Goal: Task Accomplishment & Management: Complete application form

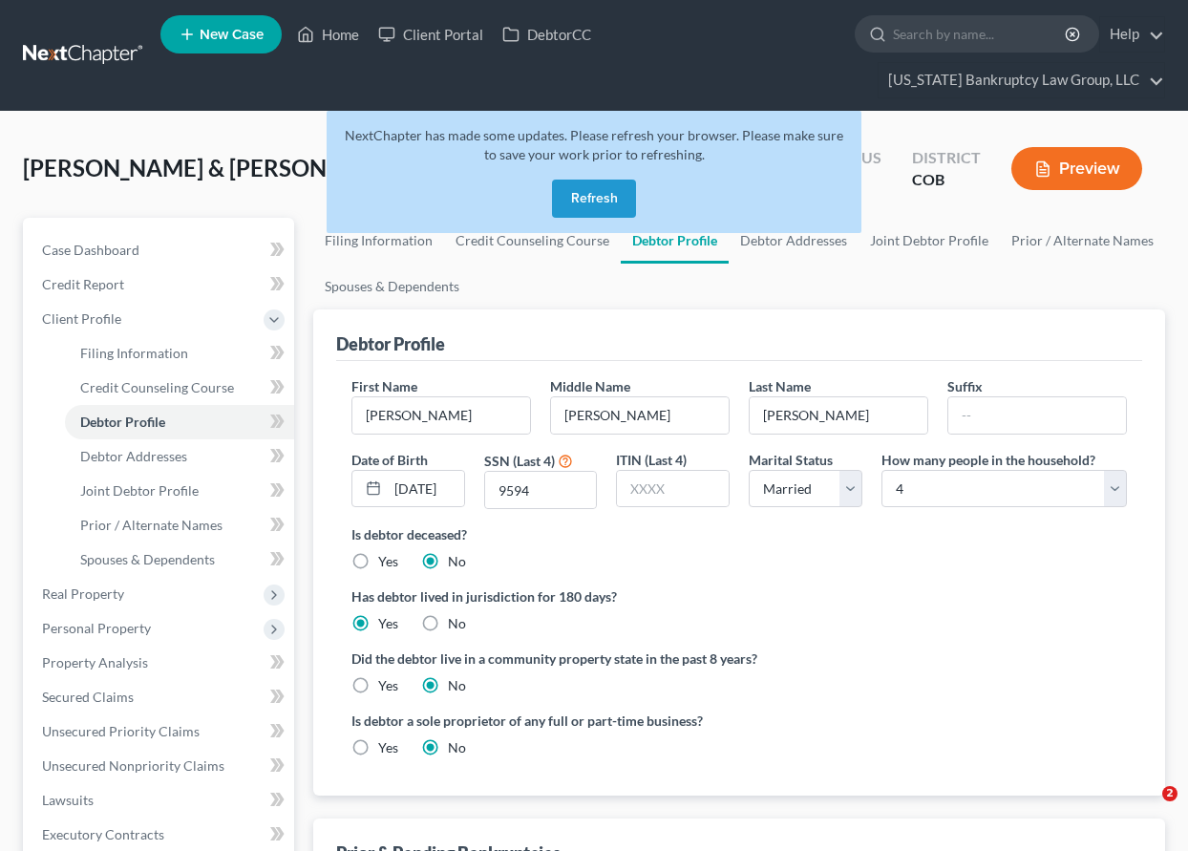
select select "1"
select select "3"
click at [600, 209] on button "Refresh" at bounding box center [594, 199] width 84 height 38
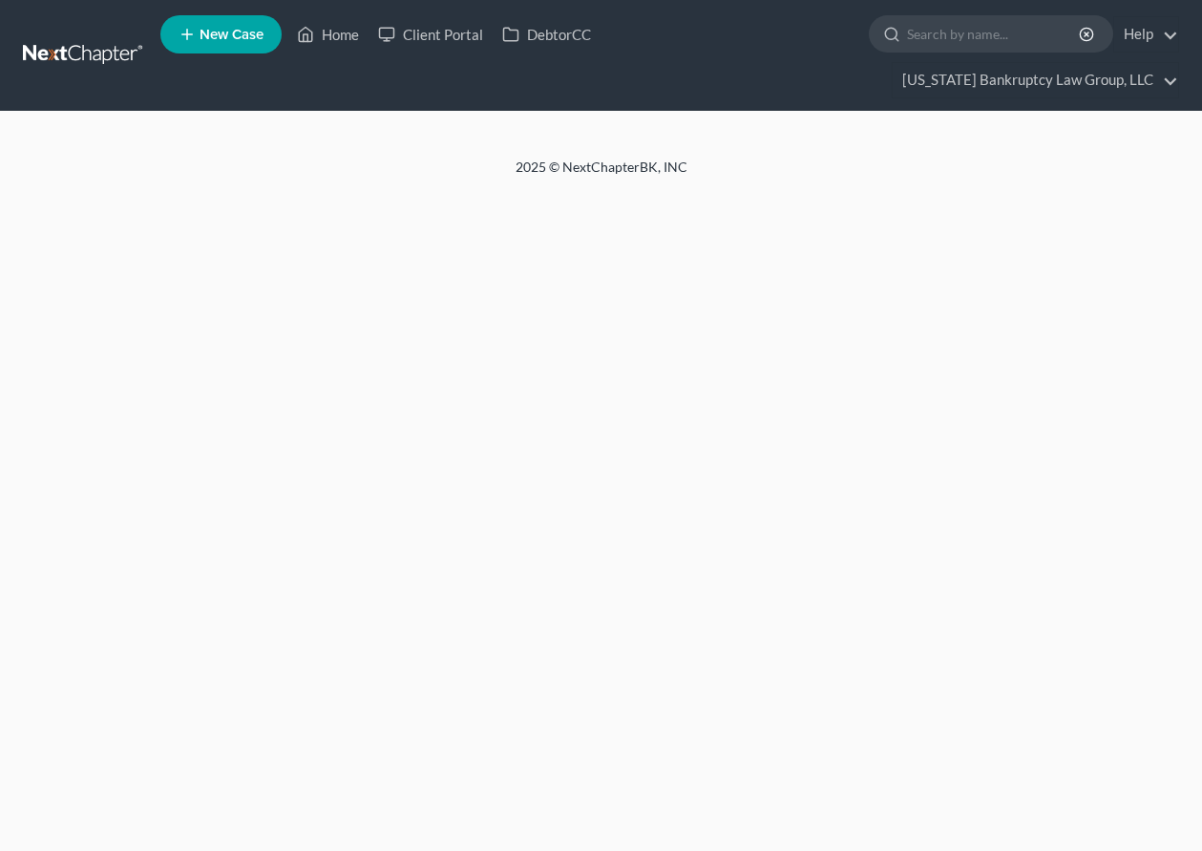
select select "1"
select select "3"
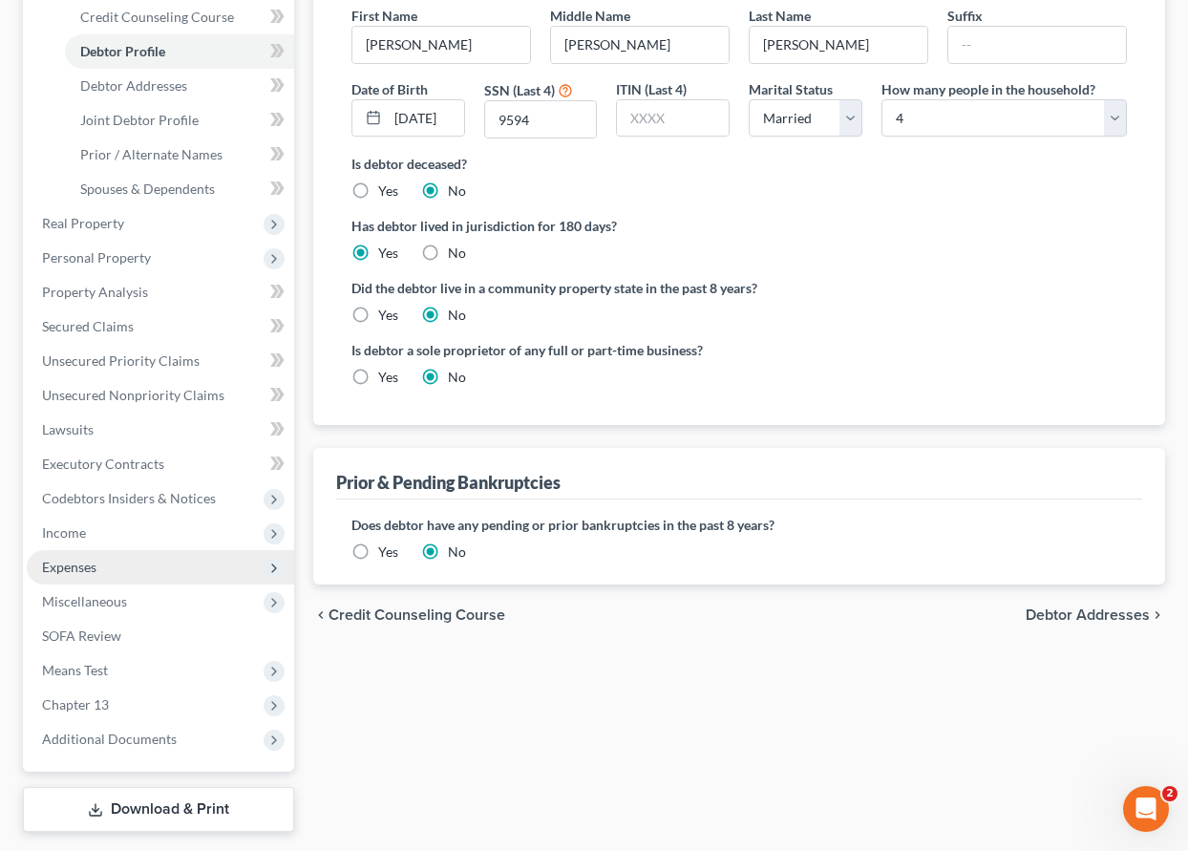
scroll to position [424, 0]
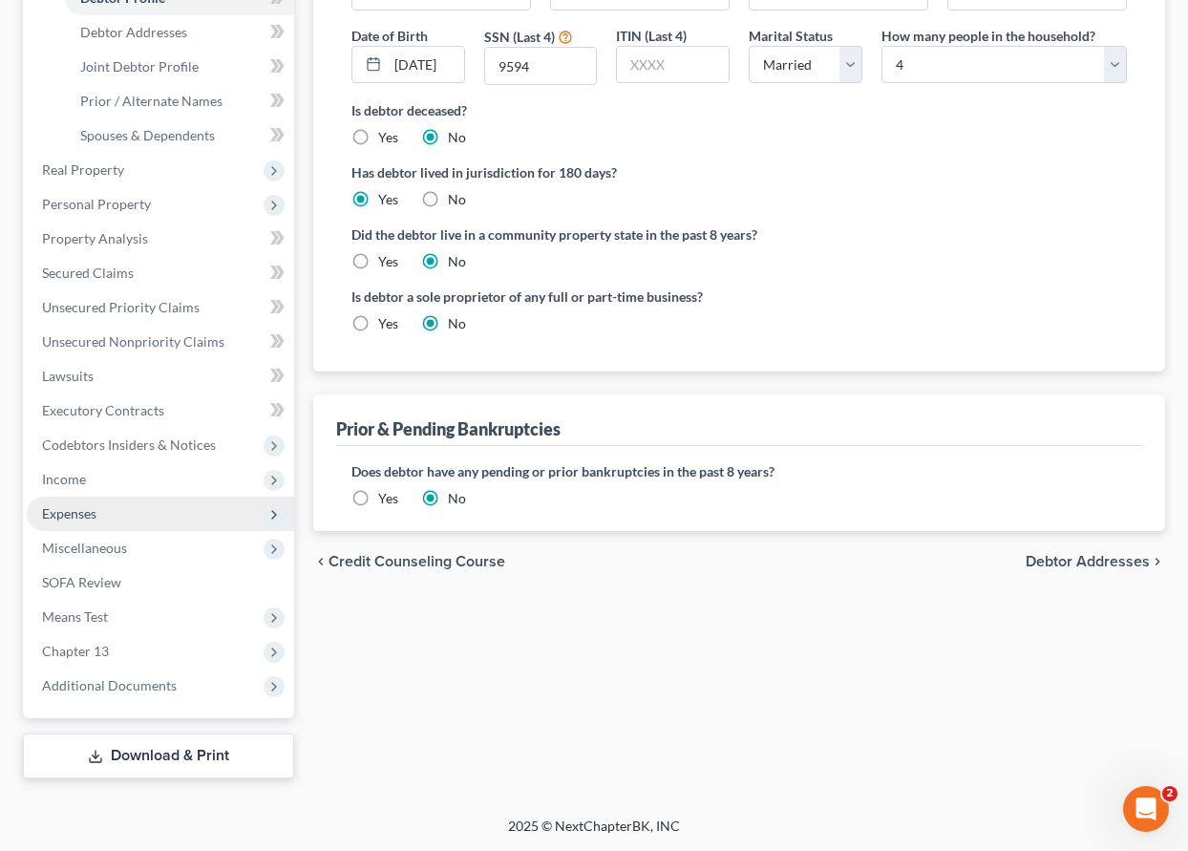
click at [74, 515] on span "Expenses" at bounding box center [69, 513] width 54 height 16
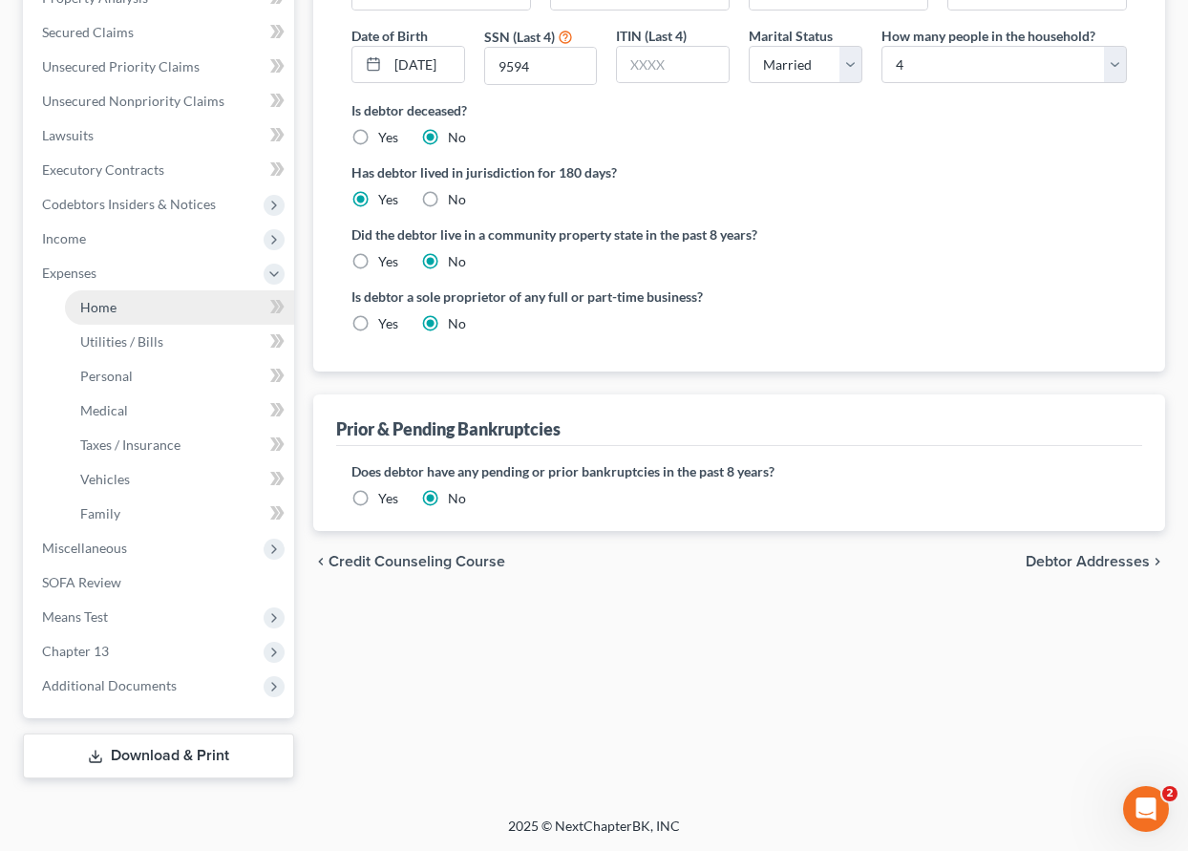
click at [95, 301] on span "Home" at bounding box center [98, 307] width 36 height 16
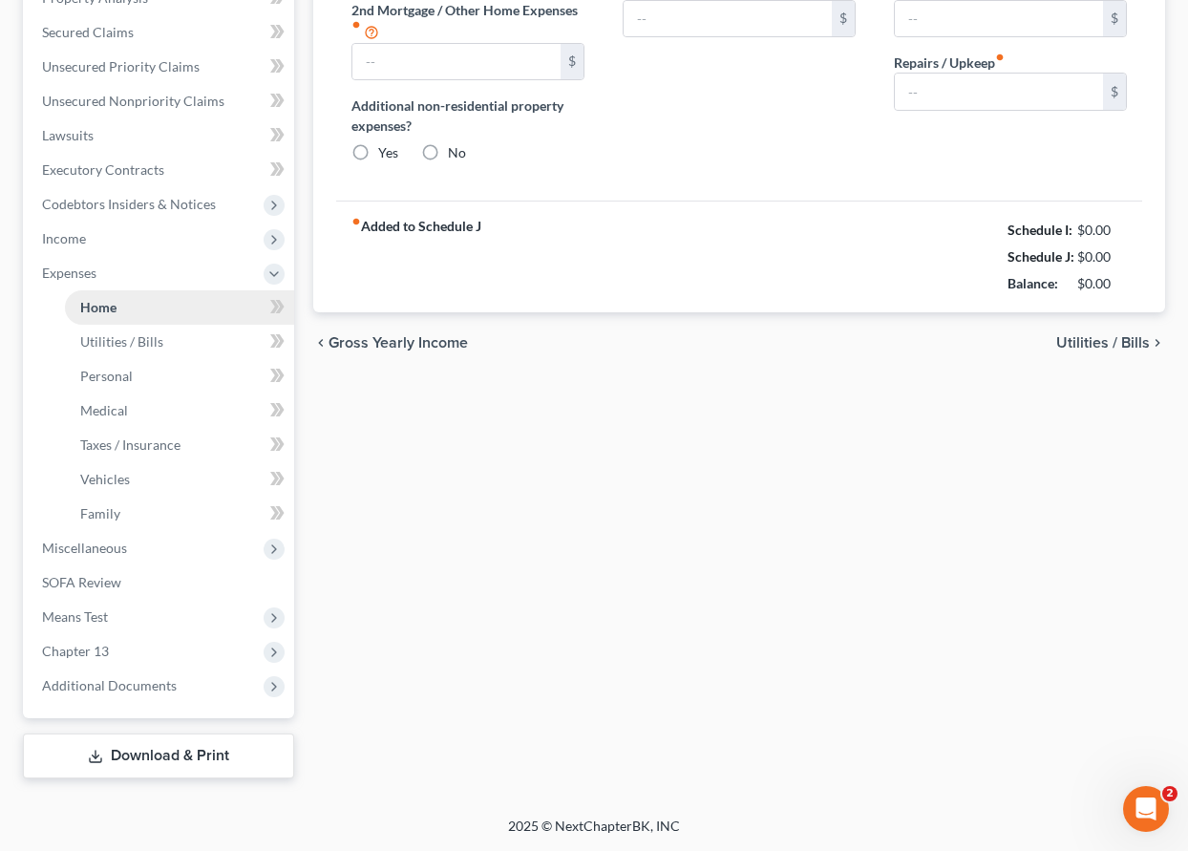
type input "4,243.37"
type input "0.00"
radio input "true"
type input "0.00"
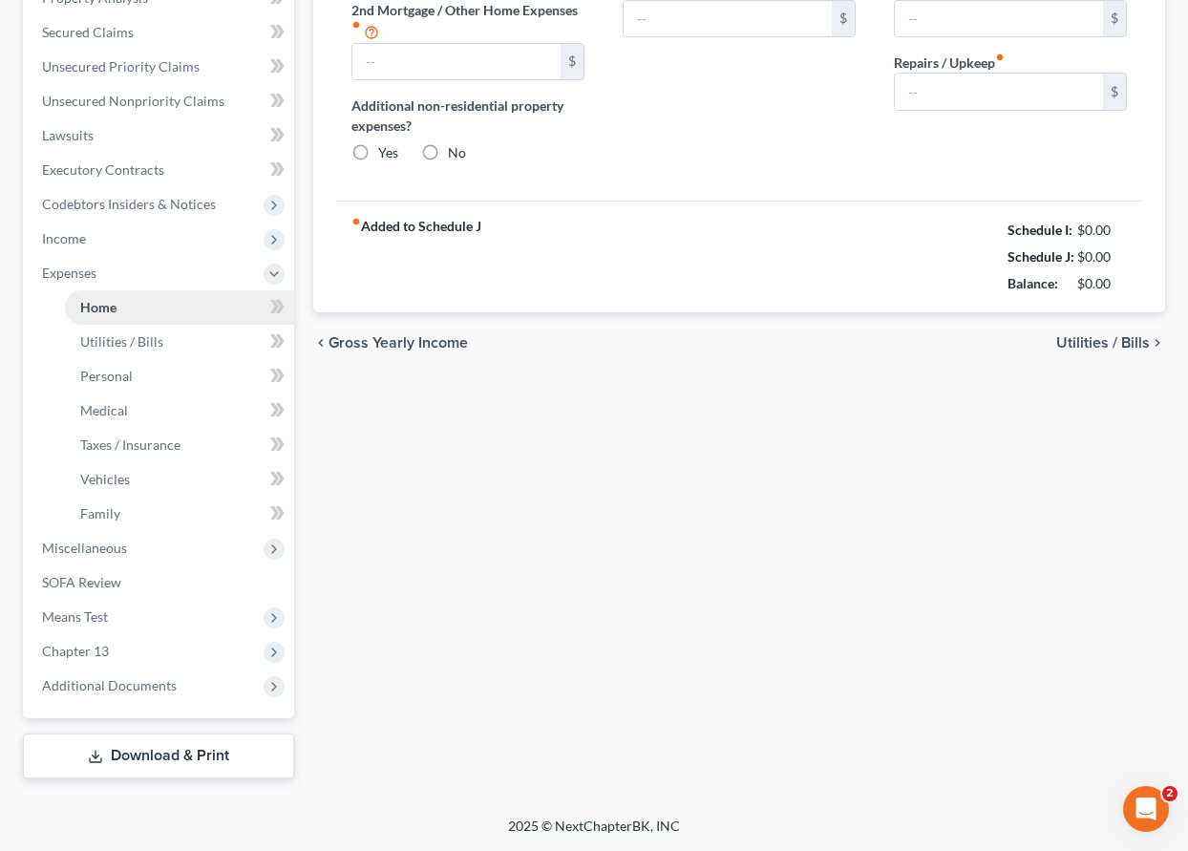
type input "50.00"
type input "0.00"
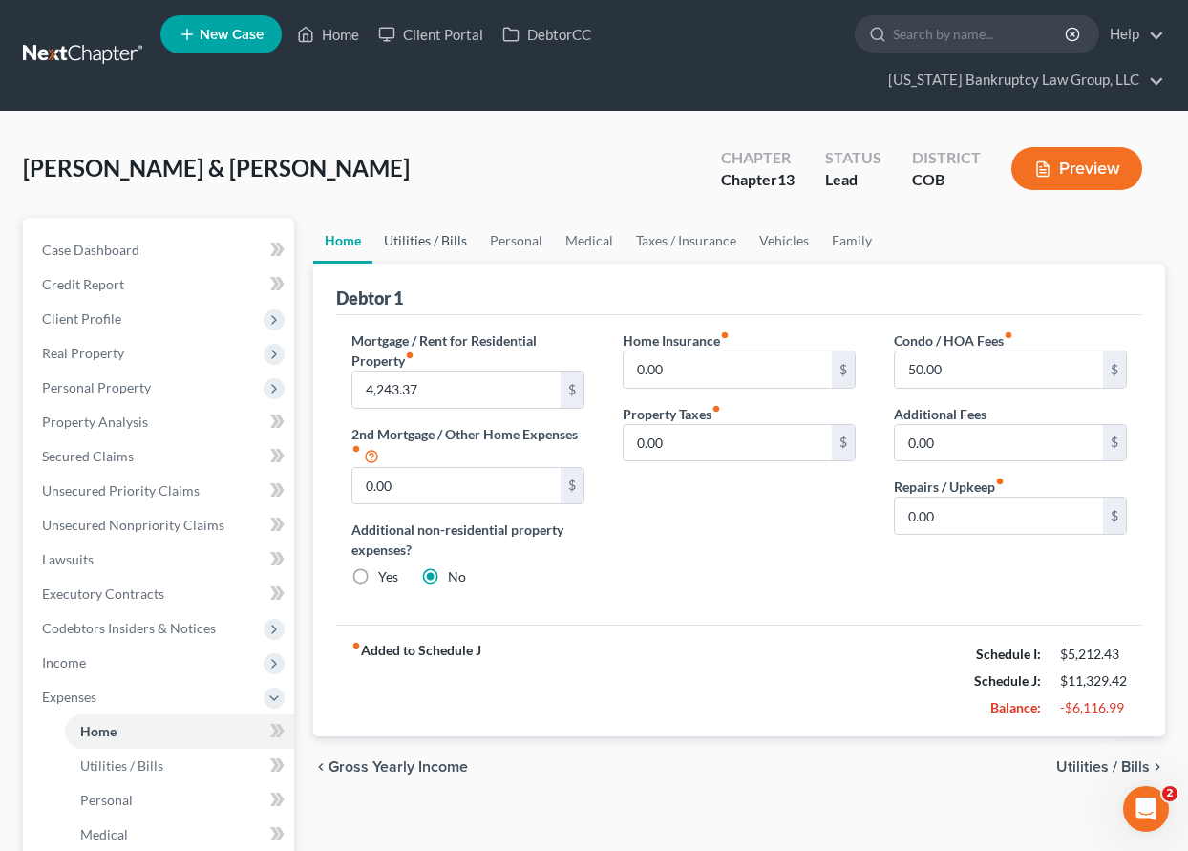
click at [413, 235] on link "Utilities / Bills" at bounding box center [425, 241] width 106 height 46
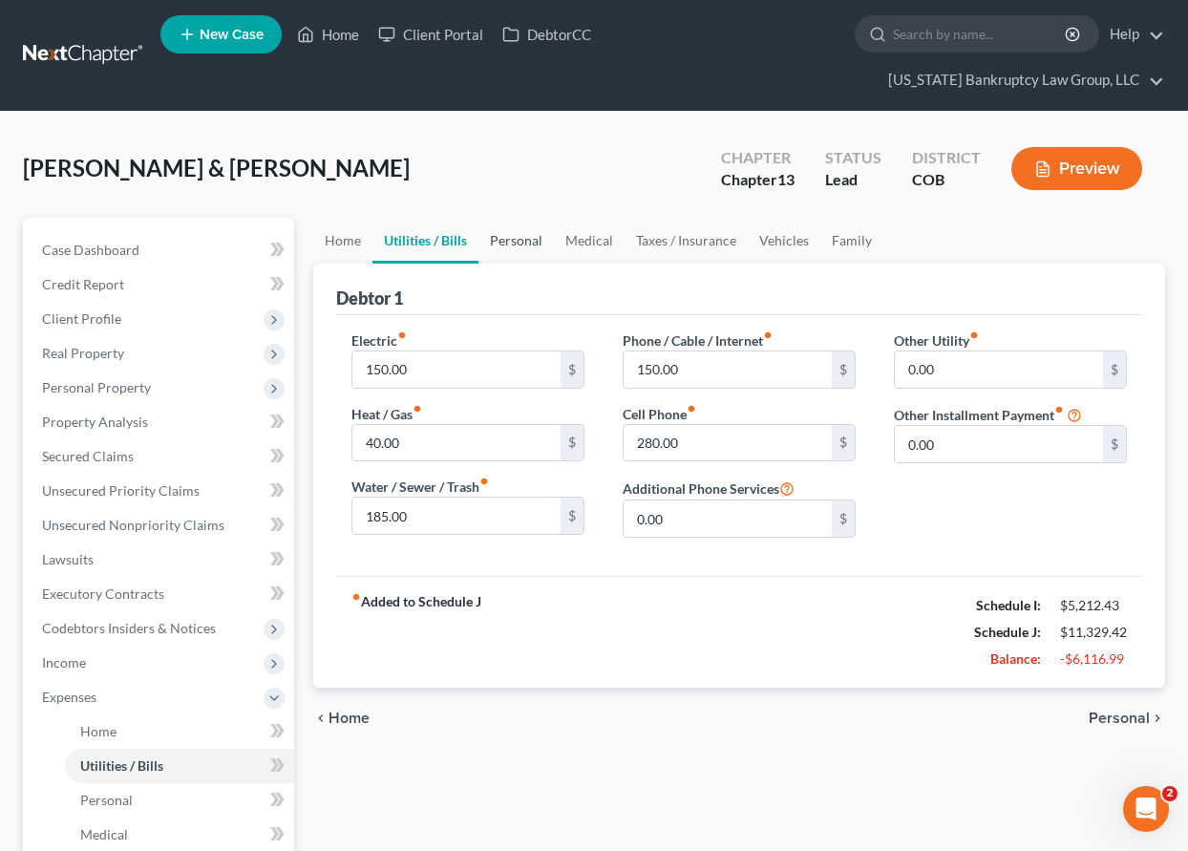
click at [539, 241] on link "Personal" at bounding box center [515, 241] width 75 height 46
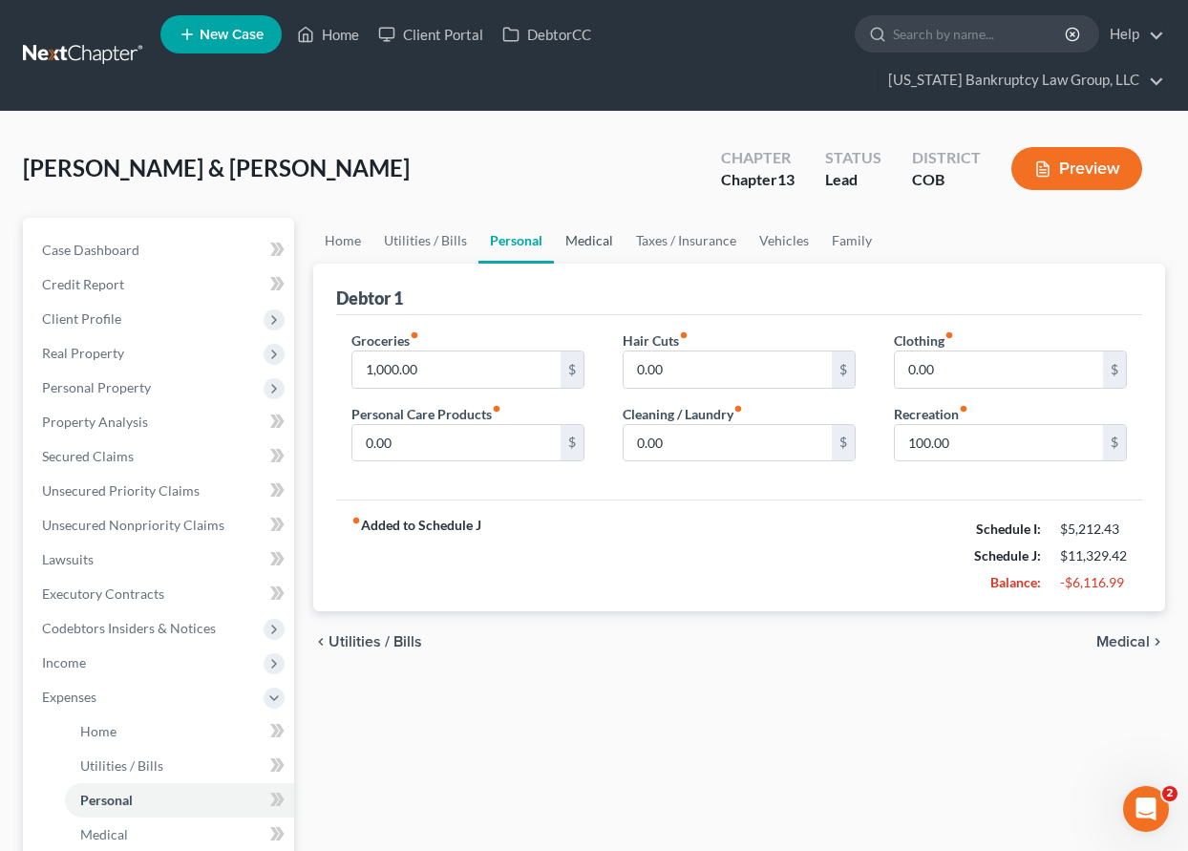
click at [589, 240] on link "Medical" at bounding box center [589, 241] width 71 height 46
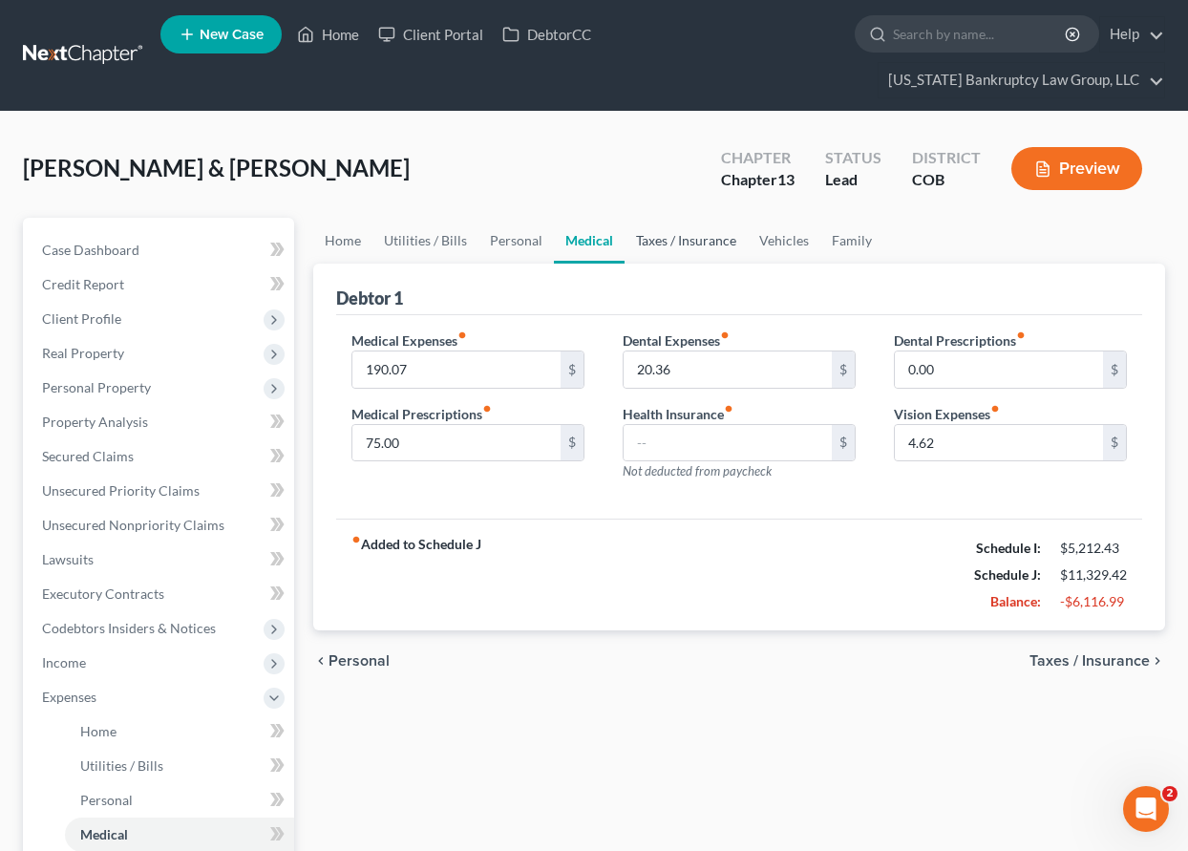
click at [659, 240] on link "Taxes / Insurance" at bounding box center [686, 241] width 123 height 46
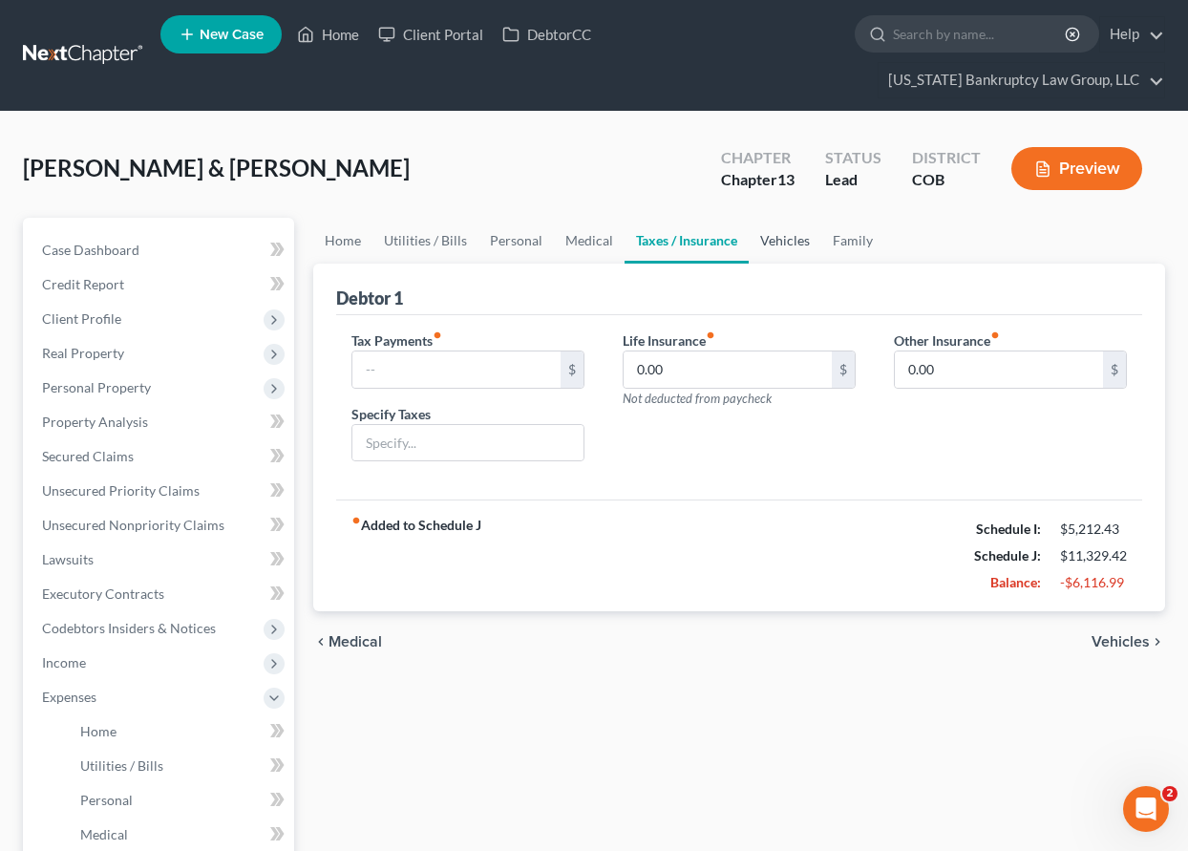
click at [774, 240] on link "Vehicles" at bounding box center [785, 241] width 73 height 46
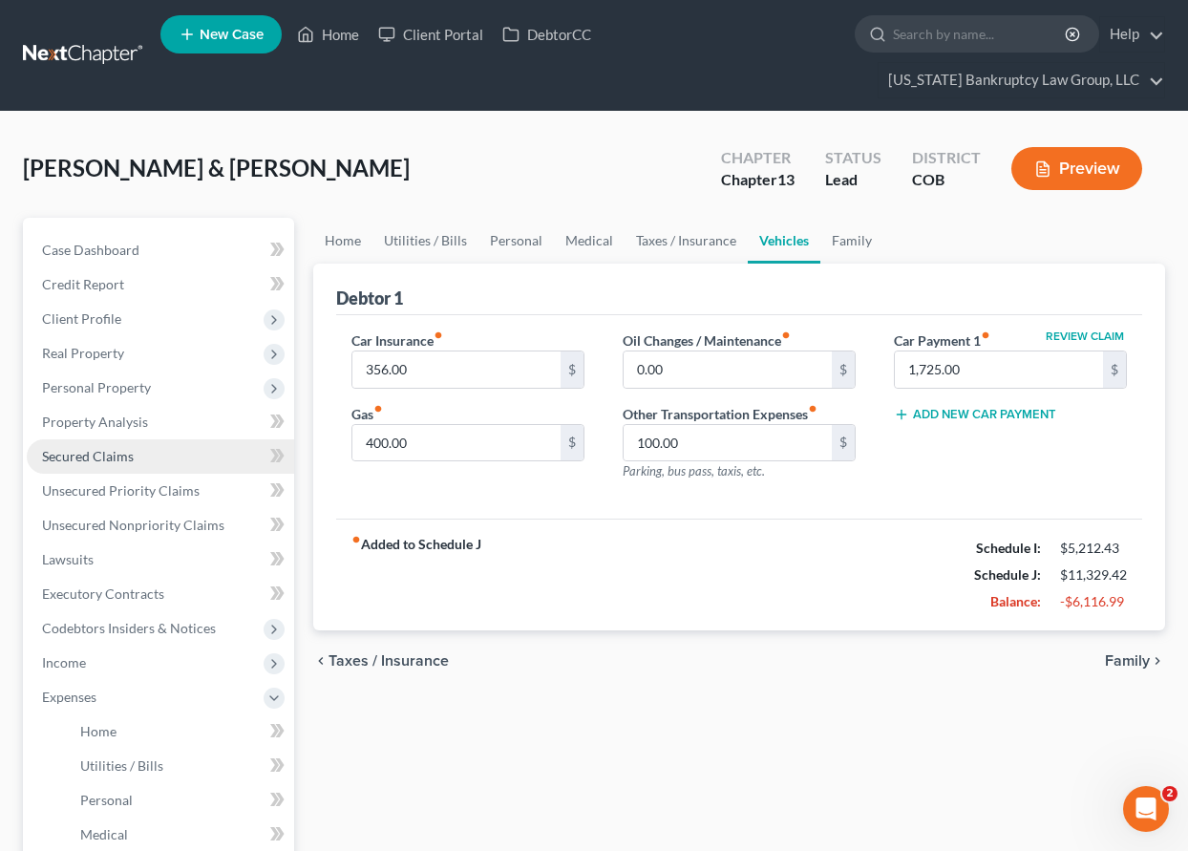
click at [102, 453] on span "Secured Claims" at bounding box center [88, 456] width 92 height 16
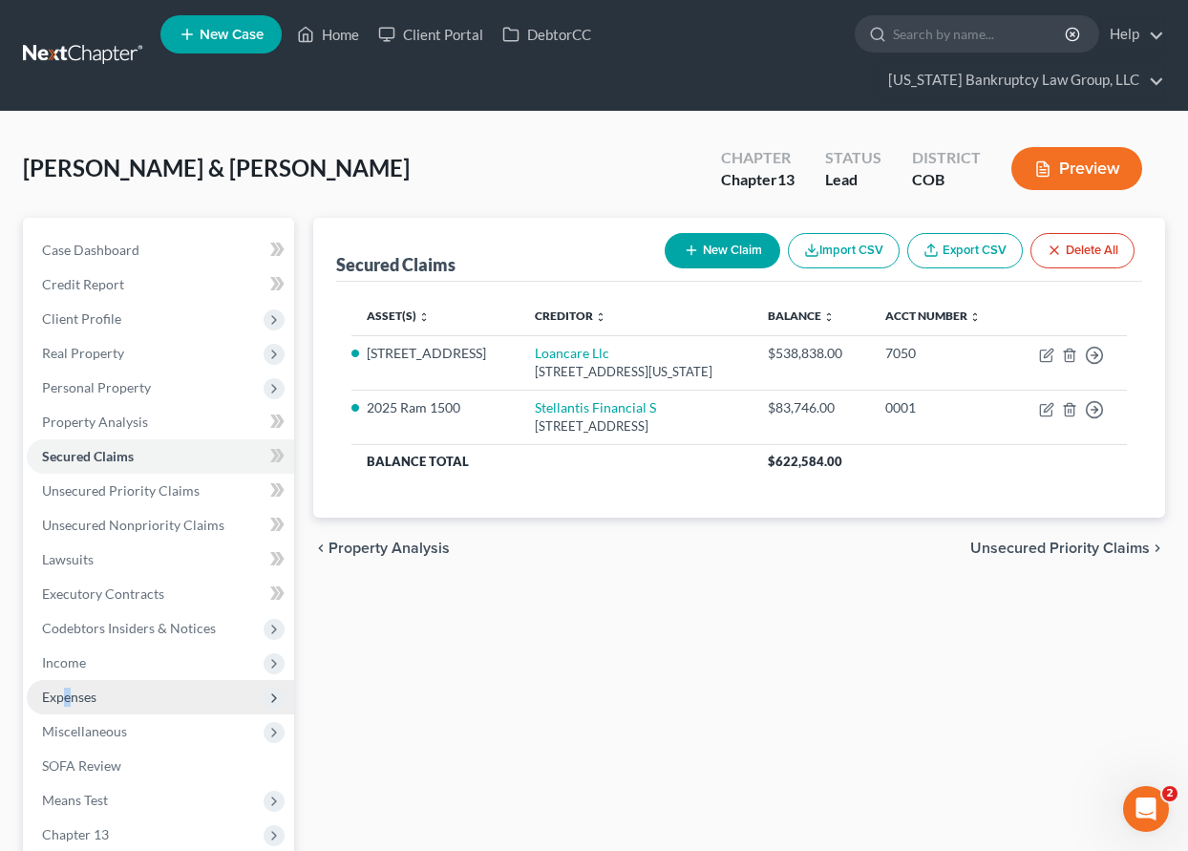
click at [68, 700] on span "Expenses" at bounding box center [69, 697] width 54 height 16
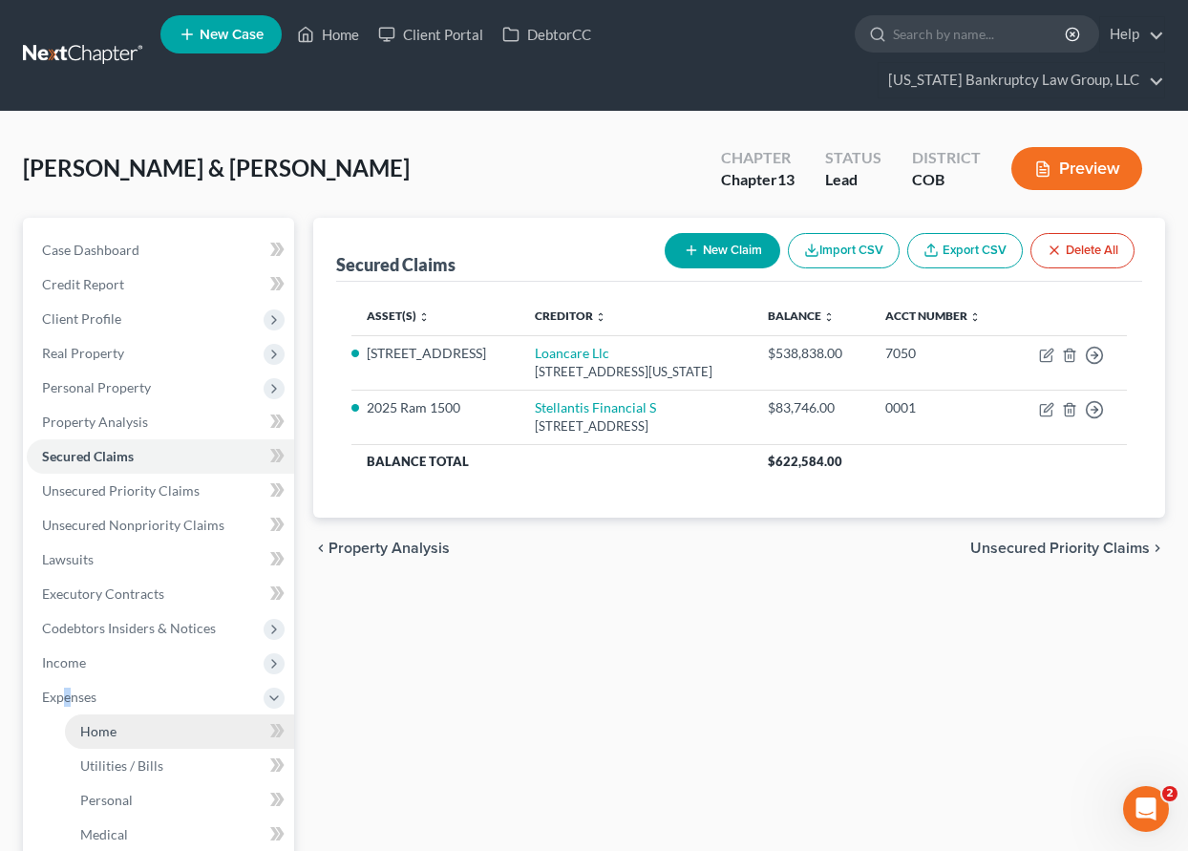
click at [103, 732] on span "Home" at bounding box center [98, 731] width 36 height 16
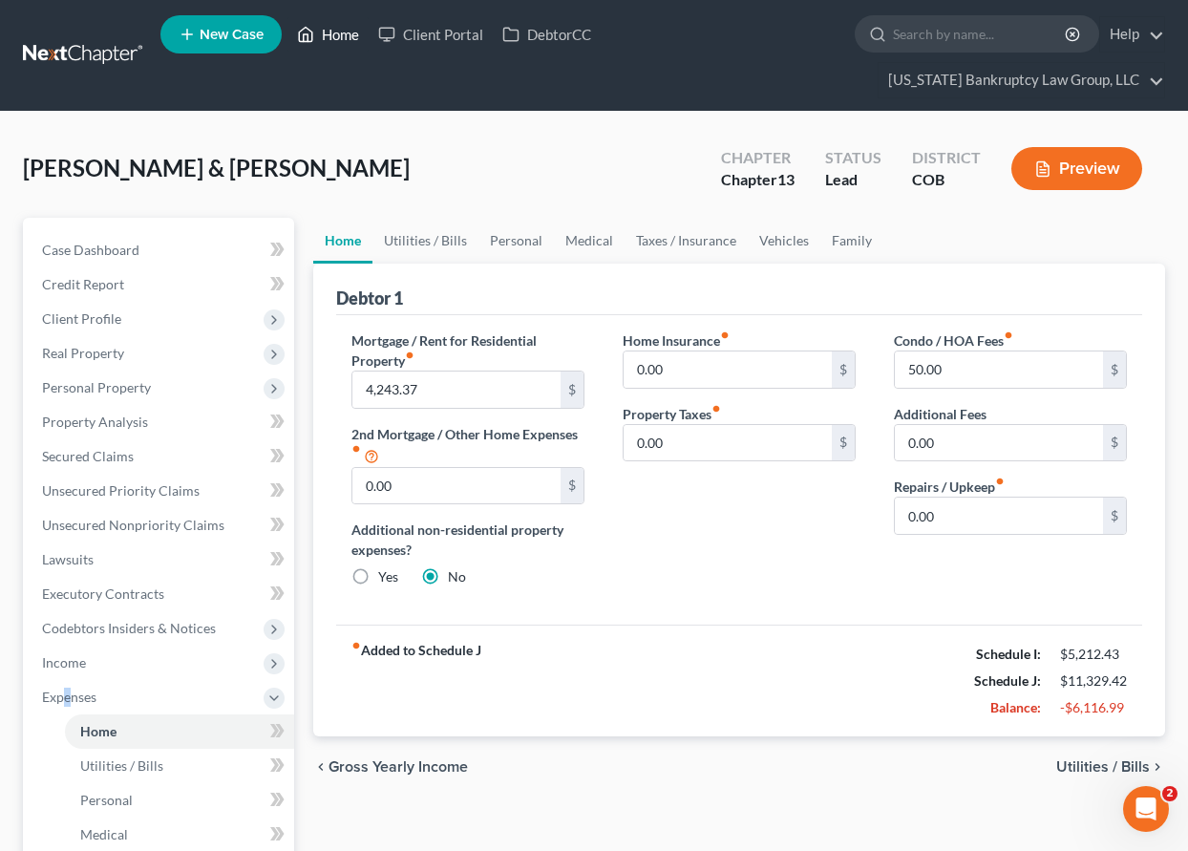
click at [351, 41] on link "Home" at bounding box center [327, 34] width 81 height 34
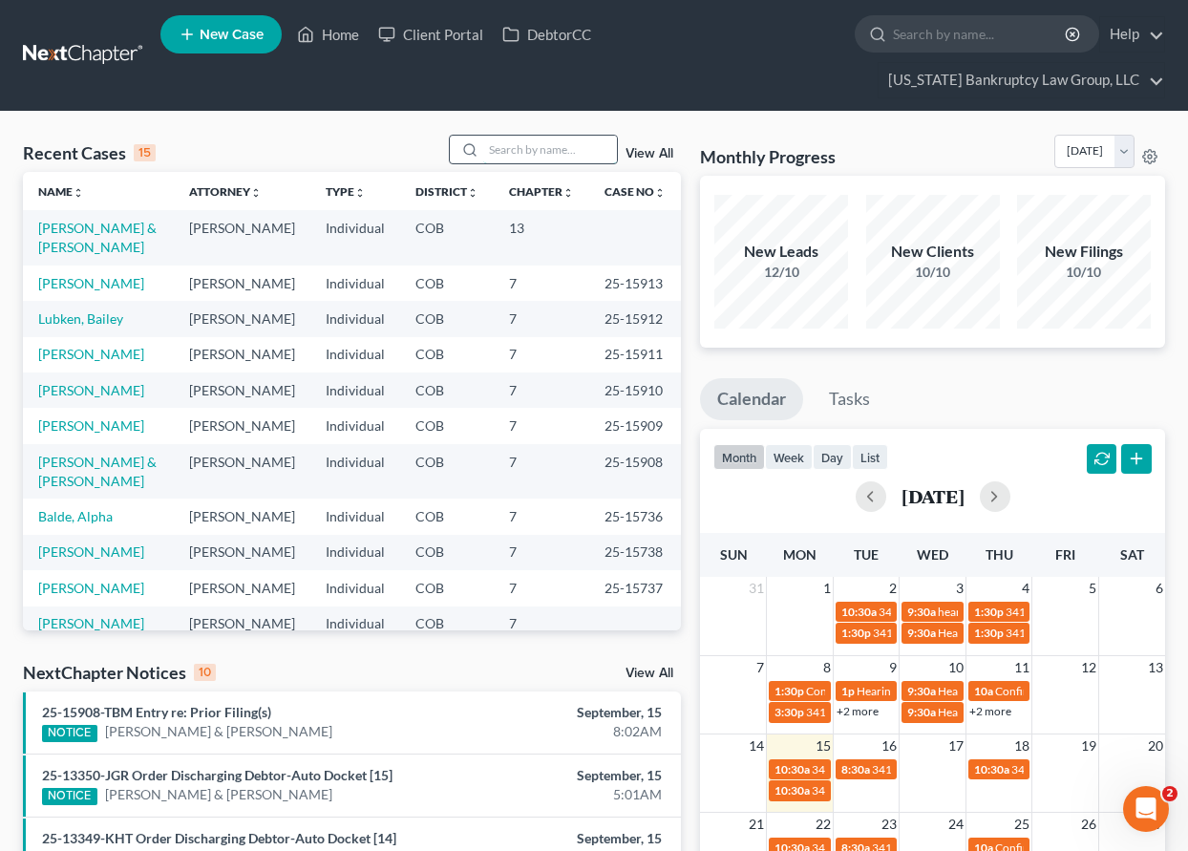
click at [561, 143] on input "search" at bounding box center [550, 150] width 134 height 28
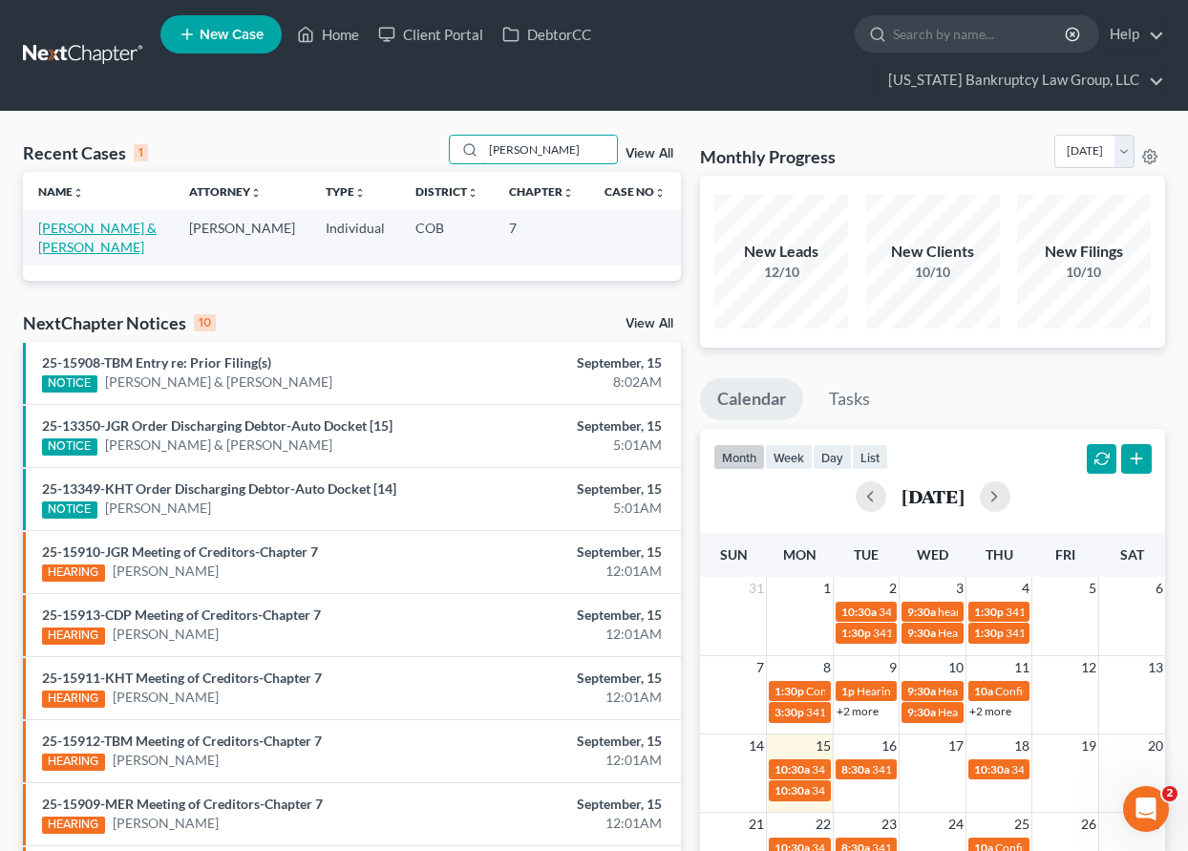
type input "[PERSON_NAME]"
click at [117, 226] on link "[PERSON_NAME] & [PERSON_NAME]" at bounding box center [97, 237] width 118 height 35
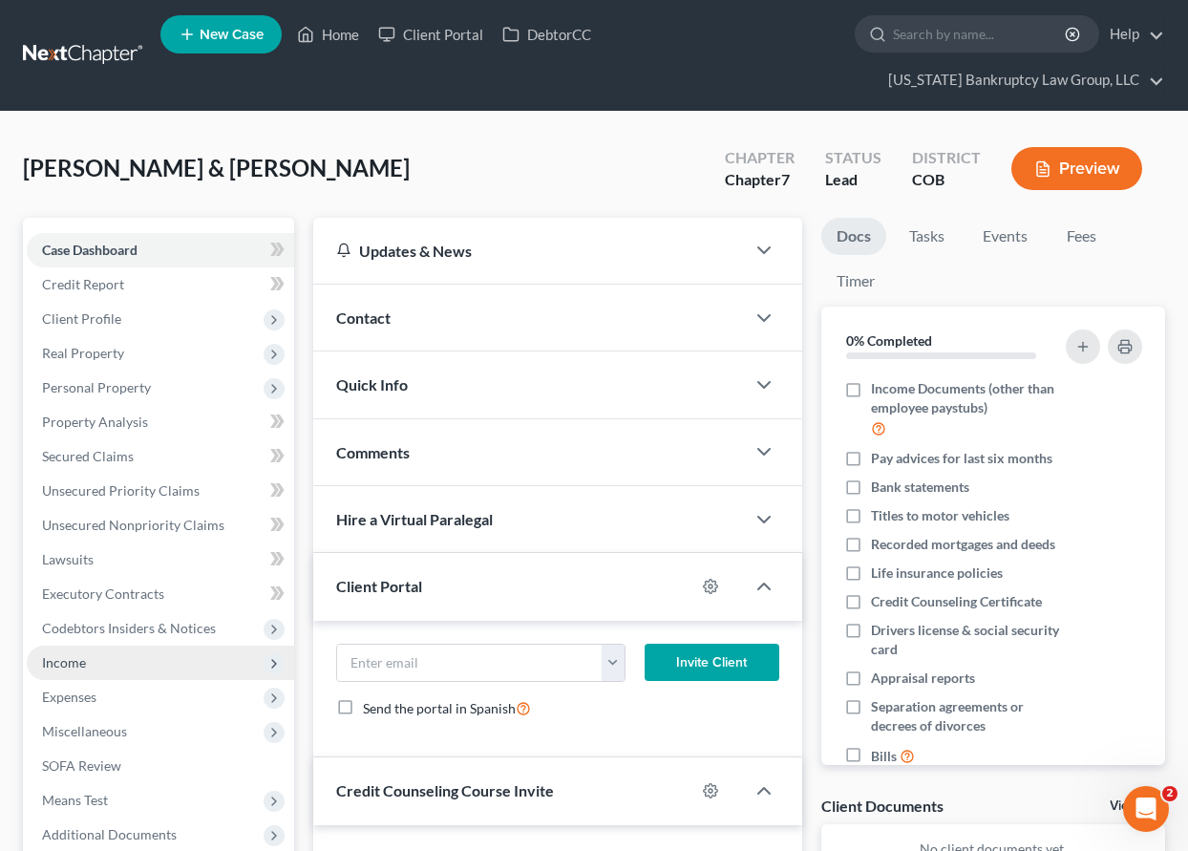
click at [79, 665] on span "Income" at bounding box center [64, 662] width 44 height 16
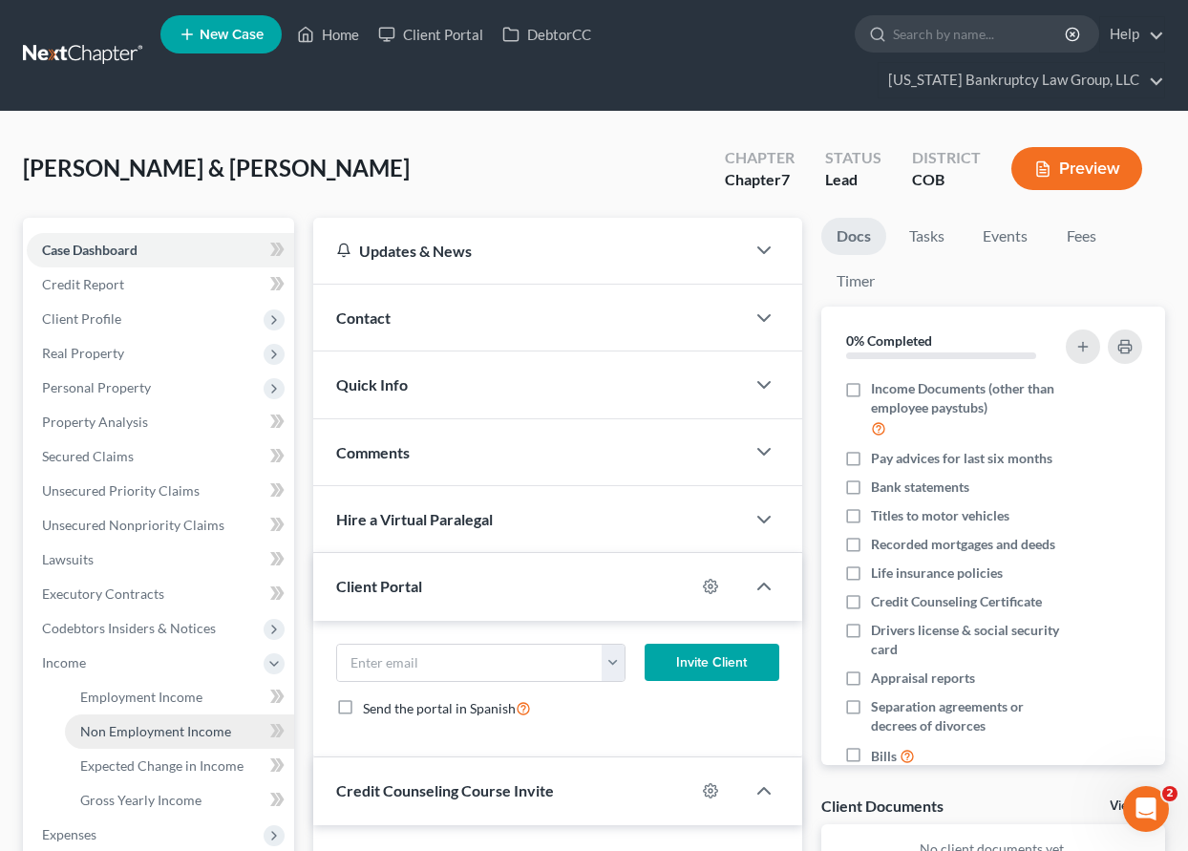
click at [121, 733] on span "Non Employment Income" at bounding box center [155, 731] width 151 height 16
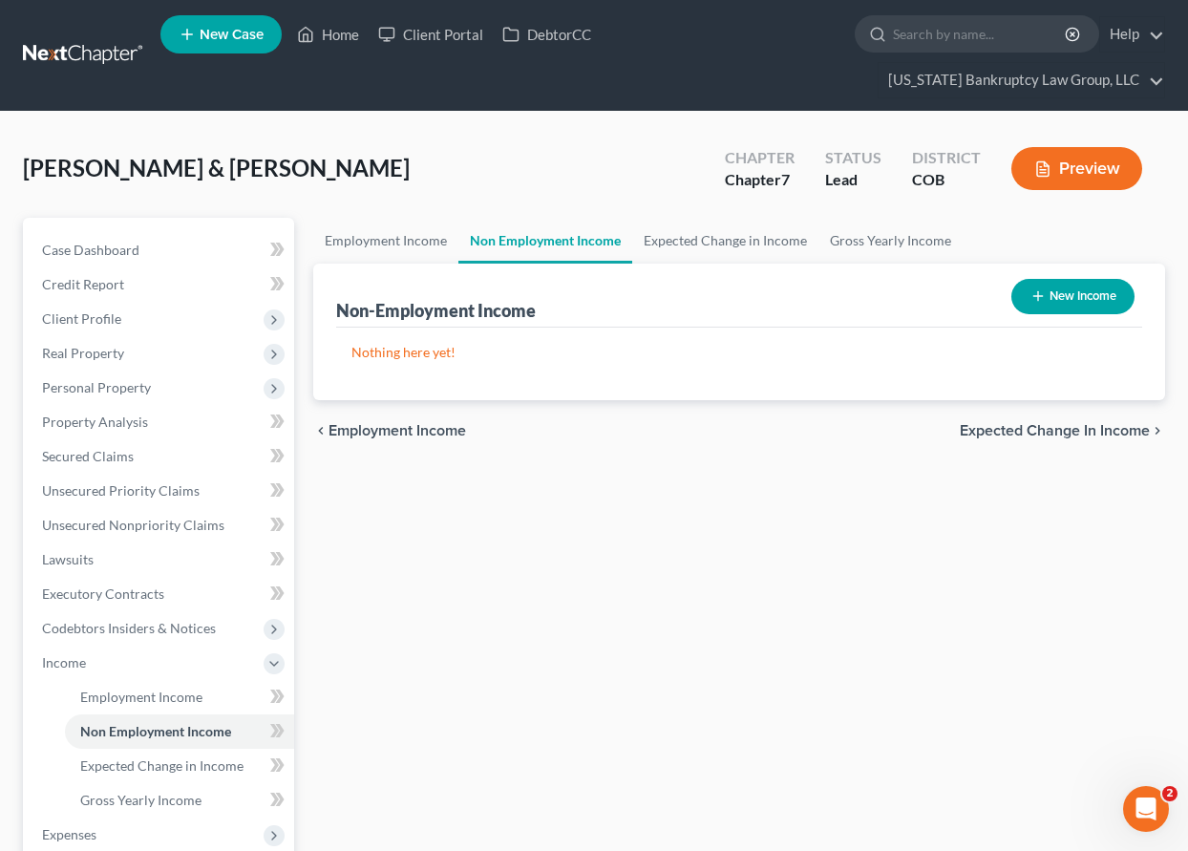
click at [1046, 300] on button "New Income" at bounding box center [1072, 296] width 123 height 35
select select "0"
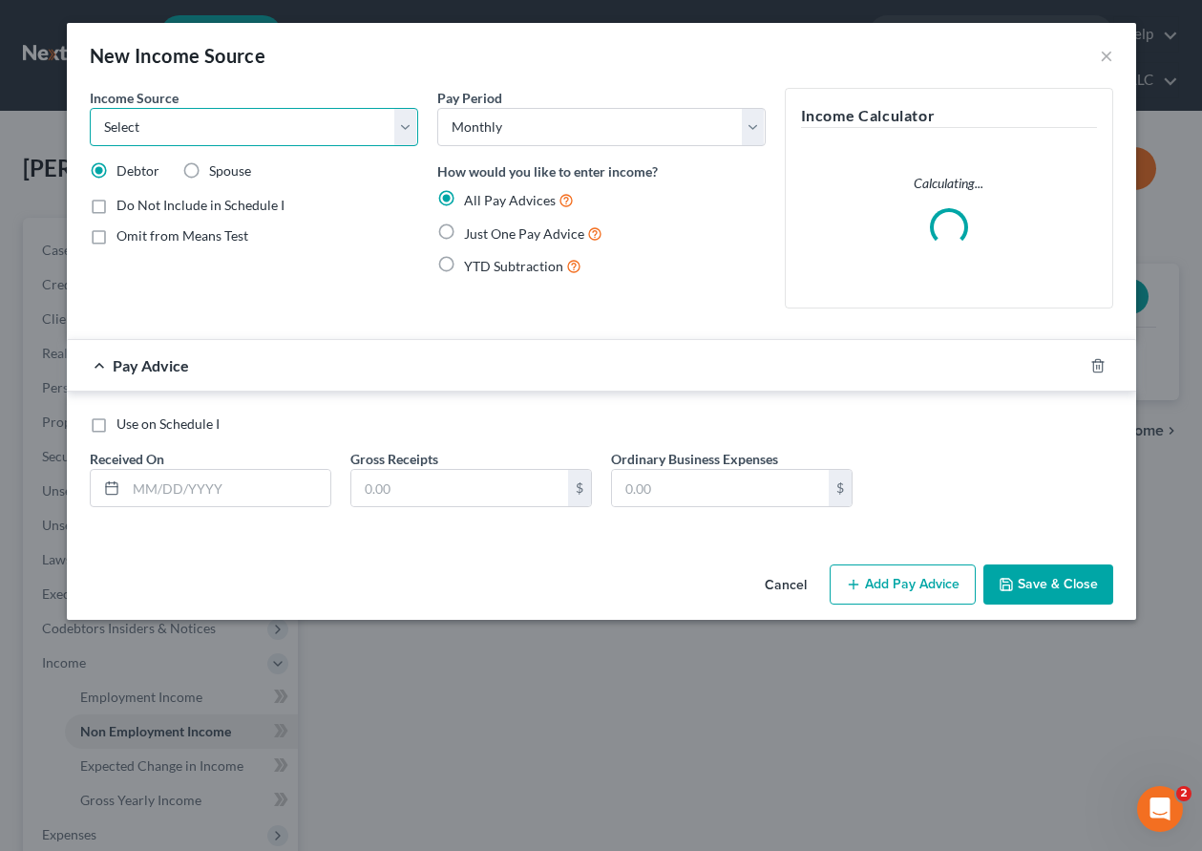
click at [314, 134] on select "Select Unemployment Disability (from employer) Pension Retirement Social Securi…" at bounding box center [254, 127] width 329 height 38
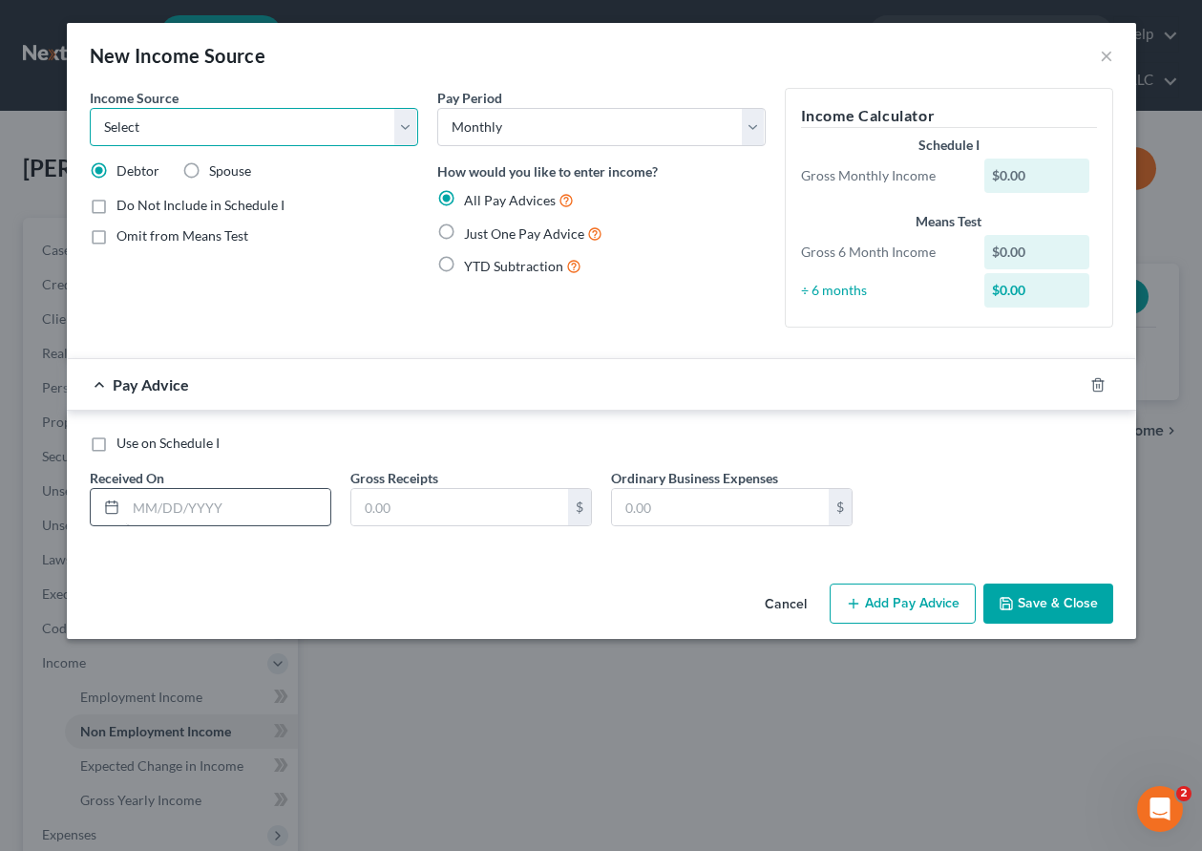
select select "13"
click at [90, 108] on select "Select Unemployment Disability (from employer) Pension Retirement Social Securi…" at bounding box center [254, 127] width 329 height 38
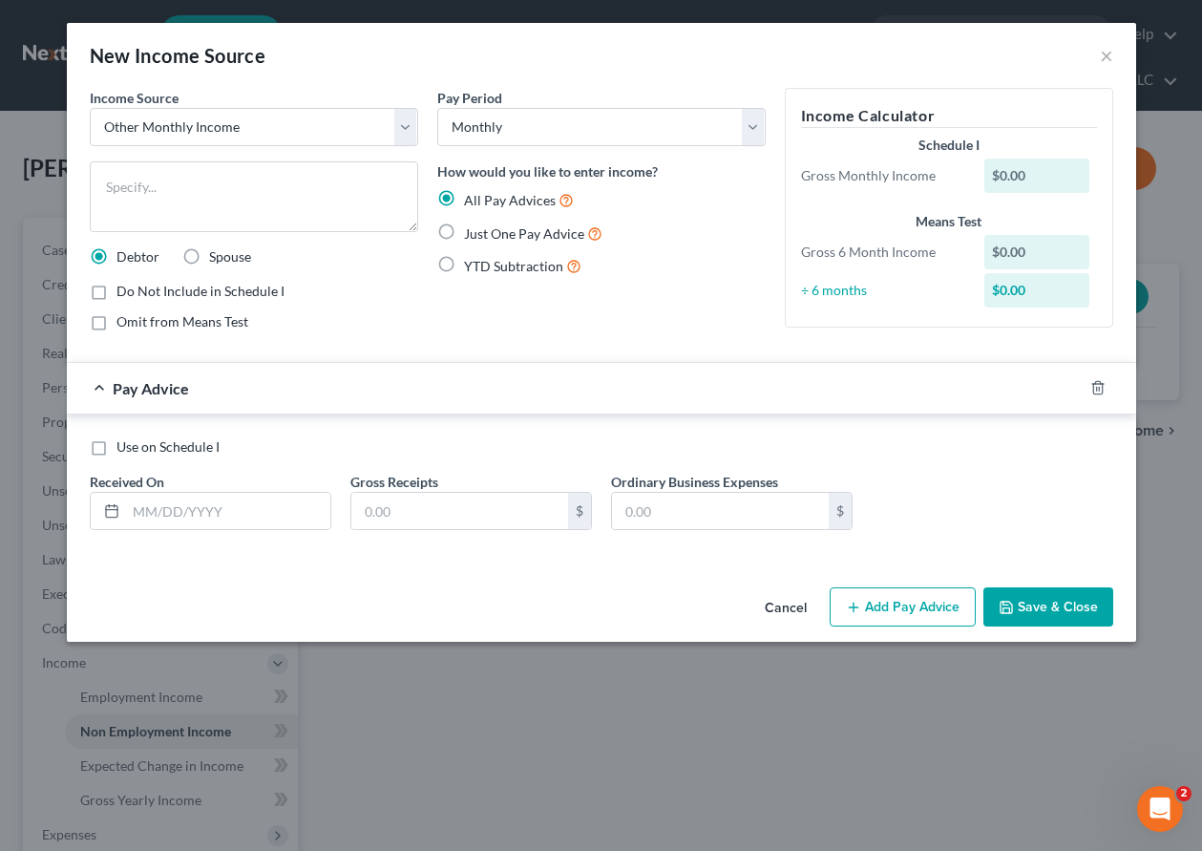
click at [195, 157] on div "Income Source * Select Unemployment Disability (from employer) Pension Retireme…" at bounding box center [254, 217] width 348 height 259
click at [194, 178] on textarea at bounding box center [254, 196] width 329 height 71
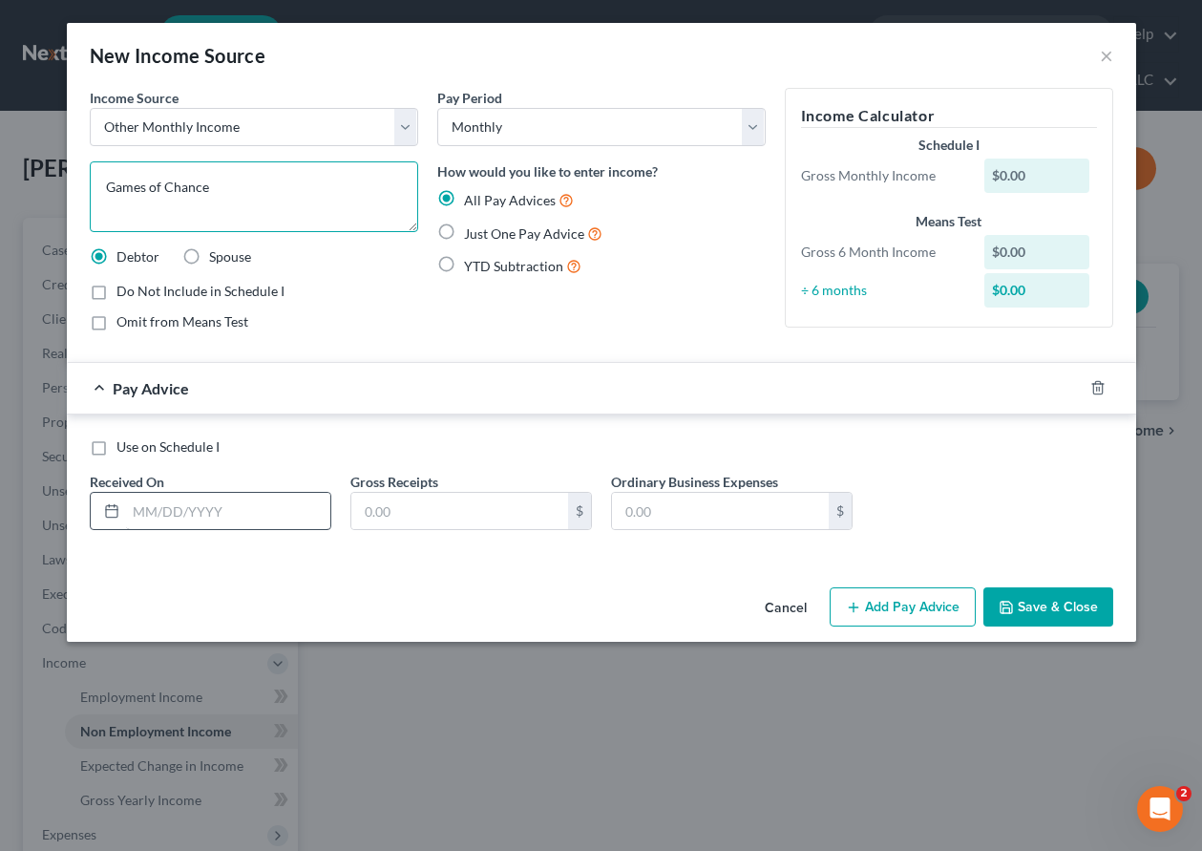
type textarea "Games of Chance"
click at [172, 512] on input "text" at bounding box center [228, 511] width 204 height 36
type input "0915/2025"
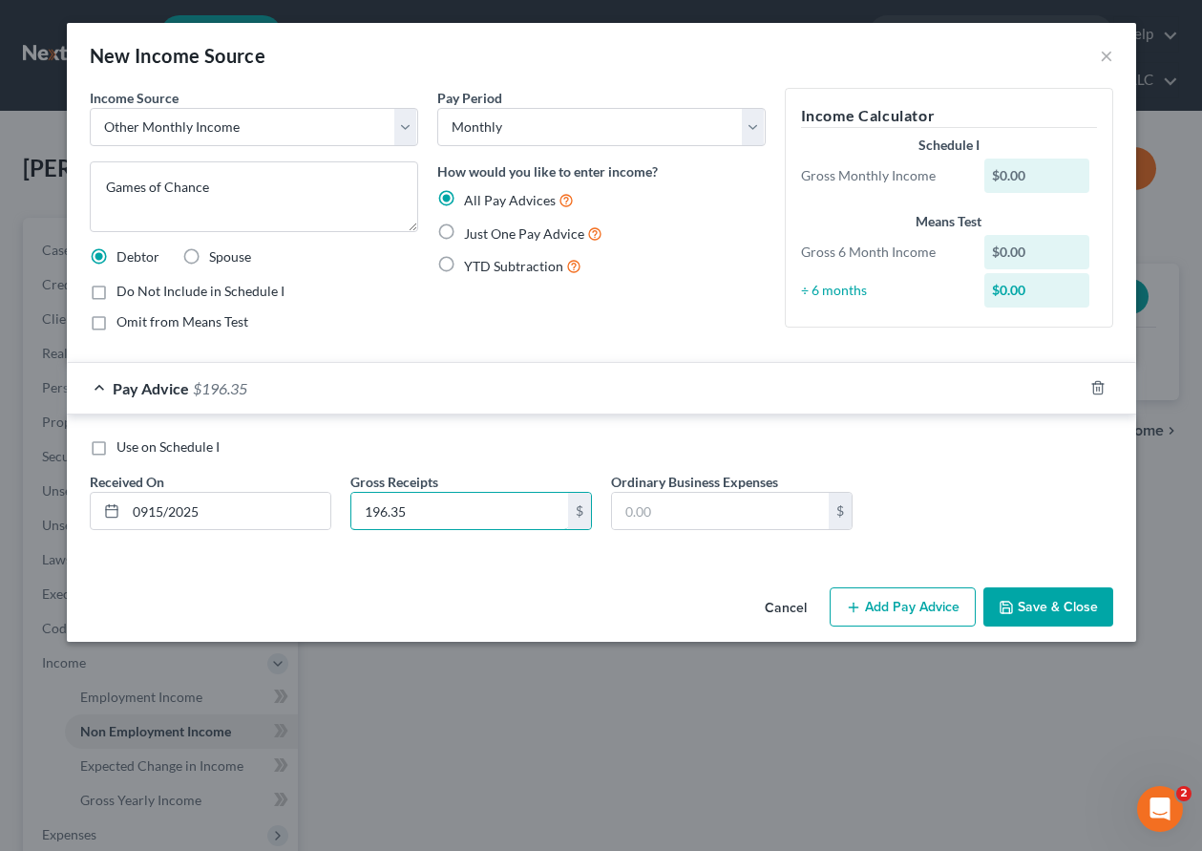
type input "196.35"
click at [869, 606] on button "Add Pay Advice" at bounding box center [903, 607] width 146 height 40
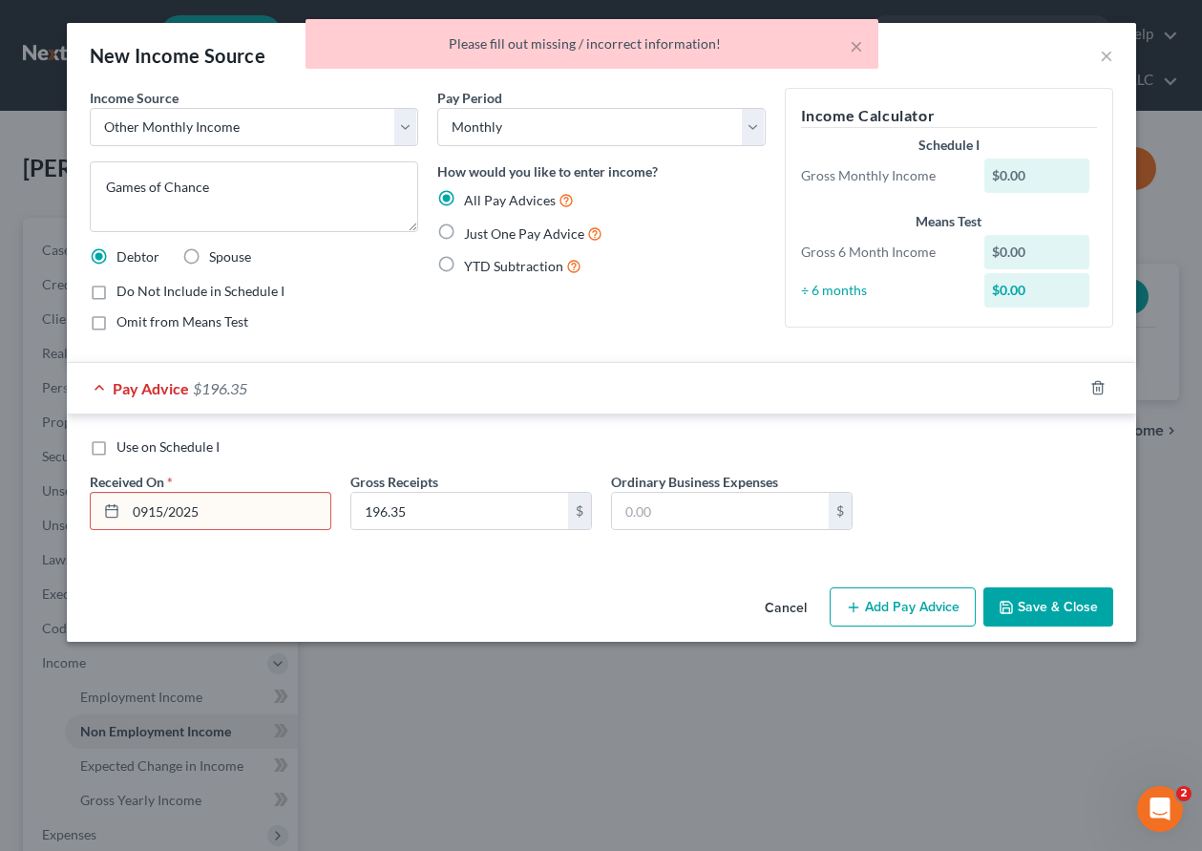
drag, startPoint x: 227, startPoint y: 505, endPoint x: 112, endPoint y: 526, distance: 117.4
click at [112, 526] on div "0915/2025" at bounding box center [211, 511] width 242 height 38
type input "[DATE]"
click at [908, 601] on button "Add Pay Advice" at bounding box center [903, 607] width 146 height 40
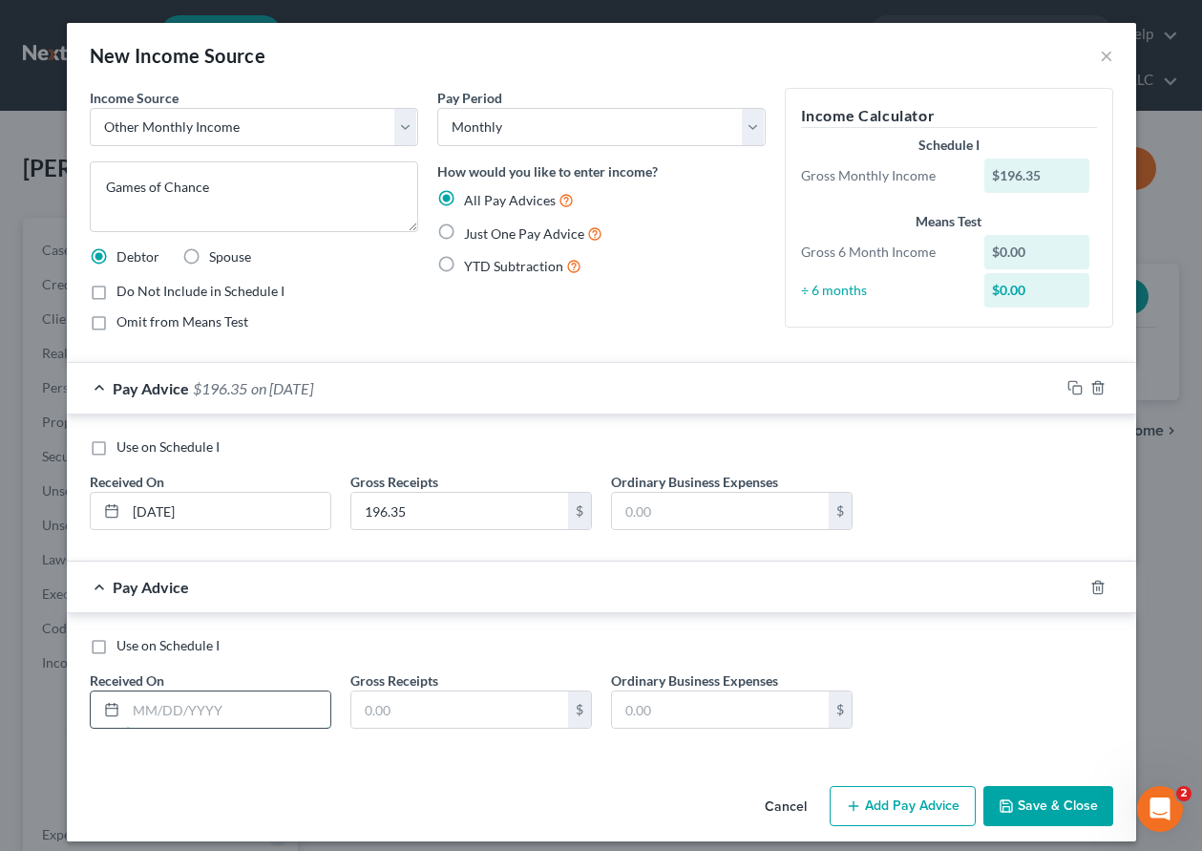
click at [185, 708] on input "text" at bounding box center [228, 709] width 204 height 36
click at [209, 258] on label "Spouse" at bounding box center [230, 256] width 42 height 19
click at [217, 258] on input "Spouse" at bounding box center [223, 253] width 12 height 12
radio input "true"
click at [201, 710] on input "text" at bounding box center [228, 709] width 204 height 36
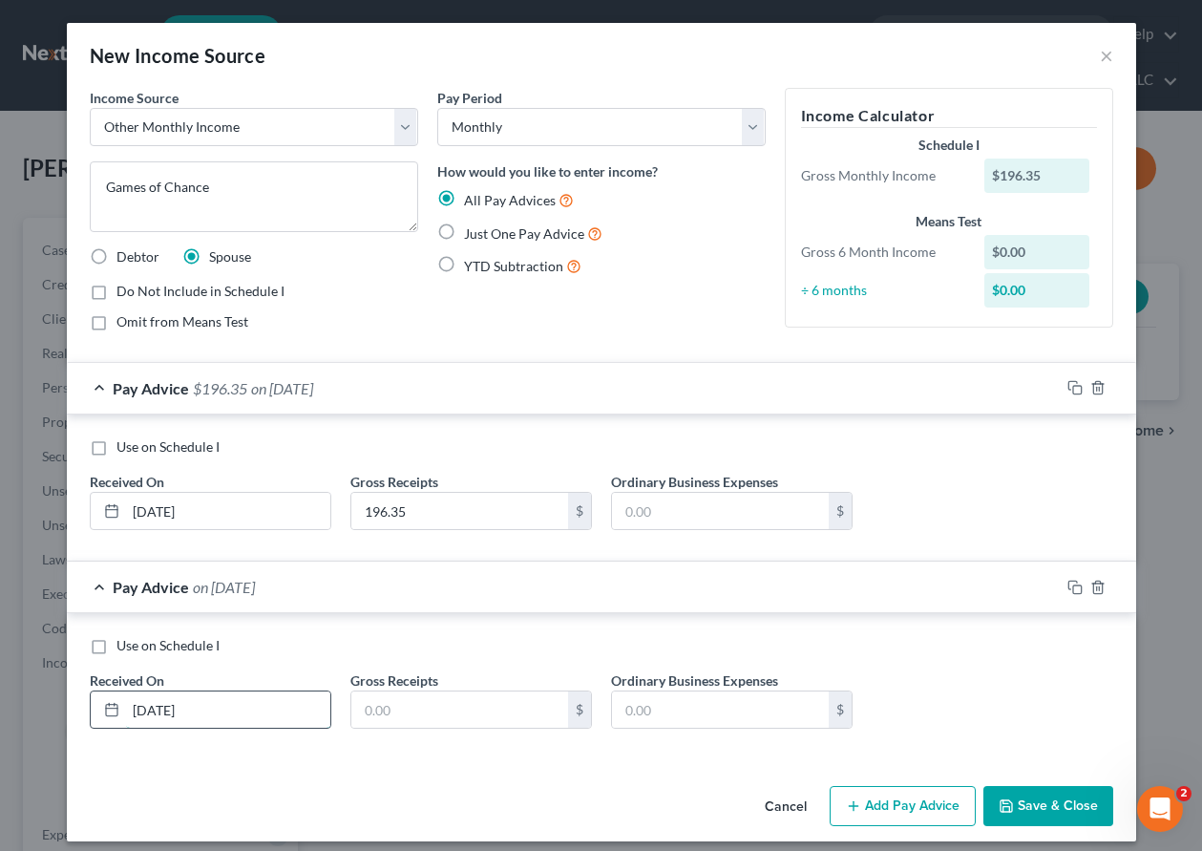
type input "[DATE]"
type input "241.99"
click at [882, 806] on button "Add Pay Advice" at bounding box center [903, 806] width 146 height 40
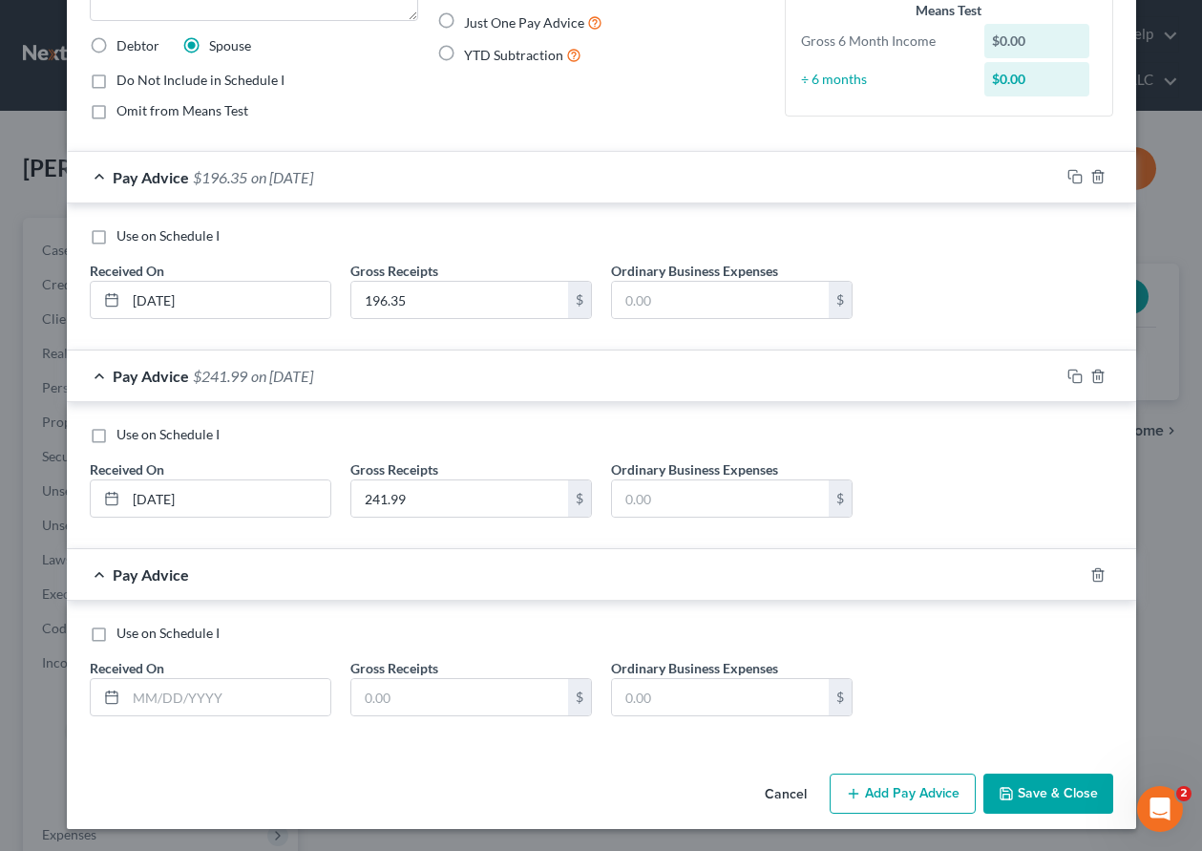
scroll to position [212, 0]
click at [255, 699] on input "text" at bounding box center [228, 696] width 204 height 36
type input "[DATE]"
type input "436.43"
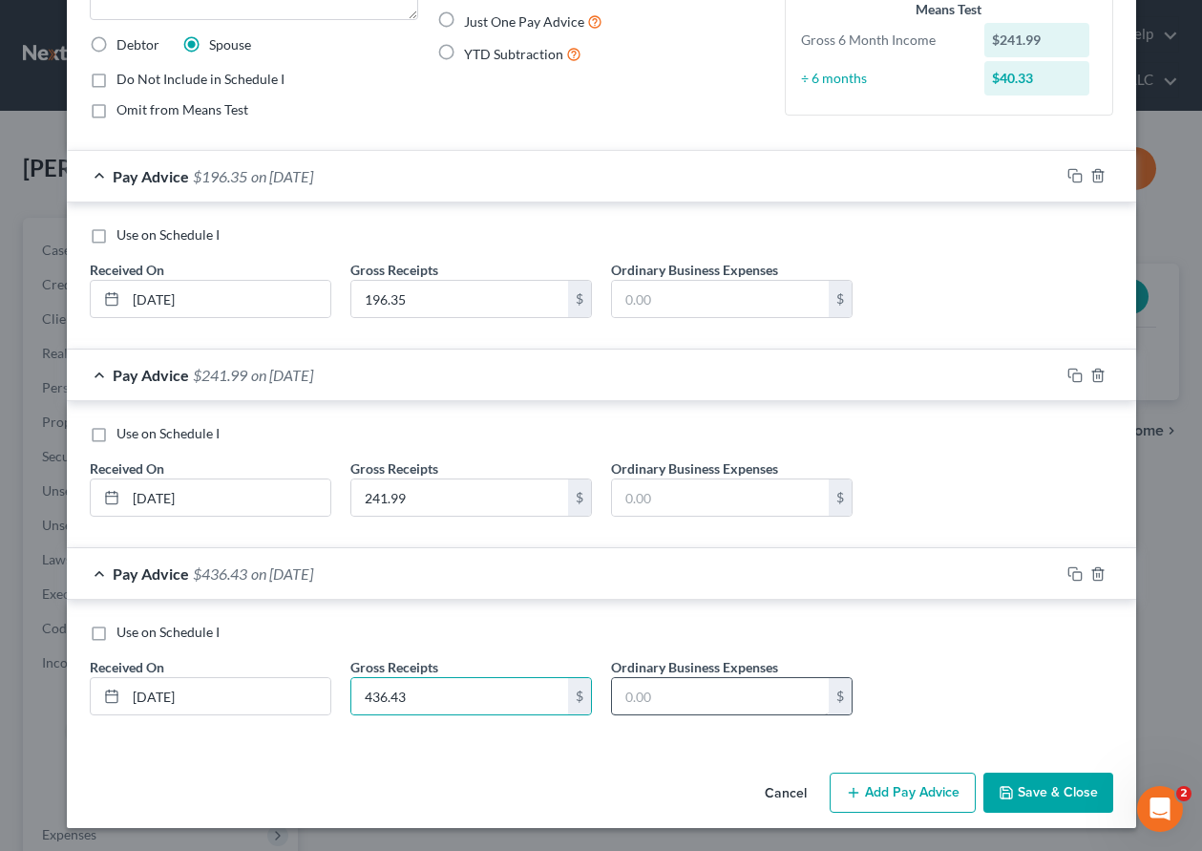
drag, startPoint x: 905, startPoint y: 795, endPoint x: 774, endPoint y: 702, distance: 160.9
click at [905, 795] on button "Add Pay Advice" at bounding box center [903, 793] width 146 height 40
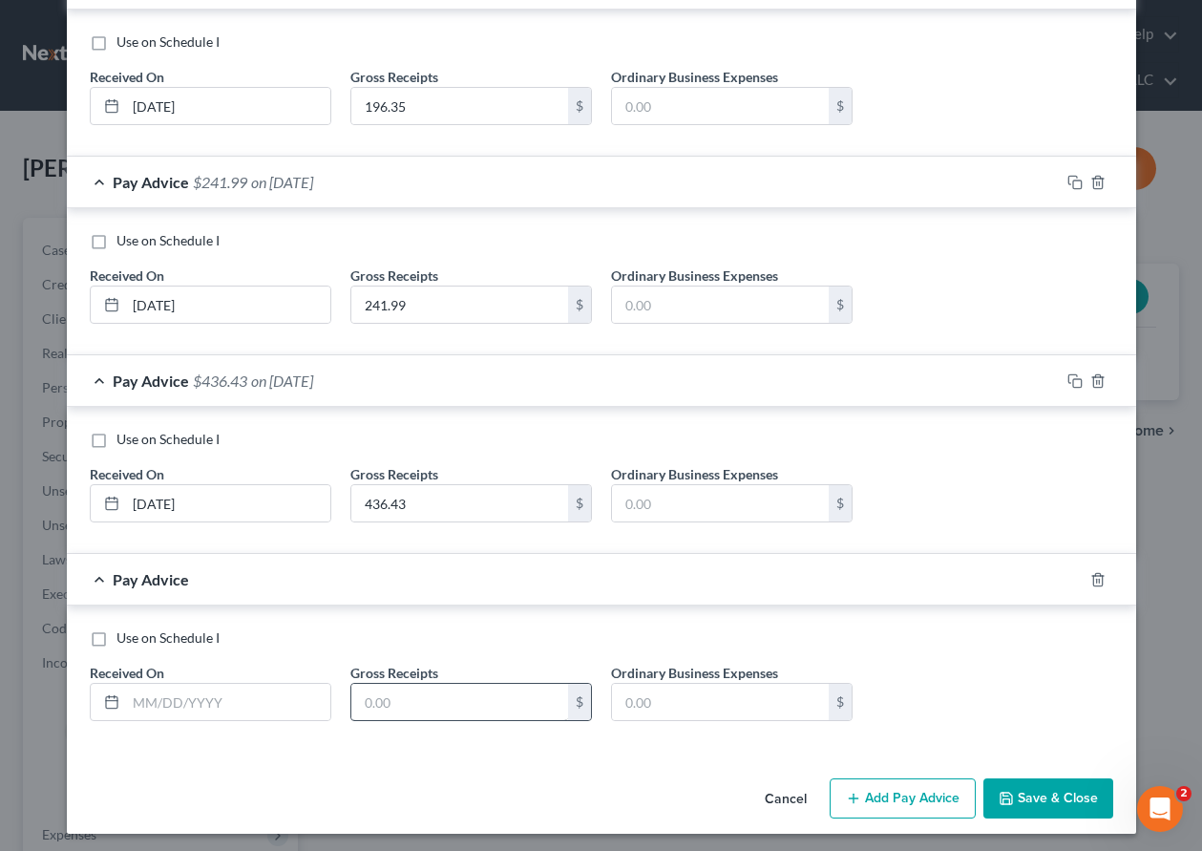
scroll to position [411, 0]
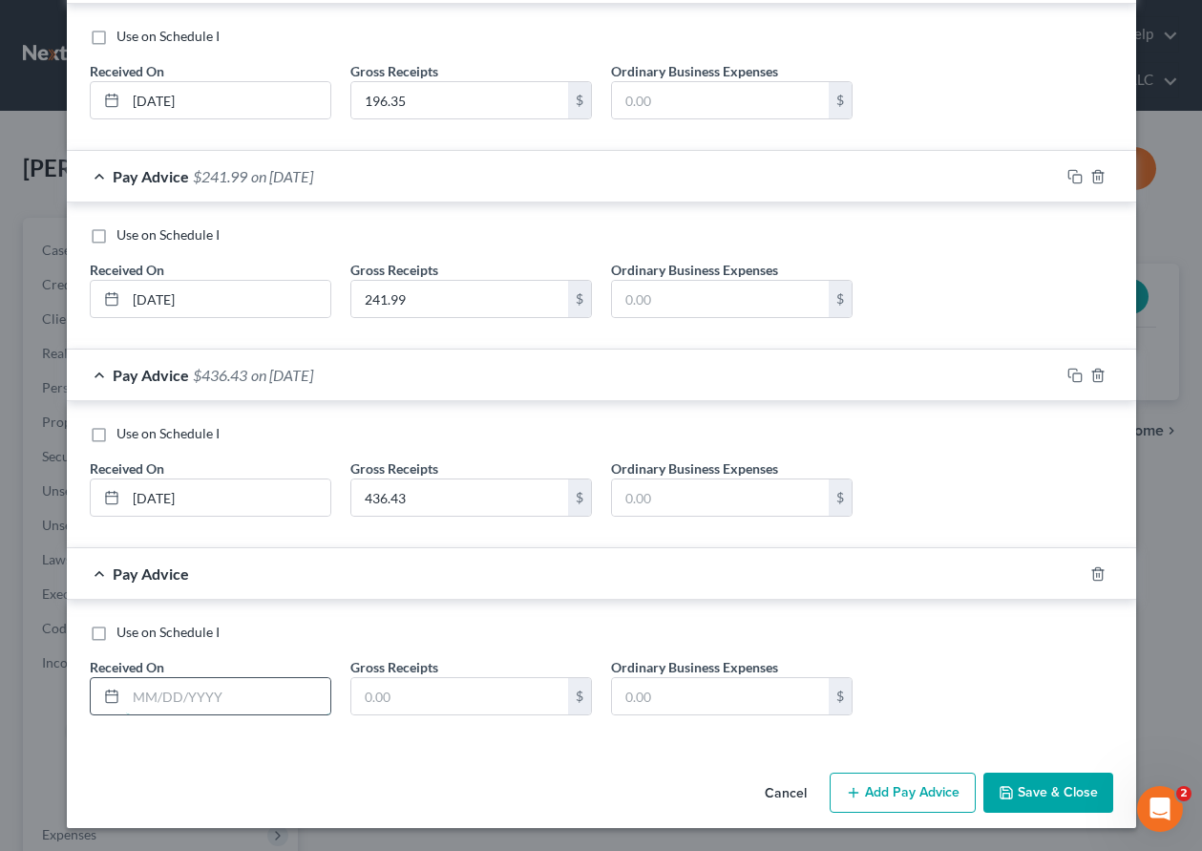
click at [250, 704] on input "text" at bounding box center [228, 696] width 204 height 36
type input "[DATE]"
type input "75.46"
click at [924, 789] on button "Add Pay Advice" at bounding box center [903, 793] width 146 height 40
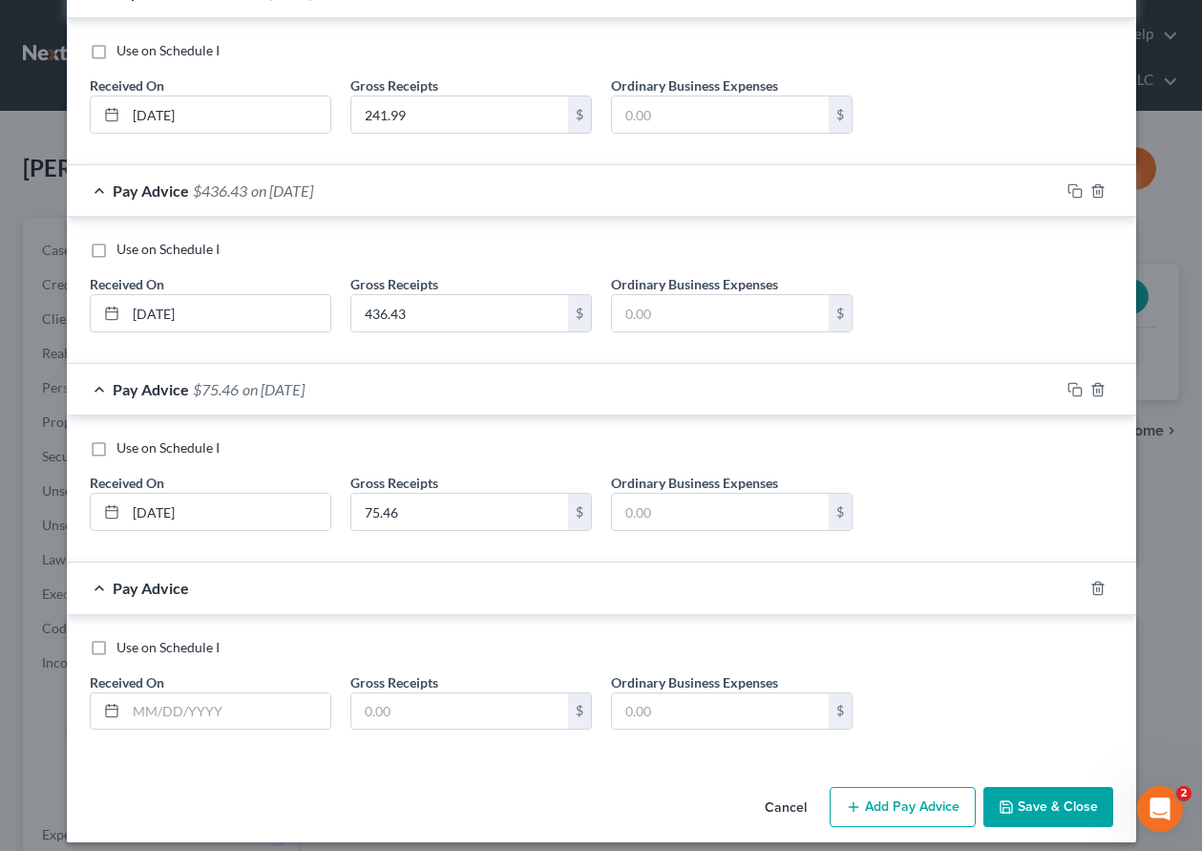
scroll to position [609, 0]
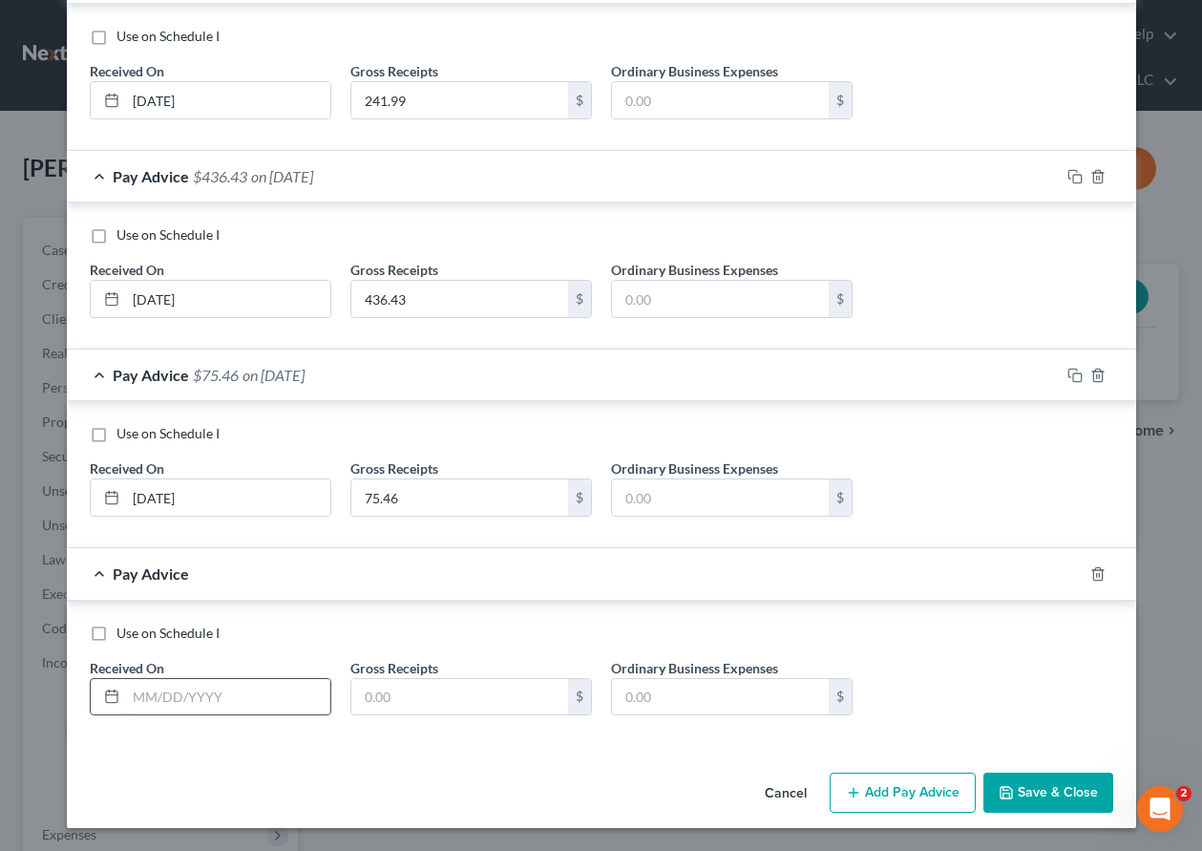
click at [276, 696] on input "text" at bounding box center [228, 697] width 204 height 36
type input "[DATE]"
type input "100.14"
click at [894, 790] on button "Add Pay Advice" at bounding box center [903, 793] width 146 height 40
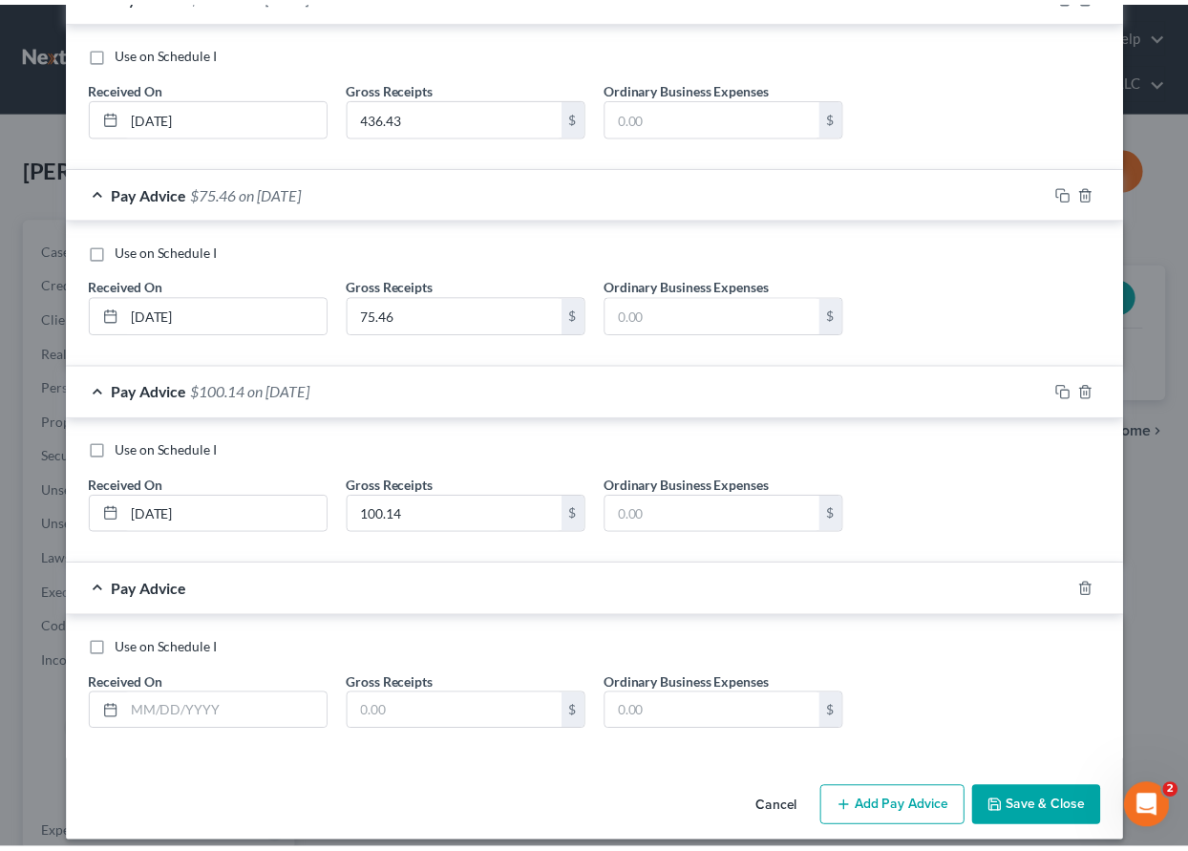
scroll to position [808, 0]
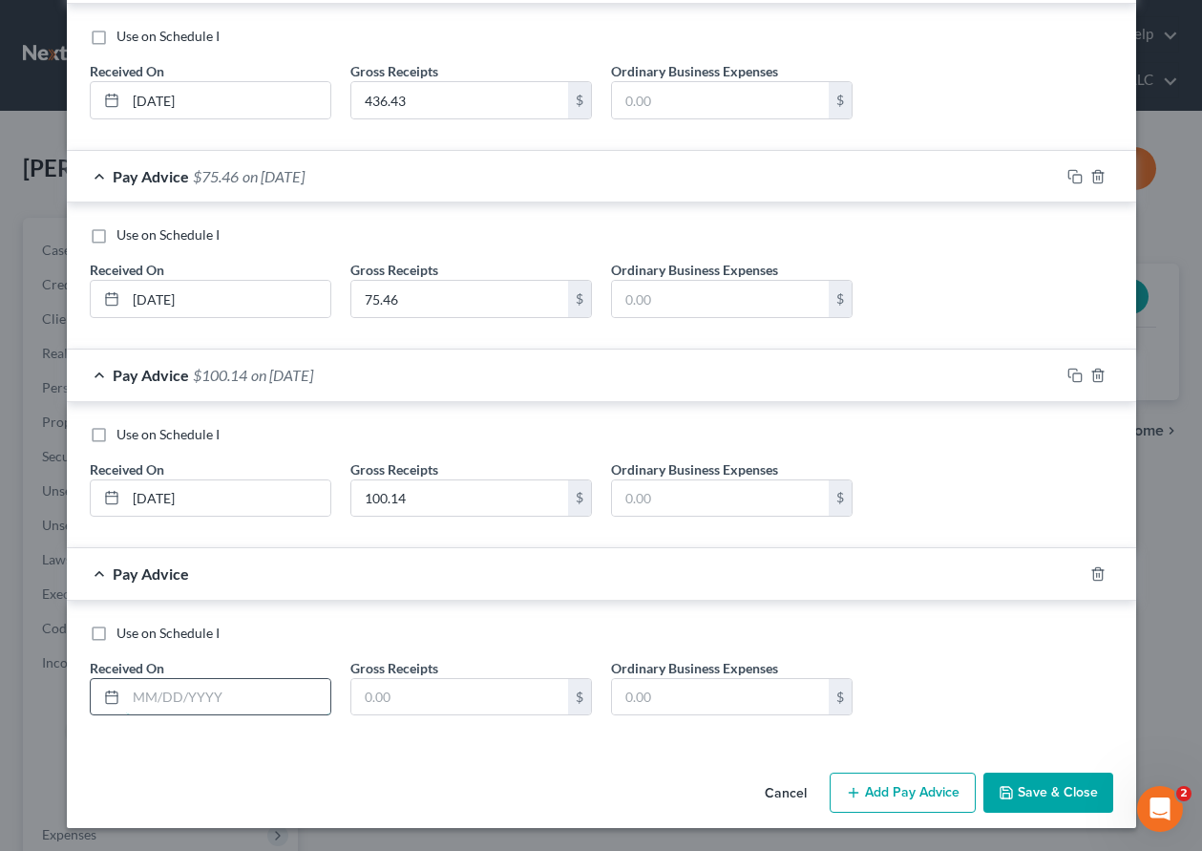
click at [267, 684] on input "text" at bounding box center [228, 697] width 204 height 36
type input "[DATE]"
type input "372.07"
click at [1082, 790] on button "Save & Close" at bounding box center [1049, 793] width 130 height 40
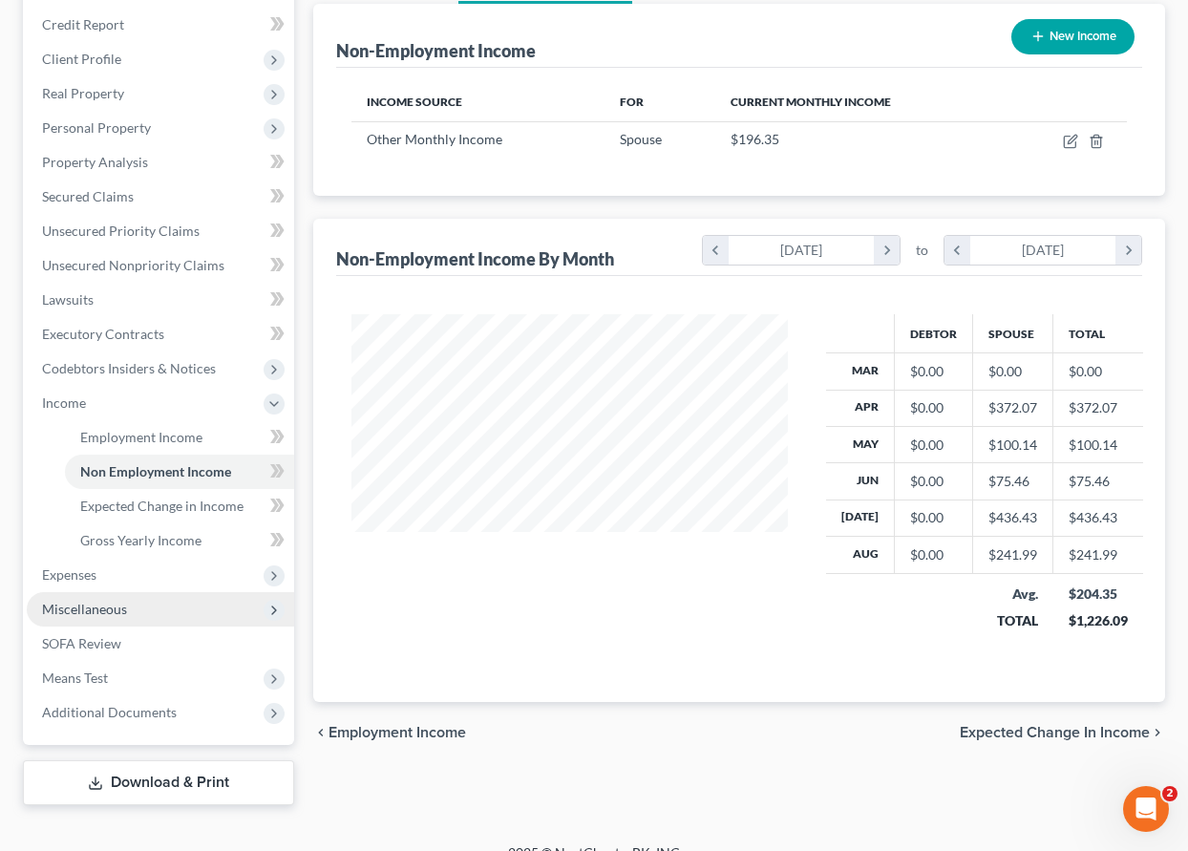
scroll to position [286, 0]
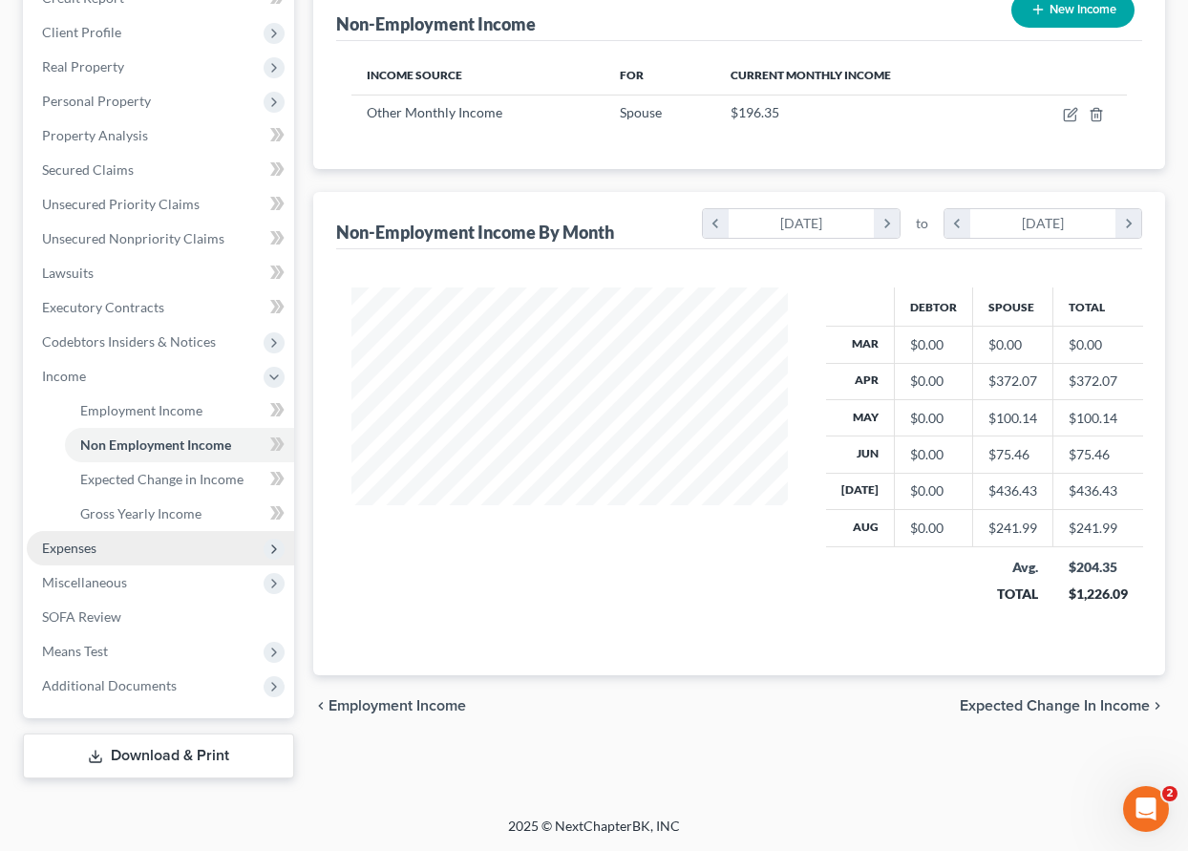
click at [74, 546] on span "Expenses" at bounding box center [69, 548] width 54 height 16
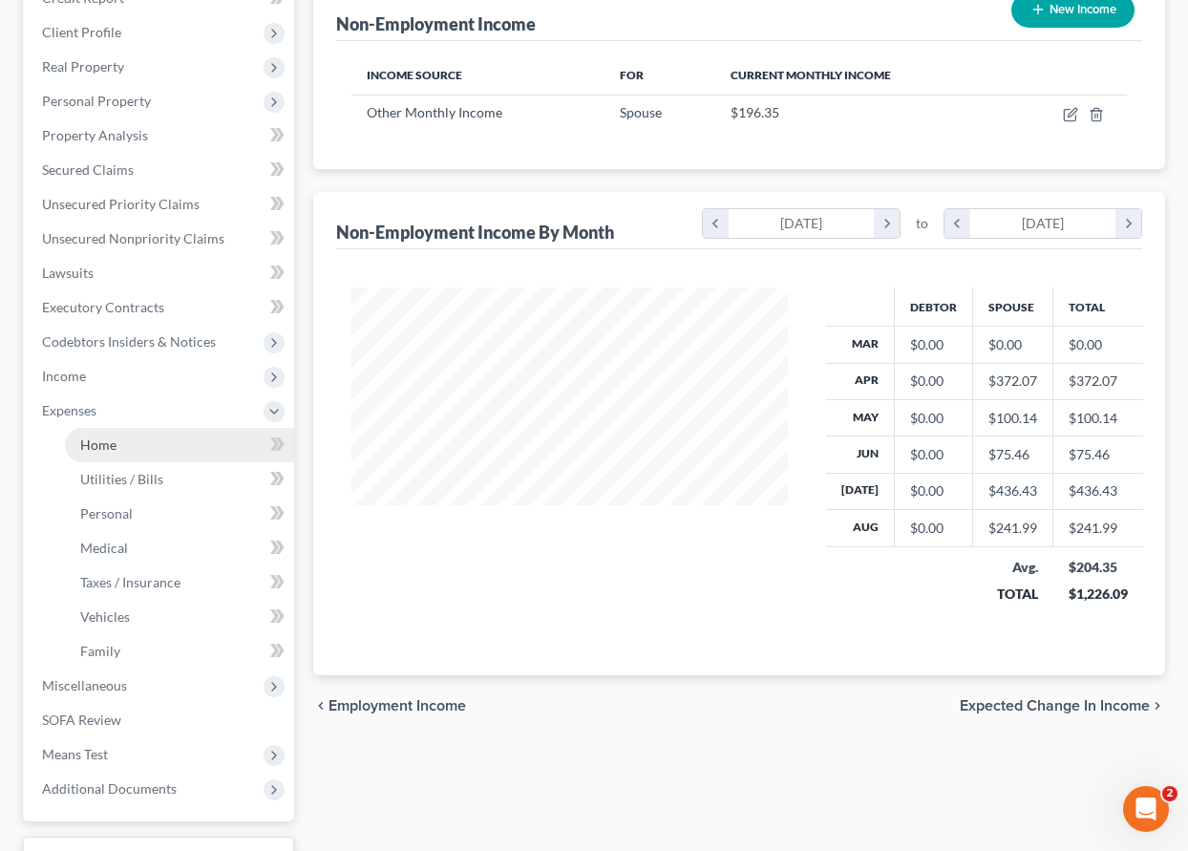
click at [95, 448] on span "Home" at bounding box center [98, 444] width 36 height 16
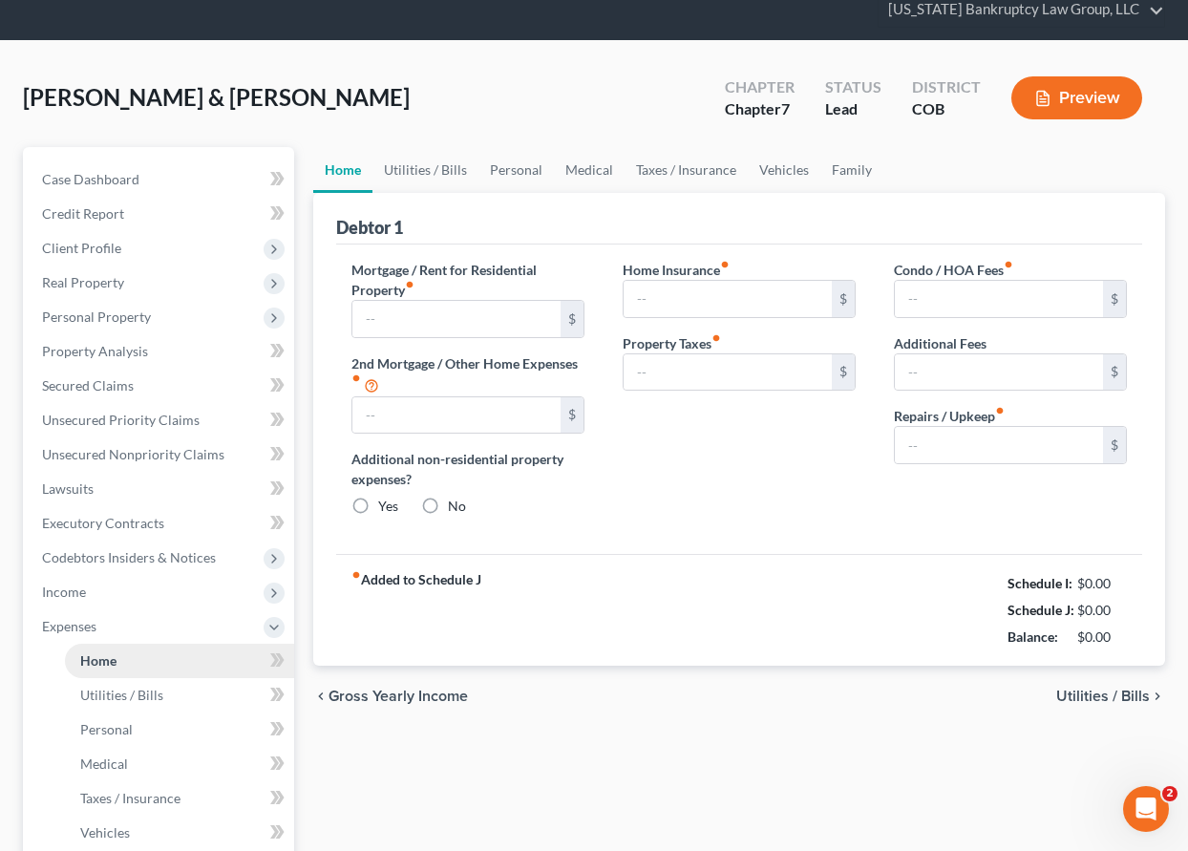
type input "1,084.00"
type input "0.00"
radio input "true"
type input "0.00"
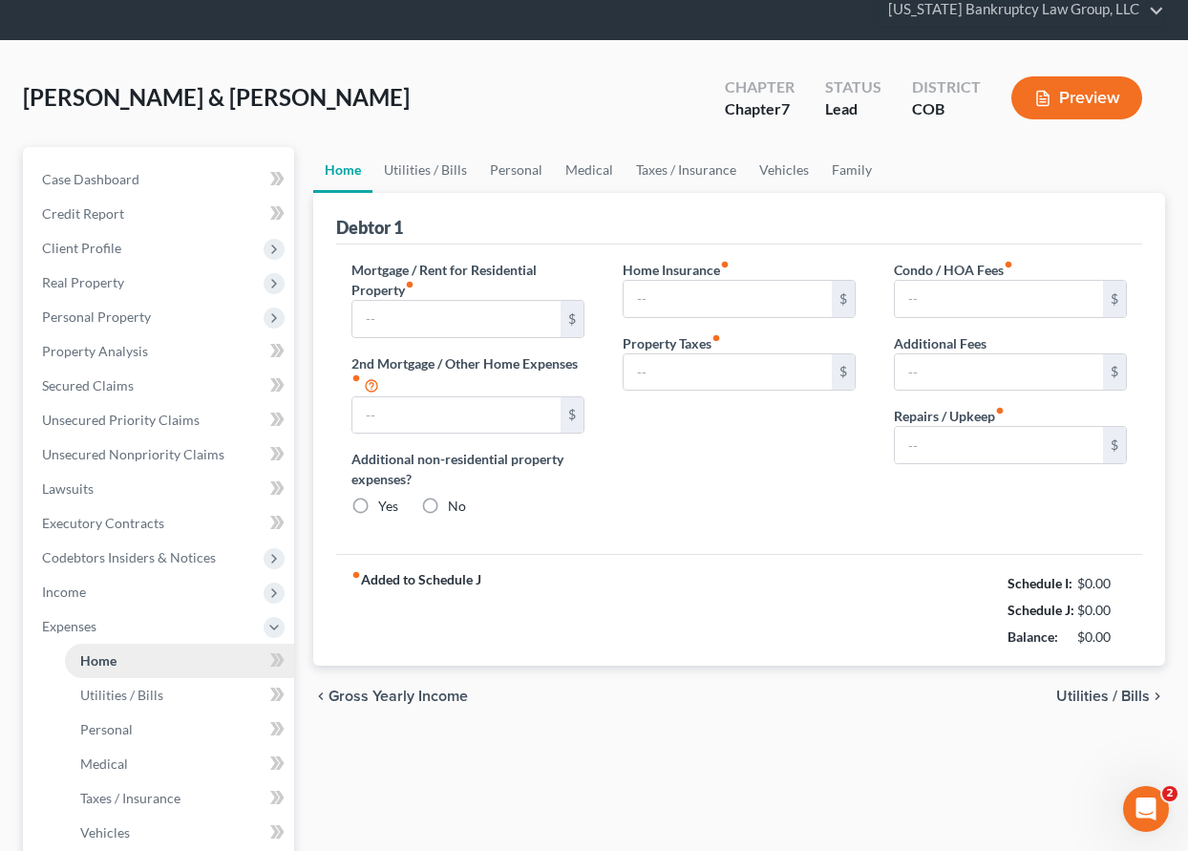
type input "0.00"
type input "100.00"
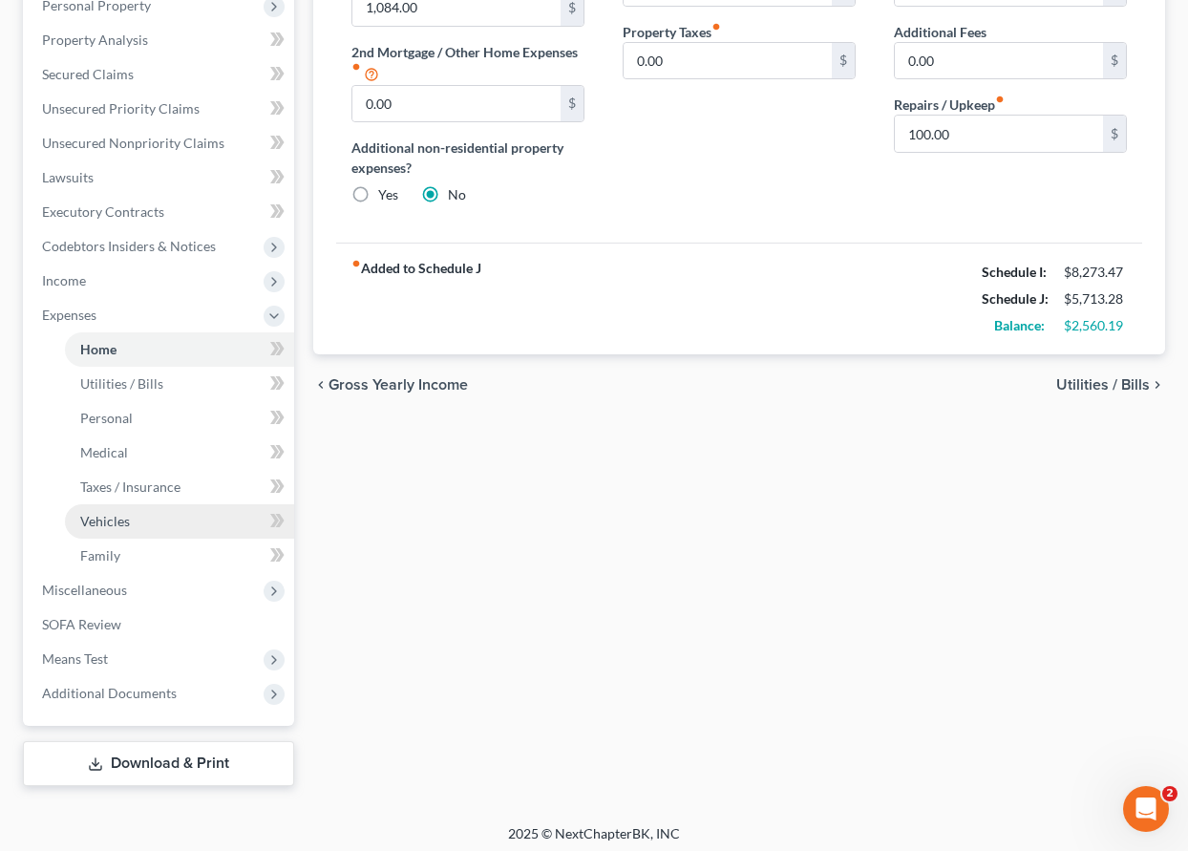
scroll to position [390, 0]
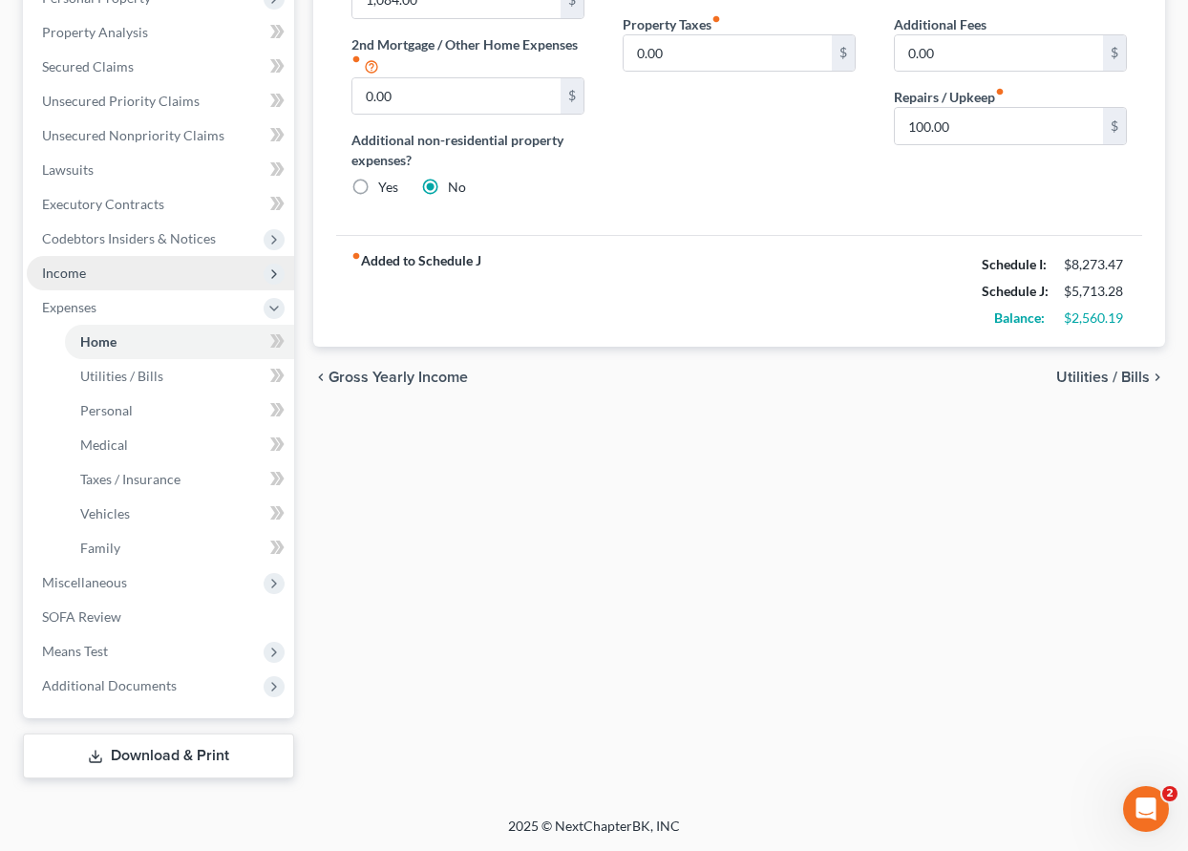
click at [64, 271] on span "Income" at bounding box center [64, 273] width 44 height 16
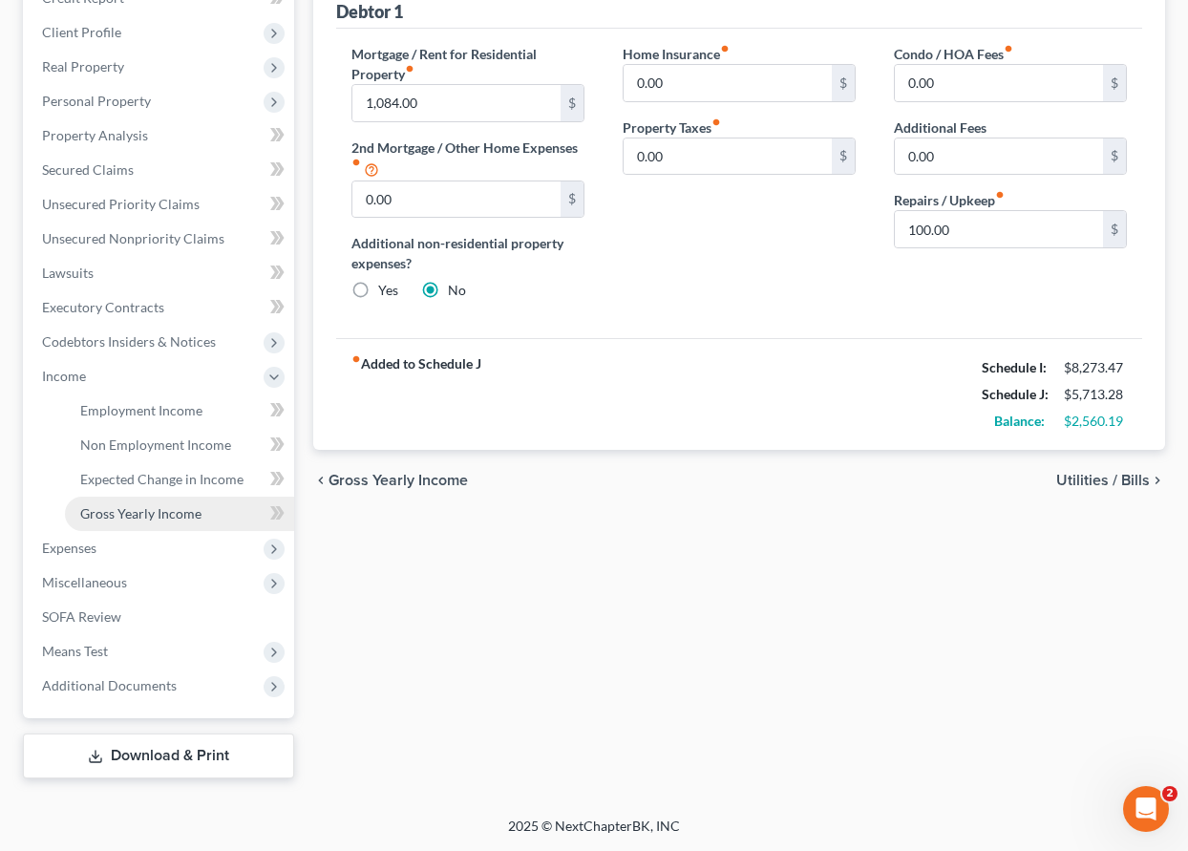
click at [128, 500] on link "Gross Yearly Income" at bounding box center [179, 514] width 229 height 34
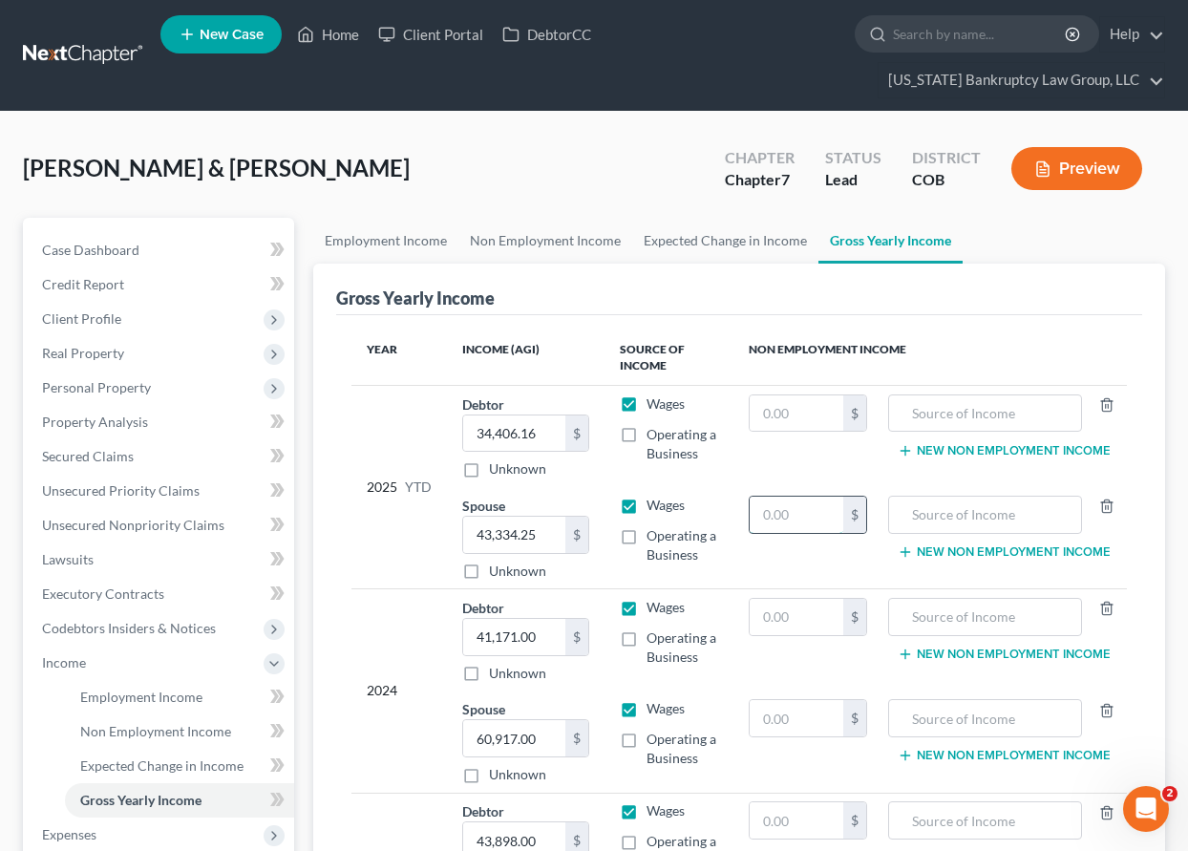
click at [802, 513] on input "text" at bounding box center [797, 515] width 94 height 36
type input "1,422.44"
type input "Games of Chance"
click at [1021, 276] on div "Gross Yearly Income" at bounding box center [739, 290] width 806 height 52
click at [430, 31] on link "Client Portal" at bounding box center [431, 34] width 124 height 34
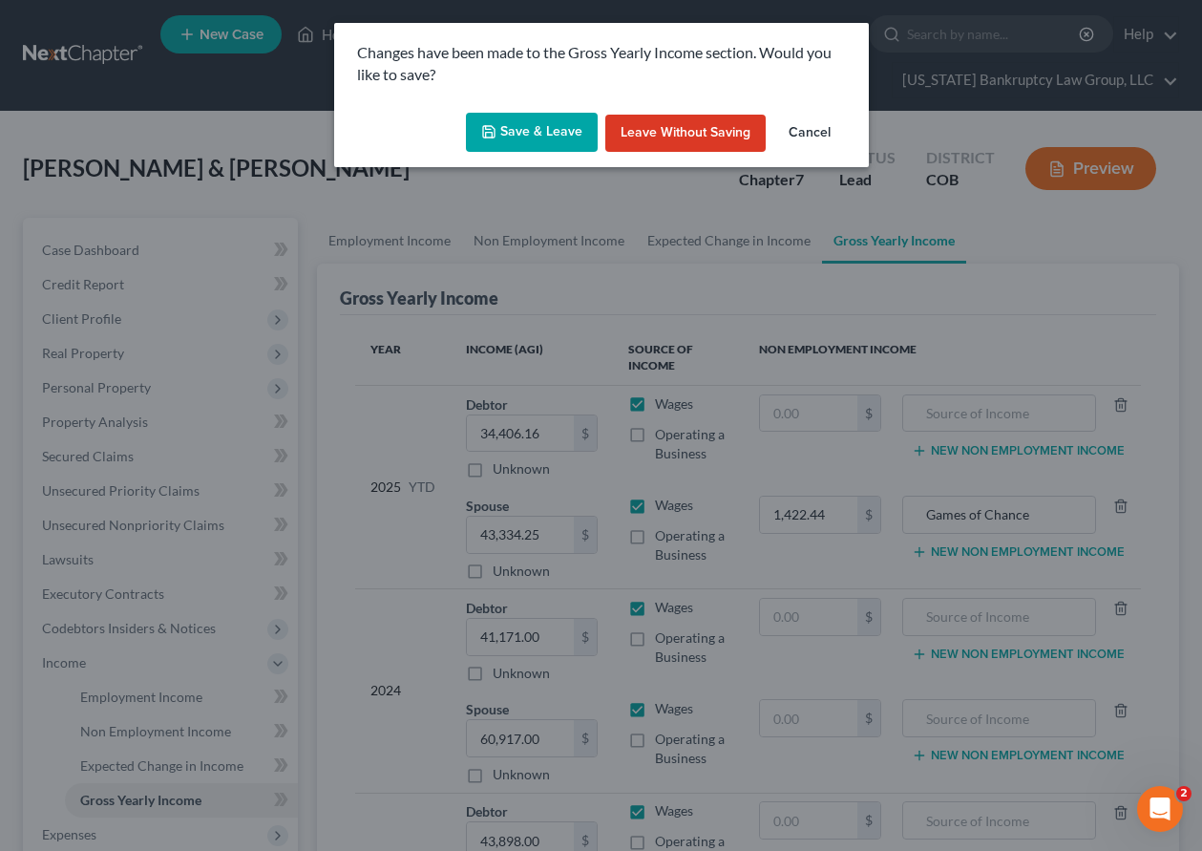
click at [537, 131] on button "Save & Leave" at bounding box center [532, 133] width 132 height 40
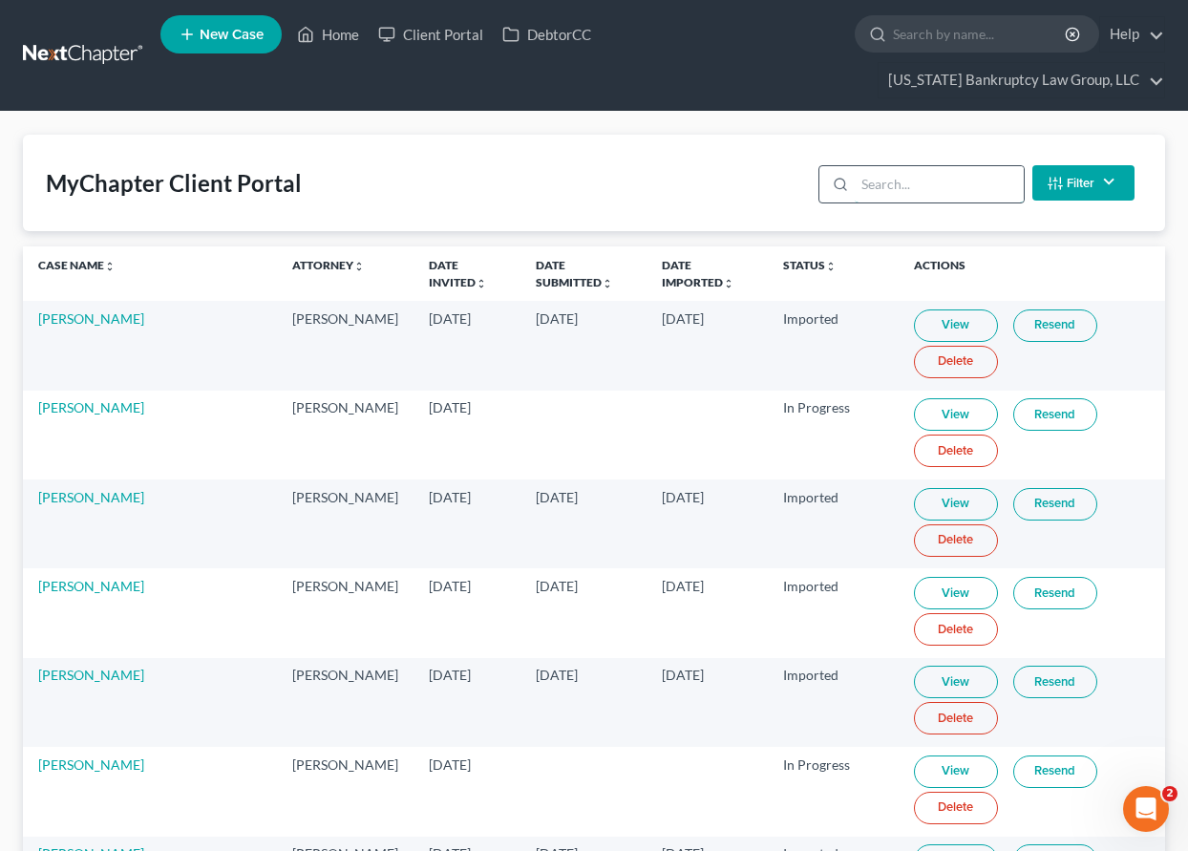
click at [897, 180] on input "search" at bounding box center [939, 184] width 169 height 36
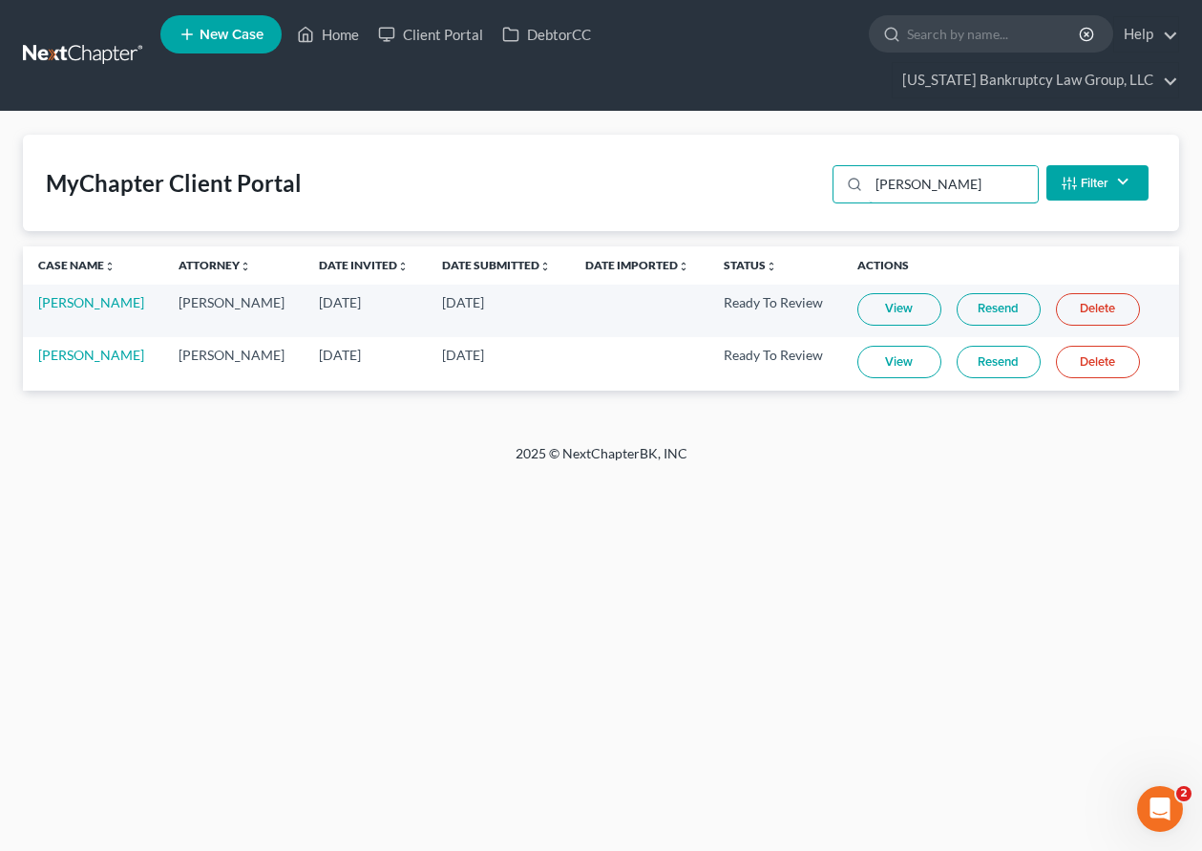
type input "[PERSON_NAME]"
click at [921, 363] on link "View" at bounding box center [900, 362] width 84 height 32
click at [336, 32] on link "Home" at bounding box center [327, 34] width 81 height 34
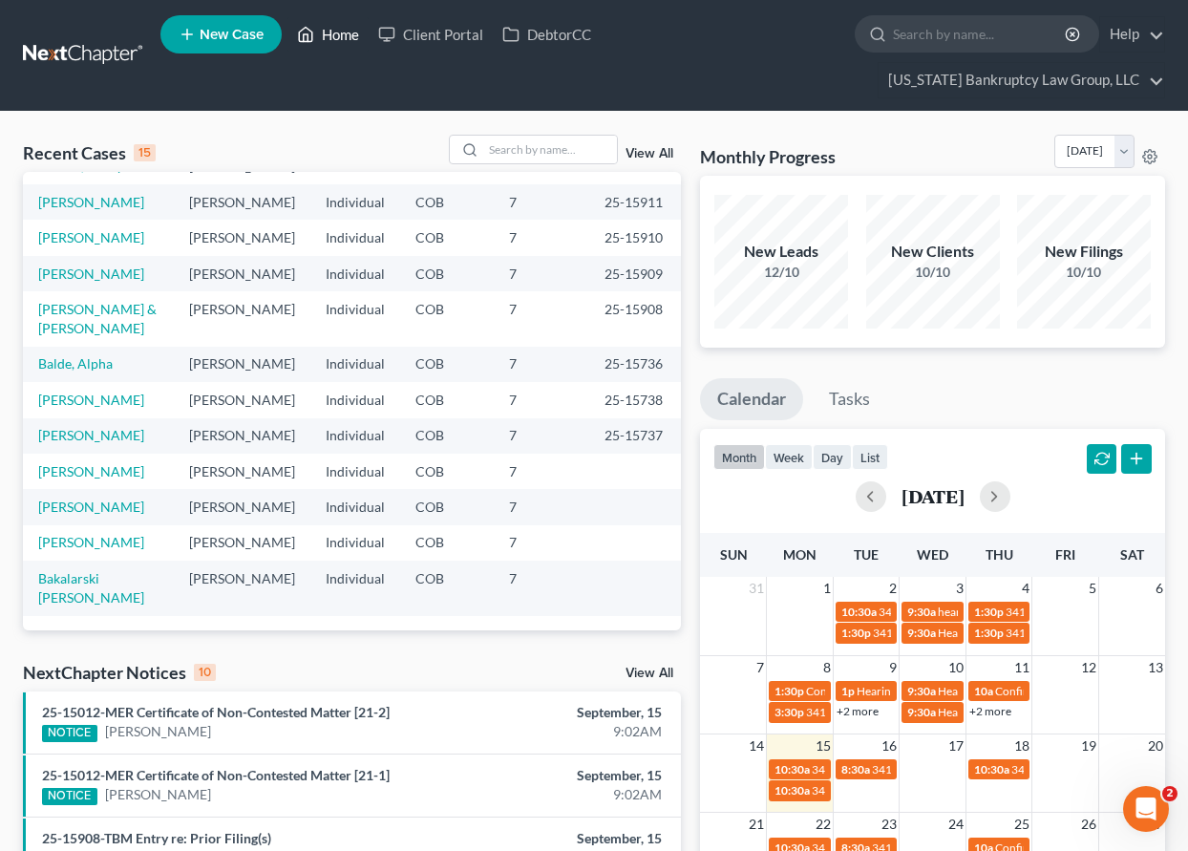
scroll to position [417, 0]
click at [92, 580] on link "Bakalarski [PERSON_NAME]" at bounding box center [91, 587] width 106 height 35
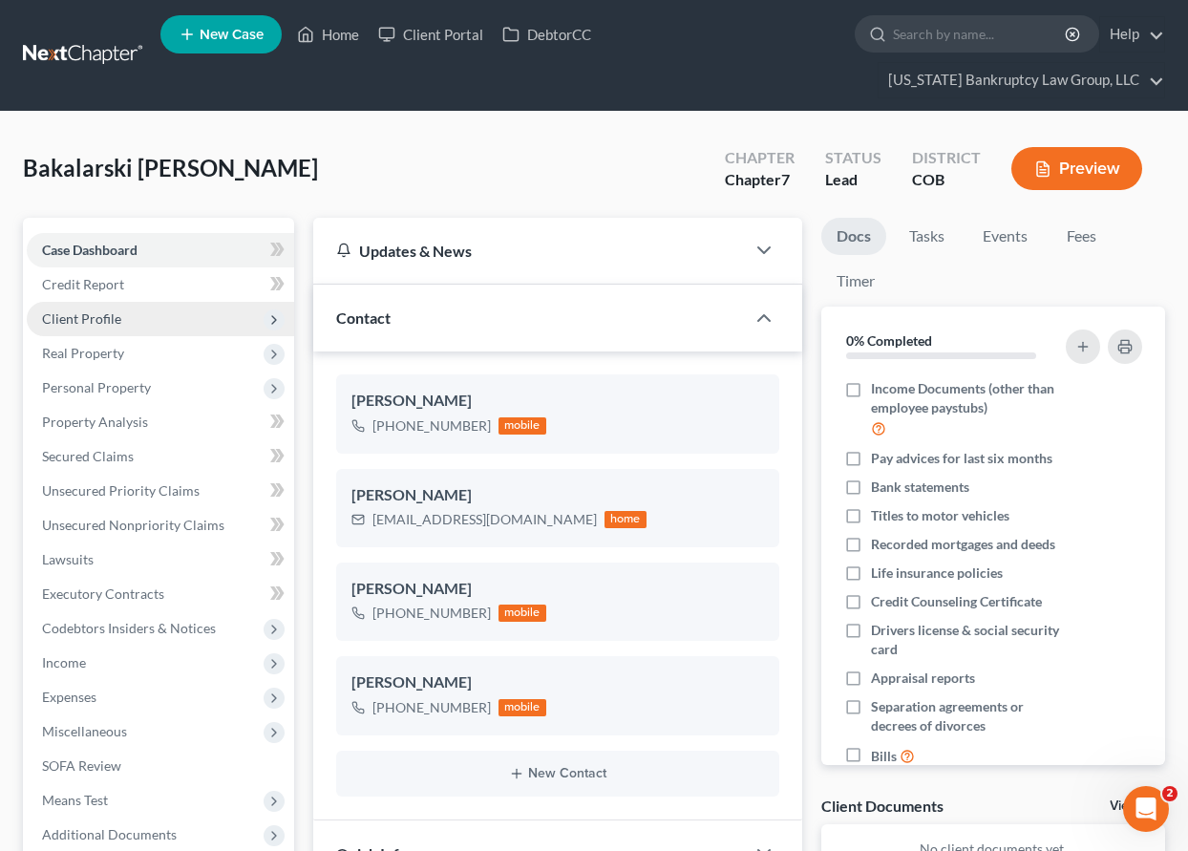
click at [92, 314] on span "Client Profile" at bounding box center [81, 318] width 79 height 16
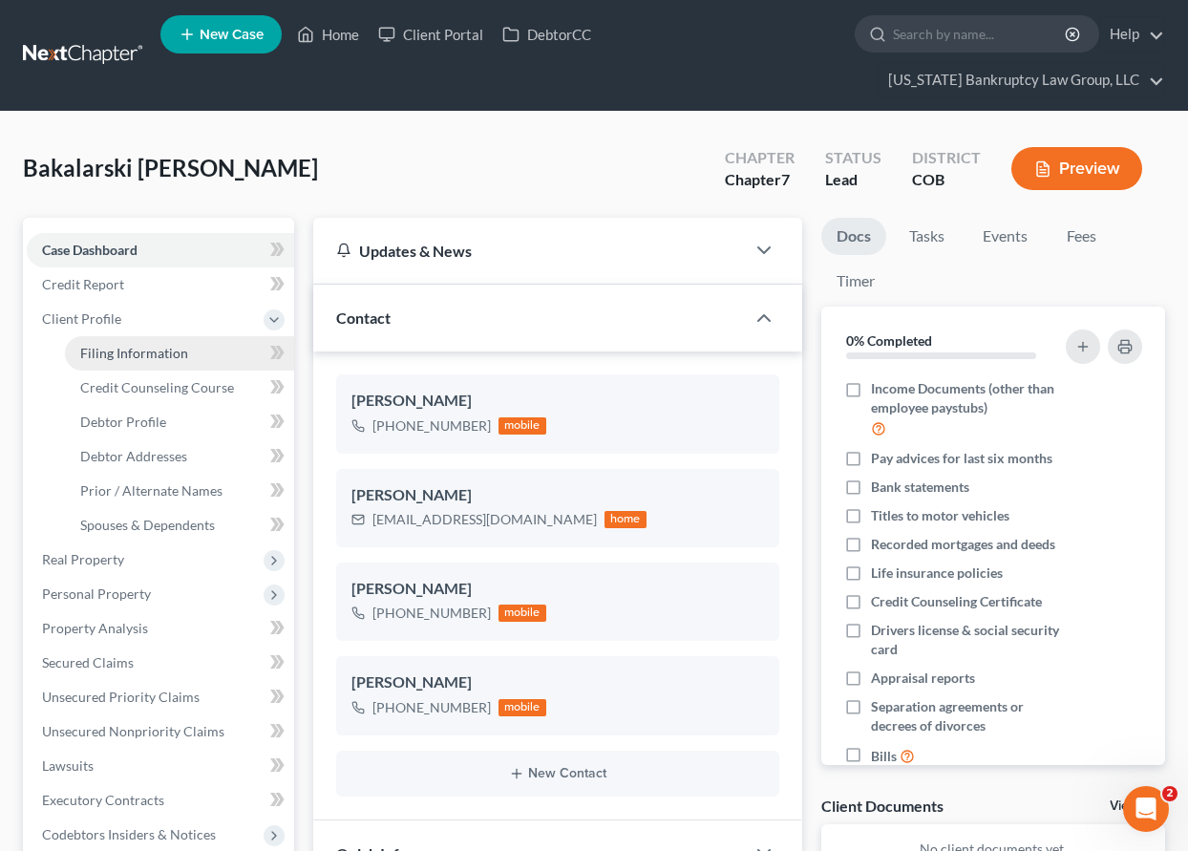
click at [124, 354] on span "Filing Information" at bounding box center [134, 353] width 108 height 16
select select "1"
select select "0"
select select "5"
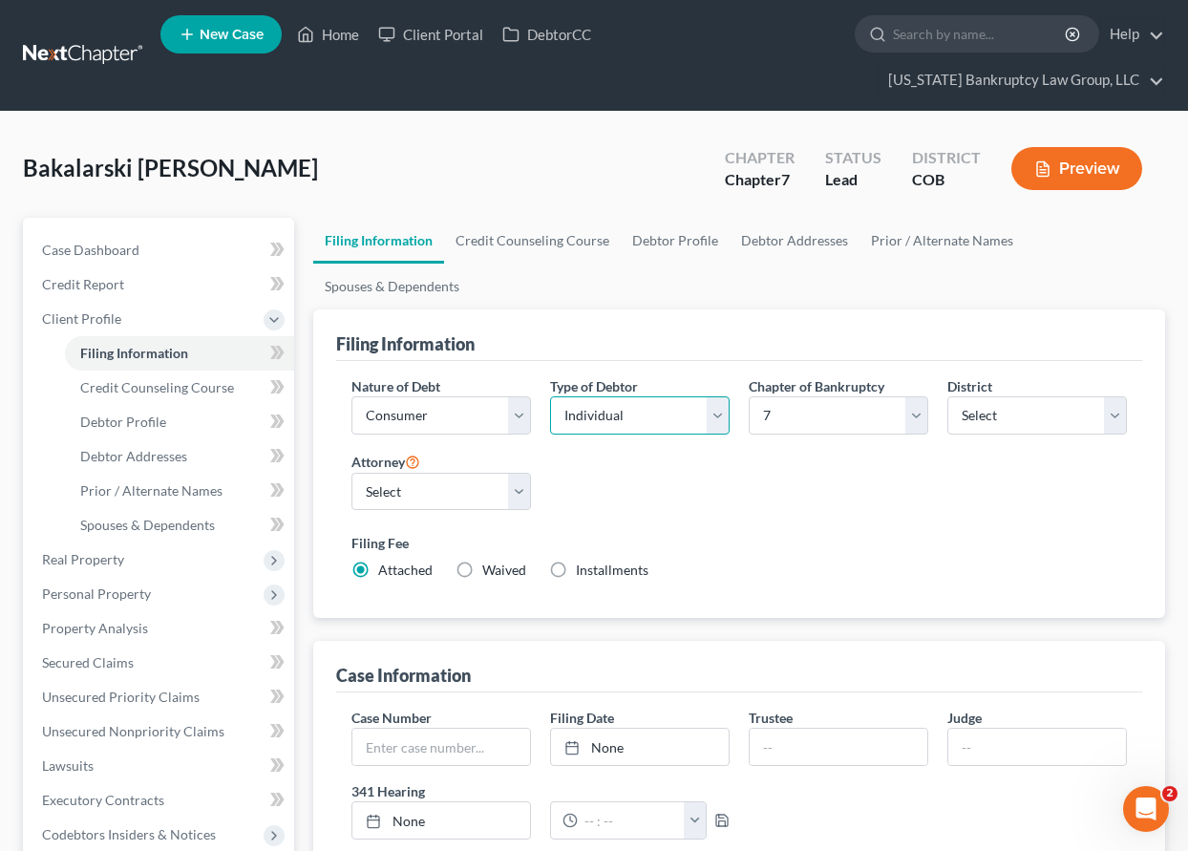
click at [617, 409] on select "Select Individual Joint" at bounding box center [640, 415] width 180 height 38
select select "1"
click at [550, 396] on select "Select Individual Joint" at bounding box center [640, 415] width 180 height 38
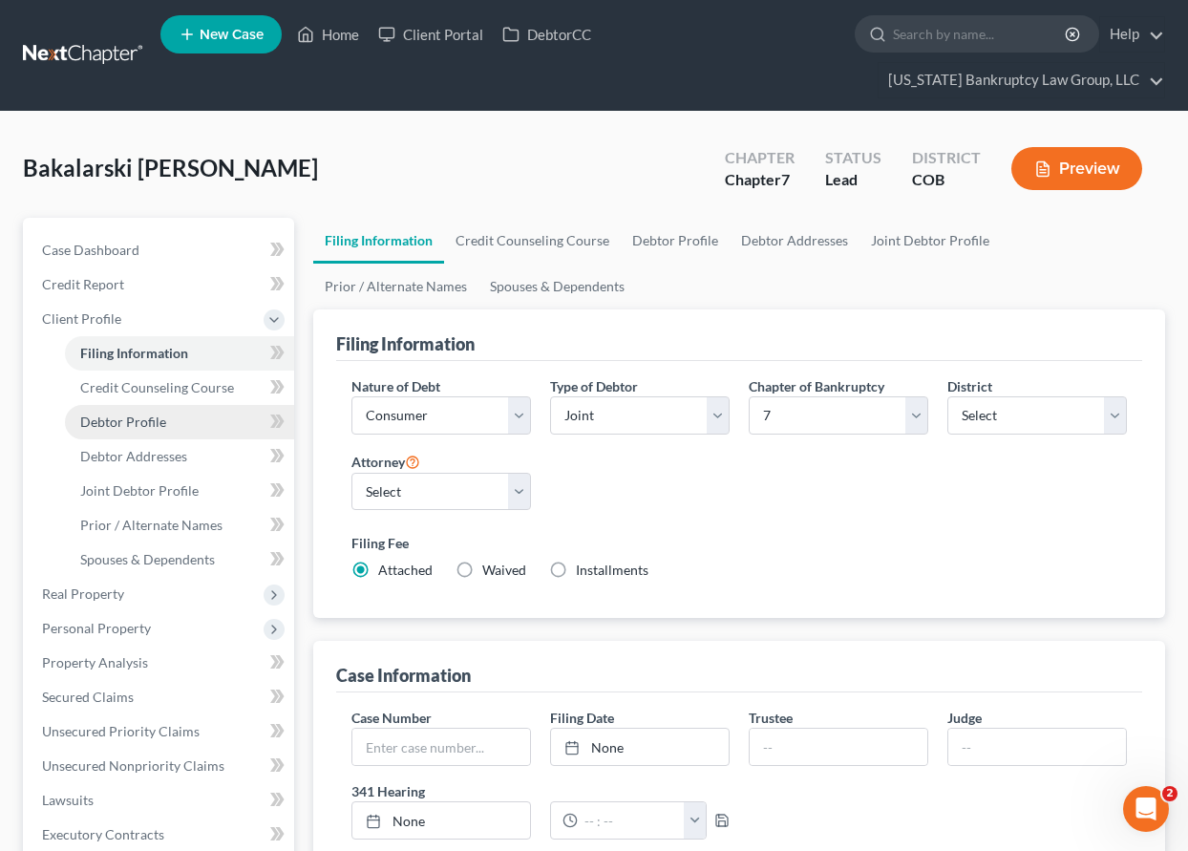
click at [156, 422] on span "Debtor Profile" at bounding box center [123, 421] width 86 height 16
select select "1"
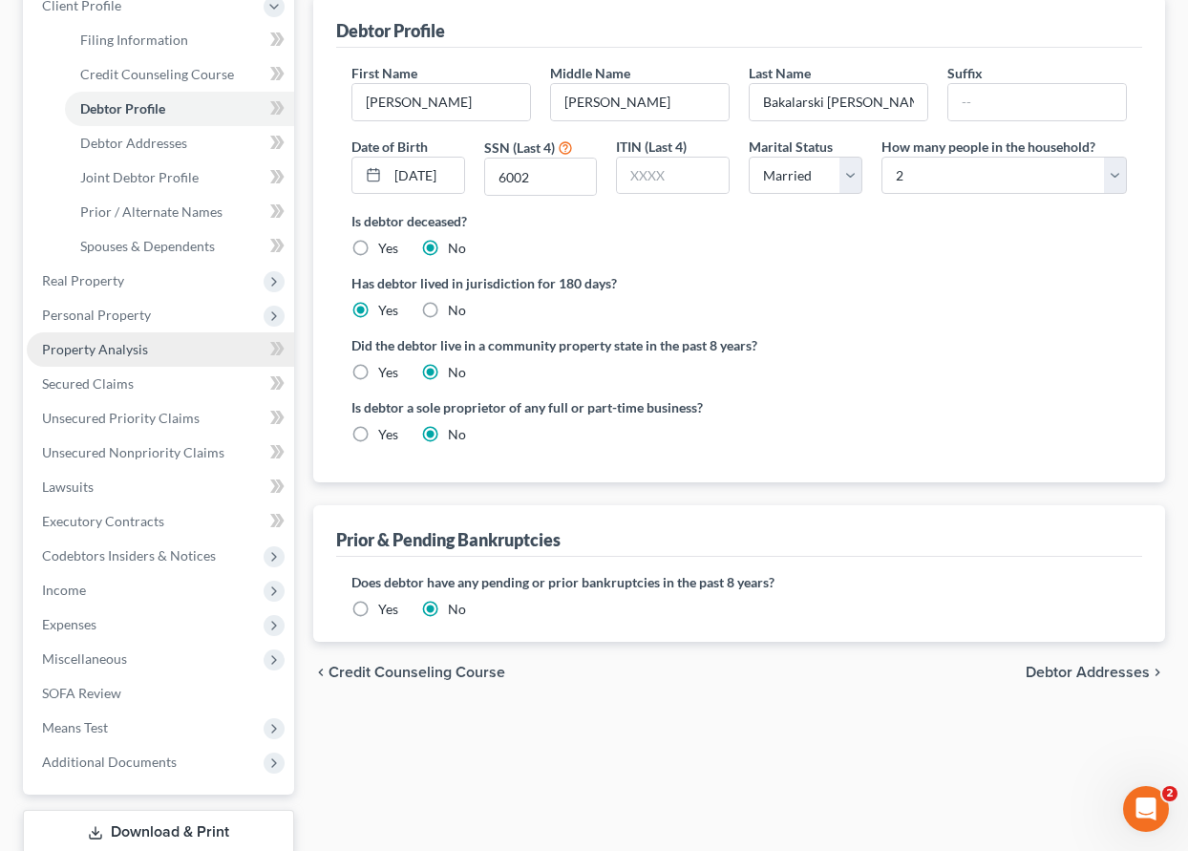
scroll to position [382, 0]
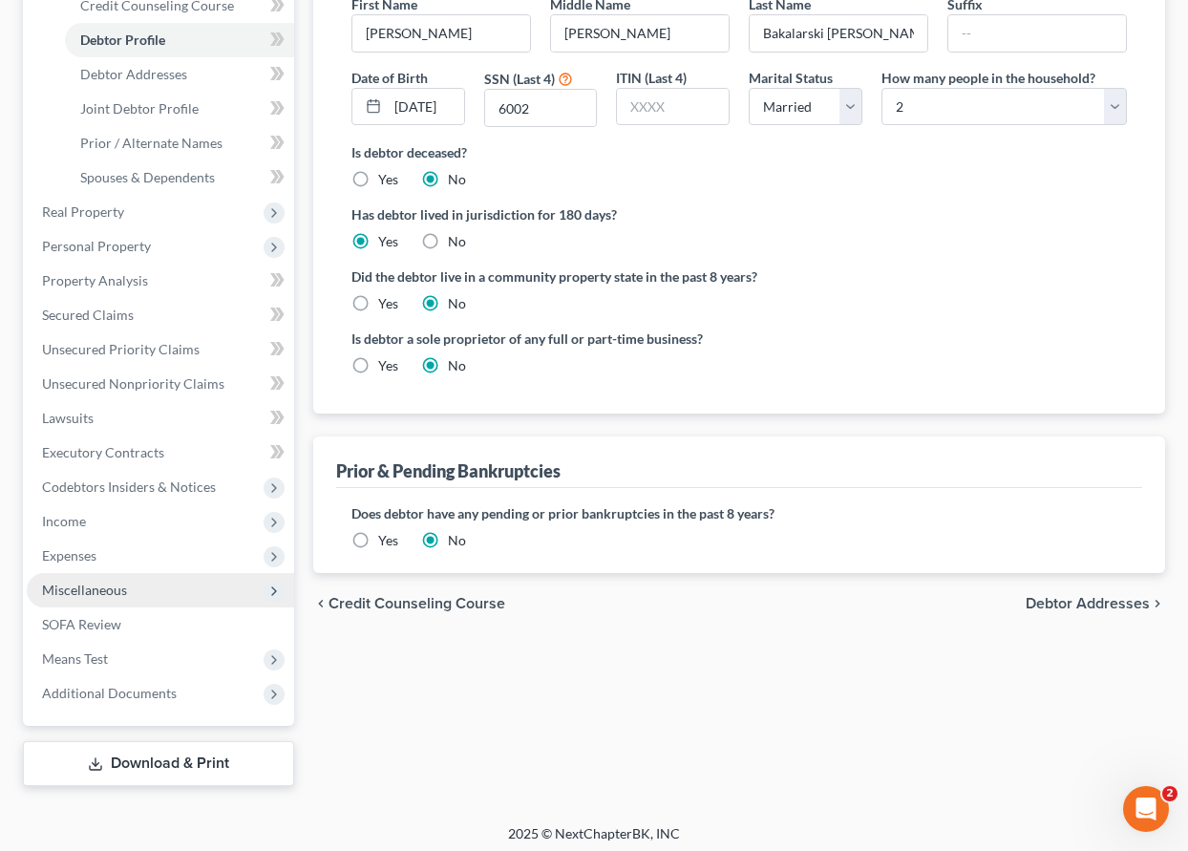
click at [82, 584] on span "Miscellaneous" at bounding box center [84, 590] width 85 height 16
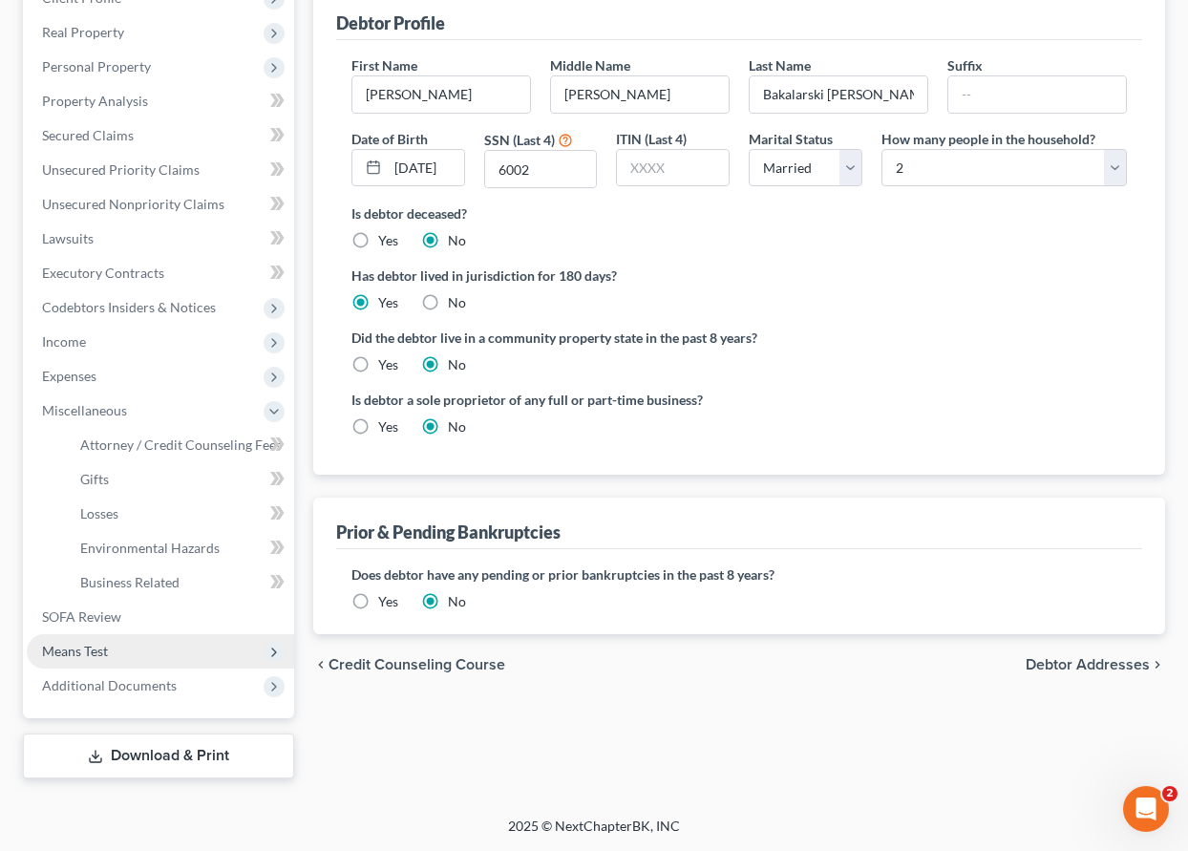
scroll to position [321, 0]
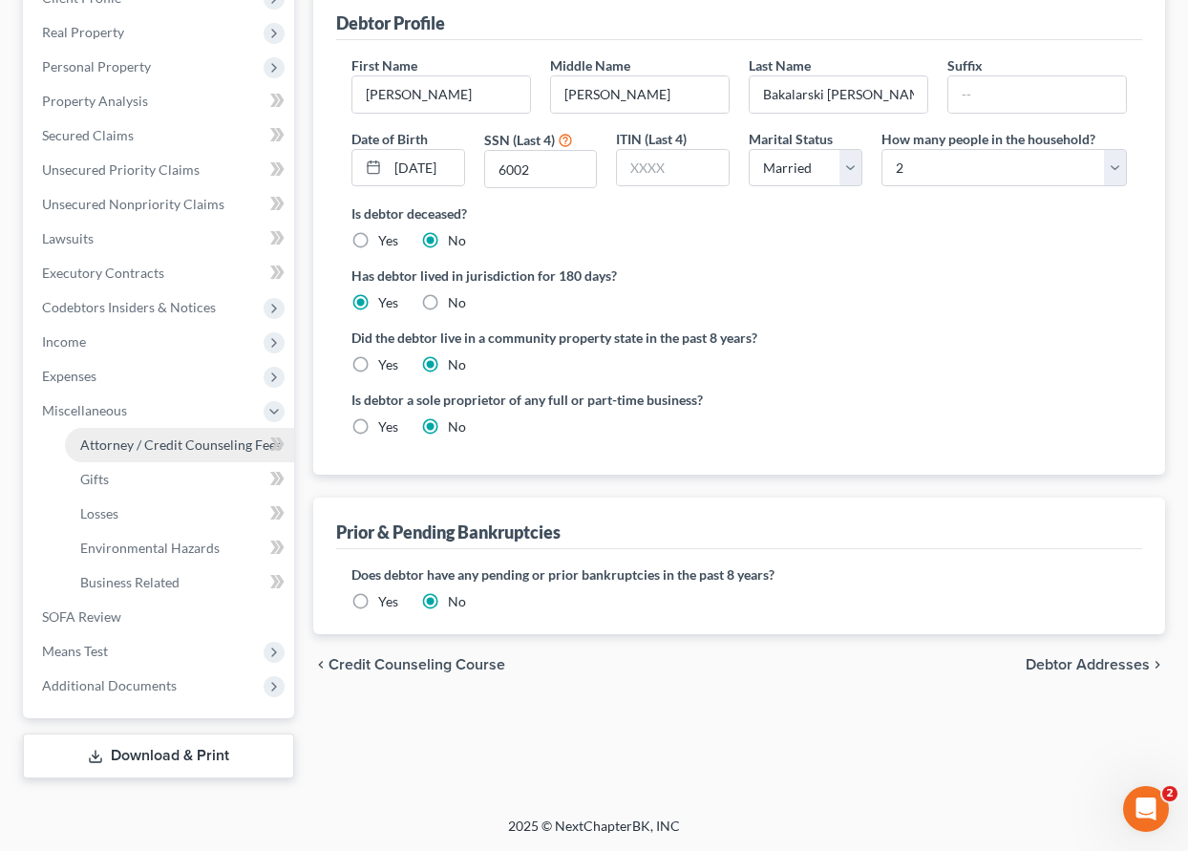
click at [216, 443] on span "Attorney / Credit Counseling Fees" at bounding box center [180, 444] width 201 height 16
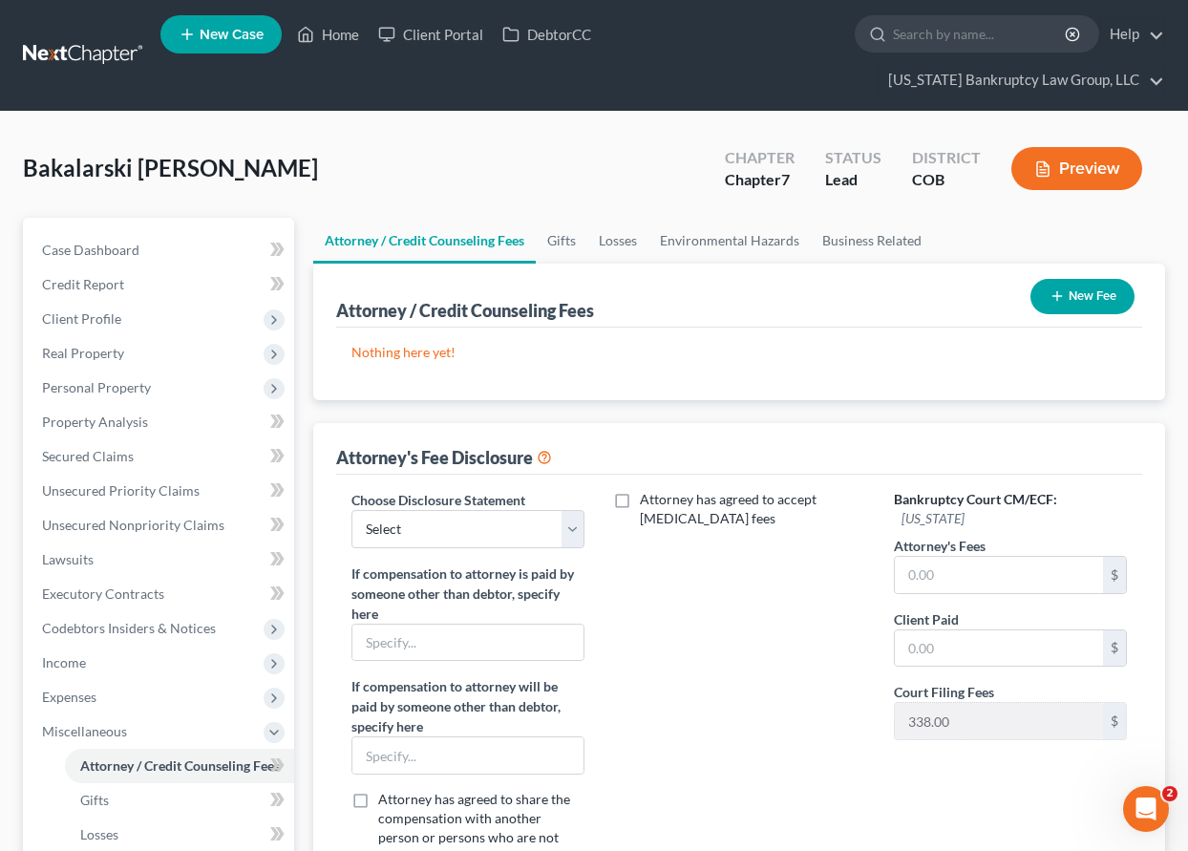
click at [1071, 306] on button "New Fee" at bounding box center [1082, 296] width 104 height 35
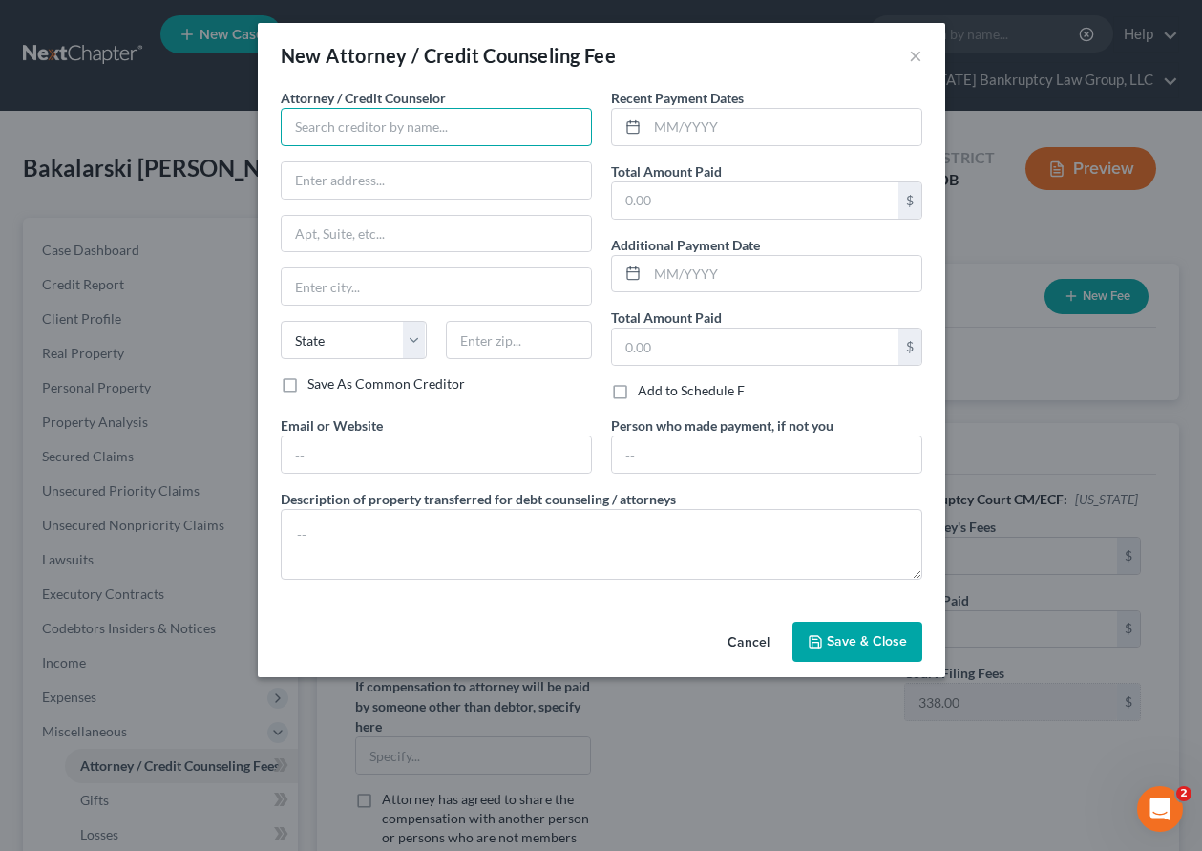
click at [497, 137] on input "text" at bounding box center [436, 127] width 311 height 38
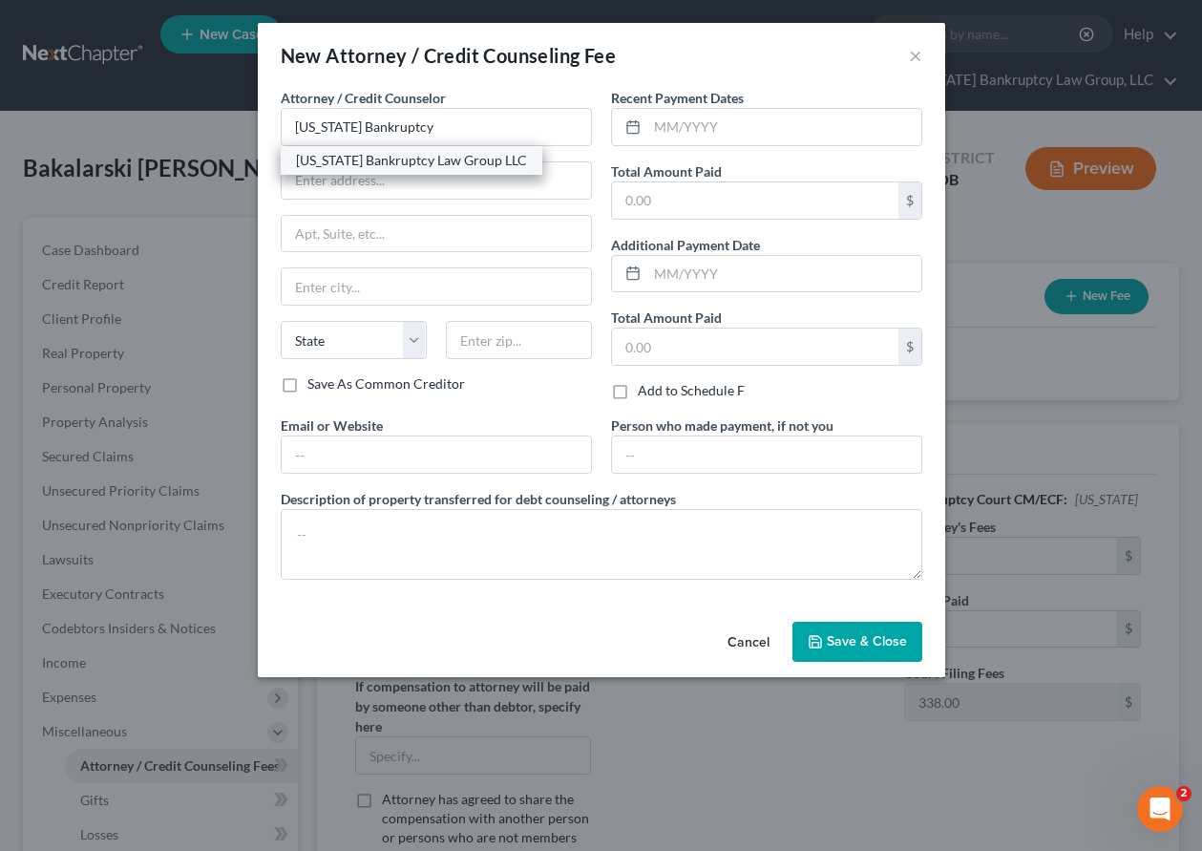
click at [406, 157] on div "[US_STATE] Bankruptcy Law Group LLC" at bounding box center [411, 160] width 231 height 19
type input "[US_STATE] Bankruptcy Law Group LLC"
type input "[STREET_ADDRESS]"
type input "[GEOGRAPHIC_DATA]"
select select "5"
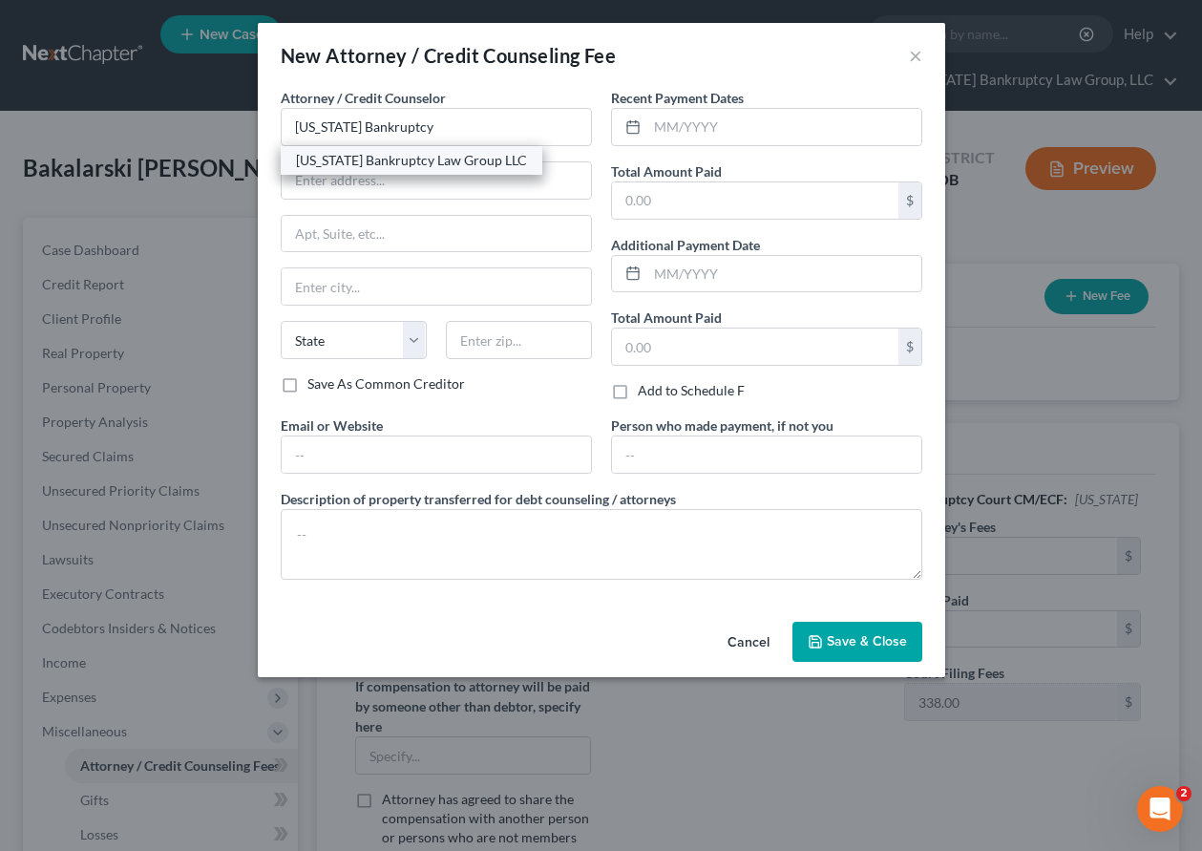
type input "80238"
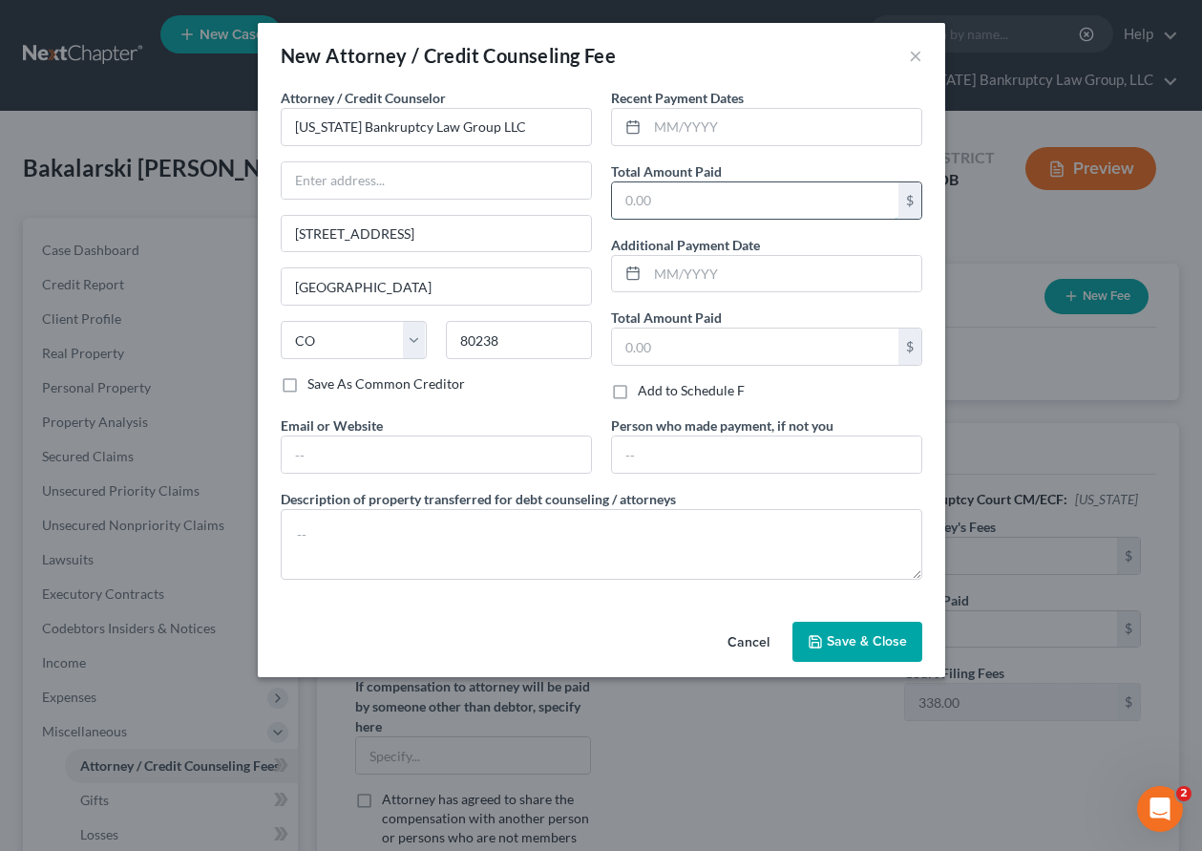
click at [633, 202] on input "text" at bounding box center [755, 200] width 286 height 36
type input "2,082.00"
click at [869, 651] on button "Save & Close" at bounding box center [858, 642] width 130 height 40
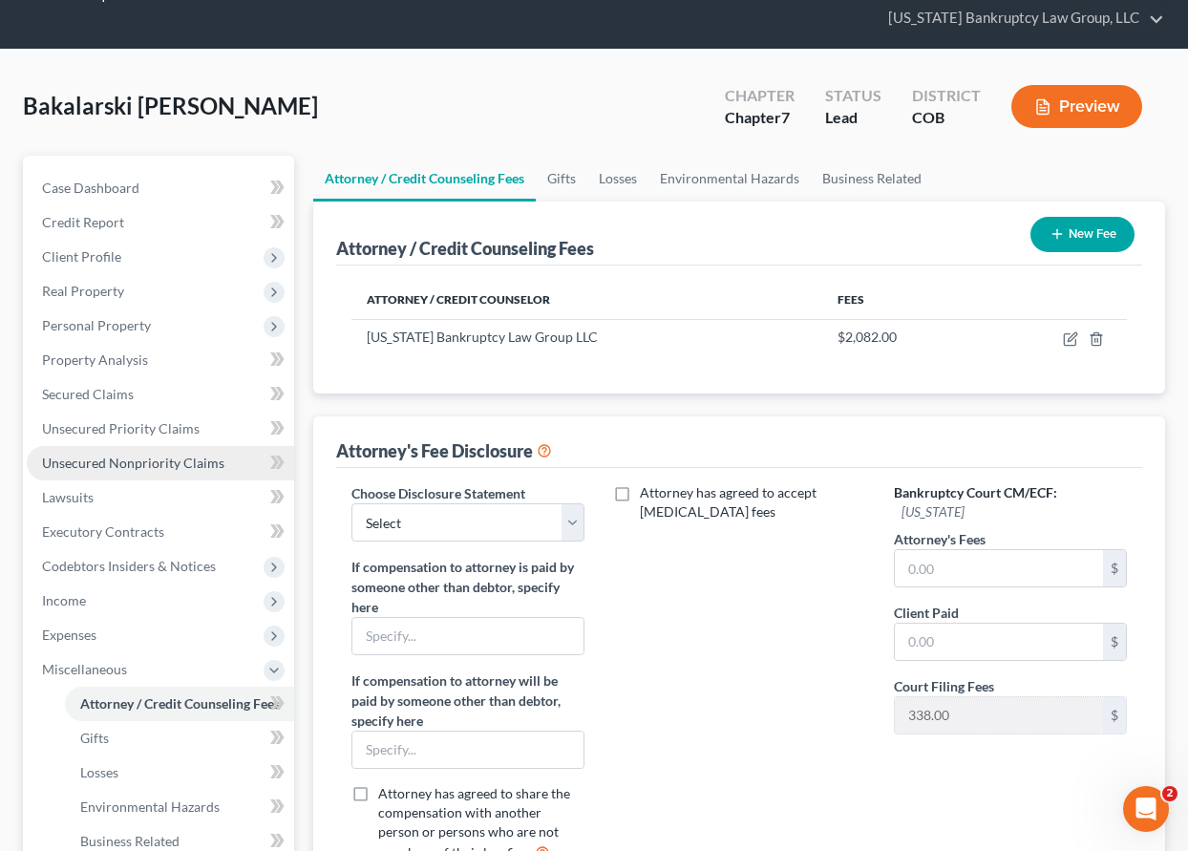
scroll to position [95, 0]
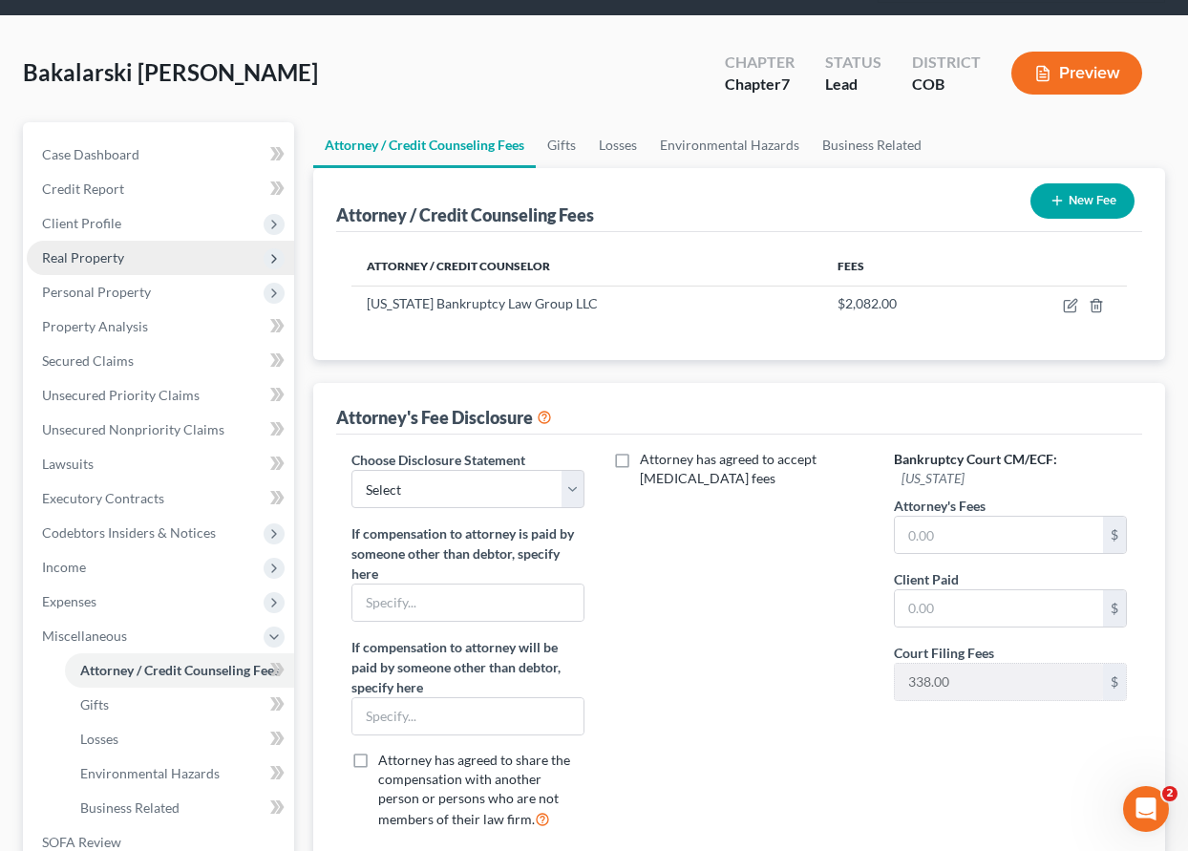
click at [95, 256] on span "Real Property" at bounding box center [83, 257] width 82 height 16
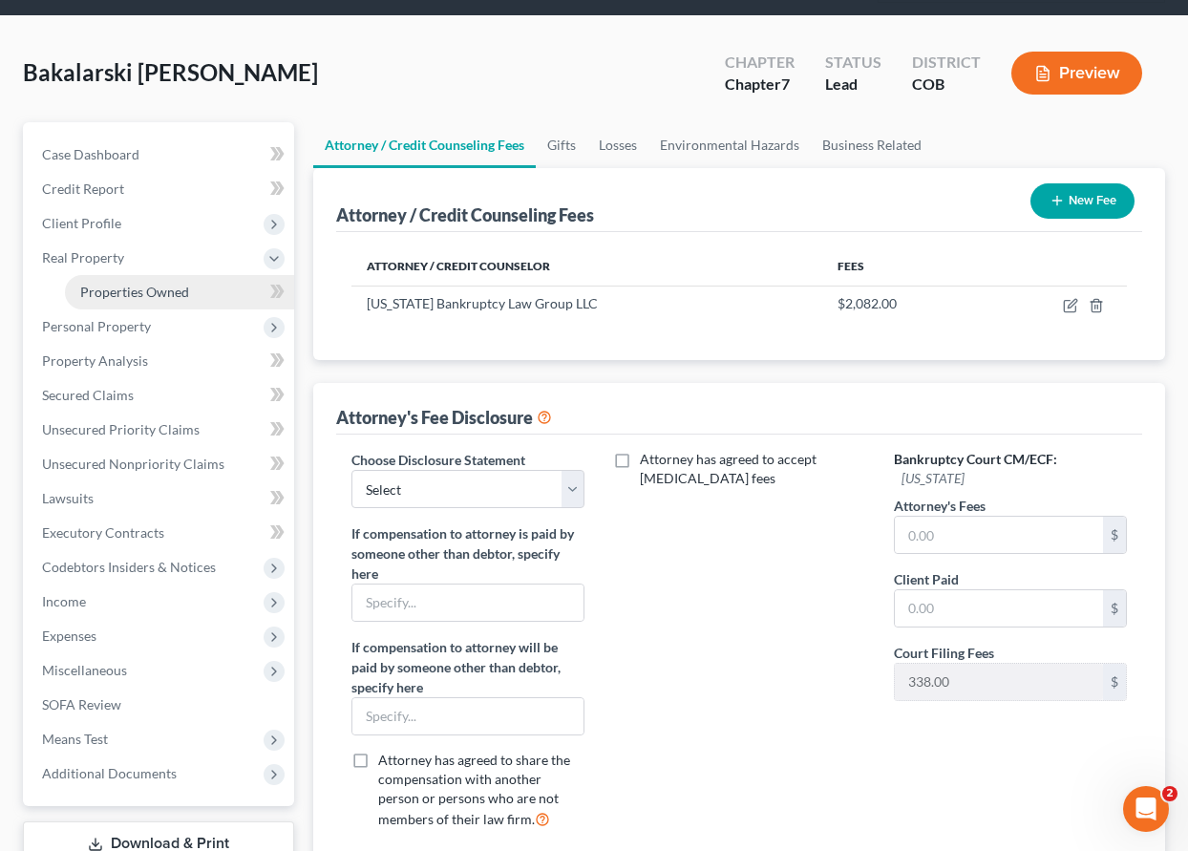
click at [111, 293] on span "Properties Owned" at bounding box center [134, 292] width 109 height 16
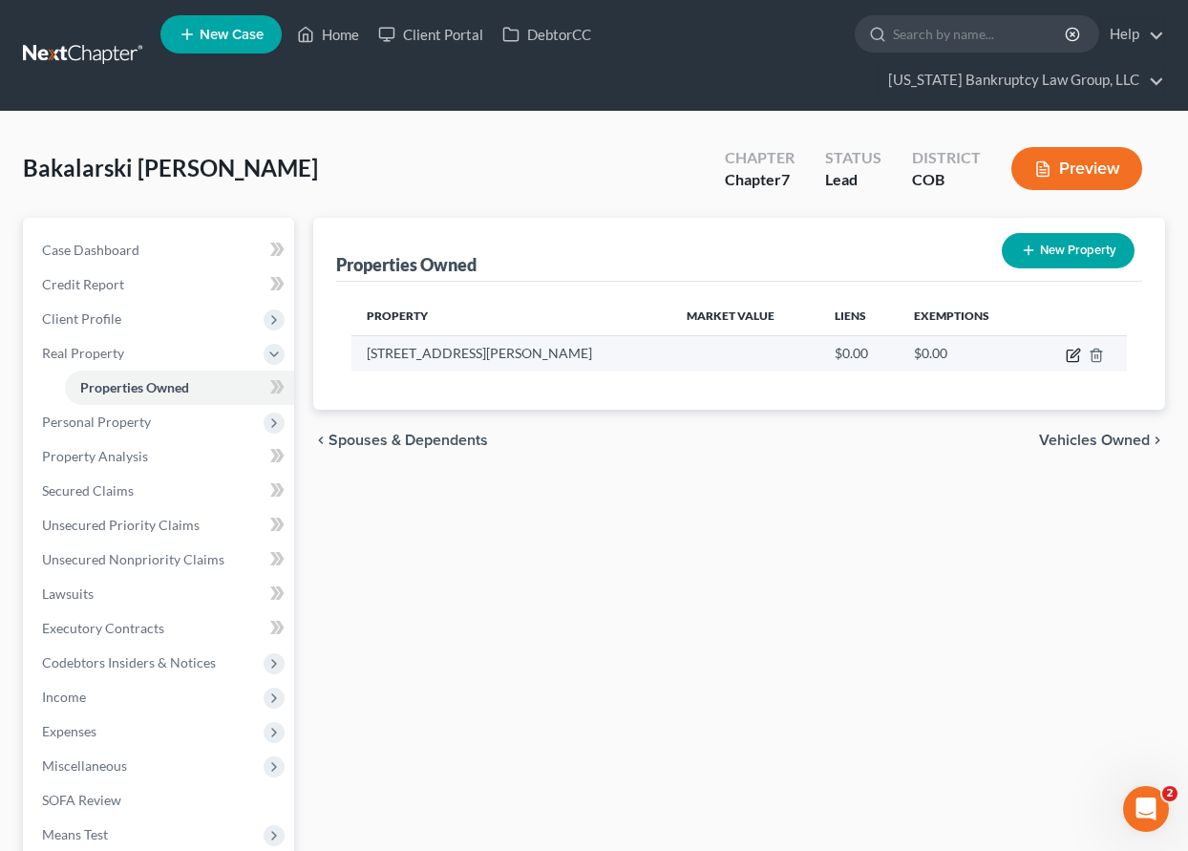
click at [1070, 356] on icon "button" at bounding box center [1073, 355] width 15 height 15
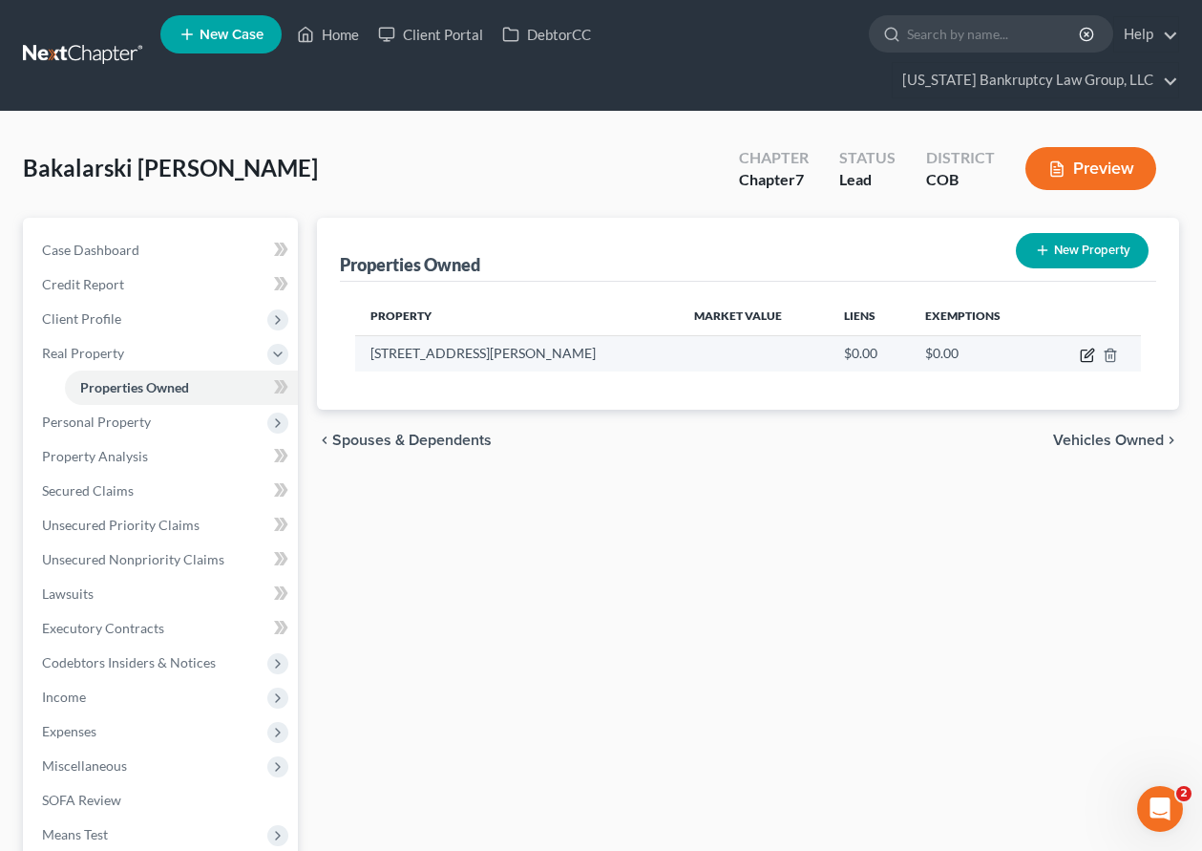
select select "5"
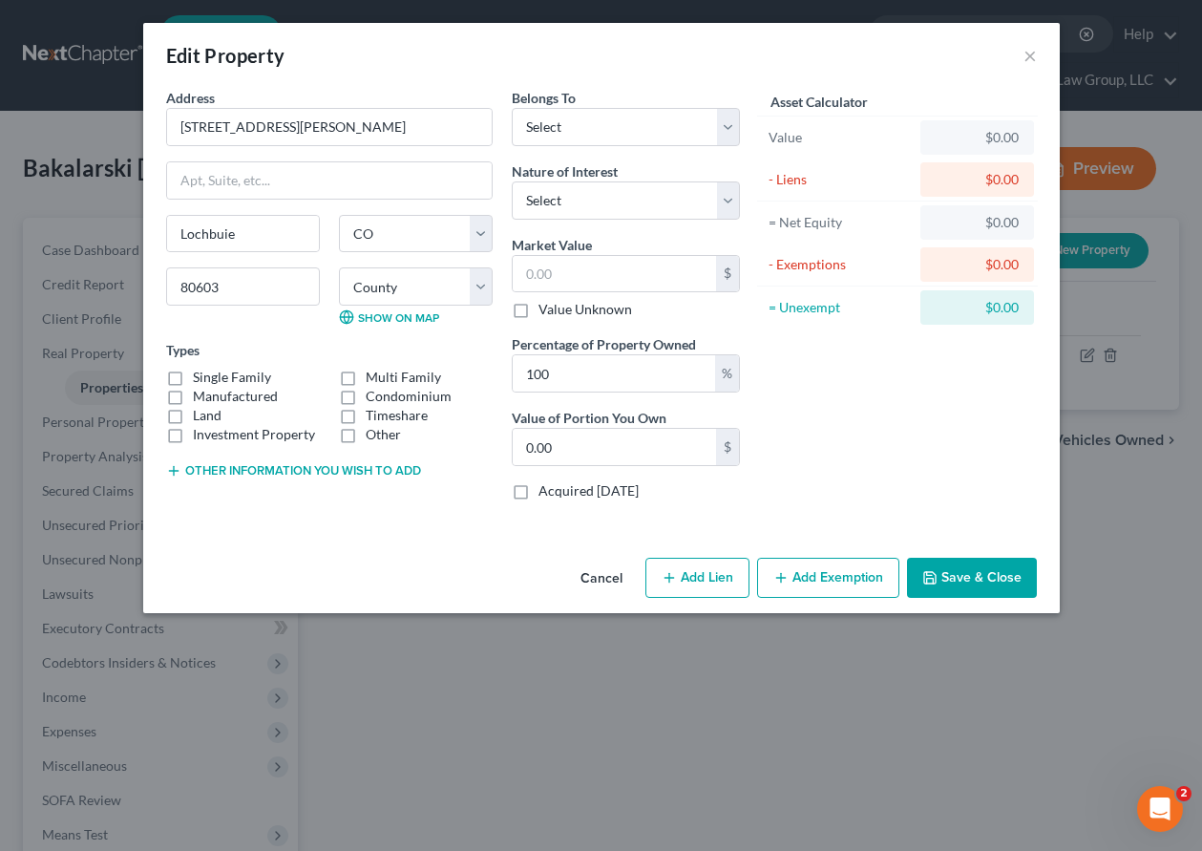
click at [193, 373] on label "Single Family" at bounding box center [232, 377] width 78 height 19
click at [201, 373] on input "Single Family" at bounding box center [207, 374] width 12 height 12
checkbox input "true"
click at [408, 271] on select "County [GEOGRAPHIC_DATA] [GEOGRAPHIC_DATA] [GEOGRAPHIC_DATA] [GEOGRAPHIC_DATA] …" at bounding box center [416, 286] width 154 height 38
select select "0"
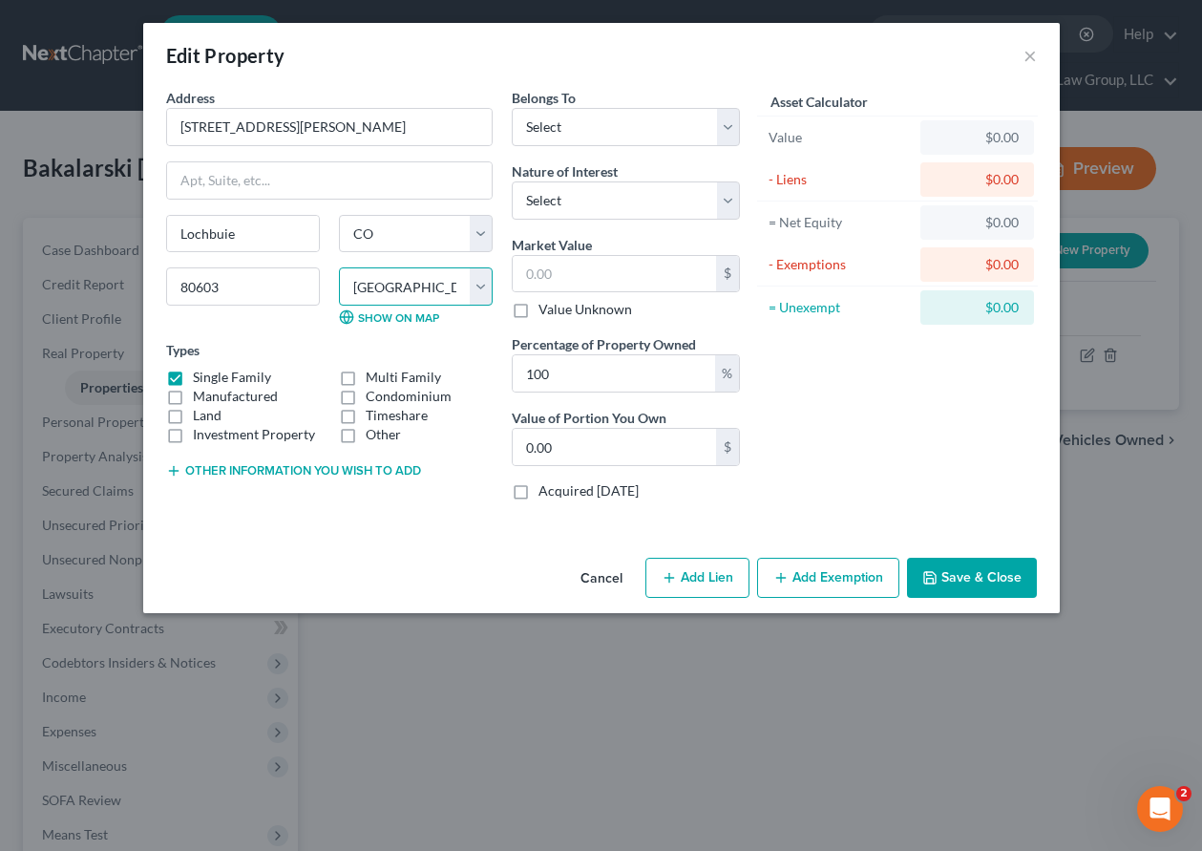
click at [339, 267] on select "County [GEOGRAPHIC_DATA] [GEOGRAPHIC_DATA] [GEOGRAPHIC_DATA] [GEOGRAPHIC_DATA] …" at bounding box center [416, 286] width 154 height 38
click at [583, 135] on select "Select Debtor 1 Only Debtor 2 Only Debtor 1 And Debtor 2 Only At Least One Of T…" at bounding box center [626, 127] width 228 height 38
select select "3"
click at [512, 108] on select "Select Debtor 1 Only Debtor 2 Only Debtor 1 And Debtor 2 Only At Least One Of T…" at bounding box center [626, 127] width 228 height 38
click at [602, 201] on select "Select Fee Simple Joint Tenant Life Estate Equitable Interest Future Interest T…" at bounding box center [626, 200] width 228 height 38
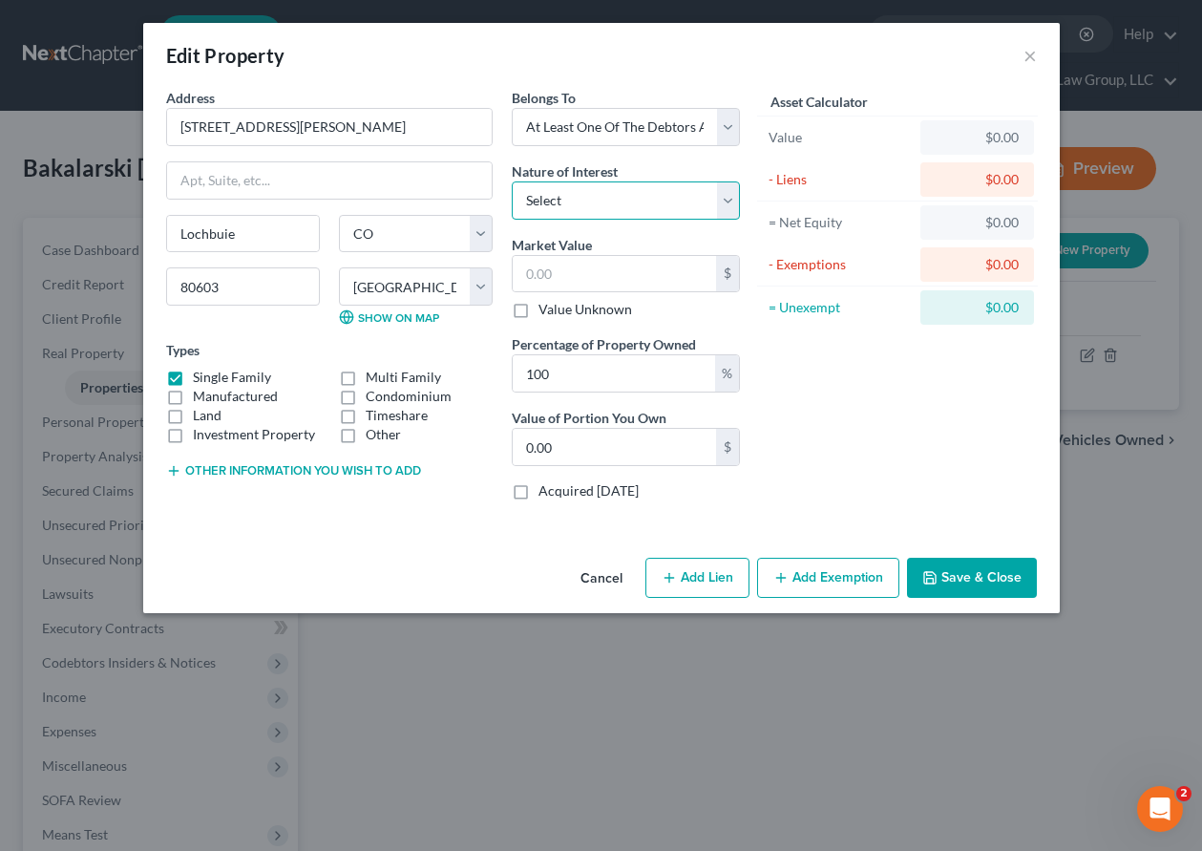
select select "1"
click at [512, 181] on select "Select Fee Simple Joint Tenant Life Estate Equitable Interest Future Interest T…" at bounding box center [626, 200] width 228 height 38
click at [603, 269] on input "text" at bounding box center [614, 274] width 203 height 36
type input "5"
type input "5.00"
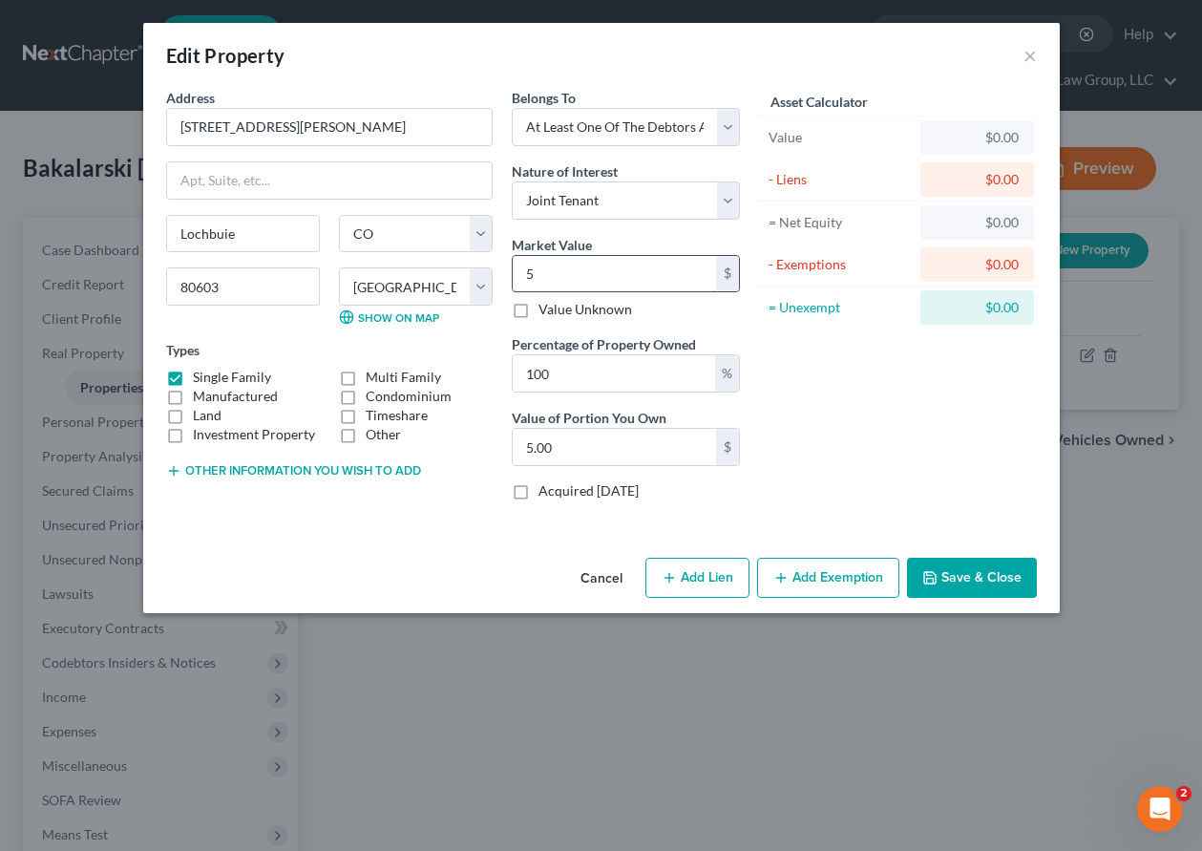
type input "53"
type input "53.00"
type input "538"
type input "538.00"
type input "5381"
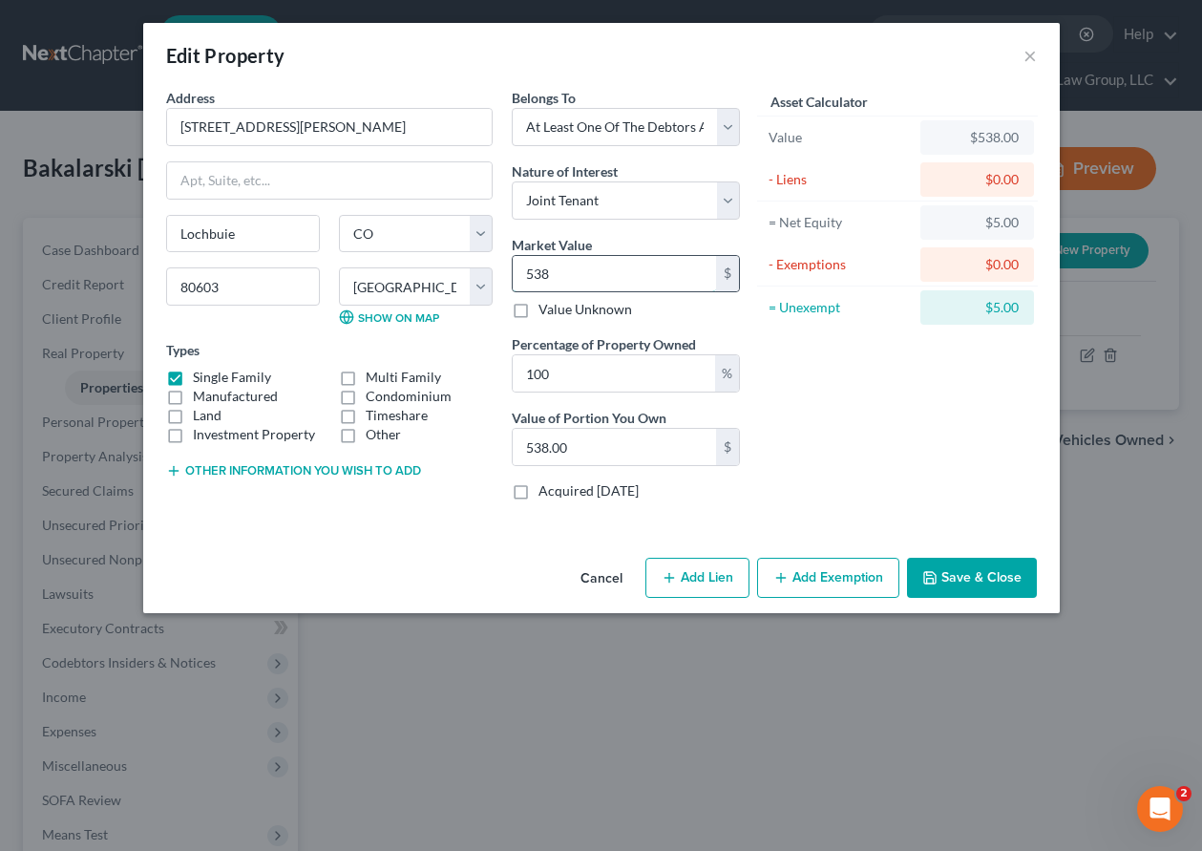
type input "5,381.00"
type input "53816"
type input "53,816.00"
type input "53,8169"
type input "538,169.00"
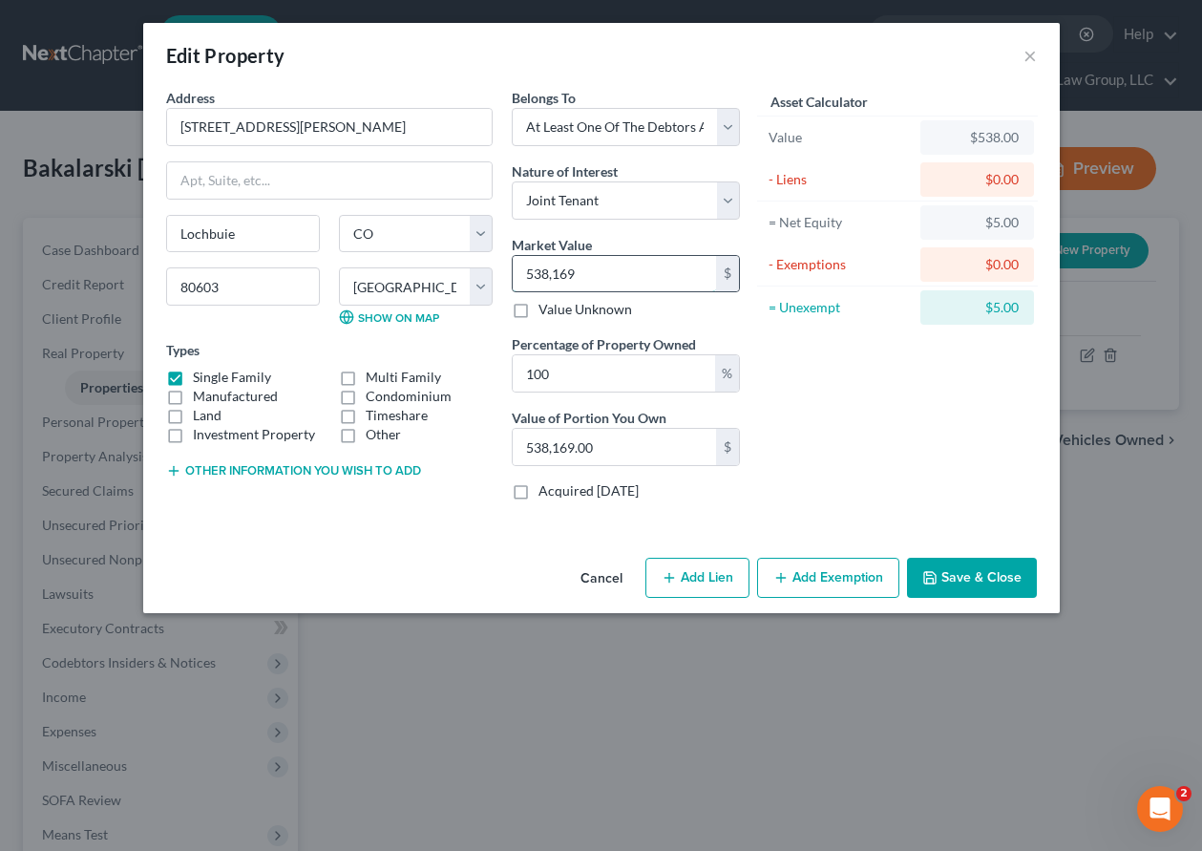
type input "538,169"
type input "6"
type input "32,290.14"
type input "66"
type input "355,191.54"
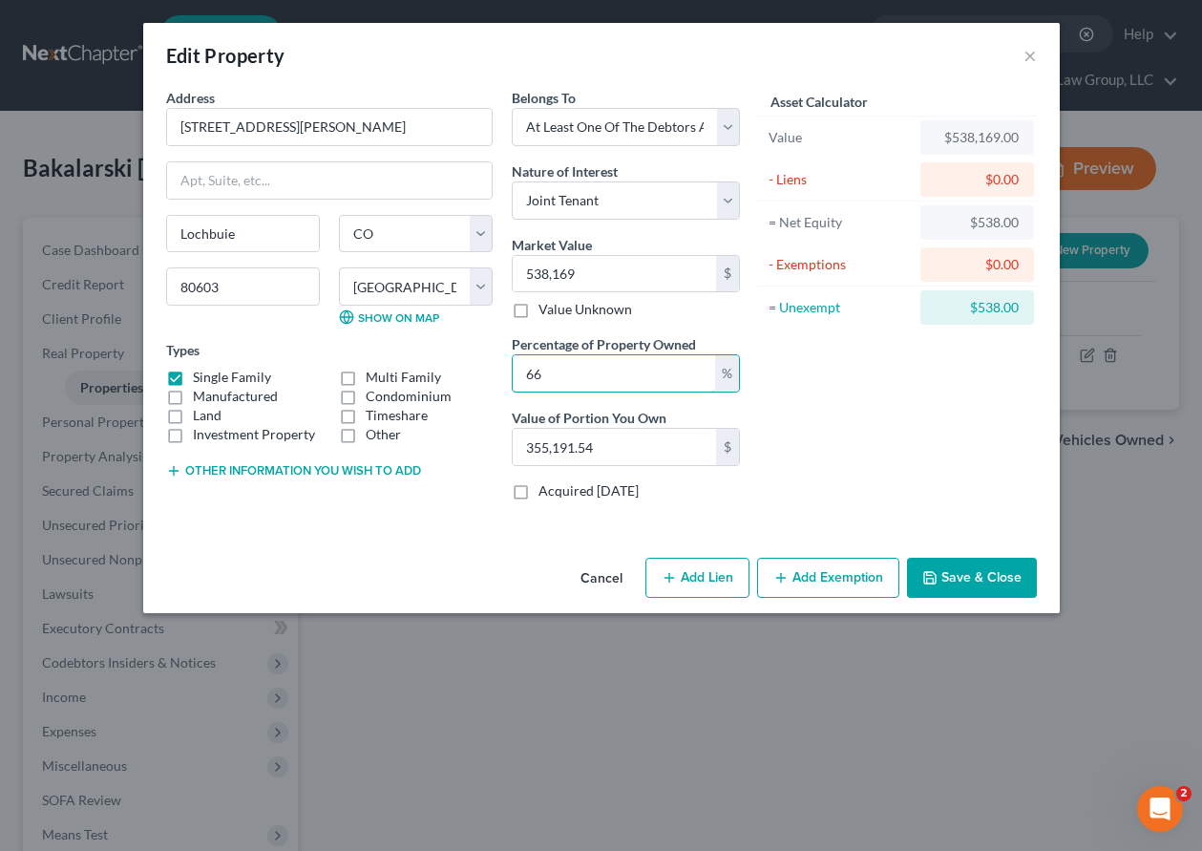
type input "66"
click at [539, 487] on label "Acquired [DATE]" at bounding box center [589, 490] width 100 height 19
click at [546, 487] on input "Acquired [DATE]" at bounding box center [552, 487] width 12 height 12
checkbox input "true"
click at [822, 561] on button "Add Exemption" at bounding box center [828, 578] width 142 height 40
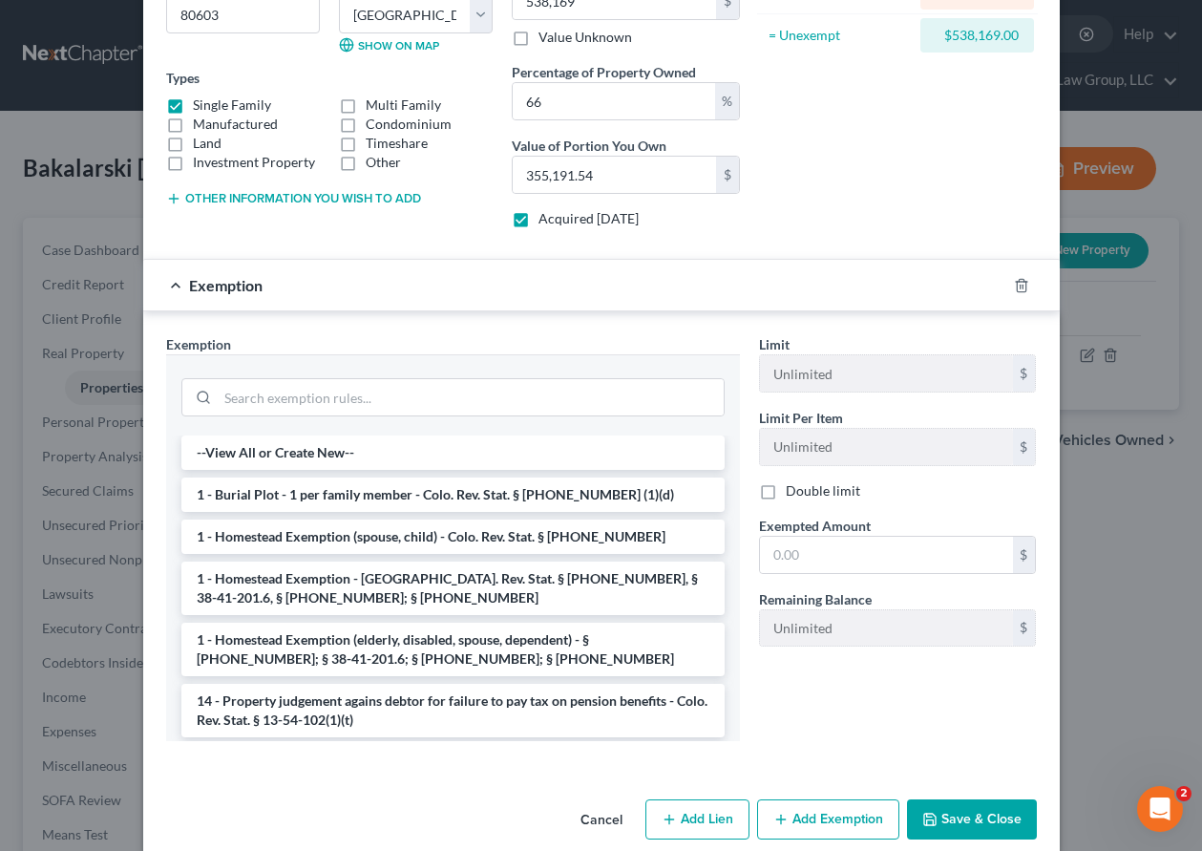
scroll to position [286, 0]
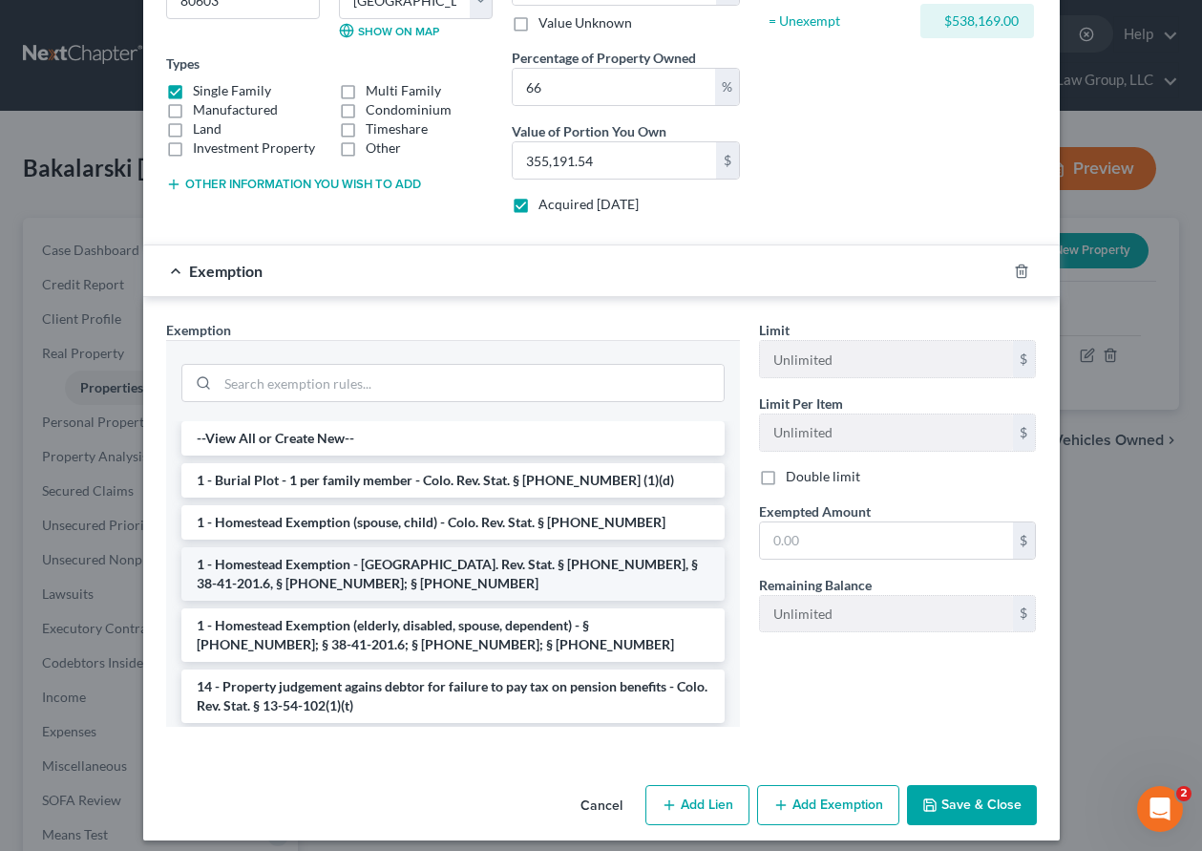
click at [440, 581] on li "1 - Homestead Exemption - [GEOGRAPHIC_DATA]. Rev. Stat. § [PHONE_NUMBER], § 38-…" at bounding box center [452, 573] width 543 height 53
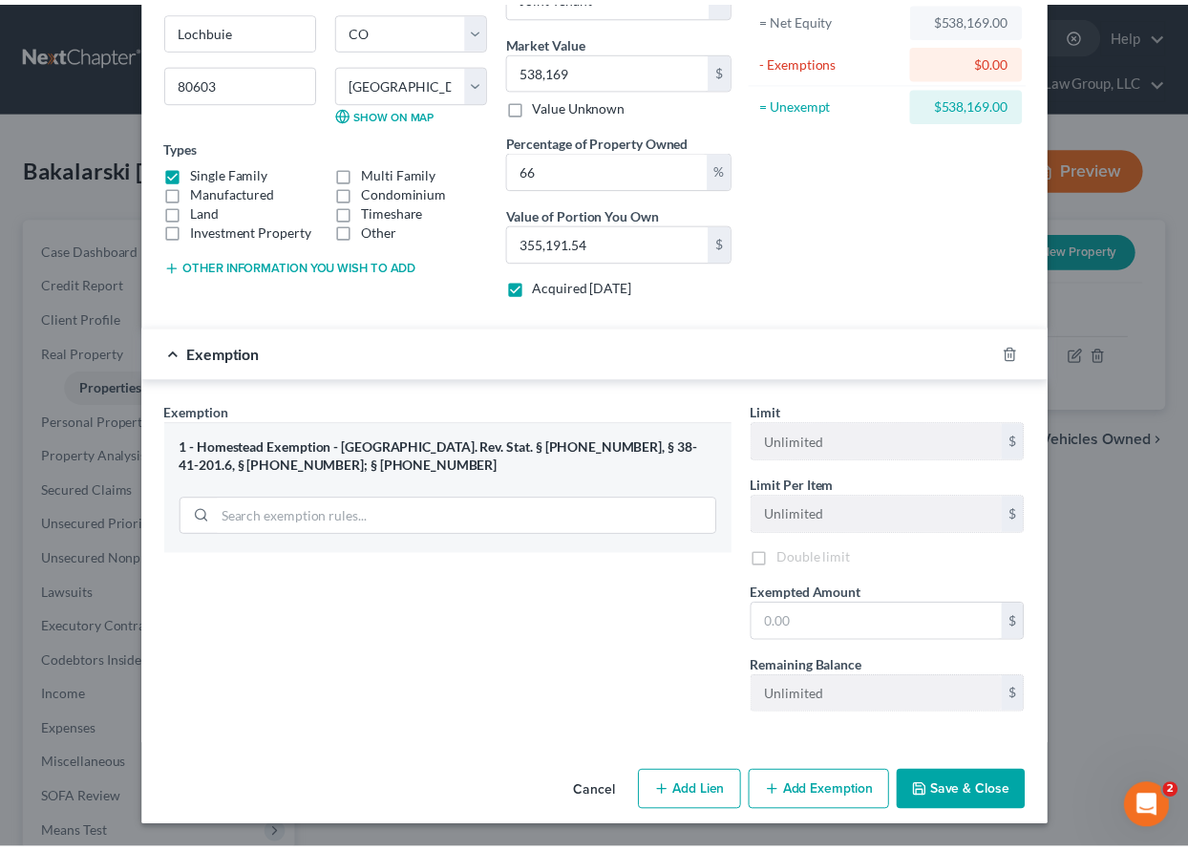
scroll to position [207, 0]
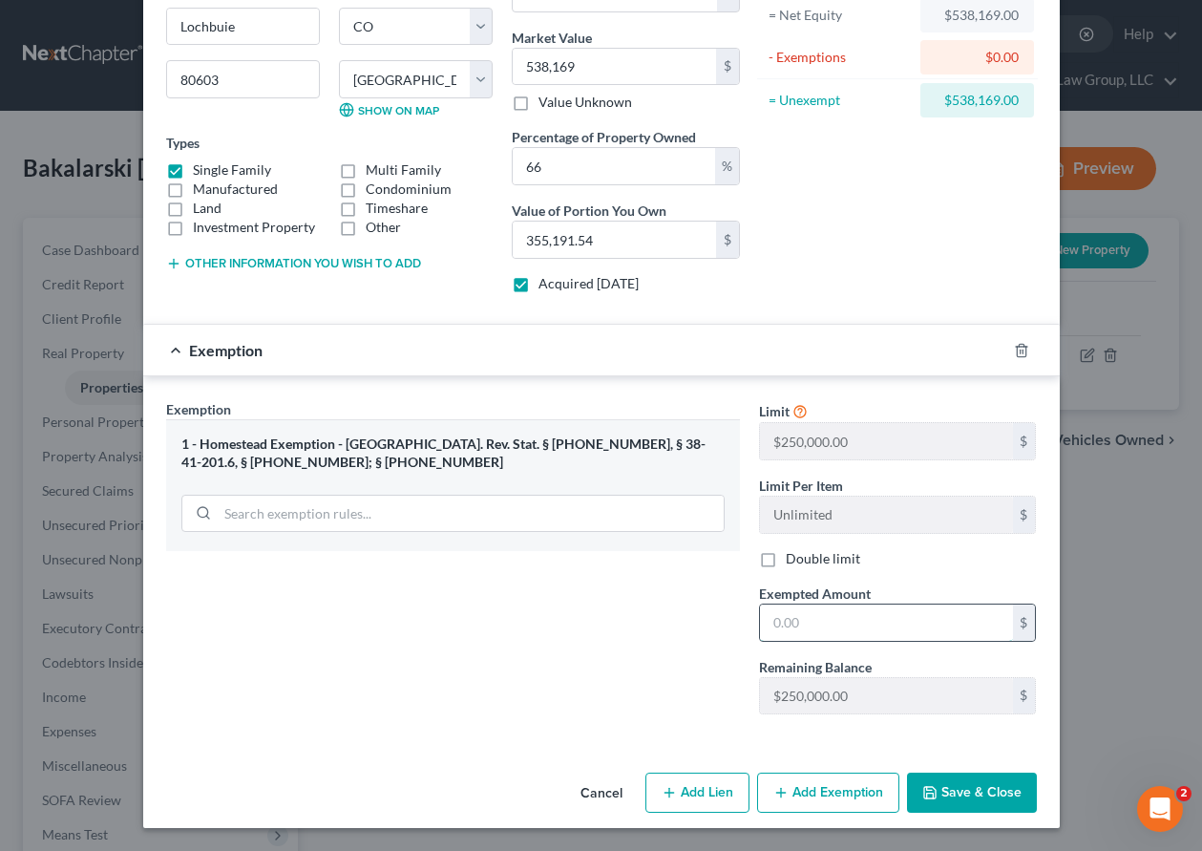
click at [780, 626] on input "text" at bounding box center [886, 622] width 253 height 36
type input "250,000"
click at [986, 795] on button "Save & Close" at bounding box center [972, 793] width 130 height 40
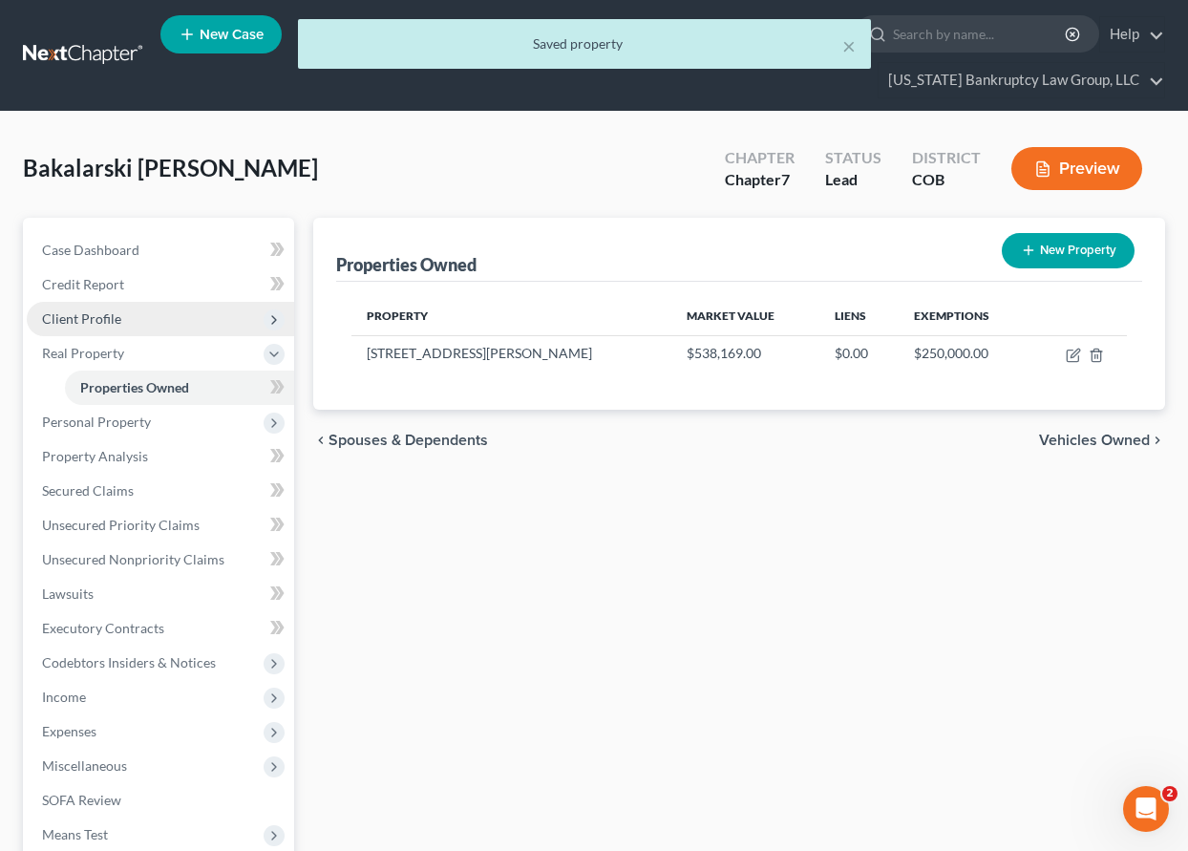
click at [80, 315] on span "Client Profile" at bounding box center [81, 318] width 79 height 16
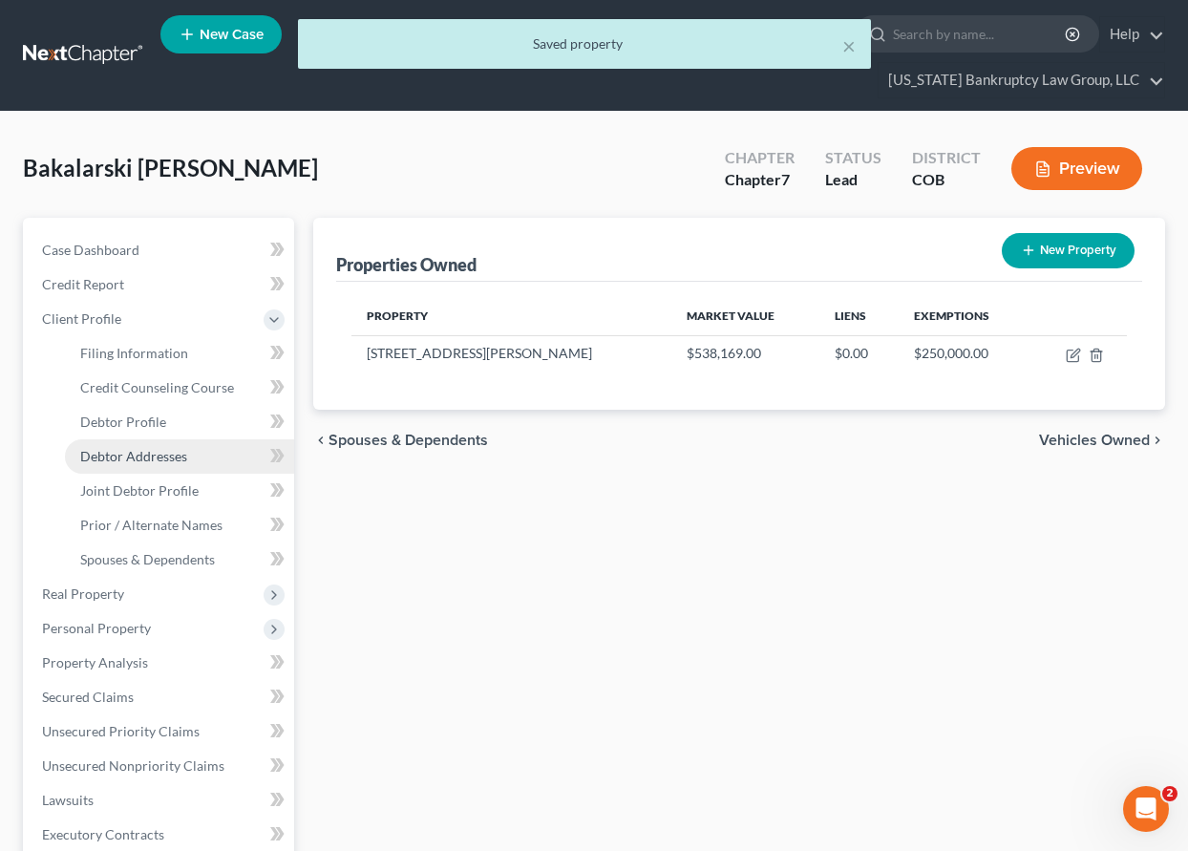
click at [123, 459] on span "Debtor Addresses" at bounding box center [133, 456] width 107 height 16
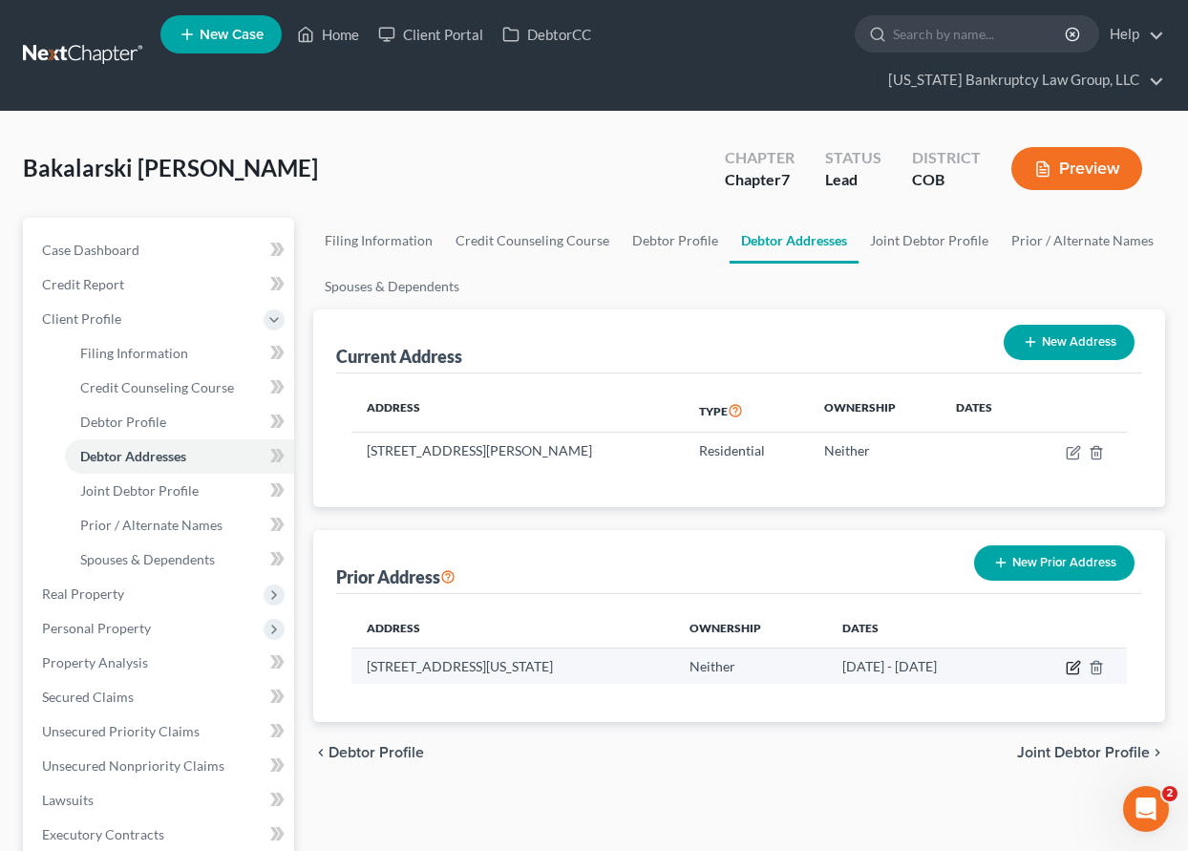
click at [1072, 667] on icon "button" at bounding box center [1075, 665] width 9 height 9
select select "5"
select select "0"
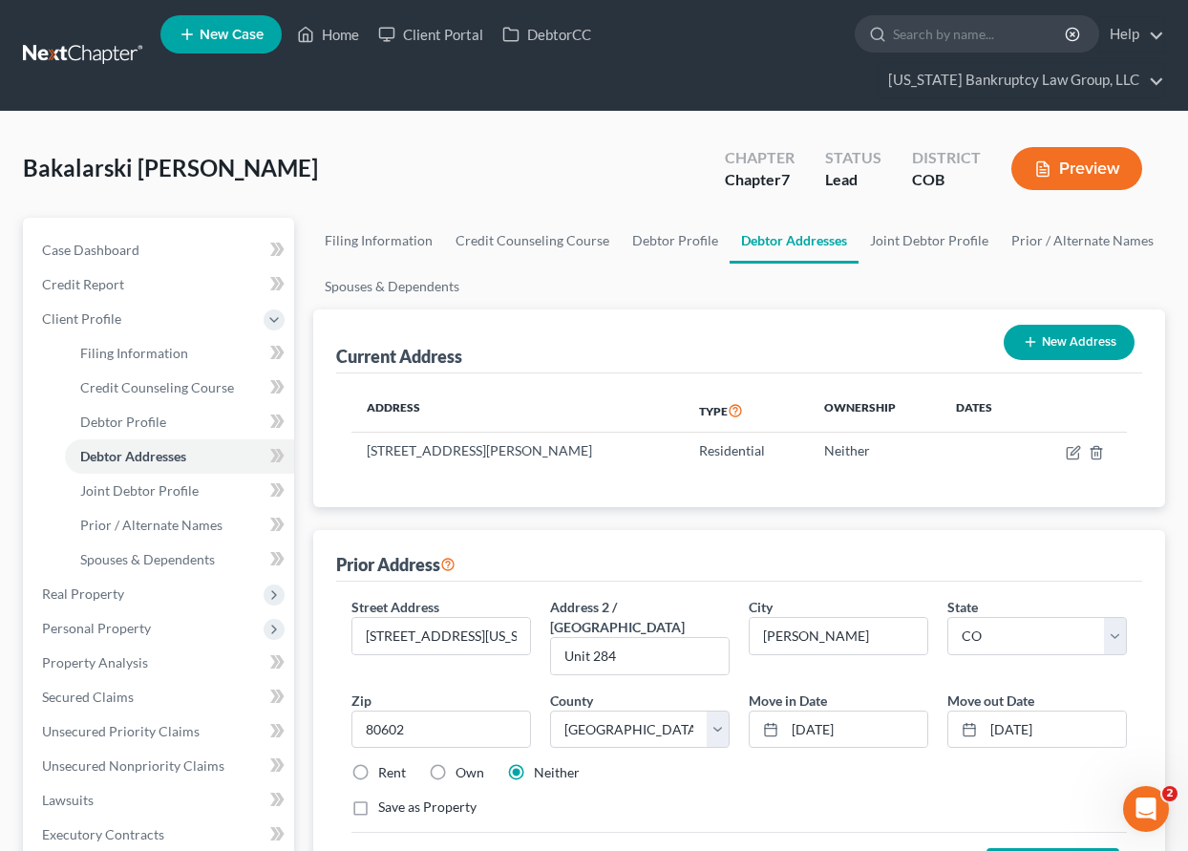
click at [378, 763] on label "Rent" at bounding box center [392, 772] width 28 height 19
click at [386, 763] on input "Rent" at bounding box center [392, 769] width 12 height 12
radio input "true"
click at [1026, 848] on button "Save Address" at bounding box center [1052, 868] width 133 height 40
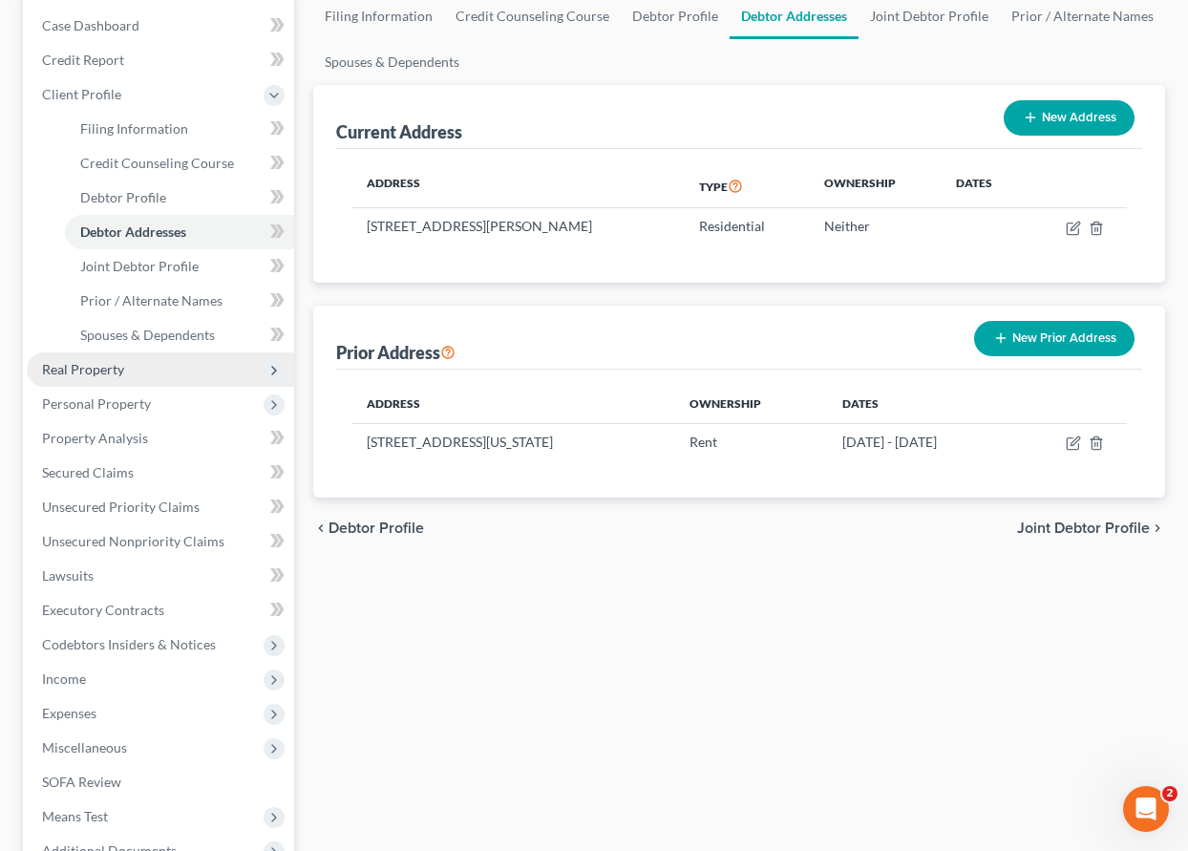
scroll to position [191, 0]
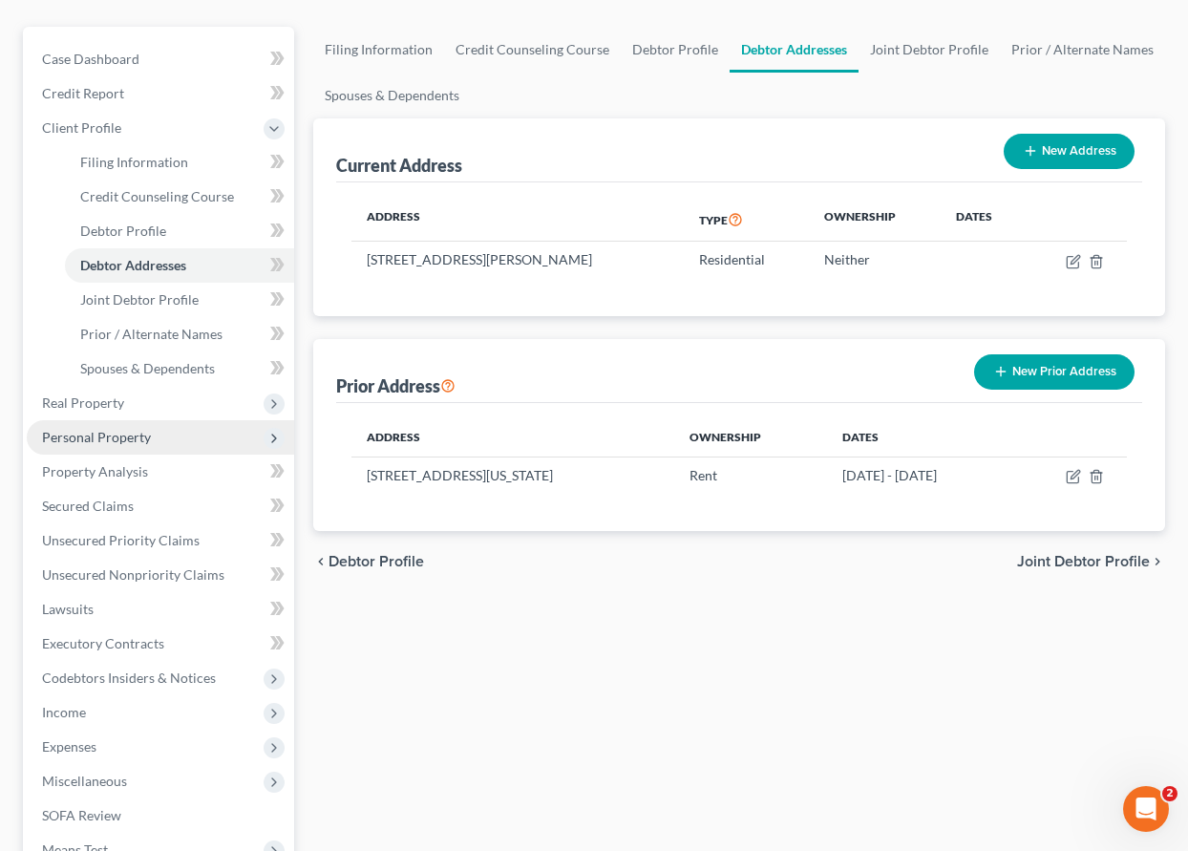
click at [111, 433] on span "Personal Property" at bounding box center [96, 437] width 109 height 16
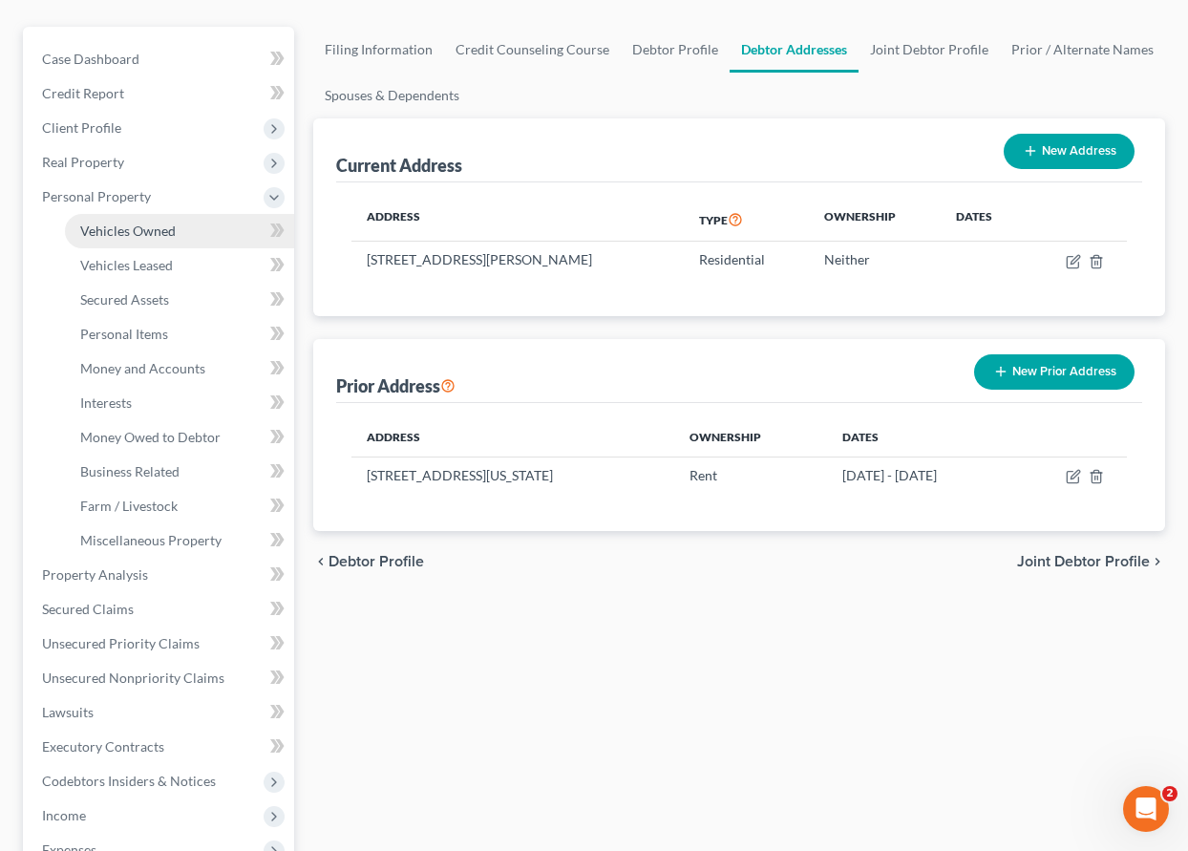
click at [155, 227] on span "Vehicles Owned" at bounding box center [127, 231] width 95 height 16
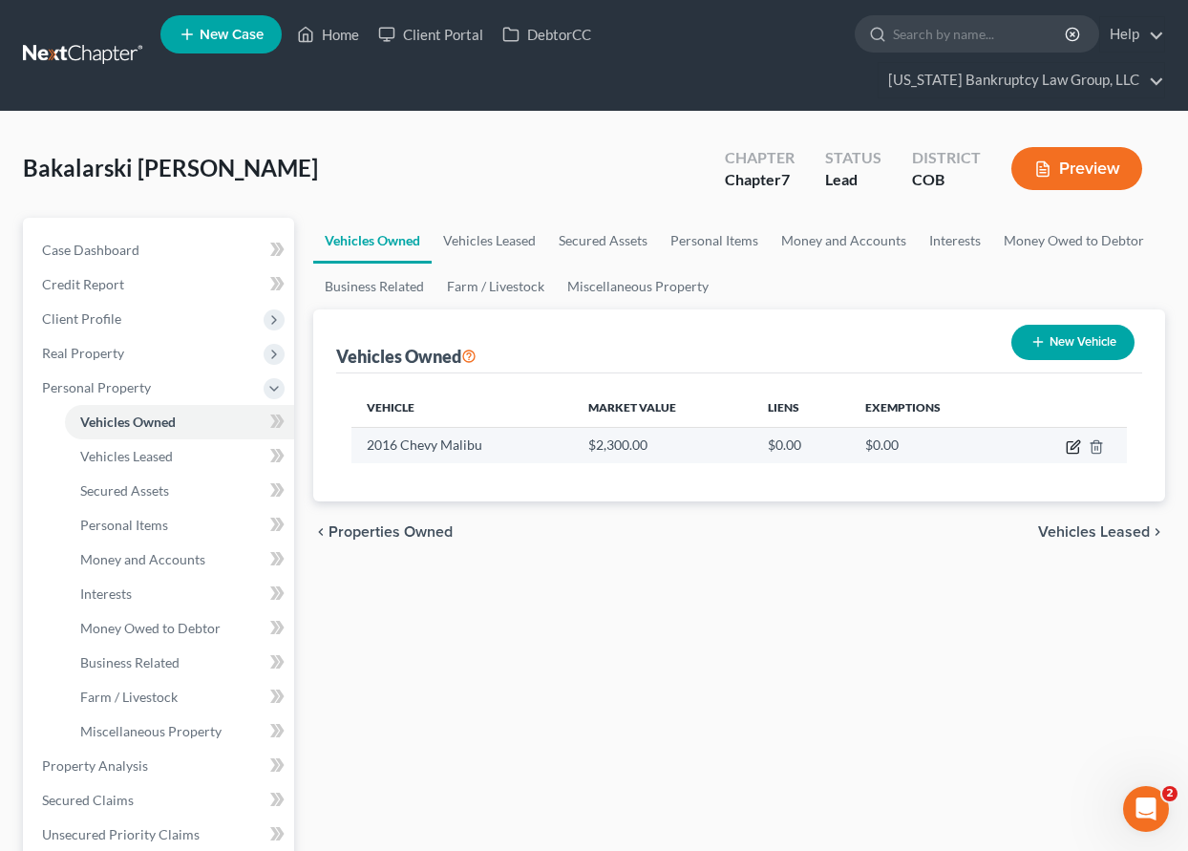
click at [1071, 447] on icon "button" at bounding box center [1073, 446] width 15 height 15
select select "0"
select select "10"
select select "3"
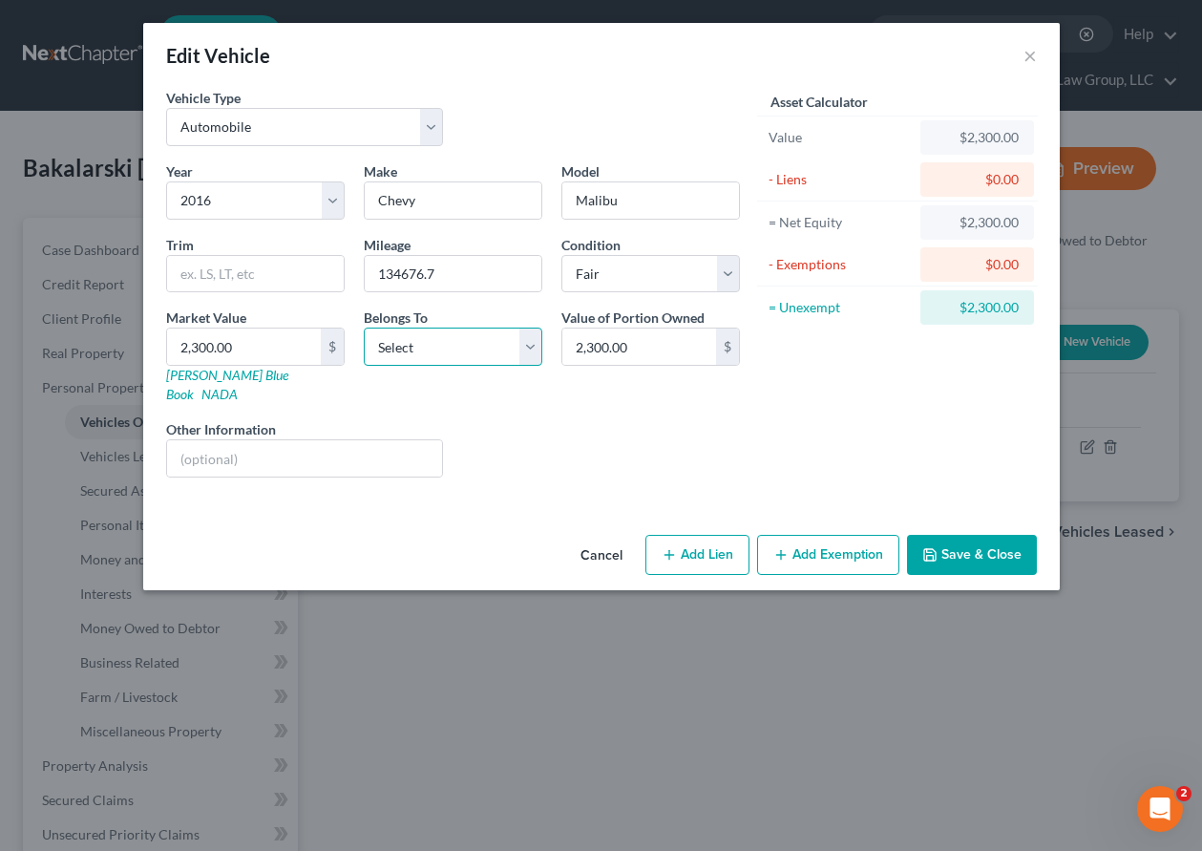
click at [465, 350] on select "Select Debtor 1 Only Debtor 2 Only Debtor 1 And Debtor 2 Only At Least One Of T…" at bounding box center [453, 347] width 179 height 38
select select "2"
click at [364, 328] on select "Select Debtor 1 Only Debtor 2 Only Debtor 1 And Debtor 2 Only At Least One Of T…" at bounding box center [453, 347] width 179 height 38
click at [435, 207] on input "Chevy" at bounding box center [453, 200] width 177 height 36
type input "Chevrolet"
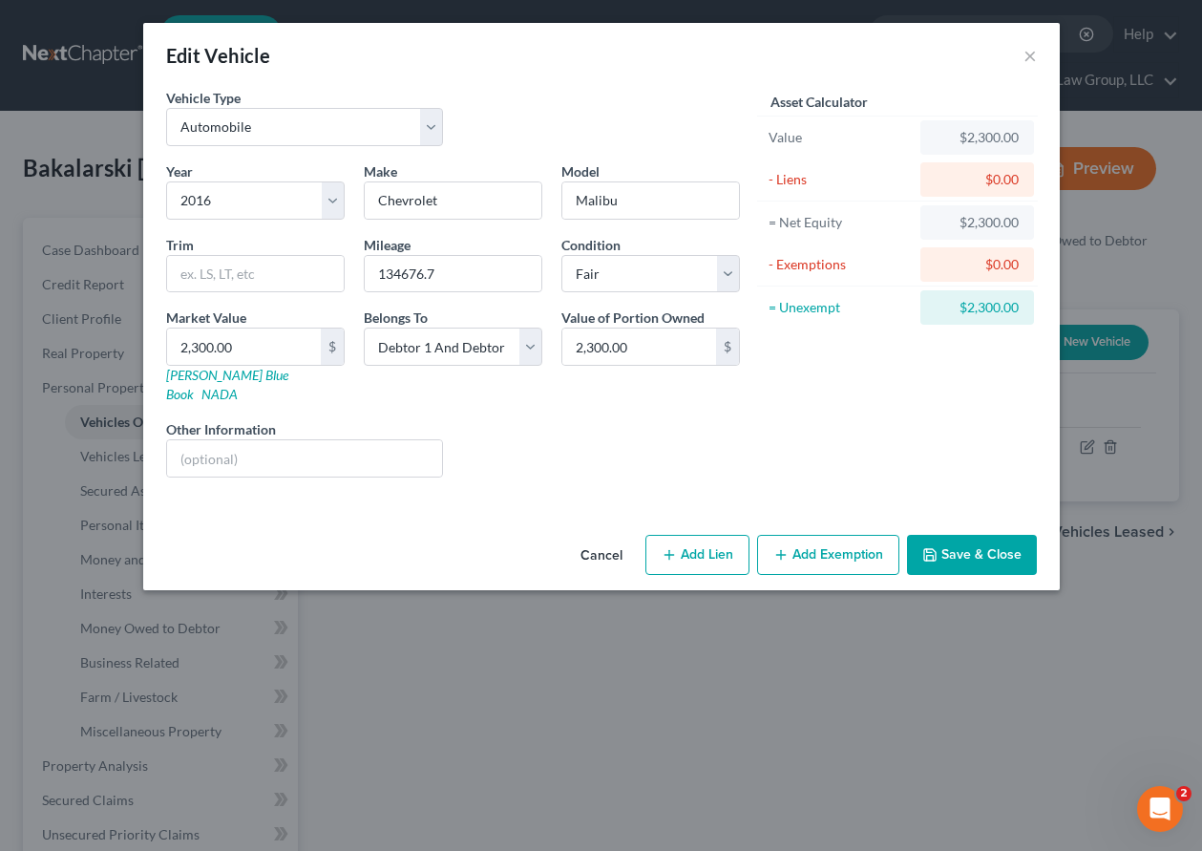
click at [848, 541] on button "Add Exemption" at bounding box center [828, 555] width 142 height 40
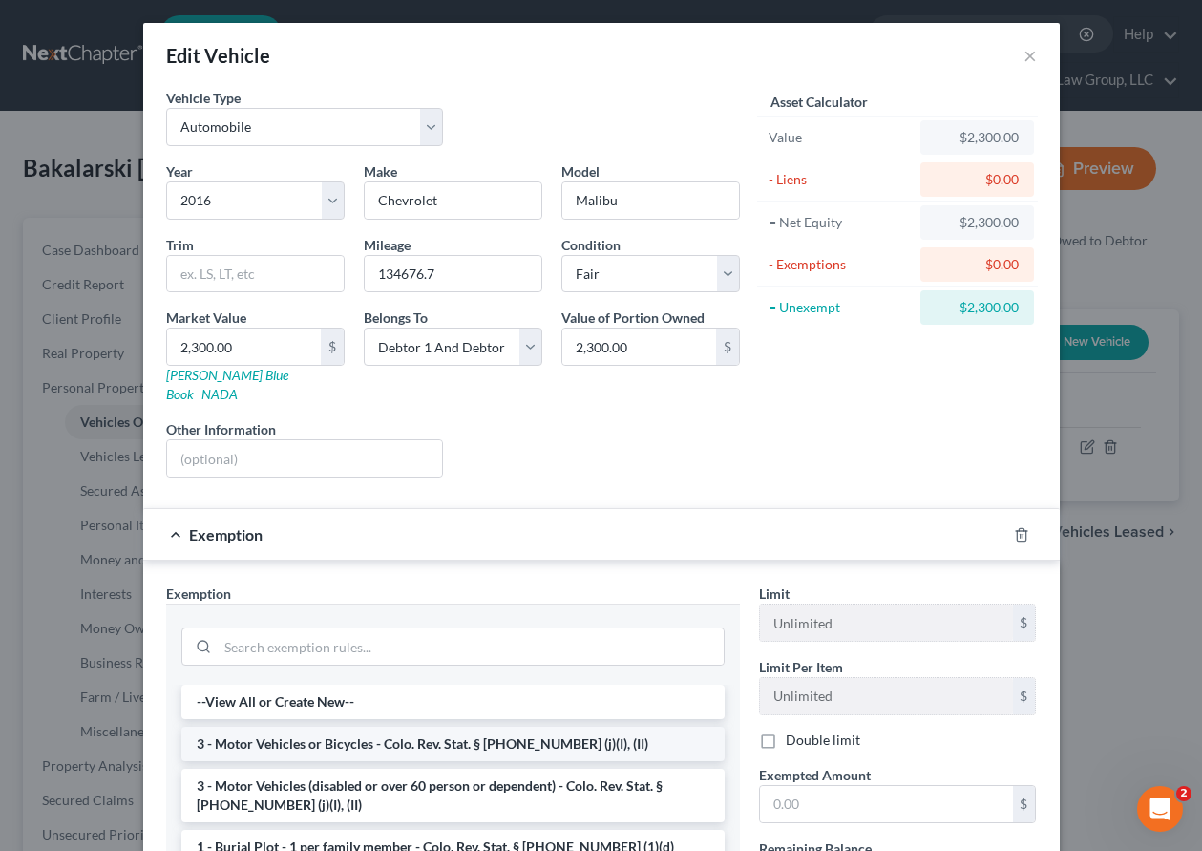
click at [392, 734] on li "3 - Motor Vehicles or Bicycles - Colo. Rev. Stat. § [PHONE_NUMBER] (j)(I), (II)" at bounding box center [452, 744] width 543 height 34
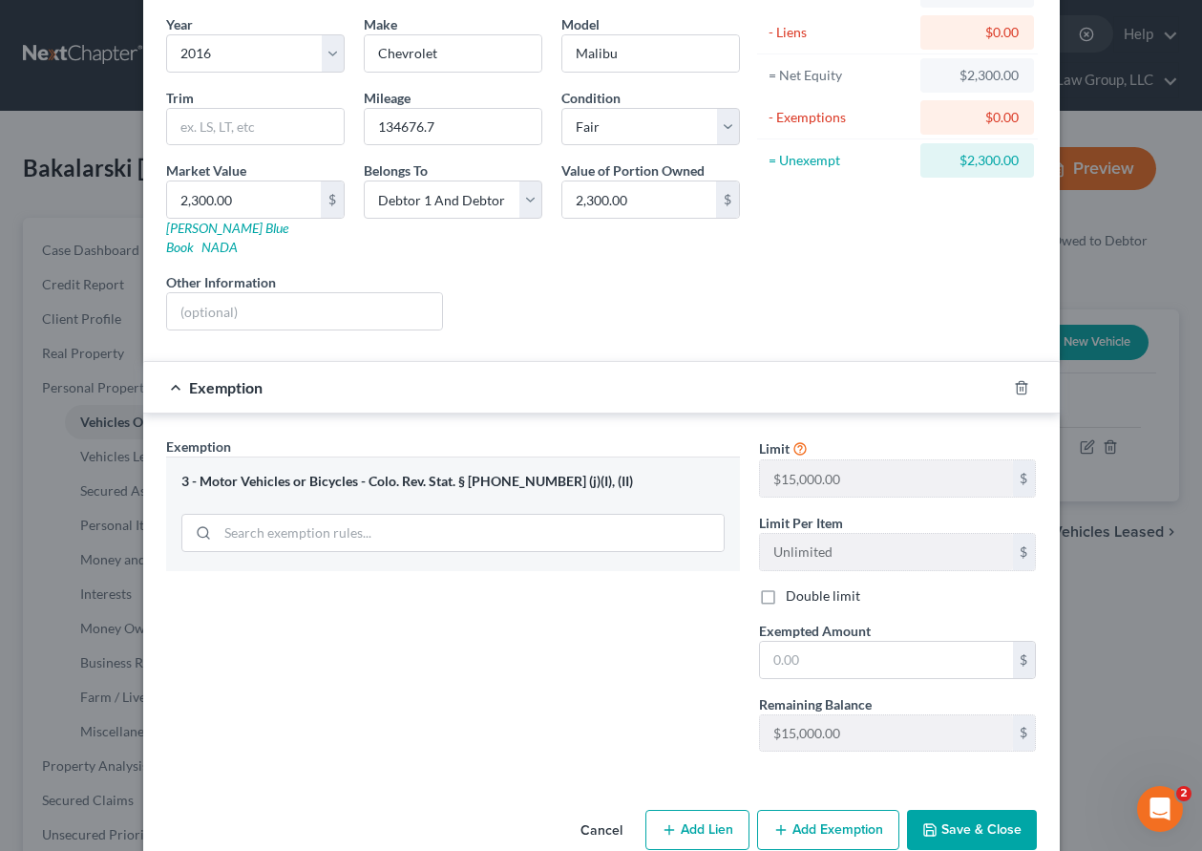
scroll to position [165, 0]
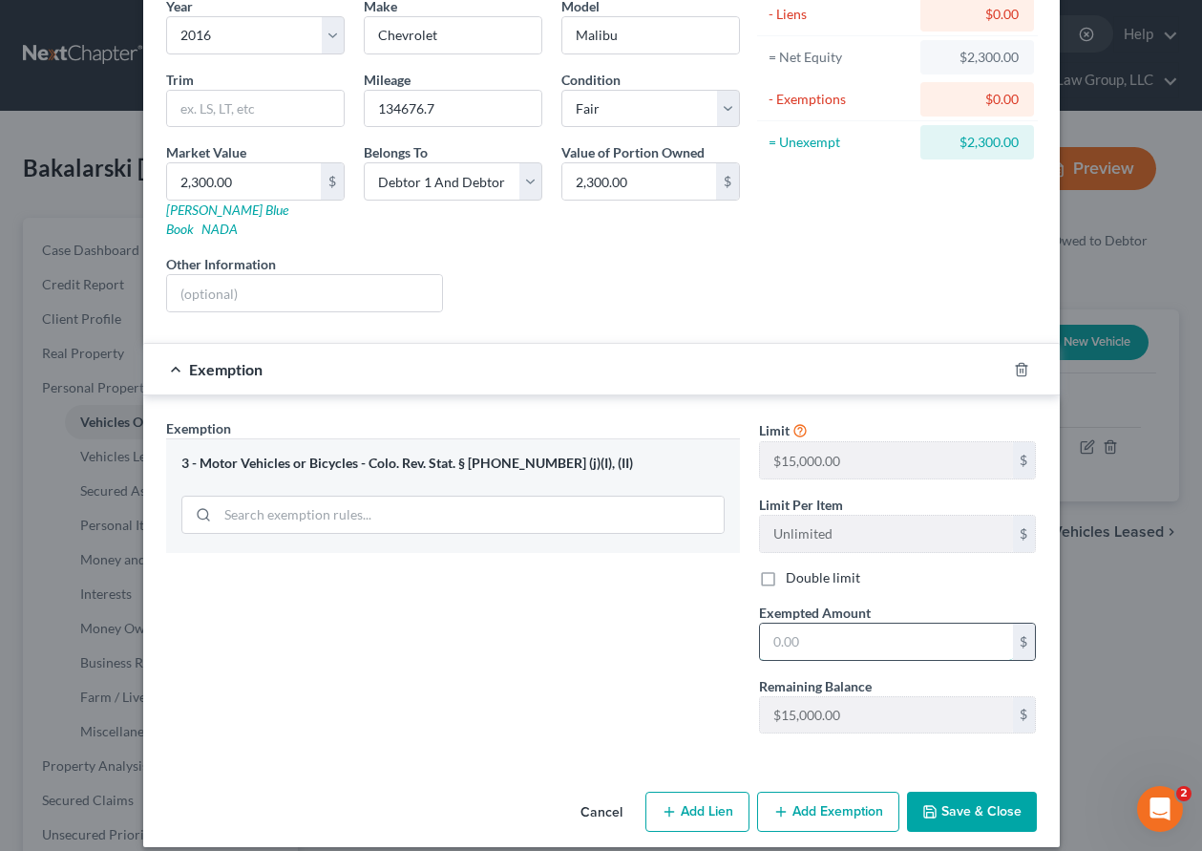
click at [854, 635] on input "text" at bounding box center [886, 642] width 253 height 36
type input "15,000"
click at [950, 805] on button "Save & Close" at bounding box center [972, 812] width 130 height 40
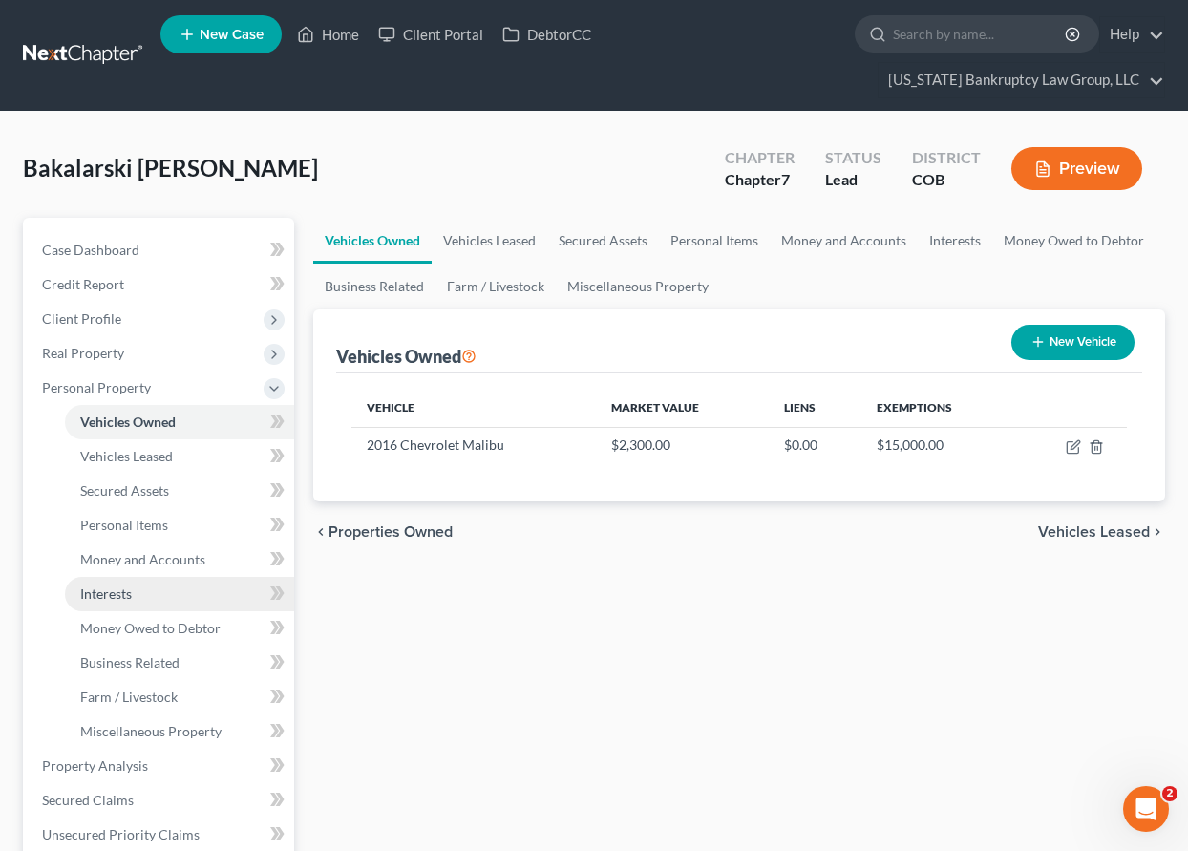
click at [99, 595] on span "Interests" at bounding box center [106, 593] width 52 height 16
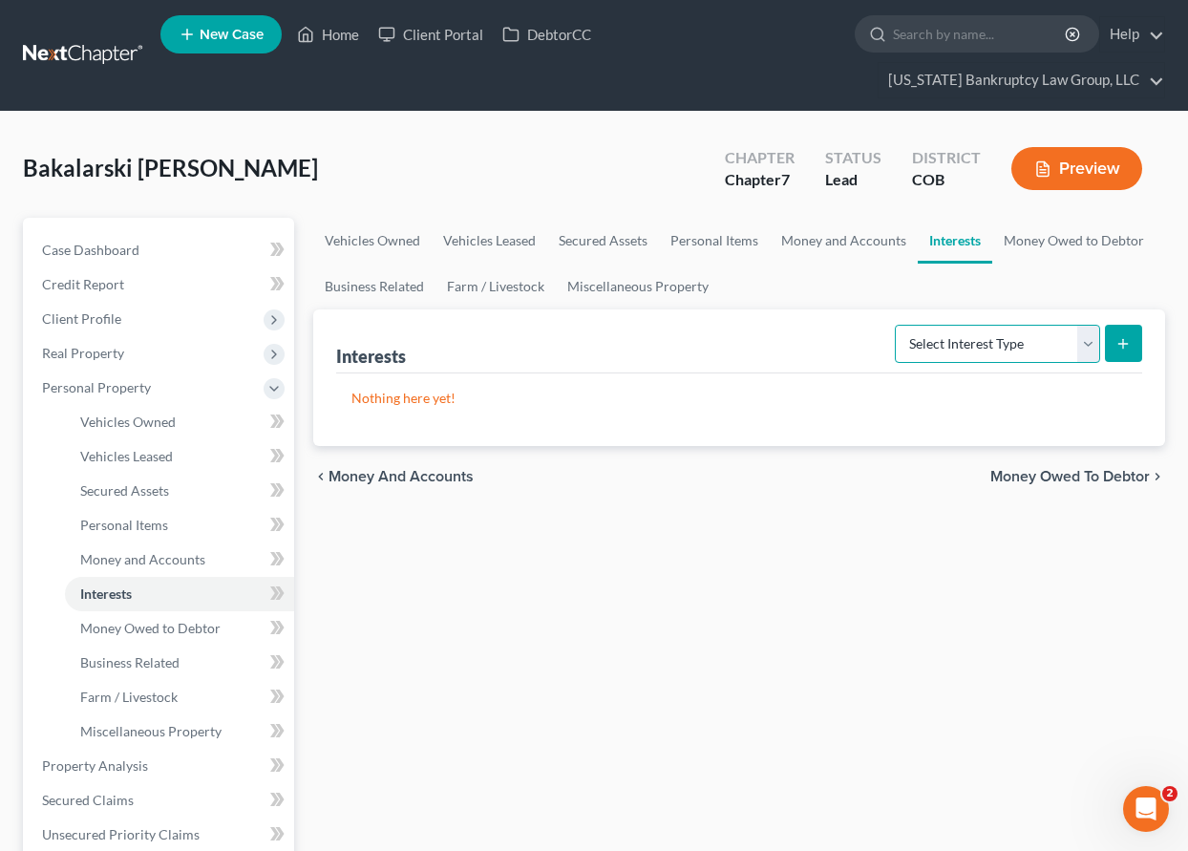
click at [967, 340] on select "Select Interest Type 401K Annuity Bond Education IRA Government Bond Government…" at bounding box center [997, 344] width 205 height 38
select select "stock"
click at [897, 325] on select "Select Interest Type 401K Annuity Bond Education IRA Government Bond Government…" at bounding box center [997, 344] width 205 height 38
click at [1121, 330] on button "submit" at bounding box center [1123, 343] width 37 height 37
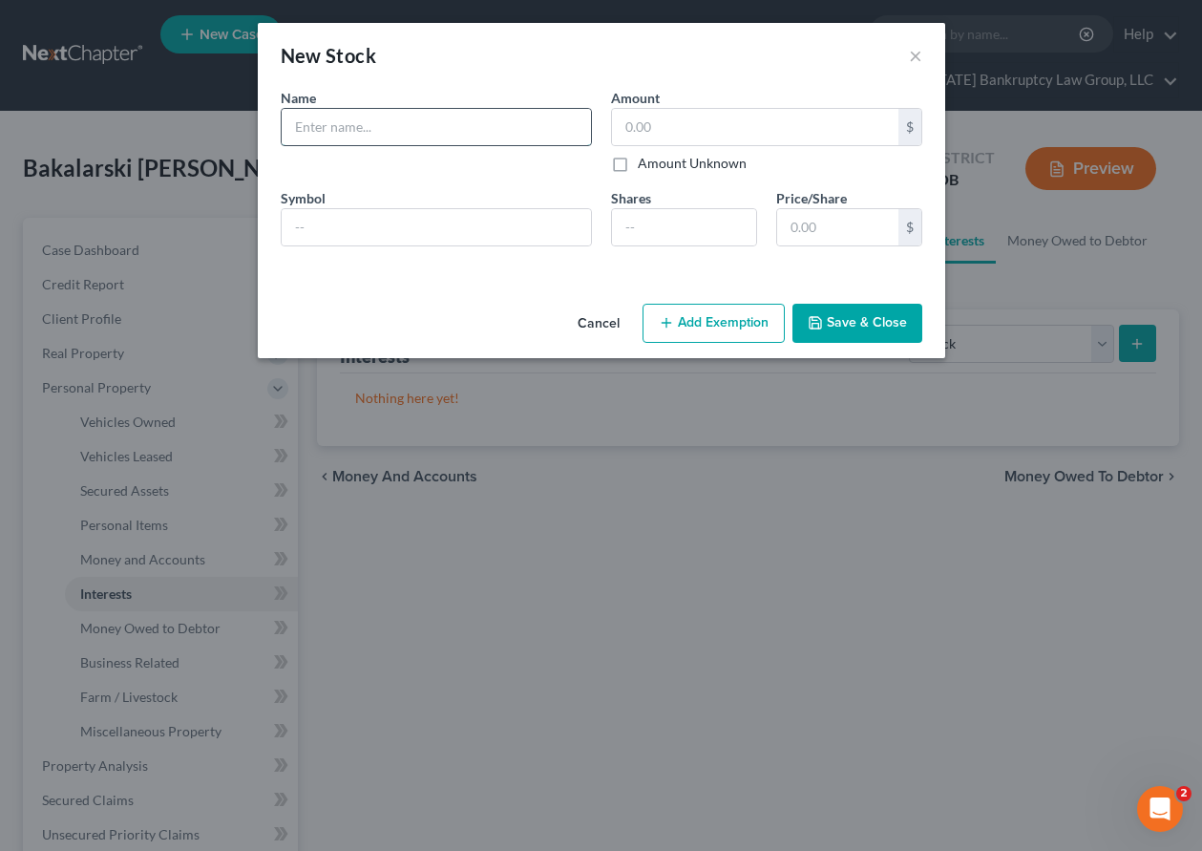
click at [373, 114] on input "text" at bounding box center [436, 127] width 309 height 36
type input "Foris Capital #3NMB"
click at [855, 308] on button "Save & Close" at bounding box center [858, 324] width 130 height 40
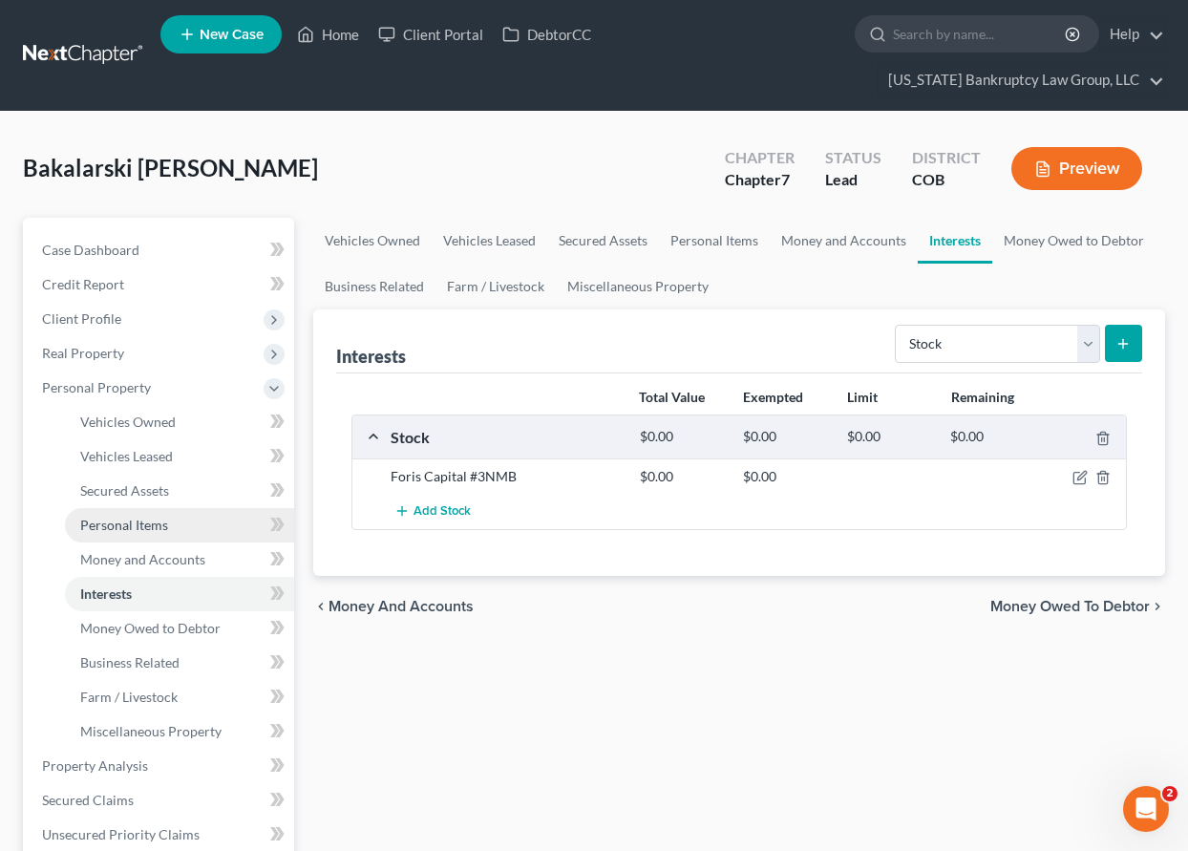
click at [135, 524] on span "Personal Items" at bounding box center [124, 525] width 88 height 16
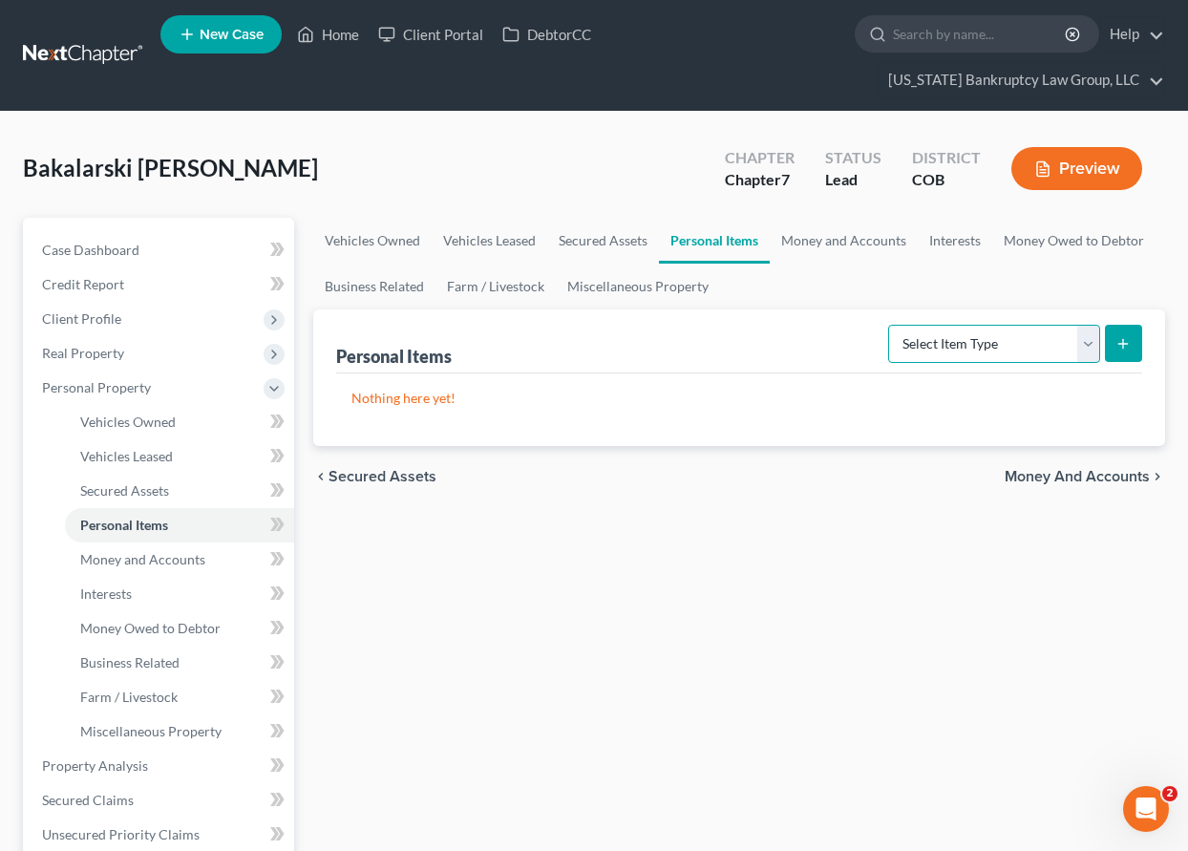
click at [1012, 349] on select "Select Item Type Clothing Collectibles Of Value Electronics Firearms Household …" at bounding box center [994, 344] width 212 height 38
select select "household_goods"
click at [890, 325] on select "Select Item Type Clothing Collectibles Of Value Electronics Firearms Household …" at bounding box center [994, 344] width 212 height 38
click at [1128, 329] on button "submit" at bounding box center [1123, 343] width 37 height 37
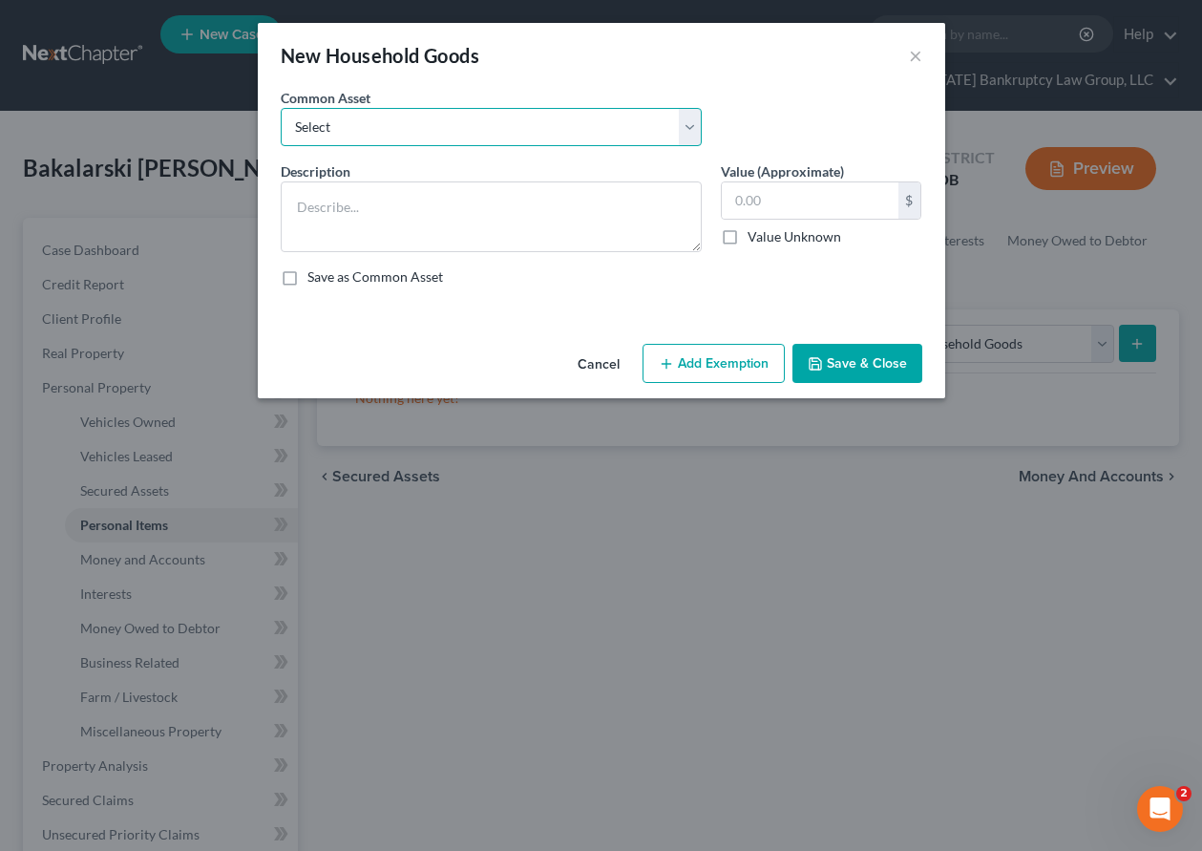
click at [326, 120] on select "Select Household Goods Including:" at bounding box center [491, 127] width 421 height 38
select select "0"
click at [281, 108] on select "Select Household Goods Including:" at bounding box center [491, 127] width 421 height 38
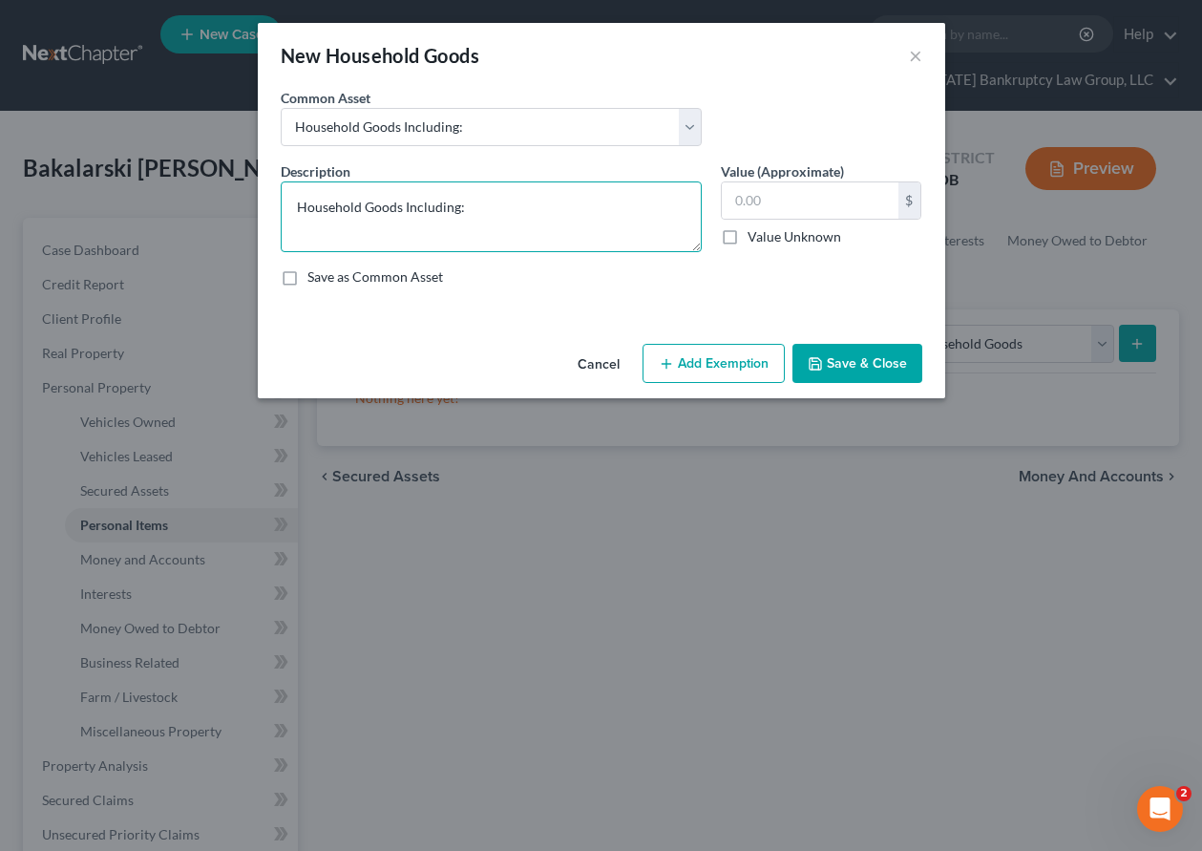
click at [531, 216] on textarea "Household Goods Including:" at bounding box center [491, 216] width 421 height 71
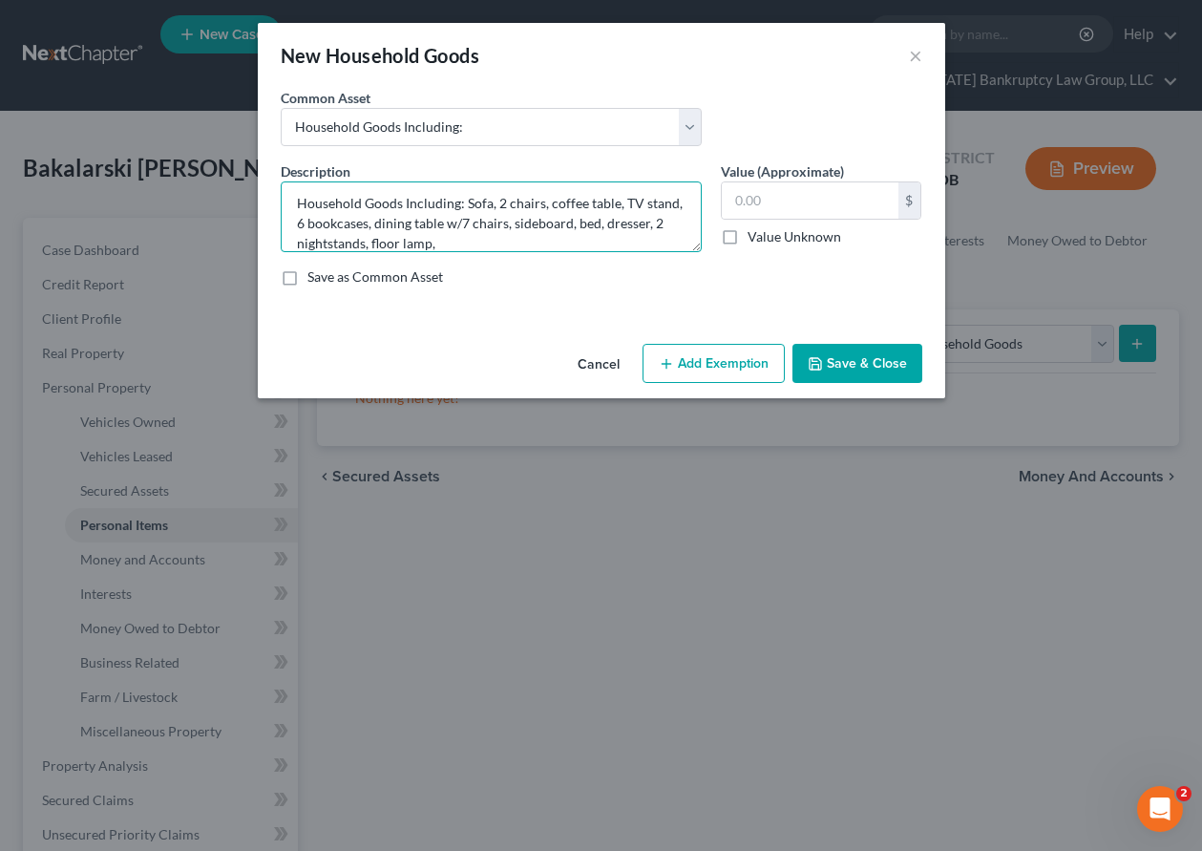
click at [507, 245] on textarea "Household Goods Including: Sofa, 2 chairs, coffee table, TV stand, 6 bookcases,…" at bounding box center [491, 216] width 421 height 71
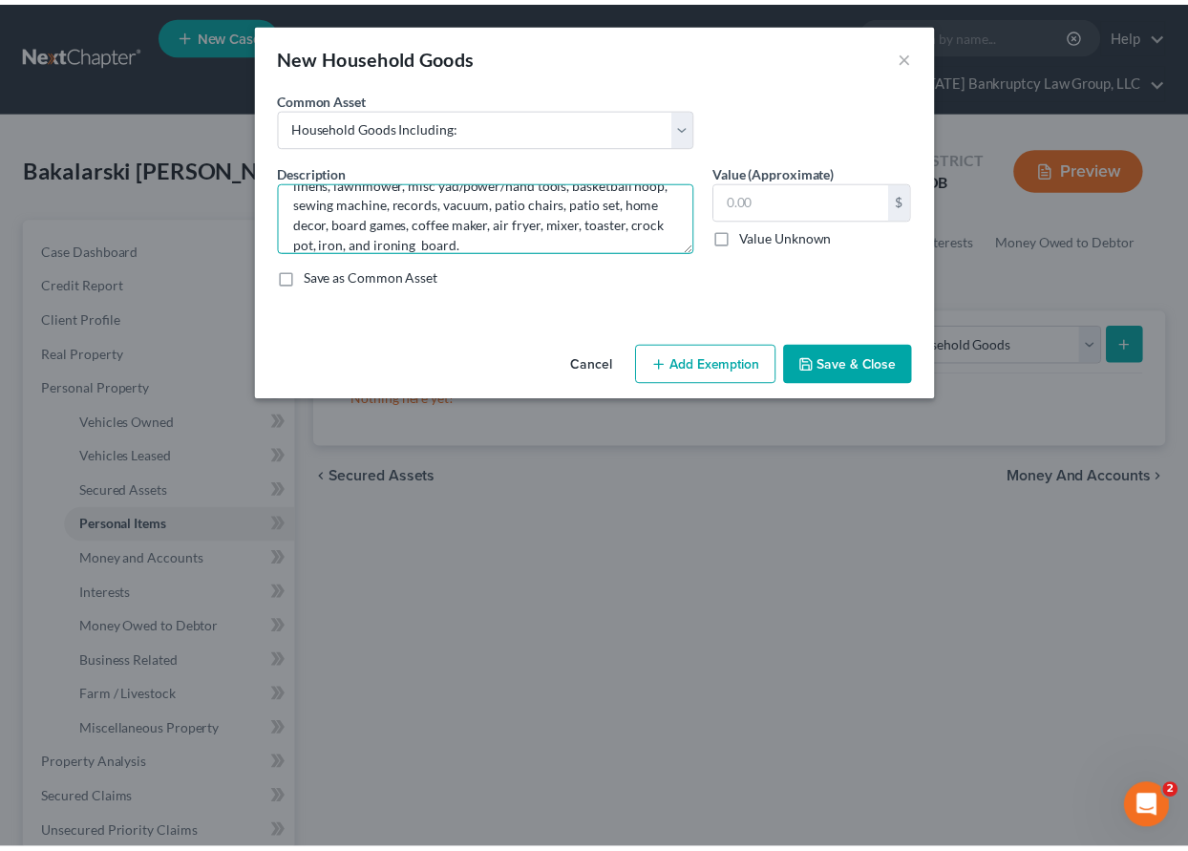
scroll to position [9, 0]
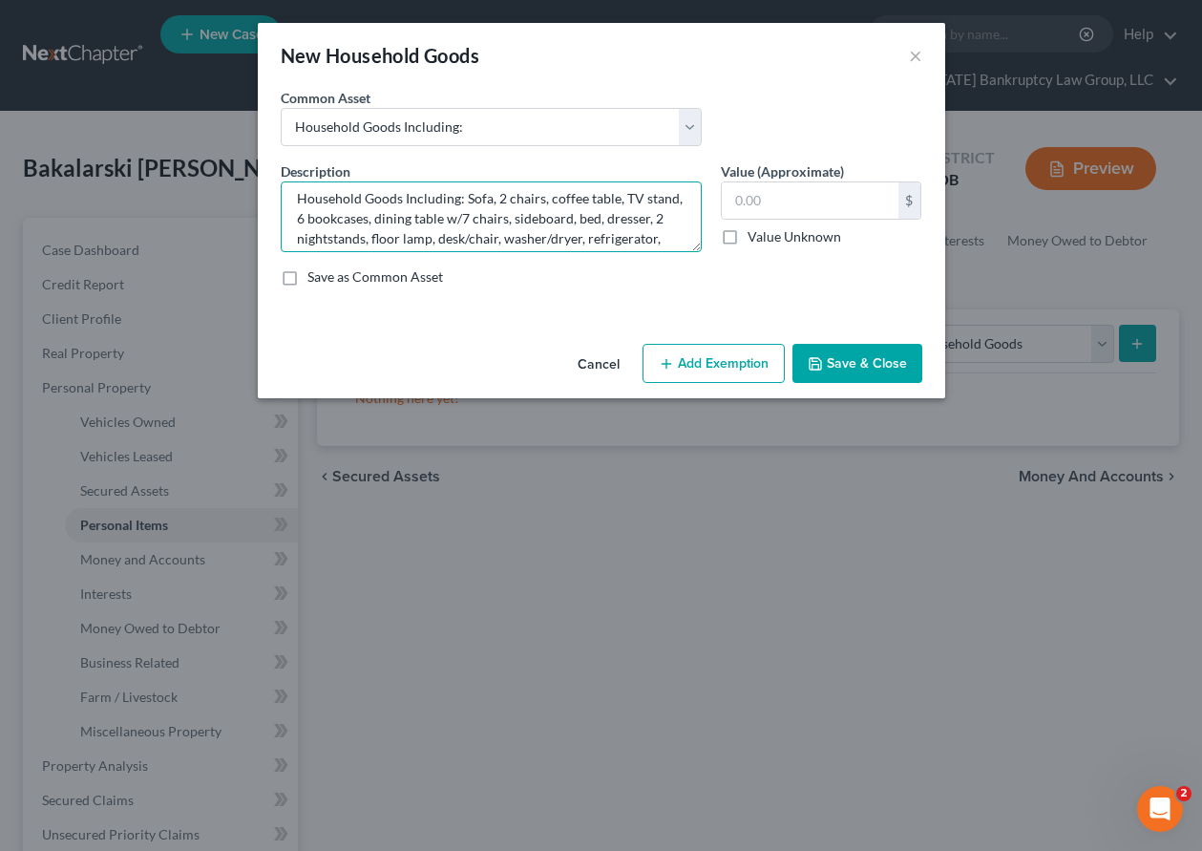
click at [483, 238] on textarea "Household Goods Including: Sofa, 2 chairs, coffee table, TV stand, 6 bookcases,…" at bounding box center [491, 216] width 421 height 71
type textarea "Household Goods Including: Sofa, 2 chairs, coffee table, TV stand, 6 bookcases,…"
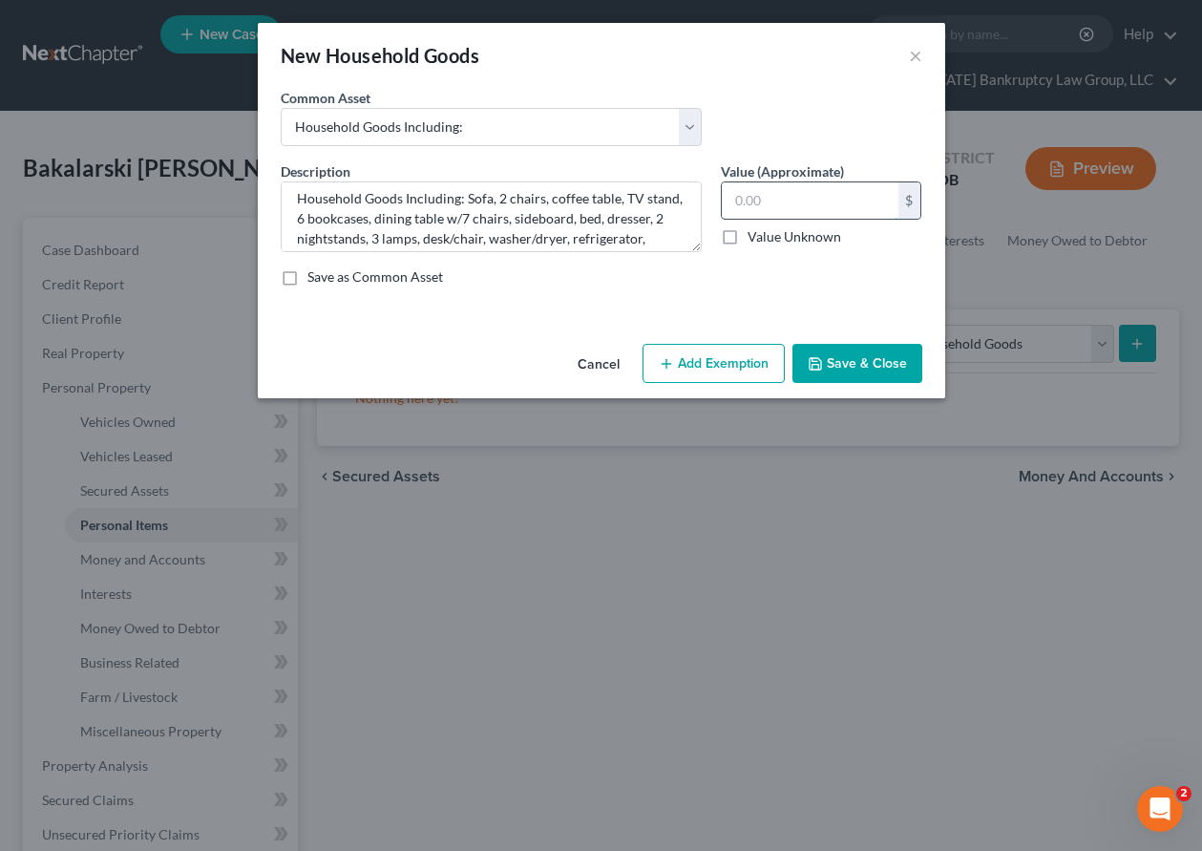
click at [826, 201] on input "text" at bounding box center [810, 200] width 177 height 36
type input "1,089"
click at [702, 359] on button "Add Exemption" at bounding box center [714, 364] width 142 height 40
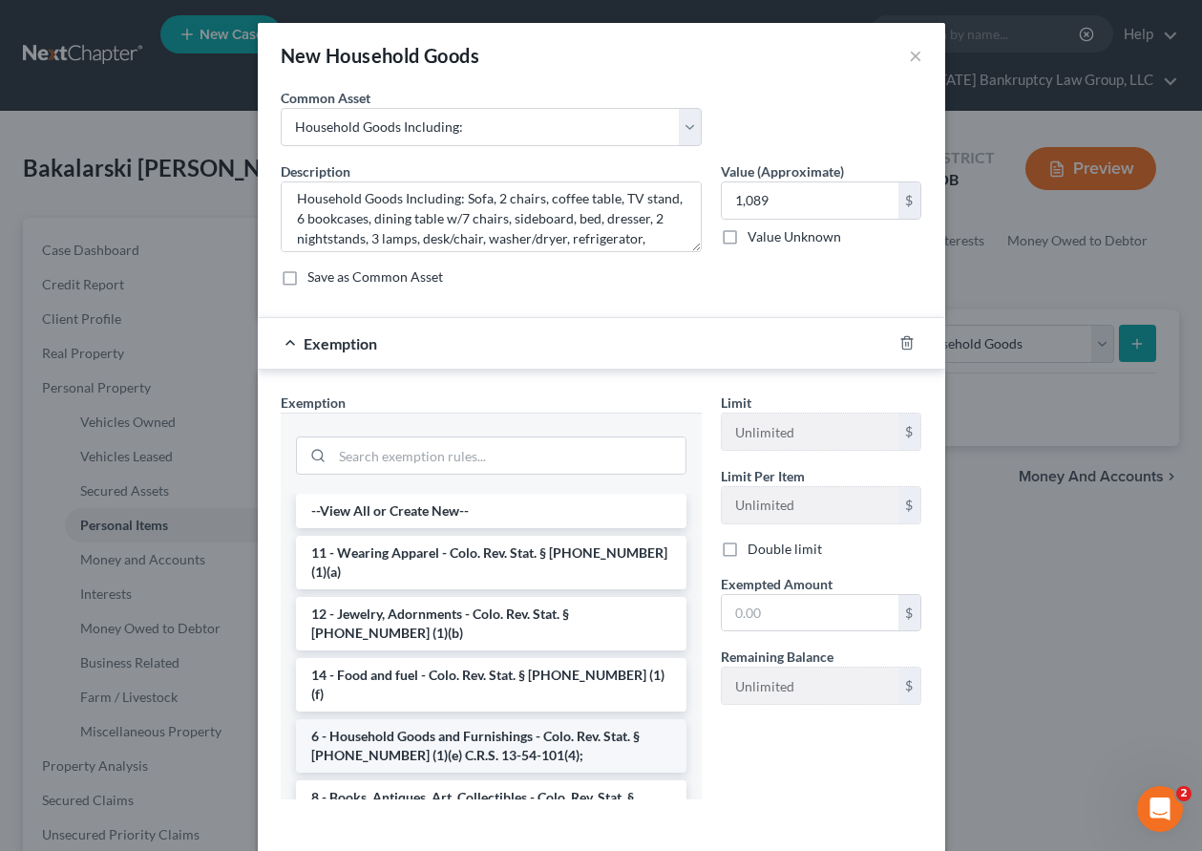
click at [456, 719] on li "6 - Household Goods and Furnishings - Colo. Rev. Stat. § [PHONE_NUMBER] (1)(e) …" at bounding box center [491, 745] width 391 height 53
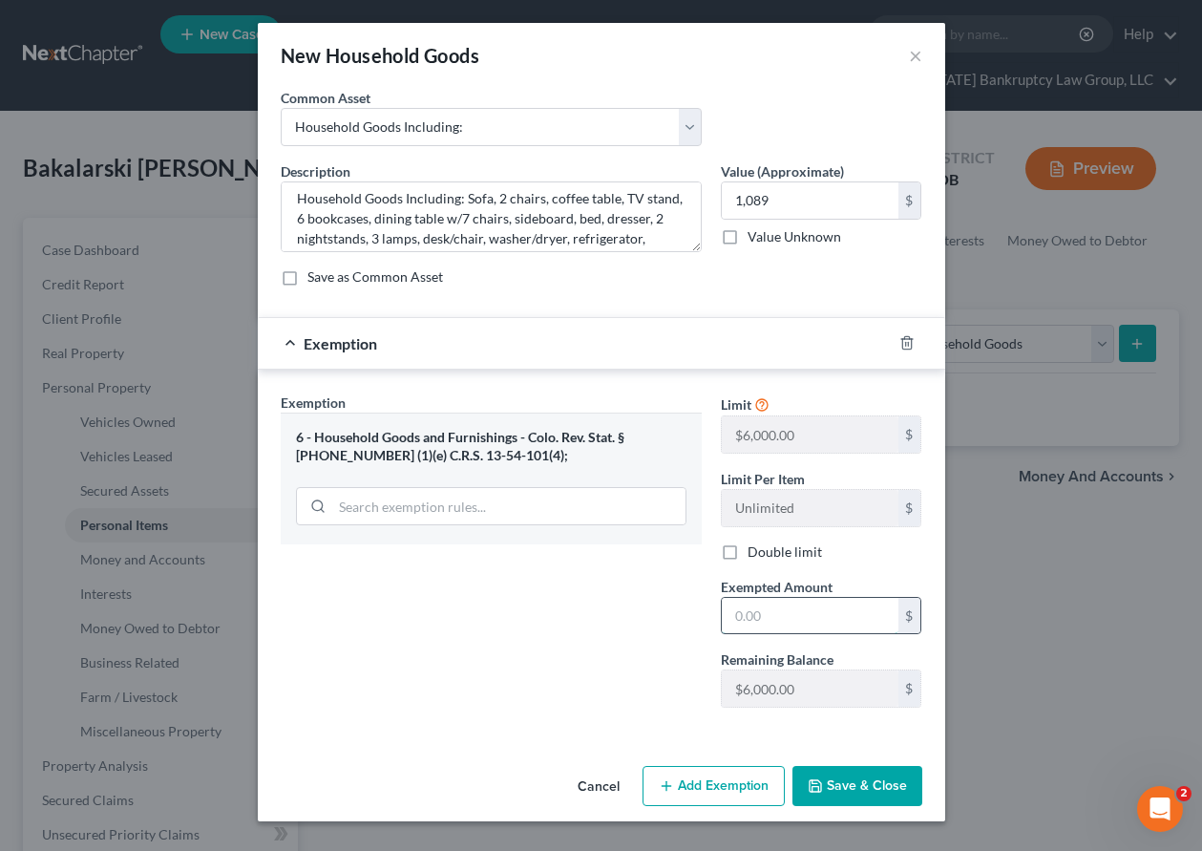
click at [809, 623] on input "text" at bounding box center [810, 616] width 177 height 36
type input "2,000"
click at [840, 793] on button "Save & Close" at bounding box center [858, 786] width 130 height 40
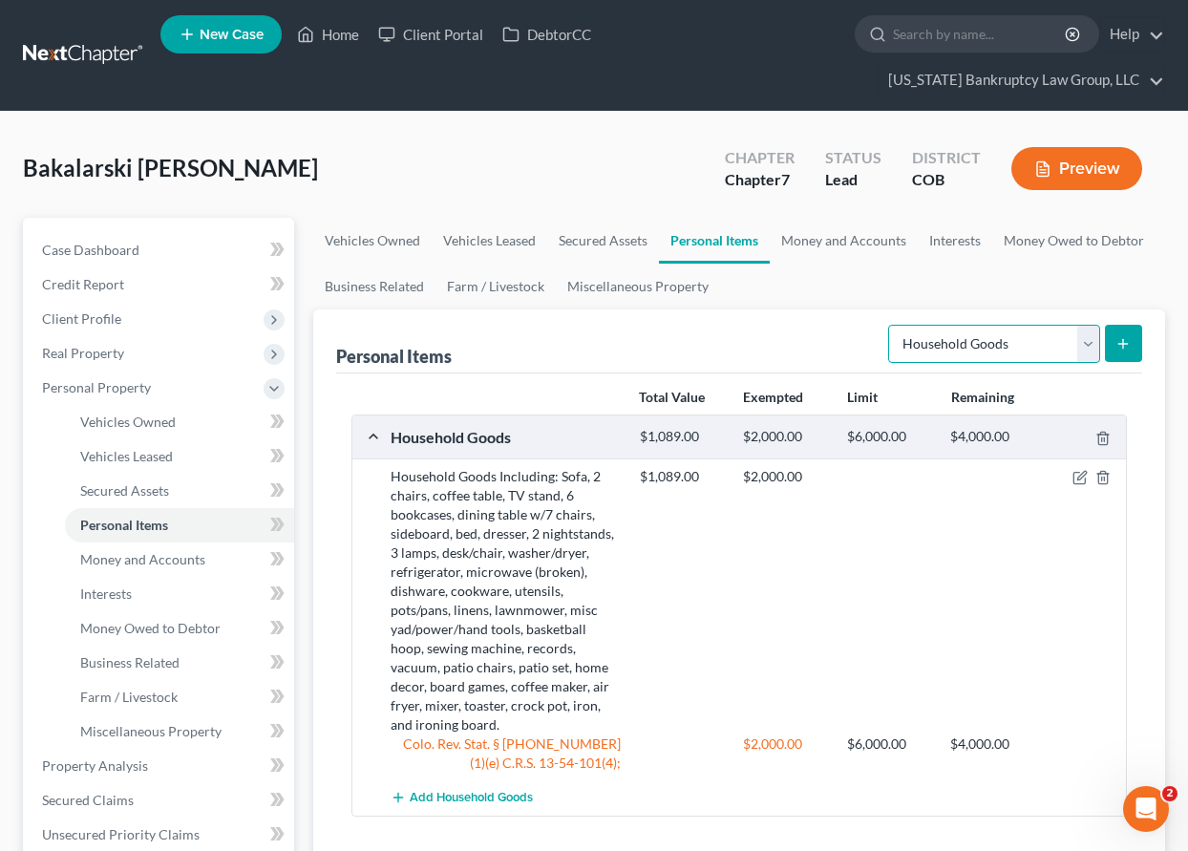
click at [975, 336] on select "Select Item Type Clothing Collectibles Of Value Electronics Firearms Household …" at bounding box center [994, 344] width 212 height 38
select select "electronics"
click at [890, 325] on select "Select Item Type Clothing Collectibles Of Value Electronics Firearms Household …" at bounding box center [994, 344] width 212 height 38
click at [1121, 345] on icon "submit" at bounding box center [1122, 343] width 15 height 15
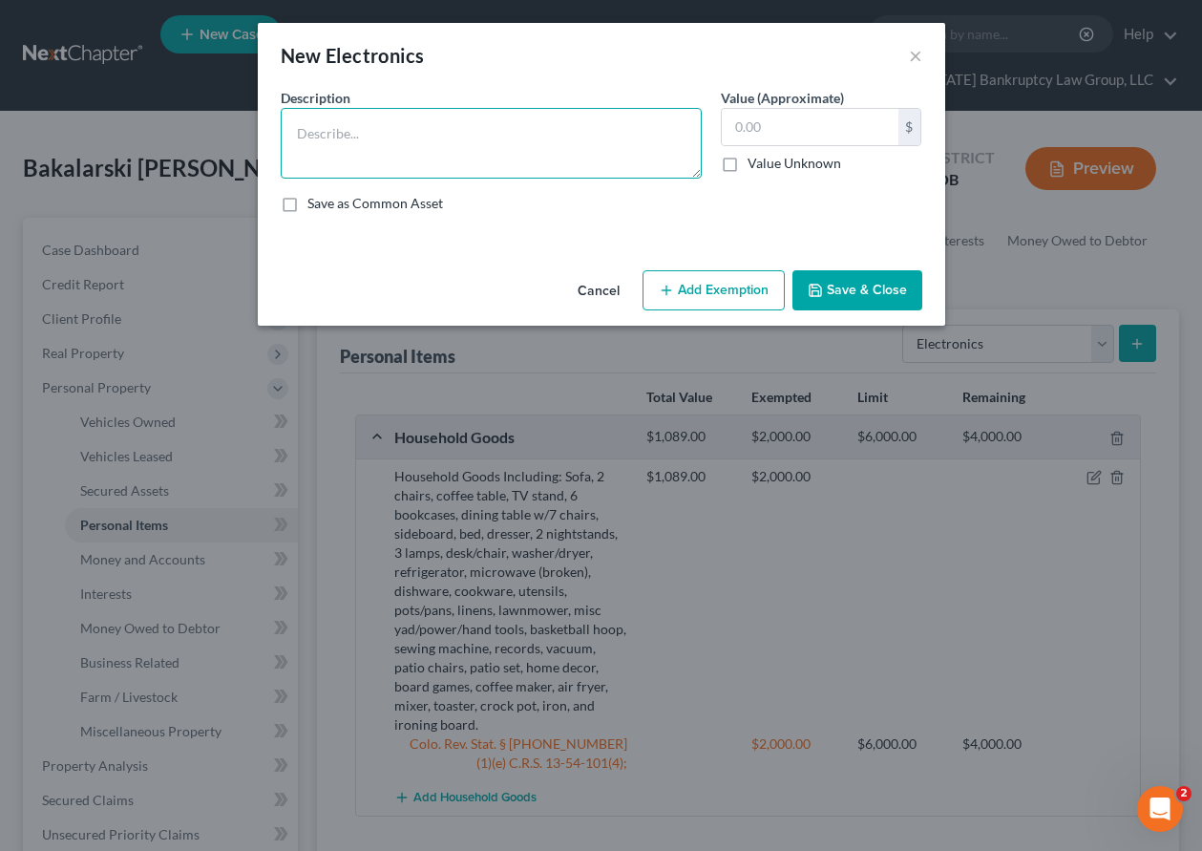
click at [455, 130] on textarea at bounding box center [491, 143] width 421 height 71
click at [295, 131] on textarea "TV, DVD/CD player, 2 cellular telephones, and printer." at bounding box center [491, 143] width 421 height 71
type textarea "2 TVs, DVD/CD player, Playstation 5, Playstation 4, iPad, 2 cellular telephones…"
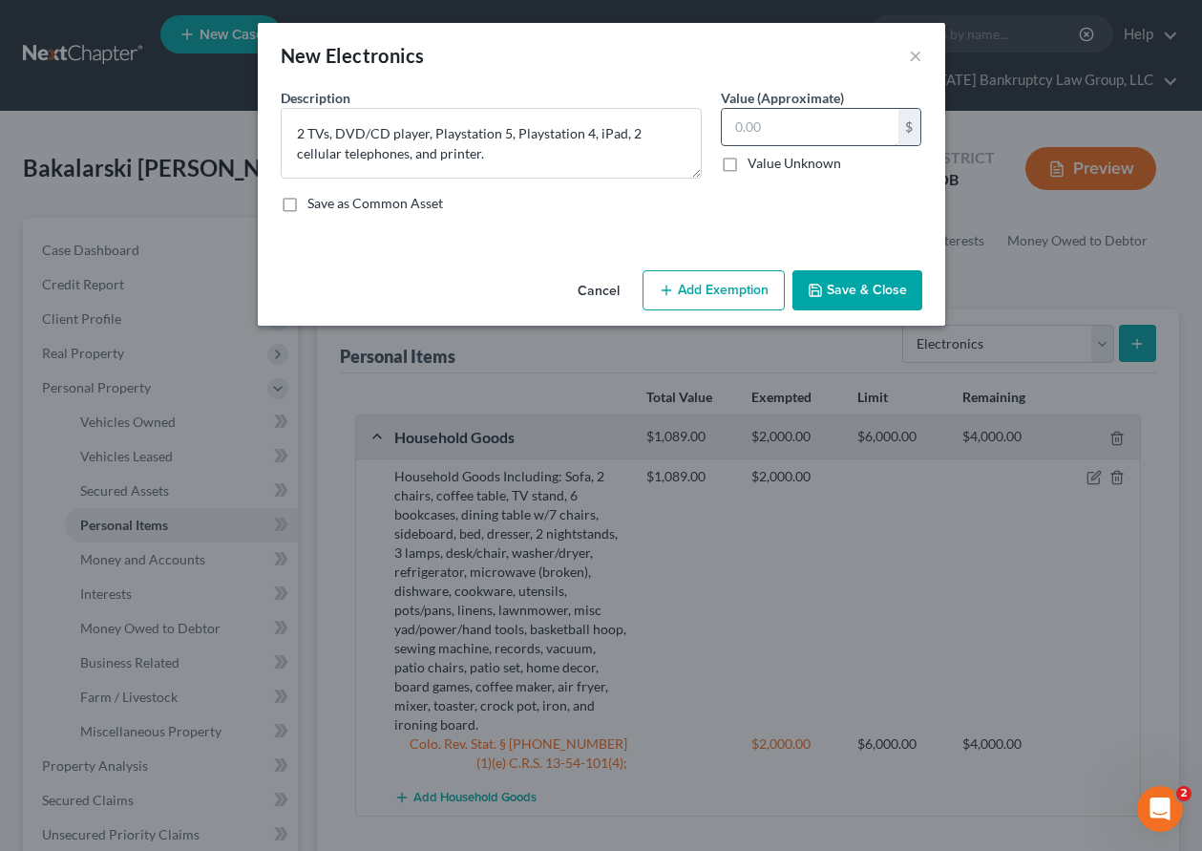
click at [767, 125] on input "text" at bounding box center [810, 127] width 177 height 36
type input "270"
click at [703, 284] on button "Add Exemption" at bounding box center [714, 290] width 142 height 40
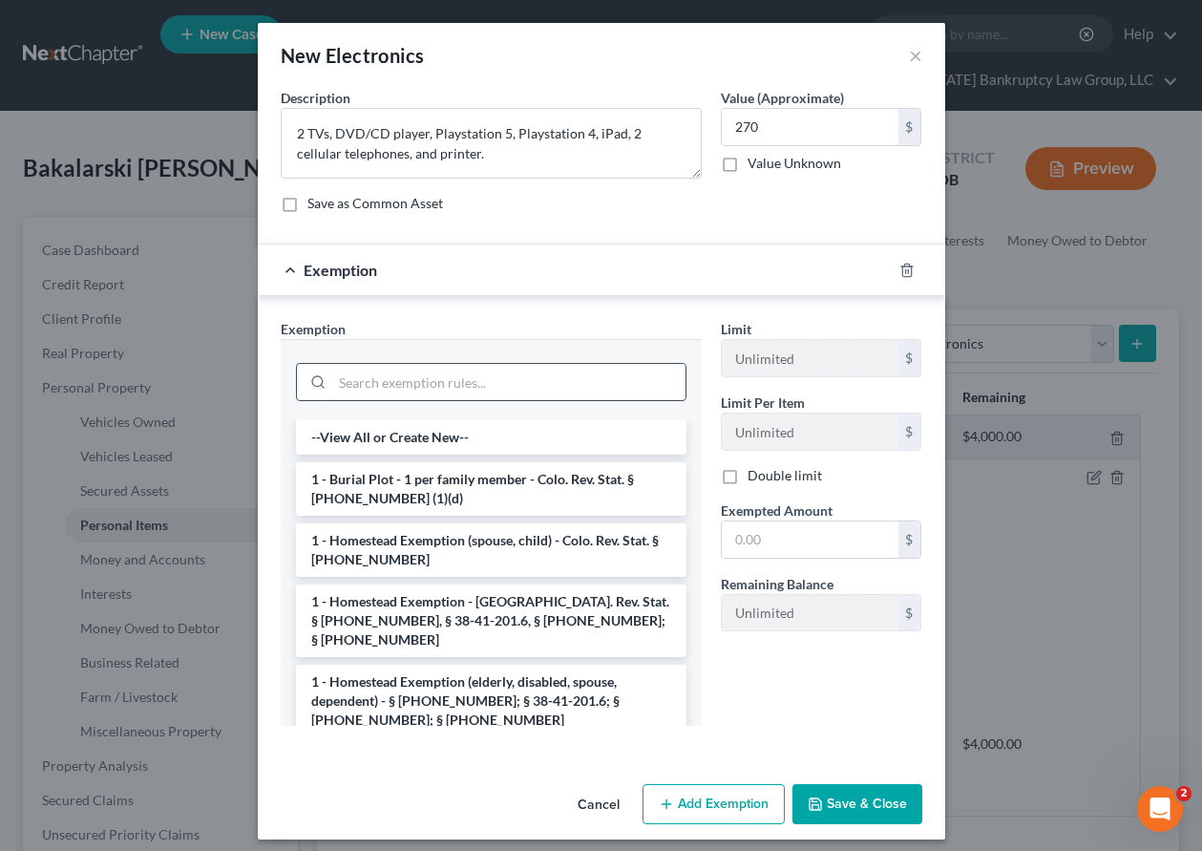
click at [439, 398] on input "search" at bounding box center [508, 382] width 353 height 36
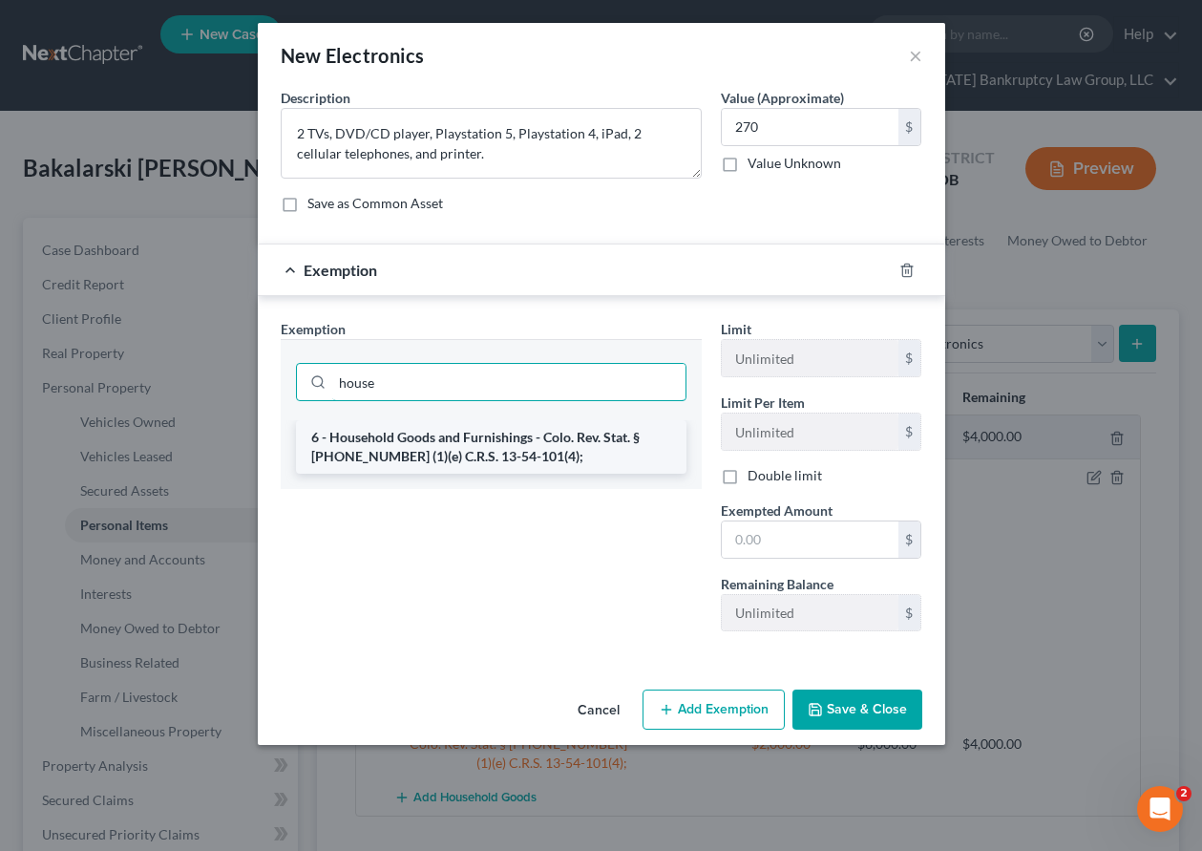
type input "house"
click at [435, 444] on li "6 - Household Goods and Furnishings - Colo. Rev. Stat. § [PHONE_NUMBER] (1)(e) …" at bounding box center [491, 446] width 391 height 53
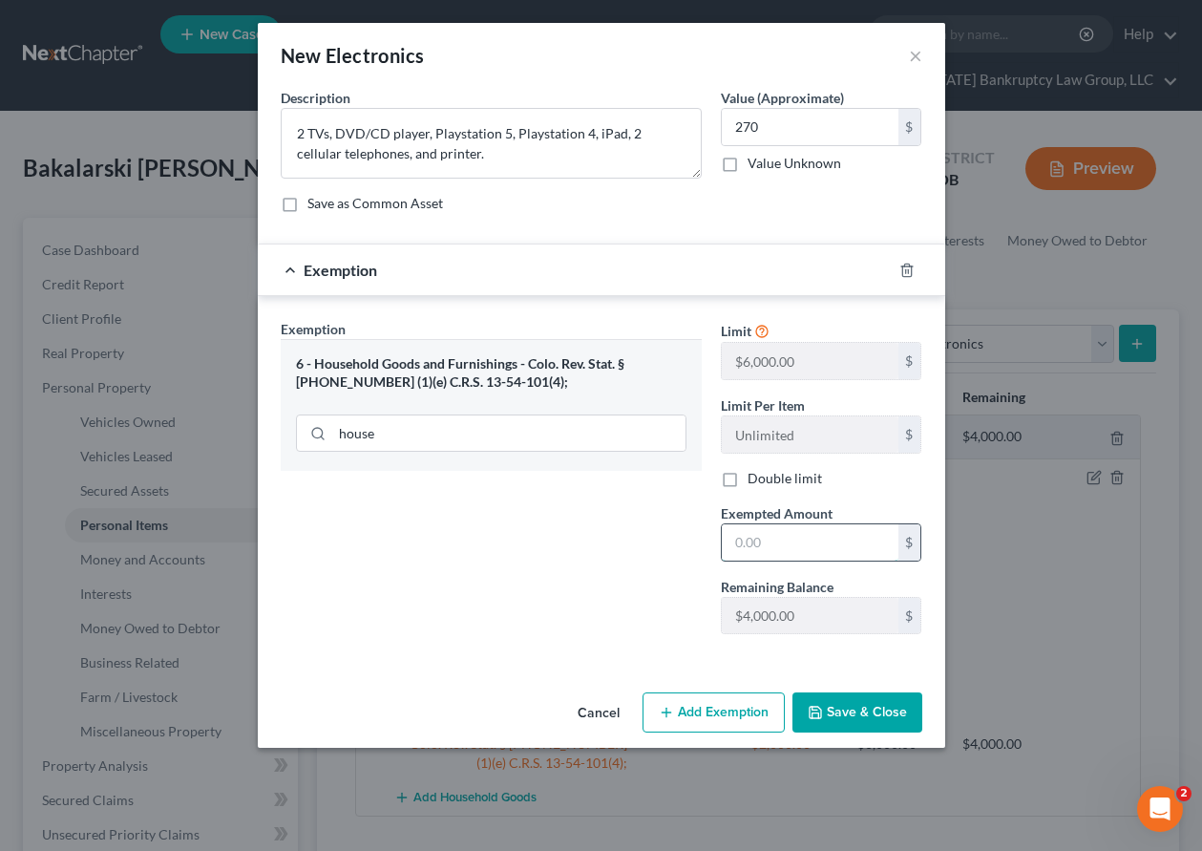
click at [854, 542] on input "text" at bounding box center [810, 542] width 177 height 36
type input "1,000"
click at [869, 727] on button "Save & Close" at bounding box center [858, 712] width 130 height 40
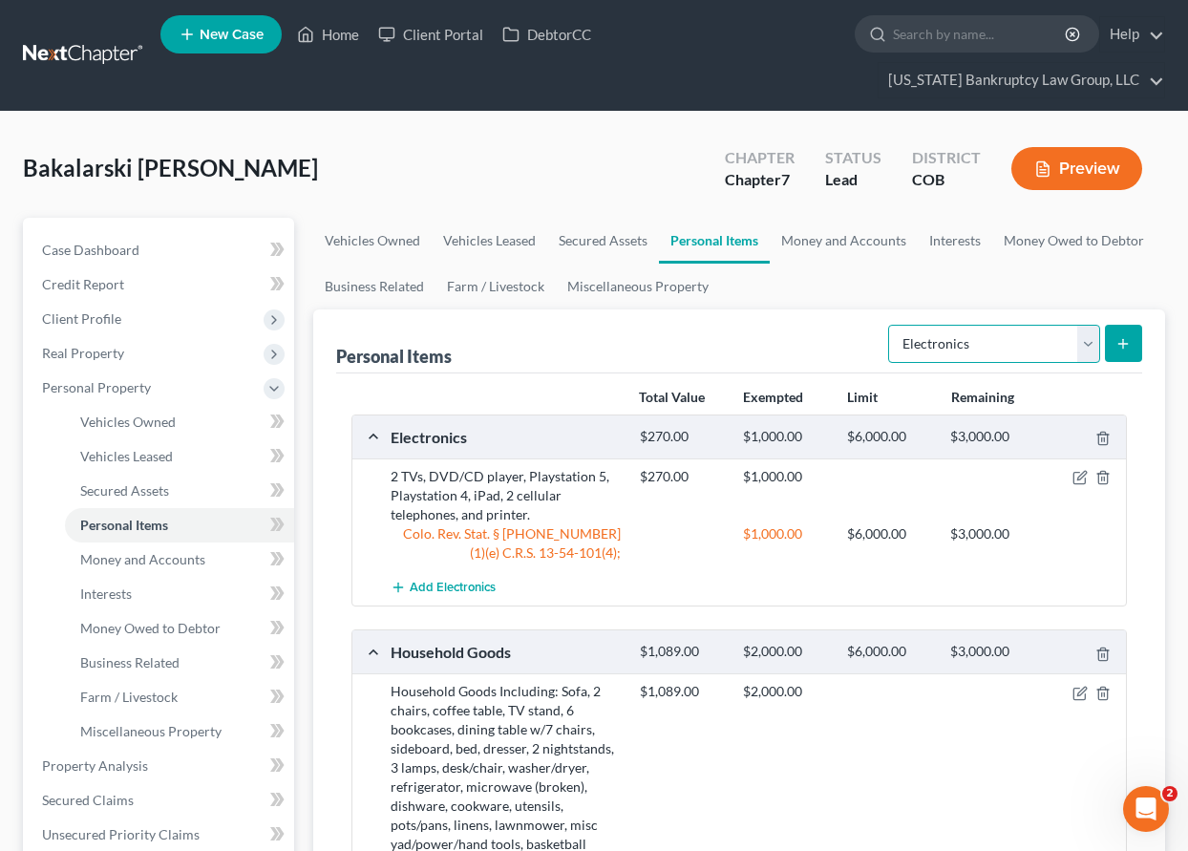
click at [1004, 344] on select "Select Item Type Clothing Collectibles Of Value Electronics Firearms Household …" at bounding box center [994, 344] width 212 height 38
select select "firearms"
click at [890, 325] on select "Select Item Type Clothing Collectibles Of Value Electronics Firearms Household …" at bounding box center [994, 344] width 212 height 38
click at [1134, 346] on button "submit" at bounding box center [1123, 343] width 37 height 37
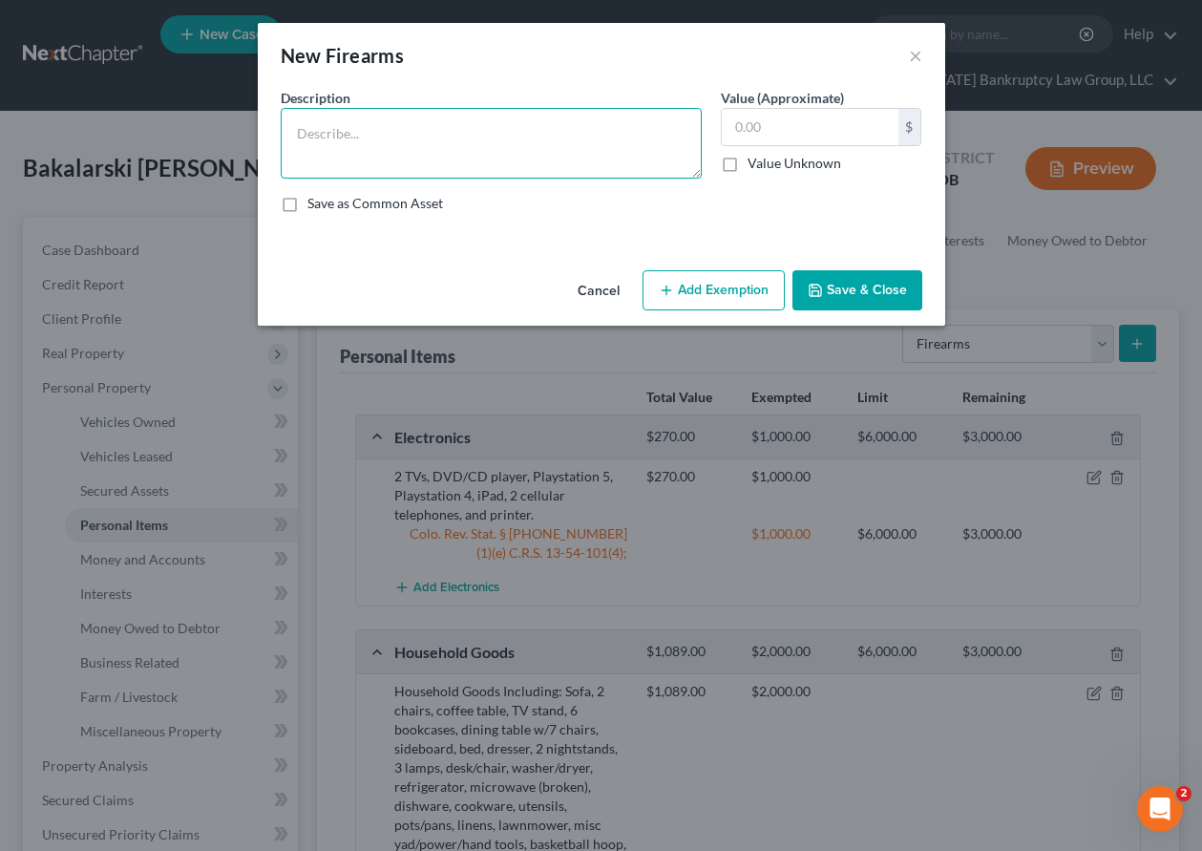
click at [302, 125] on textarea at bounding box center [491, 143] width 421 height 71
type textarea "Glock 19 9mm (Service weapon)"
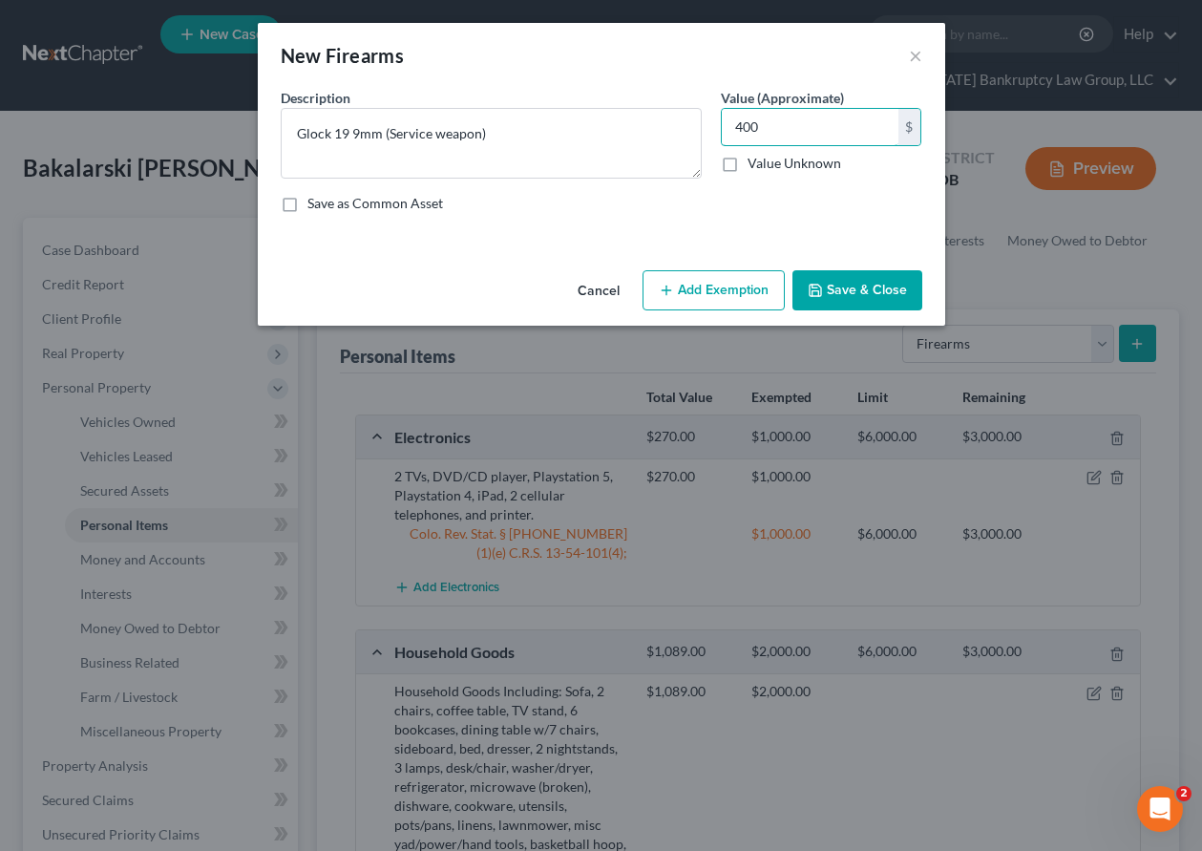
type input "400"
click at [757, 281] on button "Add Exemption" at bounding box center [714, 290] width 142 height 40
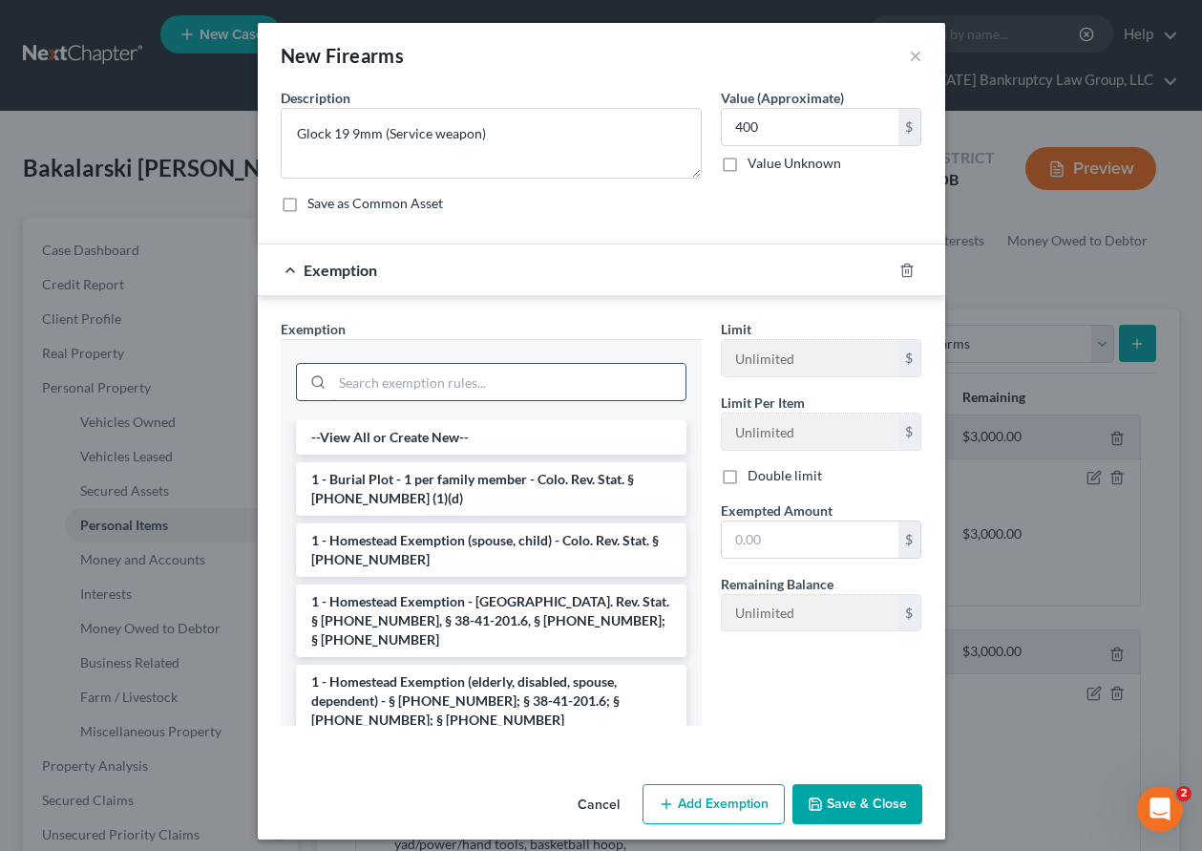
click at [552, 389] on input "search" at bounding box center [508, 382] width 353 height 36
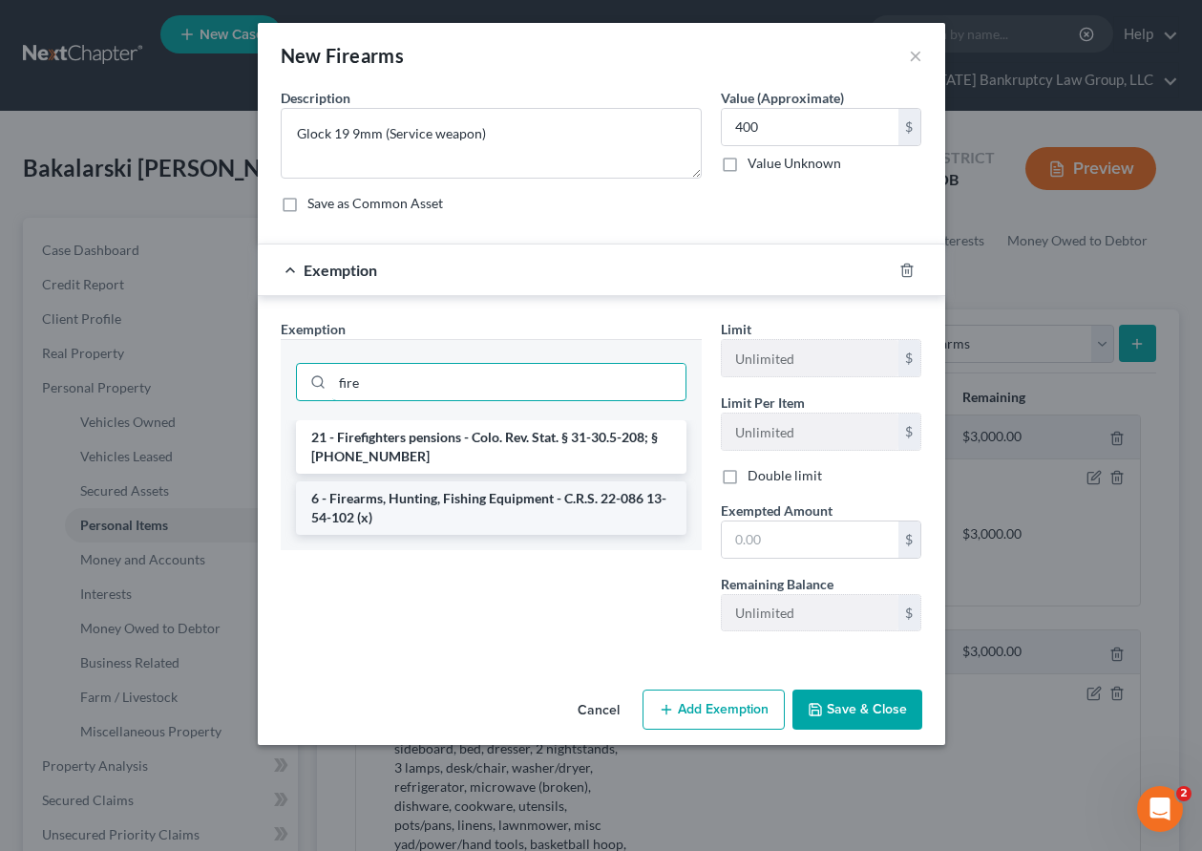
type input "fire"
click at [486, 514] on li "6 - Firearms, Hunting, Fishing Equipment - C.R.S. 22-086 13-54-102 (x)" at bounding box center [491, 507] width 391 height 53
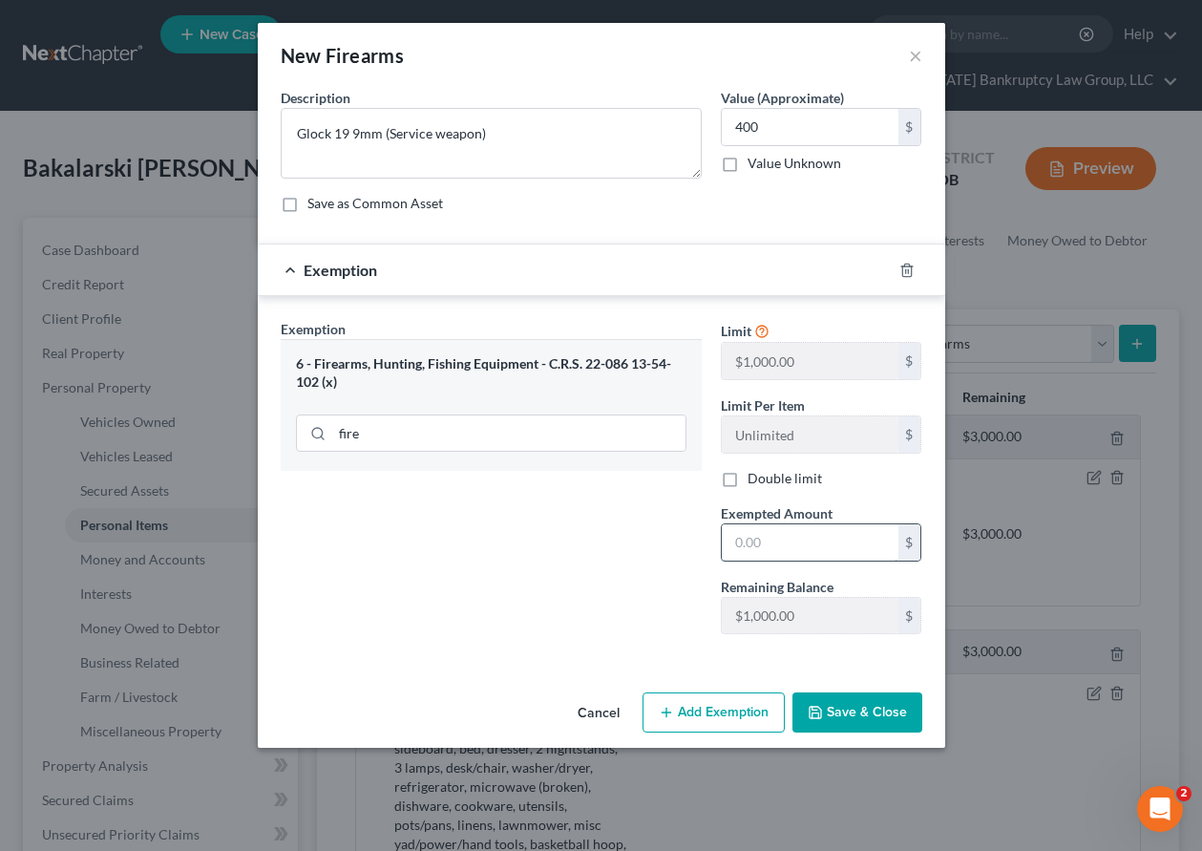
click at [816, 558] on input "text" at bounding box center [810, 542] width 177 height 36
type input "1,000"
click at [872, 702] on button "Save & Close" at bounding box center [858, 712] width 130 height 40
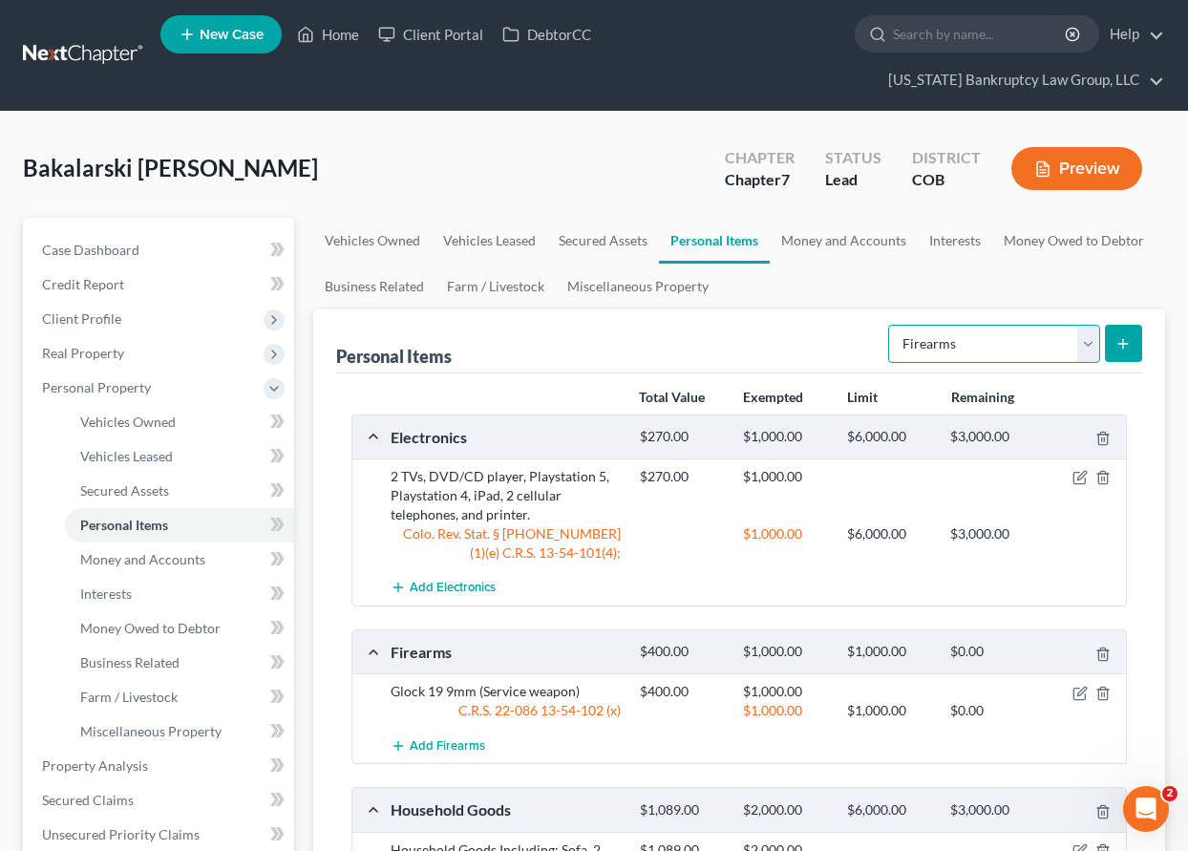
click at [1017, 334] on select "Select Item Type Clothing Collectibles Of Value Electronics Firearms Household …" at bounding box center [994, 344] width 212 height 38
select select "collectibles_of_value"
click at [890, 325] on select "Select Item Type Clothing Collectibles Of Value Electronics Firearms Household …" at bounding box center [994, 344] width 212 height 38
click at [1117, 342] on icon "submit" at bounding box center [1122, 343] width 15 height 15
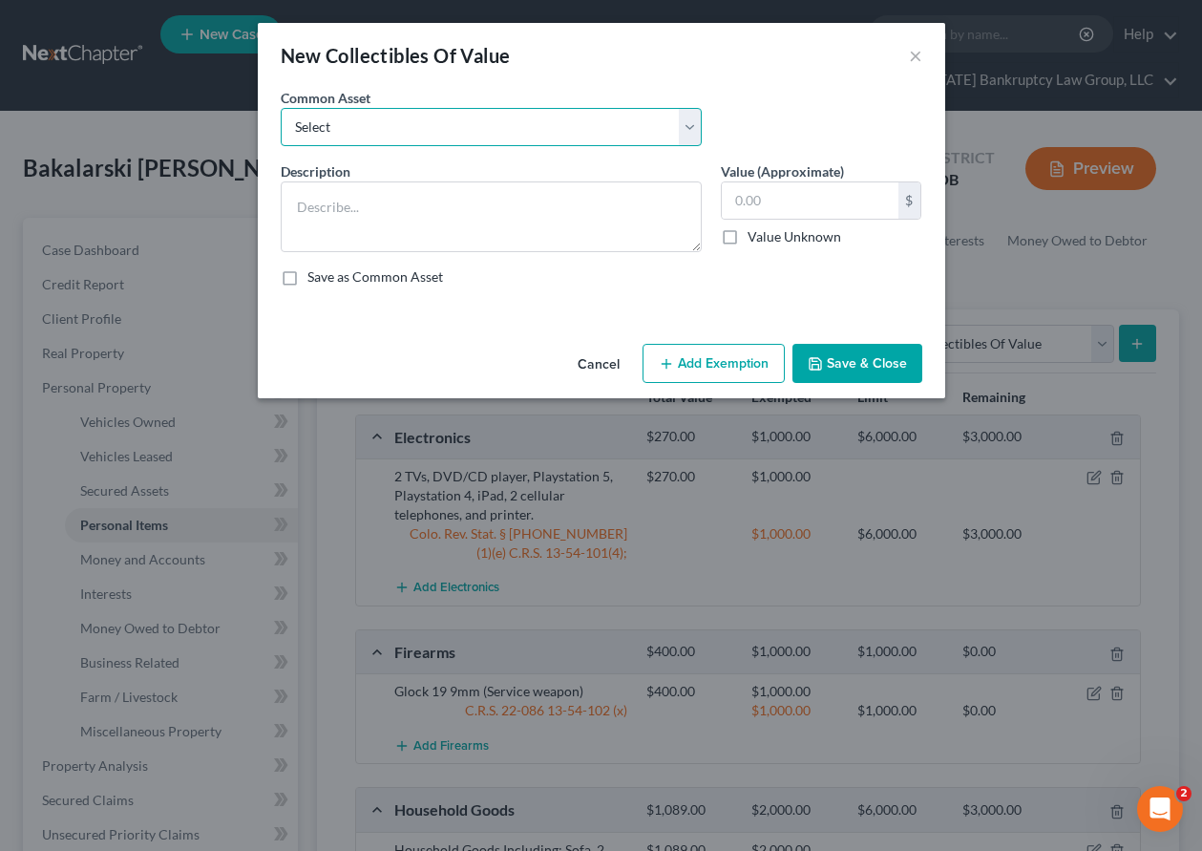
click at [461, 108] on select "Select Books" at bounding box center [491, 127] width 421 height 38
click at [281, 108] on select "Select Books" at bounding box center [491, 127] width 421 height 38
click at [453, 134] on select "Select Books" at bounding box center [491, 127] width 421 height 38
select select "0"
click at [281, 108] on select "Select Books" at bounding box center [491, 127] width 421 height 38
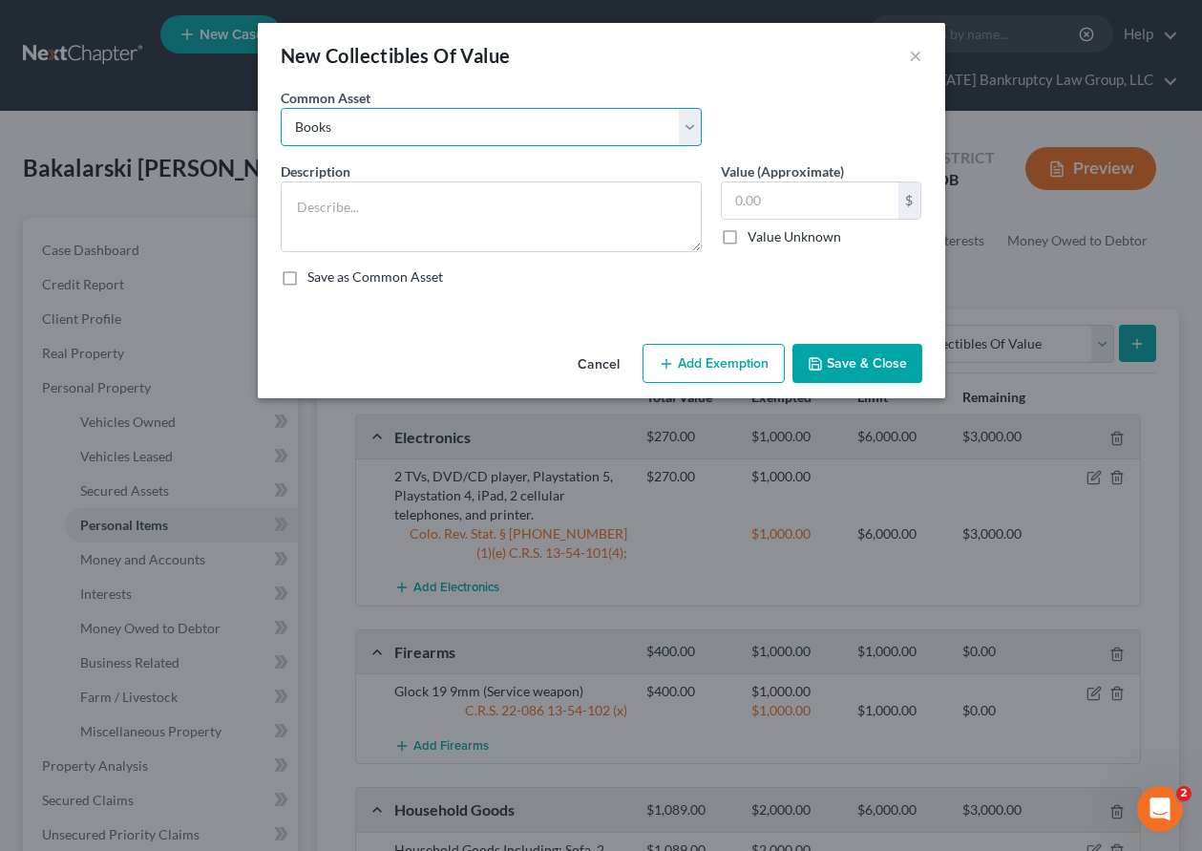
type textarea "Books"
type input "150.00"
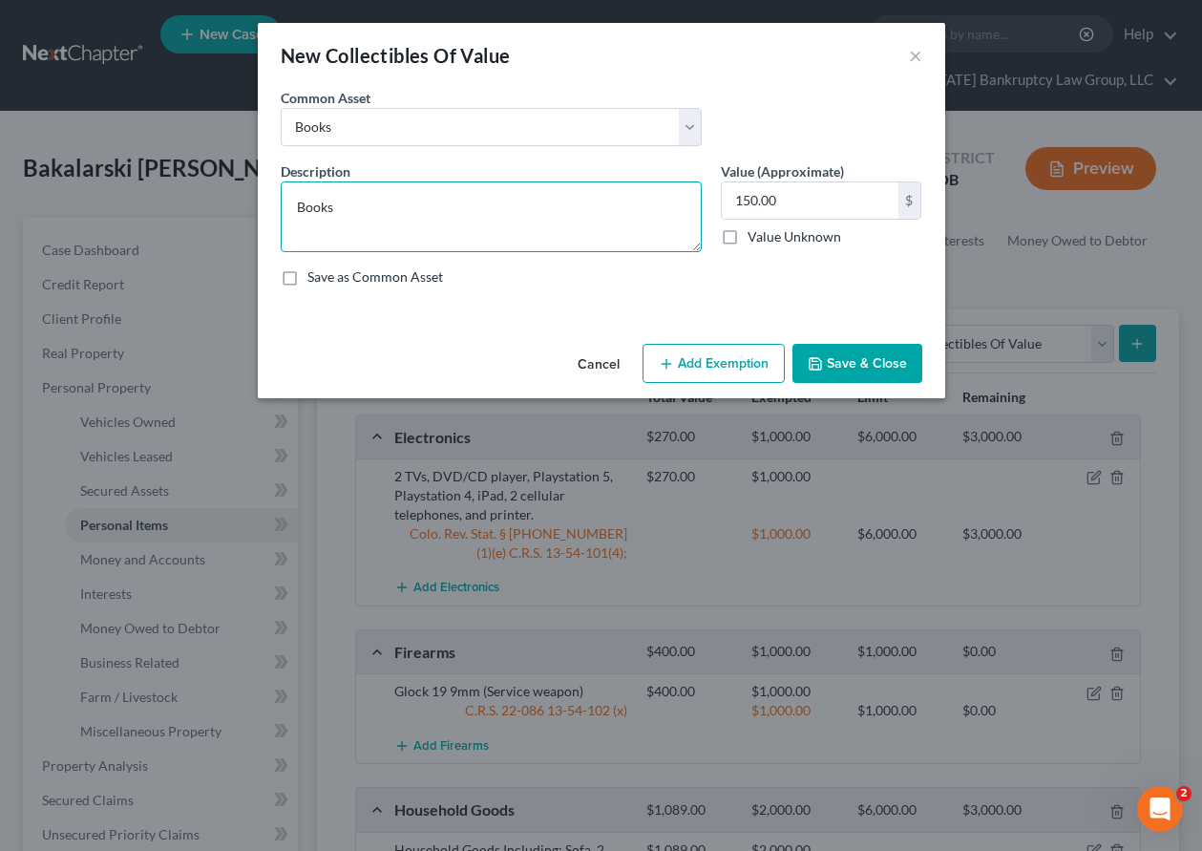
click at [301, 206] on textarea "Books" at bounding box center [491, 216] width 421 height 71
type textarea "Comic Books"
click at [754, 373] on button "Add Exemption" at bounding box center [714, 364] width 142 height 40
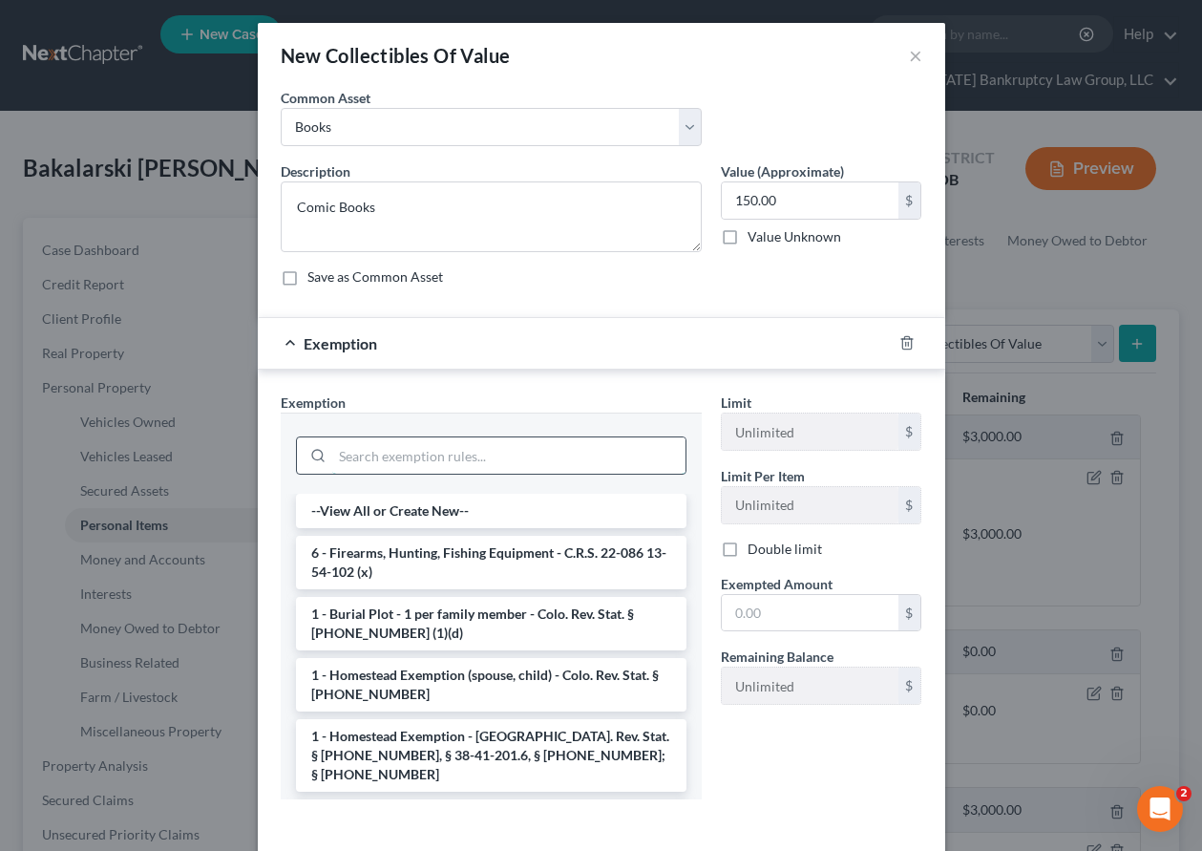
click at [463, 453] on input "search" at bounding box center [508, 455] width 353 height 36
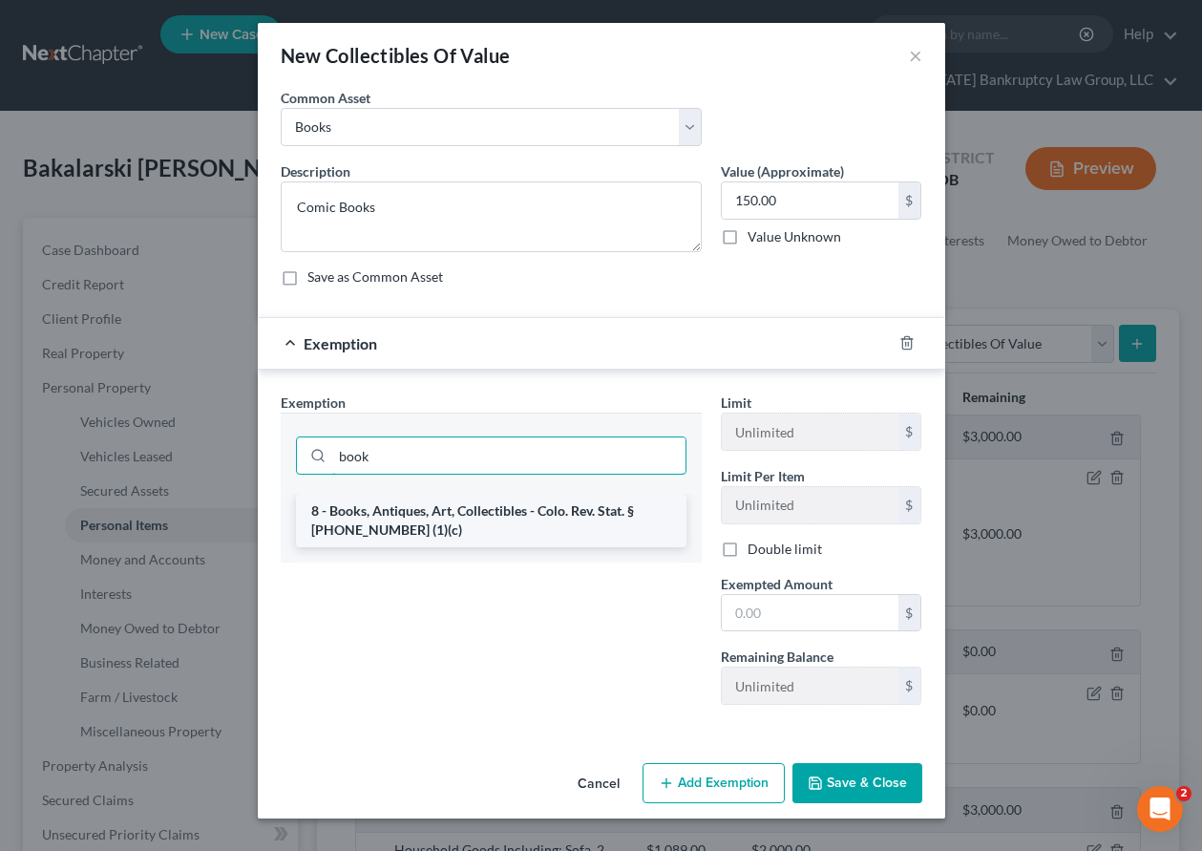
type input "book"
click at [450, 516] on li "8 - Books, Antiques, Art, Collectibles - Colo. Rev. Stat. § [PHONE_NUMBER] (1)(…" at bounding box center [491, 520] width 391 height 53
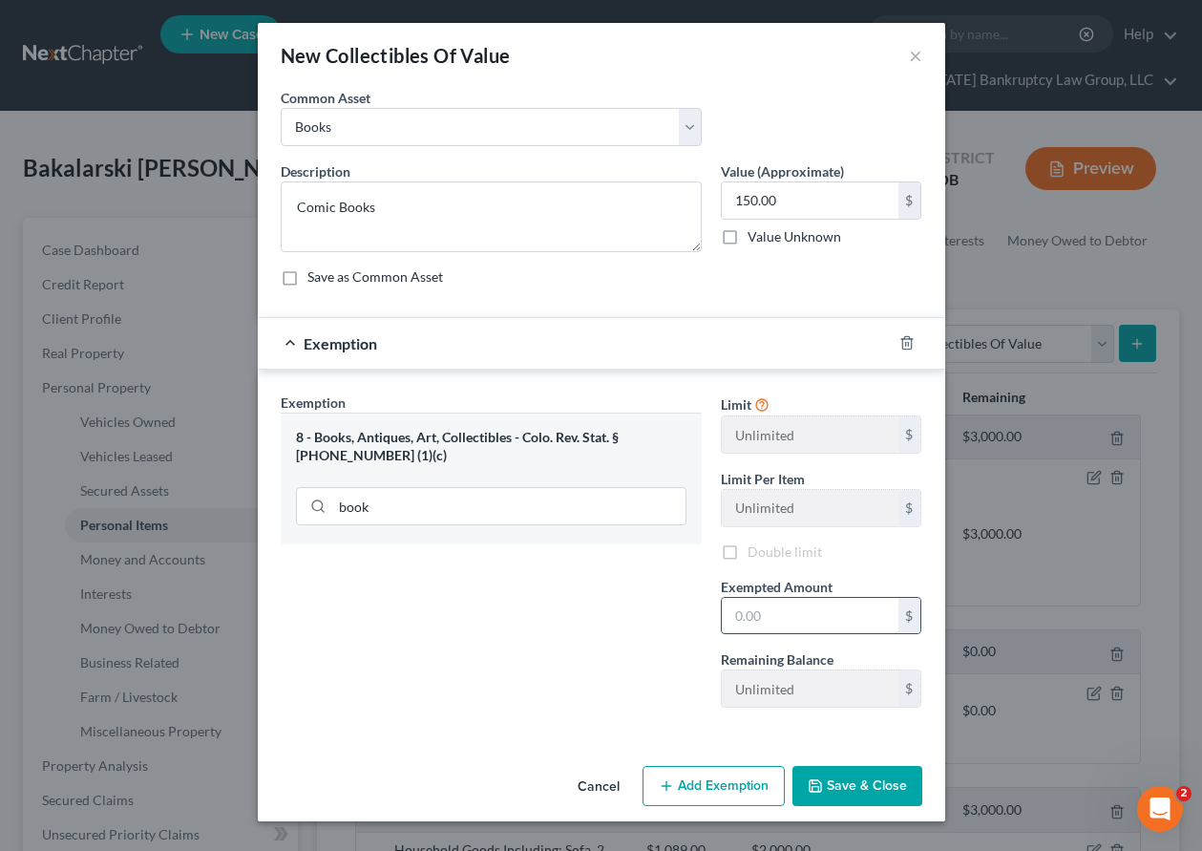
click at [797, 618] on input "text" at bounding box center [810, 616] width 177 height 36
type input "500"
click at [886, 784] on button "Save & Close" at bounding box center [858, 786] width 130 height 40
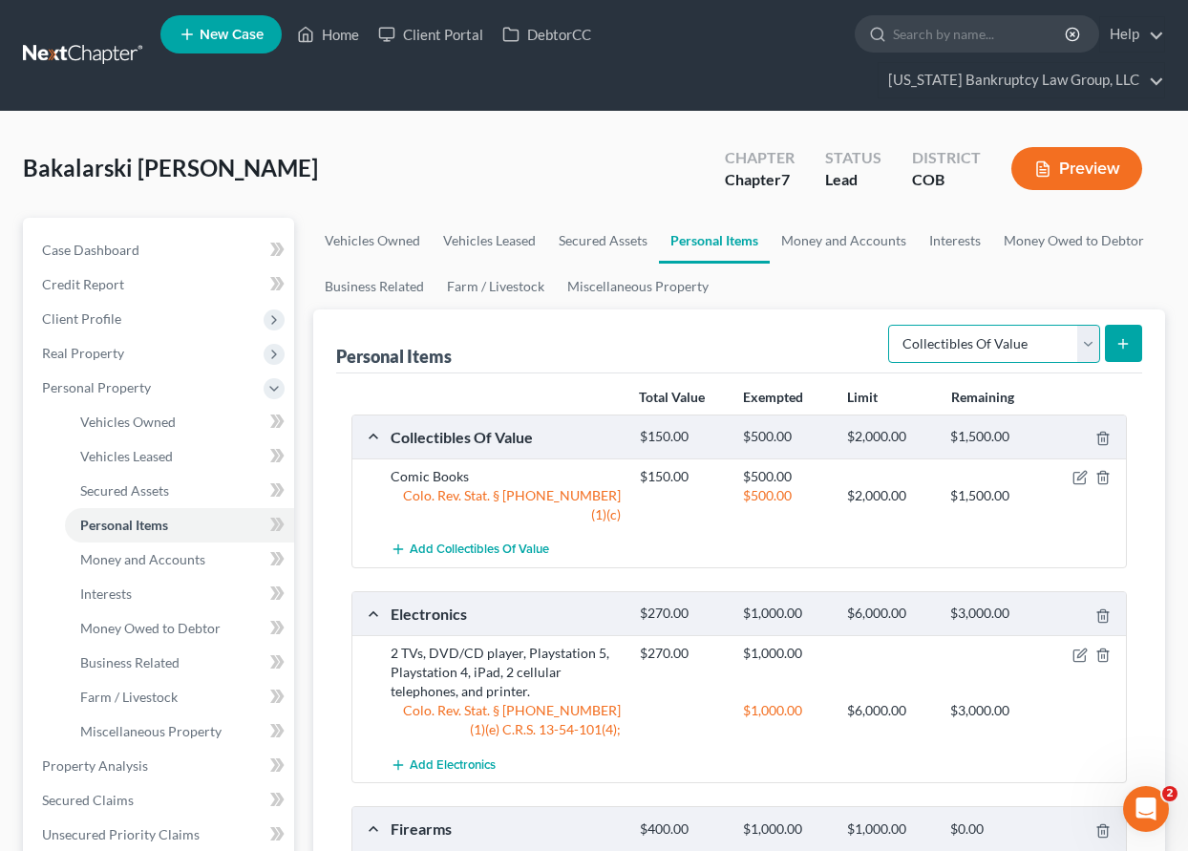
click at [974, 337] on select "Select Item Type Clothing Collectibles Of Value Electronics Firearms Household …" at bounding box center [994, 344] width 212 height 38
select select "jewelry"
click at [890, 325] on select "Select Item Type Clothing Collectibles Of Value Electronics Firearms Household …" at bounding box center [994, 344] width 212 height 38
click at [1130, 339] on icon "submit" at bounding box center [1122, 343] width 15 height 15
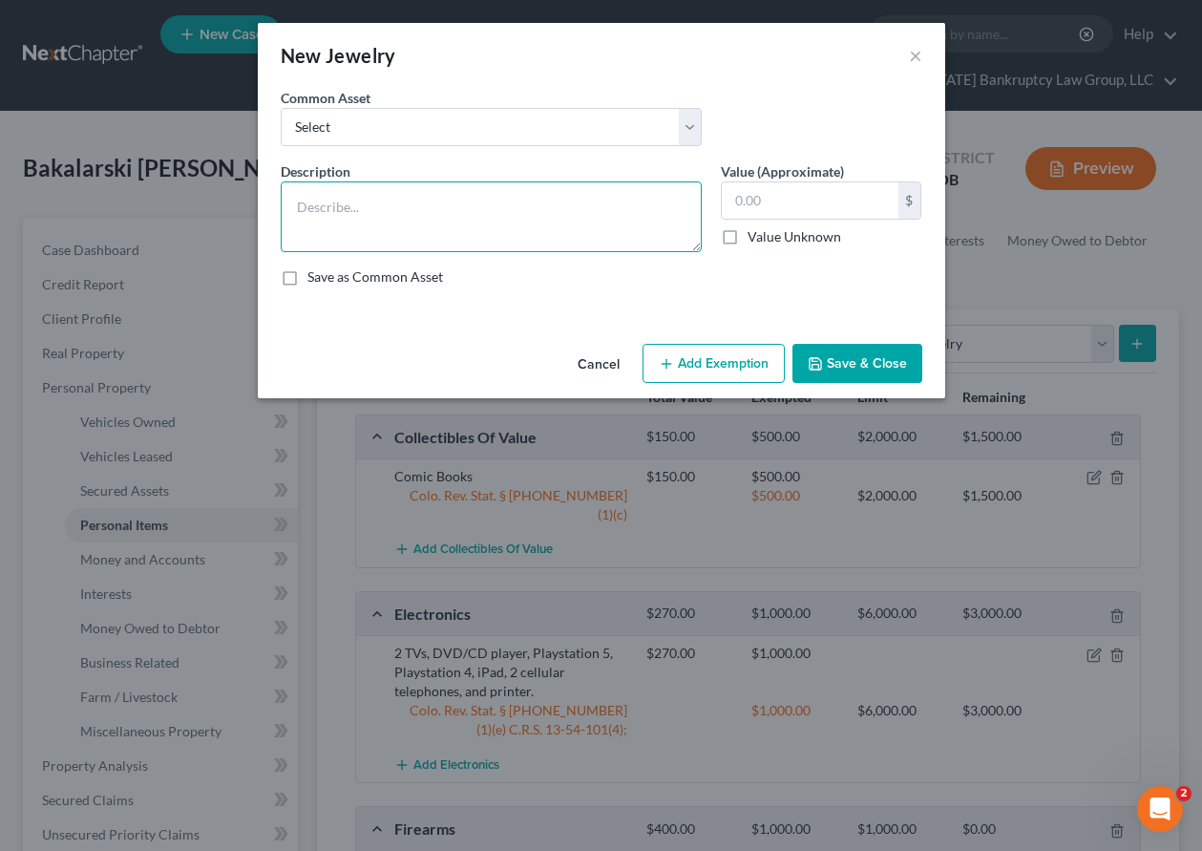
click at [430, 201] on textarea at bounding box center [491, 216] width 421 height 71
type textarea "Wedding ring, misc costume earrings, necklaces, and bracelets"
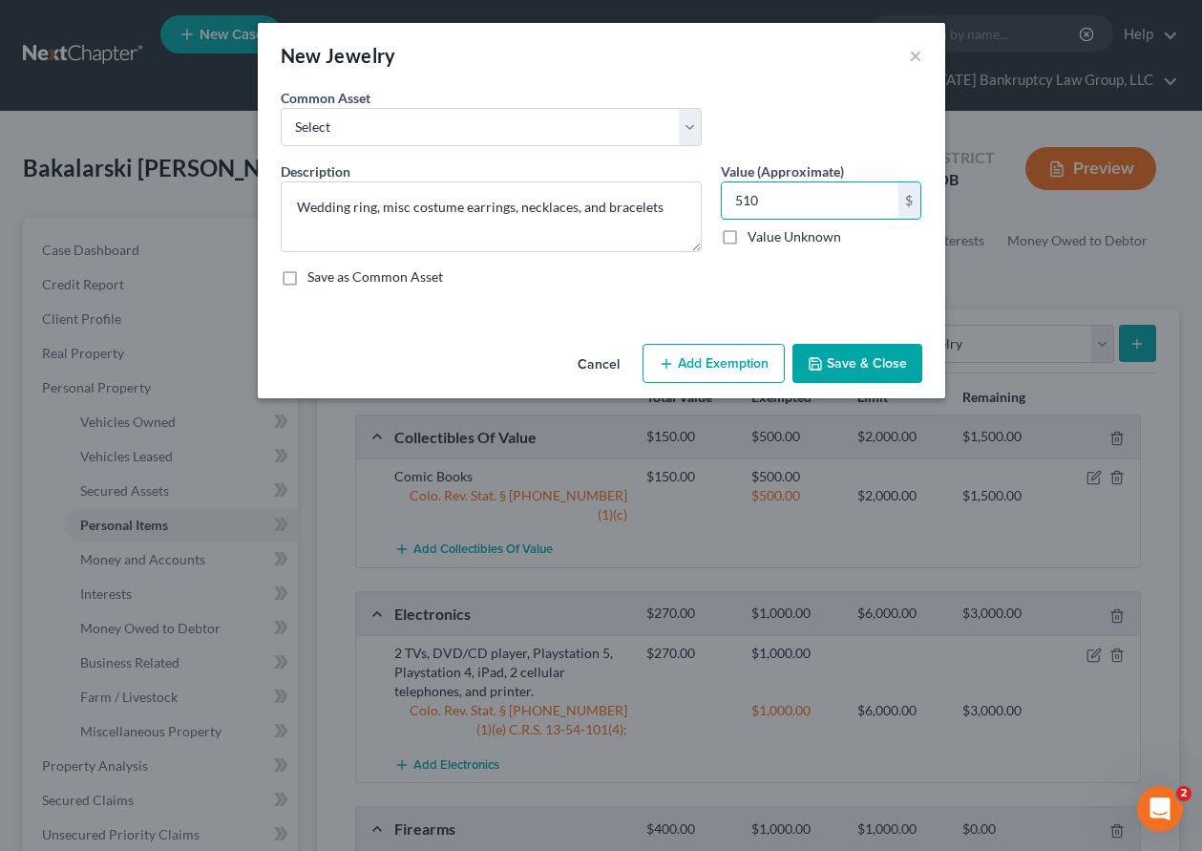
type input "510"
click at [705, 366] on button "Add Exemption" at bounding box center [714, 364] width 142 height 40
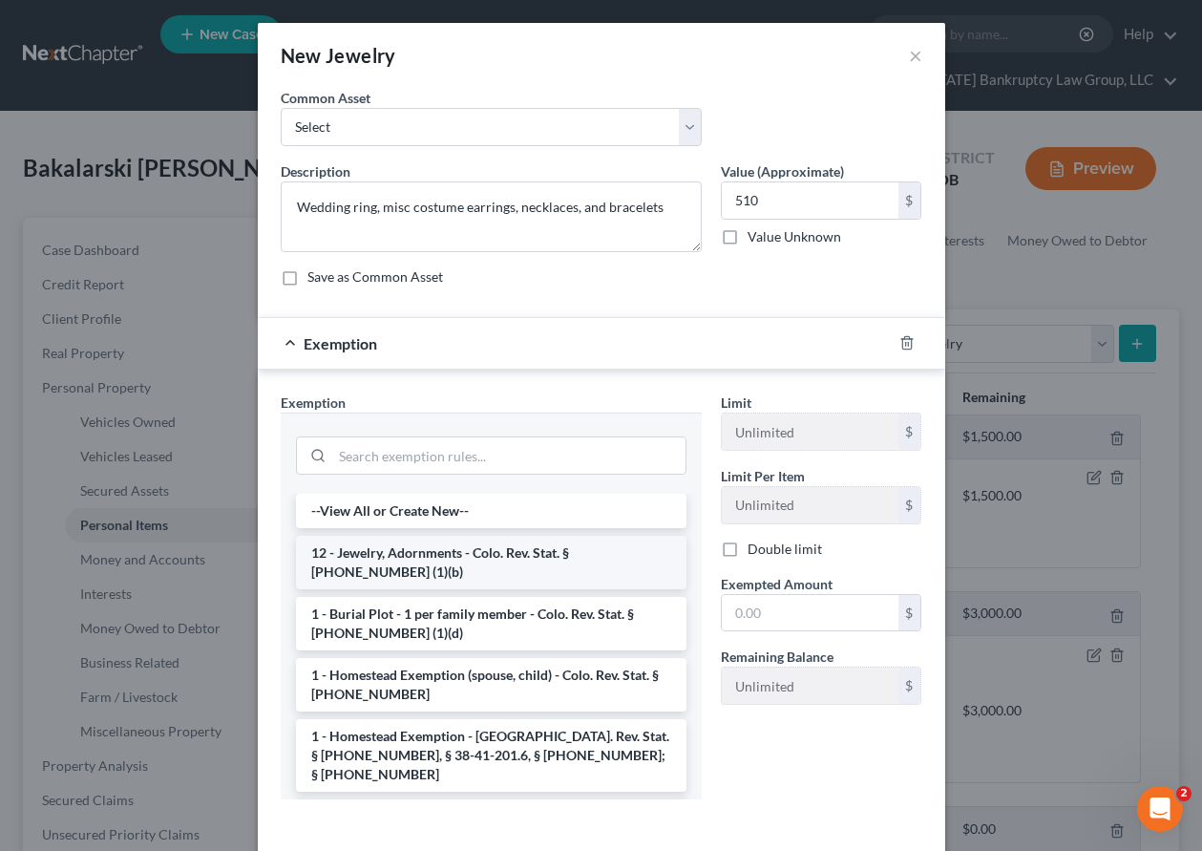
click at [490, 571] on li "12 - Jewelry, Adornments - Colo. Rev. Stat. § [PHONE_NUMBER] (1)(b)" at bounding box center [491, 562] width 391 height 53
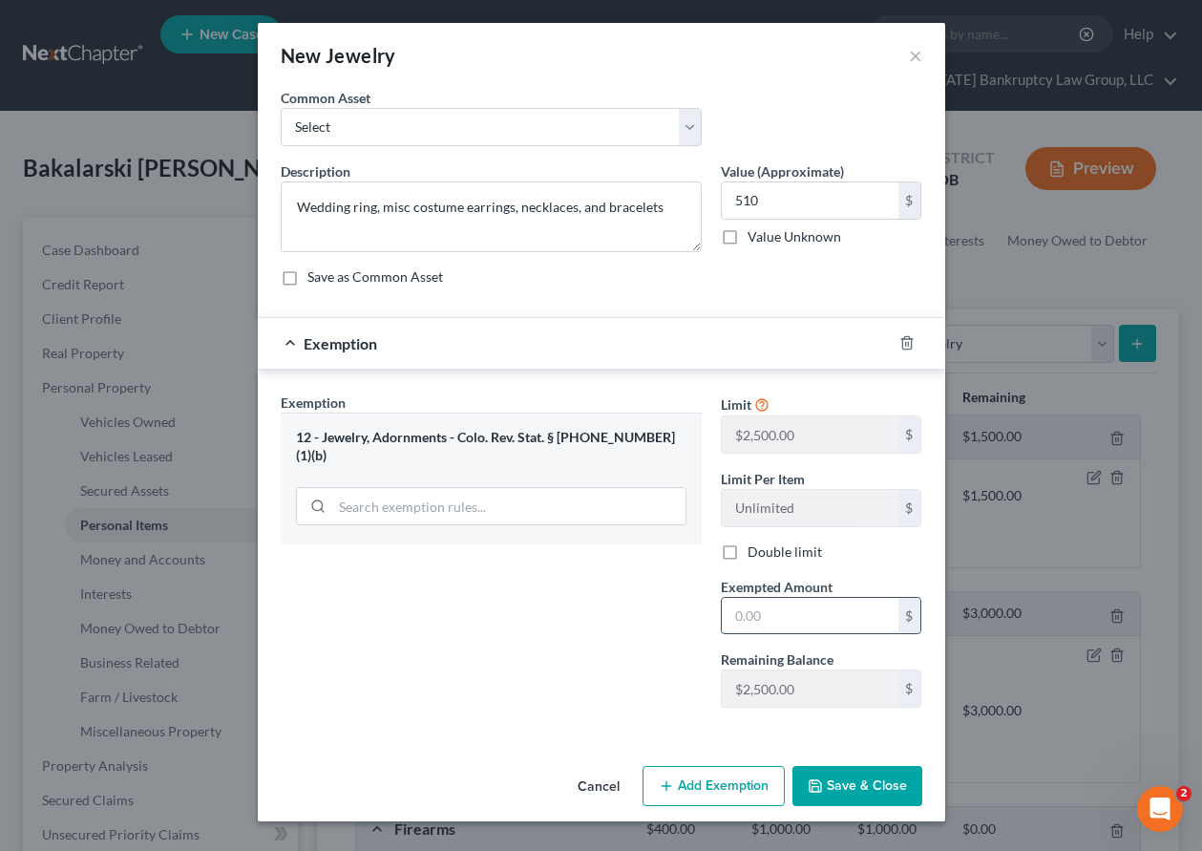
click at [812, 605] on input "text" at bounding box center [810, 616] width 177 height 36
type input "2,000"
click at [857, 779] on button "Save & Close" at bounding box center [858, 786] width 130 height 40
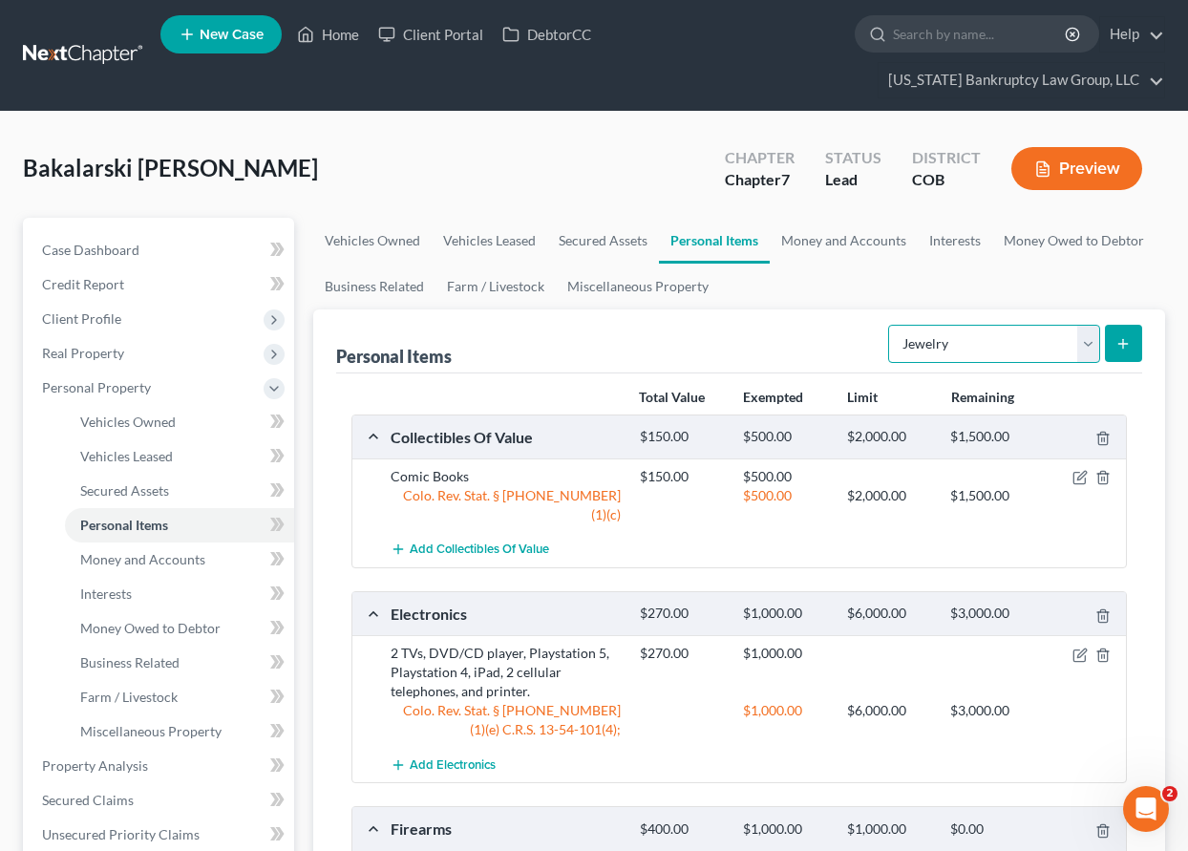
click at [1033, 342] on select "Select Item Type Clothing Collectibles Of Value Electronics Firearms Household …" at bounding box center [994, 344] width 212 height 38
select select "clothing"
click at [890, 325] on select "Select Item Type Clothing Collectibles Of Value Electronics Firearms Household …" at bounding box center [994, 344] width 212 height 38
click at [1123, 343] on line "submit" at bounding box center [1123, 343] width 0 height 9
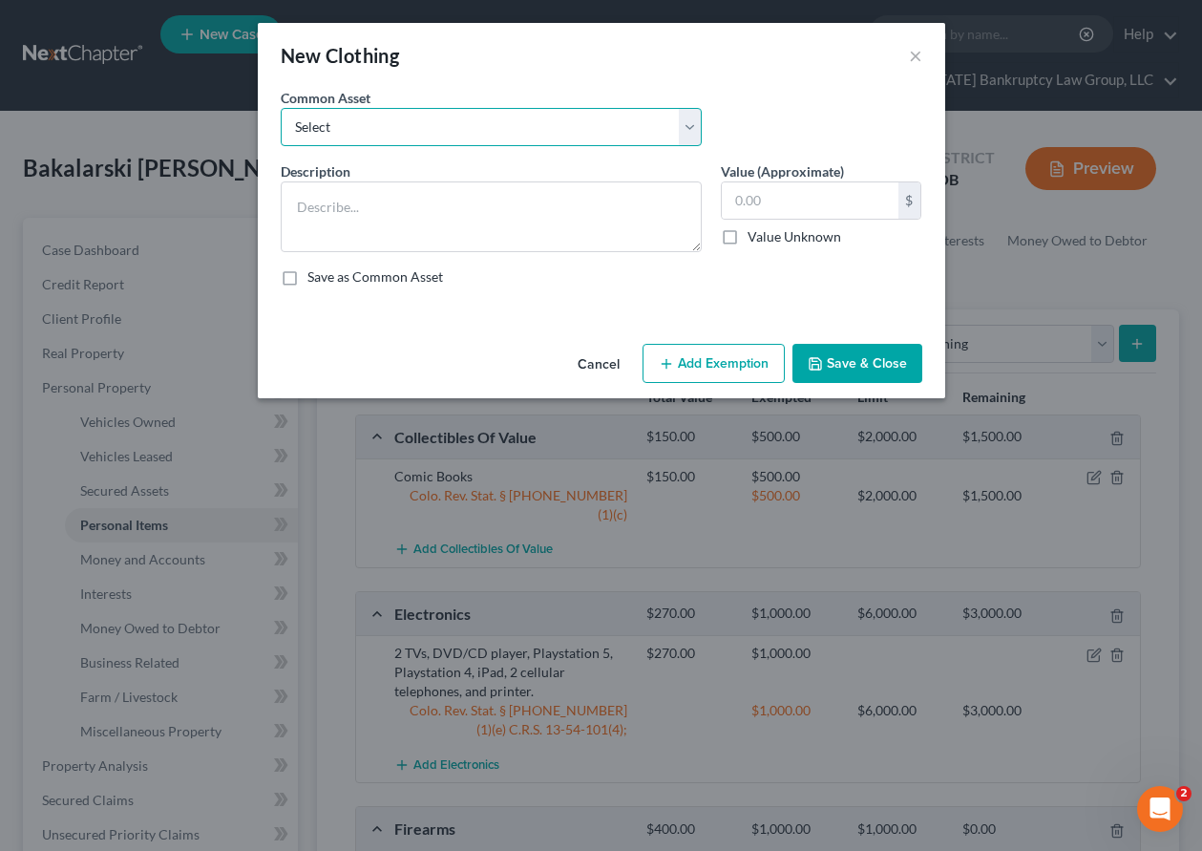
click at [501, 126] on select "Select Clothing and Outerwear" at bounding box center [491, 127] width 421 height 38
select select "0"
click at [281, 108] on select "Select Clothing and Outerwear" at bounding box center [491, 127] width 421 height 38
type textarea "Clothing and Outerwear"
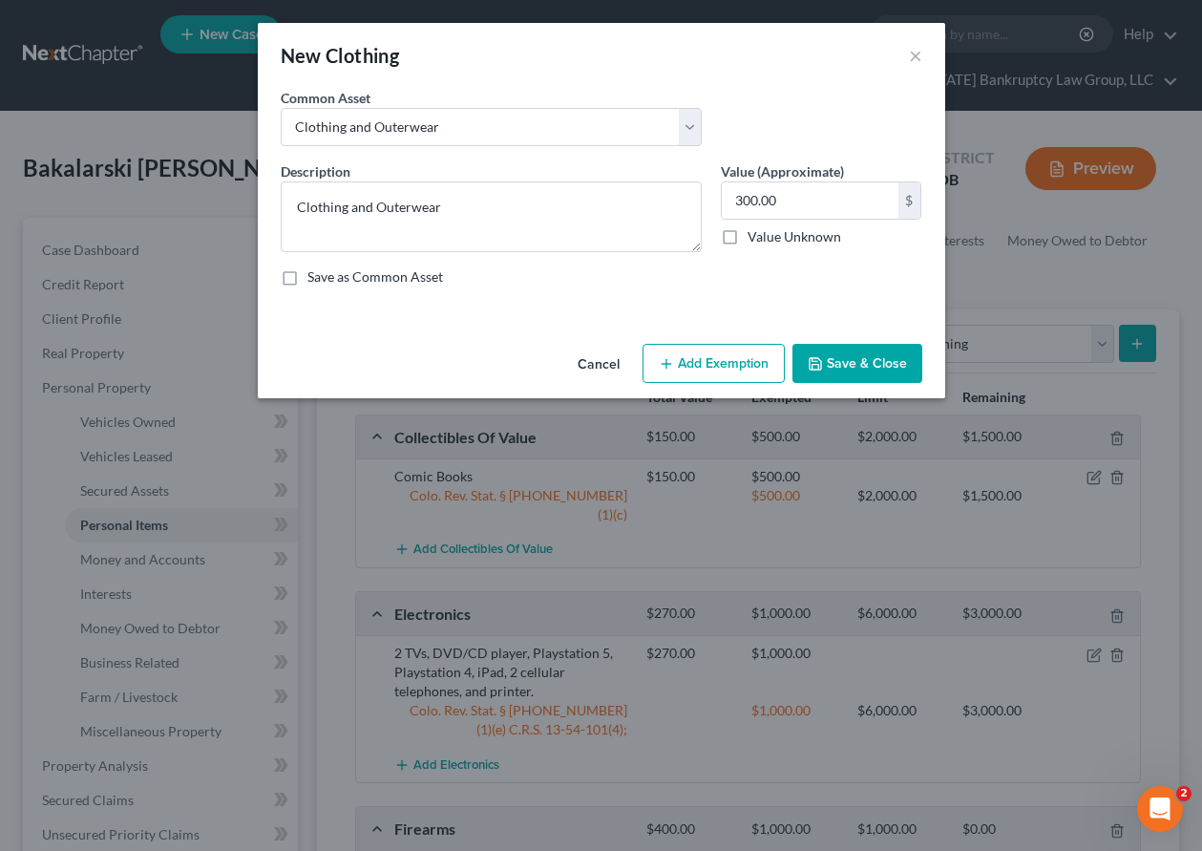
click at [726, 340] on div "Cancel Add Exemption Save & Close" at bounding box center [602, 367] width 688 height 63
click at [801, 201] on input "300.00" at bounding box center [810, 200] width 177 height 36
type input "500"
click at [741, 381] on button "Add Exemption" at bounding box center [714, 364] width 142 height 40
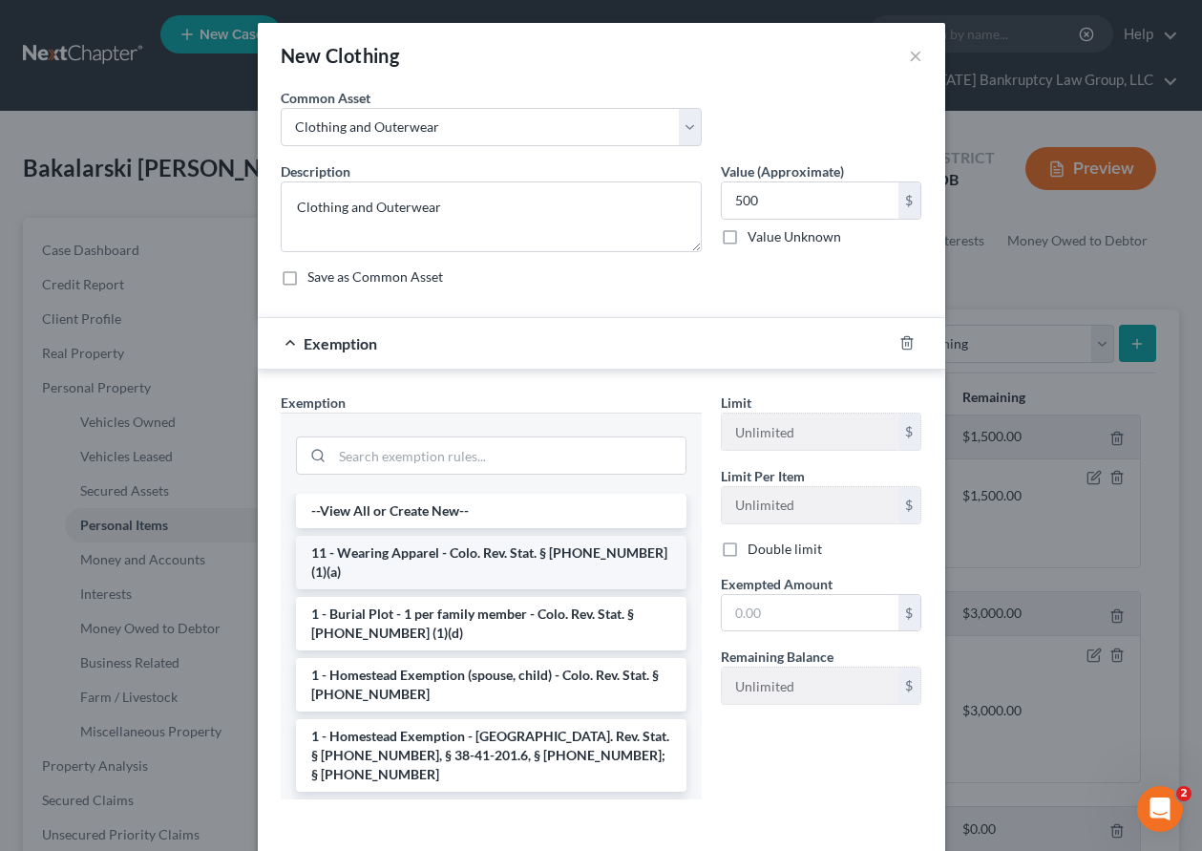
click at [470, 555] on li "11 - Wearing Apparel - Colo. Rev. Stat. § [PHONE_NUMBER] (1)(a)" at bounding box center [491, 562] width 391 height 53
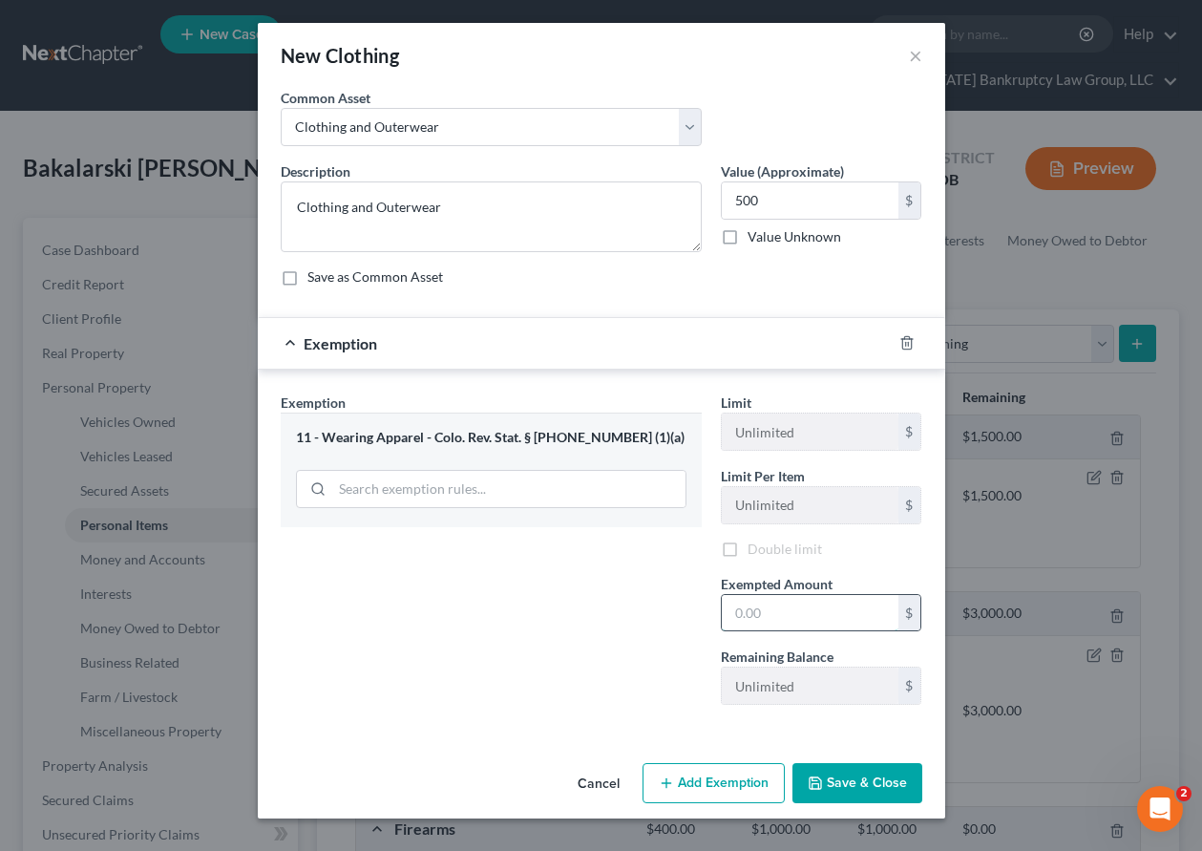
click at [833, 615] on input "text" at bounding box center [810, 613] width 177 height 36
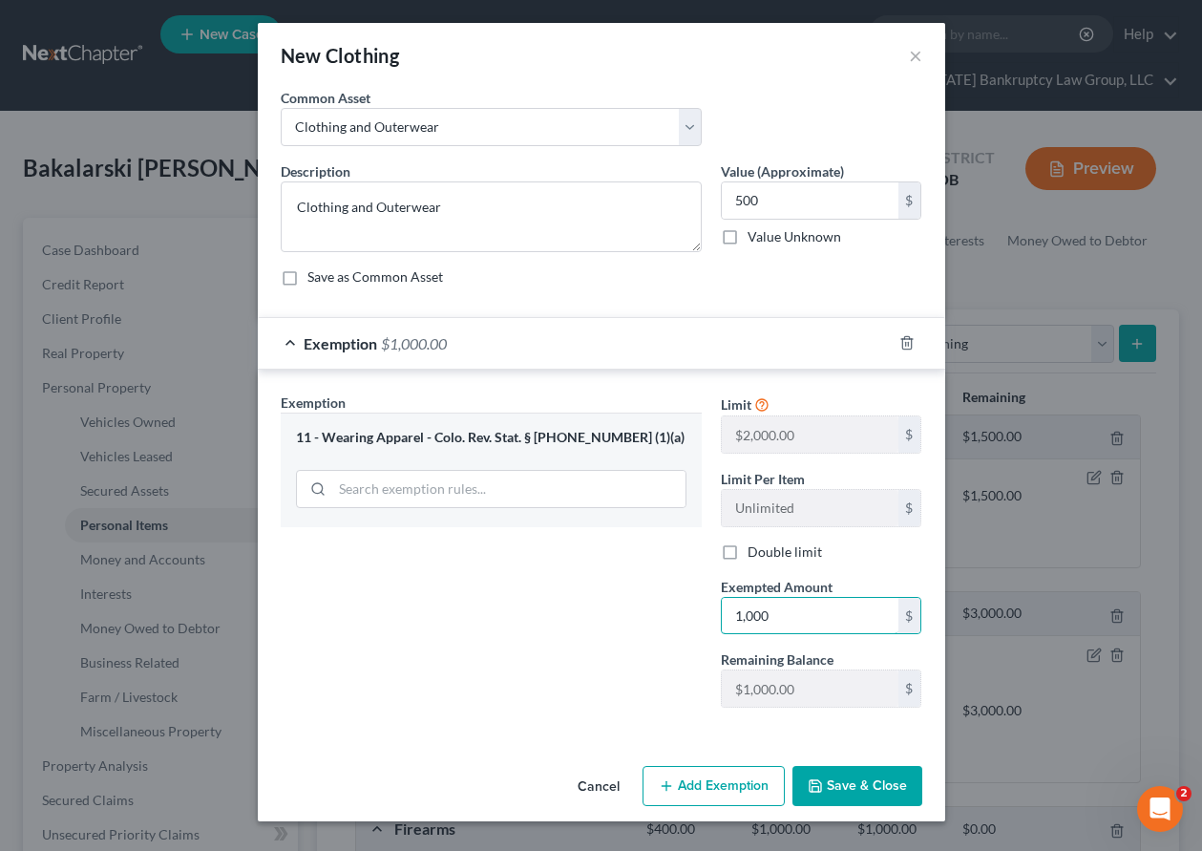
type input "1,000"
click at [882, 792] on button "Save & Close" at bounding box center [858, 786] width 130 height 40
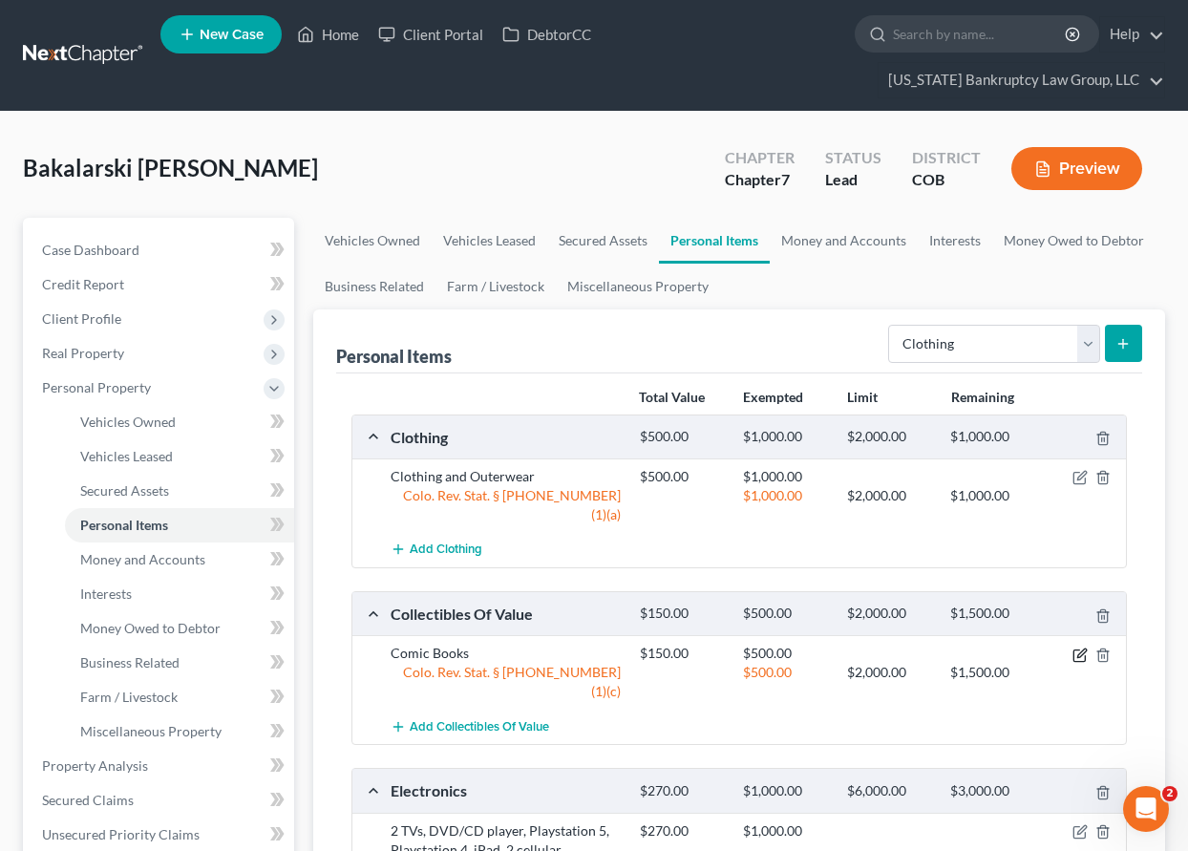
click at [1078, 648] on icon "button" at bounding box center [1081, 652] width 9 height 9
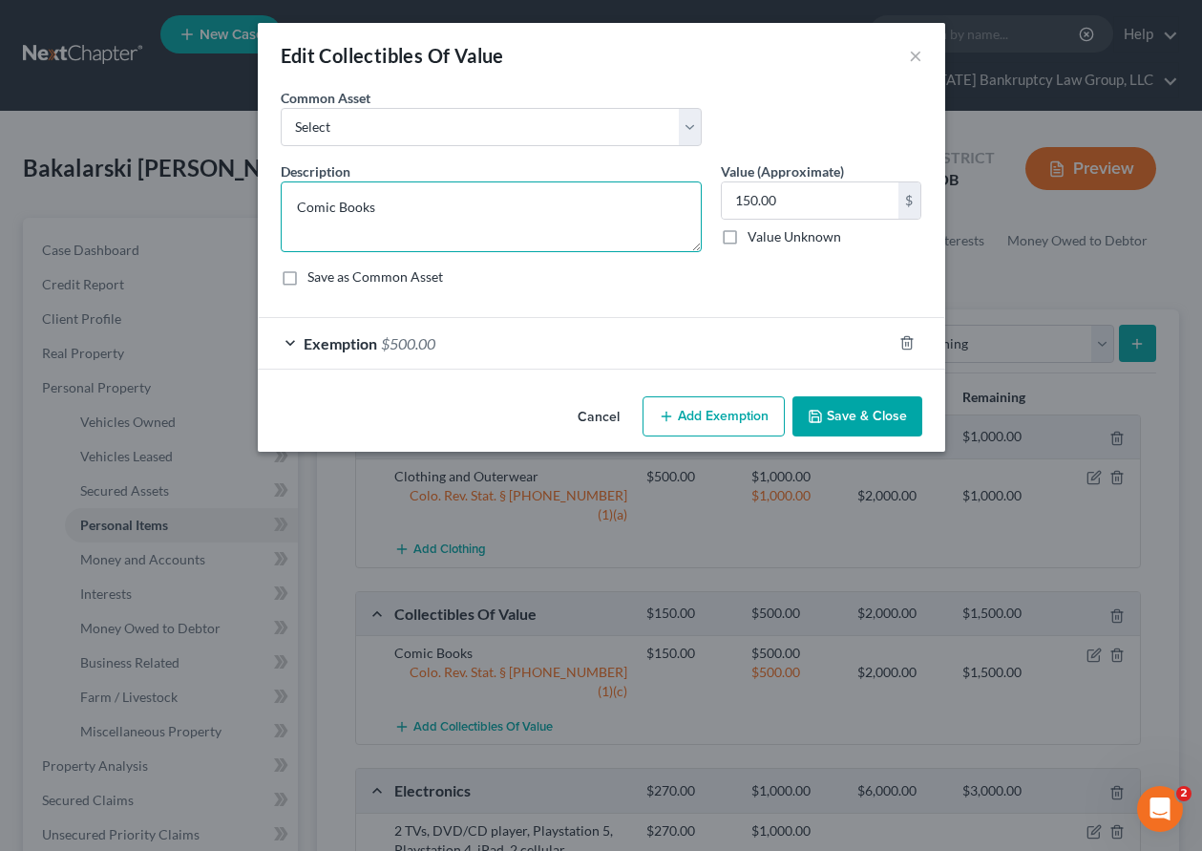
click at [293, 210] on textarea "Comic Books" at bounding box center [491, 216] width 421 height 71
drag, startPoint x: 379, startPoint y: 208, endPoint x: 266, endPoint y: 200, distance: 113.0
click at [266, 200] on div "An exemption set must first be selected from the Filing Information section. Co…" at bounding box center [602, 238] width 688 height 301
type textarea "Books - comics and regular entertainment reading"
click at [860, 427] on button "Save & Close" at bounding box center [858, 416] width 130 height 40
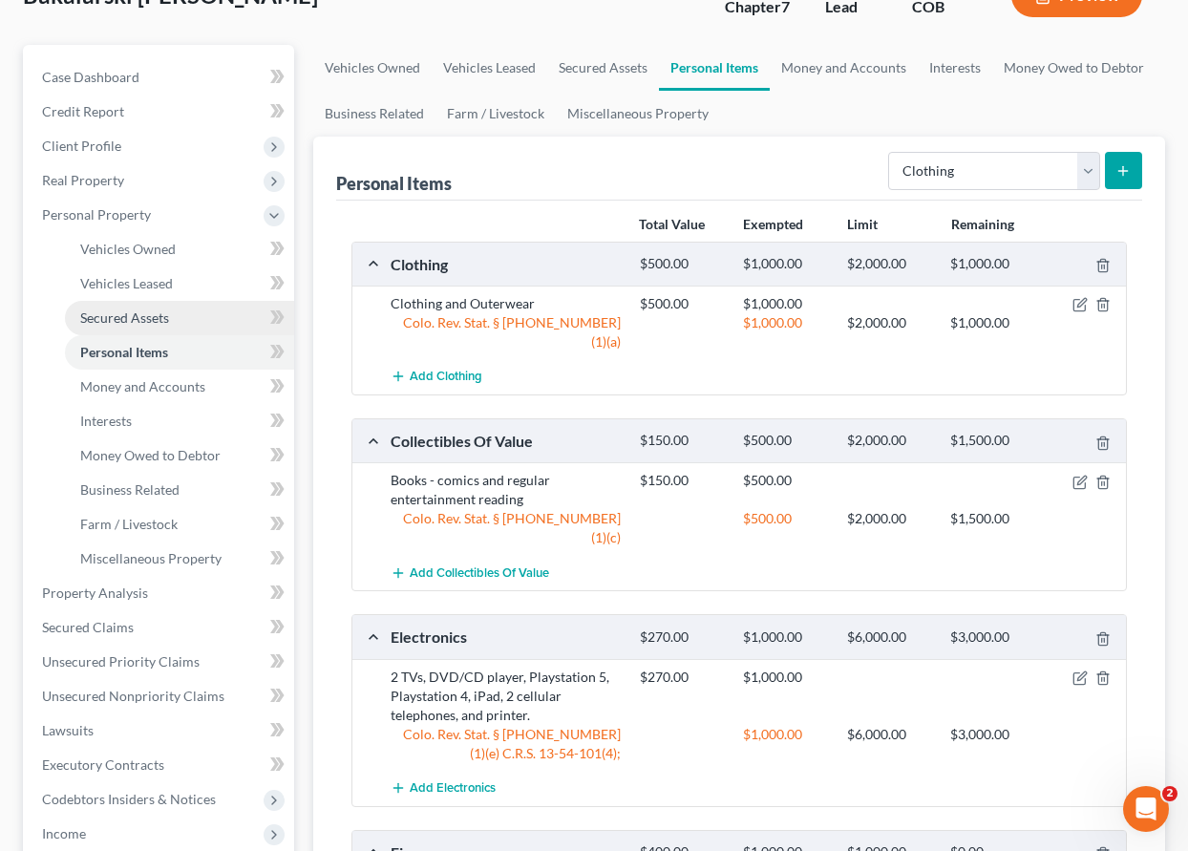
scroll to position [477, 0]
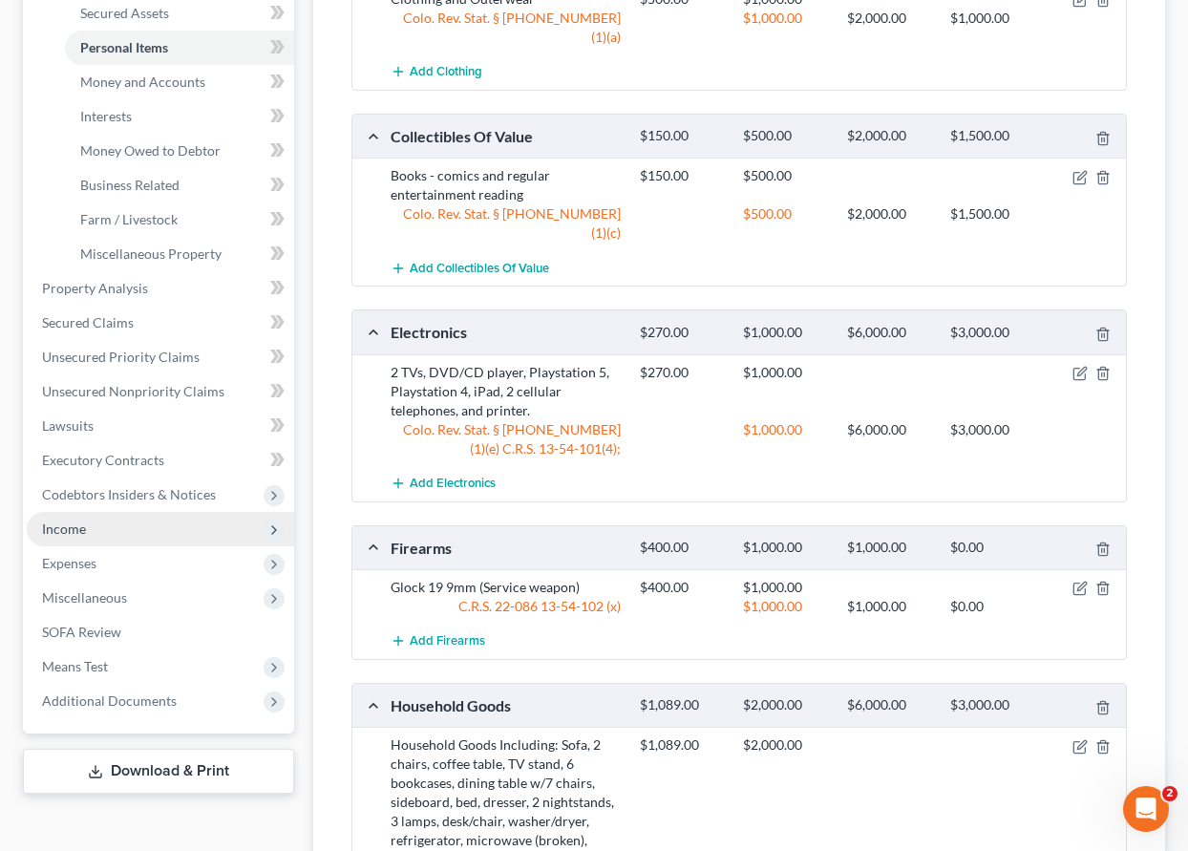
click at [72, 529] on span "Income" at bounding box center [64, 528] width 44 height 16
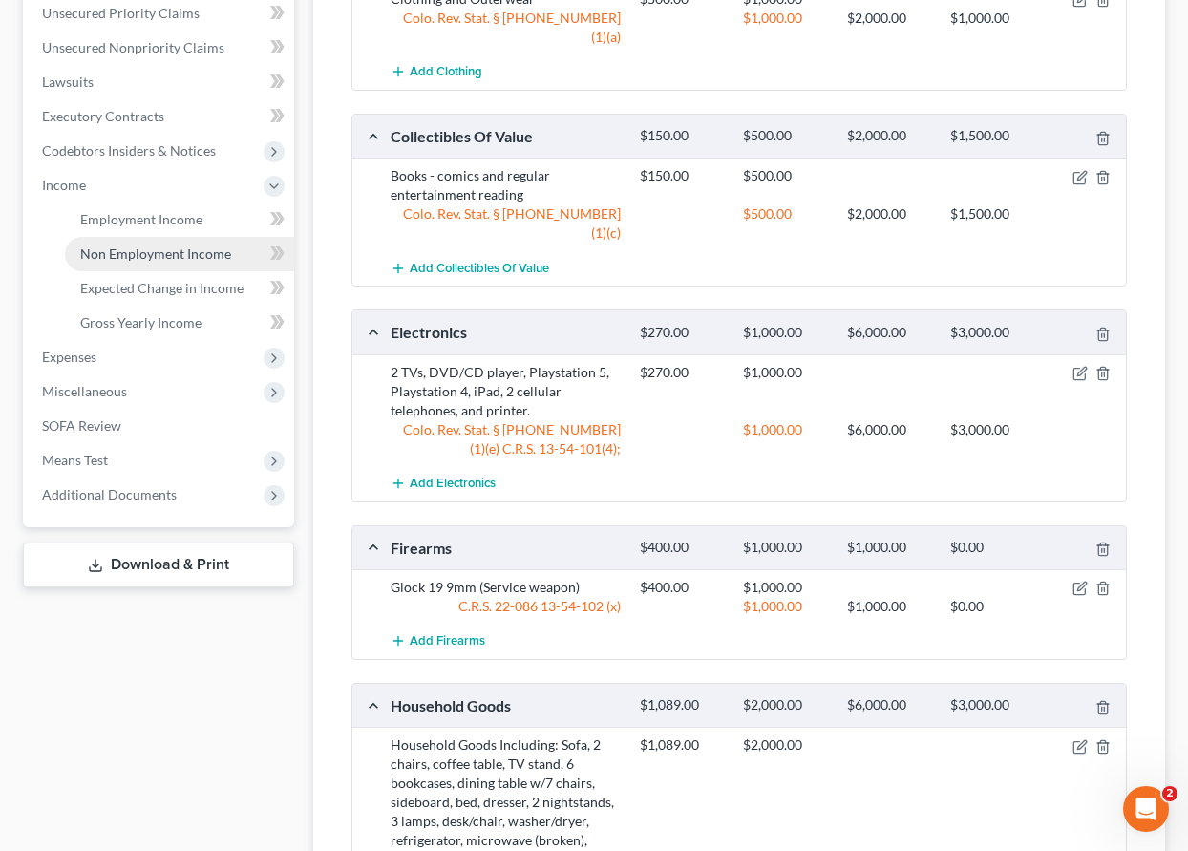
click at [142, 254] on span "Non Employment Income" at bounding box center [155, 253] width 151 height 16
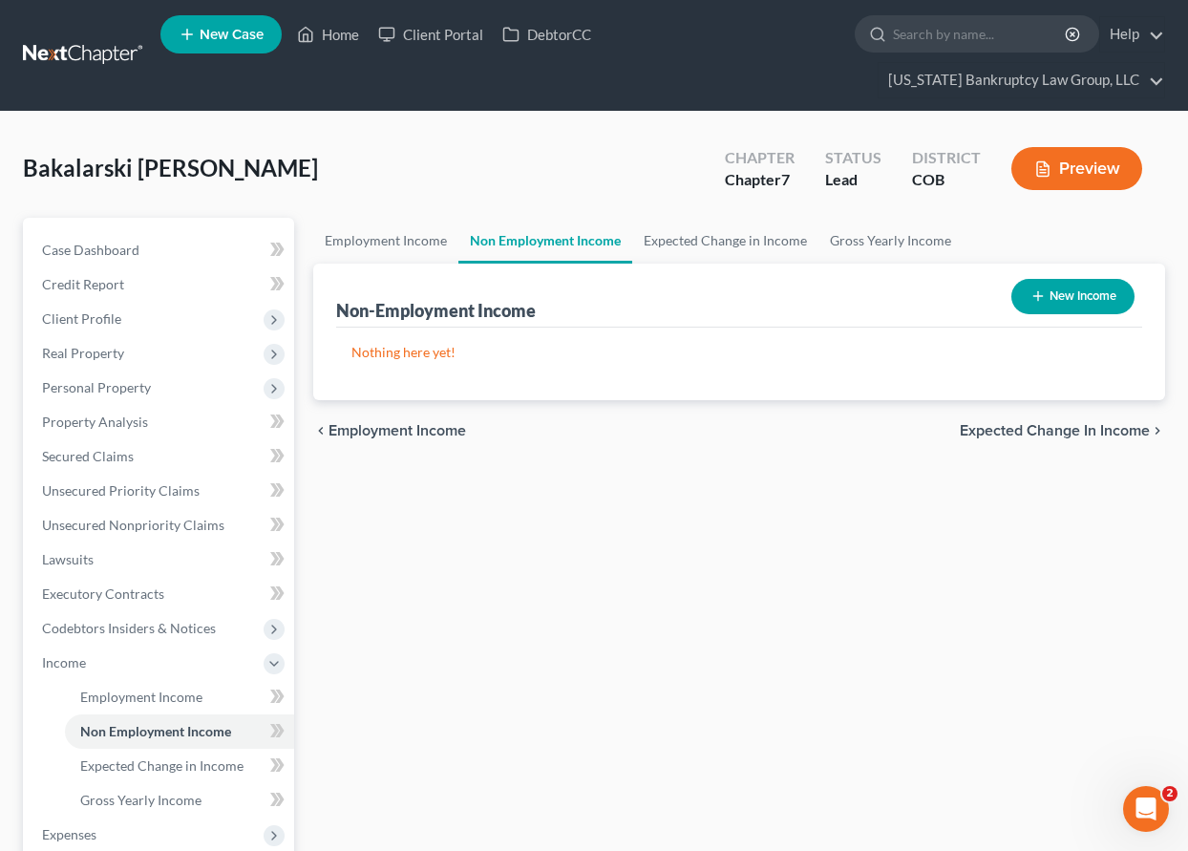
click at [1102, 291] on button "New Income" at bounding box center [1072, 296] width 123 height 35
select select "0"
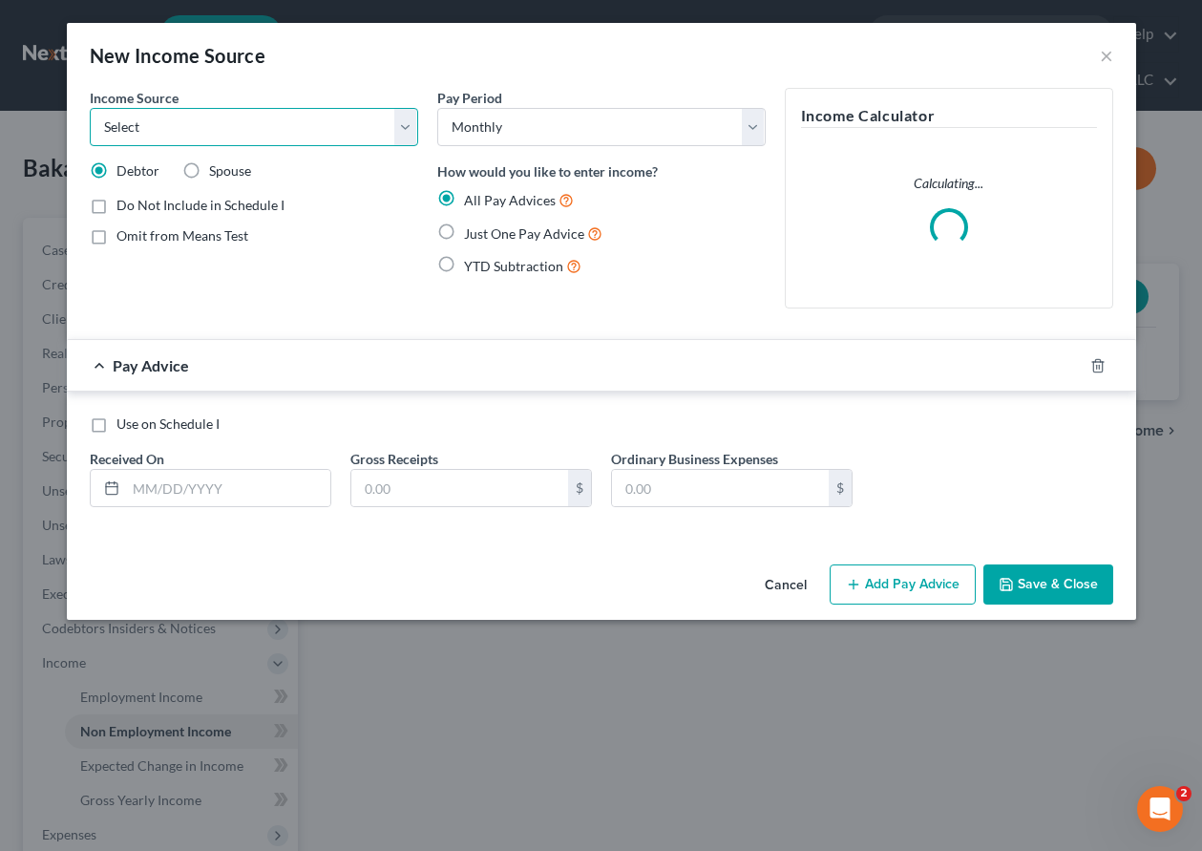
click at [182, 126] on select "Select Unemployment Disability (from employer) Pension Retirement Social Securi…" at bounding box center [254, 127] width 329 height 38
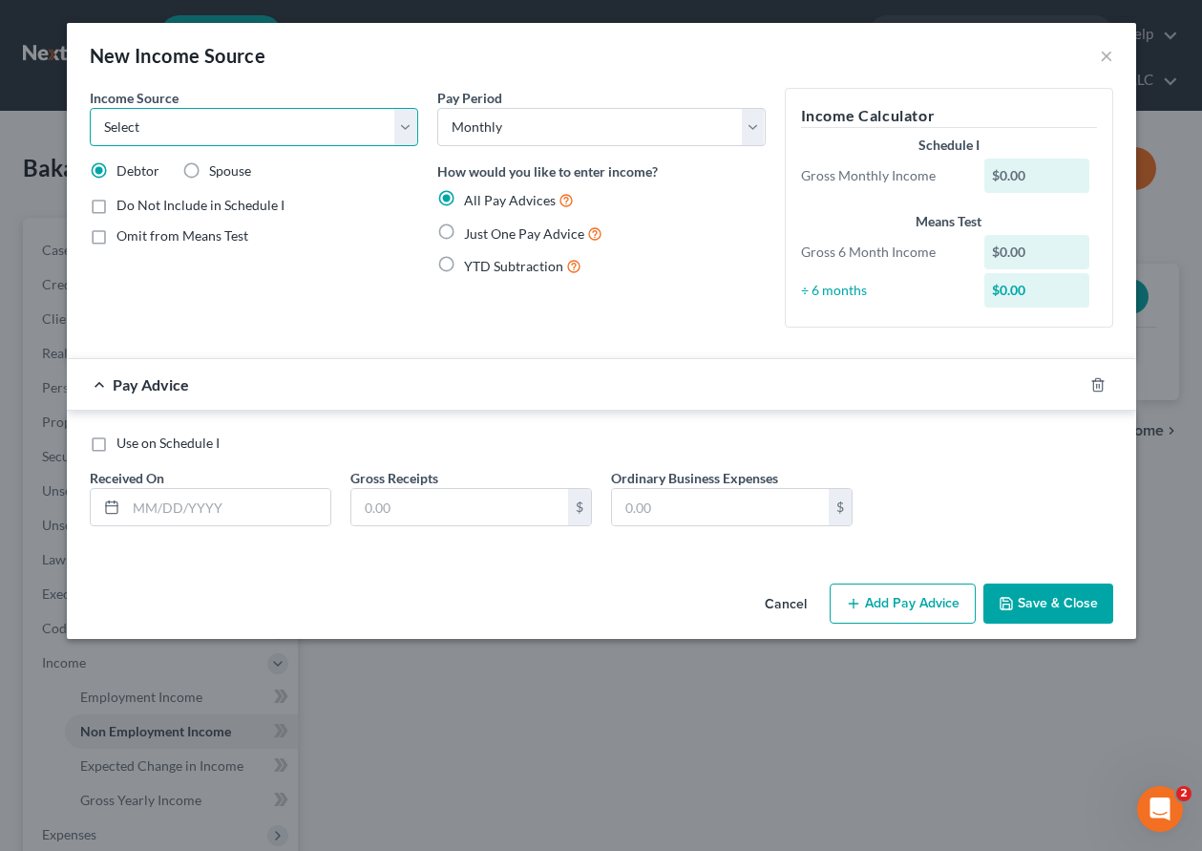
select select "2"
click at [90, 108] on select "Select Unemployment Disability (from employer) Pension Retirement Social Securi…" at bounding box center [254, 127] width 329 height 38
click at [464, 231] on label "Just One Pay Advice" at bounding box center [533, 234] width 138 height 22
click at [472, 231] on input "Just One Pay Advice" at bounding box center [478, 229] width 12 height 12
radio input "true"
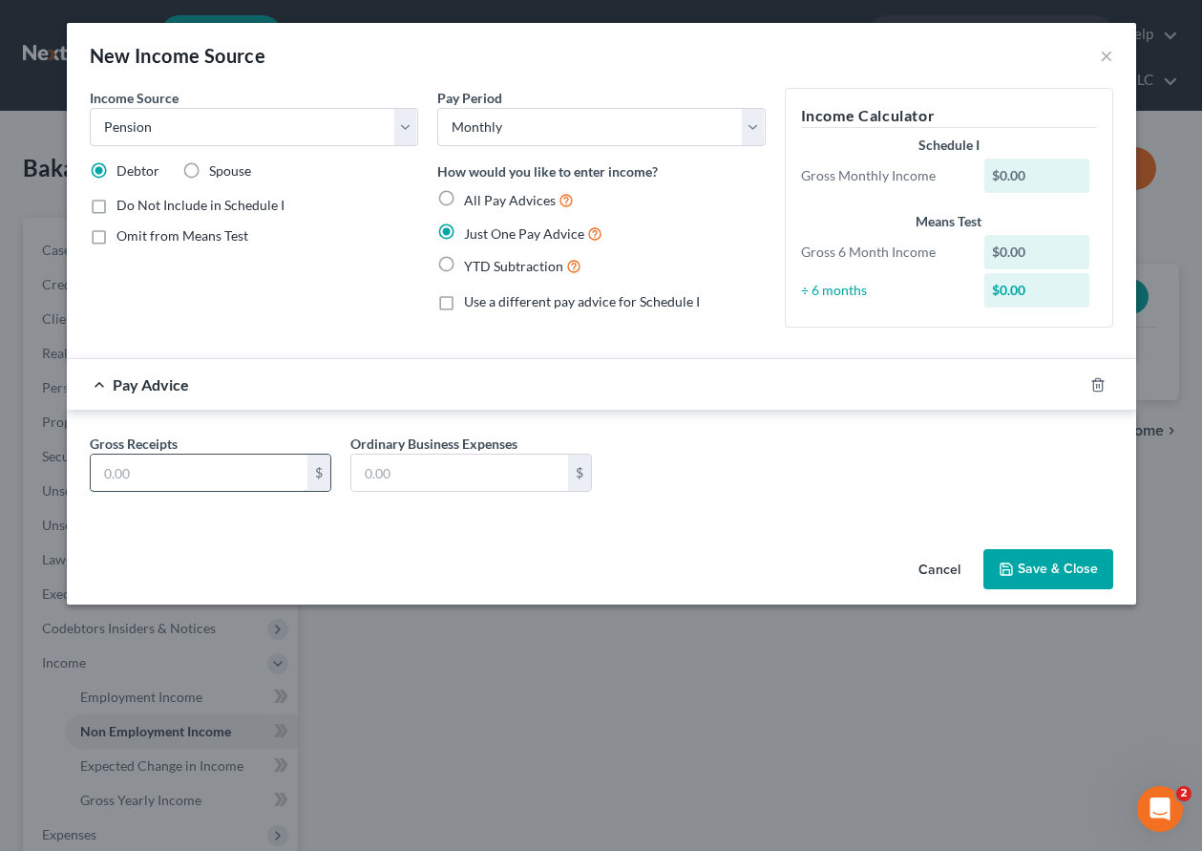
click at [176, 469] on input "text" at bounding box center [199, 473] width 217 height 36
type input "2,172.58"
click at [518, 464] on input "text" at bounding box center [459, 473] width 217 height 36
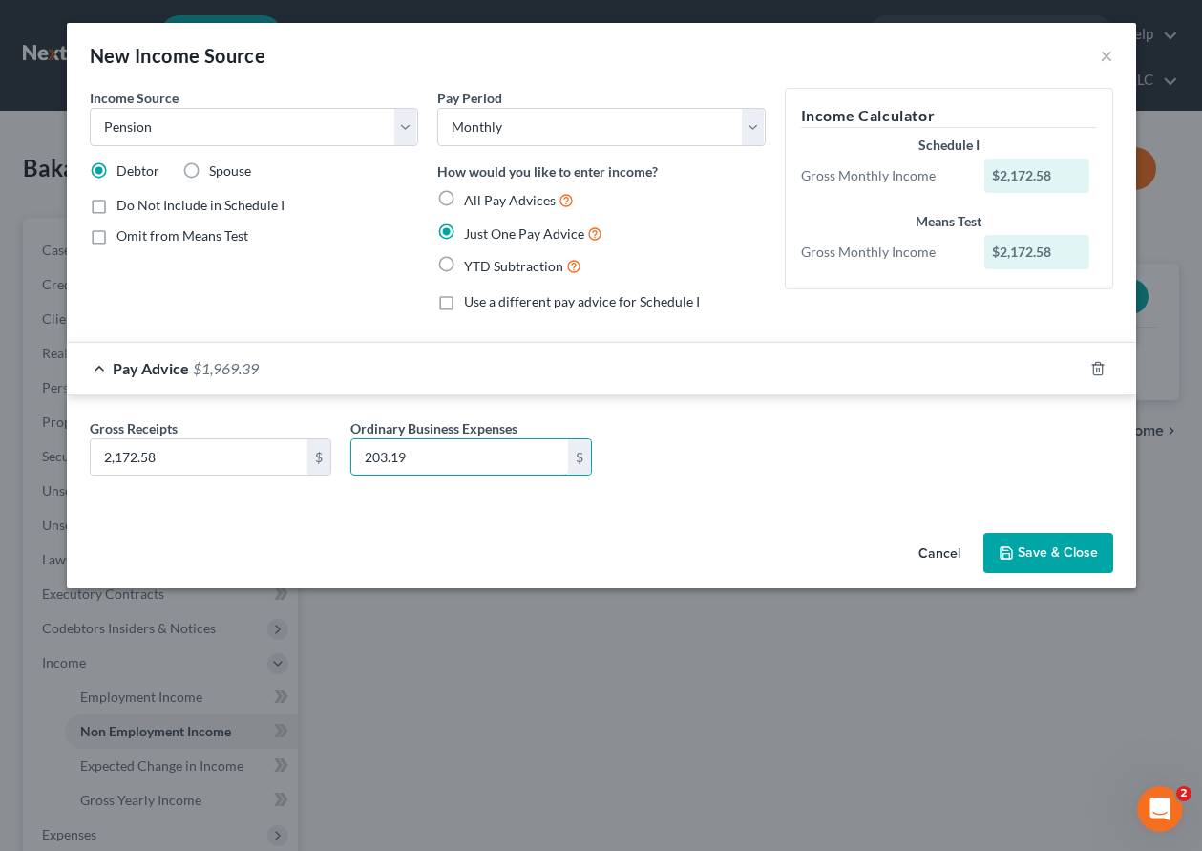
type input "203.19"
click at [1075, 560] on button "Save & Close" at bounding box center [1049, 553] width 130 height 40
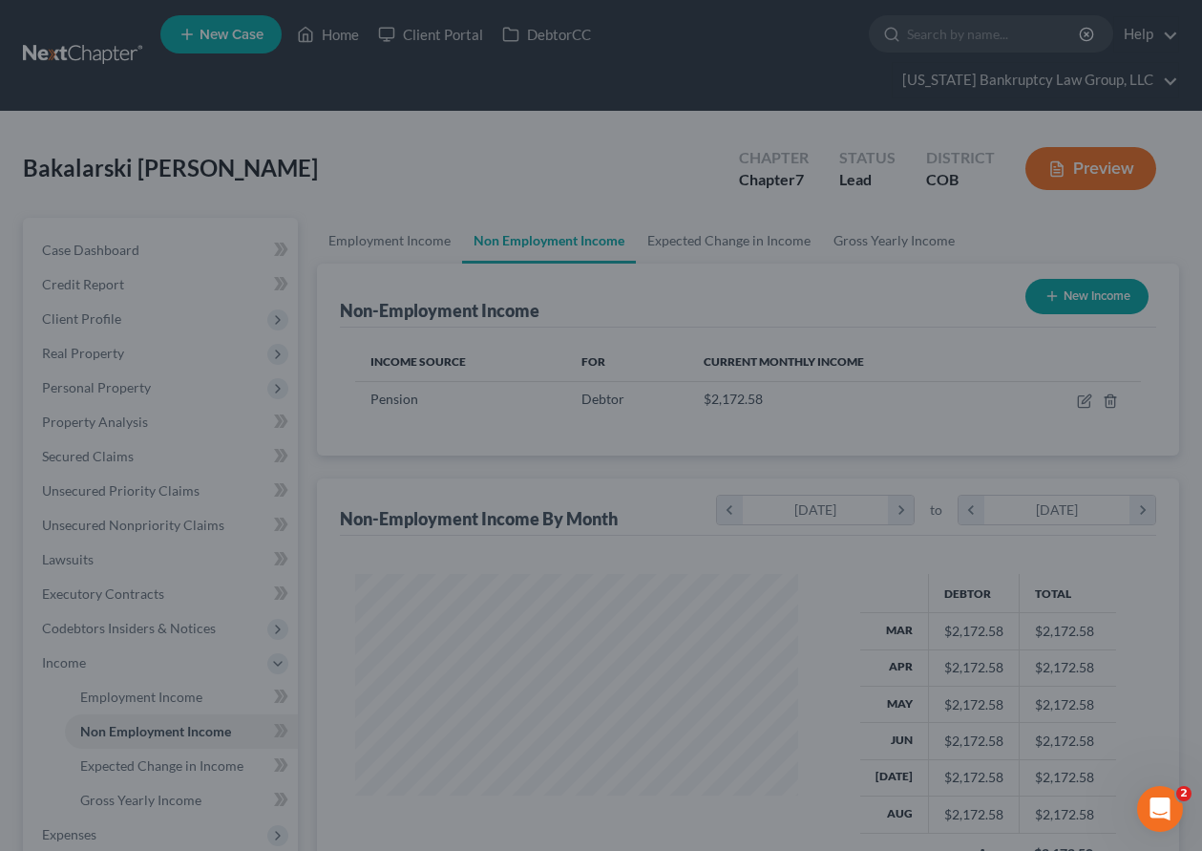
scroll to position [343, 475]
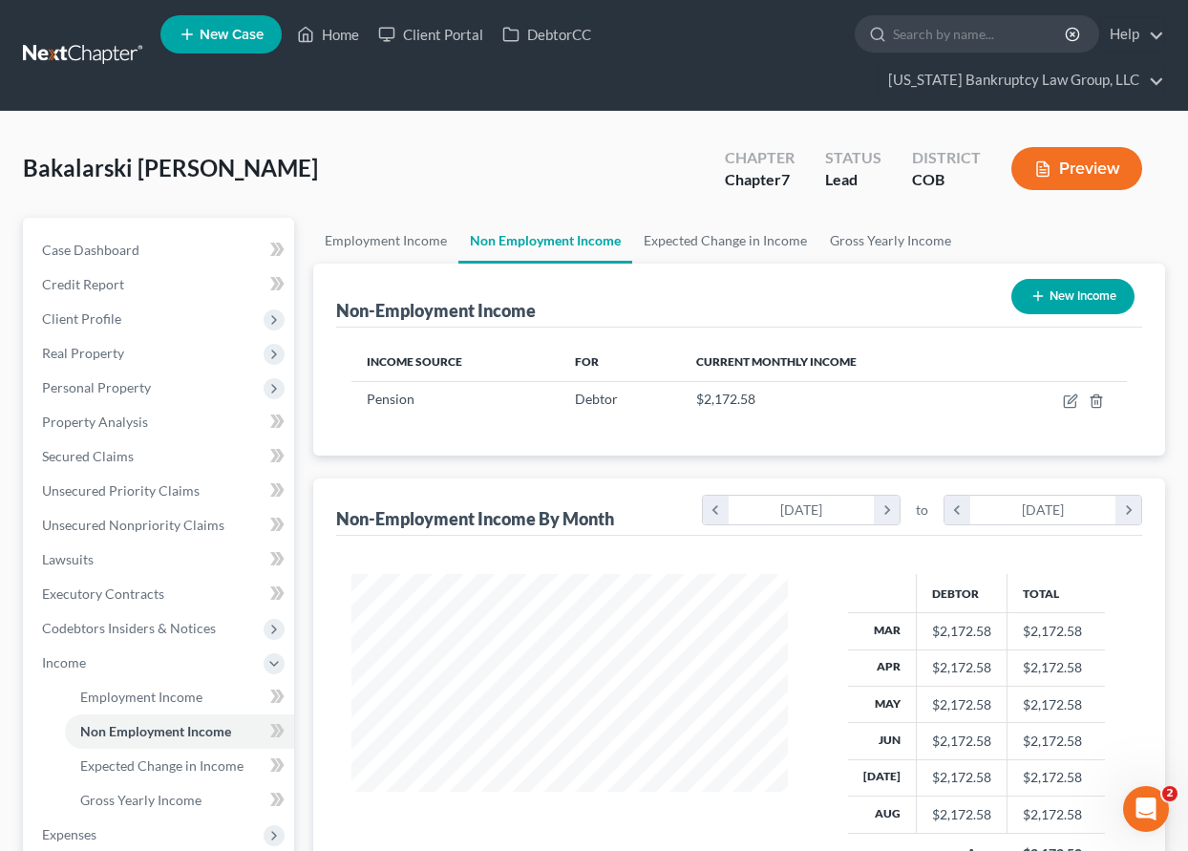
click at [1071, 294] on button "New Income" at bounding box center [1072, 296] width 123 height 35
select select "0"
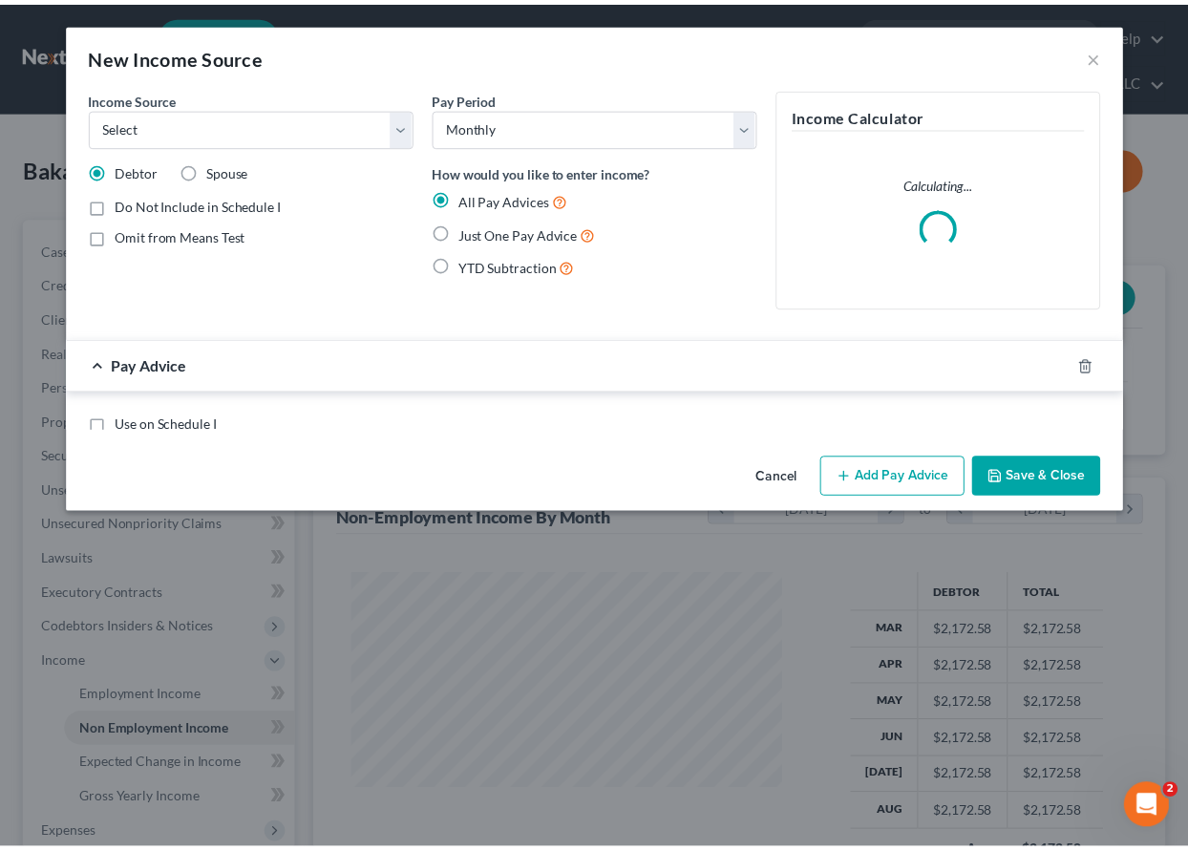
scroll to position [343, 480]
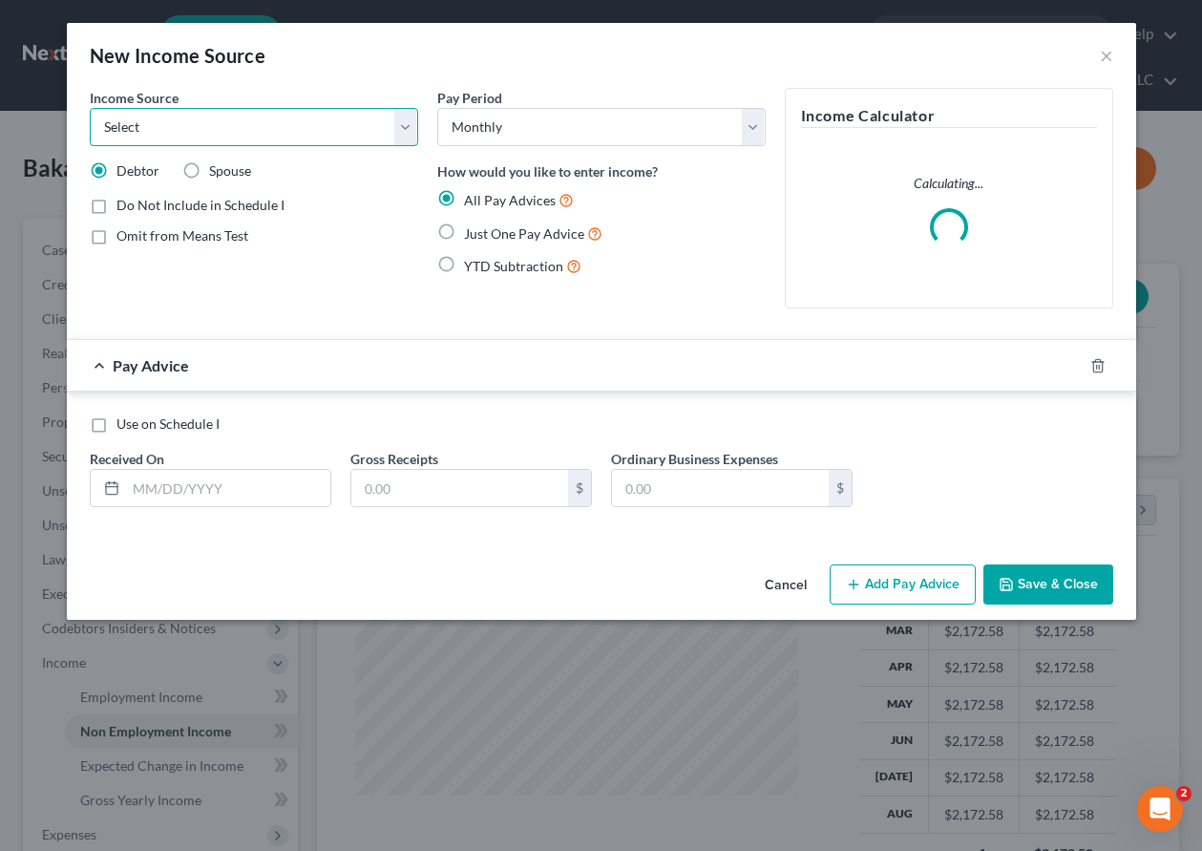
click at [228, 126] on select "Select Unemployment Disability (from employer) Pension Retirement Social Securi…" at bounding box center [254, 127] width 329 height 38
select select "4"
click at [90, 108] on select "Select Unemployment Disability (from employer) Pension Retirement Social Securi…" at bounding box center [254, 127] width 329 height 38
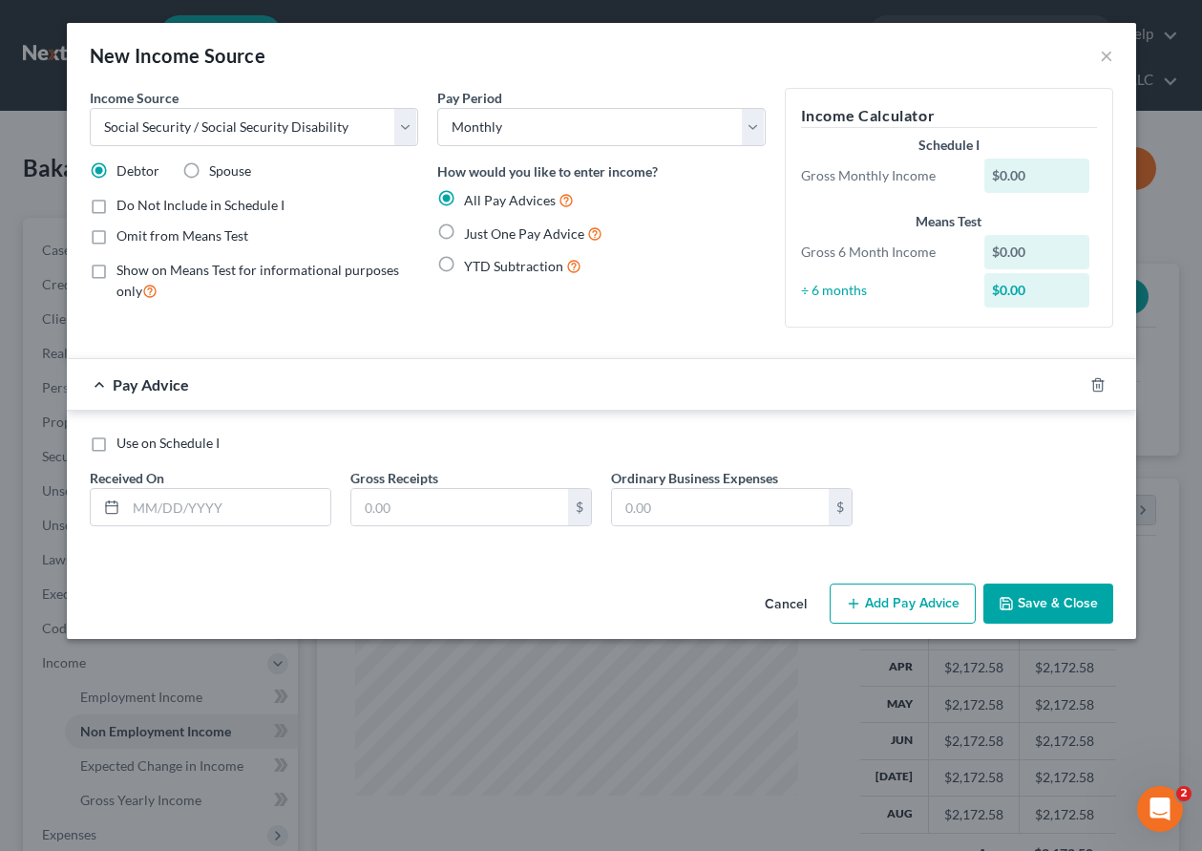
click at [464, 228] on label "Just One Pay Advice" at bounding box center [533, 234] width 138 height 22
click at [472, 228] on input "Just One Pay Advice" at bounding box center [478, 229] width 12 height 12
radio input "true"
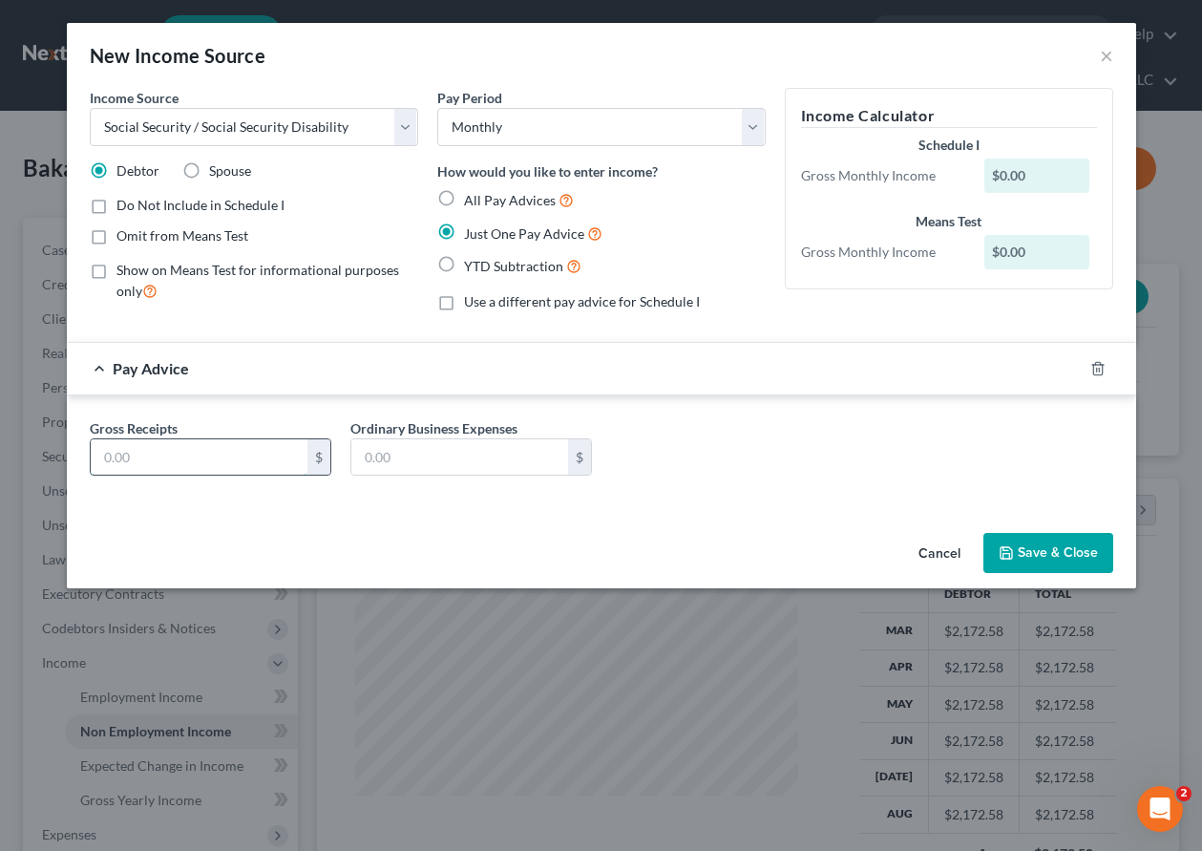
click at [160, 464] on input "text" at bounding box center [199, 457] width 217 height 36
type input "2,448.60"
type input "185"
click at [1073, 555] on button "Save & Close" at bounding box center [1049, 553] width 130 height 40
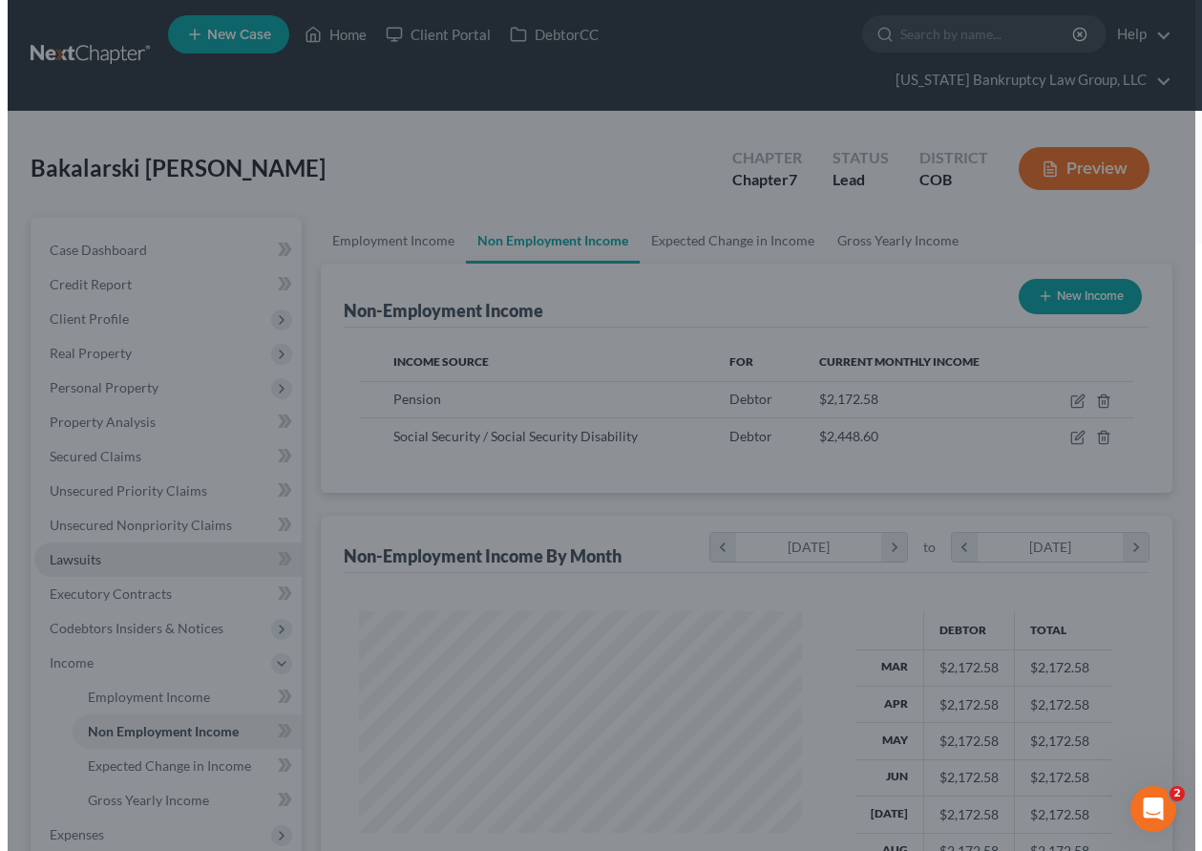
scroll to position [954623, 954490]
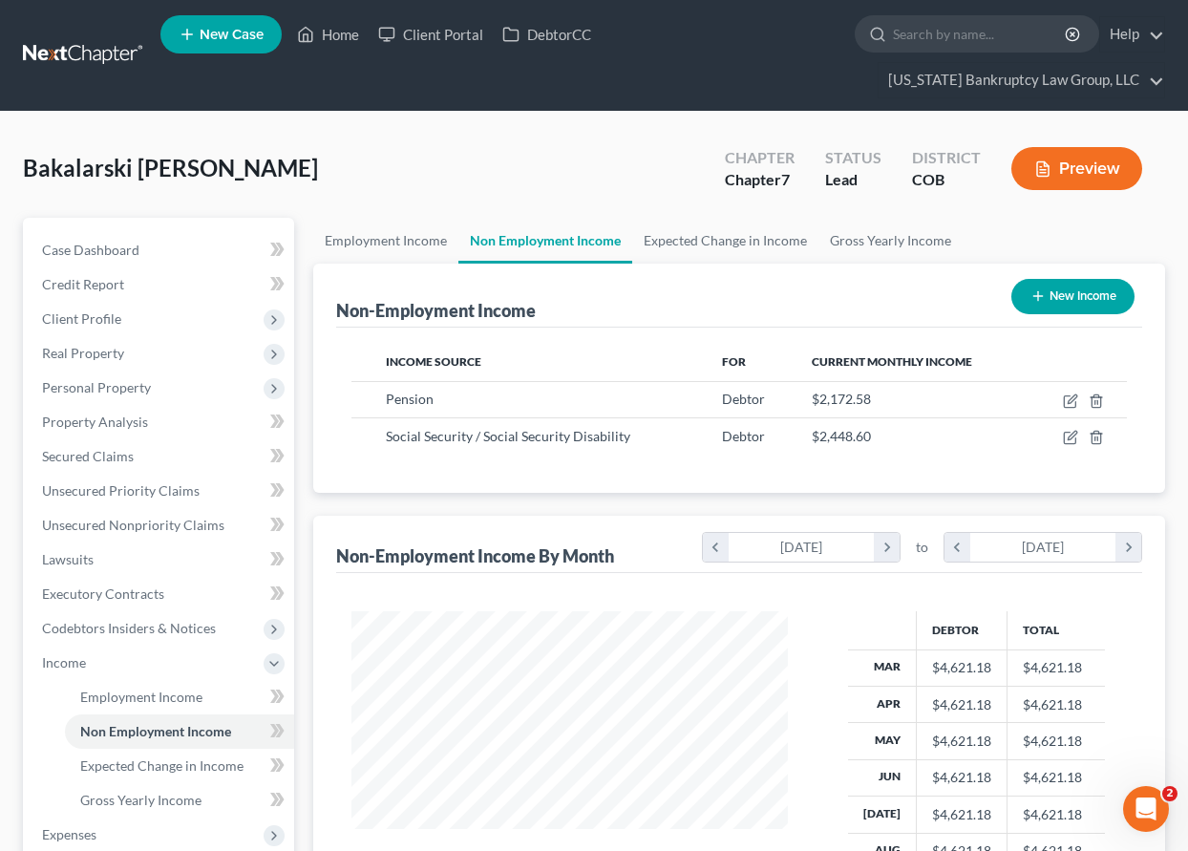
click at [1070, 297] on button "New Income" at bounding box center [1072, 296] width 123 height 35
select select "0"
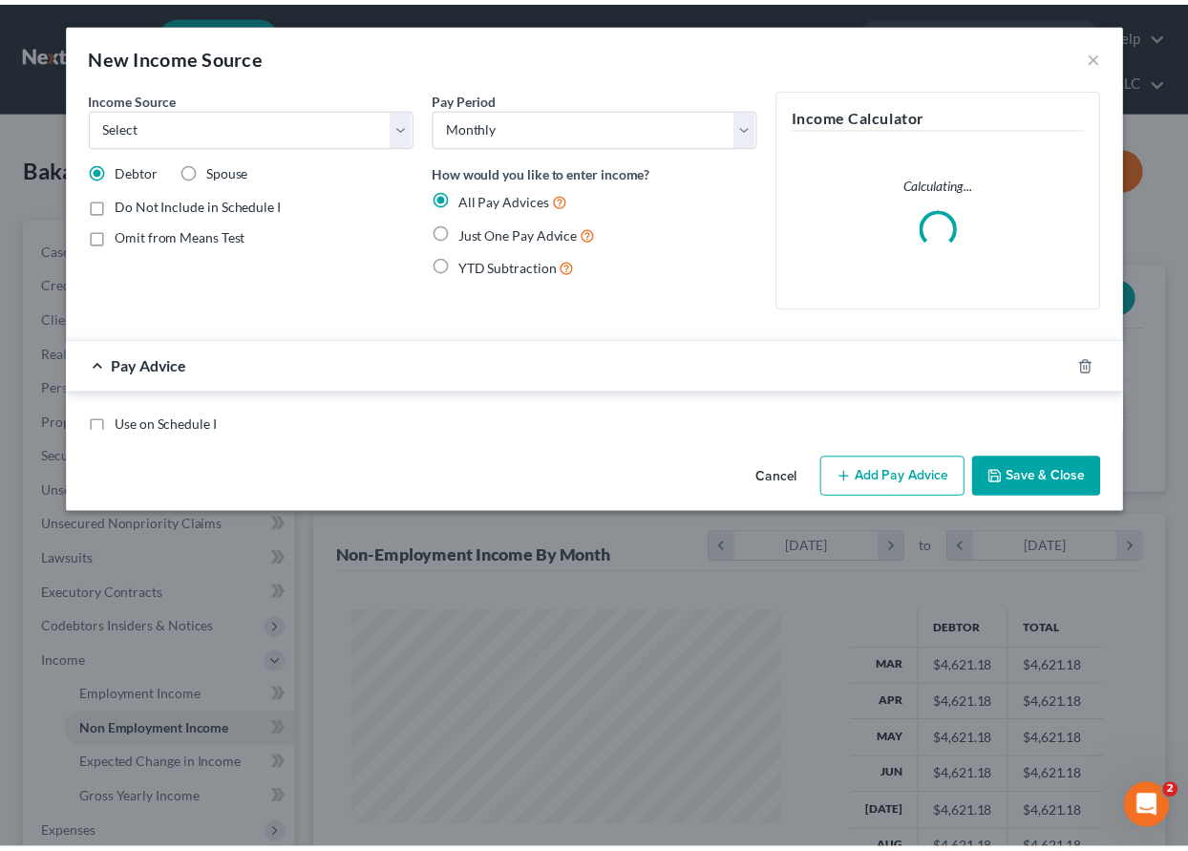
scroll to position [343, 480]
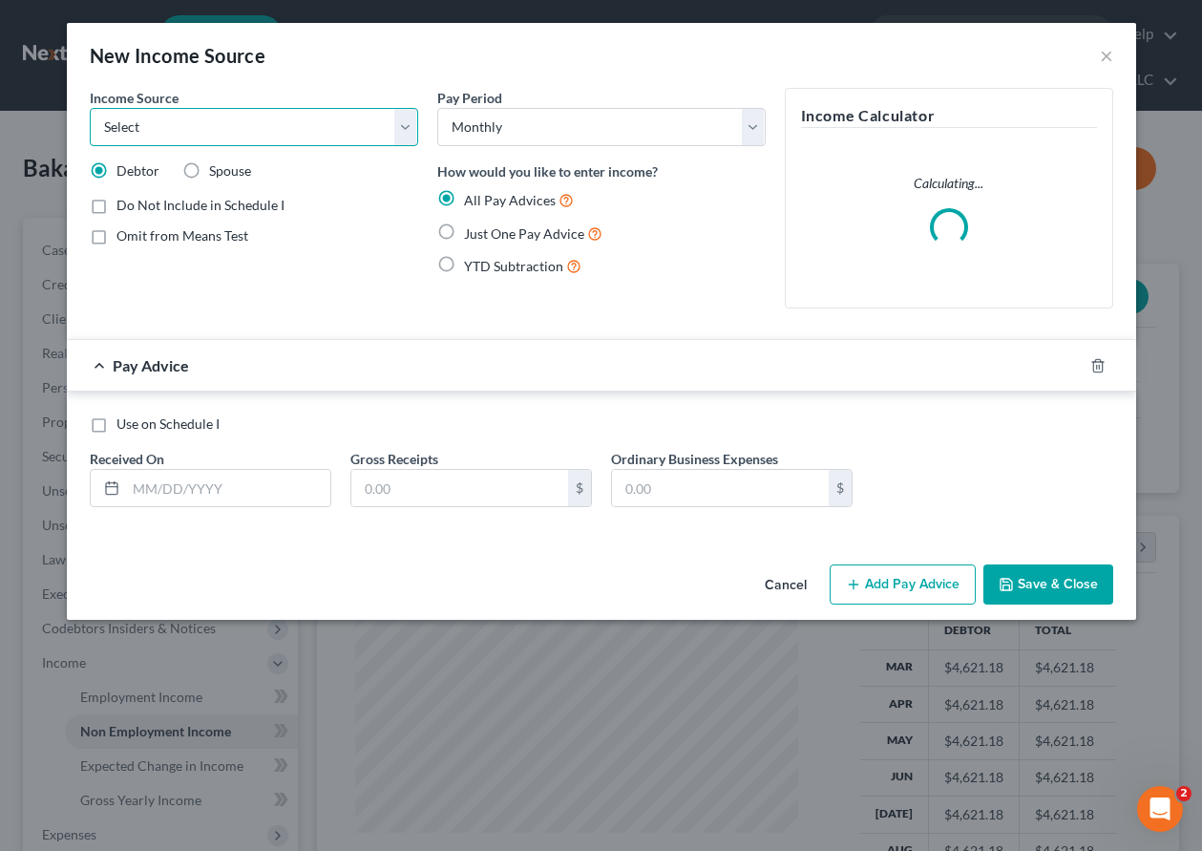
click at [206, 131] on select "Select Unemployment Disability (from employer) Pension Retirement Social Securi…" at bounding box center [254, 127] width 329 height 38
select select "4"
click at [90, 108] on select "Select Unemployment Disability (from employer) Pension Retirement Social Securi…" at bounding box center [254, 127] width 329 height 38
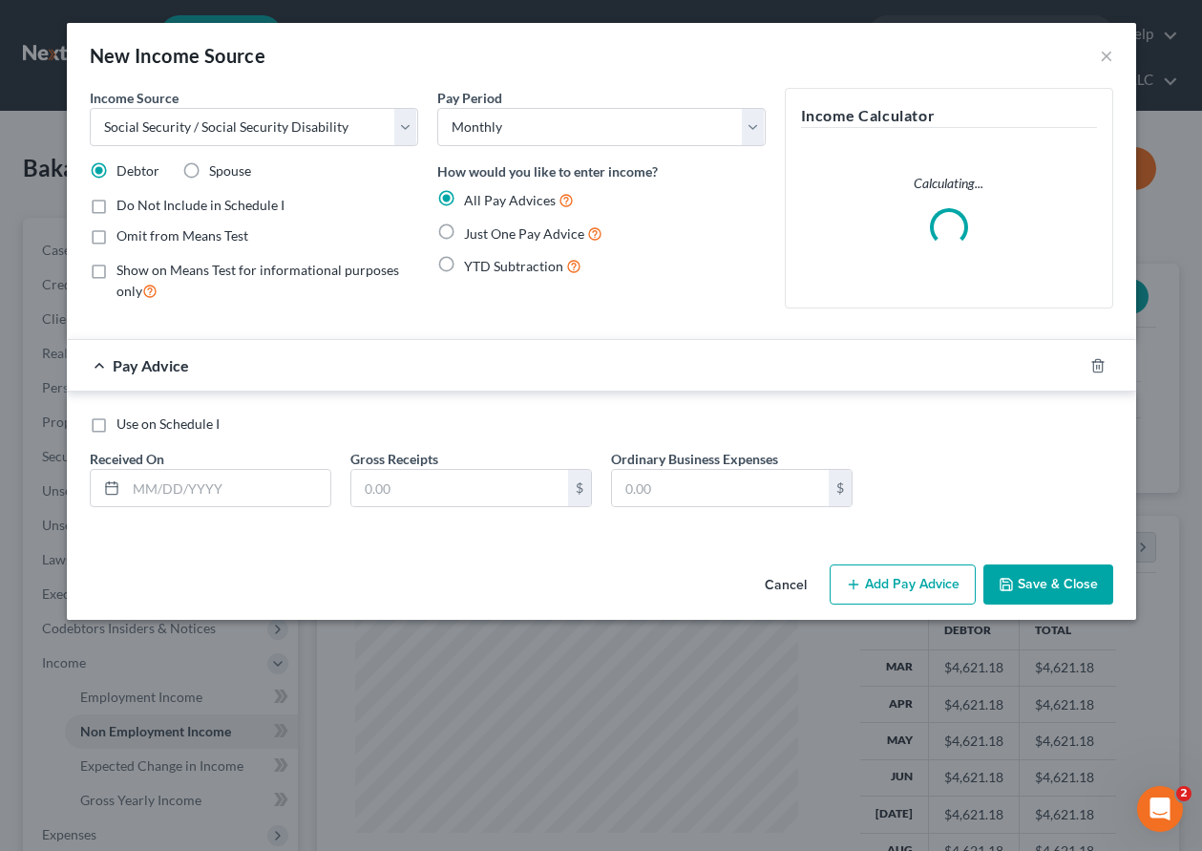
click at [209, 167] on label "Spouse" at bounding box center [230, 170] width 42 height 19
click at [217, 167] on input "Spouse" at bounding box center [223, 167] width 12 height 12
radio input "true"
click at [464, 228] on label "Just One Pay Advice" at bounding box center [533, 234] width 138 height 22
click at [472, 228] on input "Just One Pay Advice" at bounding box center [478, 229] width 12 height 12
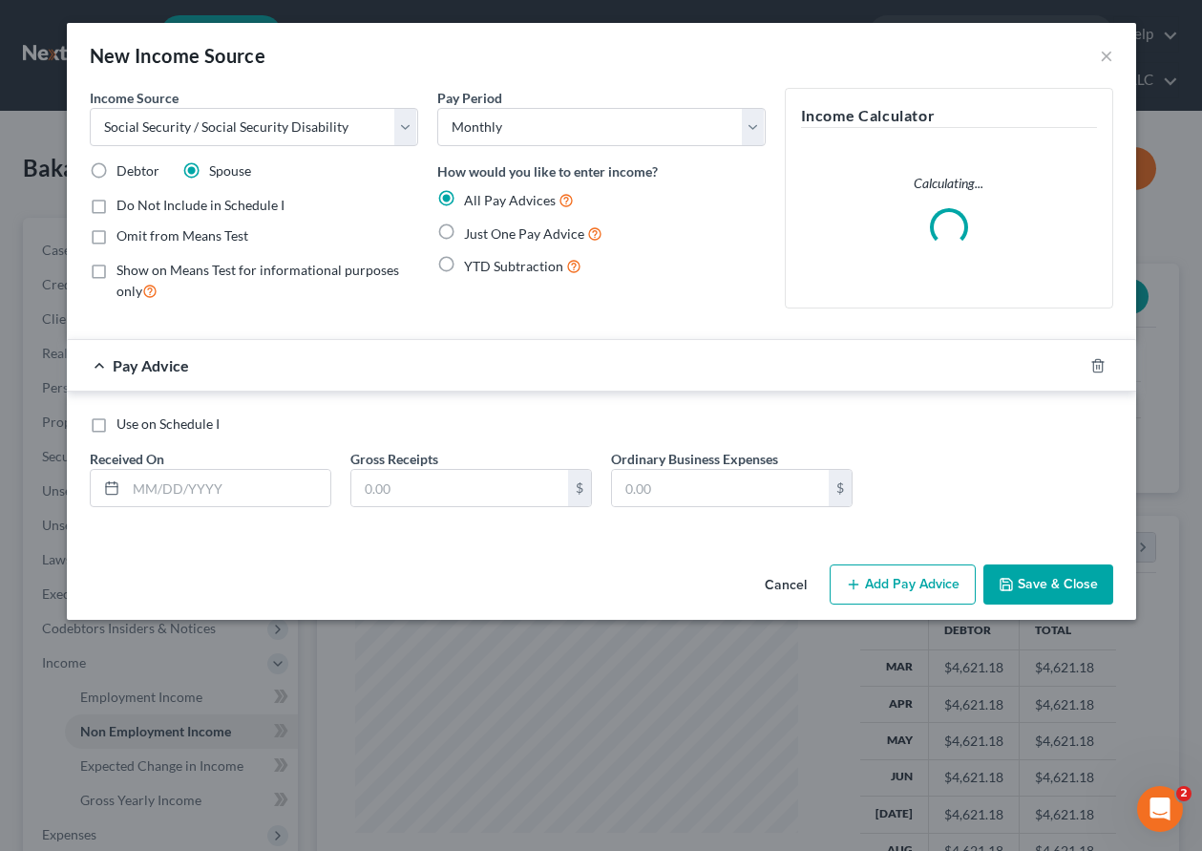
radio input "true"
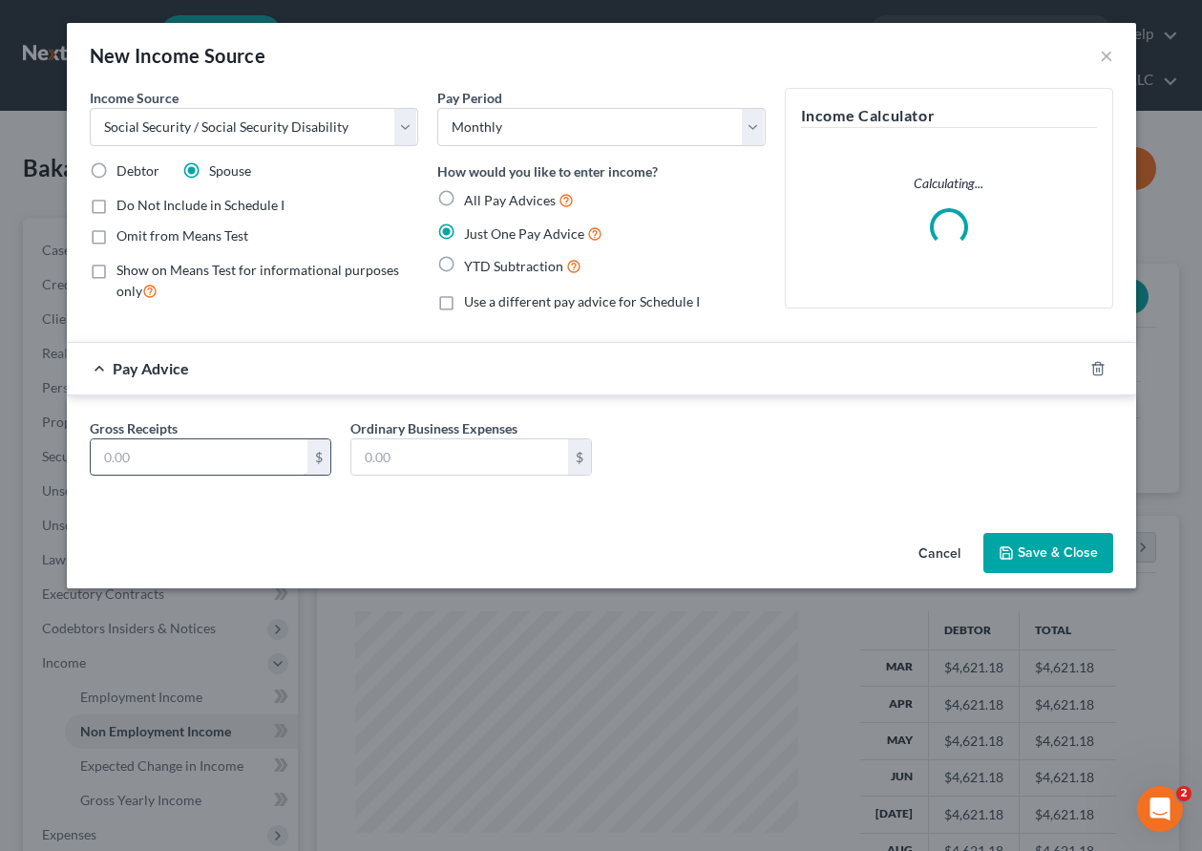
click at [219, 456] on input "text" at bounding box center [199, 457] width 217 height 36
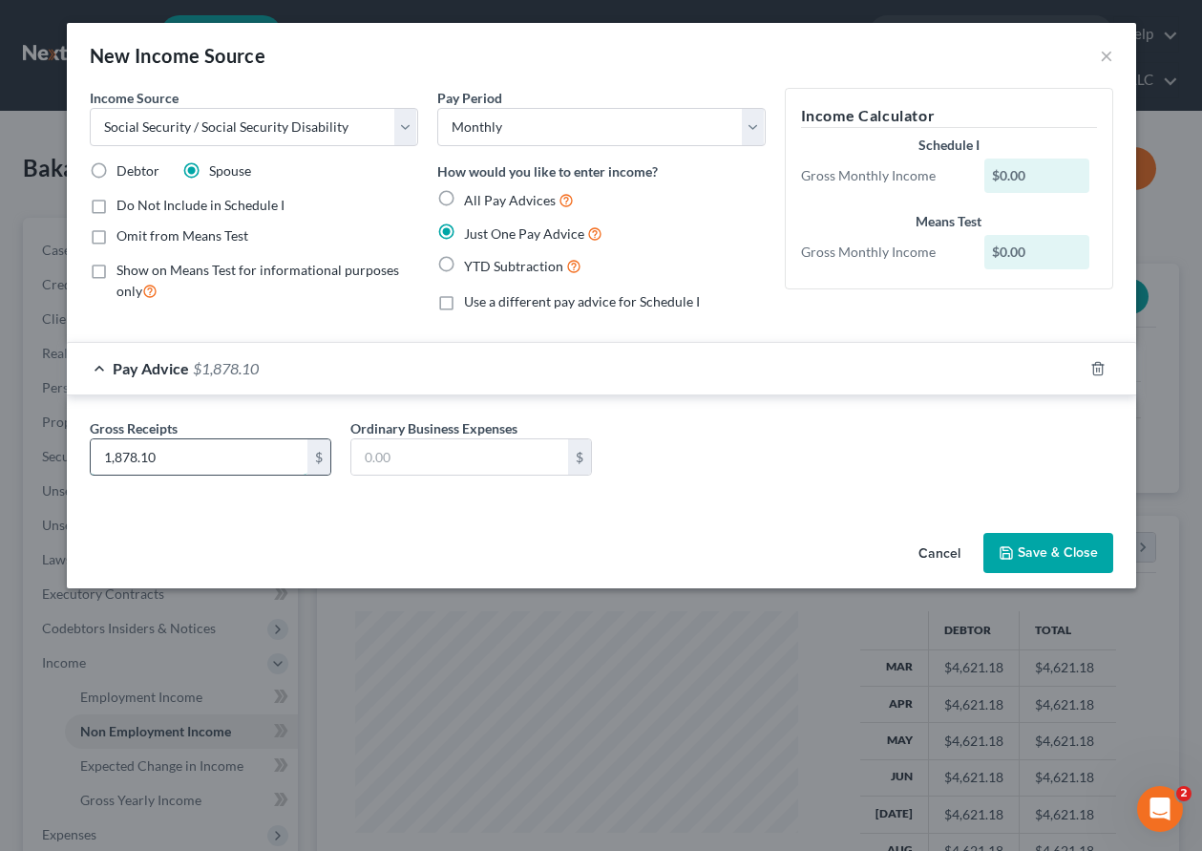
type input "1,878.10"
type input "185"
click at [1026, 535] on button "Save & Close" at bounding box center [1049, 553] width 130 height 40
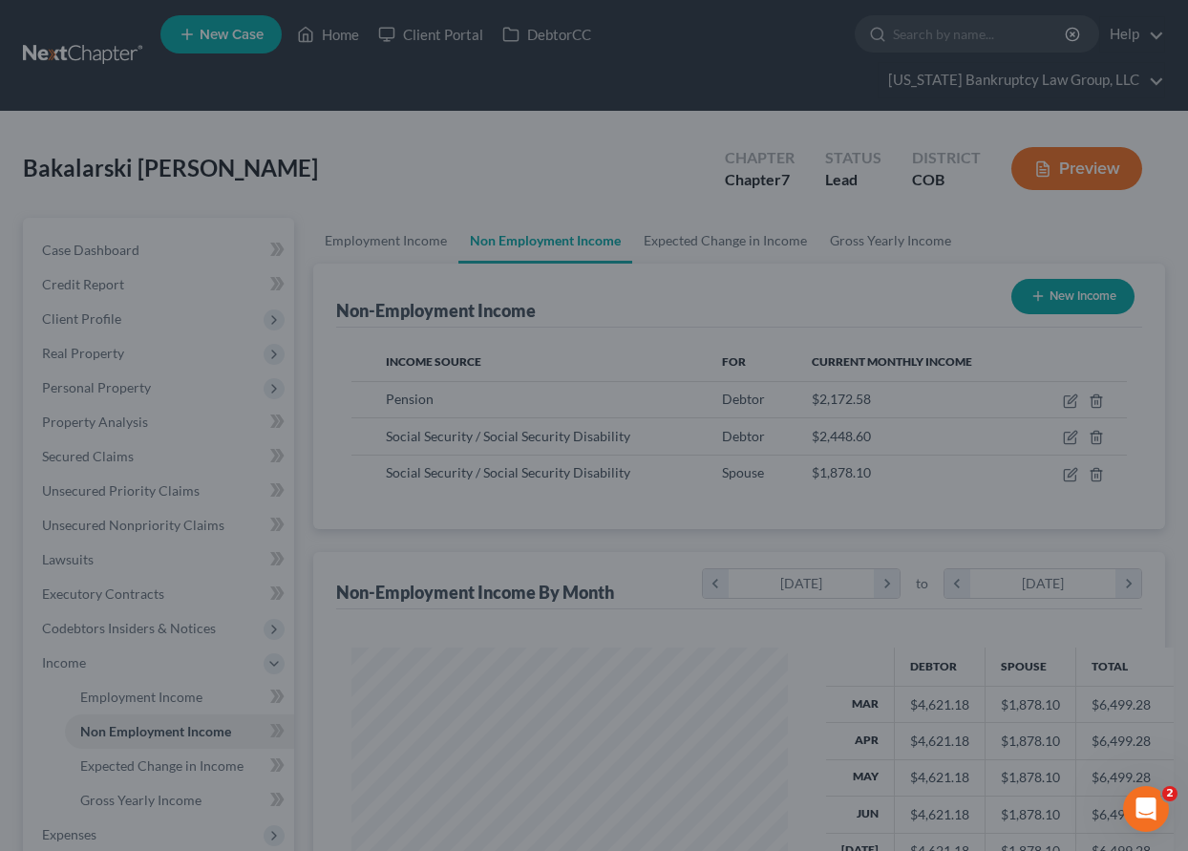
scroll to position [954623, 954490]
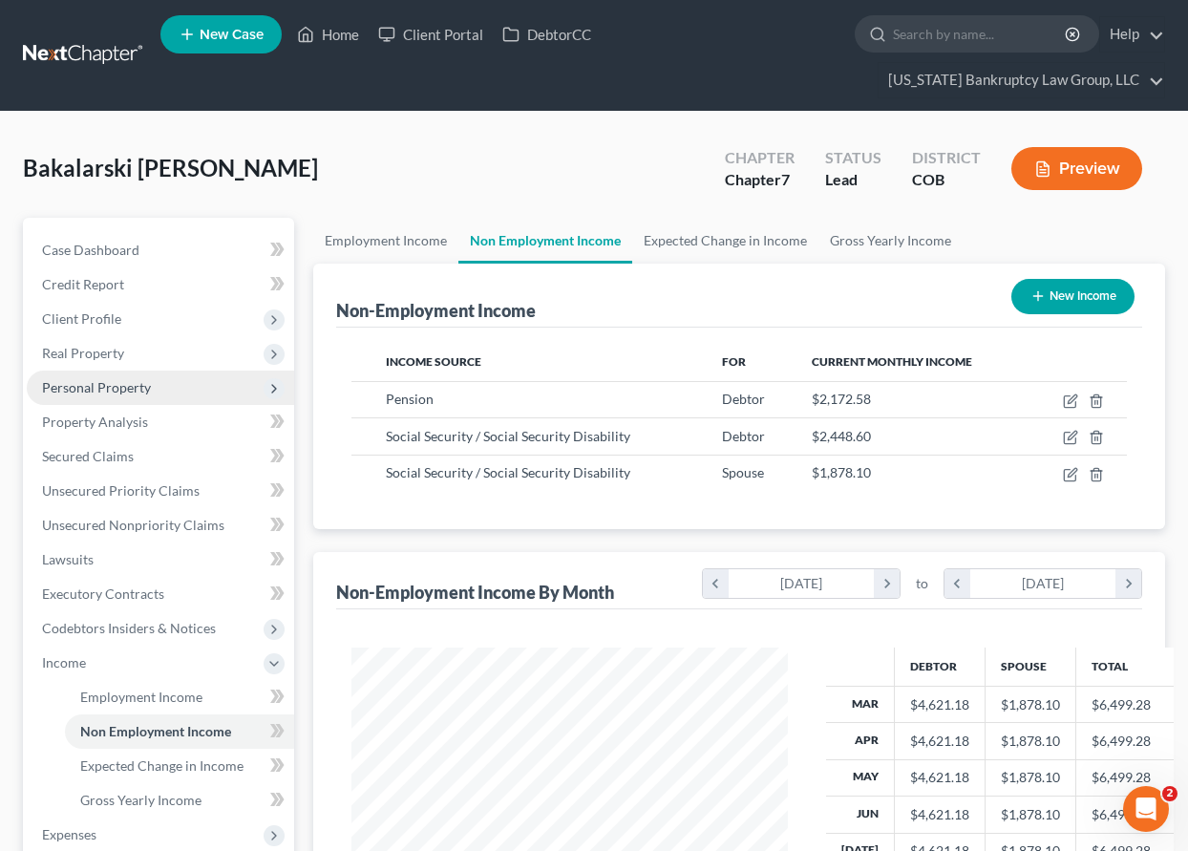
click at [103, 383] on span "Personal Property" at bounding box center [96, 387] width 109 height 16
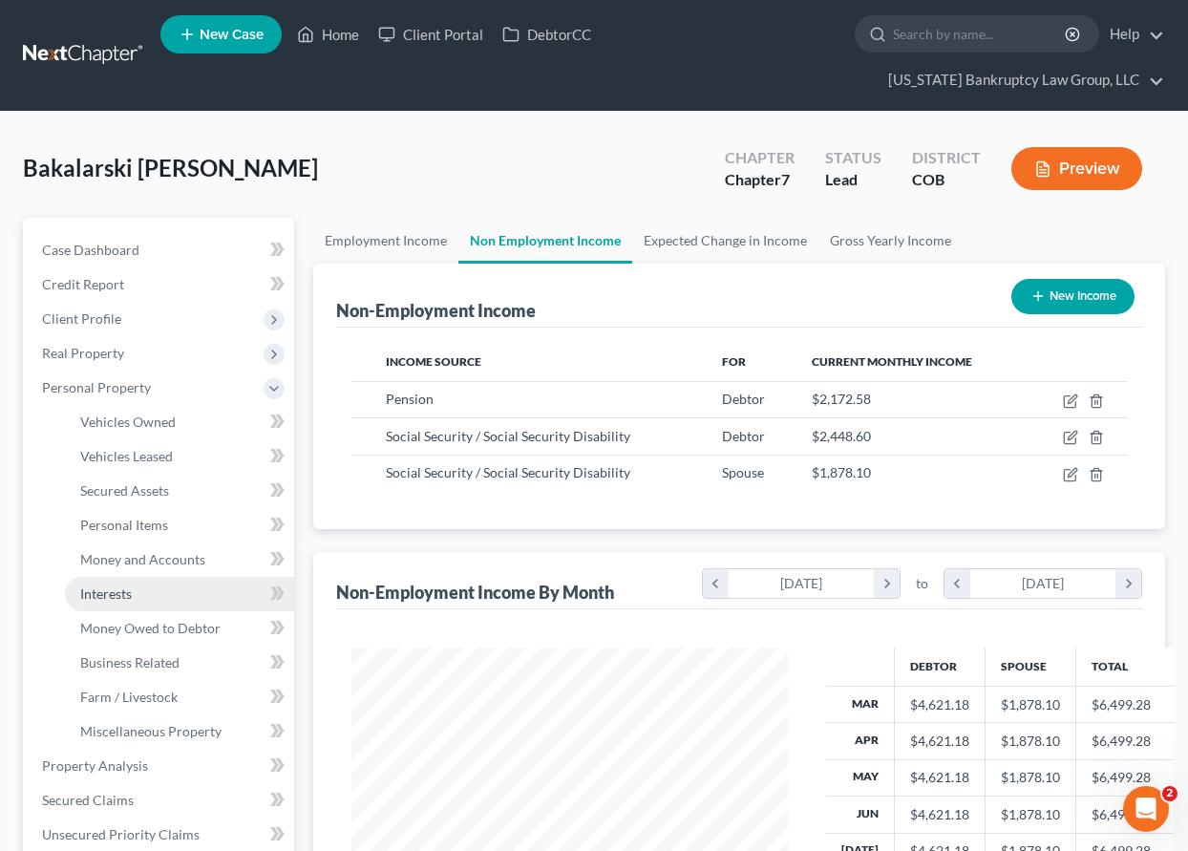
click at [110, 590] on span "Interests" at bounding box center [106, 593] width 52 height 16
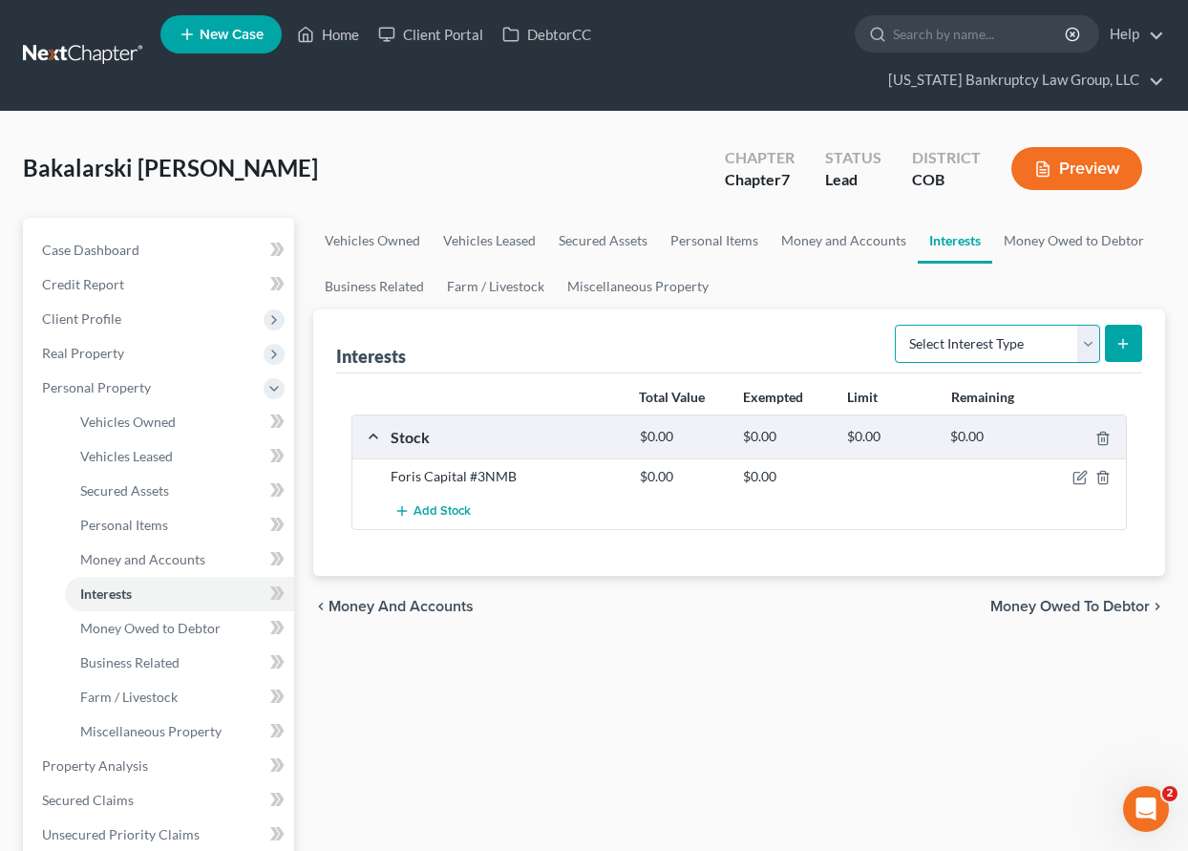
click at [963, 348] on select "Select Interest Type 401K Annuity Bond Education IRA Government Bond Government…" at bounding box center [997, 344] width 205 height 38
select select "pension_plan"
click at [897, 325] on select "Select Interest Type 401K Annuity Bond Education IRA Government Bond Government…" at bounding box center [997, 344] width 205 height 38
click at [1124, 344] on line "submit" at bounding box center [1123, 344] width 9 height 0
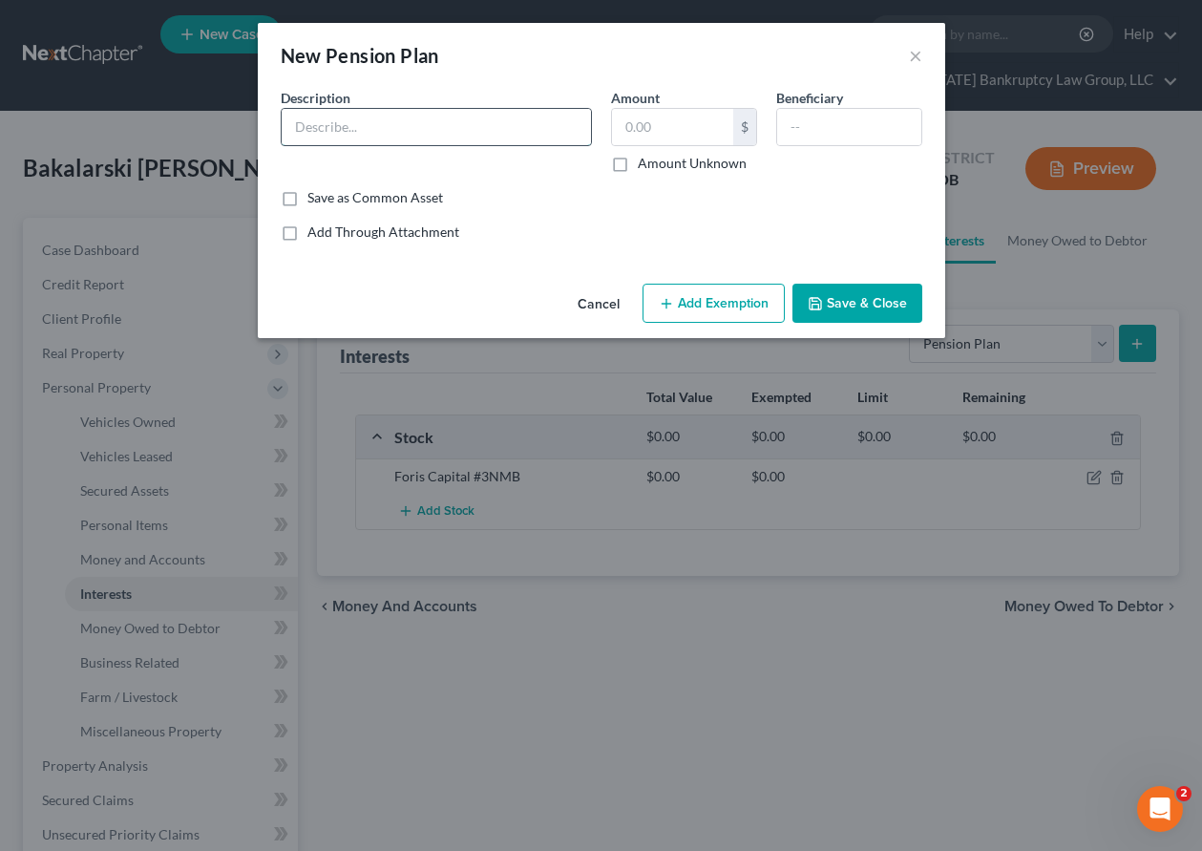
click at [396, 131] on input "text" at bounding box center [436, 127] width 309 height 36
type input "Denver Employee Retirement Plan"
click at [676, 300] on button "Add Exemption" at bounding box center [714, 304] width 142 height 40
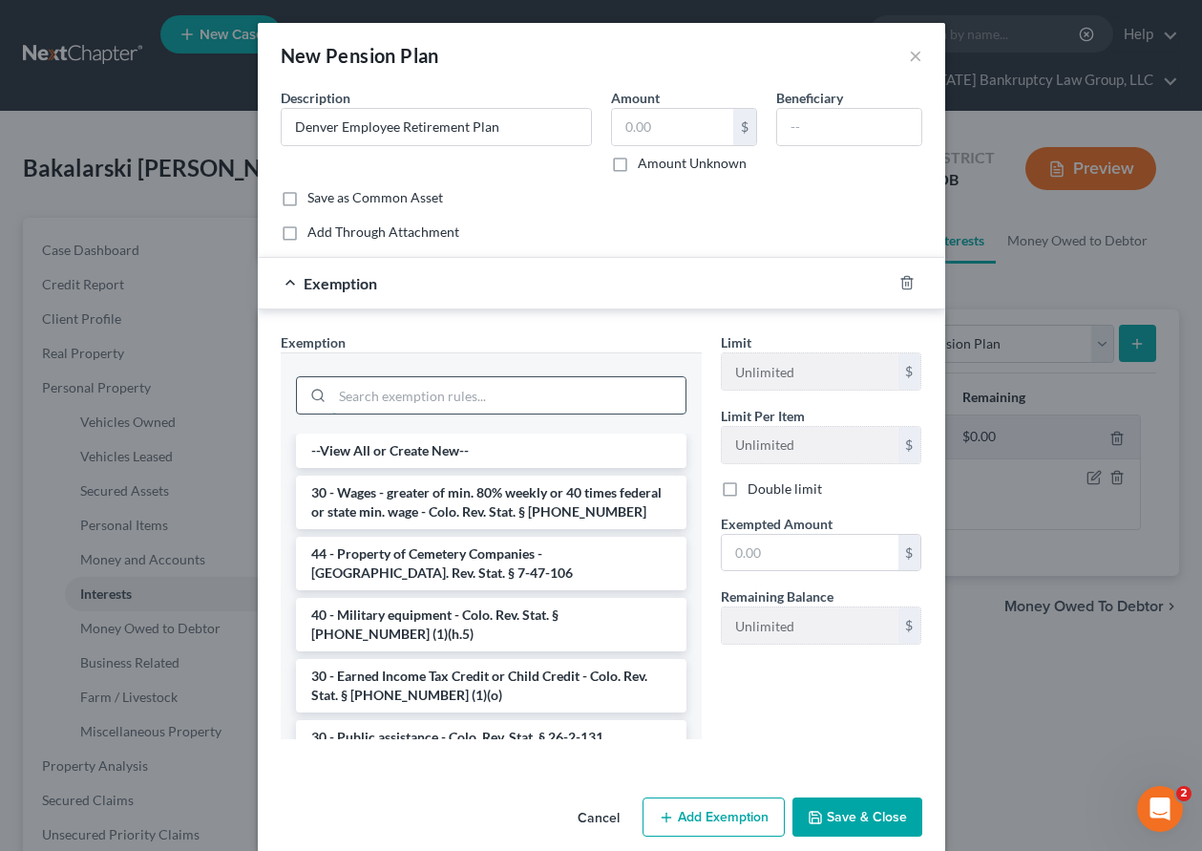
click at [490, 398] on input "search" at bounding box center [508, 395] width 353 height 36
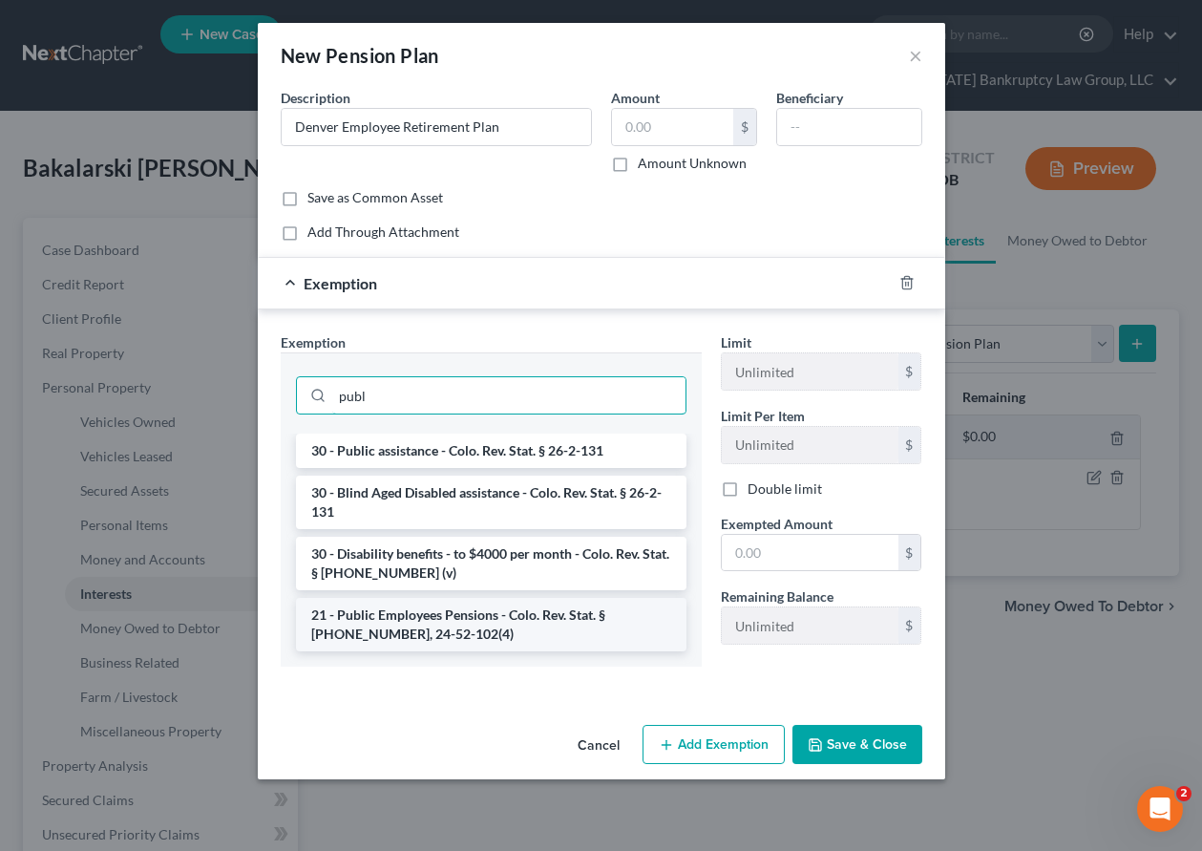
type input "publ"
click at [455, 628] on li "21 - Public Employees Pensions - Colo. Rev. Stat. § [PHONE_NUMBER], 24-52-102(4)" at bounding box center [491, 624] width 391 height 53
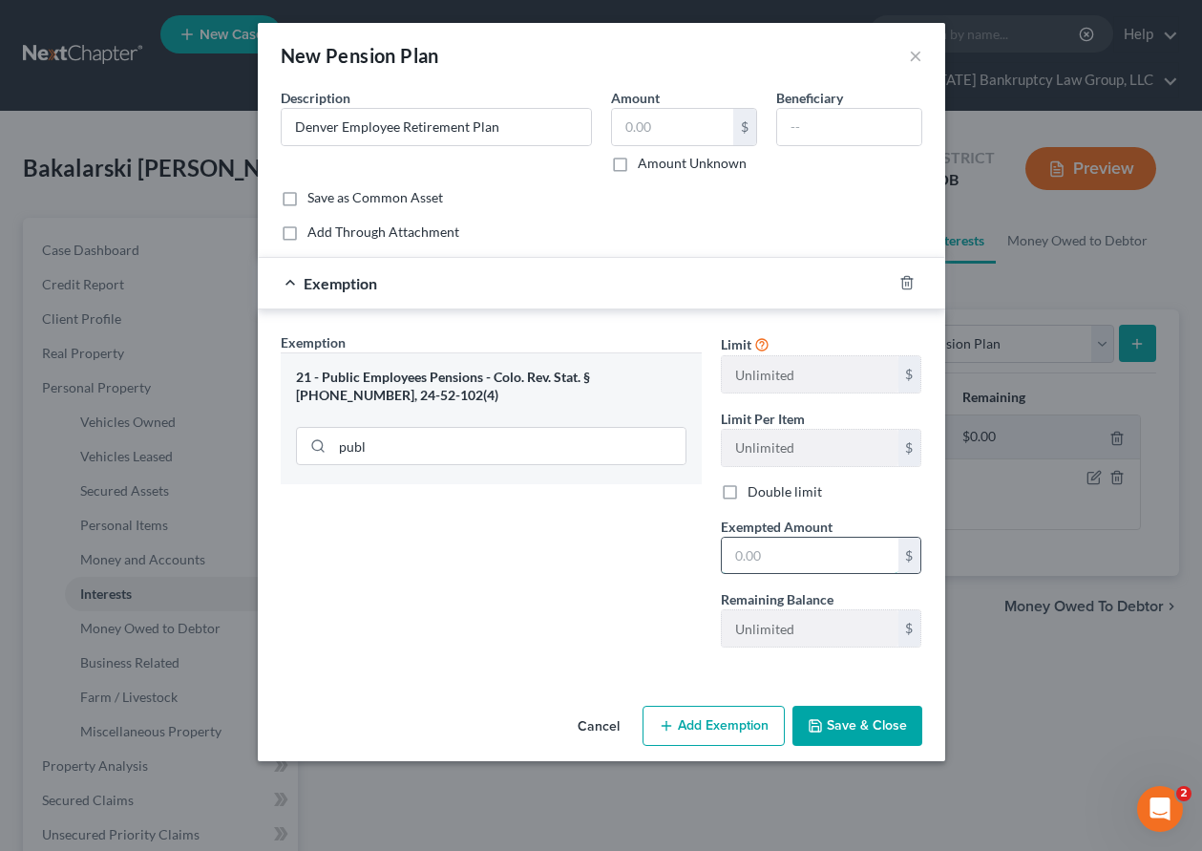
click at [766, 555] on input "text" at bounding box center [810, 556] width 177 height 36
type input "100"
drag, startPoint x: 866, startPoint y: 727, endPoint x: 841, endPoint y: 723, distance: 25.1
click at [866, 727] on button "Save & Close" at bounding box center [858, 726] width 130 height 40
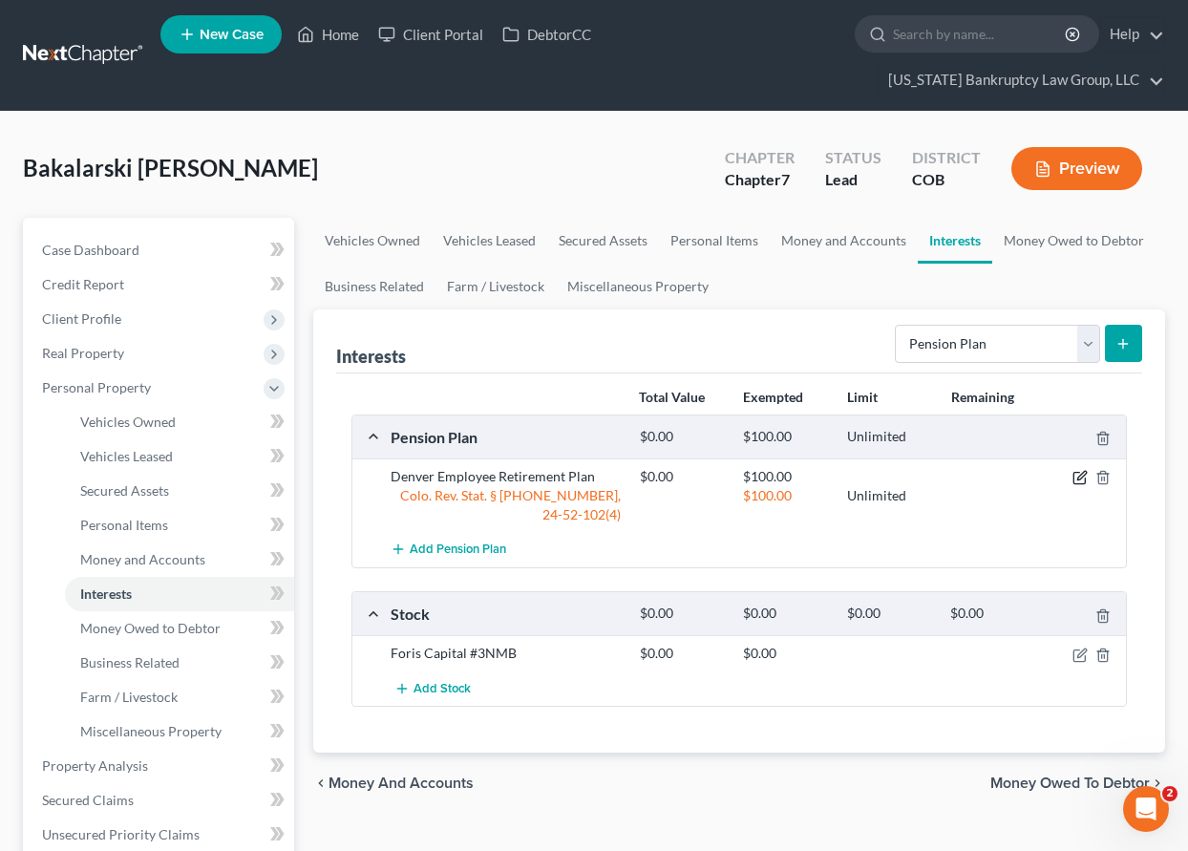
click at [1079, 473] on icon "button" at bounding box center [1078, 478] width 11 height 11
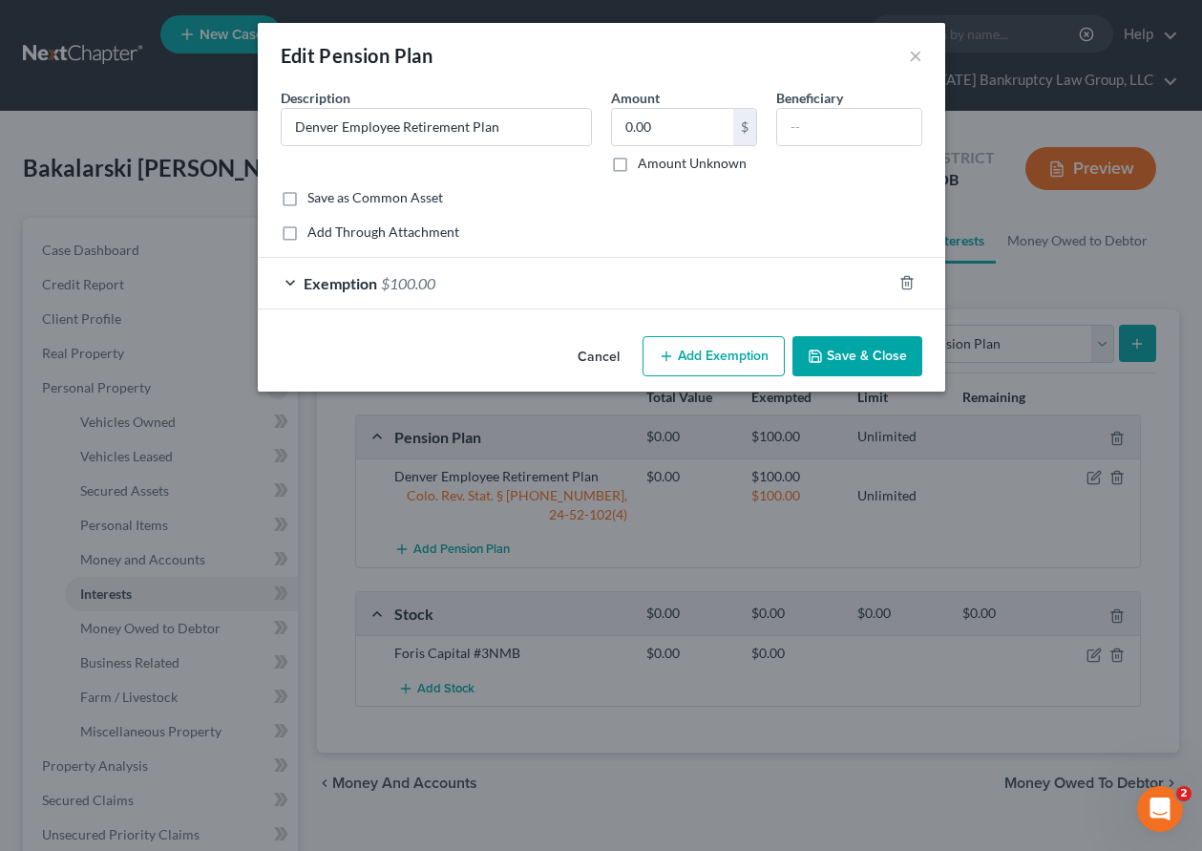
click at [638, 161] on label "Amount Unknown" at bounding box center [692, 163] width 109 height 19
click at [646, 161] on input "Amount Unknown" at bounding box center [652, 160] width 12 height 12
checkbox input "true"
click at [881, 356] on button "Save & Close" at bounding box center [858, 356] width 130 height 40
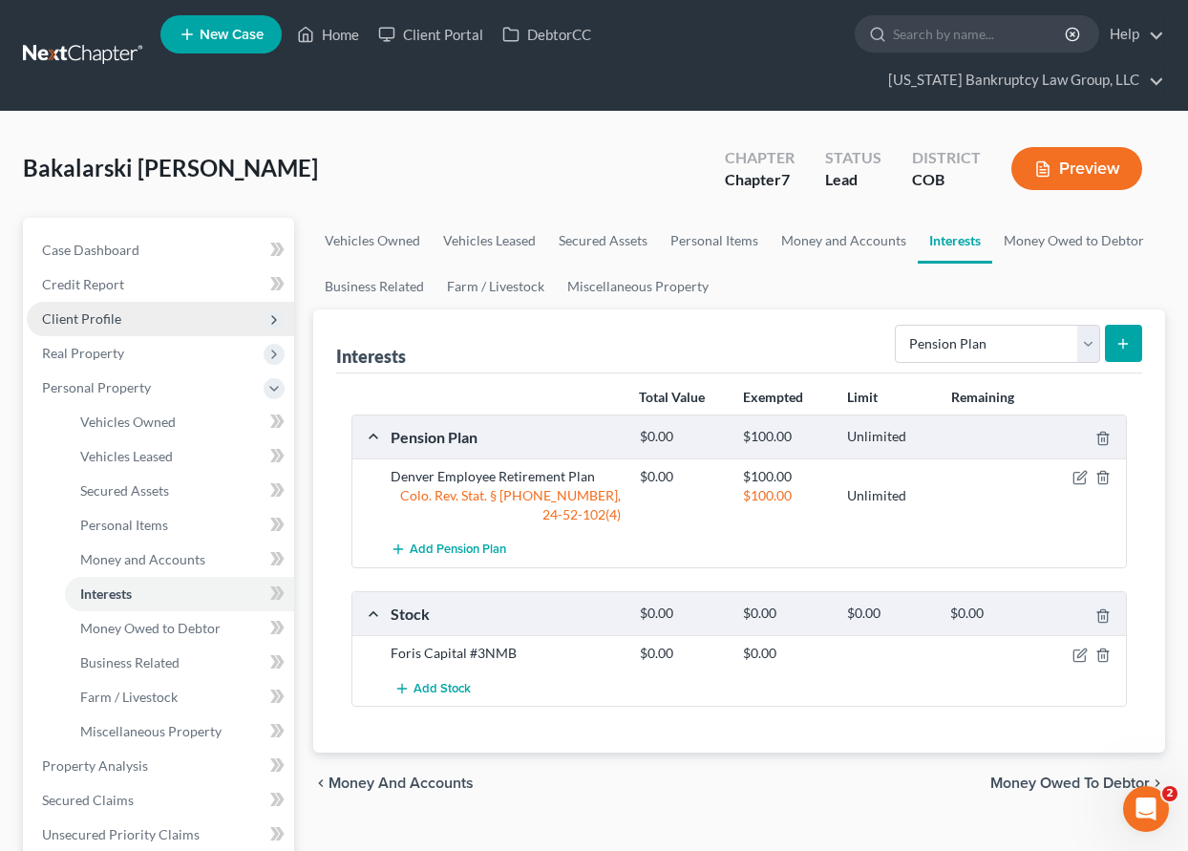
click at [81, 316] on span "Client Profile" at bounding box center [81, 318] width 79 height 16
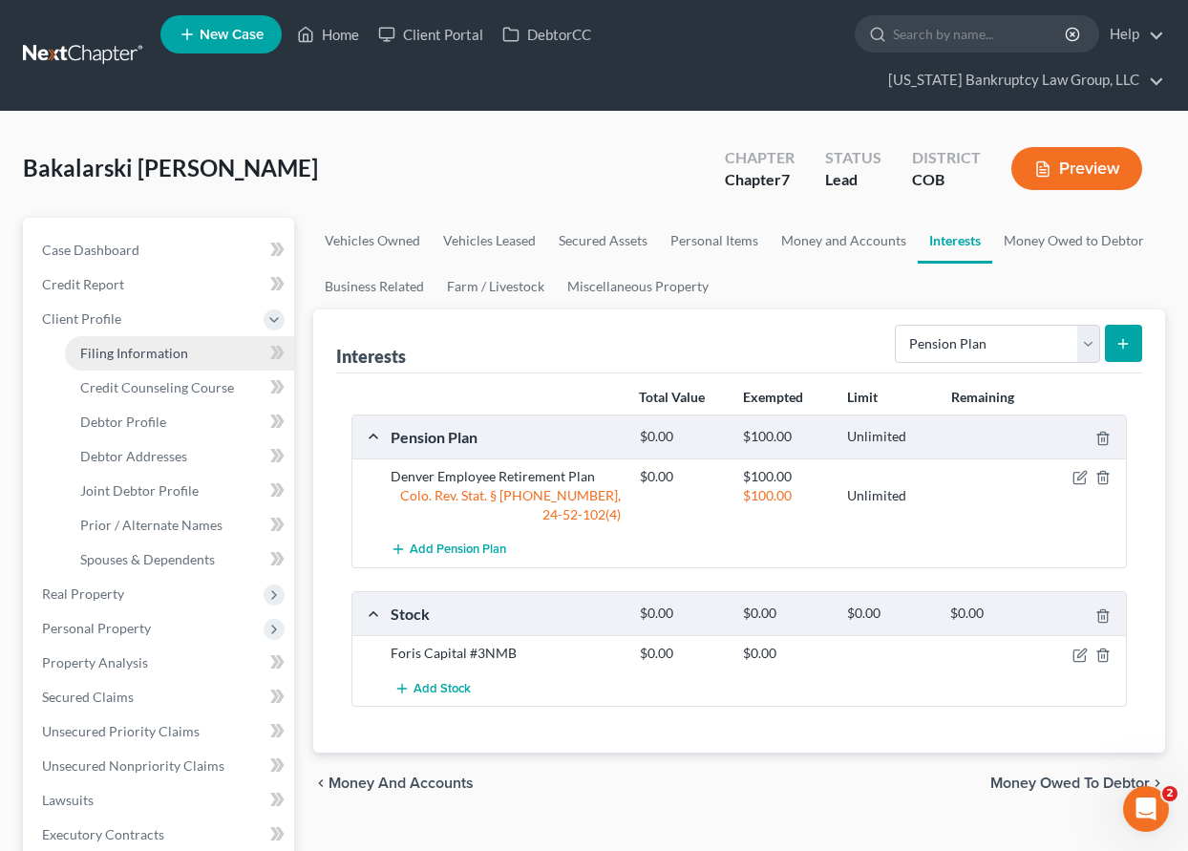
click at [103, 351] on span "Filing Information" at bounding box center [134, 353] width 108 height 16
select select "1"
select select "0"
select select "11"
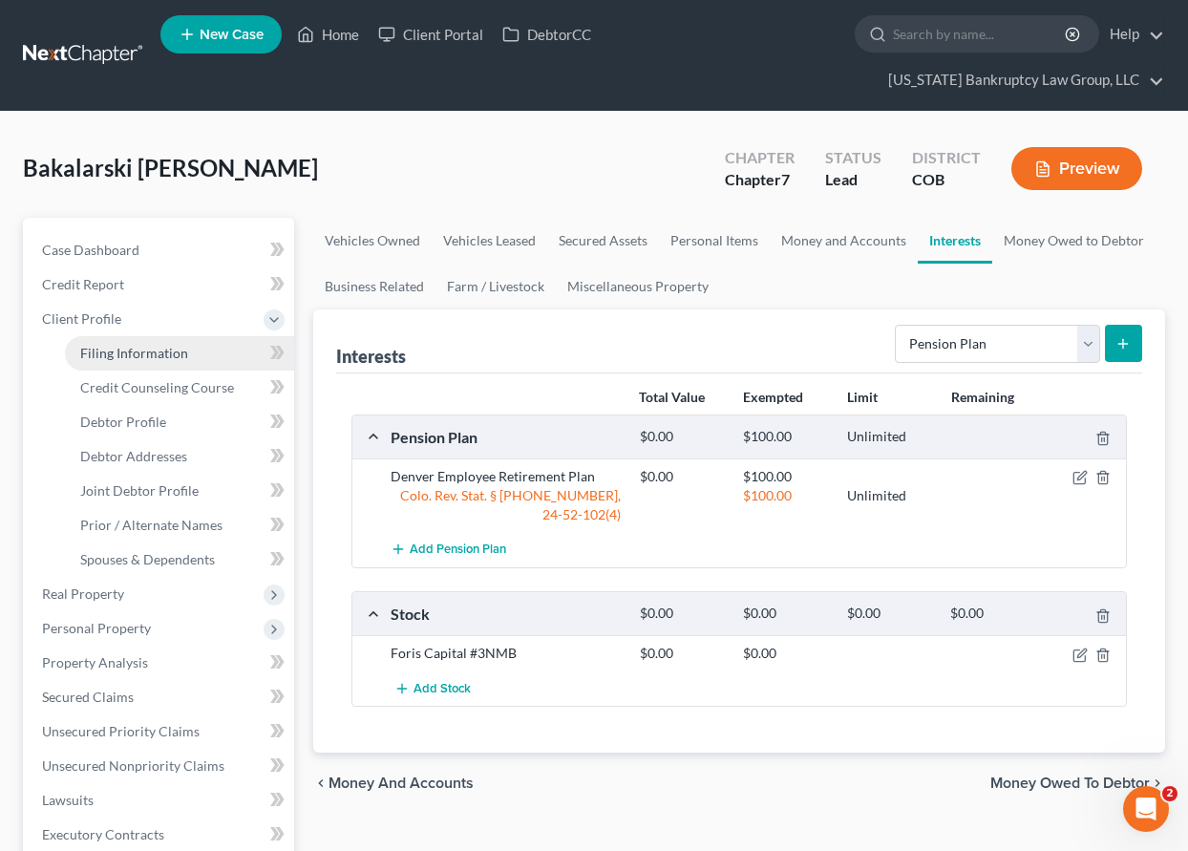
select select "0"
select select "5"
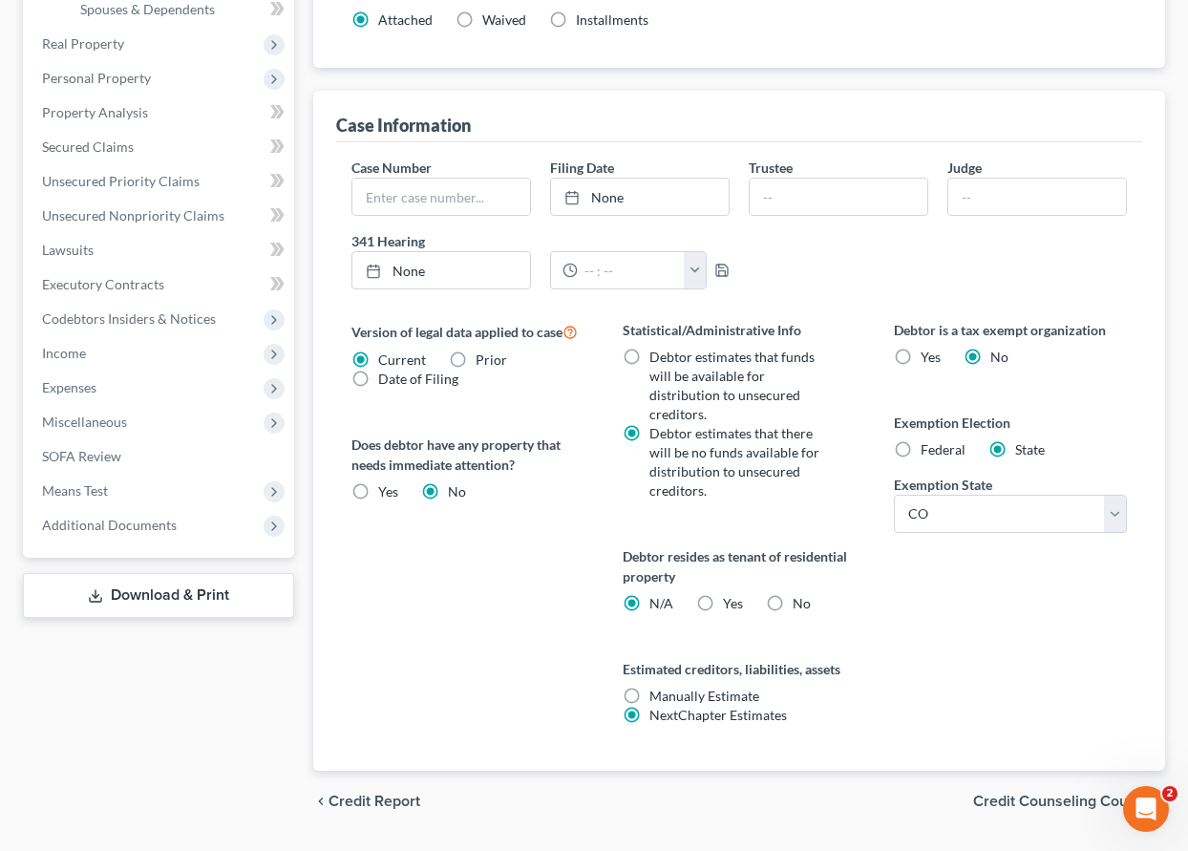
scroll to position [573, 0]
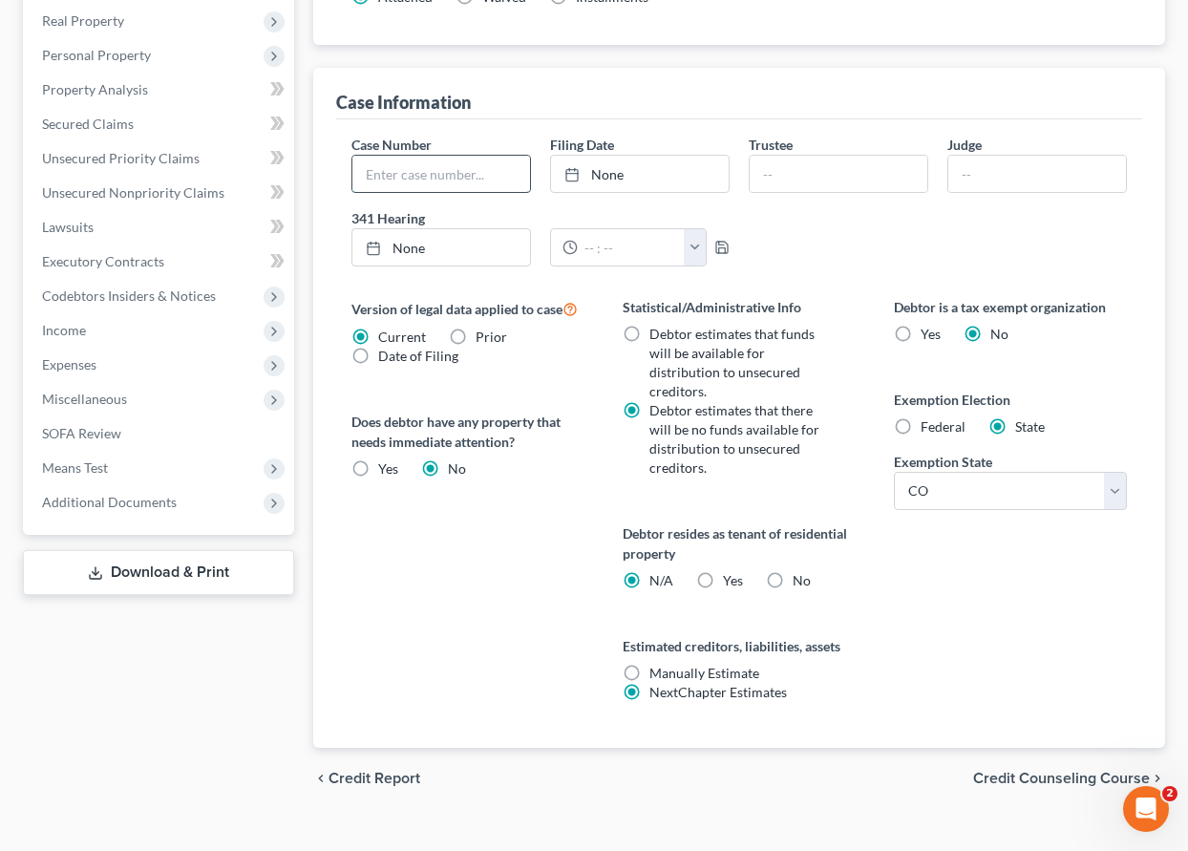
click at [406, 177] on input "text" at bounding box center [441, 174] width 178 height 36
type input "18-14303-MER"
type input "[DATE]"
click at [679, 163] on link "[DATE]" at bounding box center [640, 174] width 178 height 36
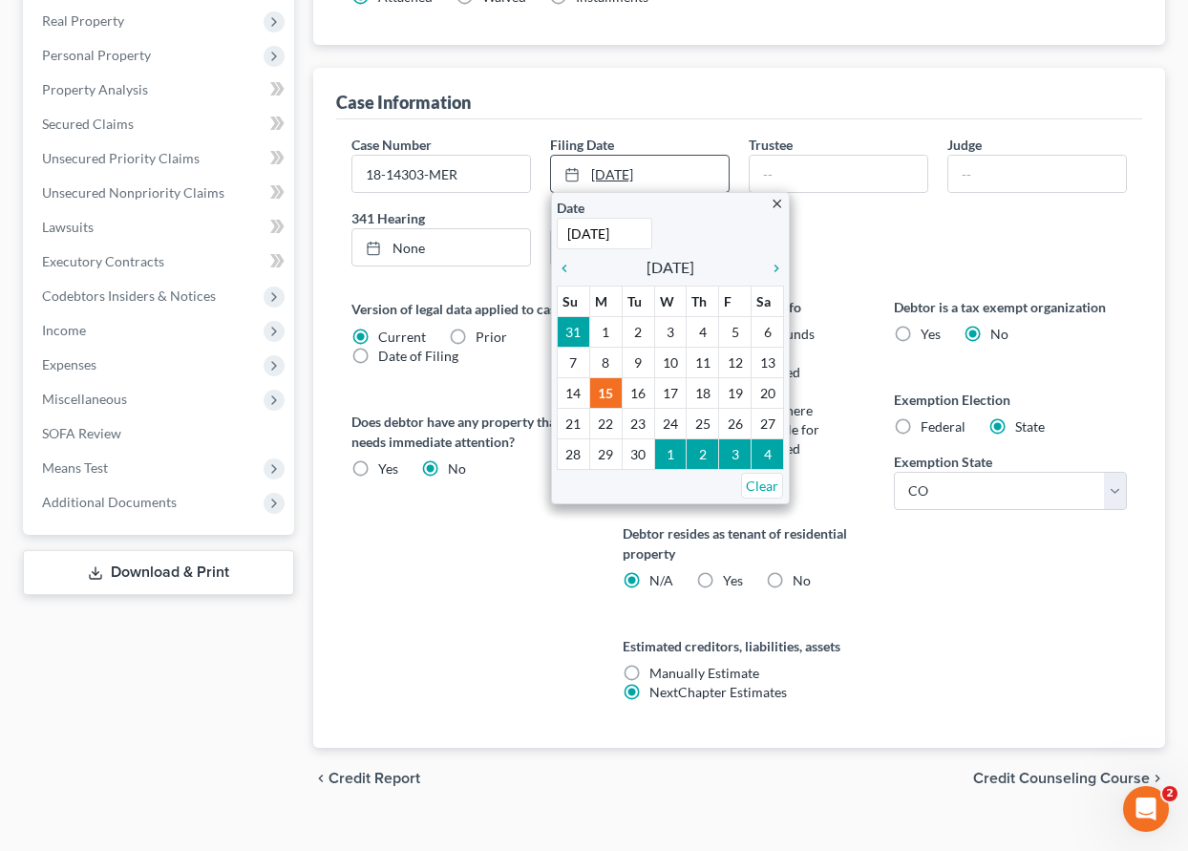
click at [674, 170] on link "[DATE]" at bounding box center [640, 174] width 178 height 36
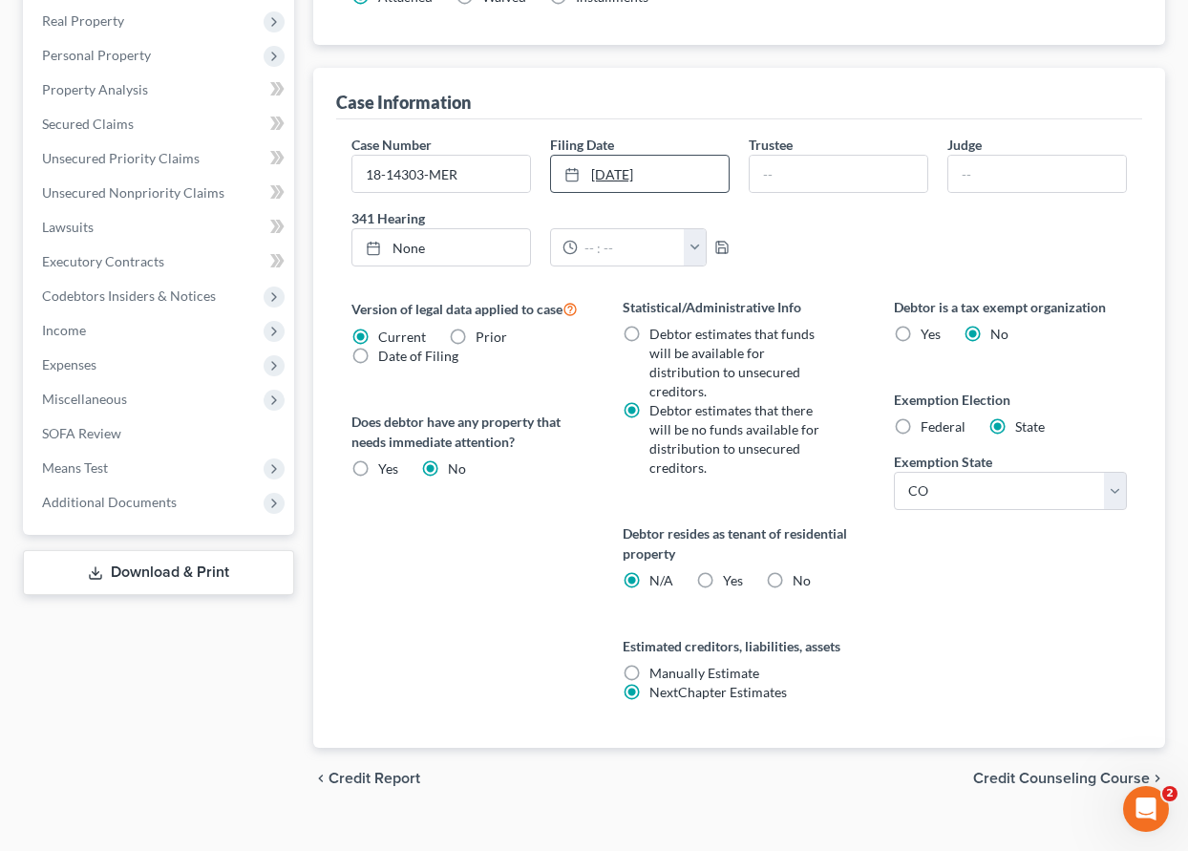
click at [626, 171] on link "[DATE]" at bounding box center [640, 174] width 178 height 36
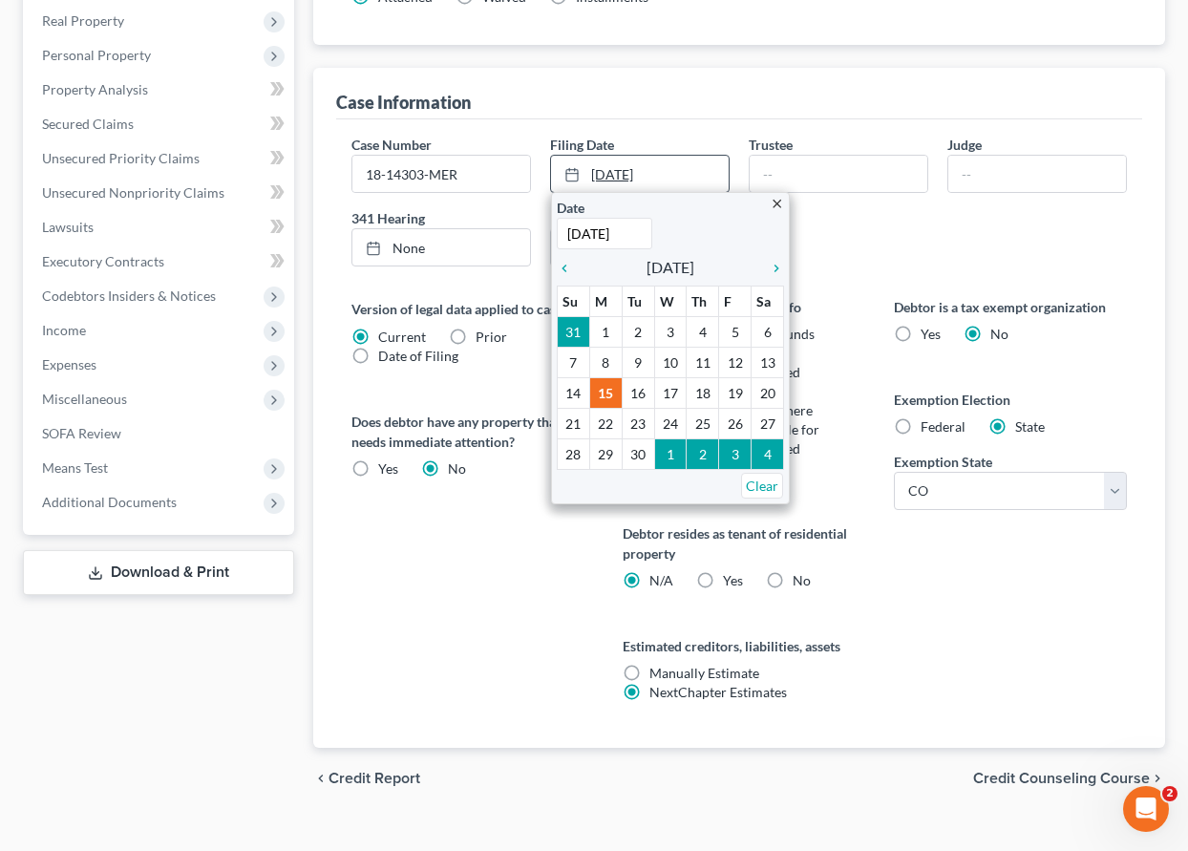
click at [626, 171] on link "[DATE]" at bounding box center [640, 174] width 178 height 36
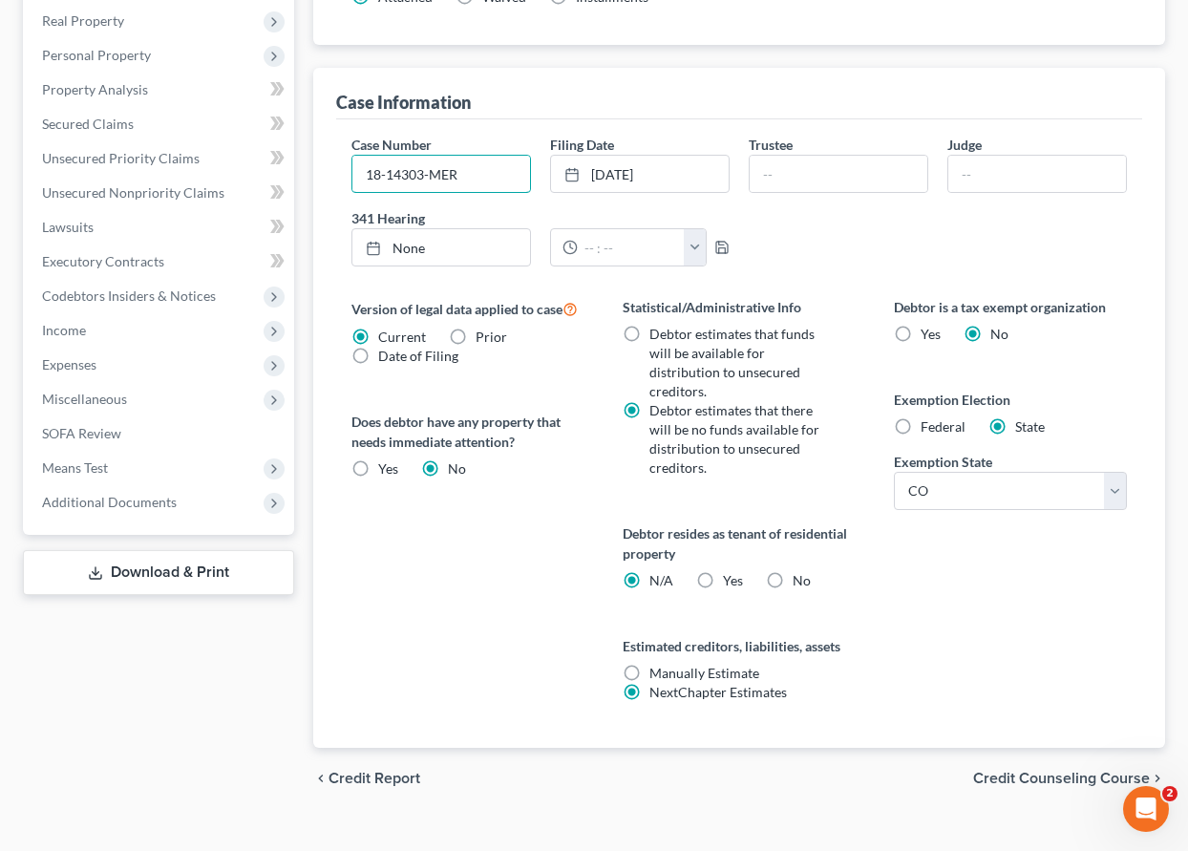
drag, startPoint x: 473, startPoint y: 169, endPoint x: 307, endPoint y: 178, distance: 165.4
click at [308, 178] on div "Filing Information Credit Counseling Course Debtor Profile Debtor Addresses Joi…" at bounding box center [739, 227] width 871 height 1164
click at [665, 165] on link "[DATE]" at bounding box center [640, 174] width 178 height 36
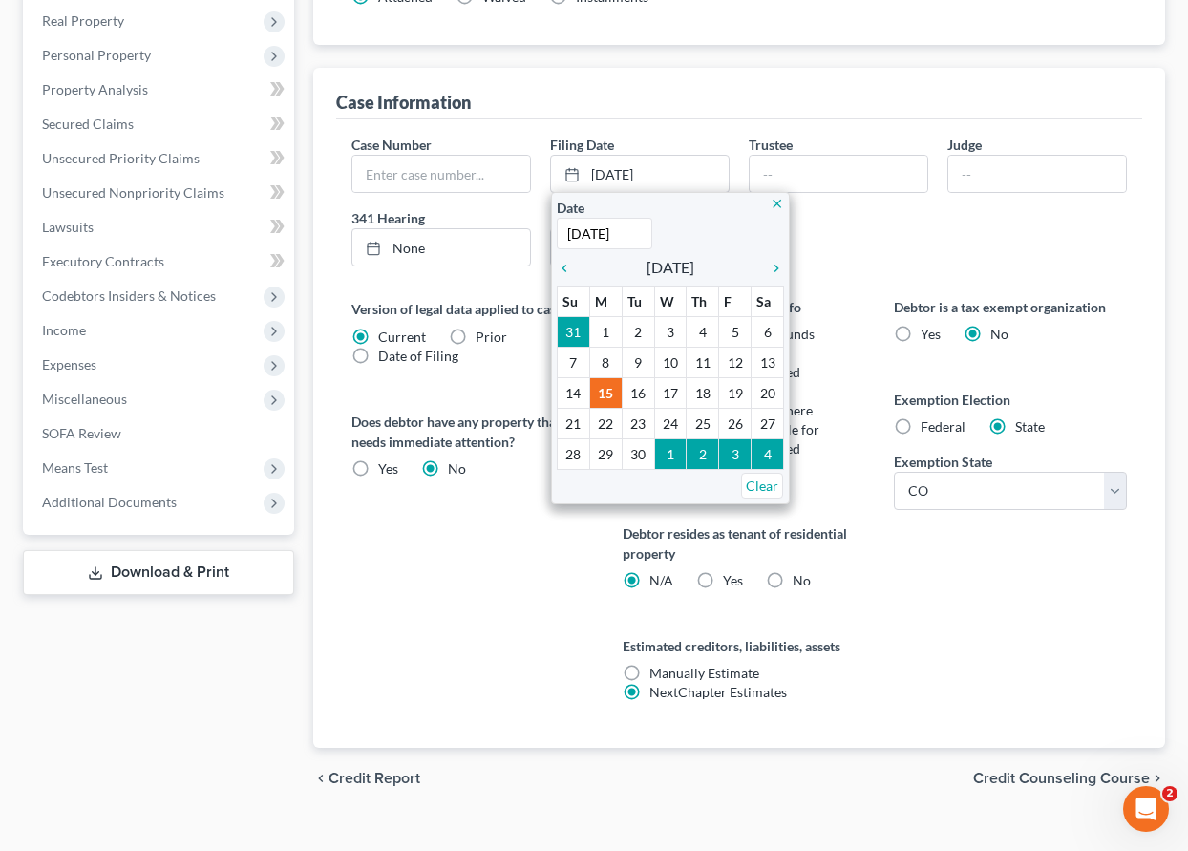
click at [776, 206] on icon "close" at bounding box center [777, 204] width 14 height 14
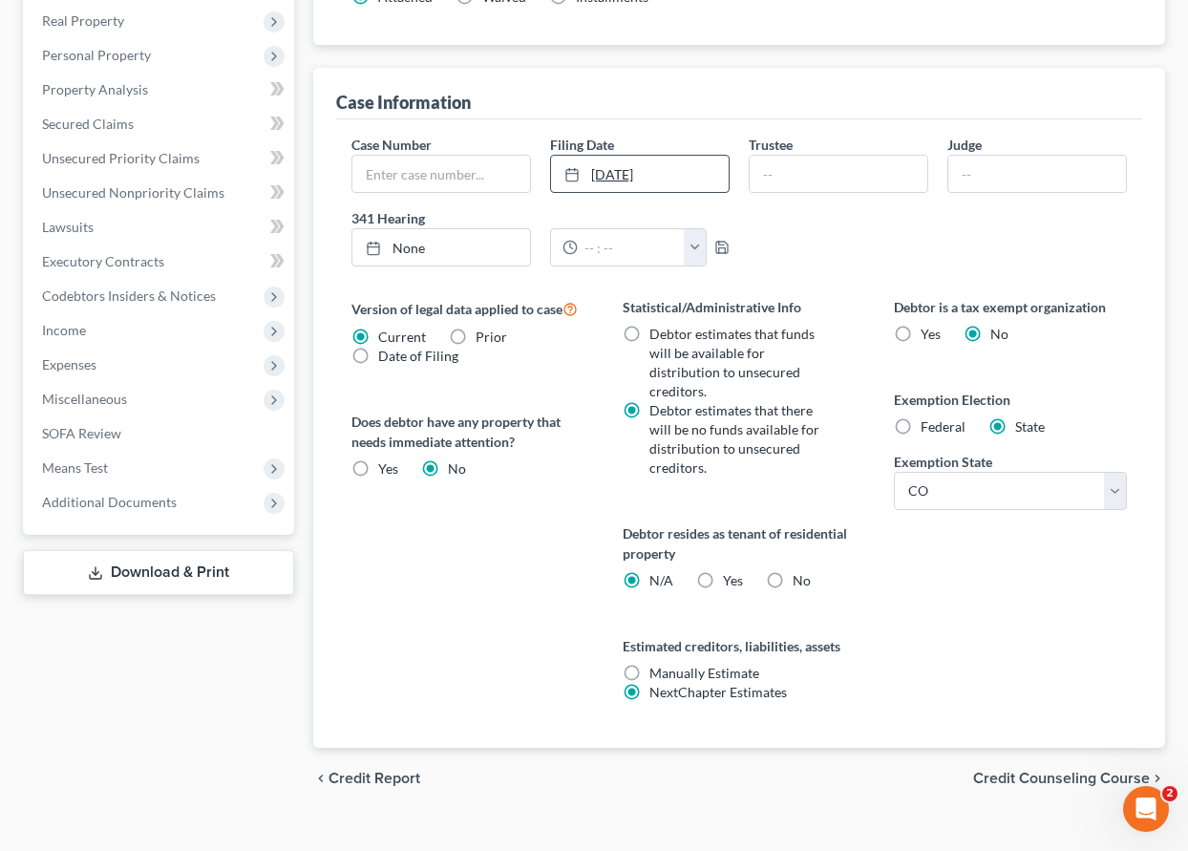
drag, startPoint x: 667, startPoint y: 176, endPoint x: 576, endPoint y: 180, distance: 90.8
click at [576, 180] on link "[DATE]" at bounding box center [640, 174] width 178 height 36
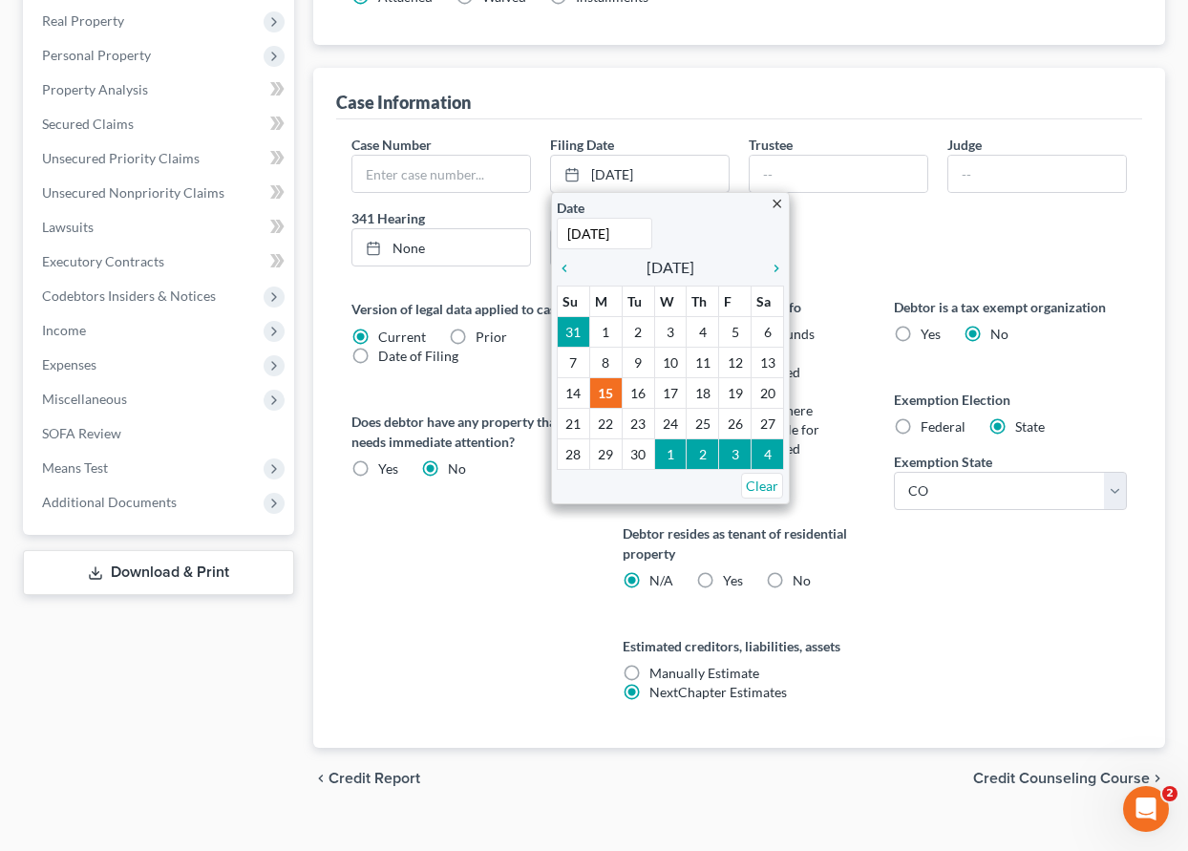
click at [686, 85] on div "Case Information" at bounding box center [739, 94] width 806 height 52
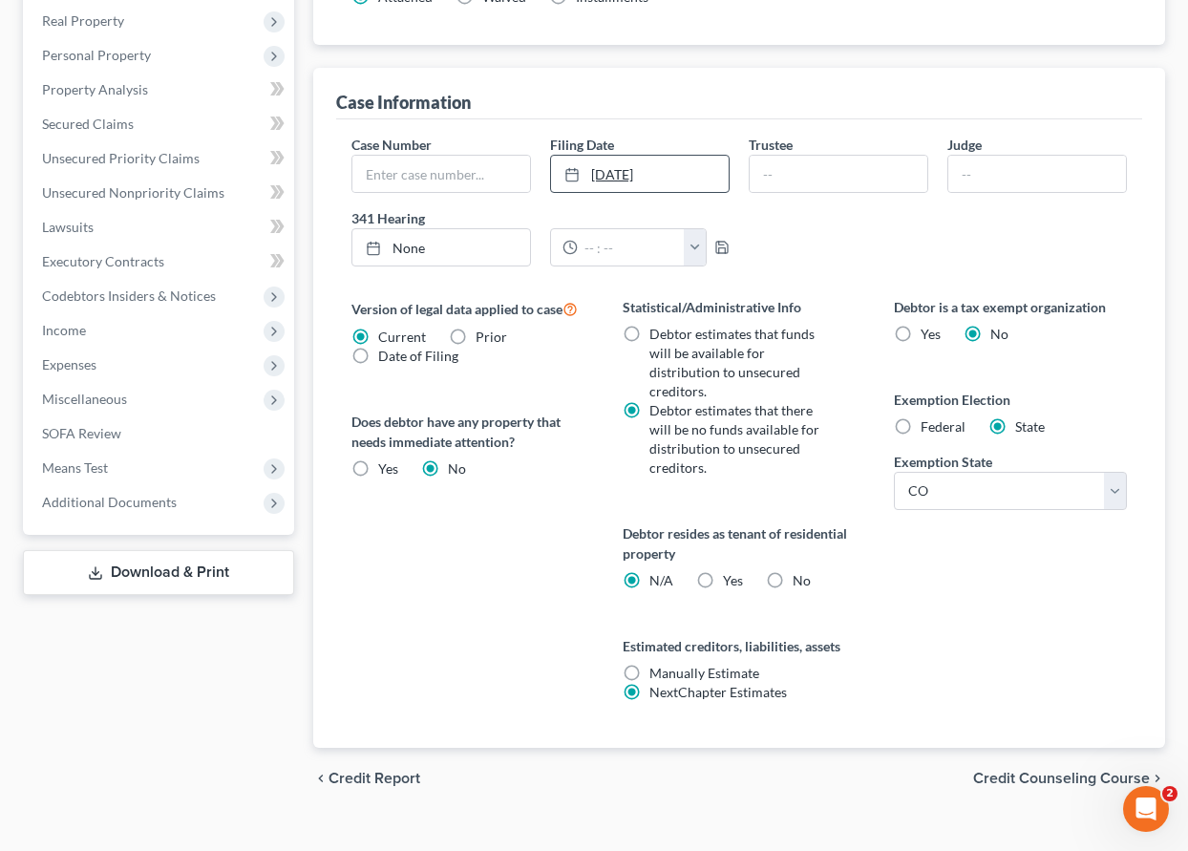
click at [573, 177] on icon at bounding box center [571, 174] width 15 height 15
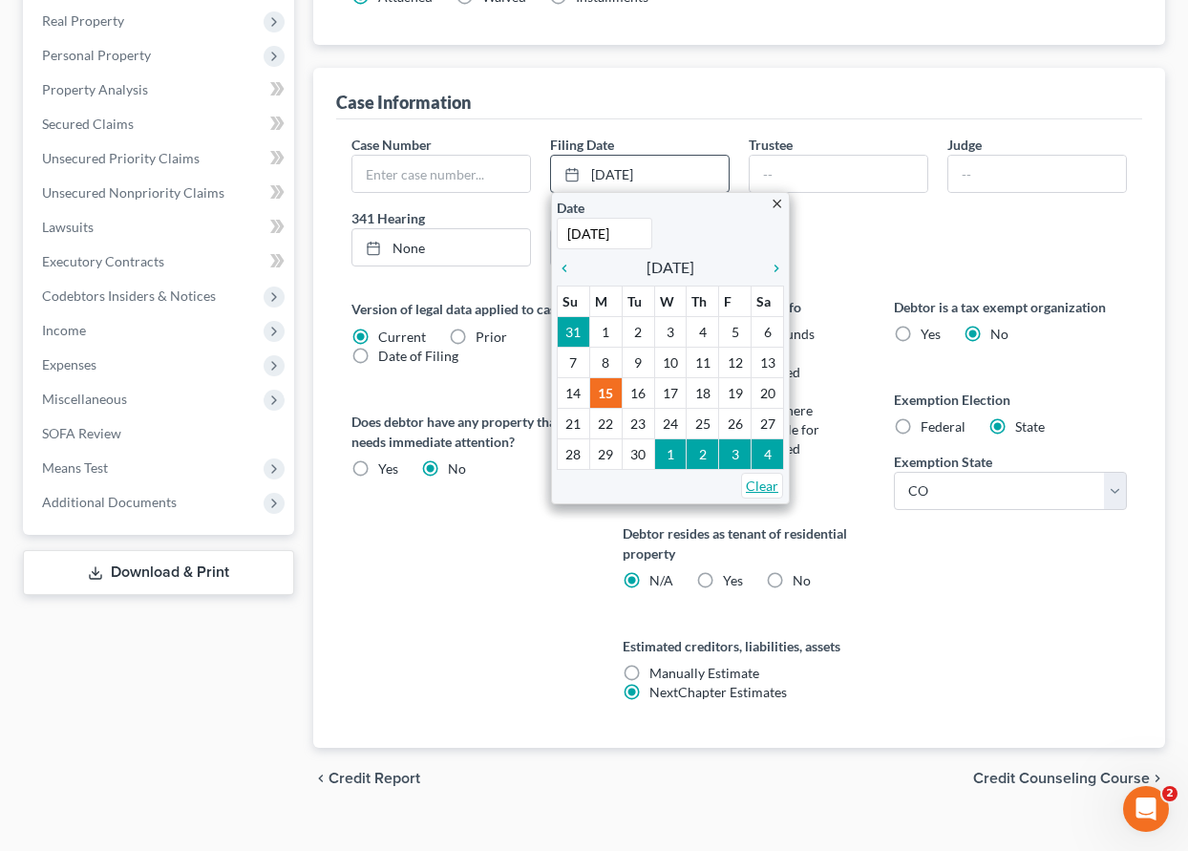
click at [750, 482] on link "Clear" at bounding box center [762, 486] width 42 height 26
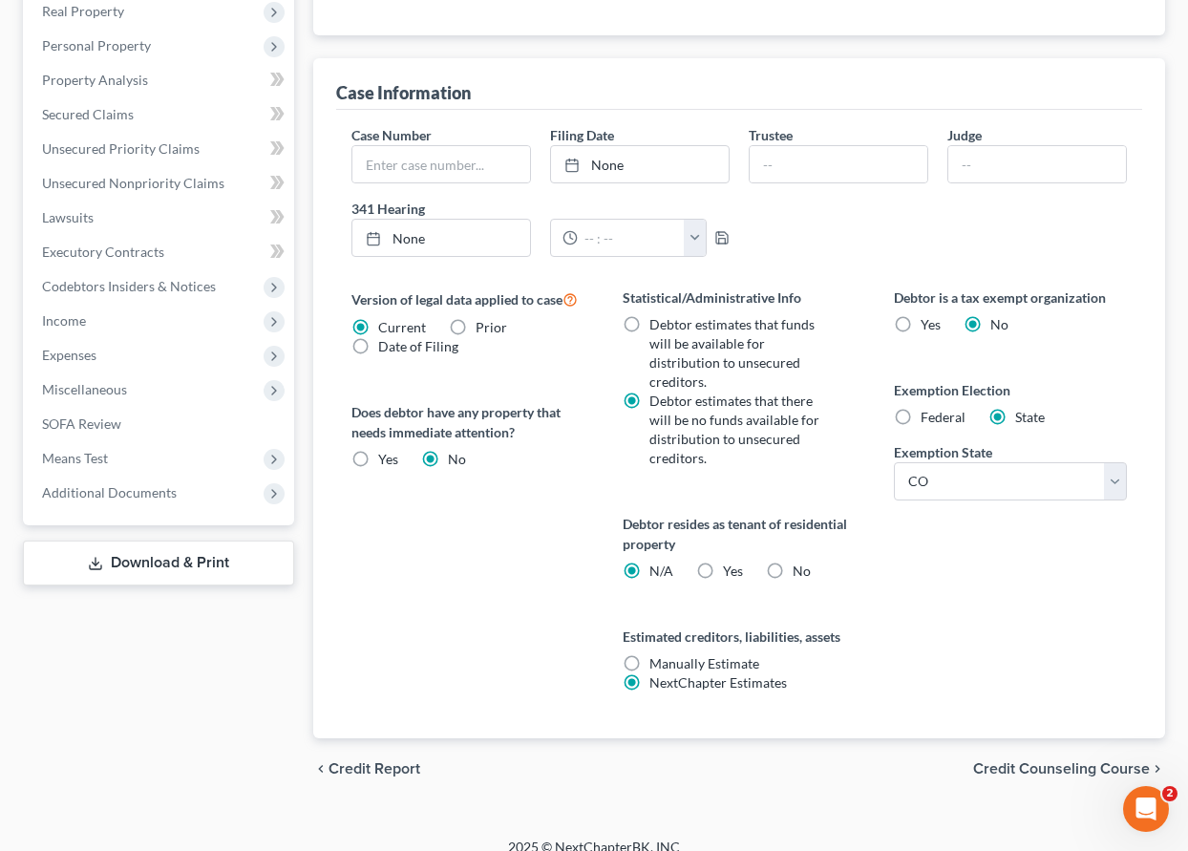
scroll to position [584, 0]
click at [476, 328] on label "Prior" at bounding box center [492, 325] width 32 height 19
click at [483, 328] on input "Prior" at bounding box center [489, 322] width 12 height 12
radio input "true"
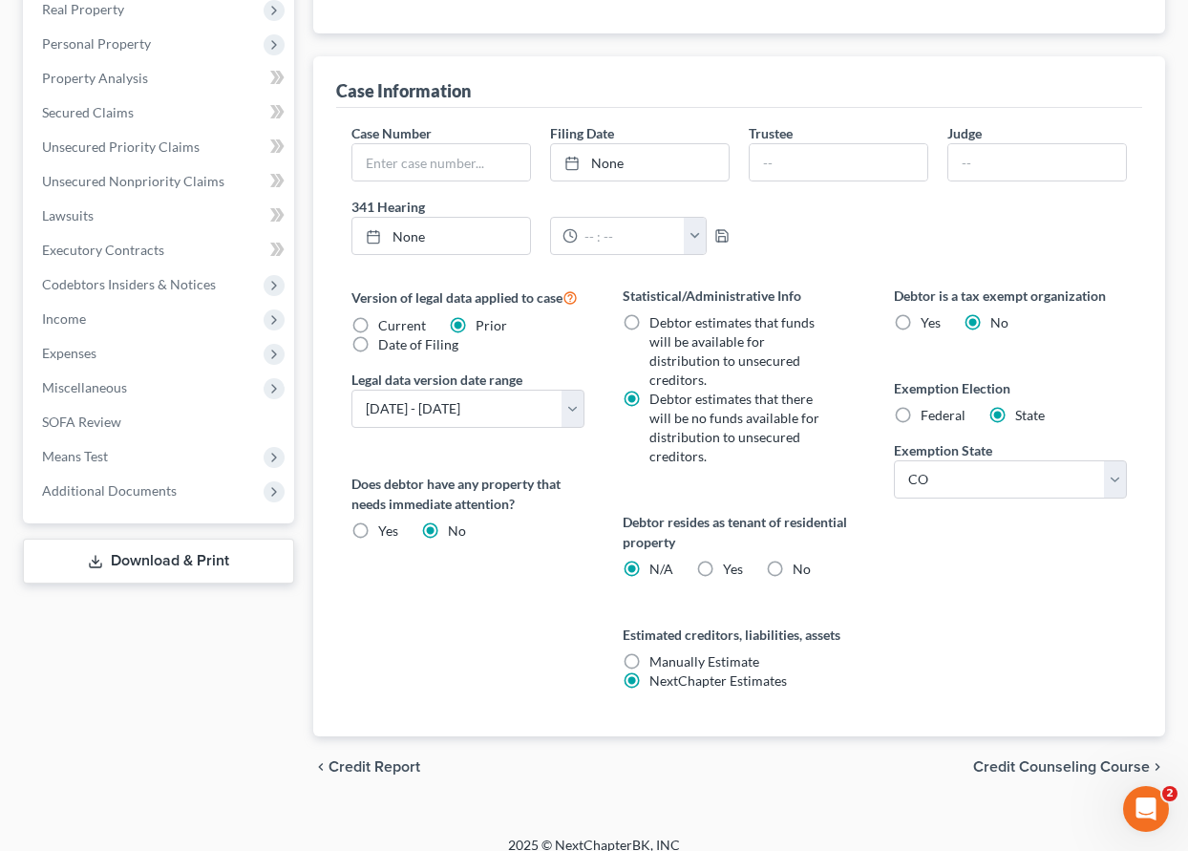
click at [378, 327] on label "Current" at bounding box center [402, 325] width 48 height 19
click at [386, 327] on input "Current" at bounding box center [392, 322] width 12 height 12
radio input "true"
radio input "false"
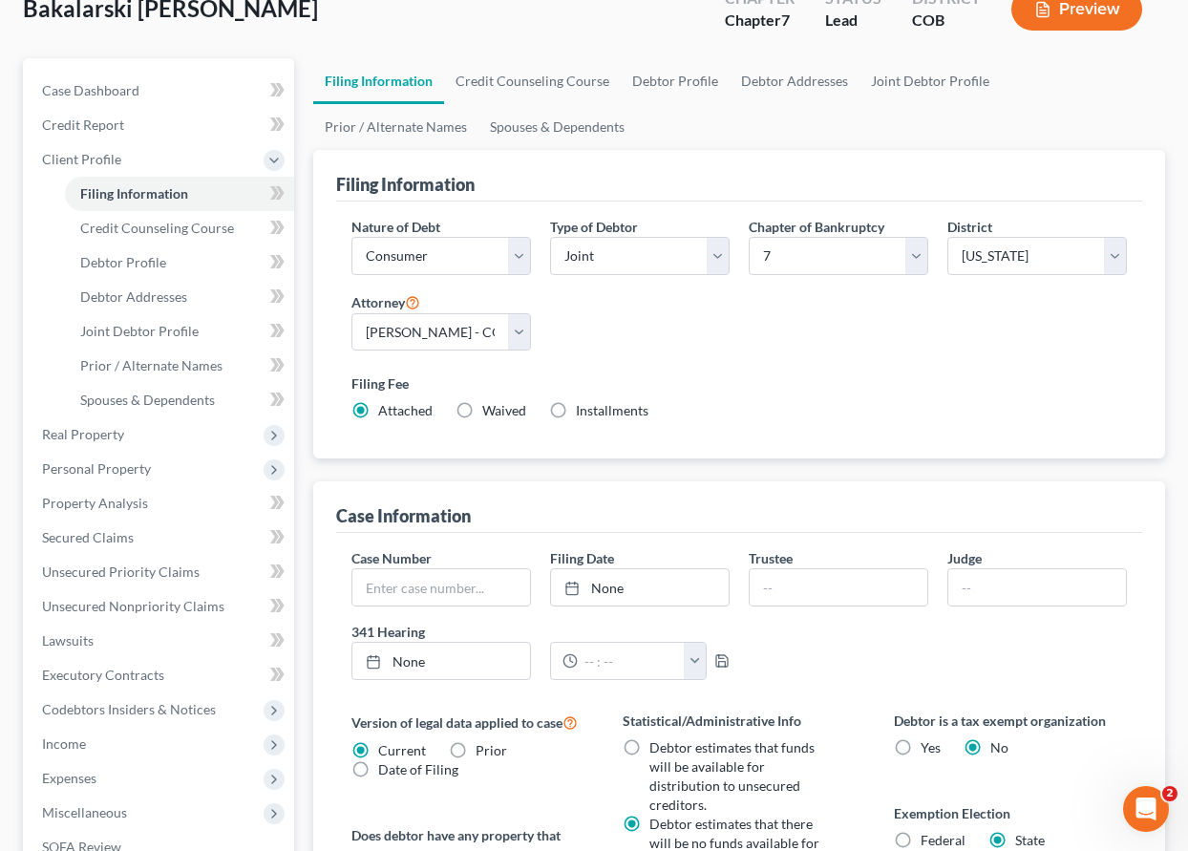
scroll to position [202, 0]
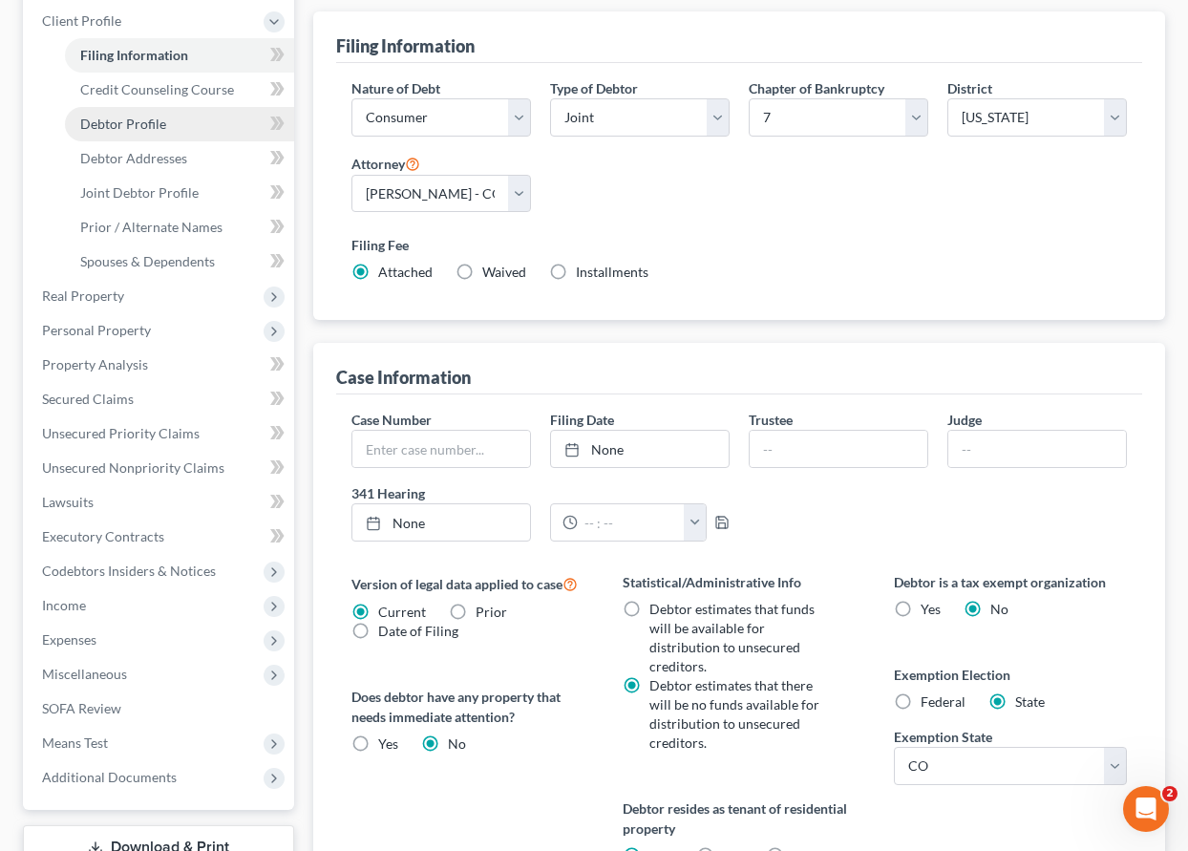
click at [149, 125] on span "Debtor Profile" at bounding box center [123, 124] width 86 height 16
select select "1"
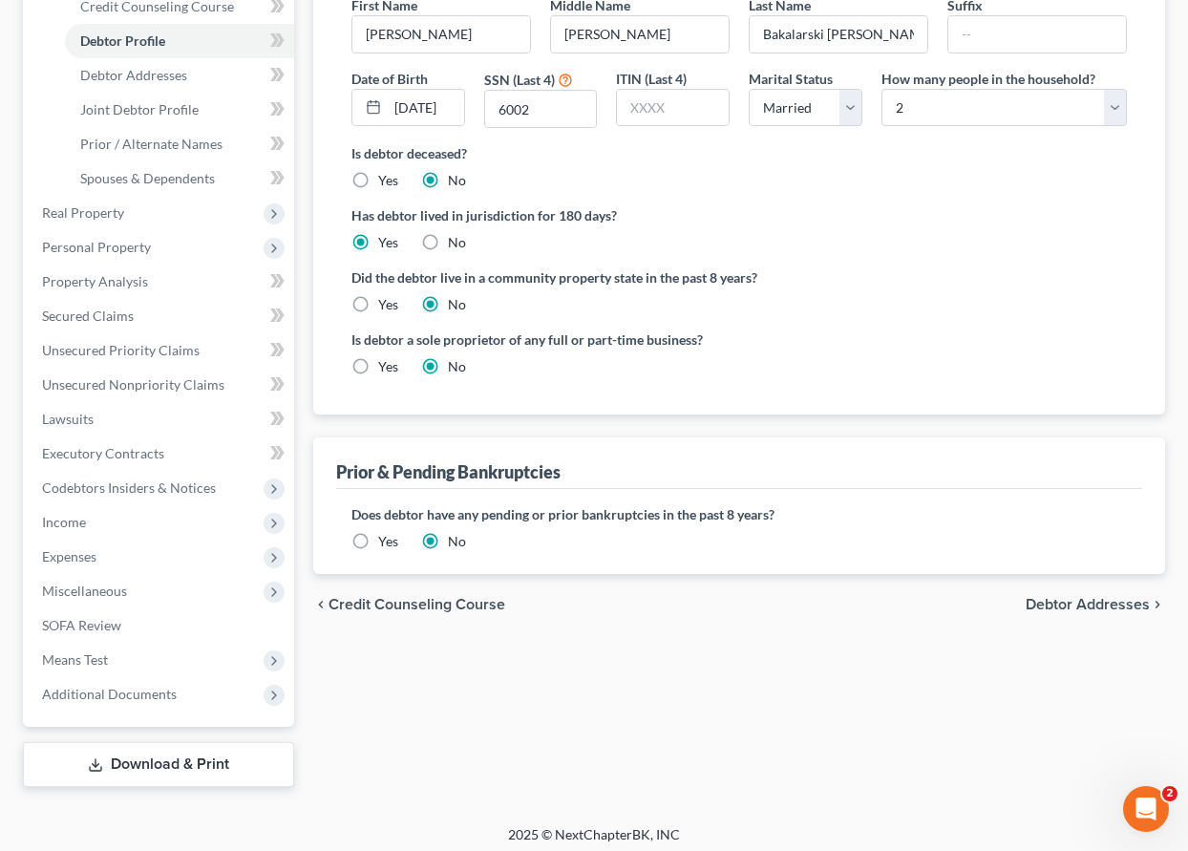
scroll to position [382, 0]
click at [378, 538] on label "Yes" at bounding box center [388, 540] width 20 height 19
click at [386, 538] on input "Yes" at bounding box center [392, 537] width 12 height 12
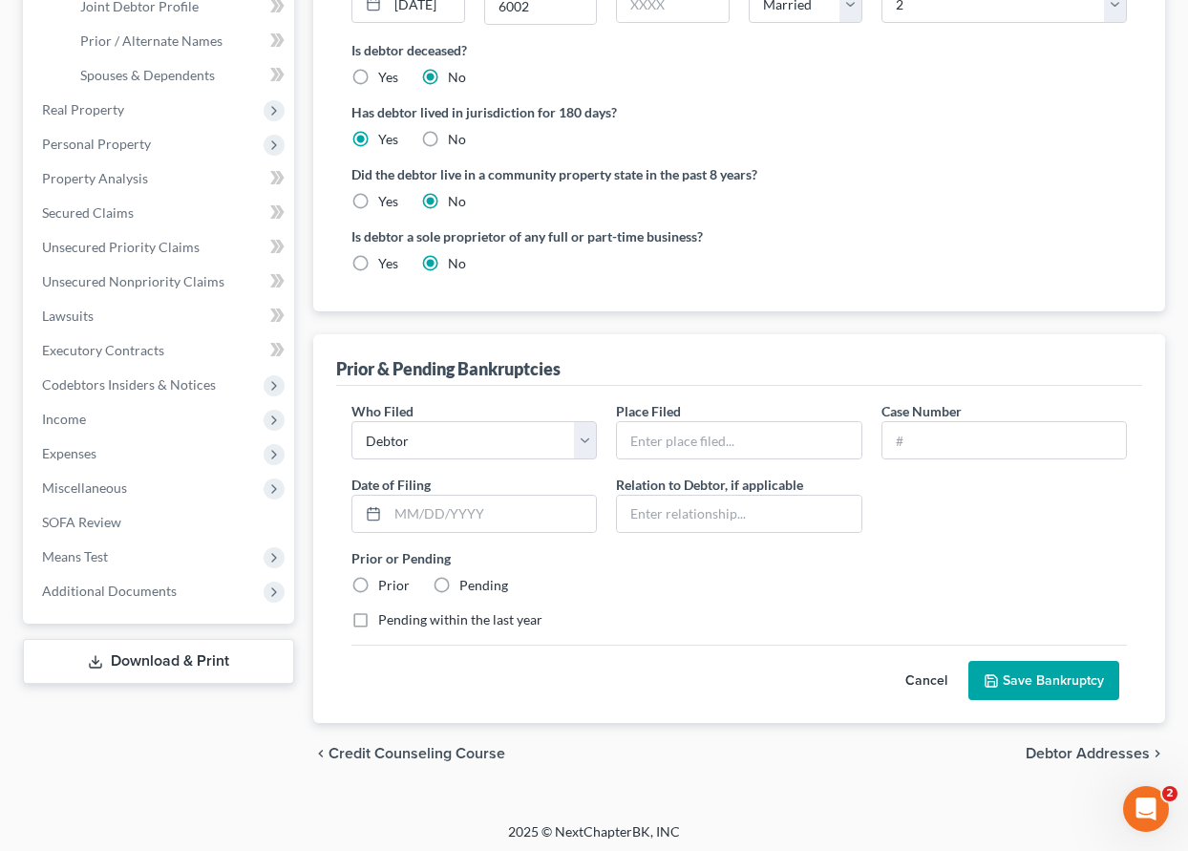
scroll to position [490, 0]
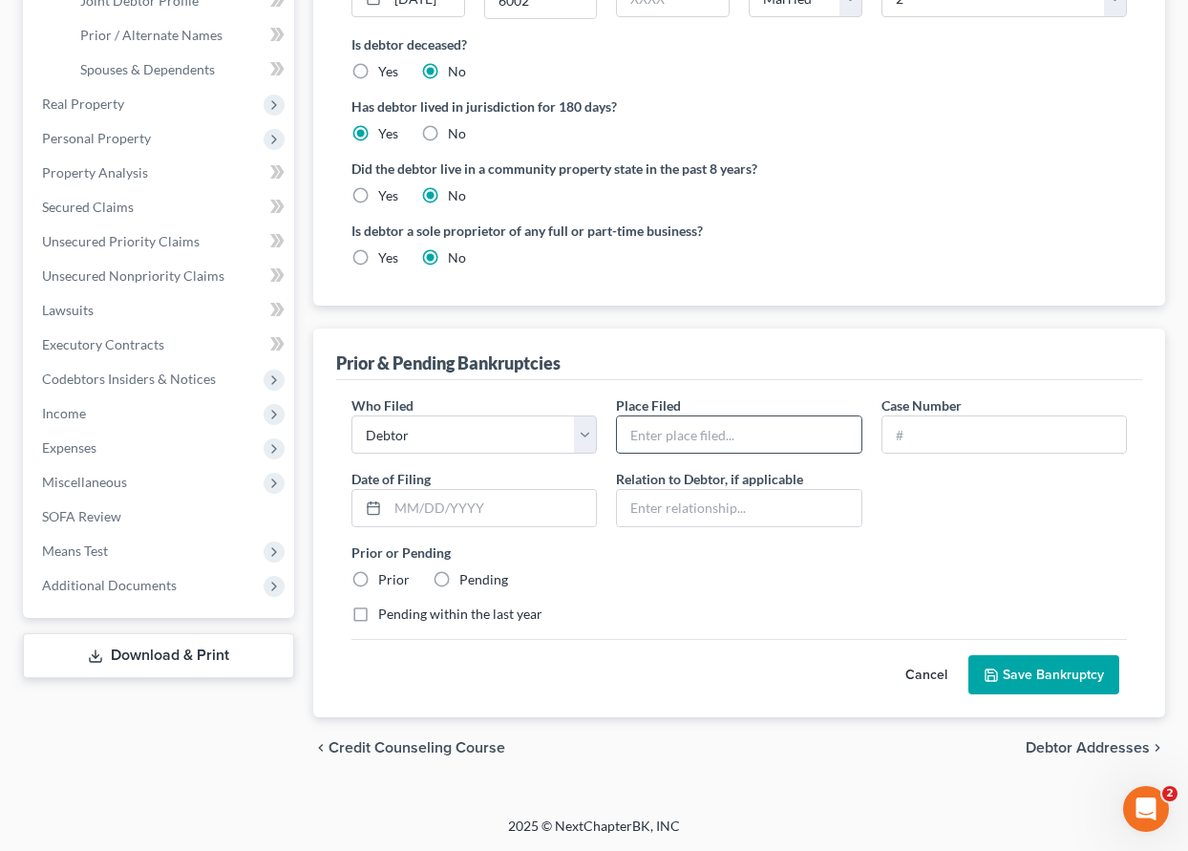
click at [696, 435] on input "text" at bounding box center [739, 434] width 244 height 36
type input "[US_STATE]"
click at [1003, 437] on input "text" at bounding box center [1004, 434] width 244 height 36
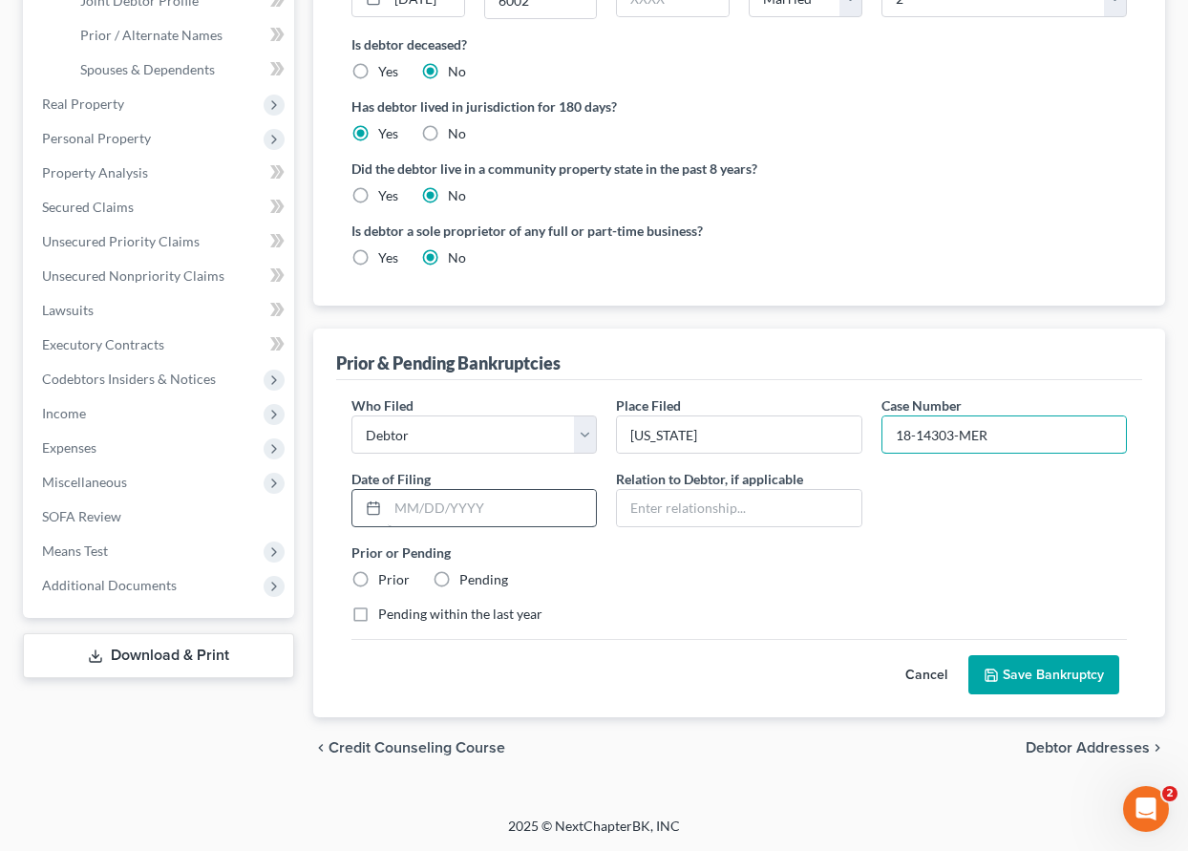
type input "18-14303-MER"
click at [495, 503] on input "text" at bounding box center [492, 508] width 208 height 36
type input "[DATE]"
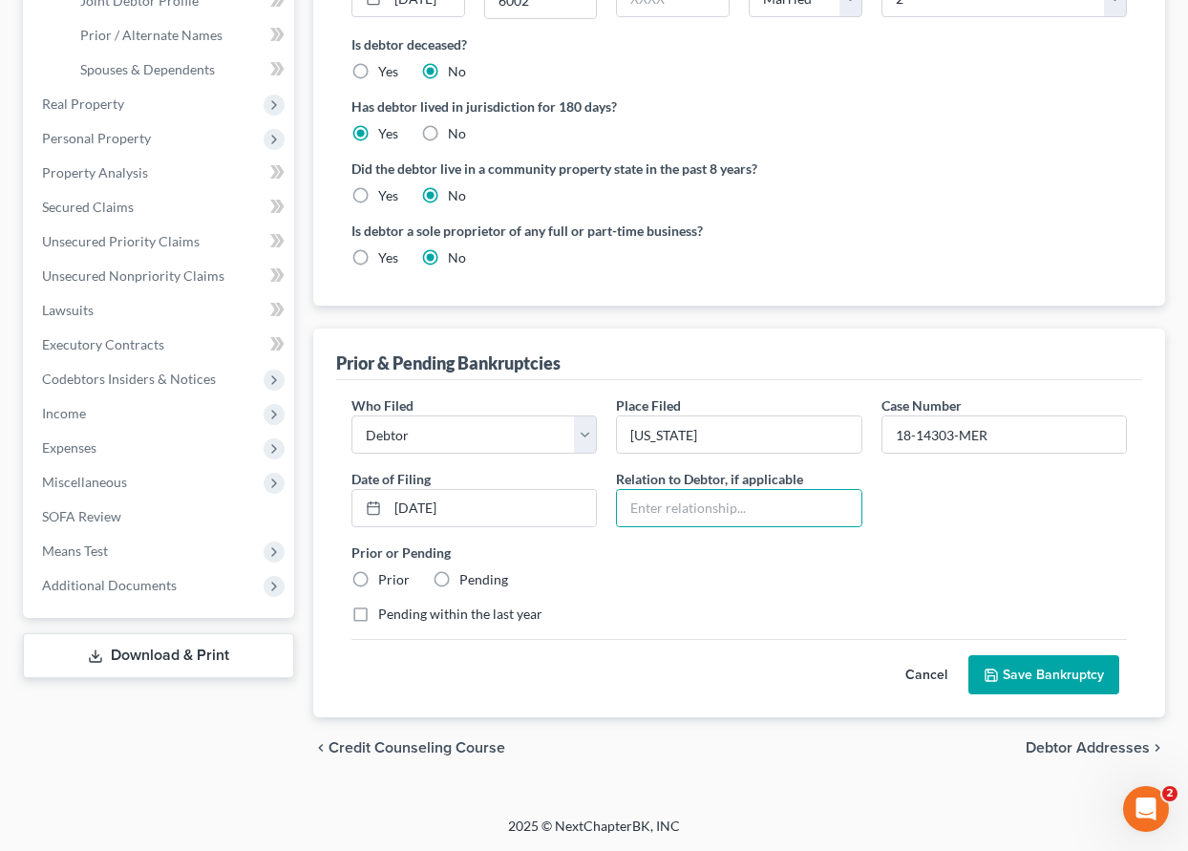
click at [378, 580] on label "Prior" at bounding box center [394, 579] width 32 height 19
click at [386, 580] on input "Prior" at bounding box center [392, 576] width 12 height 12
radio input "true"
click at [1063, 689] on button "Save Bankruptcy" at bounding box center [1043, 675] width 151 height 40
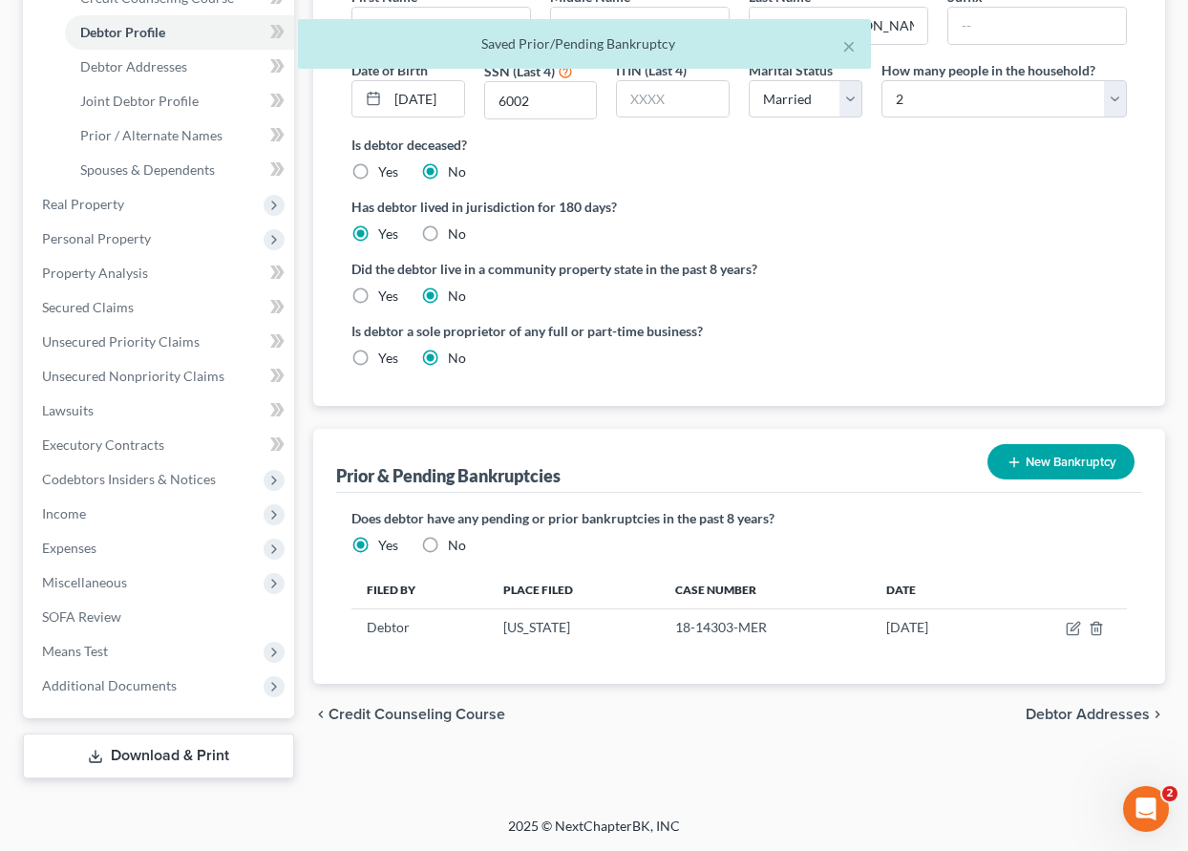
scroll to position [390, 0]
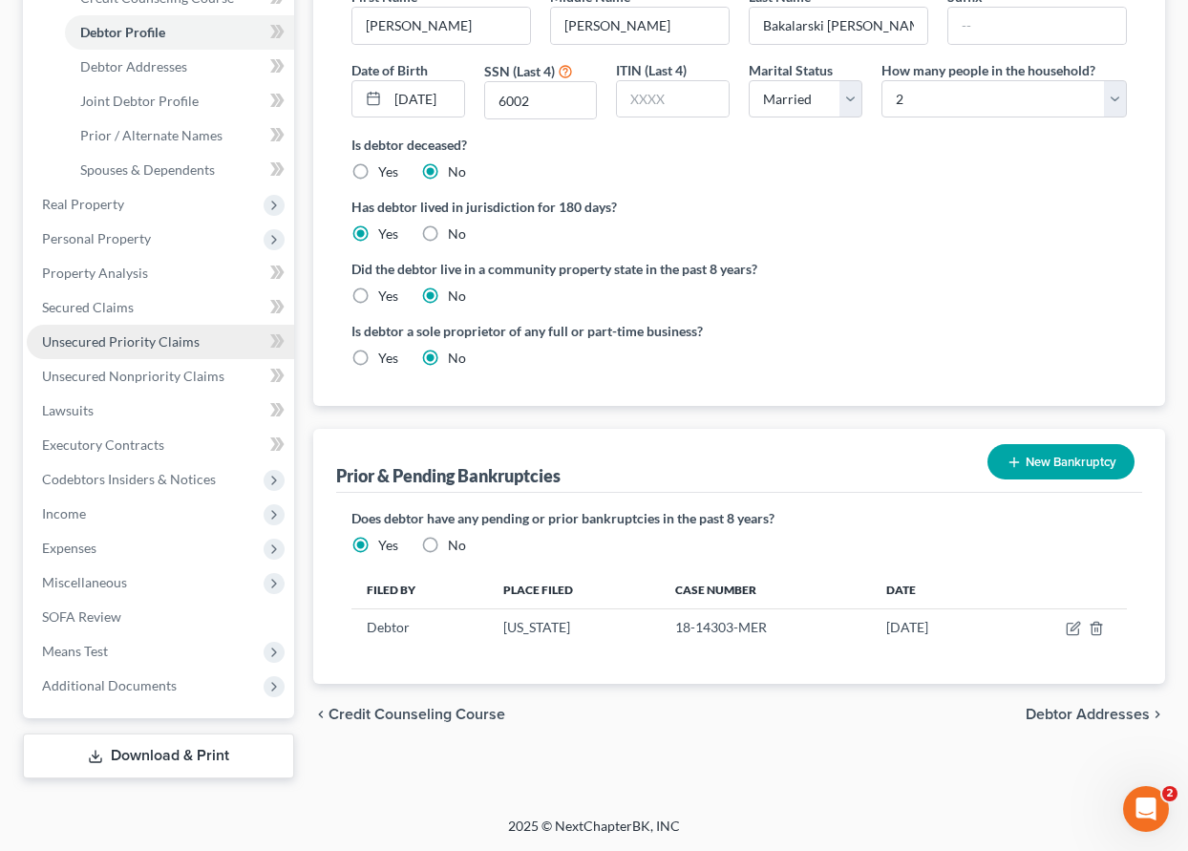
click at [157, 333] on span "Unsecured Priority Claims" at bounding box center [121, 341] width 158 height 16
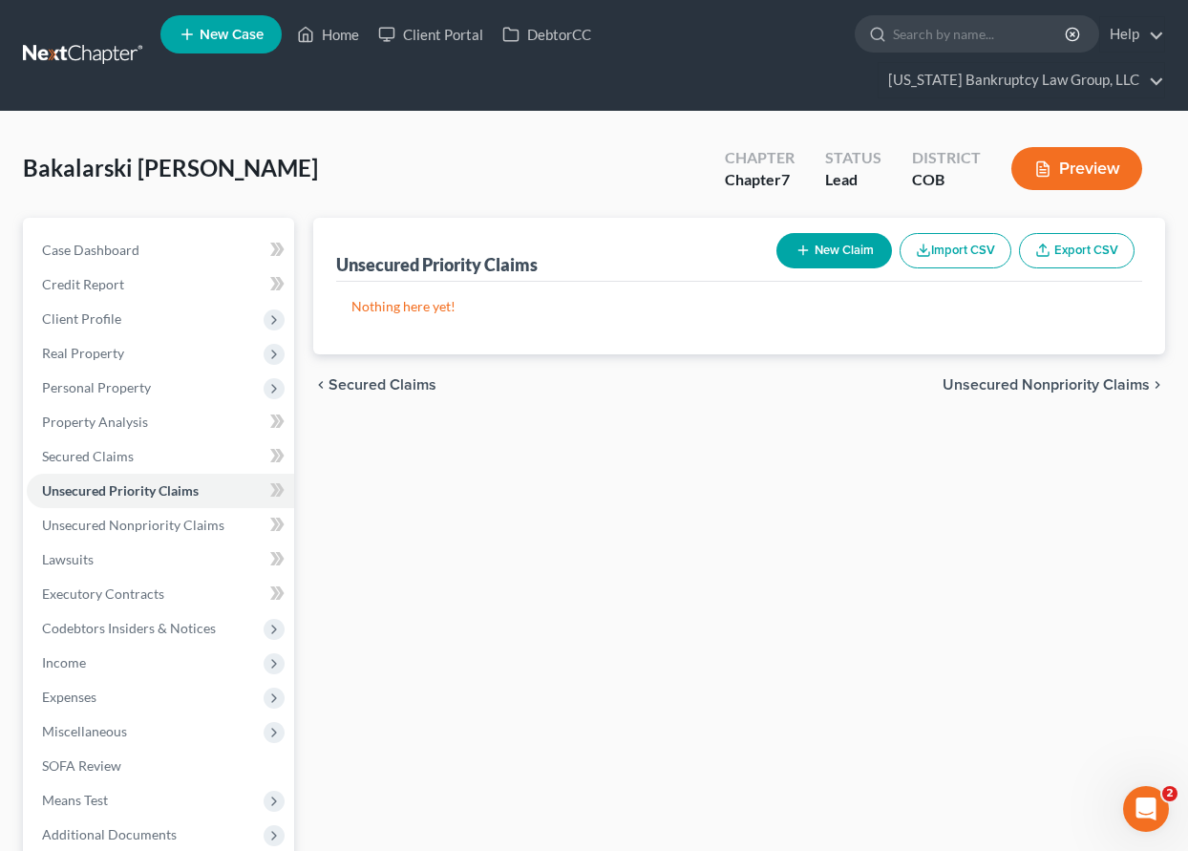
click at [837, 254] on button "New Claim" at bounding box center [834, 250] width 116 height 35
select select "2"
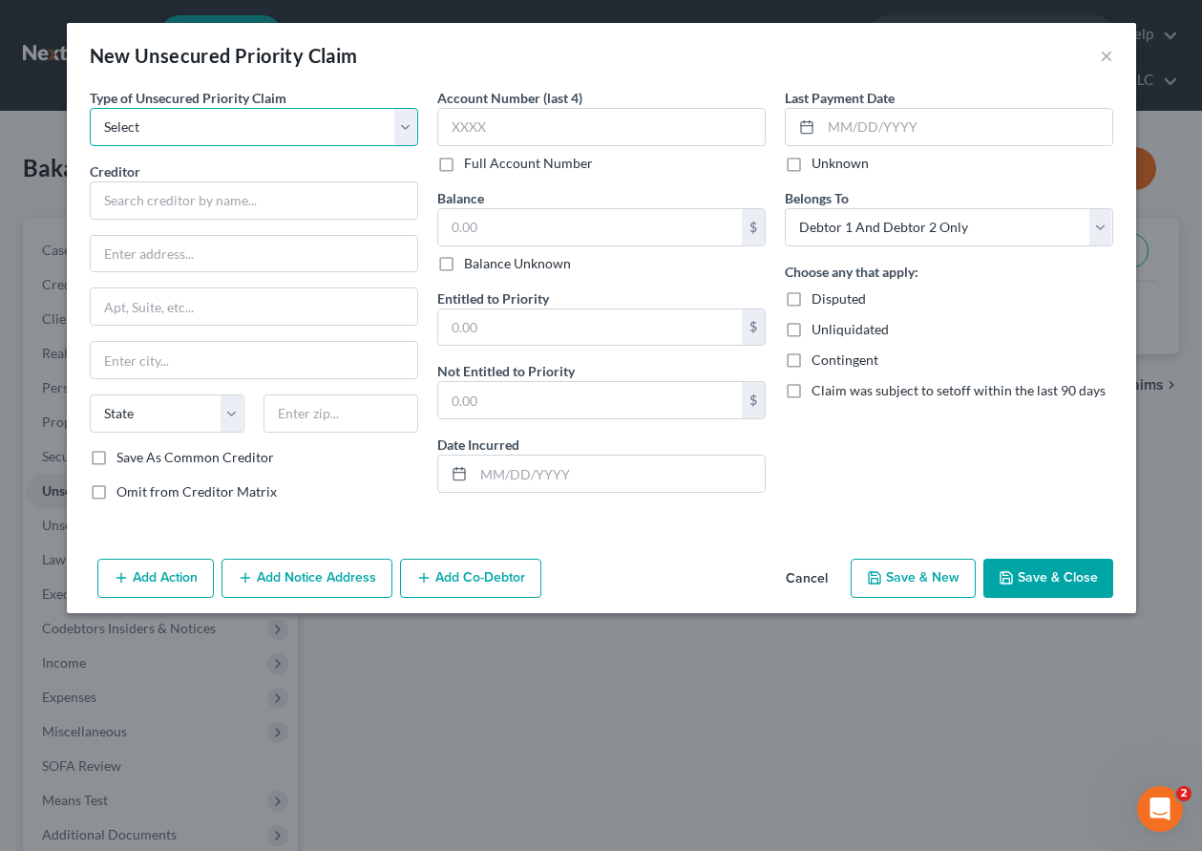
click at [247, 128] on select "Select Taxes & Other Government Units Domestic Support Obligations Extensions o…" at bounding box center [254, 127] width 329 height 38
select select "0"
click at [90, 108] on select "Select Taxes & Other Government Units Domestic Support Obligations Extensions o…" at bounding box center [254, 127] width 329 height 38
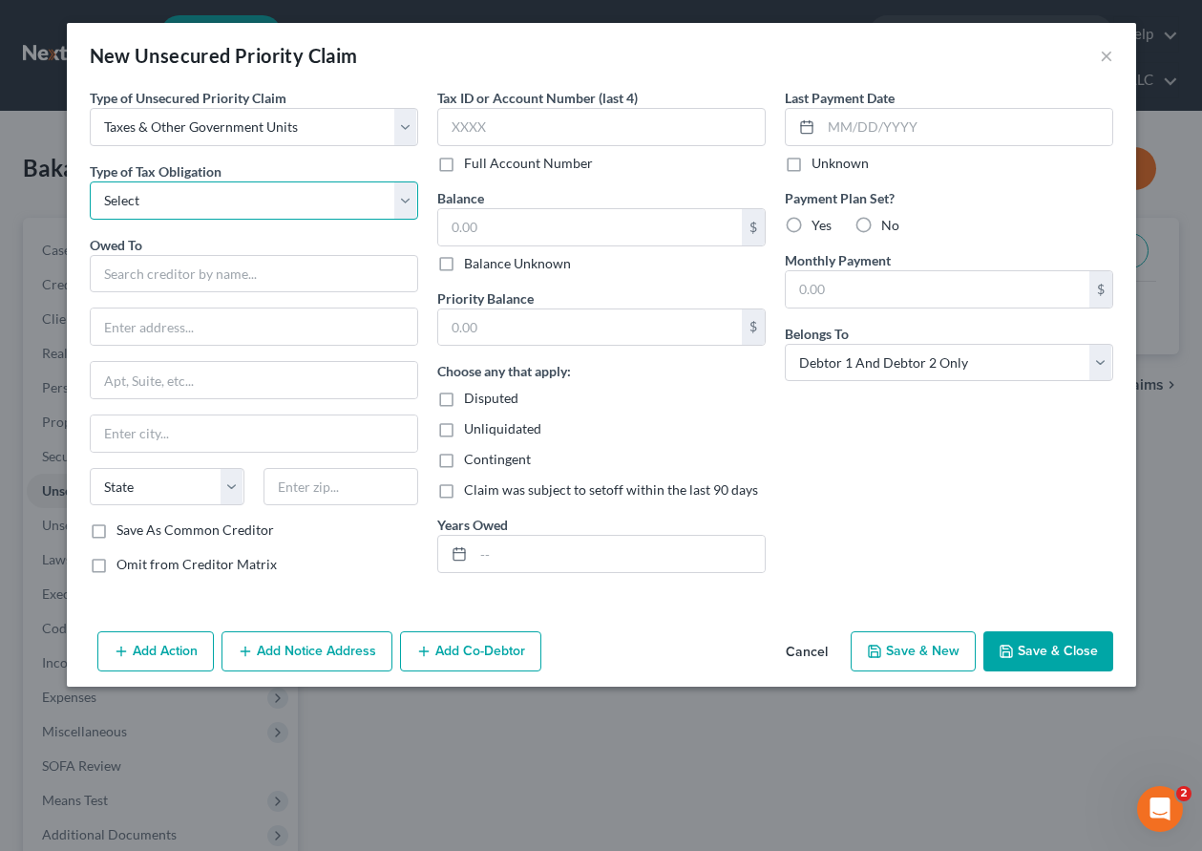
click at [253, 205] on select "Select Federal City State Franchise Tax Board Other" at bounding box center [254, 200] width 329 height 38
select select "0"
click at [90, 181] on select "Select Federal City State Franchise Tax Board Other" at bounding box center [254, 200] width 329 height 38
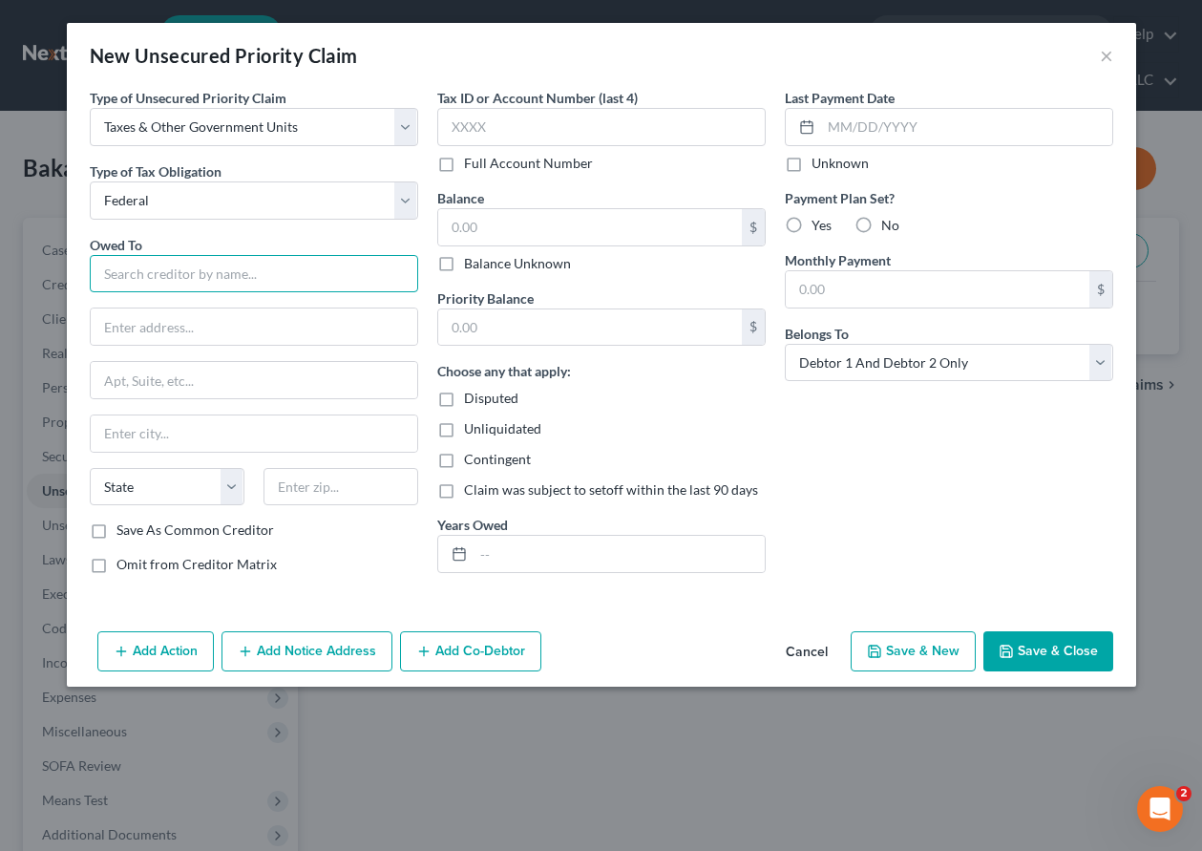
click at [234, 276] on input "text" at bounding box center [254, 274] width 329 height 38
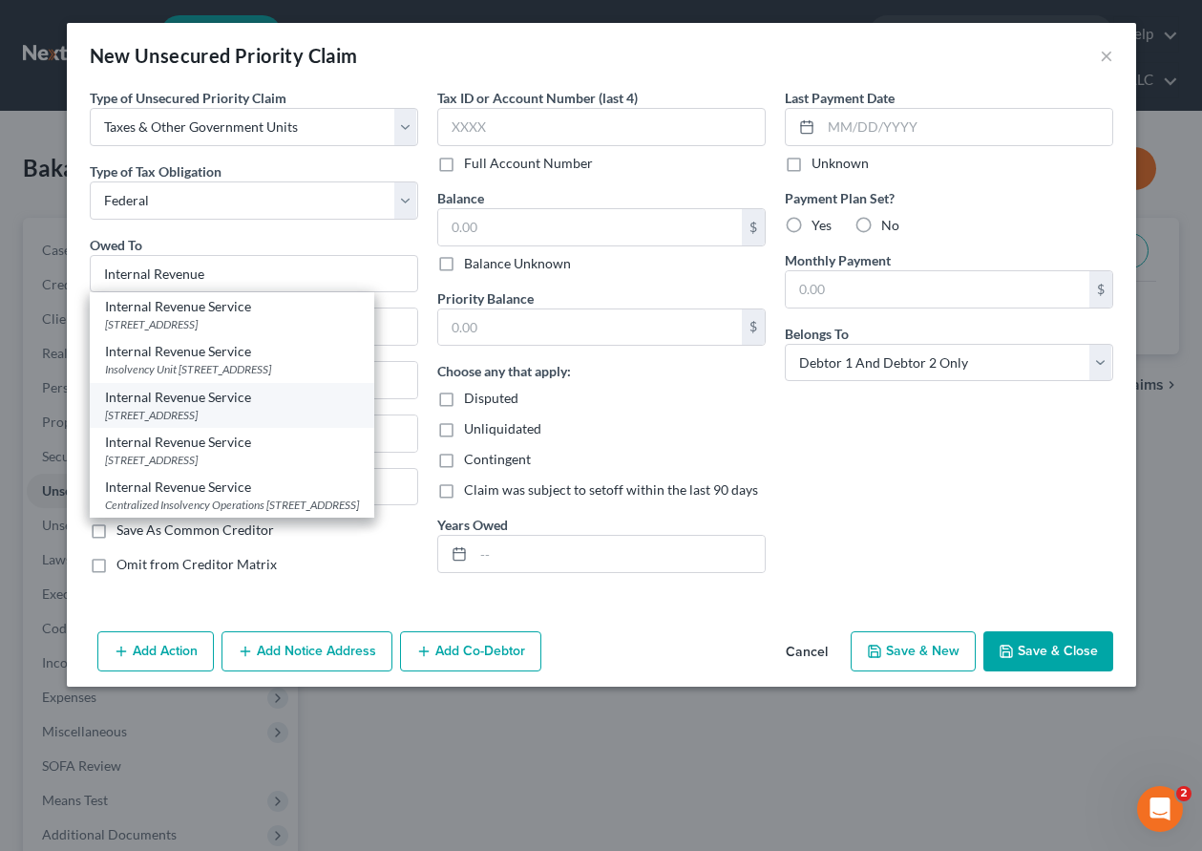
click at [206, 407] on div "Internal Revenue Service" at bounding box center [232, 397] width 254 height 19
type input "Internal Revenue Service"
type input "PO Box 7346"
type input "[GEOGRAPHIC_DATA]"
select select "39"
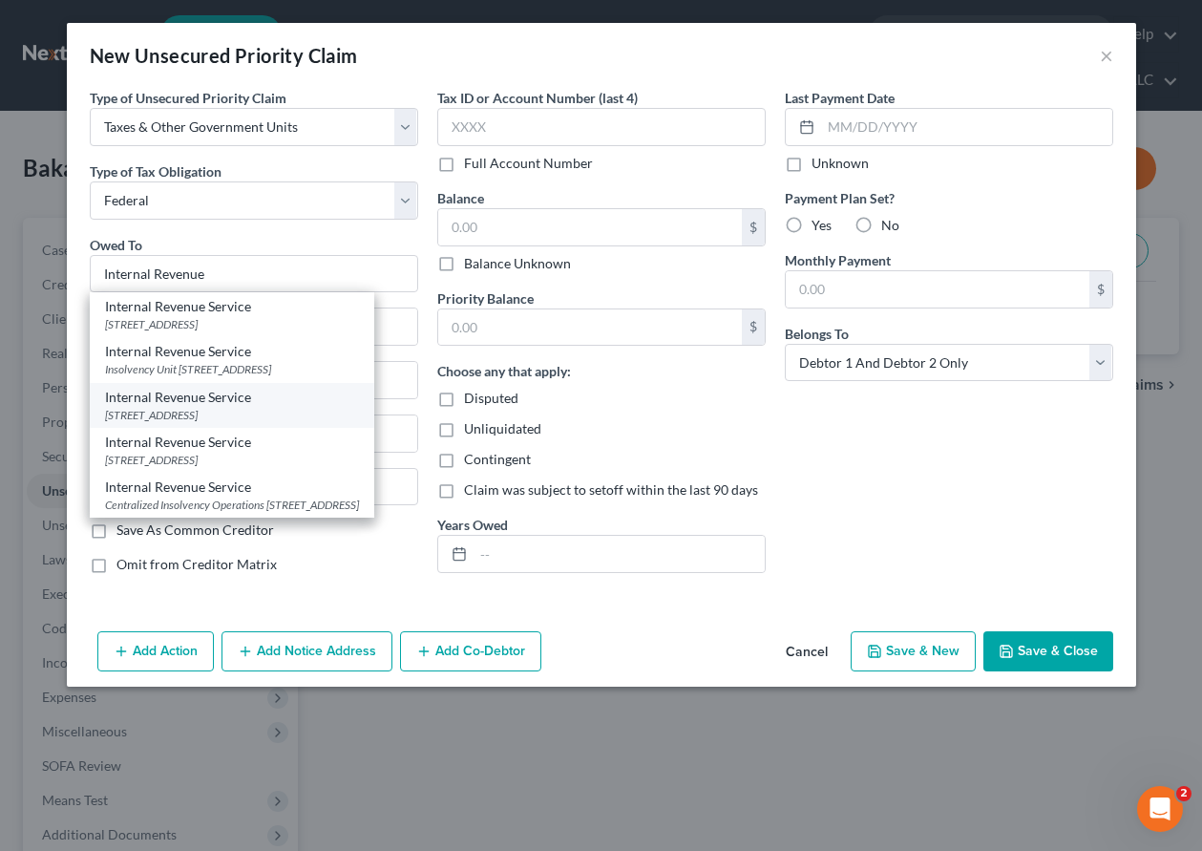
type input "19101"
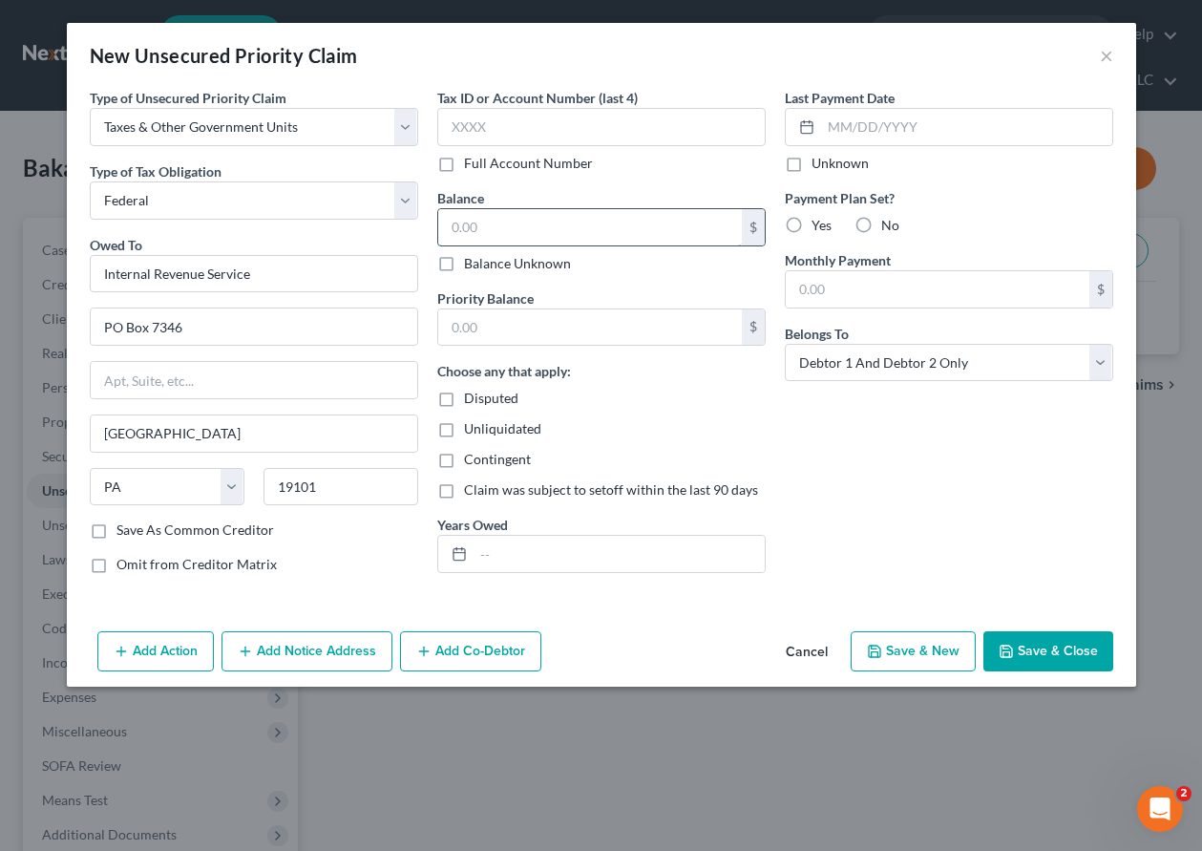
click at [527, 226] on input "text" at bounding box center [590, 227] width 304 height 36
type input "1,225.37"
click at [608, 560] on input "text" at bounding box center [619, 554] width 291 height 36
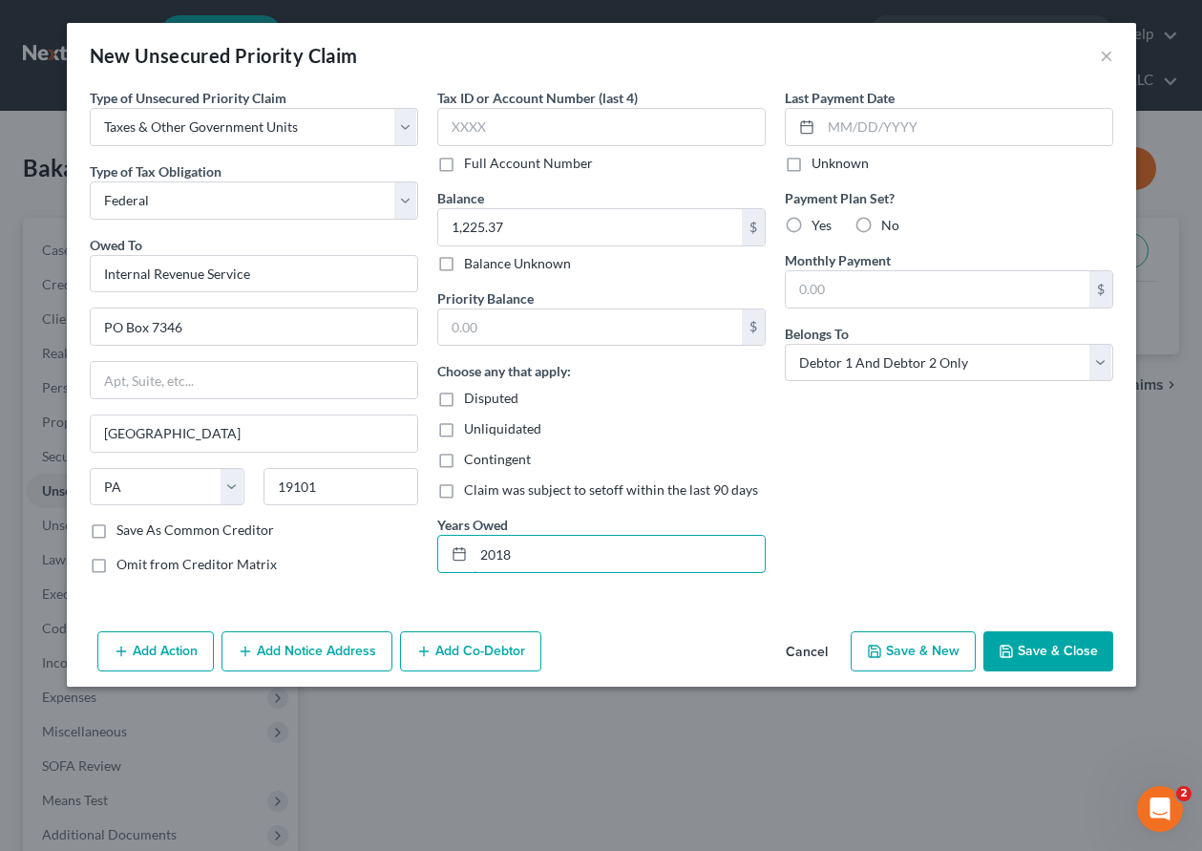
type input "2018"
click at [935, 656] on button "Save & New" at bounding box center [913, 651] width 125 height 40
select select "2"
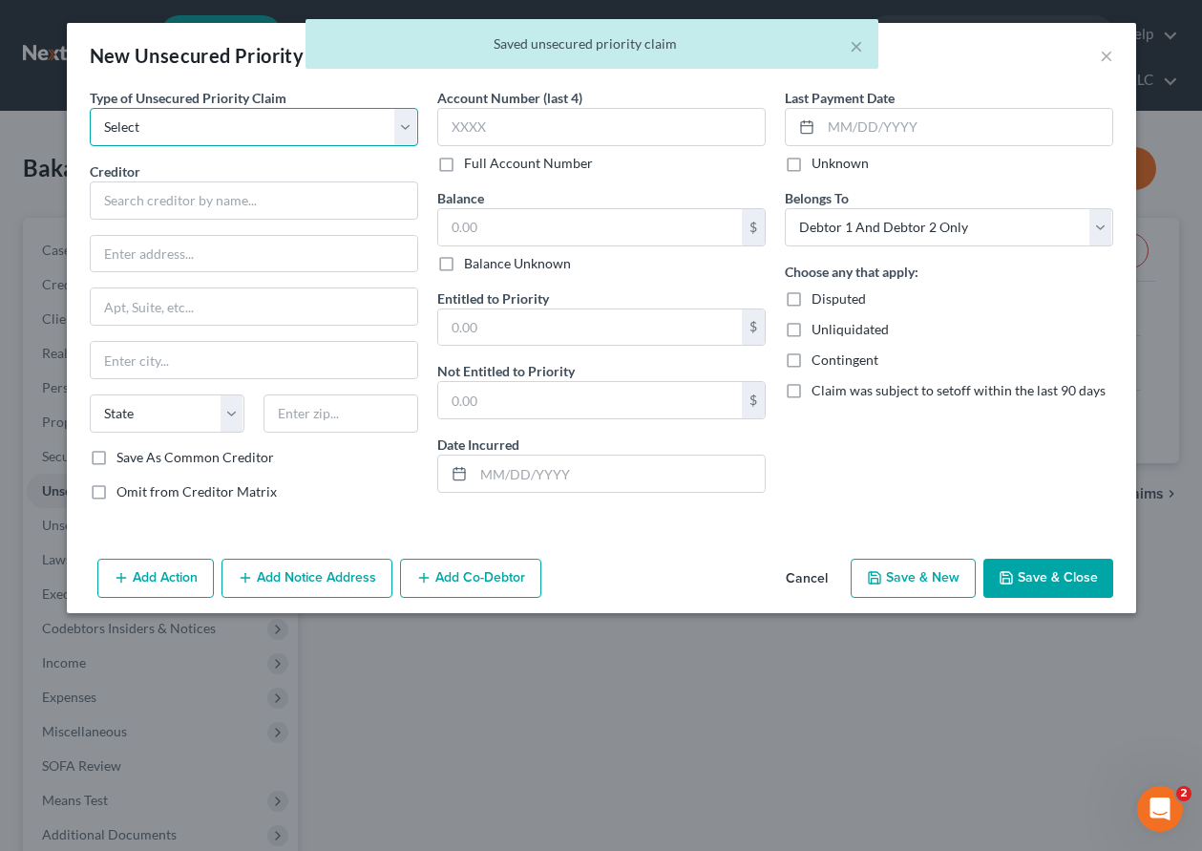
click at [158, 128] on select "Select Taxes & Other Government Units Domestic Support Obligations Extensions o…" at bounding box center [254, 127] width 329 height 38
select select "0"
click at [90, 108] on select "Select Taxes & Other Government Units Domestic Support Obligations Extensions o…" at bounding box center [254, 127] width 329 height 38
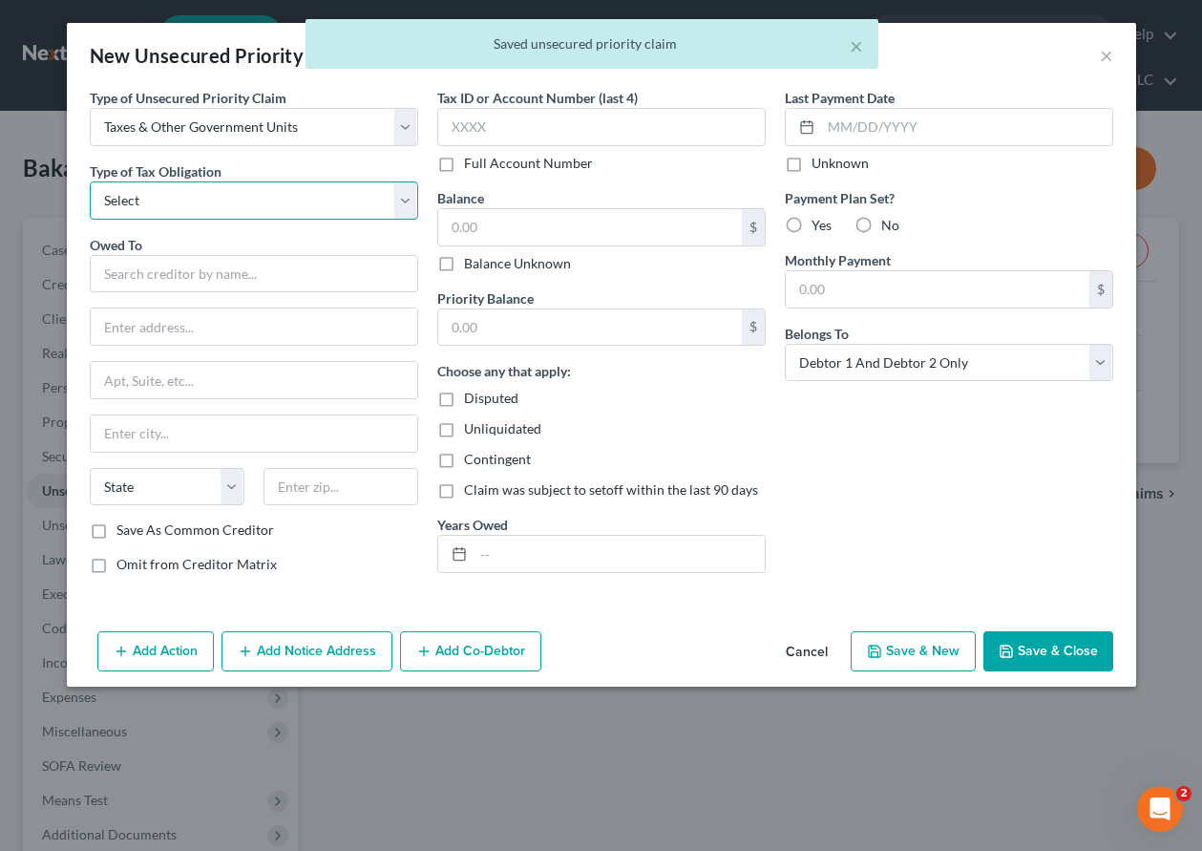
drag, startPoint x: 158, startPoint y: 130, endPoint x: 181, endPoint y: 193, distance: 67.4
click at [181, 193] on select "Select Federal City State Franchise Tax Board Other" at bounding box center [254, 200] width 329 height 38
select select "0"
click at [90, 181] on select "Select Federal City State Franchise Tax Board Other" at bounding box center [254, 200] width 329 height 38
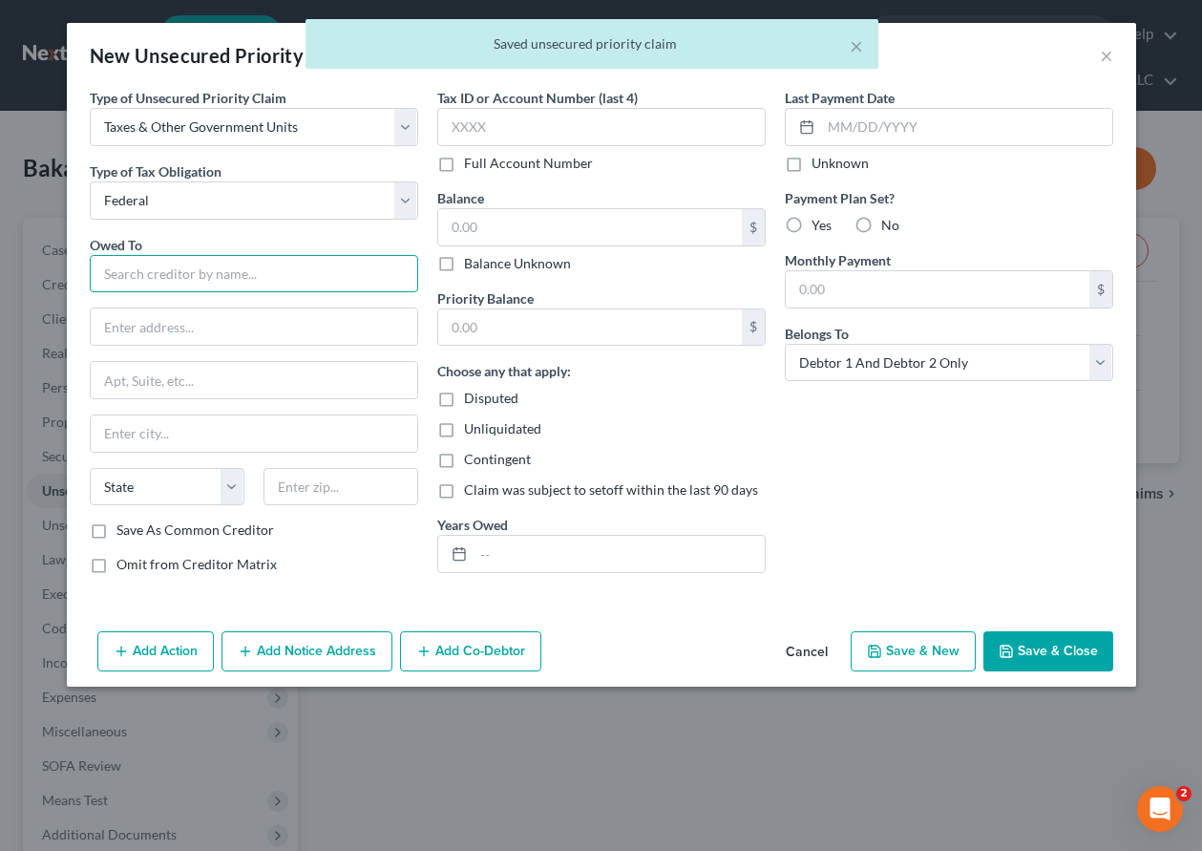
click at [188, 267] on input "text" at bounding box center [254, 274] width 329 height 38
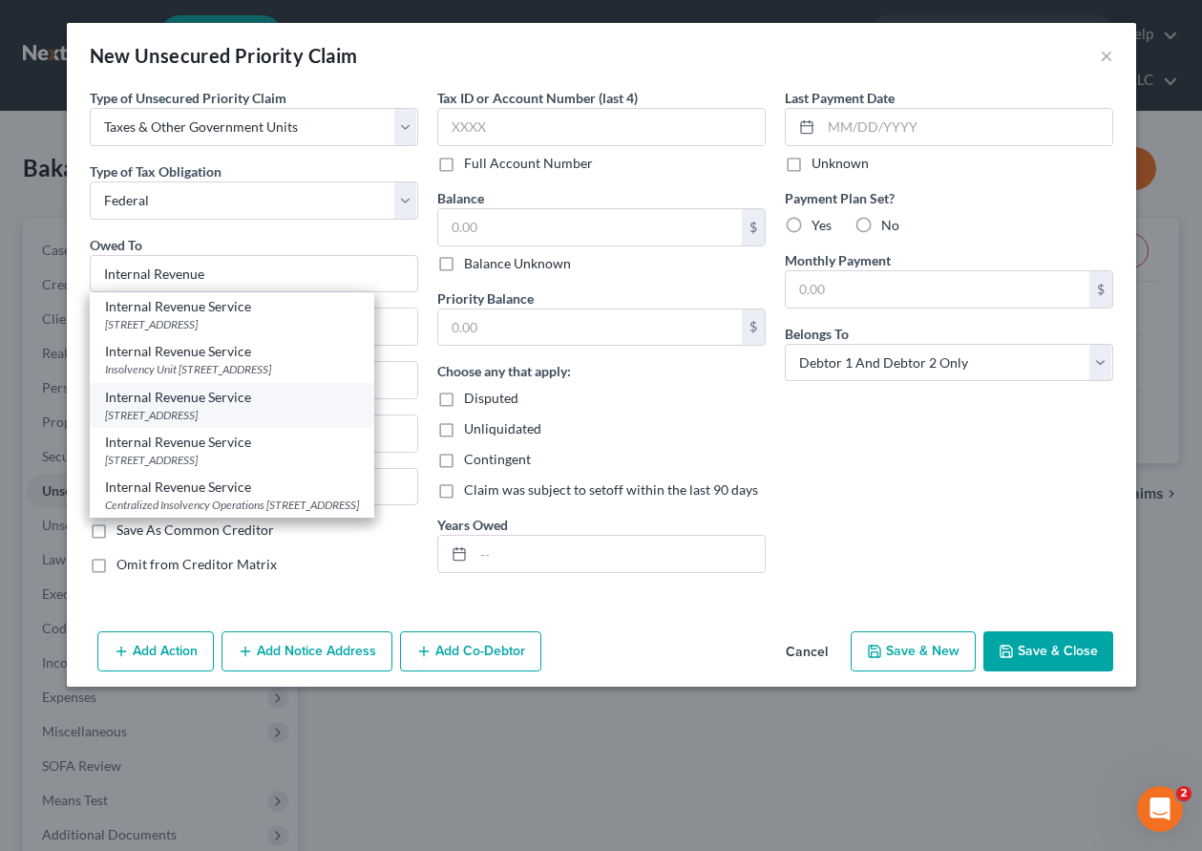
click at [205, 423] on div "[STREET_ADDRESS]" at bounding box center [232, 415] width 254 height 16
type input "Internal Revenue Service"
type input "PO Box 7346"
type input "[GEOGRAPHIC_DATA]"
select select "39"
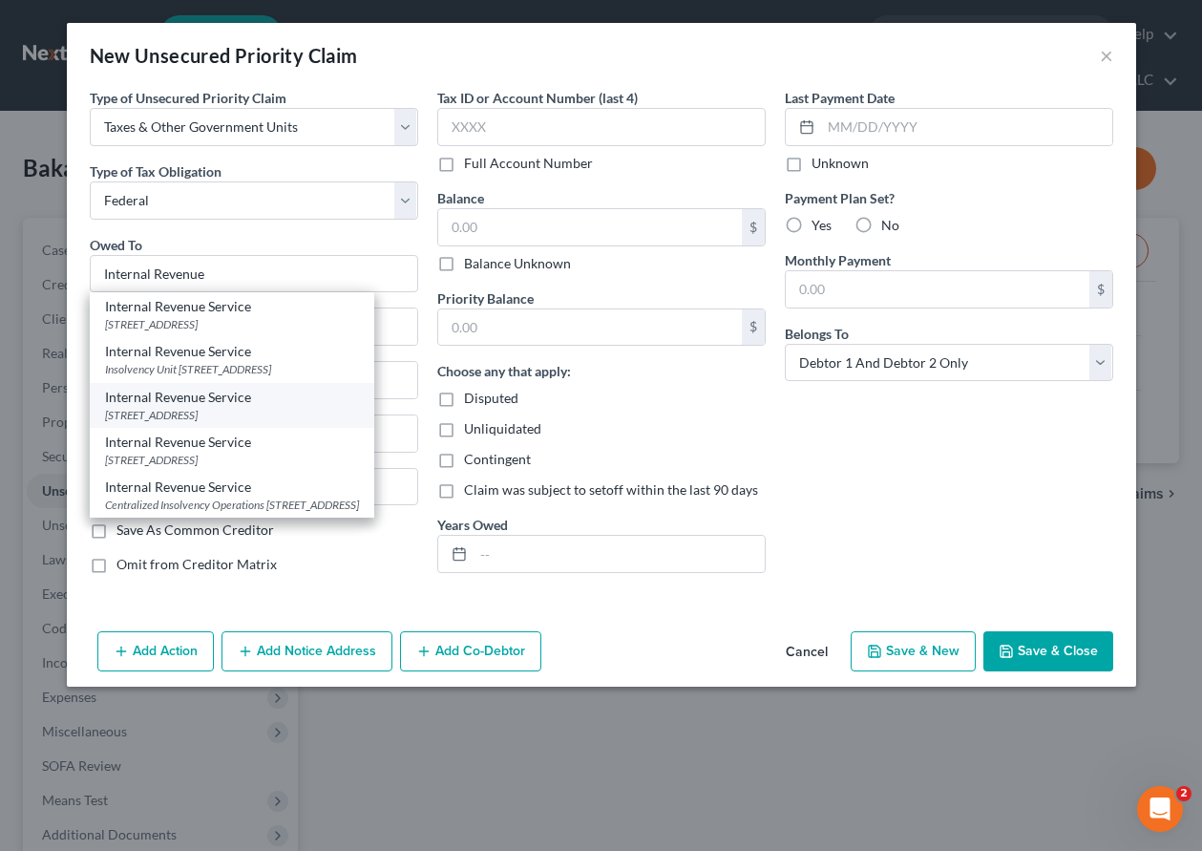
type input "19101"
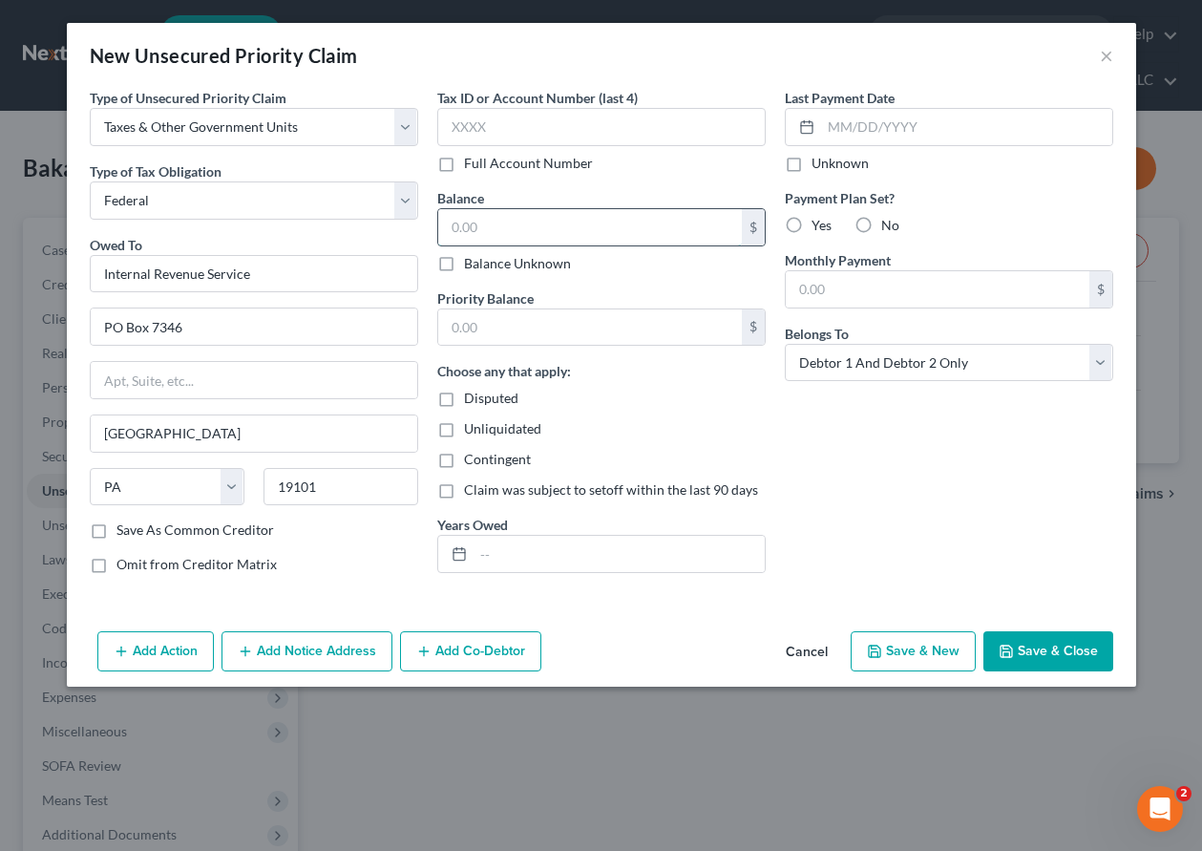
click at [495, 223] on input "text" at bounding box center [590, 227] width 304 height 36
type input "1,725.65"
click at [597, 560] on input "text" at bounding box center [619, 554] width 291 height 36
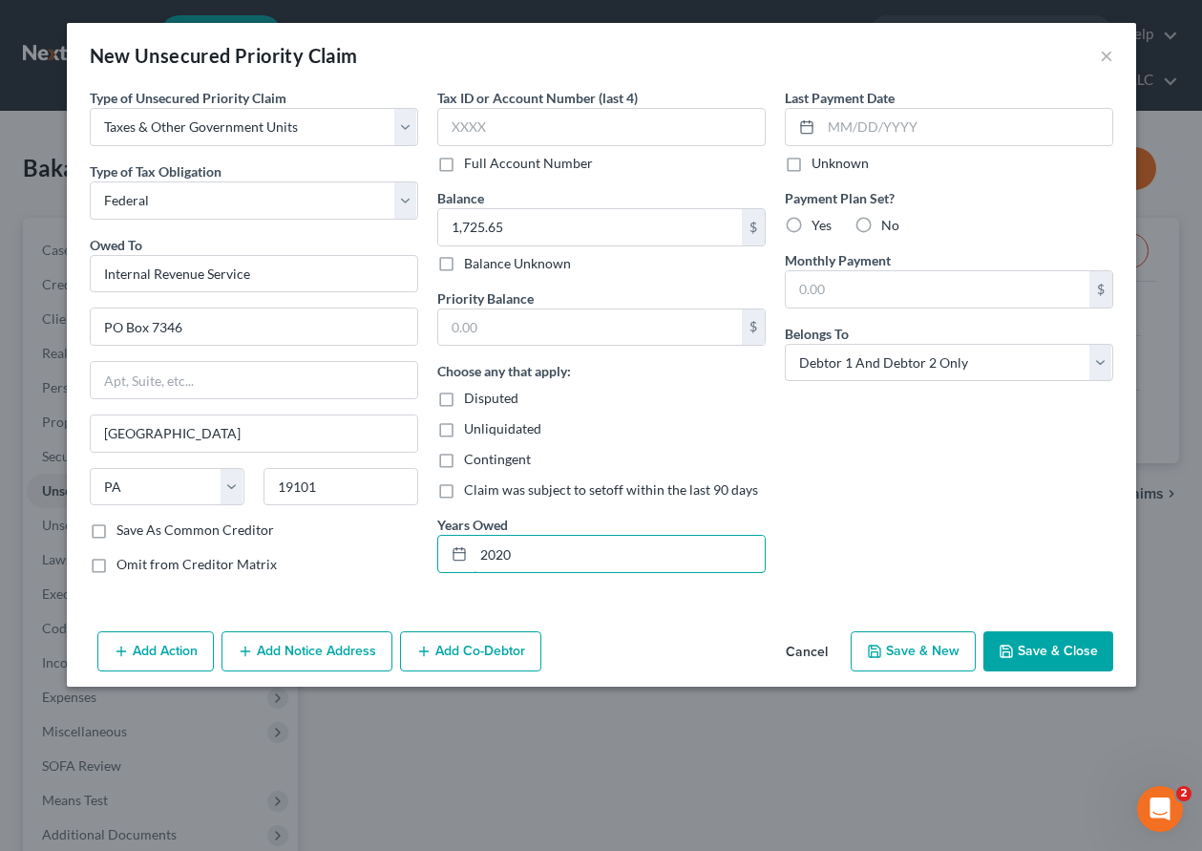
type input "2020"
click at [915, 653] on button "Save & New" at bounding box center [913, 651] width 125 height 40
select select "2"
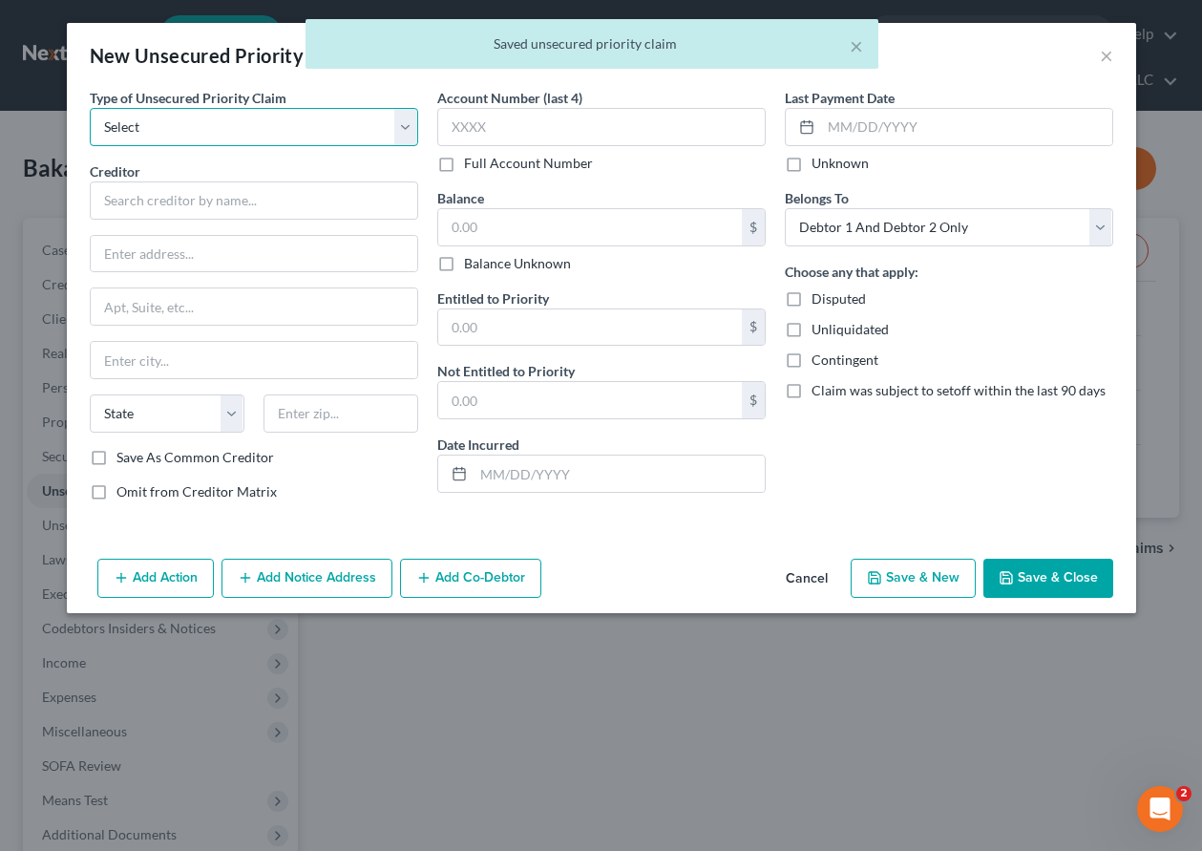
click at [167, 123] on select "Select Taxes & Other Government Units Domestic Support Obligations Extensions o…" at bounding box center [254, 127] width 329 height 38
select select "0"
click at [90, 108] on select "Select Taxes & Other Government Units Domestic Support Obligations Extensions o…" at bounding box center [254, 127] width 329 height 38
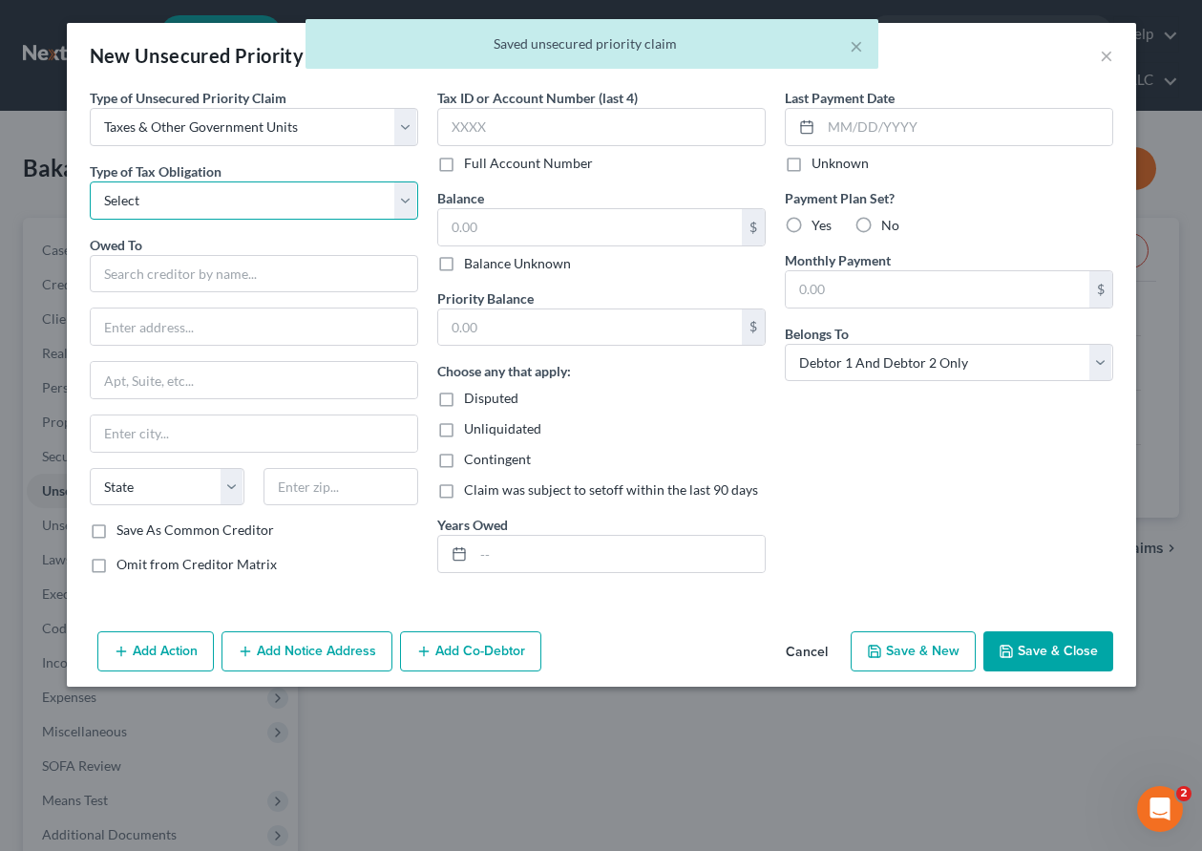
click at [193, 201] on select "Select Federal City State Franchise Tax Board Other" at bounding box center [254, 200] width 329 height 38
select select "0"
click at [90, 181] on select "Select Federal City State Franchise Tax Board Other" at bounding box center [254, 200] width 329 height 38
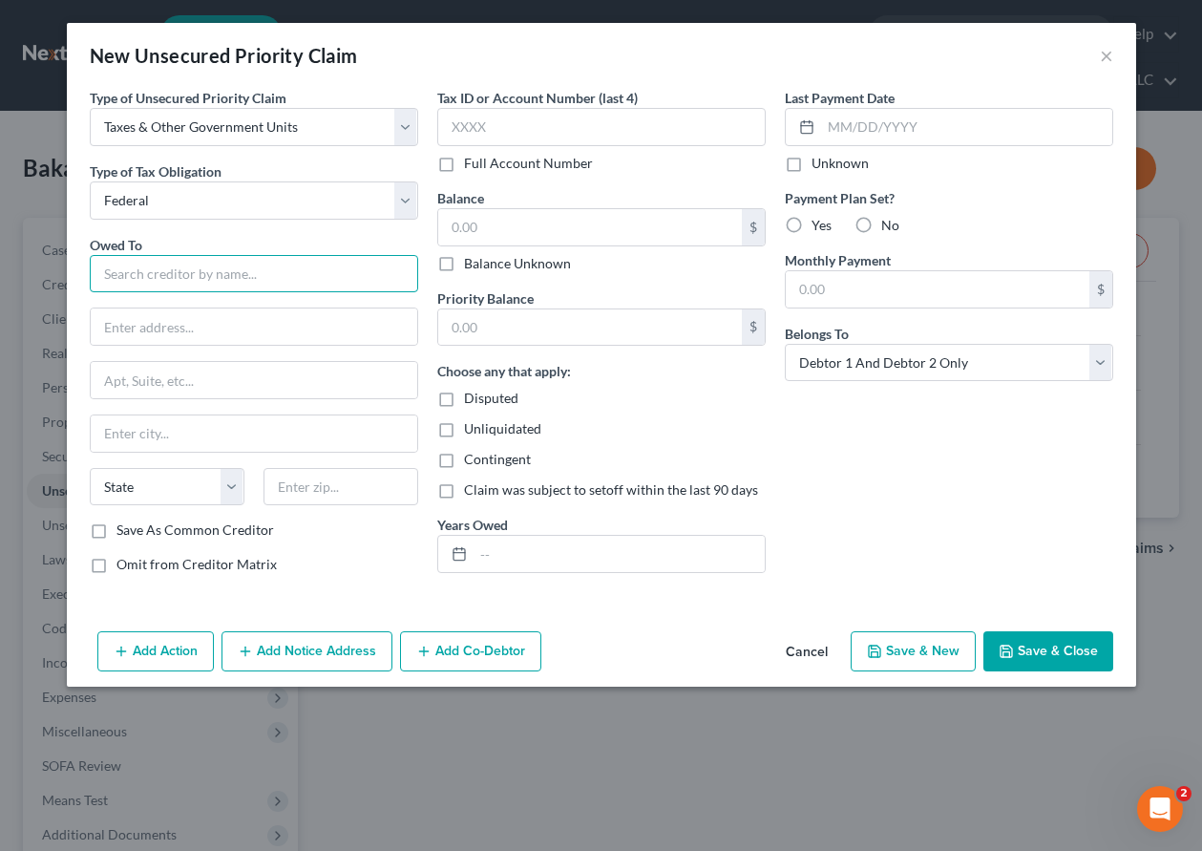
click at [195, 278] on input "text" at bounding box center [254, 274] width 329 height 38
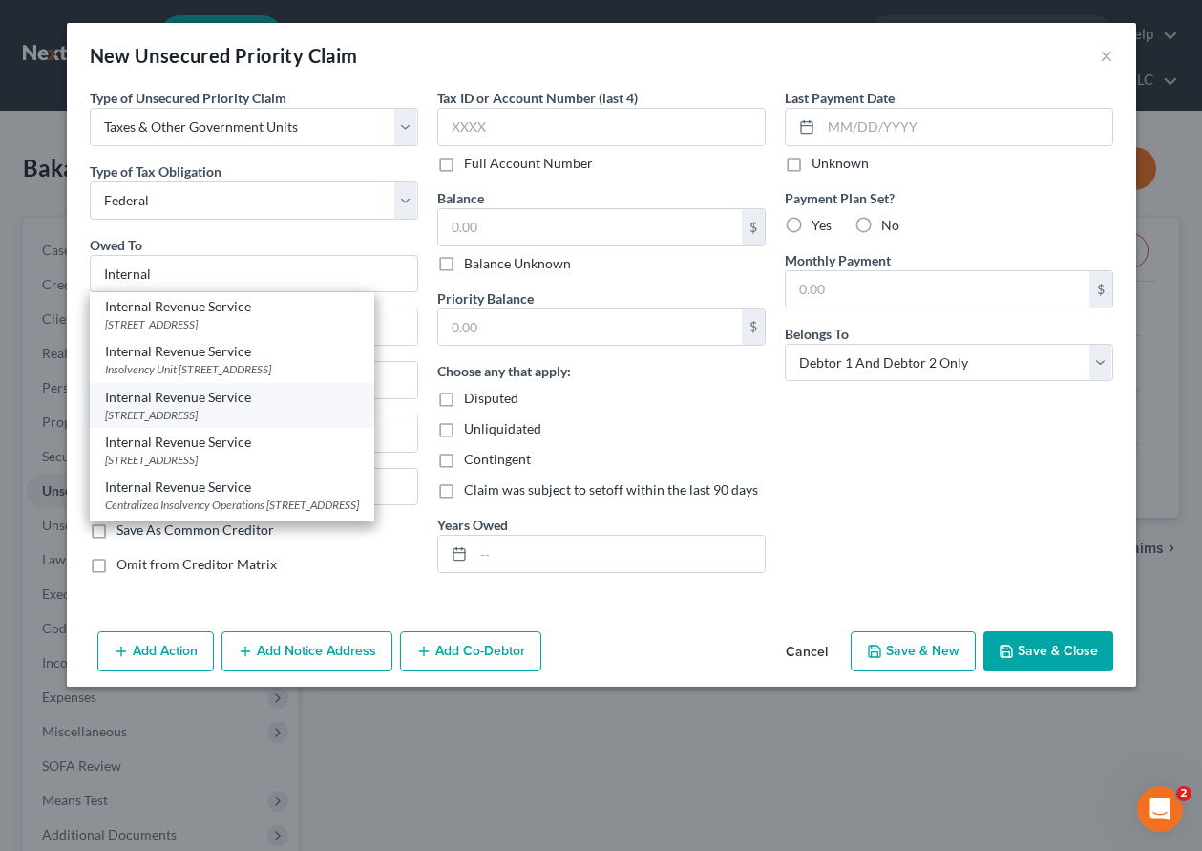
click at [226, 423] on div "[STREET_ADDRESS]" at bounding box center [232, 415] width 254 height 16
type input "Internal Revenue Service"
type input "PO Box 7346"
type input "[GEOGRAPHIC_DATA]"
select select "39"
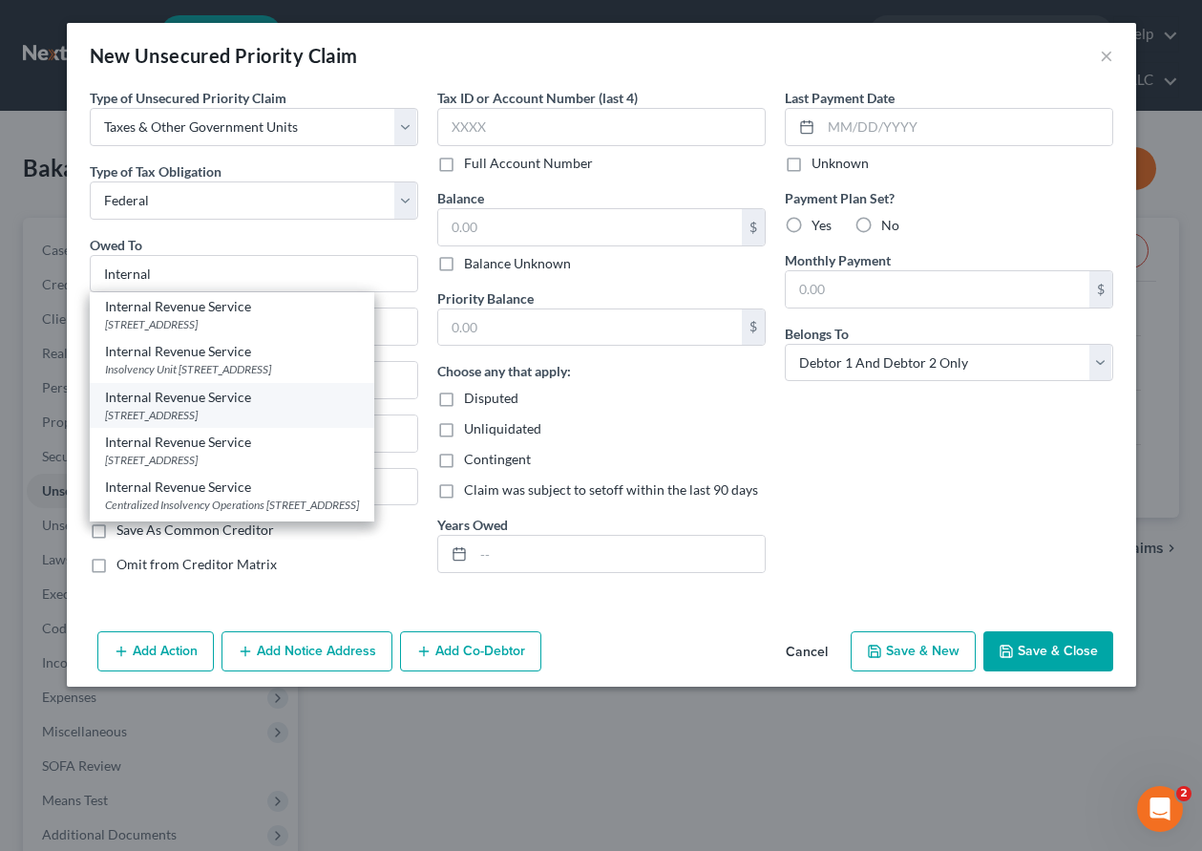
type input "19101"
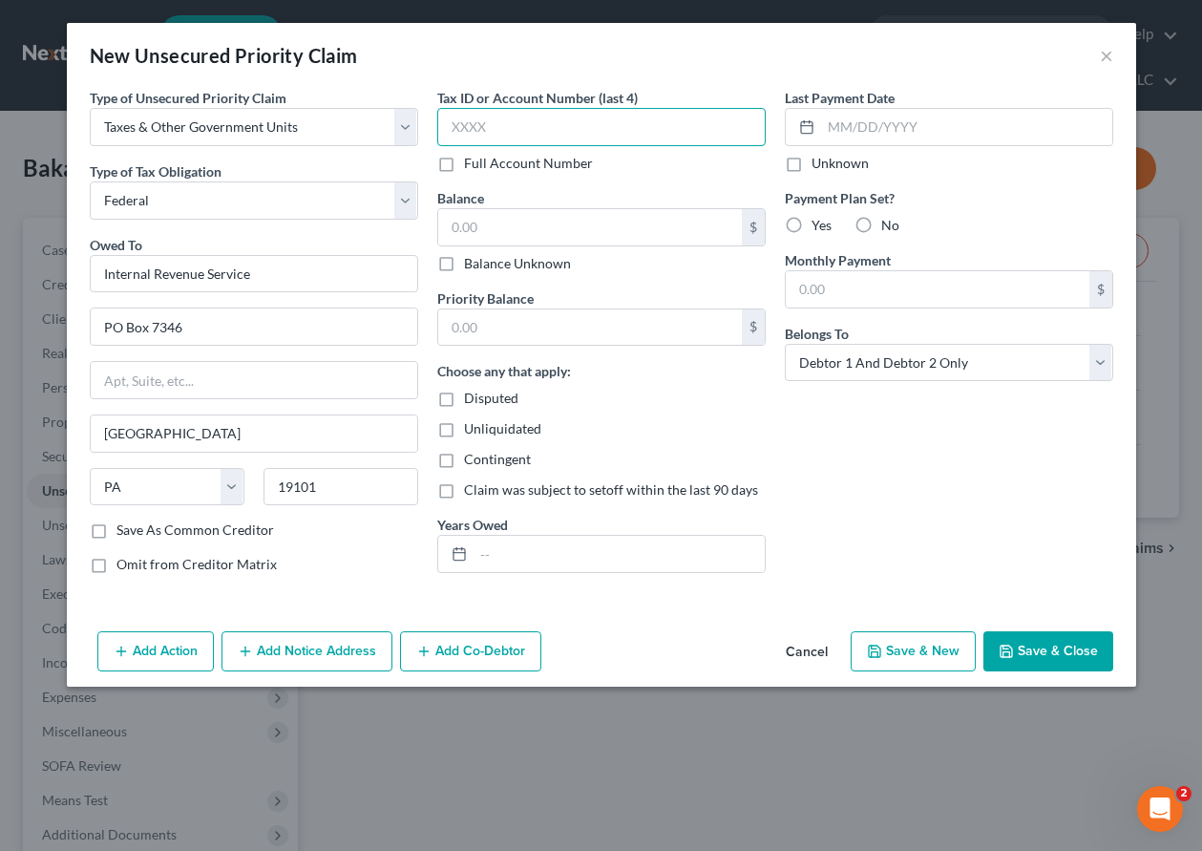
click at [498, 125] on input "text" at bounding box center [601, 127] width 329 height 38
type input "7"
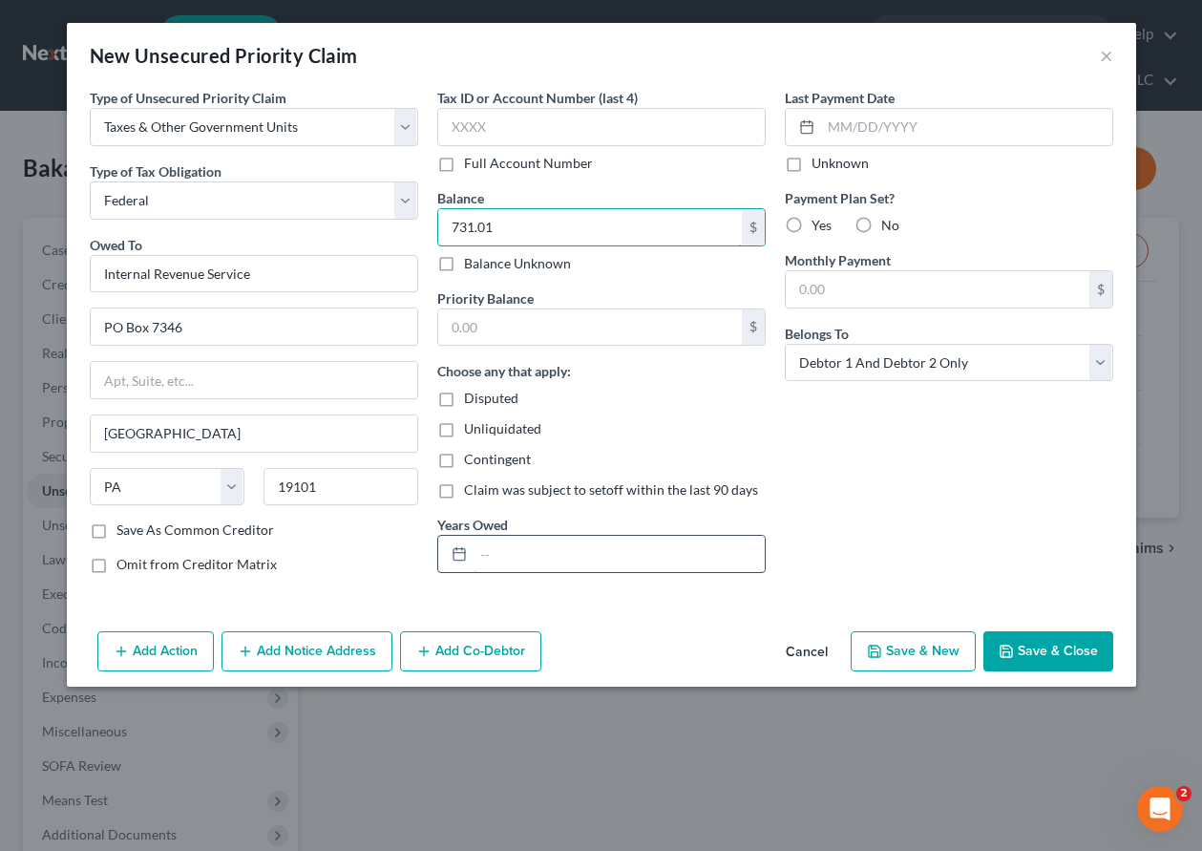
type input "731.01"
click at [576, 559] on input "text" at bounding box center [619, 554] width 291 height 36
type input "2021"
click at [938, 640] on button "Save & New" at bounding box center [913, 651] width 125 height 40
select select "2"
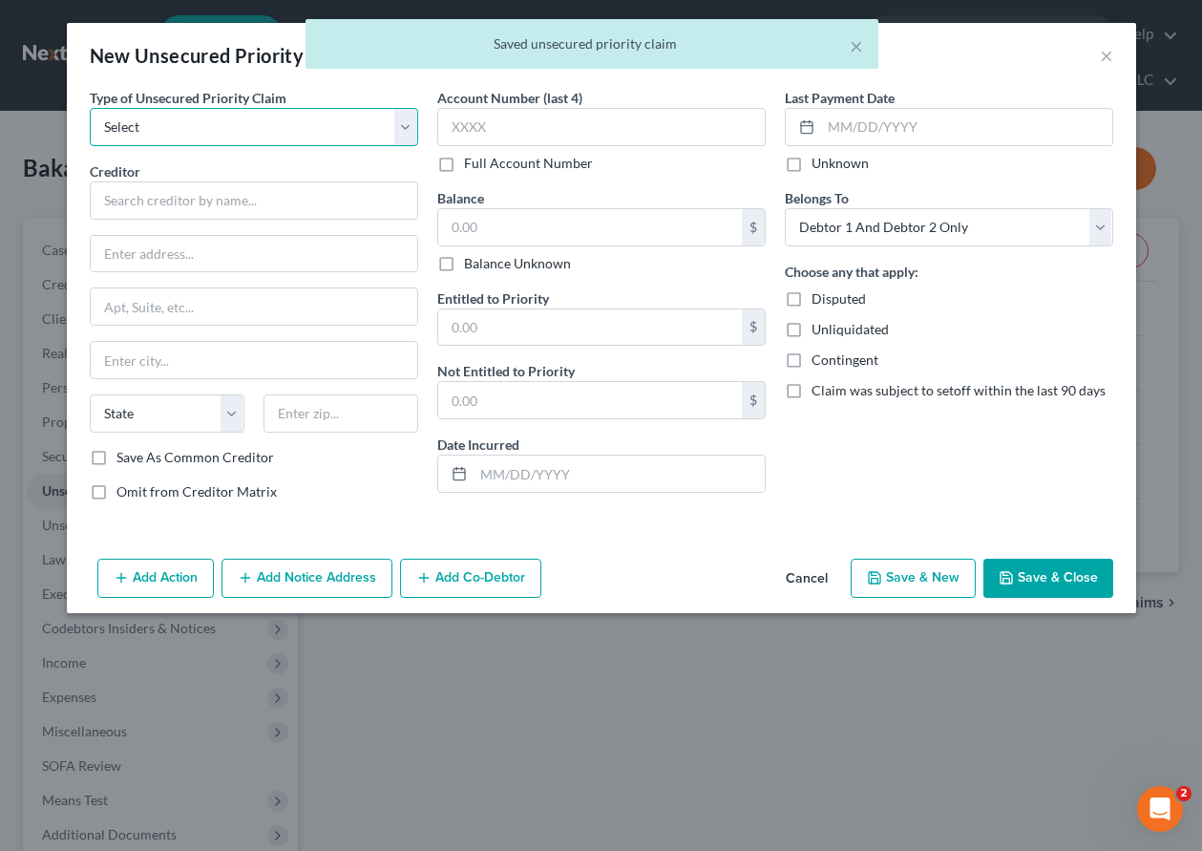
click at [217, 111] on select "Select Taxes & Other Government Units Domestic Support Obligations Extensions o…" at bounding box center [254, 127] width 329 height 38
select select "0"
click at [90, 108] on select "Select Taxes & Other Government Units Domestic Support Obligations Extensions o…" at bounding box center [254, 127] width 329 height 38
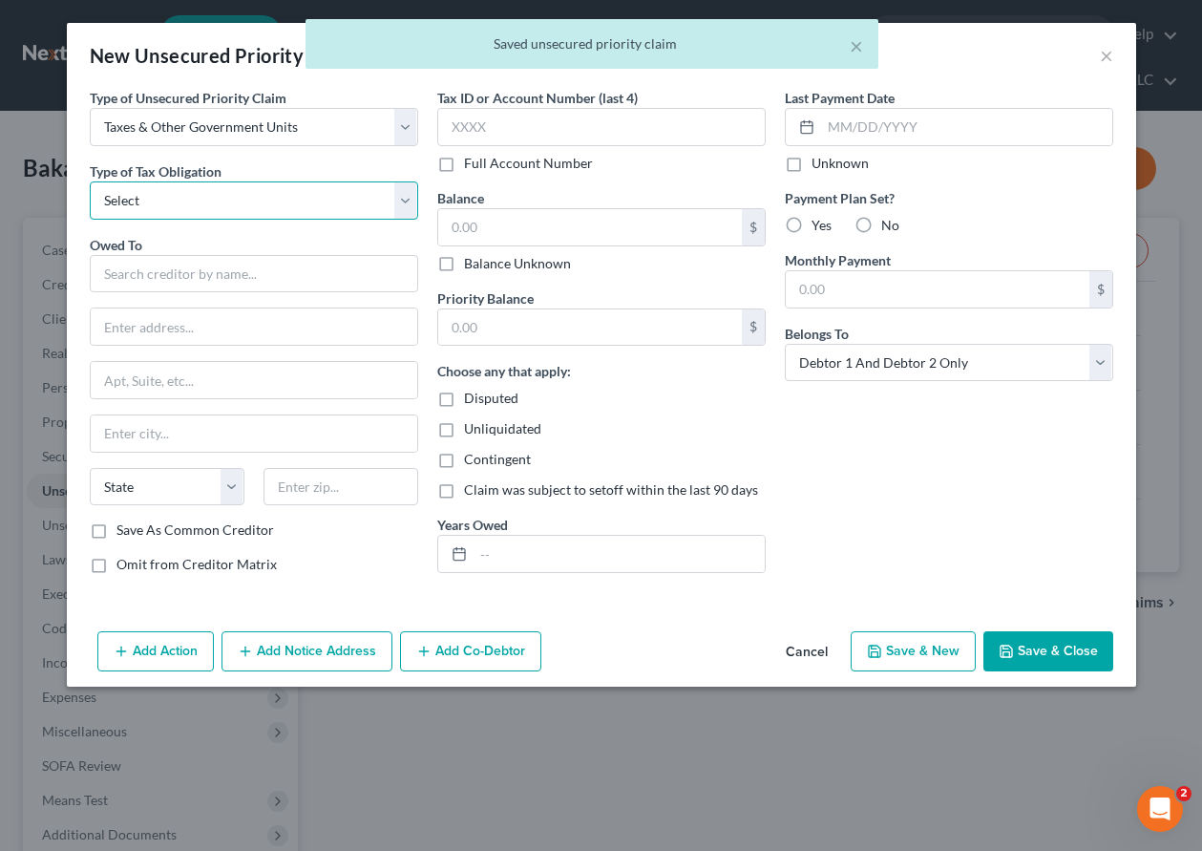
click at [241, 201] on select "Select Federal City State Franchise Tax Board Other" at bounding box center [254, 200] width 329 height 38
select select "0"
click at [90, 181] on select "Select Federal City State Franchise Tax Board Other" at bounding box center [254, 200] width 329 height 38
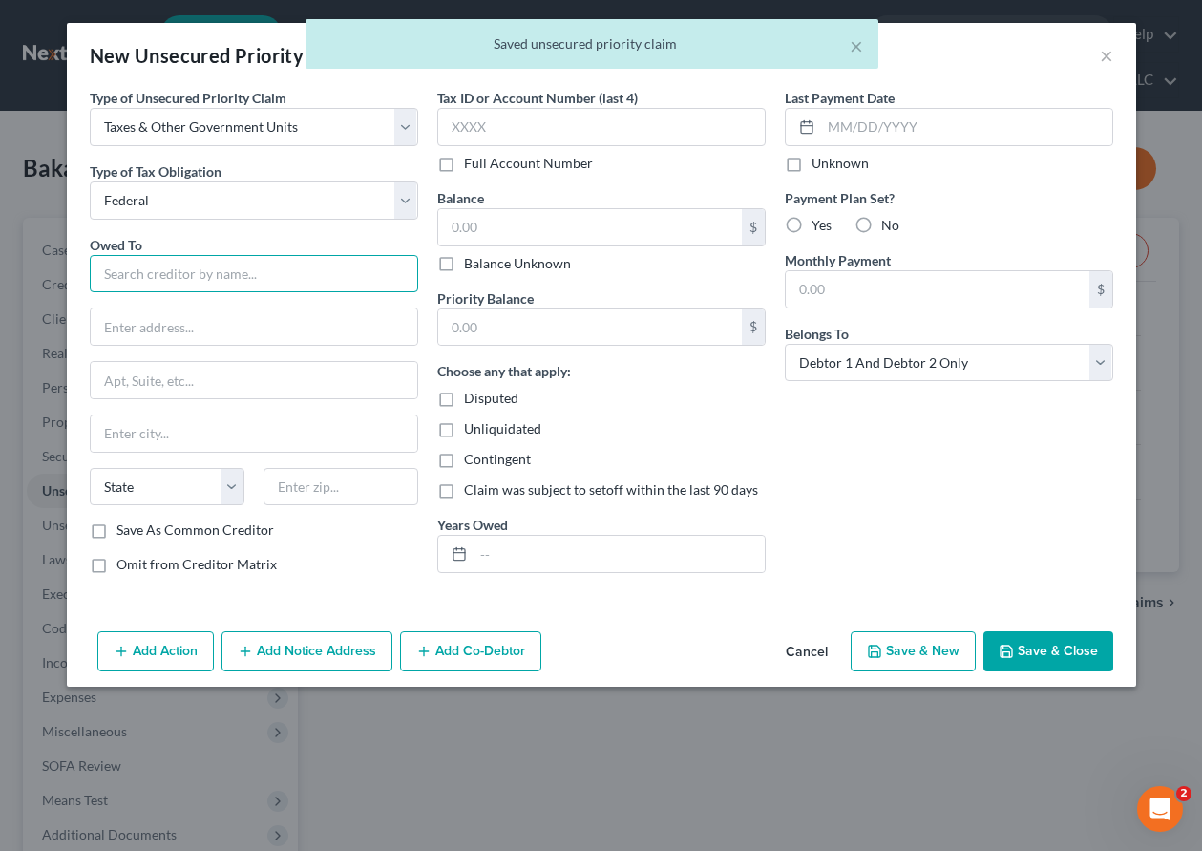
click at [250, 266] on input "text" at bounding box center [254, 274] width 329 height 38
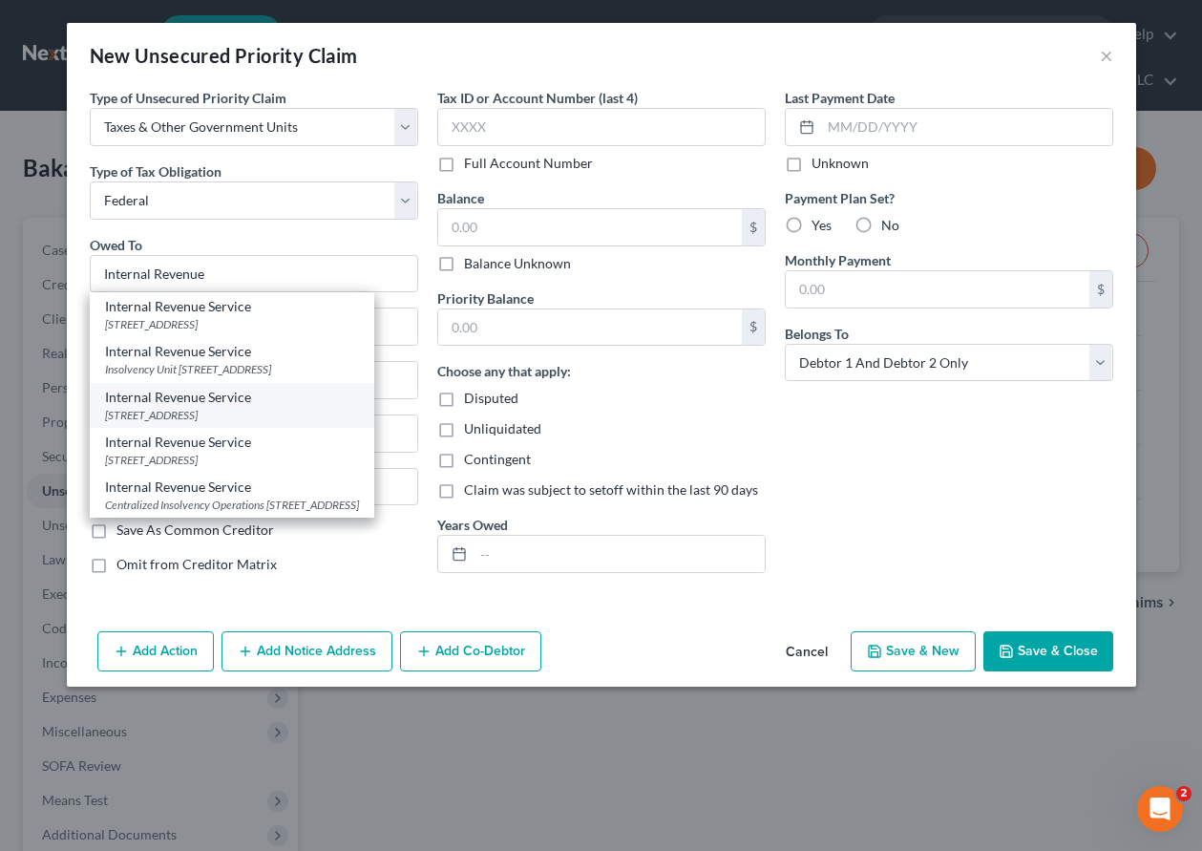
click at [229, 423] on div "[STREET_ADDRESS]" at bounding box center [232, 415] width 254 height 16
type input "Internal Revenue Service"
type input "PO Box 7346"
type input "[GEOGRAPHIC_DATA]"
select select "39"
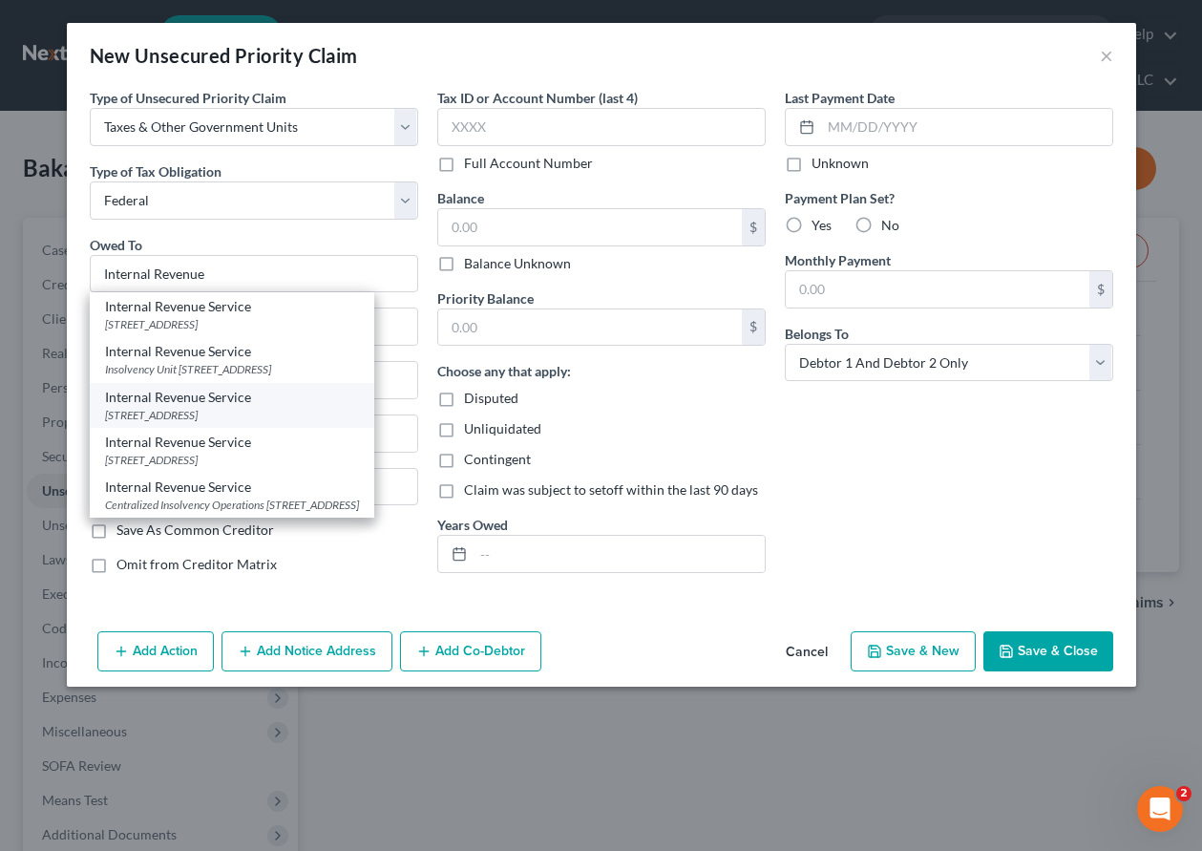
type input "19101"
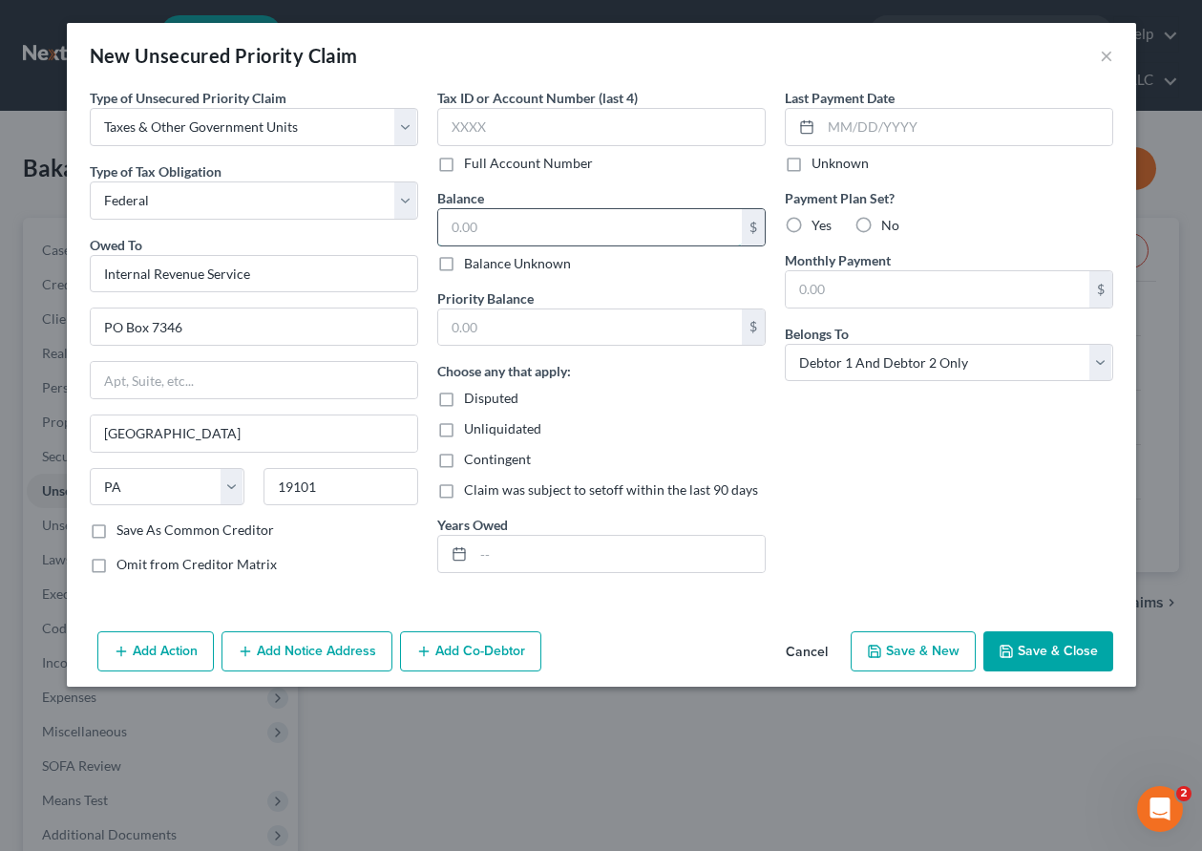
click at [530, 223] on input "text" at bounding box center [590, 227] width 304 height 36
click at [583, 551] on input "text" at bounding box center [619, 554] width 291 height 36
click at [1058, 657] on button "Save & Close" at bounding box center [1049, 651] width 130 height 40
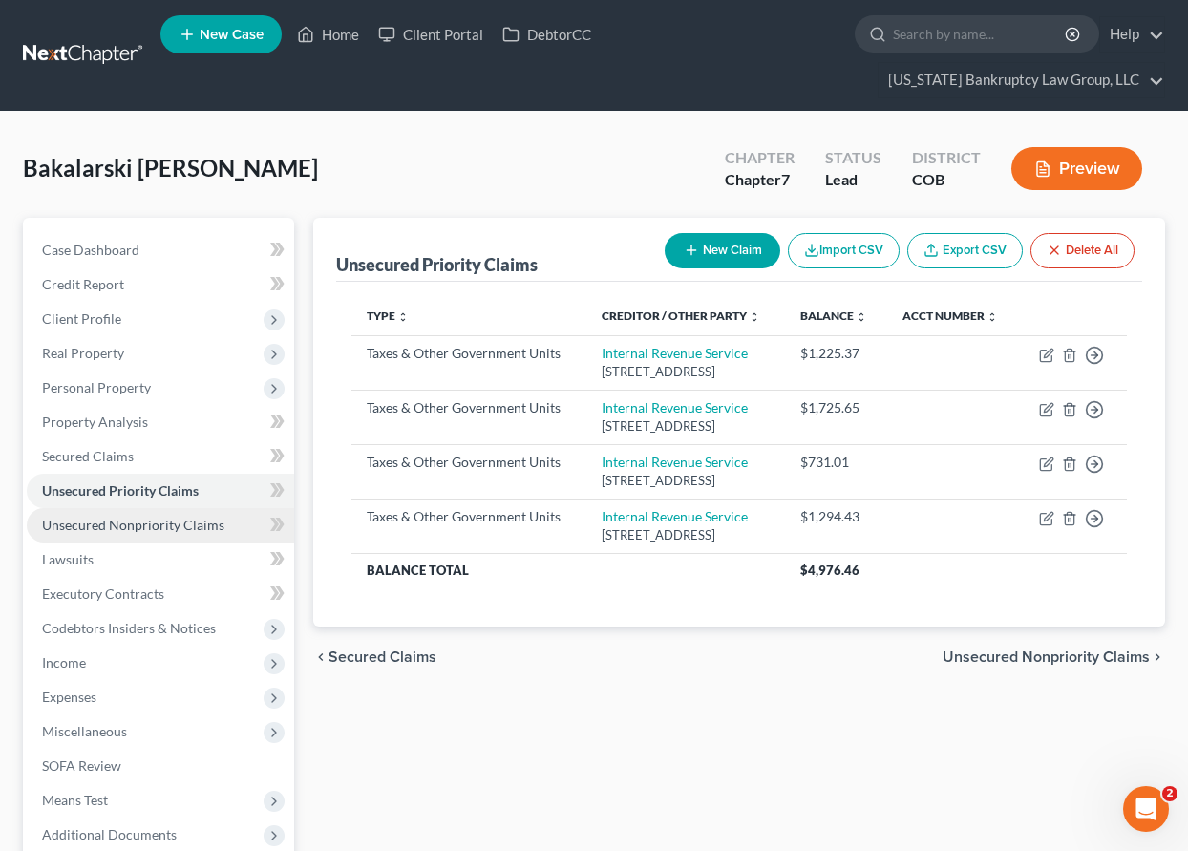
click at [183, 522] on span "Unsecured Nonpriority Claims" at bounding box center [133, 525] width 182 height 16
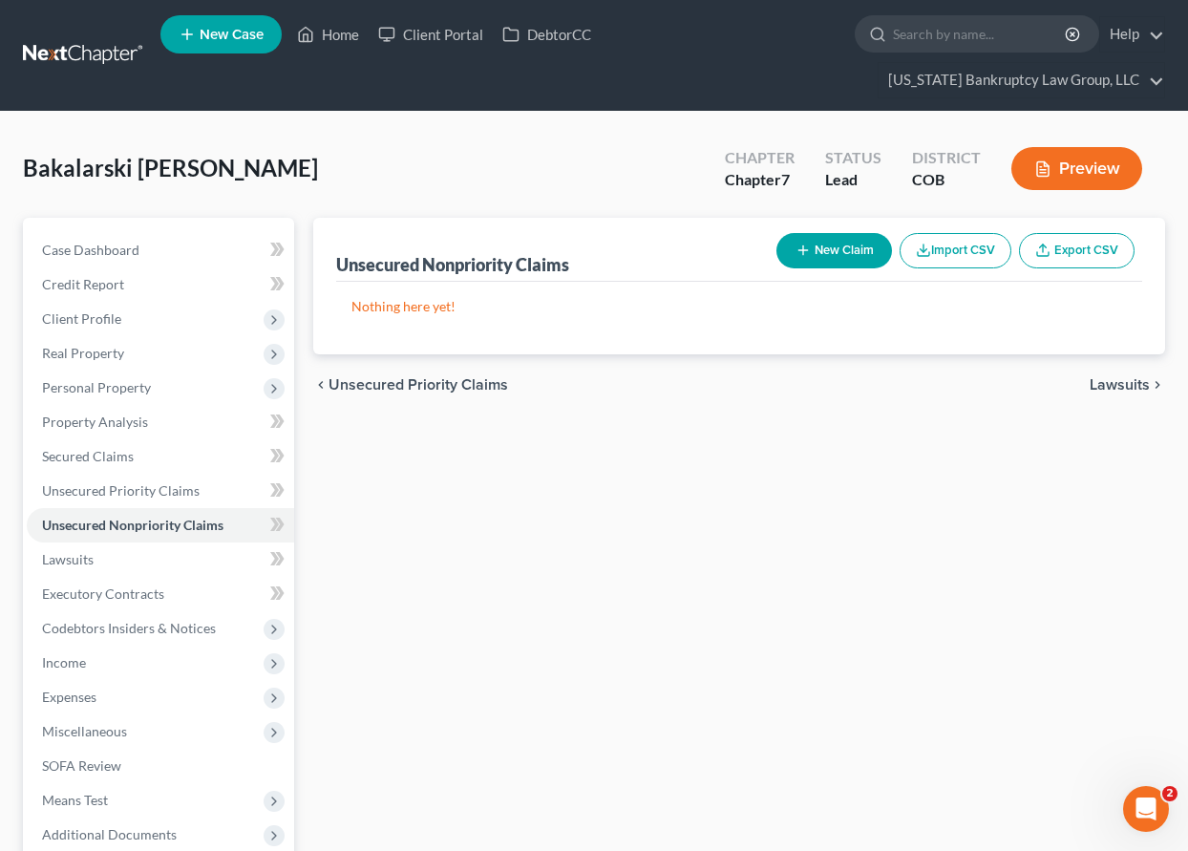
click at [813, 263] on button "New Claim" at bounding box center [834, 250] width 116 height 35
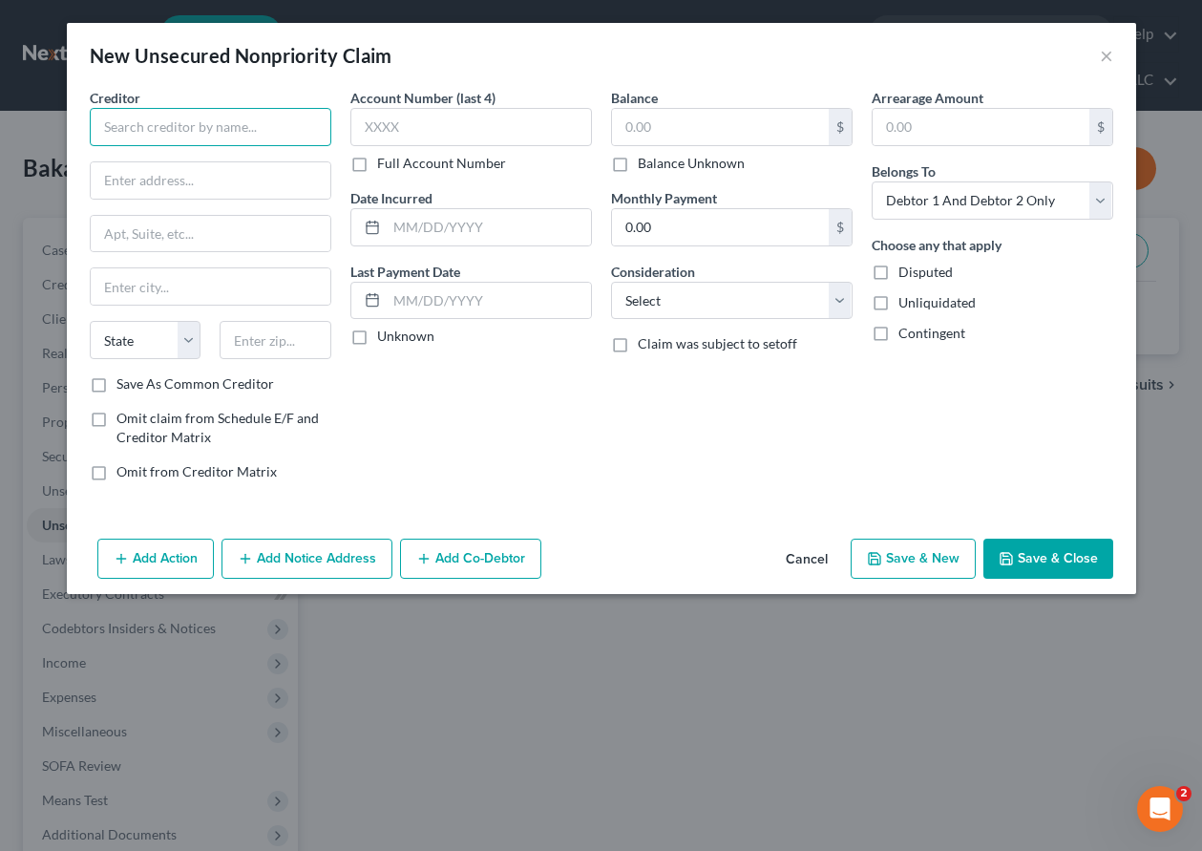
click at [156, 129] on input "text" at bounding box center [211, 127] width 242 height 38
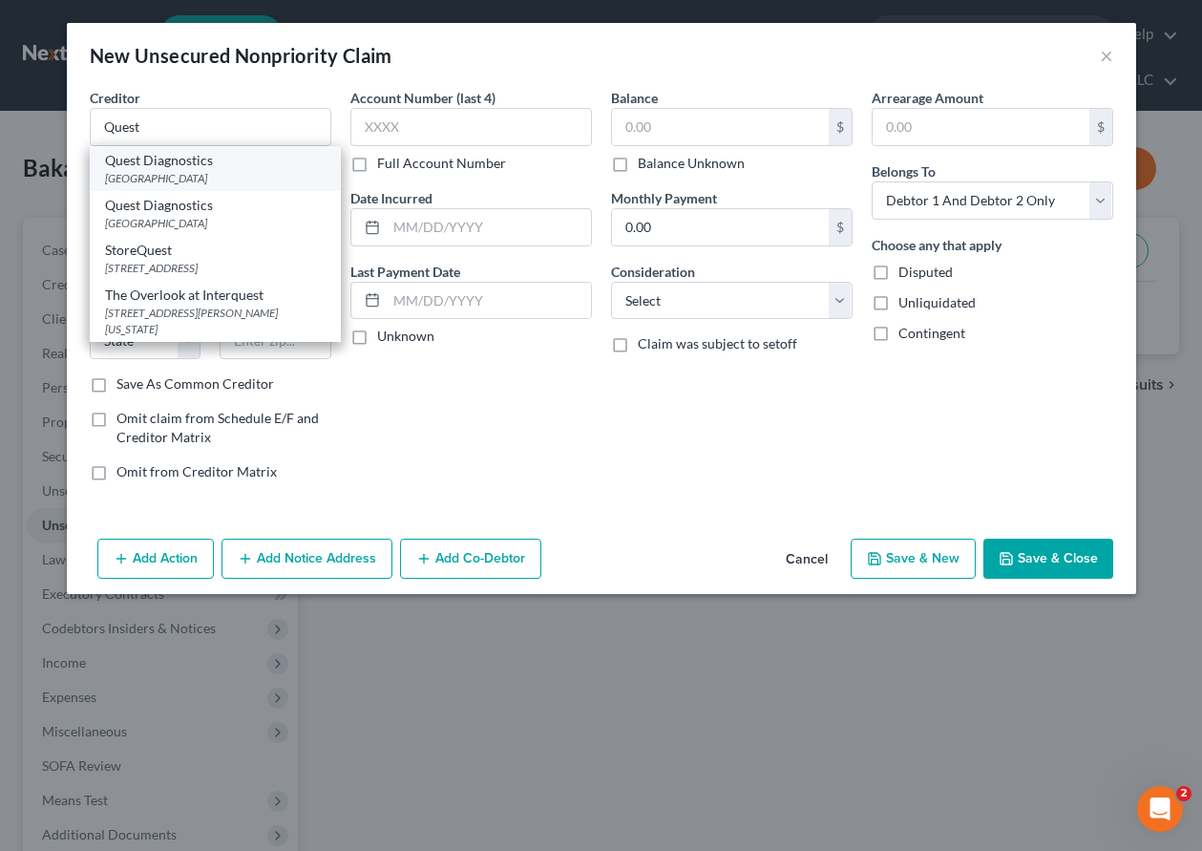
click at [170, 171] on div "[GEOGRAPHIC_DATA]" at bounding box center [215, 178] width 221 height 16
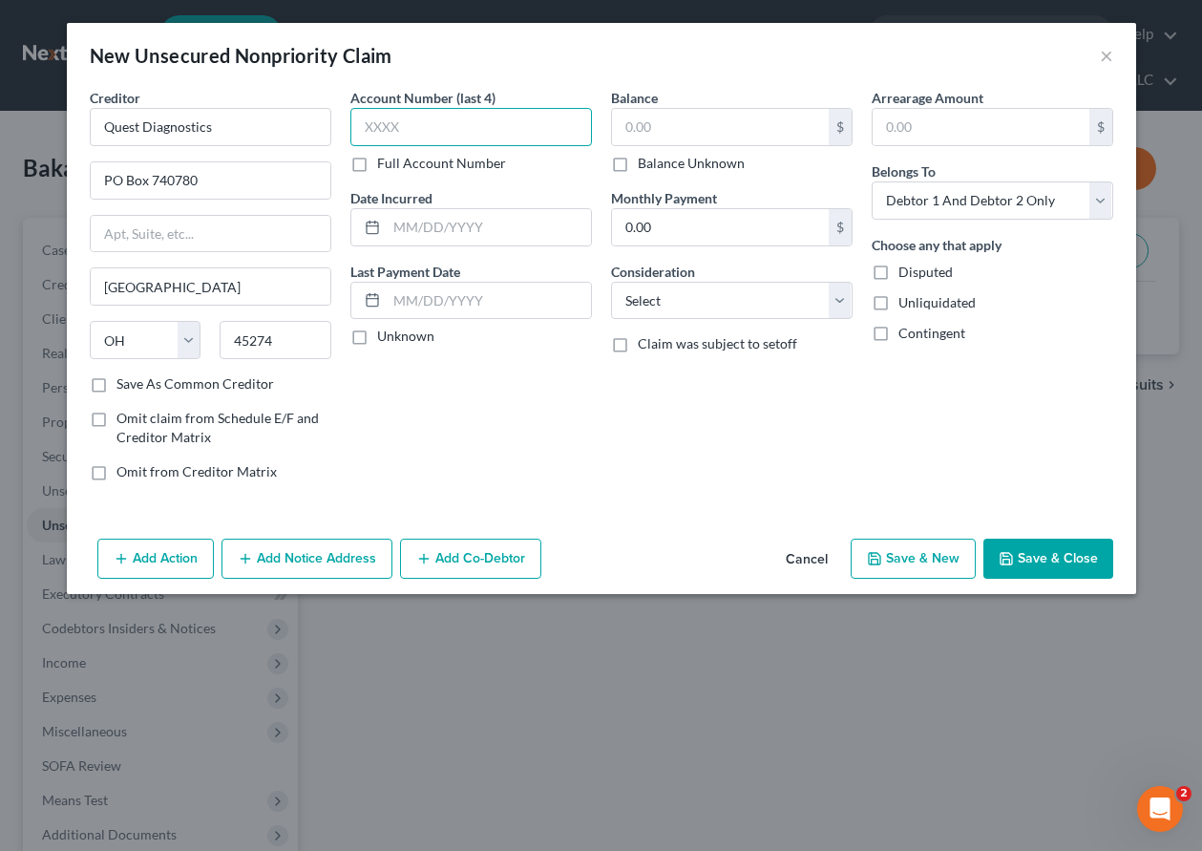
click at [445, 130] on input "text" at bounding box center [471, 127] width 242 height 38
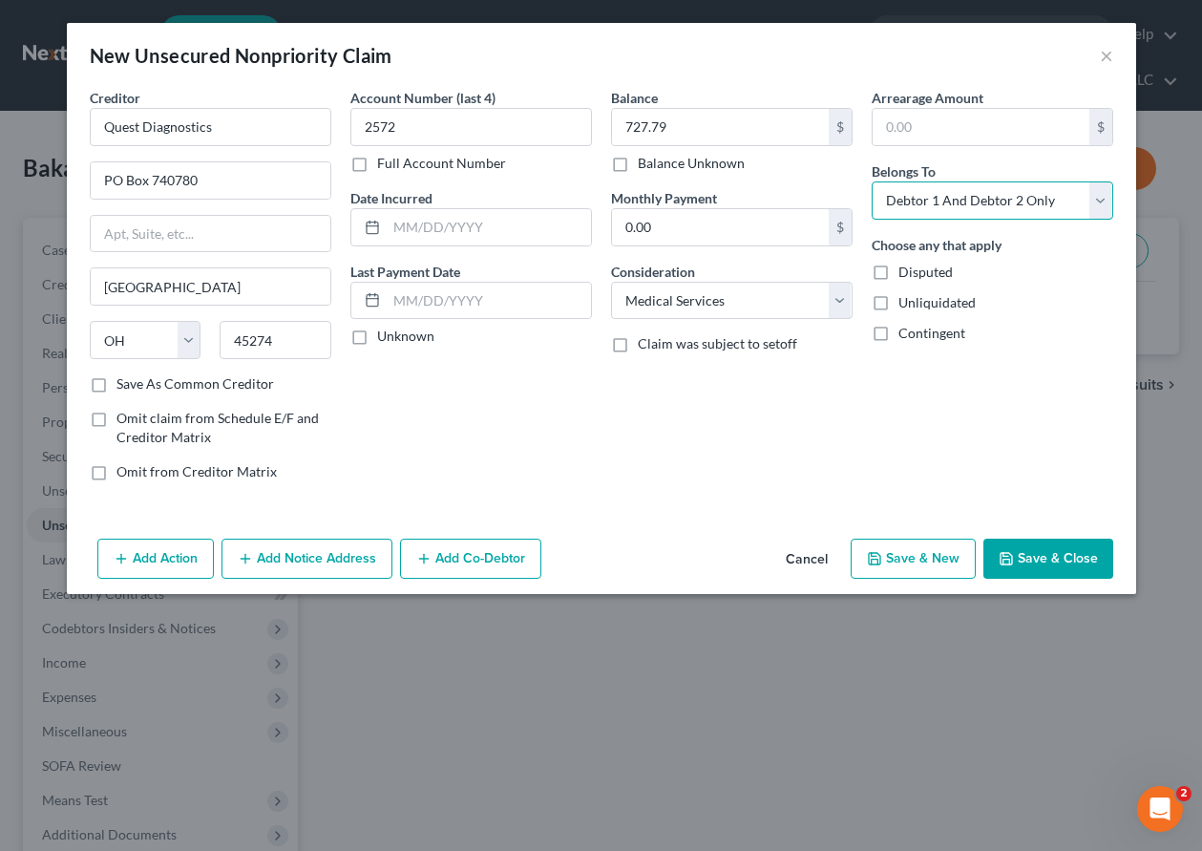
click at [1052, 204] on select "Select Debtor 1 Only Debtor 2 Only Debtor 1 And Debtor 2 Only At Least One Of T…" at bounding box center [993, 200] width 242 height 38
click at [872, 181] on select "Select Debtor 1 Only Debtor 2 Only Debtor 1 And Debtor 2 Only At Least One Of T…" at bounding box center [993, 200] width 242 height 38
click at [942, 549] on button "Save & New" at bounding box center [913, 559] width 125 height 40
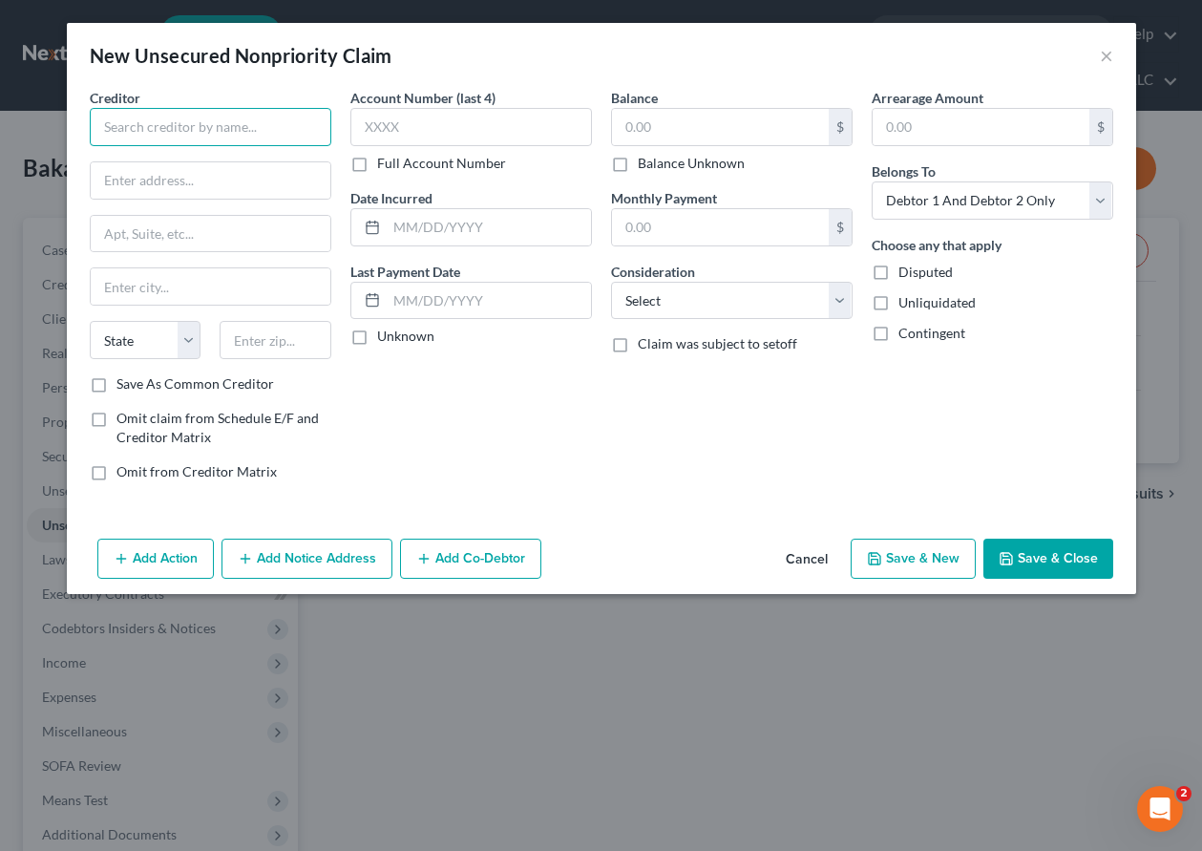
click at [196, 124] on input "text" at bounding box center [211, 127] width 242 height 38
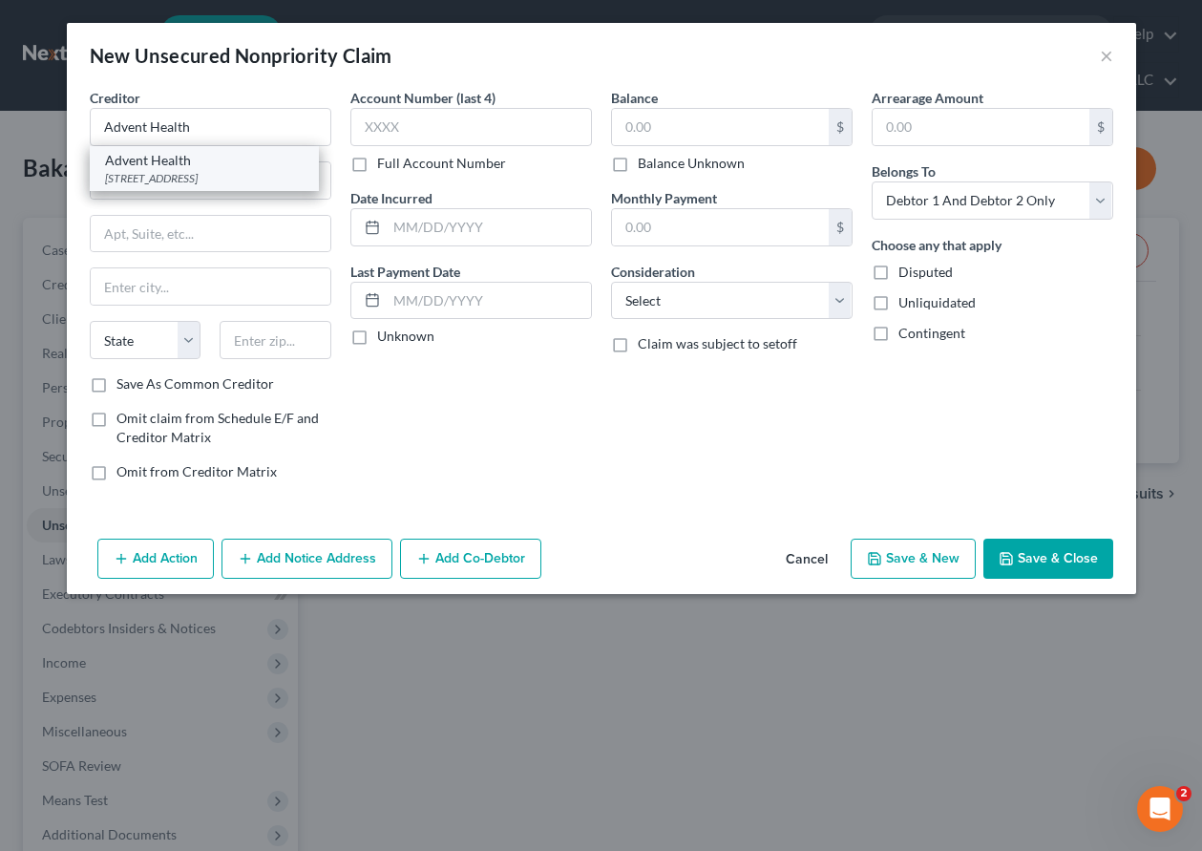
click at [178, 183] on div "[STREET_ADDRESS]" at bounding box center [204, 178] width 199 height 16
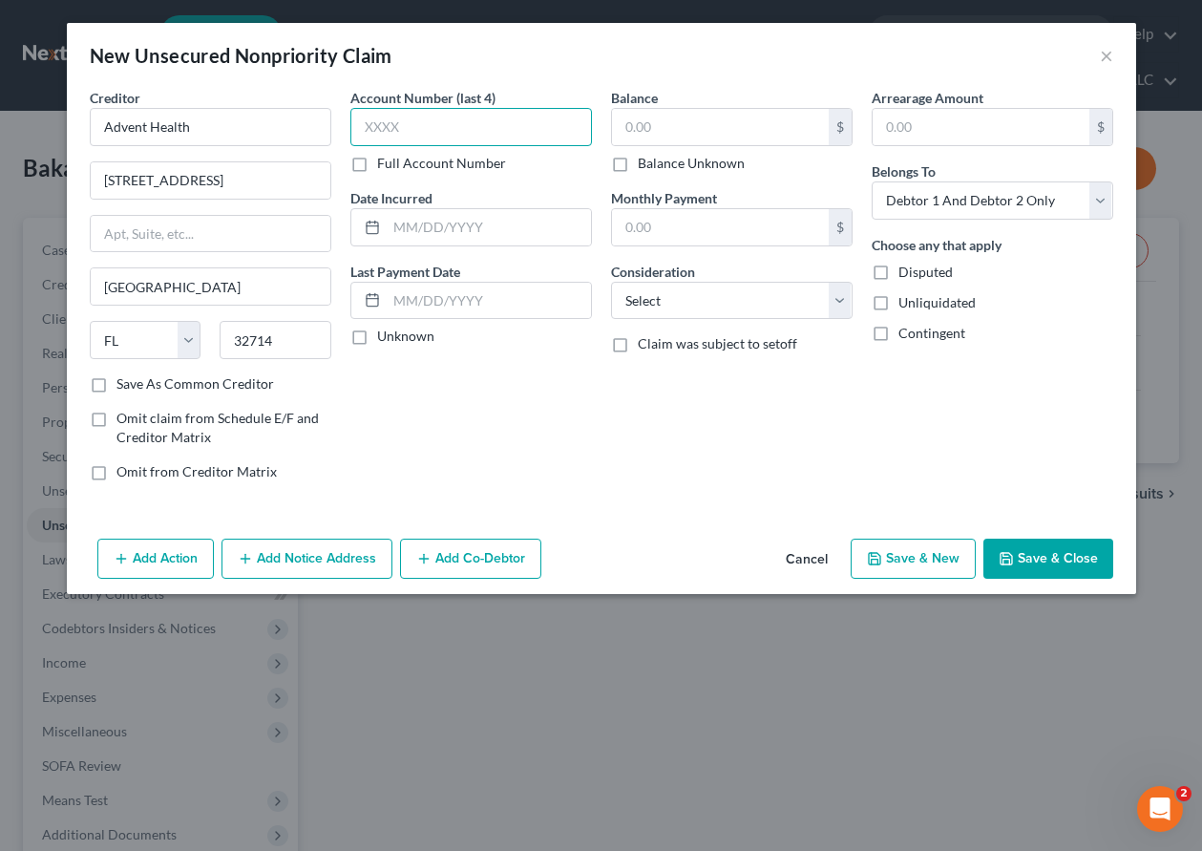
click at [502, 112] on input "text" at bounding box center [471, 127] width 242 height 38
click at [668, 117] on input "text" at bounding box center [720, 127] width 217 height 36
click at [299, 562] on button "Add Notice Address" at bounding box center [307, 559] width 171 height 40
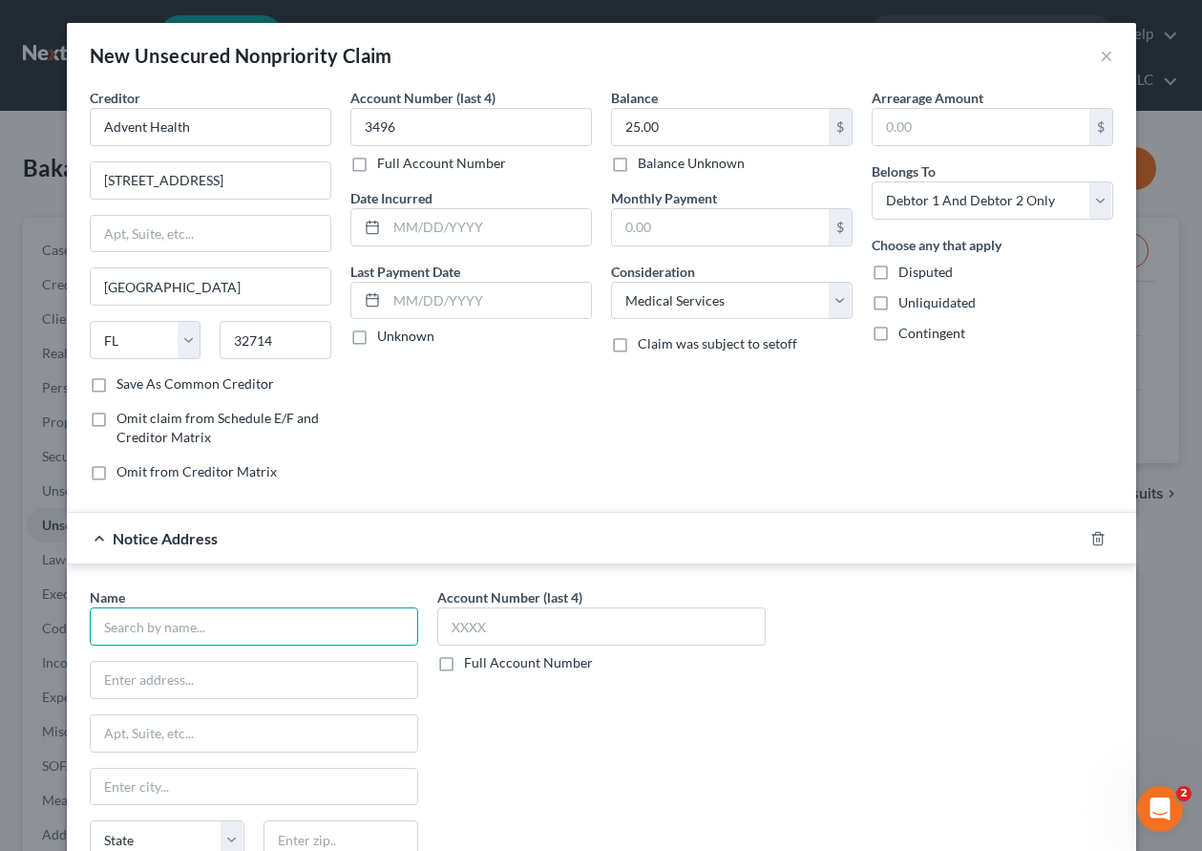
click at [186, 633] on input "text" at bounding box center [254, 626] width 329 height 38
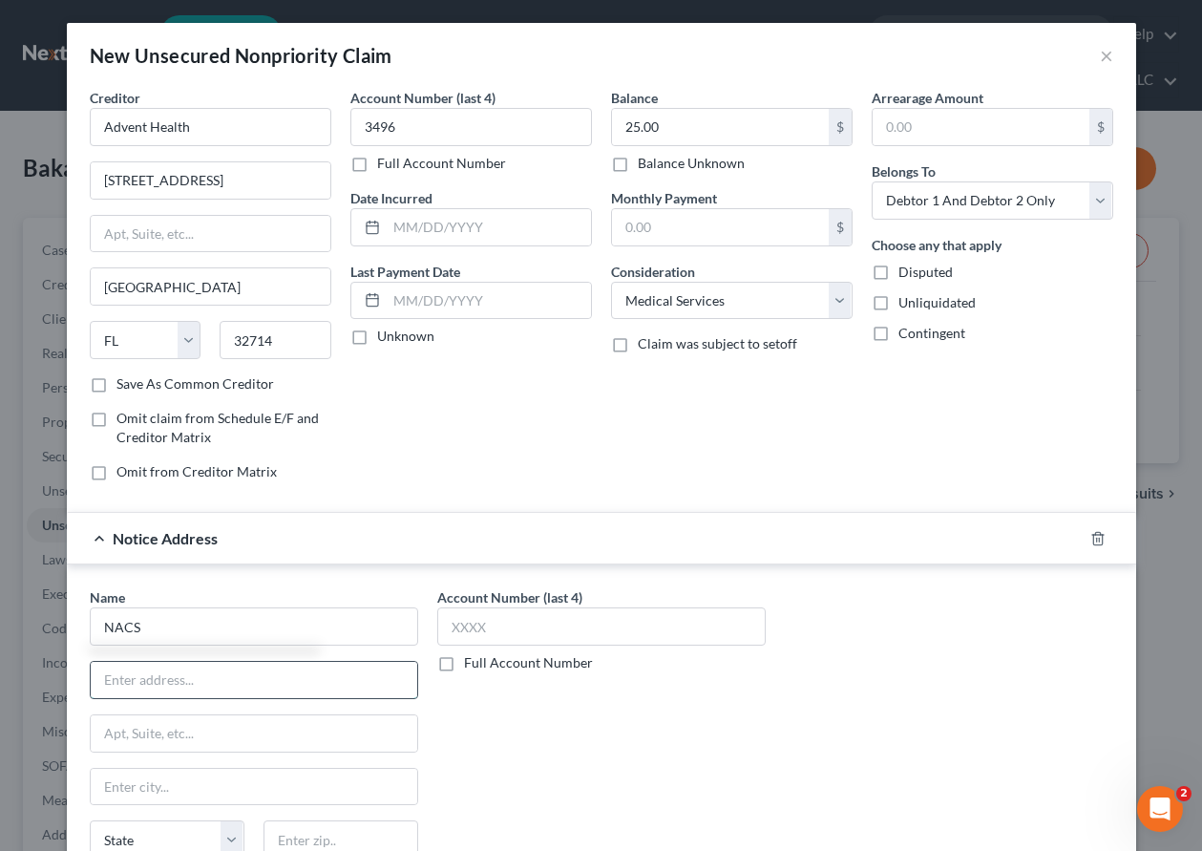
click at [120, 679] on input "text" at bounding box center [254, 680] width 327 height 36
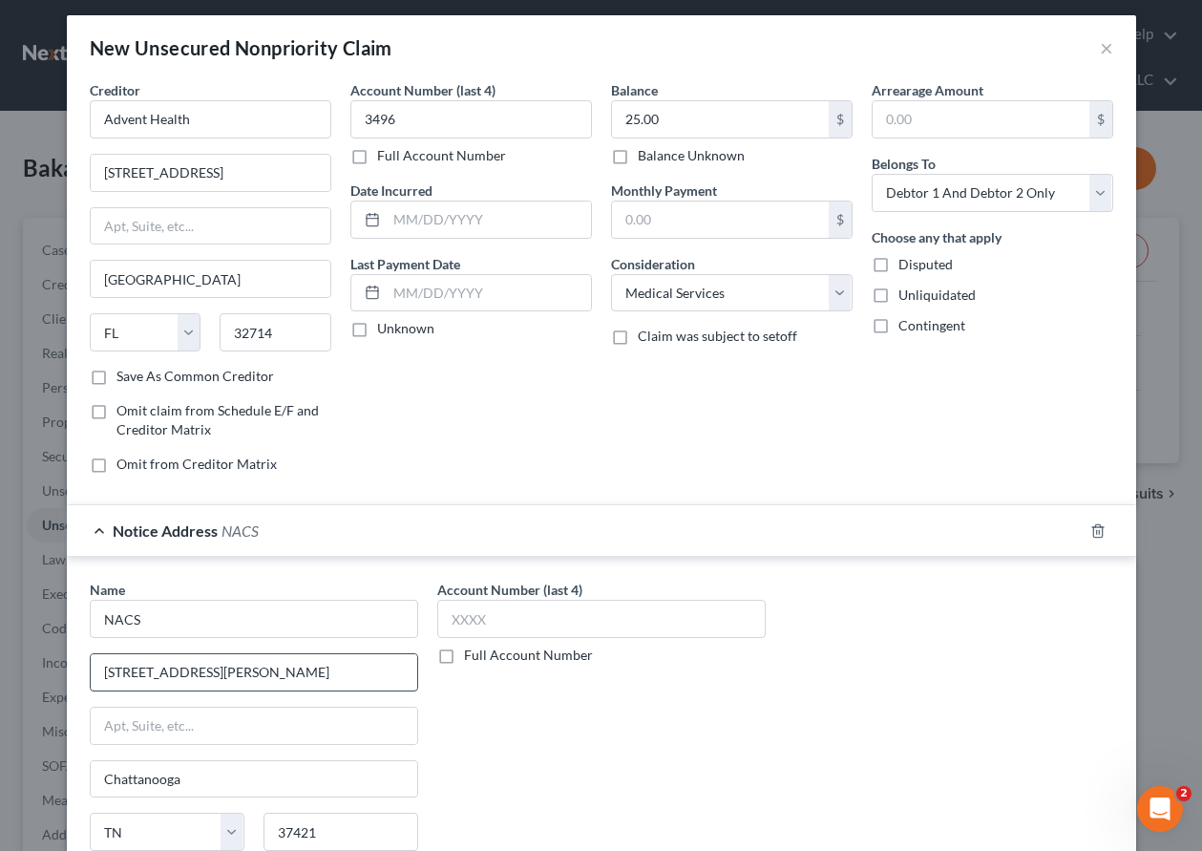
scroll to position [178, 0]
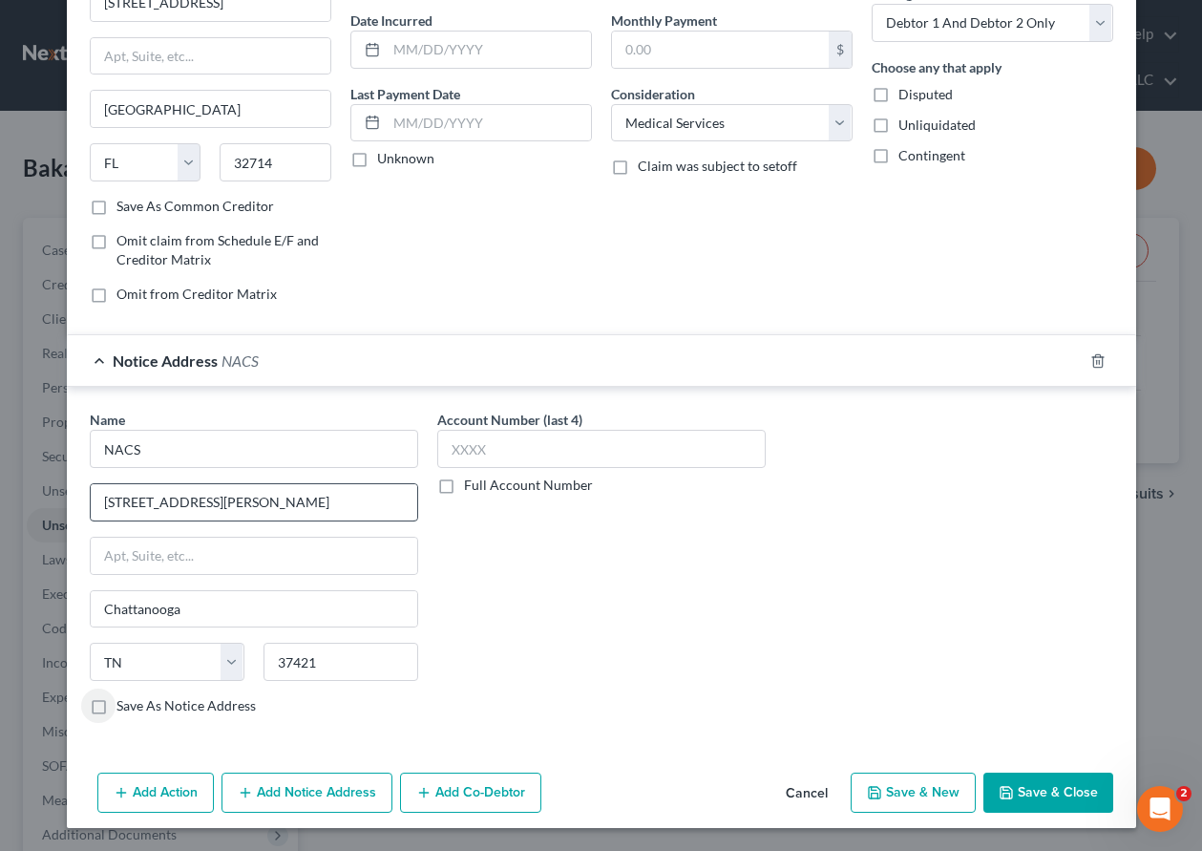
click at [124, 696] on input "Save As Notice Address" at bounding box center [130, 702] width 12 height 12
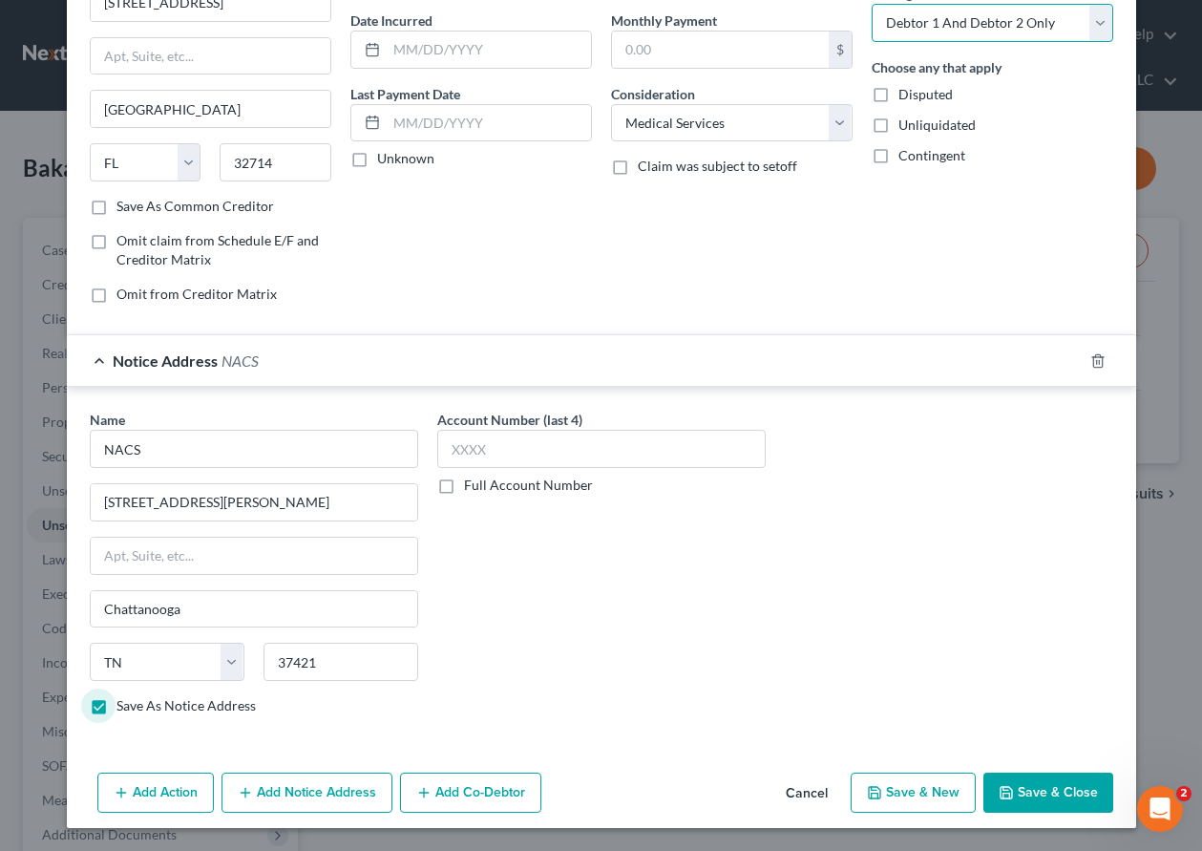
click at [988, 35] on select "Select Debtor 1 Only Debtor 2 Only Debtor 1 And Debtor 2 Only At Least One Of T…" at bounding box center [993, 23] width 242 height 38
click at [872, 4] on select "Select Debtor 1 Only Debtor 2 Only Debtor 1 And Debtor 2 Only At Least One Of T…" at bounding box center [993, 23] width 242 height 38
click at [1077, 790] on button "Save & Close" at bounding box center [1049, 793] width 130 height 40
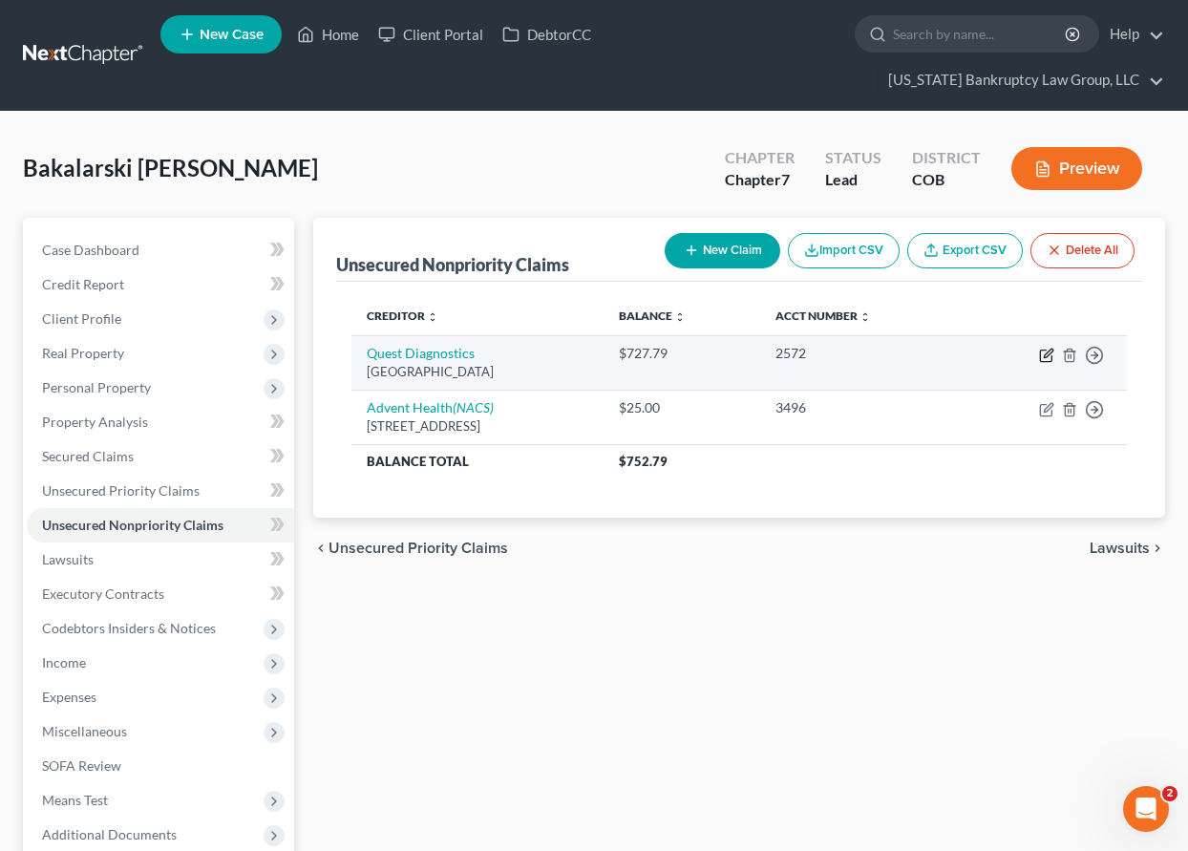
click at [1045, 354] on icon "button" at bounding box center [1048, 353] width 9 height 9
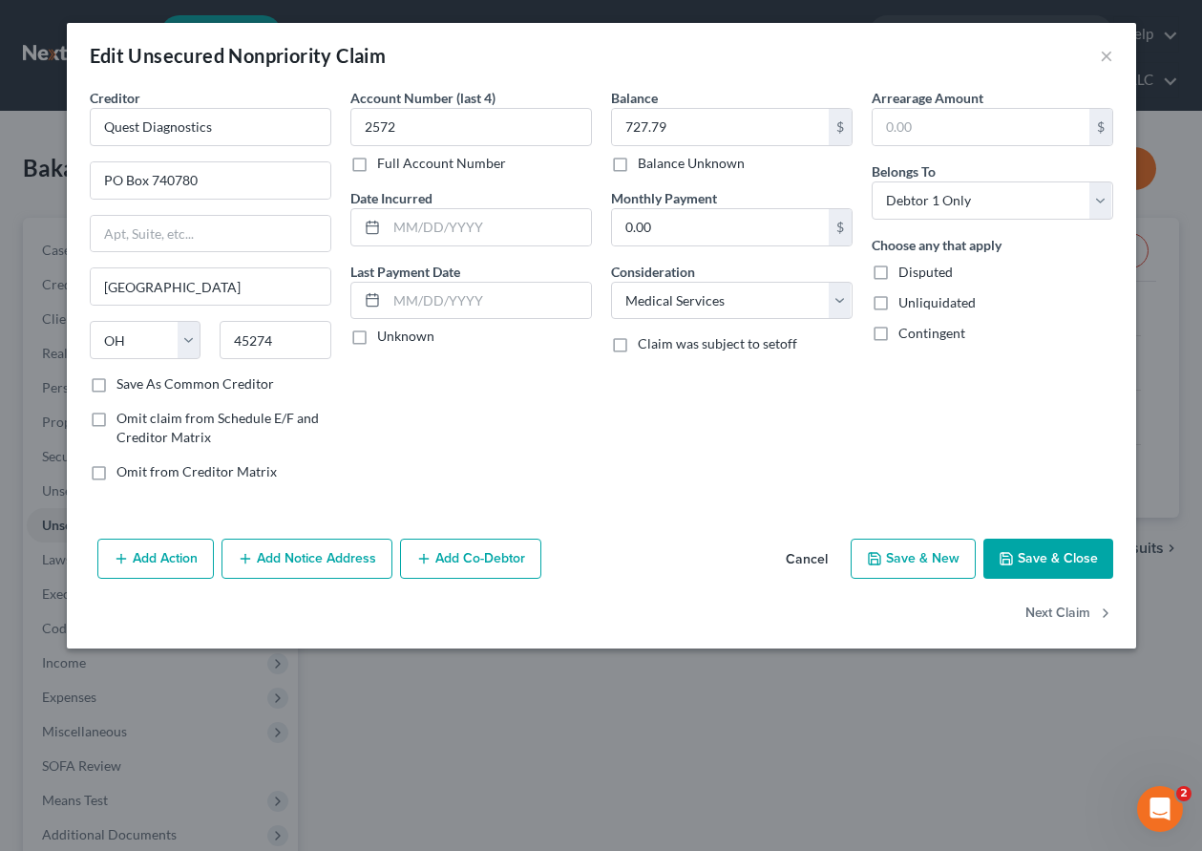
click at [329, 551] on button "Add Notice Address" at bounding box center [307, 559] width 171 height 40
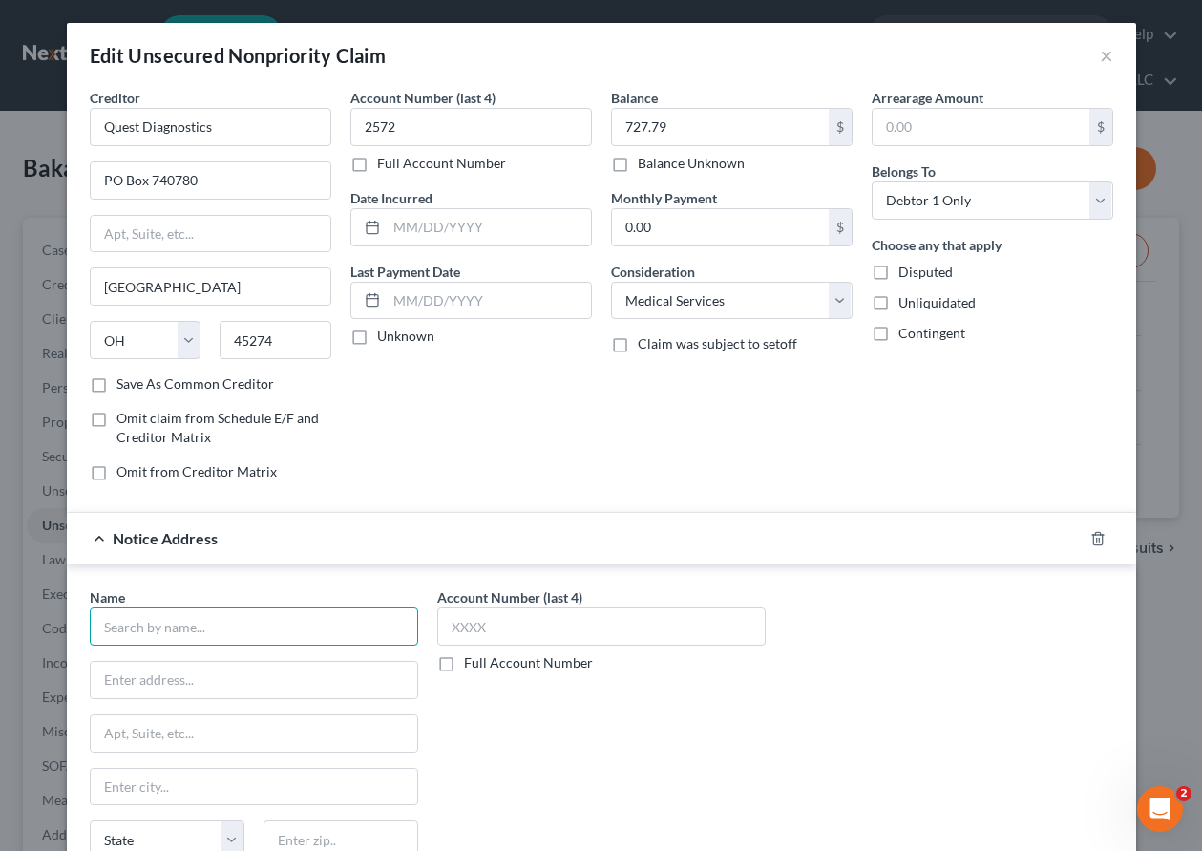
click at [281, 629] on input "text" at bounding box center [254, 626] width 329 height 38
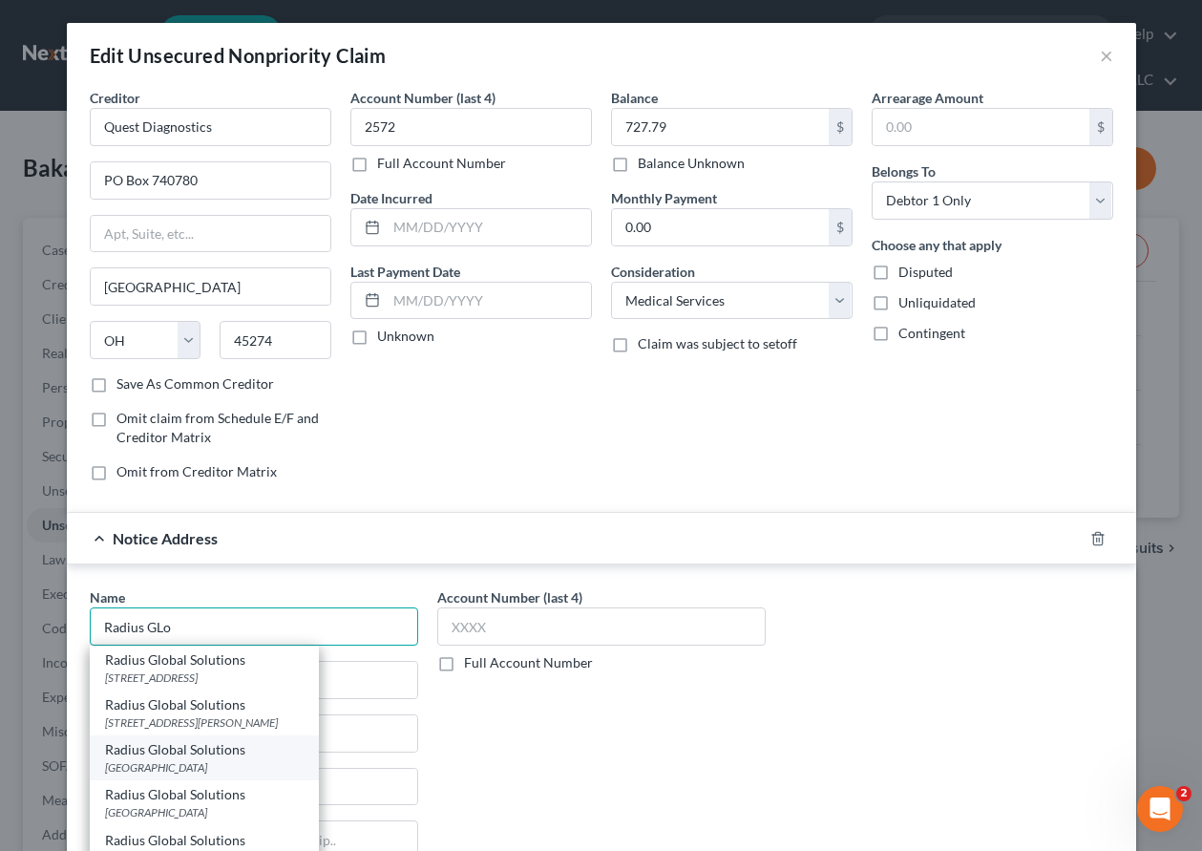
scroll to position [95, 0]
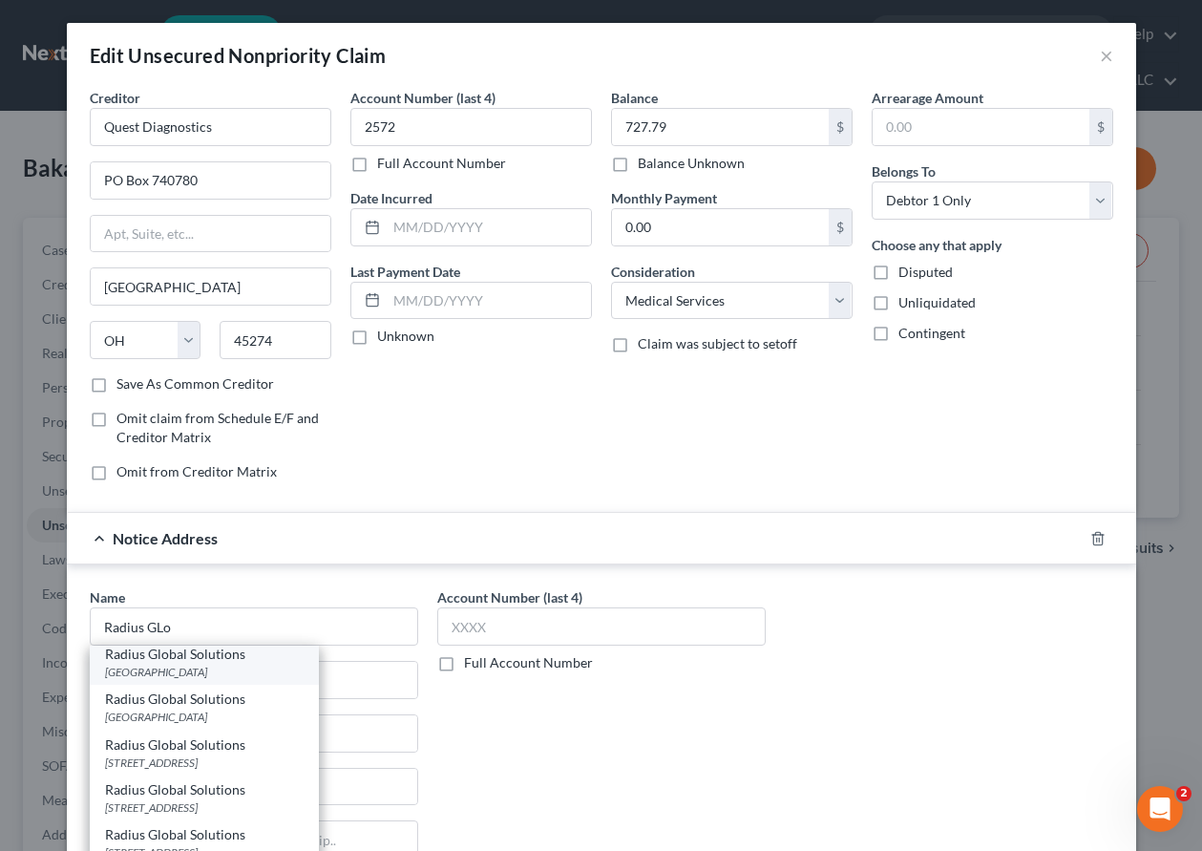
click at [209, 674] on div "[GEOGRAPHIC_DATA]" at bounding box center [204, 672] width 199 height 16
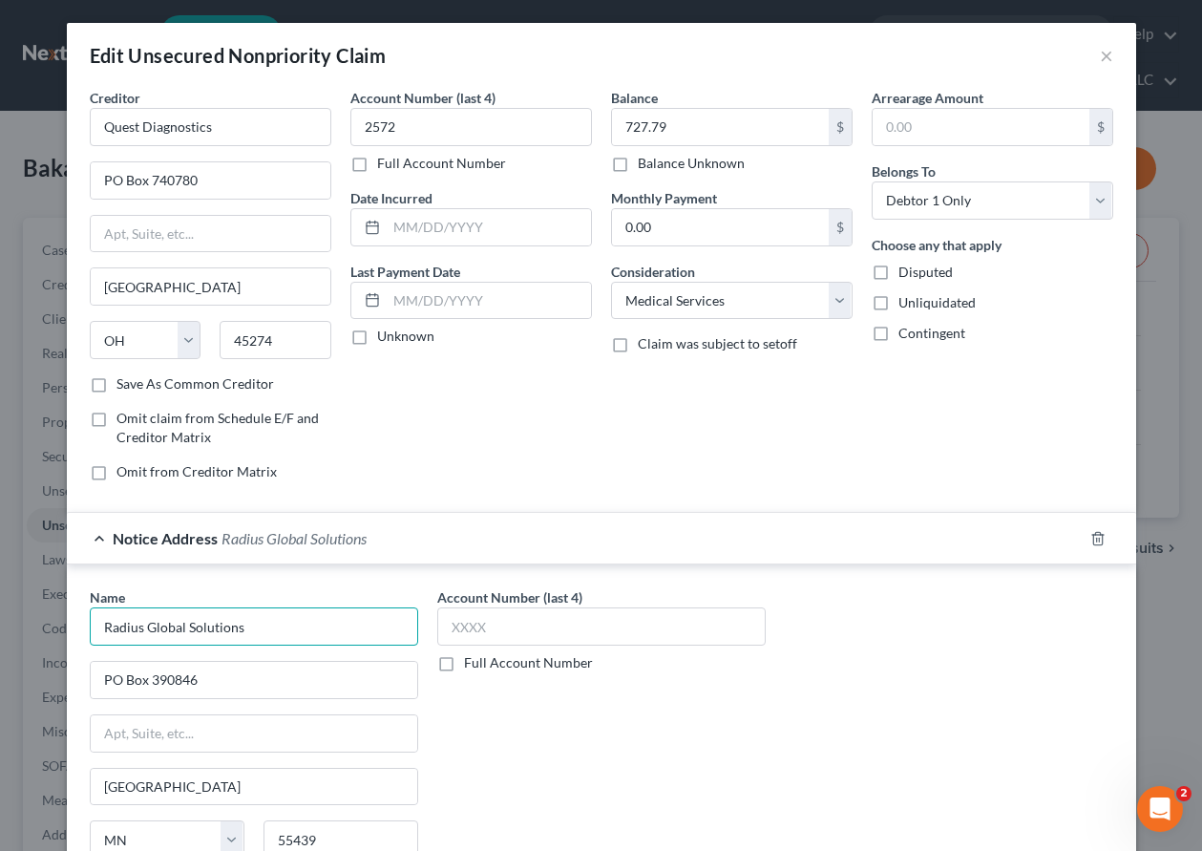
click at [265, 631] on input "Radius Global Solutions" at bounding box center [254, 626] width 329 height 38
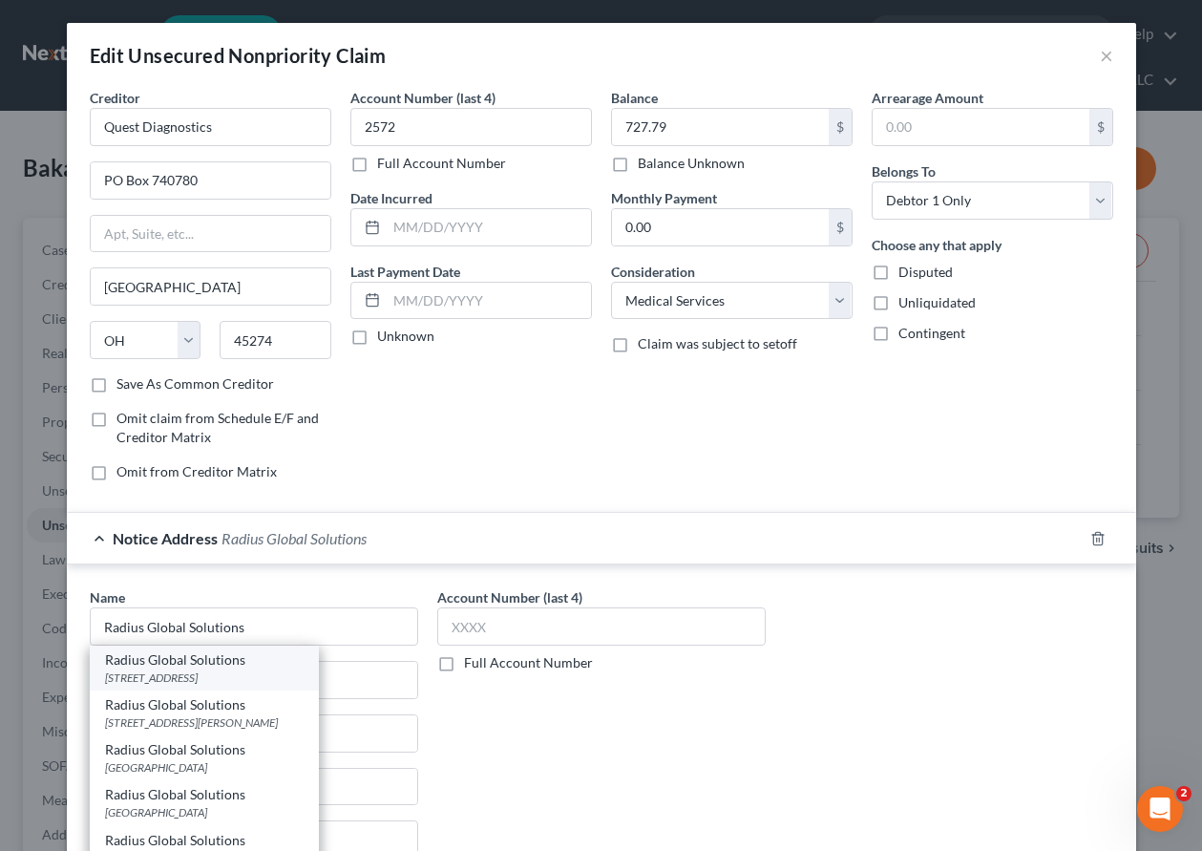
click at [223, 674] on div "[STREET_ADDRESS]" at bounding box center [204, 677] width 199 height 16
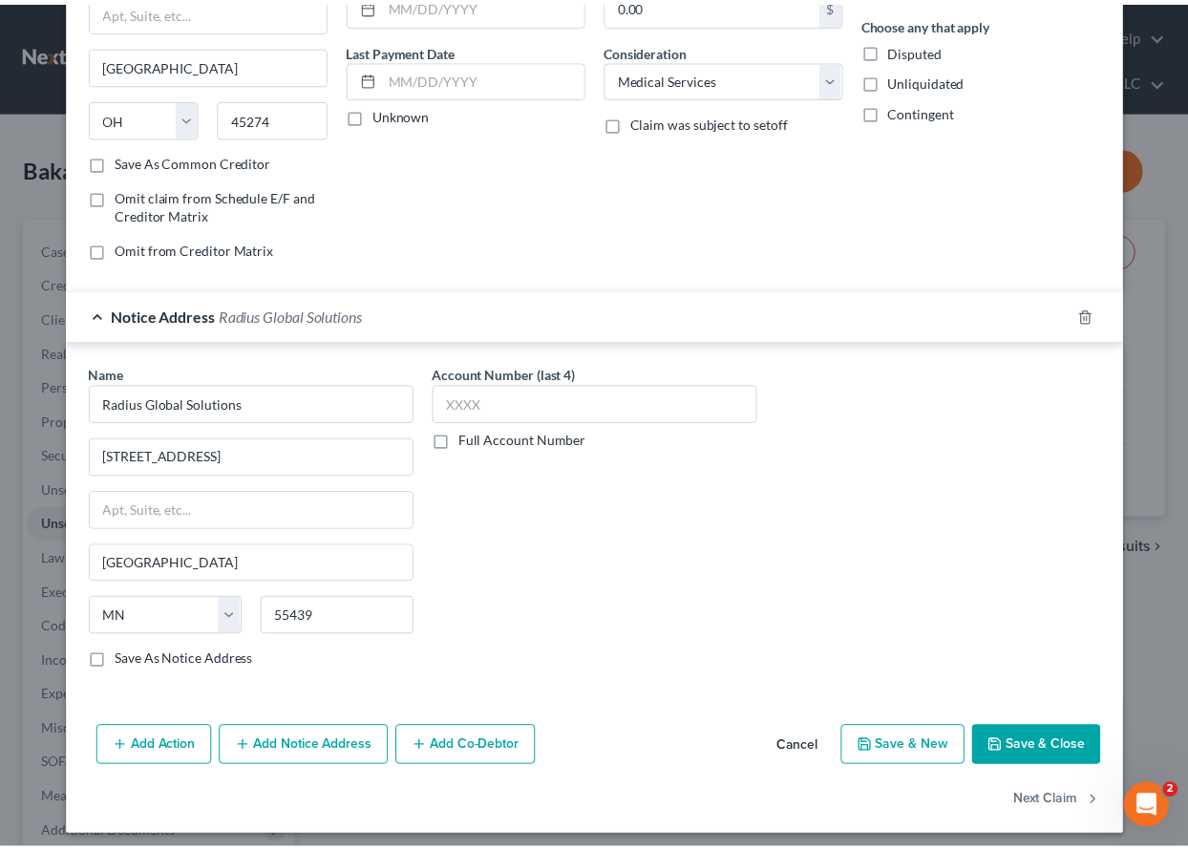
scroll to position [232, 0]
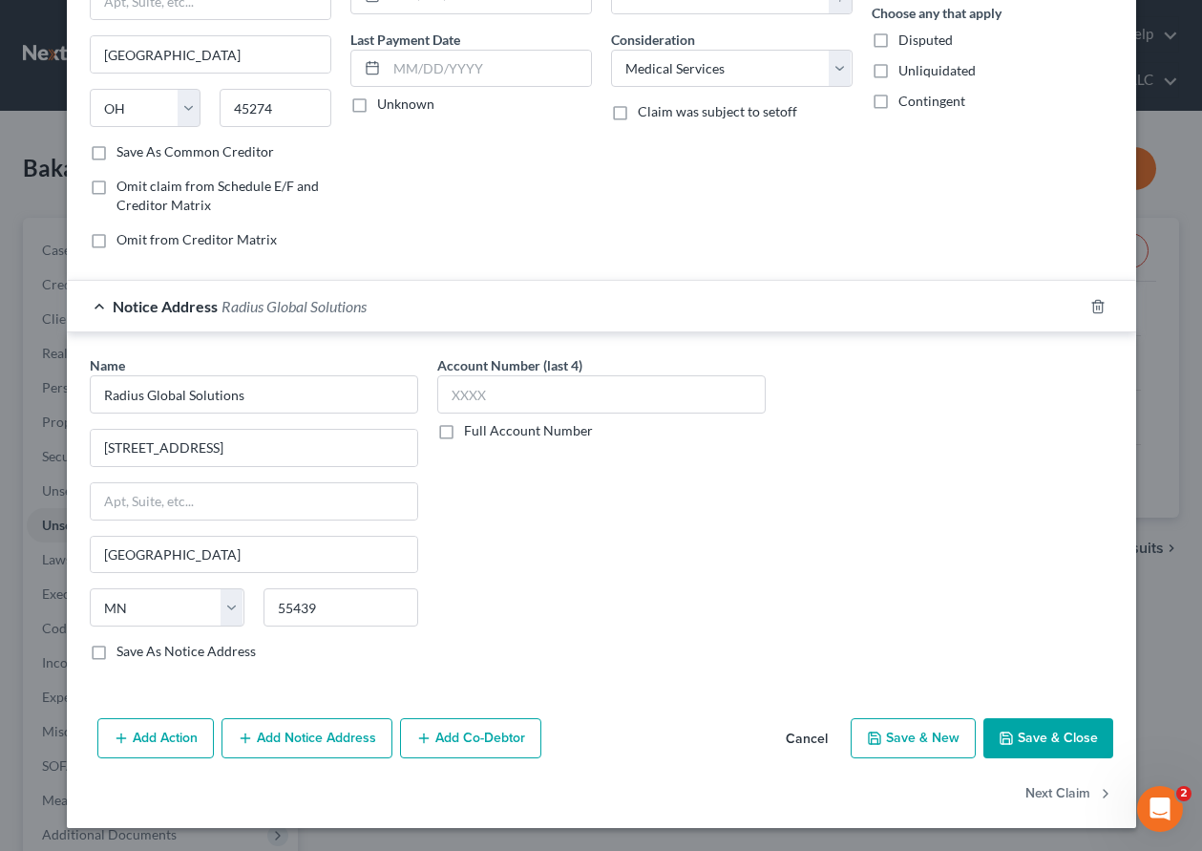
click at [1034, 719] on button "Save & Close" at bounding box center [1049, 738] width 130 height 40
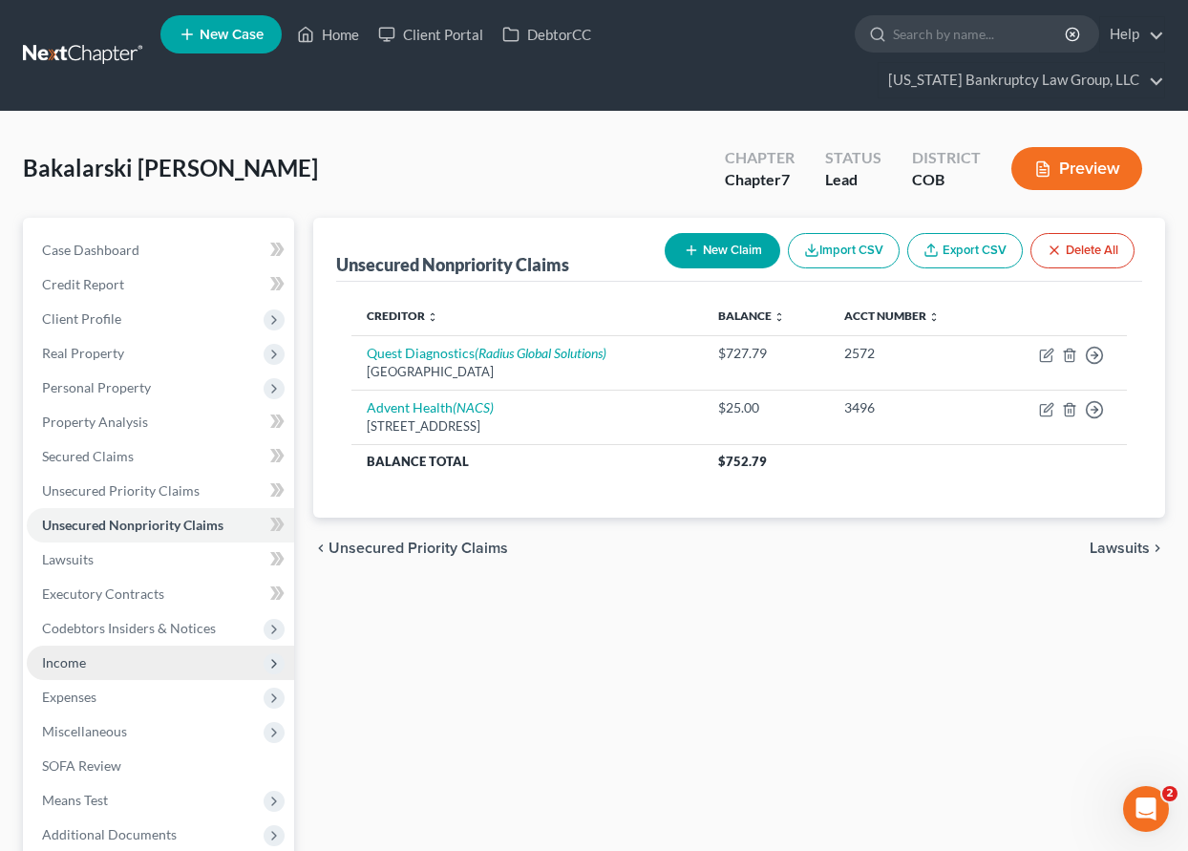
click at [66, 666] on span "Income" at bounding box center [64, 662] width 44 height 16
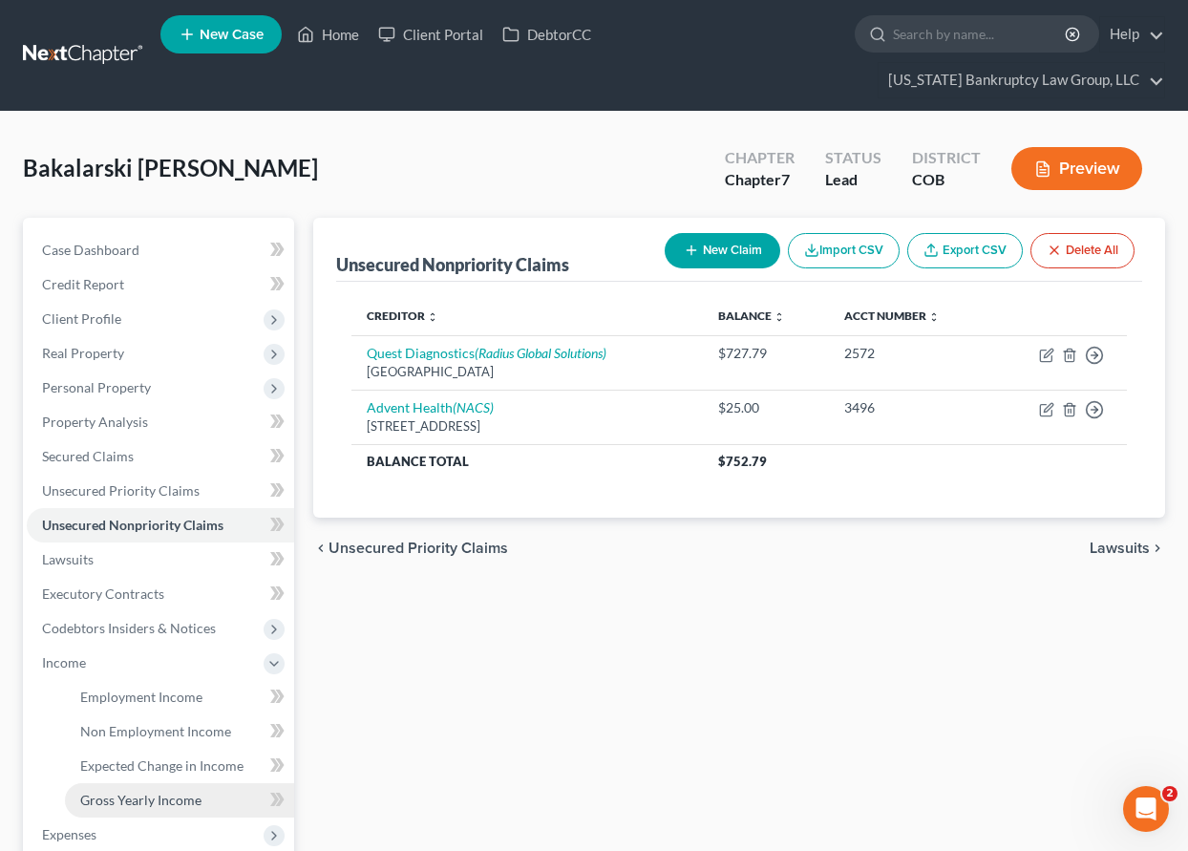
click at [131, 795] on span "Gross Yearly Income" at bounding box center [140, 800] width 121 height 16
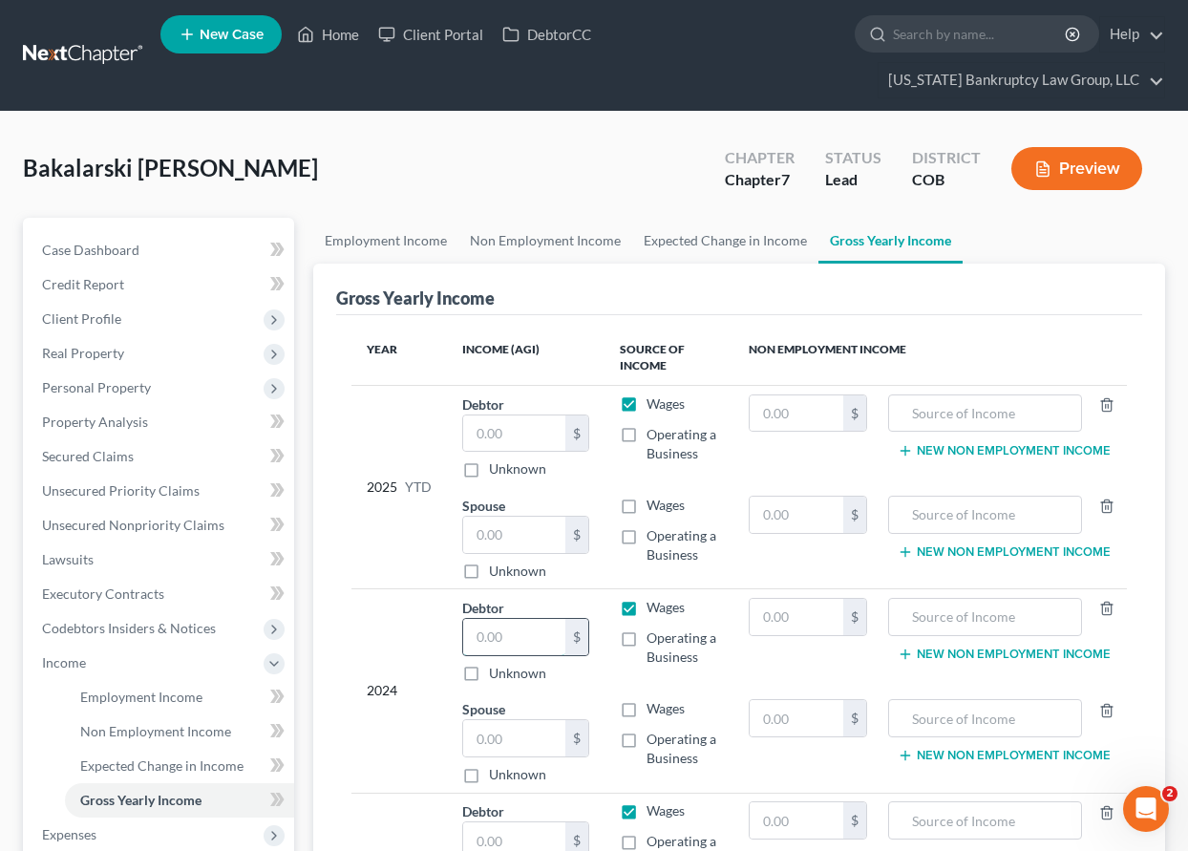
click at [526, 638] on input "text" at bounding box center [514, 637] width 102 height 36
click at [787, 620] on input "text" at bounding box center [797, 617] width 94 height 36
click at [536, 644] on input "23,071" at bounding box center [514, 637] width 102 height 36
click at [821, 612] on input "49,078" at bounding box center [797, 617] width 94 height 36
click at [484, 138] on div "Bakalarski [PERSON_NAME] Upgraded Chapter Chapter 7 Status Lead District COB Pr…" at bounding box center [594, 176] width 1142 height 83
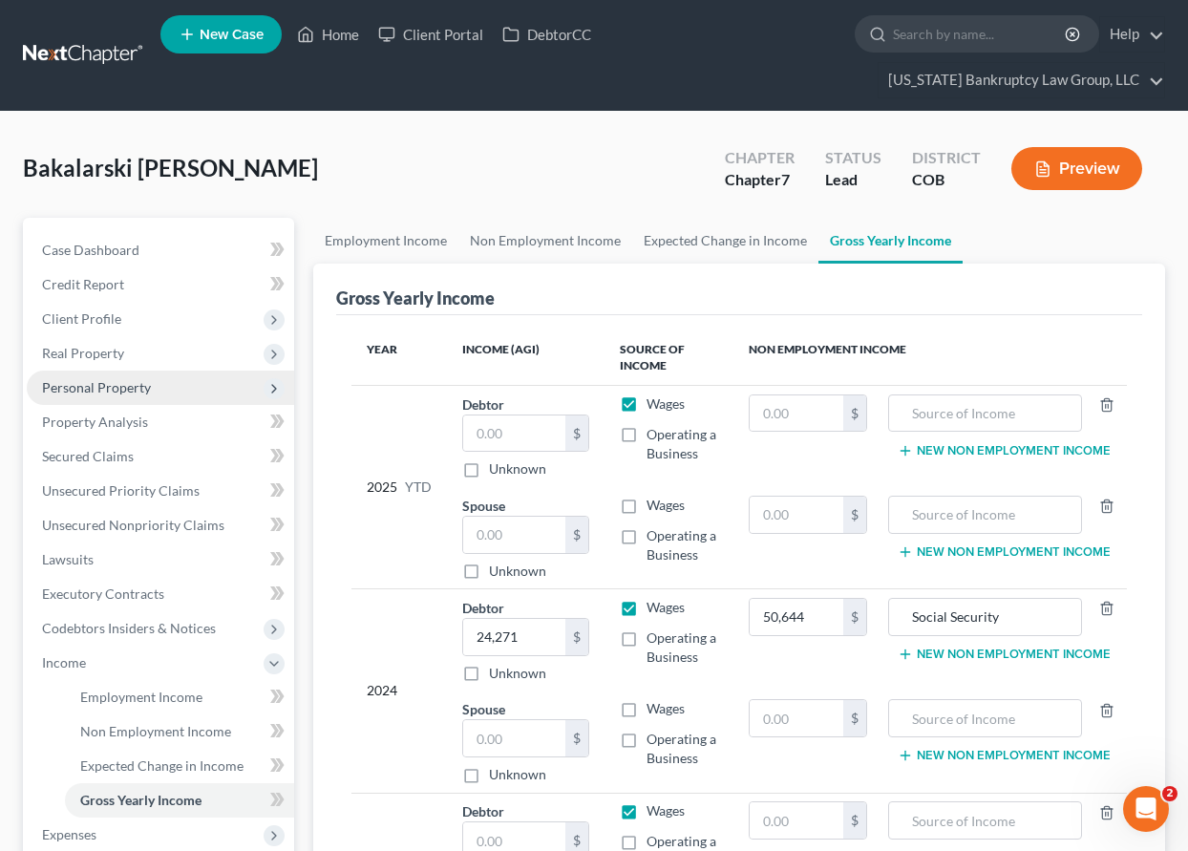
click at [80, 389] on span "Personal Property" at bounding box center [96, 387] width 109 height 16
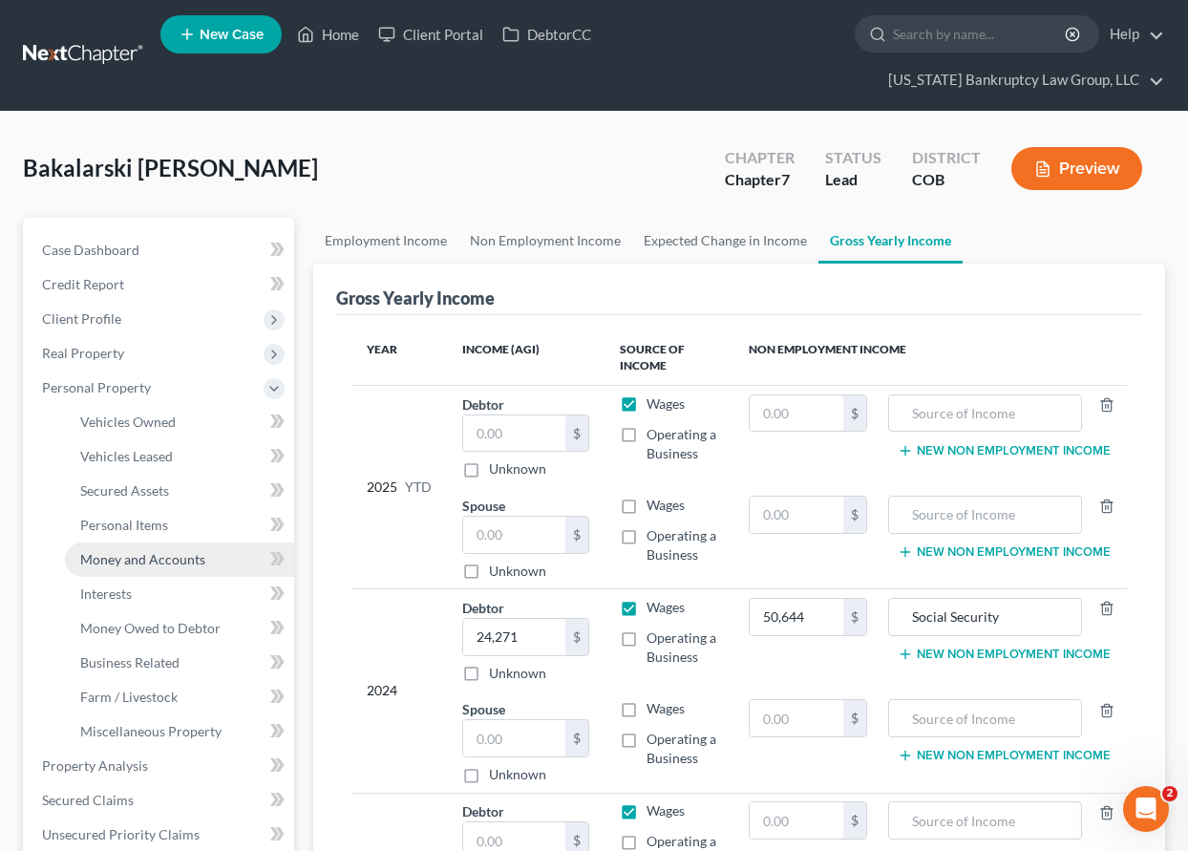
click at [134, 562] on span "Money and Accounts" at bounding box center [142, 559] width 125 height 16
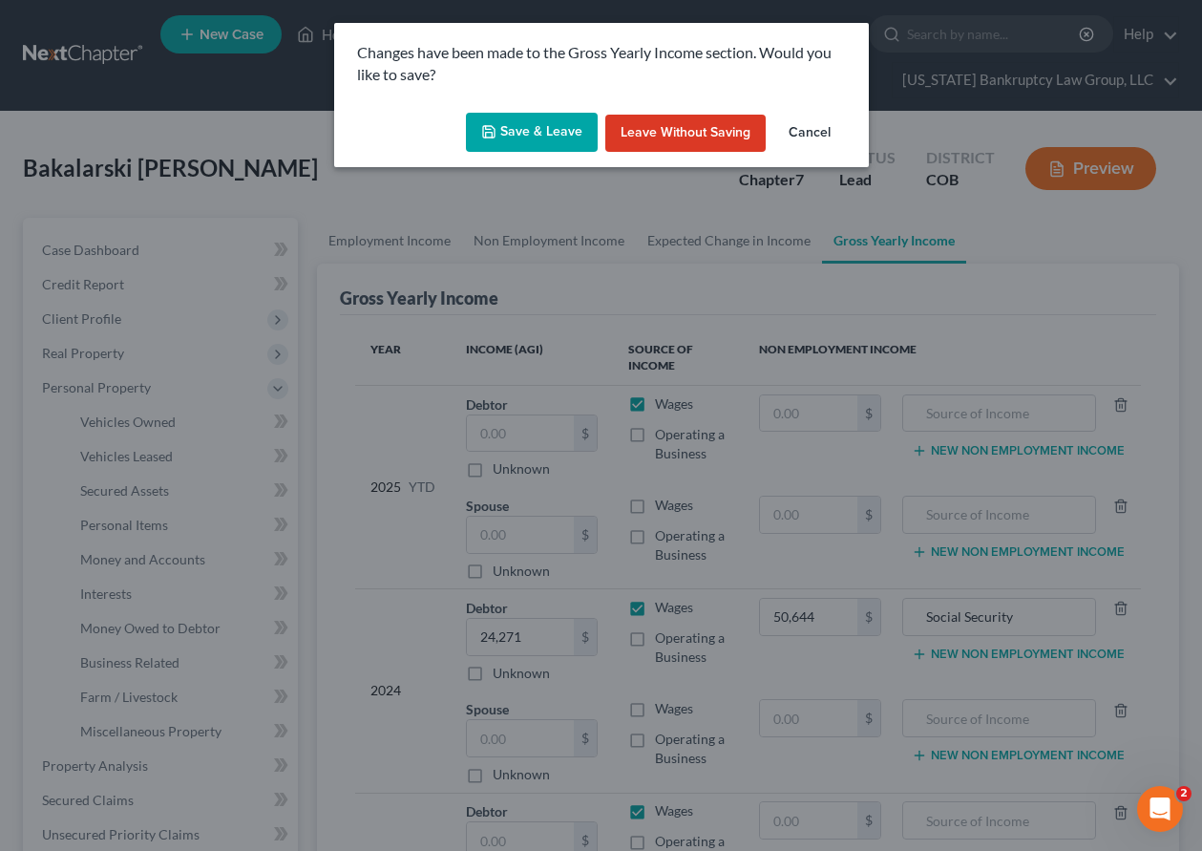
click at [552, 135] on button "Save & Leave" at bounding box center [532, 133] width 132 height 40
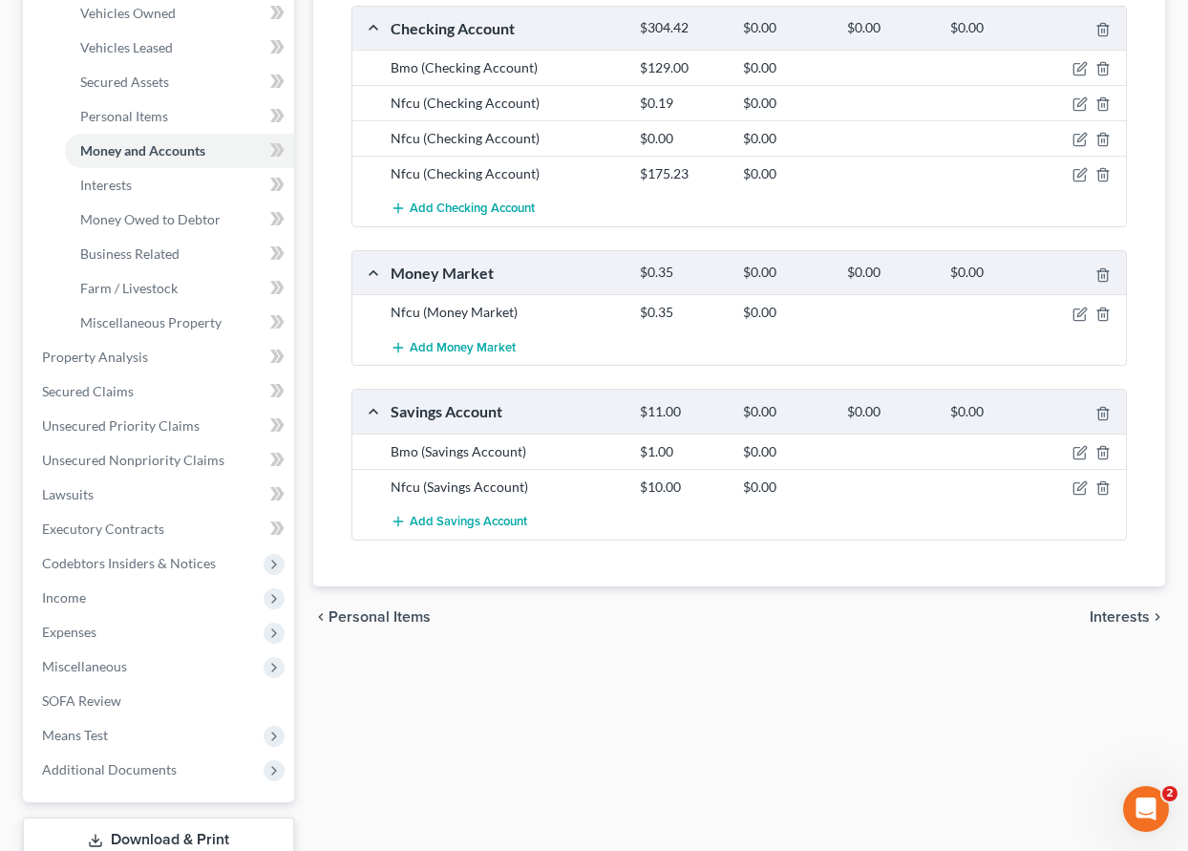
scroll to position [477, 0]
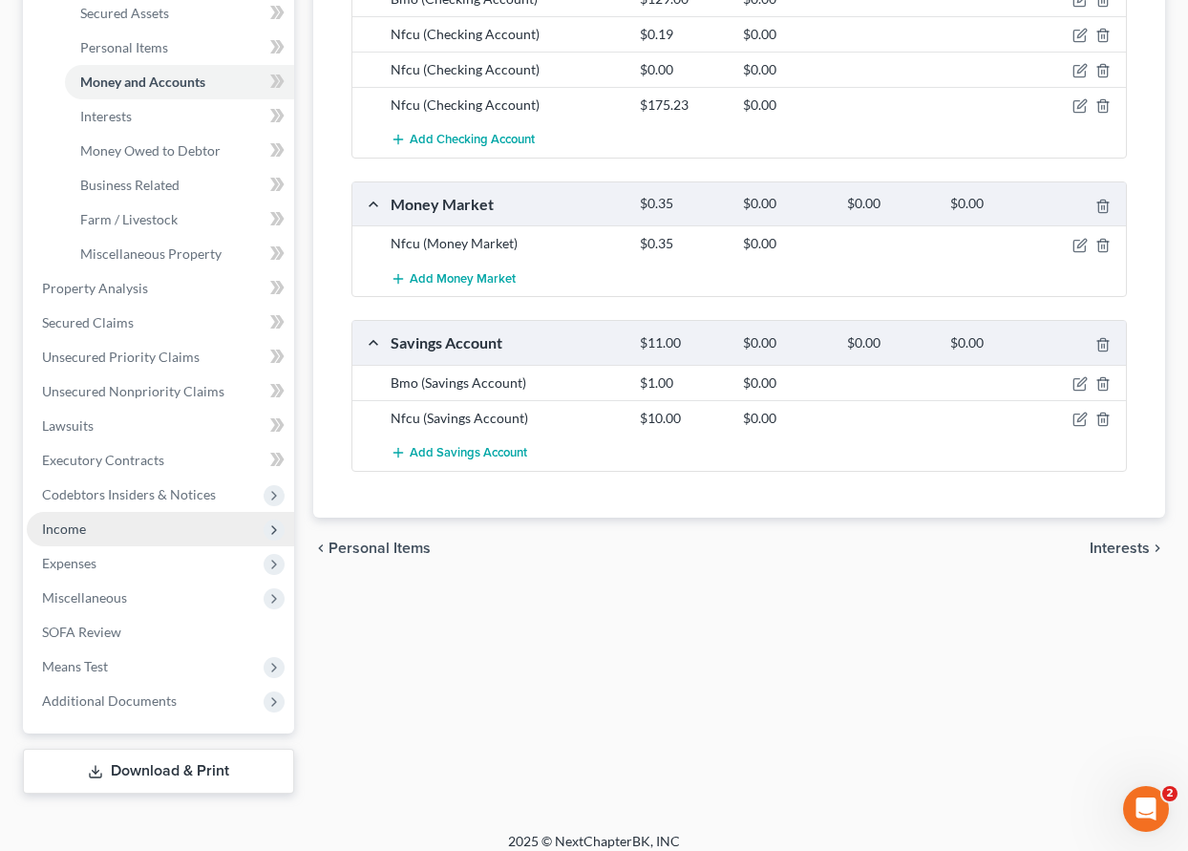
click at [76, 530] on span "Income" at bounding box center [64, 528] width 44 height 16
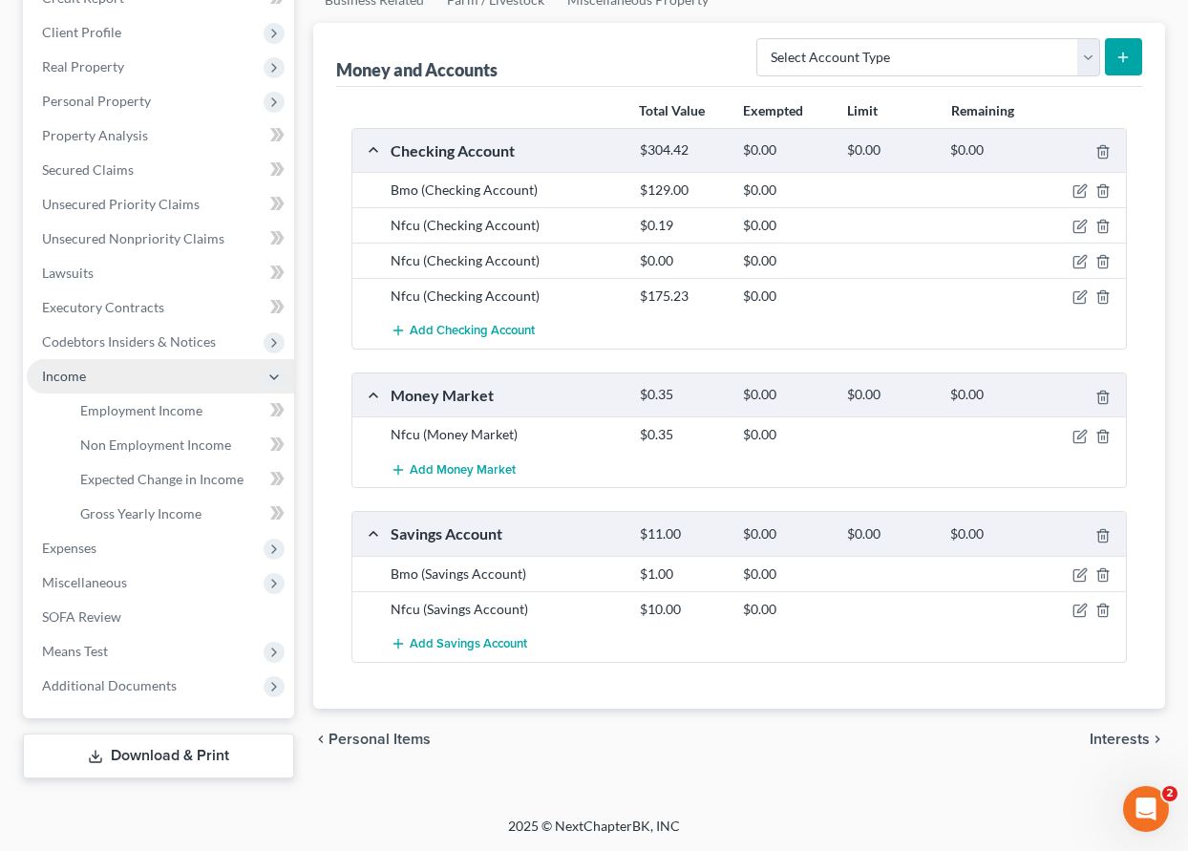
scroll to position [286, 0]
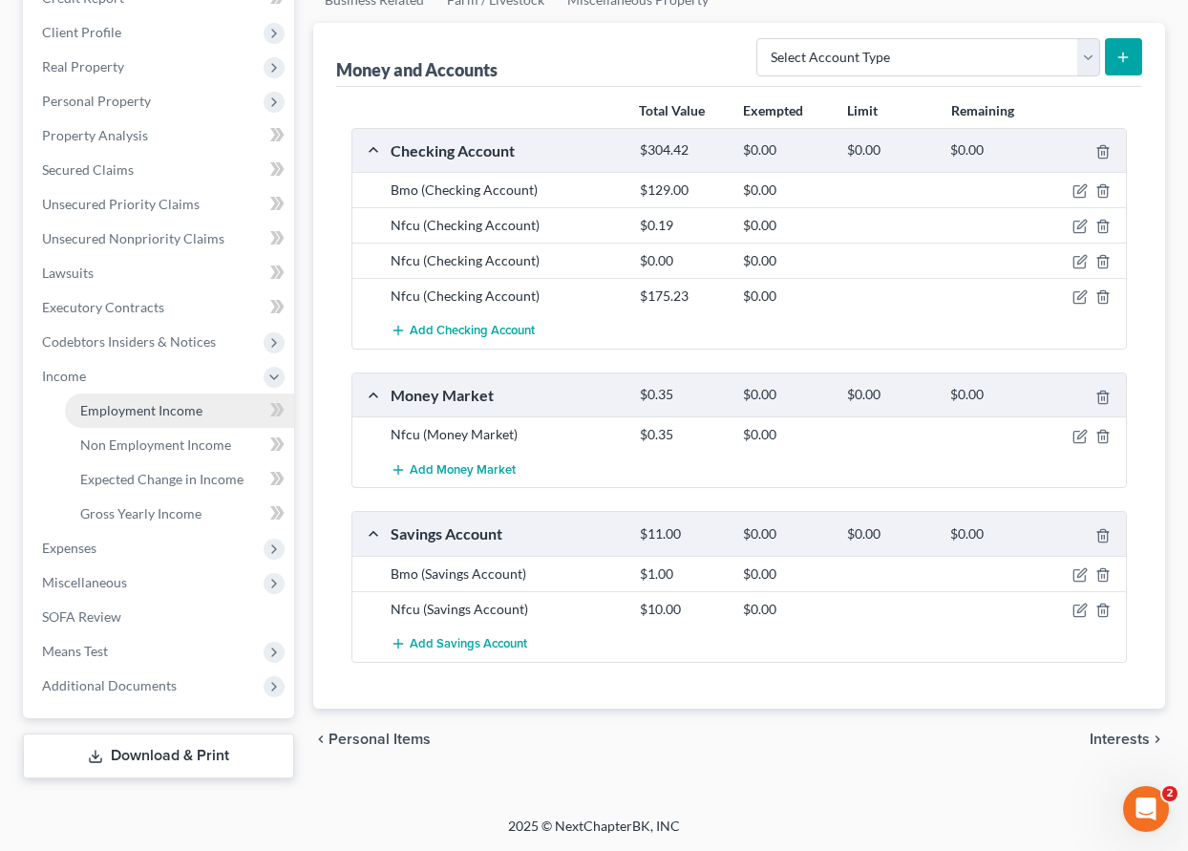
click at [109, 413] on span "Employment Income" at bounding box center [141, 410] width 122 height 16
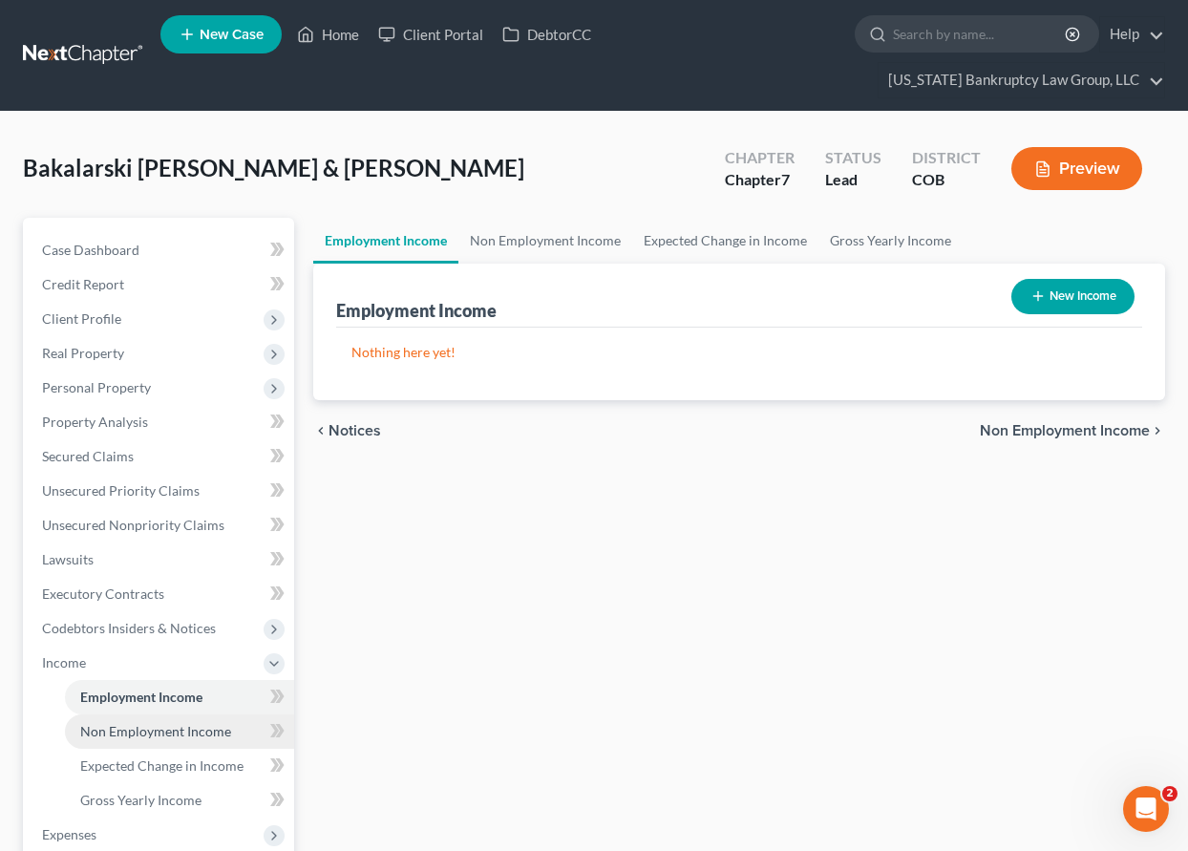
click at [139, 728] on span "Non Employment Income" at bounding box center [155, 731] width 151 height 16
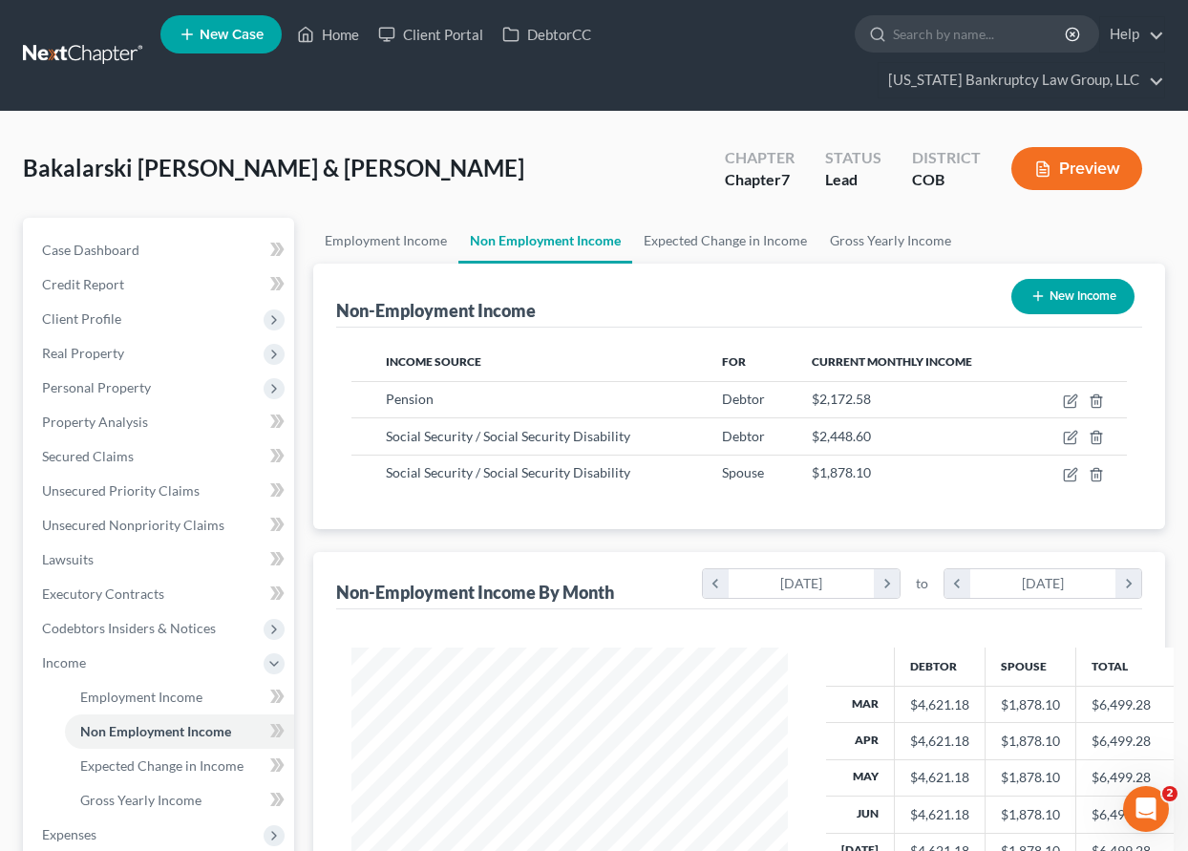
scroll to position [343, 475]
click at [155, 797] on span "Gross Yearly Income" at bounding box center [140, 800] width 121 height 16
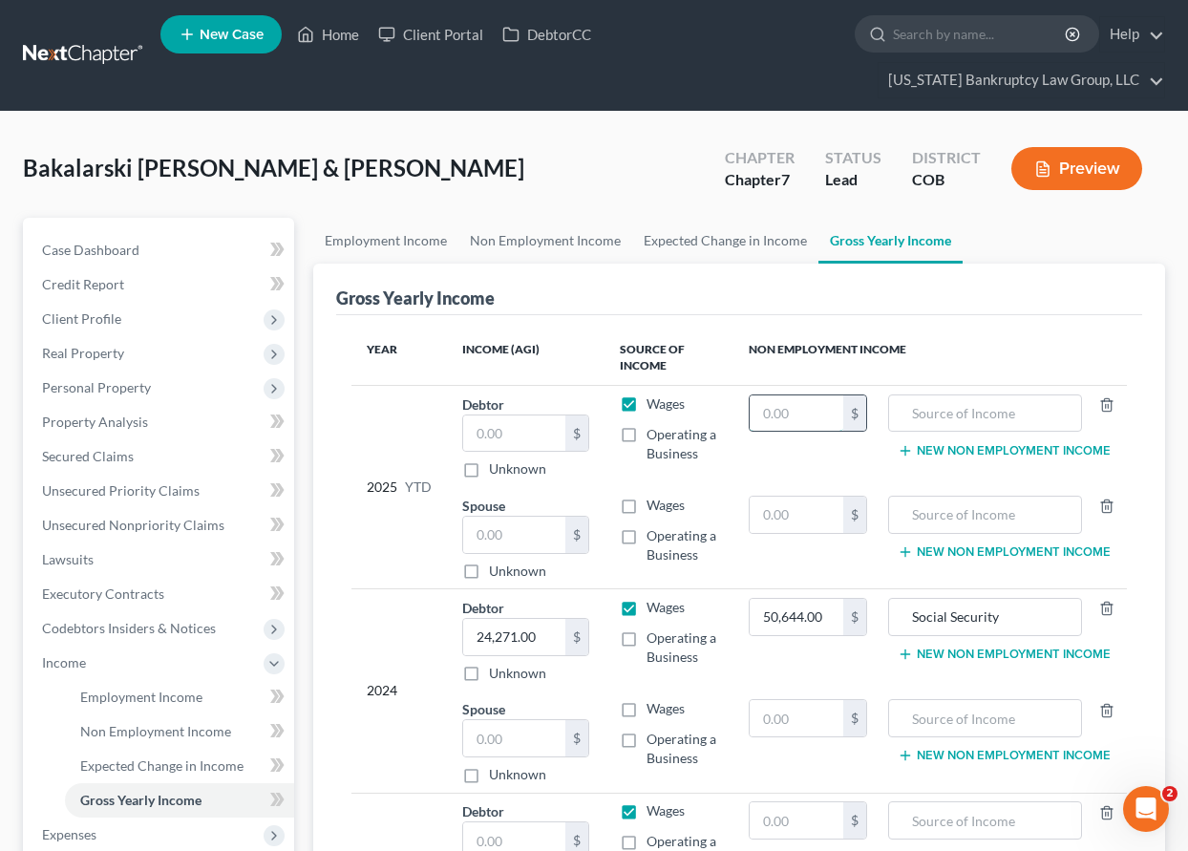
click at [787, 416] on input "text" at bounding box center [797, 413] width 94 height 36
click at [166, 727] on span "Non Employment Income" at bounding box center [155, 731] width 151 height 16
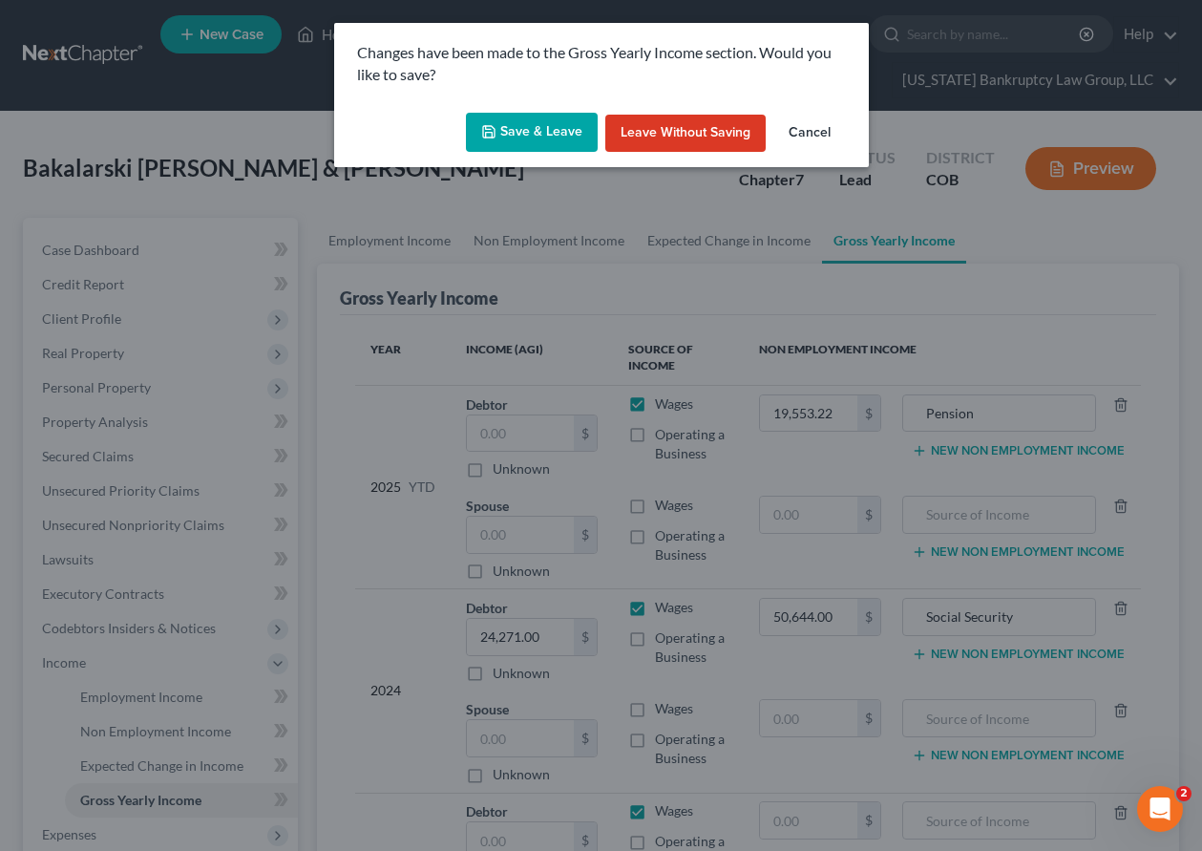
click at [530, 126] on button "Save & Leave" at bounding box center [532, 133] width 132 height 40
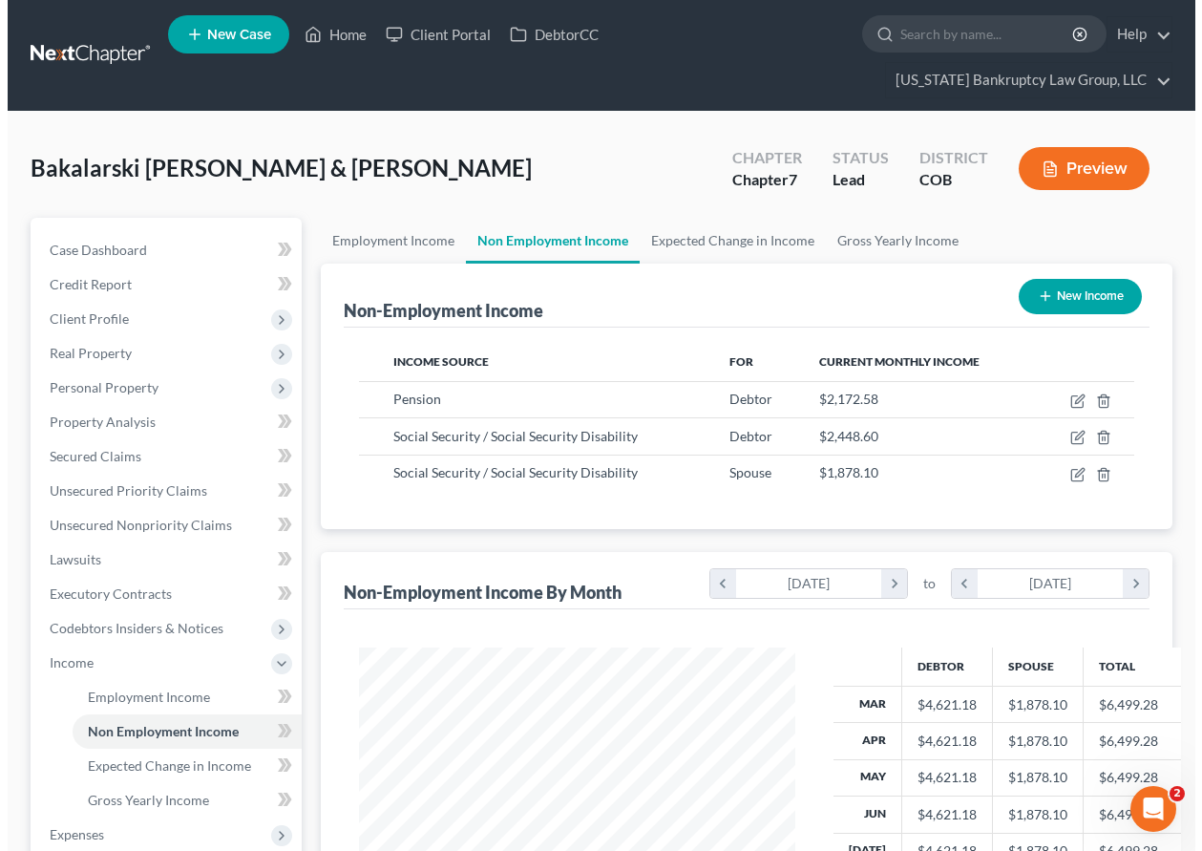
scroll to position [343, 475]
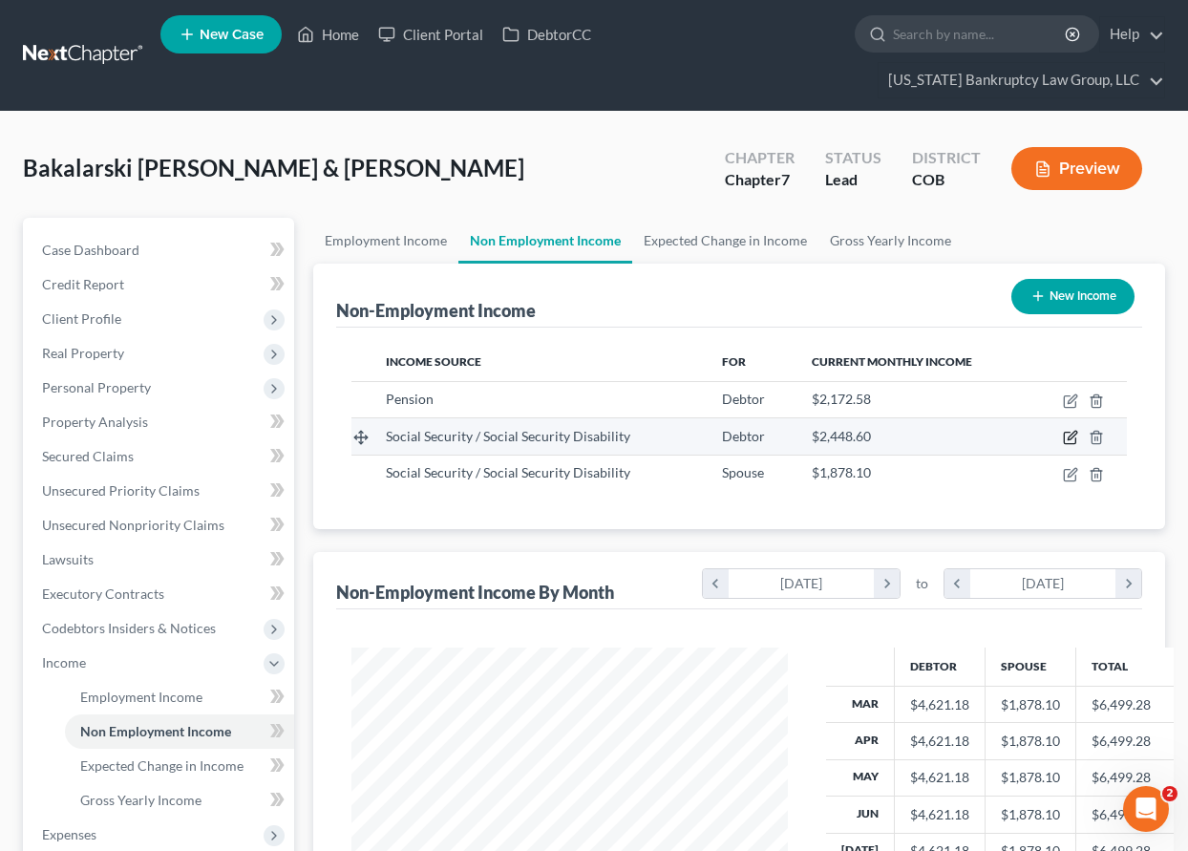
click at [1073, 434] on icon "button" at bounding box center [1072, 436] width 9 height 9
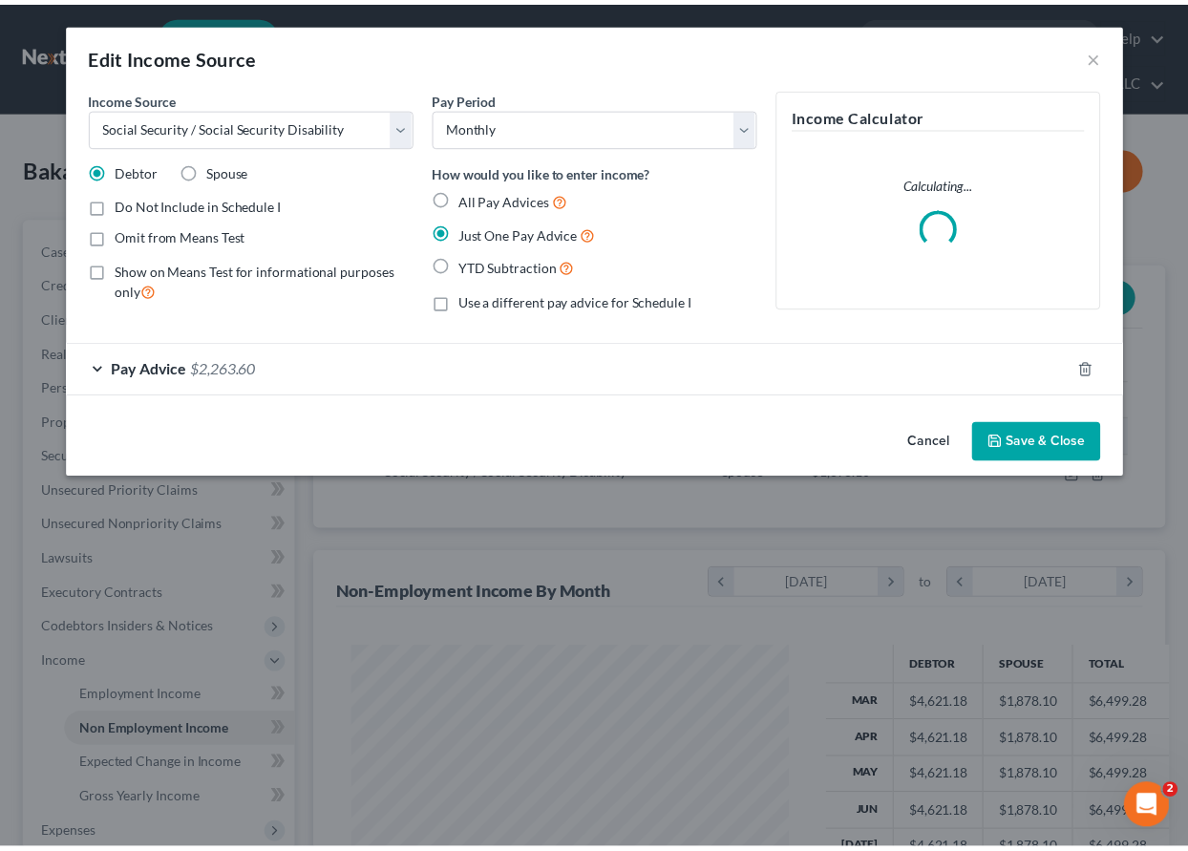
scroll to position [343, 480]
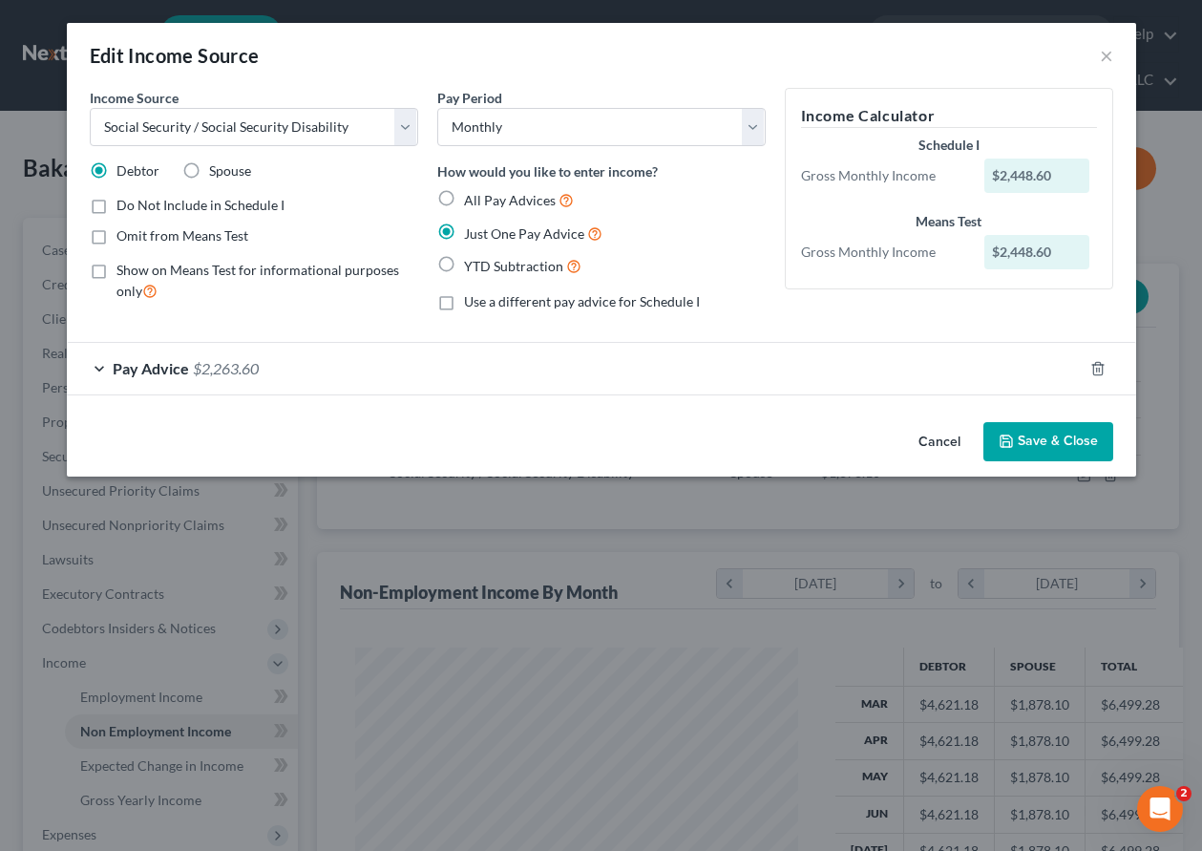
click at [1056, 437] on button "Save & Close" at bounding box center [1049, 442] width 130 height 40
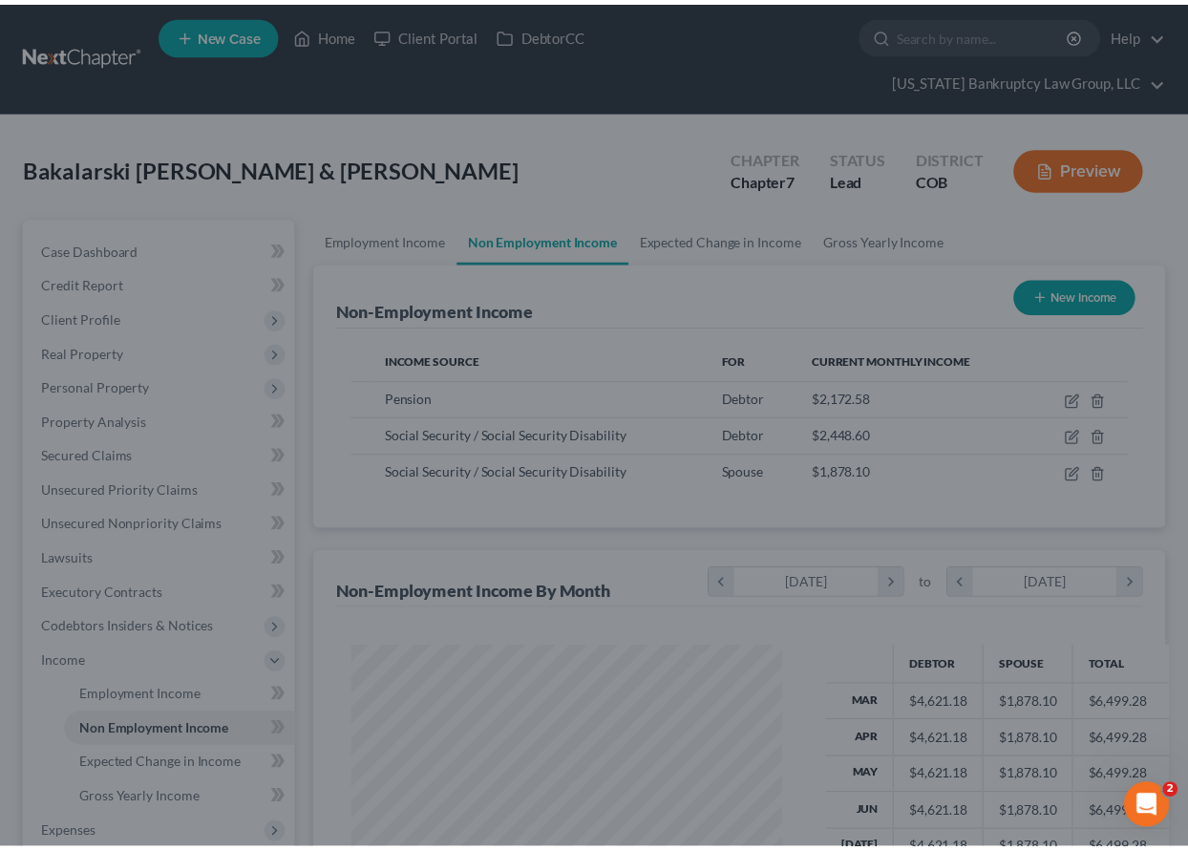
scroll to position [954623, 954490]
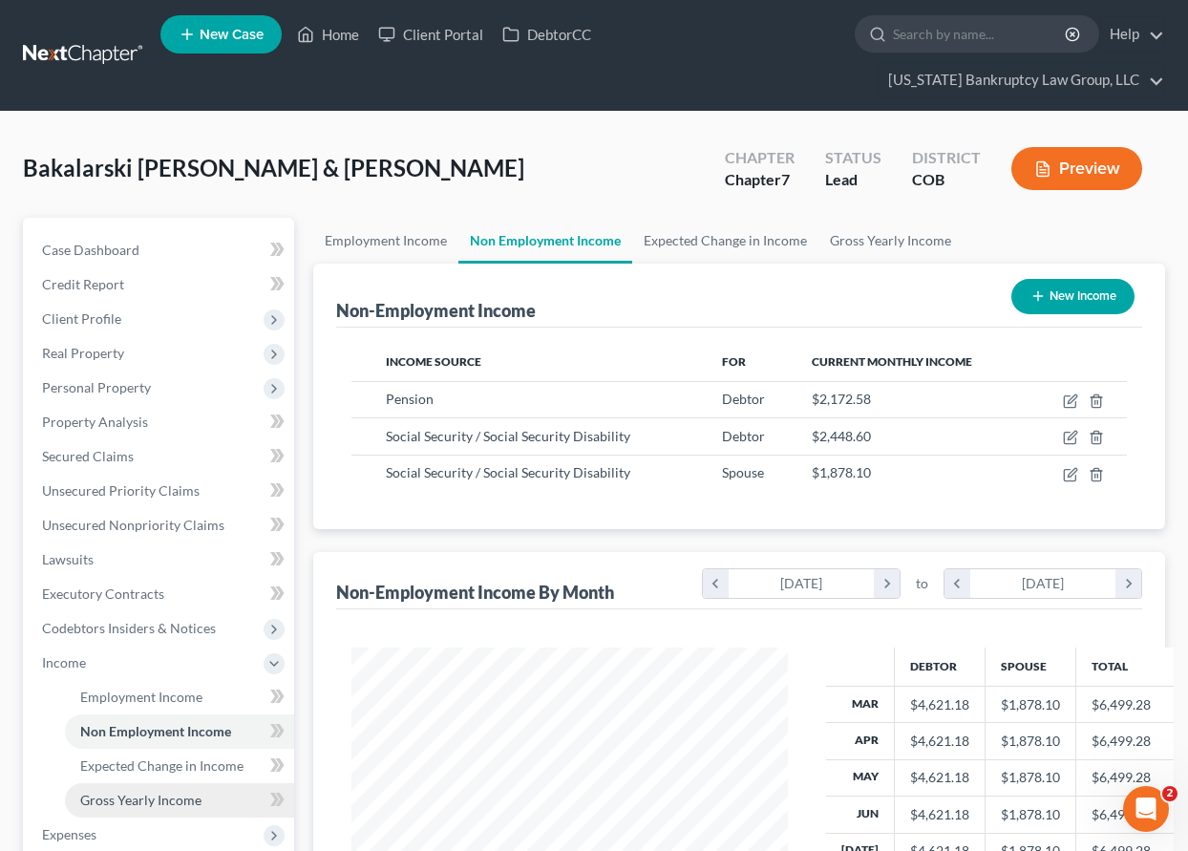
click at [149, 803] on span "Gross Yearly Income" at bounding box center [140, 800] width 121 height 16
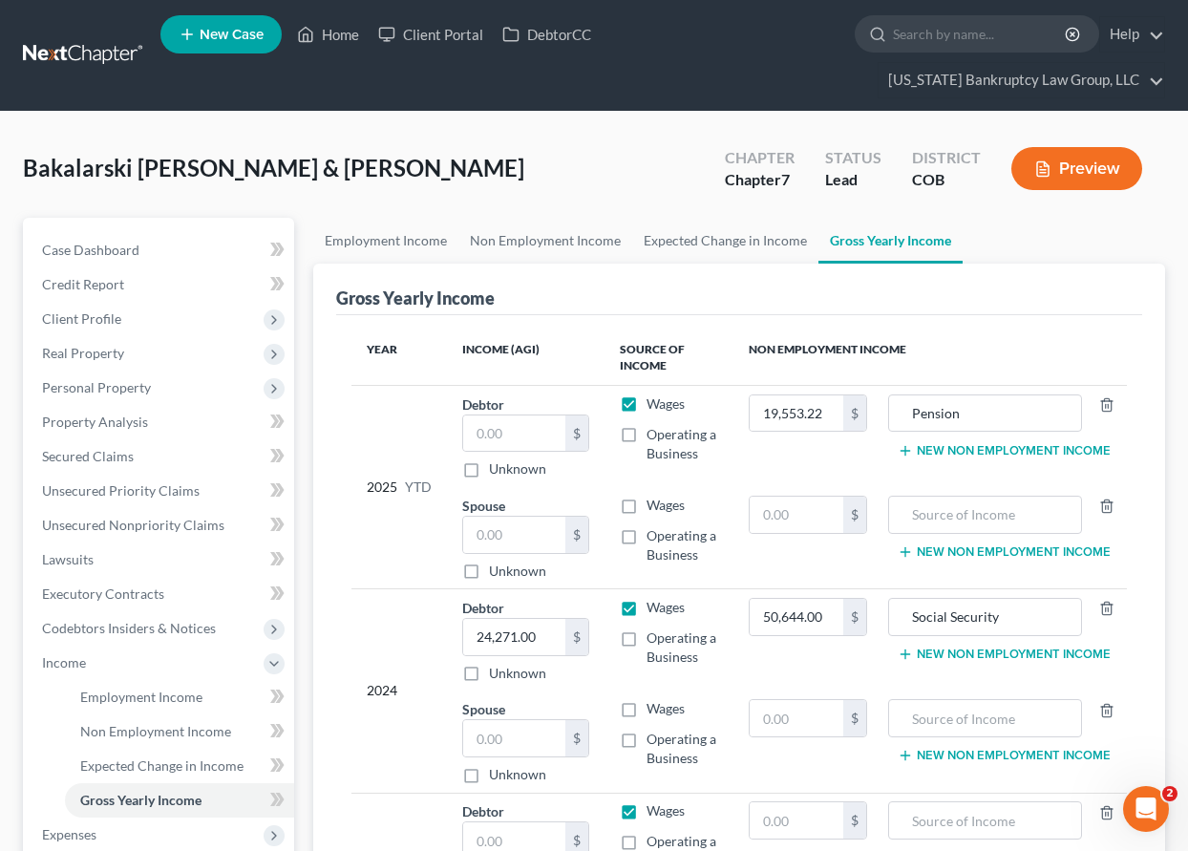
click at [969, 451] on button "New Non Employment Income" at bounding box center [1004, 450] width 213 height 15
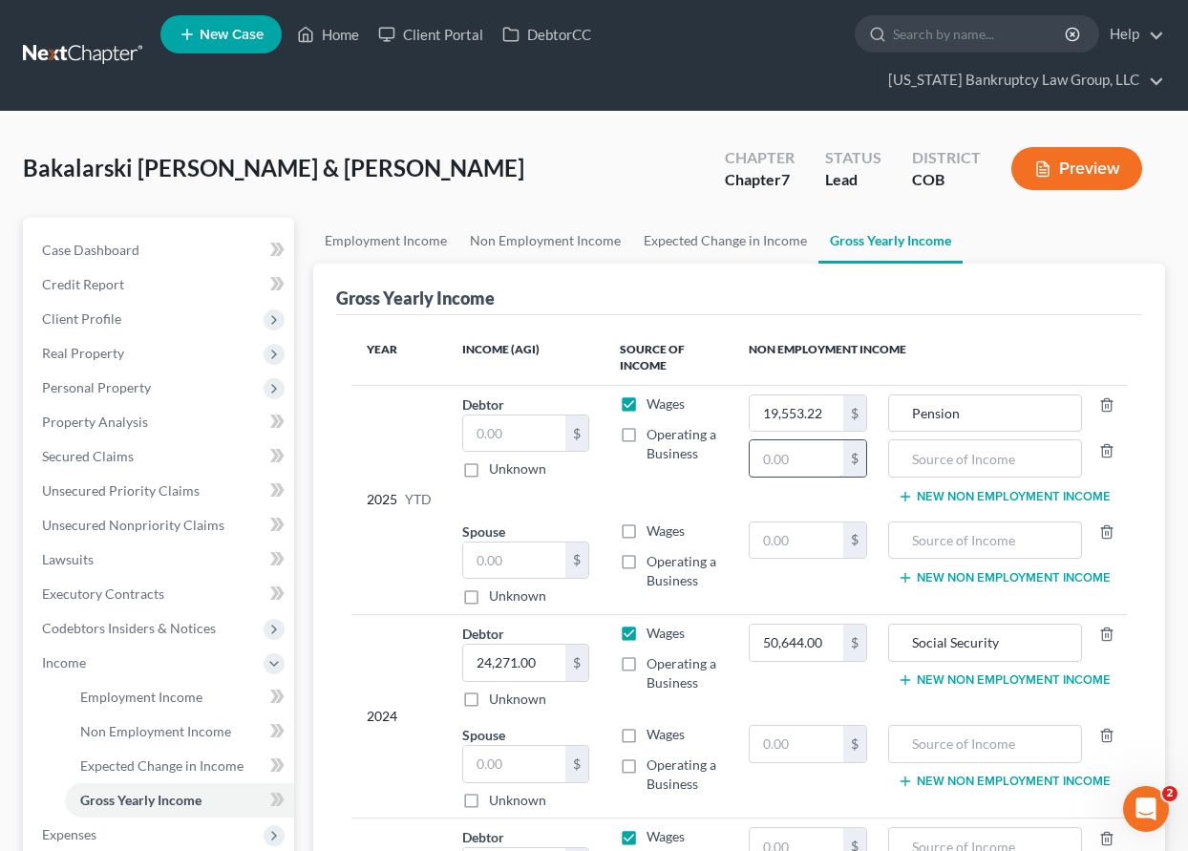
click at [828, 456] on input "text" at bounding box center [797, 458] width 94 height 36
click at [625, 388] on td "Wages Operating a Business" at bounding box center [668, 448] width 129 height 127
drag, startPoint x: 629, startPoint y: 398, endPoint x: 656, endPoint y: 404, distance: 27.3
click at [647, 398] on label "Wages" at bounding box center [666, 403] width 38 height 19
click at [654, 398] on input "Wages" at bounding box center [660, 400] width 12 height 12
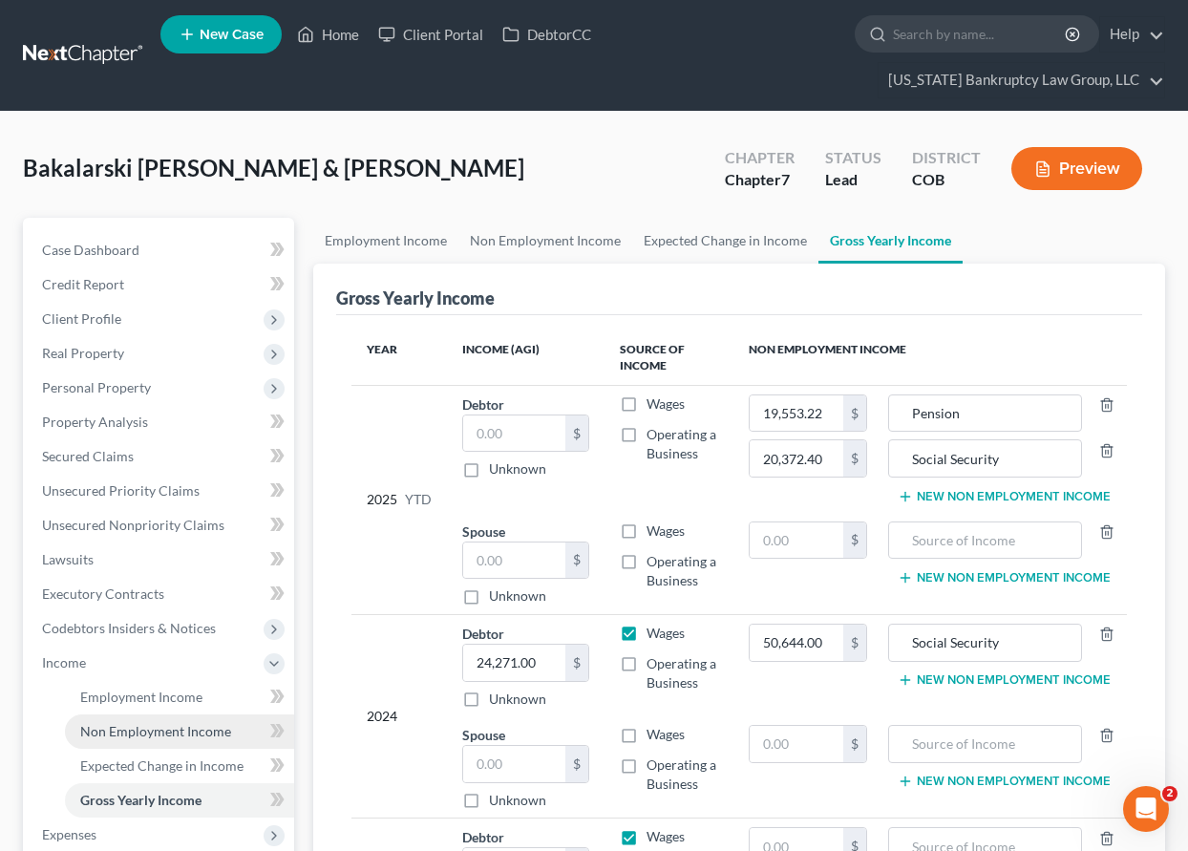
click at [175, 728] on span "Non Employment Income" at bounding box center [155, 731] width 151 height 16
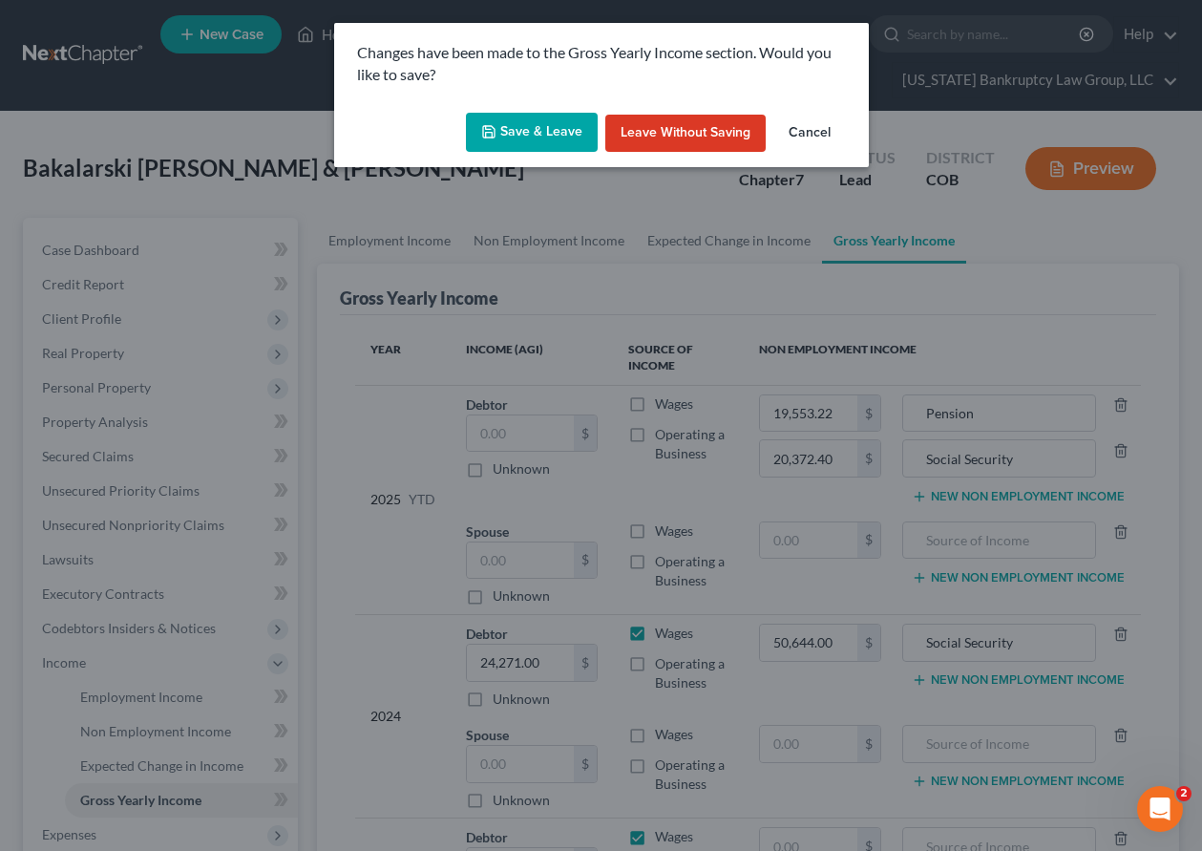
click at [533, 138] on button "Save & Leave" at bounding box center [532, 133] width 132 height 40
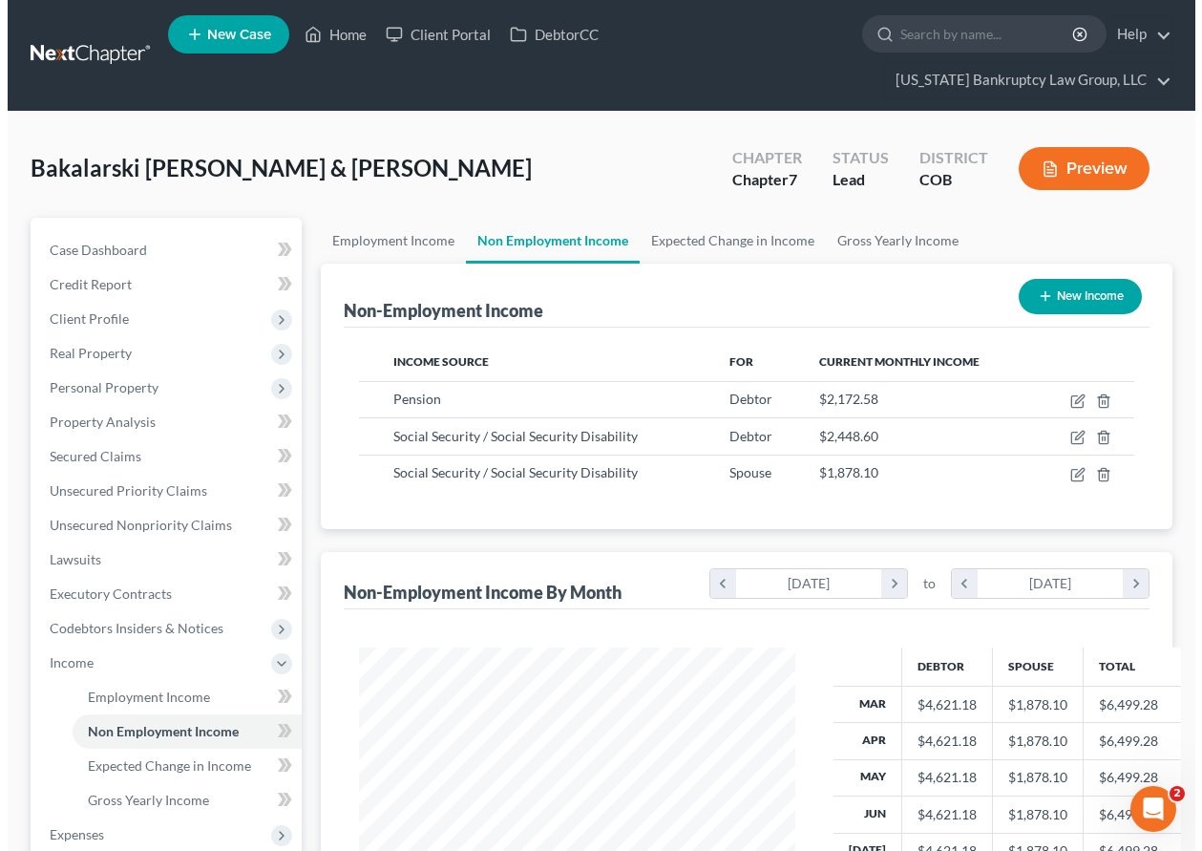
scroll to position [343, 475]
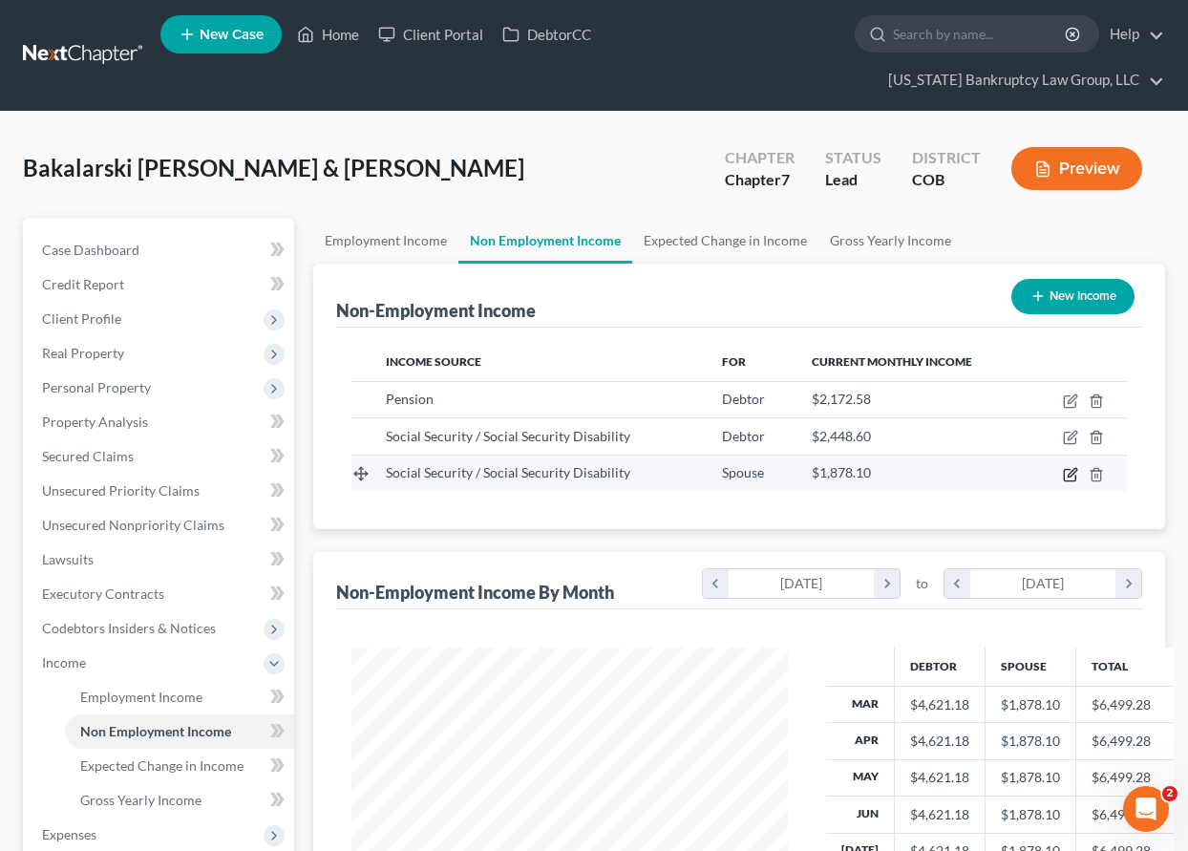
click at [1073, 478] on icon "button" at bounding box center [1070, 474] width 15 height 15
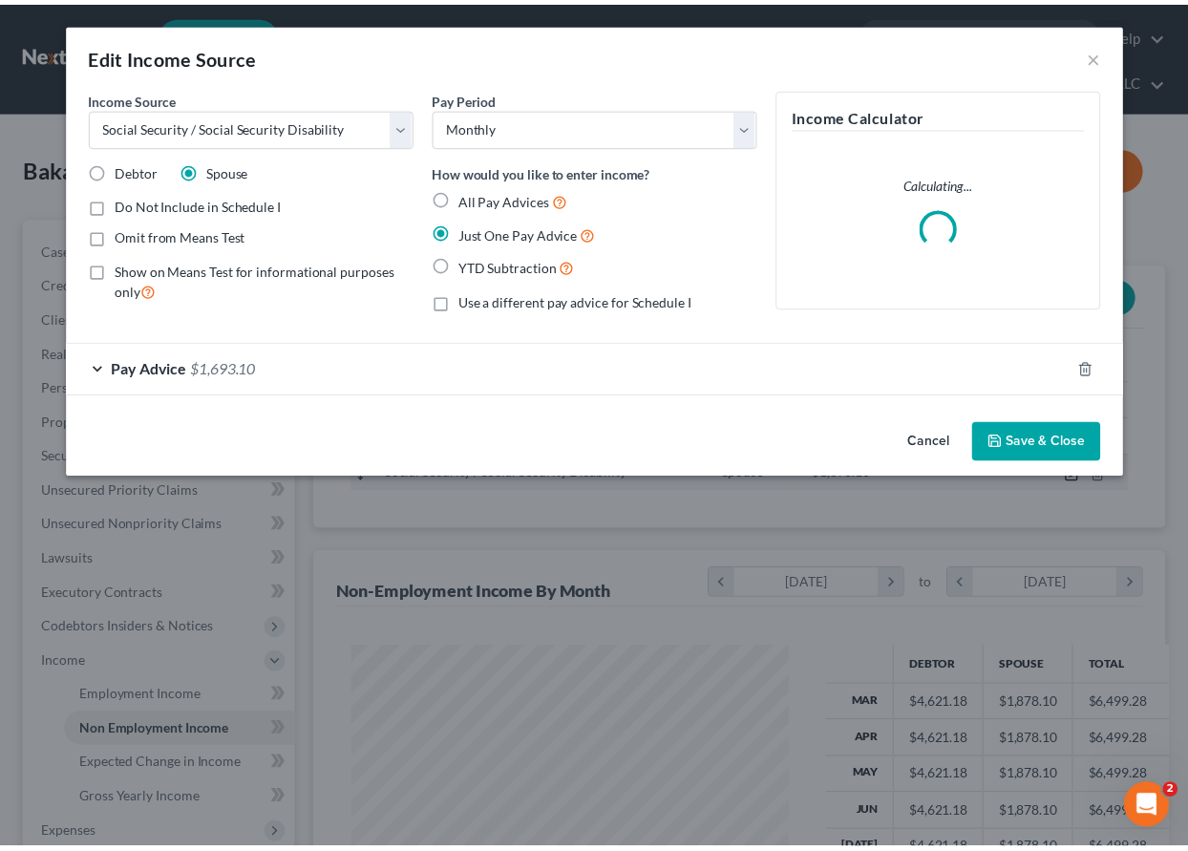
scroll to position [343, 480]
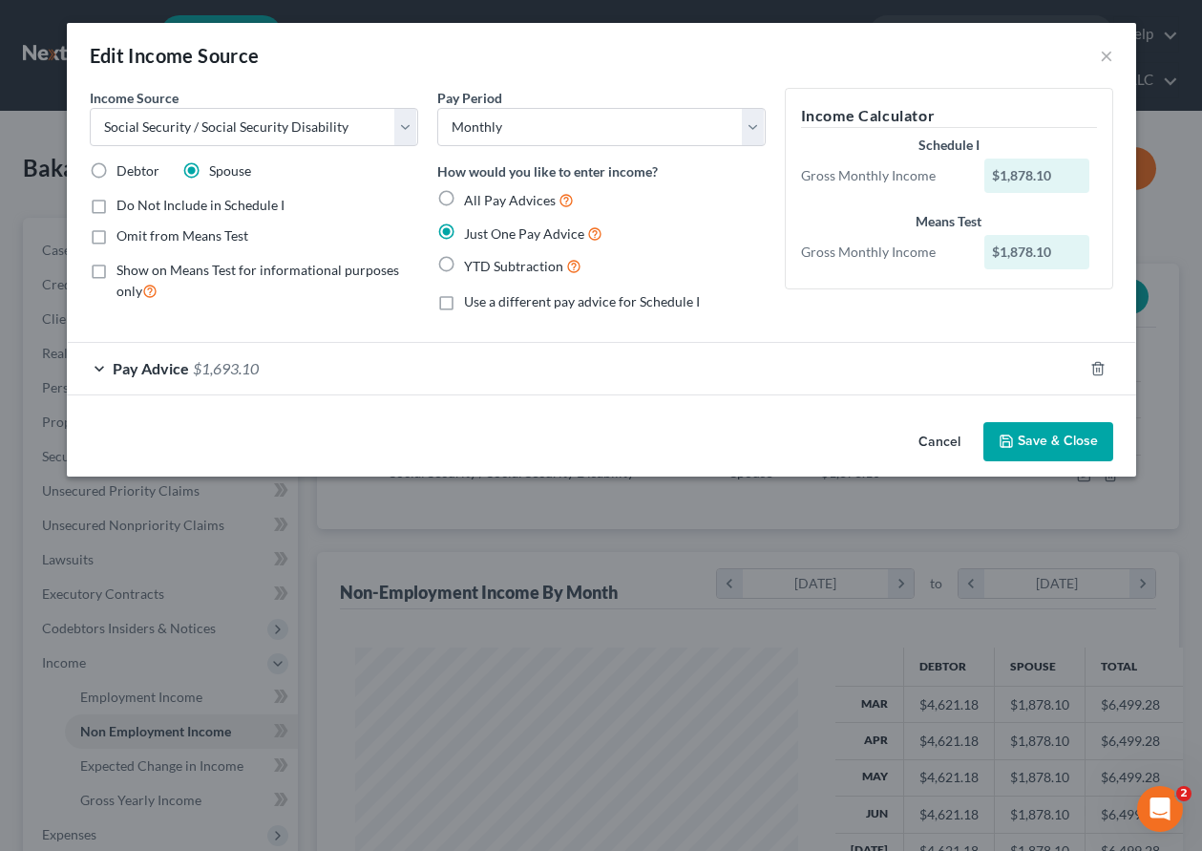
click at [1097, 447] on button "Save & Close" at bounding box center [1049, 442] width 130 height 40
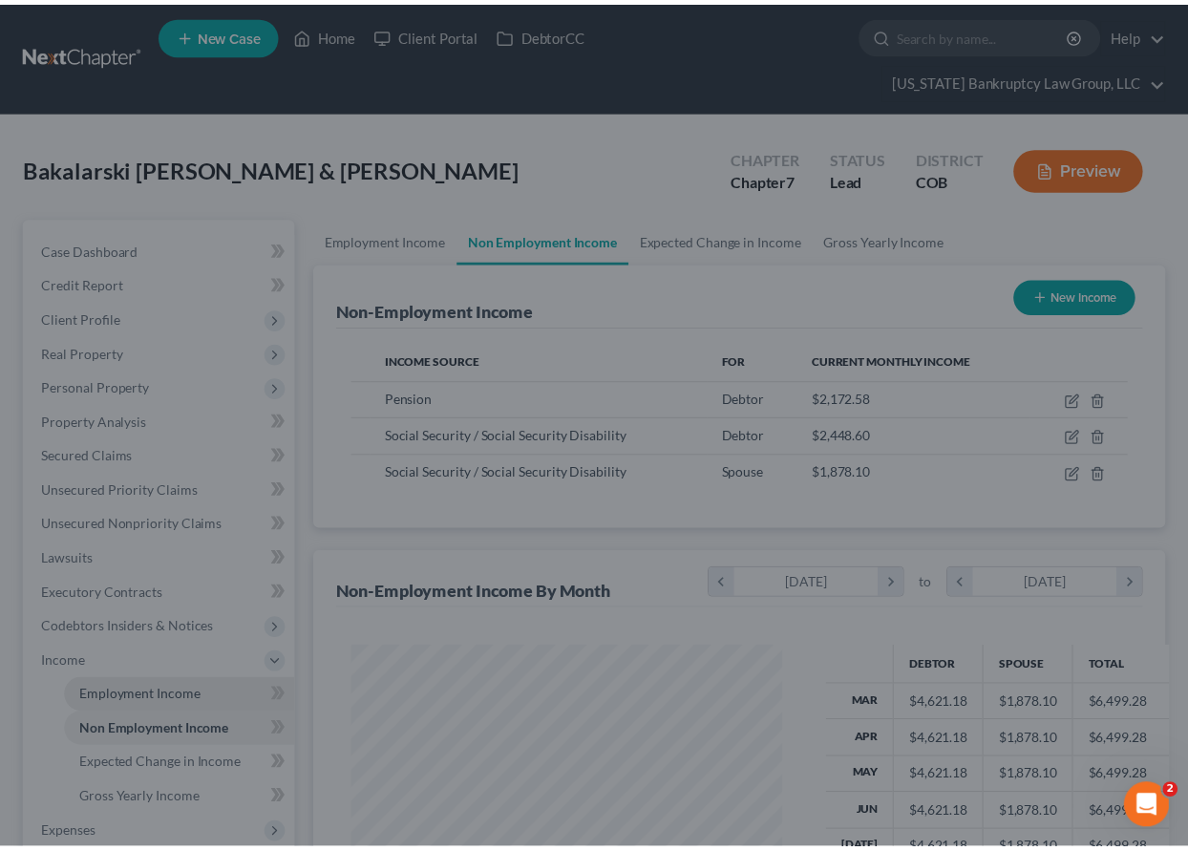
scroll to position [954623, 954490]
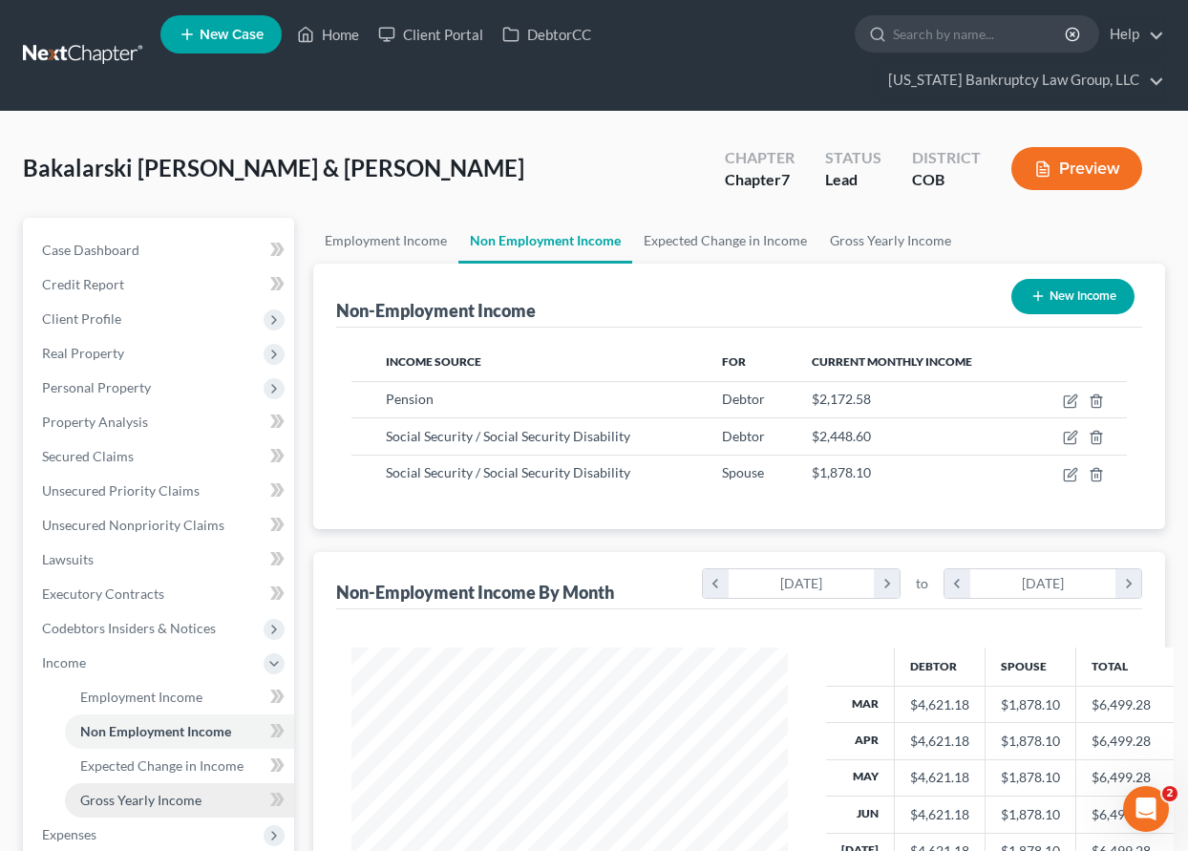
click at [154, 795] on span "Gross Yearly Income" at bounding box center [140, 800] width 121 height 16
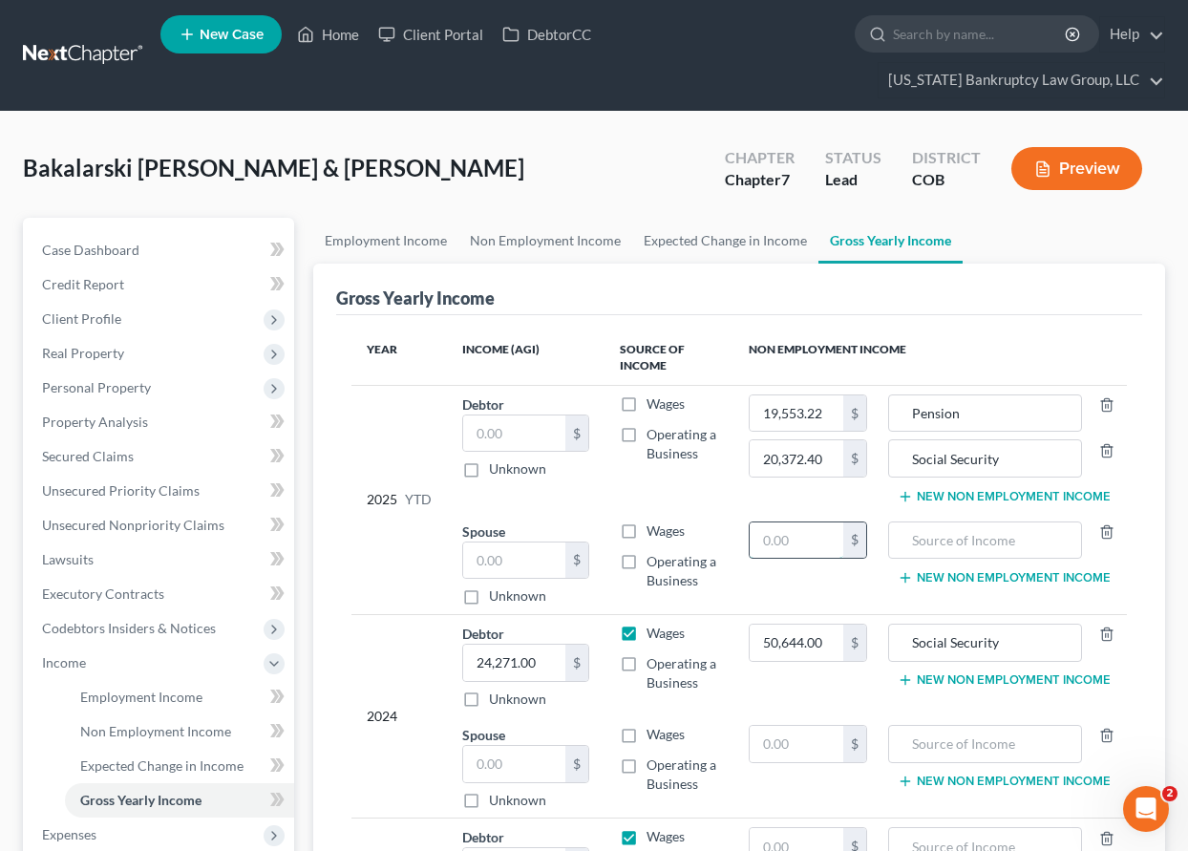
click at [782, 547] on input "text" at bounding box center [797, 540] width 94 height 36
click at [1041, 270] on div "Gross Yearly Income" at bounding box center [739, 290] width 806 height 52
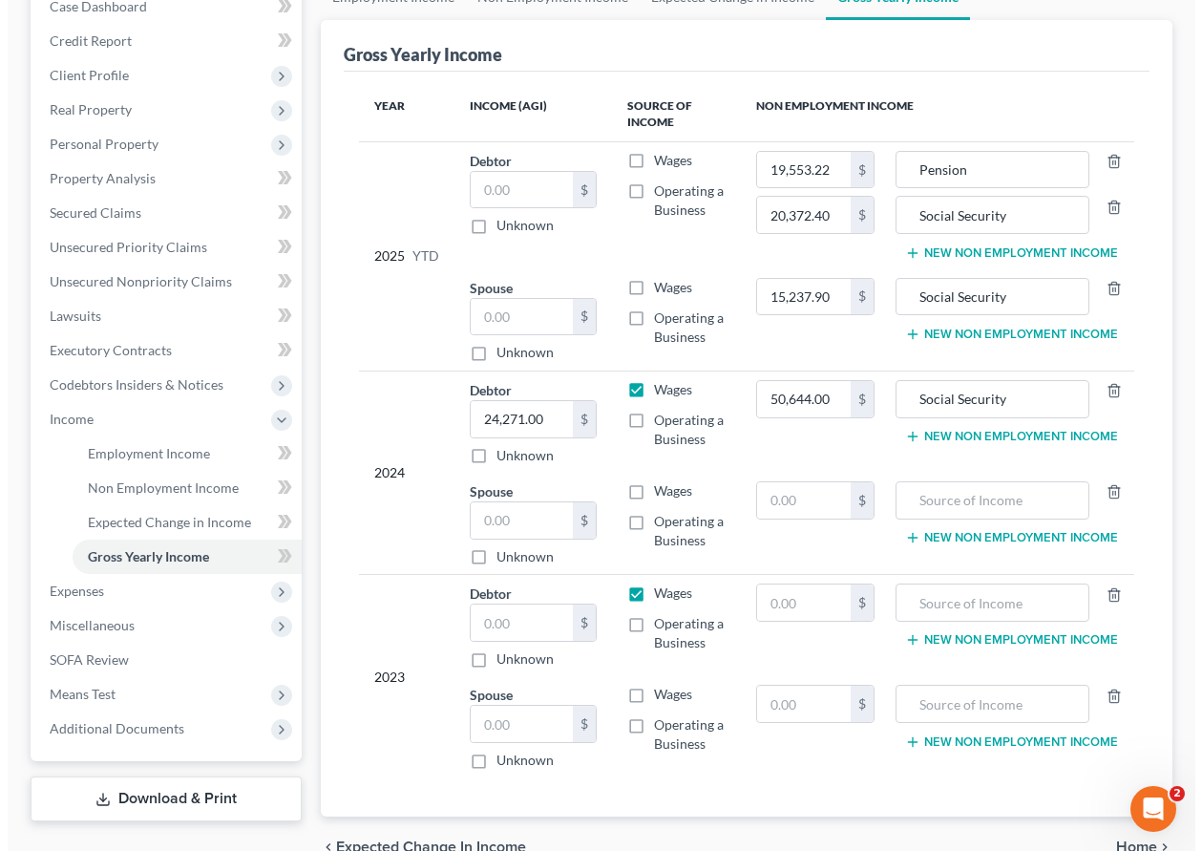
scroll to position [286, 0]
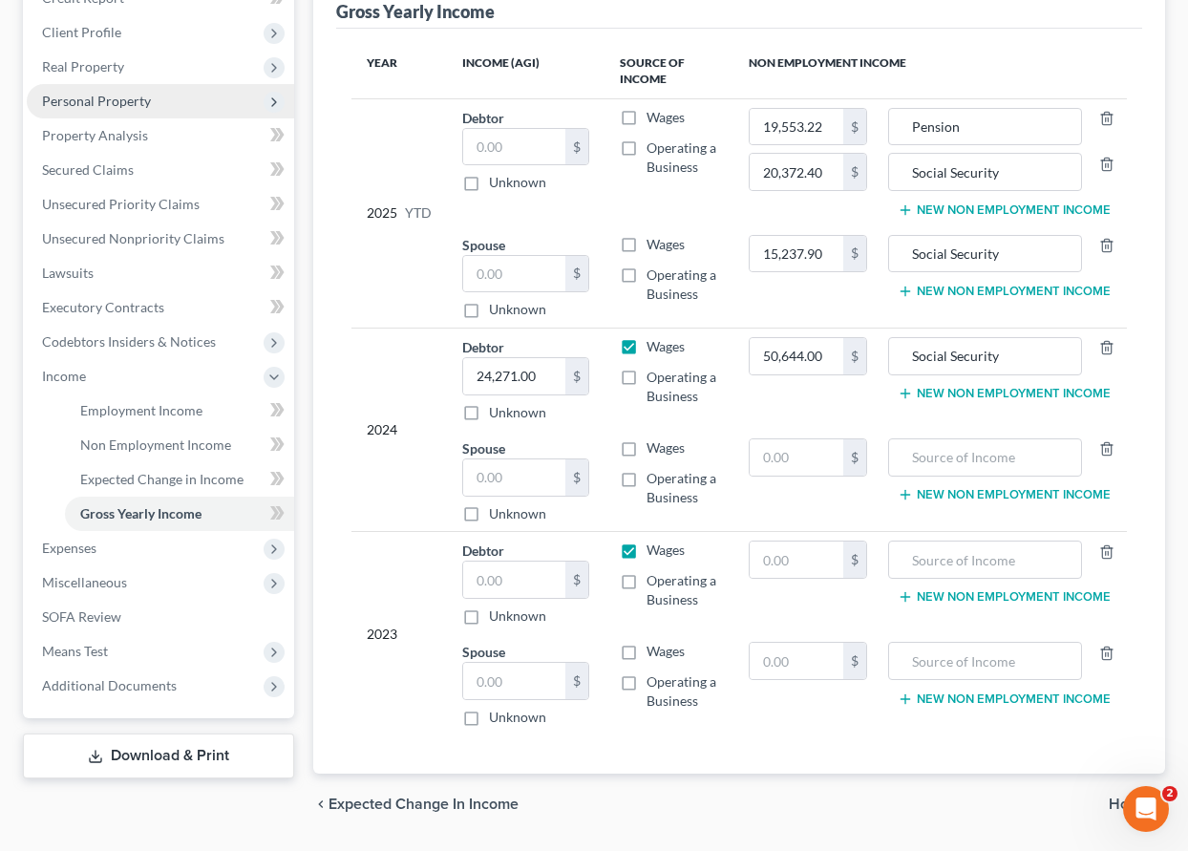
click at [95, 102] on span "Personal Property" at bounding box center [96, 101] width 109 height 16
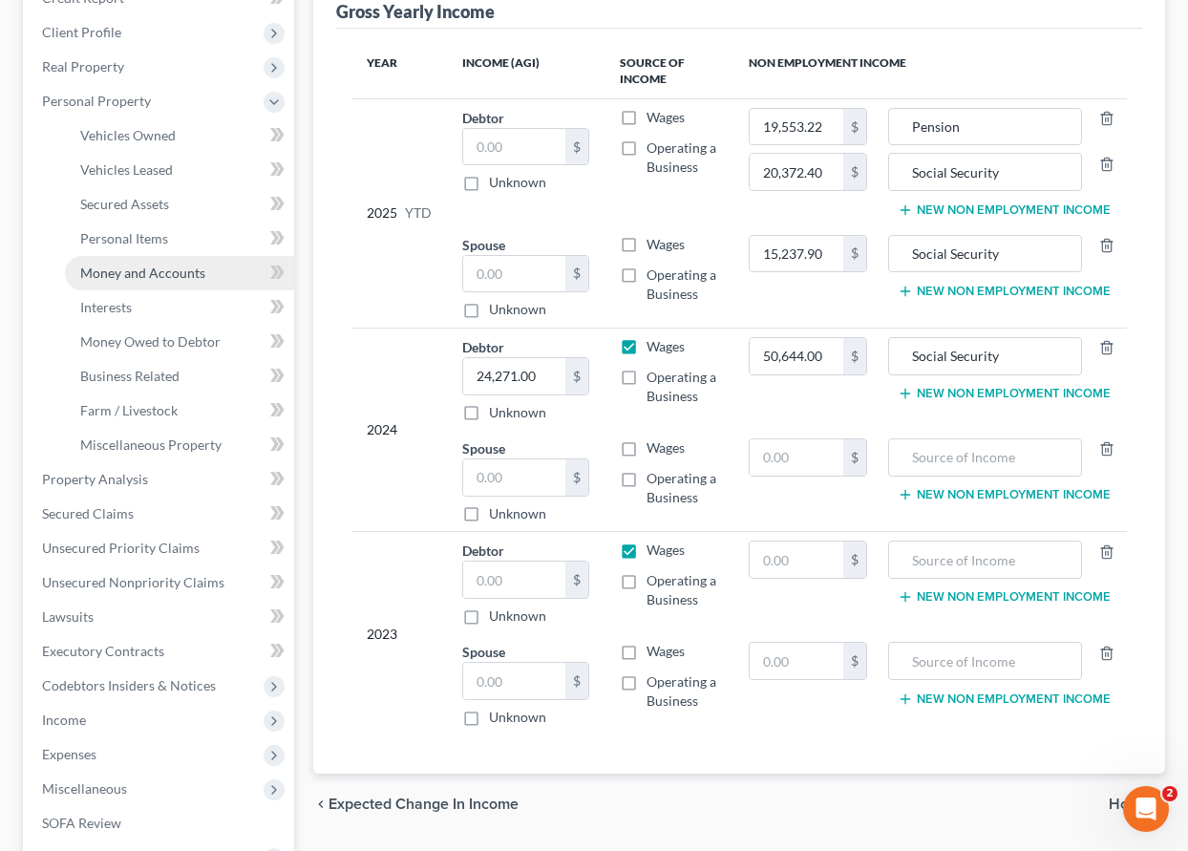
click at [138, 277] on span "Money and Accounts" at bounding box center [142, 273] width 125 height 16
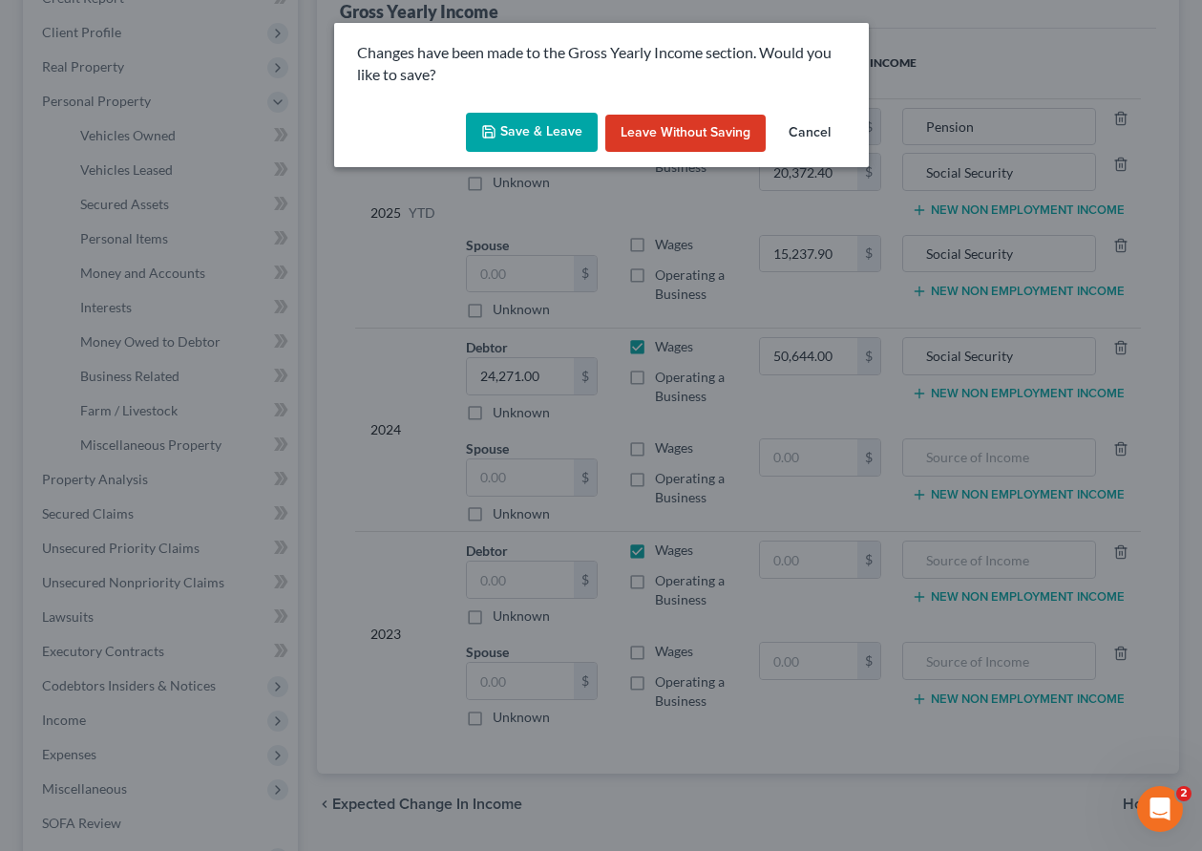
click at [522, 129] on button "Save & Leave" at bounding box center [532, 133] width 132 height 40
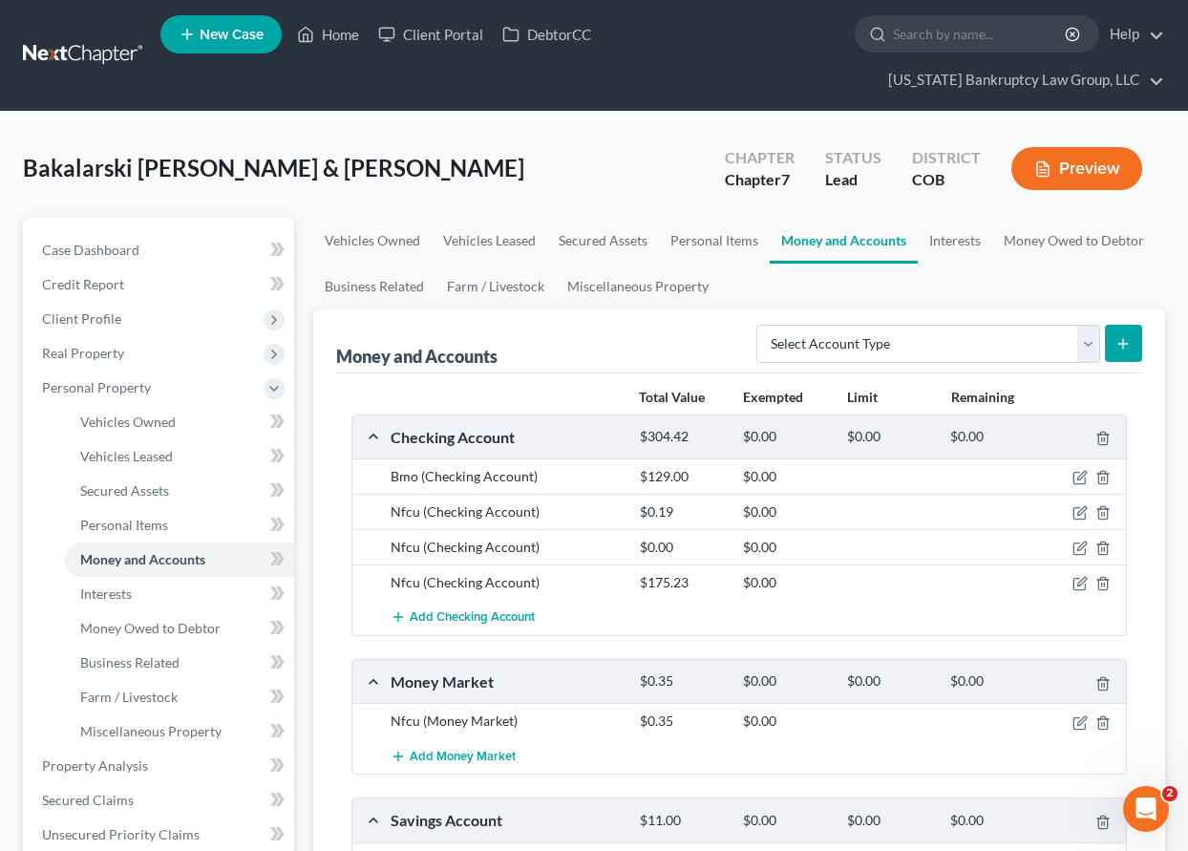
scroll to position [95, 0]
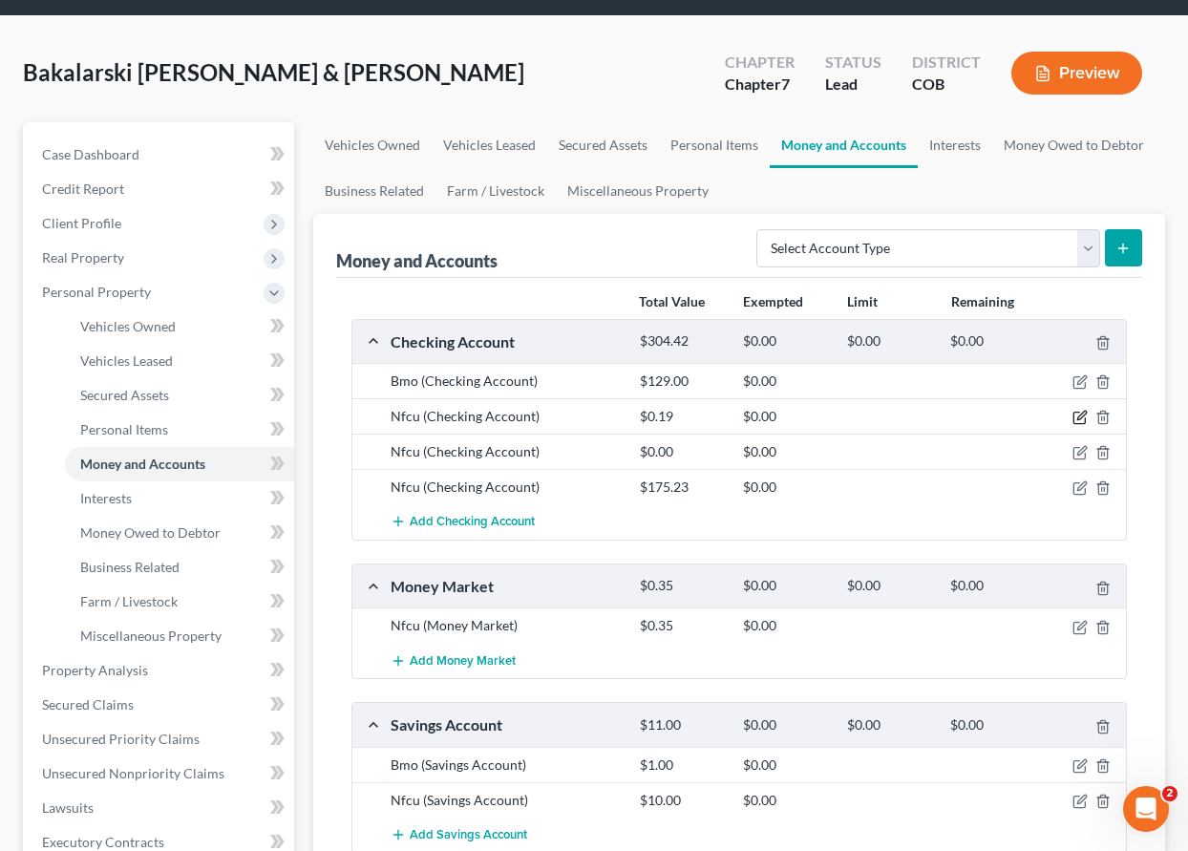
click at [1080, 418] on icon "button" at bounding box center [1079, 417] width 15 height 15
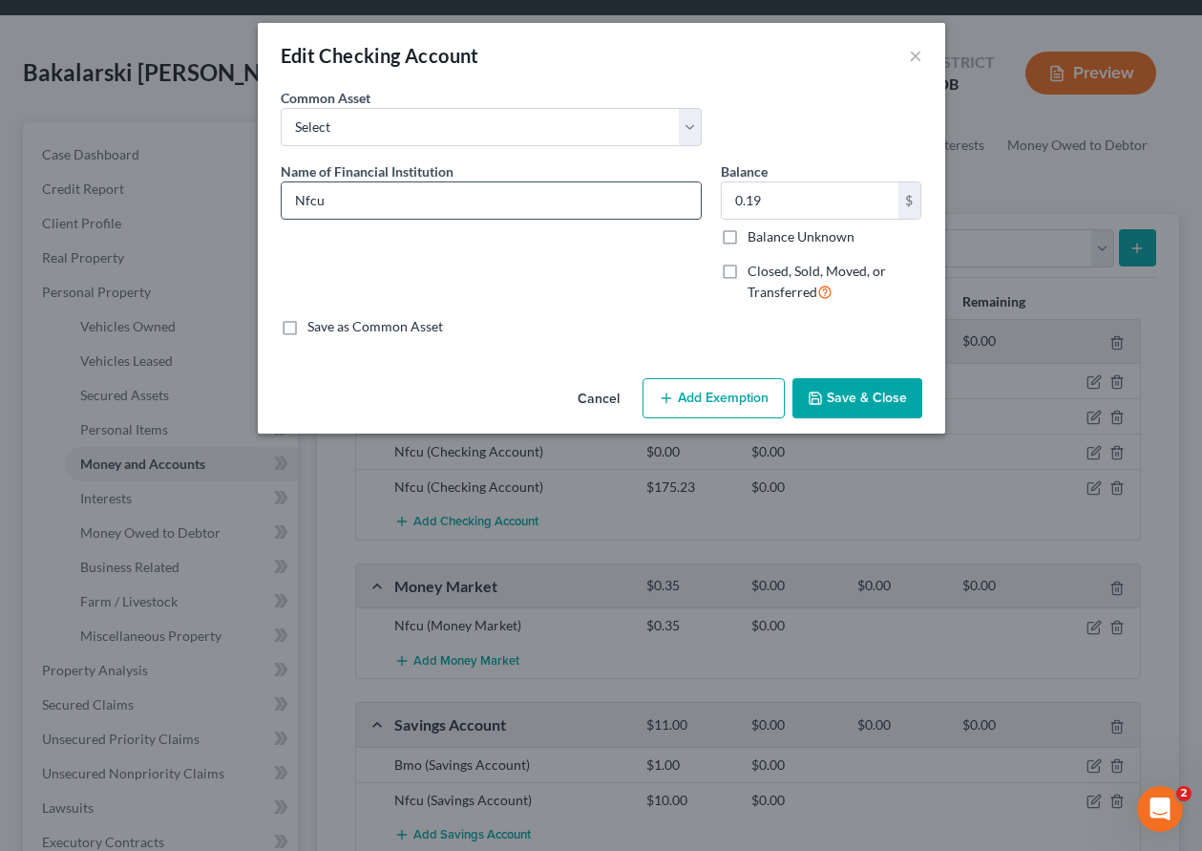
click at [345, 185] on input "Nfcu" at bounding box center [491, 200] width 419 height 36
click at [755, 227] on input "Balance Unknown" at bounding box center [761, 233] width 12 height 12
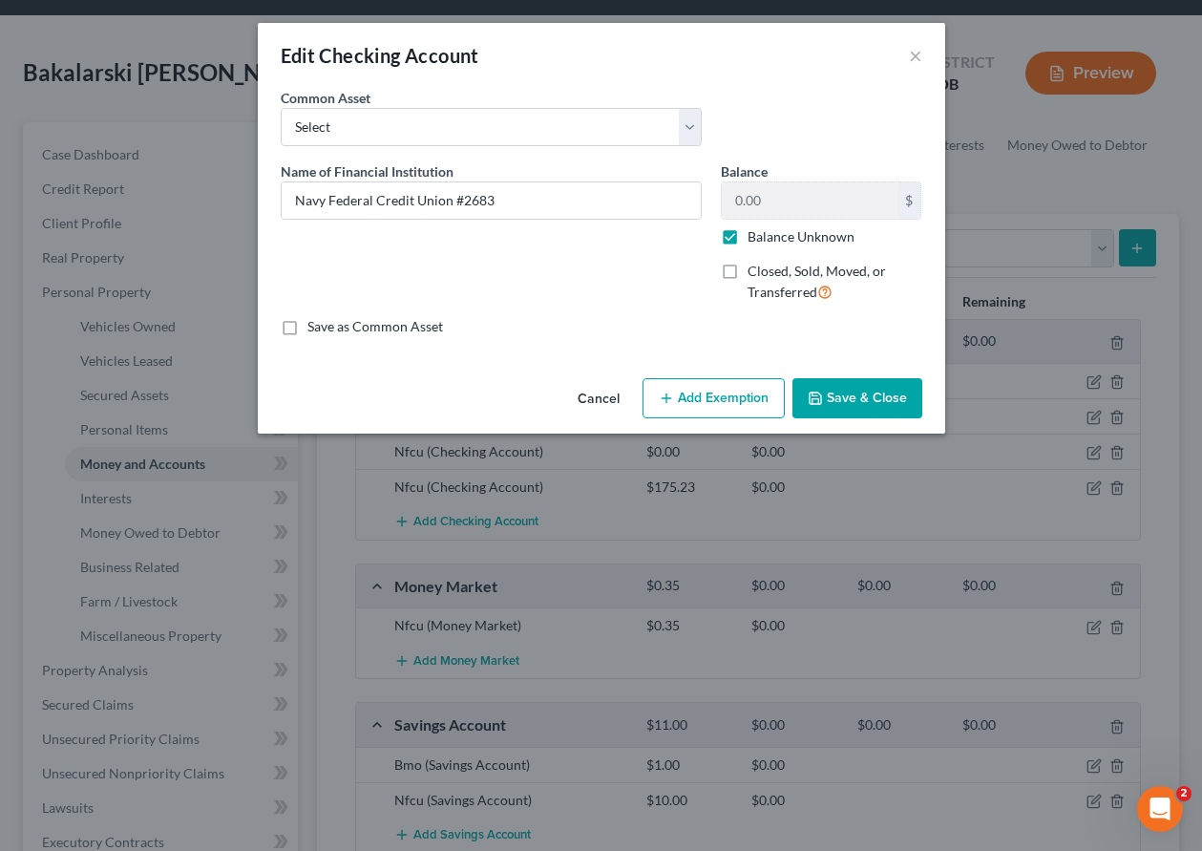
click at [717, 407] on button "Add Exemption" at bounding box center [714, 398] width 142 height 40
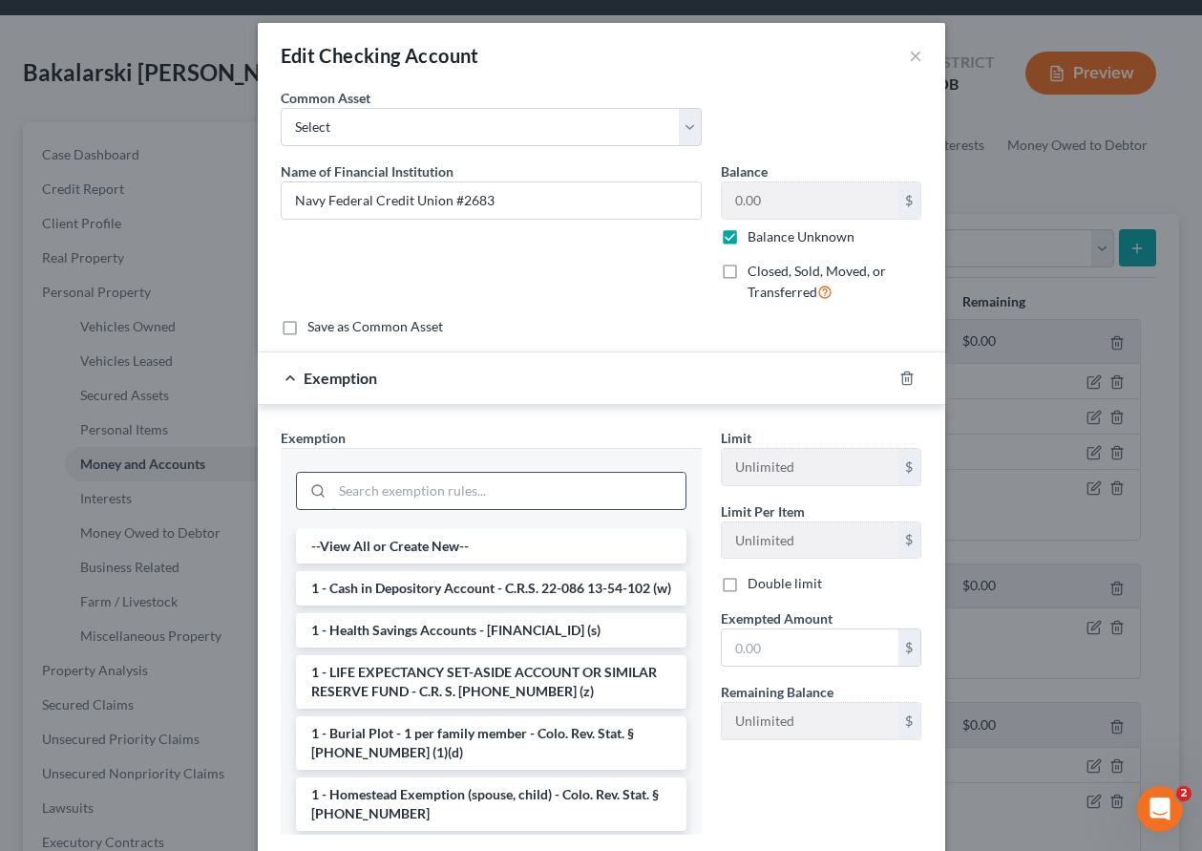
click at [447, 487] on input "search" at bounding box center [508, 491] width 353 height 36
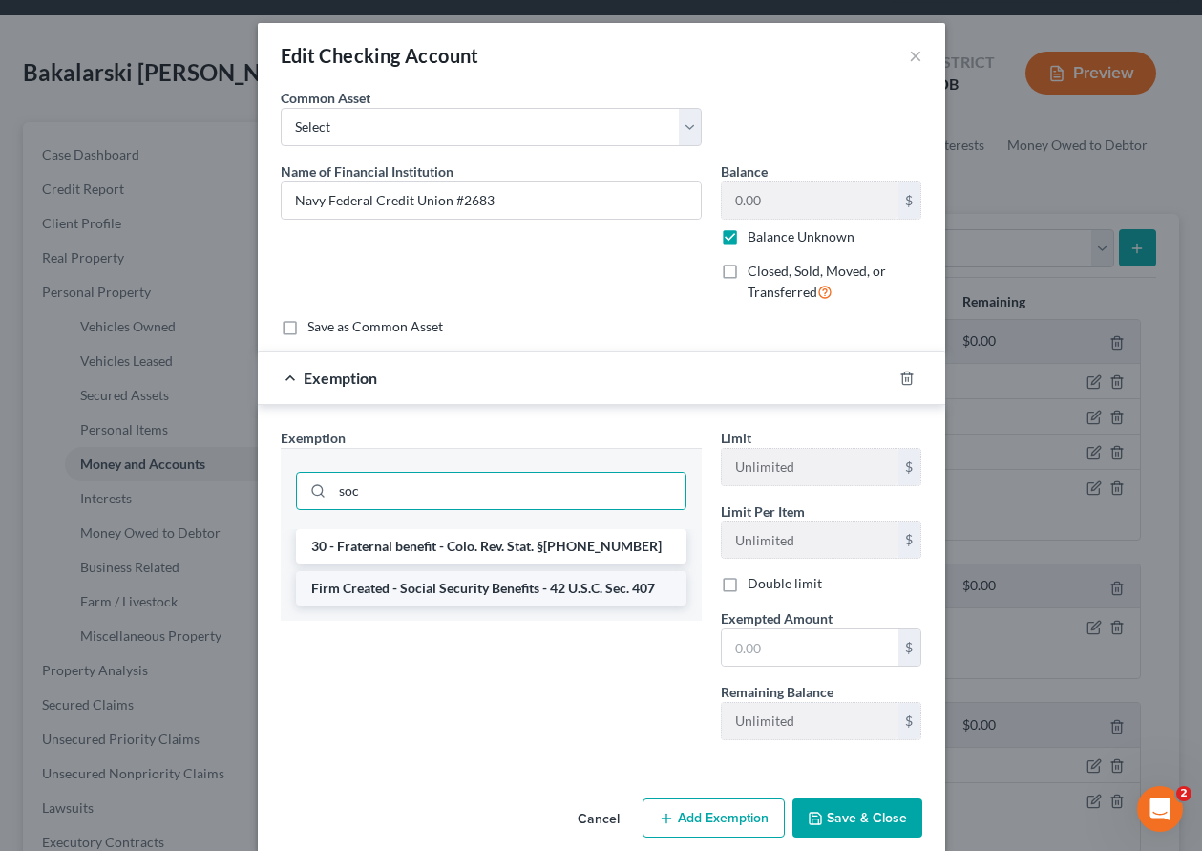
click at [495, 584] on li "Firm Created - Social Security Benefits - 42 U.S.C. Sec. 407" at bounding box center [491, 588] width 391 height 34
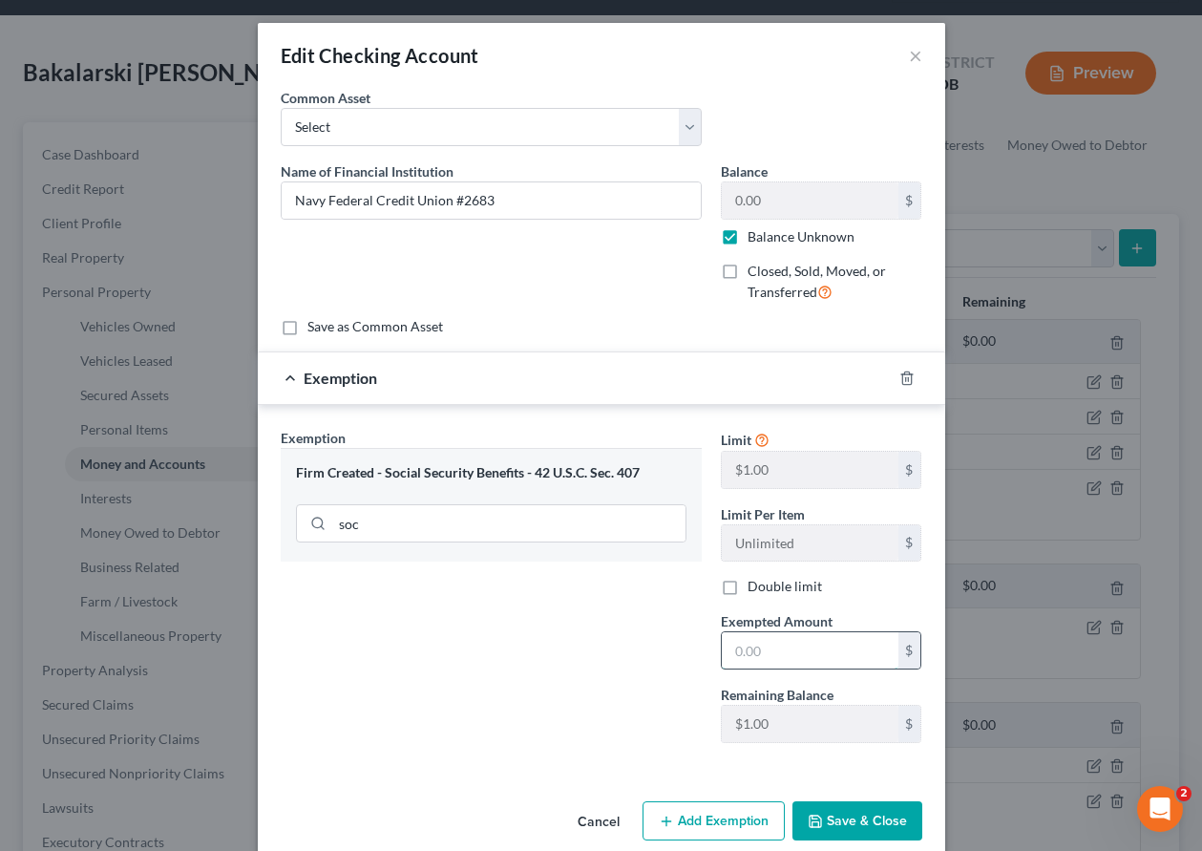
click at [795, 657] on input "text" at bounding box center [810, 650] width 177 height 36
click at [867, 801] on button "Save & Close" at bounding box center [858, 821] width 130 height 40
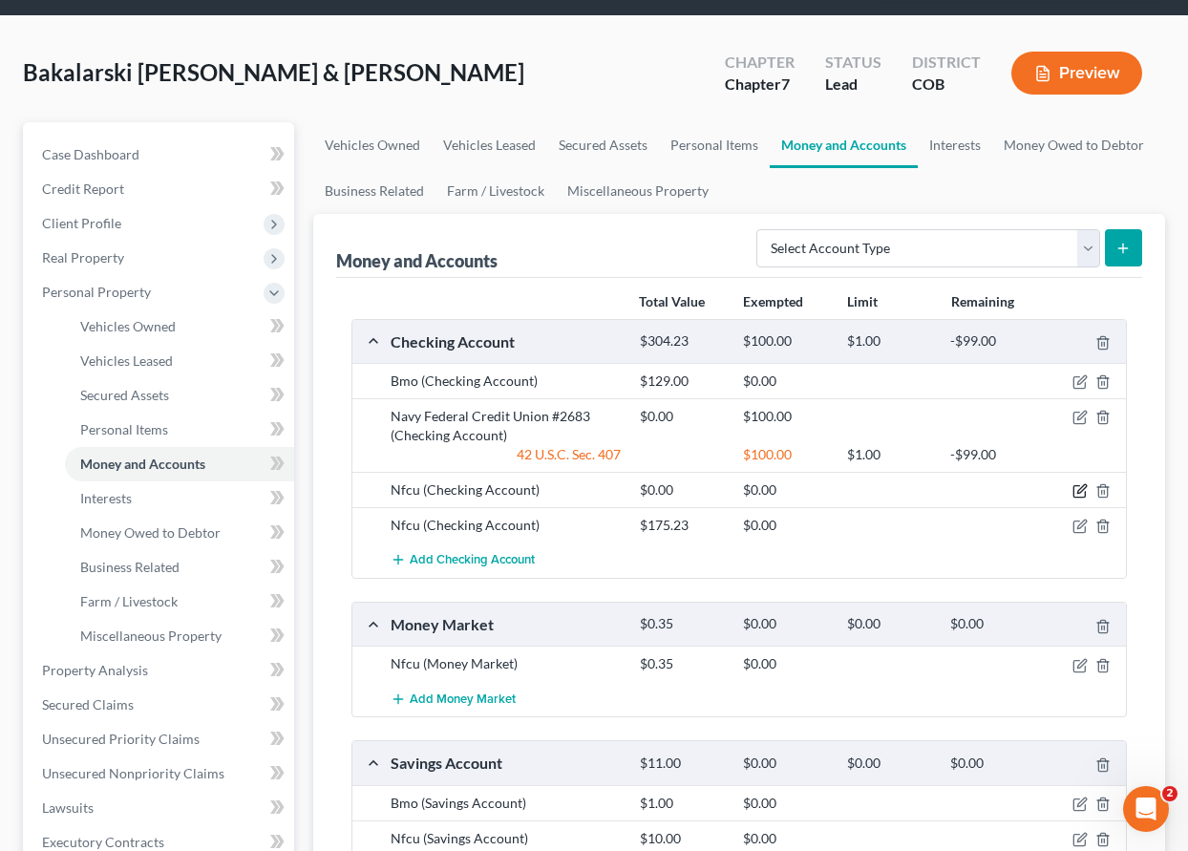
click at [1080, 489] on icon "button" at bounding box center [1081, 489] width 9 height 9
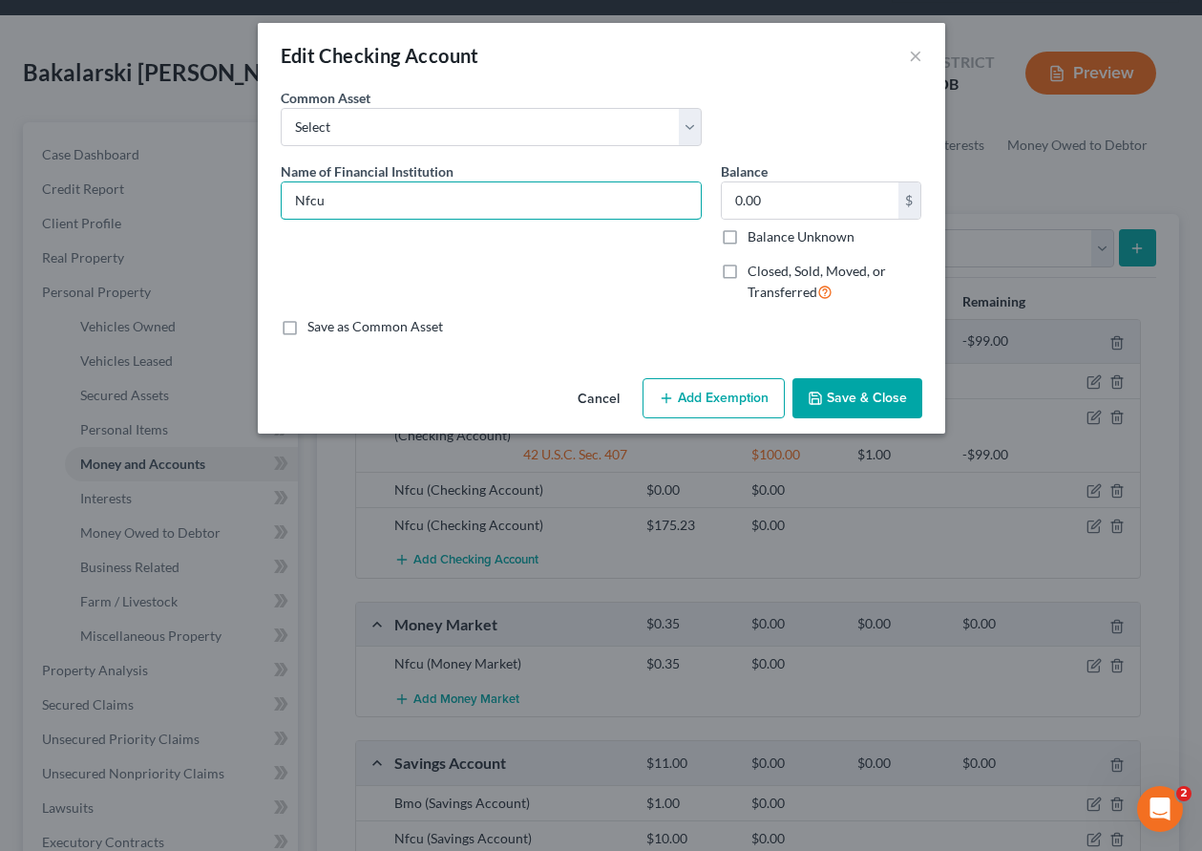
drag, startPoint x: 401, startPoint y: 206, endPoint x: 215, endPoint y: 202, distance: 186.3
click at [215, 202] on div "Edit Checking Account × An exemption set must first be selected from the Filing…" at bounding box center [601, 425] width 1202 height 851
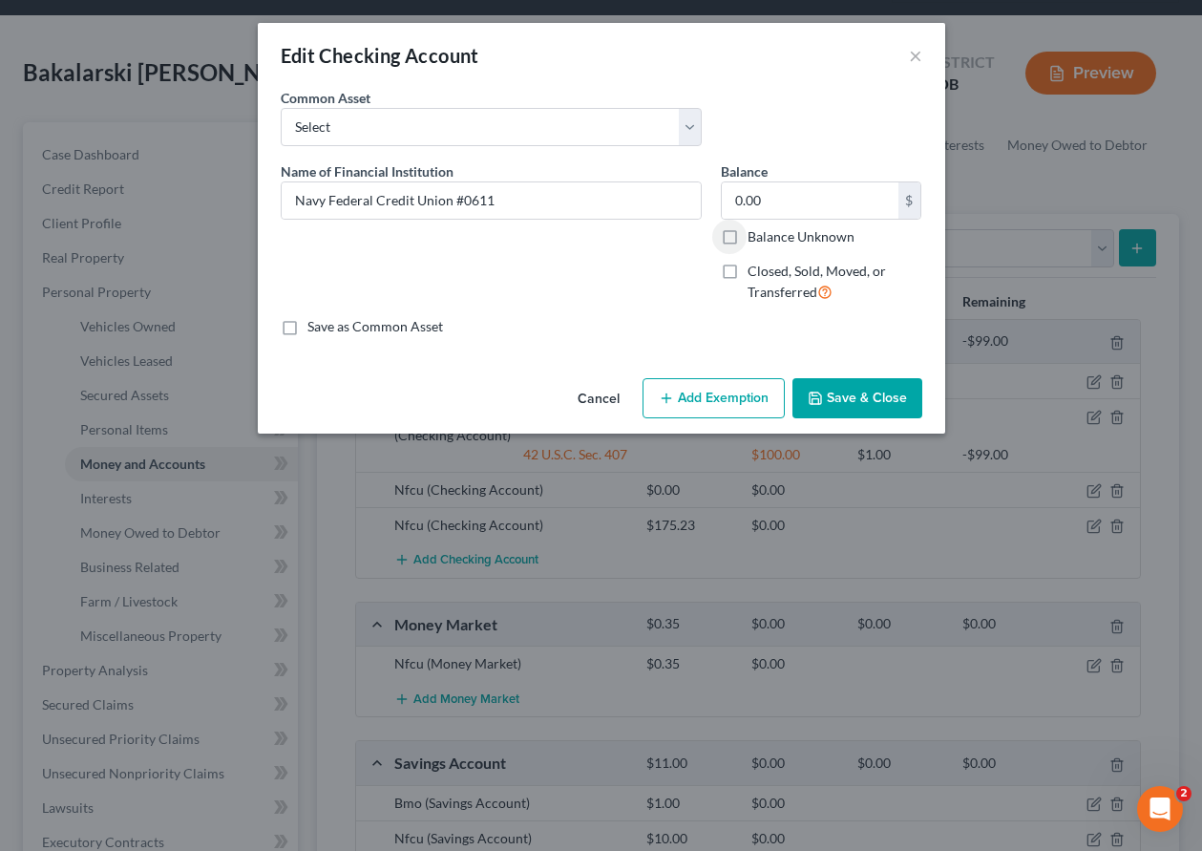
click at [755, 227] on input "Balance Unknown" at bounding box center [761, 233] width 12 height 12
click at [773, 400] on button "Add Exemption" at bounding box center [714, 398] width 142 height 40
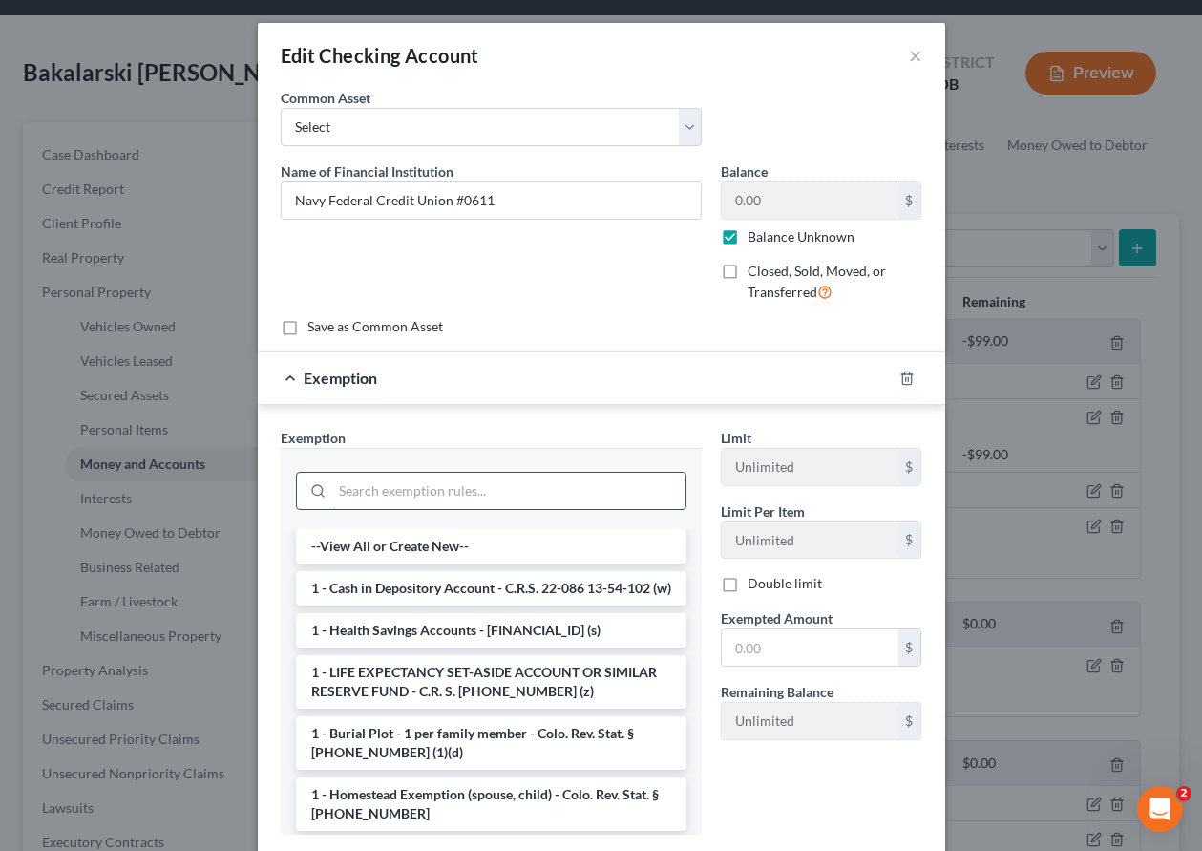
click at [485, 493] on input "search" at bounding box center [508, 491] width 353 height 36
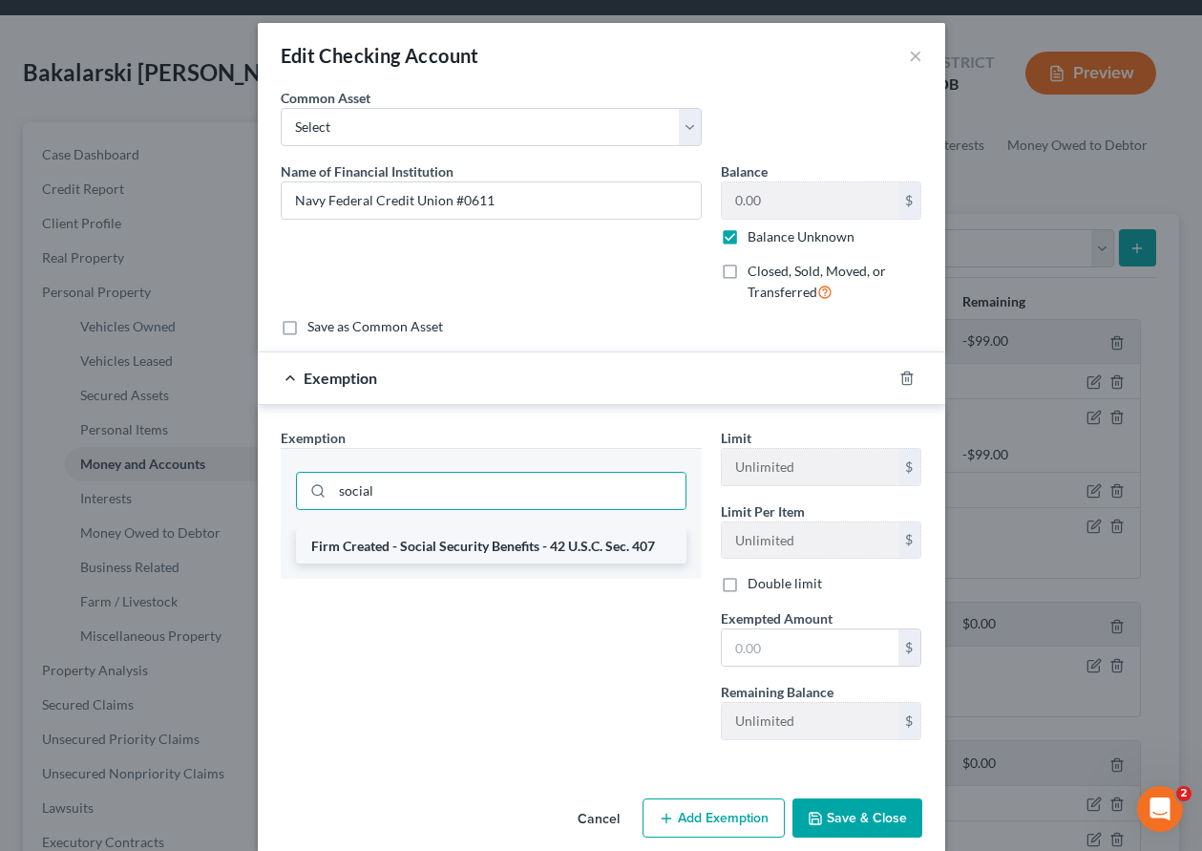
click at [507, 541] on li "Firm Created - Social Security Benefits - 42 U.S.C. Sec. 407" at bounding box center [491, 546] width 391 height 34
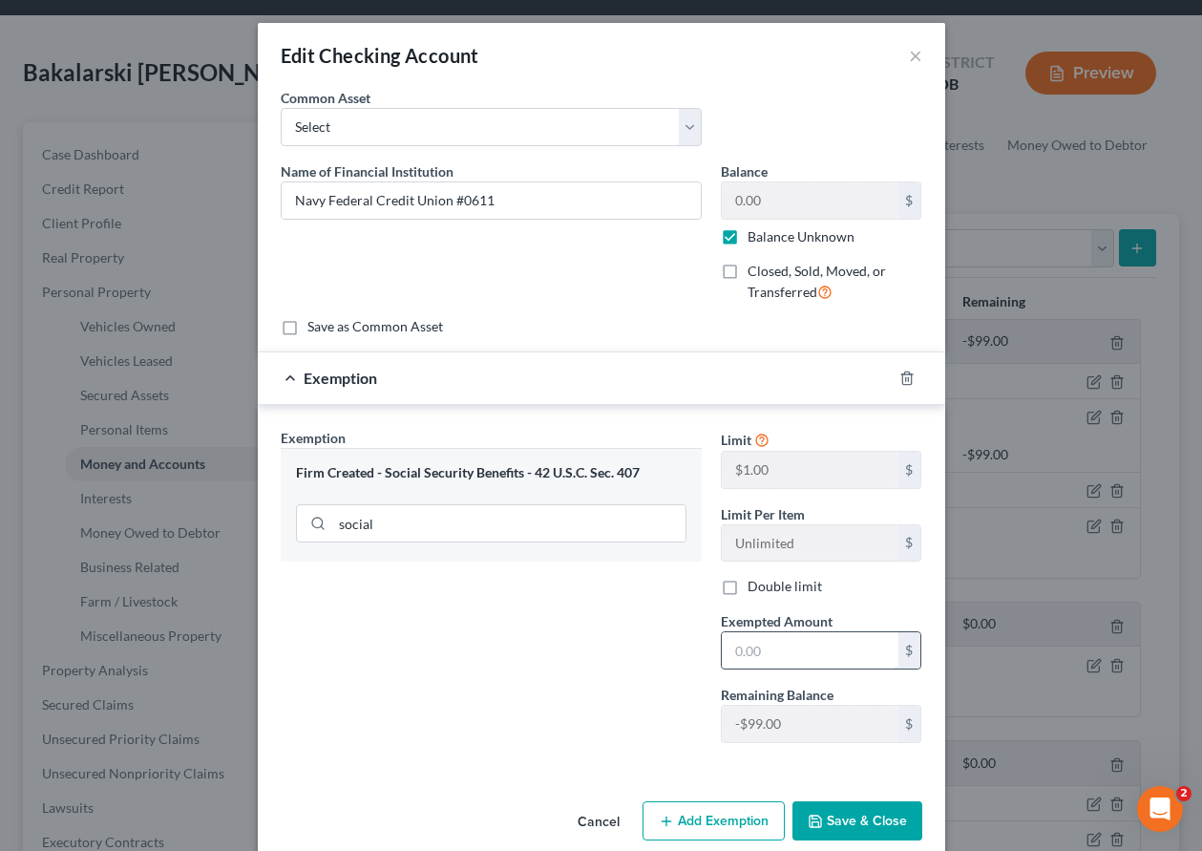
click at [794, 652] on input "text" at bounding box center [810, 650] width 177 height 36
click at [858, 807] on button "Save & Close" at bounding box center [858, 821] width 130 height 40
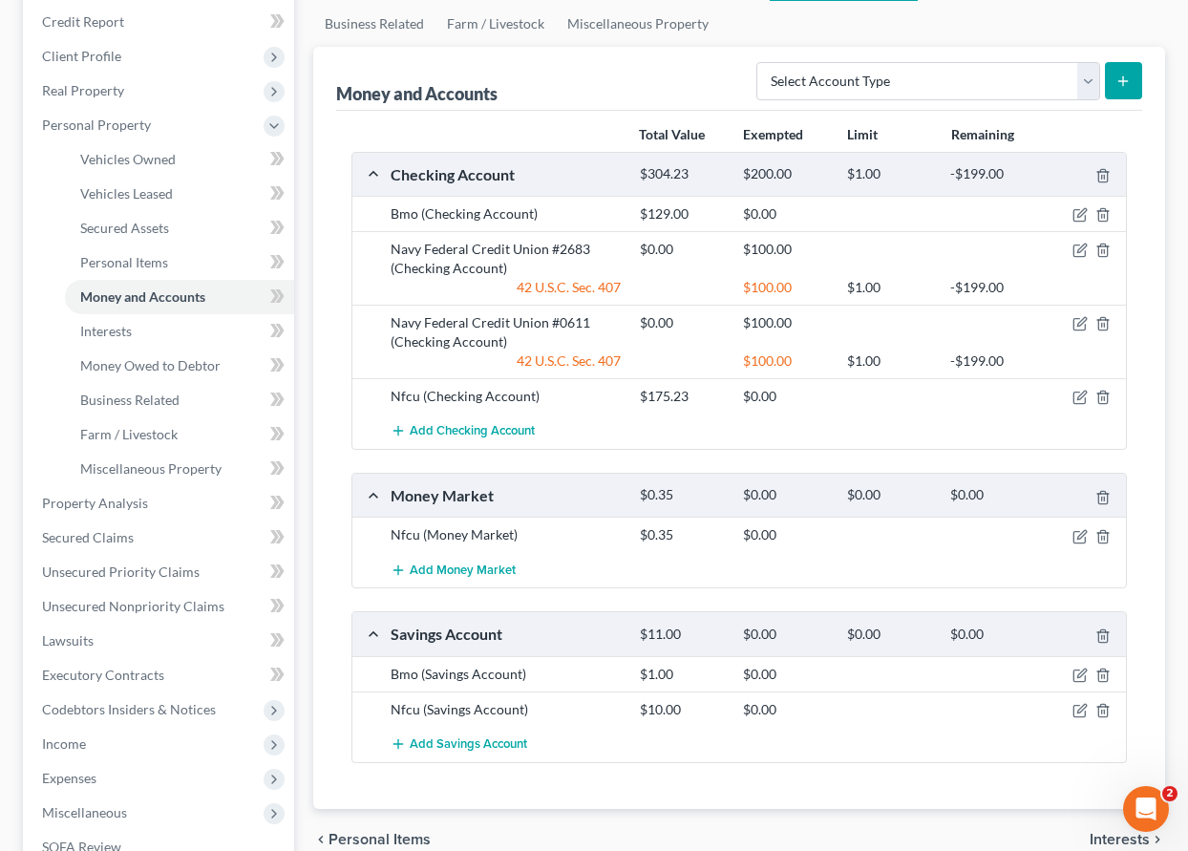
scroll to position [286, 0]
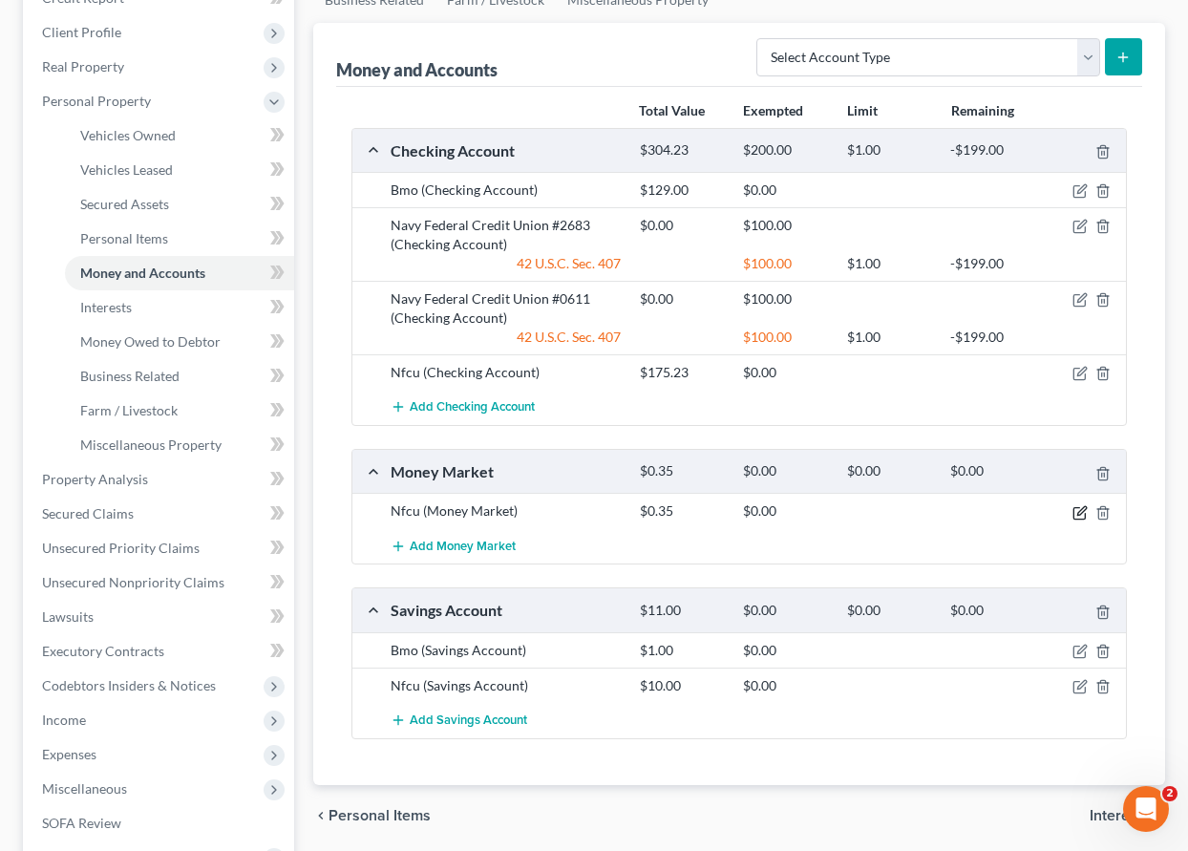
click at [1081, 513] on icon "button" at bounding box center [1081, 510] width 9 height 9
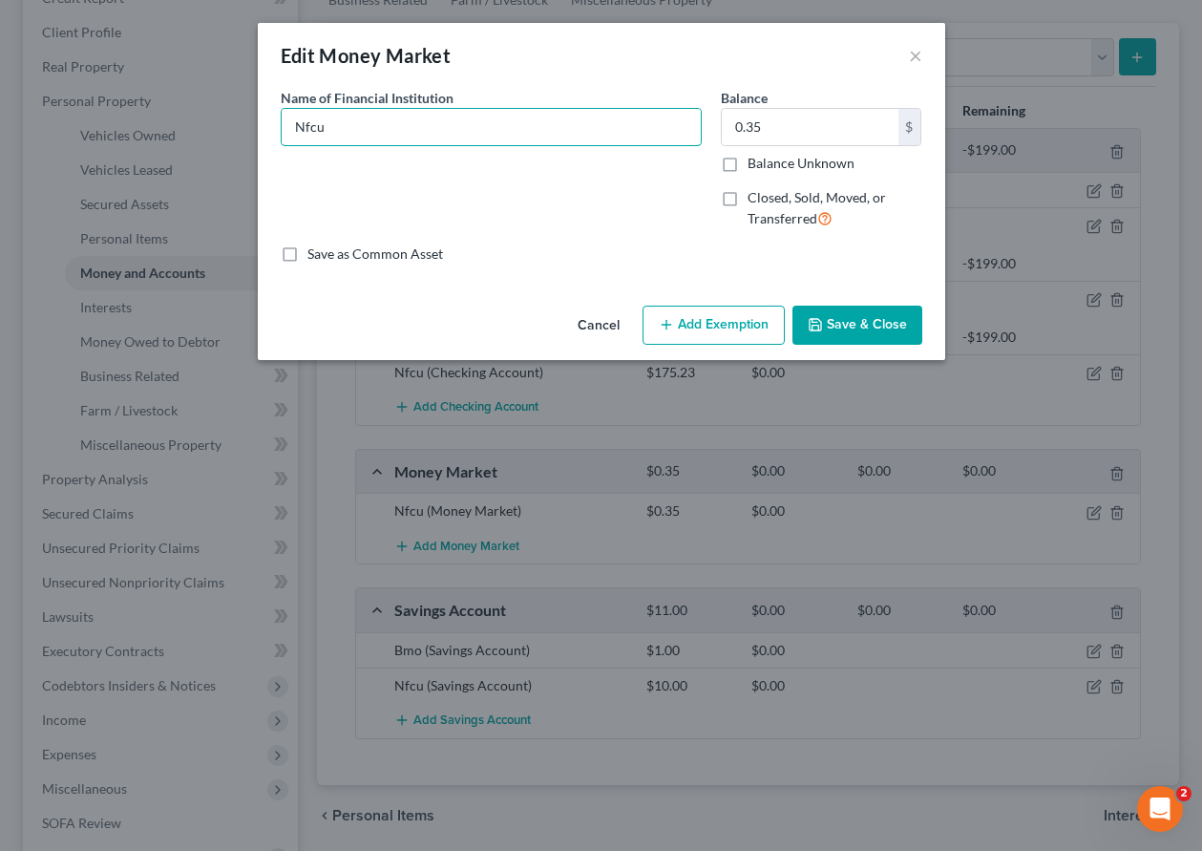
drag, startPoint x: 342, startPoint y: 125, endPoint x: 260, endPoint y: 117, distance: 82.6
click at [263, 117] on div "An exemption set must first be selected from the Filing Information section. Co…" at bounding box center [602, 193] width 688 height 210
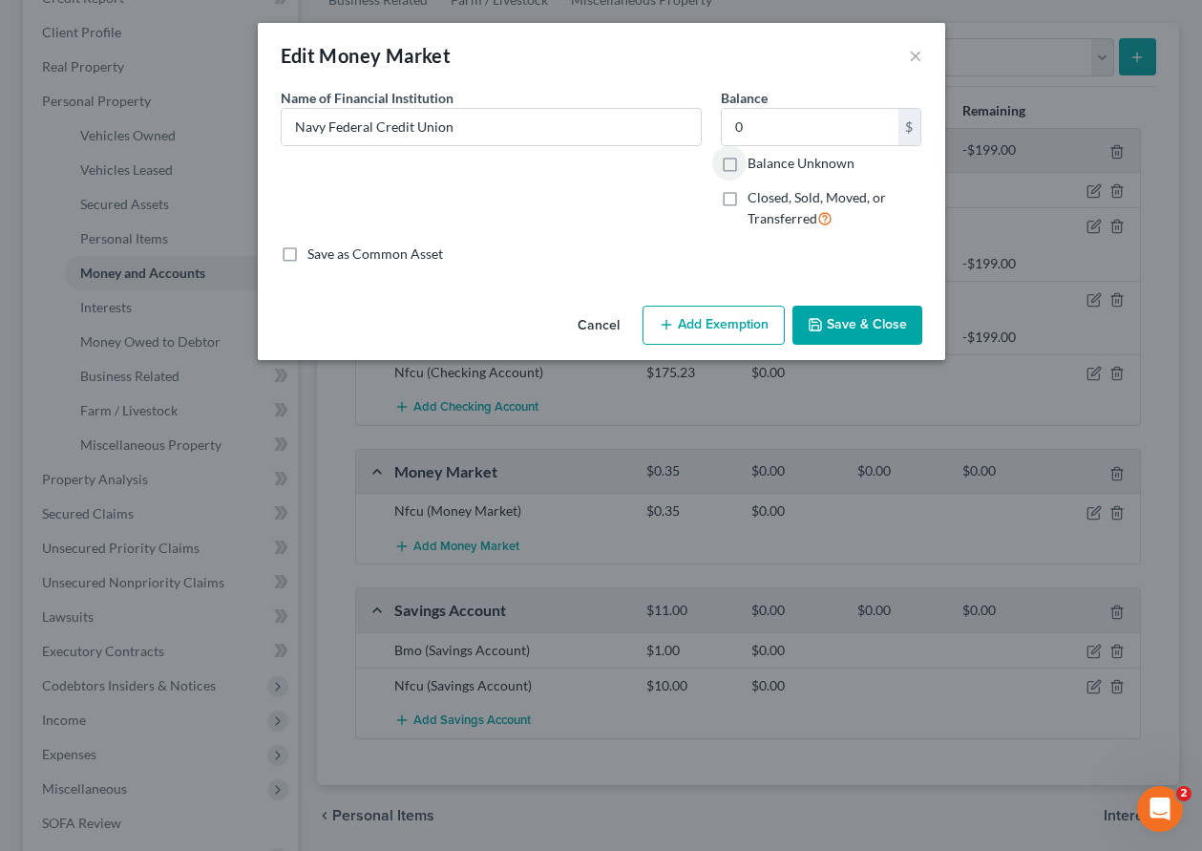
click at [755, 154] on input "Balance Unknown" at bounding box center [761, 160] width 12 height 12
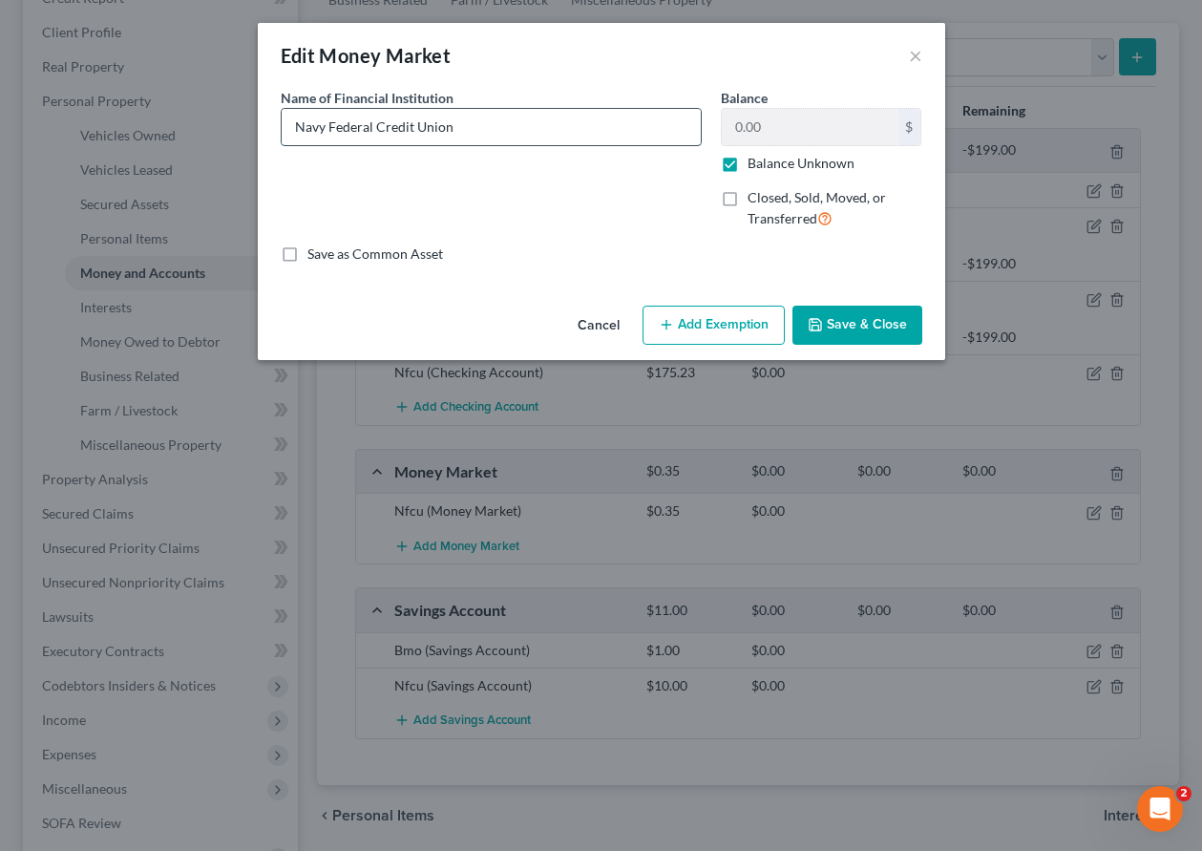
click at [476, 143] on input "Navy Federal Credit Union" at bounding box center [491, 127] width 419 height 36
click at [742, 313] on button "Add Exemption" at bounding box center [714, 326] width 142 height 40
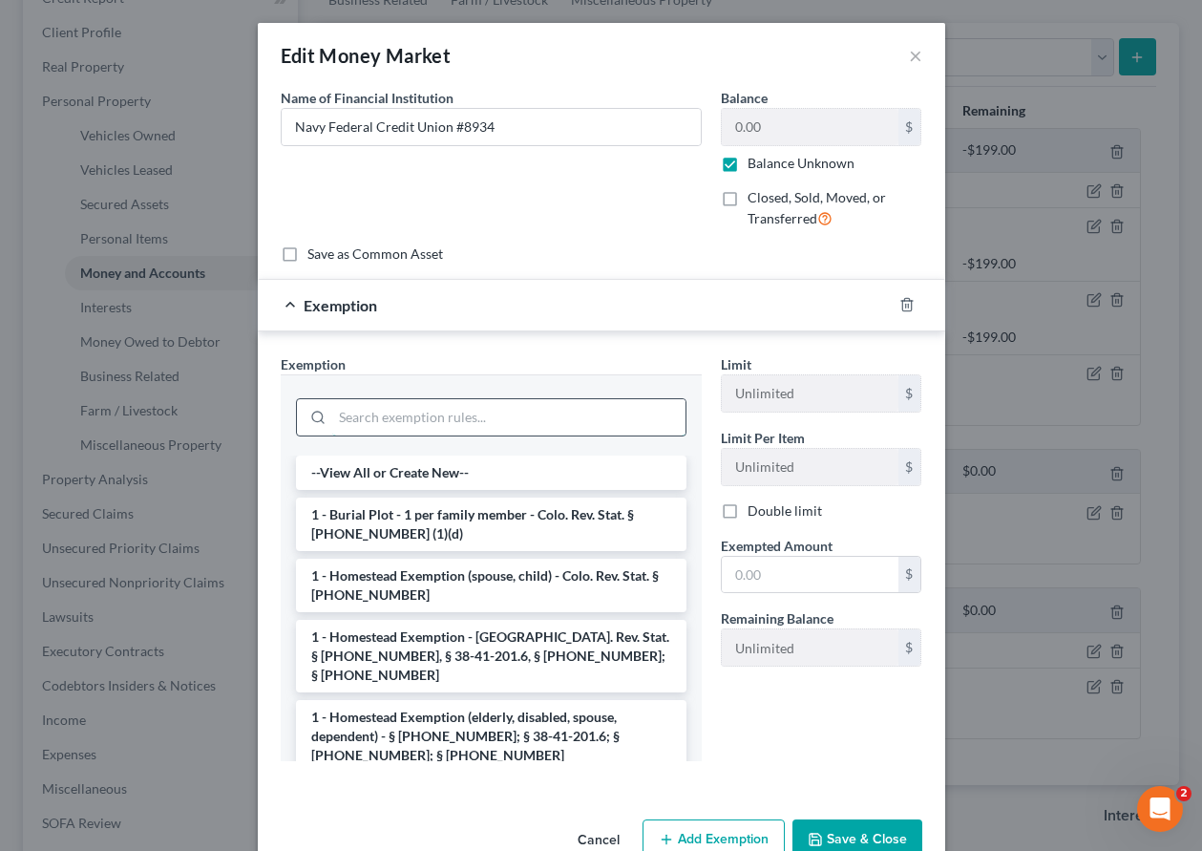
click at [605, 410] on input "search" at bounding box center [508, 417] width 353 height 36
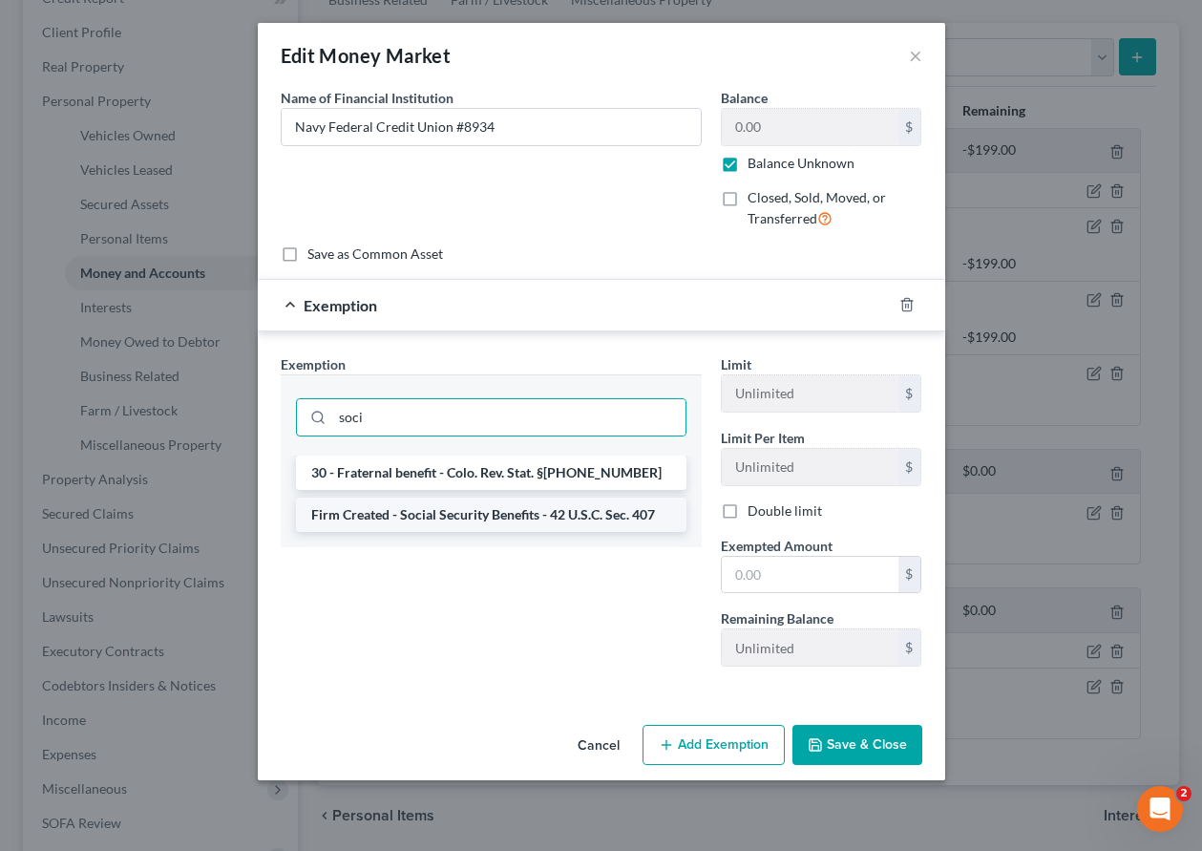
click at [545, 519] on li "Firm Created - Social Security Benefits - 42 U.S.C. Sec. 407" at bounding box center [491, 515] width 391 height 34
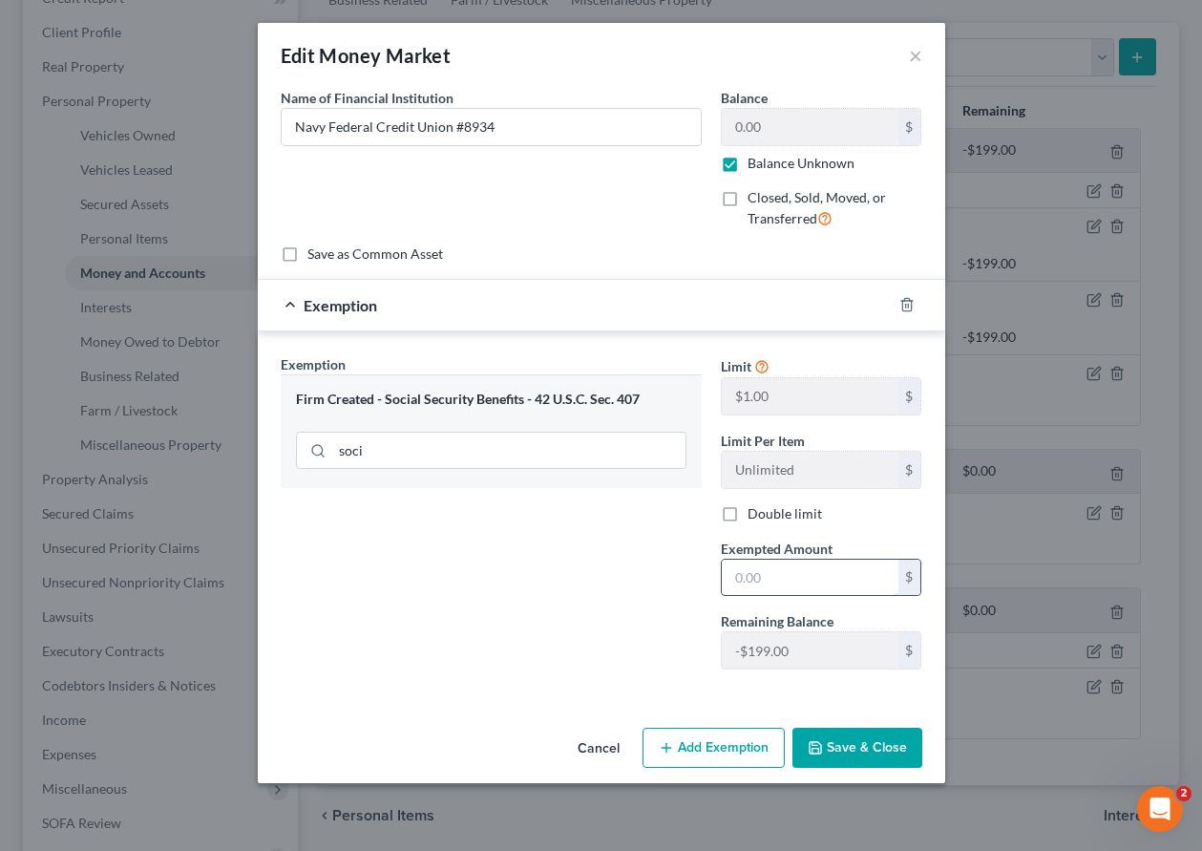
click at [782, 583] on input "text" at bounding box center [810, 578] width 177 height 36
click at [858, 751] on button "Save & Close" at bounding box center [858, 748] width 130 height 40
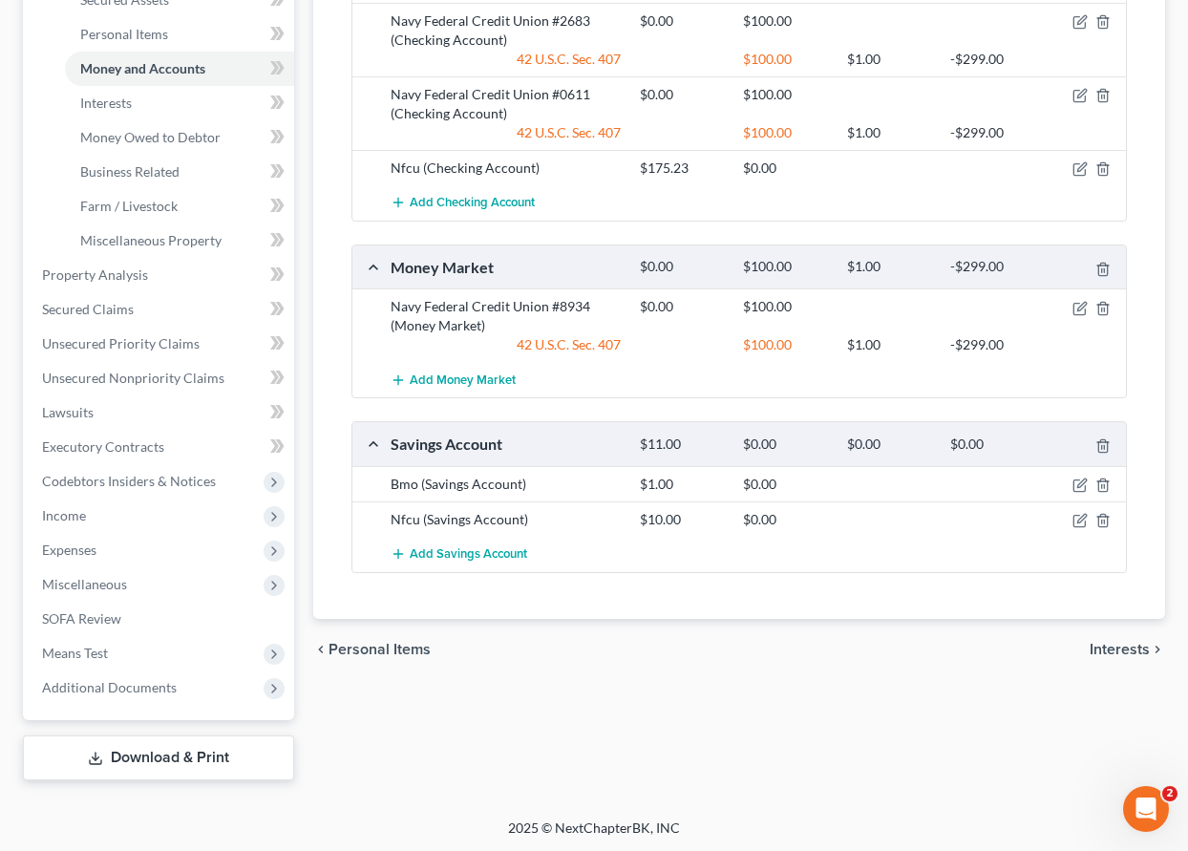
scroll to position [493, 0]
click at [1079, 517] on icon "button" at bounding box center [1079, 518] width 15 height 15
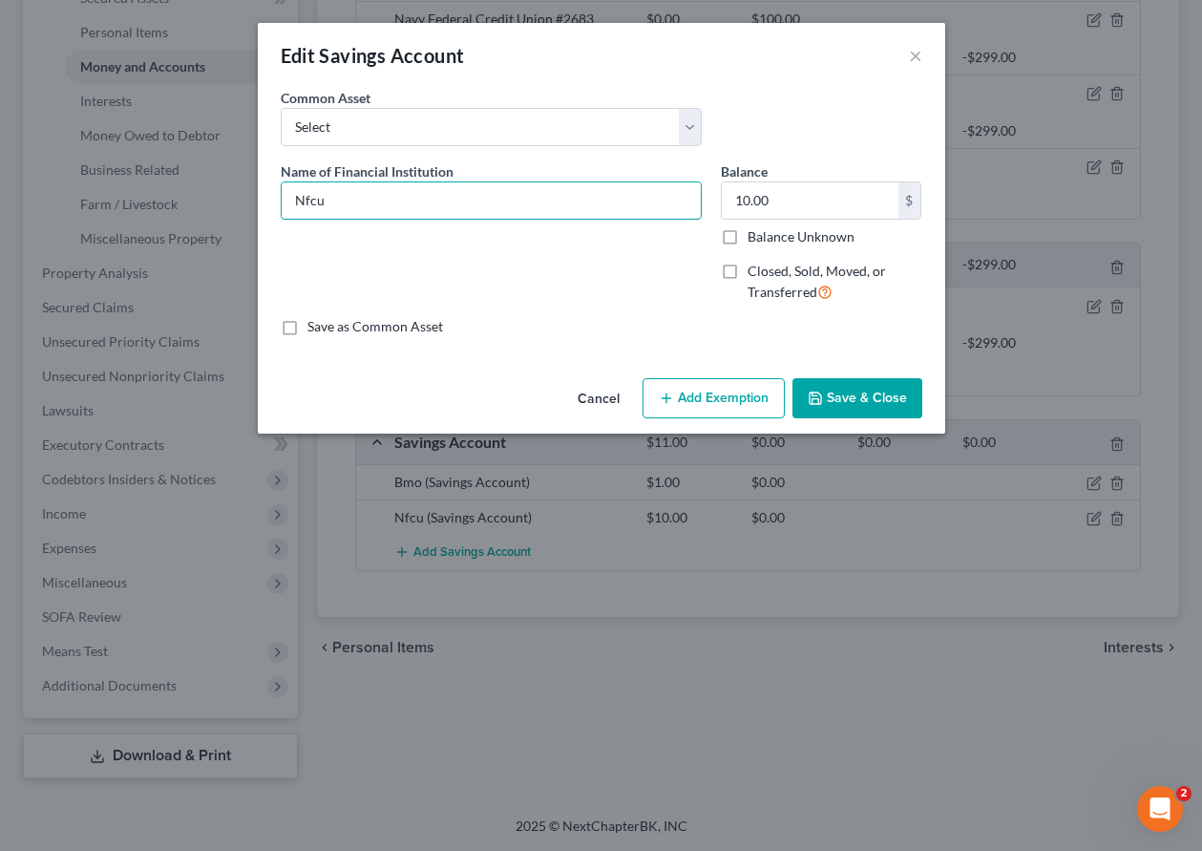
drag, startPoint x: 374, startPoint y: 196, endPoint x: 232, endPoint y: 186, distance: 142.6
click at [246, 187] on div "Edit Savings Account × An exemption set must first be selected from the Filing …" at bounding box center [601, 425] width 1202 height 851
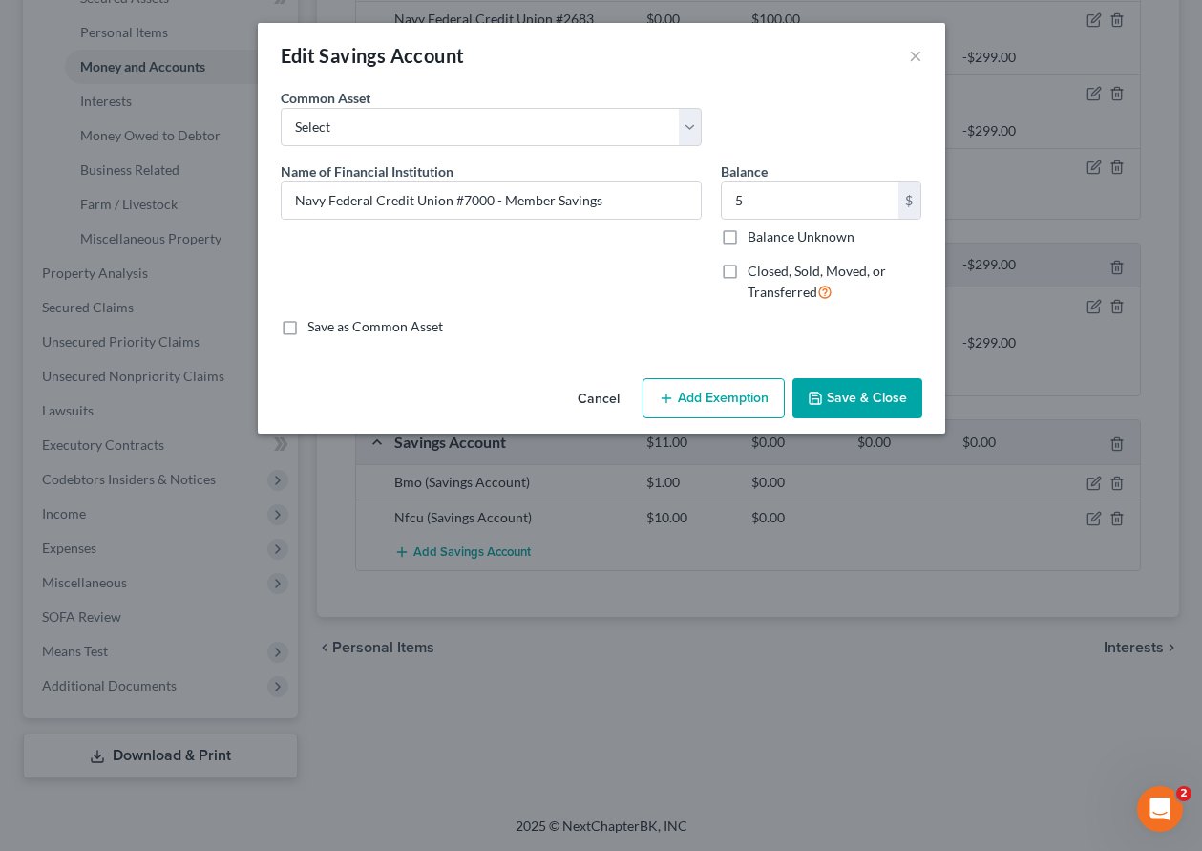
click at [745, 390] on button "Add Exemption" at bounding box center [714, 398] width 142 height 40
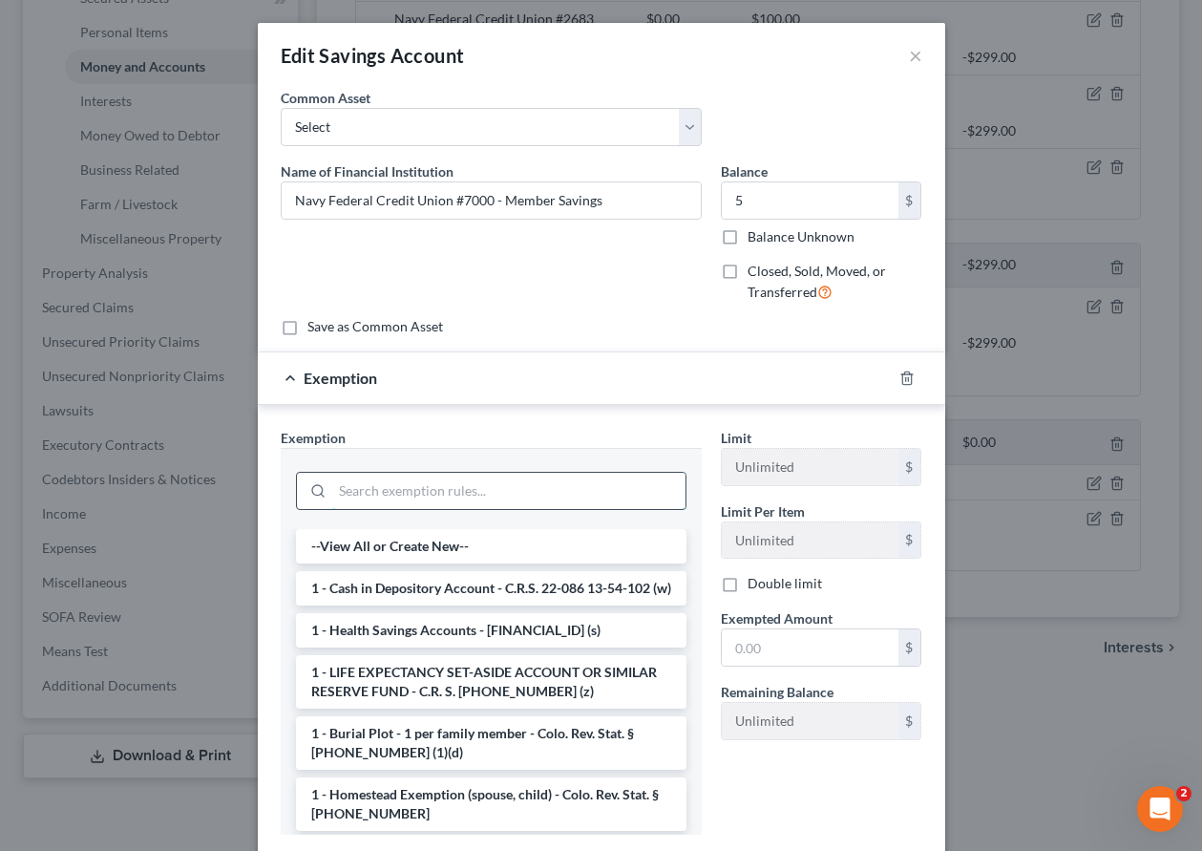
click at [522, 493] on input "search" at bounding box center [508, 491] width 353 height 36
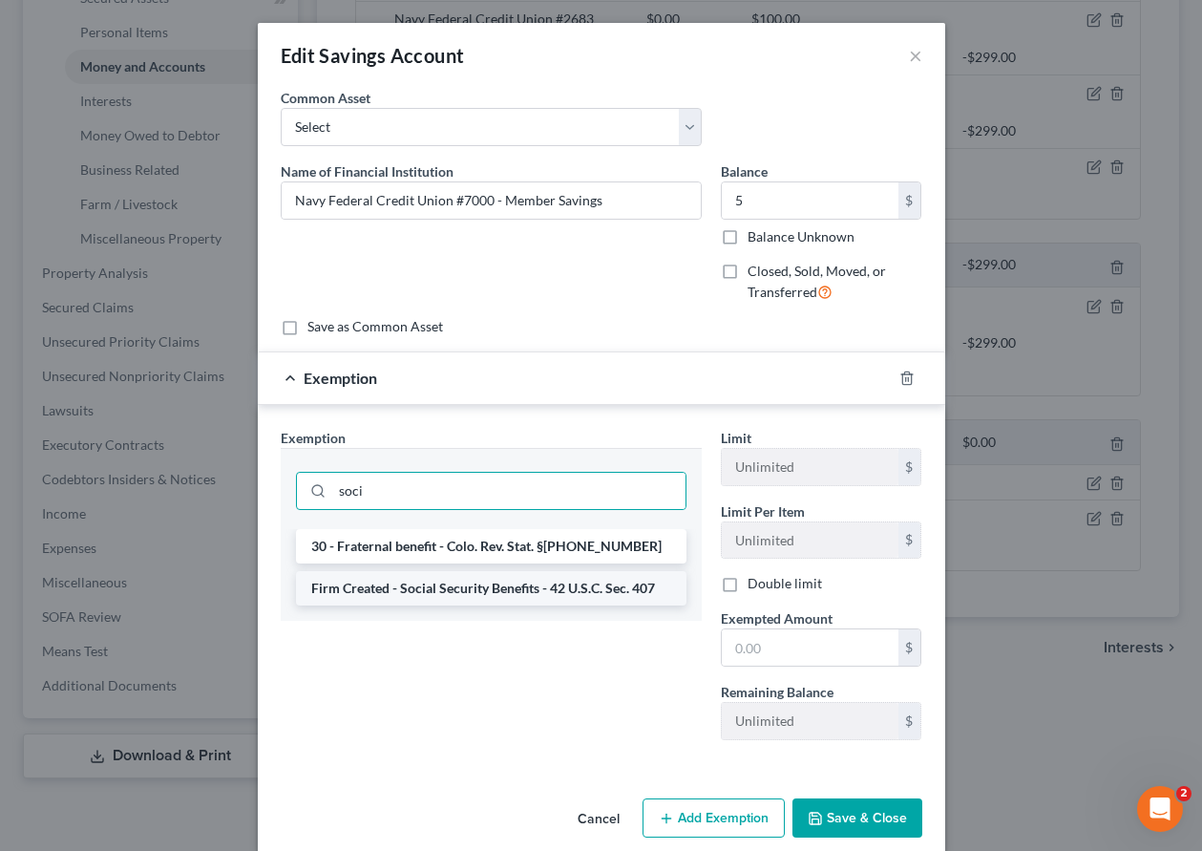
click at [487, 593] on li "Firm Created - Social Security Benefits - 42 U.S.C. Sec. 407" at bounding box center [491, 588] width 391 height 34
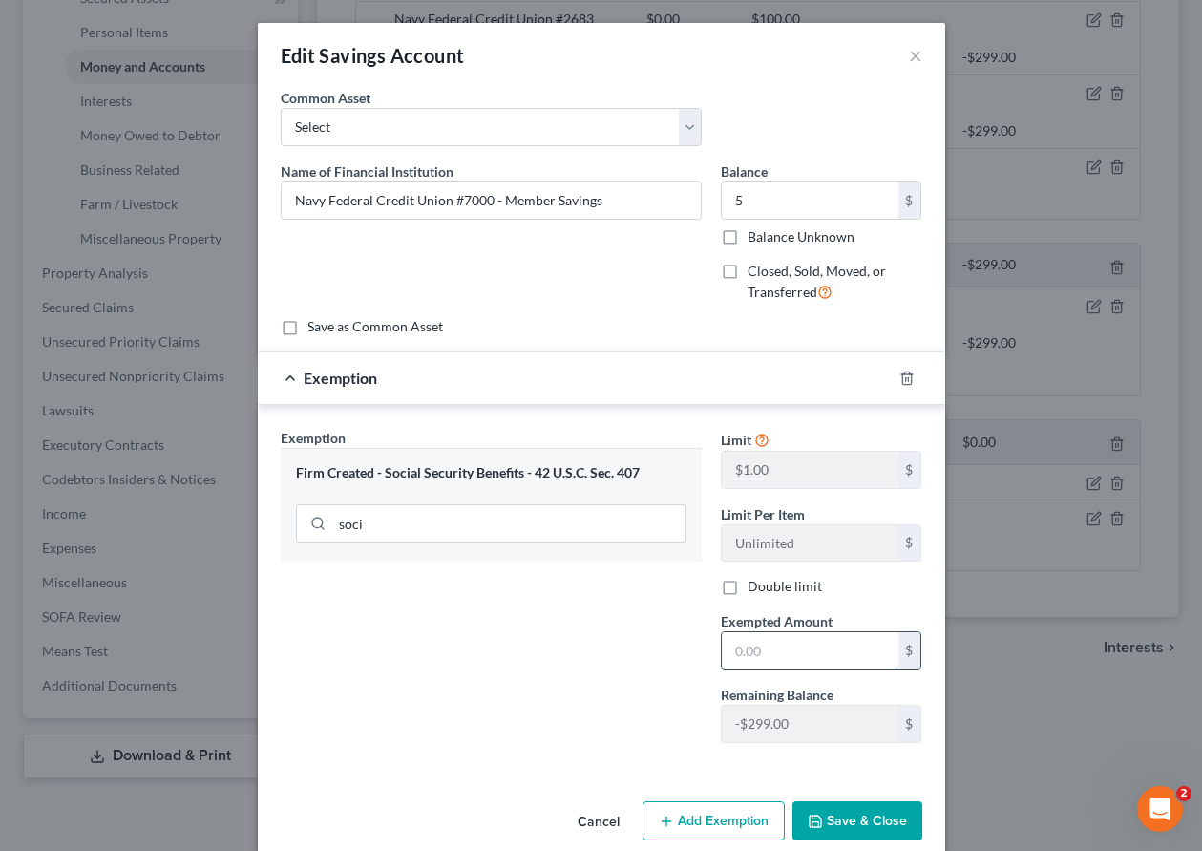
click at [754, 646] on input "text" at bounding box center [810, 650] width 177 height 36
click at [827, 810] on button "Save & Close" at bounding box center [858, 821] width 130 height 40
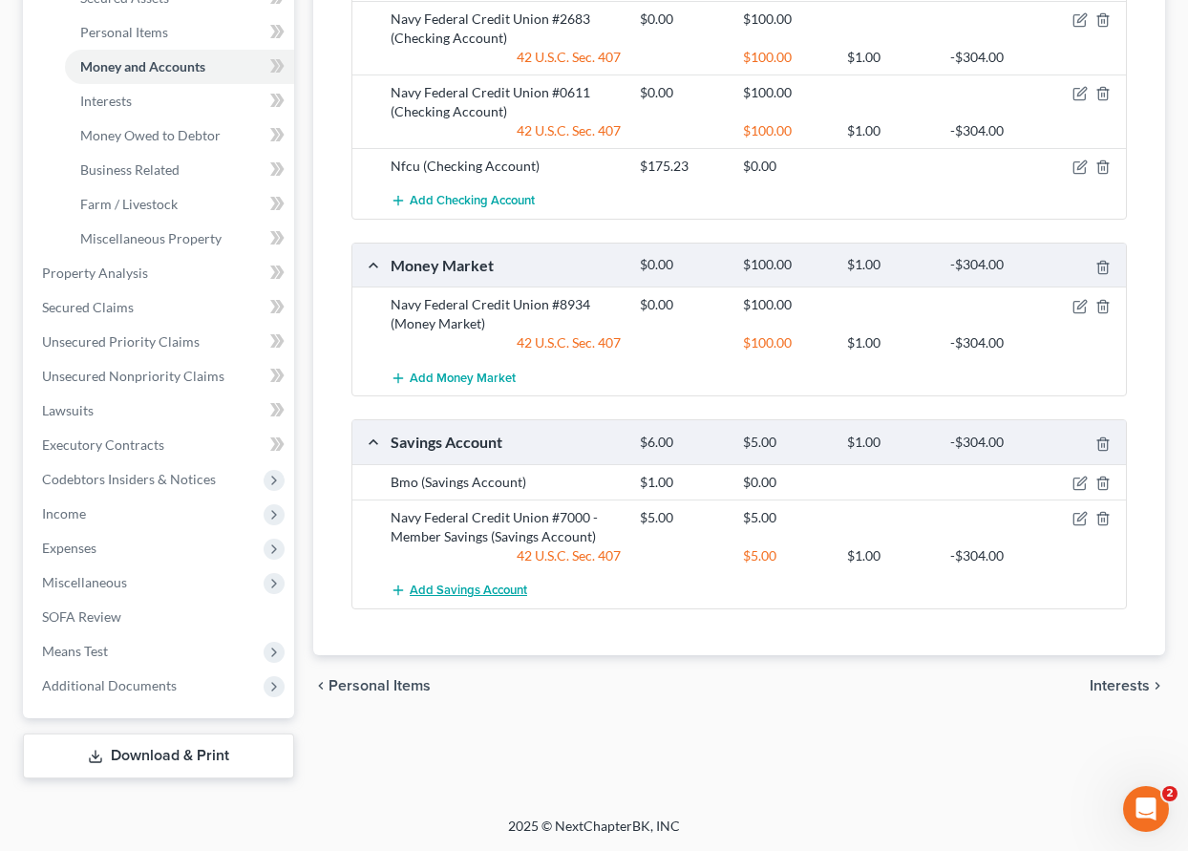
click at [478, 590] on span "Add Savings Account" at bounding box center [468, 590] width 117 height 15
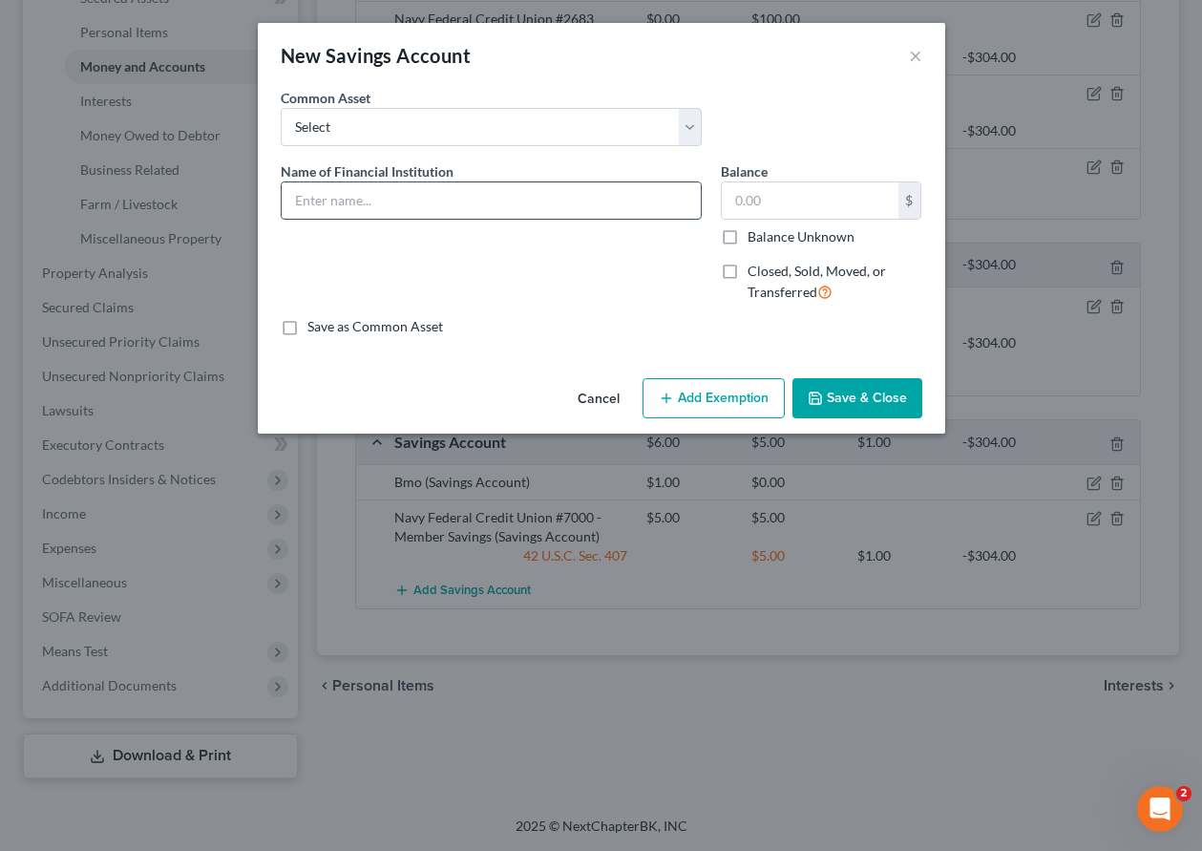
click at [400, 200] on input "text" at bounding box center [491, 200] width 419 height 36
click at [755, 227] on input "Balance Unknown" at bounding box center [761, 233] width 12 height 12
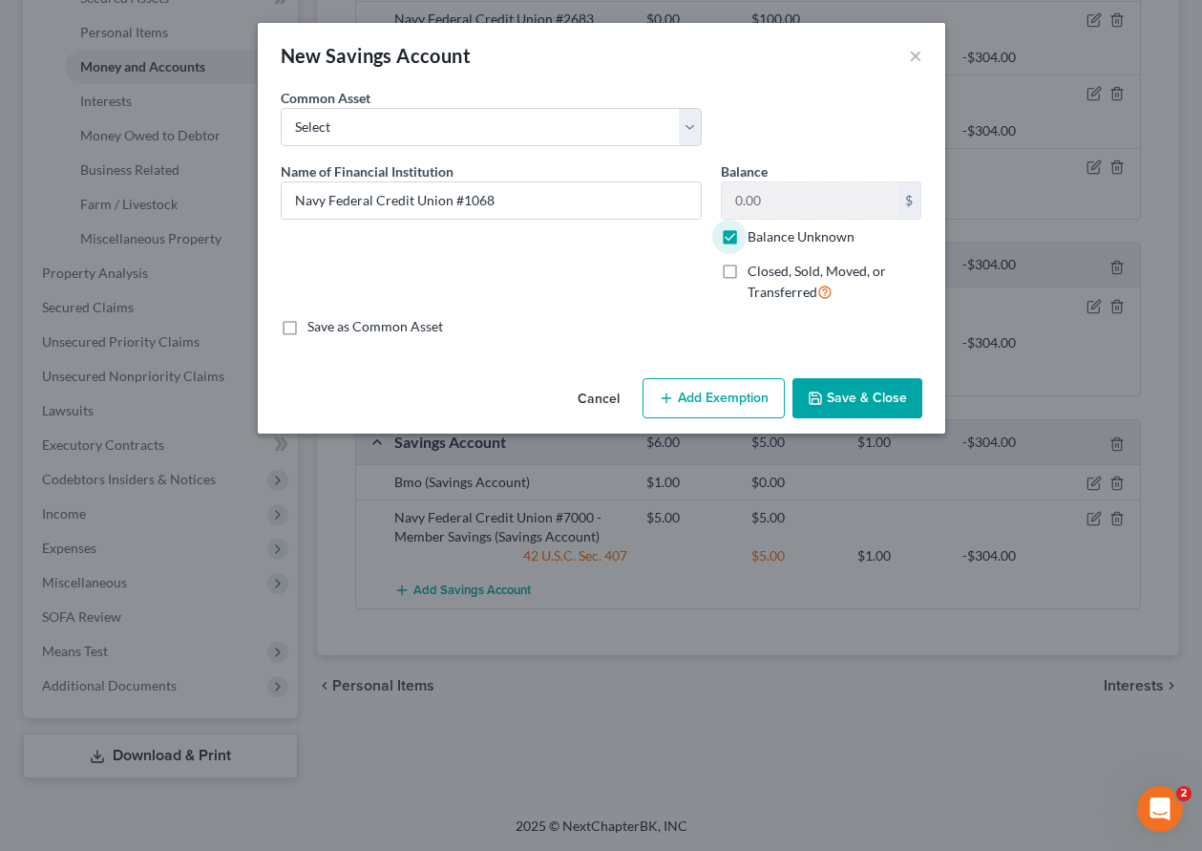
click at [740, 399] on button "Add Exemption" at bounding box center [714, 398] width 142 height 40
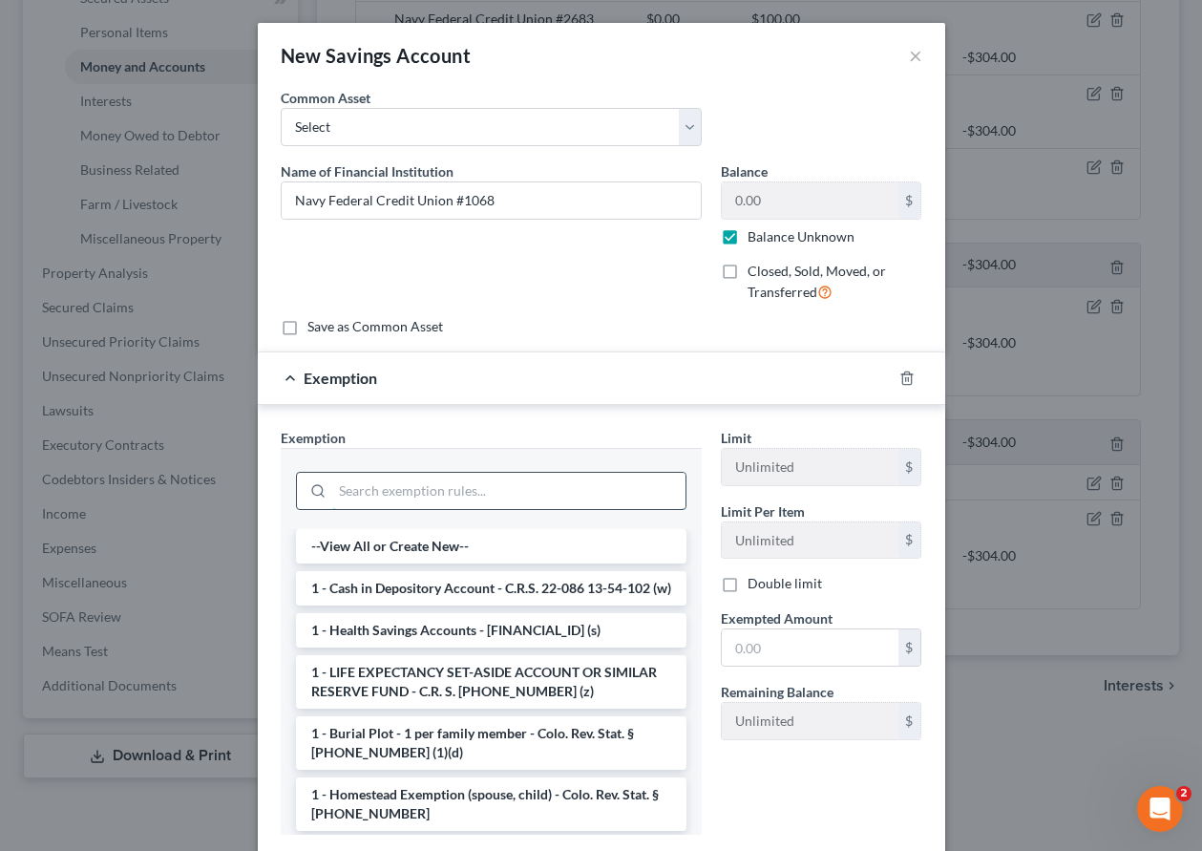
click at [505, 498] on input "search" at bounding box center [508, 491] width 353 height 36
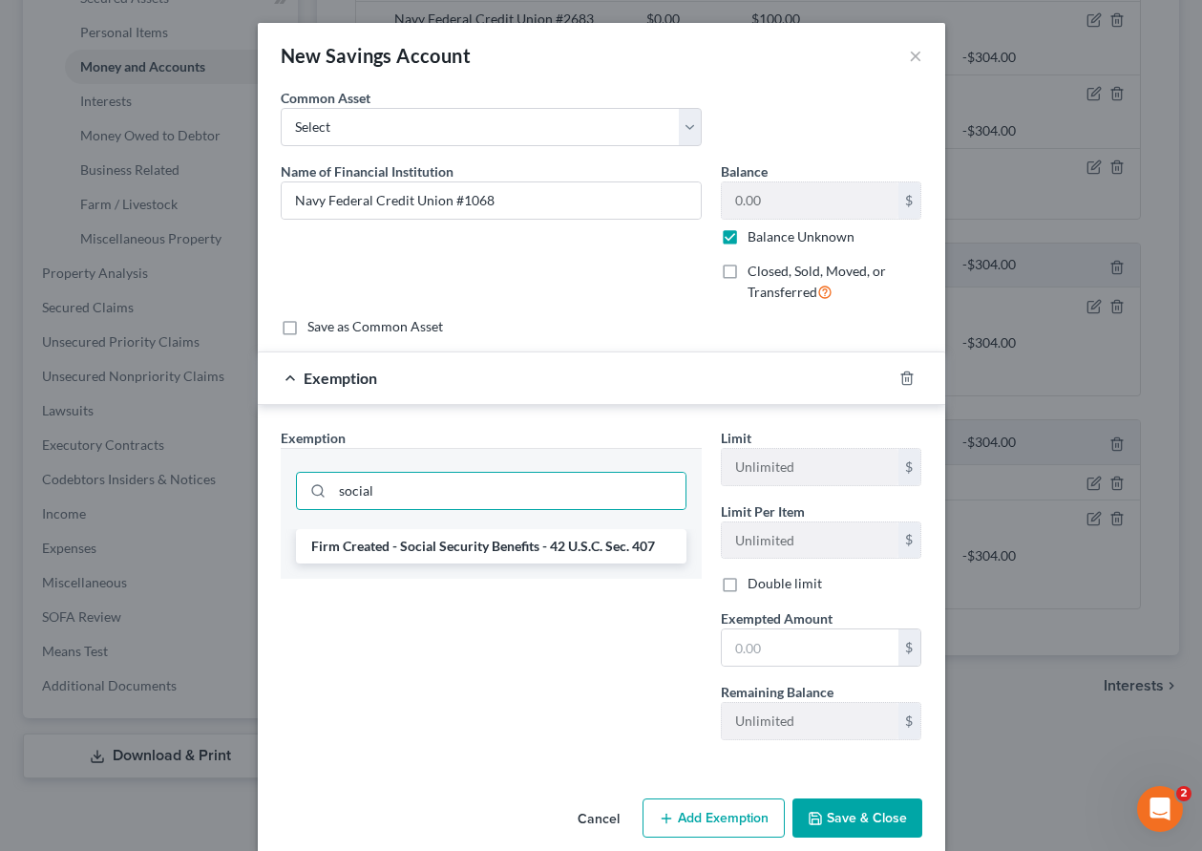
click at [475, 549] on li "Firm Created - Social Security Benefits - 42 U.S.C. Sec. 407" at bounding box center [491, 546] width 391 height 34
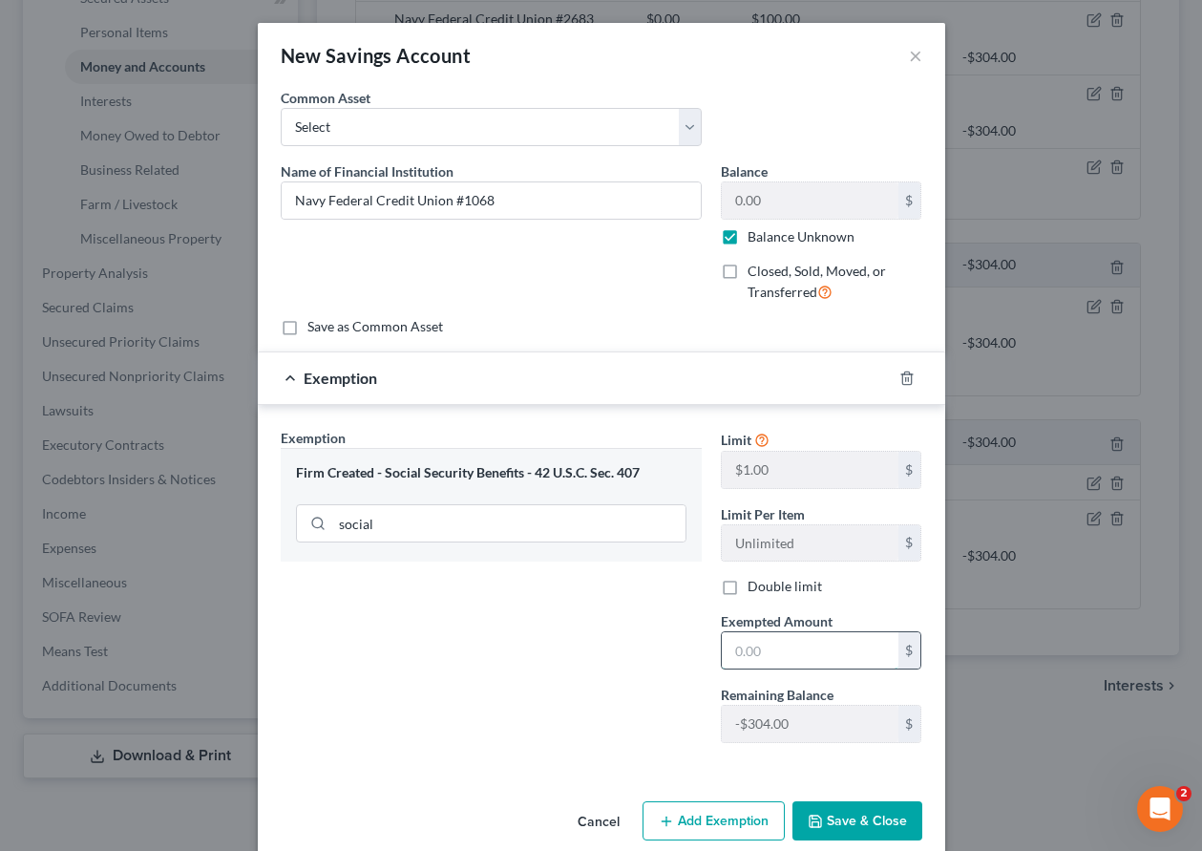
click at [796, 652] on input "text" at bounding box center [810, 650] width 177 height 36
click at [837, 810] on button "Save & Close" at bounding box center [858, 821] width 130 height 40
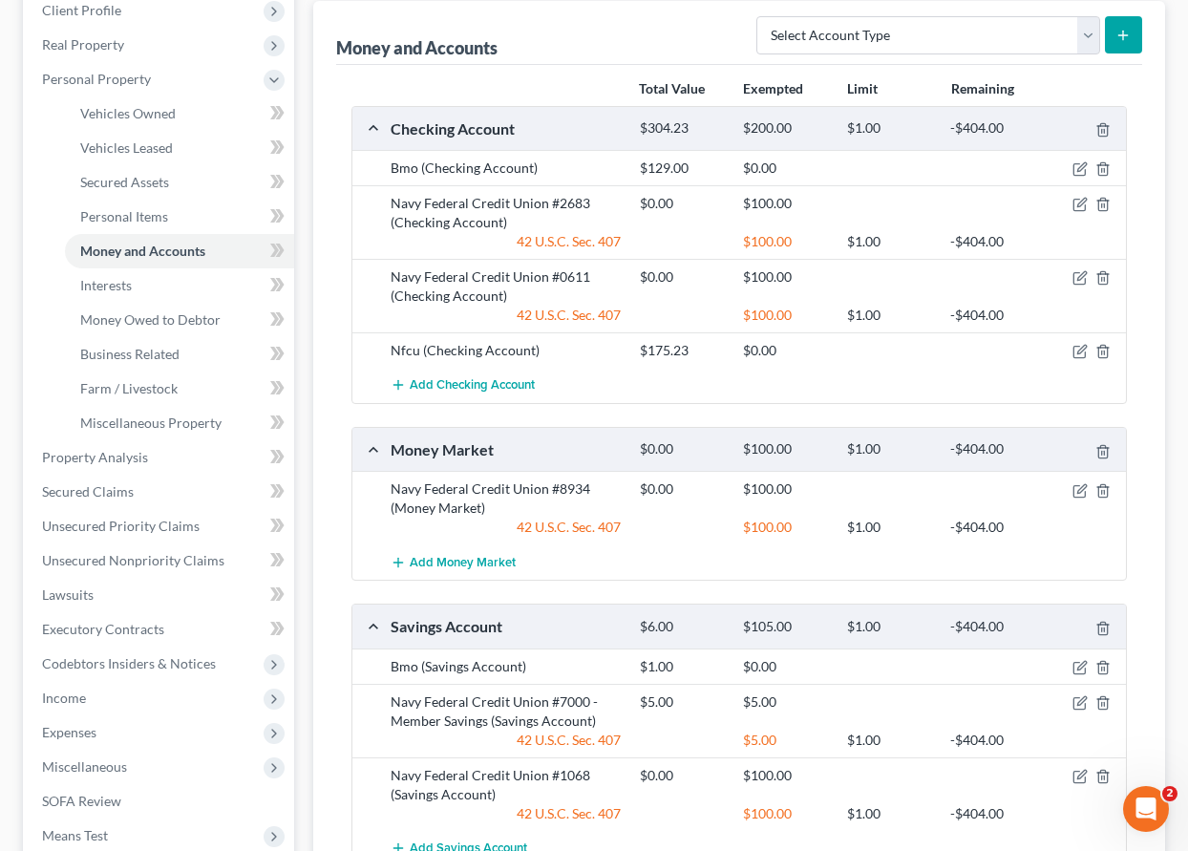
scroll to position [302, 0]
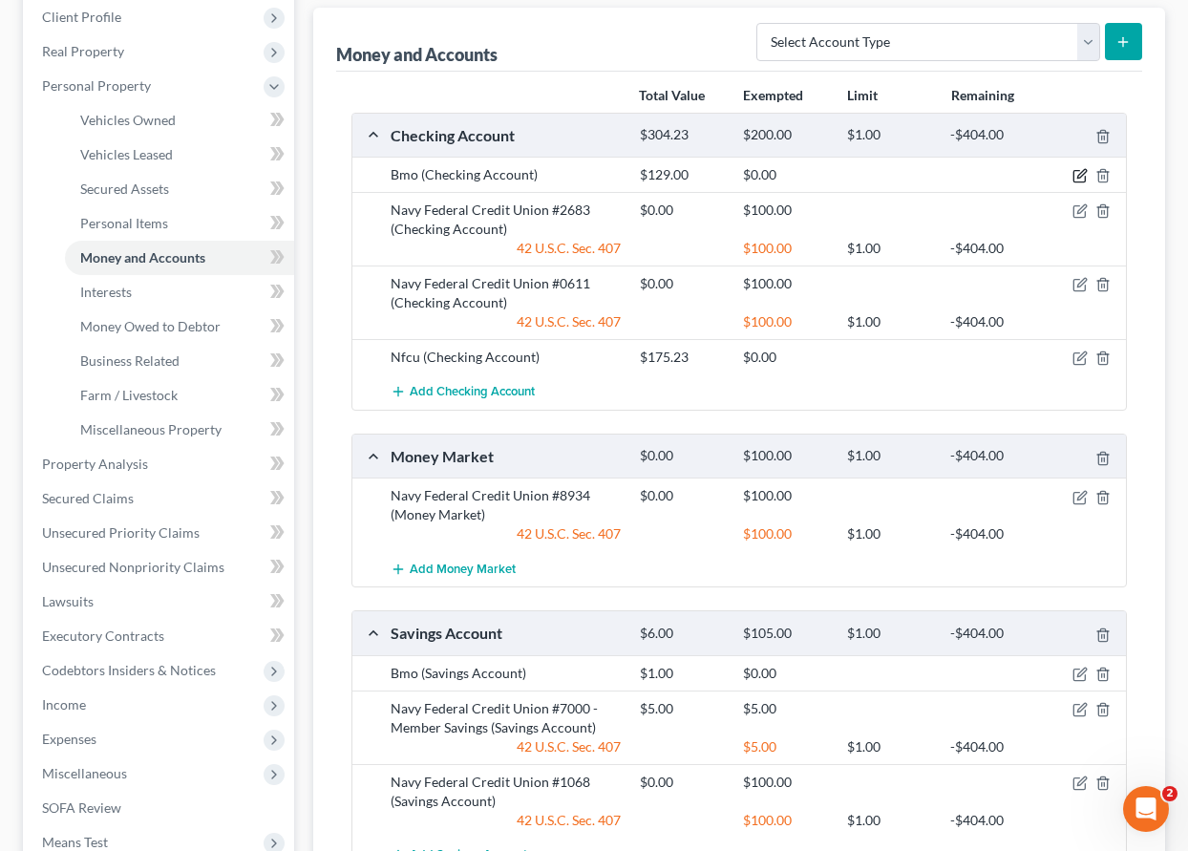
click at [1082, 173] on icon "button" at bounding box center [1081, 174] width 9 height 9
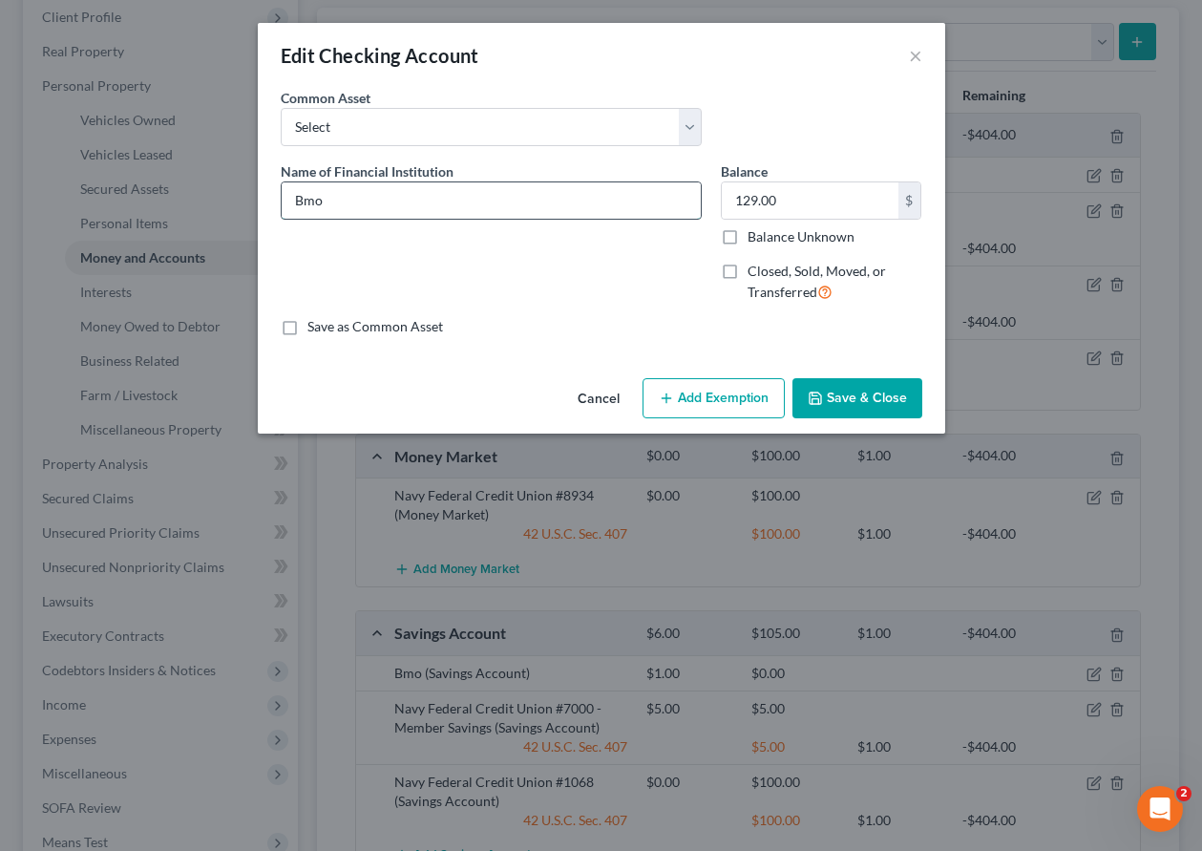
click at [358, 198] on input "Bmo" at bounding box center [491, 200] width 419 height 36
click at [748, 235] on label "Balance Unknown" at bounding box center [801, 236] width 107 height 19
click at [755, 235] on input "Balance Unknown" at bounding box center [761, 233] width 12 height 12
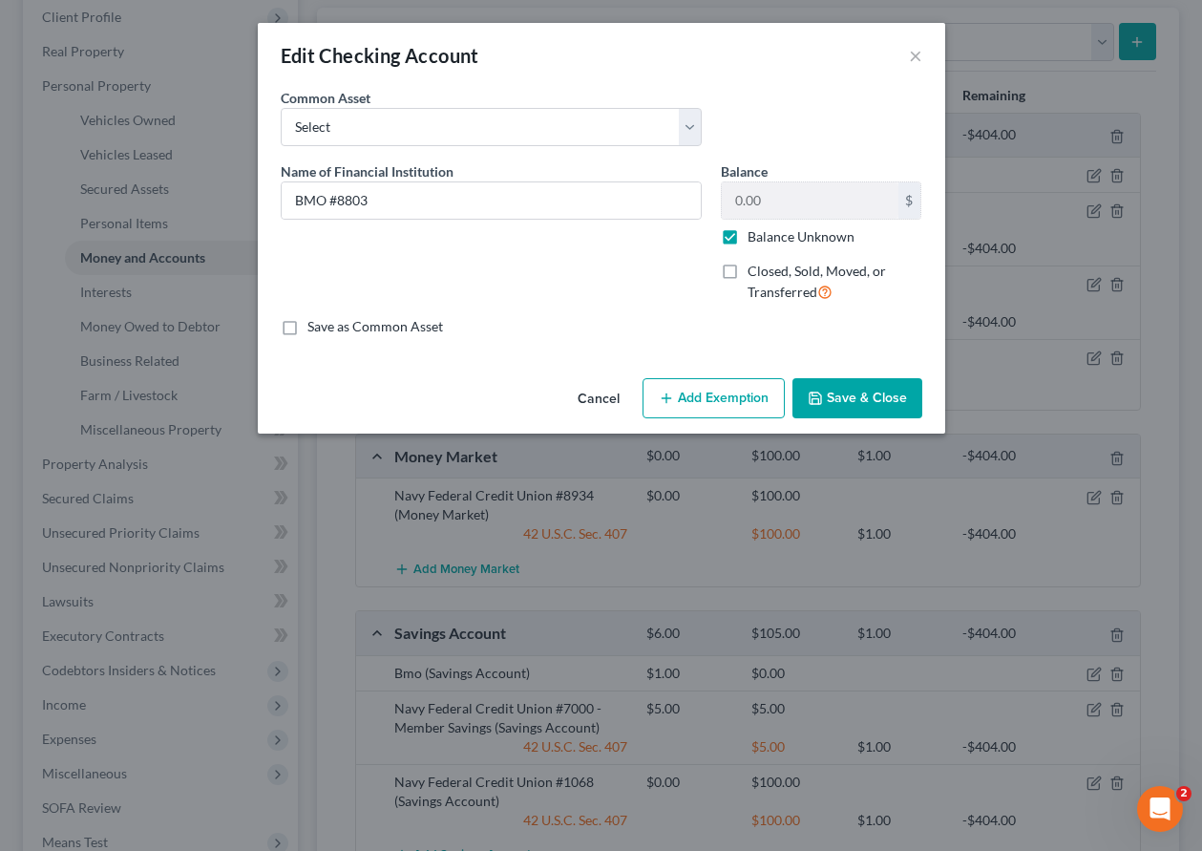
click at [722, 380] on button "Add Exemption" at bounding box center [714, 398] width 142 height 40
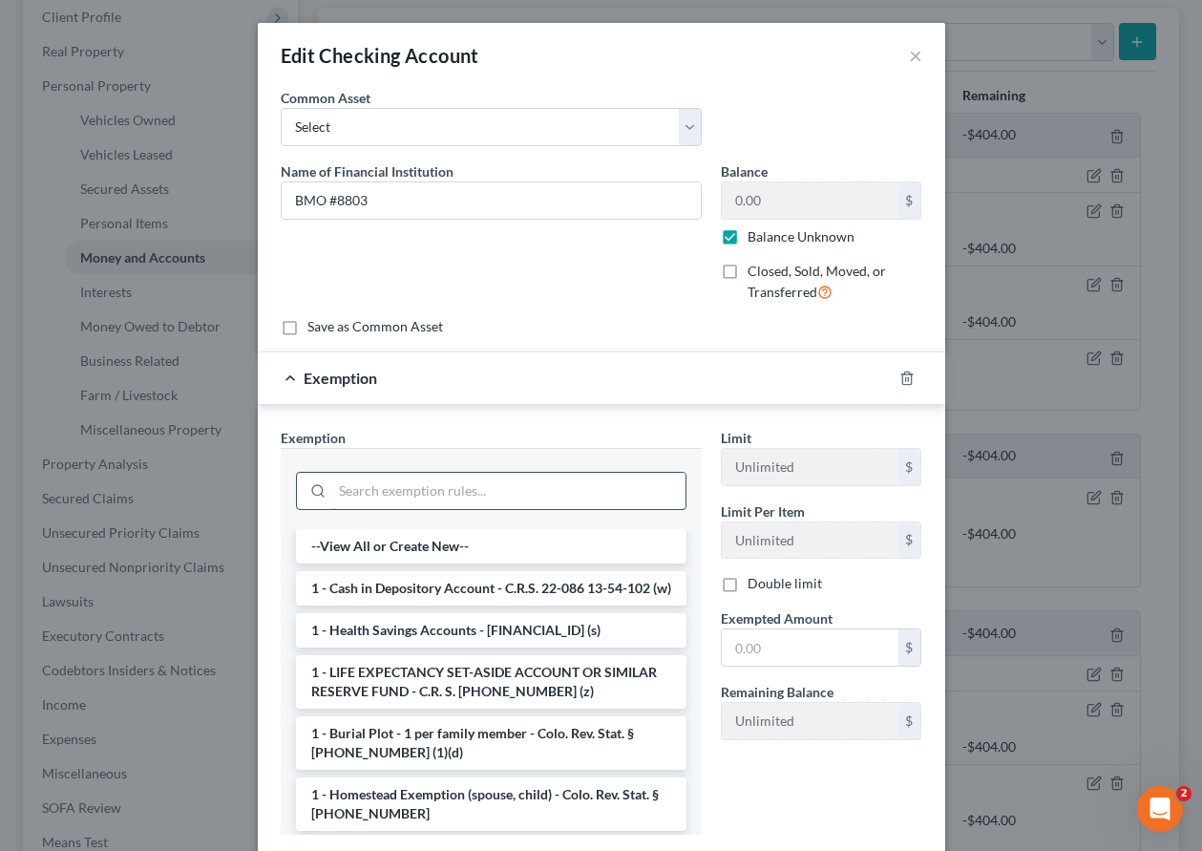
click at [537, 496] on input "search" at bounding box center [508, 491] width 353 height 36
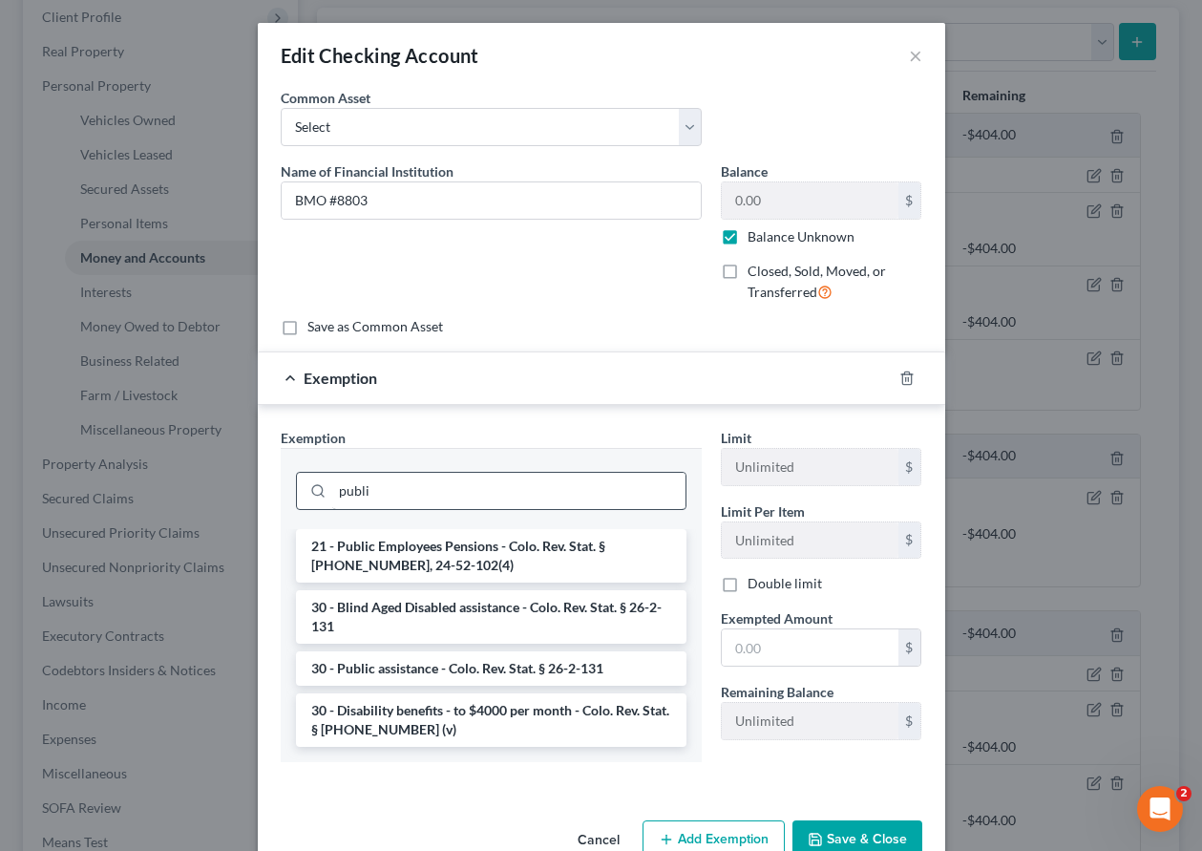
click at [501, 555] on li "21 - Public Employees Pensions - Colo. Rev. Stat. § [PHONE_NUMBER], 24-52-102(4)" at bounding box center [491, 555] width 391 height 53
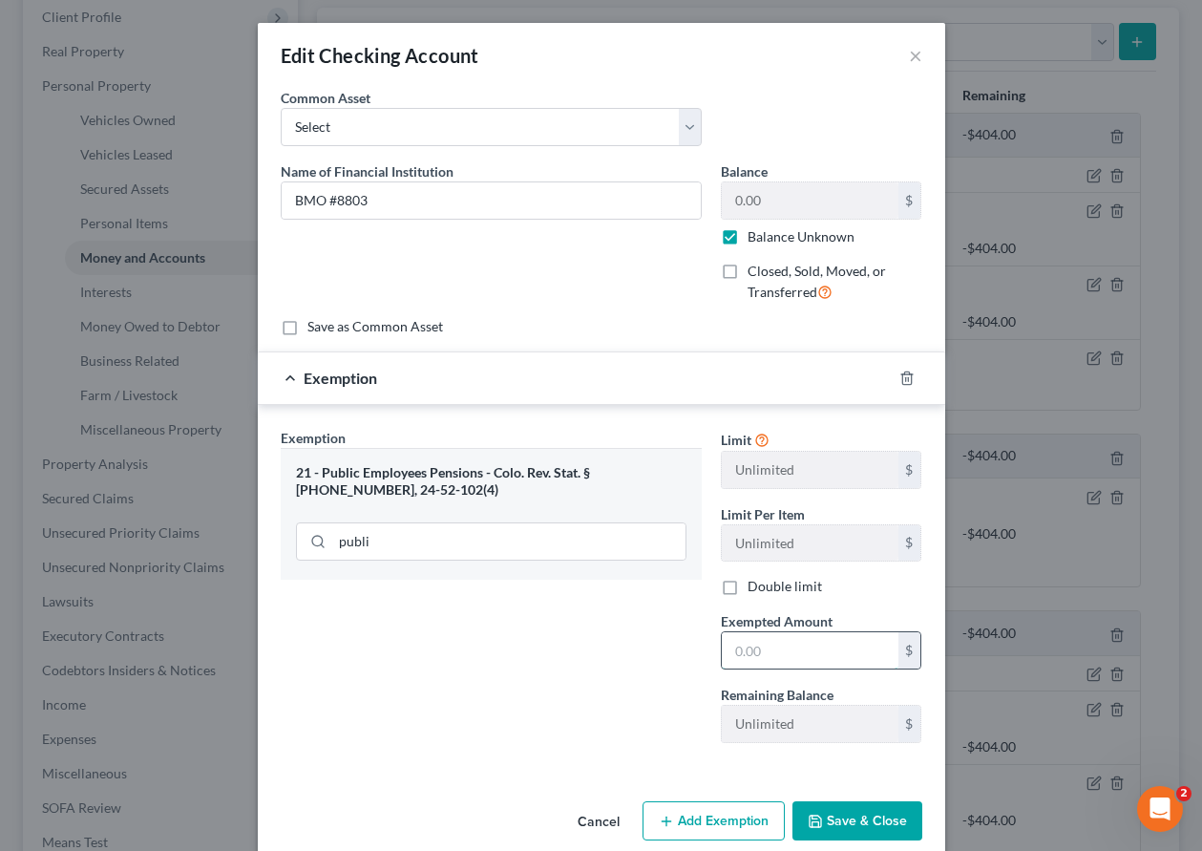
click at [791, 647] on input "text" at bounding box center [810, 650] width 177 height 36
click at [855, 819] on button "Save & Close" at bounding box center [858, 821] width 130 height 40
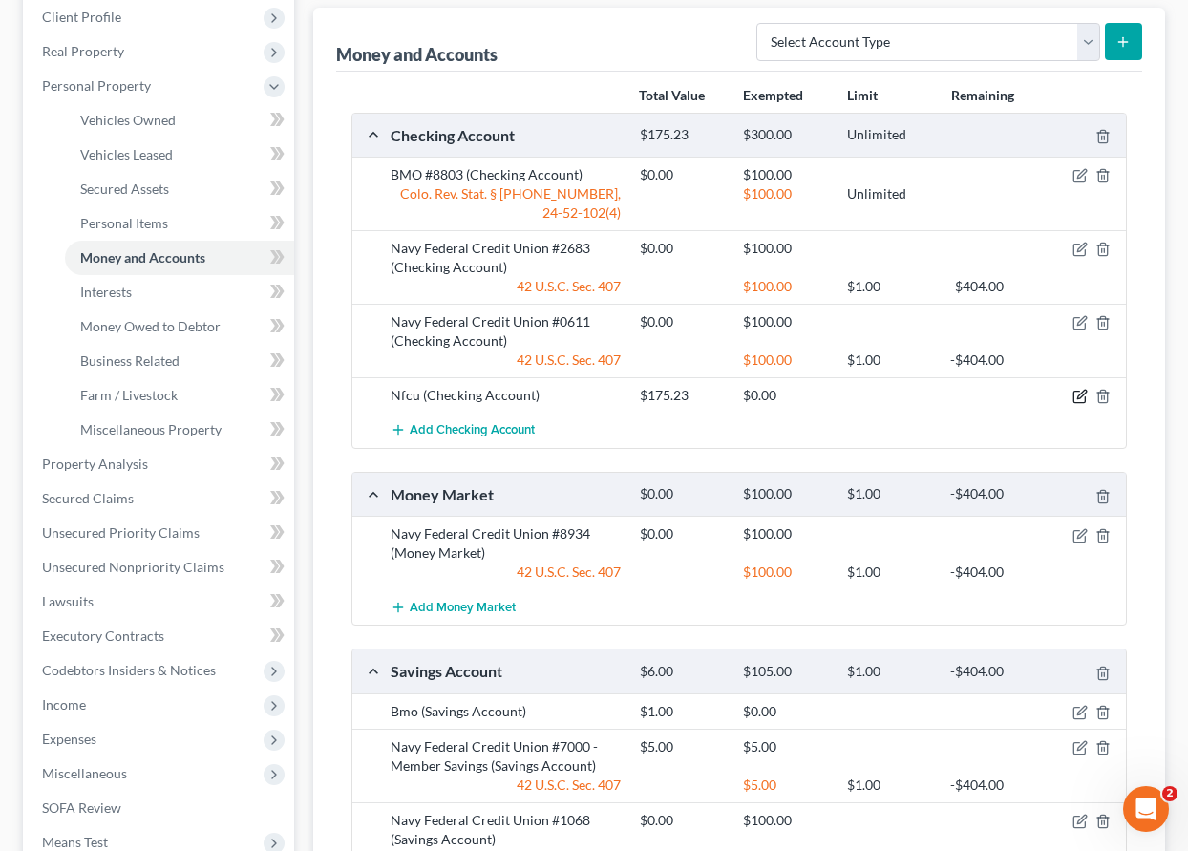
click at [1079, 398] on icon "button" at bounding box center [1081, 395] width 9 height 9
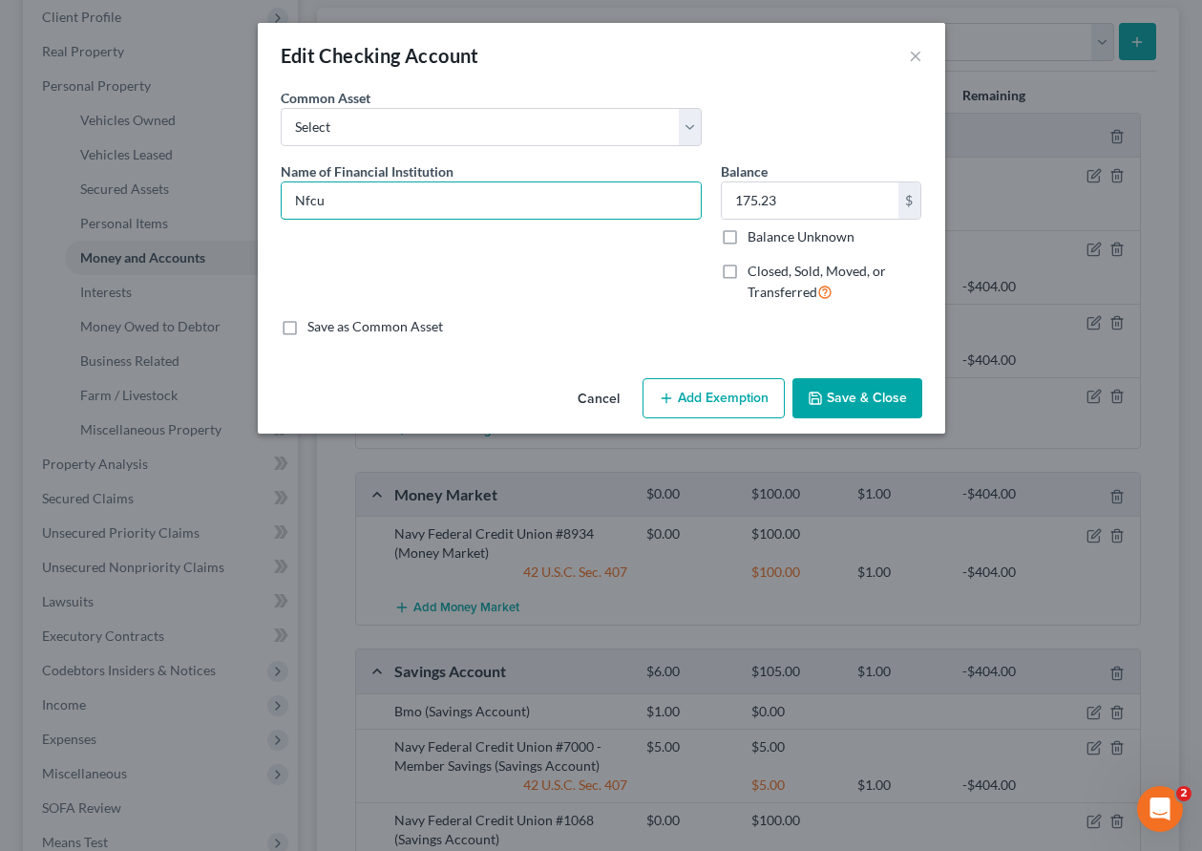
drag, startPoint x: 400, startPoint y: 207, endPoint x: 177, endPoint y: 214, distance: 223.6
click at [177, 214] on div "Edit Checking Account × An exemption set must first be selected from the Filing…" at bounding box center [601, 425] width 1202 height 851
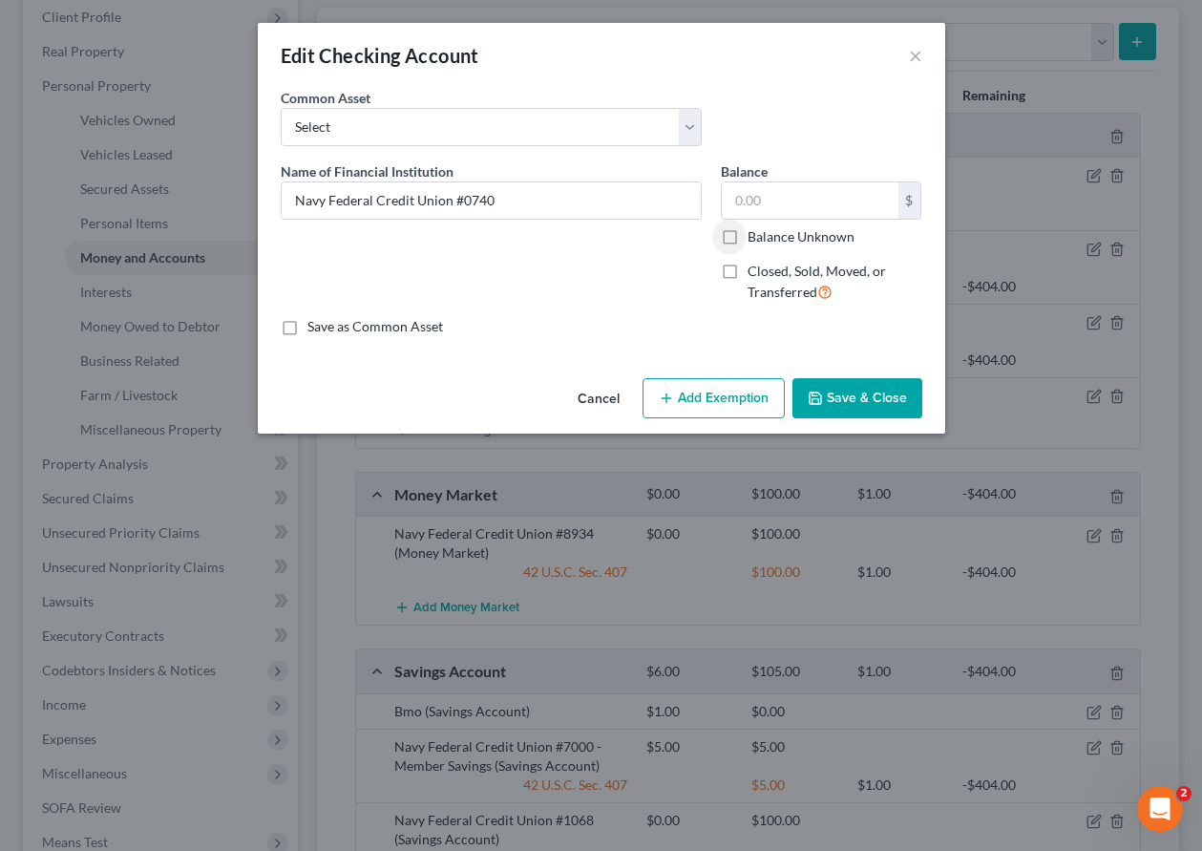
click at [755, 227] on input "Balance Unknown" at bounding box center [761, 233] width 12 height 12
click at [765, 399] on button "Add Exemption" at bounding box center [714, 398] width 142 height 40
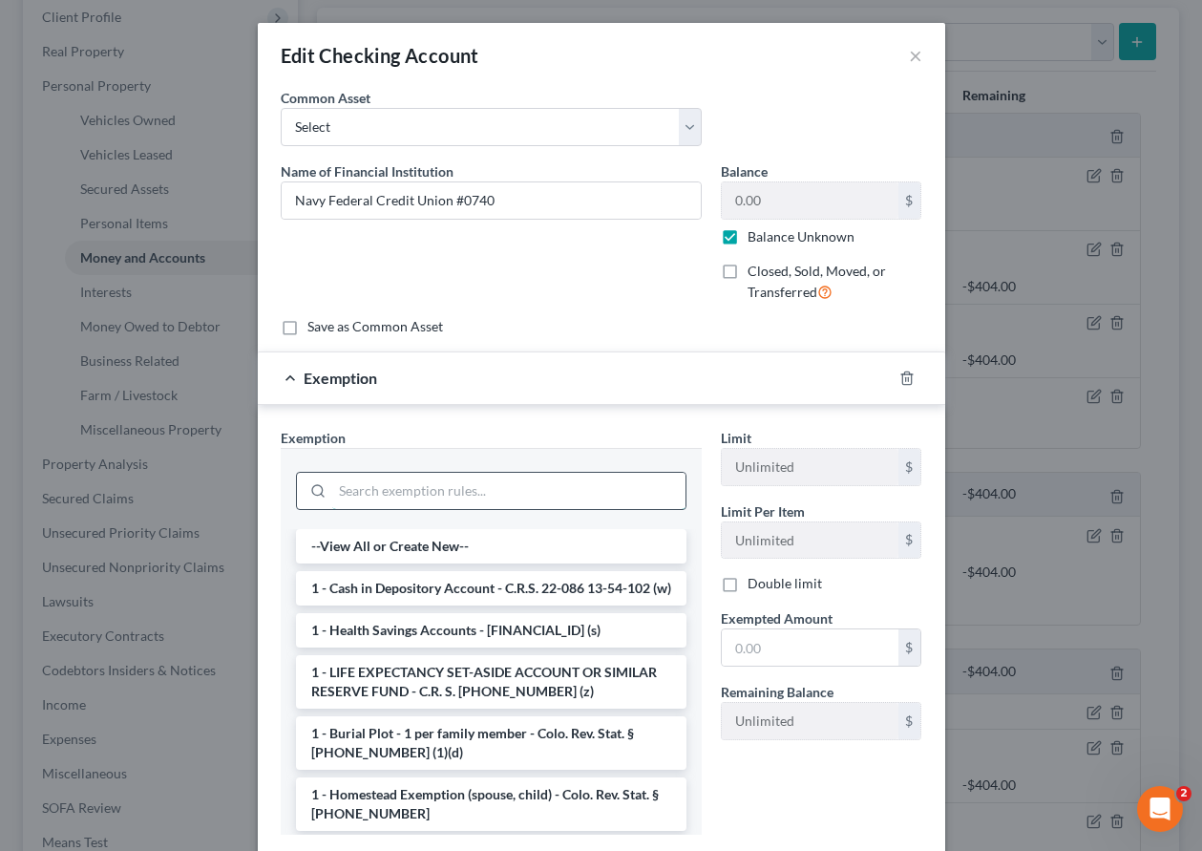
click at [506, 486] on input "search" at bounding box center [508, 491] width 353 height 36
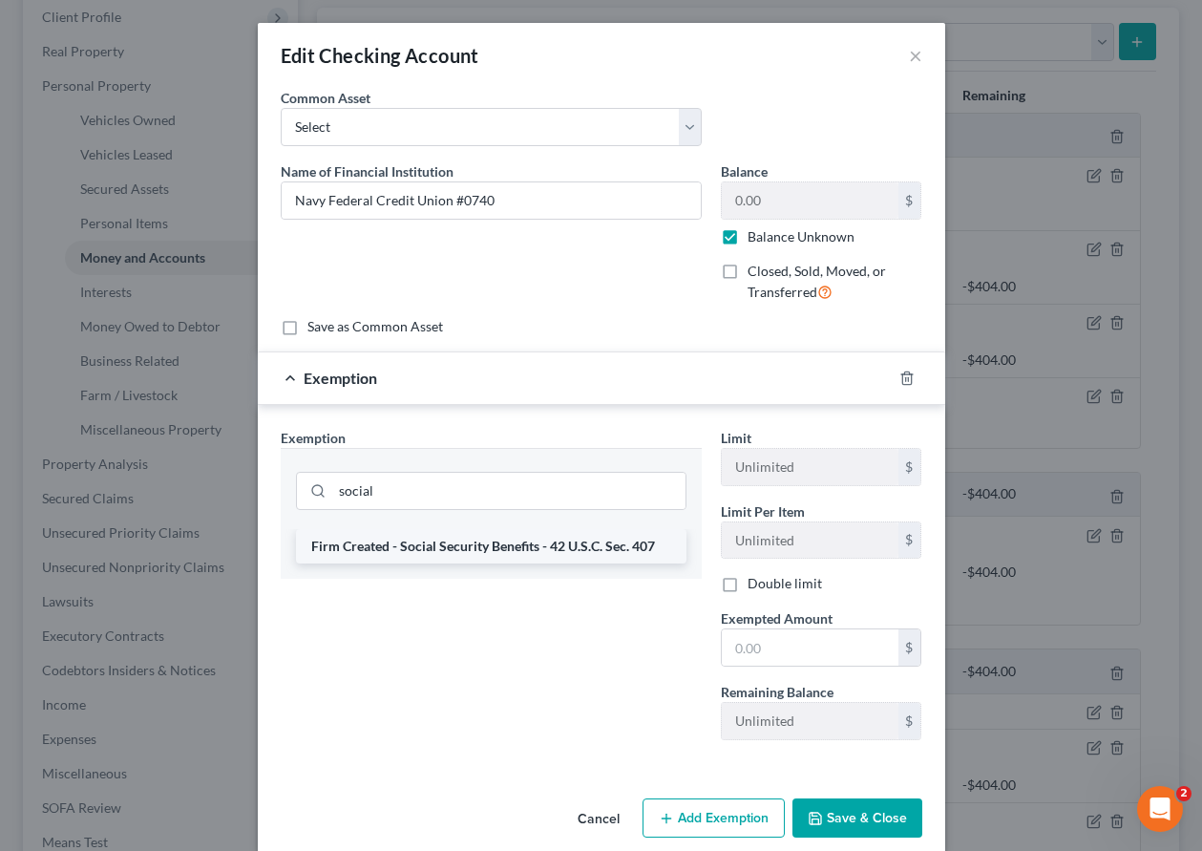
click at [503, 550] on li "Firm Created - Social Security Benefits - 42 U.S.C. Sec. 407" at bounding box center [491, 546] width 391 height 34
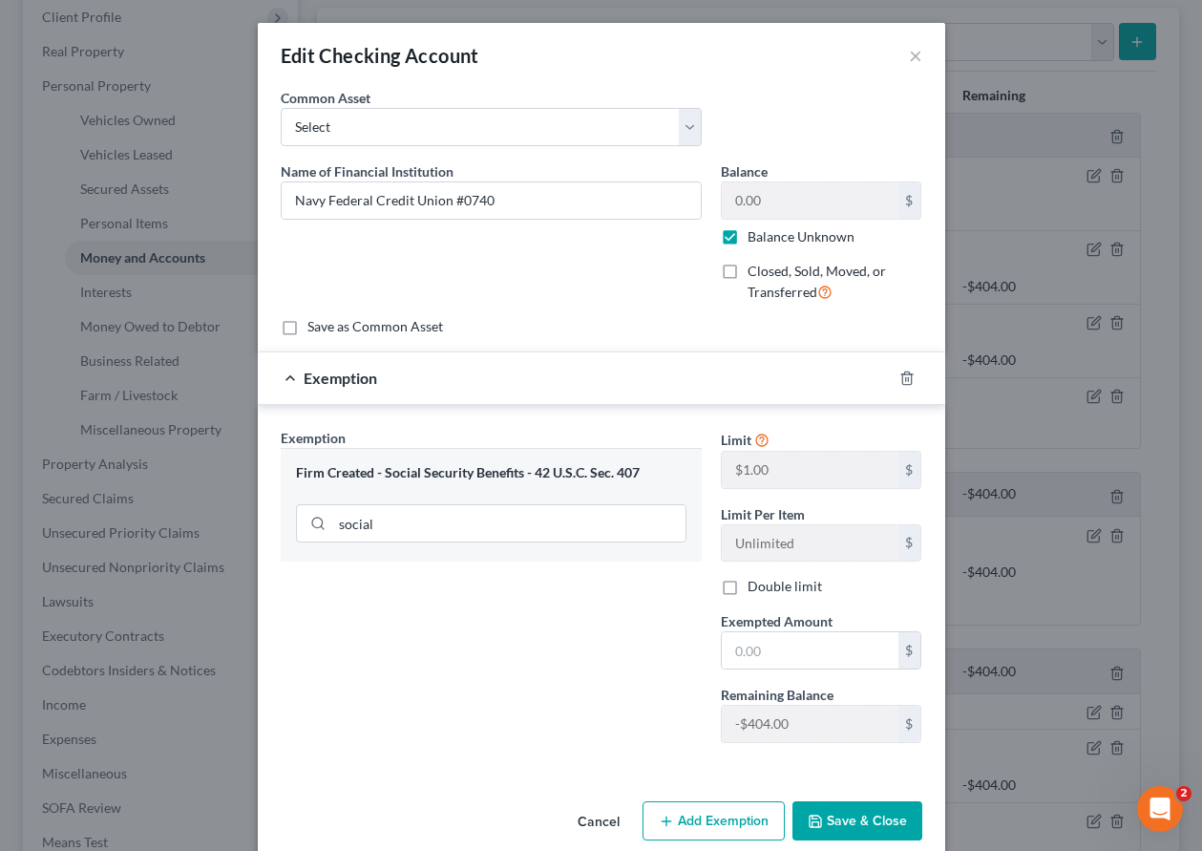
click at [845, 674] on div "Limit $1.00 $ Limit Per Item Unlimited $ Double limit Exempted Amount * $ Remai…" at bounding box center [821, 593] width 221 height 330
click at [820, 644] on input "text" at bounding box center [810, 650] width 177 height 36
click at [861, 825] on button "Save & Close" at bounding box center [858, 821] width 130 height 40
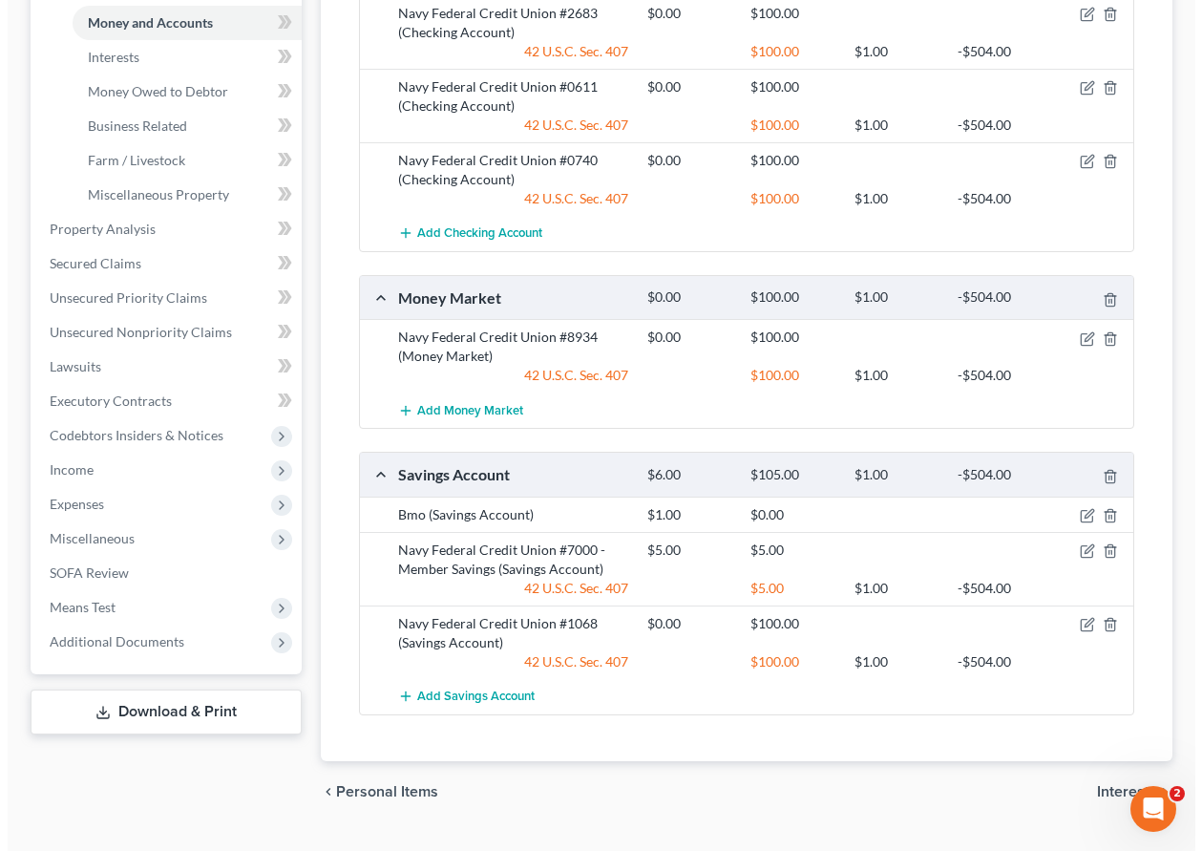
scroll to position [581, 0]
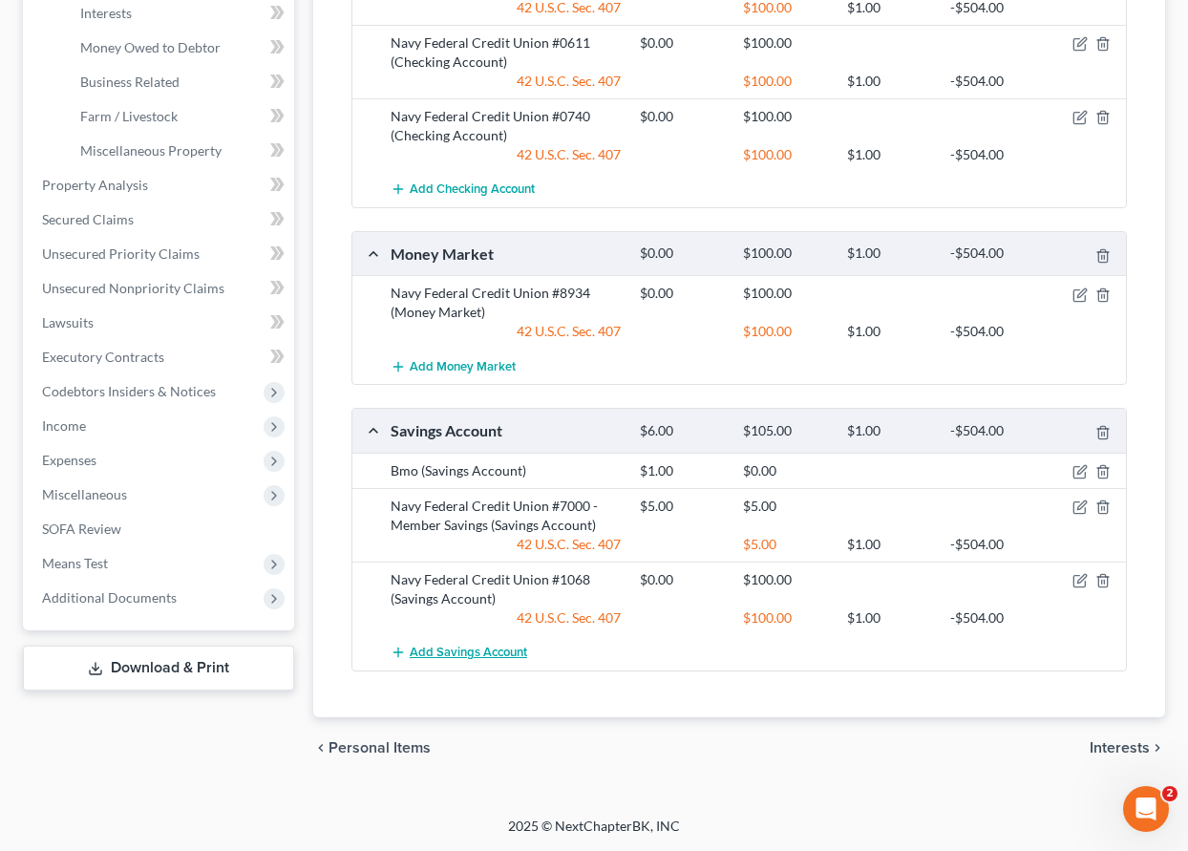
click at [476, 653] on span "Add Savings Account" at bounding box center [468, 652] width 117 height 15
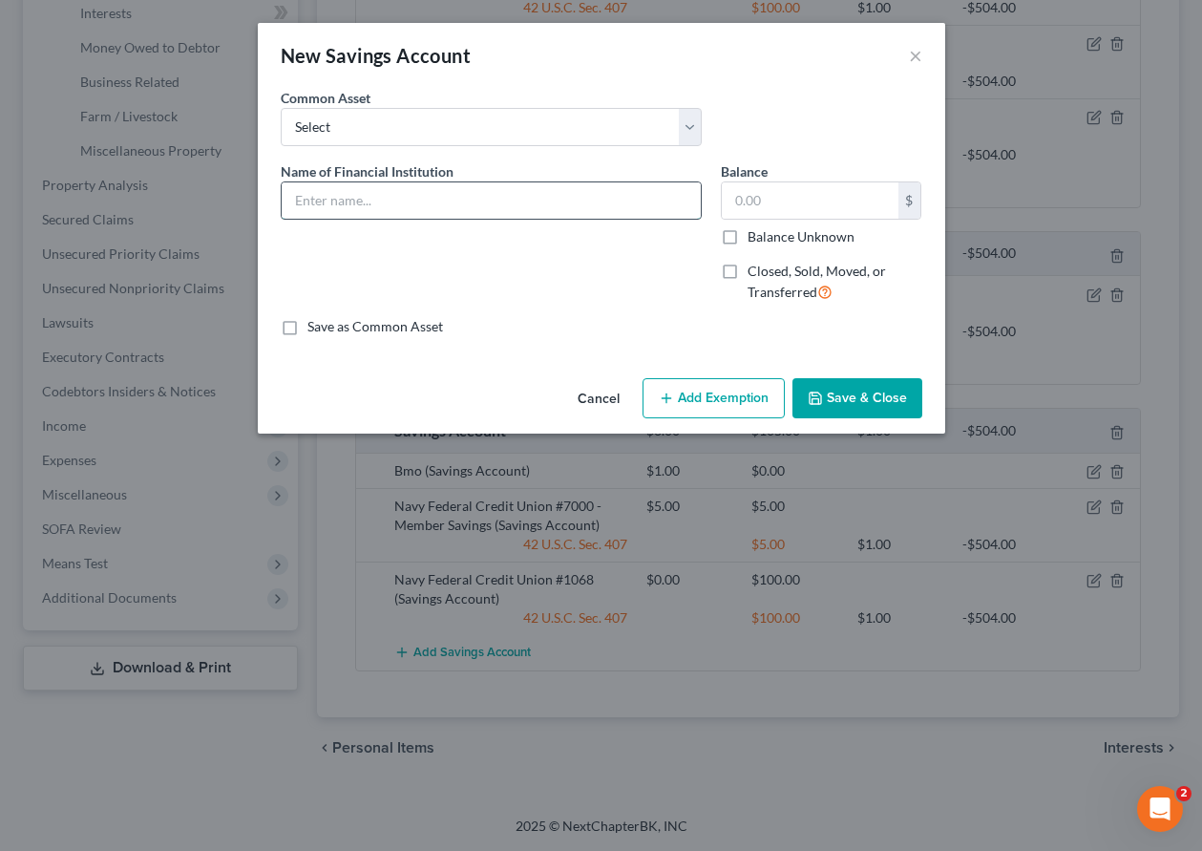
click at [330, 206] on input "text" at bounding box center [491, 200] width 419 height 36
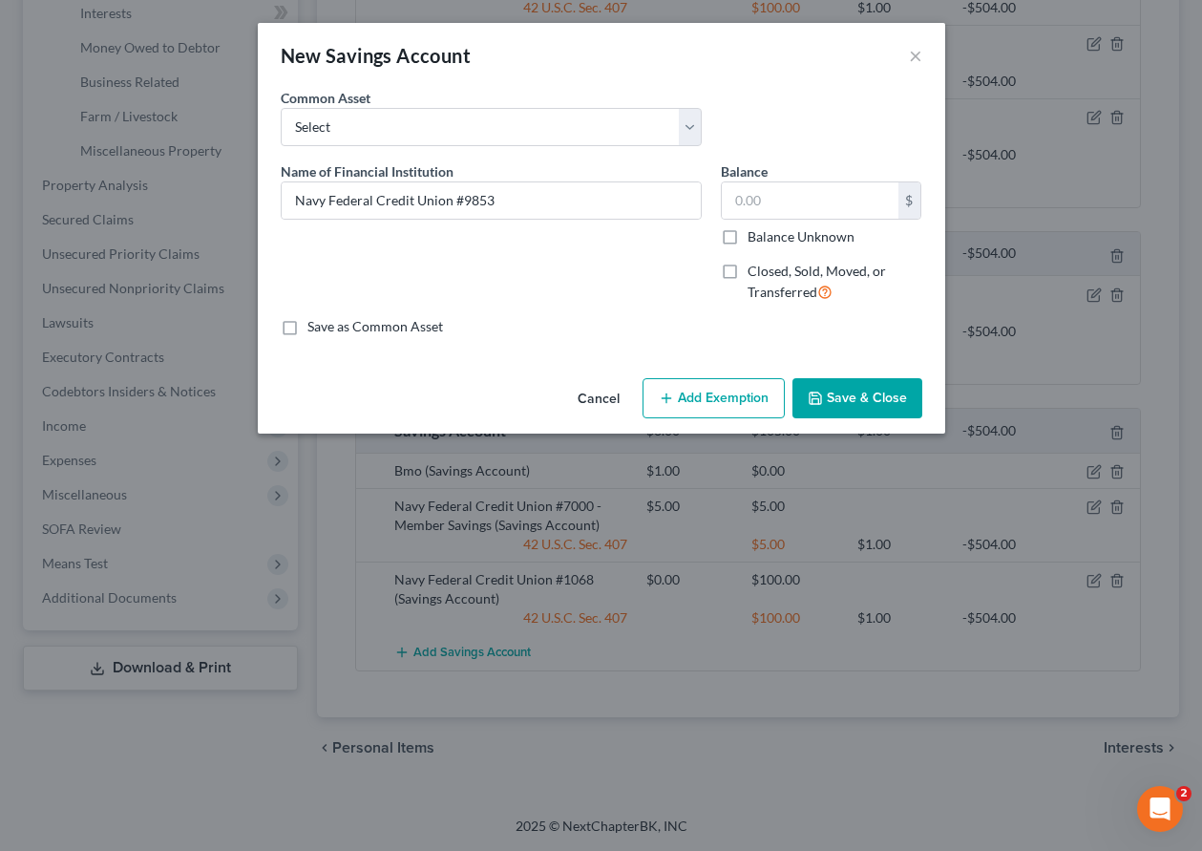
click at [748, 236] on label "Balance Unknown" at bounding box center [801, 236] width 107 height 19
click at [755, 236] on input "Balance Unknown" at bounding box center [761, 233] width 12 height 12
click at [730, 400] on button "Add Exemption" at bounding box center [714, 398] width 142 height 40
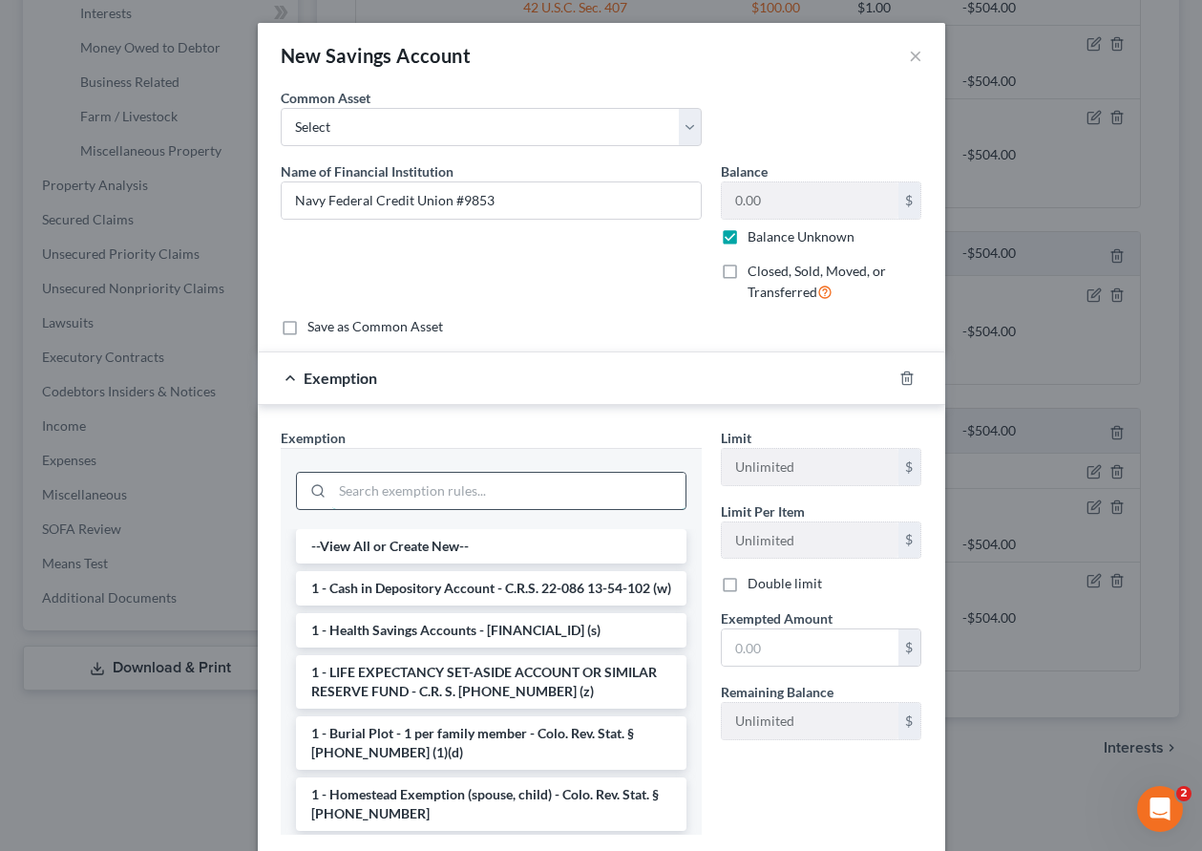
click at [507, 487] on input "search" at bounding box center [508, 491] width 353 height 36
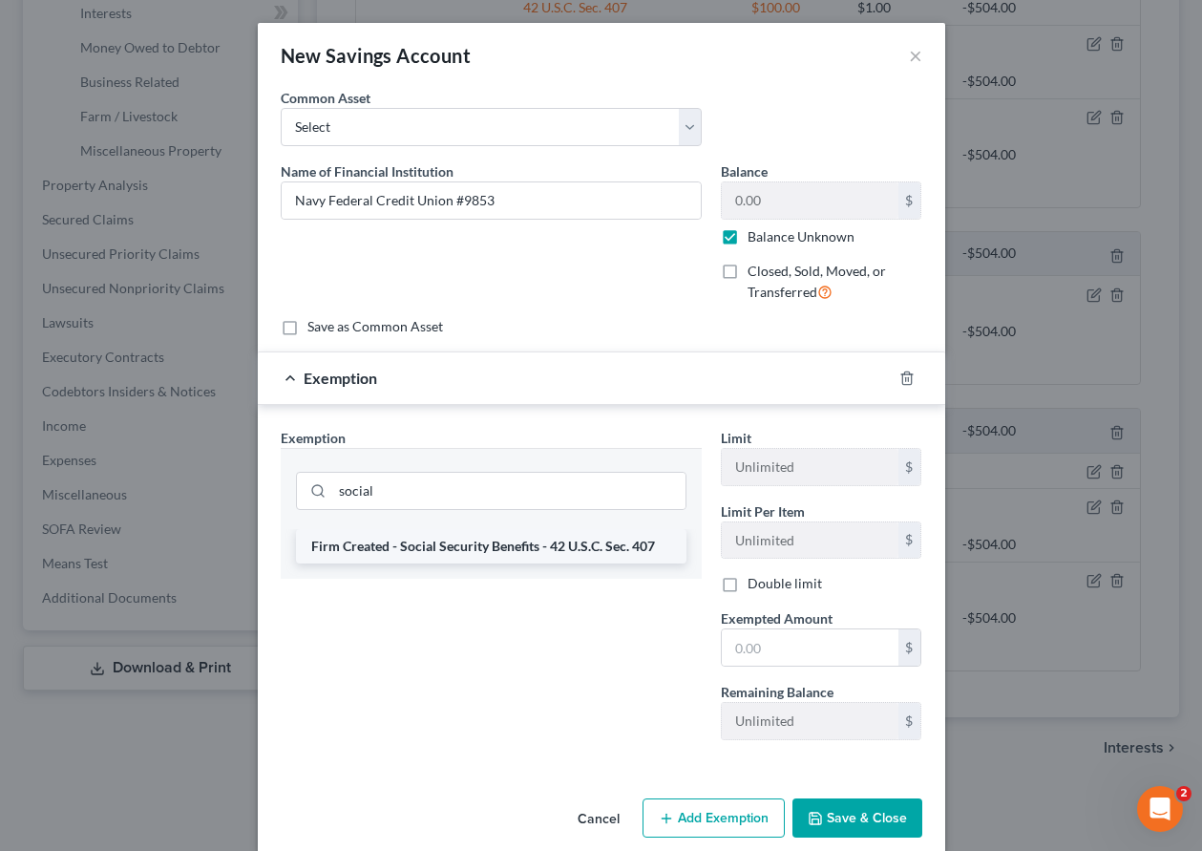
click at [504, 544] on li "Firm Created - Social Security Benefits - 42 U.S.C. Sec. 407" at bounding box center [491, 546] width 391 height 34
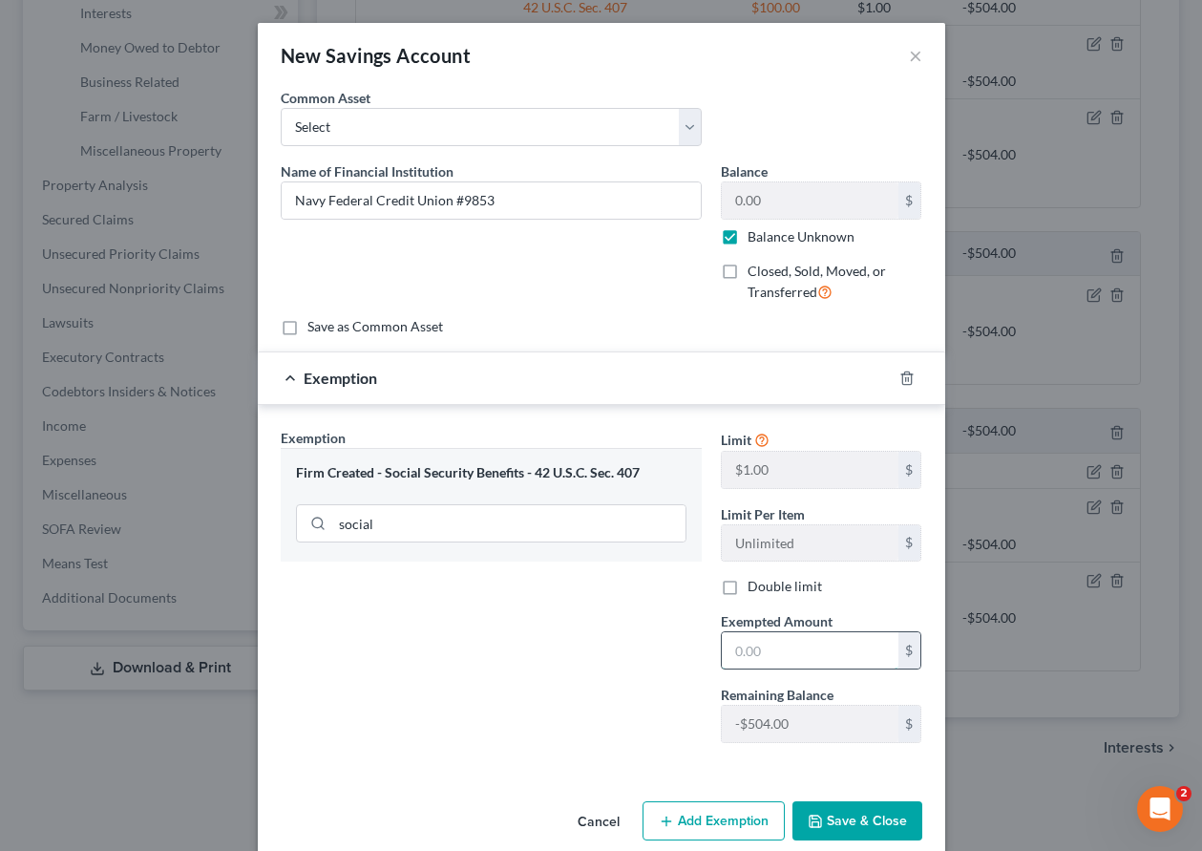
click at [857, 655] on input "text" at bounding box center [810, 650] width 177 height 36
click at [865, 820] on button "Save & Close" at bounding box center [858, 821] width 130 height 40
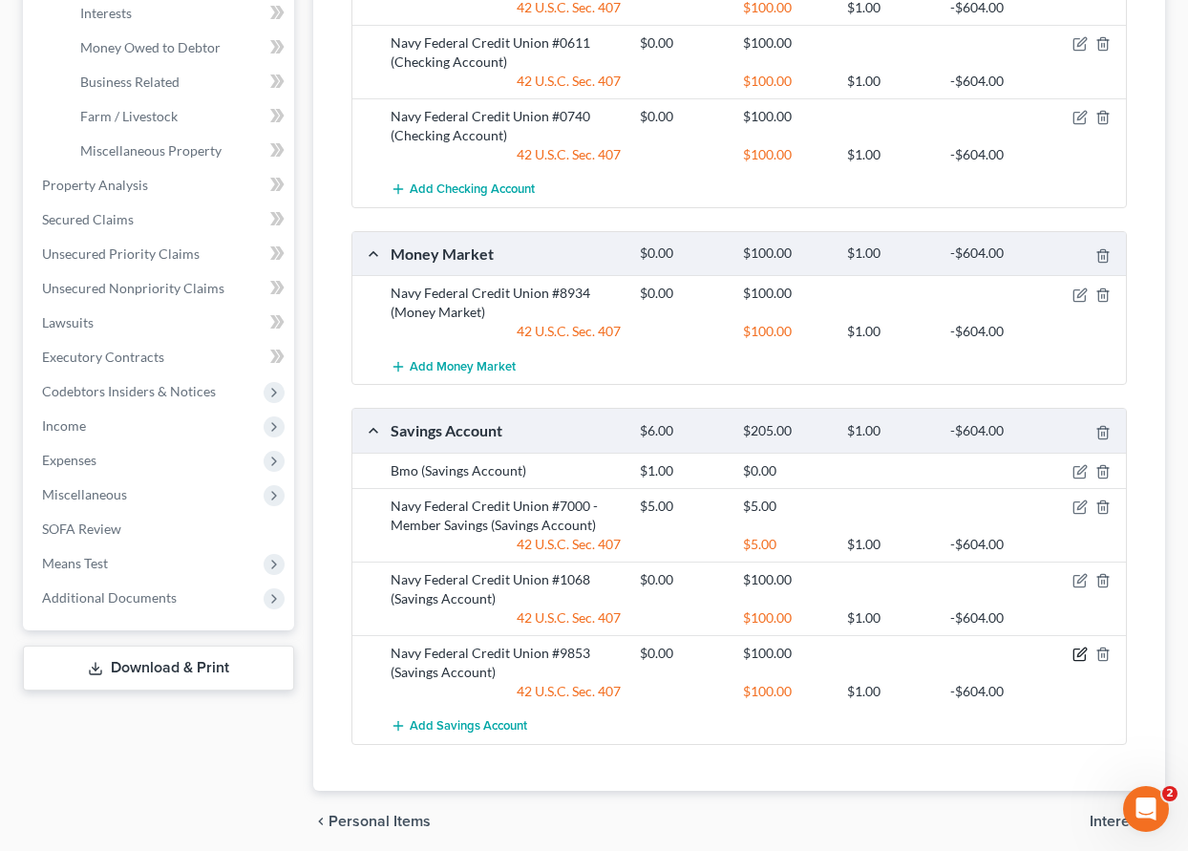
click at [1079, 653] on icon "button" at bounding box center [1081, 651] width 9 height 9
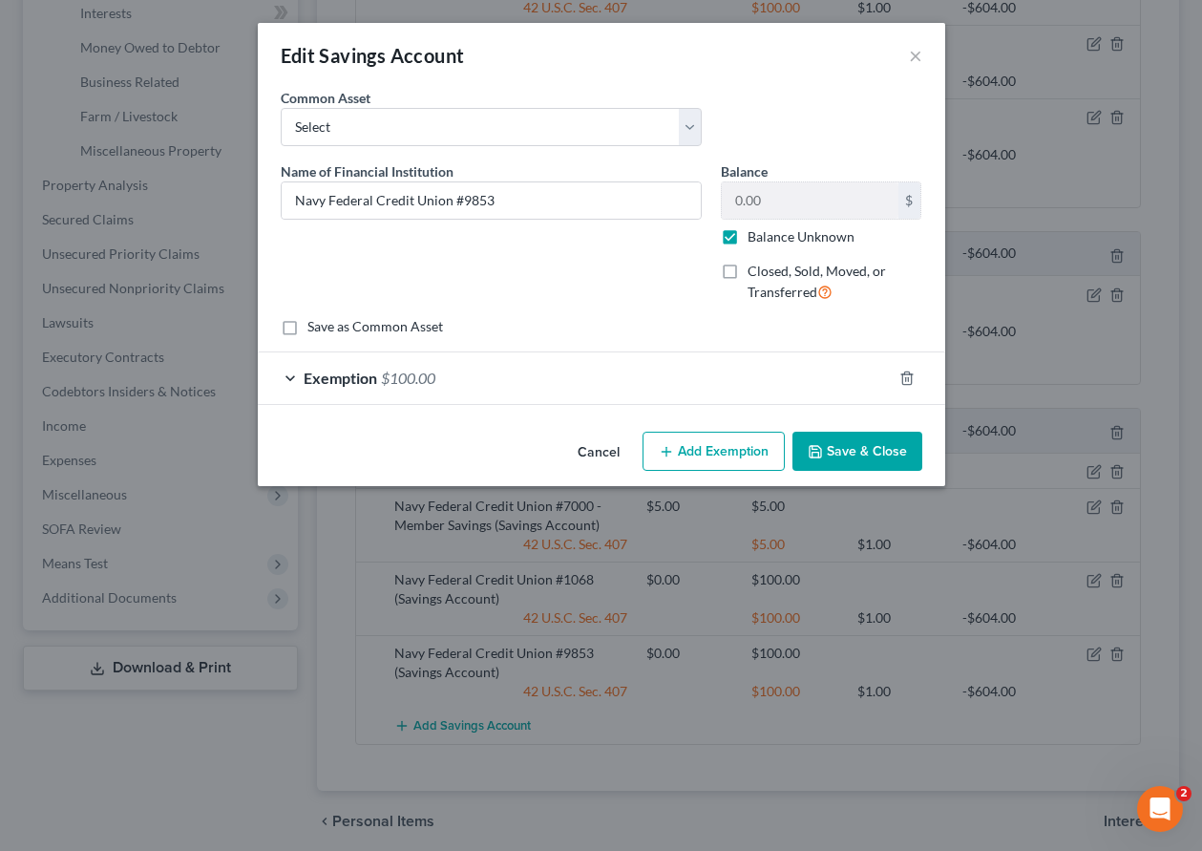
click at [748, 238] on label "Balance Unknown" at bounding box center [801, 236] width 107 height 19
click at [755, 238] on input "Balance Unknown" at bounding box center [761, 233] width 12 height 12
click at [755, 201] on input "0.00" at bounding box center [810, 200] width 177 height 36
click at [415, 377] on span "$100.00" at bounding box center [408, 378] width 54 height 18
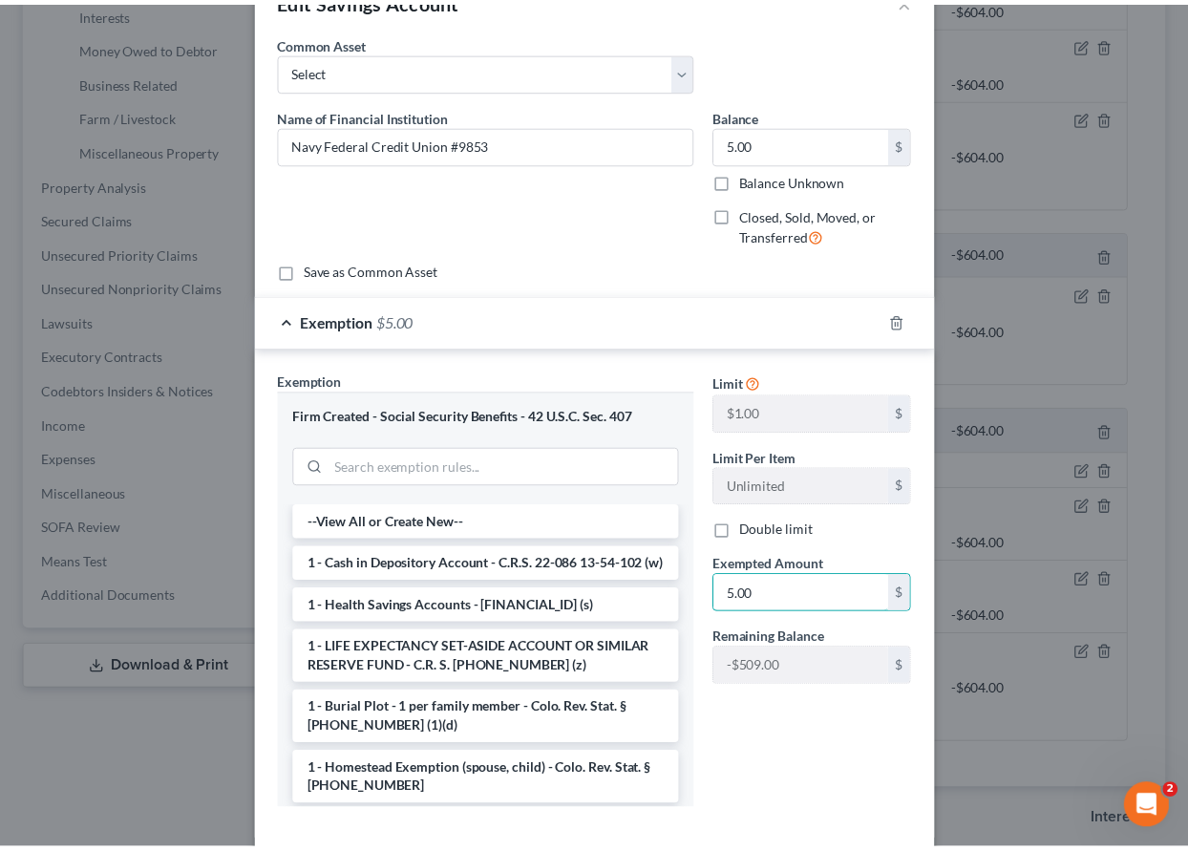
scroll to position [153, 0]
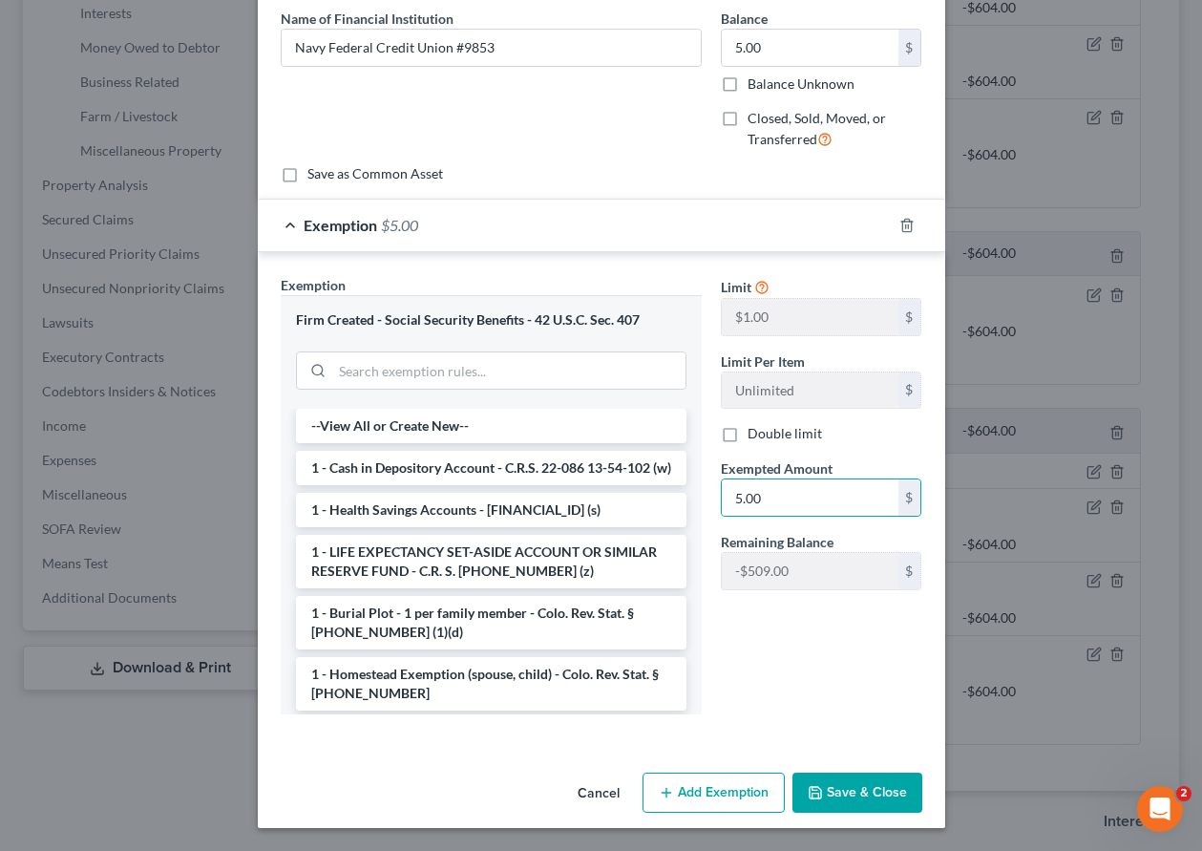
click at [860, 791] on button "Save & Close" at bounding box center [858, 793] width 130 height 40
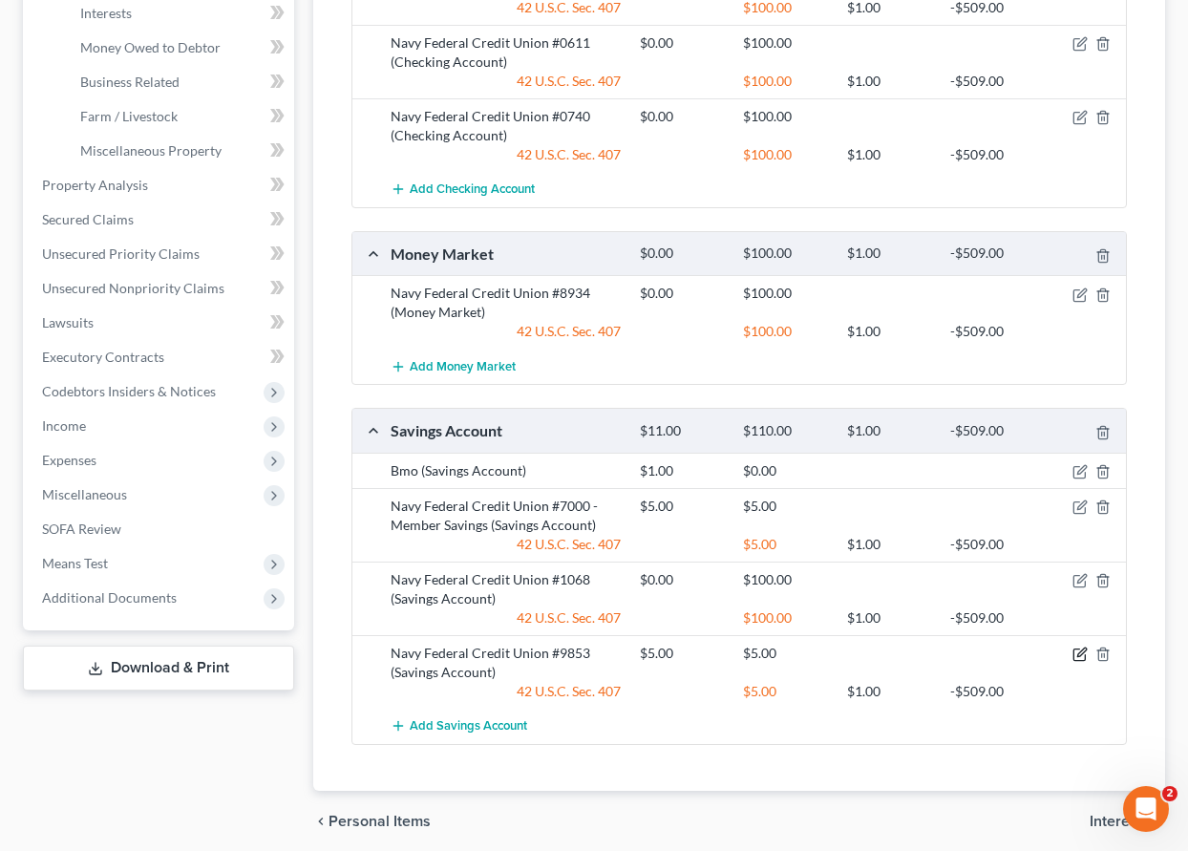
click at [1078, 654] on icon "button" at bounding box center [1081, 651] width 9 height 9
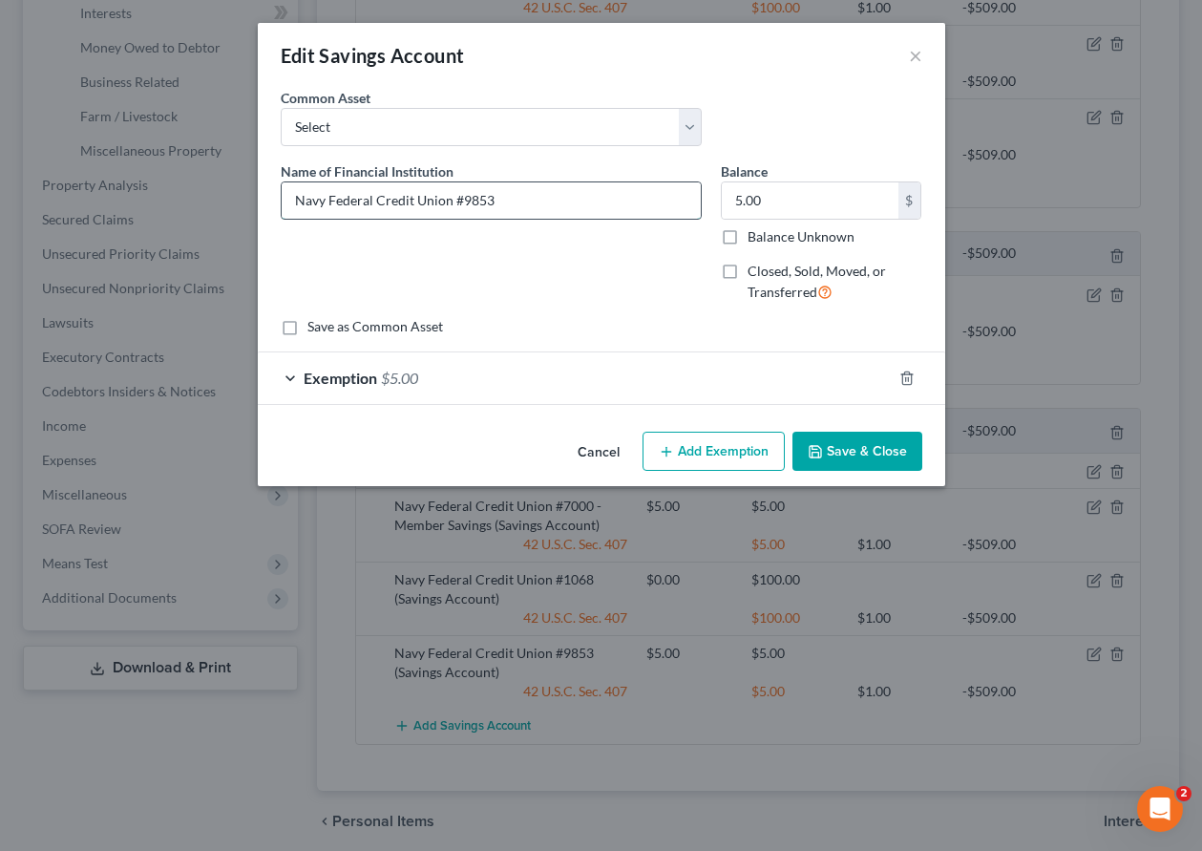
click at [520, 206] on input "Navy Federal Credit Union #9853" at bounding box center [491, 200] width 419 height 36
drag, startPoint x: 894, startPoint y: 457, endPoint x: 895, endPoint y: 443, distance: 14.4
click at [895, 457] on button "Save & Close" at bounding box center [858, 452] width 130 height 40
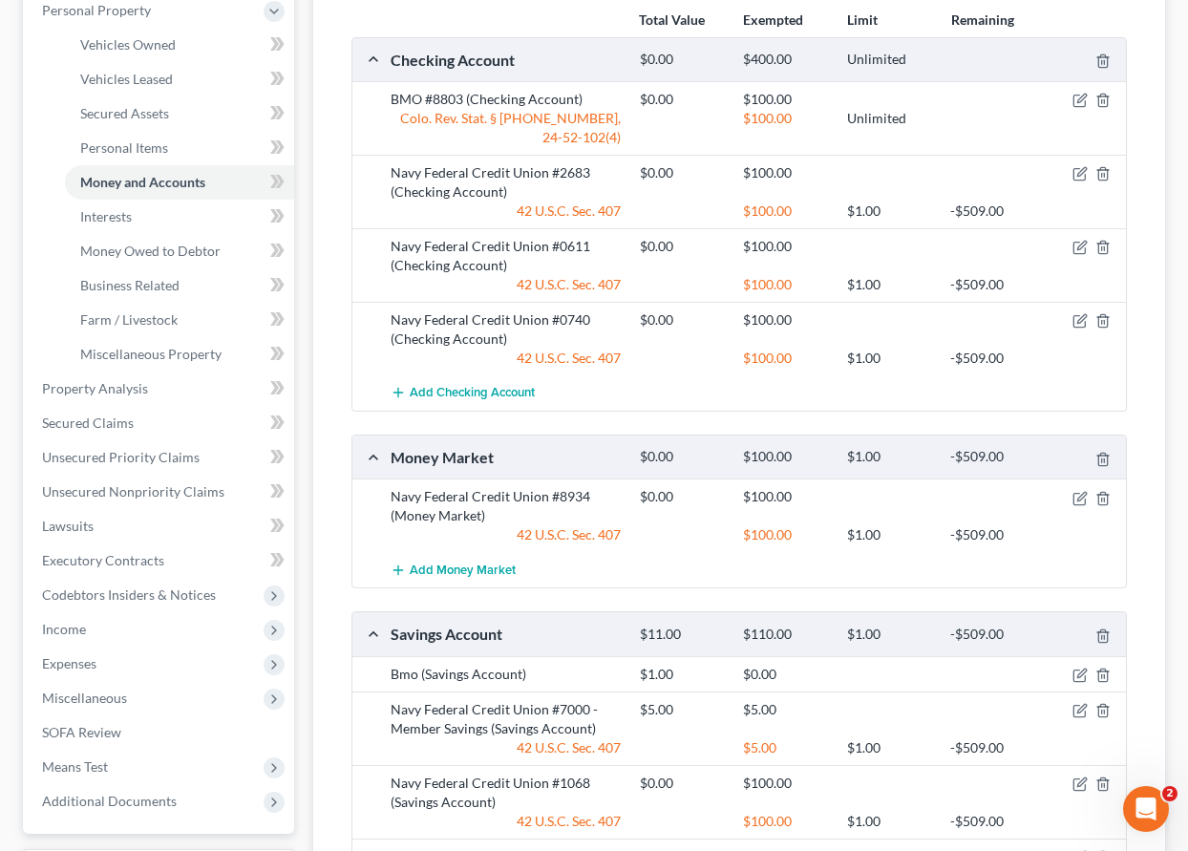
scroll to position [485, 0]
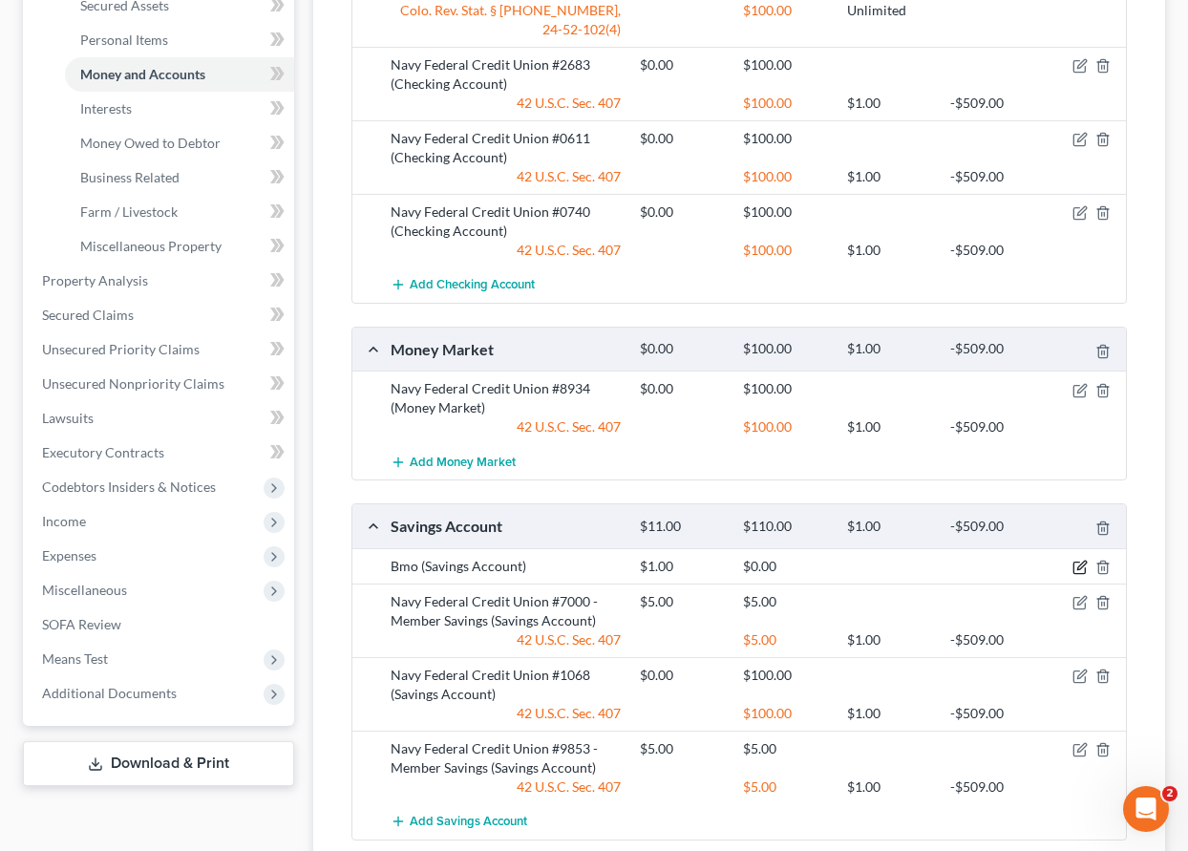
click at [1077, 566] on icon "button" at bounding box center [1079, 567] width 15 height 15
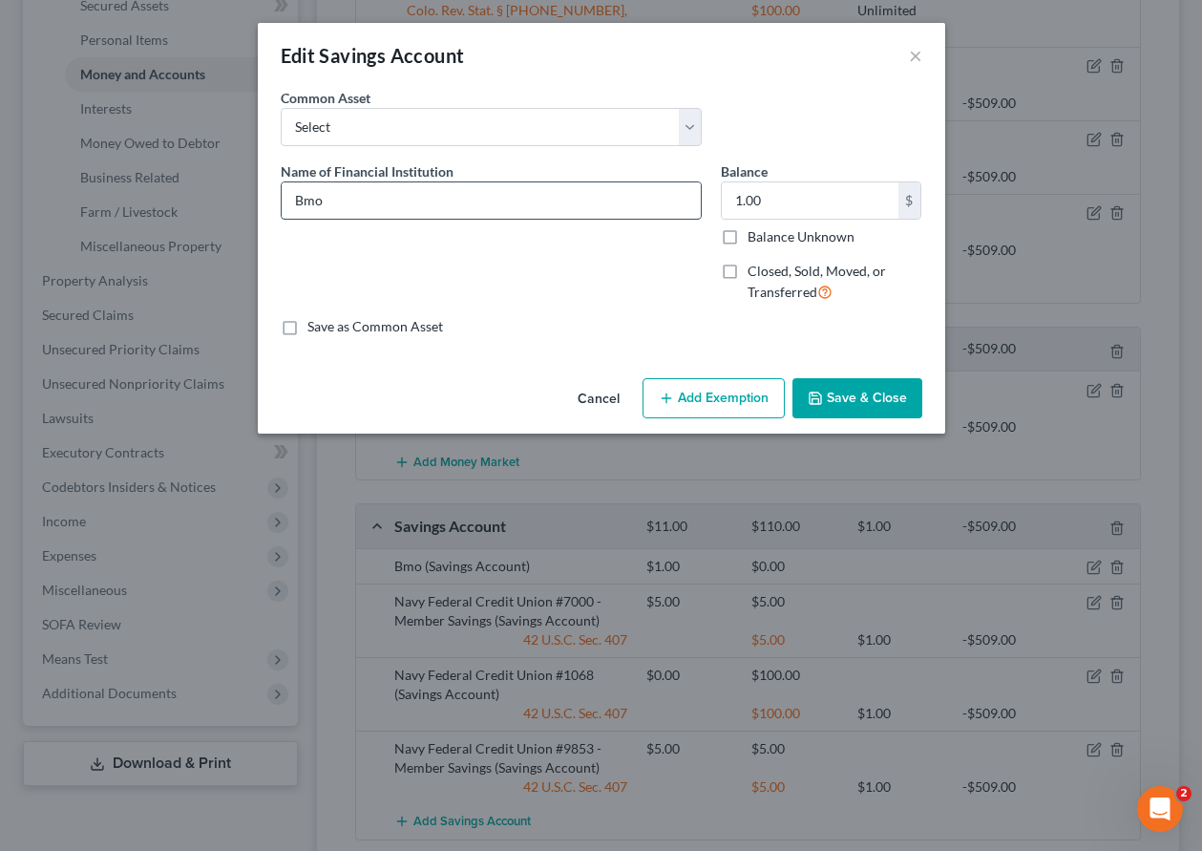
click at [439, 210] on input "Bmo" at bounding box center [491, 200] width 419 height 36
click at [748, 238] on label "Balance Unknown" at bounding box center [801, 236] width 107 height 19
click at [755, 238] on input "Balance Unknown" at bounding box center [761, 233] width 12 height 12
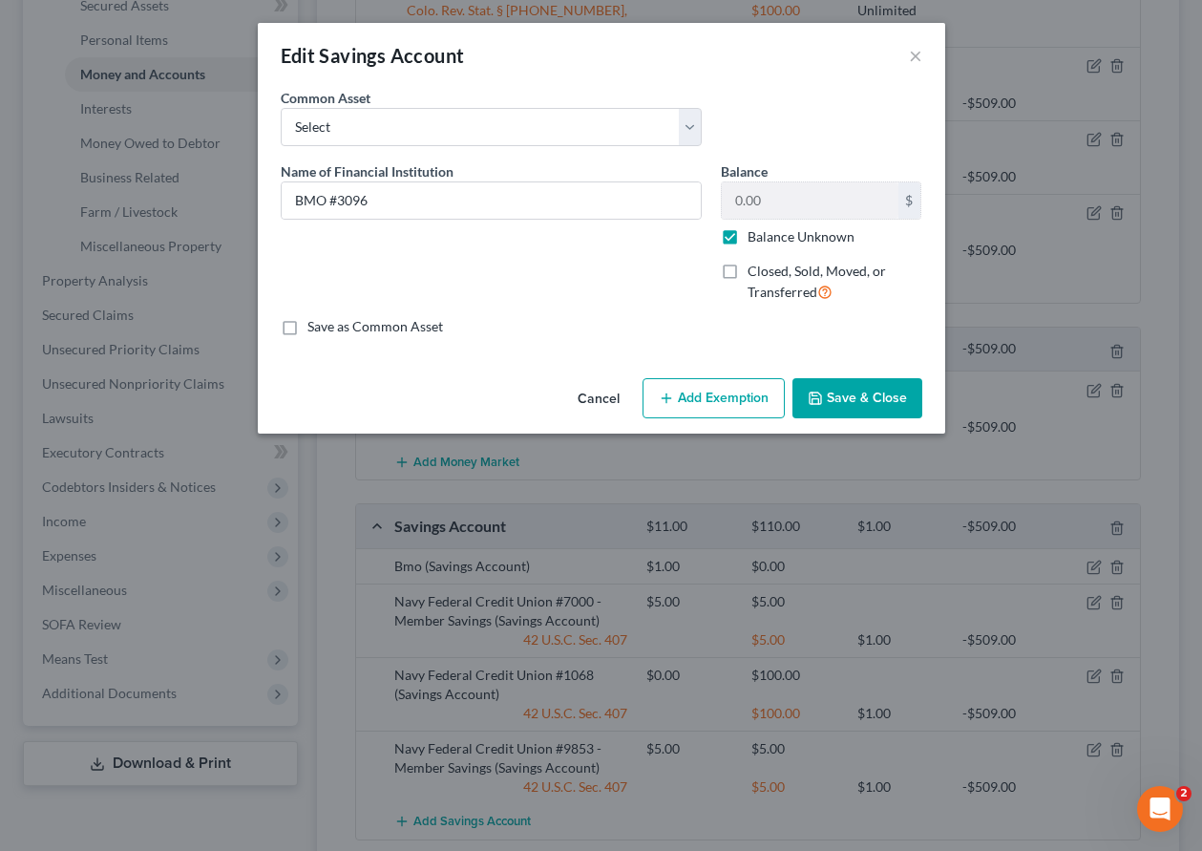
click at [731, 400] on button "Add Exemption" at bounding box center [714, 398] width 142 height 40
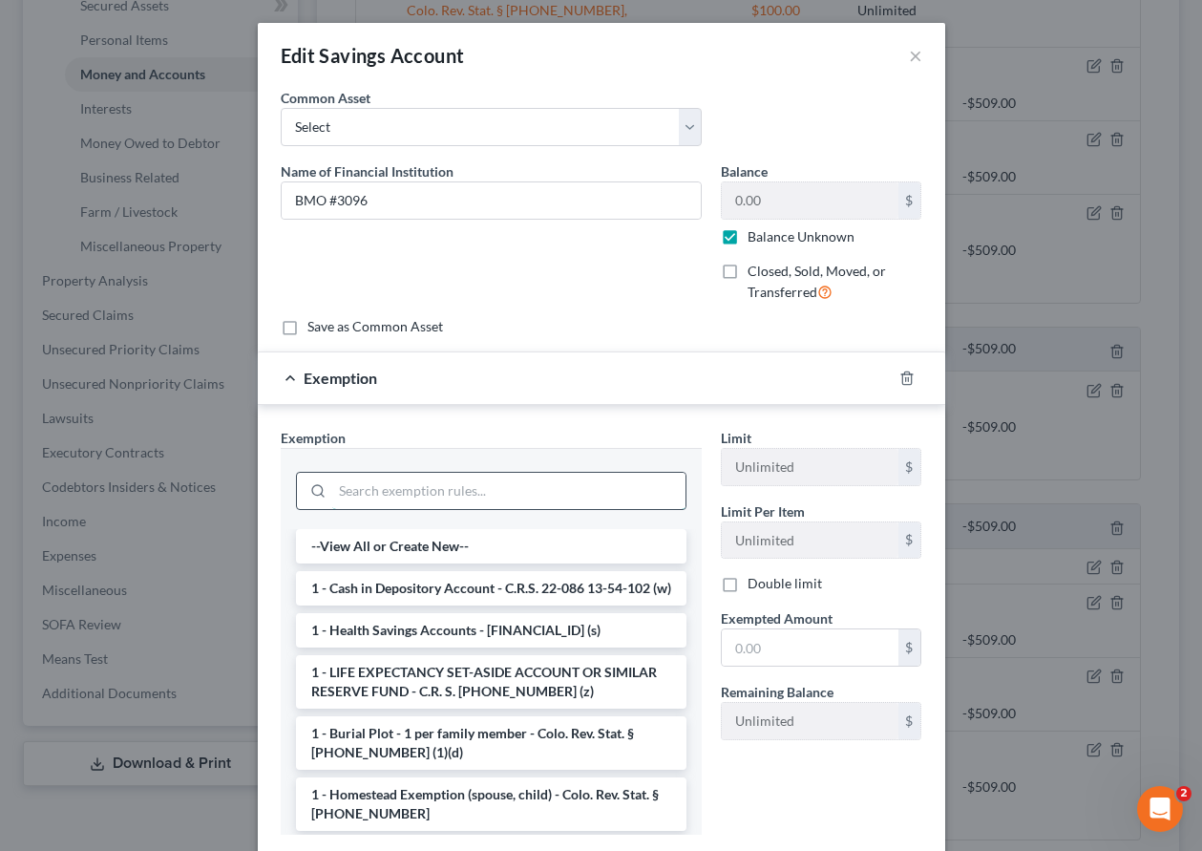
click at [572, 493] on input "search" at bounding box center [508, 491] width 353 height 36
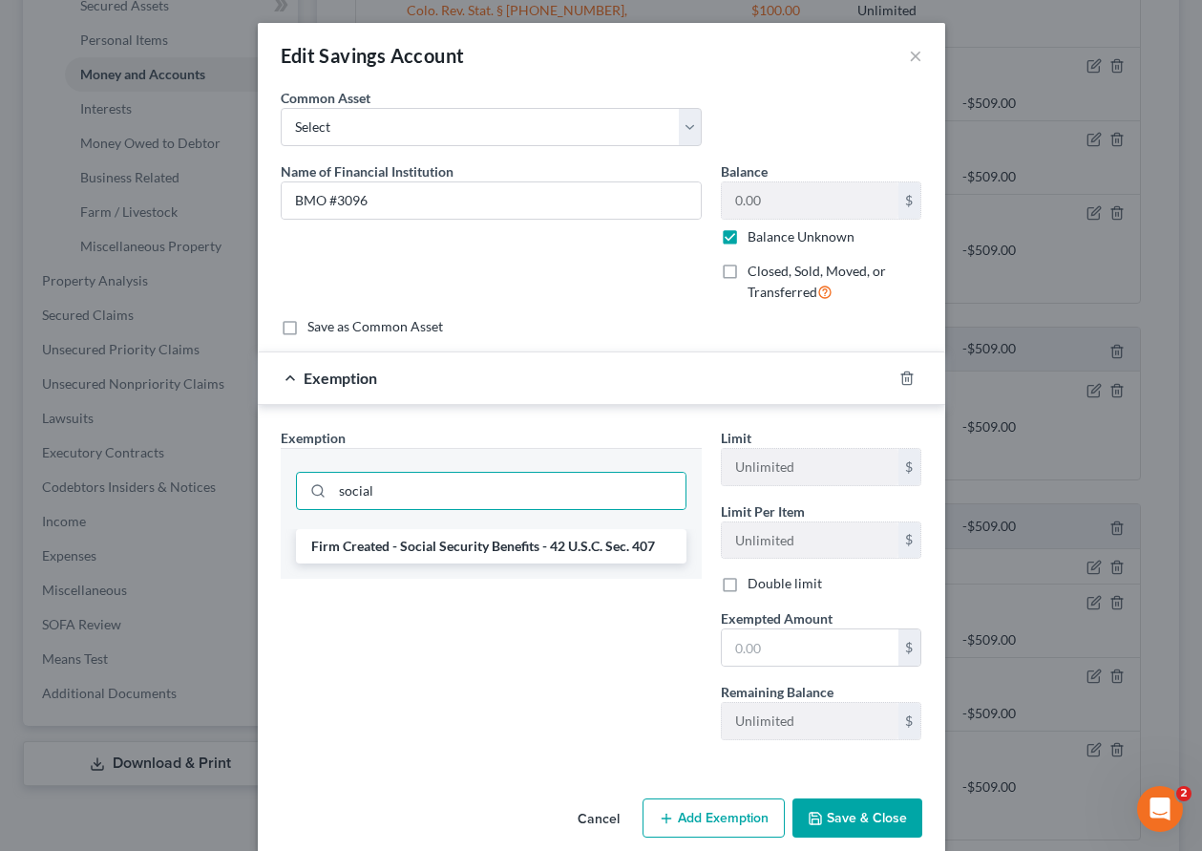
click at [520, 542] on li "Firm Created - Social Security Benefits - 42 U.S.C. Sec. 407" at bounding box center [491, 546] width 391 height 34
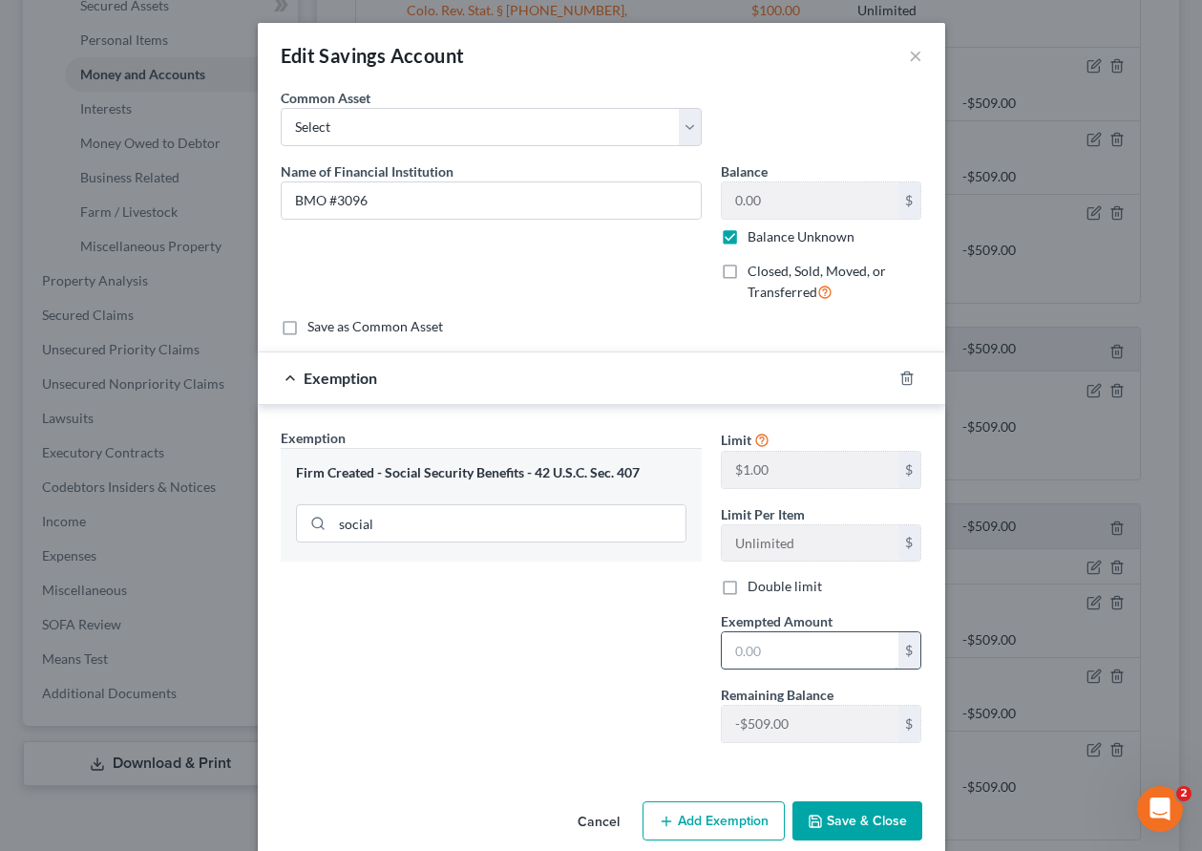
click at [806, 643] on input "text" at bounding box center [810, 650] width 177 height 36
click at [869, 817] on button "Save & Close" at bounding box center [858, 821] width 130 height 40
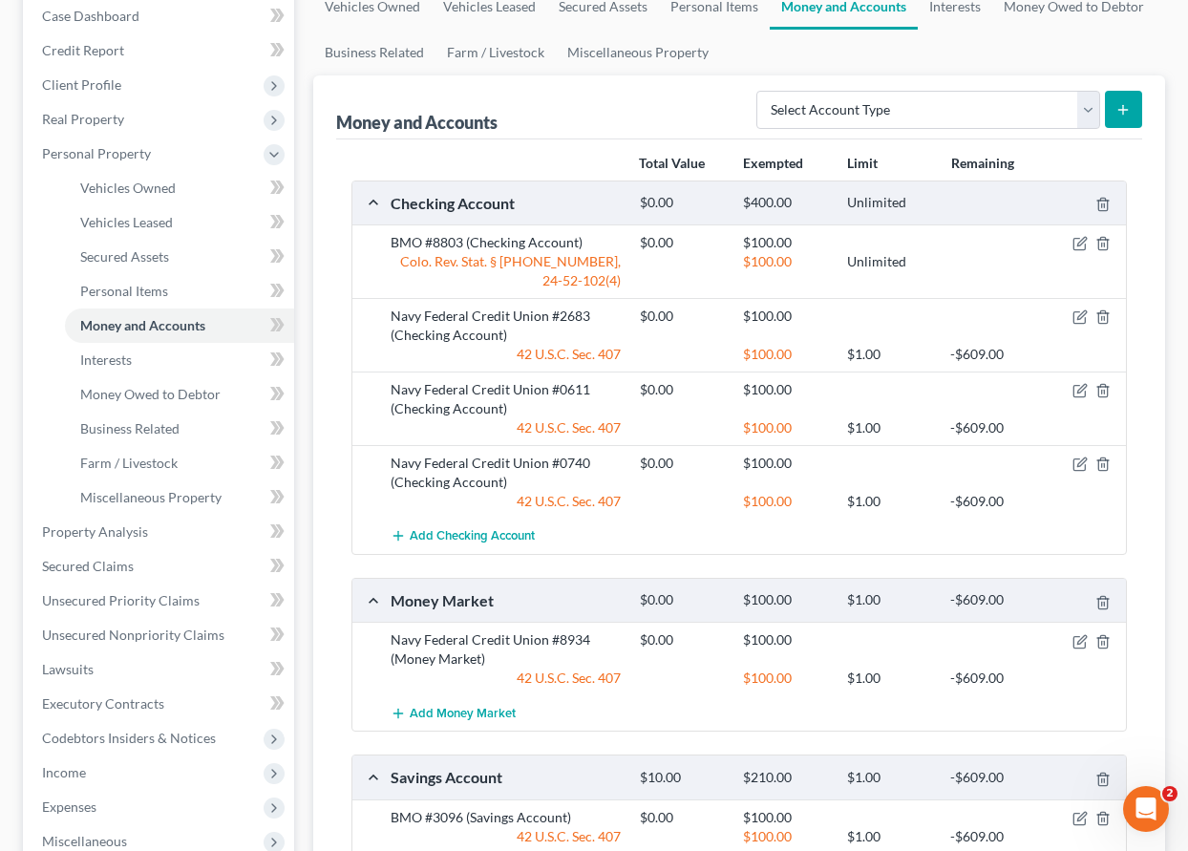
scroll to position [103, 0]
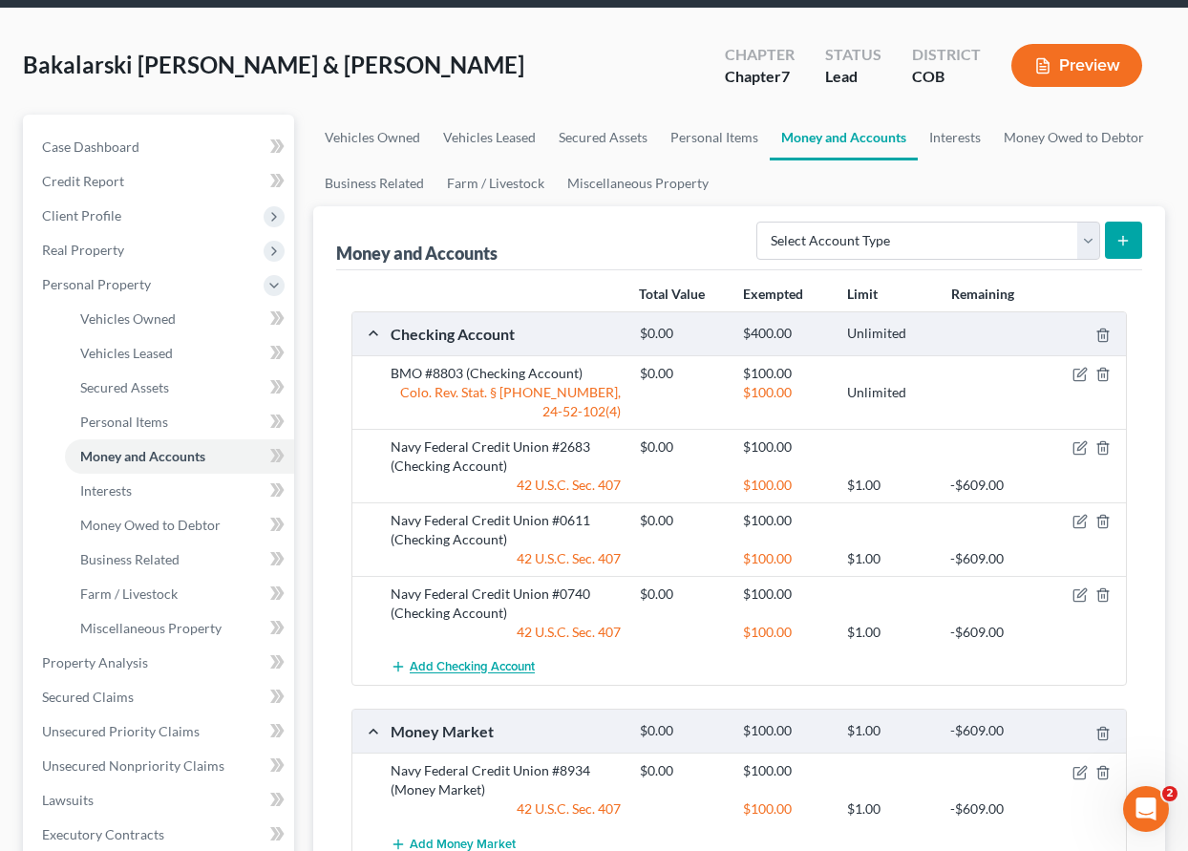
click at [477, 663] on span "Add Checking Account" at bounding box center [472, 667] width 125 height 15
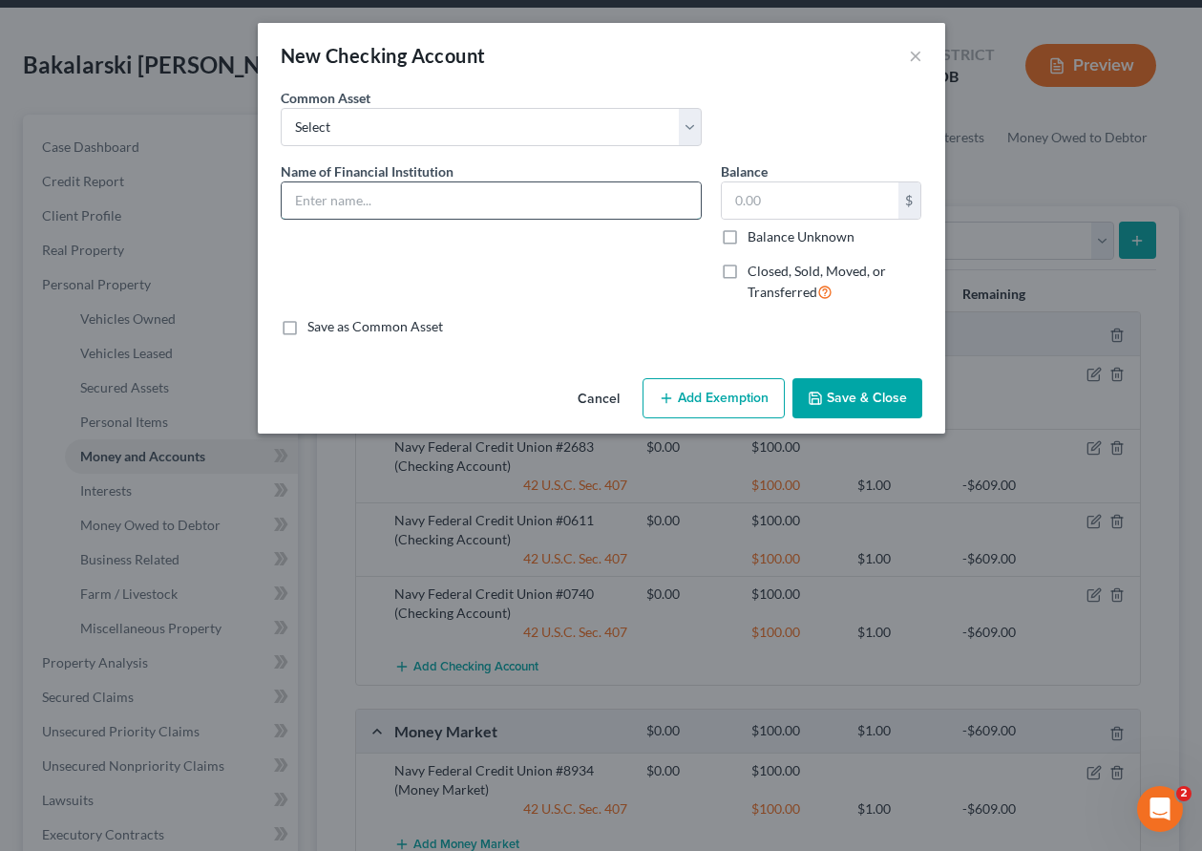
click at [396, 199] on input "text" at bounding box center [491, 200] width 419 height 36
click at [748, 237] on label "Balance Unknown" at bounding box center [801, 236] width 107 height 19
click at [755, 237] on input "Balance Unknown" at bounding box center [761, 233] width 12 height 12
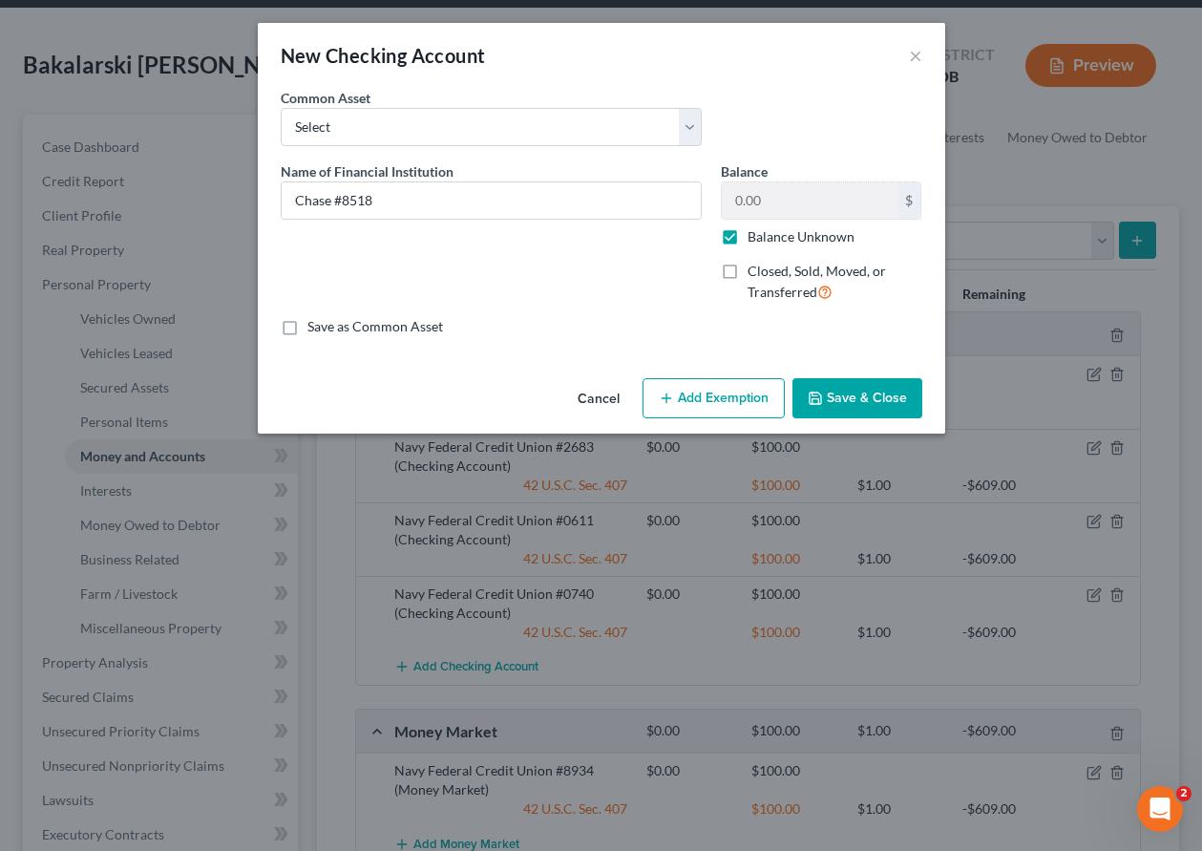
click at [748, 268] on label "Closed, Sold, Moved, or Transferred" at bounding box center [835, 282] width 175 height 41
click at [755, 268] on input "Closed, Sold, Moved, or Transferred" at bounding box center [761, 268] width 12 height 12
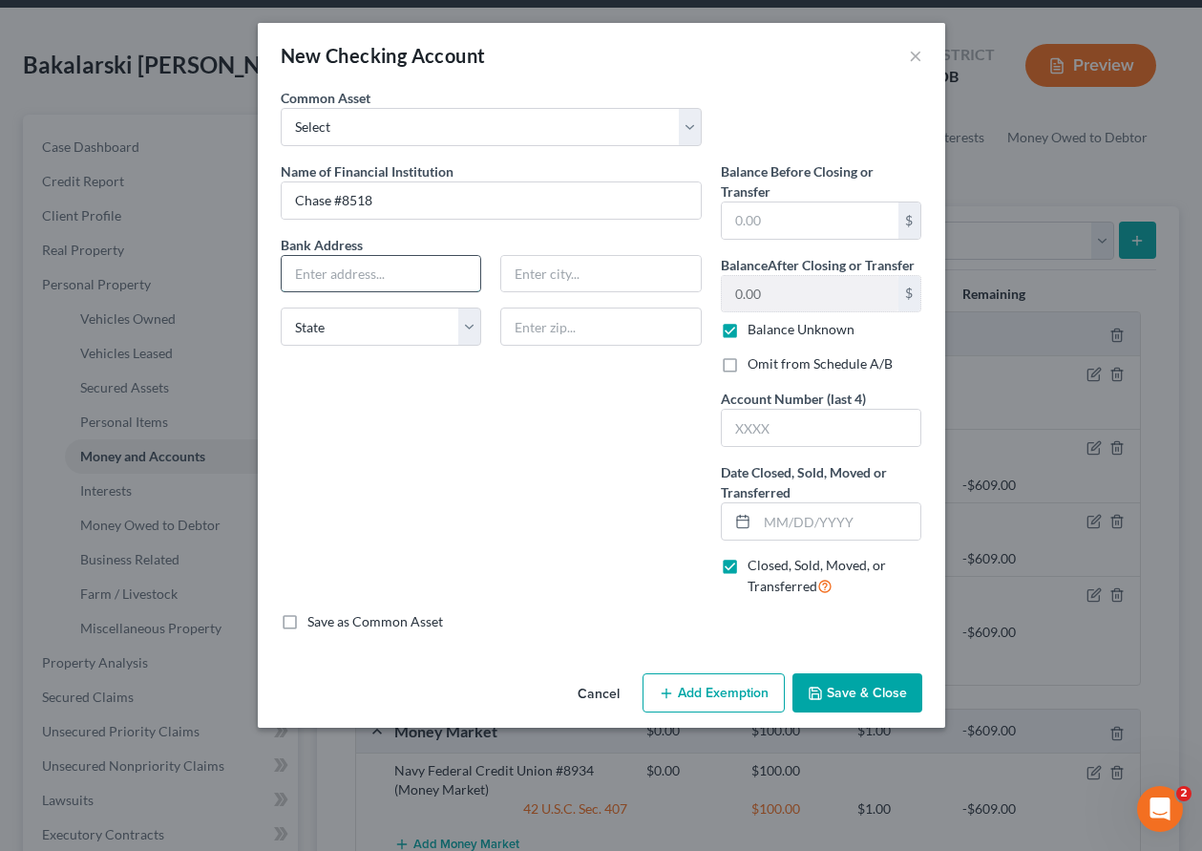
click at [421, 267] on input "text" at bounding box center [382, 274] width 200 height 36
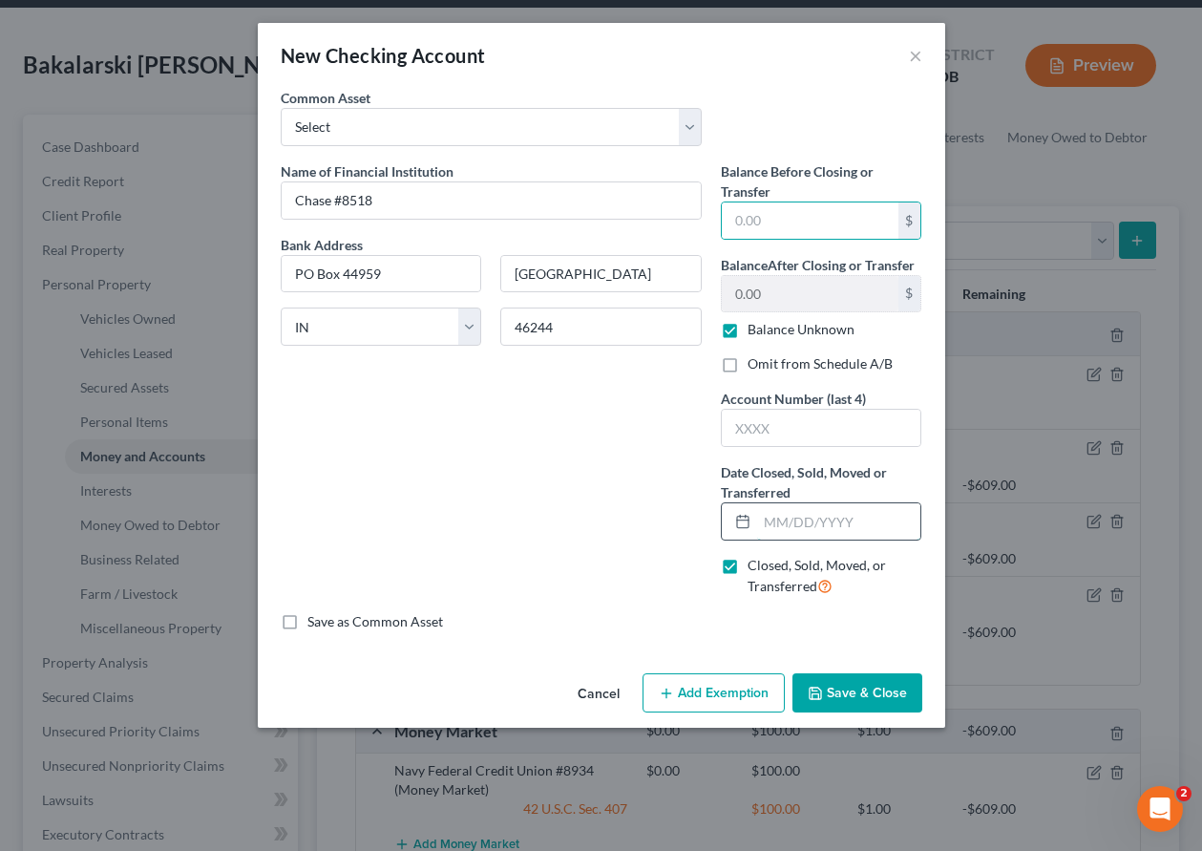
click at [807, 519] on input "text" at bounding box center [839, 521] width 164 height 36
click at [599, 687] on button "Cancel" at bounding box center [598, 694] width 73 height 38
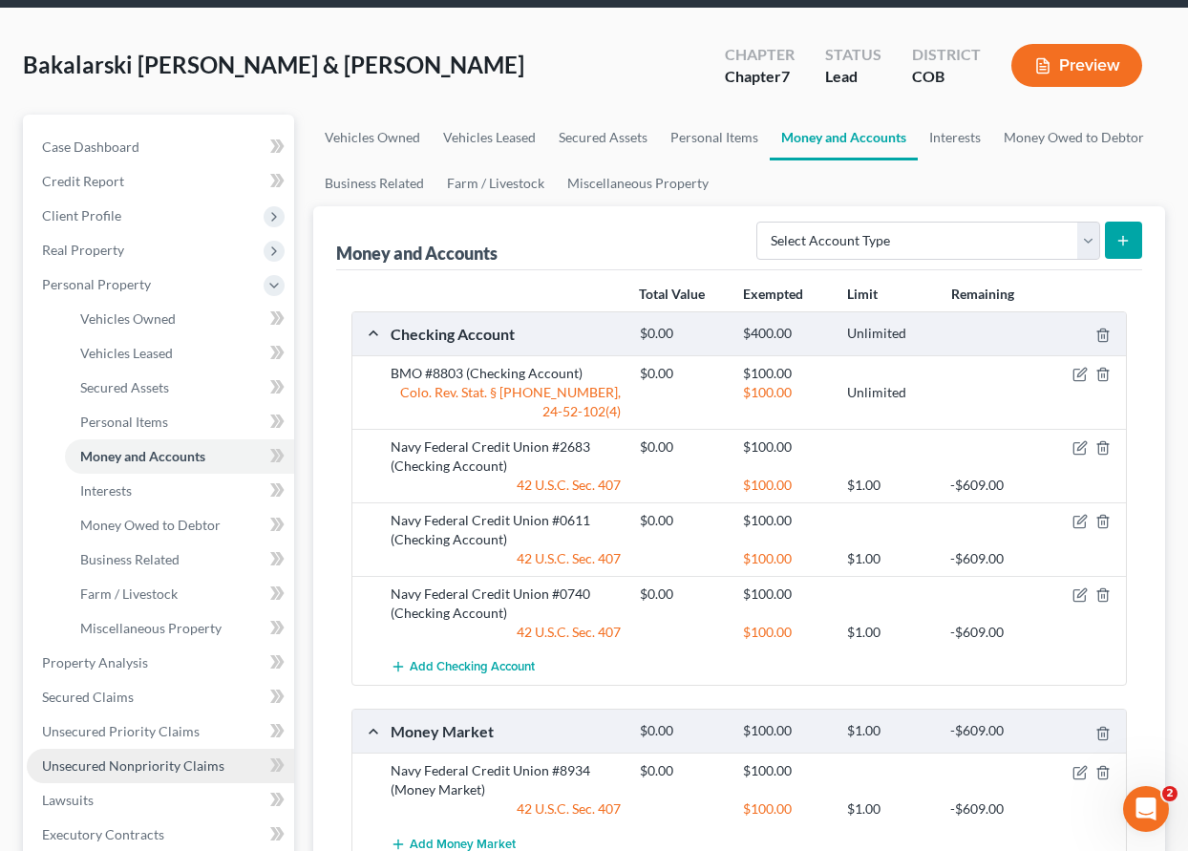
click at [154, 762] on span "Unsecured Nonpriority Claims" at bounding box center [133, 765] width 182 height 16
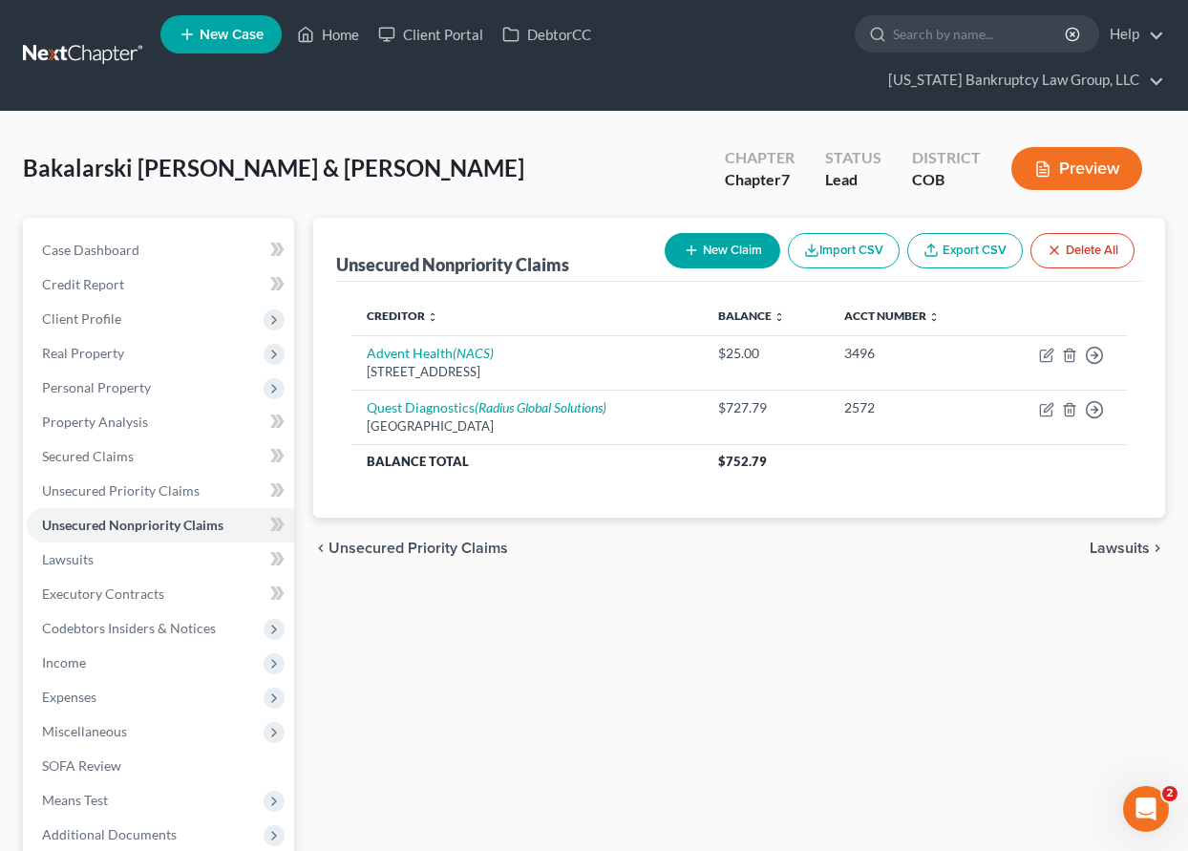
click at [710, 244] on button "New Claim" at bounding box center [723, 250] width 116 height 35
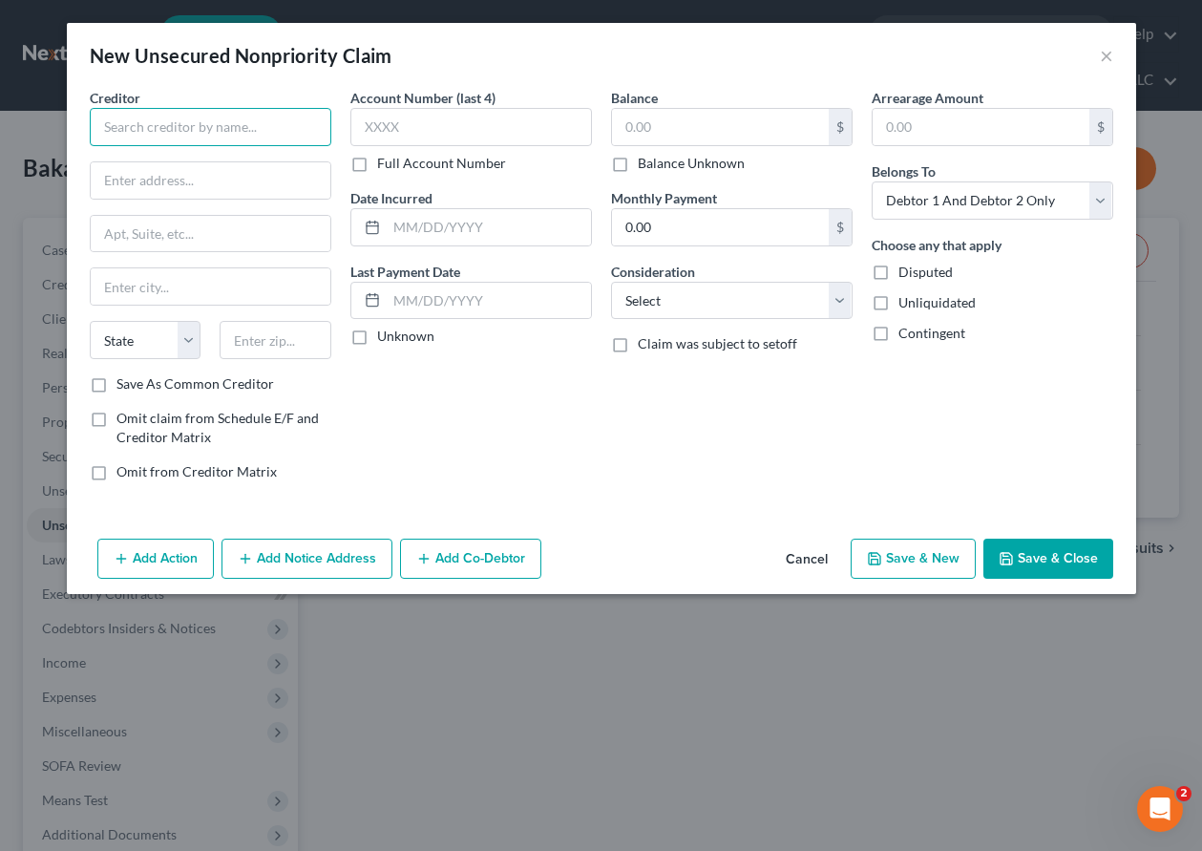
click at [226, 135] on input "text" at bounding box center [211, 127] width 242 height 38
click at [203, 172] on input "text" at bounding box center [211, 180] width 240 height 36
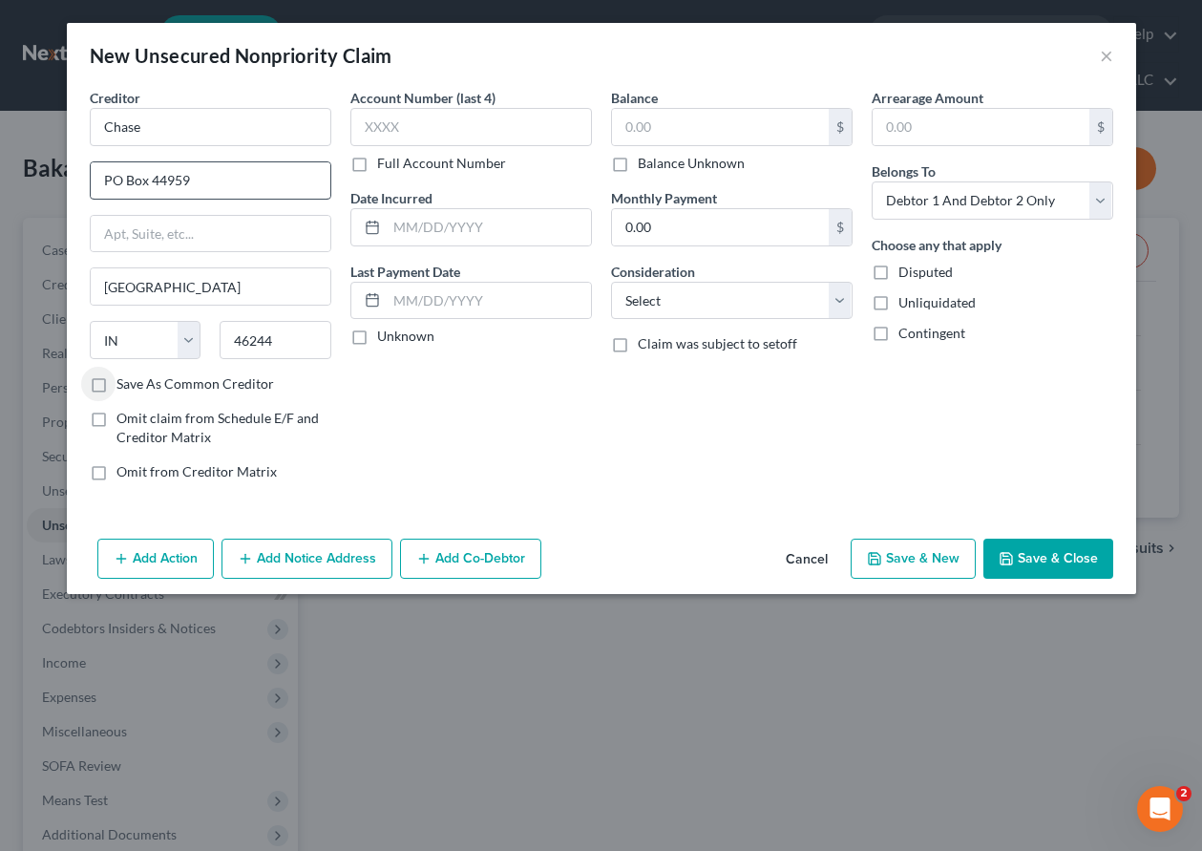
click at [124, 374] on input "Save As Common Creditor" at bounding box center [130, 380] width 12 height 12
click at [440, 139] on input "text" at bounding box center [471, 127] width 242 height 38
click at [690, 124] on input "text" at bounding box center [720, 127] width 217 height 36
click at [1029, 193] on select "Select Debtor 1 Only Debtor 2 Only Debtor 1 And Debtor 2 Only At Least One Of T…" at bounding box center [993, 200] width 242 height 38
click at [872, 181] on select "Select Debtor 1 Only Debtor 2 Only Debtor 1 And Debtor 2 Only At Least One Of T…" at bounding box center [993, 200] width 242 height 38
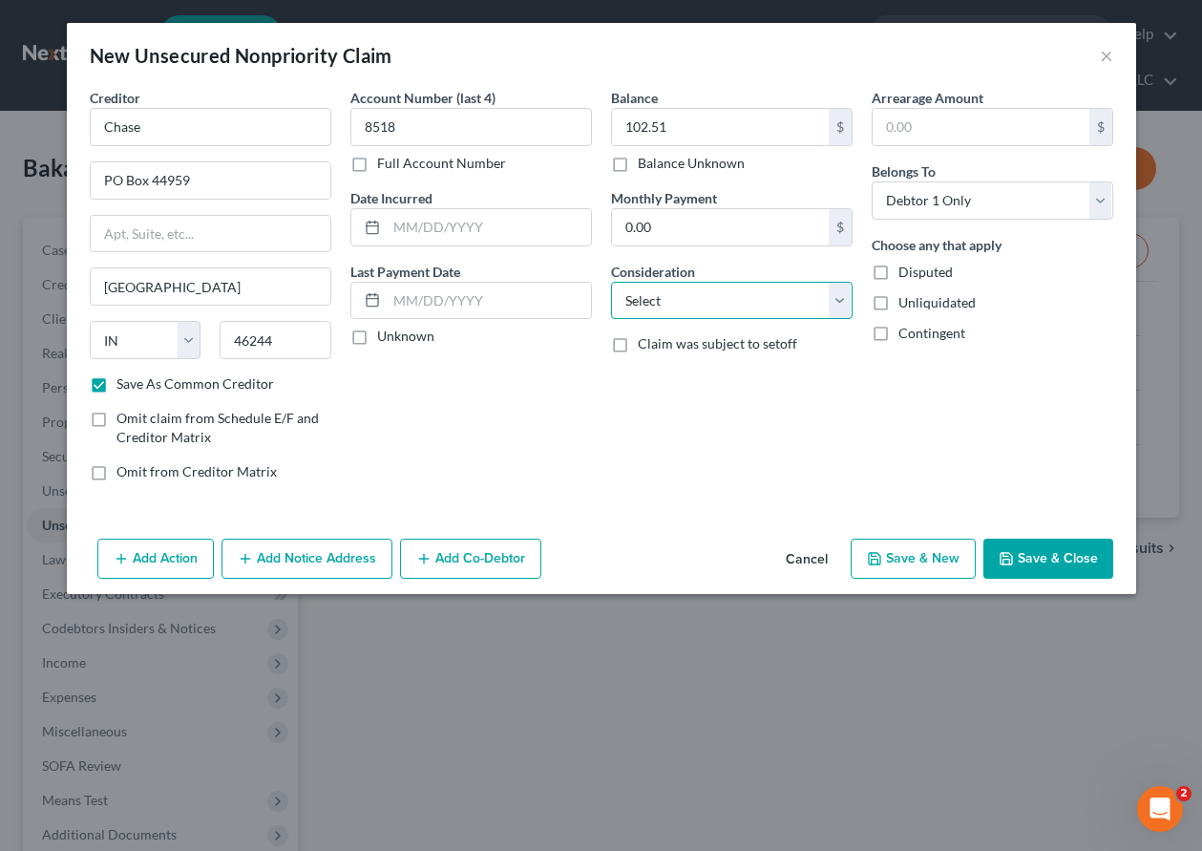
click at [753, 303] on select "Select Cable / Satellite Services Collection Agency Credit Card Debt Debt Couns…" at bounding box center [732, 301] width 242 height 38
click at [611, 282] on select "Select Cable / Satellite Services Collection Agency Credit Card Debt Debt Couns…" at bounding box center [732, 301] width 242 height 38
click at [1039, 547] on button "Save & Close" at bounding box center [1049, 559] width 130 height 40
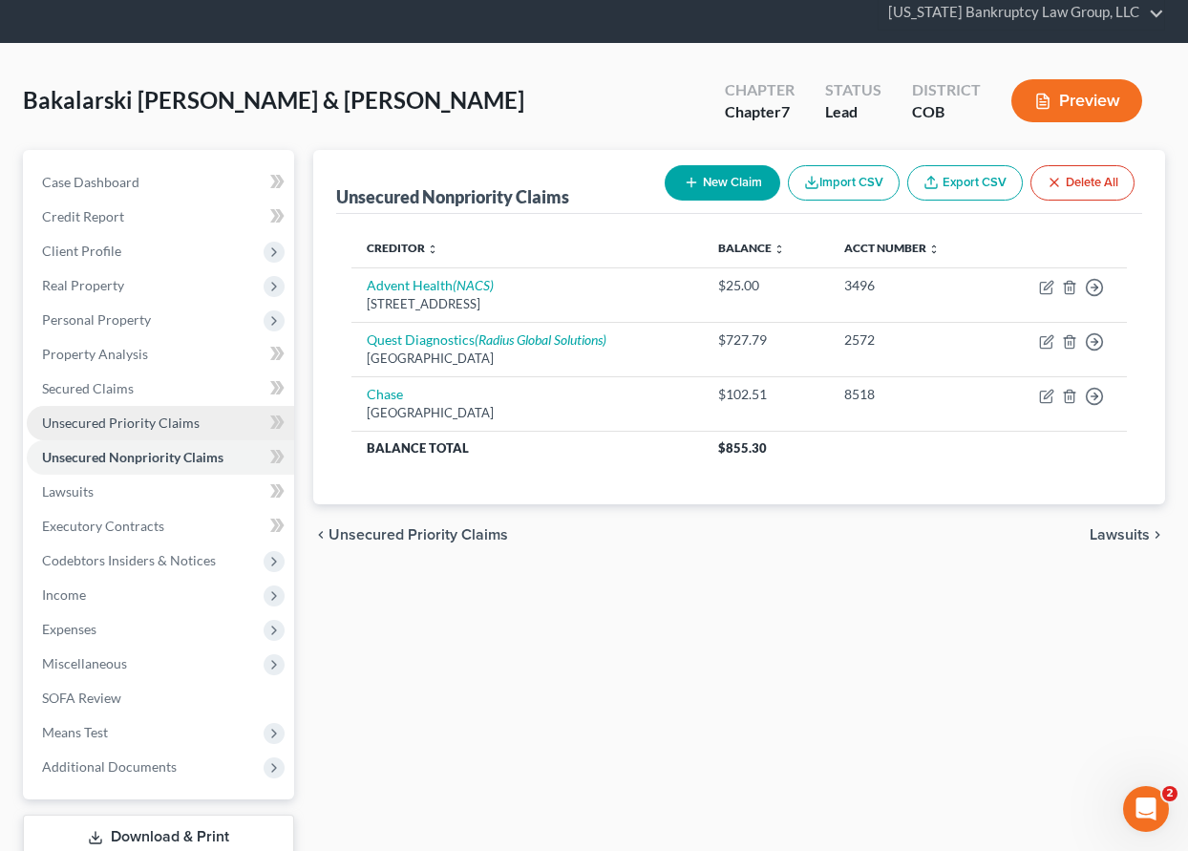
scroll to position [149, 0]
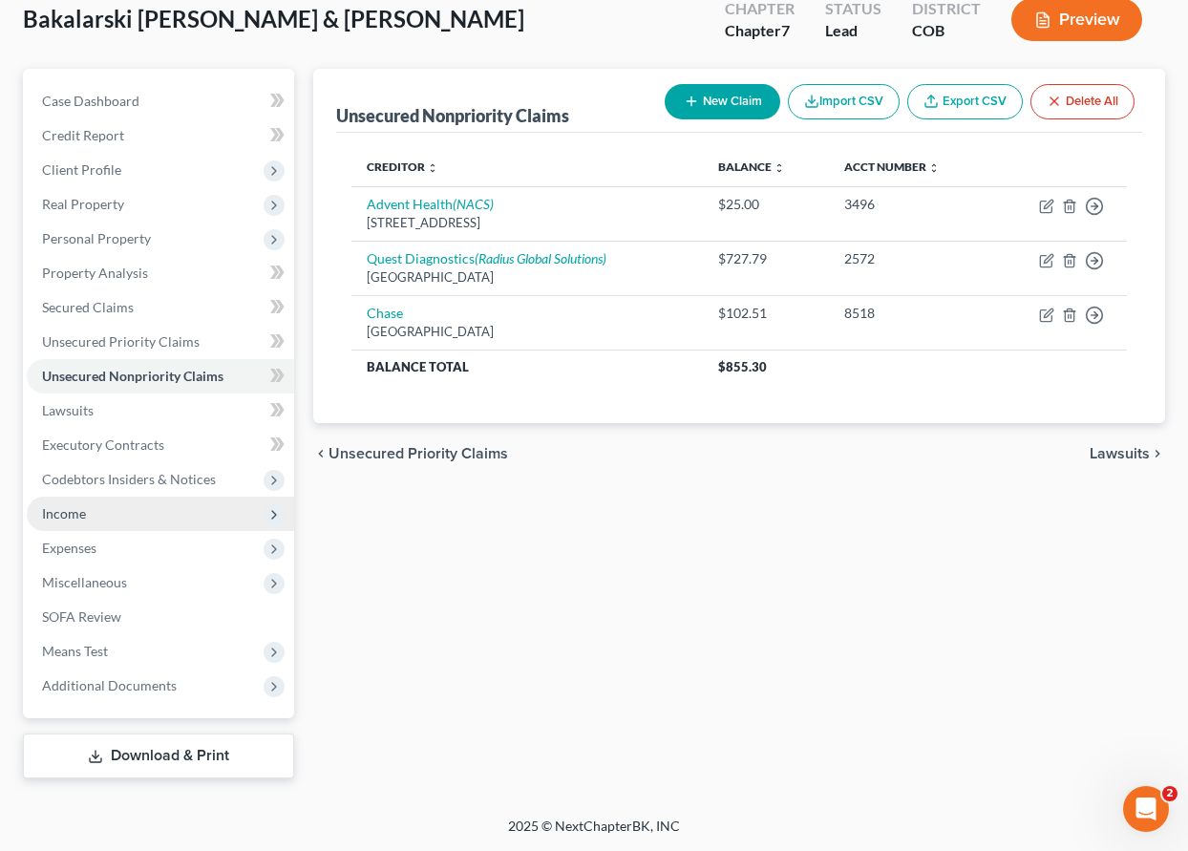
click at [74, 506] on span "Income" at bounding box center [64, 513] width 44 height 16
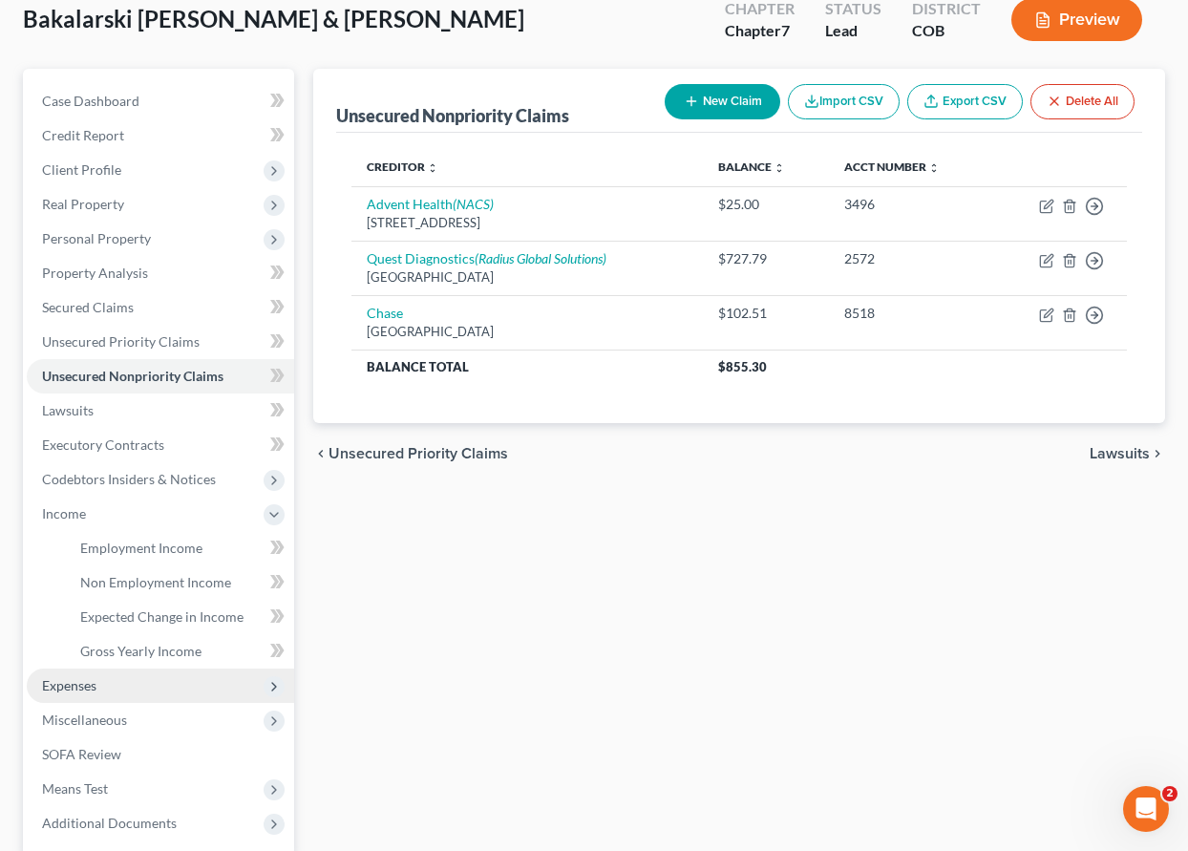
click at [88, 687] on span "Expenses" at bounding box center [69, 685] width 54 height 16
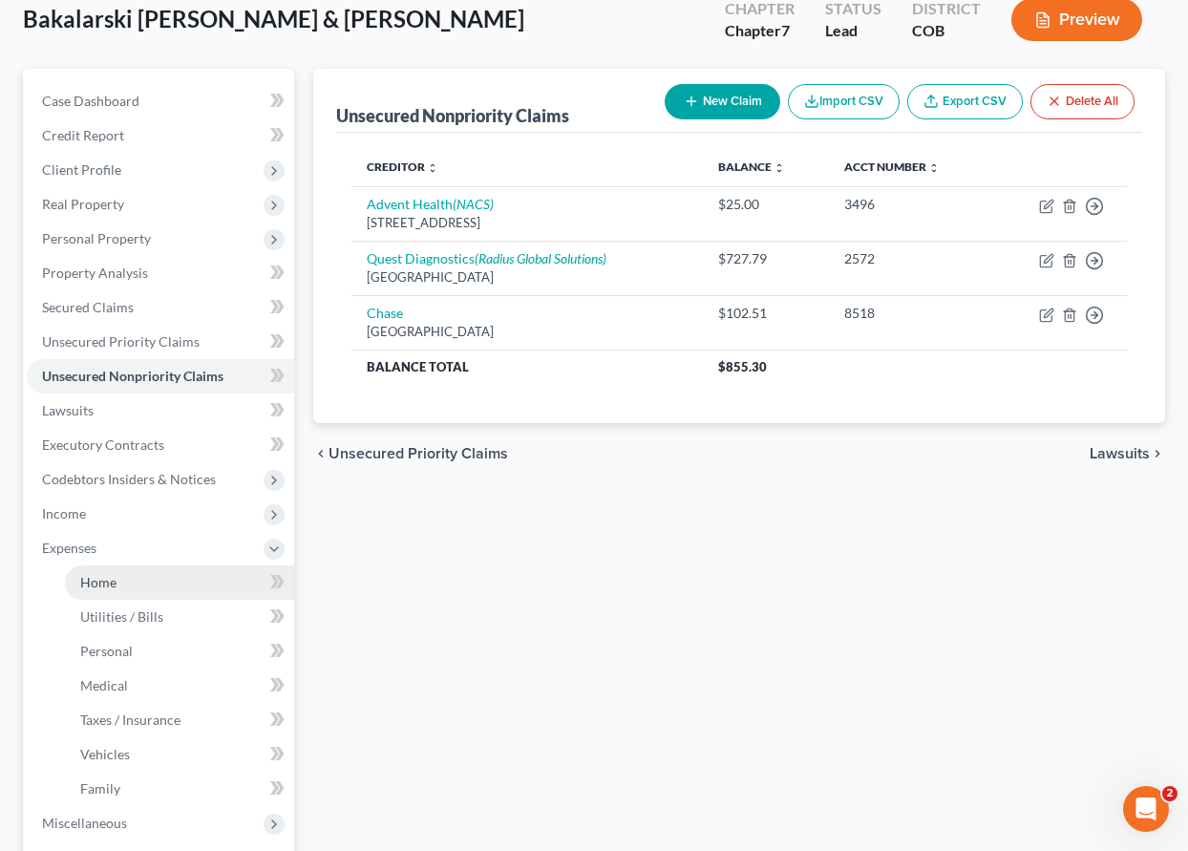
click at [85, 577] on span "Home" at bounding box center [98, 582] width 36 height 16
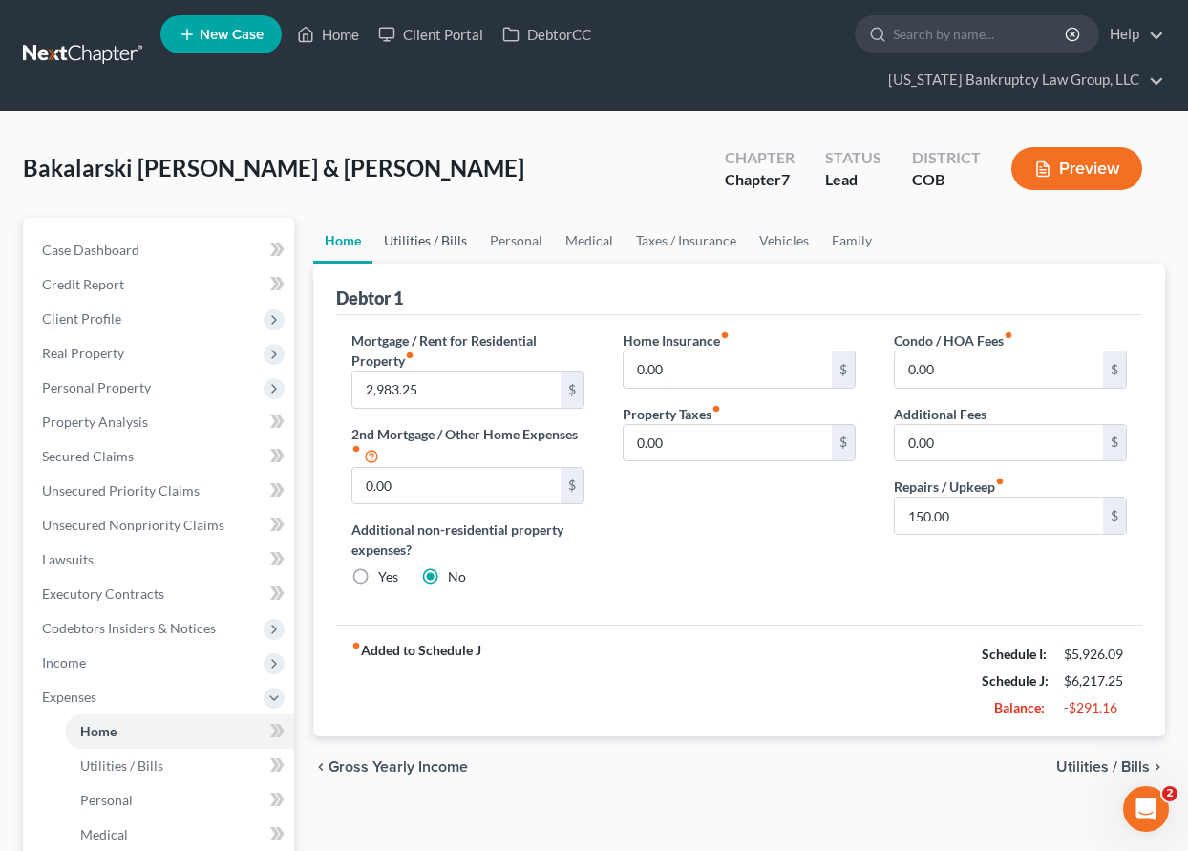
click at [423, 239] on link "Utilities / Bills" at bounding box center [425, 241] width 106 height 46
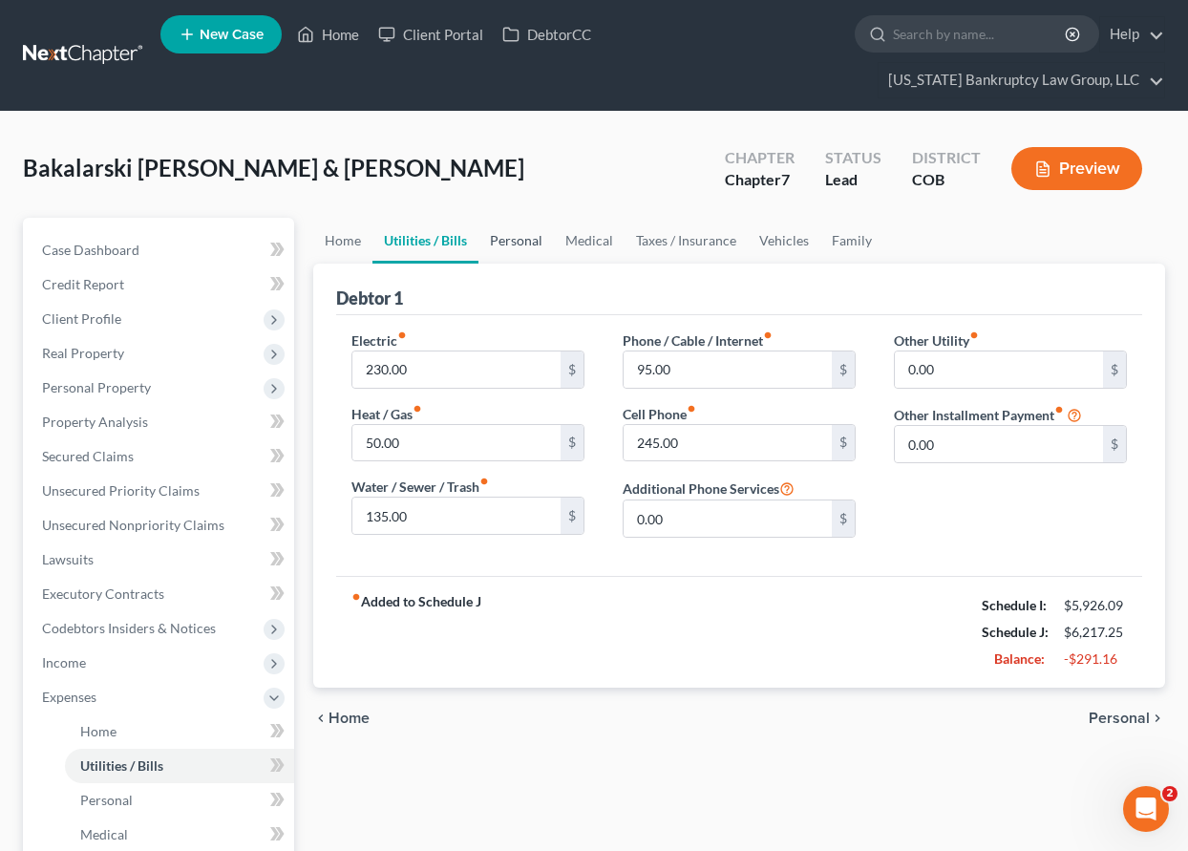
click at [518, 236] on link "Personal" at bounding box center [515, 241] width 75 height 46
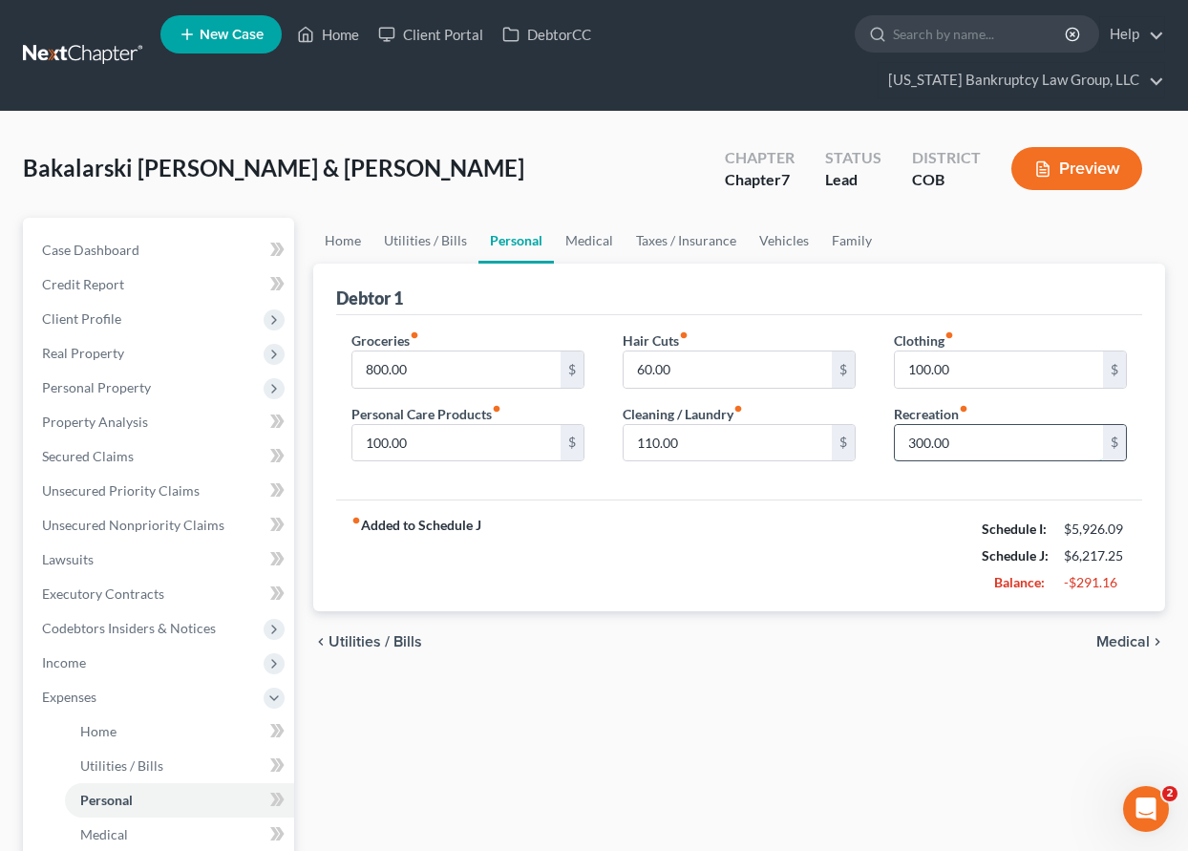
click at [970, 452] on input "300.00" at bounding box center [999, 443] width 208 height 36
click at [411, 371] on input "800.00" at bounding box center [456, 369] width 208 height 36
click at [579, 239] on link "Medical" at bounding box center [589, 241] width 71 height 46
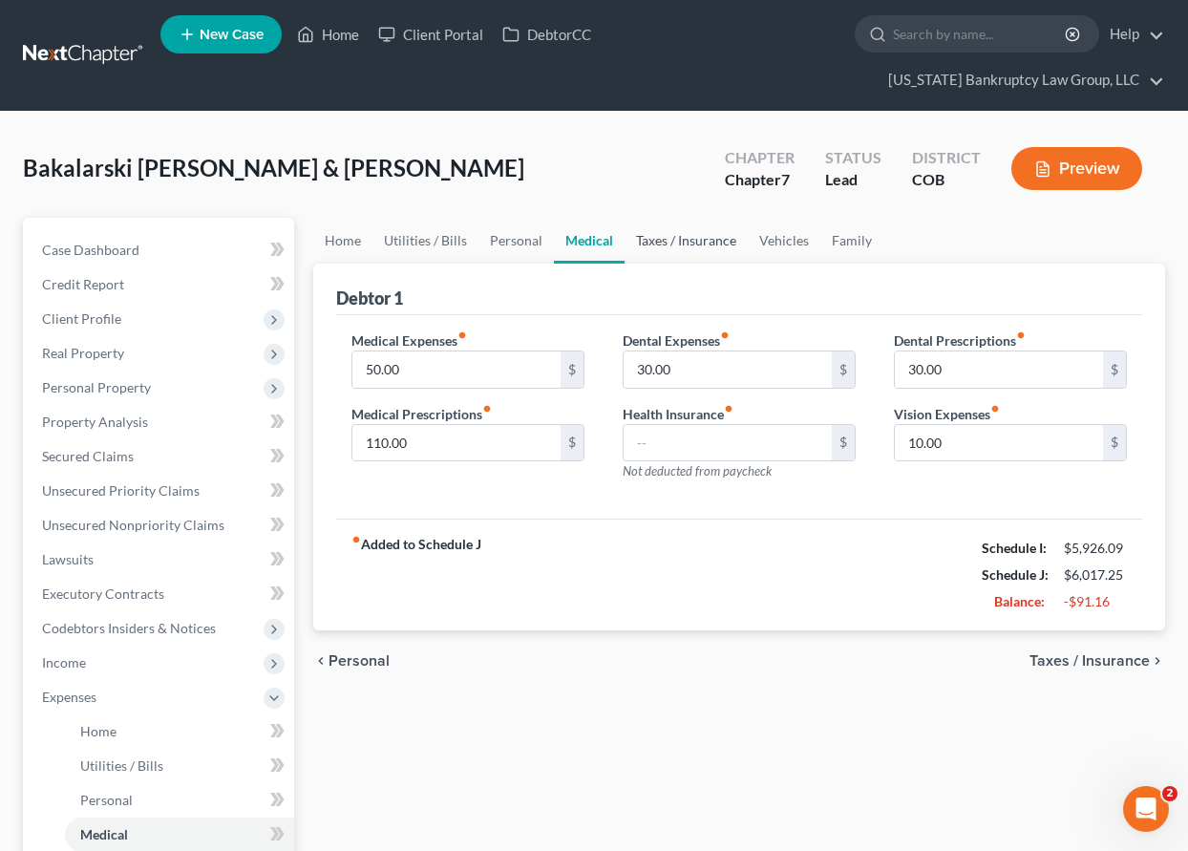
click at [647, 234] on link "Taxes / Insurance" at bounding box center [686, 241] width 123 height 46
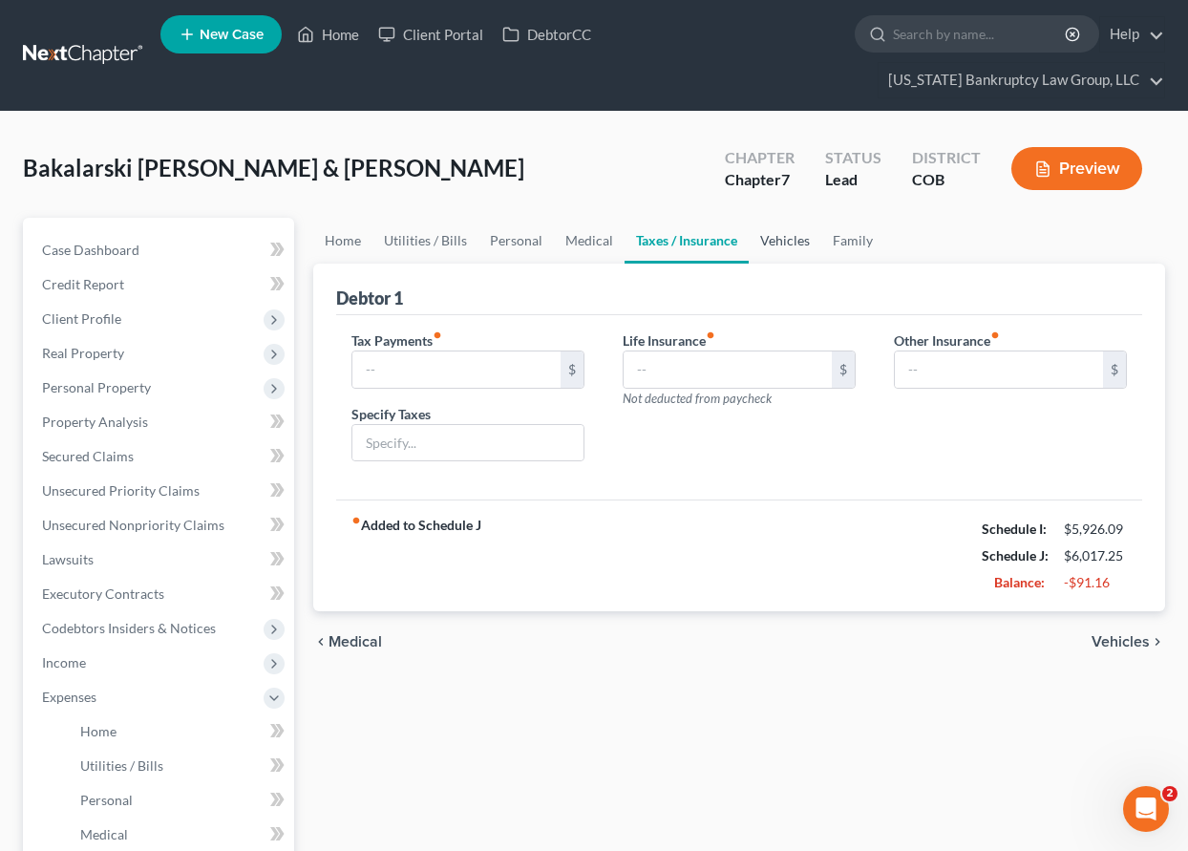
click at [763, 241] on link "Vehicles" at bounding box center [785, 241] width 73 height 46
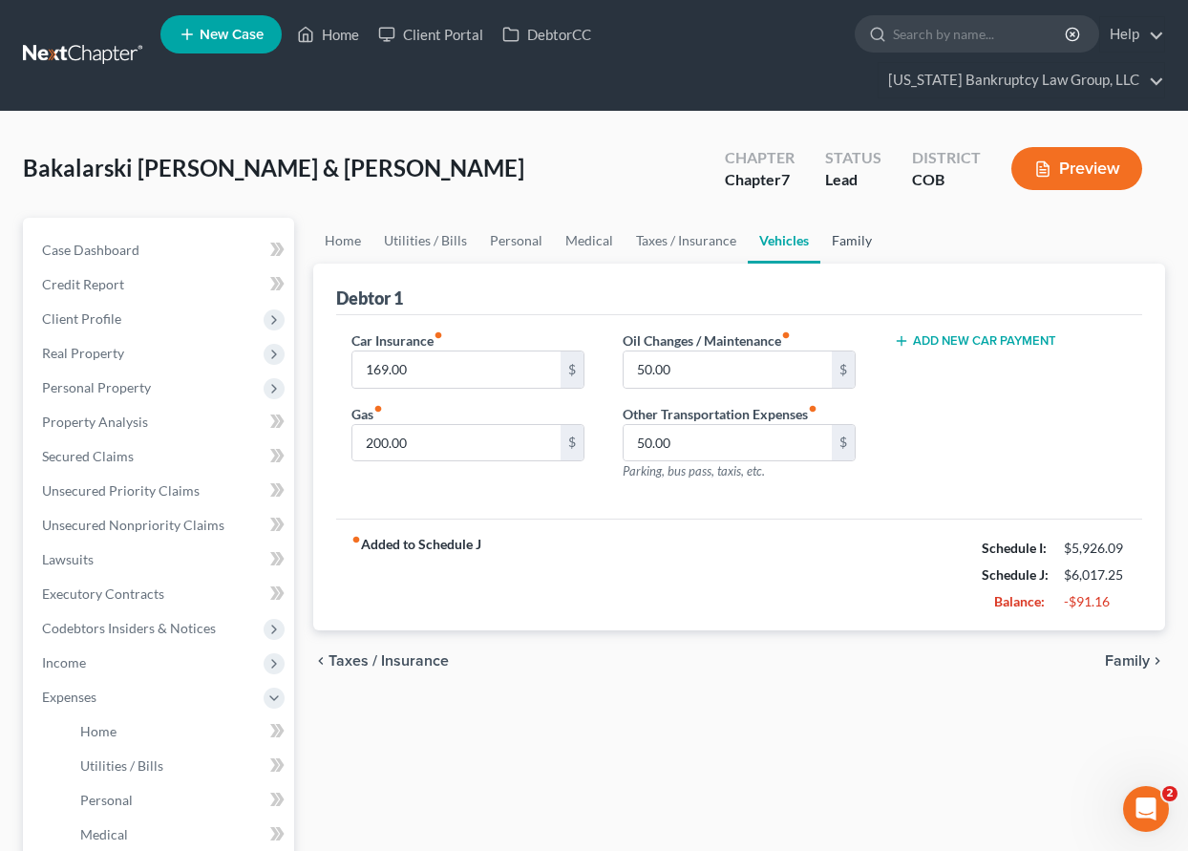
click at [863, 243] on link "Family" at bounding box center [851, 241] width 63 height 46
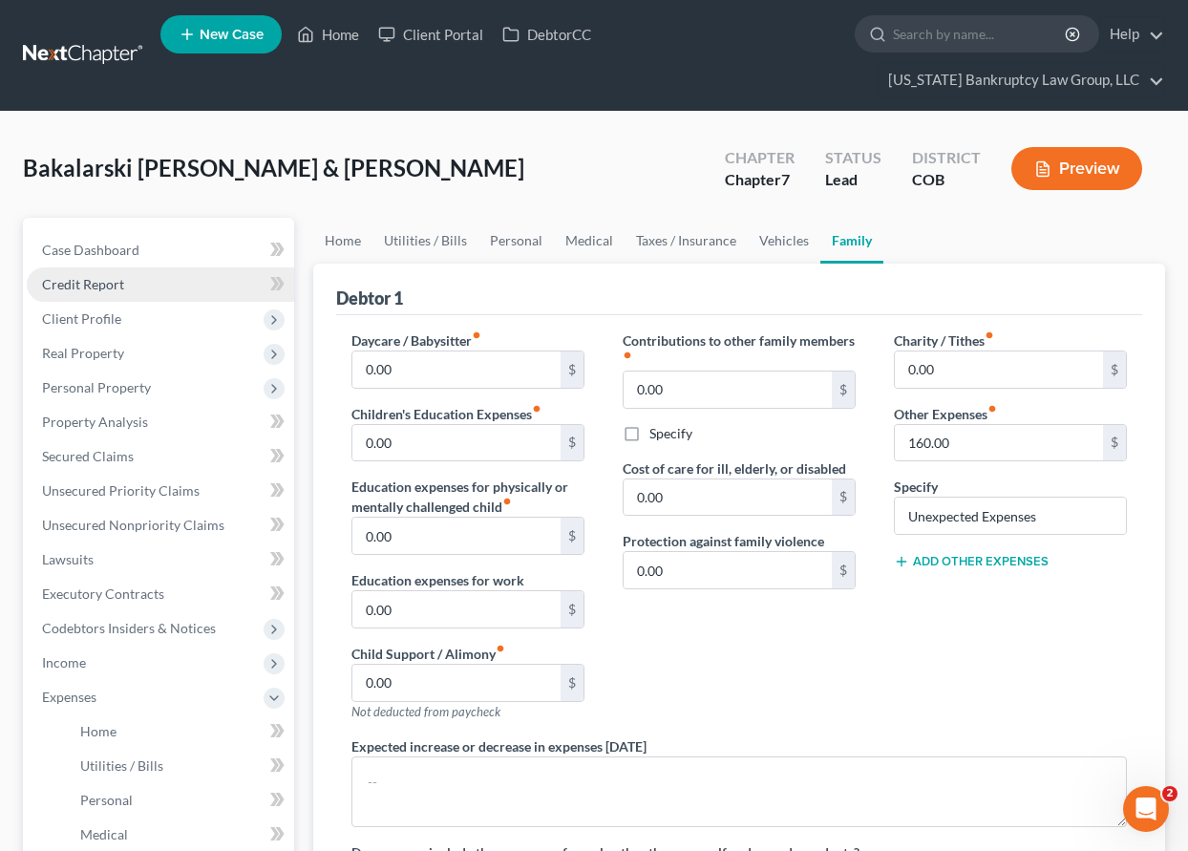
click at [96, 287] on span "Credit Report" at bounding box center [83, 284] width 82 height 16
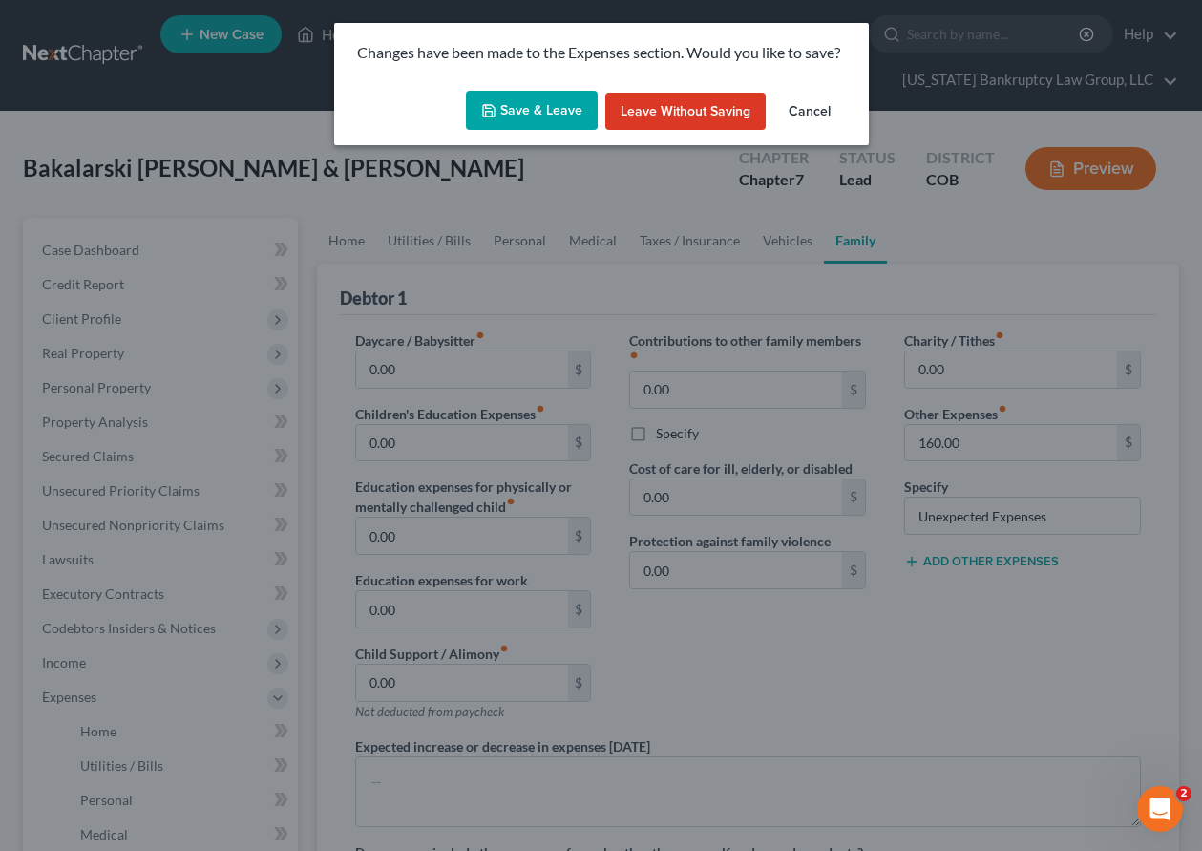
click at [562, 114] on button "Save & Leave" at bounding box center [532, 111] width 132 height 40
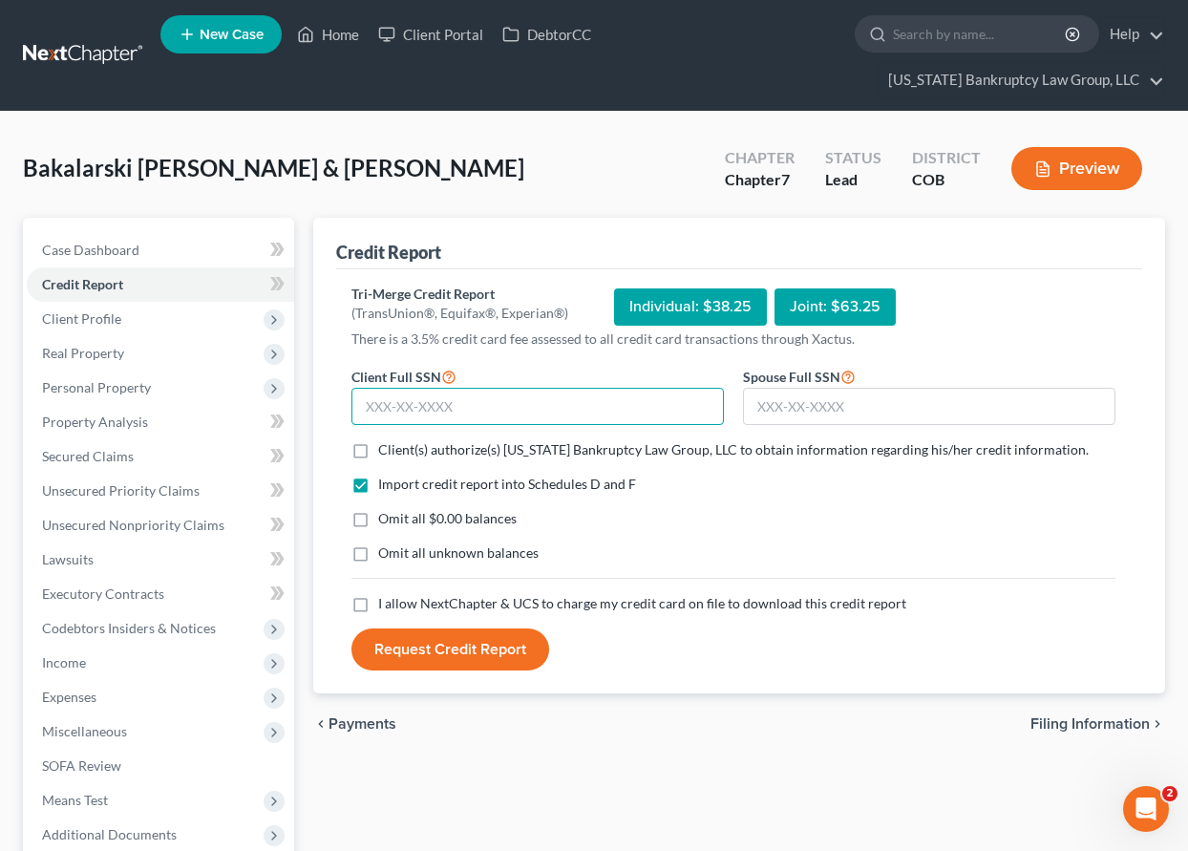
click at [463, 398] on input "text" at bounding box center [537, 407] width 372 height 38
click at [378, 455] on label "Client(s) authorize(s) [US_STATE] Bankruptcy Law Group, LLC to obtain informati…" at bounding box center [733, 449] width 710 height 19
click at [386, 453] on input "Client(s) authorize(s) [US_STATE] Bankruptcy Law Group, LLC to obtain informati…" at bounding box center [392, 446] width 12 height 12
click at [378, 520] on label "Omit all $0.00 balances" at bounding box center [447, 518] width 138 height 19
click at [386, 520] on input "Omit all $0.00 balances" at bounding box center [392, 515] width 12 height 12
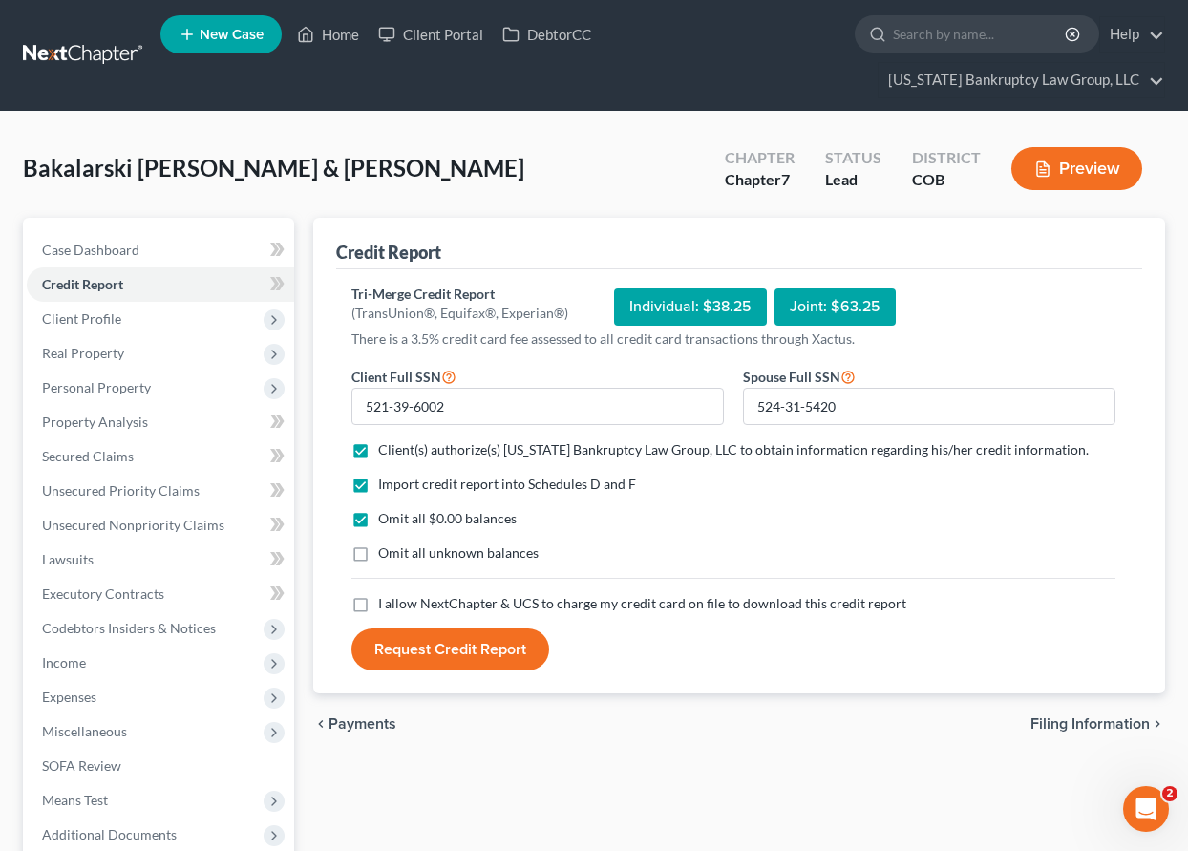
click at [378, 562] on label "Omit all unknown balances" at bounding box center [458, 552] width 160 height 19
click at [386, 556] on input "Omit all unknown balances" at bounding box center [392, 549] width 12 height 12
click at [378, 607] on label "I allow NextChapter & UCS to charge my credit card on file to download this cre…" at bounding box center [642, 603] width 528 height 19
click at [386, 606] on input "I allow NextChapter & UCS to charge my credit card on file to download this cre…" at bounding box center [392, 600] width 12 height 12
click at [414, 655] on button "Request Credit Report" at bounding box center [450, 649] width 198 height 42
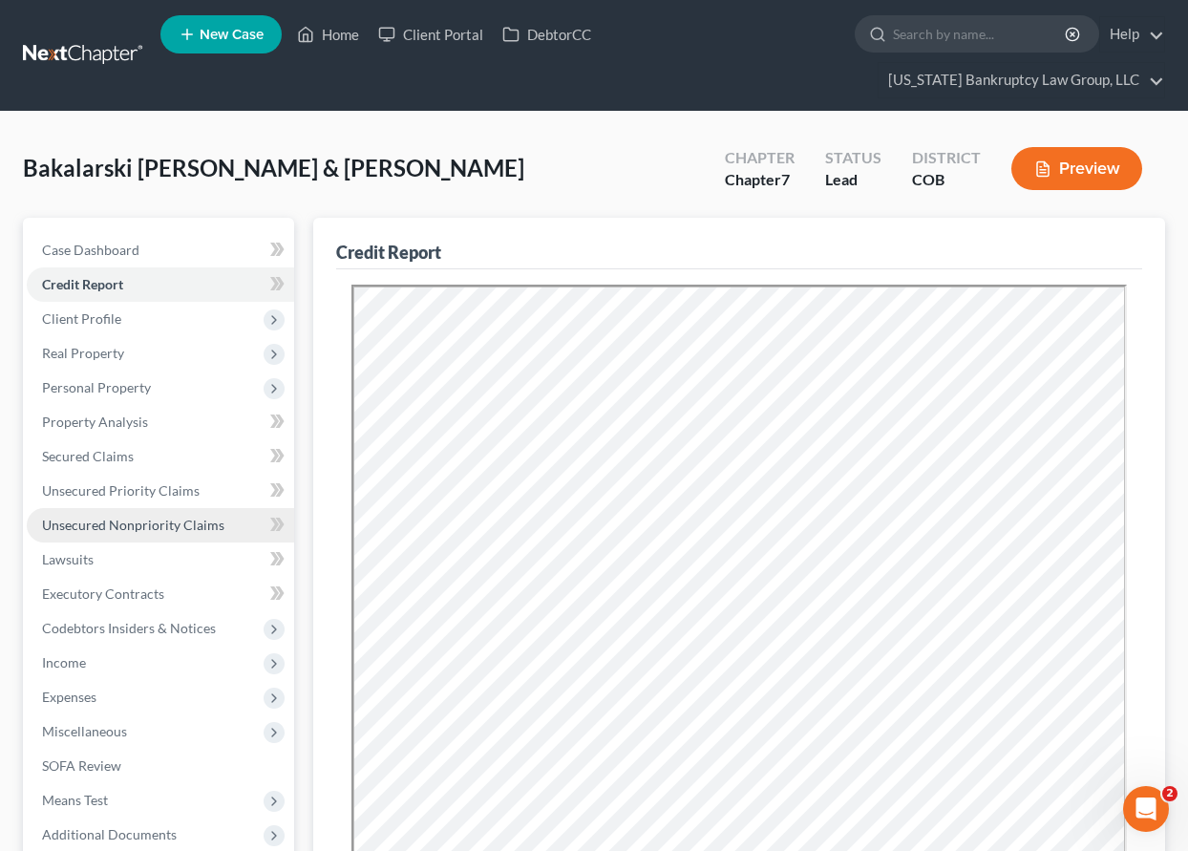
click at [110, 520] on span "Unsecured Nonpriority Claims" at bounding box center [133, 525] width 182 height 16
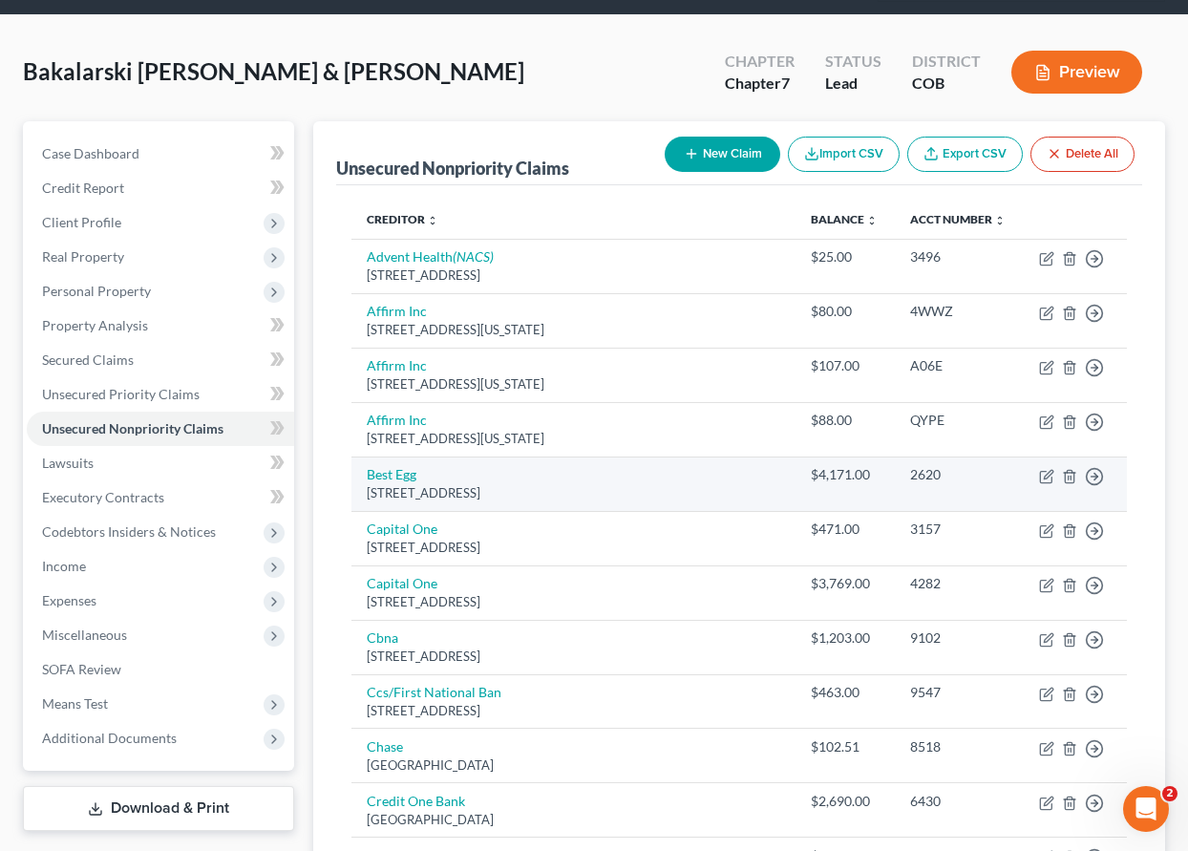
scroll to position [192, 0]
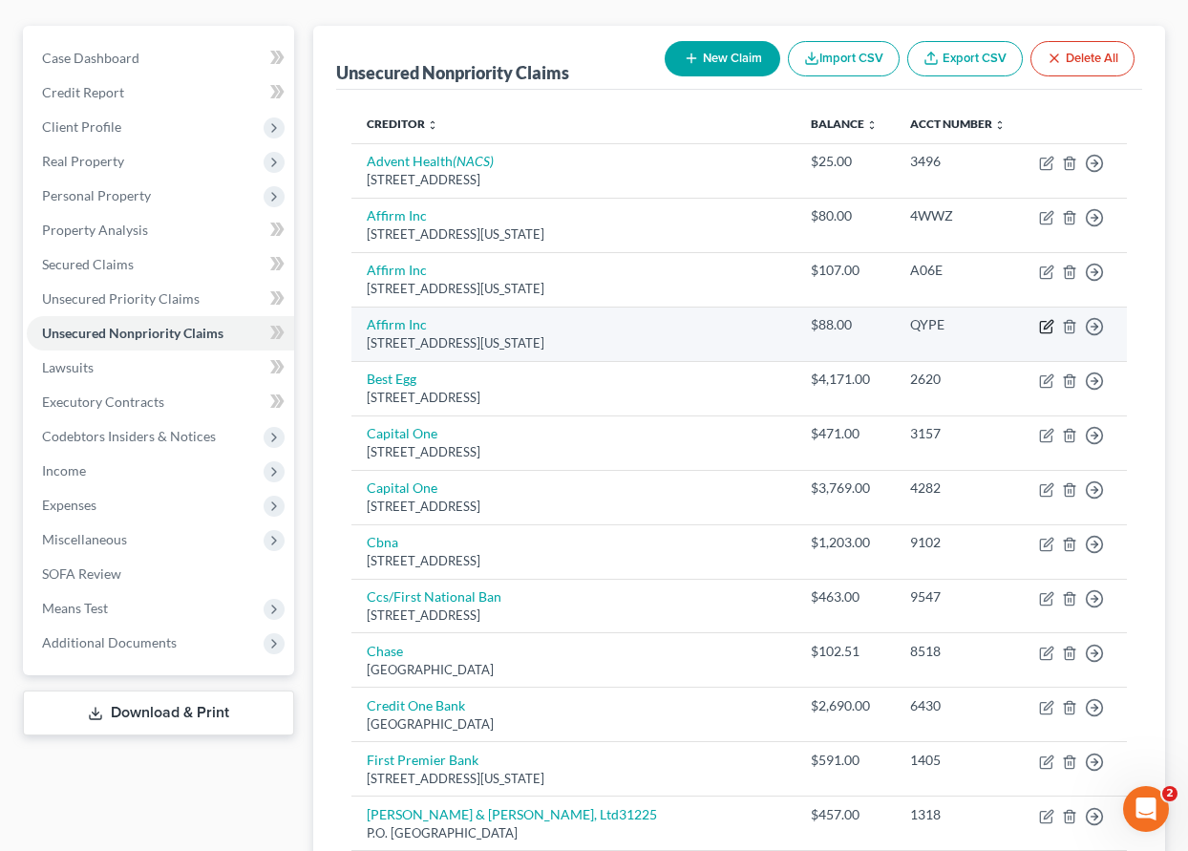
click at [1048, 329] on icon "button" at bounding box center [1046, 326] width 15 height 15
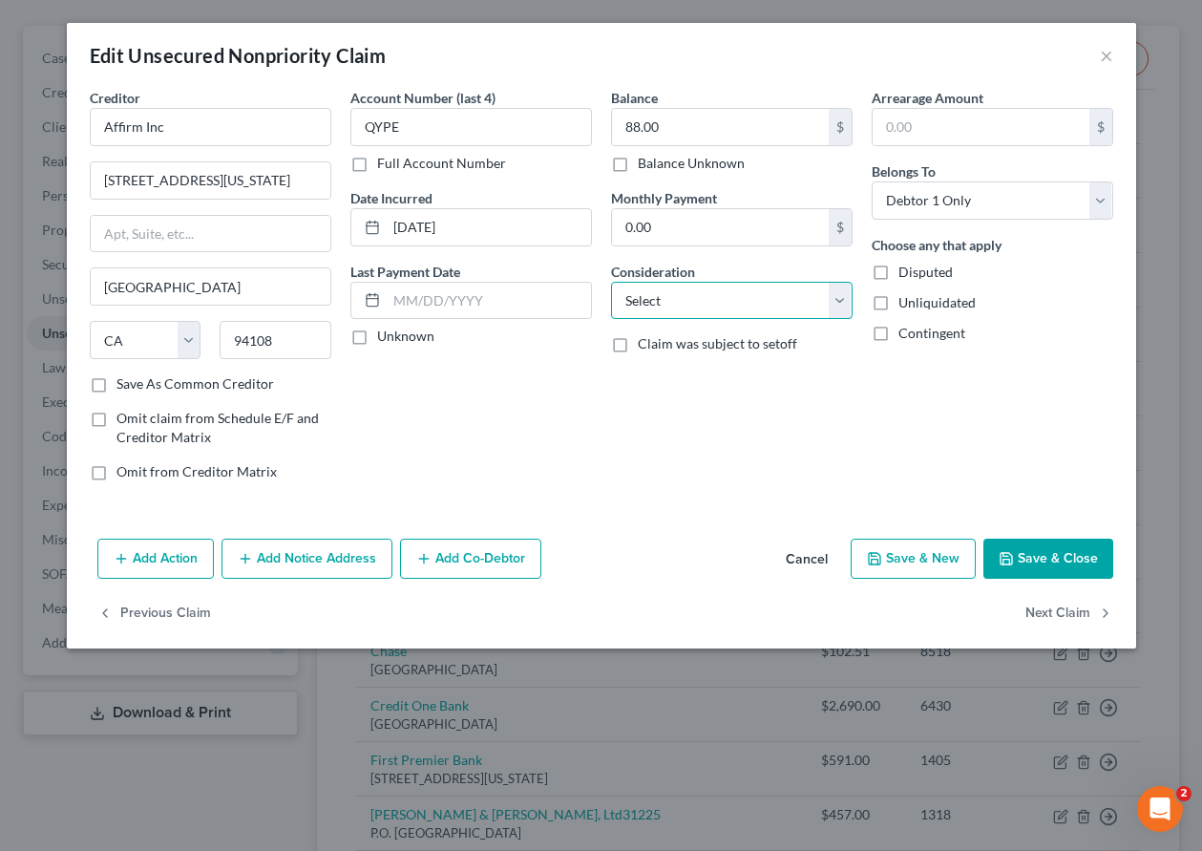
drag, startPoint x: 715, startPoint y: 297, endPoint x: 714, endPoint y: 315, distance: 18.2
click at [715, 297] on select "Select Cable / Satellite Services Collection Agency Credit Card Debt Debt Couns…" at bounding box center [732, 301] width 242 height 38
click at [611, 282] on select "Select Cable / Satellite Services Collection Agency Credit Card Debt Debt Couns…" at bounding box center [732, 301] width 242 height 38
click at [1044, 563] on button "Save & Close" at bounding box center [1049, 559] width 130 height 40
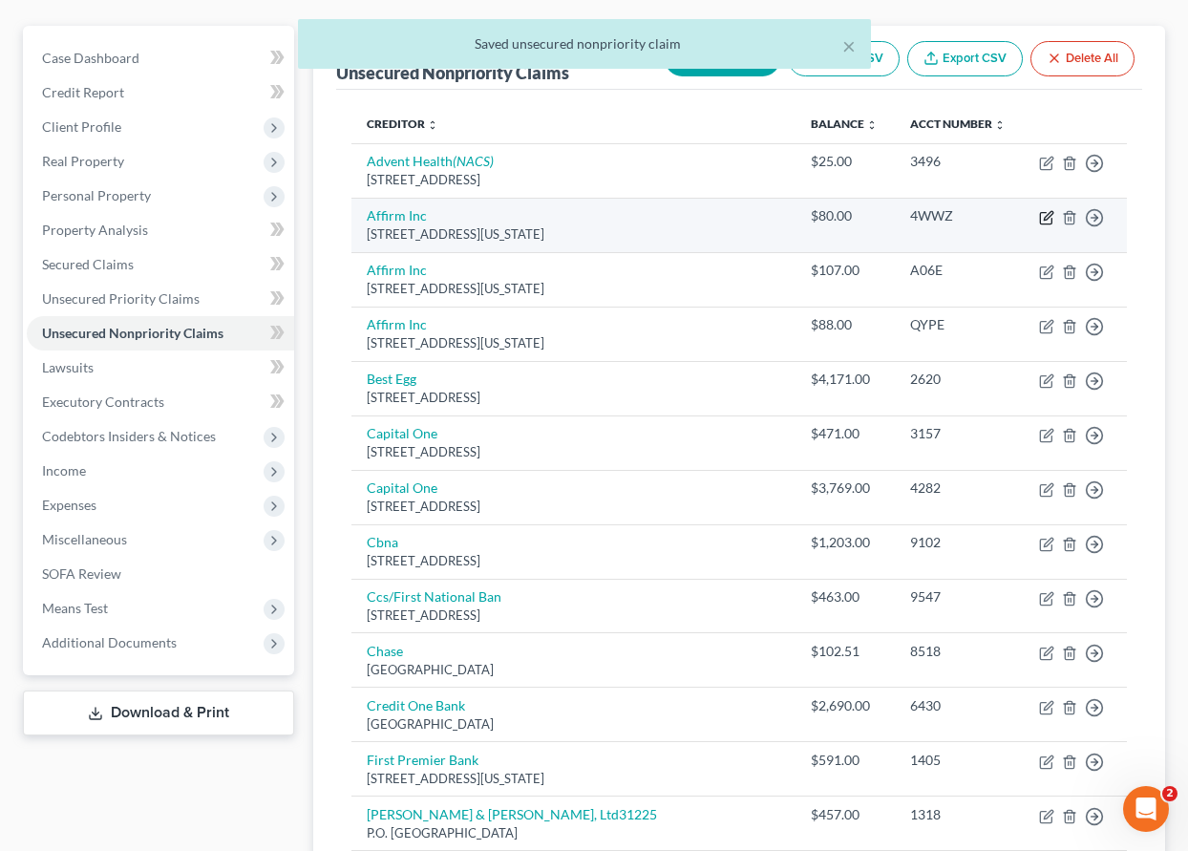
click at [1050, 221] on icon "button" at bounding box center [1046, 217] width 15 height 15
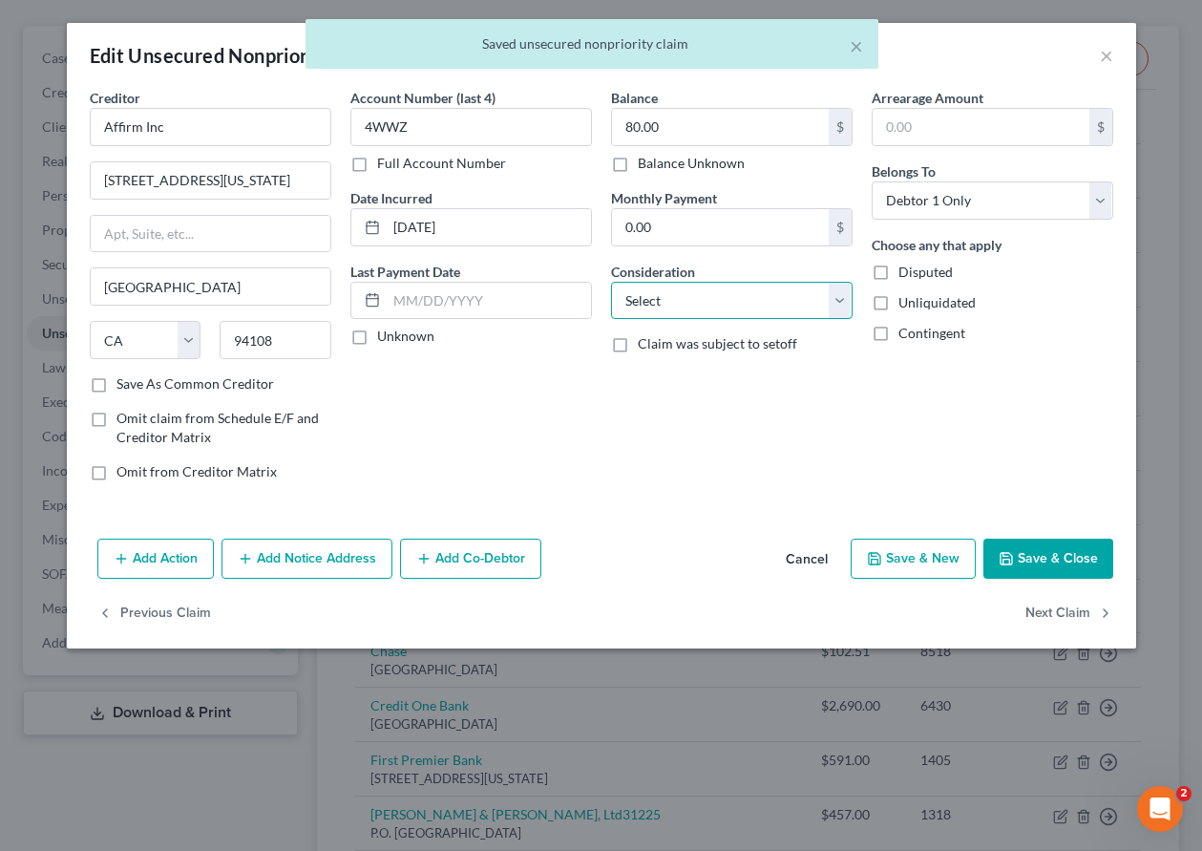
click at [776, 291] on select "Select Cable / Satellite Services Collection Agency Credit Card Debt Debt Couns…" at bounding box center [732, 301] width 242 height 38
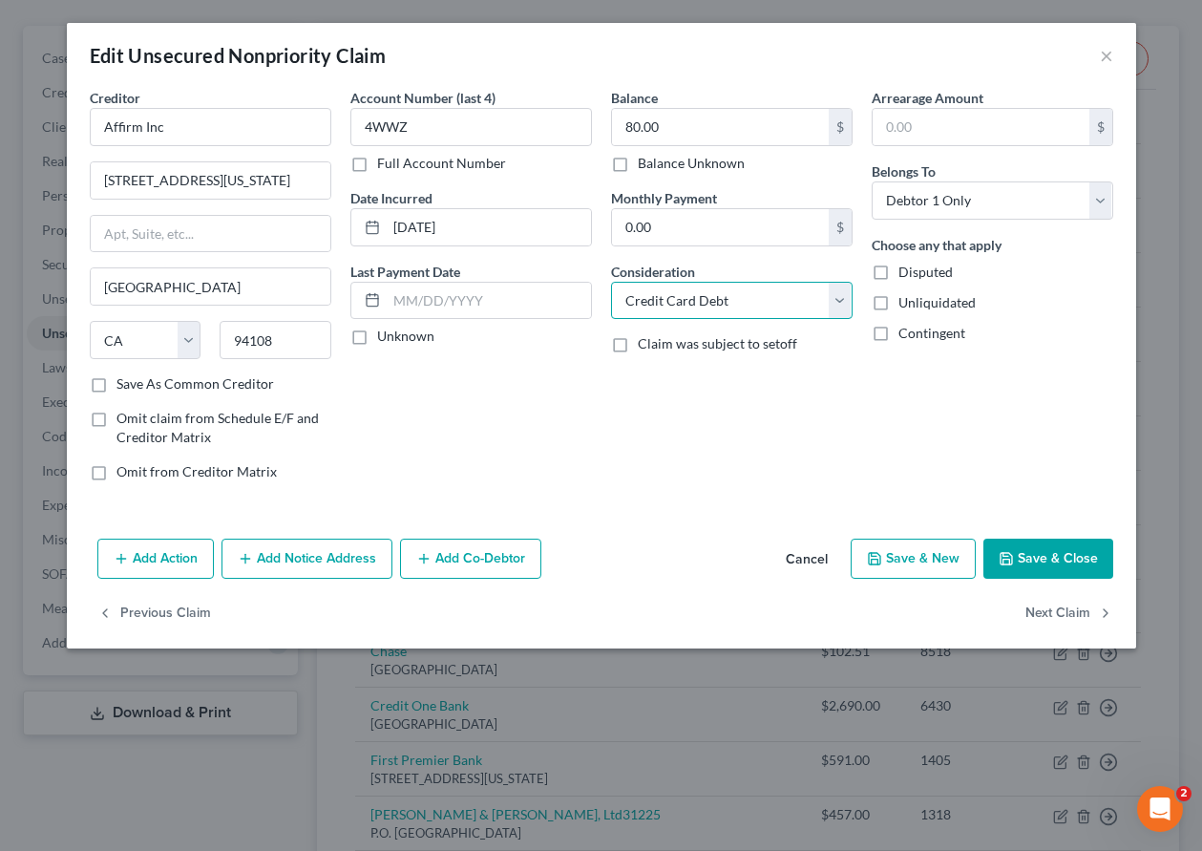
click at [611, 282] on select "Select Cable / Satellite Services Collection Agency Credit Card Debt Debt Couns…" at bounding box center [732, 301] width 242 height 38
click at [1053, 567] on button "Save & Close" at bounding box center [1049, 559] width 130 height 40
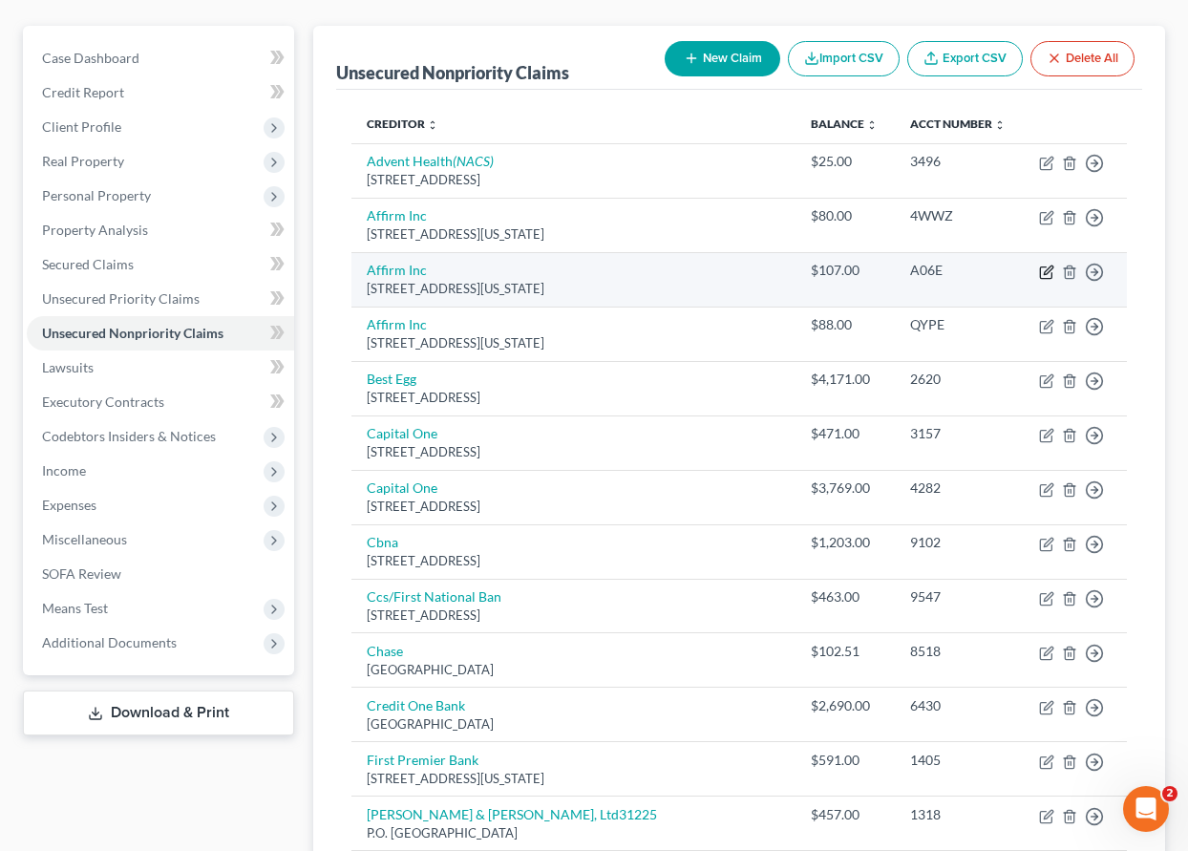
click at [1046, 271] on icon "button" at bounding box center [1048, 269] width 9 height 9
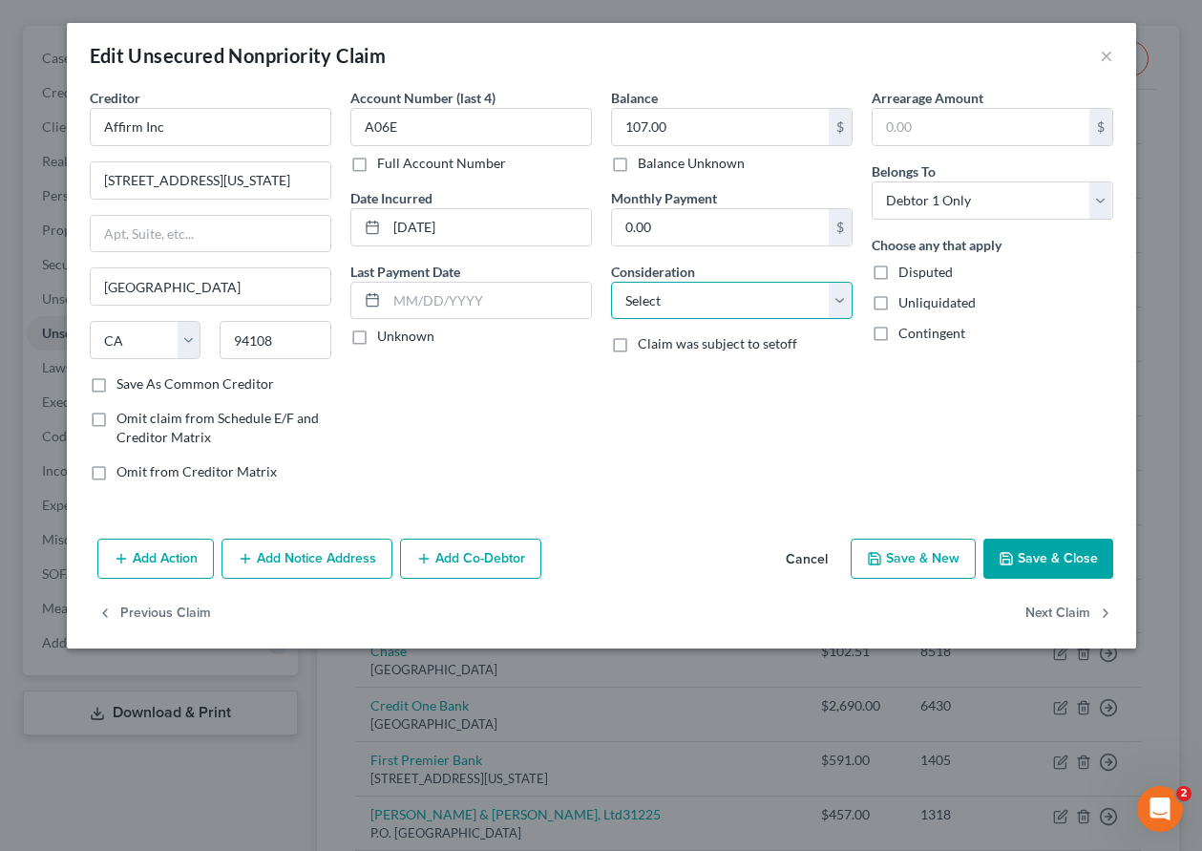
click at [693, 302] on select "Select Cable / Satellite Services Collection Agency Credit Card Debt Debt Couns…" at bounding box center [732, 301] width 242 height 38
click at [611, 282] on select "Select Cable / Satellite Services Collection Agency Credit Card Debt Debt Couns…" at bounding box center [732, 301] width 242 height 38
click at [1096, 568] on button "Save & Close" at bounding box center [1049, 559] width 130 height 40
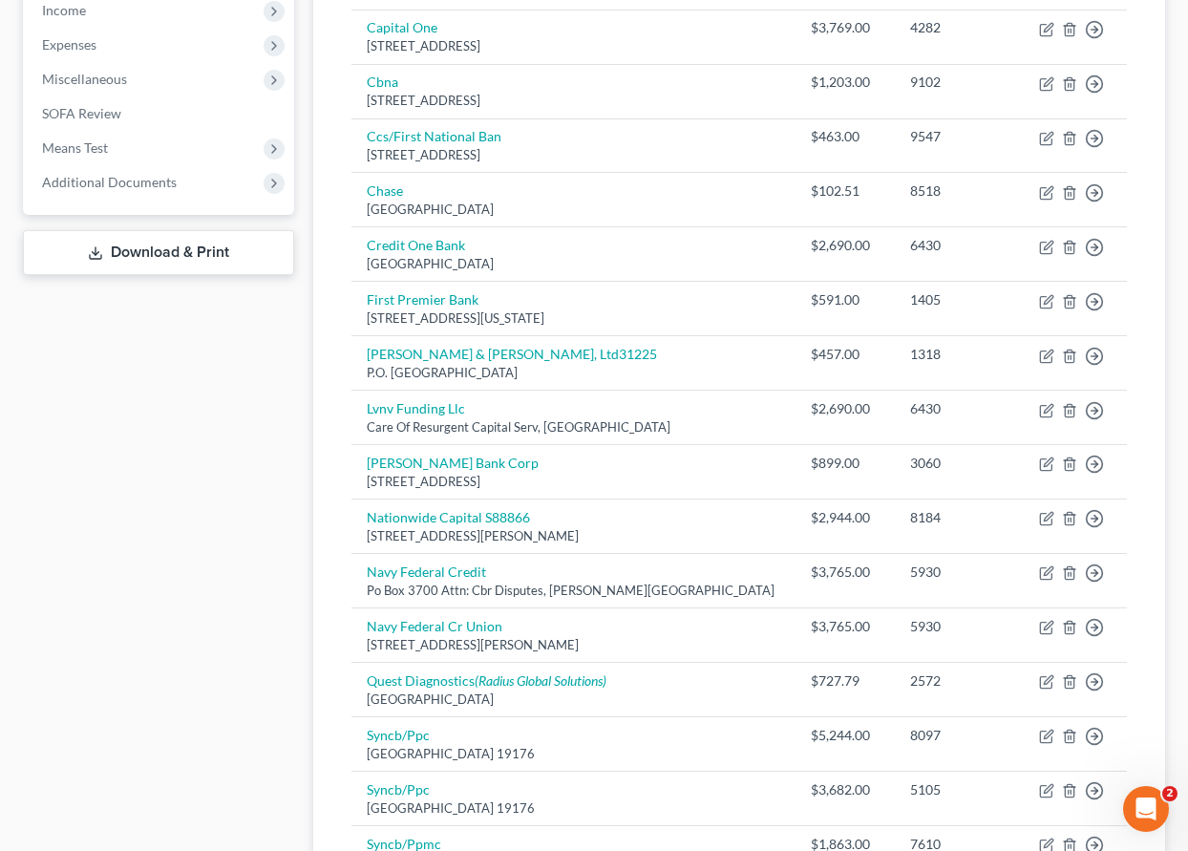
scroll to position [669, 0]
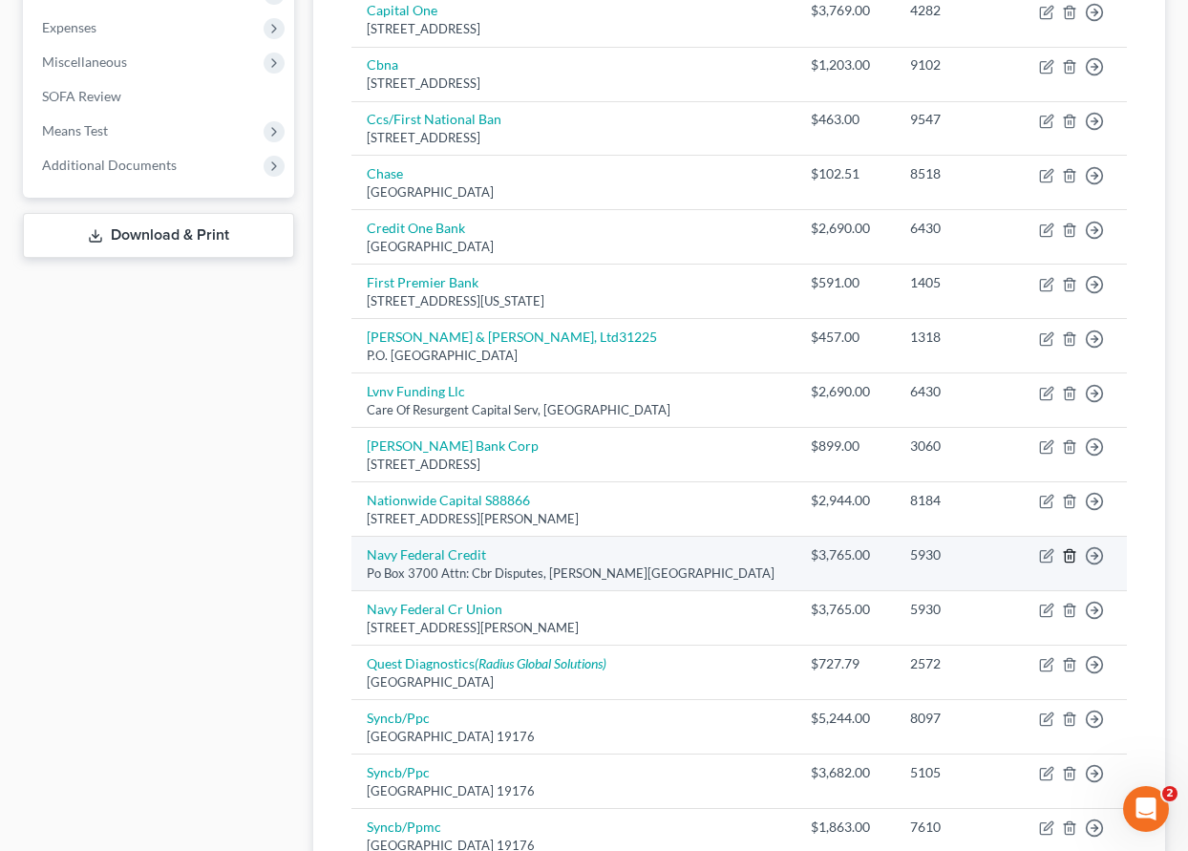
click at [1071, 555] on icon "button" at bounding box center [1069, 555] width 15 height 15
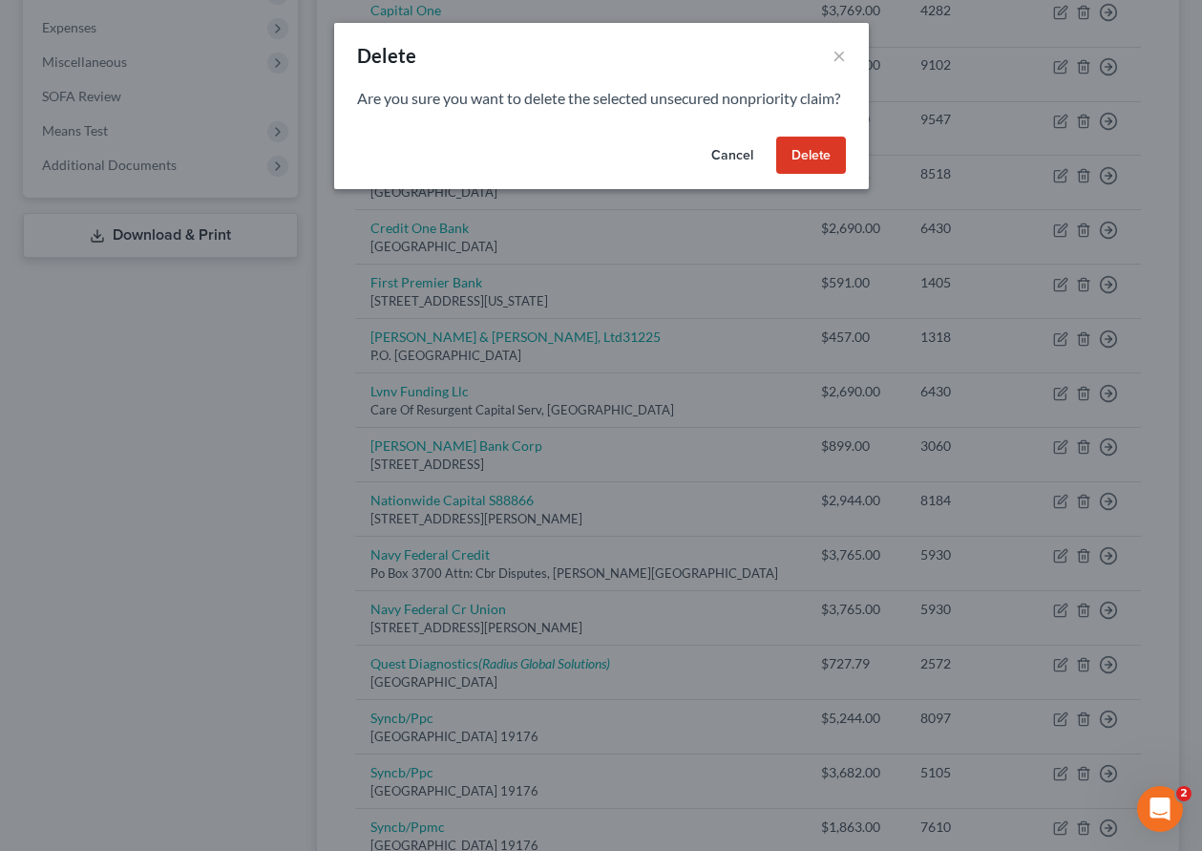
click at [800, 169] on button "Delete" at bounding box center [811, 156] width 70 height 38
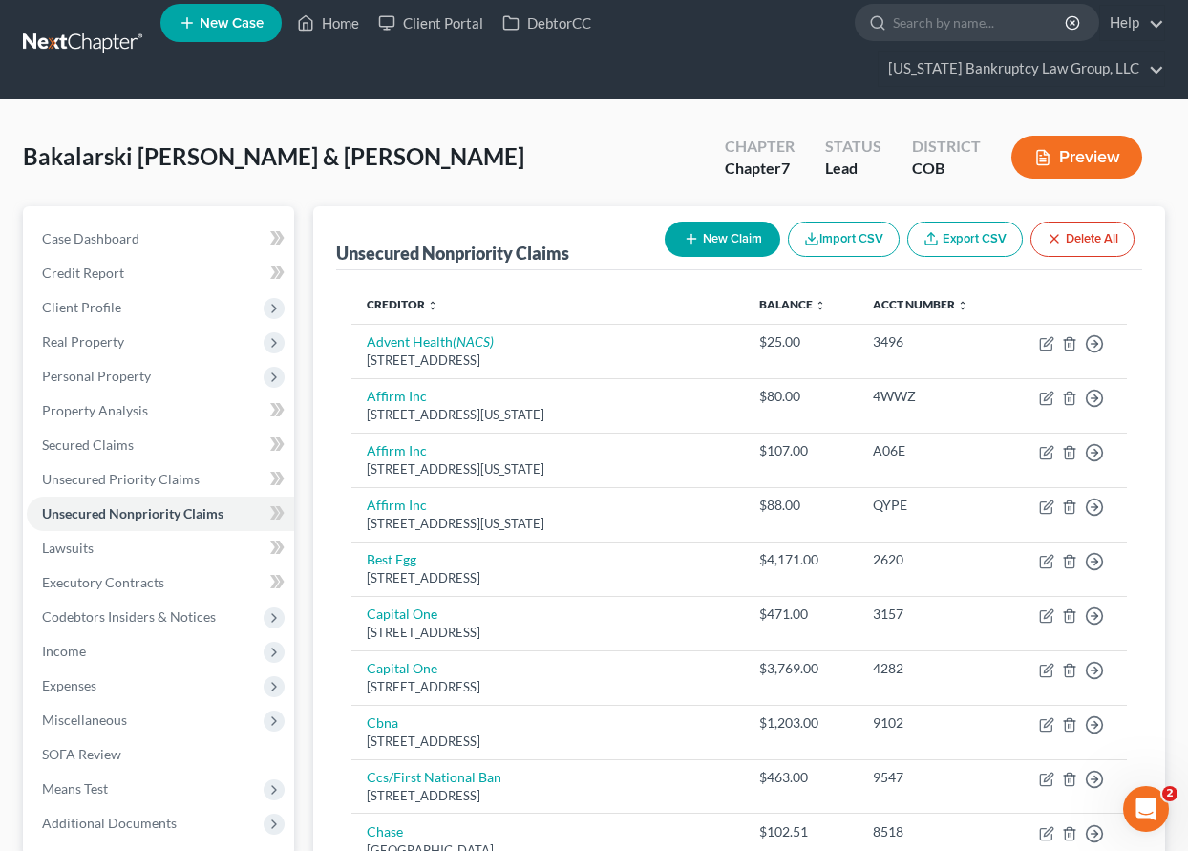
scroll to position [1, 0]
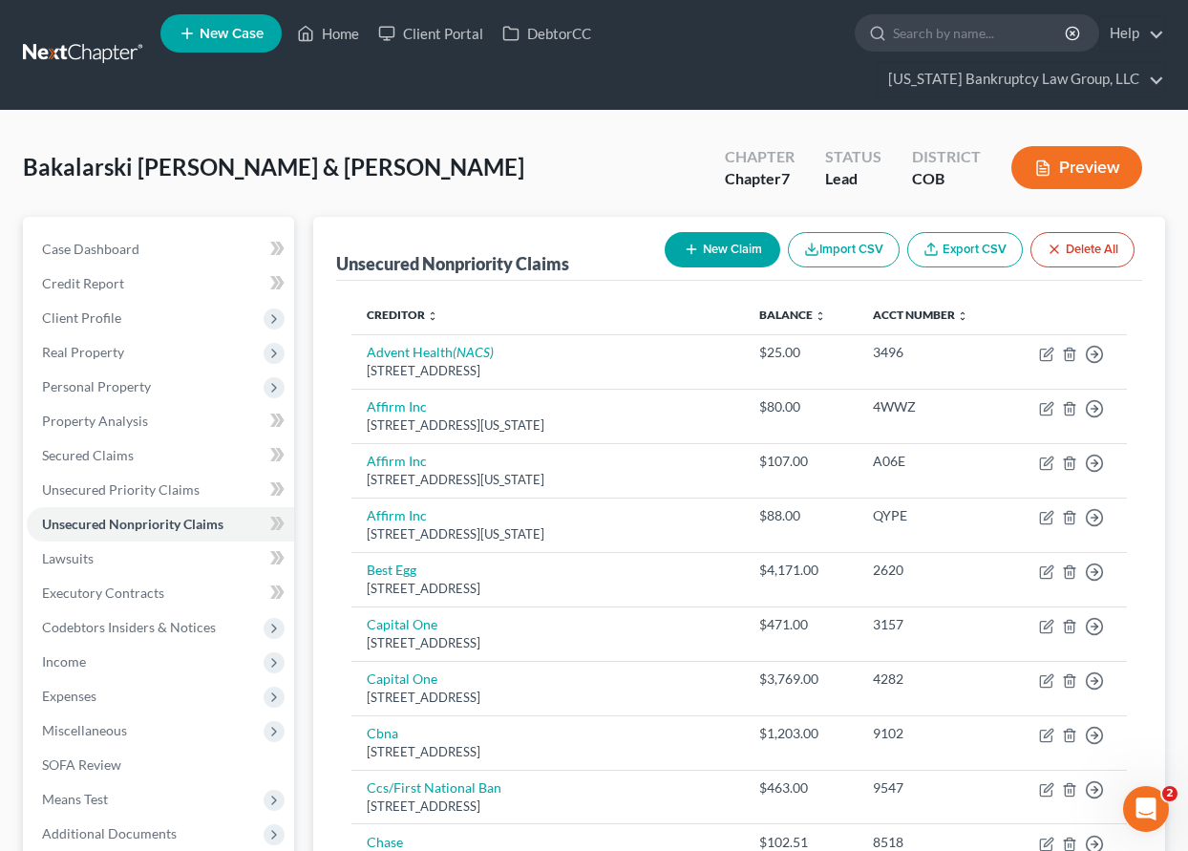
click at [747, 240] on button "New Claim" at bounding box center [723, 249] width 116 height 35
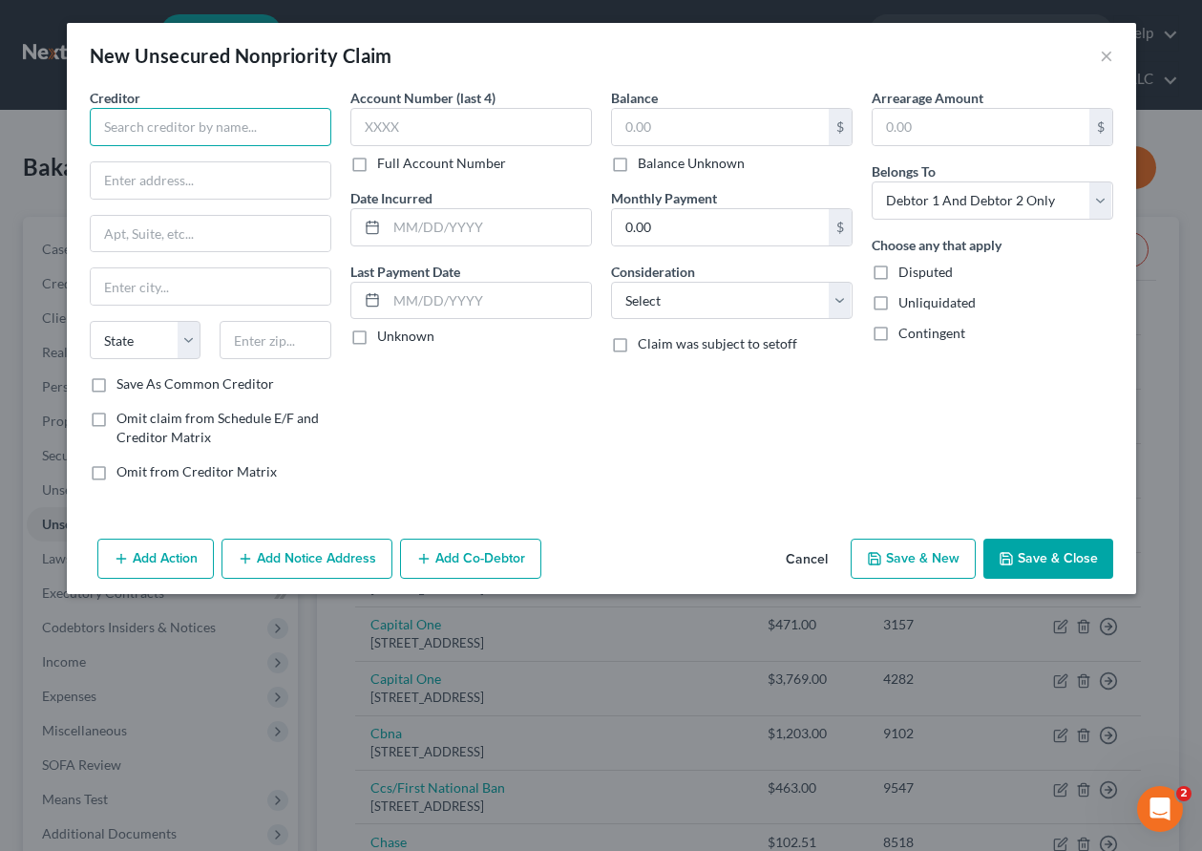
click at [238, 121] on input "text" at bounding box center [211, 127] width 242 height 38
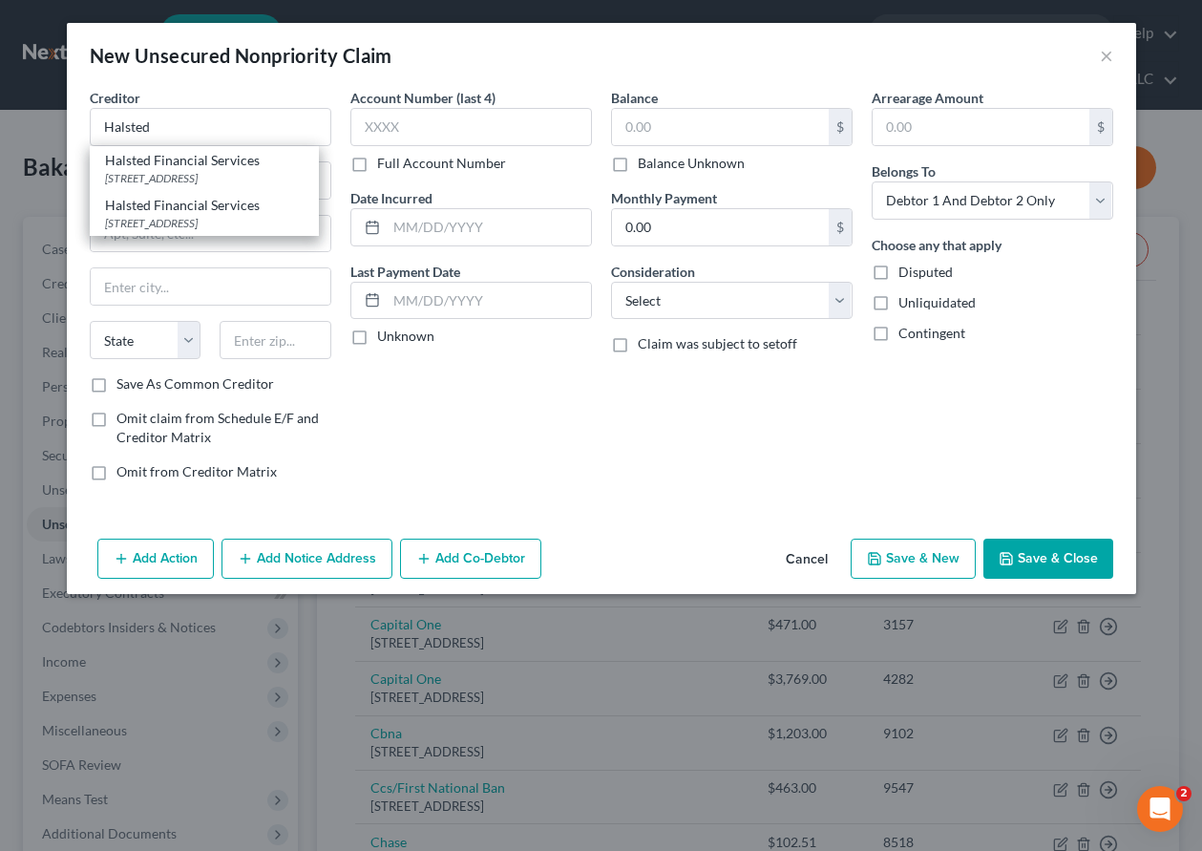
drag, startPoint x: 216, startPoint y: 214, endPoint x: 201, endPoint y: 205, distance: 17.5
click at [215, 215] on div "[STREET_ADDRESS]" at bounding box center [204, 223] width 199 height 16
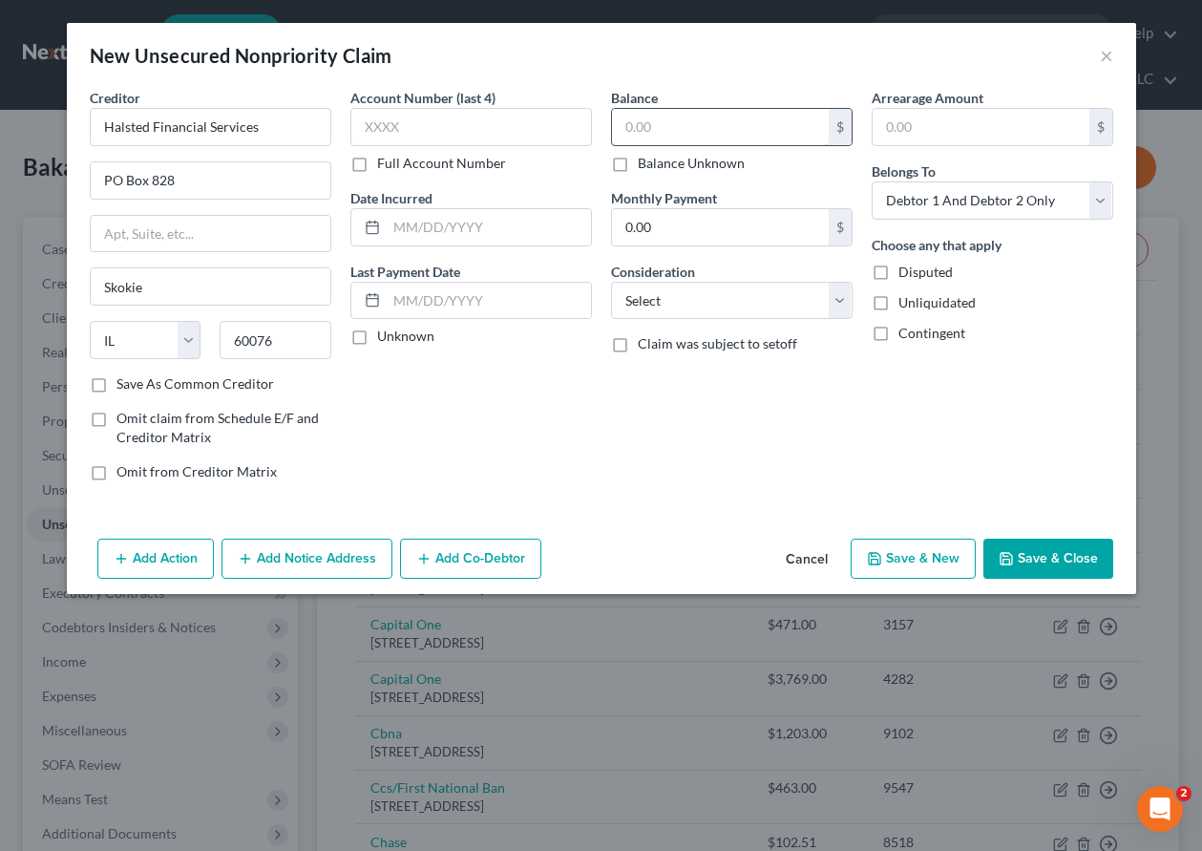
click at [646, 128] on input "text" at bounding box center [720, 127] width 217 height 36
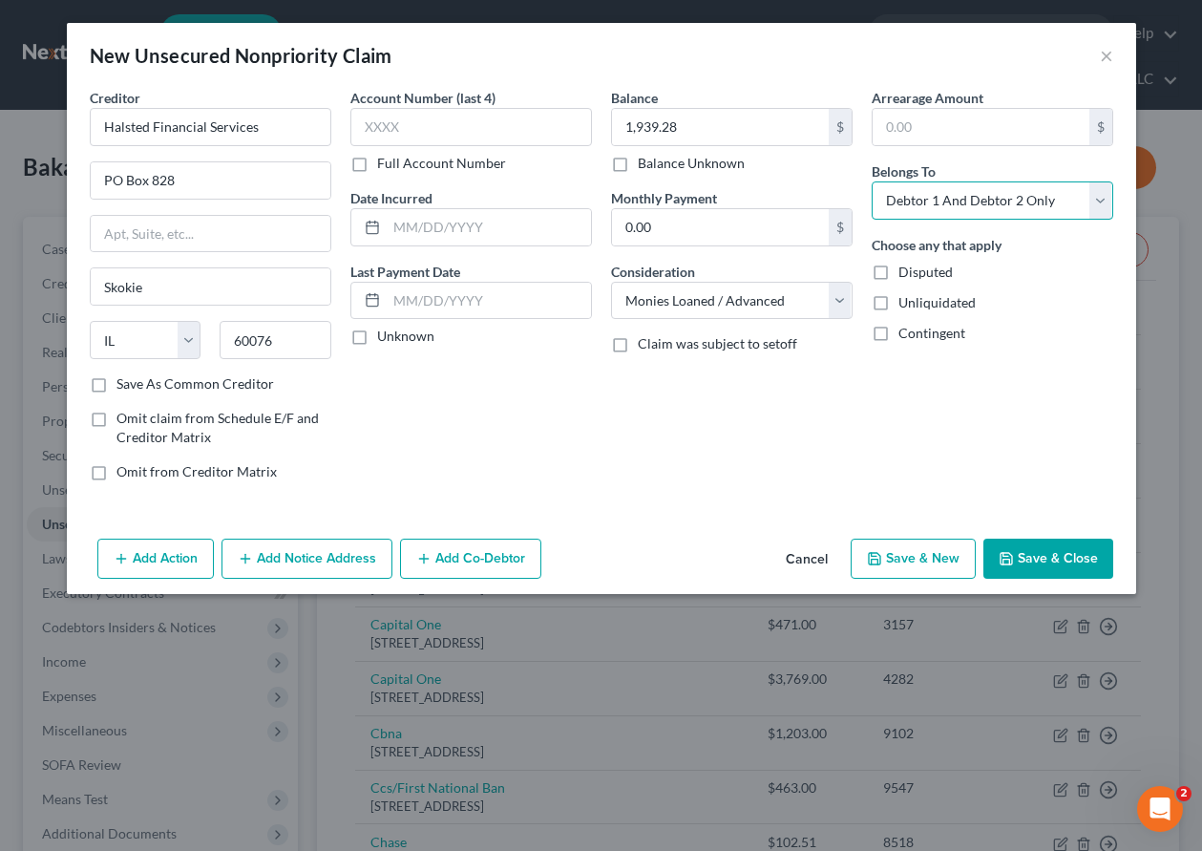
click at [946, 186] on select "Select Debtor 1 Only Debtor 2 Only Debtor 1 And Debtor 2 Only At Least One Of T…" at bounding box center [993, 200] width 242 height 38
click at [872, 181] on select "Select Debtor 1 Only Debtor 2 Only Debtor 1 And Debtor 2 Only At Least One Of T…" at bounding box center [993, 200] width 242 height 38
click at [1066, 570] on button "Save & Close" at bounding box center [1049, 559] width 130 height 40
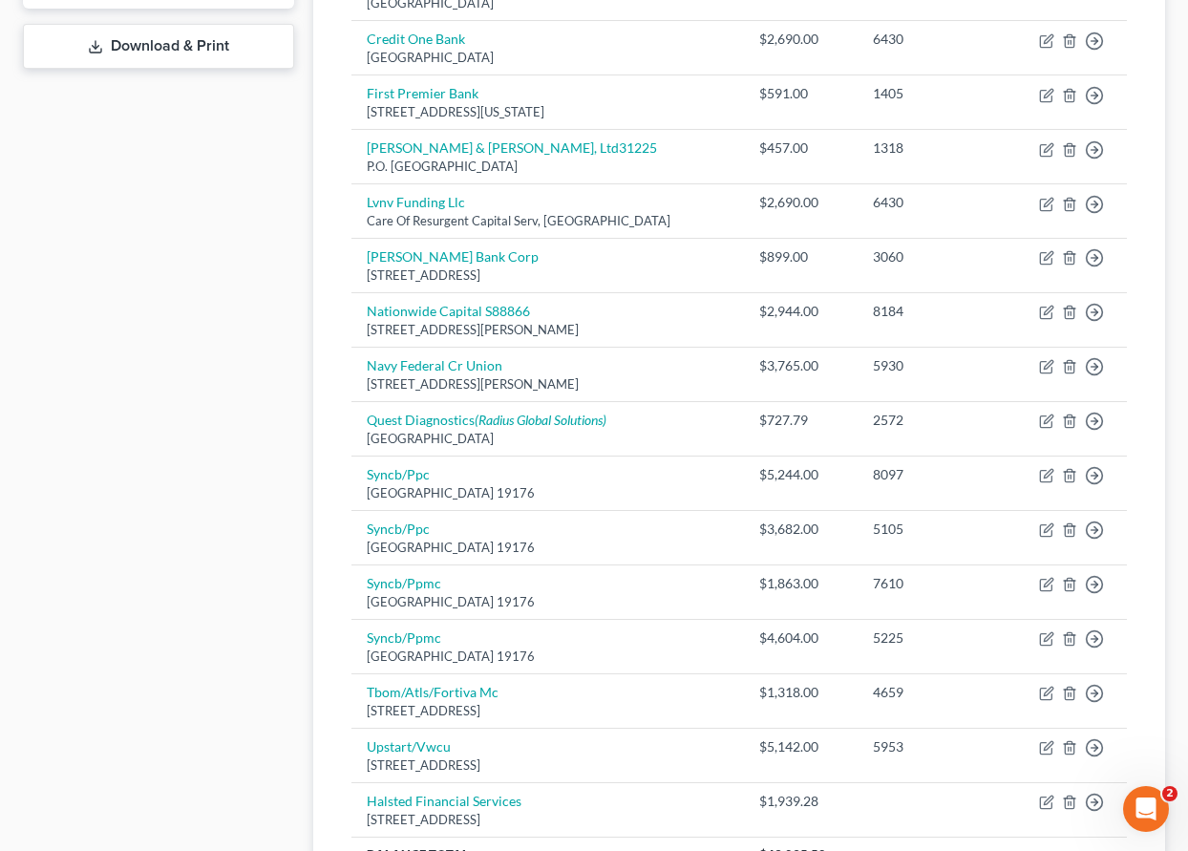
scroll to position [860, 0]
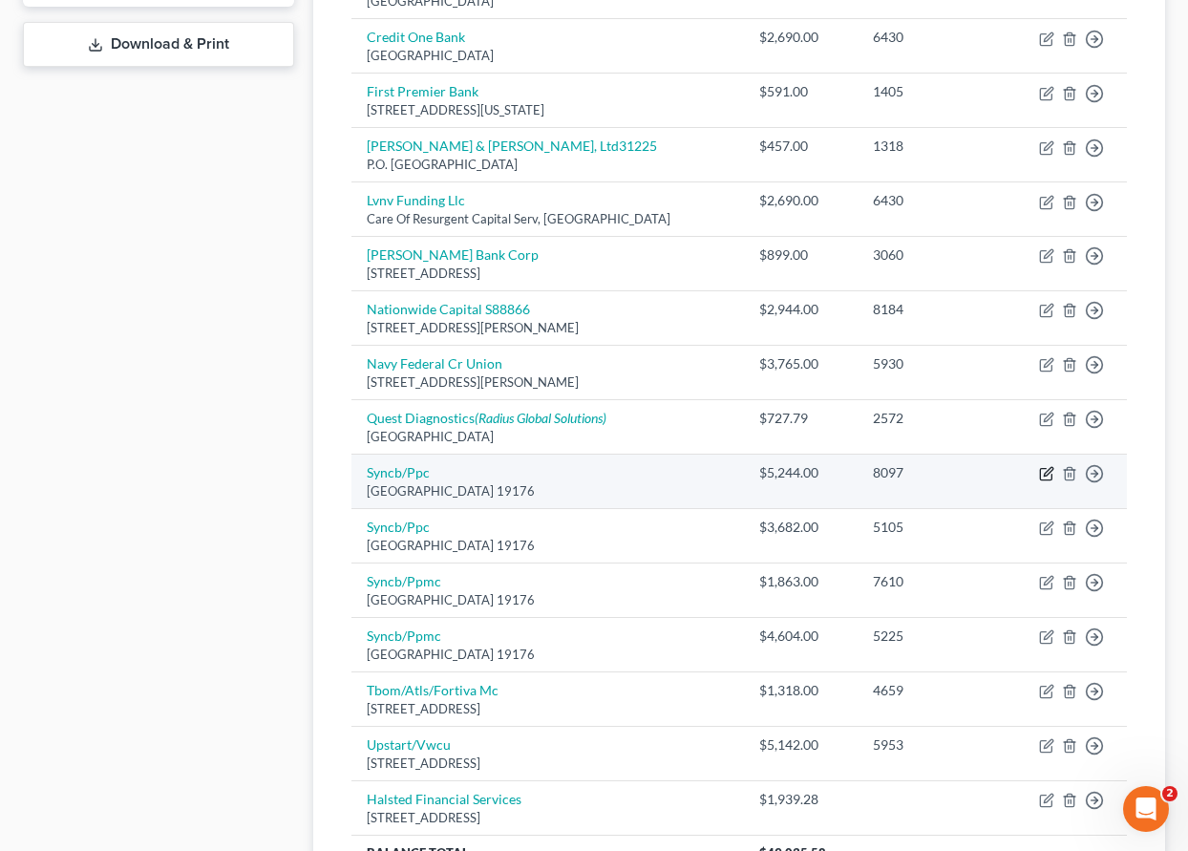
click at [1047, 474] on icon "button" at bounding box center [1046, 473] width 15 height 15
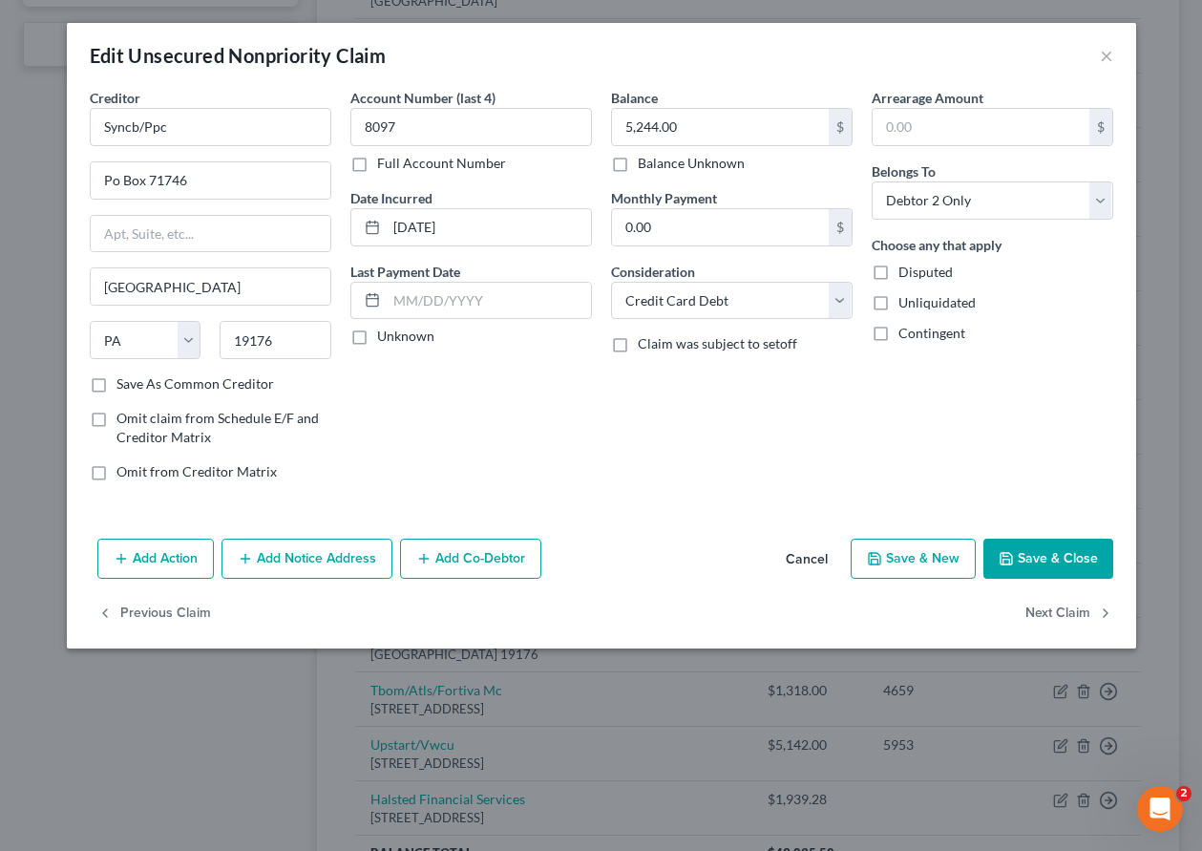
click at [1043, 571] on button "Save & Close" at bounding box center [1049, 559] width 130 height 40
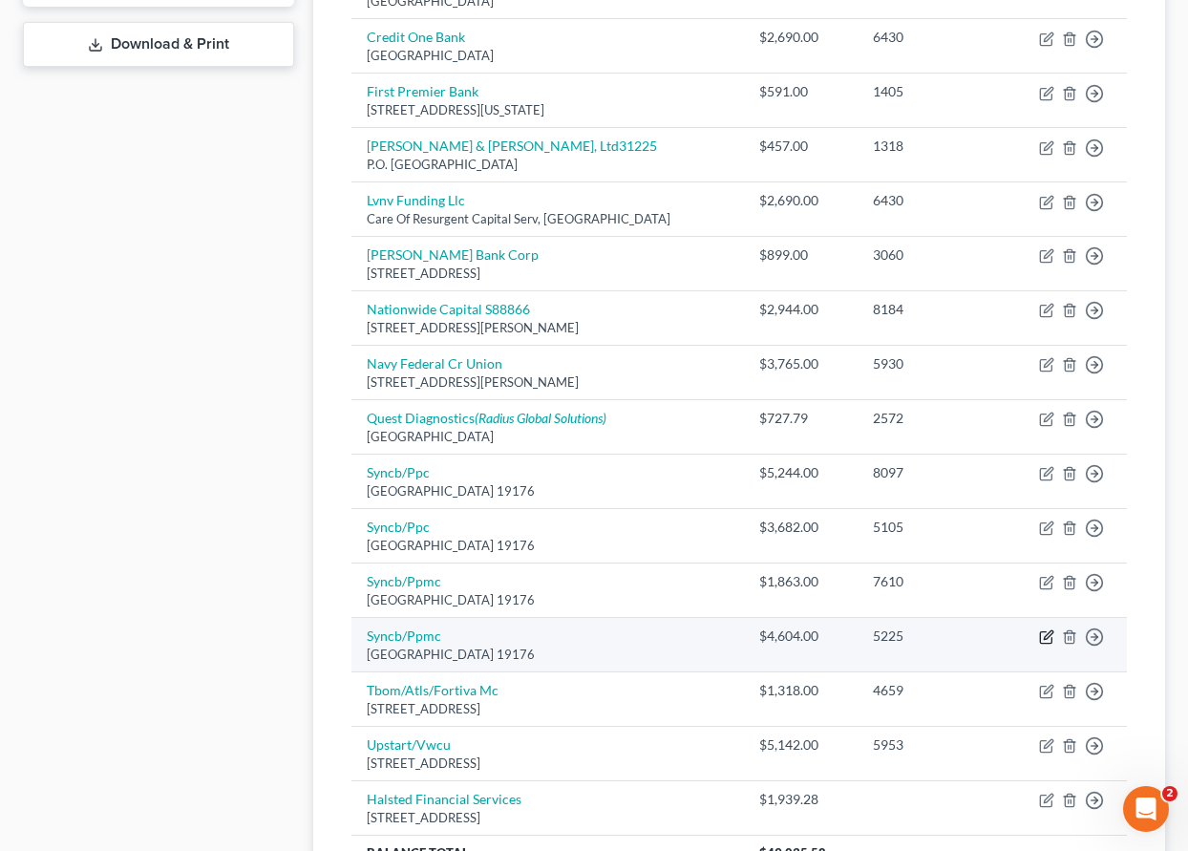
click at [1045, 637] on icon "button" at bounding box center [1048, 635] width 9 height 9
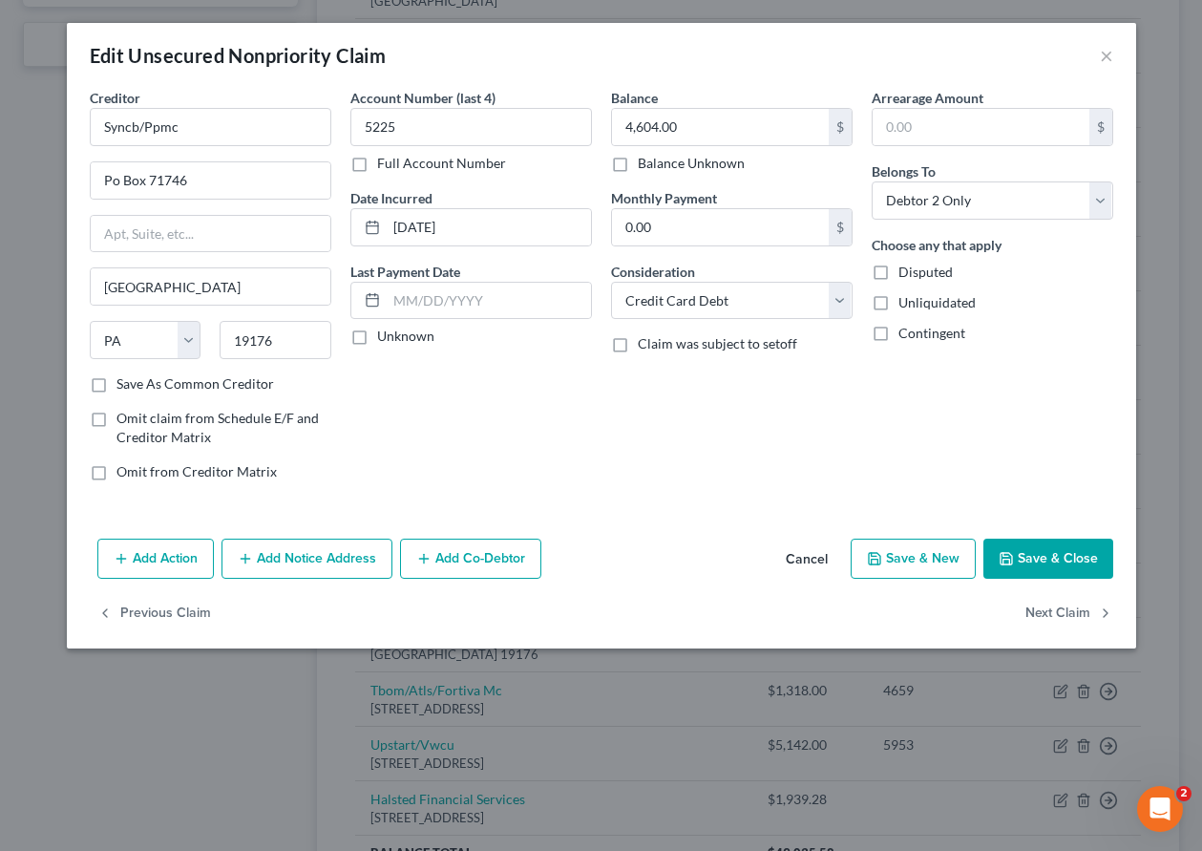
click at [1105, 573] on button "Save & Close" at bounding box center [1049, 559] width 130 height 40
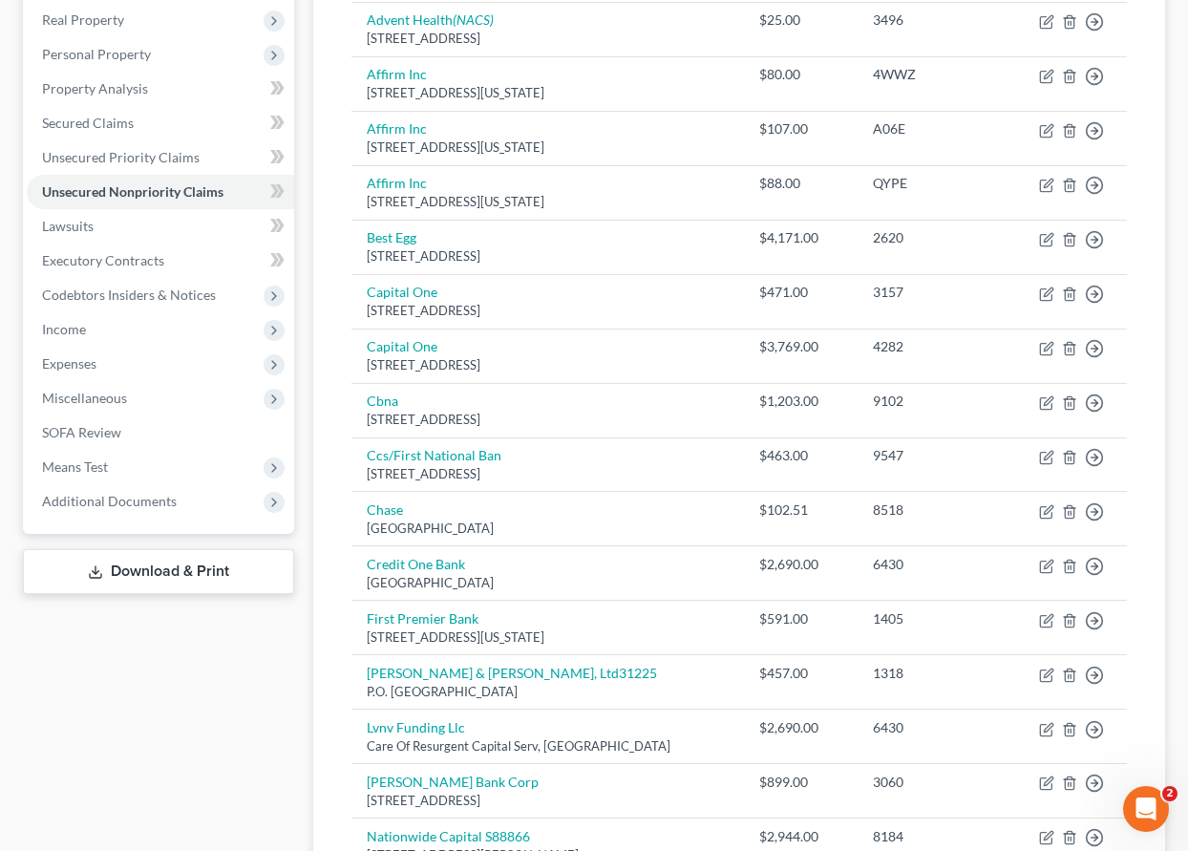
scroll to position [287, 0]
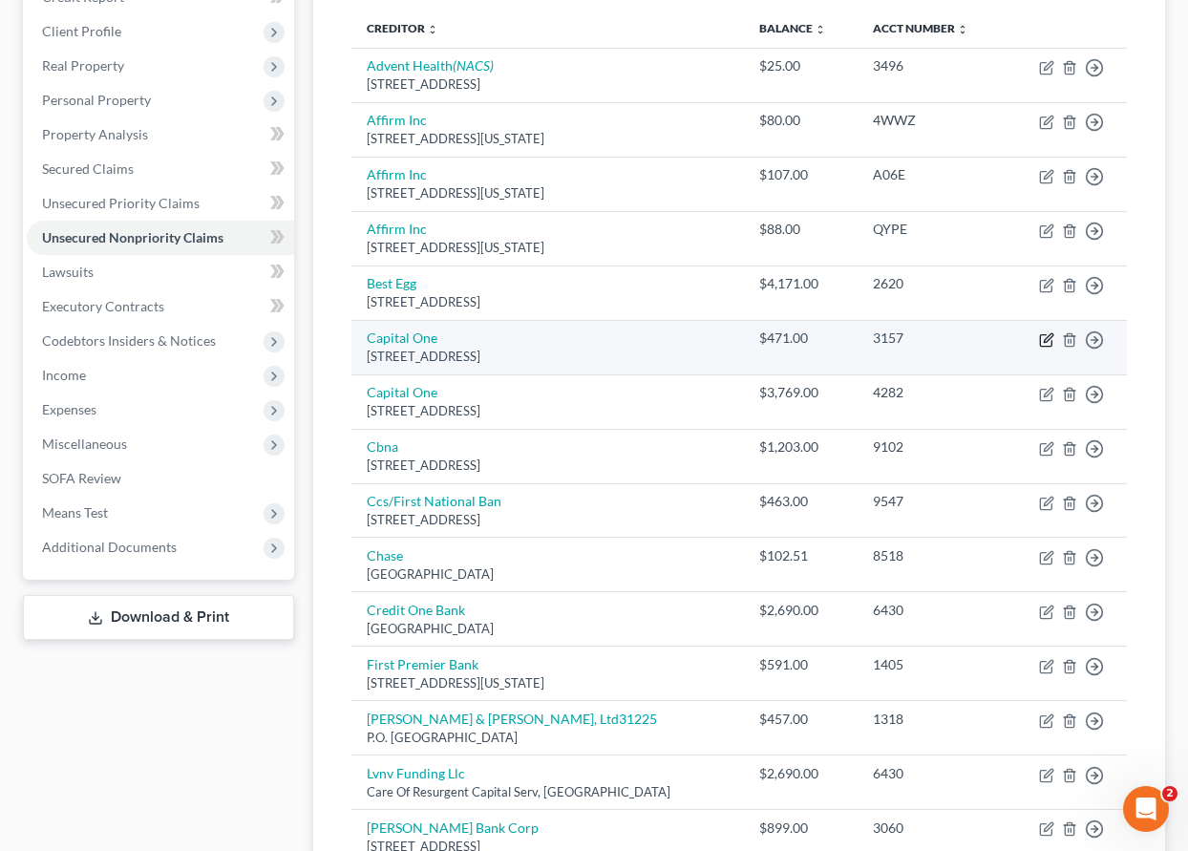
click at [1049, 341] on icon "button" at bounding box center [1046, 339] width 15 height 15
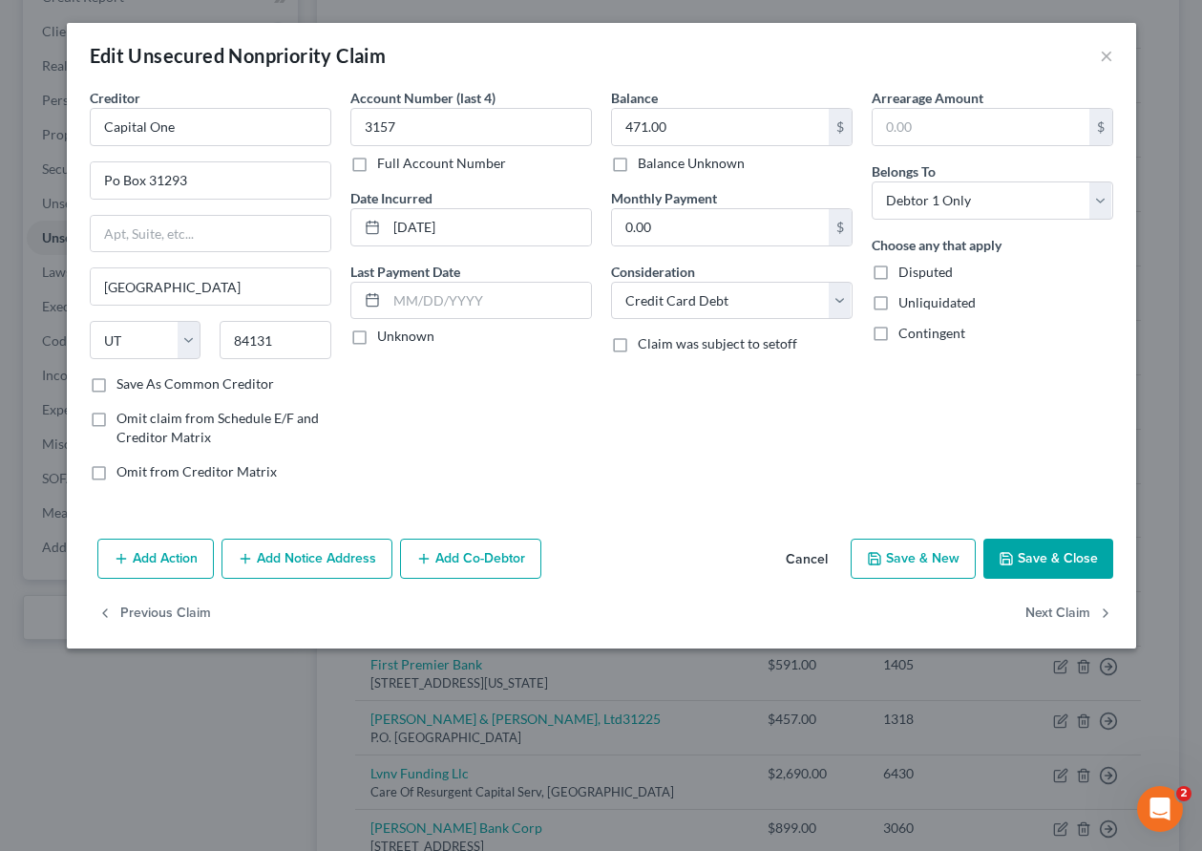
click at [1040, 564] on button "Save & Close" at bounding box center [1049, 559] width 130 height 40
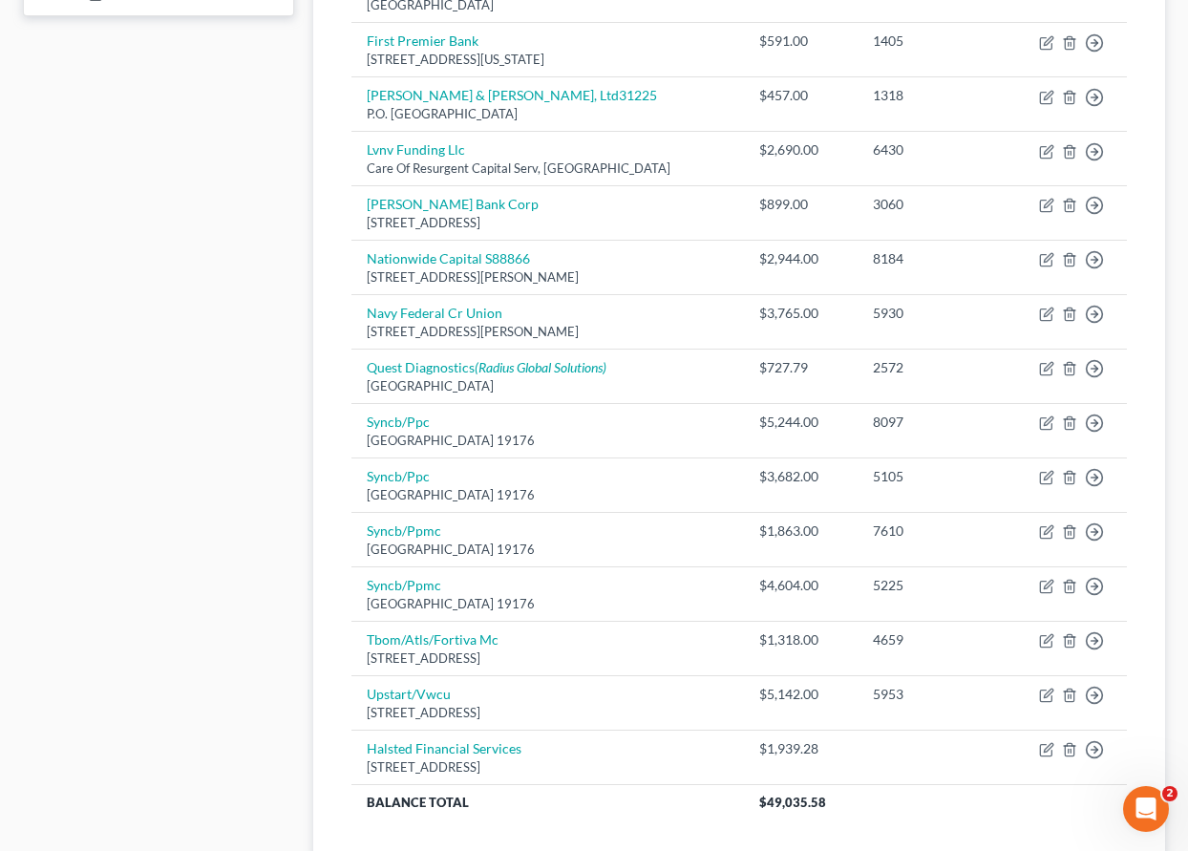
scroll to position [956, 0]
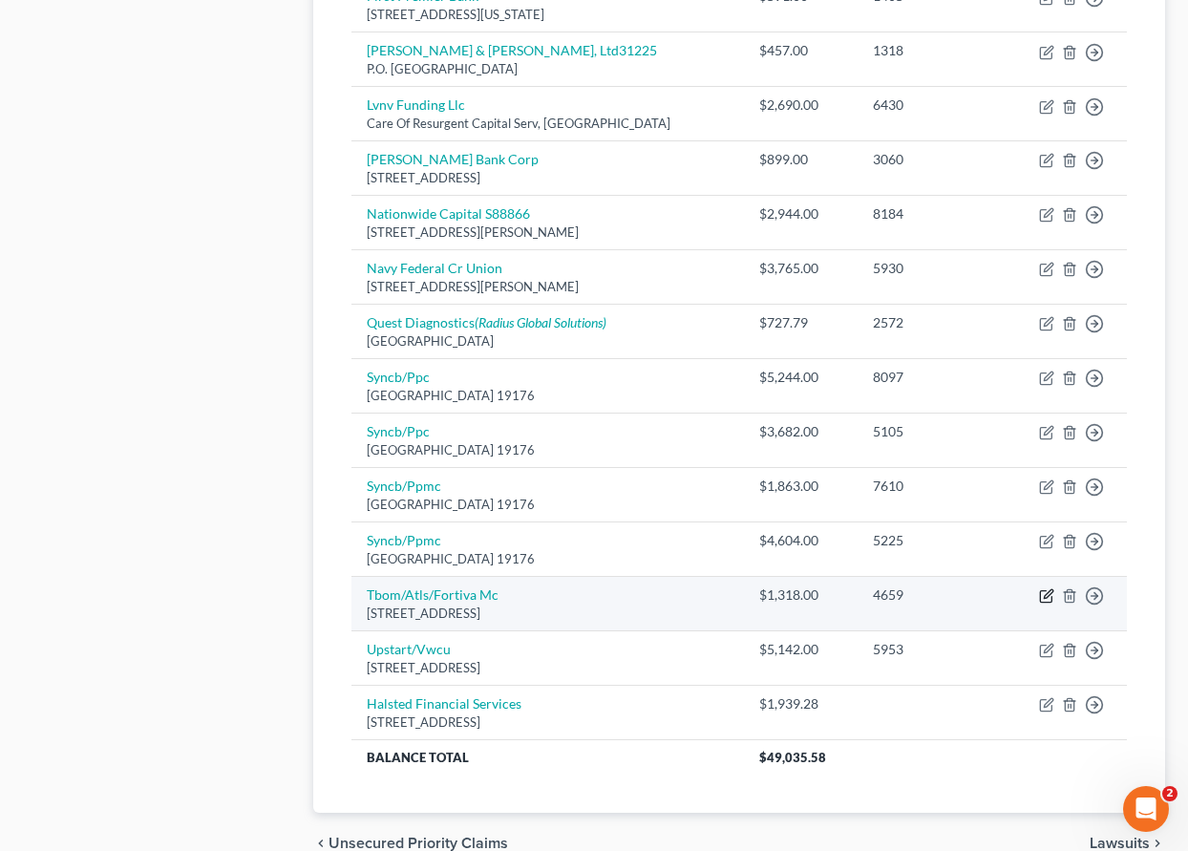
click at [1047, 597] on icon "button" at bounding box center [1046, 595] width 15 height 15
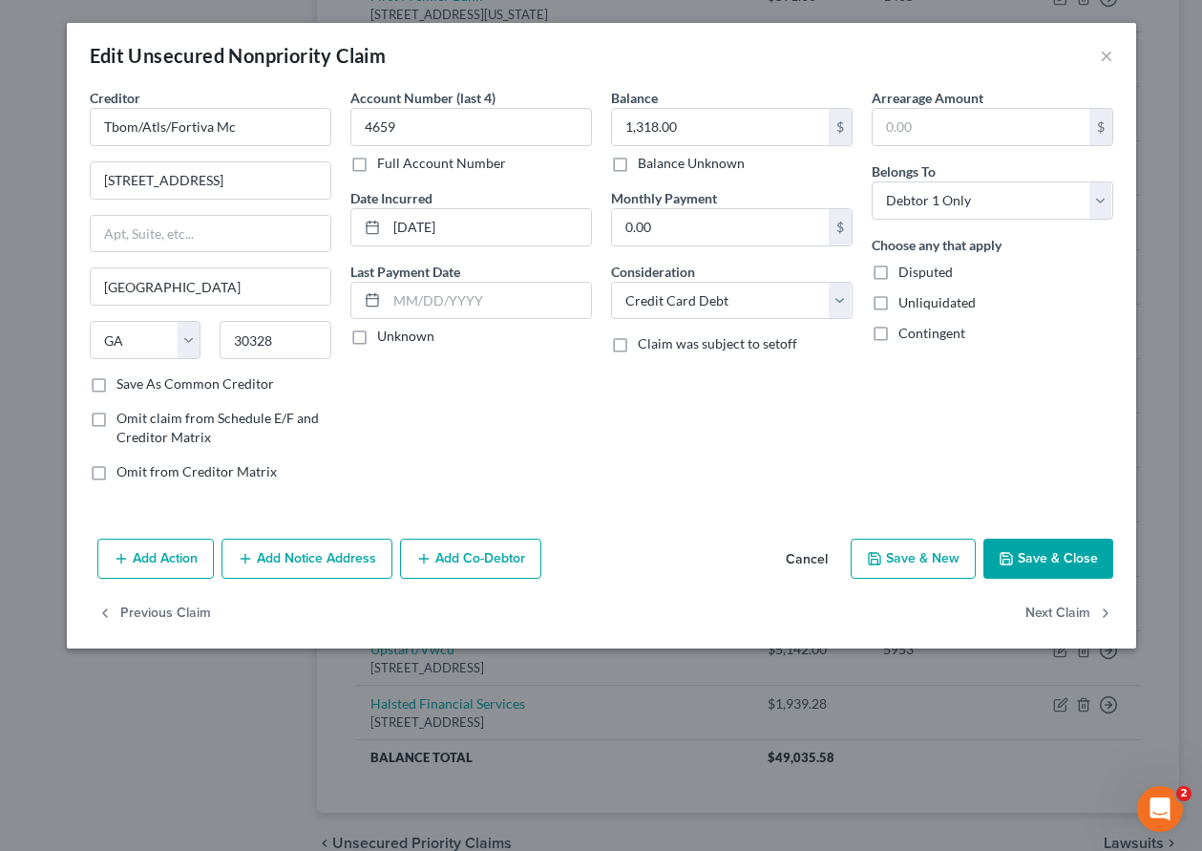
click at [1027, 560] on button "Save & Close" at bounding box center [1049, 559] width 130 height 40
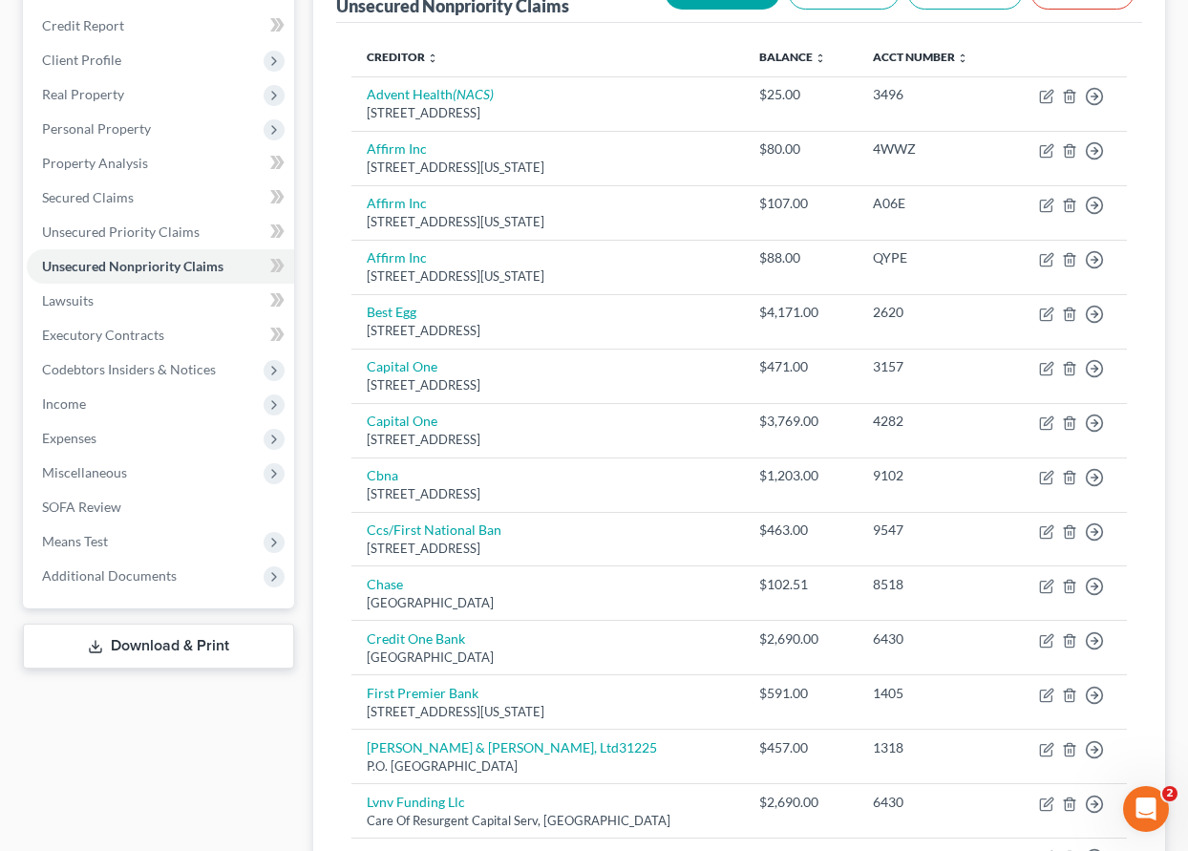
scroll to position [0, 0]
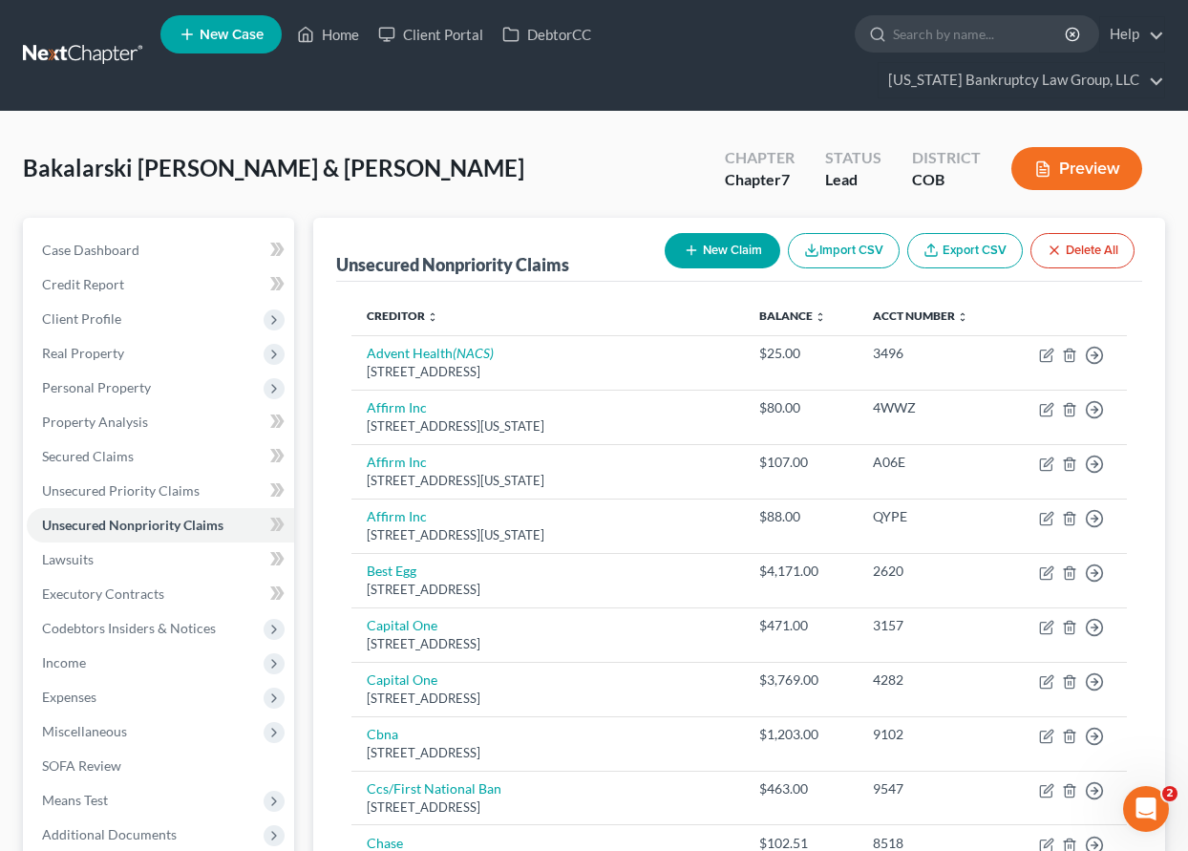
click at [743, 251] on button "New Claim" at bounding box center [723, 250] width 116 height 35
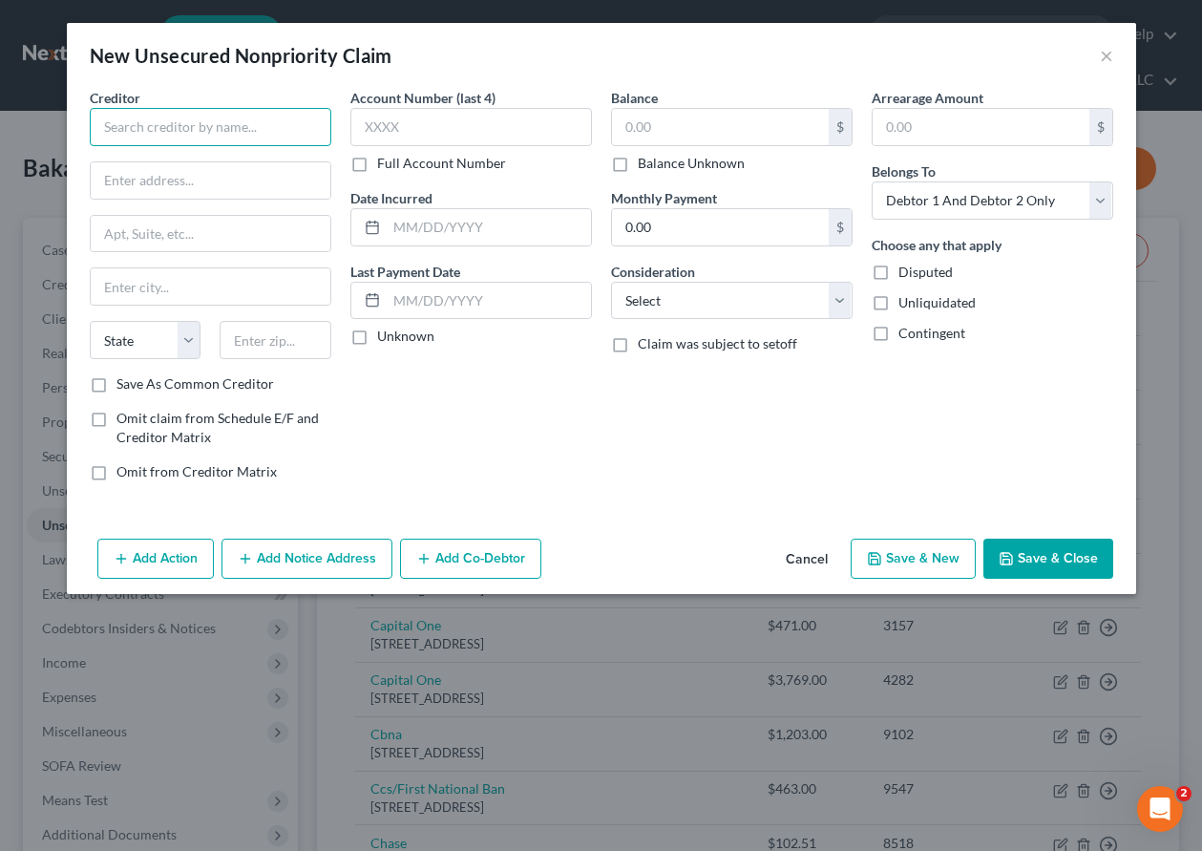
click at [235, 128] on input "text" at bounding box center [211, 127] width 242 height 38
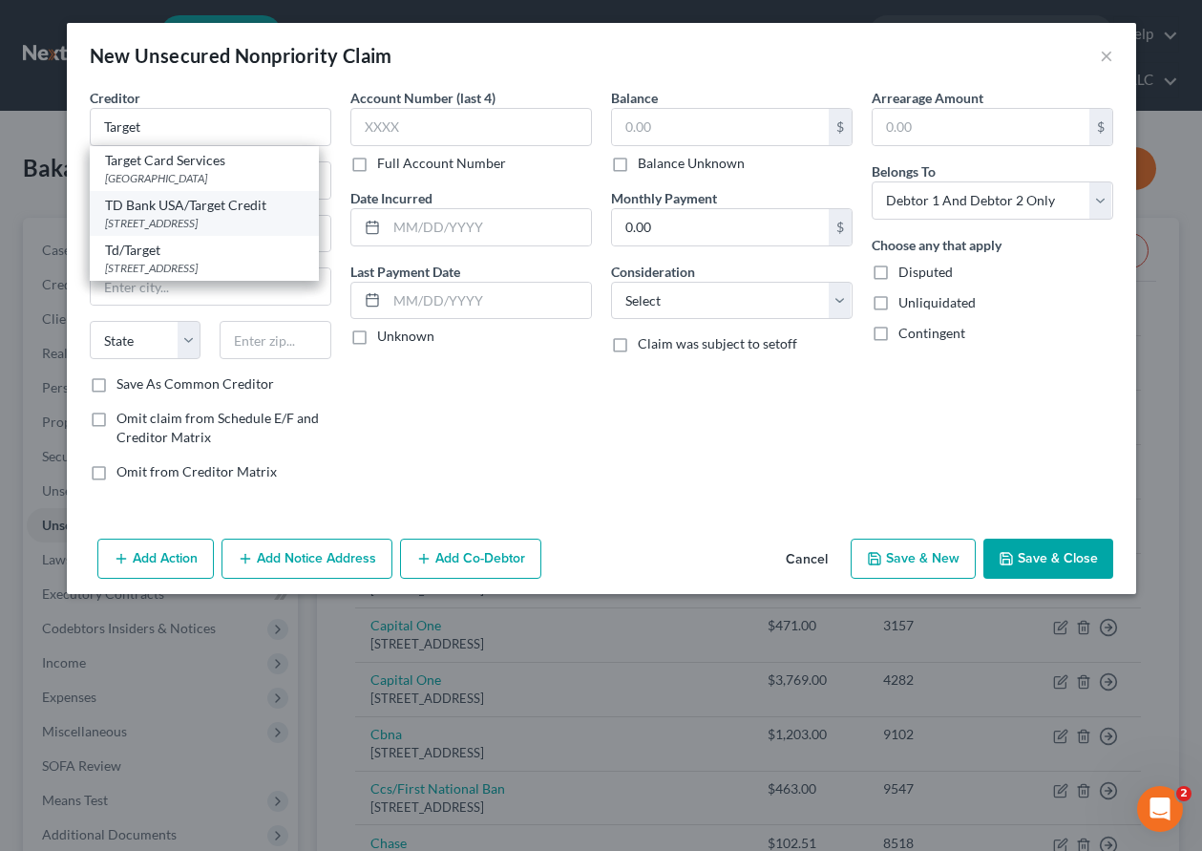
click at [227, 219] on div "[STREET_ADDRESS]" at bounding box center [204, 223] width 199 height 16
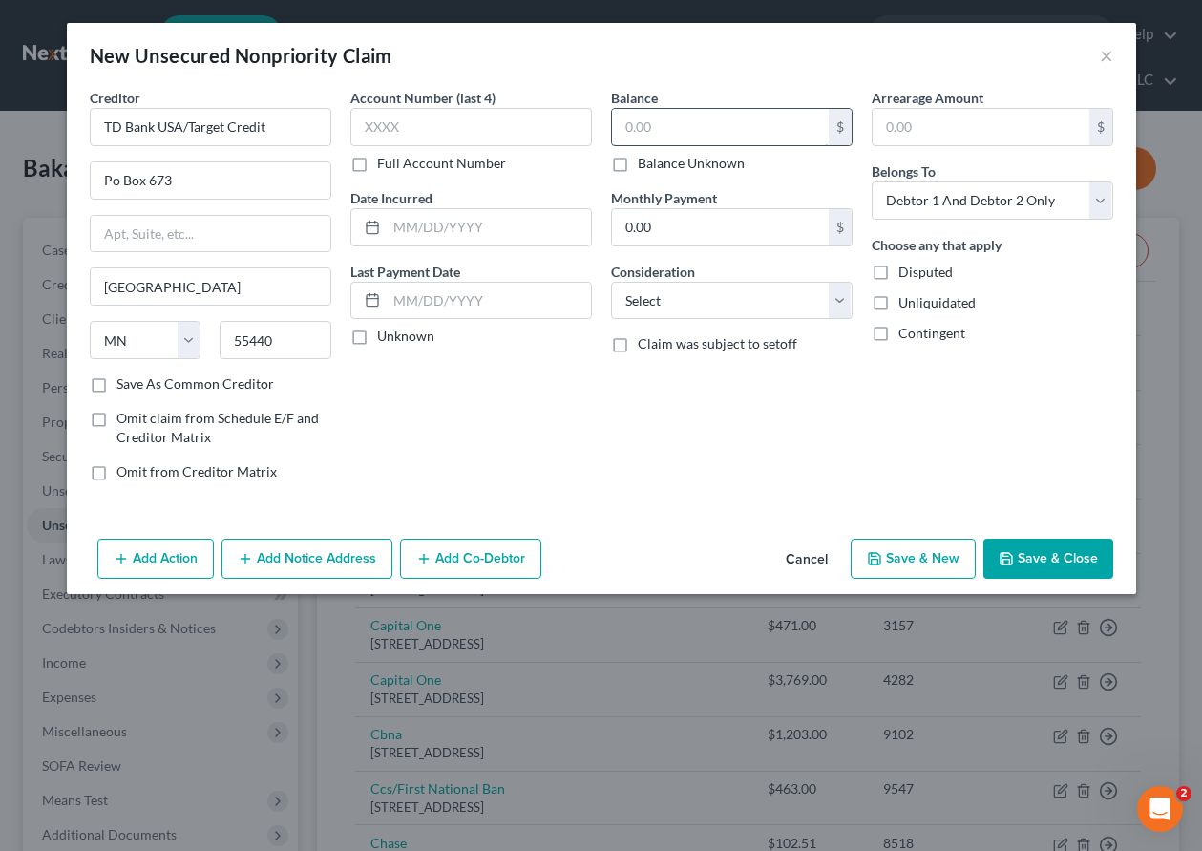
click at [707, 125] on input "text" at bounding box center [720, 127] width 217 height 36
drag, startPoint x: 919, startPoint y: 190, endPoint x: 925, endPoint y: 219, distance: 29.4
click at [919, 190] on select "Select Debtor 1 Only Debtor 2 Only Debtor 1 And Debtor 2 Only At Least One Of T…" at bounding box center [993, 200] width 242 height 38
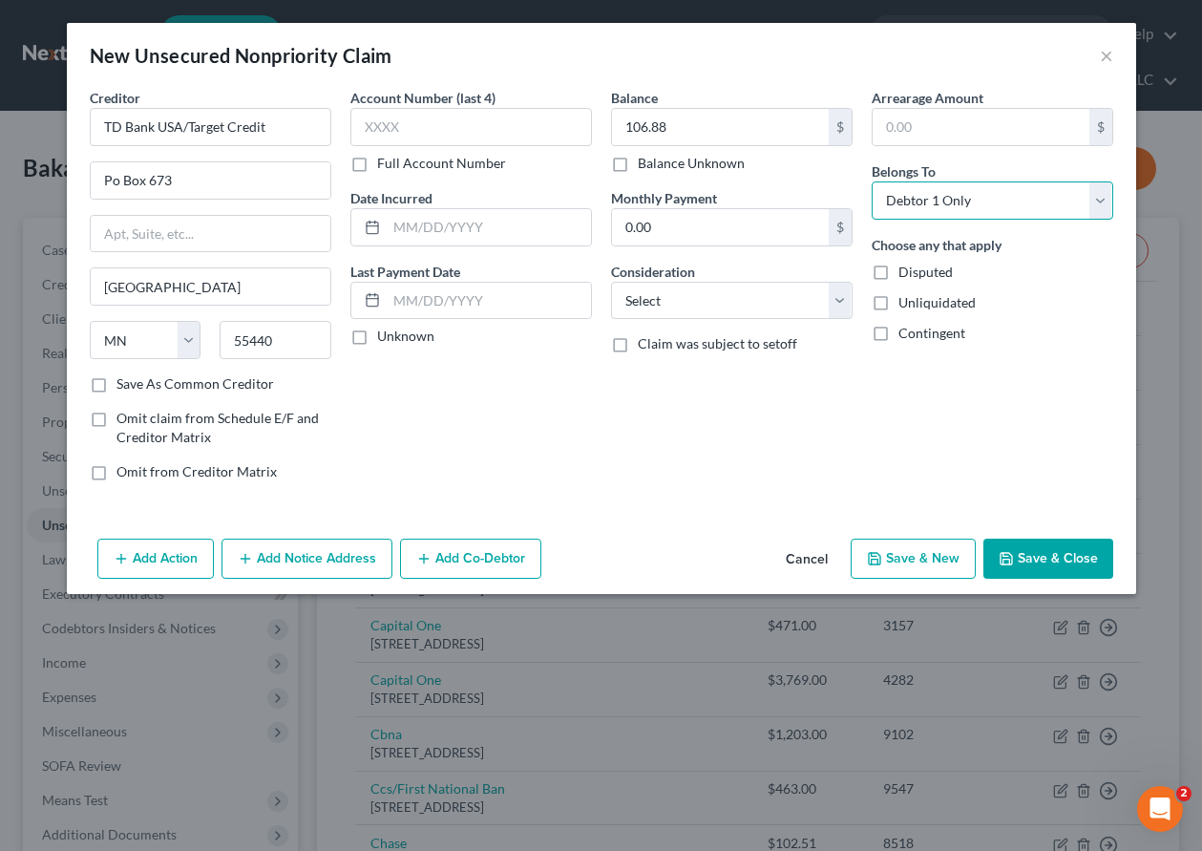
click at [872, 181] on select "Select Debtor 1 Only Debtor 2 Only Debtor 1 And Debtor 2 Only At Least One Of T…" at bounding box center [993, 200] width 242 height 38
click at [710, 303] on select "Select Cable / Satellite Services Collection Agency Credit Card Debt Debt Couns…" at bounding box center [732, 301] width 242 height 38
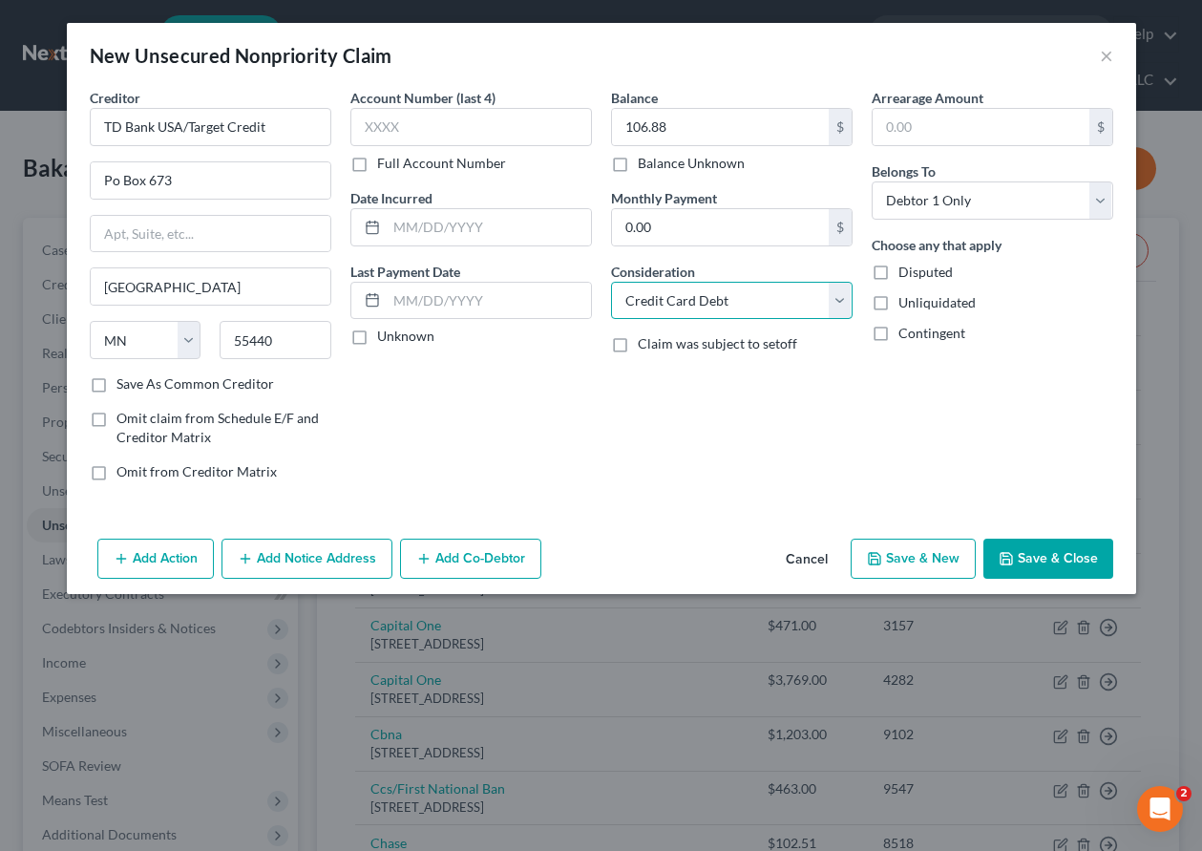
click at [611, 282] on select "Select Cable / Satellite Services Collection Agency Credit Card Debt Debt Couns…" at bounding box center [732, 301] width 242 height 38
click at [1037, 562] on button "Save & Close" at bounding box center [1049, 559] width 130 height 40
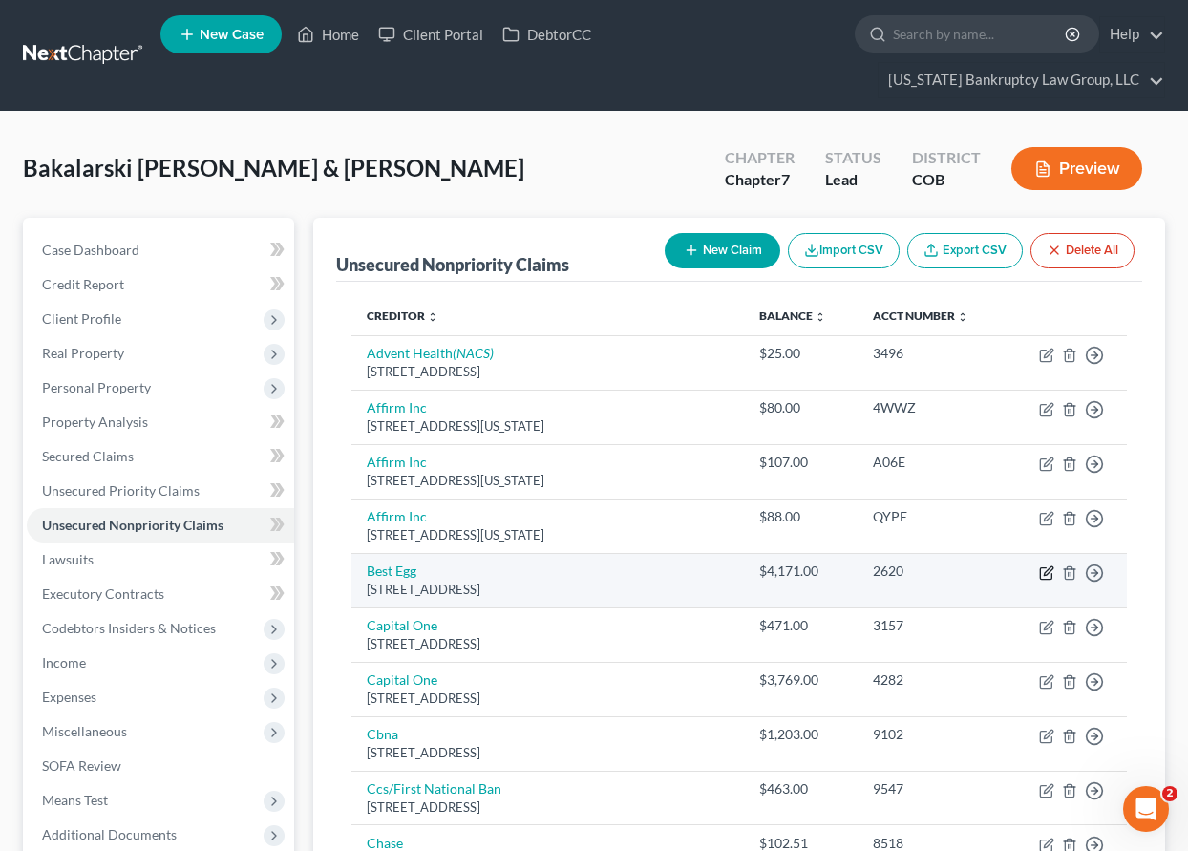
click at [1046, 573] on icon "button" at bounding box center [1046, 572] width 15 height 15
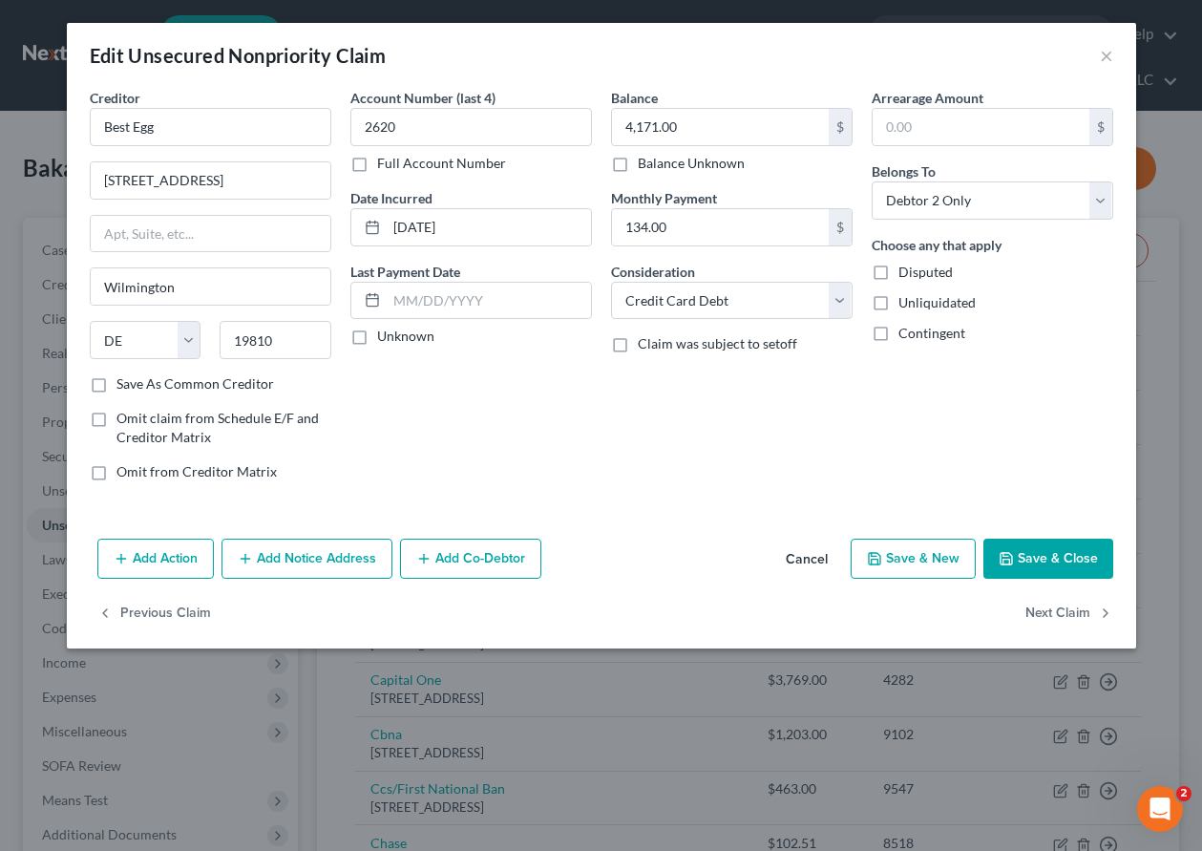
click at [1038, 566] on button "Save & Close" at bounding box center [1049, 559] width 130 height 40
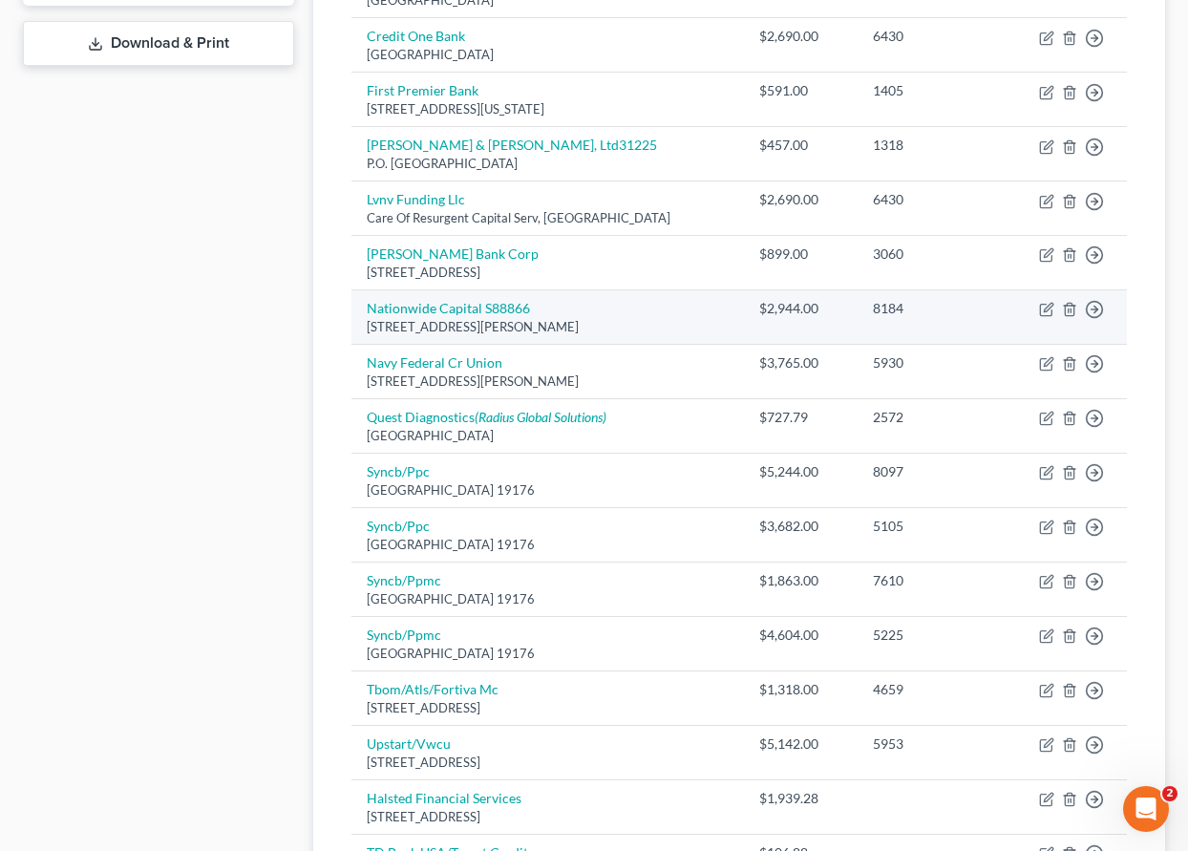
scroll to position [955, 0]
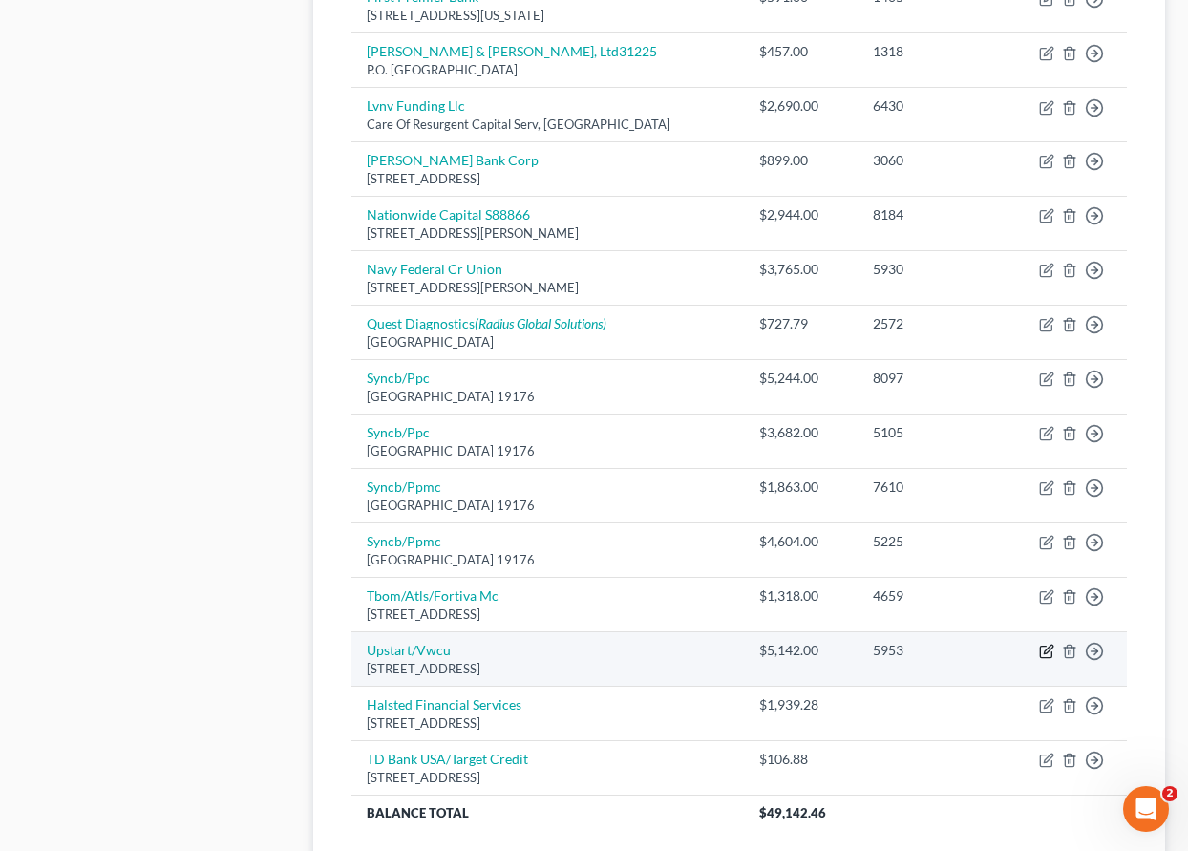
click at [1046, 651] on icon "button" at bounding box center [1048, 649] width 9 height 9
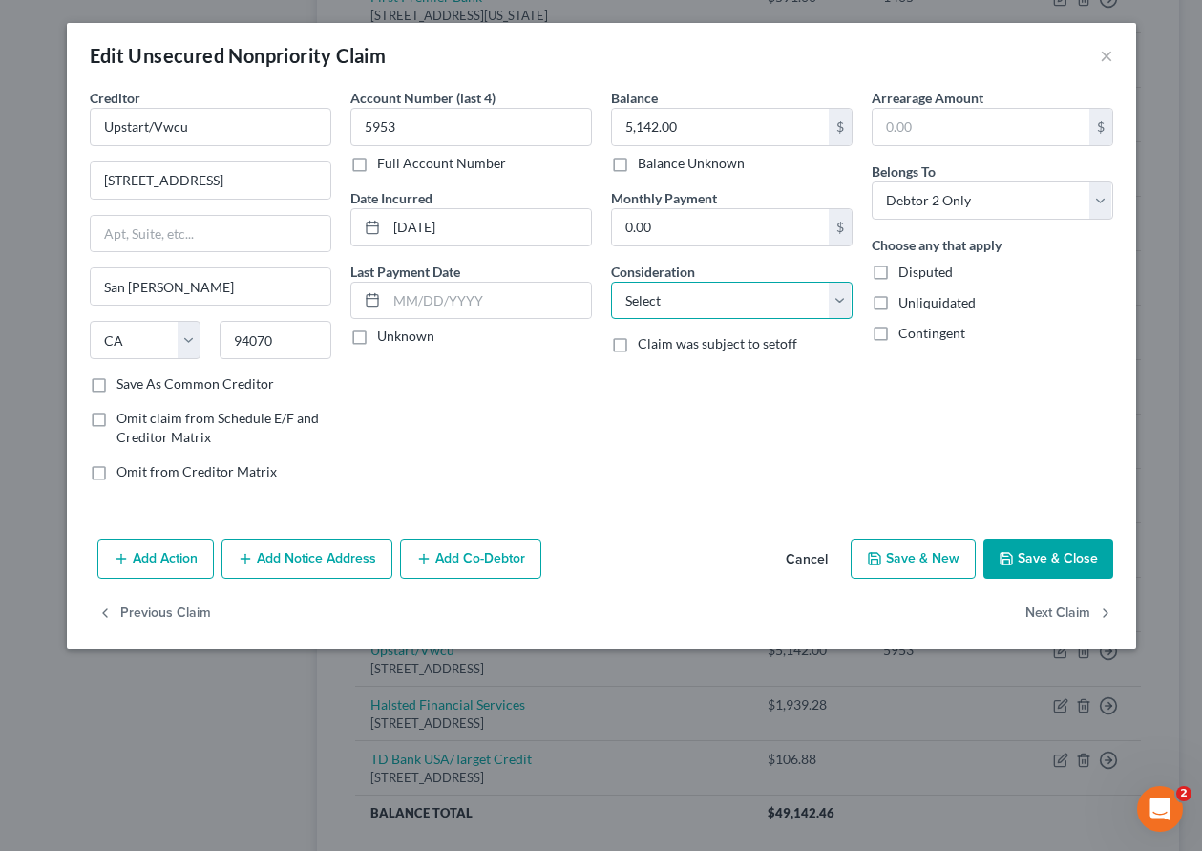
click at [697, 314] on select "Select Cable / Satellite Services Collection Agency Credit Card Debt Debt Couns…" at bounding box center [732, 301] width 242 height 38
click at [611, 282] on select "Select Cable / Satellite Services Collection Agency Credit Card Debt Debt Couns…" at bounding box center [732, 301] width 242 height 38
click at [1075, 554] on button "Save & Close" at bounding box center [1049, 559] width 130 height 40
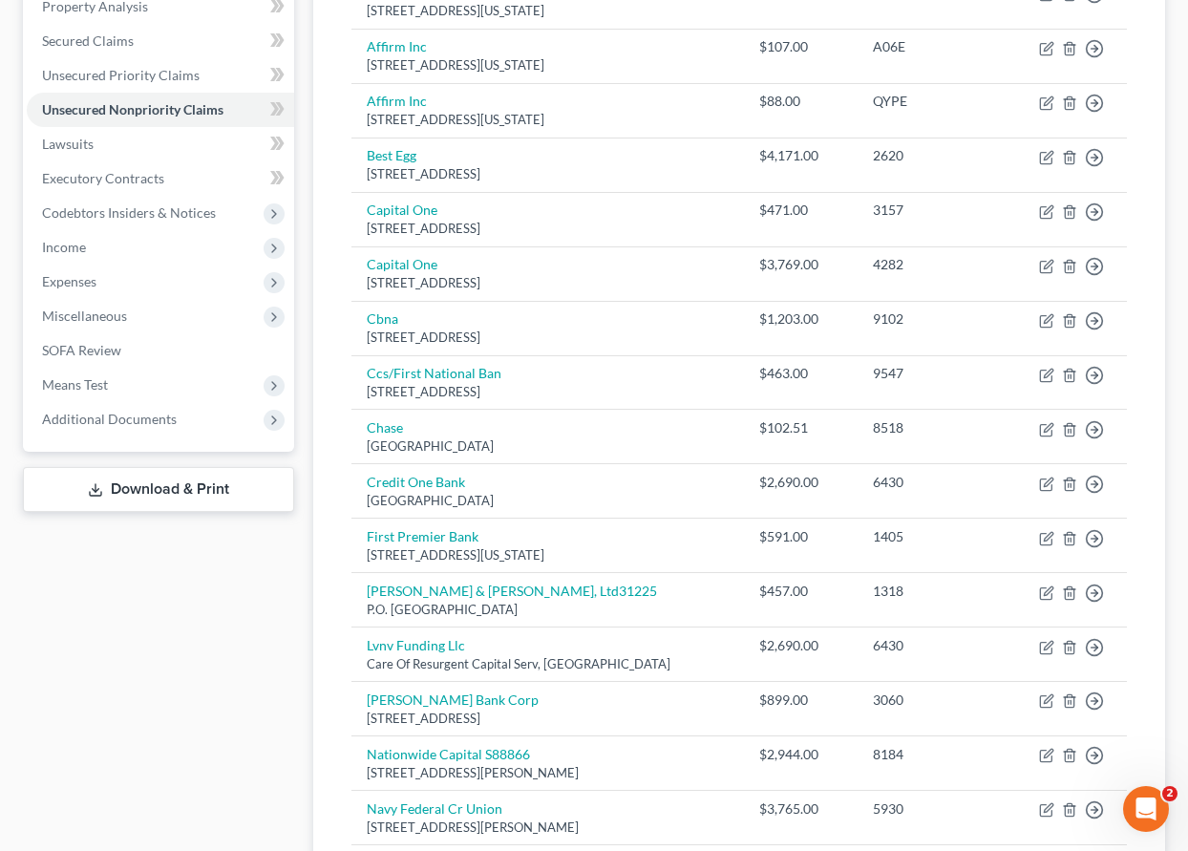
scroll to position [382, 0]
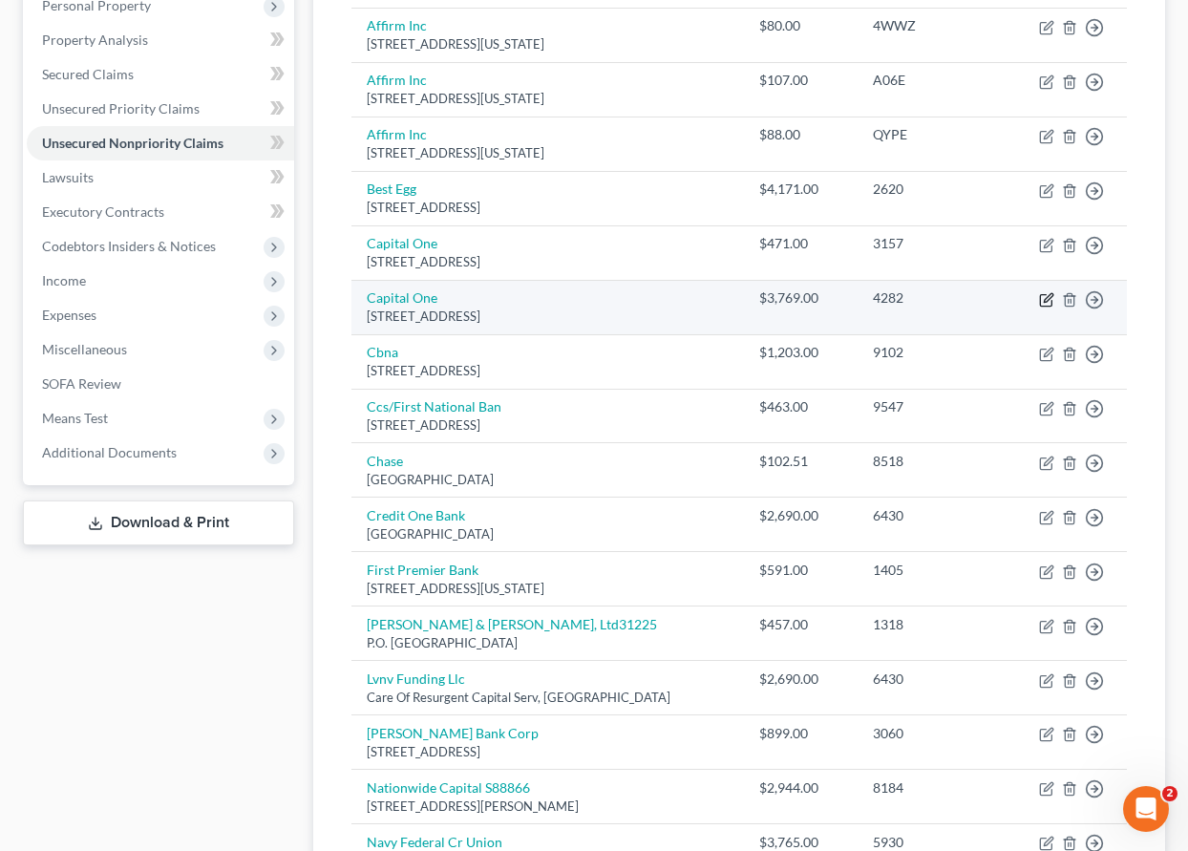
click at [1050, 299] on icon "button" at bounding box center [1048, 297] width 9 height 9
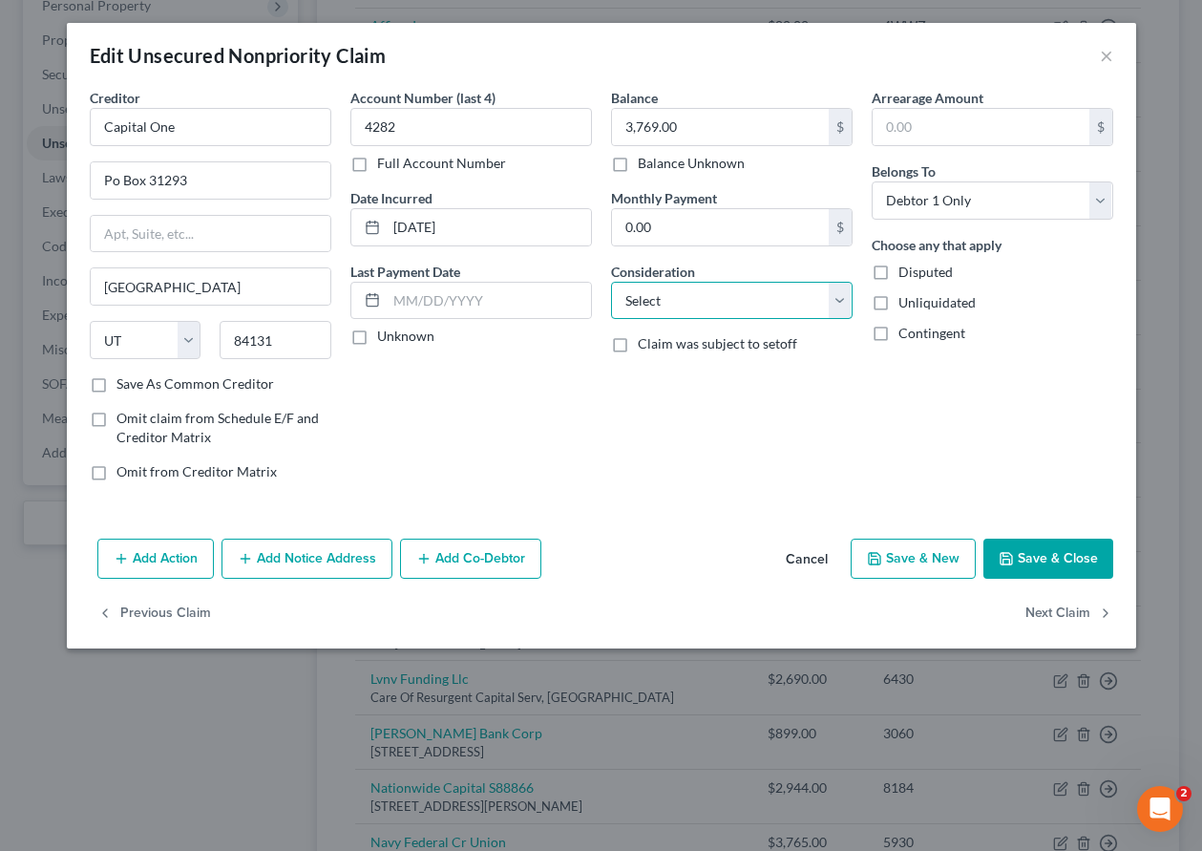
click at [735, 291] on select "Select Cable / Satellite Services Collection Agency Credit Card Debt Debt Couns…" at bounding box center [732, 301] width 242 height 38
click at [611, 282] on select "Select Cable / Satellite Services Collection Agency Credit Card Debt Debt Couns…" at bounding box center [732, 301] width 242 height 38
click at [1075, 560] on button "Save & Close" at bounding box center [1049, 559] width 130 height 40
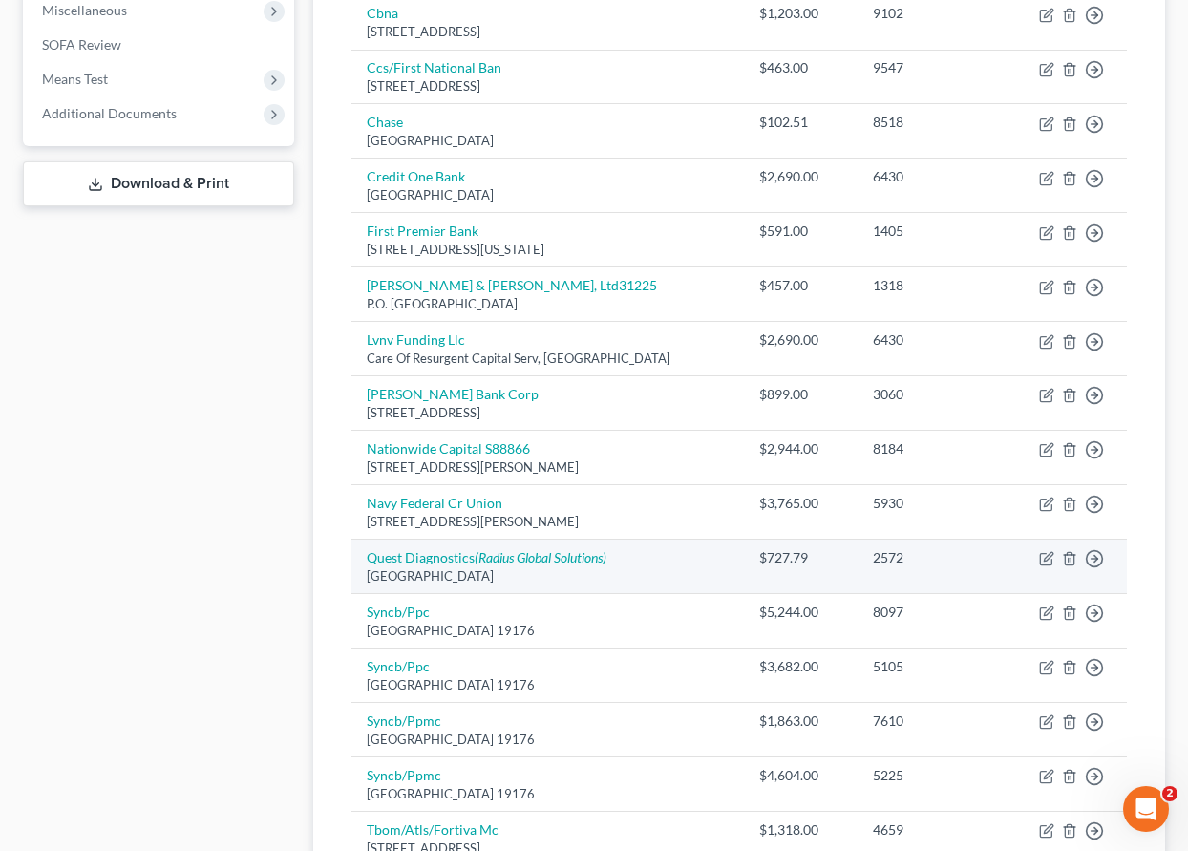
scroll to position [859, 0]
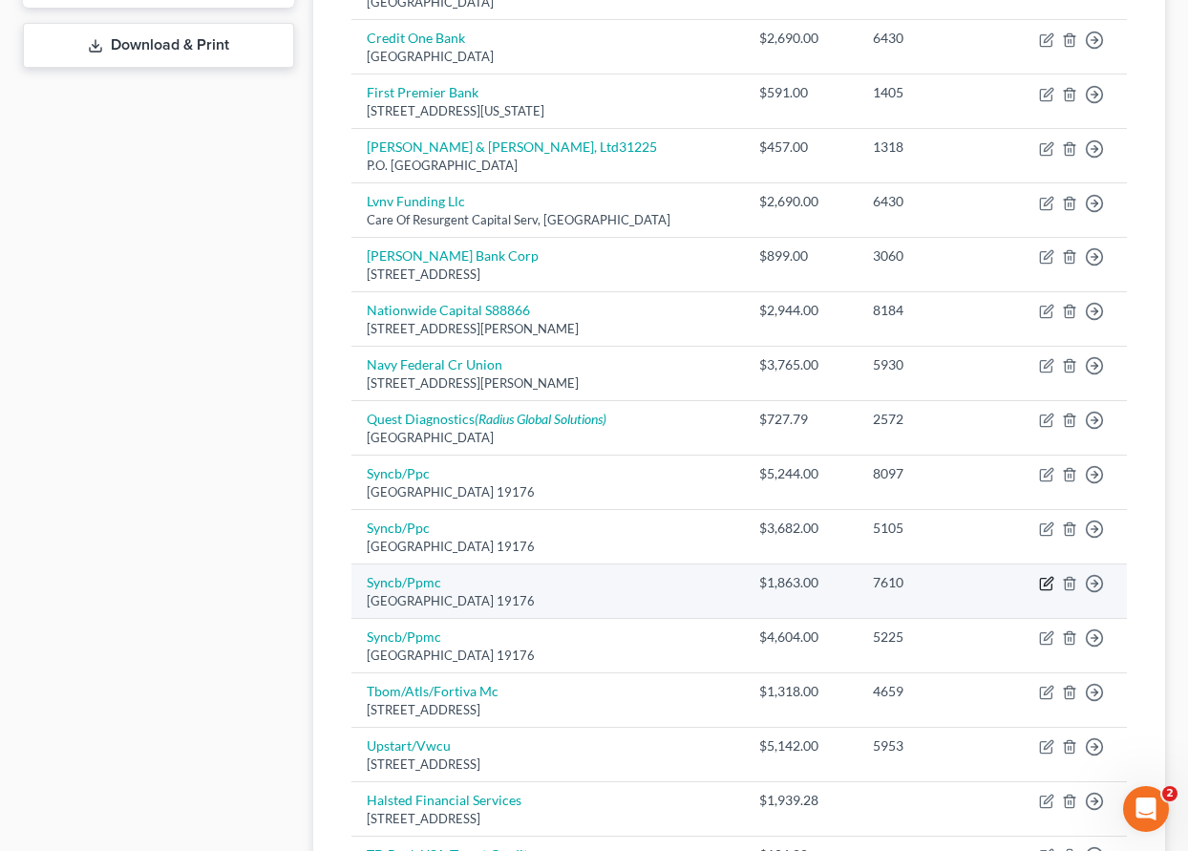
click at [1044, 583] on icon "button" at bounding box center [1046, 583] width 15 height 15
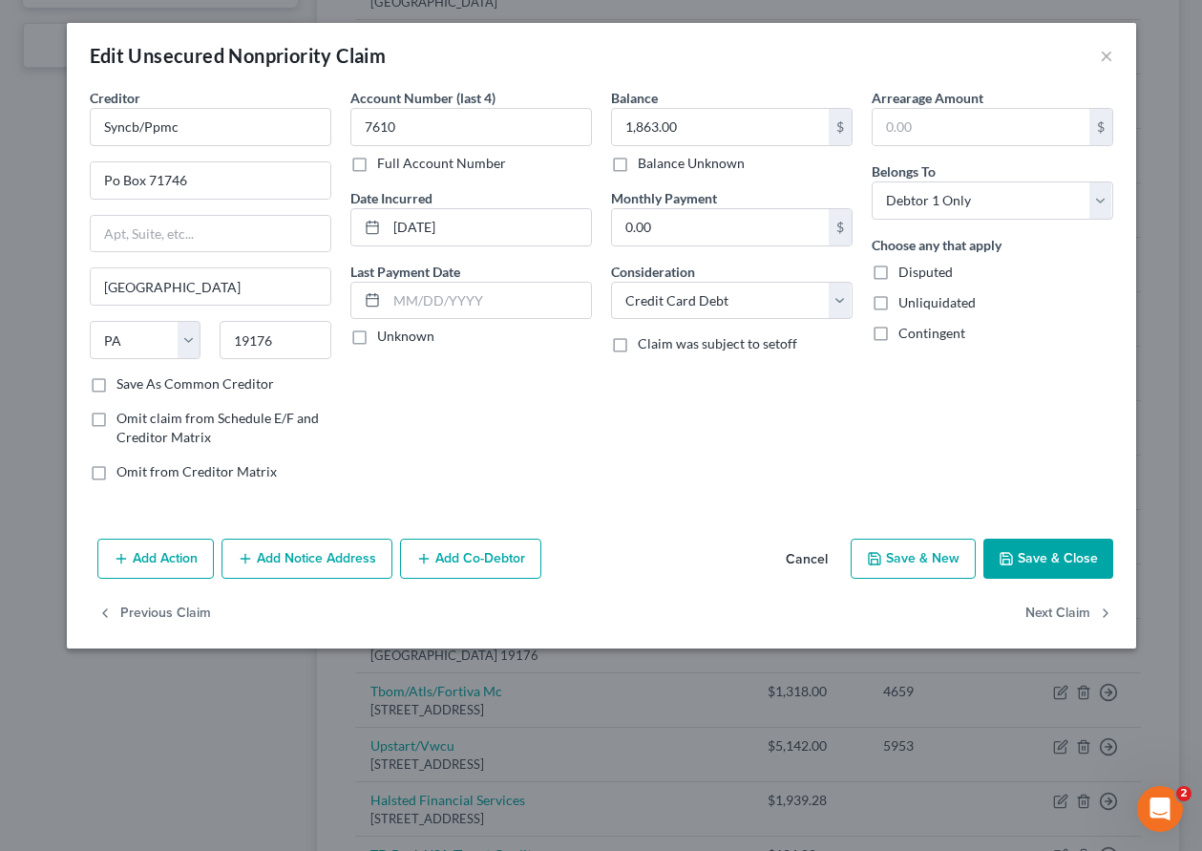
click at [1020, 577] on button "Save & Close" at bounding box center [1049, 559] width 130 height 40
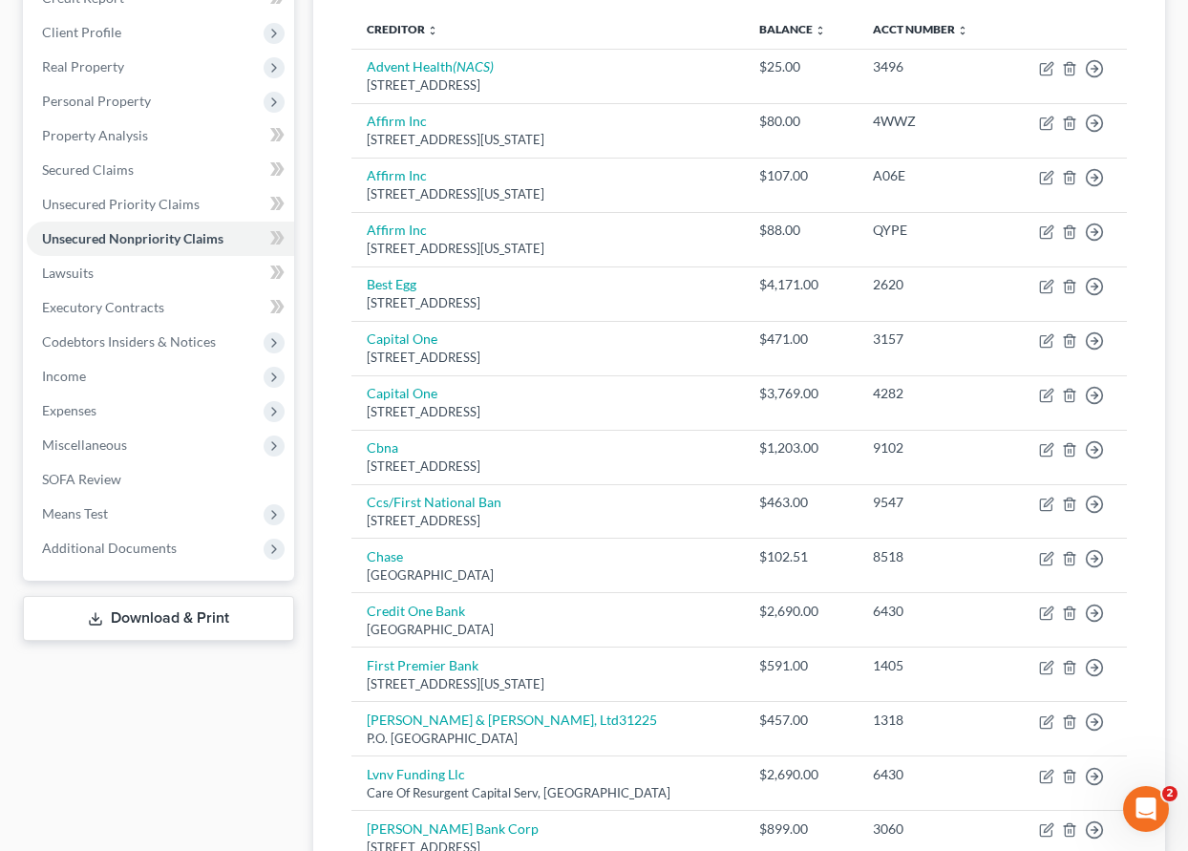
scroll to position [191, 0]
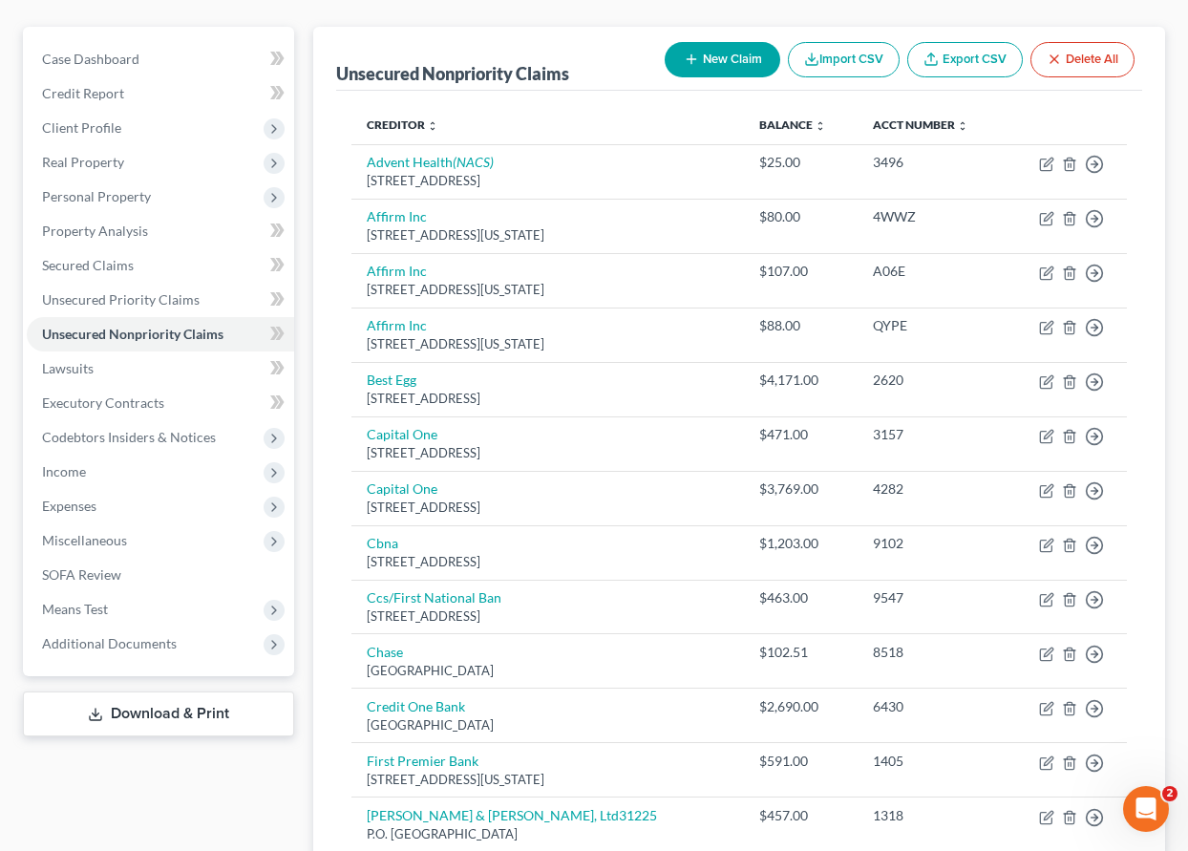
click at [716, 56] on button "New Claim" at bounding box center [723, 59] width 116 height 35
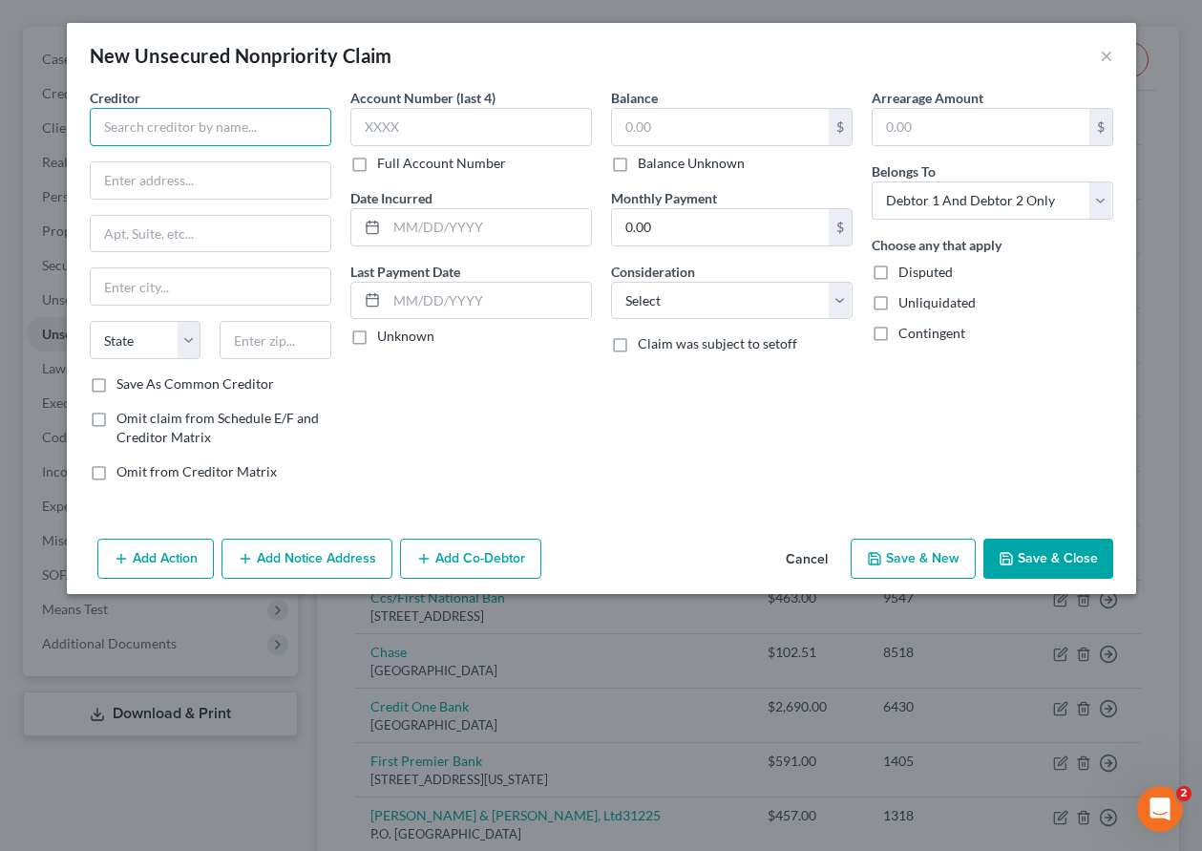
click at [237, 126] on input "text" at bounding box center [211, 127] width 242 height 38
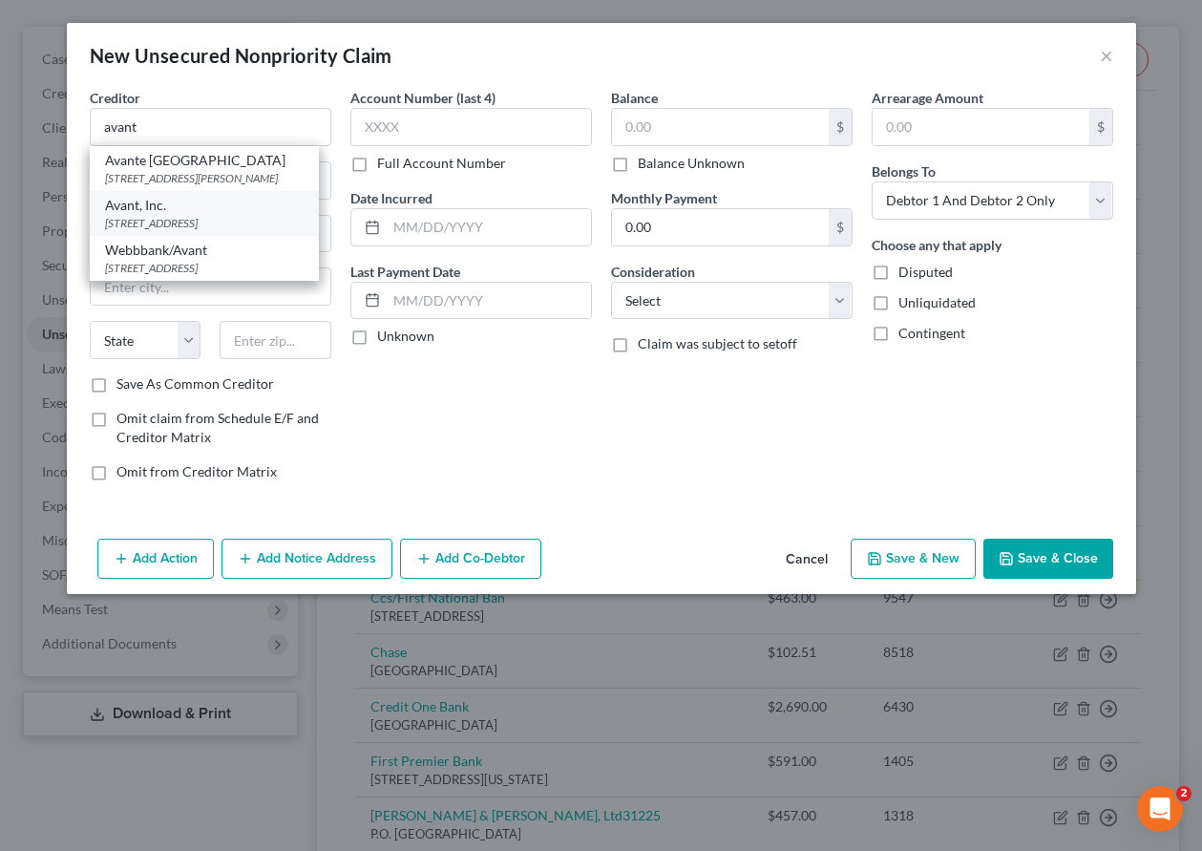
click at [174, 231] on div "[STREET_ADDRESS]" at bounding box center [204, 223] width 199 height 16
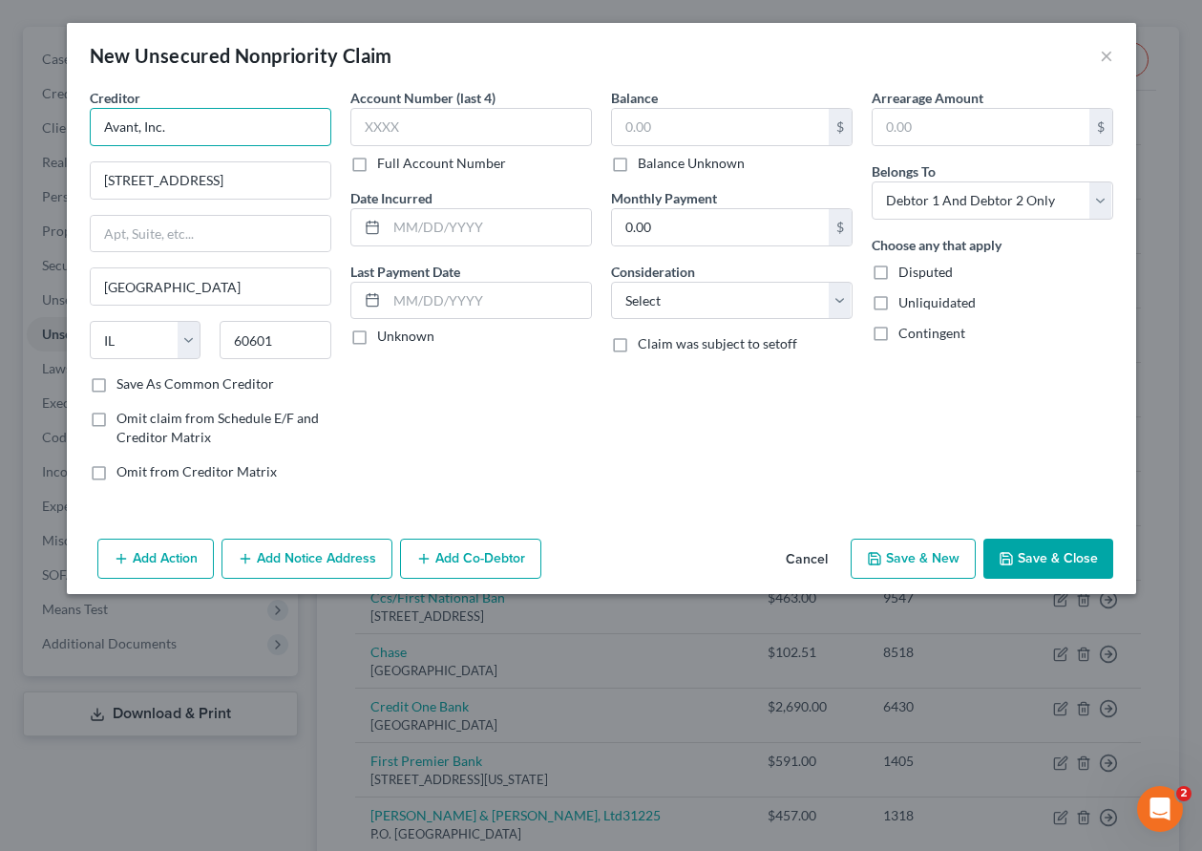
click at [187, 126] on input "Avant, Inc." at bounding box center [211, 127] width 242 height 38
click at [124, 374] on input "Save As Common Creditor" at bounding box center [130, 380] width 12 height 12
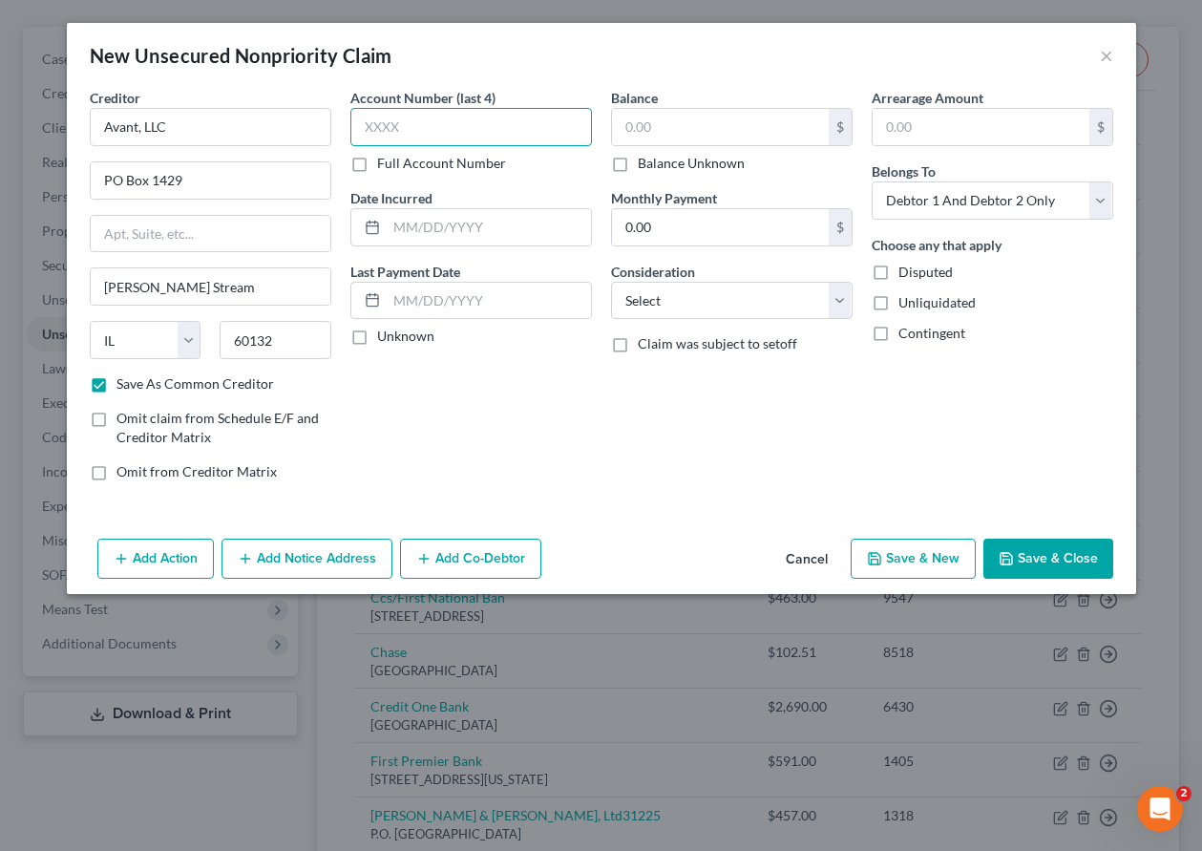
click at [432, 129] on input "text" at bounding box center [471, 127] width 242 height 38
click at [729, 128] on input "text" at bounding box center [720, 127] width 217 height 36
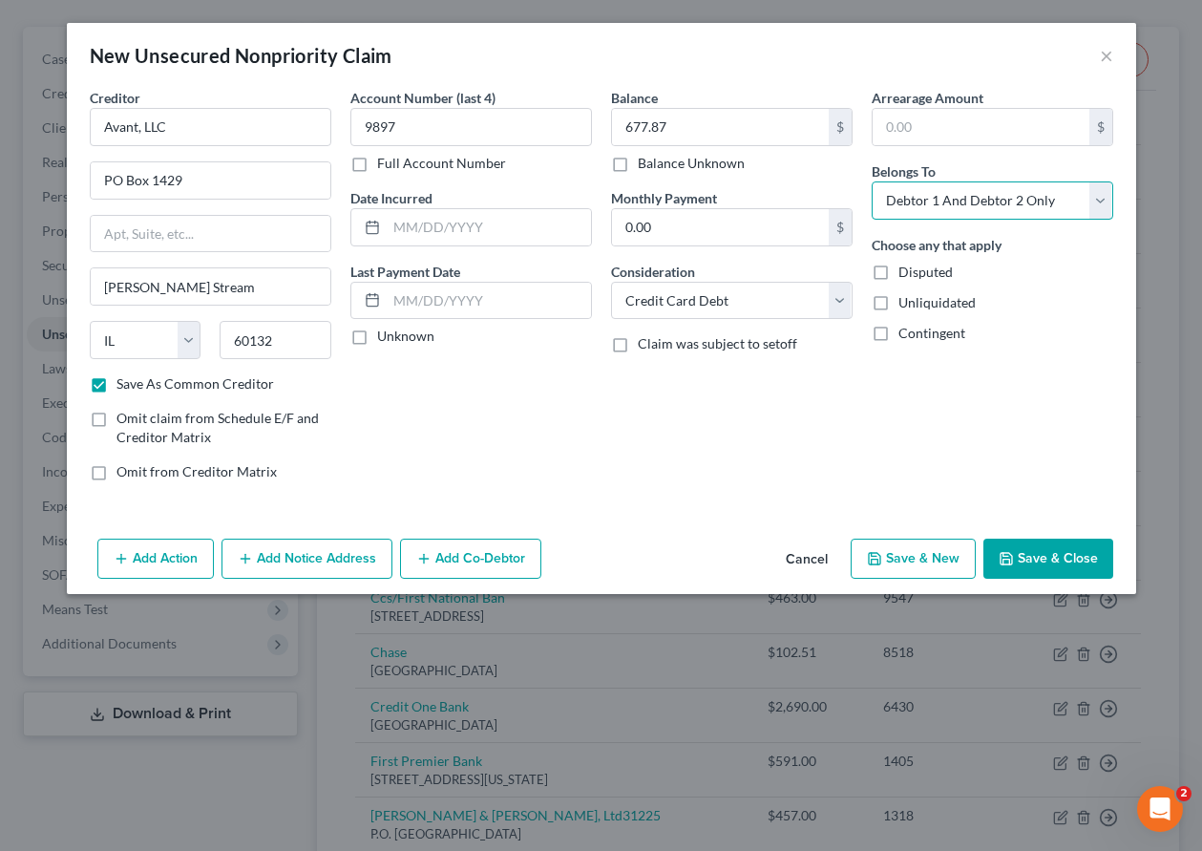
click at [946, 193] on select "Select Debtor 1 Only Debtor 2 Only Debtor 1 And Debtor 2 Only At Least One Of T…" at bounding box center [993, 200] width 242 height 38
click at [872, 181] on select "Select Debtor 1 Only Debtor 2 Only Debtor 1 And Debtor 2 Only At Least One Of T…" at bounding box center [993, 200] width 242 height 38
click at [1097, 551] on button "Save & Close" at bounding box center [1049, 559] width 130 height 40
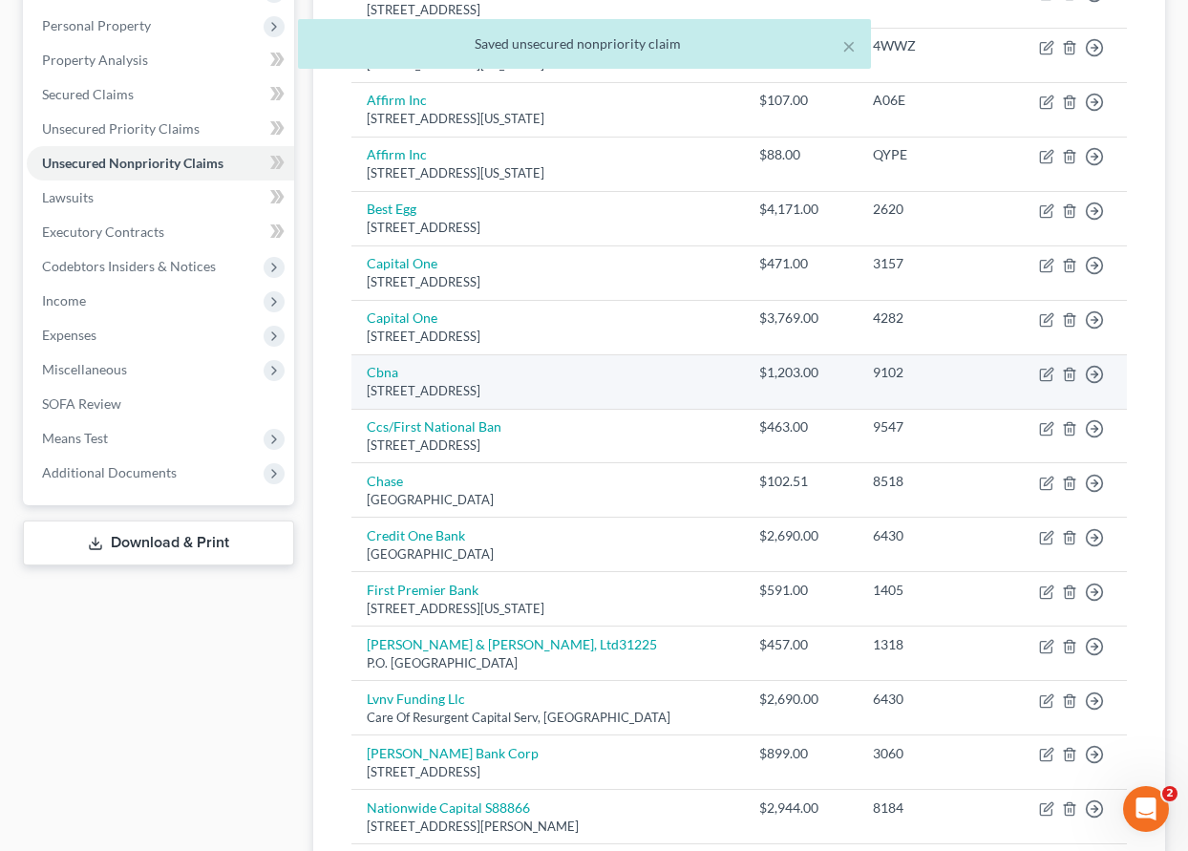
scroll to position [382, 0]
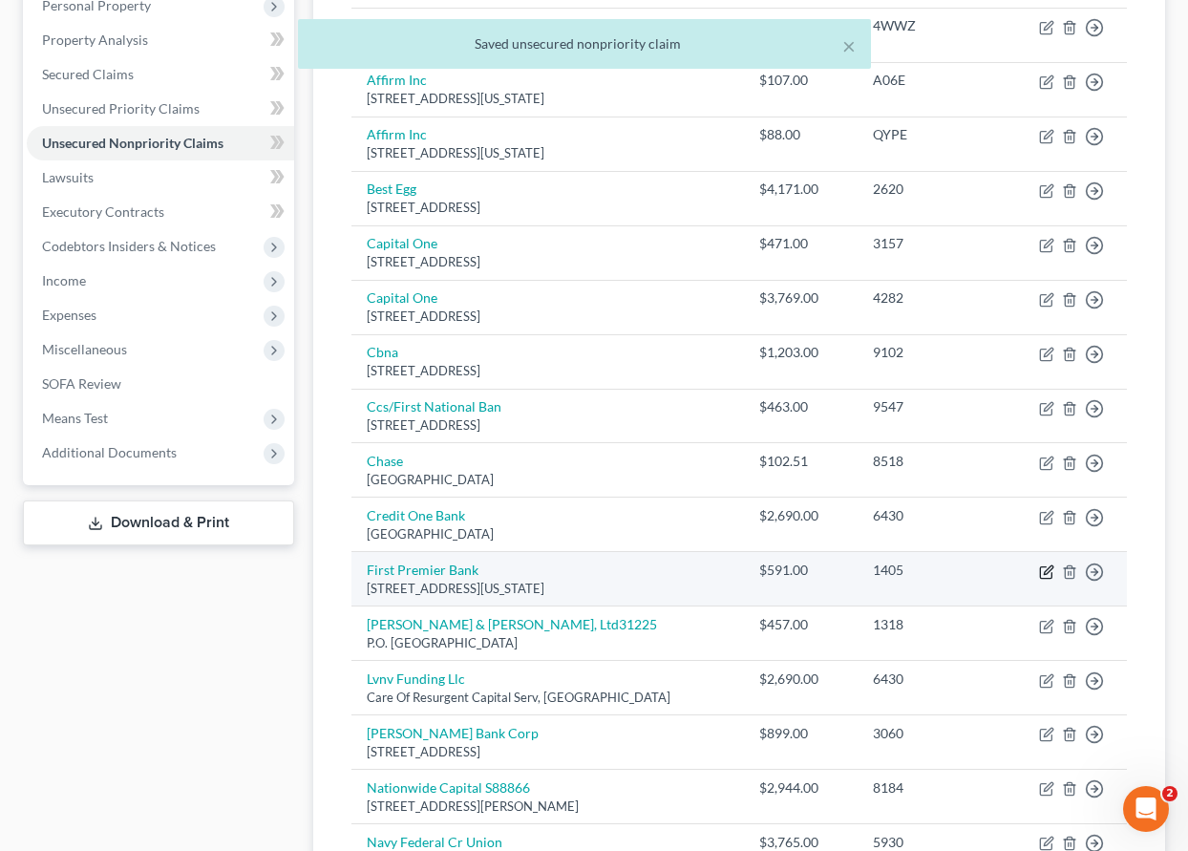
click at [1048, 569] on icon "button" at bounding box center [1048, 569] width 9 height 9
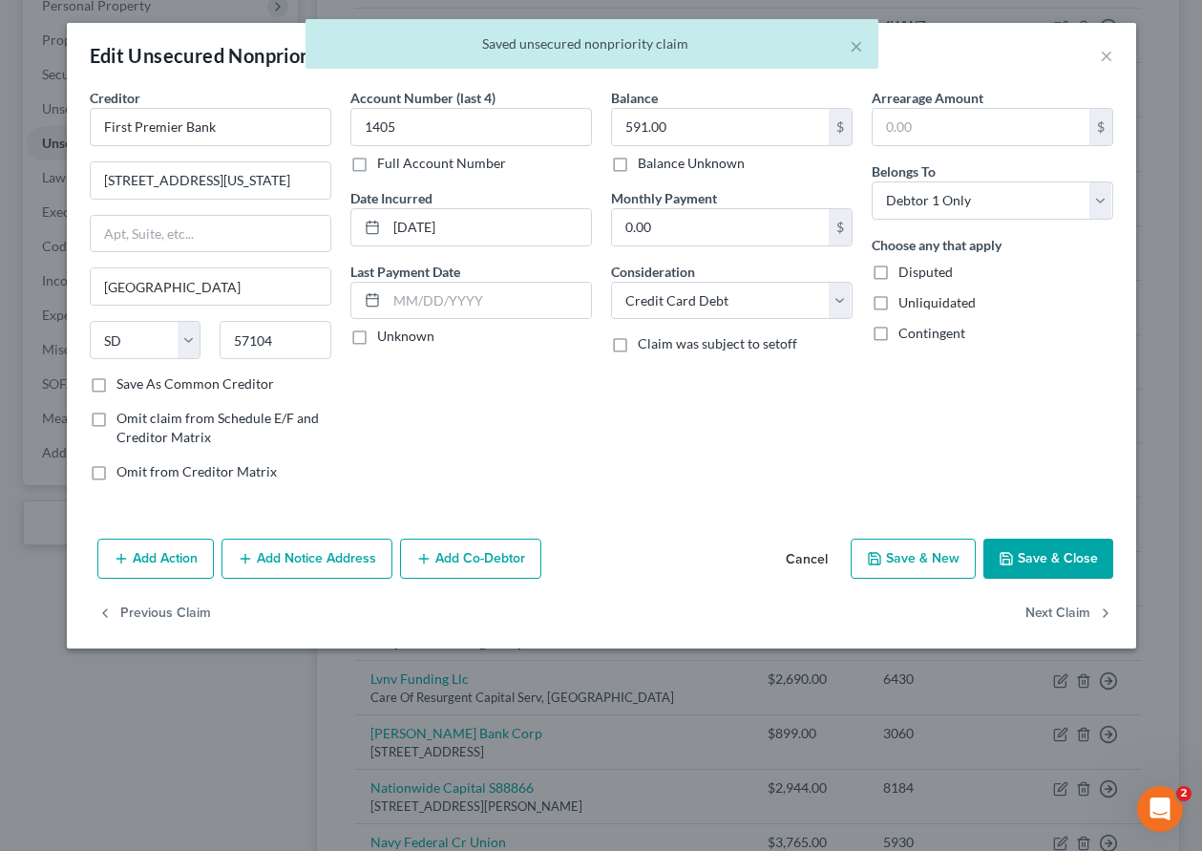
drag, startPoint x: 1040, startPoint y: 555, endPoint x: 1041, endPoint y: 566, distance: 11.5
click at [1041, 555] on button "Save & Close" at bounding box center [1049, 559] width 130 height 40
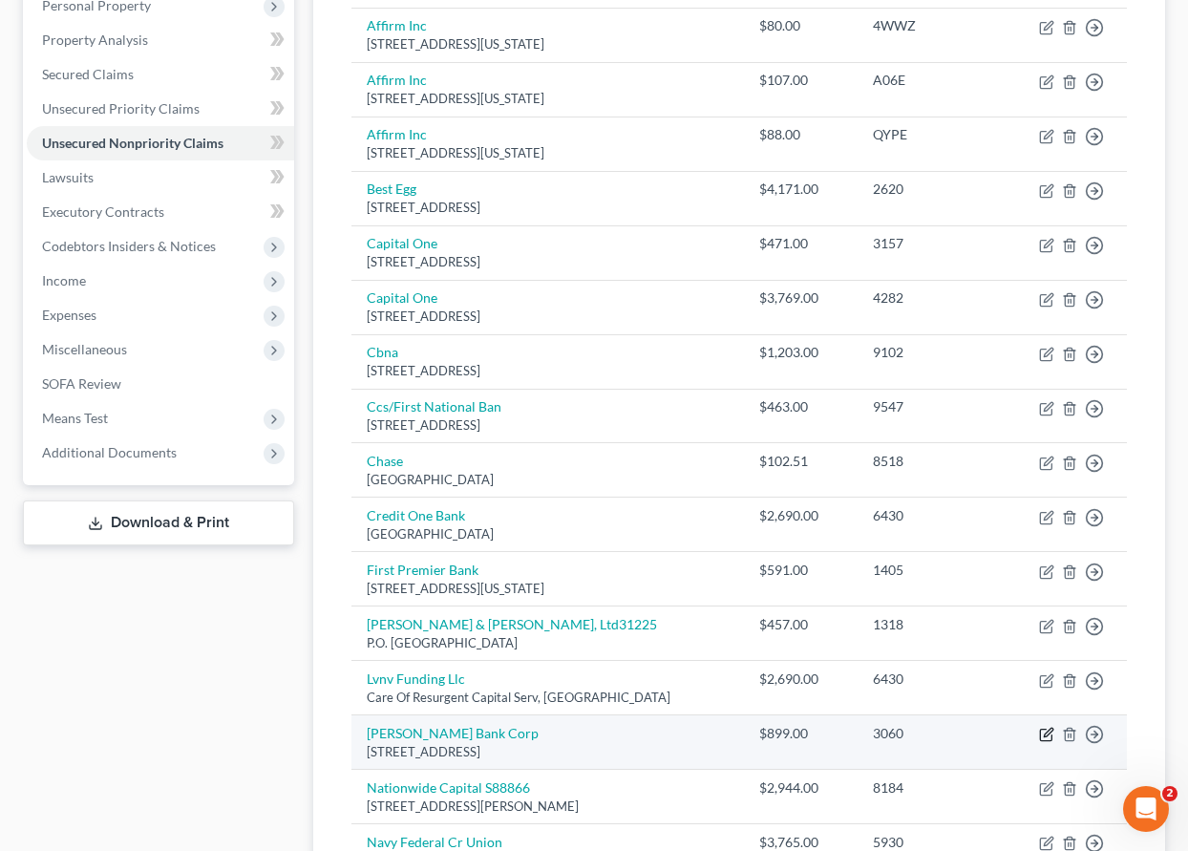
click at [1047, 732] on icon "button" at bounding box center [1048, 733] width 9 height 9
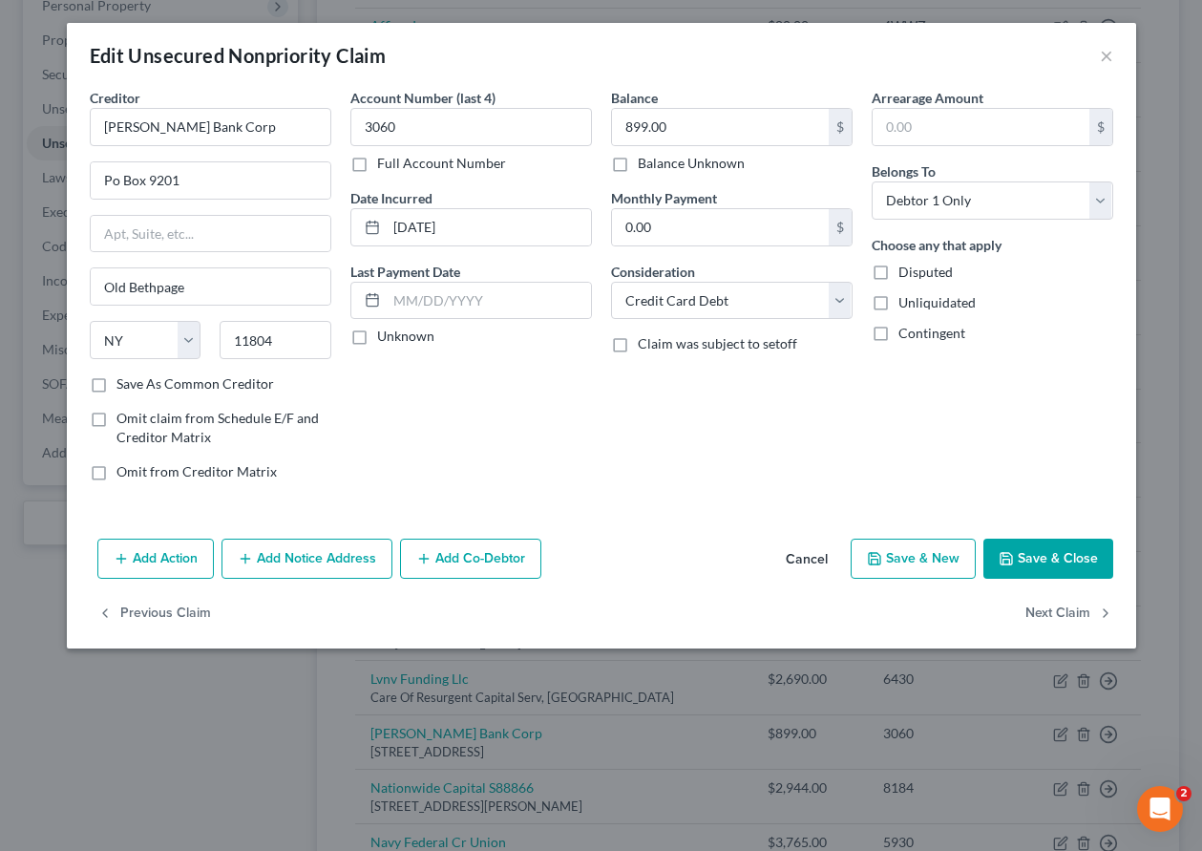
click at [1040, 571] on button "Save & Close" at bounding box center [1049, 559] width 130 height 40
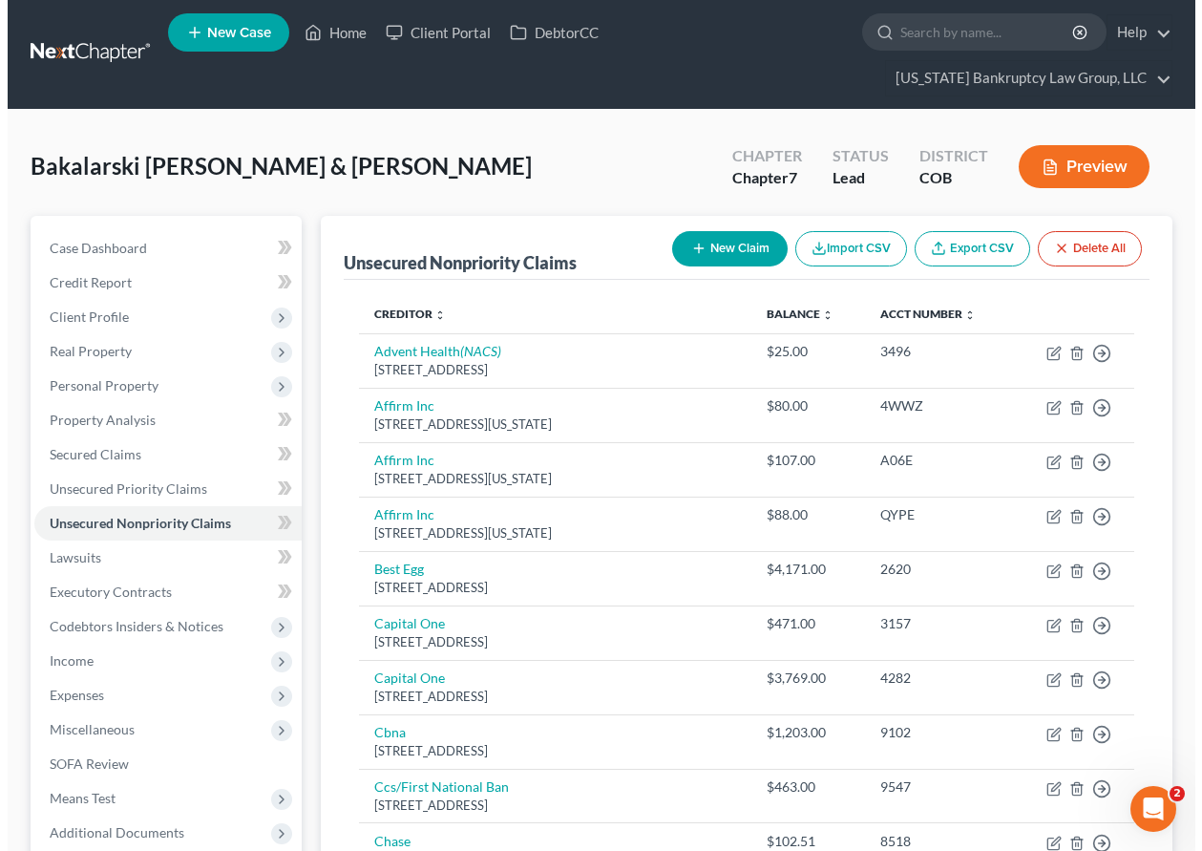
scroll to position [0, 0]
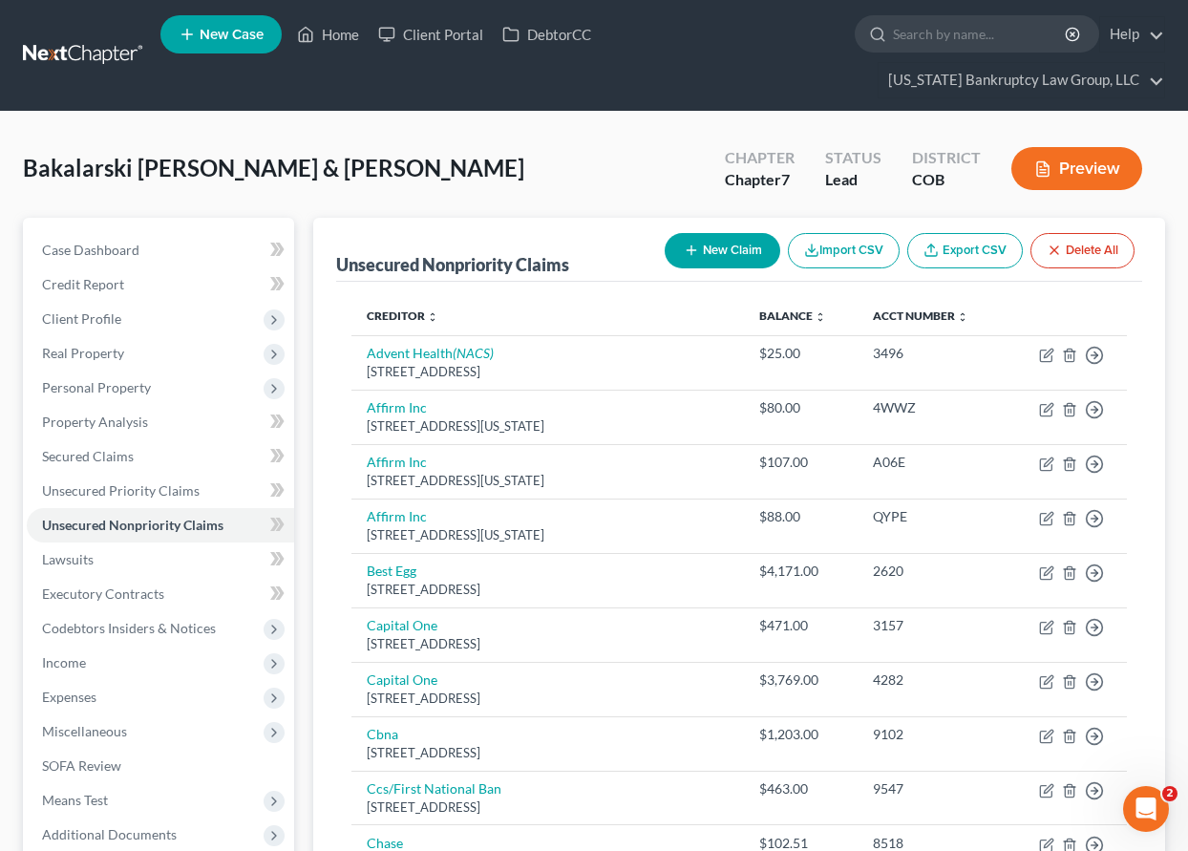
click at [721, 243] on button "New Claim" at bounding box center [723, 250] width 116 height 35
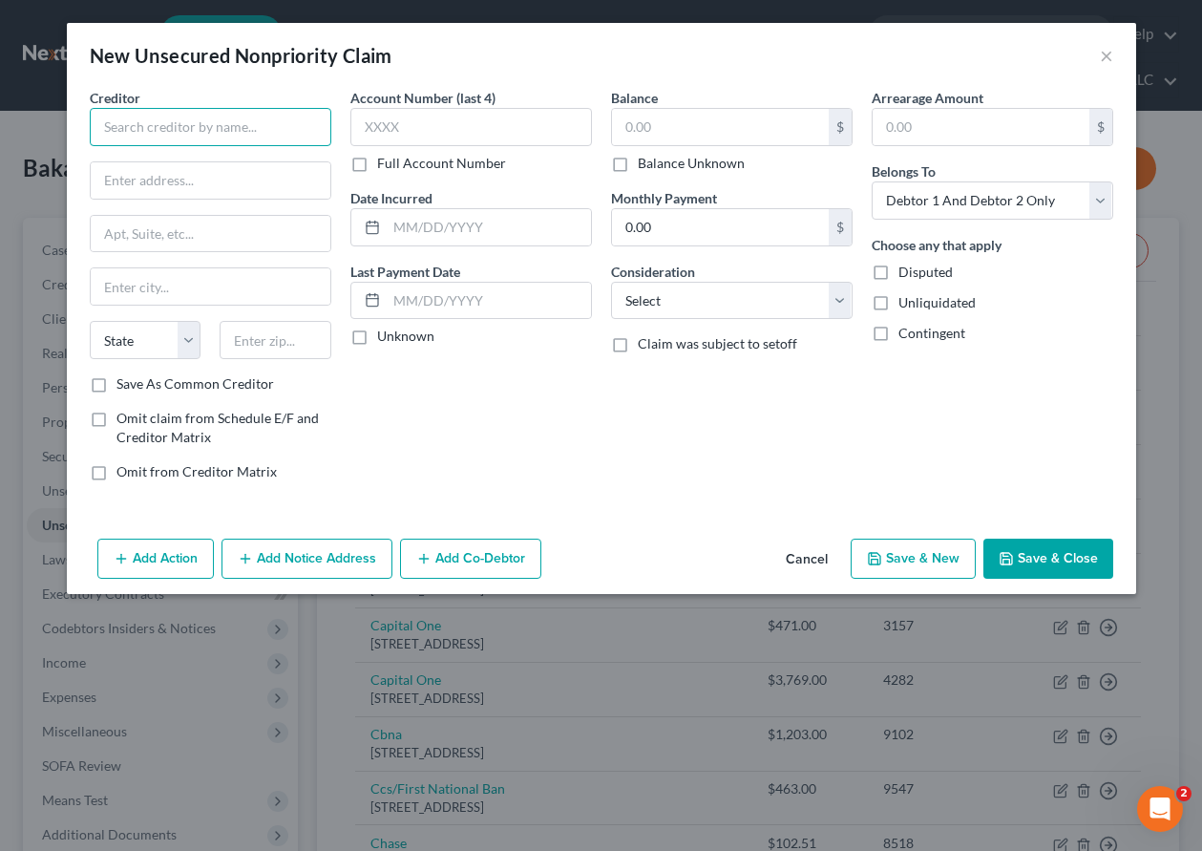
click at [194, 115] on input "text" at bounding box center [211, 127] width 242 height 38
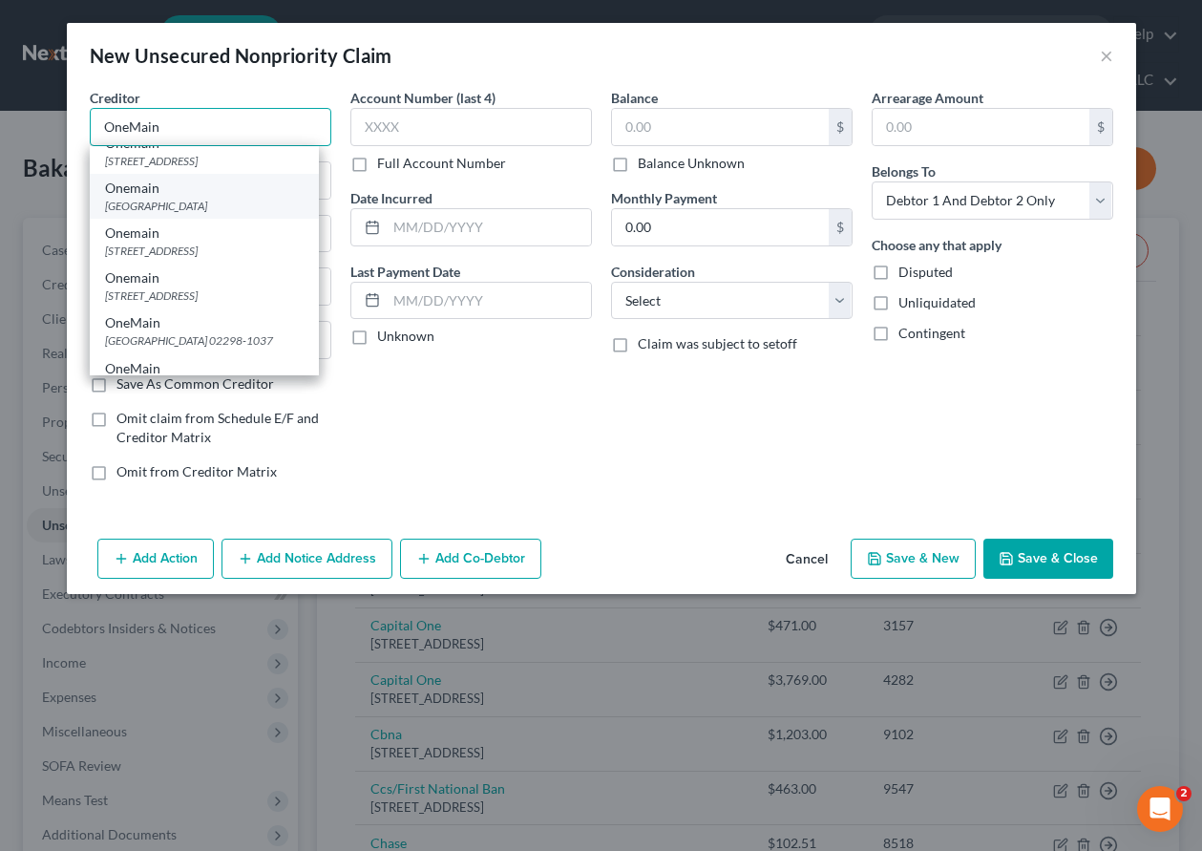
scroll to position [95, 0]
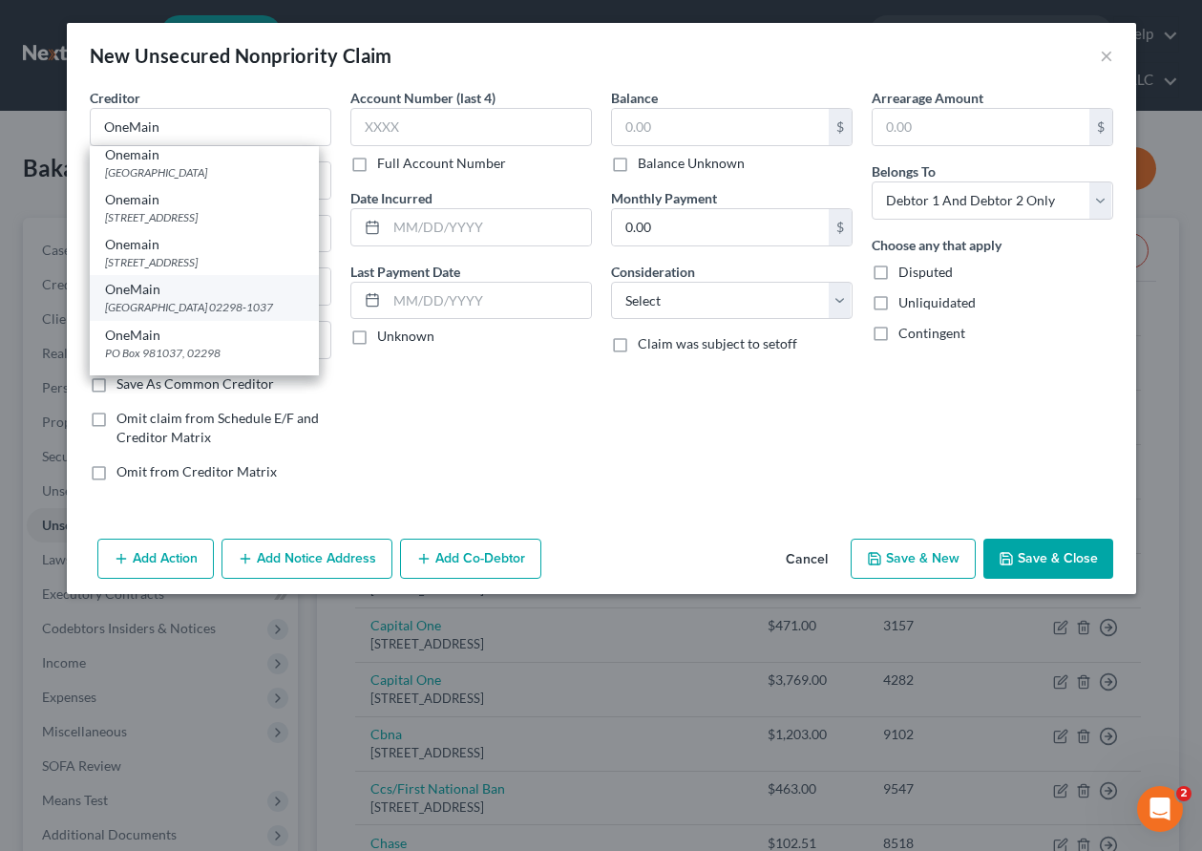
click at [211, 315] on div "[GEOGRAPHIC_DATA] 02298-1037" at bounding box center [204, 307] width 199 height 16
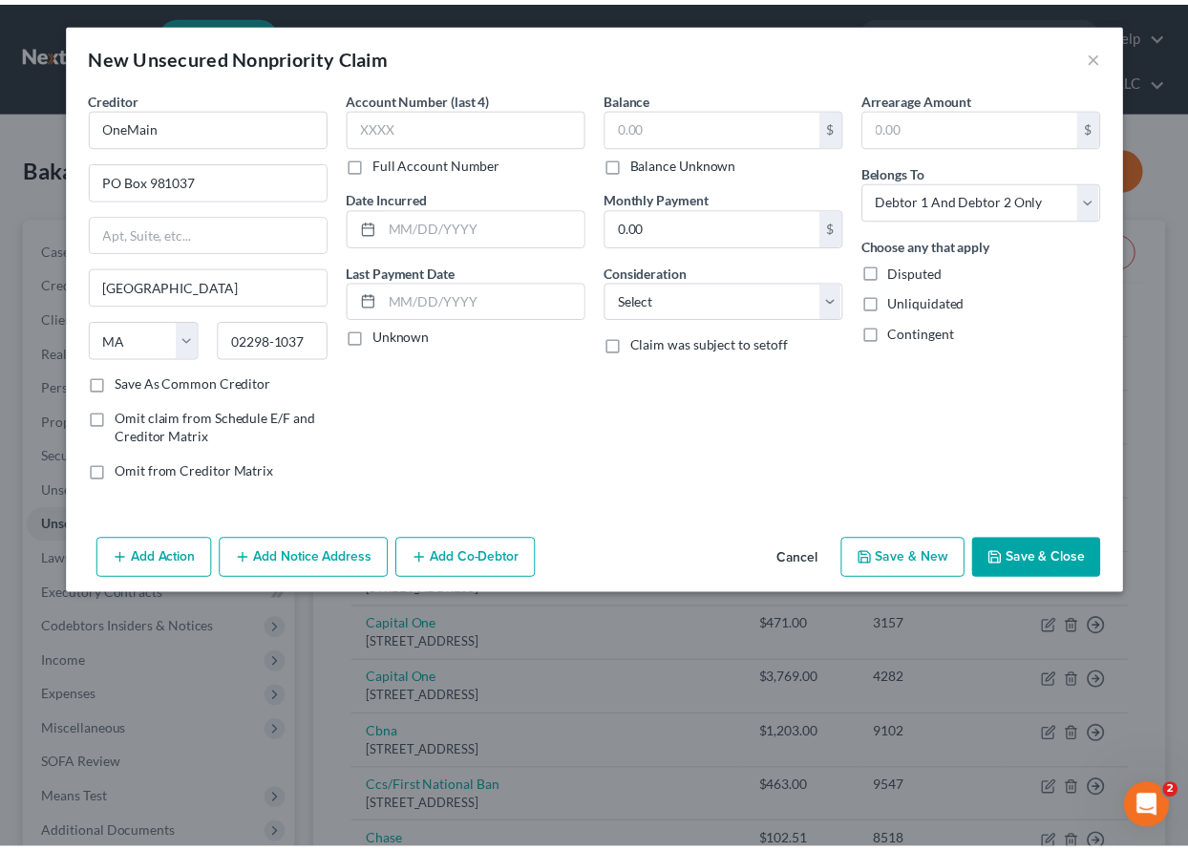
scroll to position [0, 0]
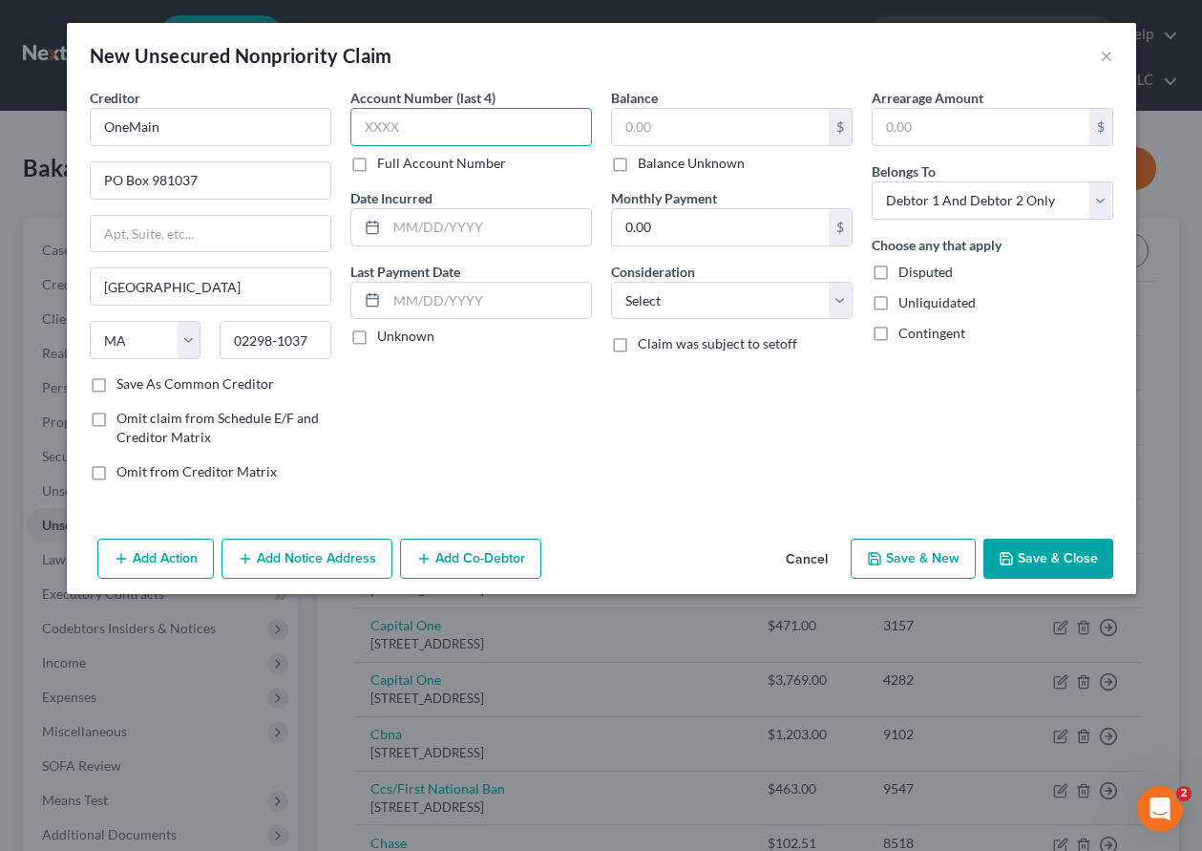
click at [541, 130] on input "text" at bounding box center [471, 127] width 242 height 38
click at [656, 132] on input "text" at bounding box center [720, 127] width 217 height 36
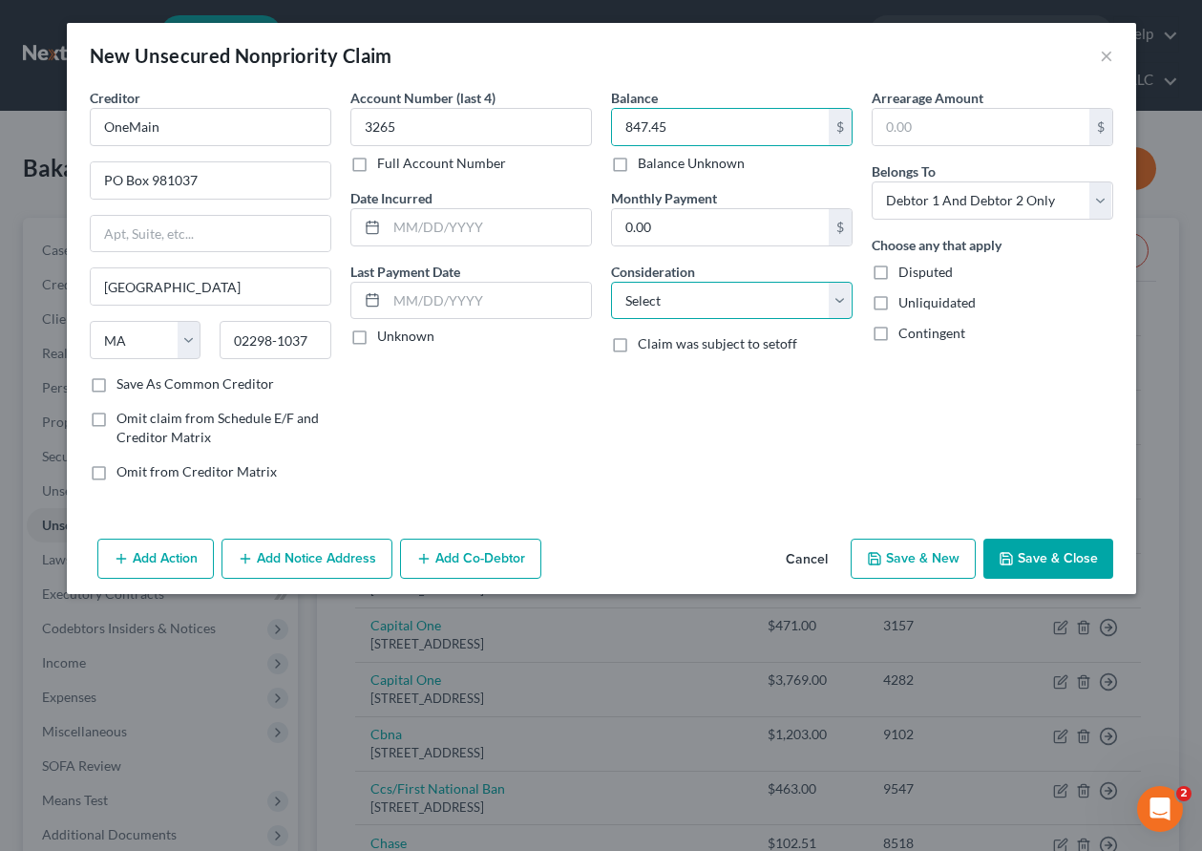
click at [662, 301] on select "Select Cable / Satellite Services Collection Agency Credit Card Debt Debt Couns…" at bounding box center [732, 301] width 242 height 38
click at [611, 282] on select "Select Cable / Satellite Services Collection Agency Credit Card Debt Debt Couns…" at bounding box center [732, 301] width 242 height 38
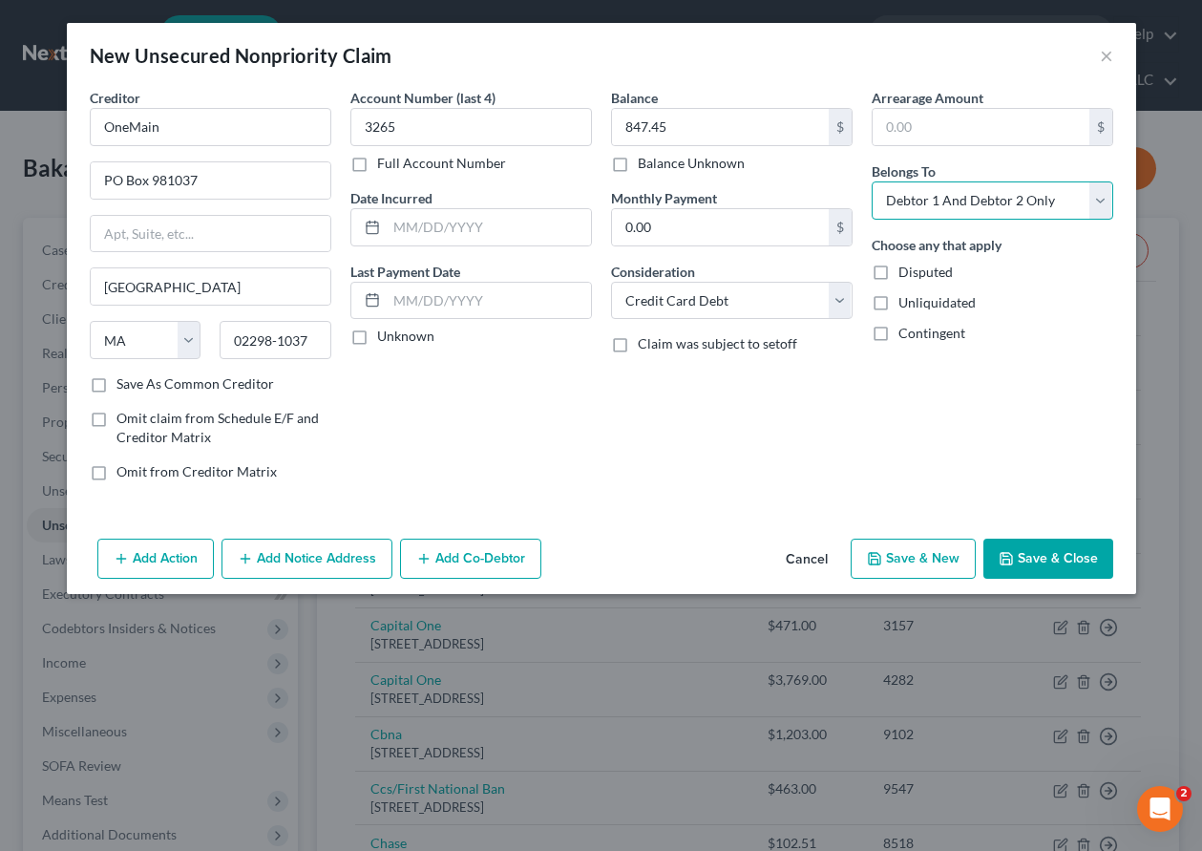
click at [1043, 197] on select "Select Debtor 1 Only Debtor 2 Only Debtor 1 And Debtor 2 Only At Least One Of T…" at bounding box center [993, 200] width 242 height 38
click at [872, 181] on select "Select Debtor 1 Only Debtor 2 Only Debtor 1 And Debtor 2 Only At Least One Of T…" at bounding box center [993, 200] width 242 height 38
click at [1085, 567] on button "Save & Close" at bounding box center [1049, 559] width 130 height 40
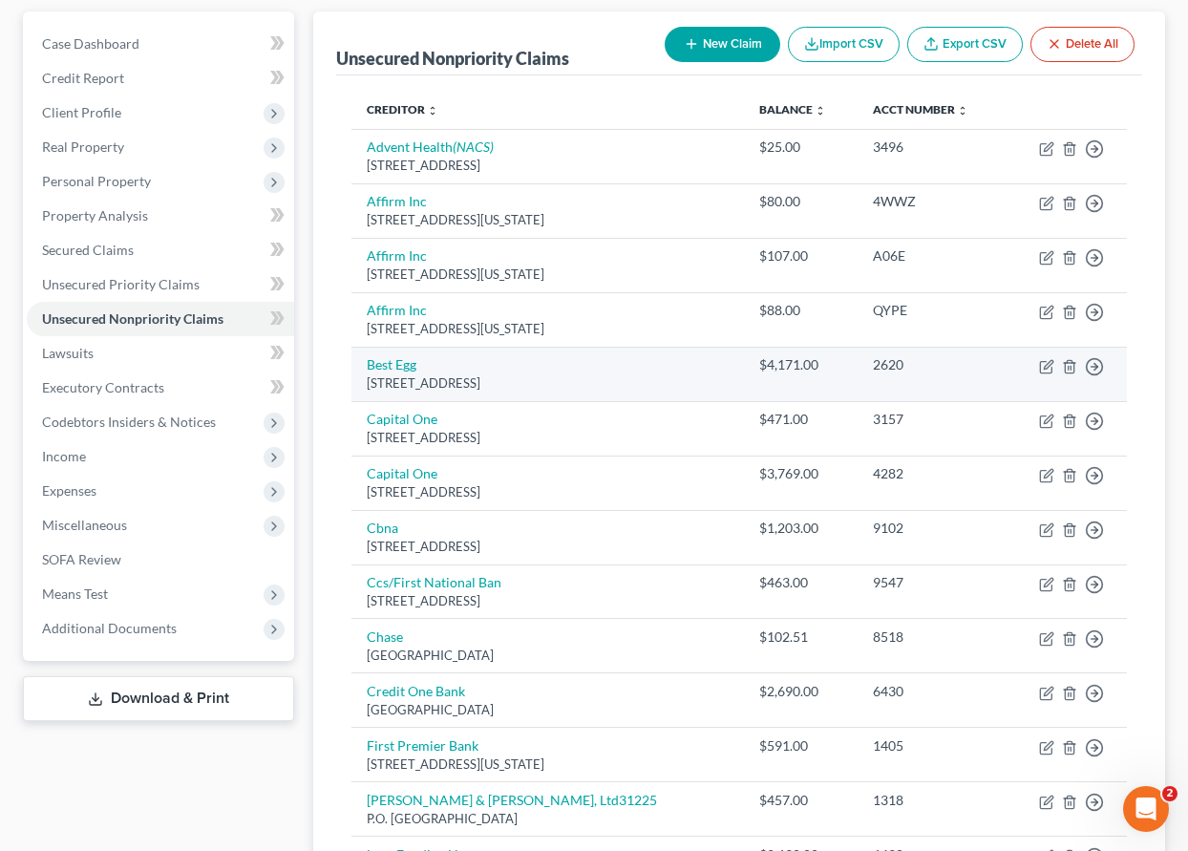
scroll to position [286, 0]
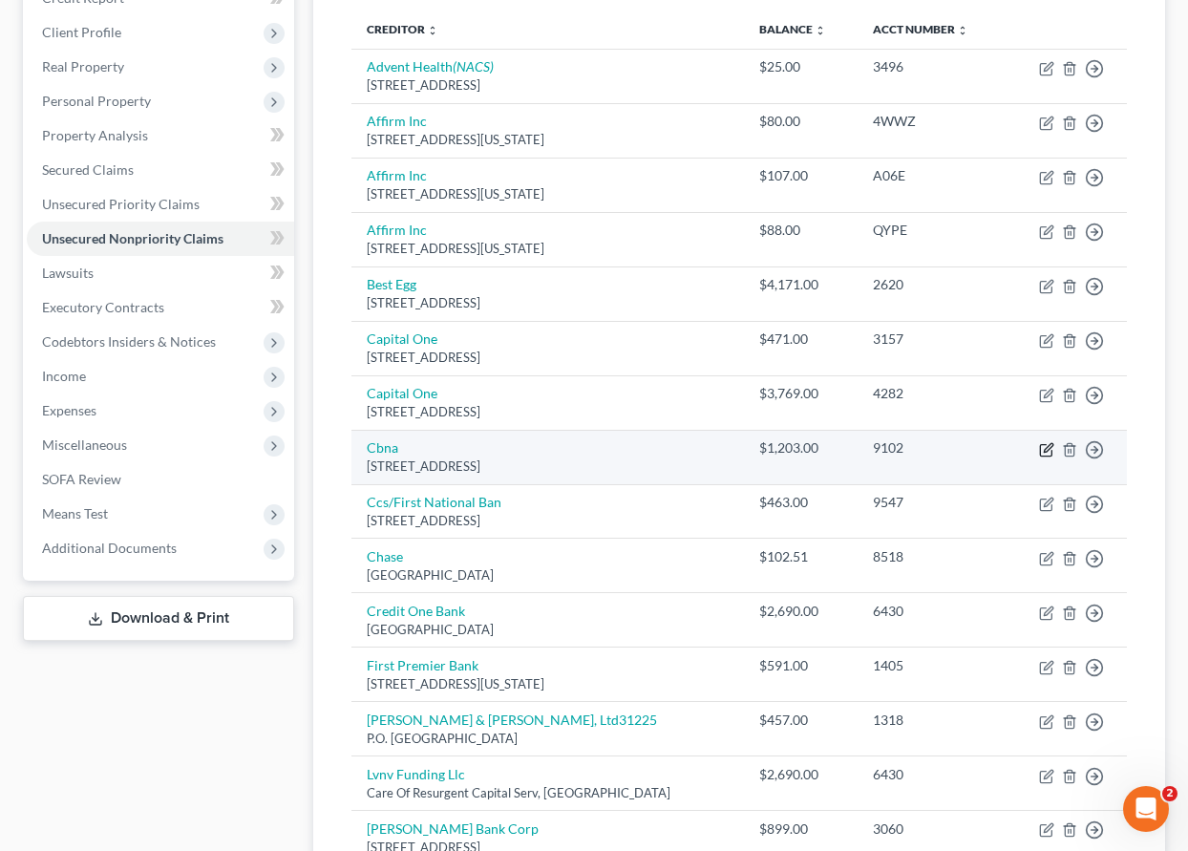
click at [1049, 454] on icon "button" at bounding box center [1046, 449] width 15 height 15
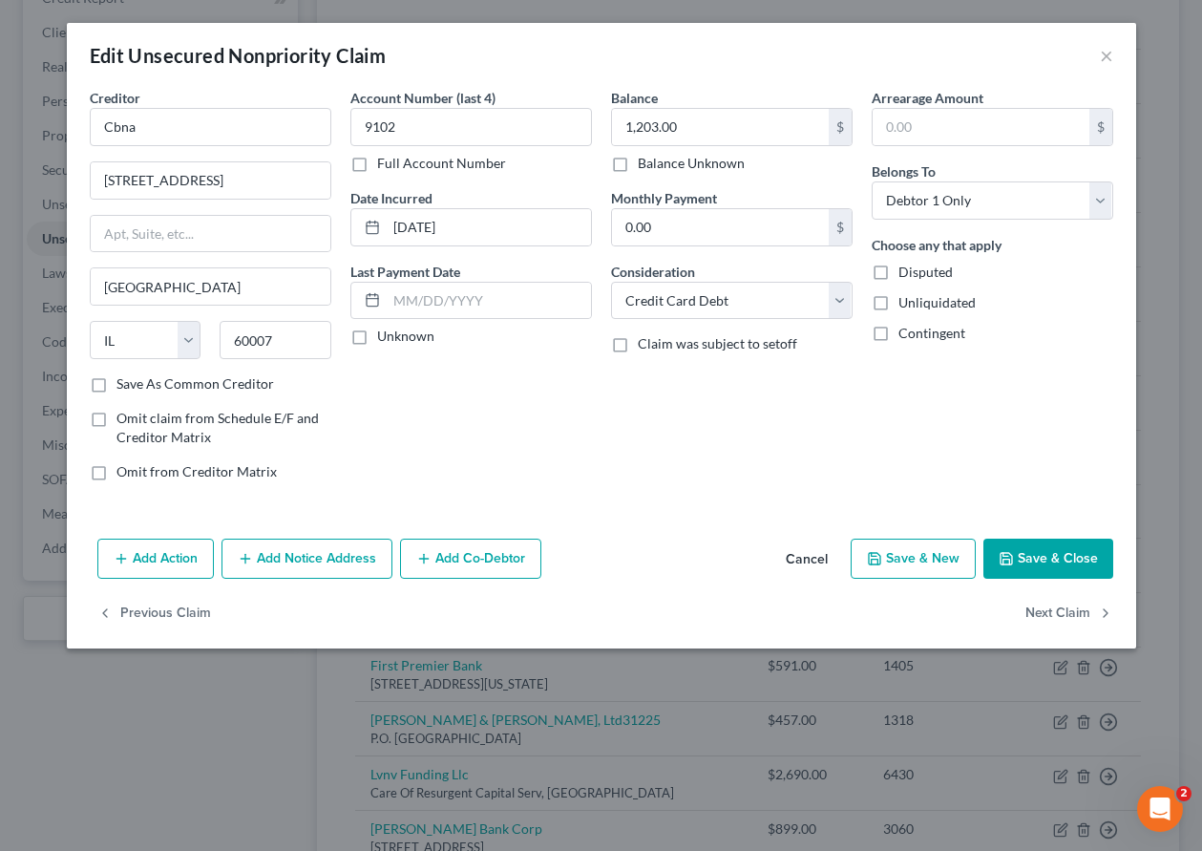
click at [1045, 557] on button "Save & Close" at bounding box center [1049, 559] width 130 height 40
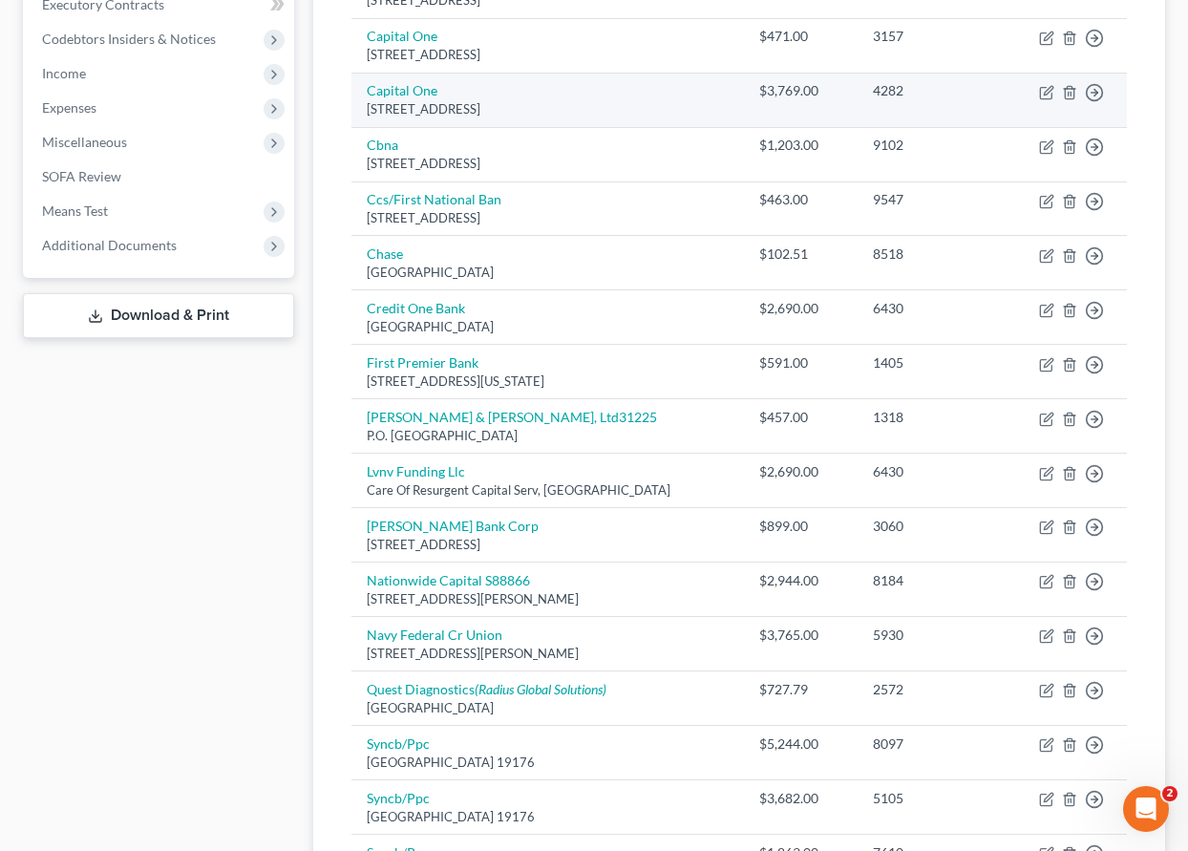
scroll to position [546, 0]
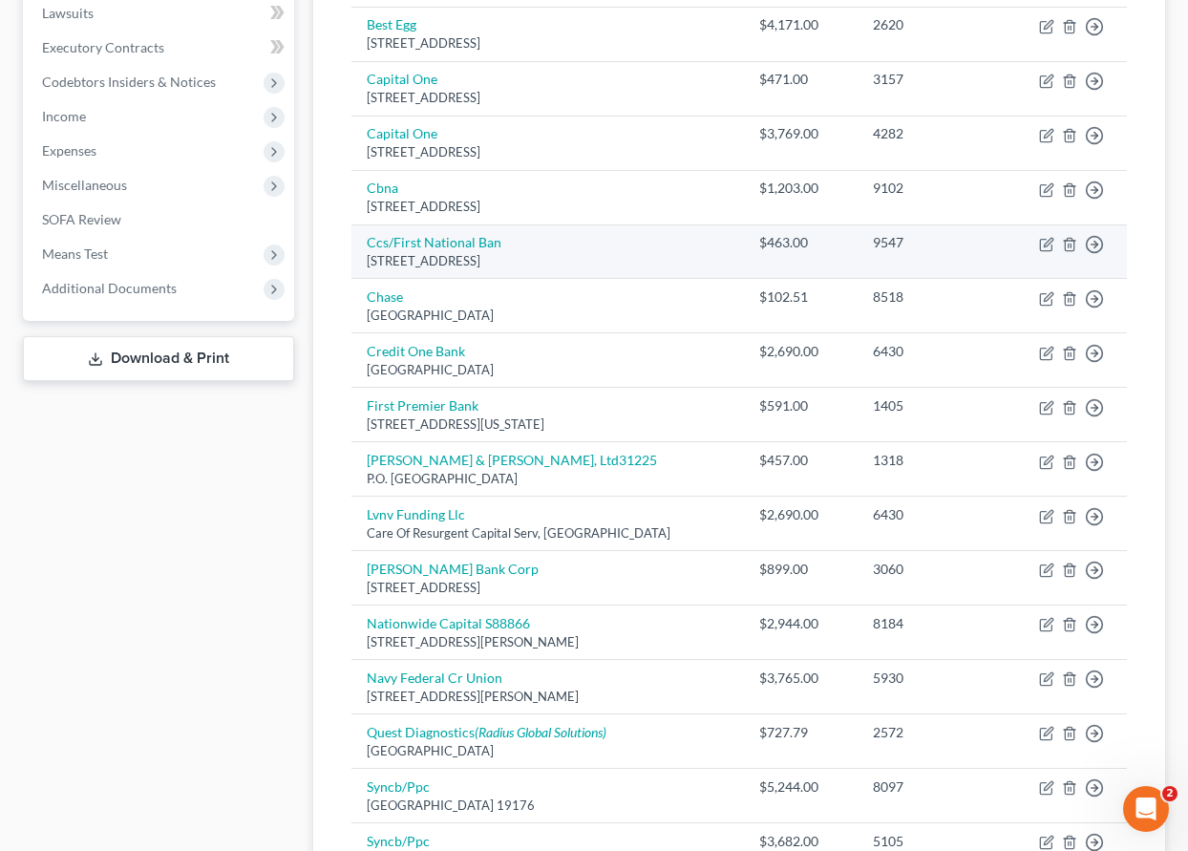
click at [1050, 252] on td "Move to D Move to E Move to G Move to Notice Only" at bounding box center [1066, 251] width 121 height 54
click at [1046, 242] on icon "button" at bounding box center [1046, 244] width 15 height 15
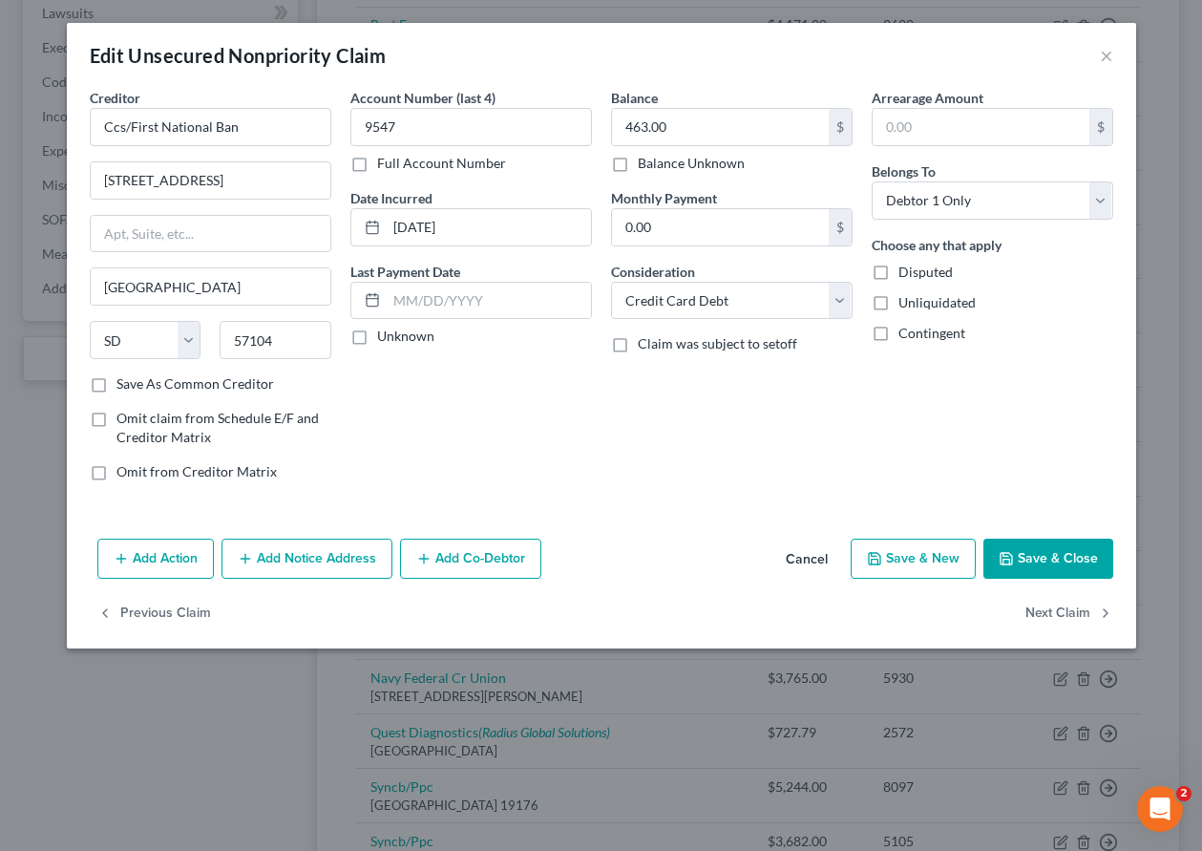
click at [1039, 555] on button "Save & Close" at bounding box center [1049, 559] width 130 height 40
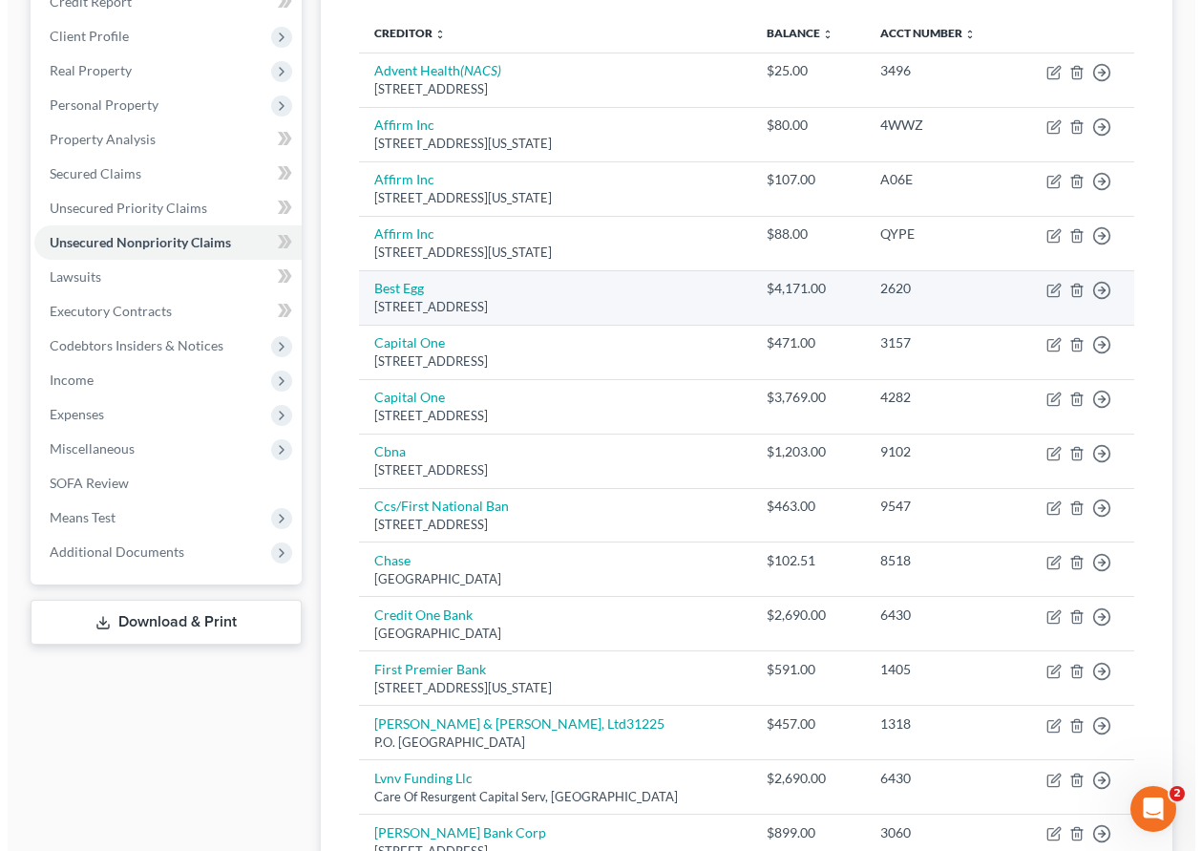
scroll to position [260, 0]
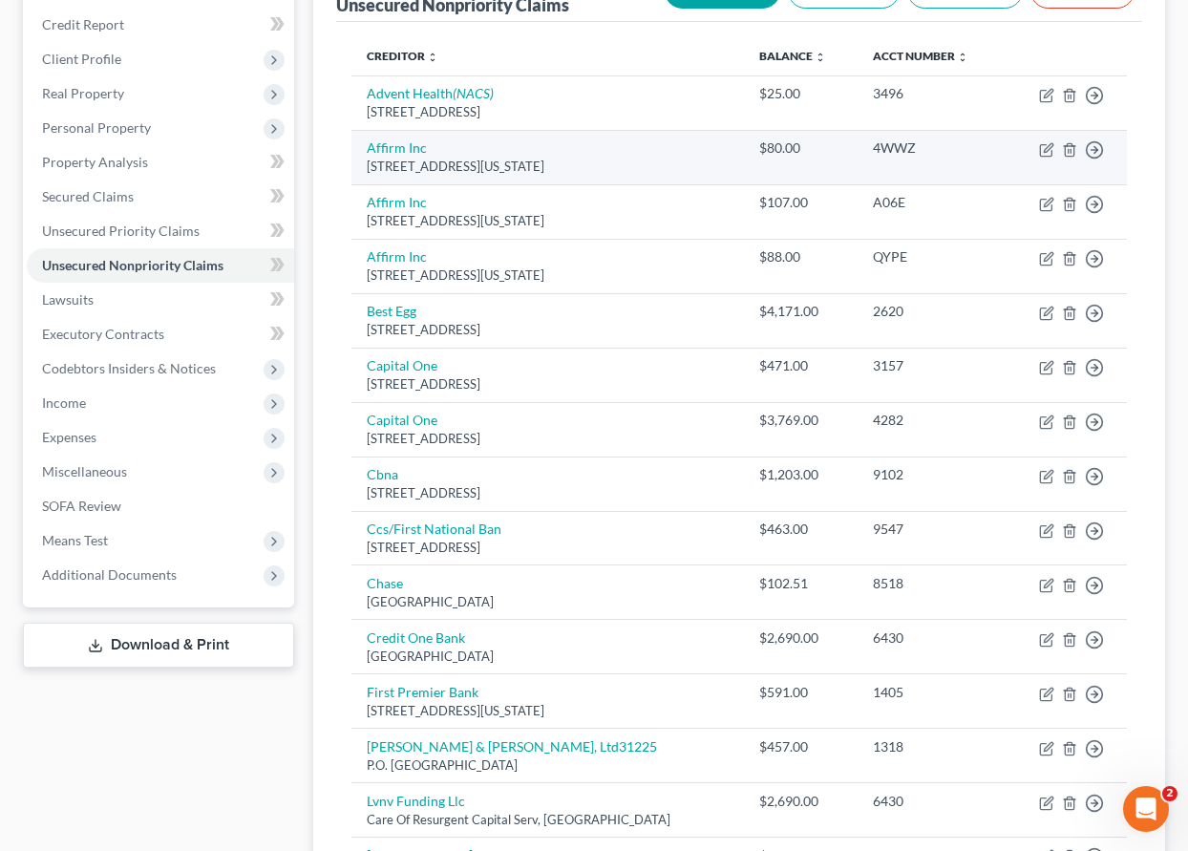
click at [1057, 138] on td "Move to D Move to E Move to G Move to Notice Only" at bounding box center [1066, 157] width 121 height 54
click at [1049, 152] on icon "button" at bounding box center [1046, 149] width 15 height 15
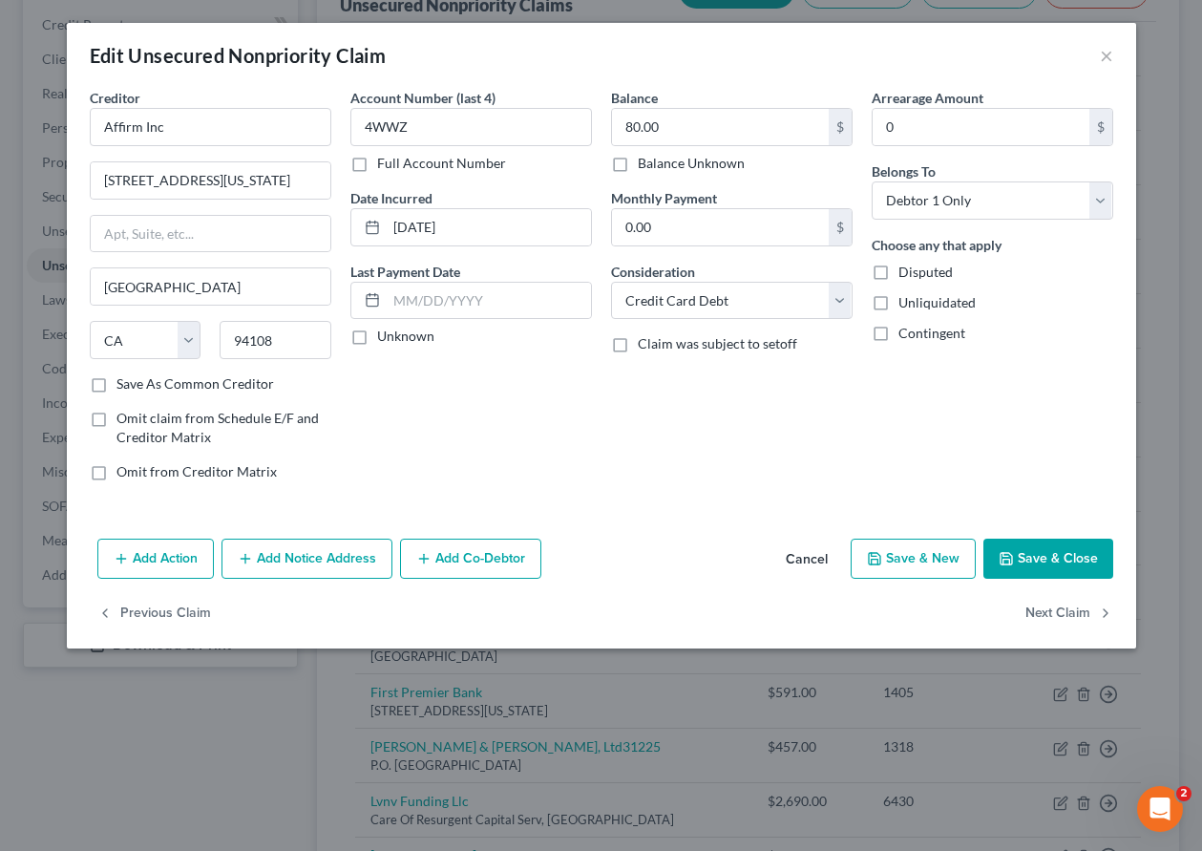
click at [338, 566] on button "Add Notice Address" at bounding box center [307, 559] width 171 height 40
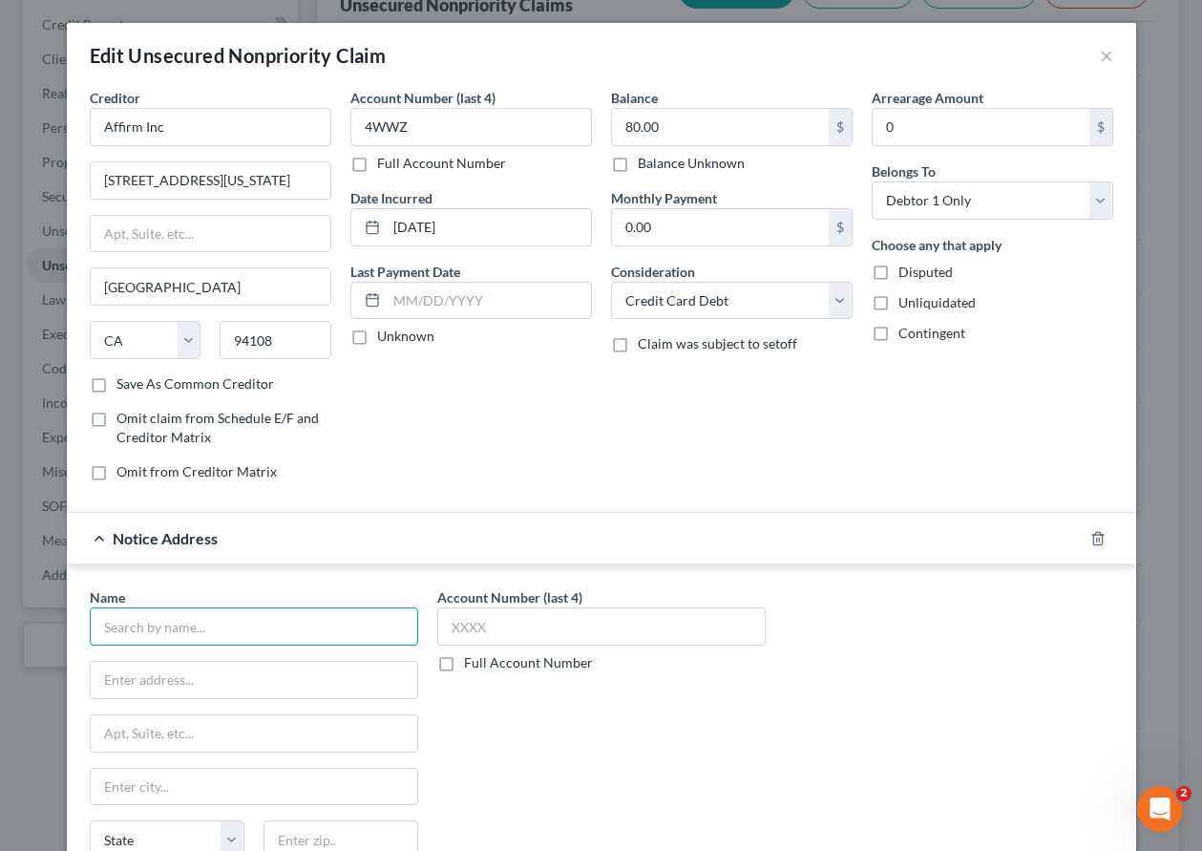
click at [238, 636] on input "text" at bounding box center [254, 626] width 329 height 38
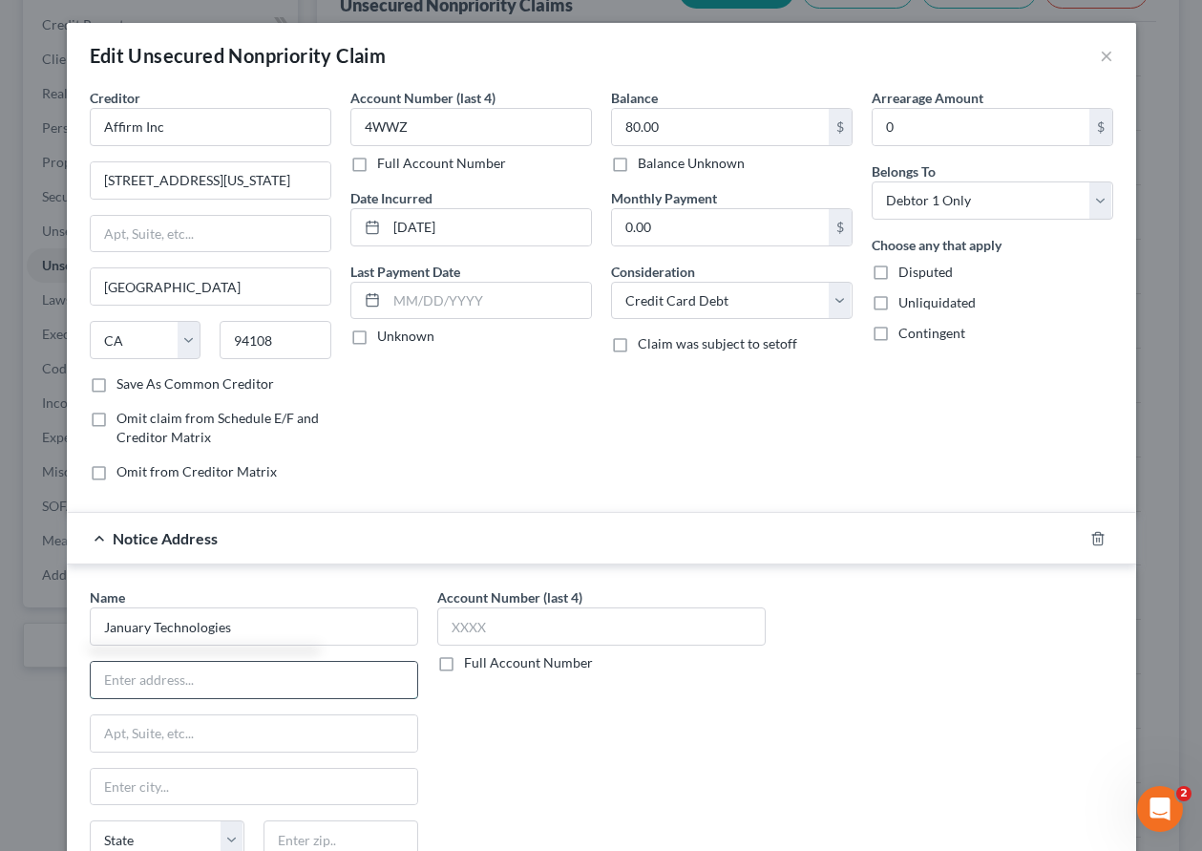
click at [214, 683] on input "text" at bounding box center [254, 680] width 327 height 36
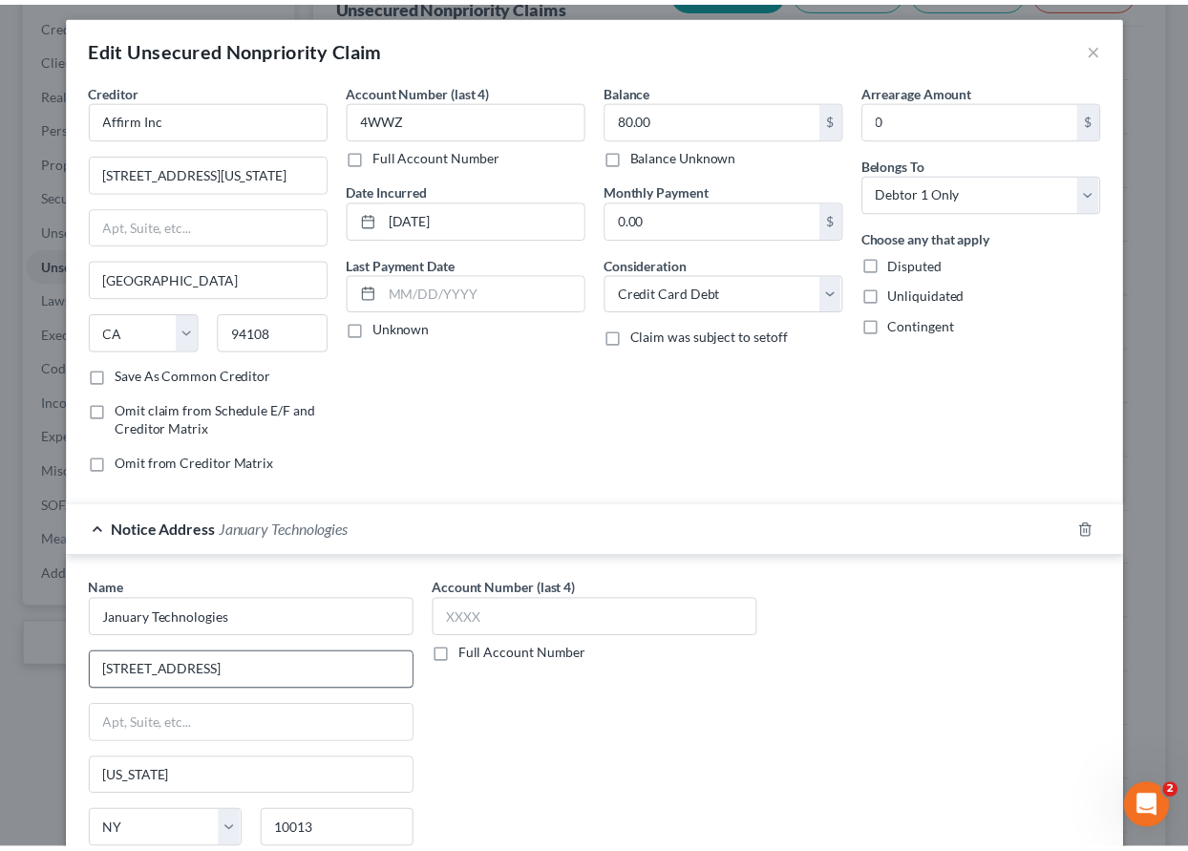
scroll to position [232, 0]
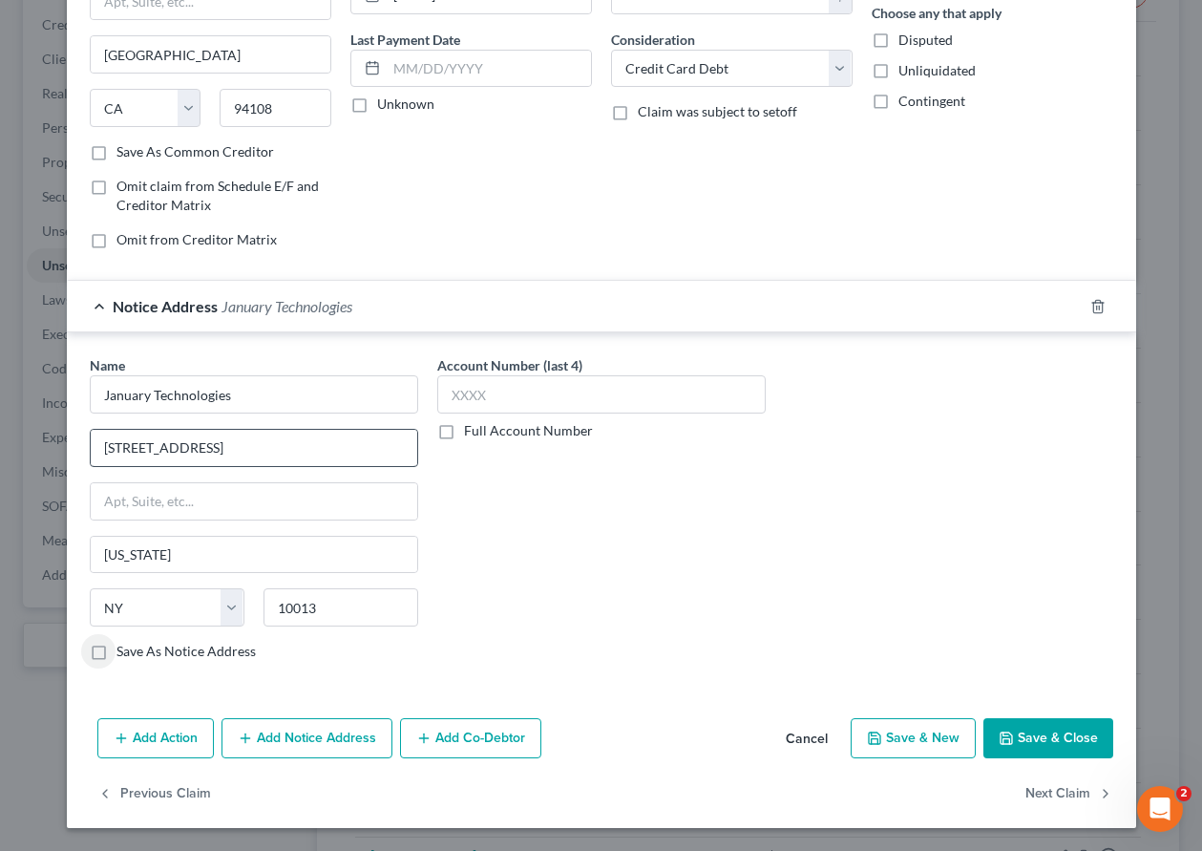
click at [124, 642] on input "Save As Notice Address" at bounding box center [130, 648] width 12 height 12
click at [1069, 752] on button "Save & Close" at bounding box center [1049, 738] width 130 height 40
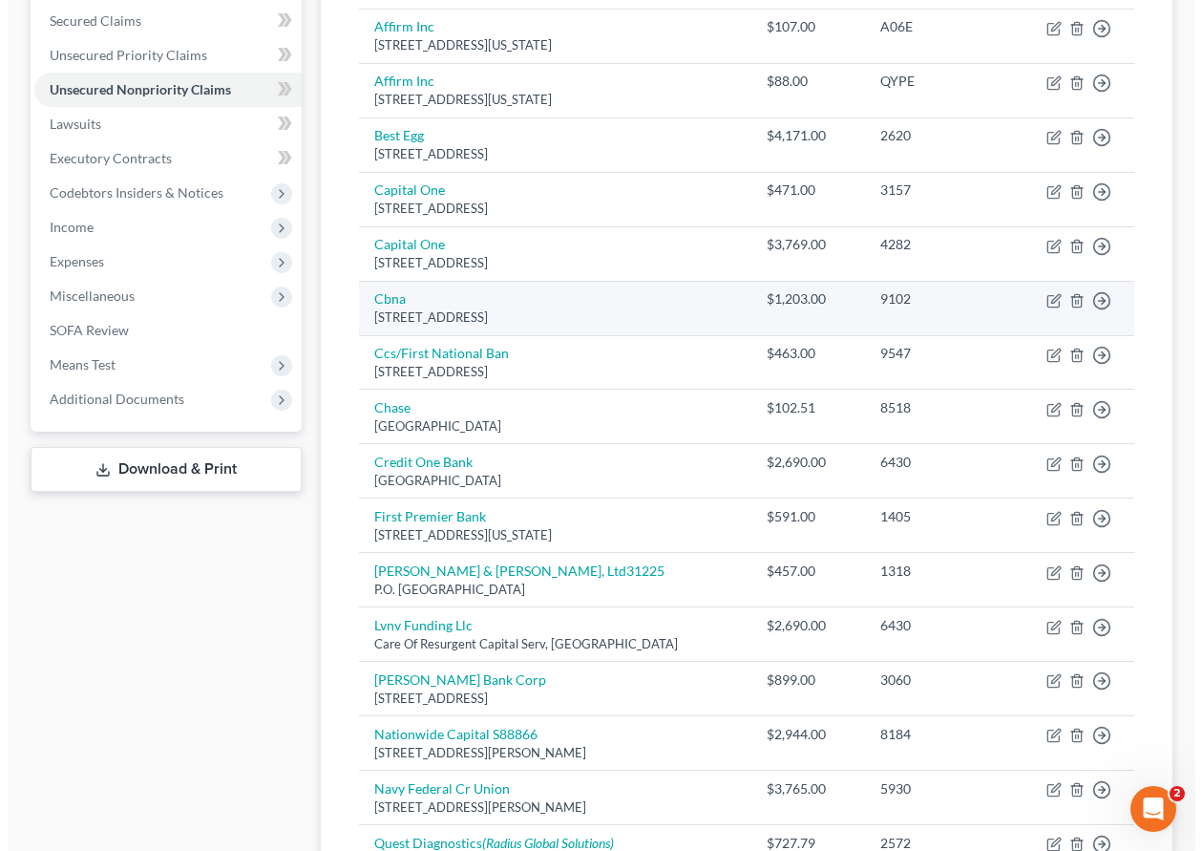
scroll to position [451, 0]
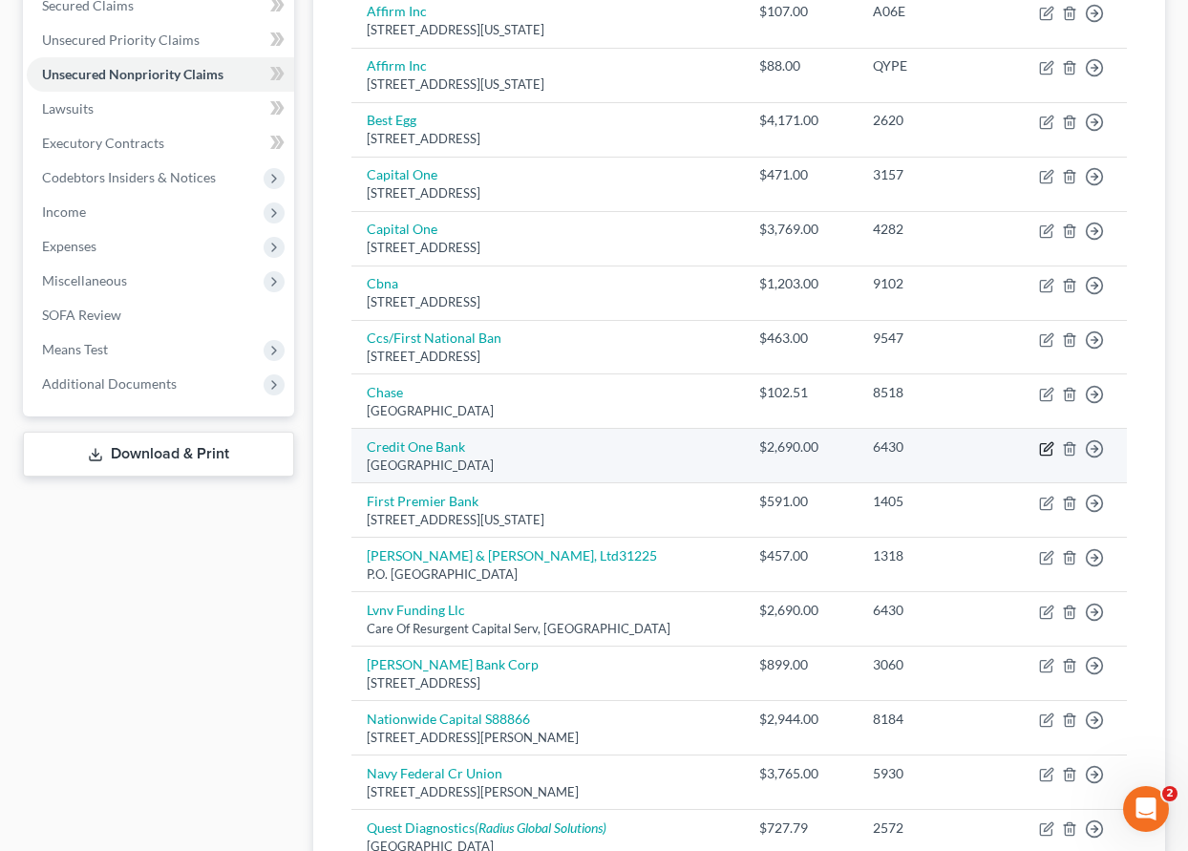
click at [1048, 448] on icon "button" at bounding box center [1046, 448] width 15 height 15
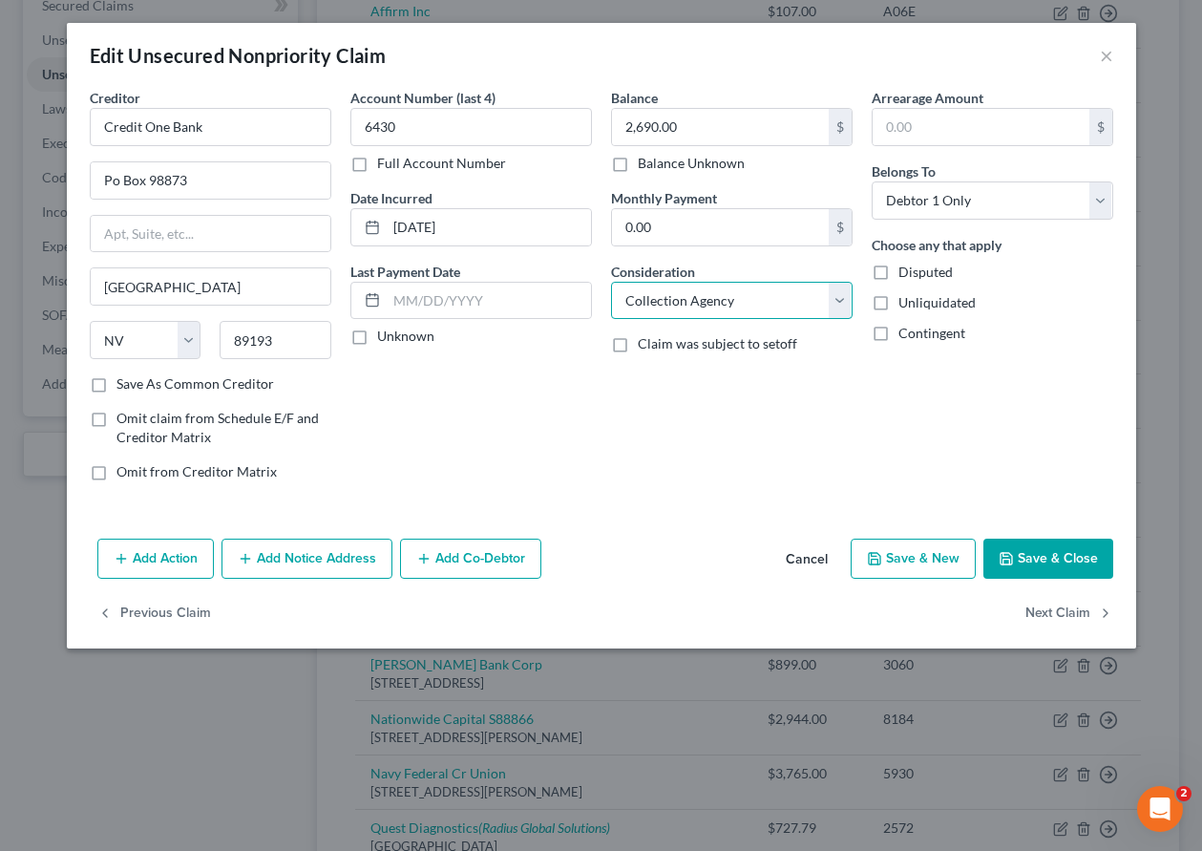
click at [690, 302] on select "Select Cable / Satellite Services Collection Agency Credit Card Debt Debt Couns…" at bounding box center [732, 301] width 242 height 38
click at [611, 282] on select "Select Cable / Satellite Services Collection Agency Credit Card Debt Debt Couns…" at bounding box center [732, 301] width 242 height 38
click at [1070, 567] on button "Save & Close" at bounding box center [1049, 559] width 130 height 40
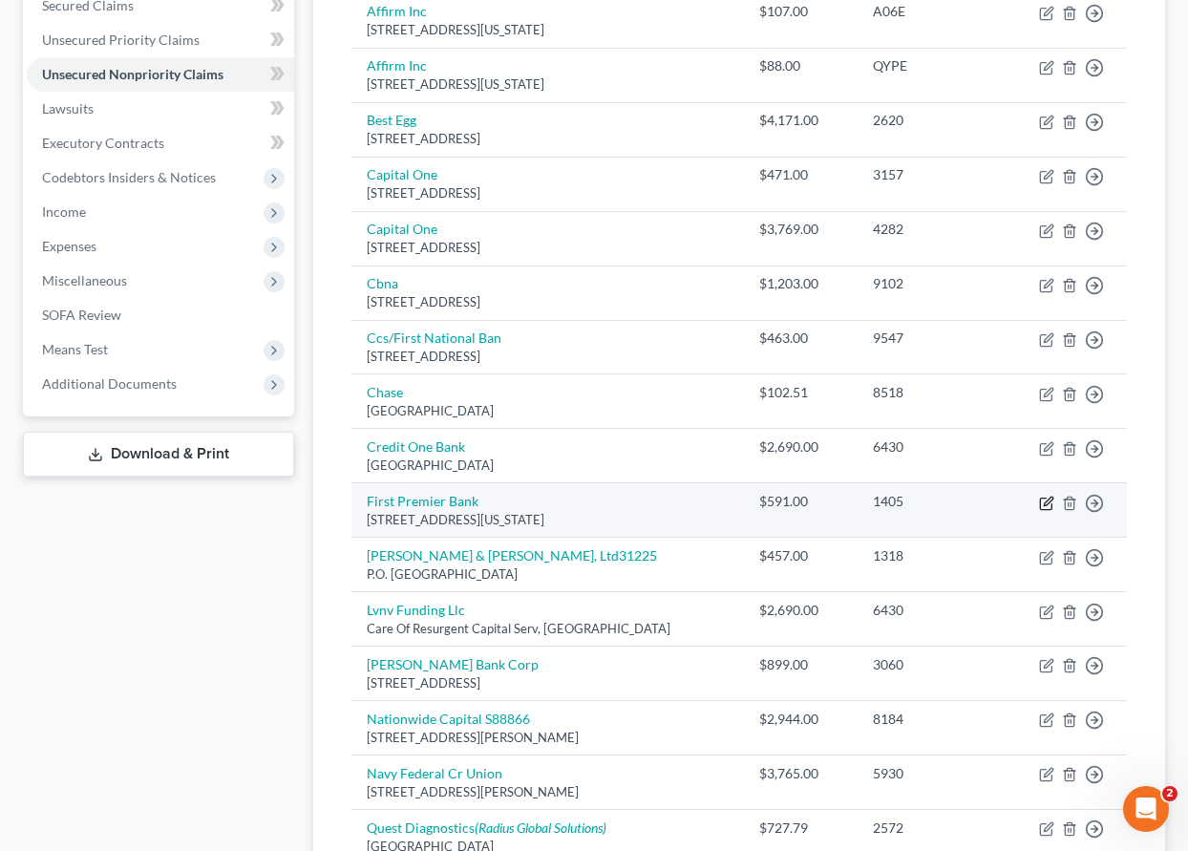
click at [1044, 501] on icon "button" at bounding box center [1046, 503] width 15 height 15
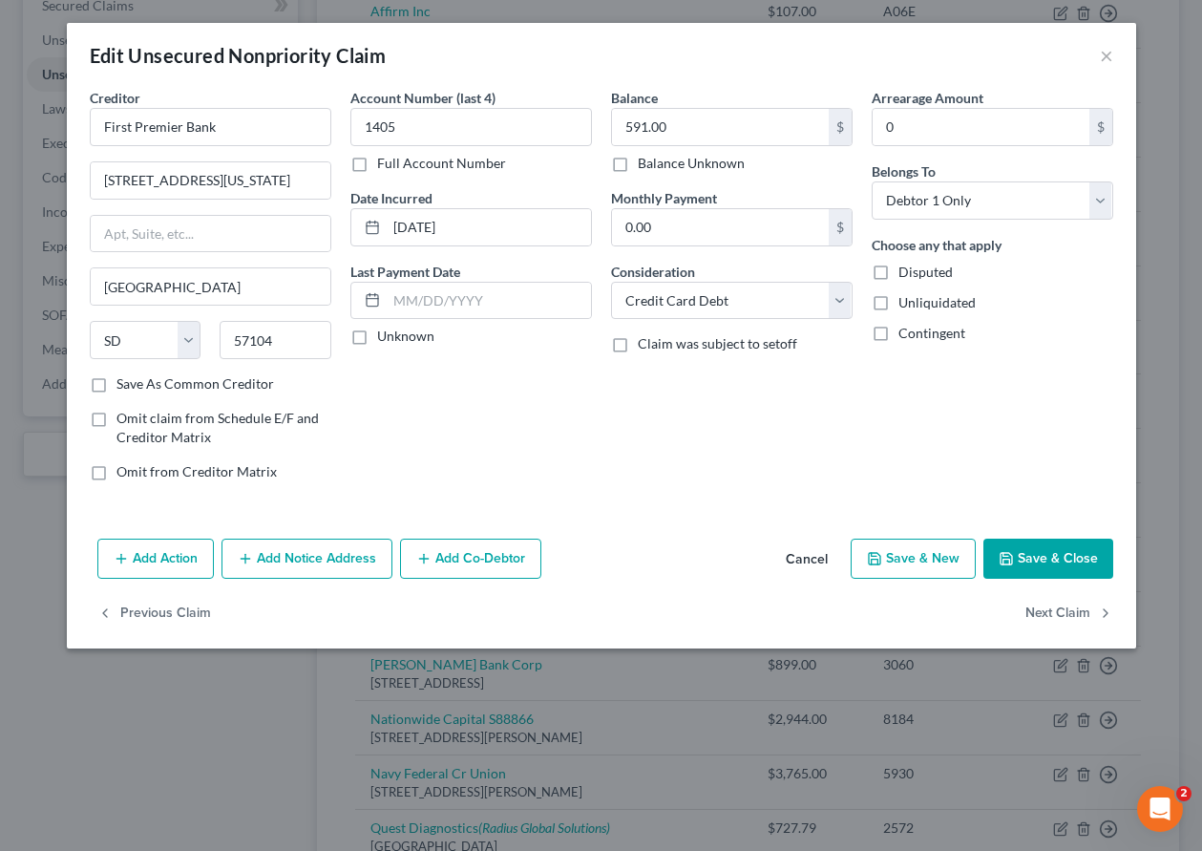
click at [328, 572] on button "Add Notice Address" at bounding box center [307, 559] width 171 height 40
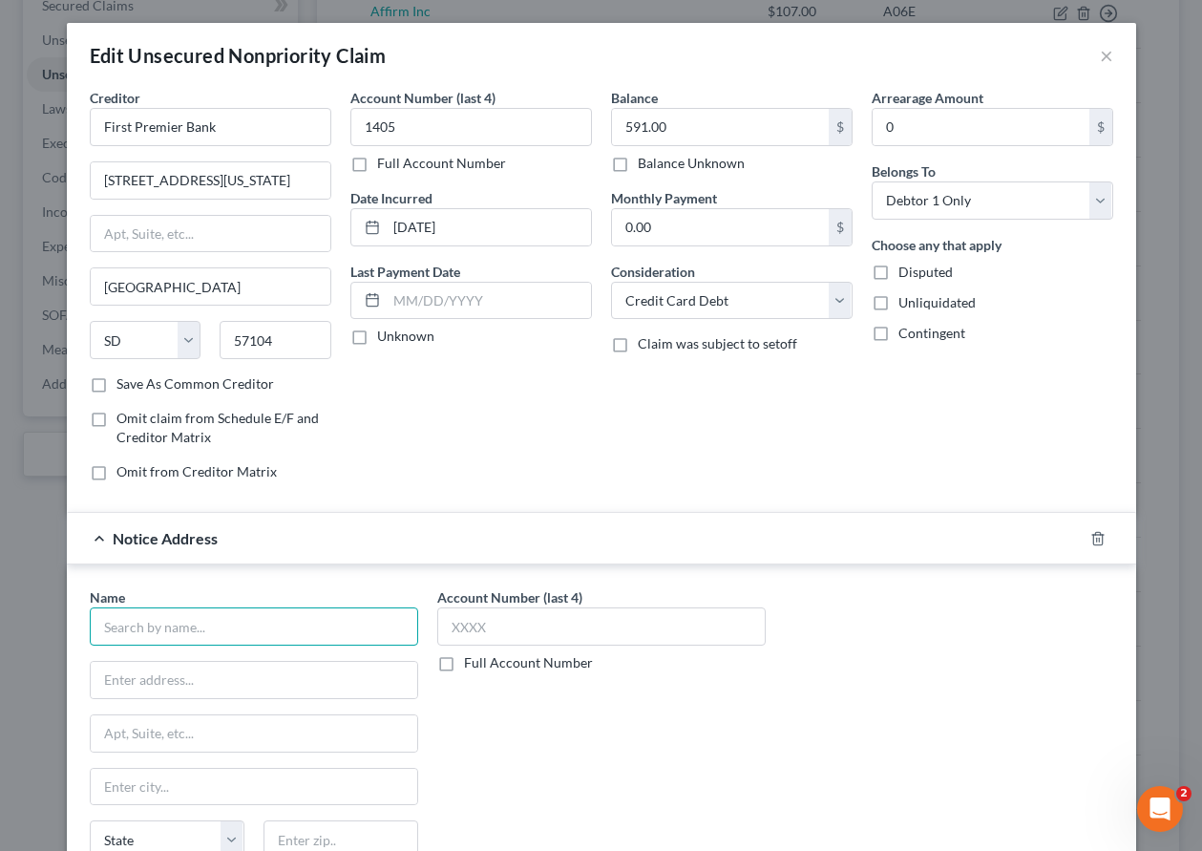
click at [233, 645] on input "text" at bounding box center [254, 626] width 329 height 38
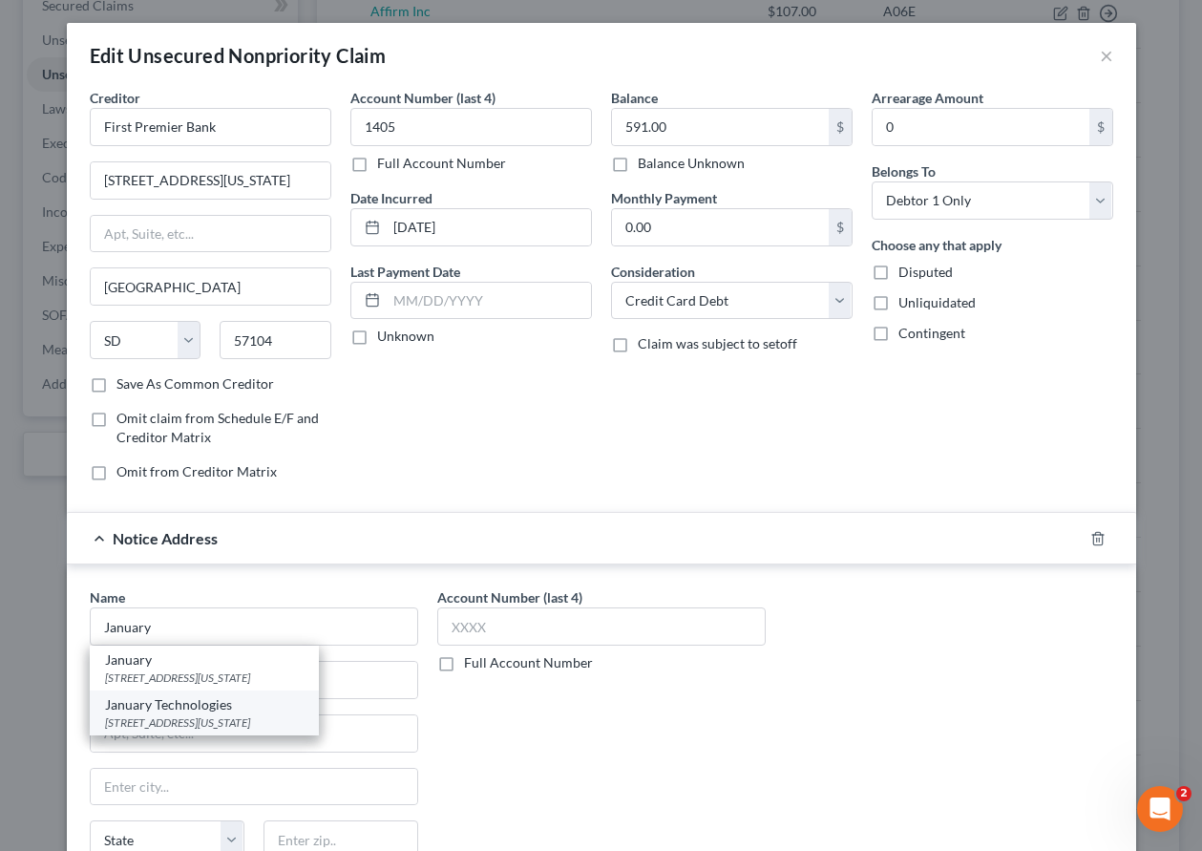
click at [204, 712] on div "January Technologies" at bounding box center [204, 704] width 199 height 19
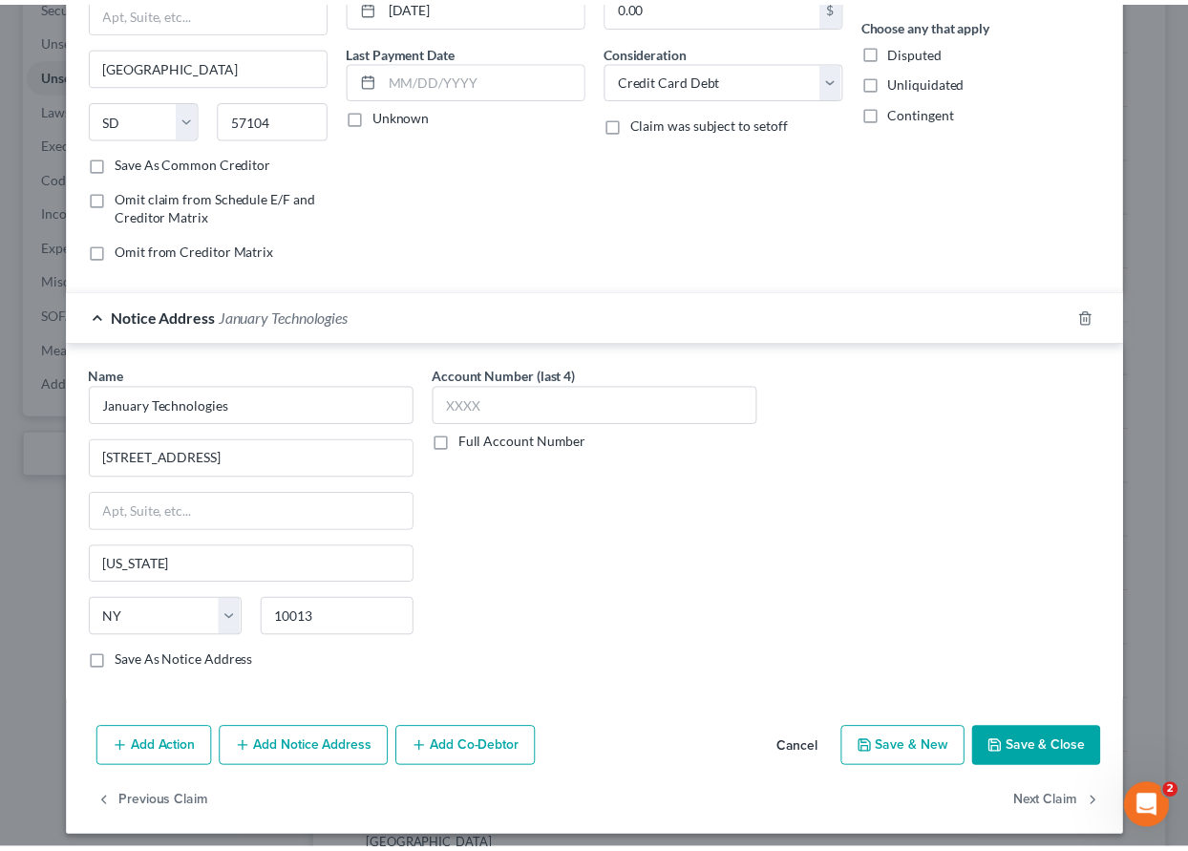
scroll to position [232, 0]
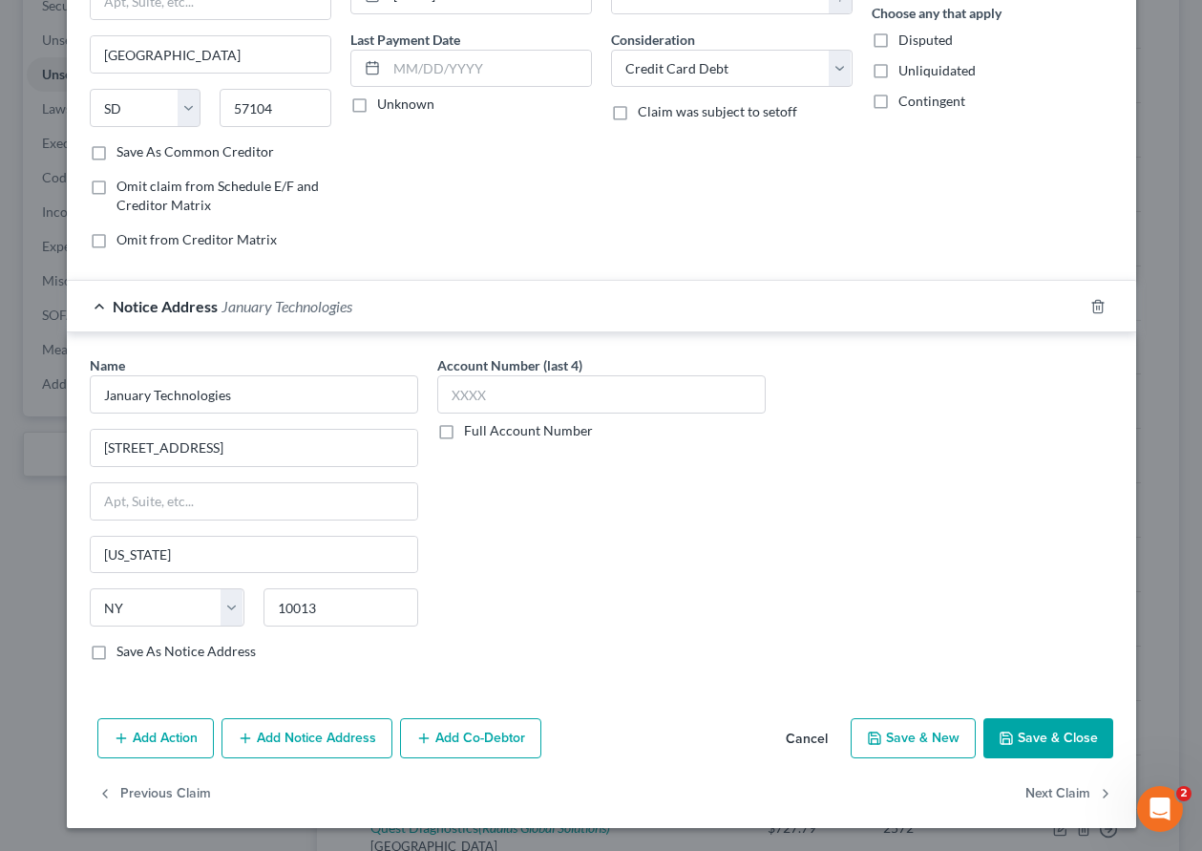
click at [1032, 749] on button "Save & Close" at bounding box center [1049, 738] width 130 height 40
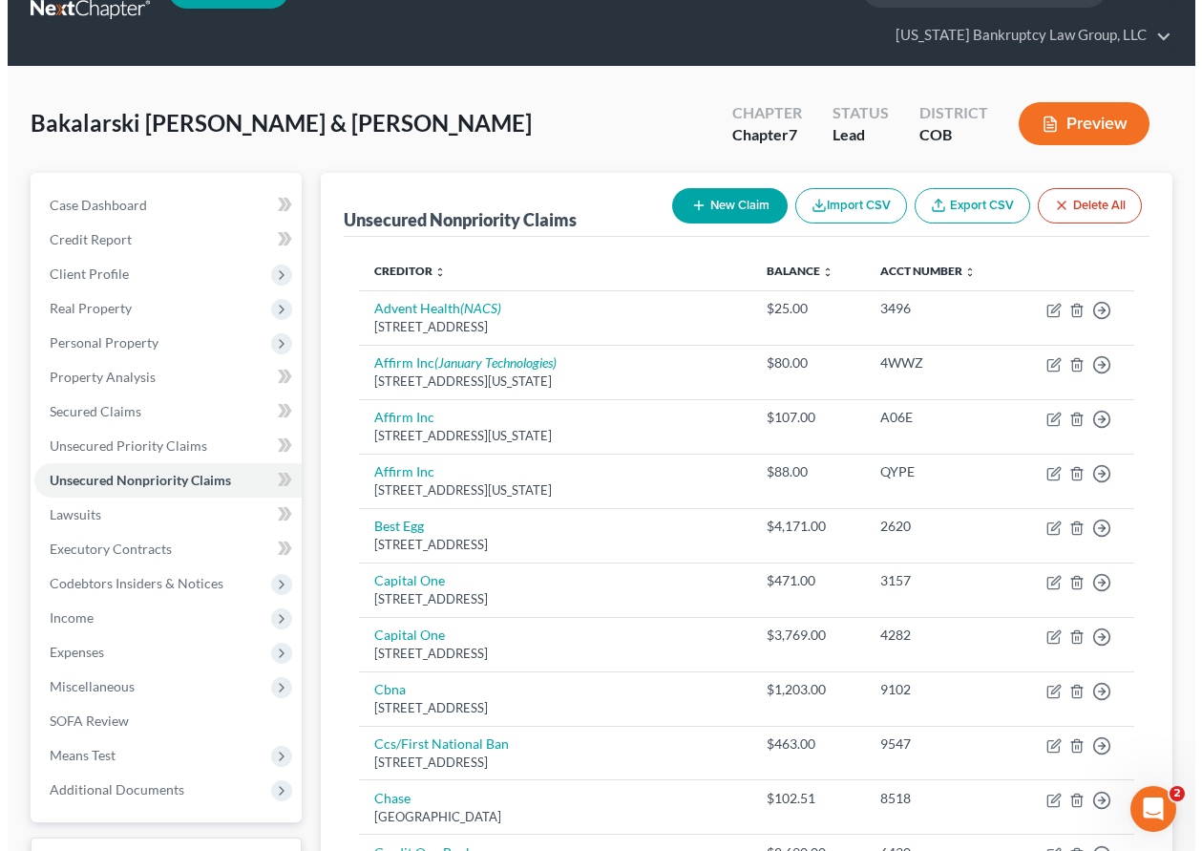
scroll to position [0, 0]
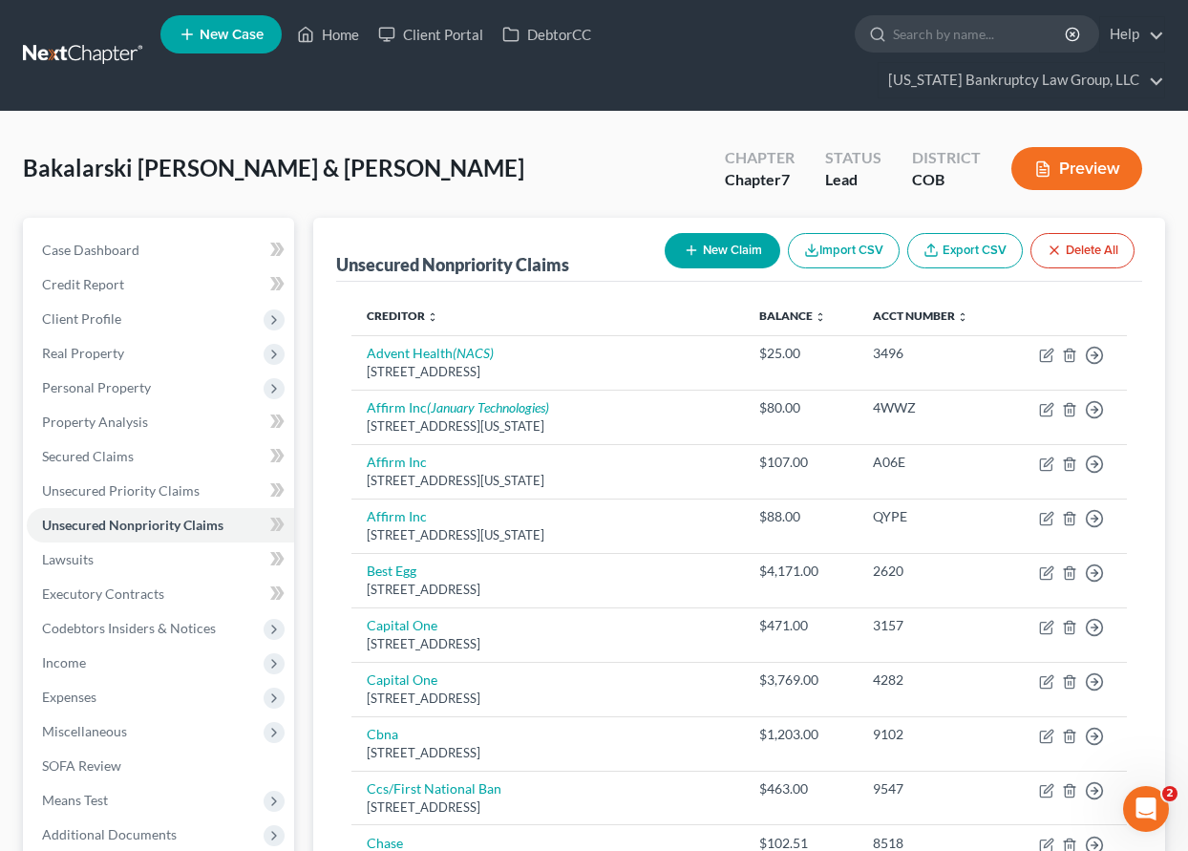
click at [734, 240] on button "New Claim" at bounding box center [723, 250] width 116 height 35
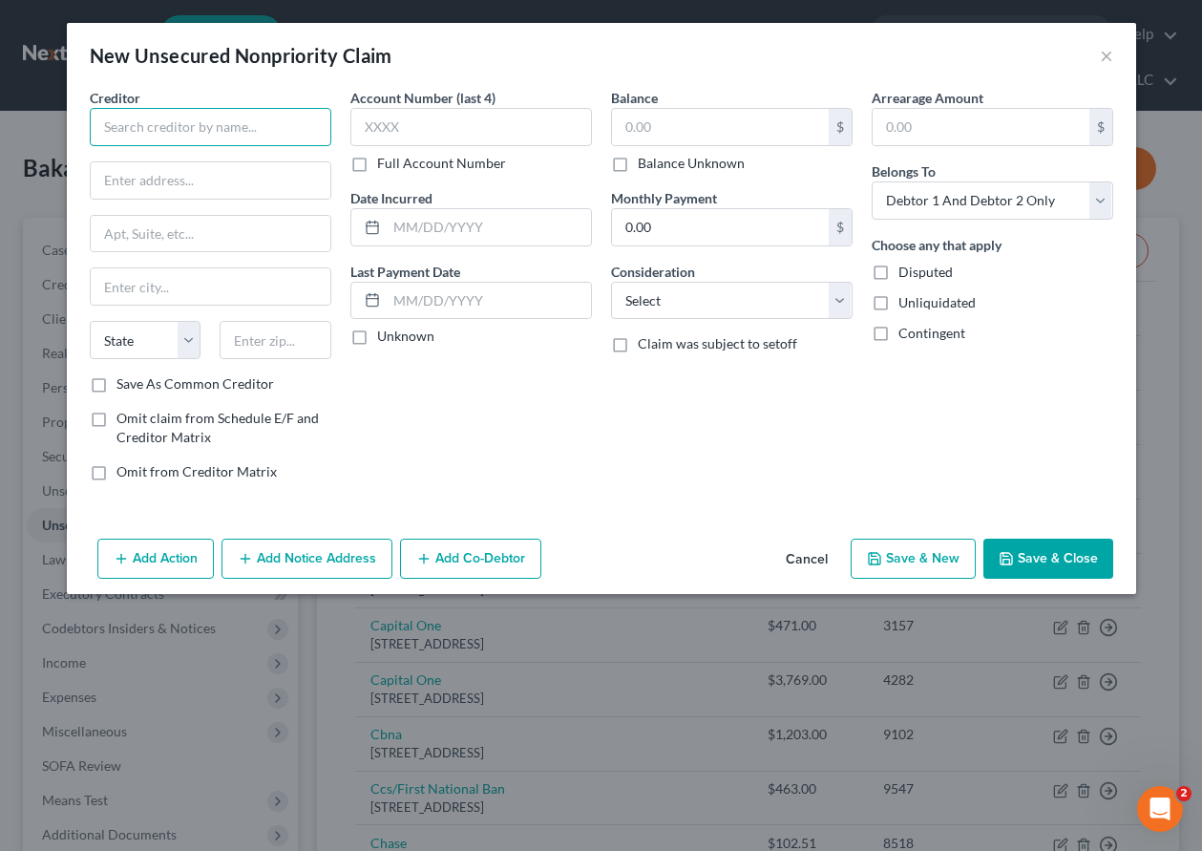
click at [249, 115] on input "text" at bounding box center [211, 127] width 242 height 38
click at [161, 189] on input "text" at bounding box center [211, 180] width 240 height 36
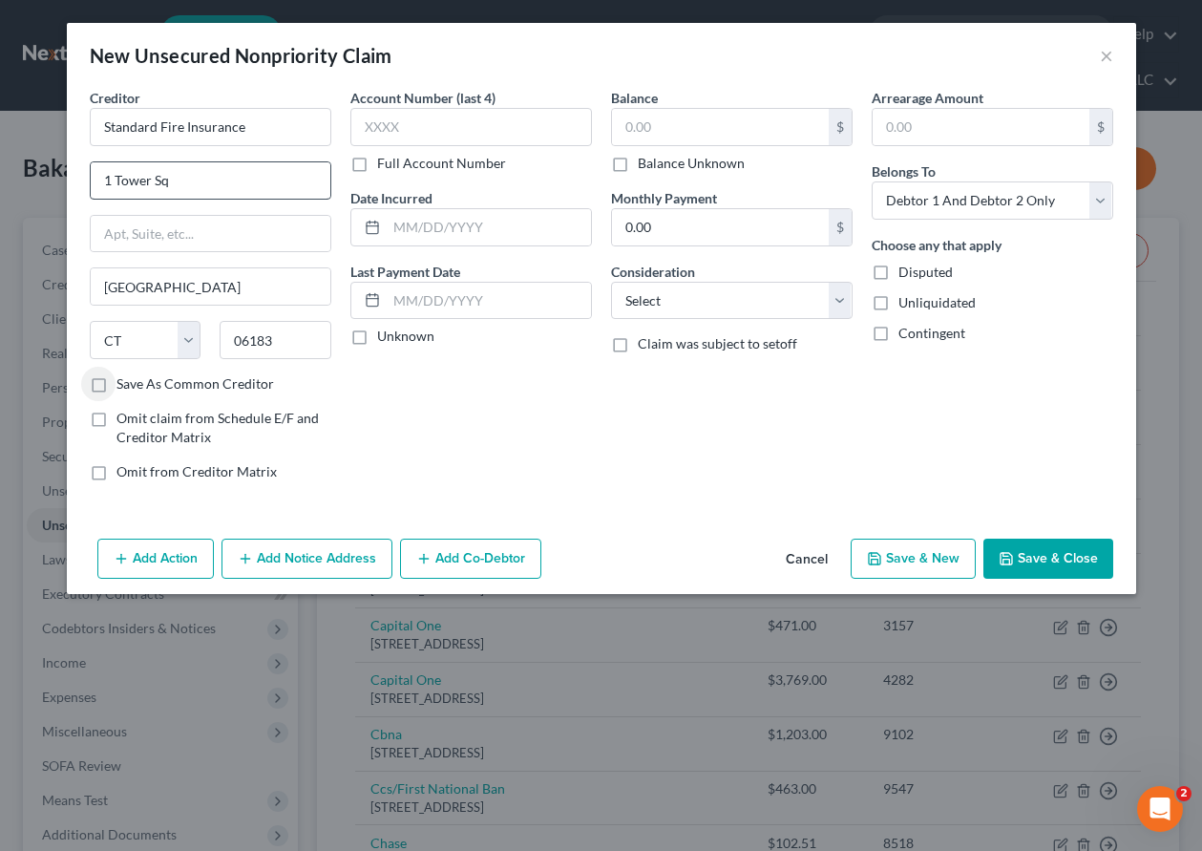
click at [124, 374] on input "Save As Common Creditor" at bounding box center [130, 380] width 12 height 12
click at [428, 128] on input "text" at bounding box center [471, 127] width 242 height 38
click at [290, 567] on button "Add Notice Address" at bounding box center [307, 559] width 171 height 40
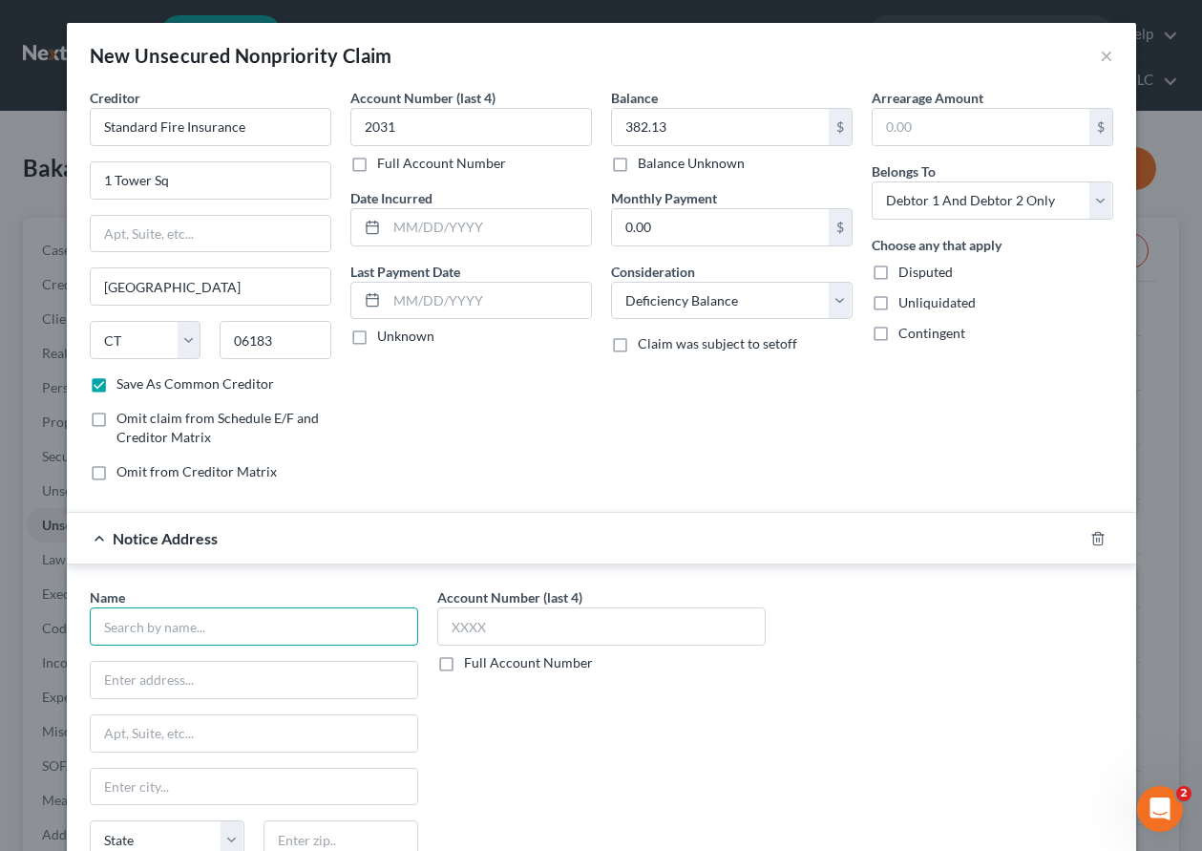
click at [257, 609] on input "text" at bounding box center [254, 626] width 329 height 38
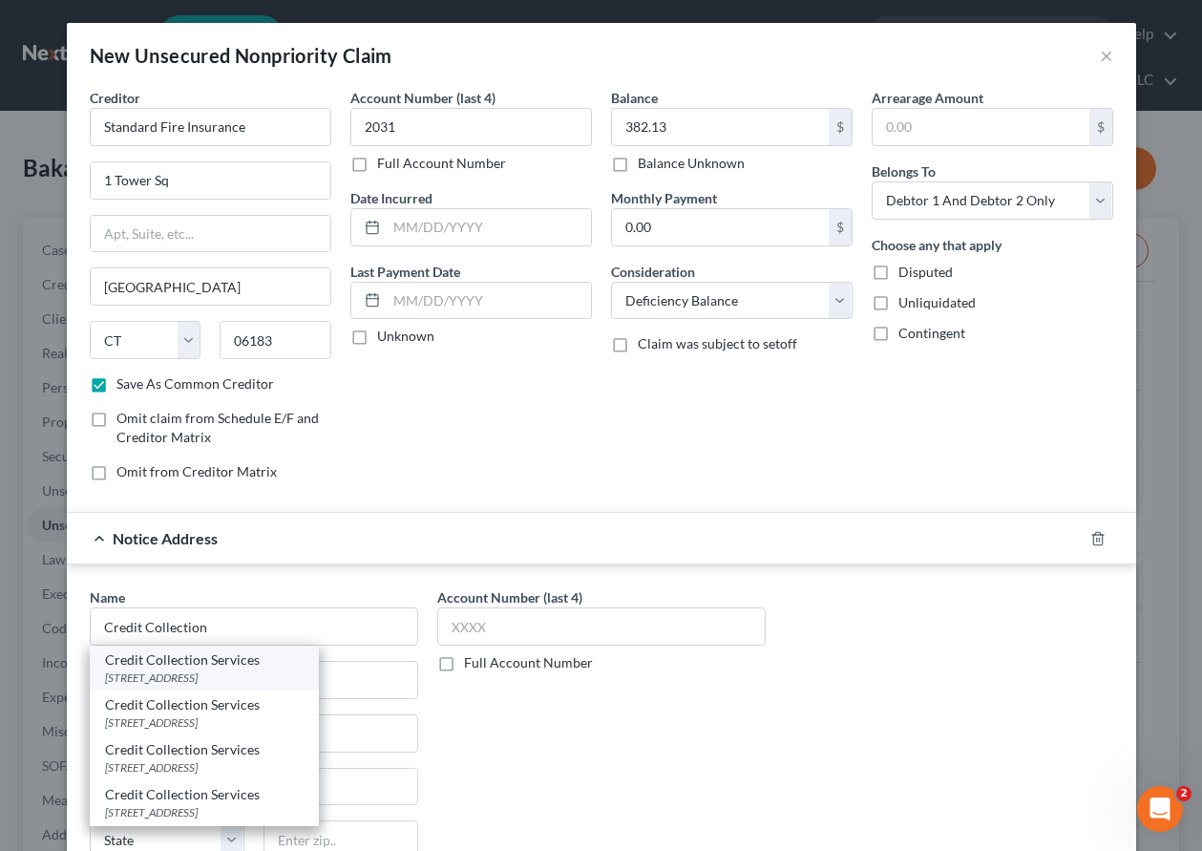
click at [218, 659] on div "Credit Collection Services" at bounding box center [204, 659] width 199 height 19
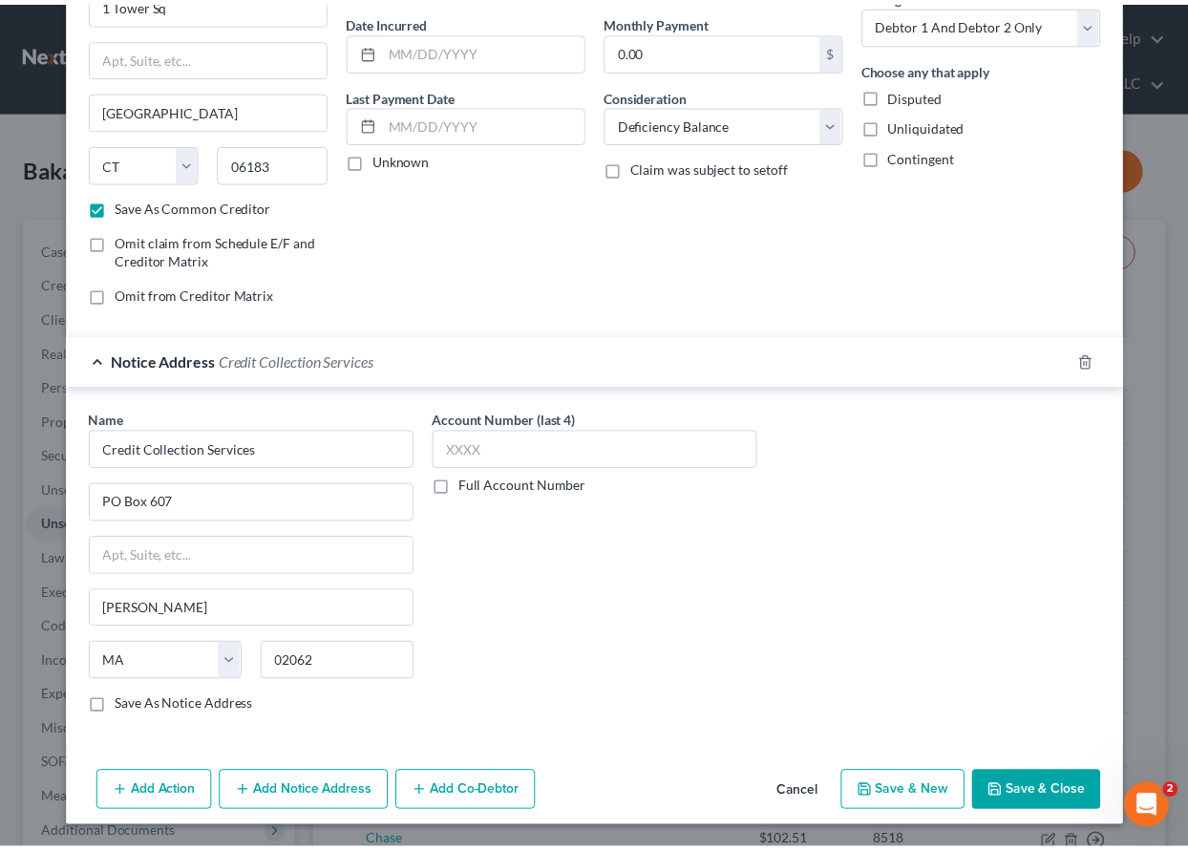
scroll to position [178, 0]
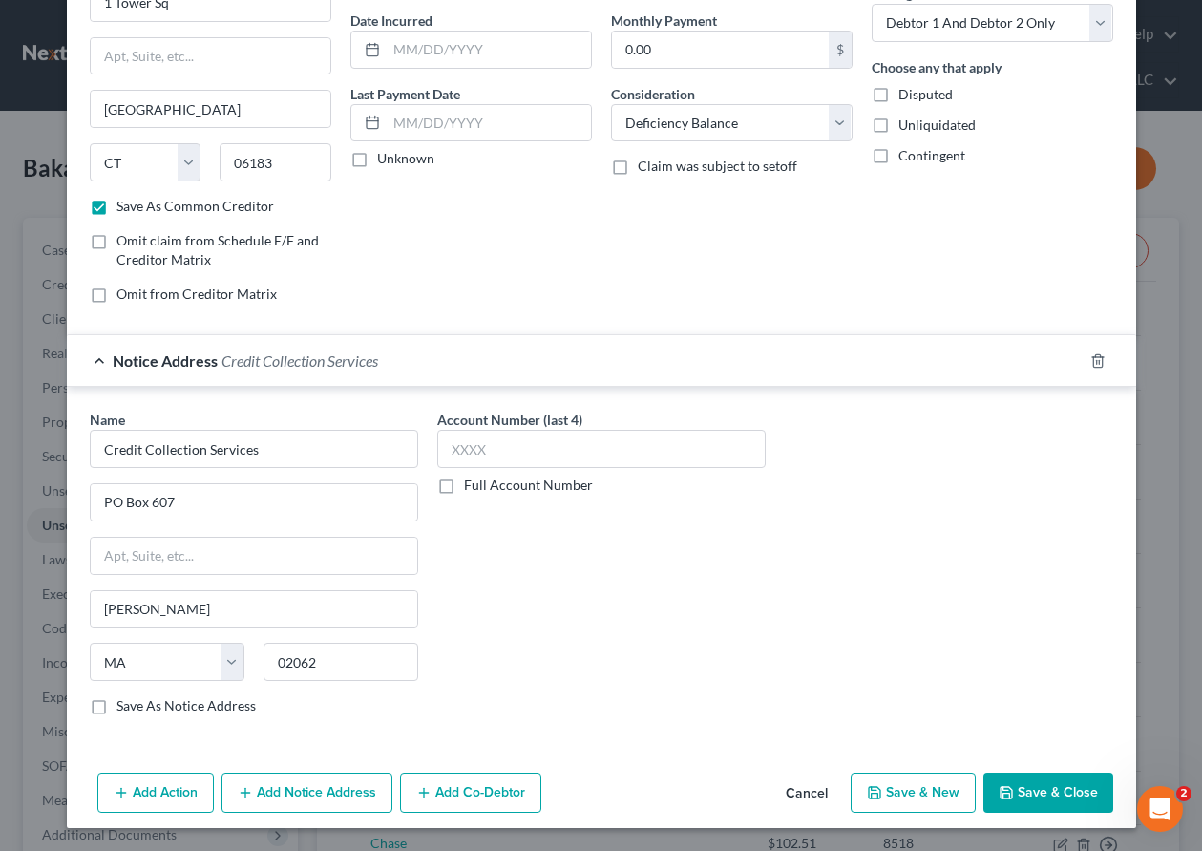
click at [1001, 768] on div "Add Action Add Notice Address Add Co-Debtor Cancel Save & New Save & Close" at bounding box center [602, 796] width 1070 height 63
click at [1036, 802] on button "Save & Close" at bounding box center [1049, 793] width 130 height 40
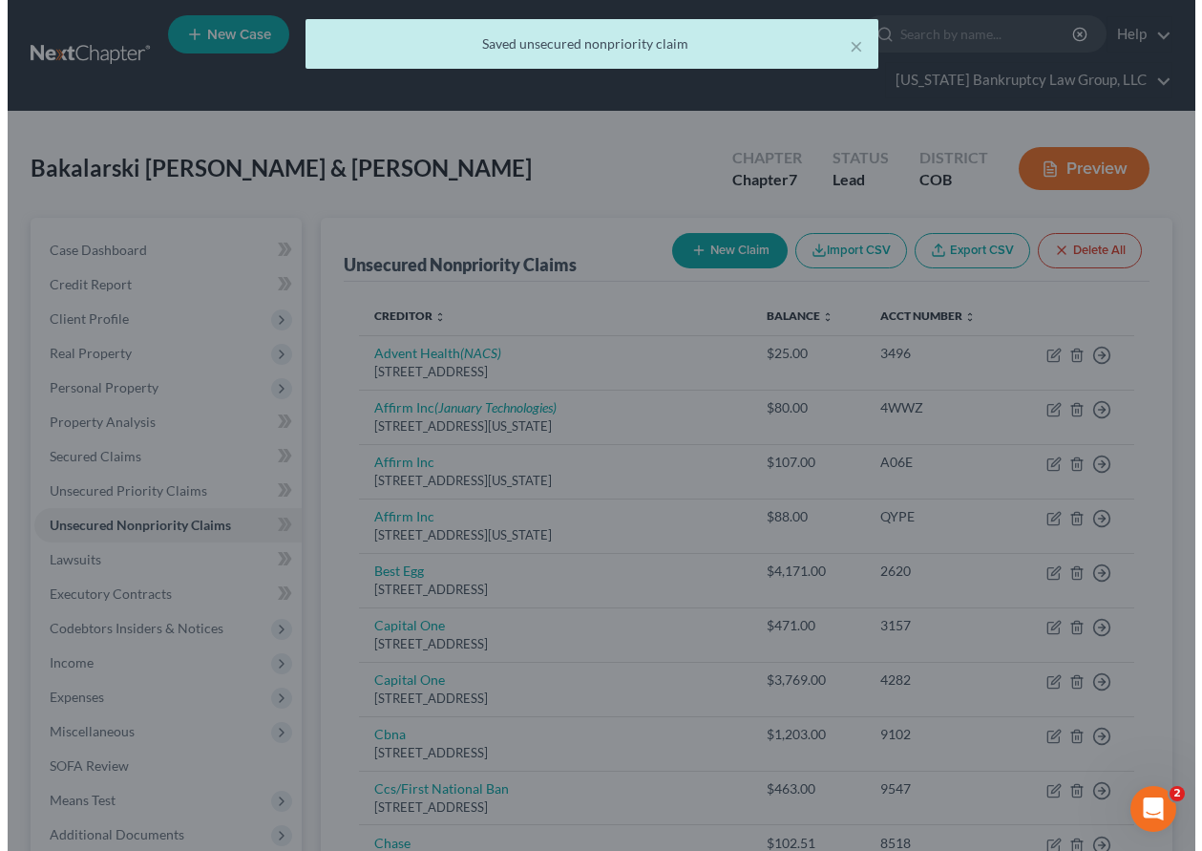
scroll to position [0, 0]
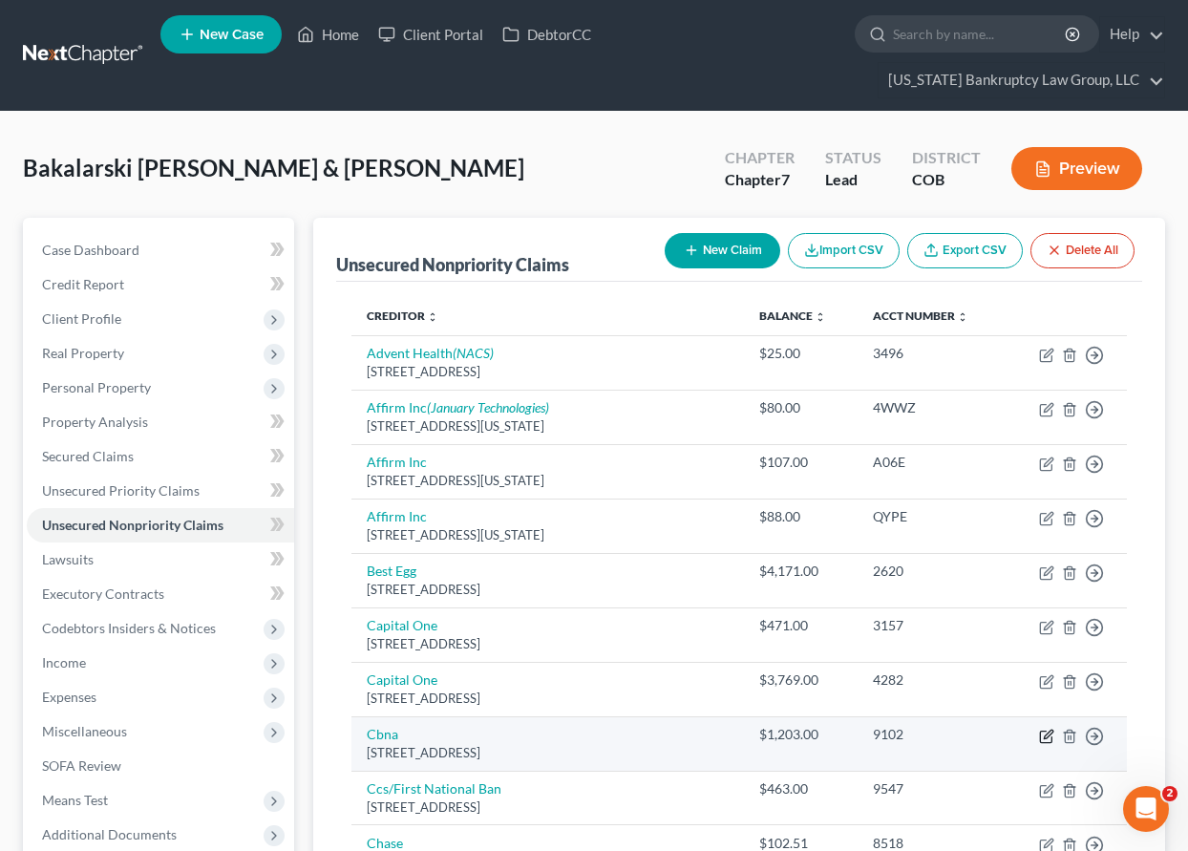
click at [1046, 735] on icon "button" at bounding box center [1046, 736] width 15 height 15
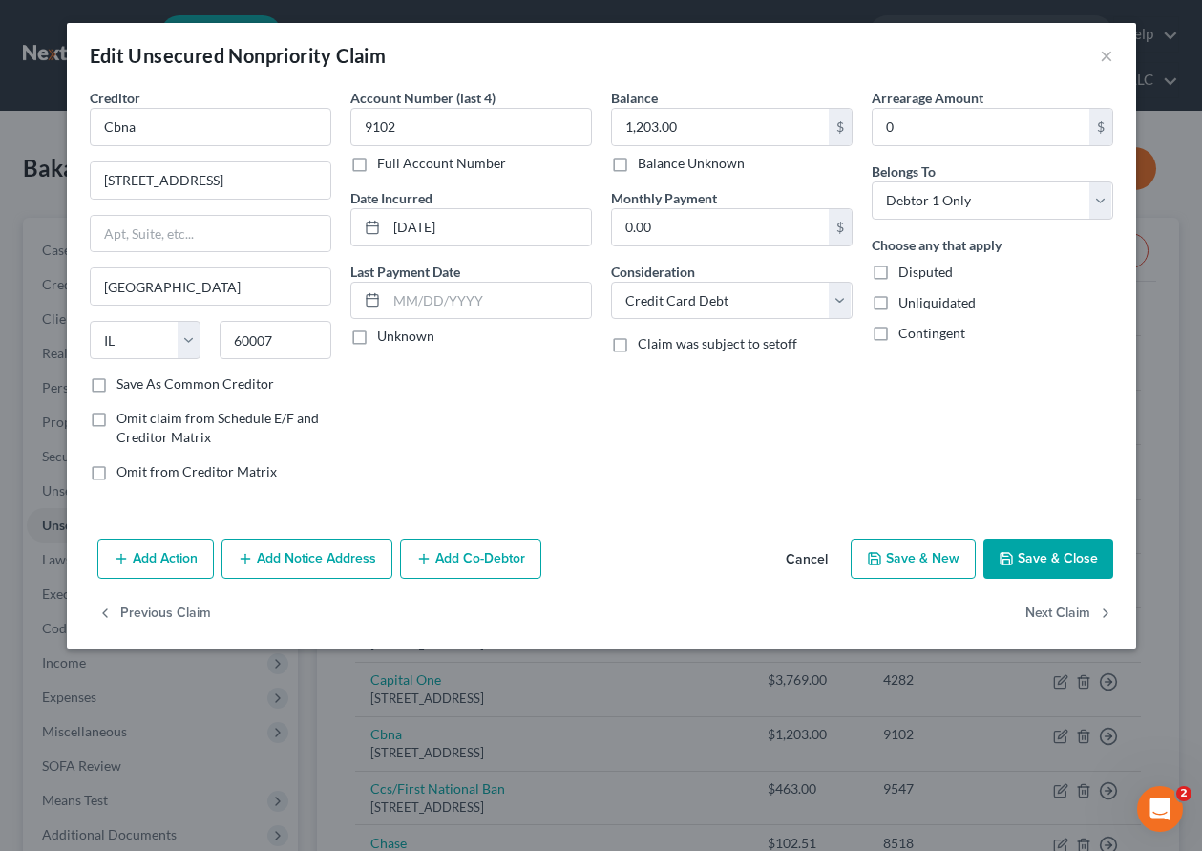
click at [318, 562] on button "Add Notice Address" at bounding box center [307, 559] width 171 height 40
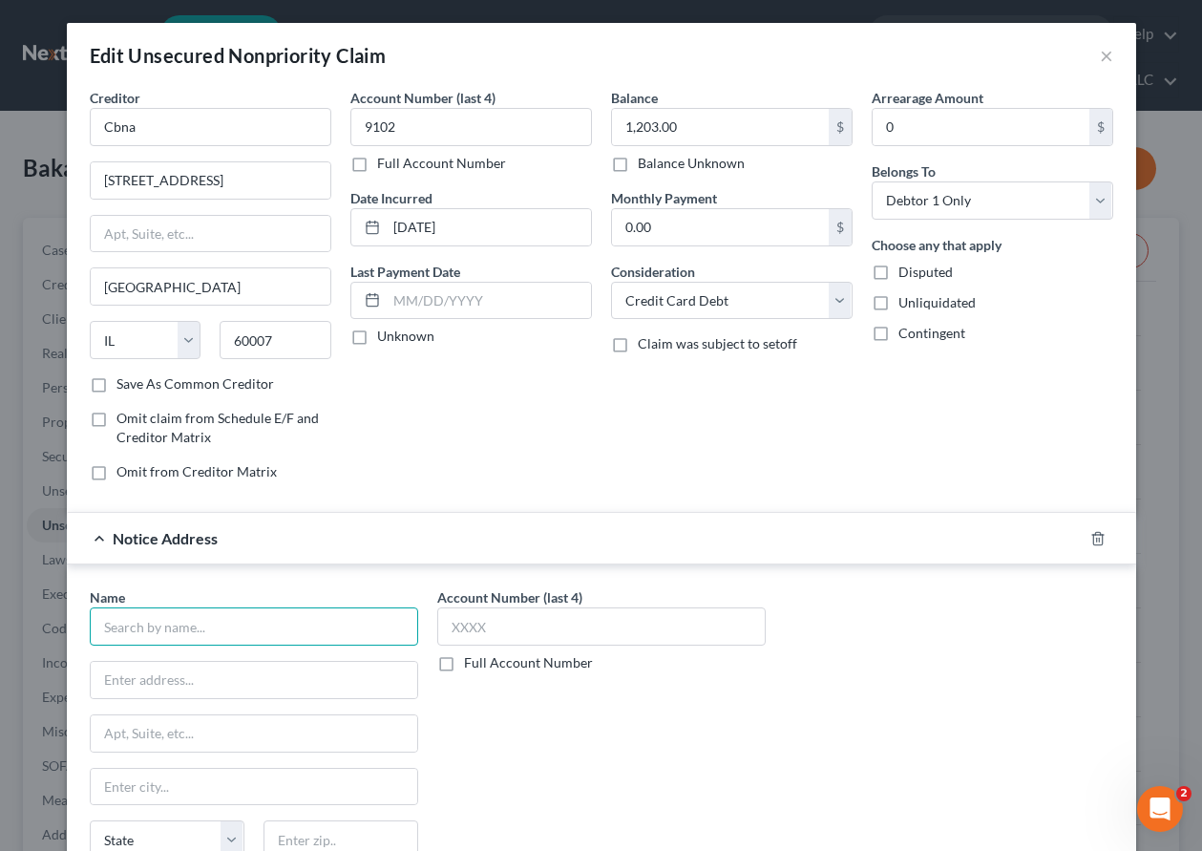
click at [263, 631] on input "text" at bounding box center [254, 626] width 329 height 38
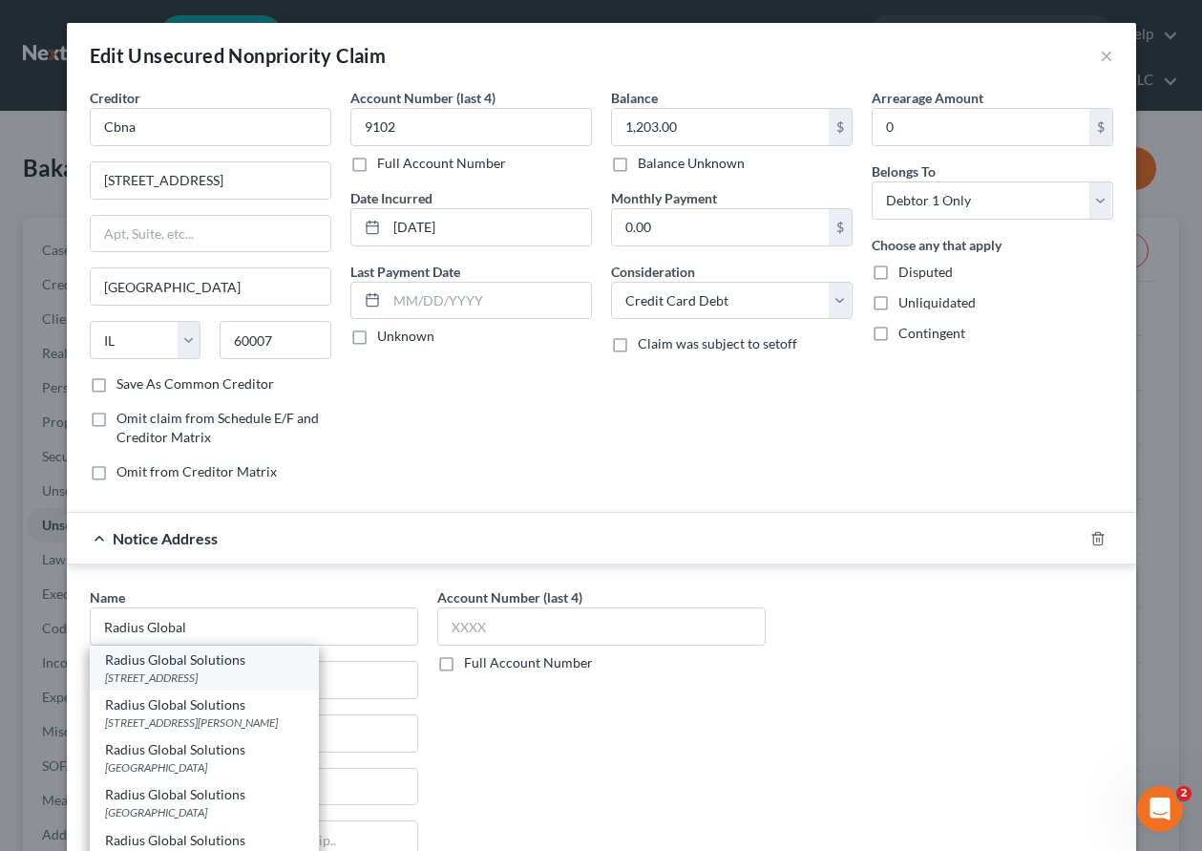
click at [210, 669] on div "[STREET_ADDRESS]" at bounding box center [204, 677] width 199 height 16
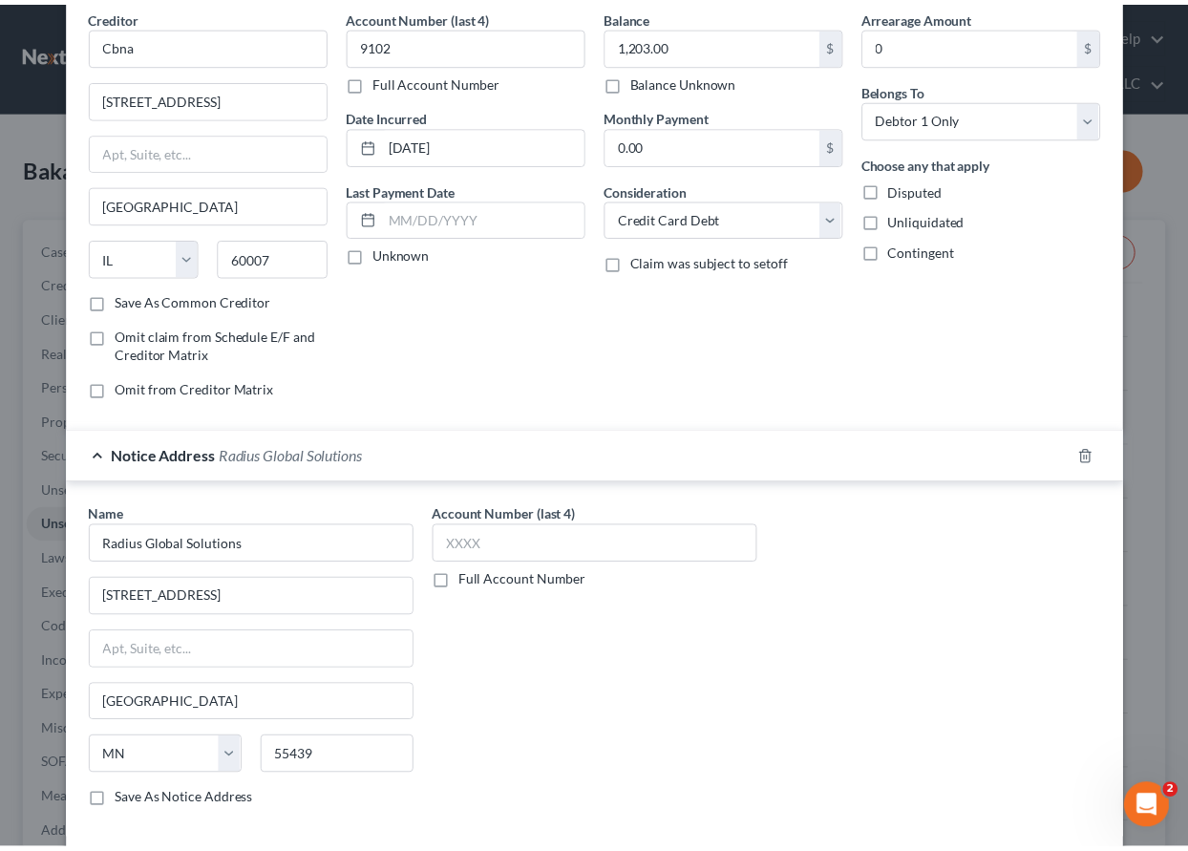
scroll to position [232, 0]
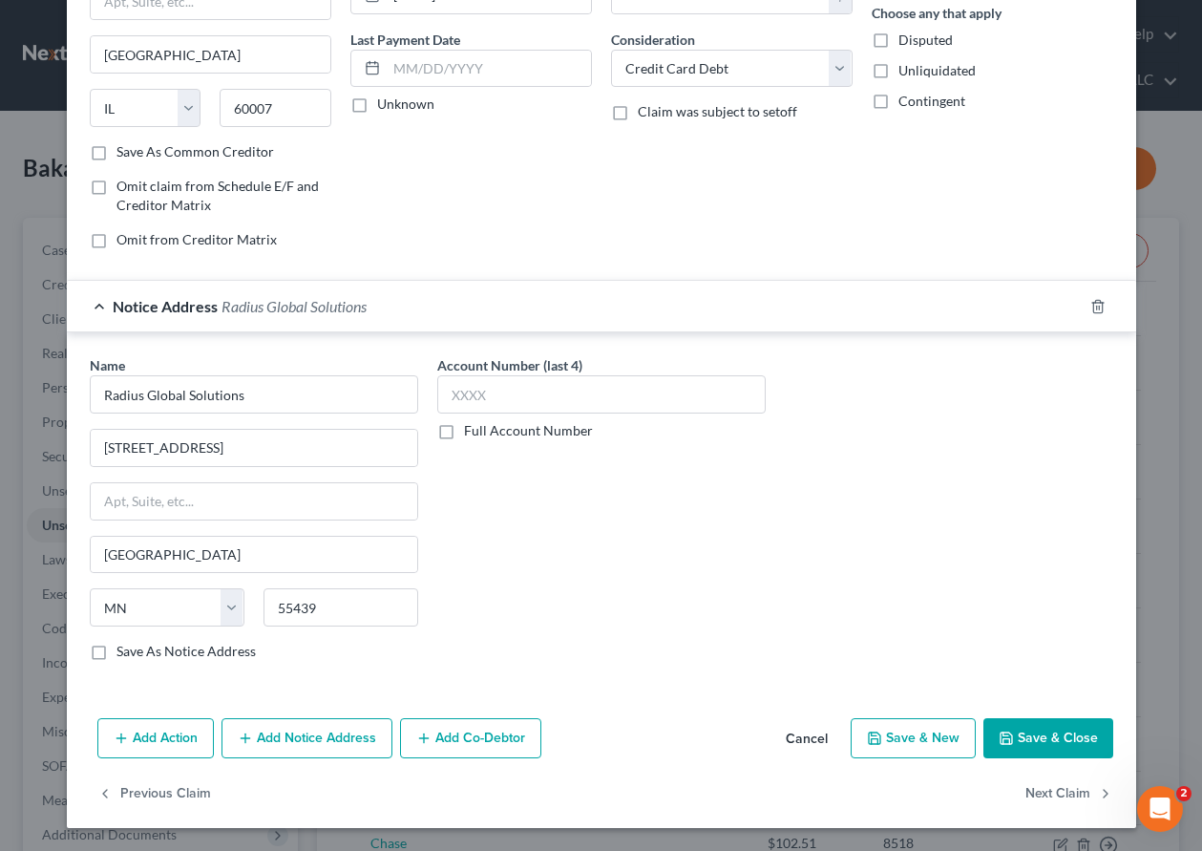
click at [1067, 750] on button "Save & Close" at bounding box center [1049, 738] width 130 height 40
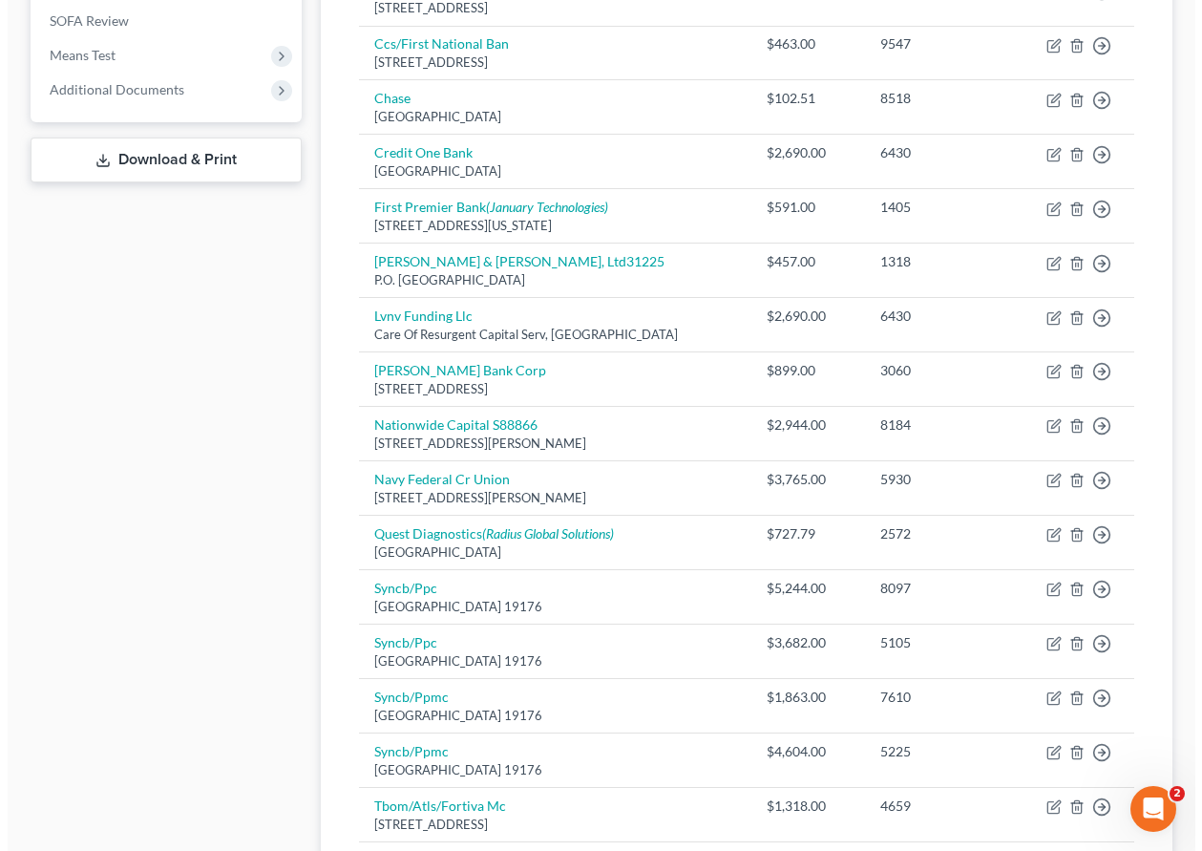
scroll to position [764, 0]
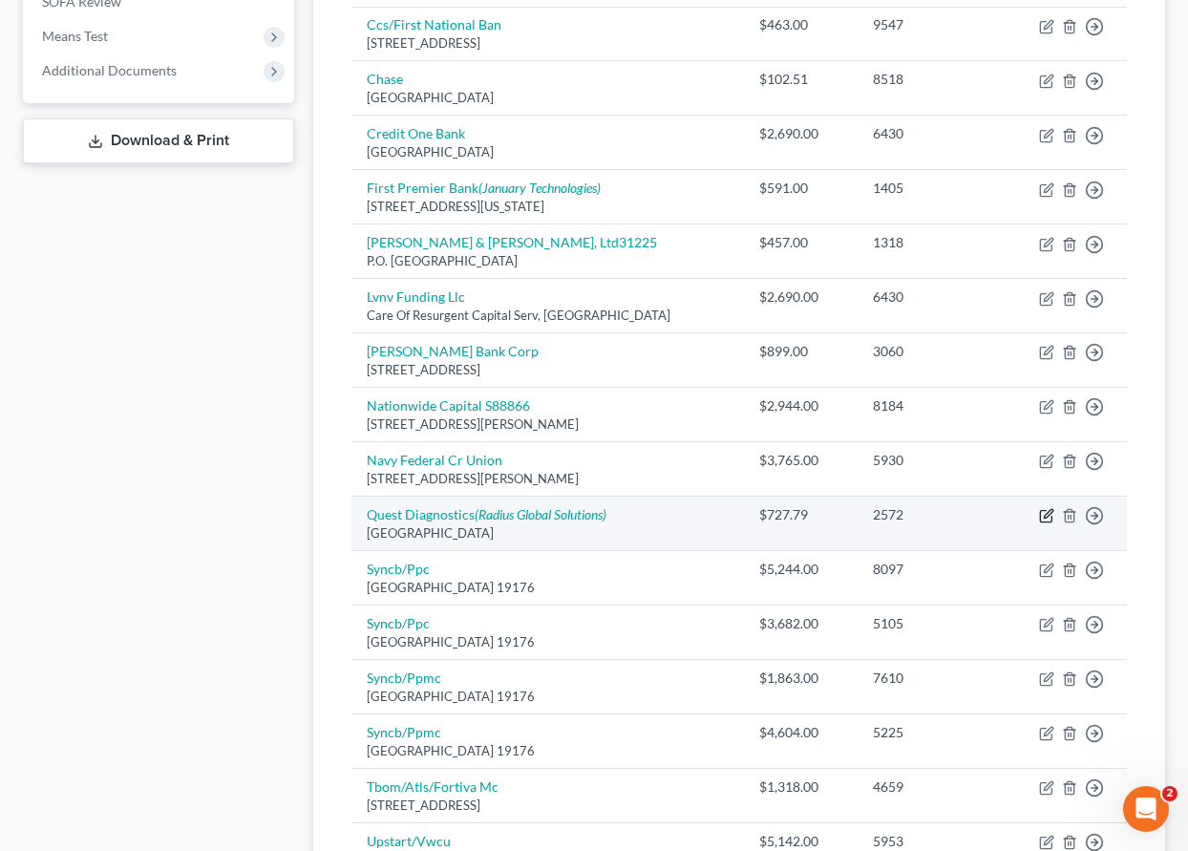
click at [1049, 517] on icon "button" at bounding box center [1048, 514] width 9 height 9
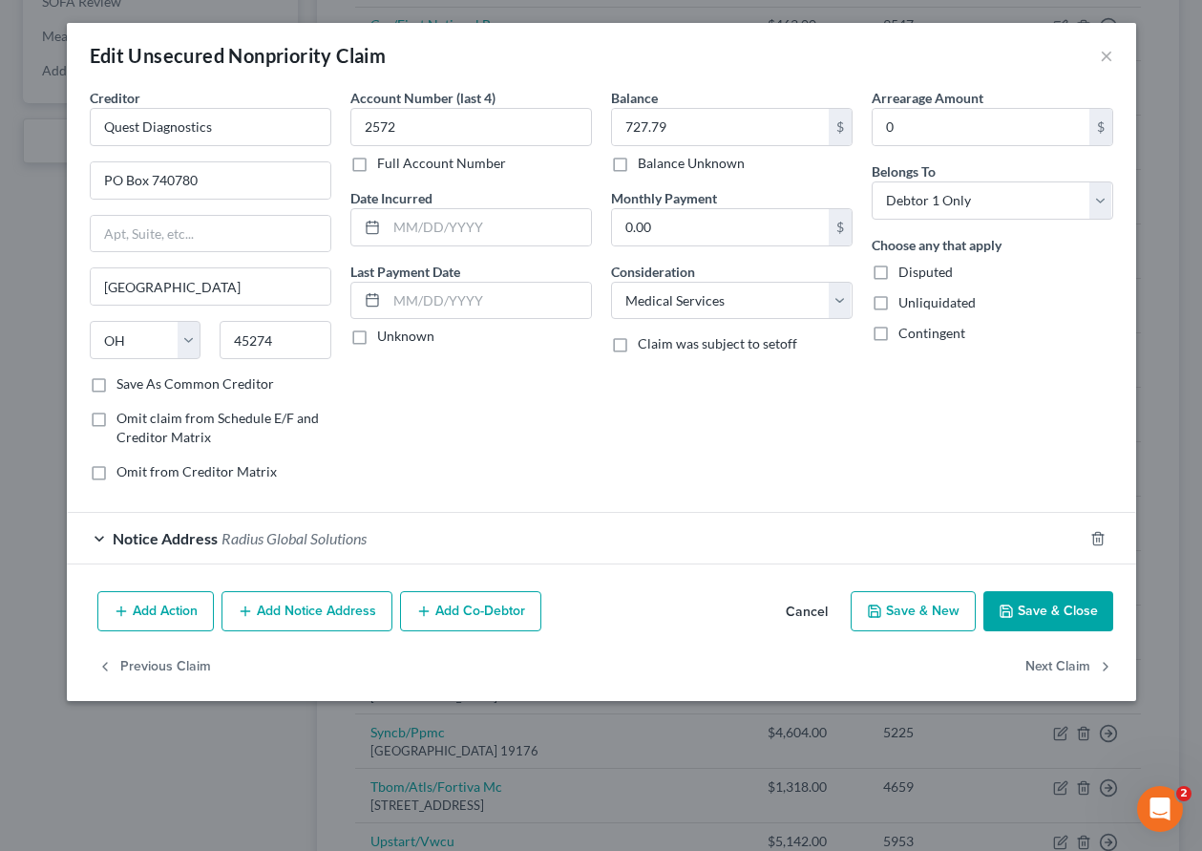
click at [303, 620] on button "Add Notice Address" at bounding box center [307, 611] width 171 height 40
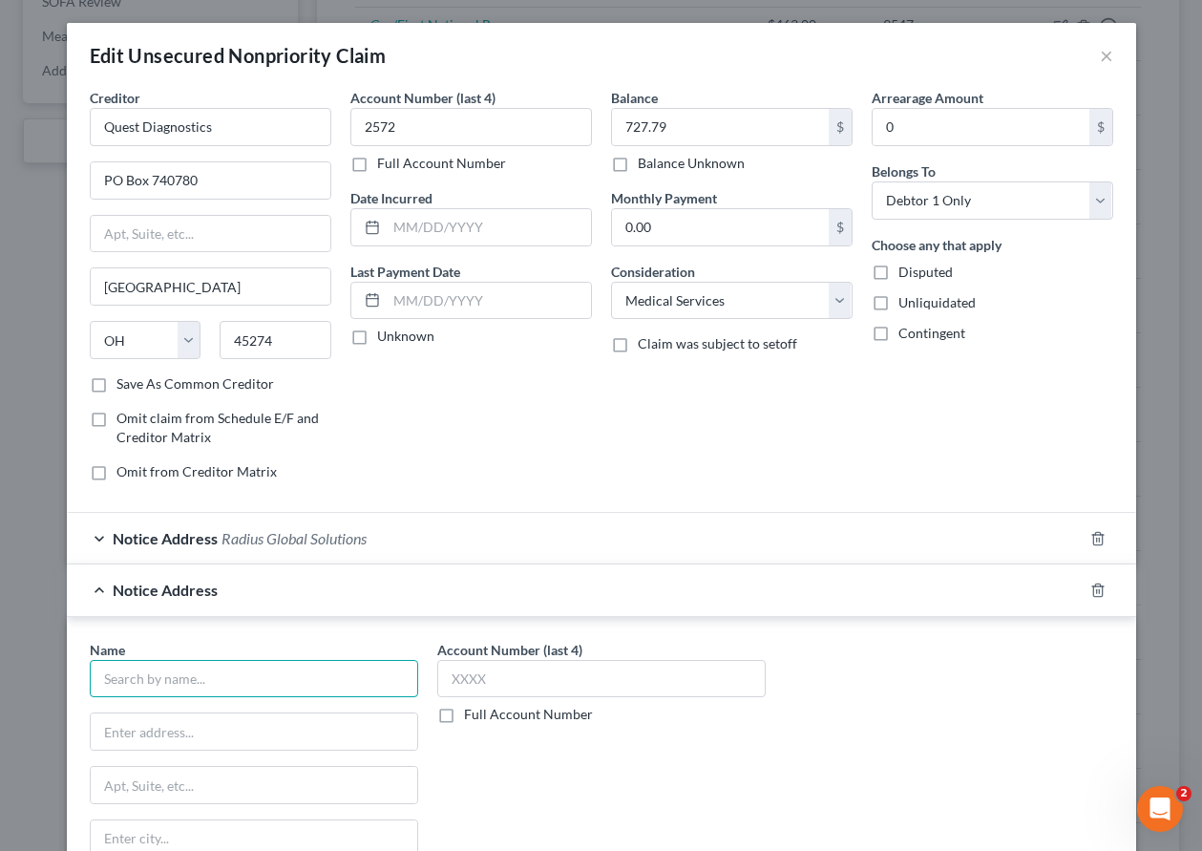
click at [264, 676] on input "text" at bounding box center [254, 679] width 329 height 38
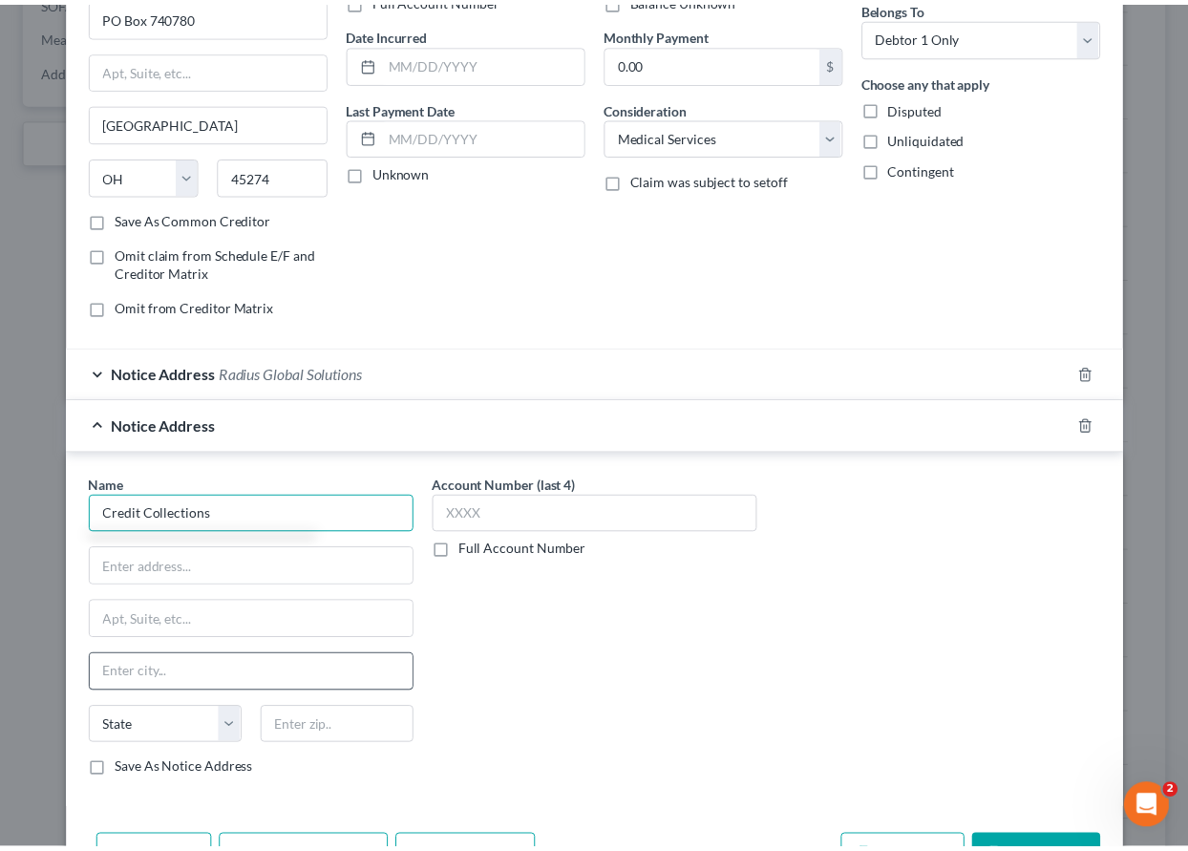
scroll to position [191, 0]
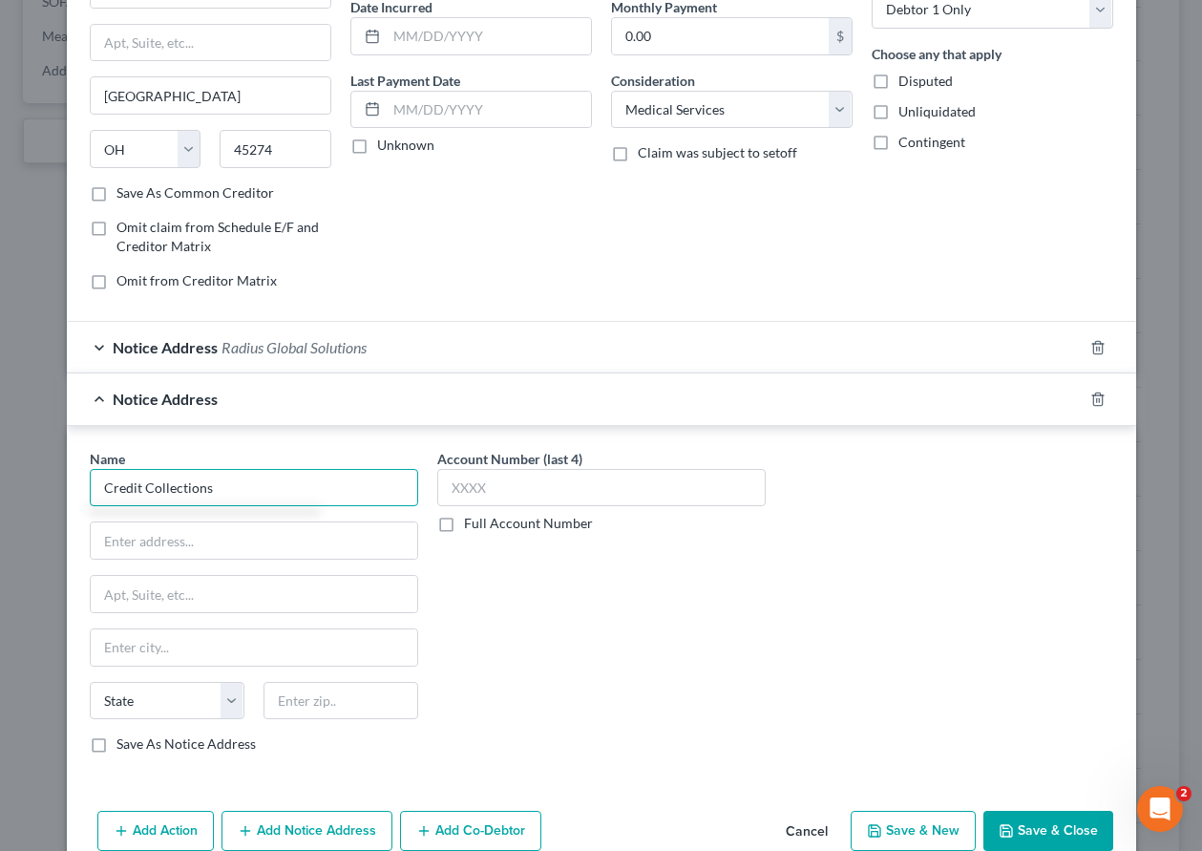
click at [263, 481] on input "Credit Collections" at bounding box center [254, 488] width 329 height 38
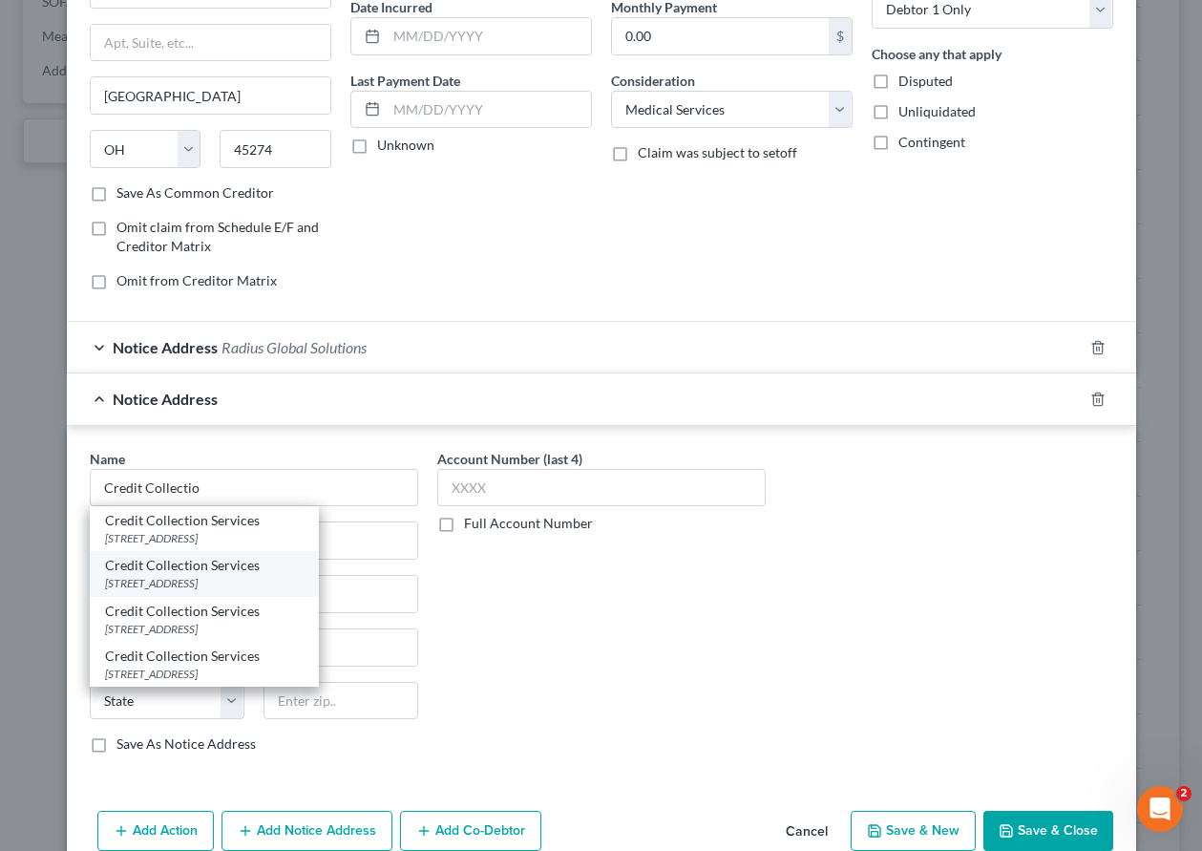
click at [196, 573] on div "Credit Collection Services" at bounding box center [204, 565] width 199 height 19
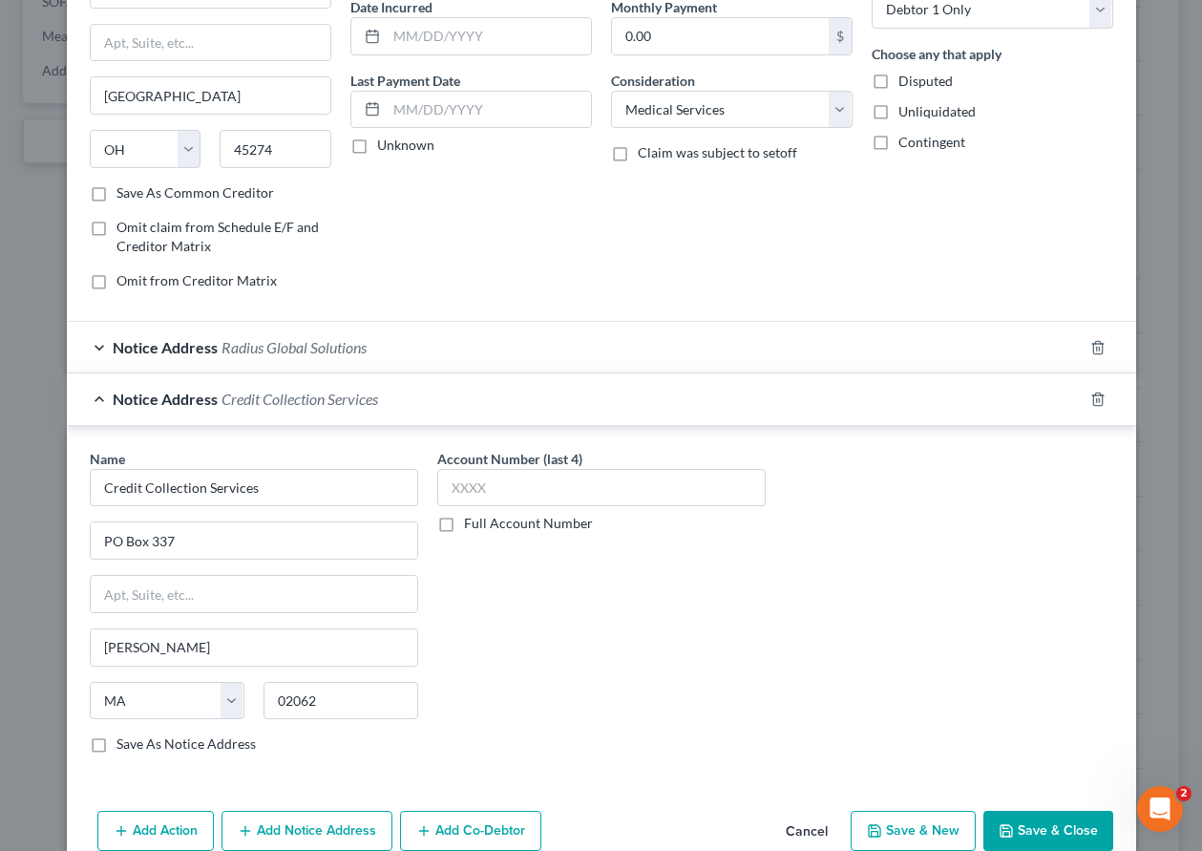
click at [1030, 831] on button "Save & Close" at bounding box center [1049, 831] width 130 height 40
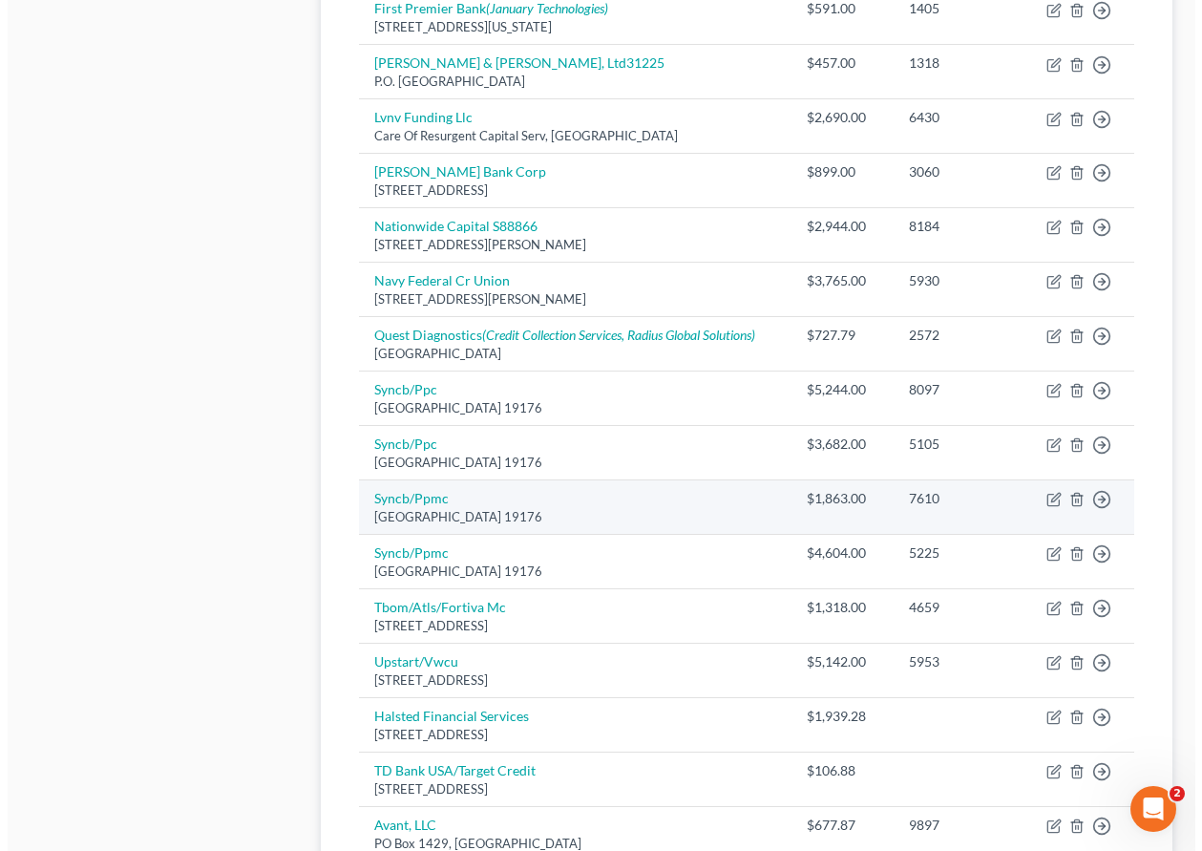
scroll to position [1050, 0]
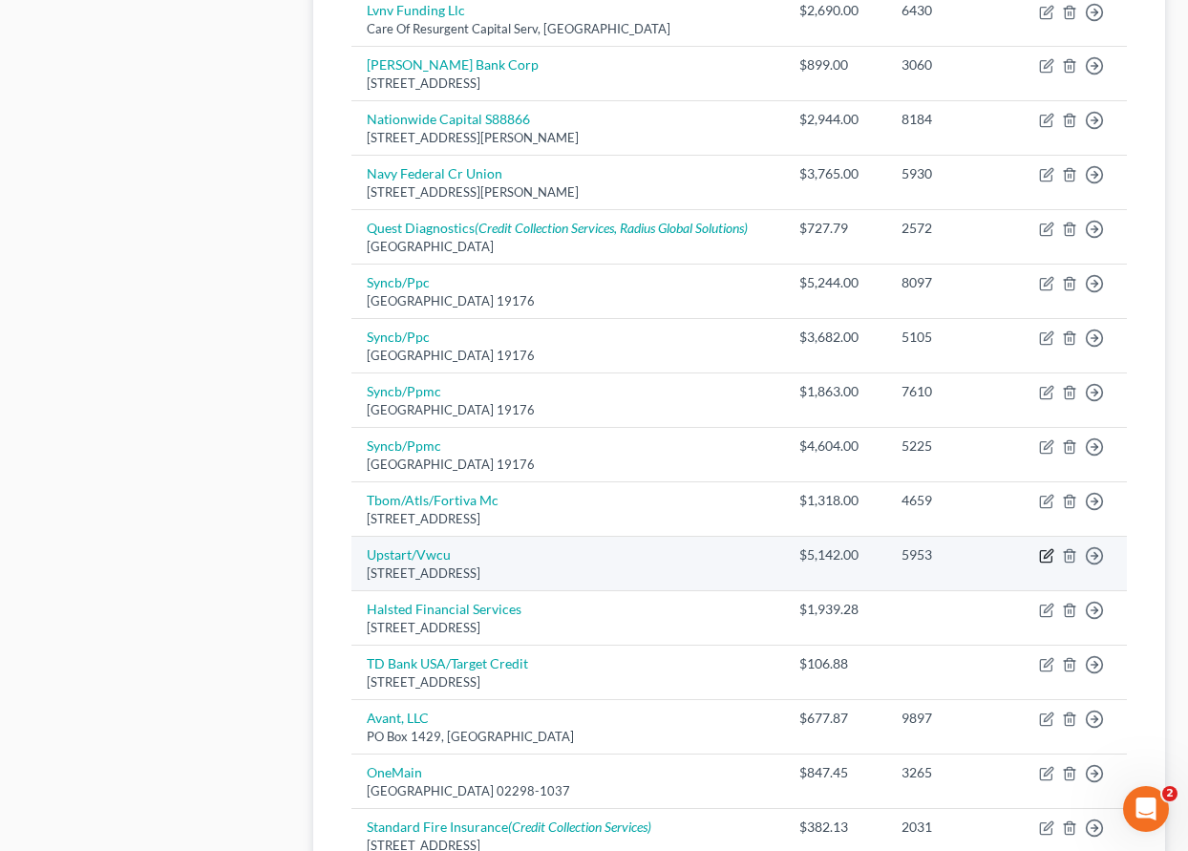
click at [1046, 557] on icon "button" at bounding box center [1046, 555] width 15 height 15
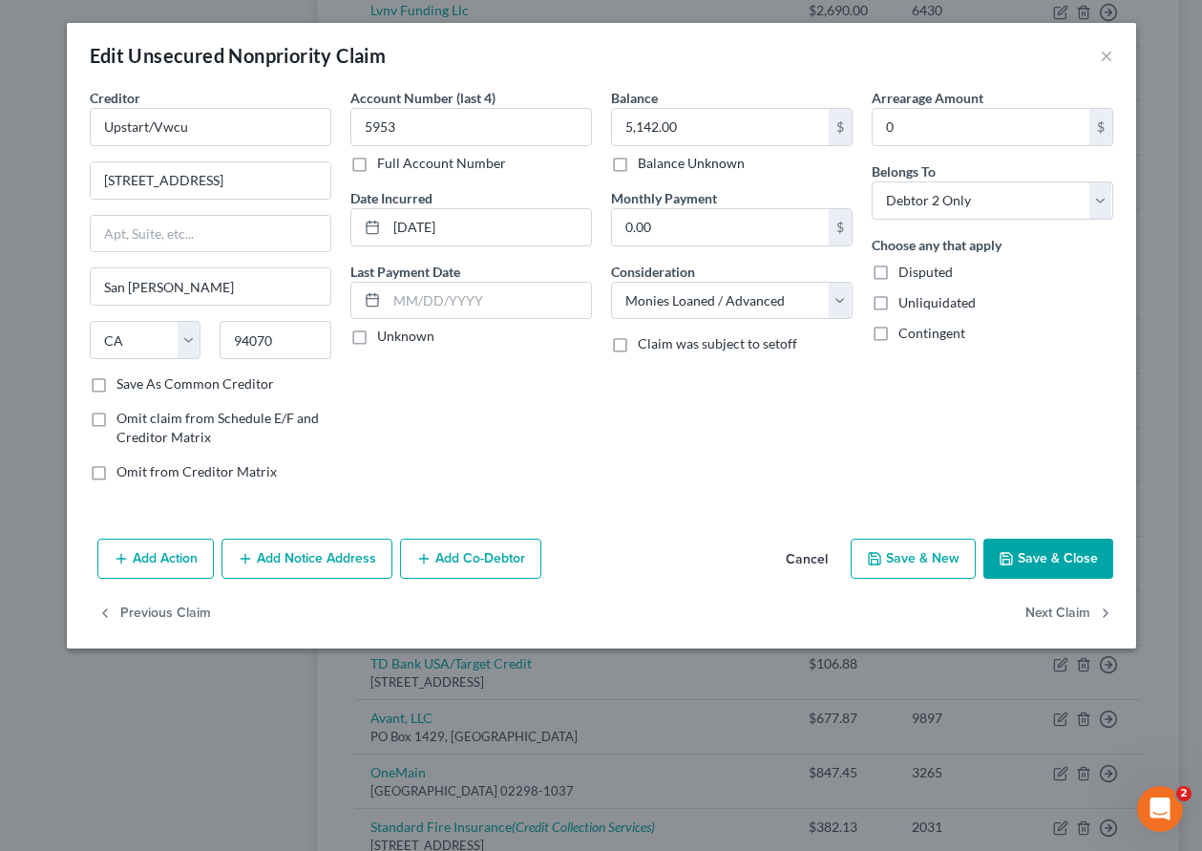
click at [319, 570] on button "Add Notice Address" at bounding box center [307, 559] width 171 height 40
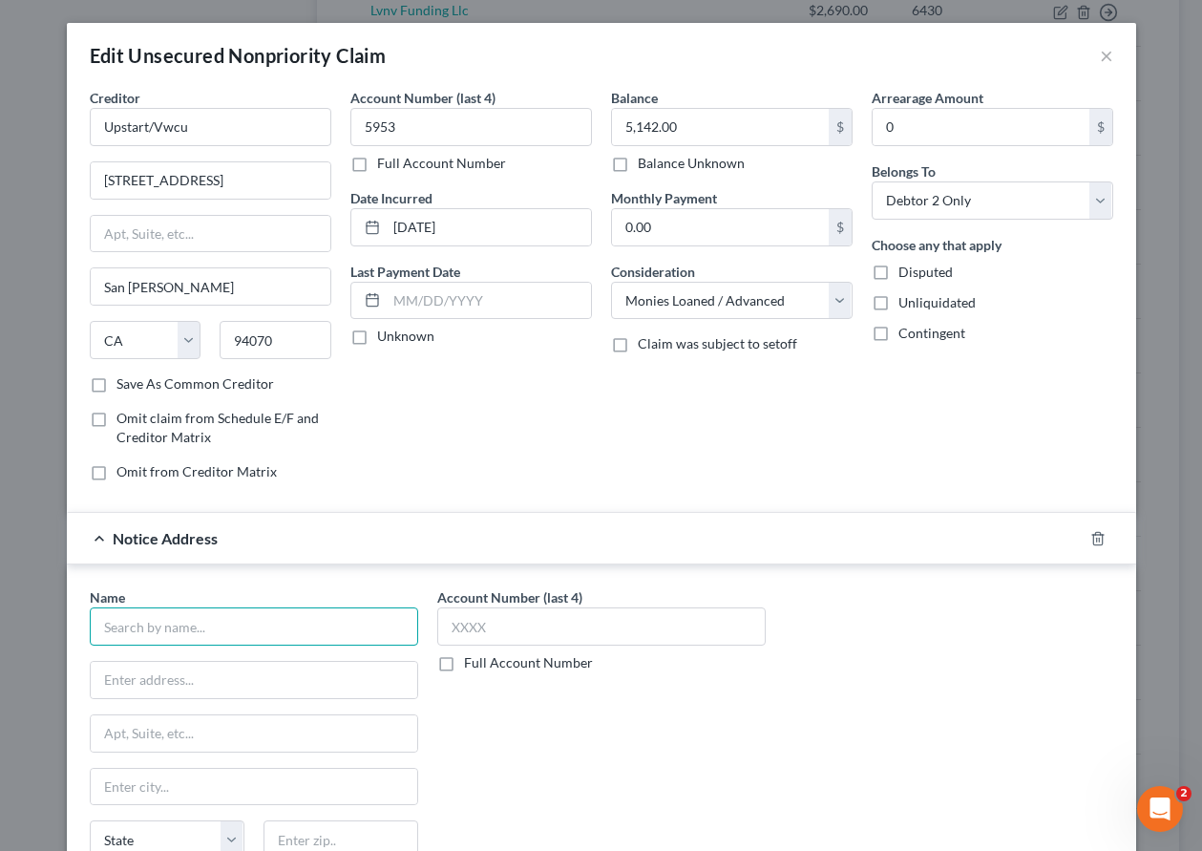
click at [242, 645] on input "text" at bounding box center [254, 626] width 329 height 38
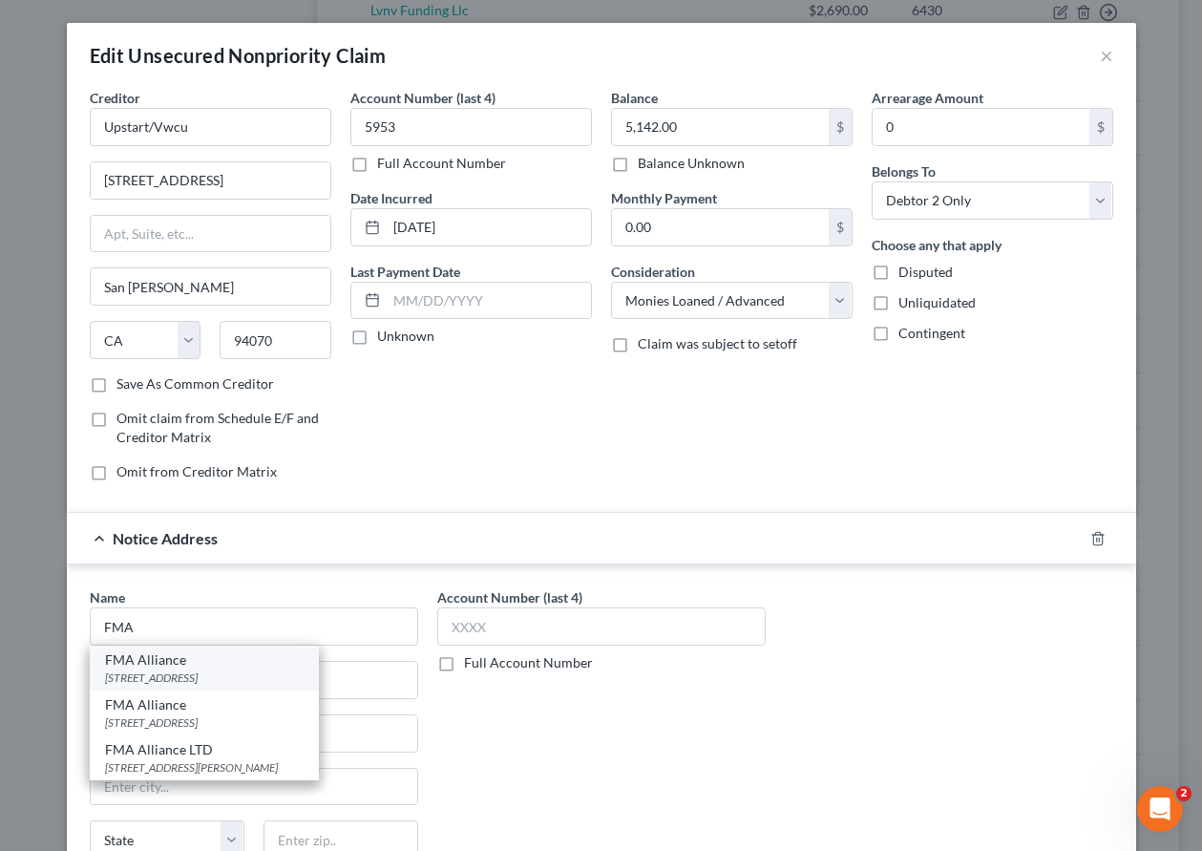
click at [177, 682] on div "[STREET_ADDRESS]" at bounding box center [204, 677] width 199 height 16
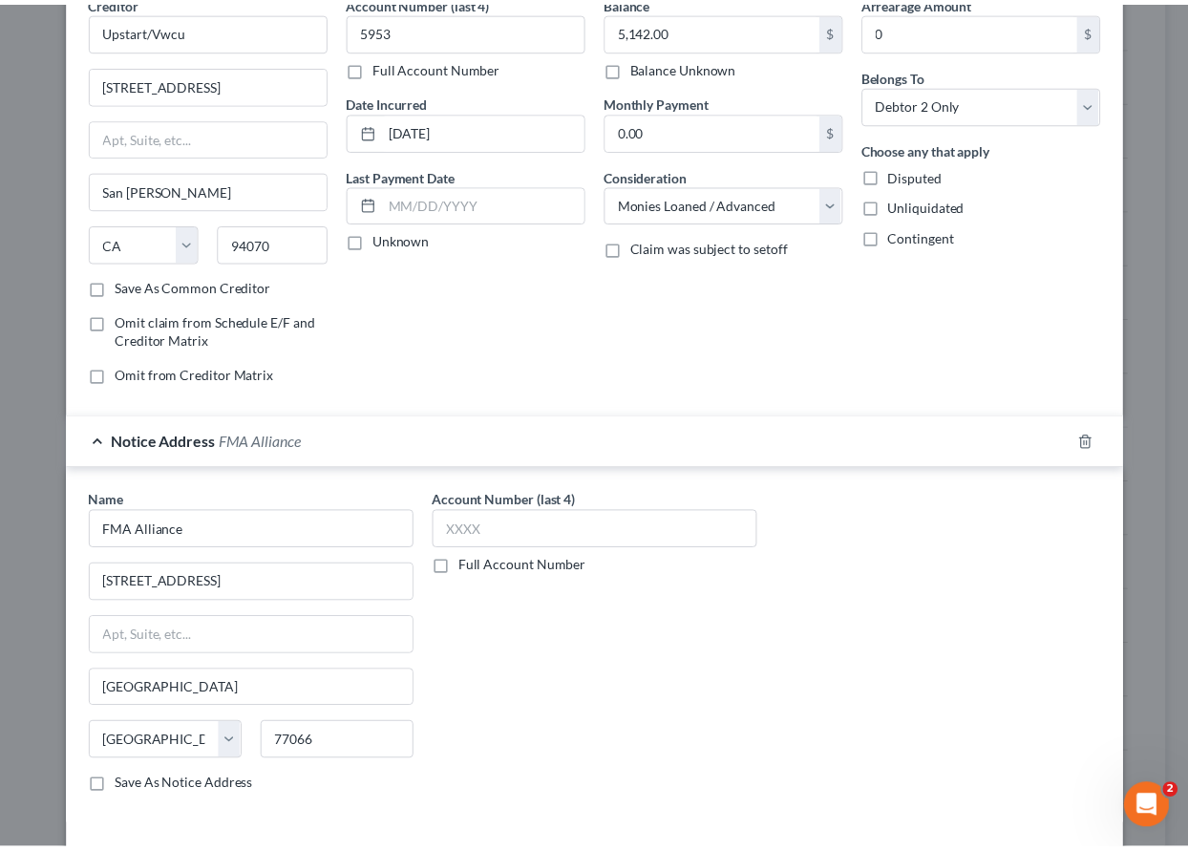
scroll to position [232, 0]
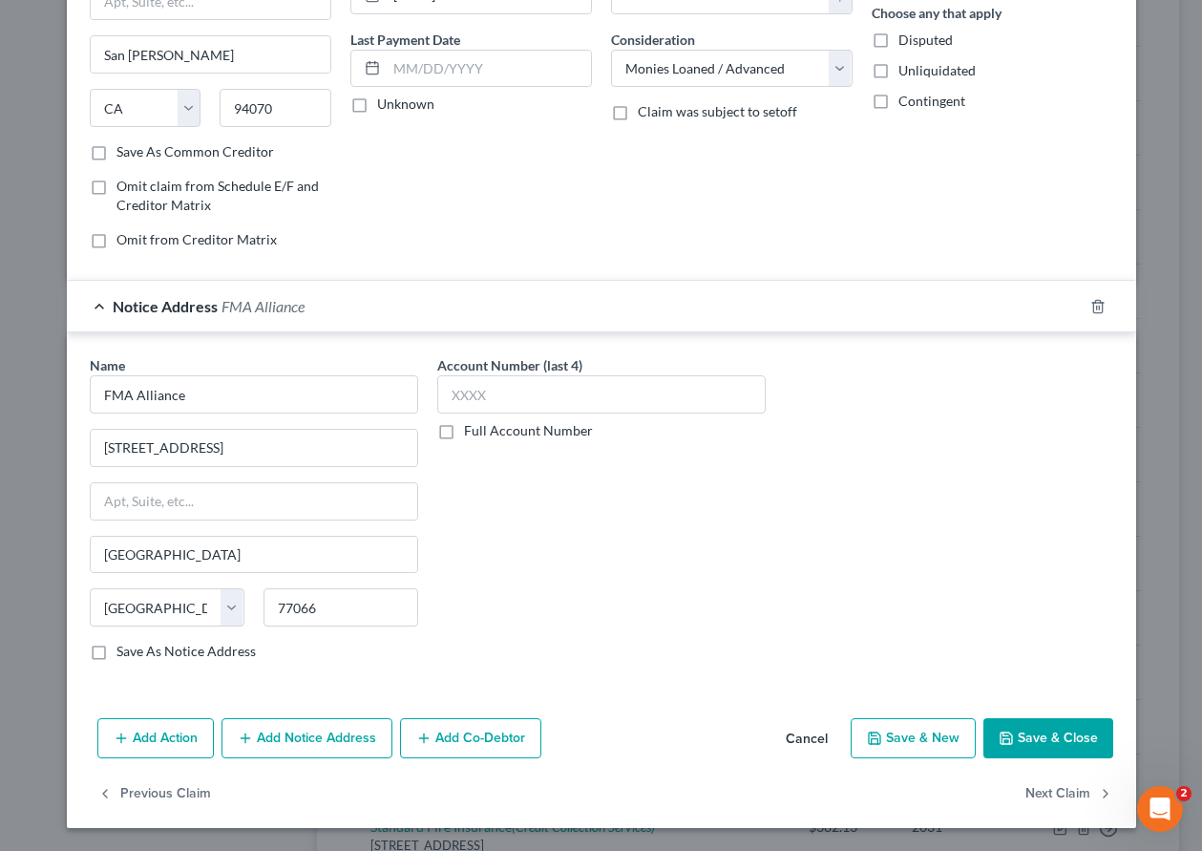
click at [1062, 732] on button "Save & Close" at bounding box center [1049, 738] width 130 height 40
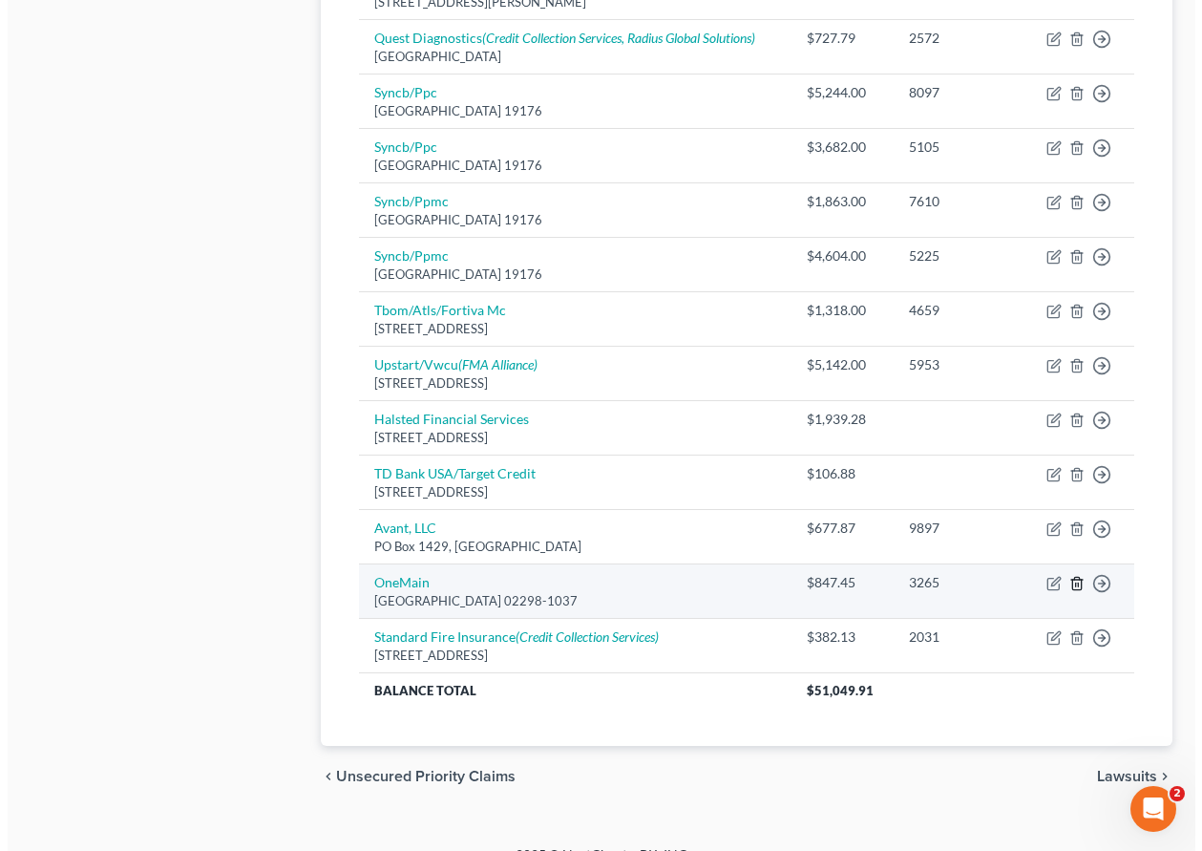
scroll to position [1241, 0]
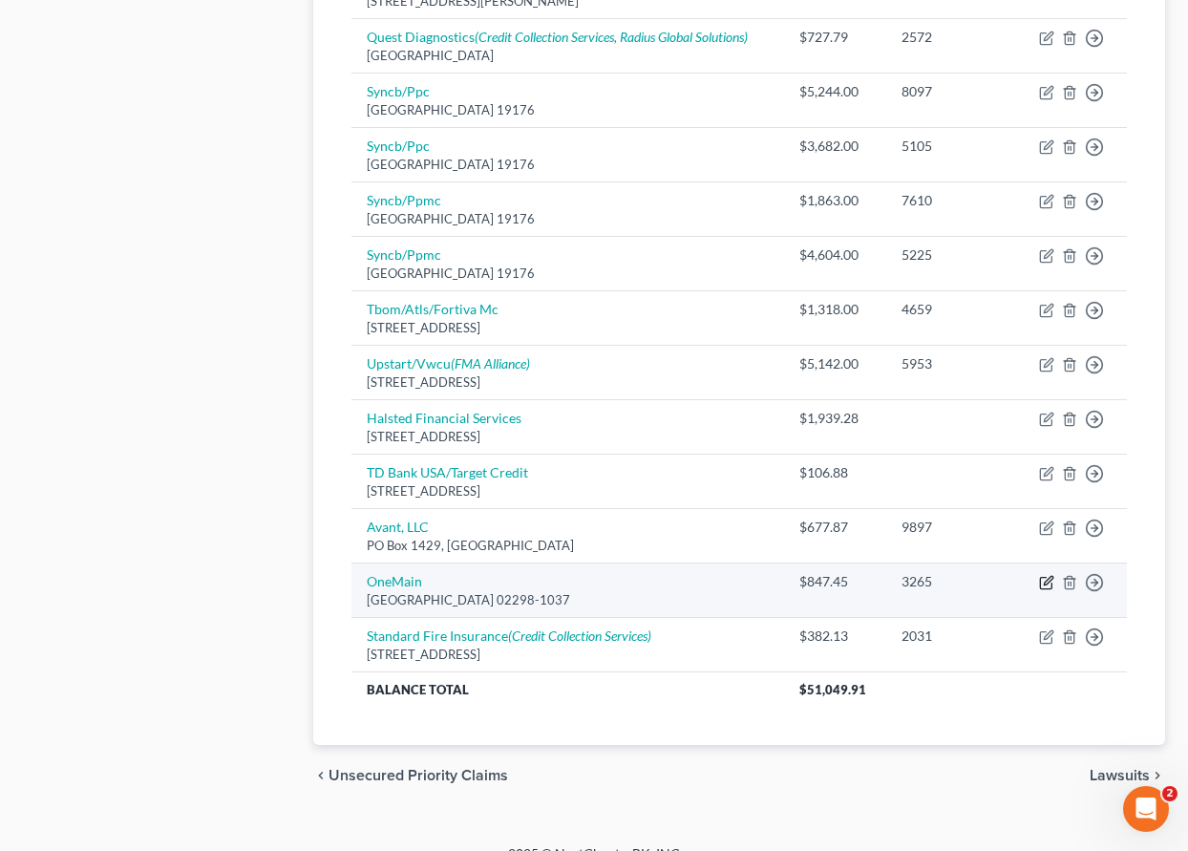
click at [1039, 577] on icon "button" at bounding box center [1046, 582] width 15 height 15
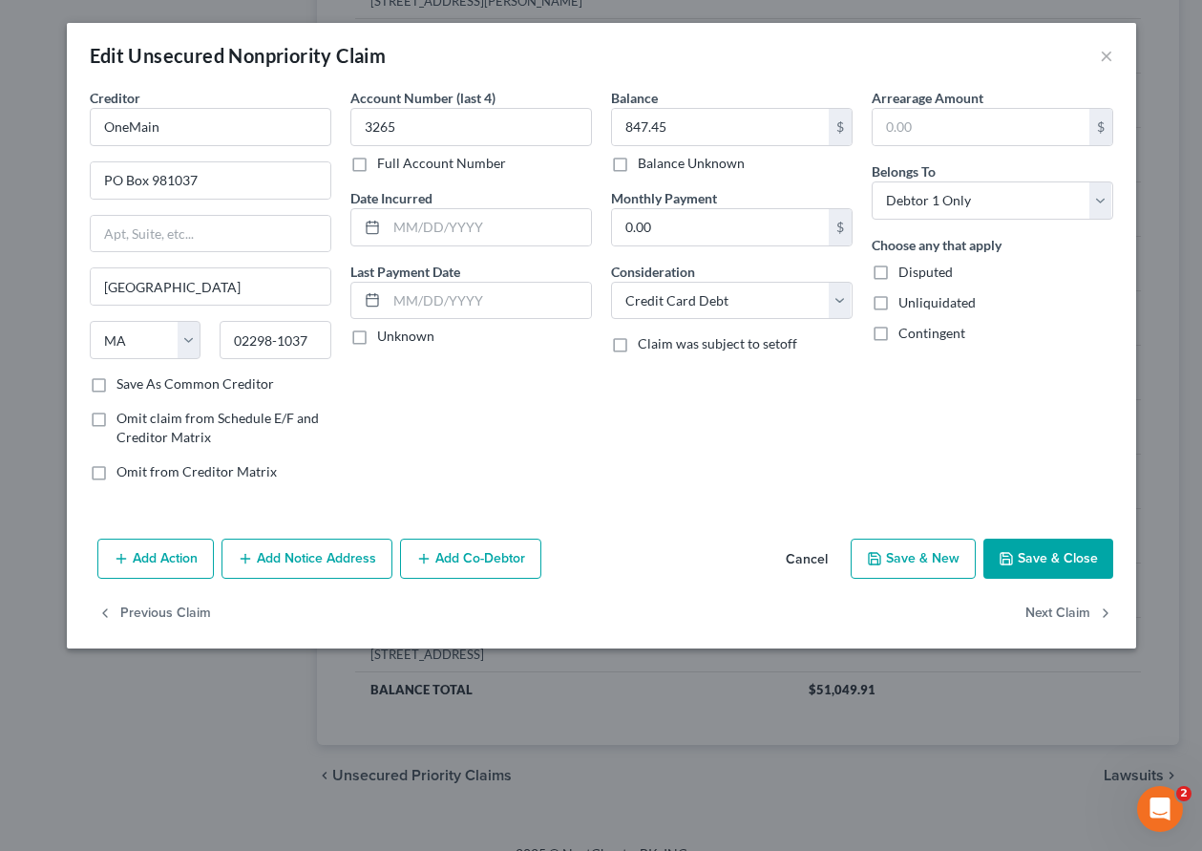
click at [298, 561] on button "Add Notice Address" at bounding box center [307, 559] width 171 height 40
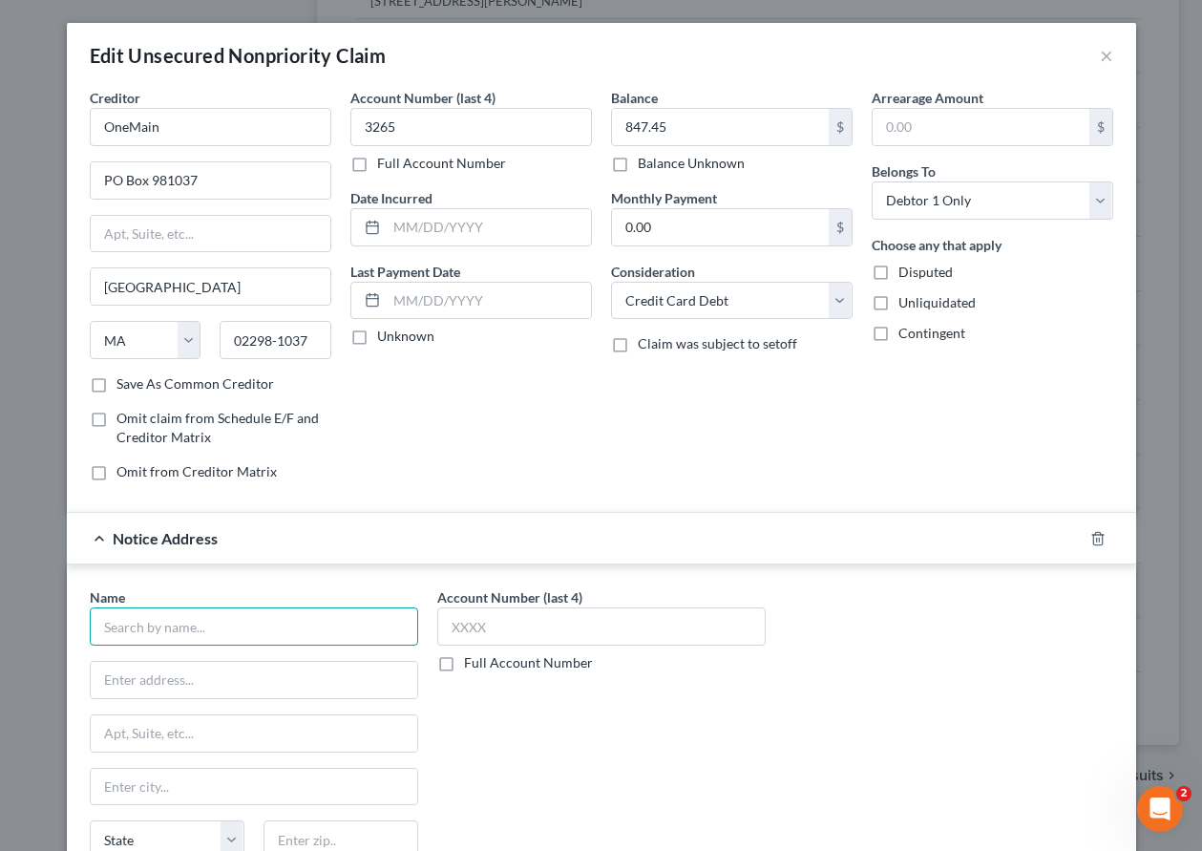
click at [240, 629] on input "text" at bounding box center [254, 626] width 329 height 38
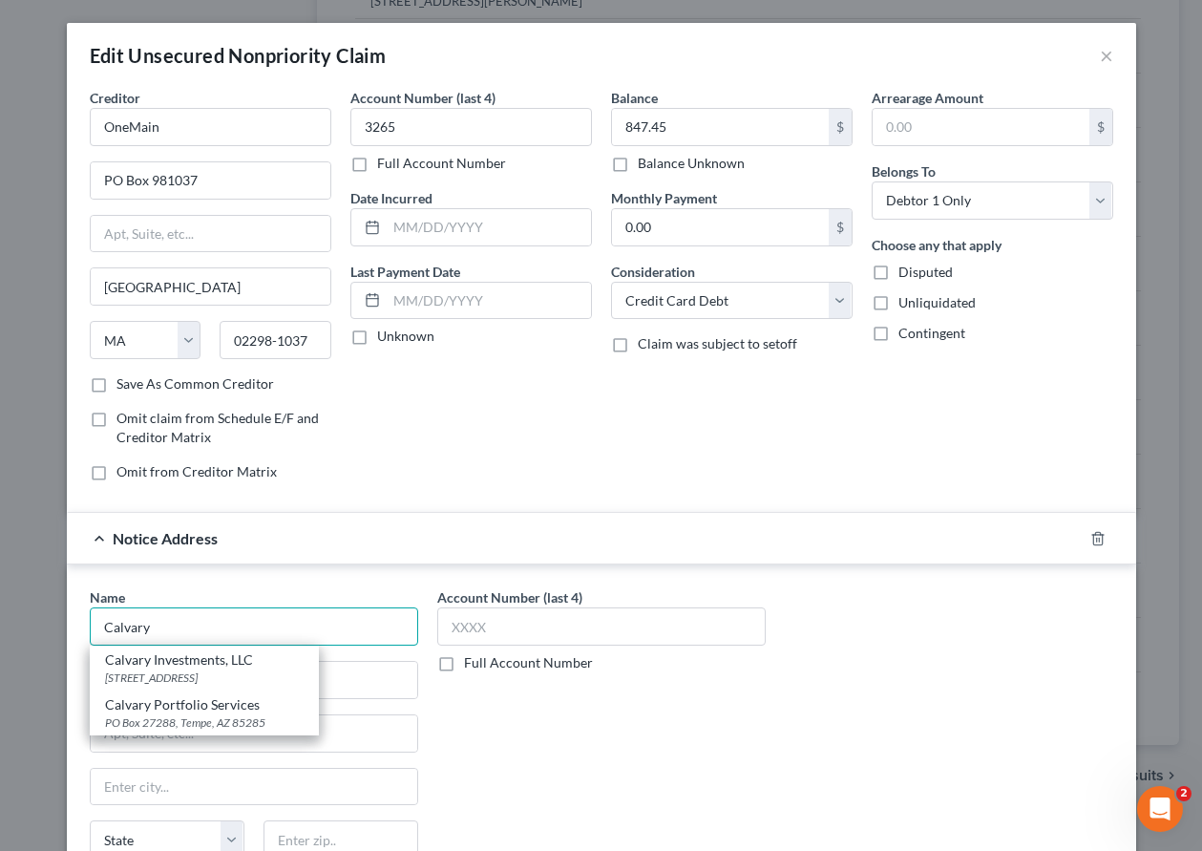
click at [152, 626] on input "Calvary" at bounding box center [254, 626] width 329 height 38
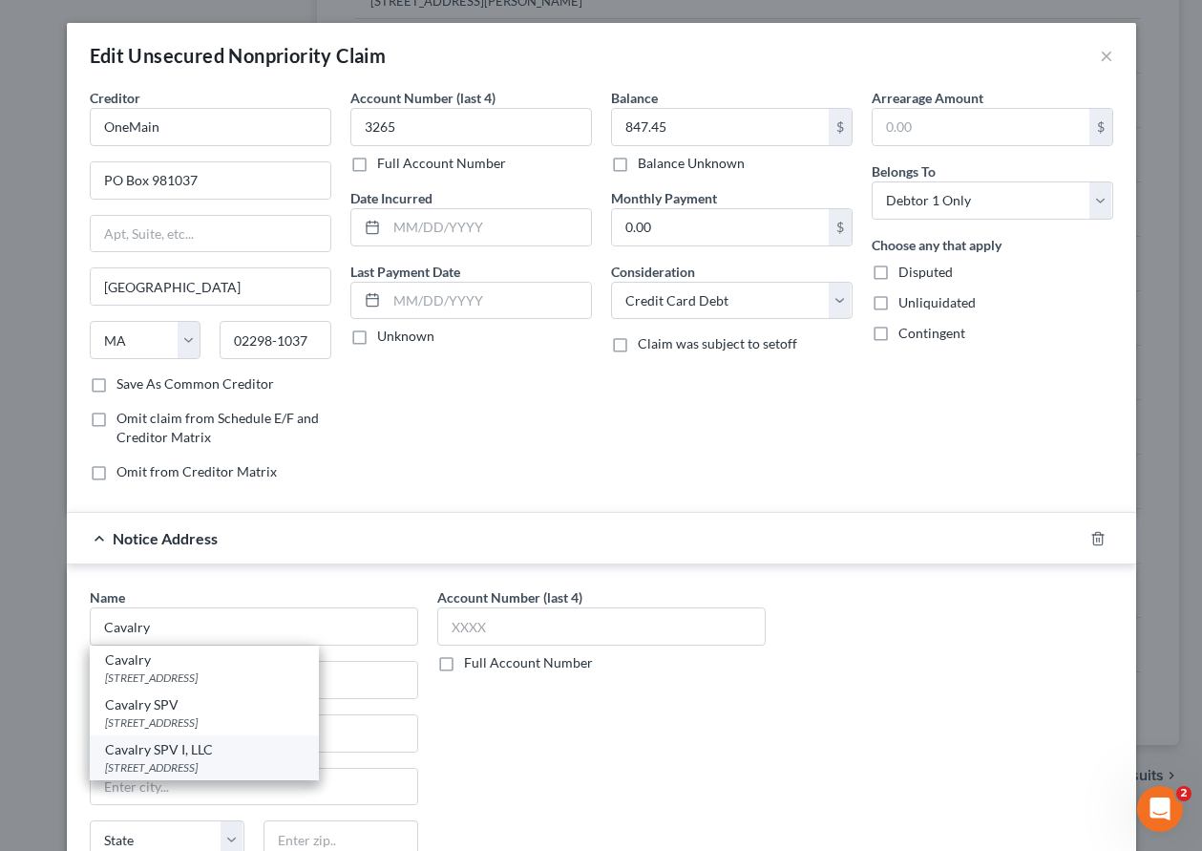
click at [197, 771] on div "[STREET_ADDRESS]" at bounding box center [204, 767] width 199 height 16
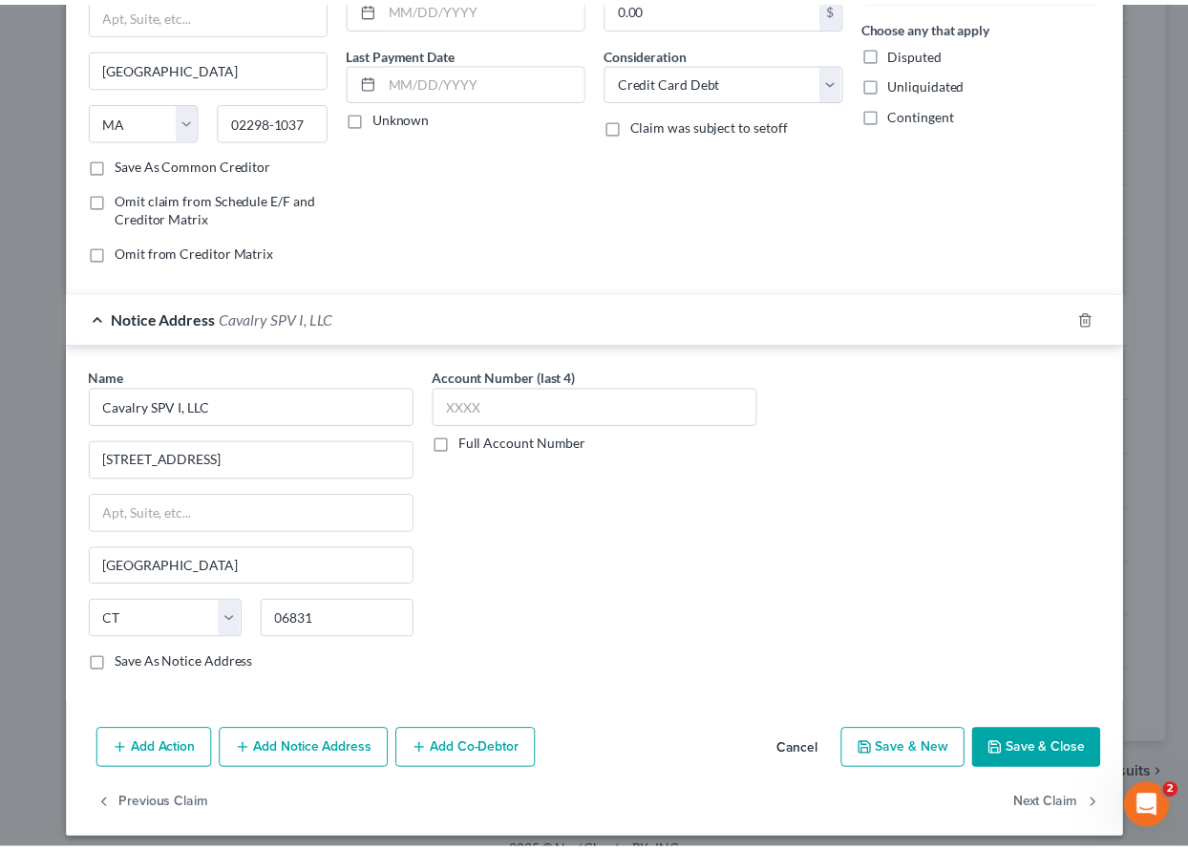
scroll to position [232, 0]
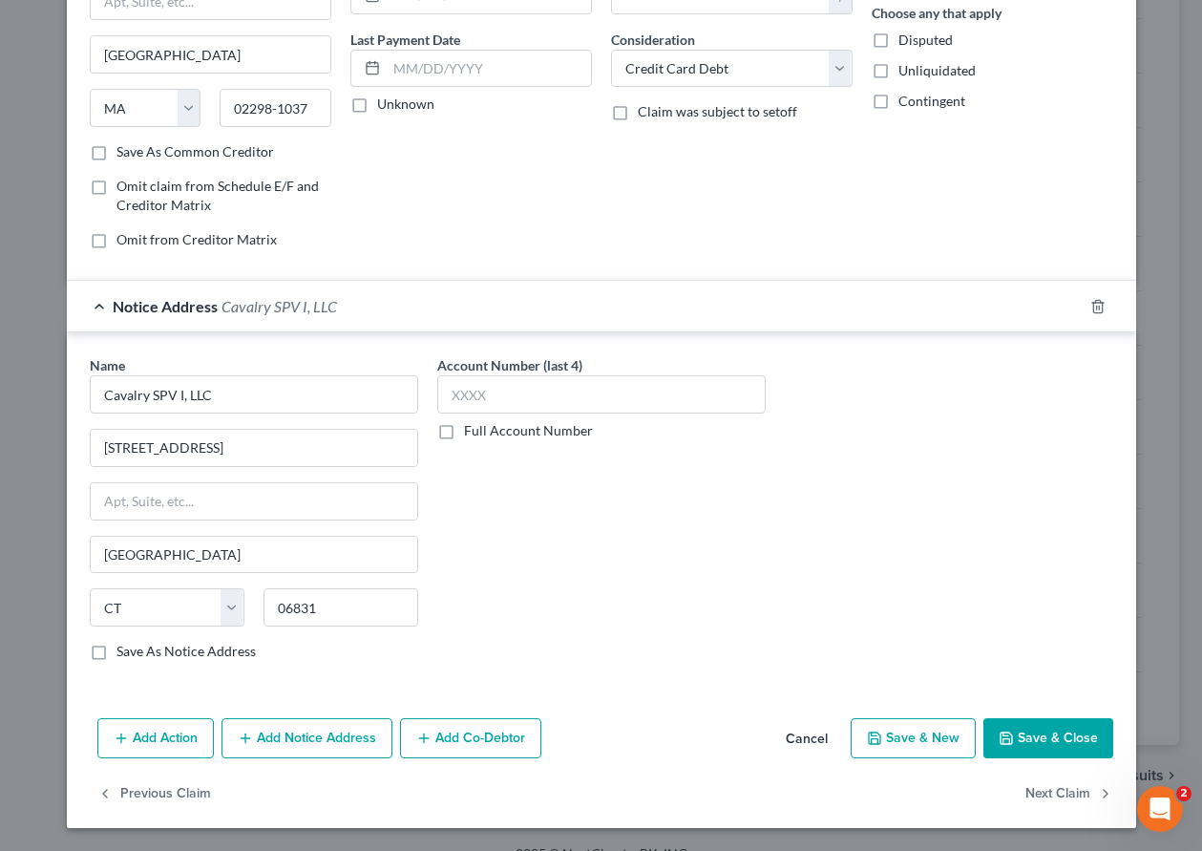
click at [1034, 735] on button "Save & Close" at bounding box center [1049, 738] width 130 height 40
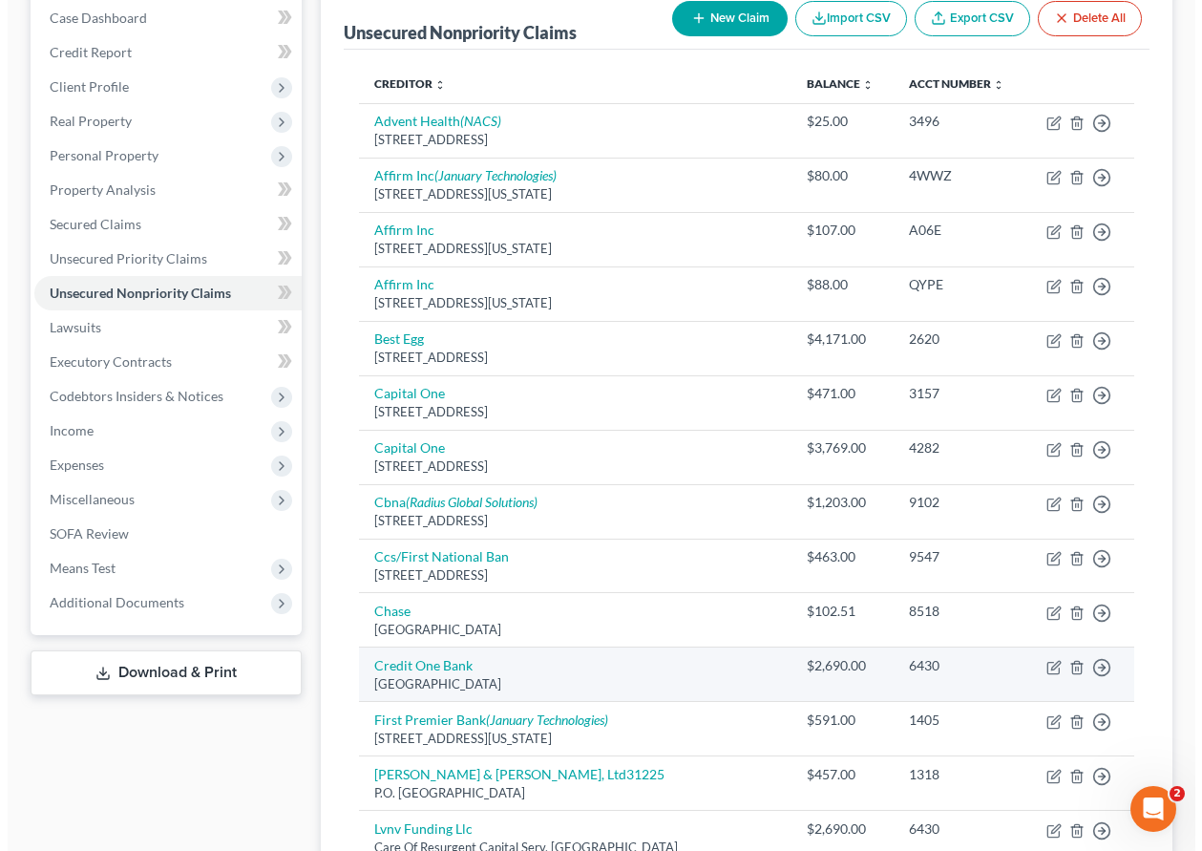
scroll to position [123, 0]
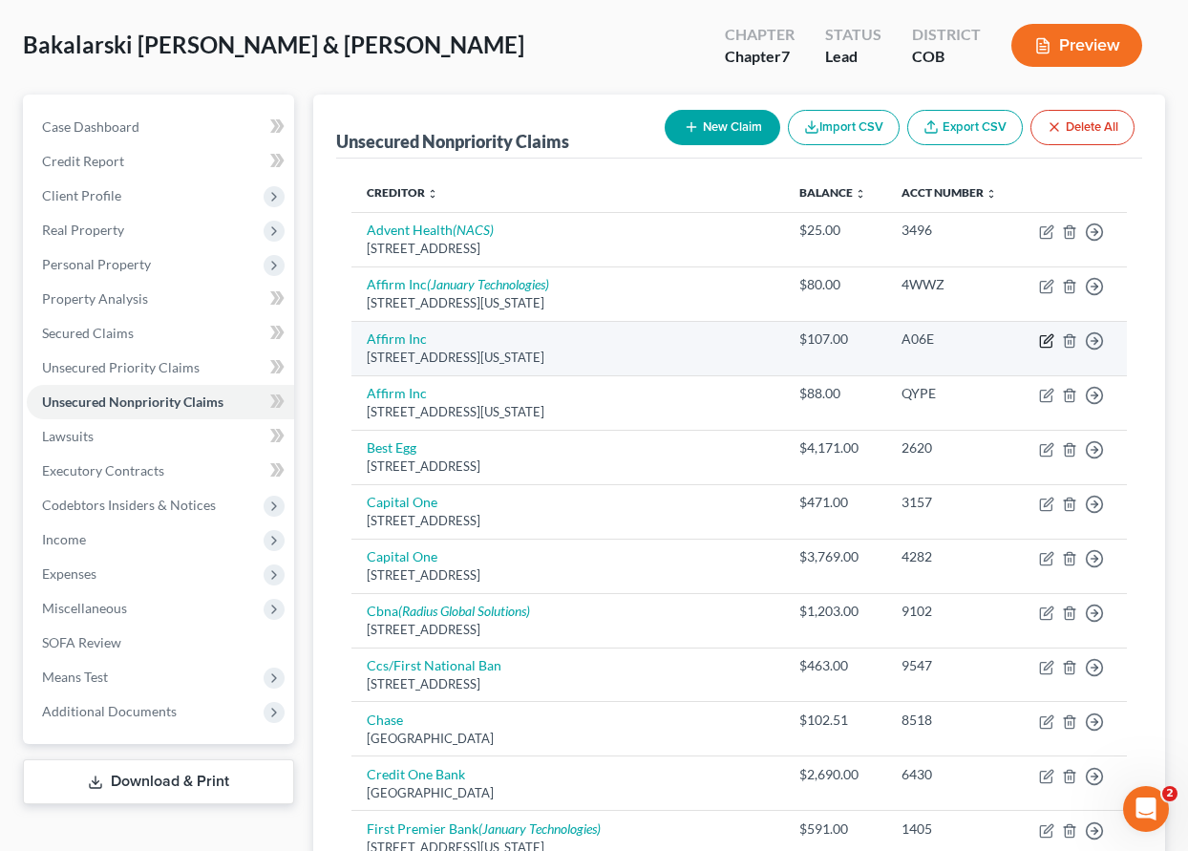
click at [1047, 342] on icon "button" at bounding box center [1048, 338] width 9 height 9
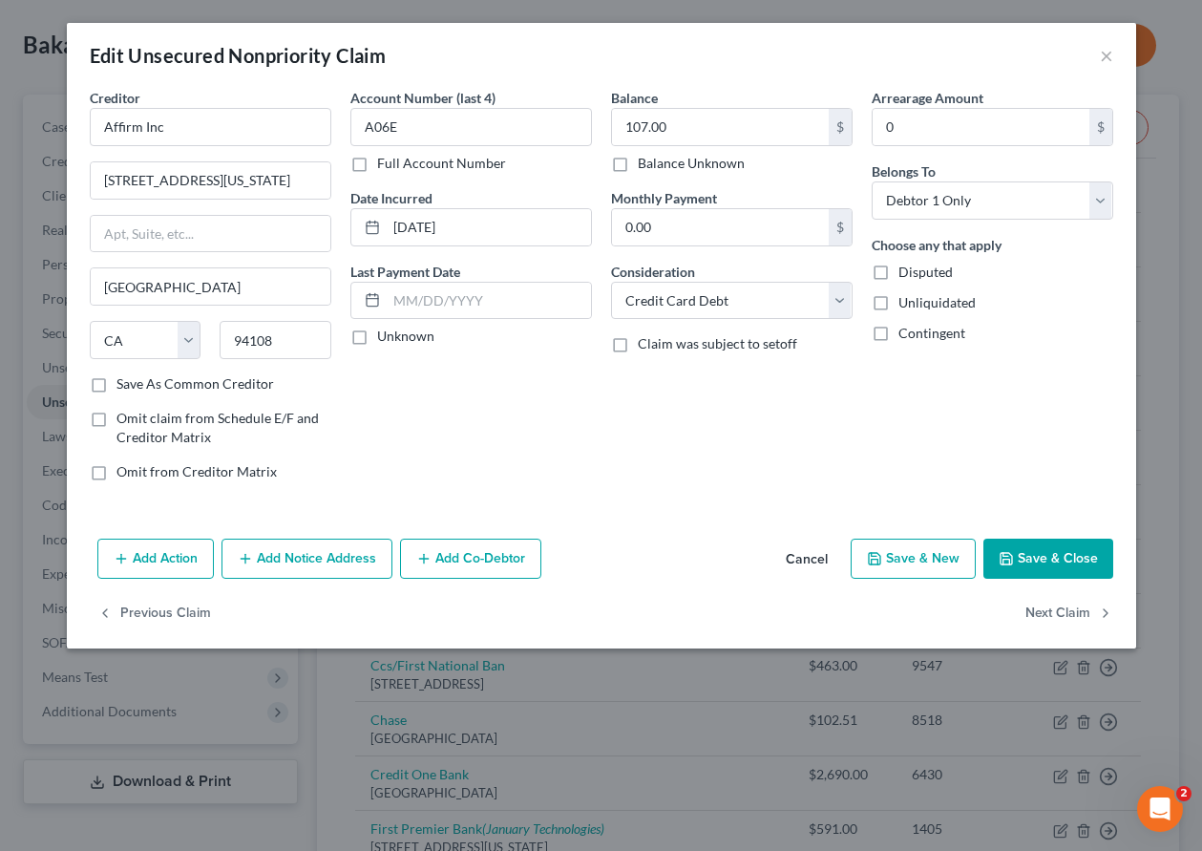
click at [334, 545] on button "Add Notice Address" at bounding box center [307, 559] width 171 height 40
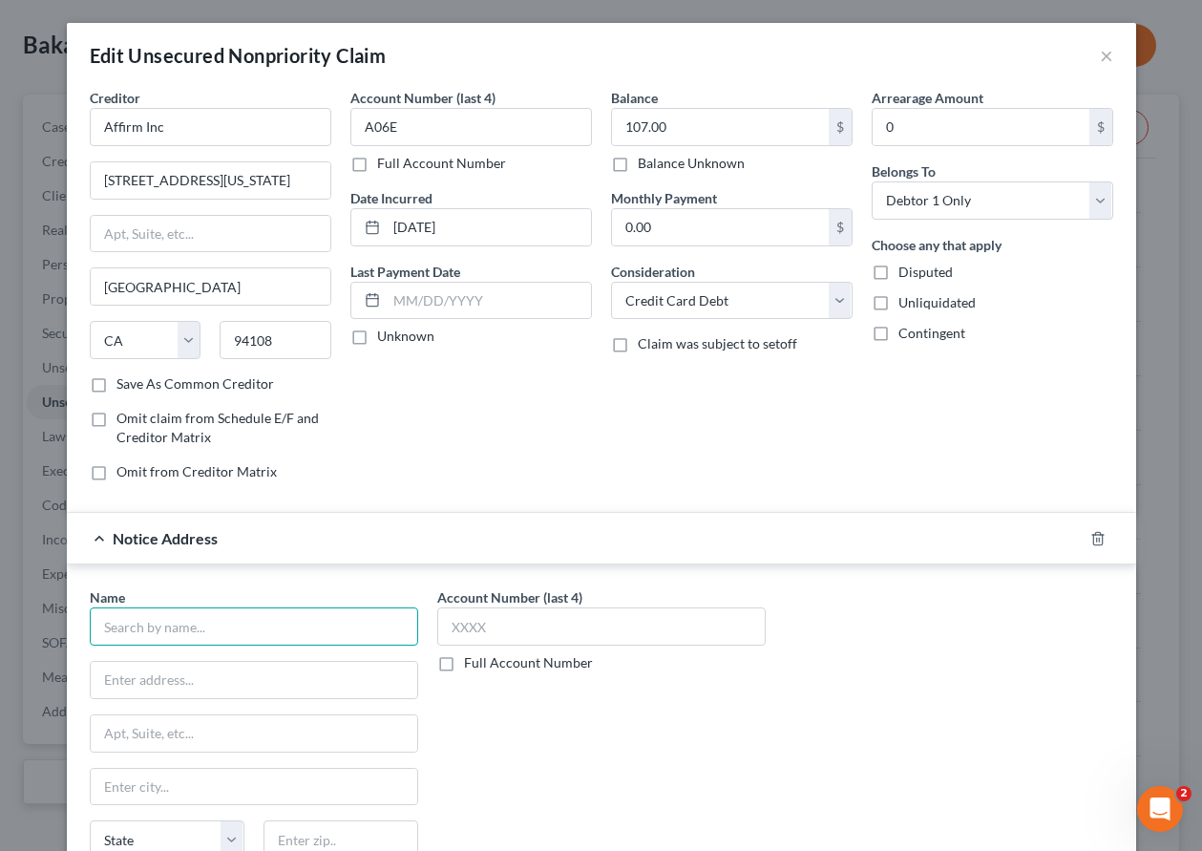
click at [222, 631] on input "text" at bounding box center [254, 626] width 329 height 38
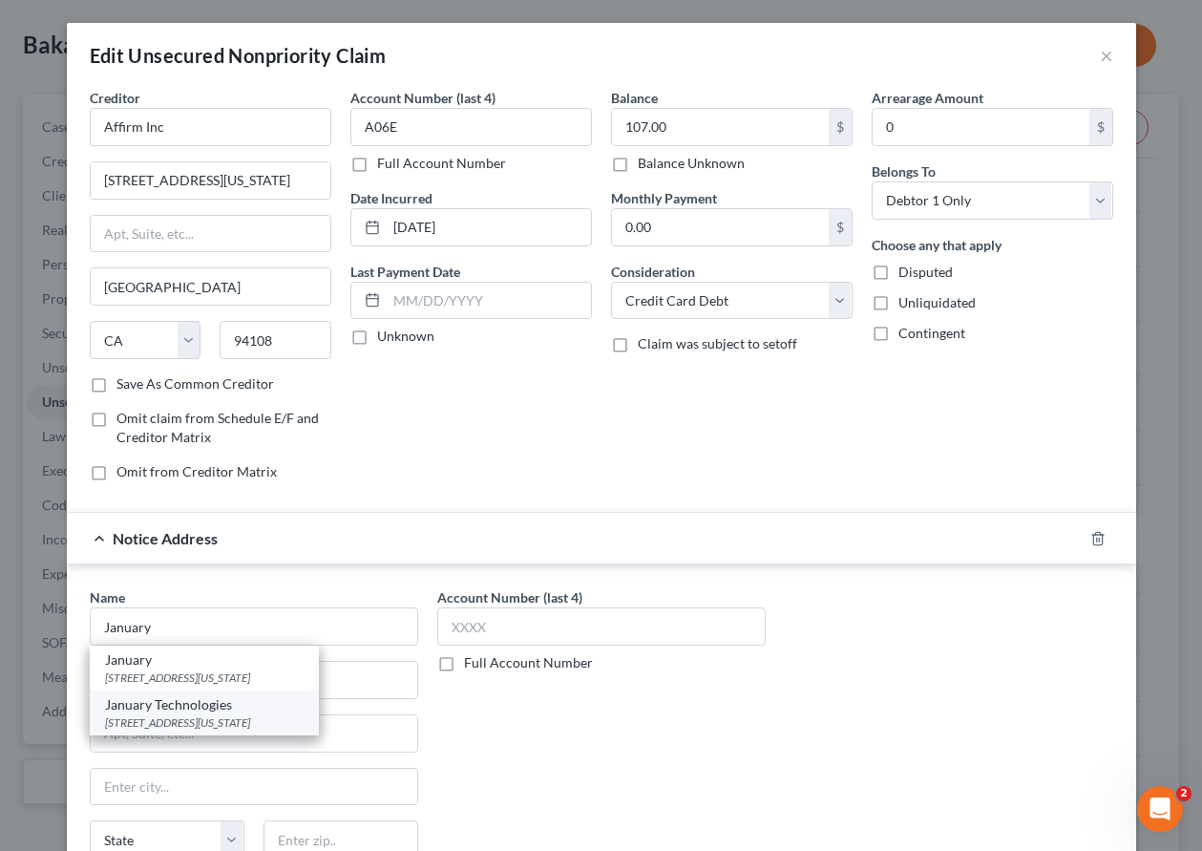
click at [198, 712] on div "January Technologies" at bounding box center [204, 704] width 199 height 19
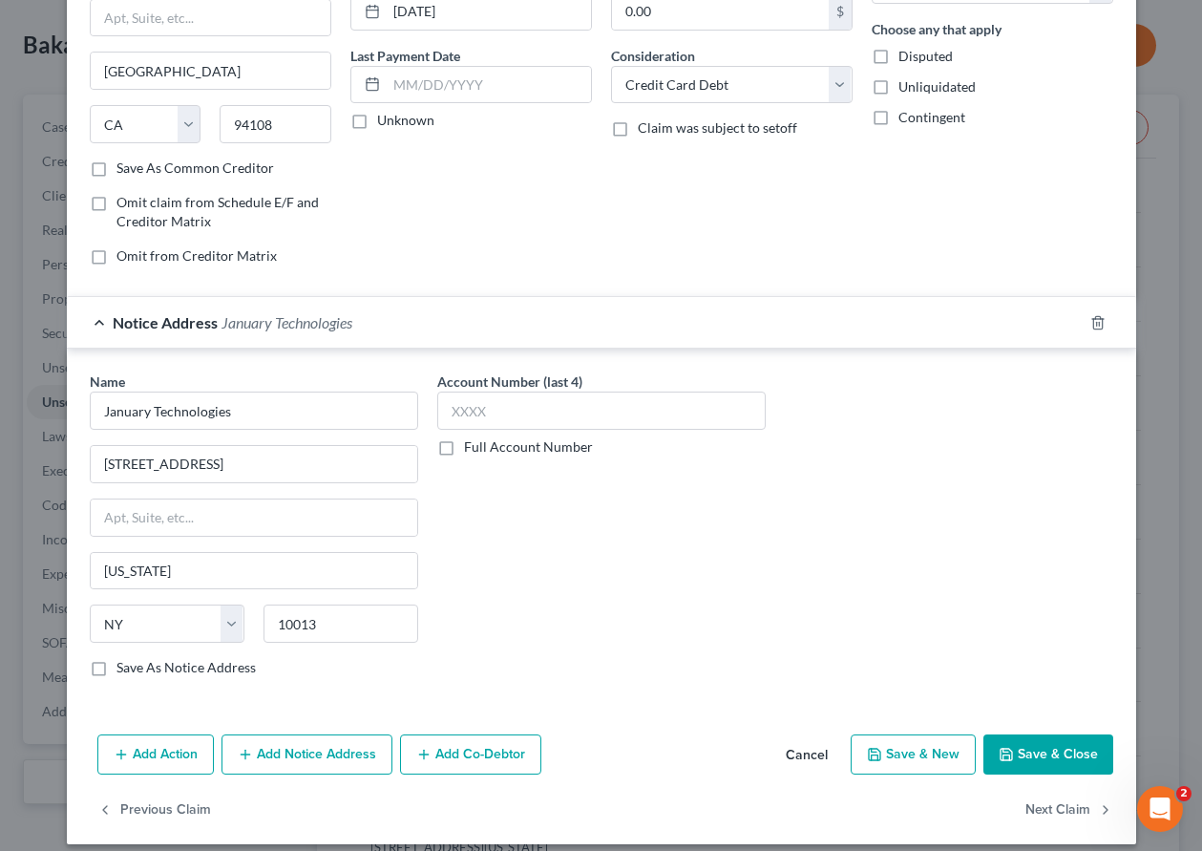
scroll to position [232, 0]
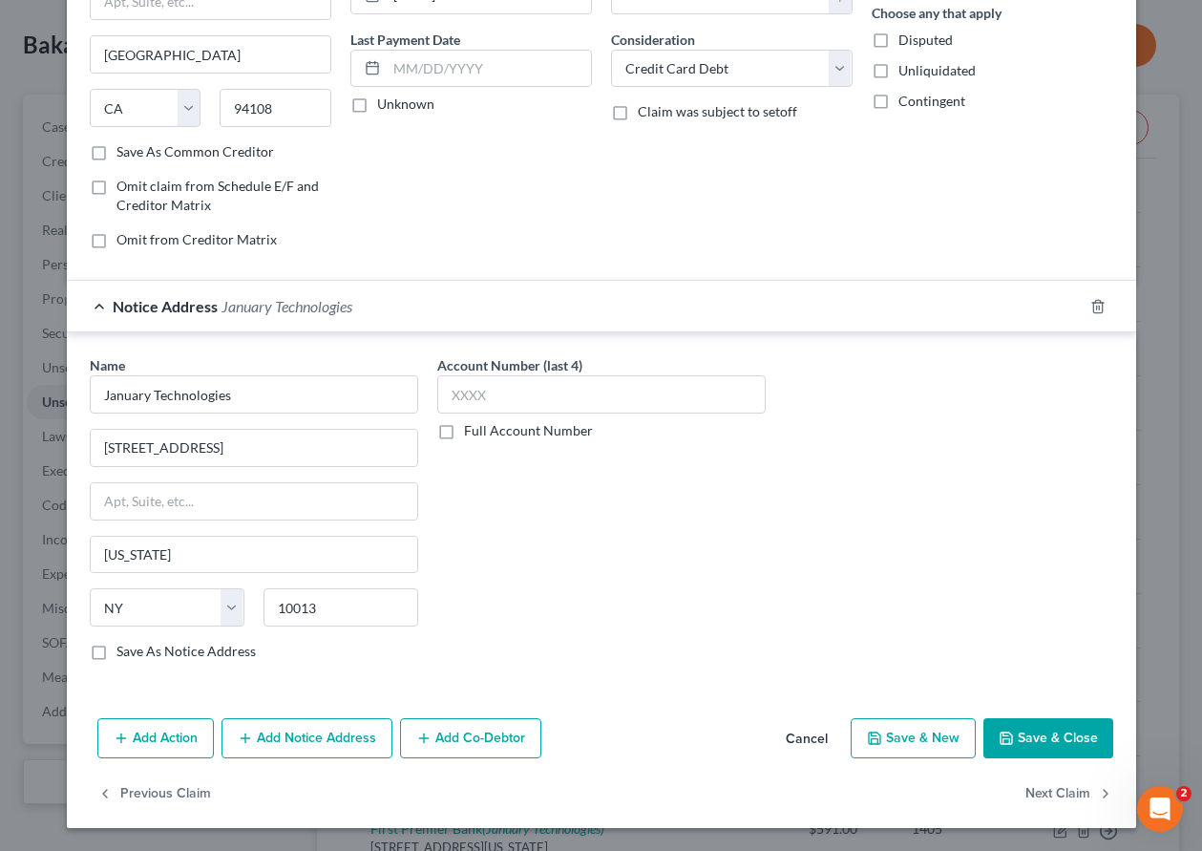
click at [1035, 733] on button "Save & Close" at bounding box center [1049, 738] width 130 height 40
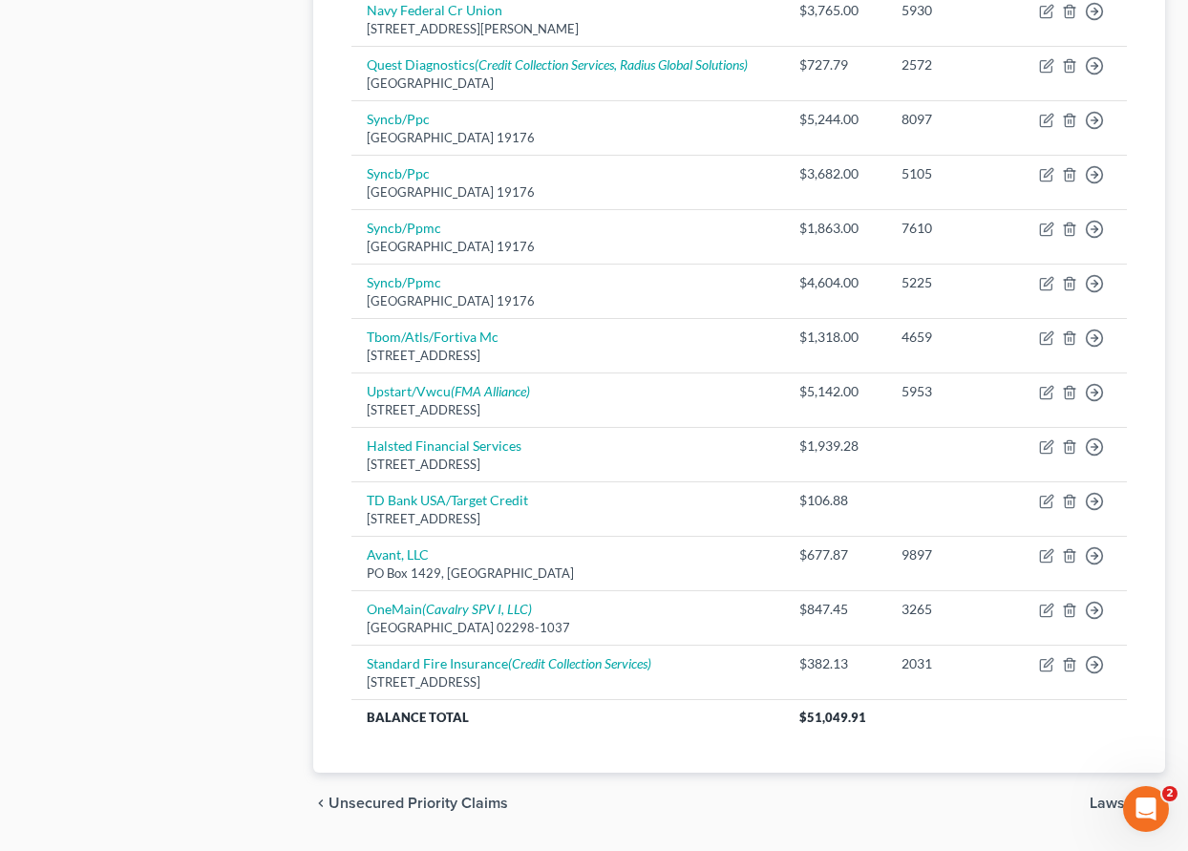
scroll to position [1269, 0]
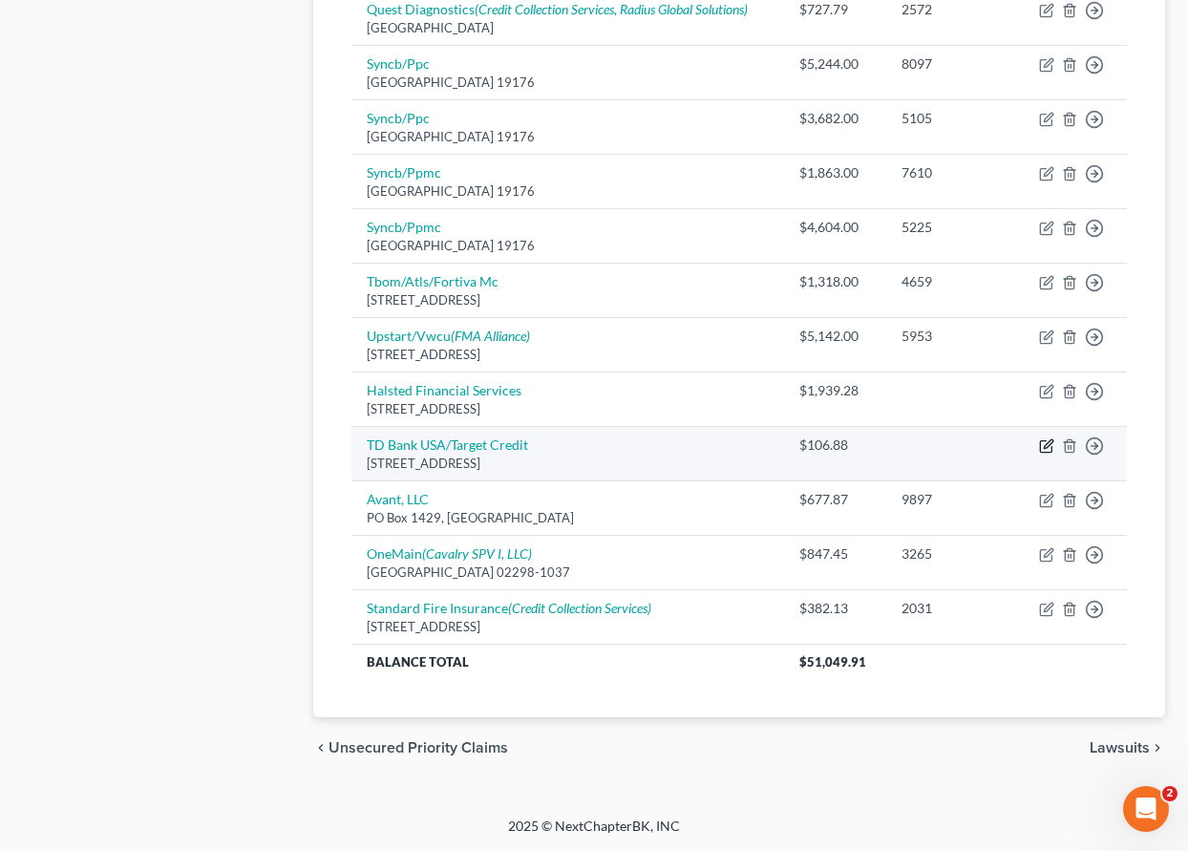
click at [1047, 445] on icon "button" at bounding box center [1048, 443] width 9 height 9
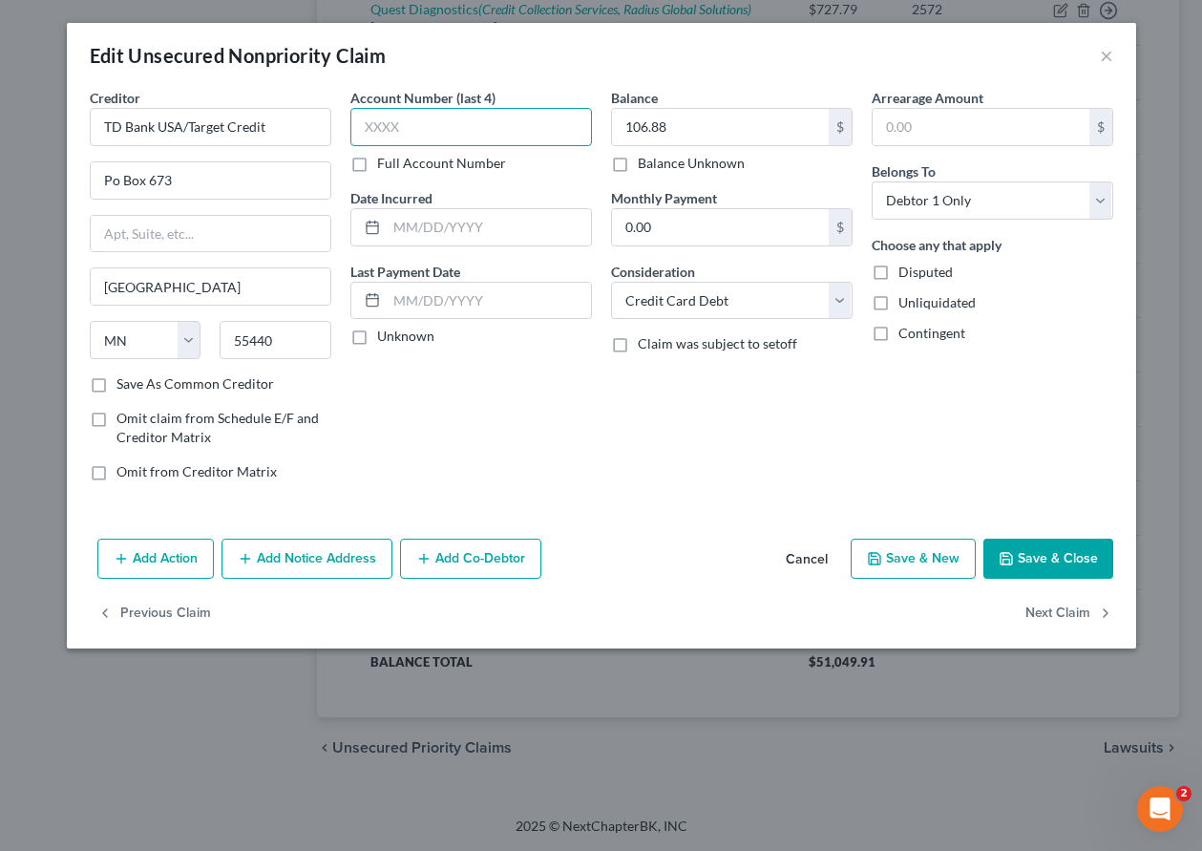
click at [413, 135] on input "text" at bounding box center [471, 127] width 242 height 38
click at [1040, 543] on button "Save & Close" at bounding box center [1049, 559] width 130 height 40
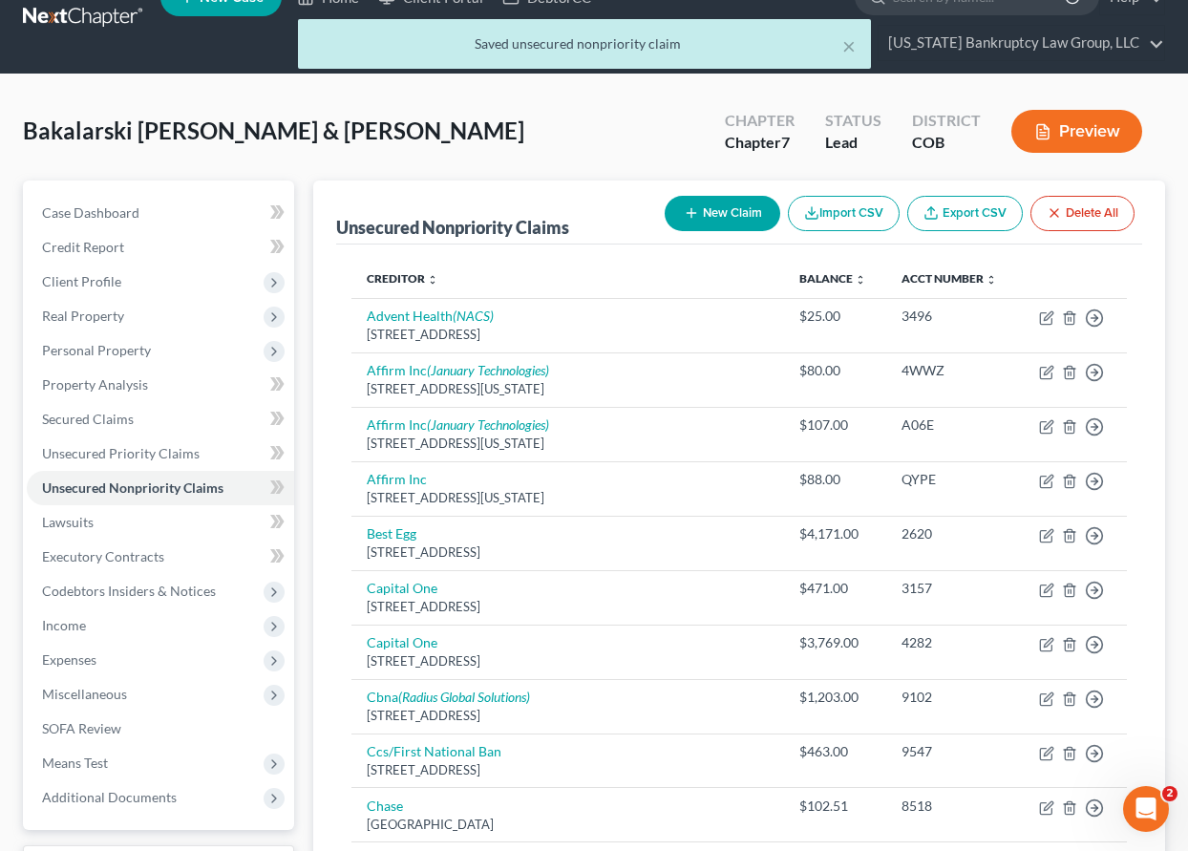
scroll to position [28, 0]
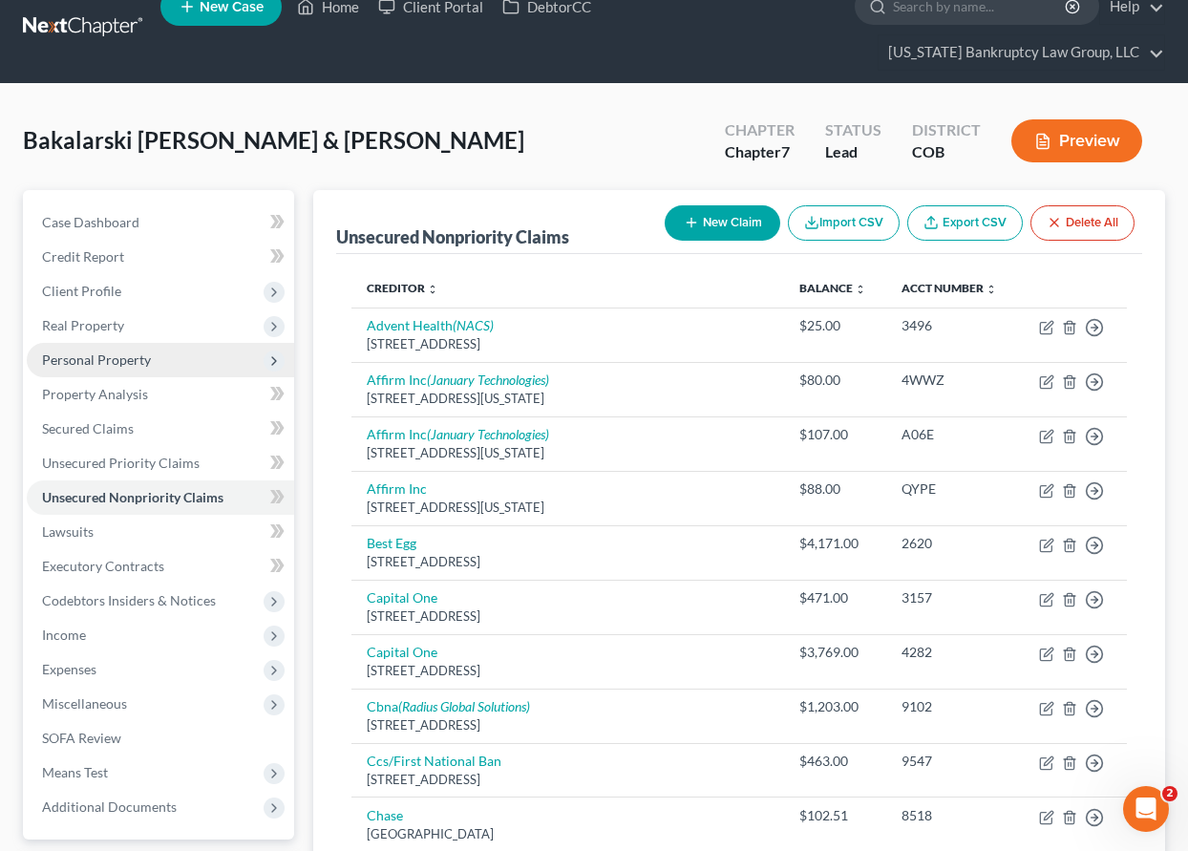
click at [111, 357] on span "Personal Property" at bounding box center [96, 359] width 109 height 16
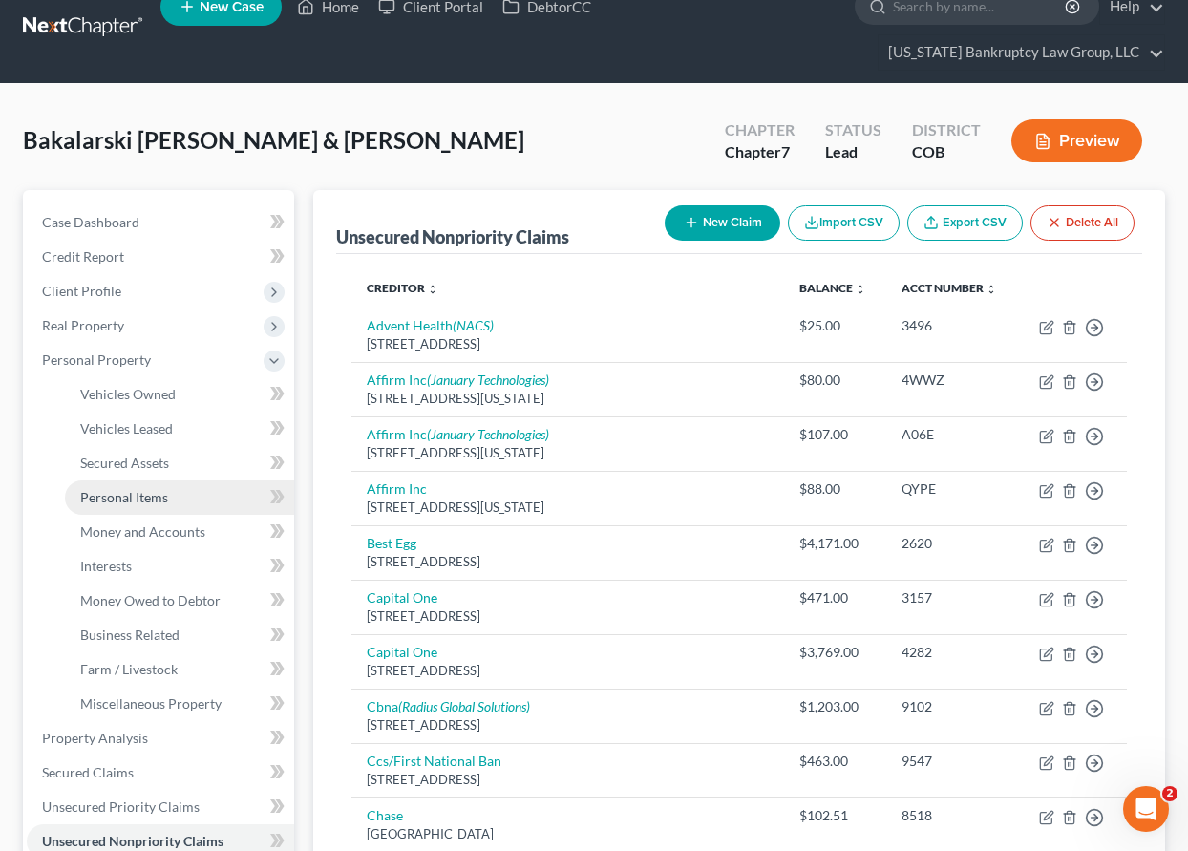
click at [137, 494] on span "Personal Items" at bounding box center [124, 497] width 88 height 16
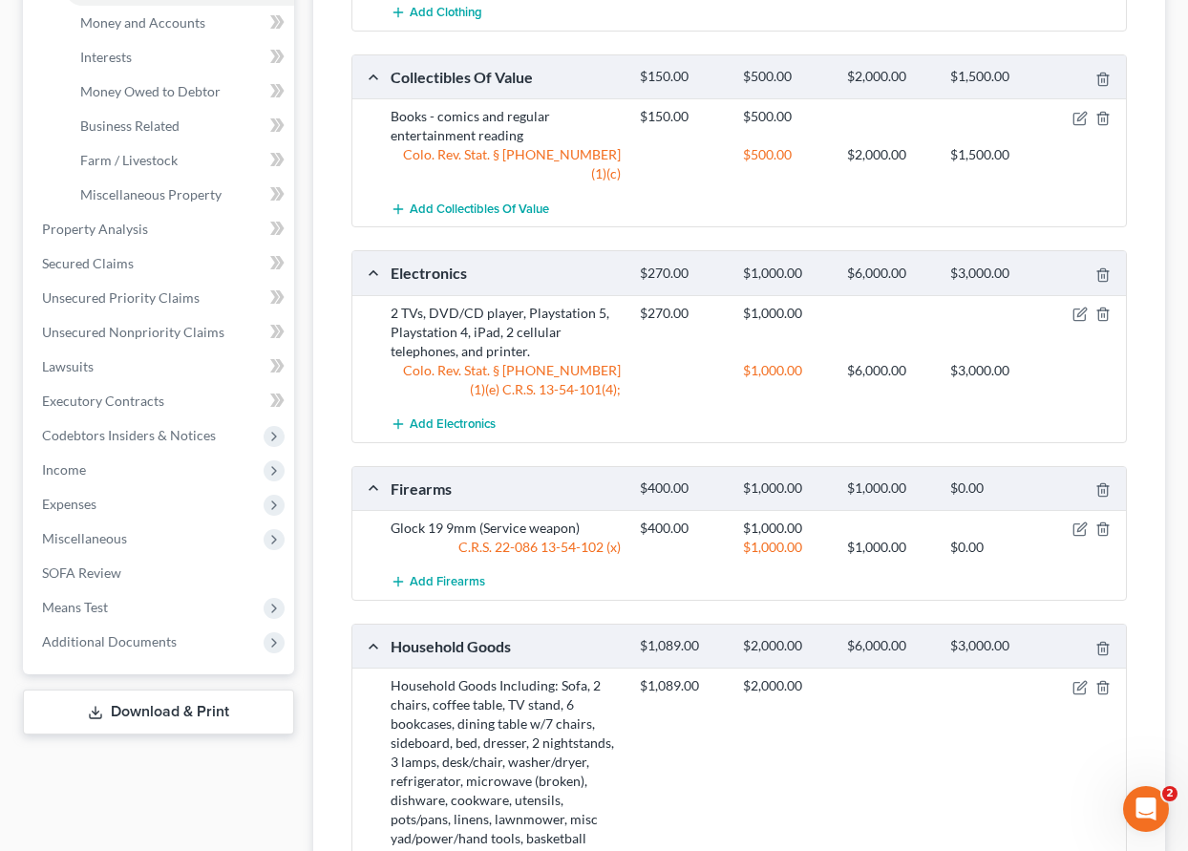
scroll to position [573, 0]
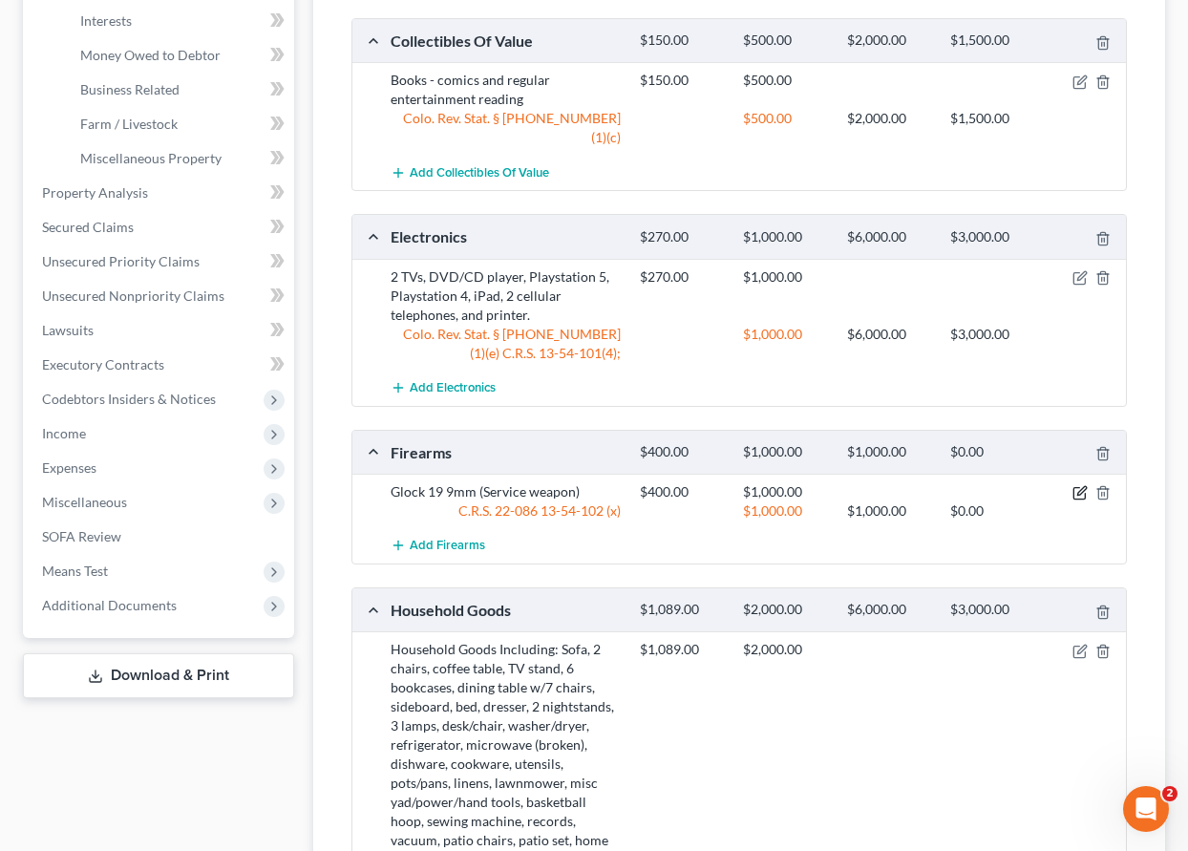
click at [1082, 487] on icon "button" at bounding box center [1081, 491] width 9 height 9
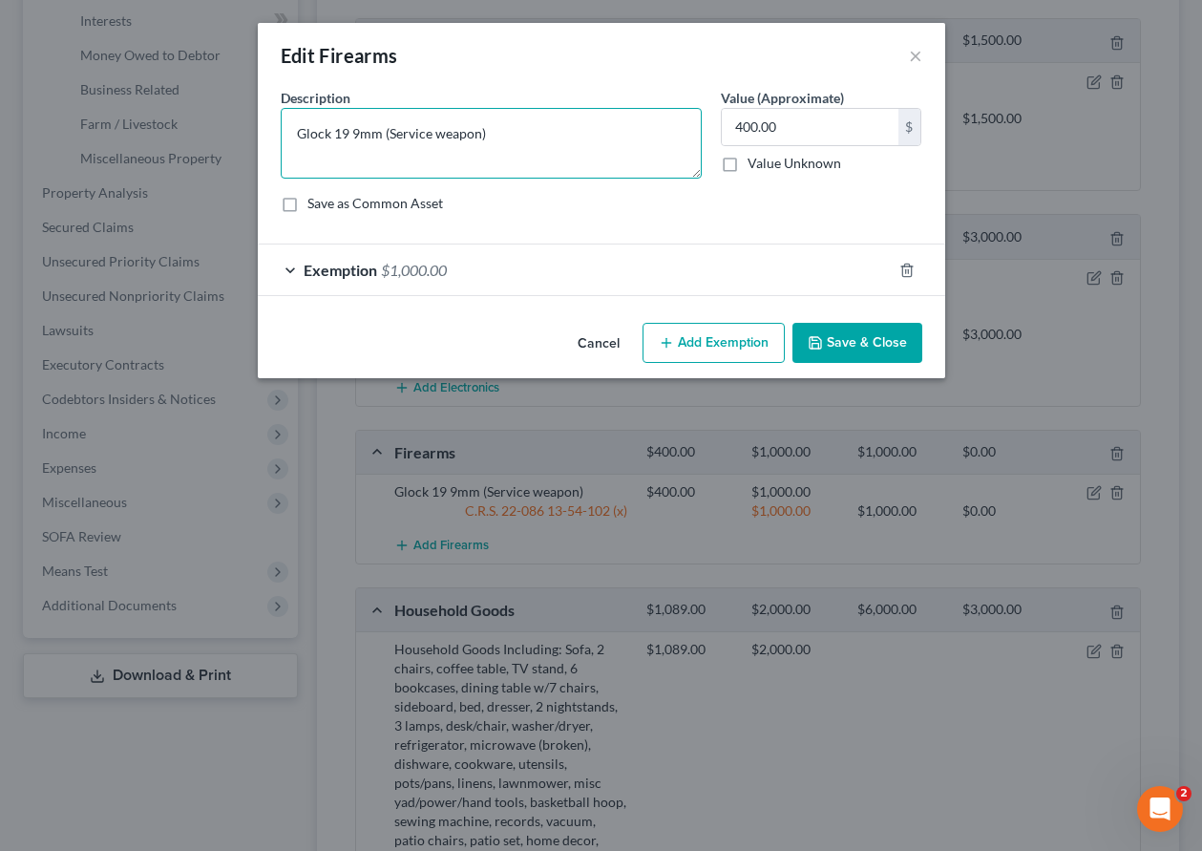
click at [505, 134] on textarea "Glock 19 9mm (Service weapon)" at bounding box center [491, 143] width 421 height 71
click at [843, 340] on button "Save & Close" at bounding box center [858, 343] width 130 height 40
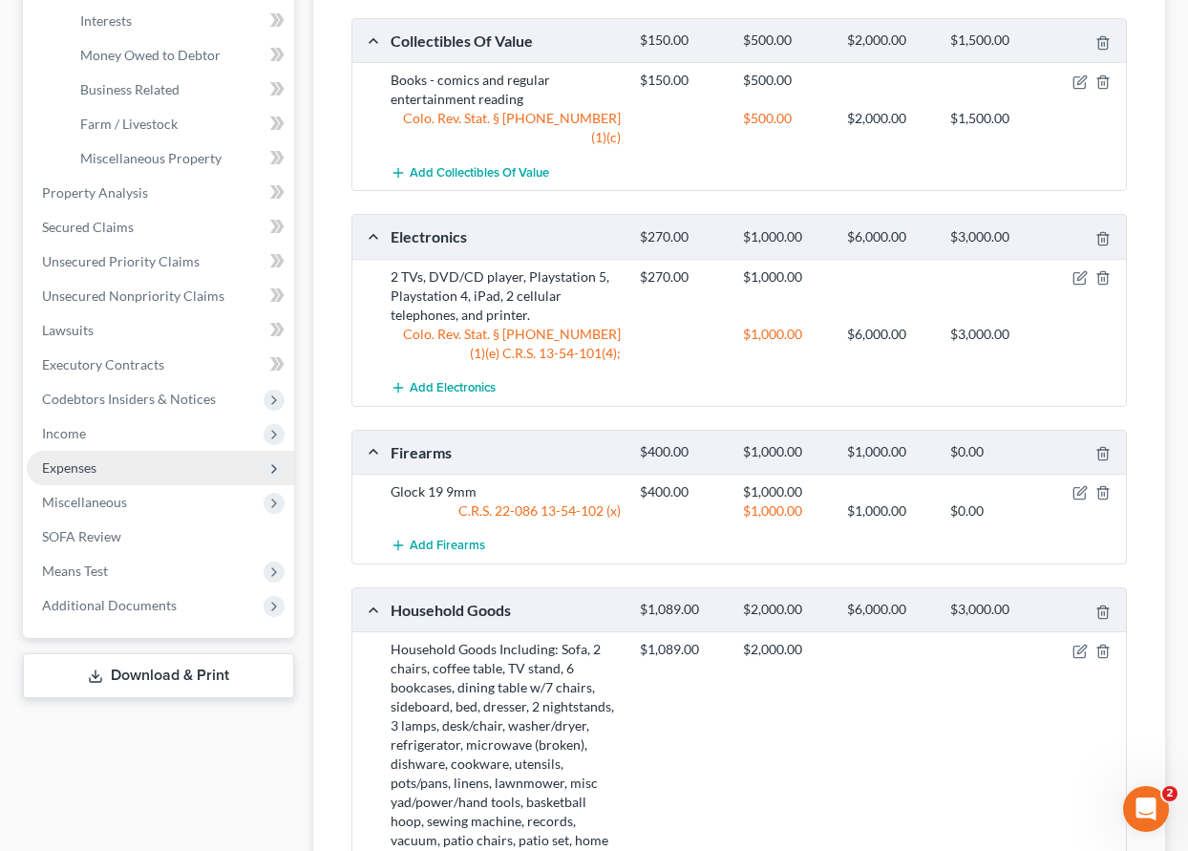
click at [82, 467] on span "Expenses" at bounding box center [69, 467] width 54 height 16
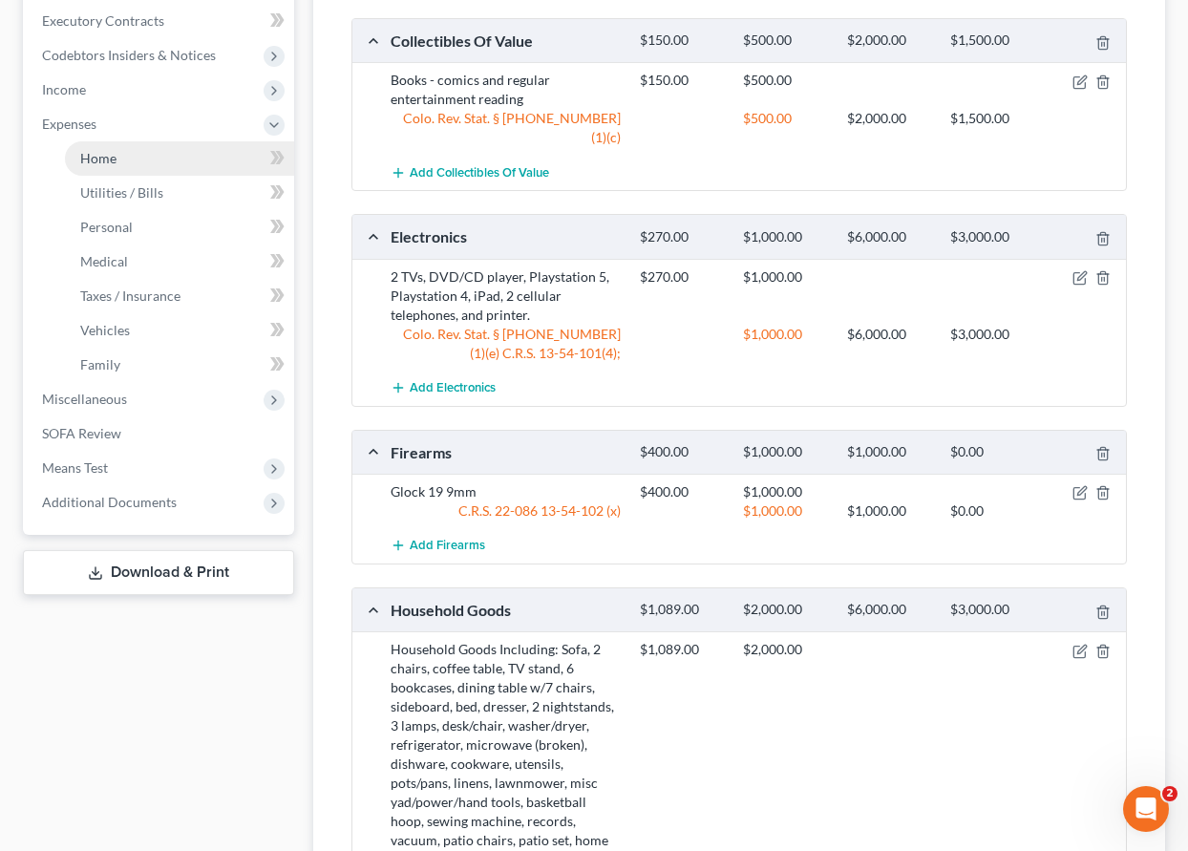
click at [84, 159] on span "Home" at bounding box center [98, 158] width 36 height 16
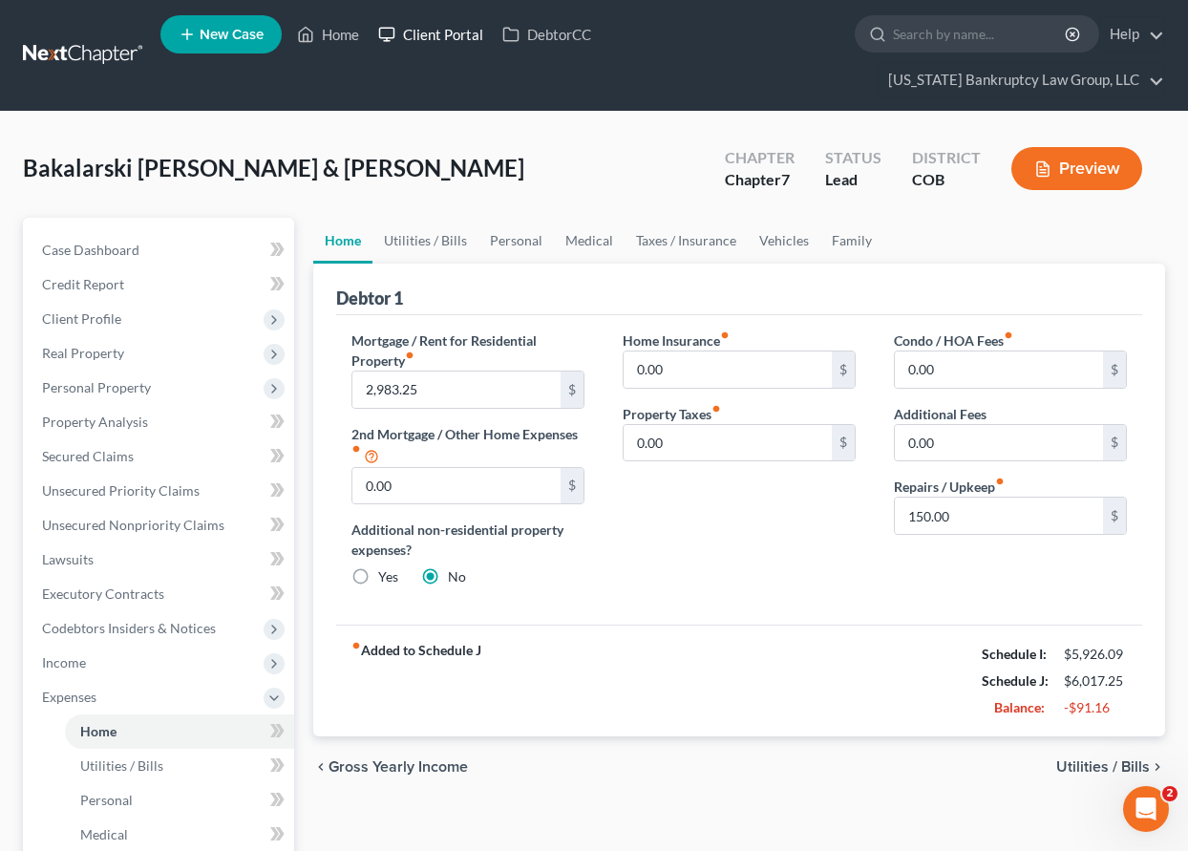
click at [435, 32] on link "Client Portal" at bounding box center [431, 34] width 124 height 34
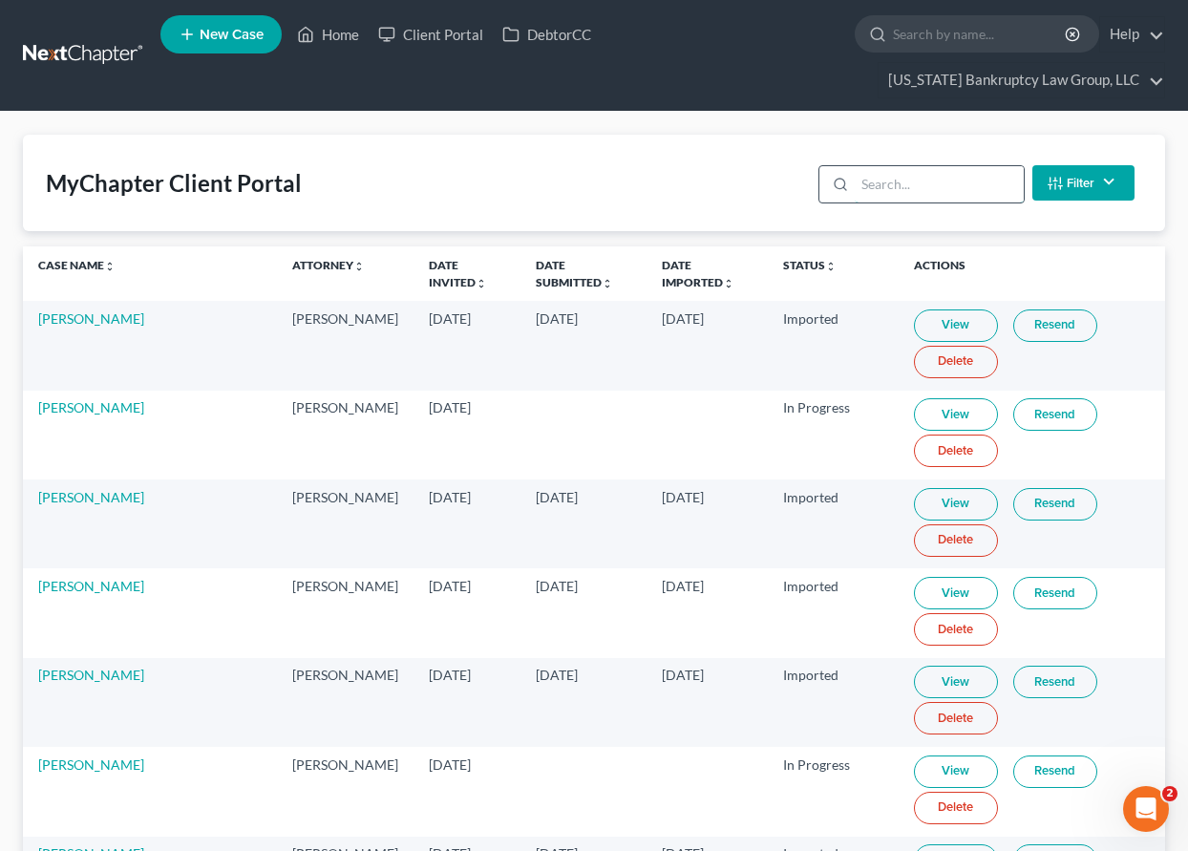
click at [921, 187] on input "search" at bounding box center [939, 184] width 169 height 36
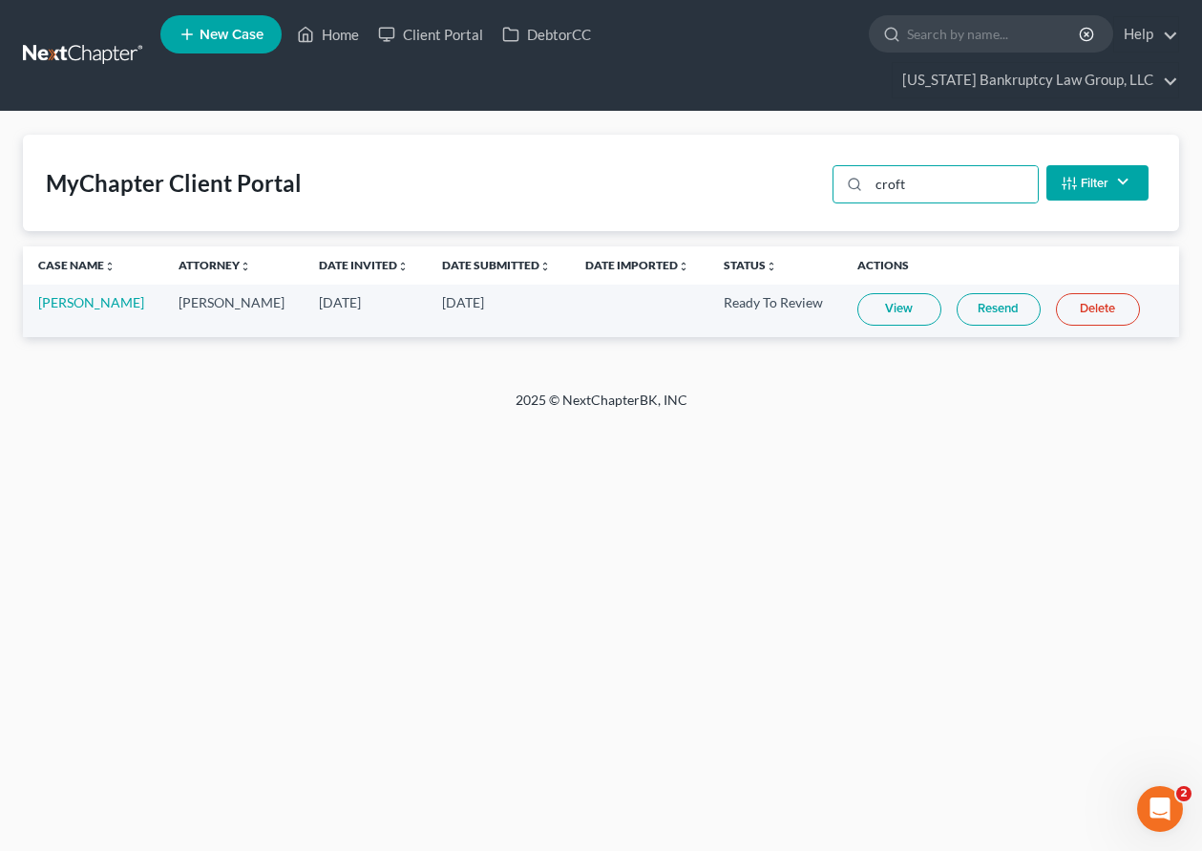
click at [891, 307] on link "View" at bounding box center [900, 309] width 84 height 32
click at [325, 38] on link "Home" at bounding box center [327, 34] width 81 height 34
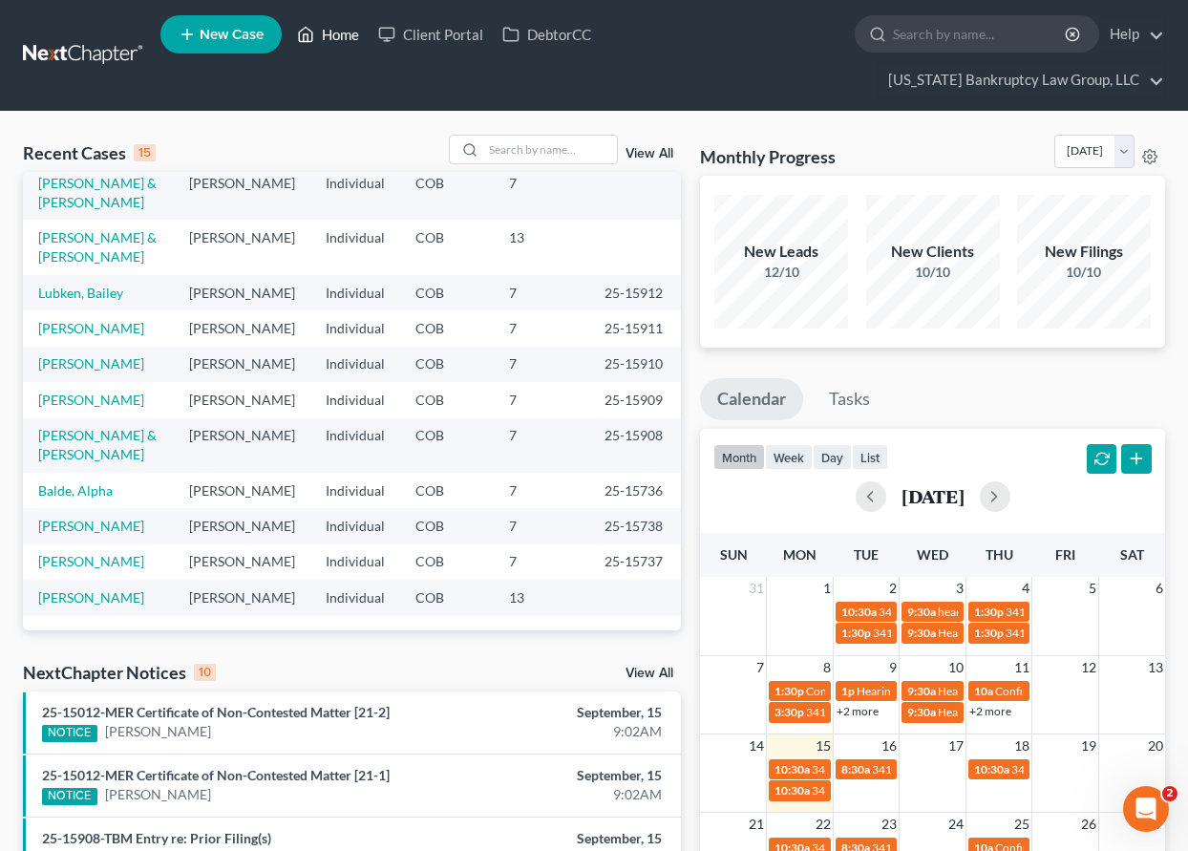
scroll to position [436, 0]
click at [96, 589] on link "[PERSON_NAME]" at bounding box center [91, 597] width 106 height 16
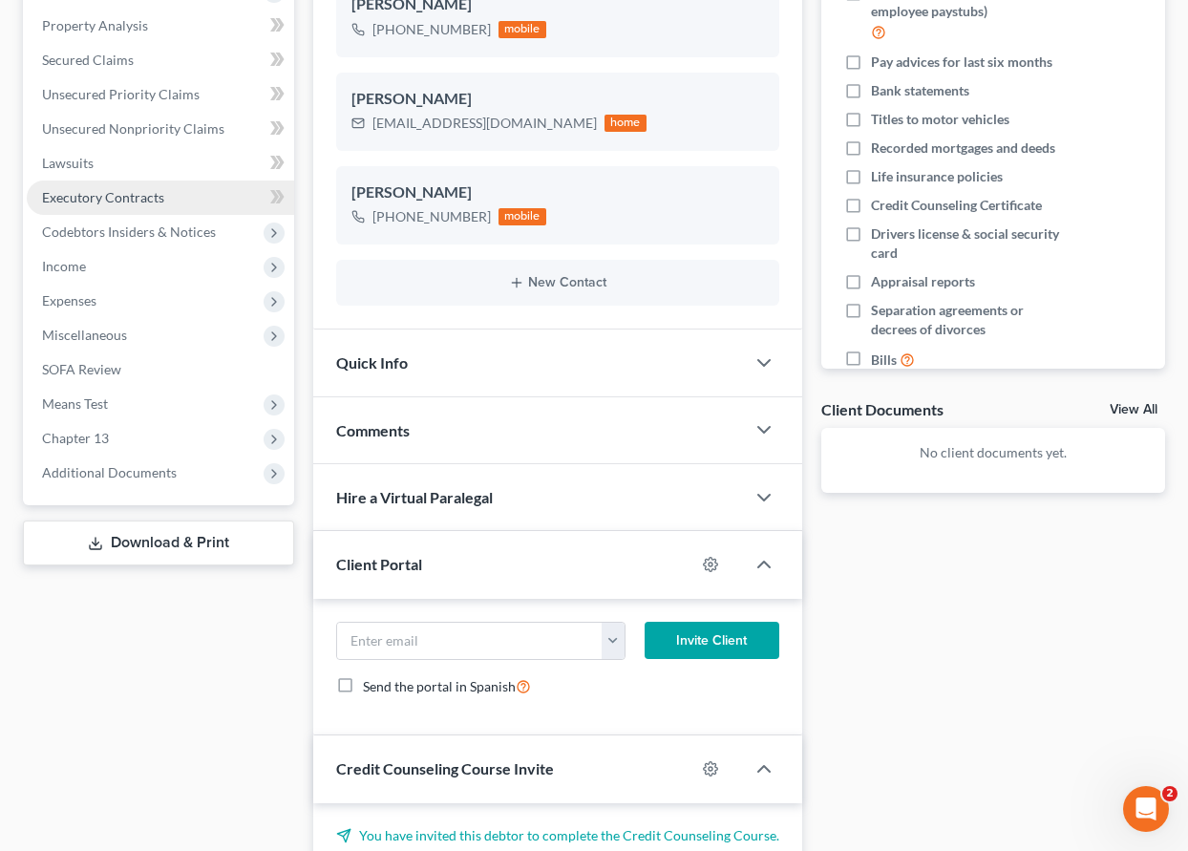
scroll to position [573, 0]
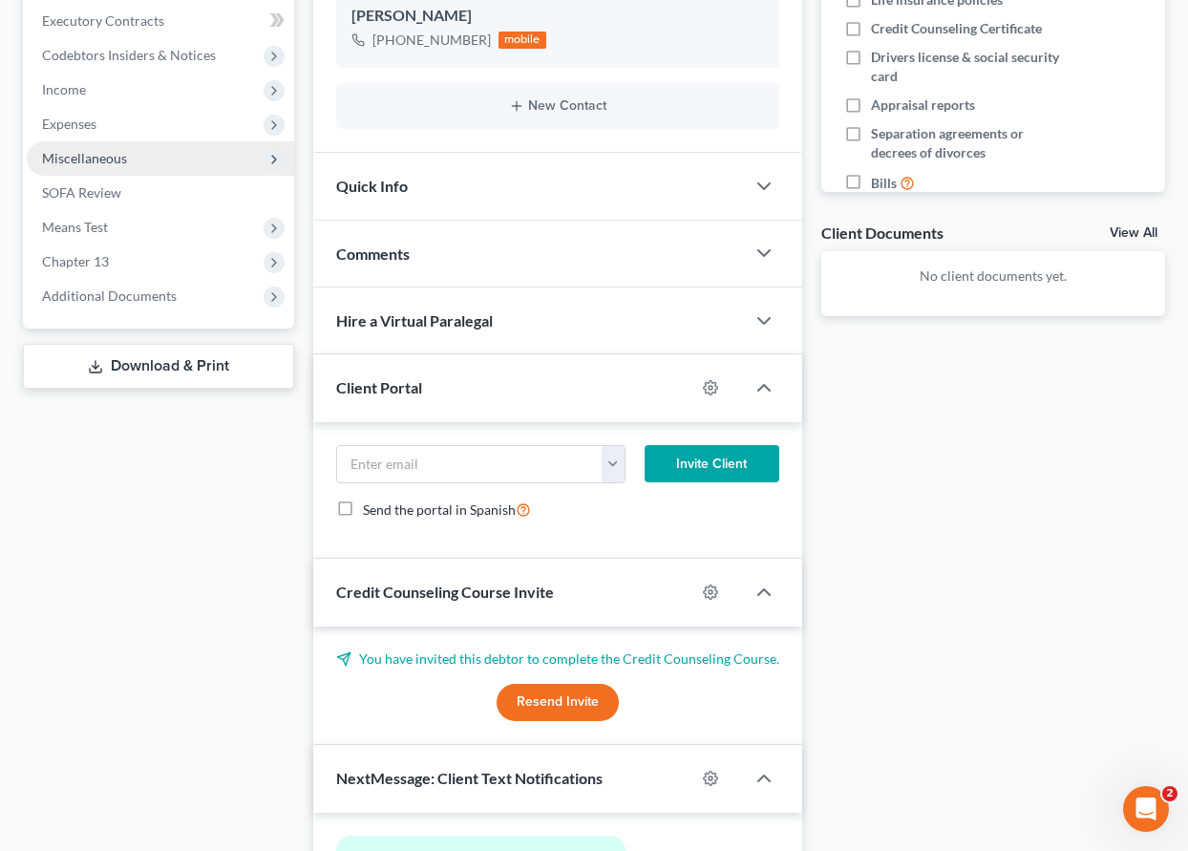
click at [71, 155] on span "Miscellaneous" at bounding box center [84, 158] width 85 height 16
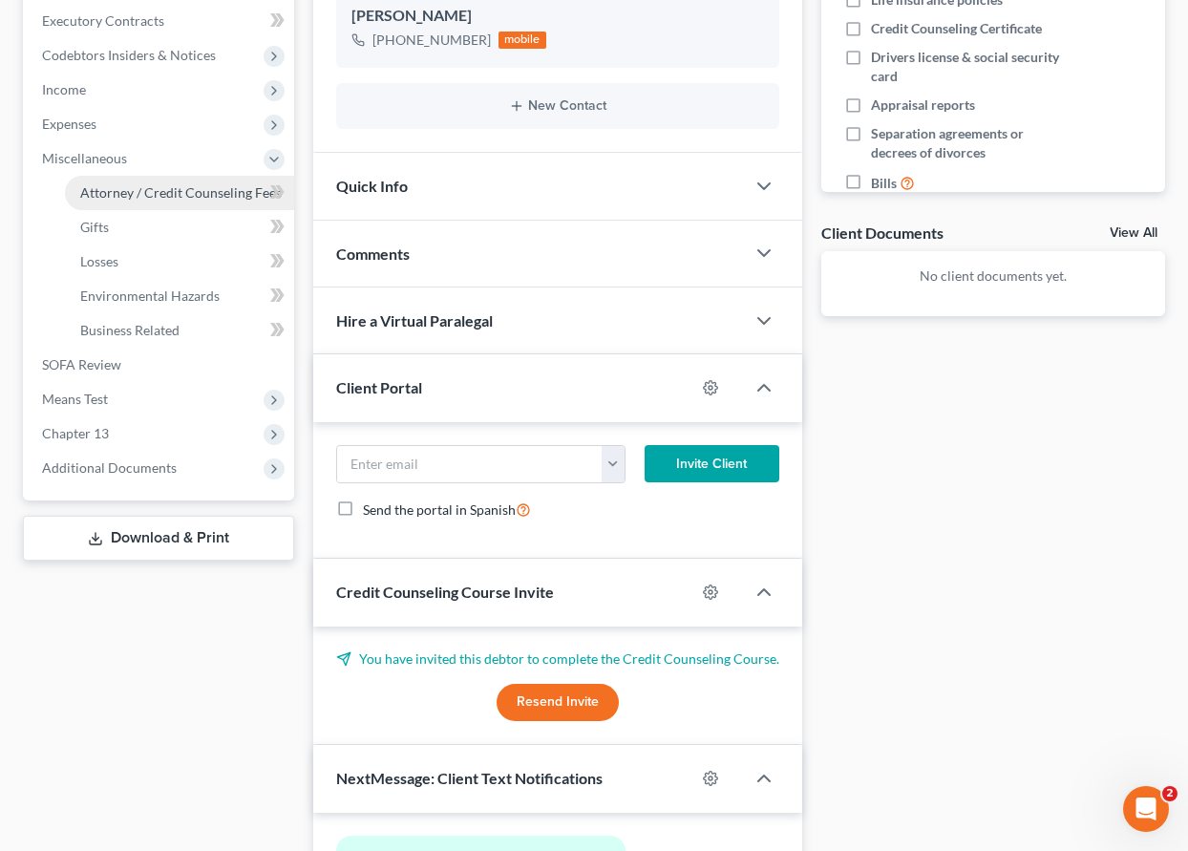
click at [147, 206] on link "Attorney / Credit Counseling Fees" at bounding box center [179, 193] width 229 height 34
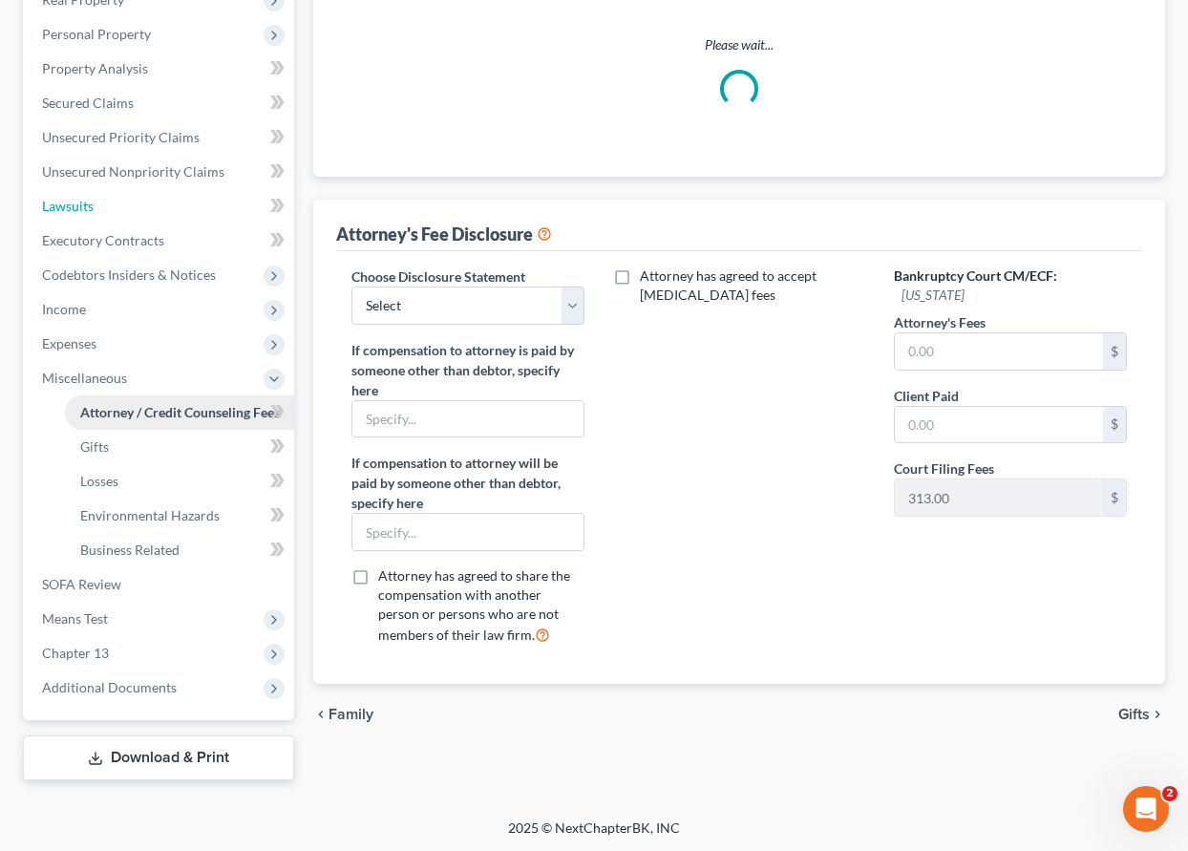
click at [143, 188] on ul "Case Dashboard Payments Invoices Payments Payments Credit Report Client Profile" at bounding box center [160, 292] width 267 height 825
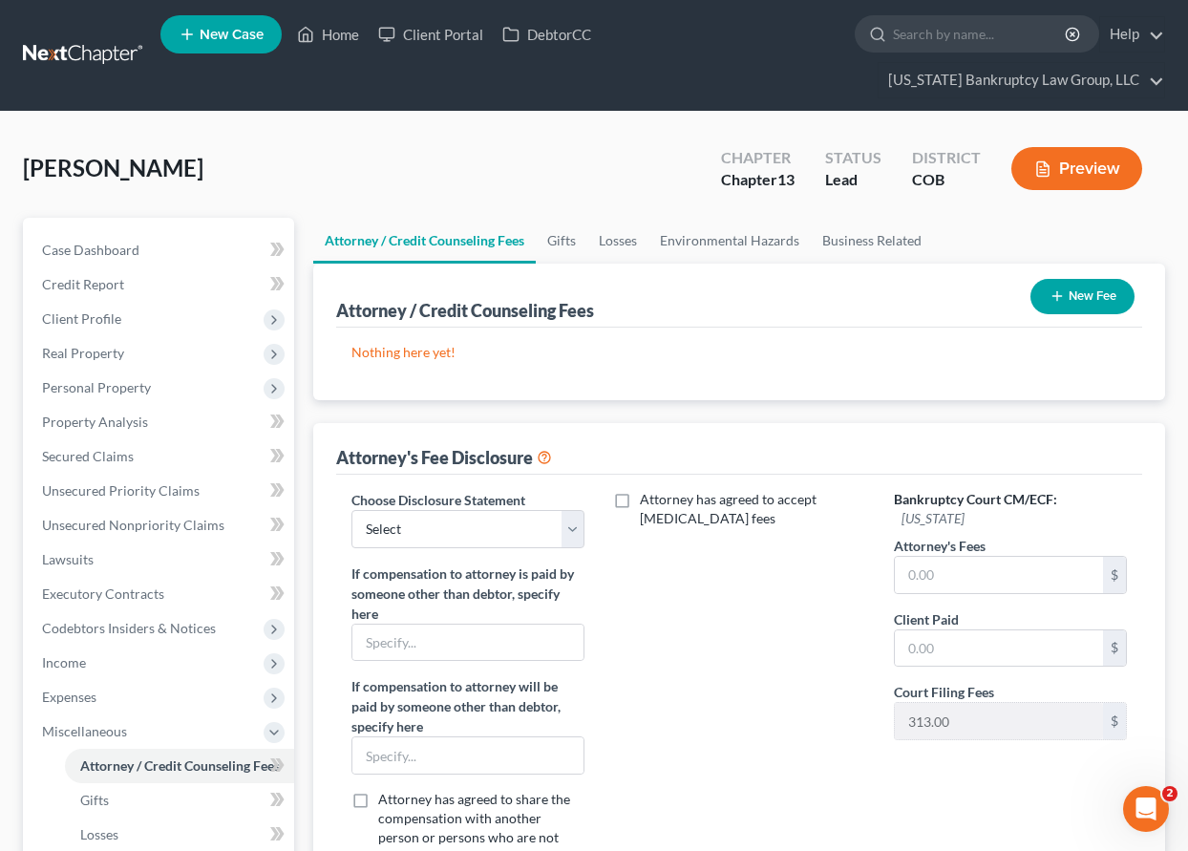
click at [1070, 302] on button "New Fee" at bounding box center [1082, 296] width 104 height 35
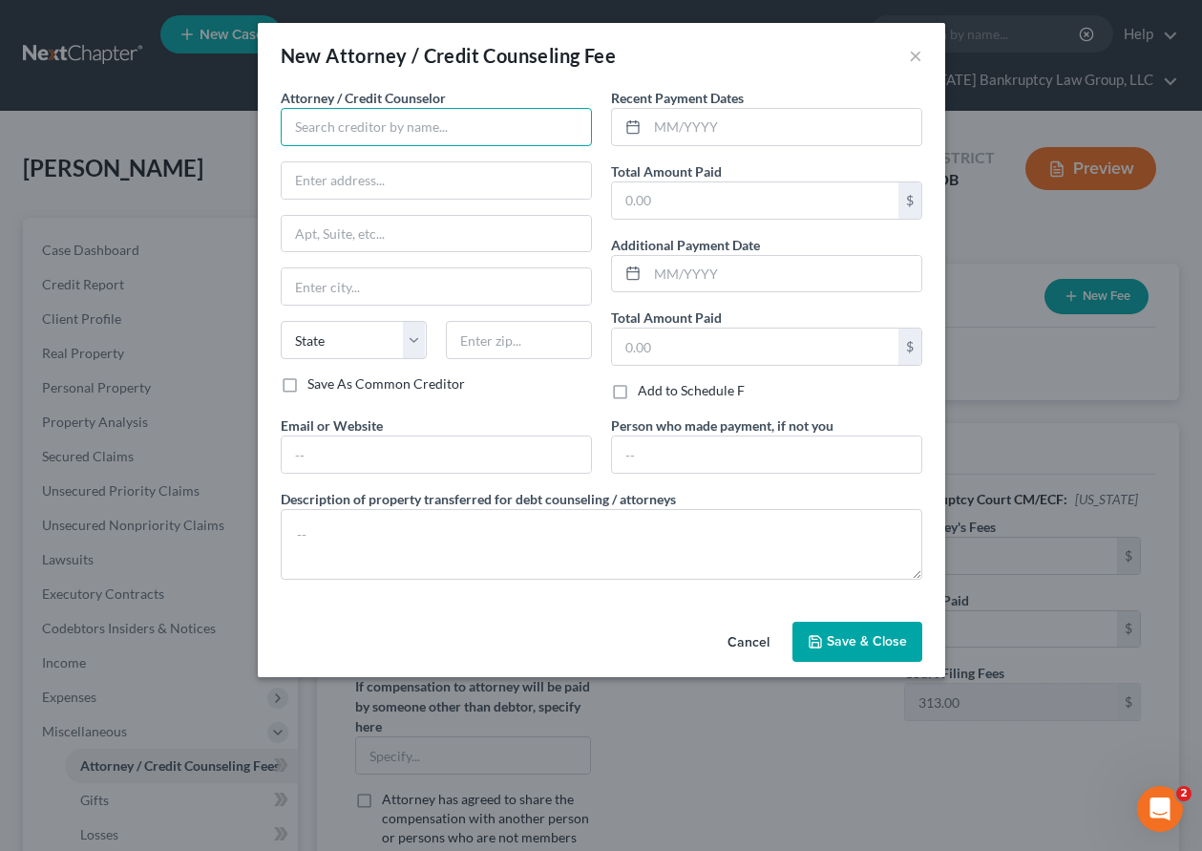
click at [371, 119] on input "text" at bounding box center [436, 127] width 311 height 38
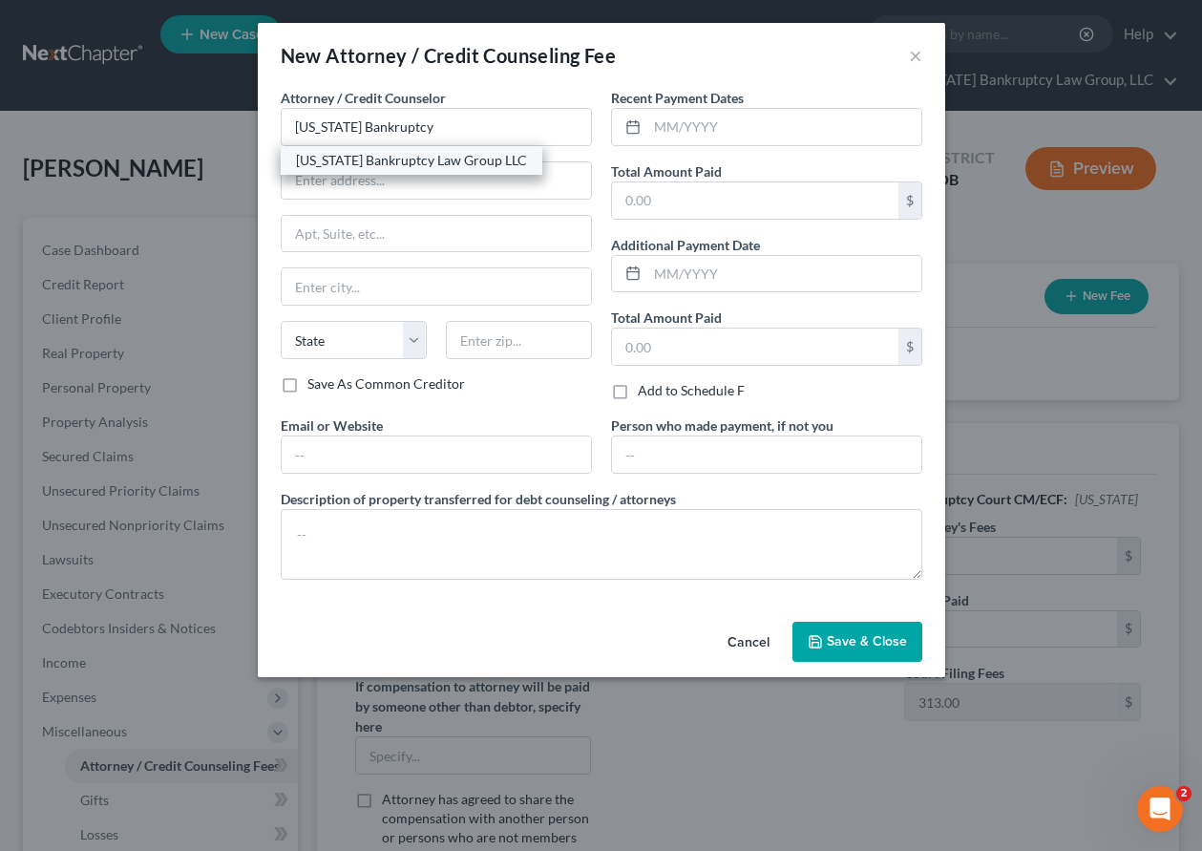
click at [374, 159] on div "[US_STATE] Bankruptcy Law Group LLC" at bounding box center [411, 160] width 231 height 19
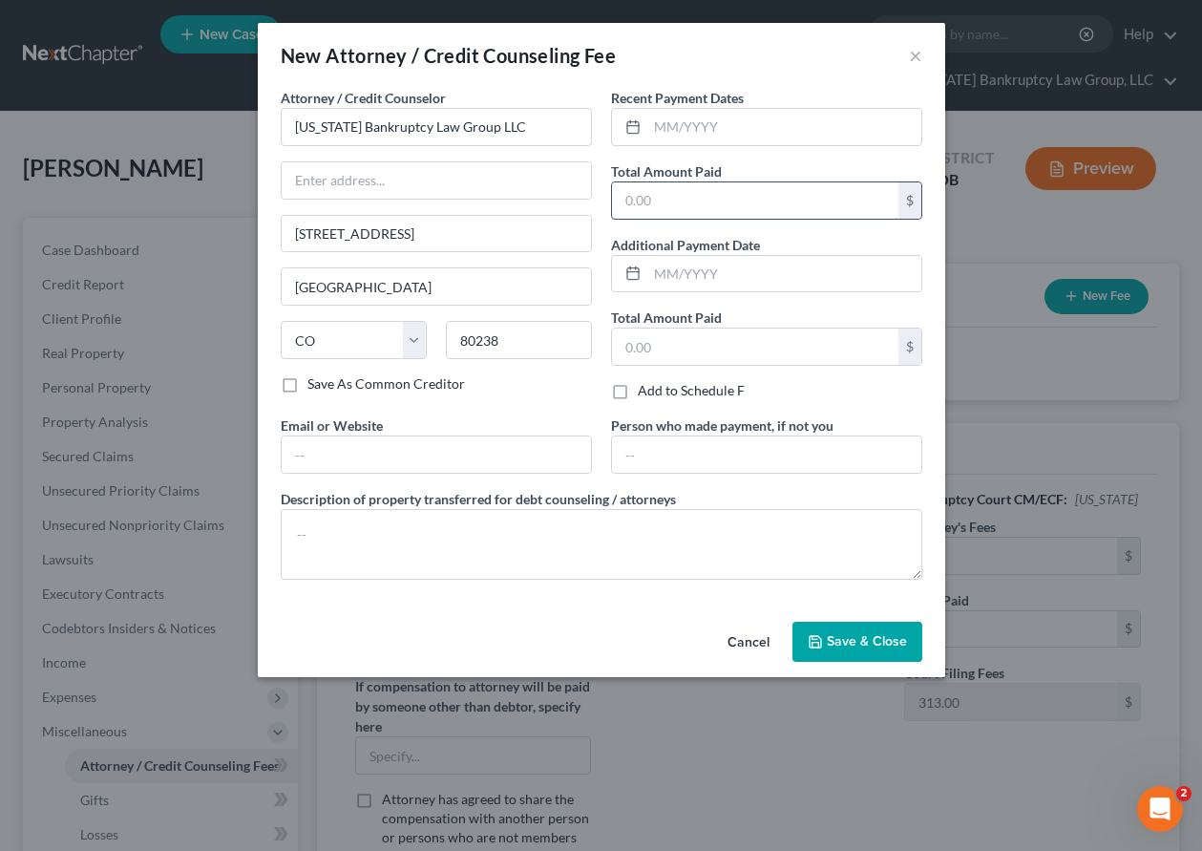
click at [721, 193] on input "text" at bounding box center [755, 200] width 286 height 36
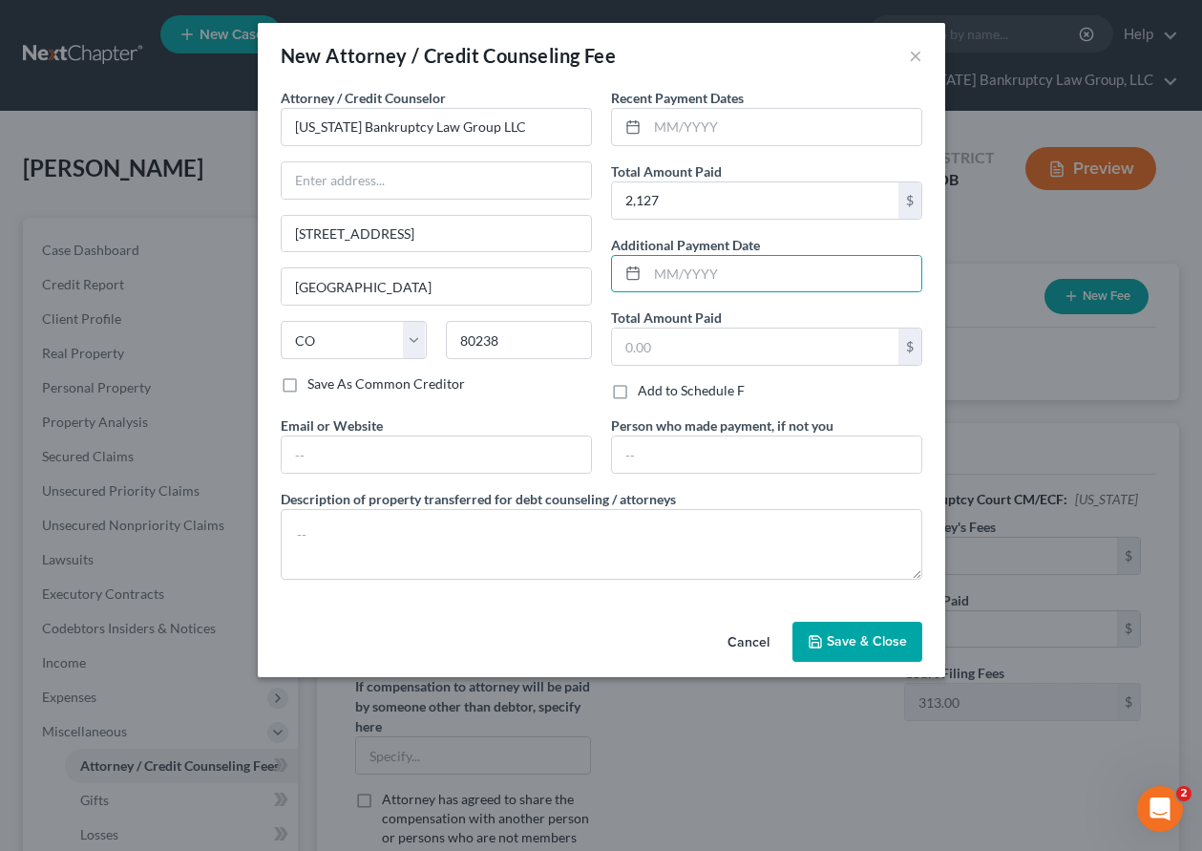
click at [867, 633] on span "Save & Close" at bounding box center [867, 641] width 80 height 16
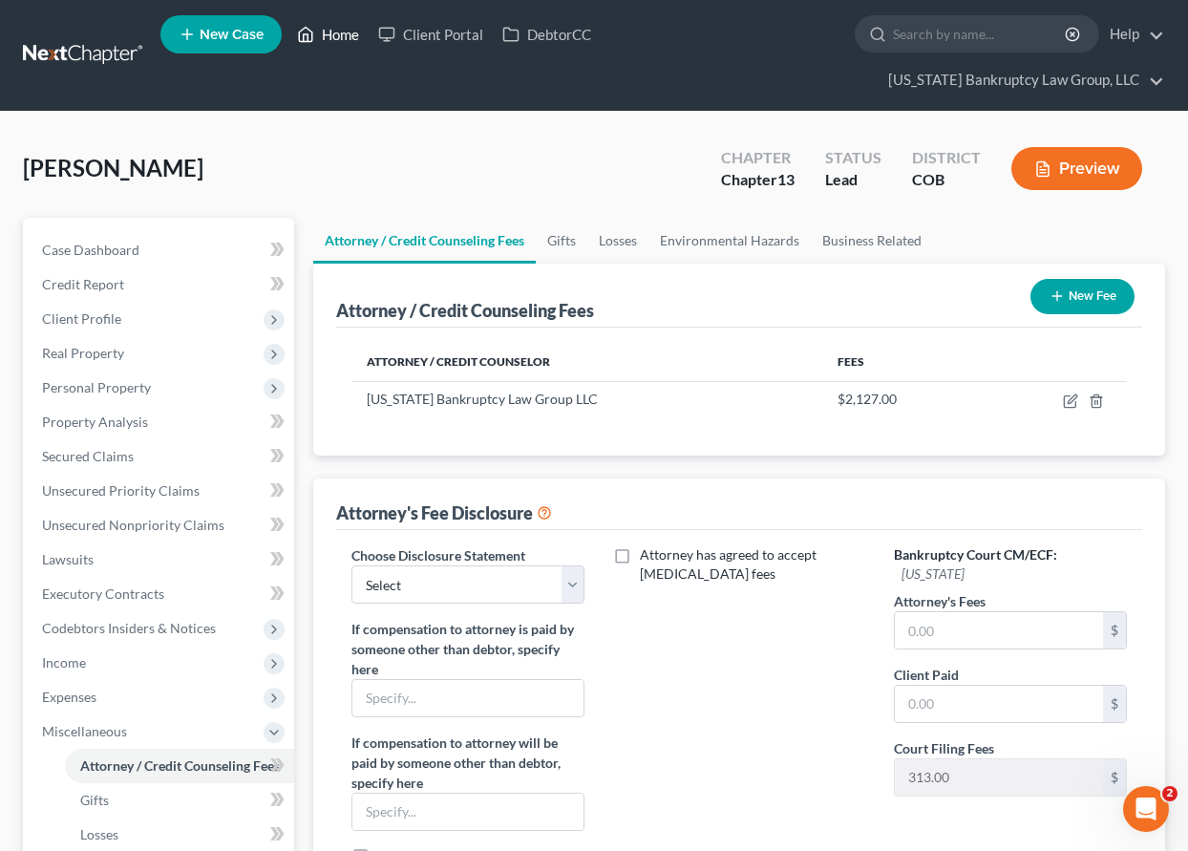
click at [345, 39] on link "Home" at bounding box center [327, 34] width 81 height 34
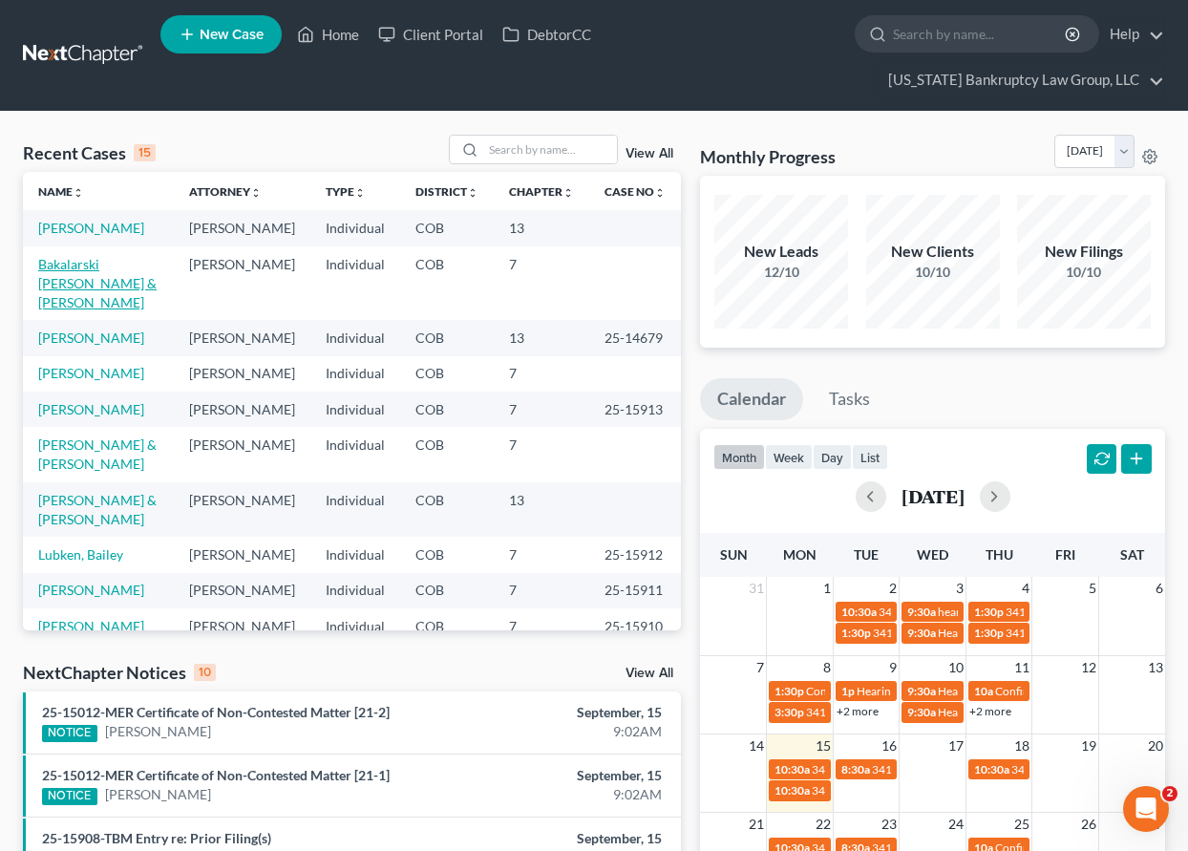
click at [114, 286] on link "Bakalarski [PERSON_NAME] & [PERSON_NAME]" at bounding box center [97, 283] width 118 height 54
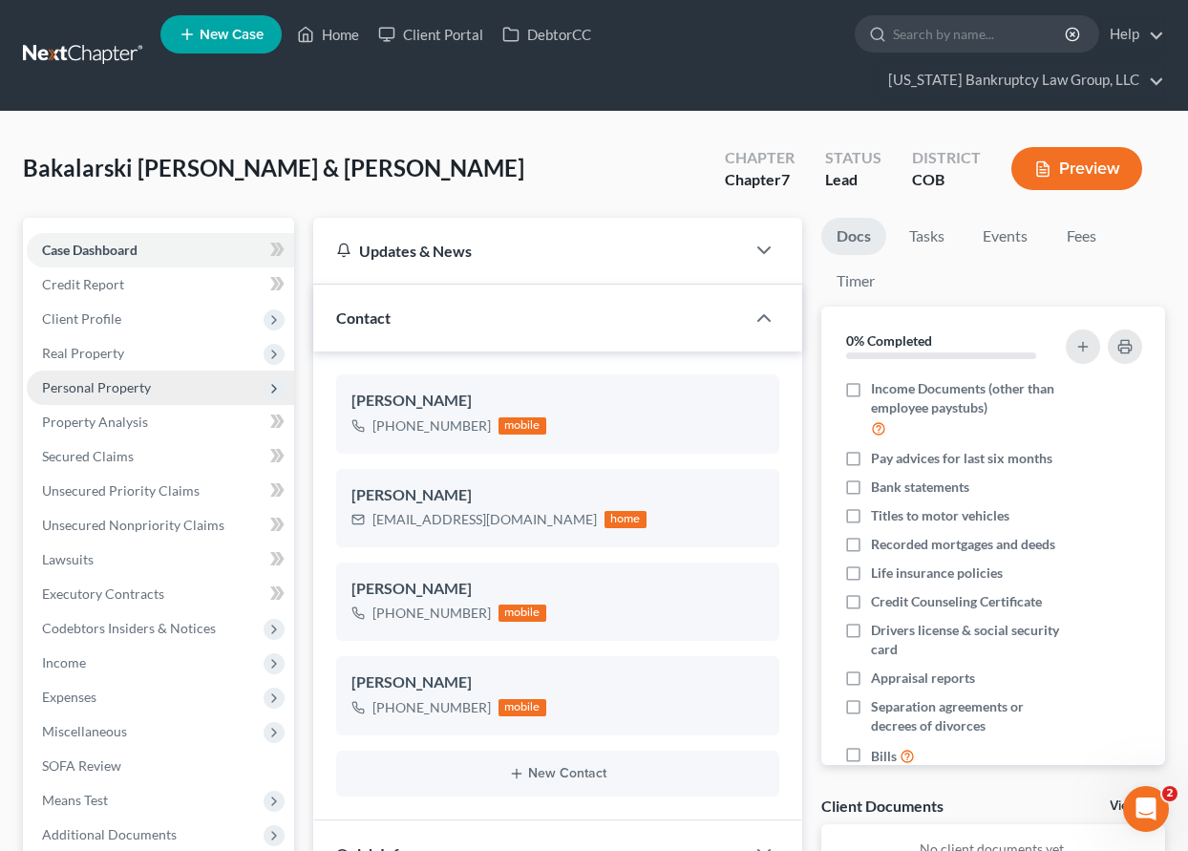
click at [108, 377] on span "Personal Property" at bounding box center [160, 388] width 267 height 34
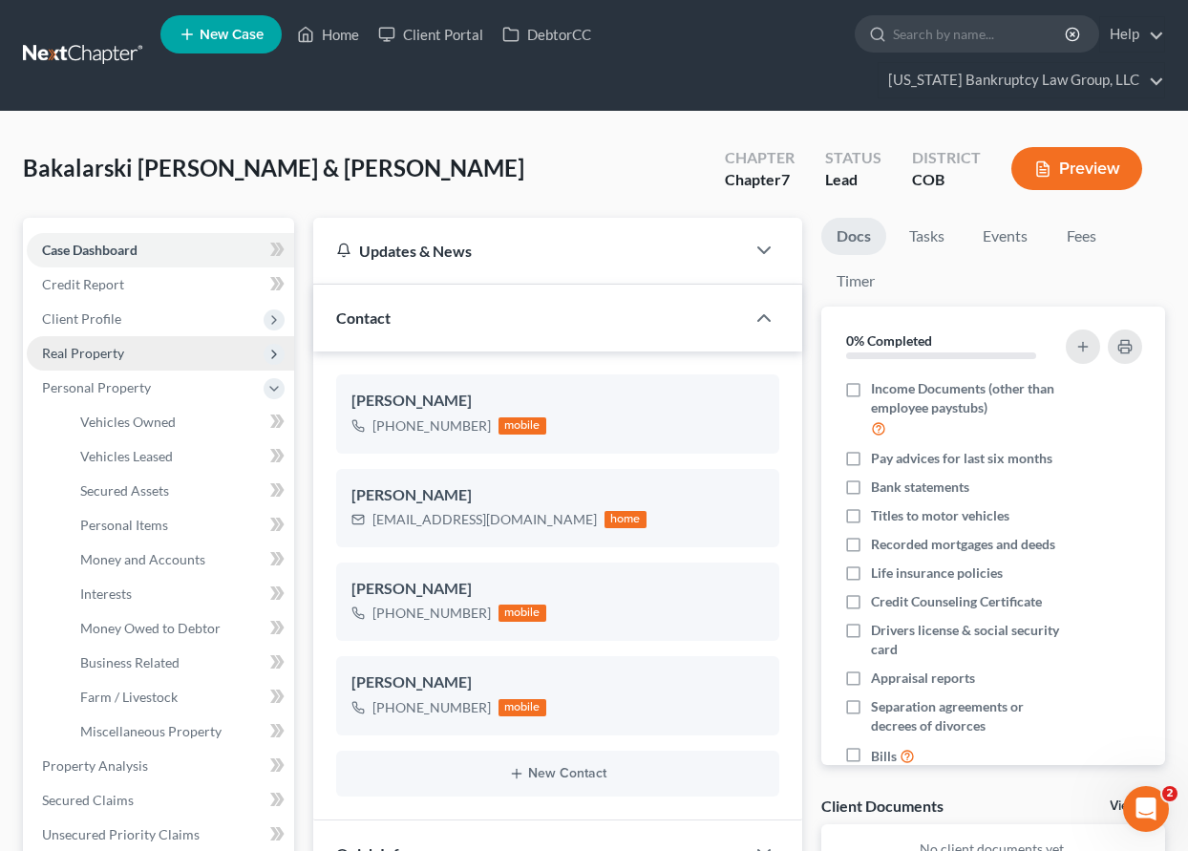
click at [104, 360] on span "Real Property" at bounding box center [83, 353] width 82 height 16
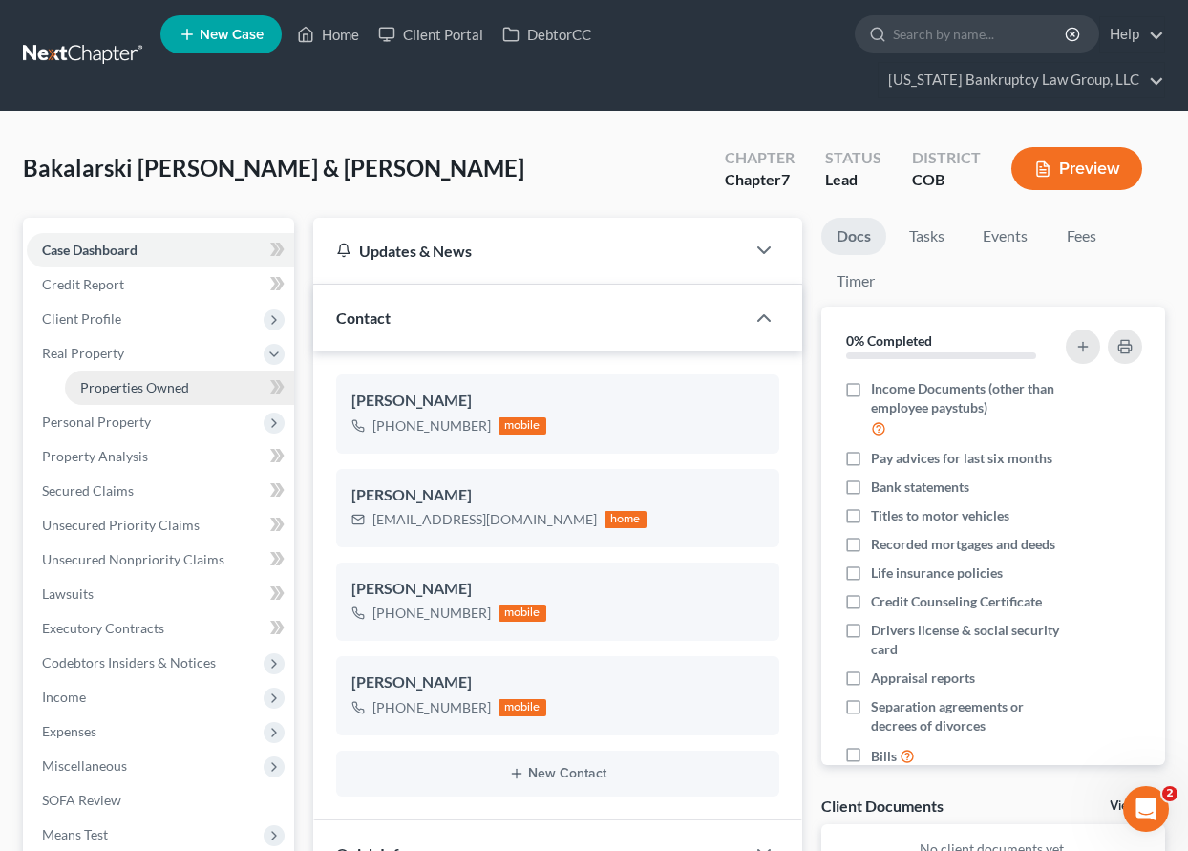
click at [118, 389] on span "Properties Owned" at bounding box center [134, 387] width 109 height 16
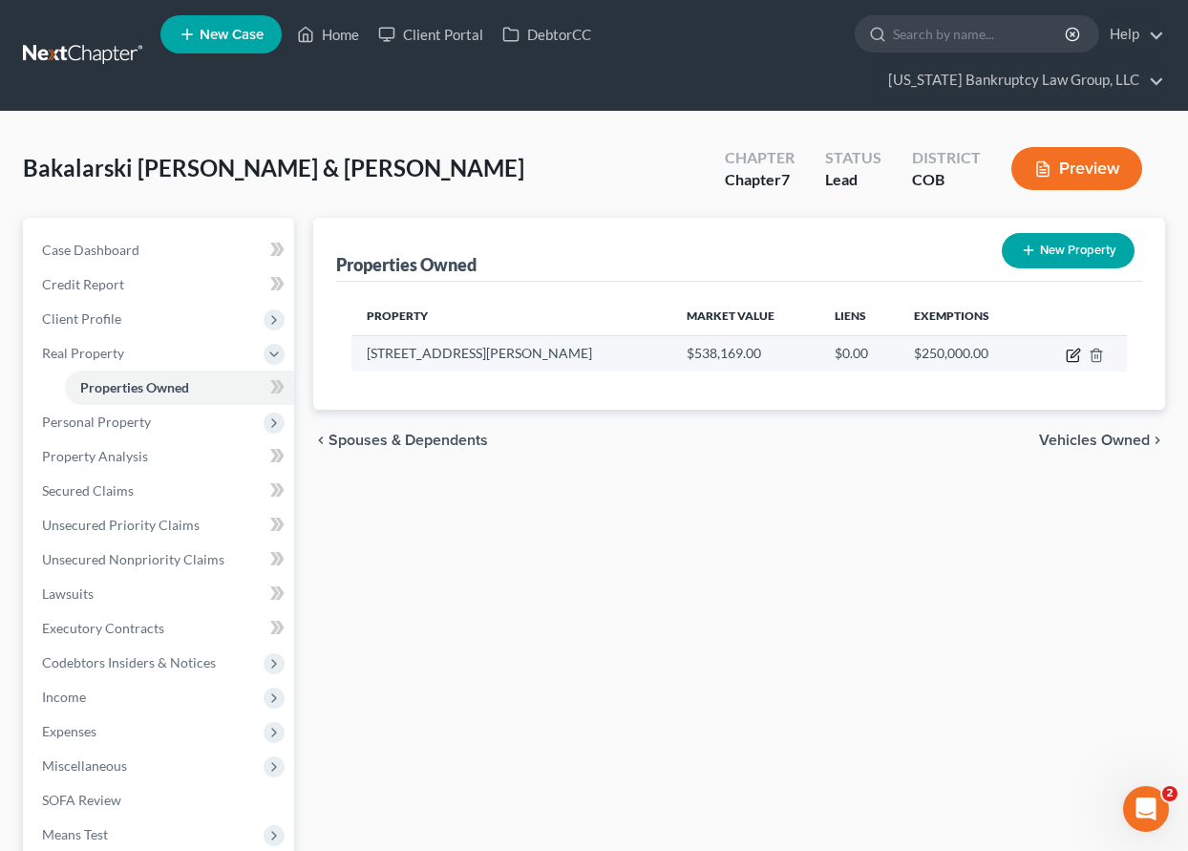
click at [1076, 352] on icon "button" at bounding box center [1073, 355] width 15 height 15
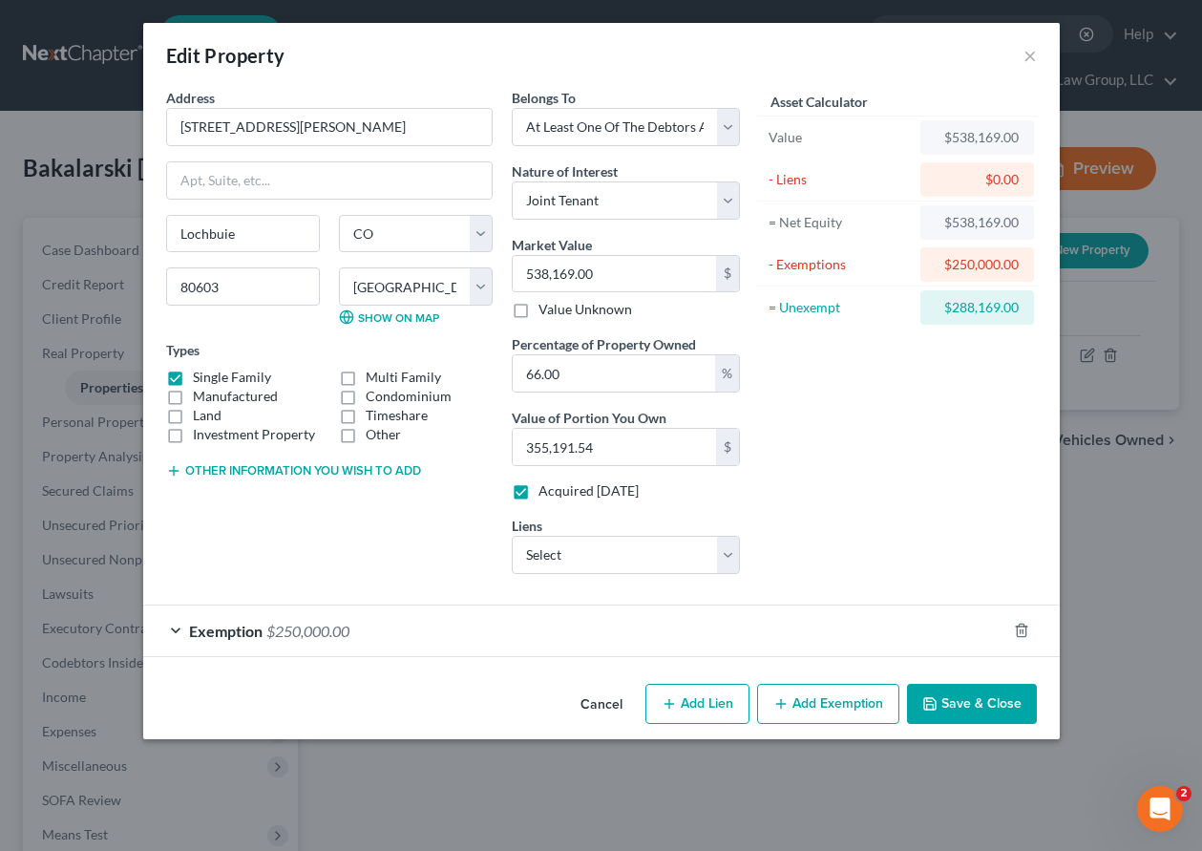
click at [988, 703] on button "Save & Close" at bounding box center [972, 704] width 130 height 40
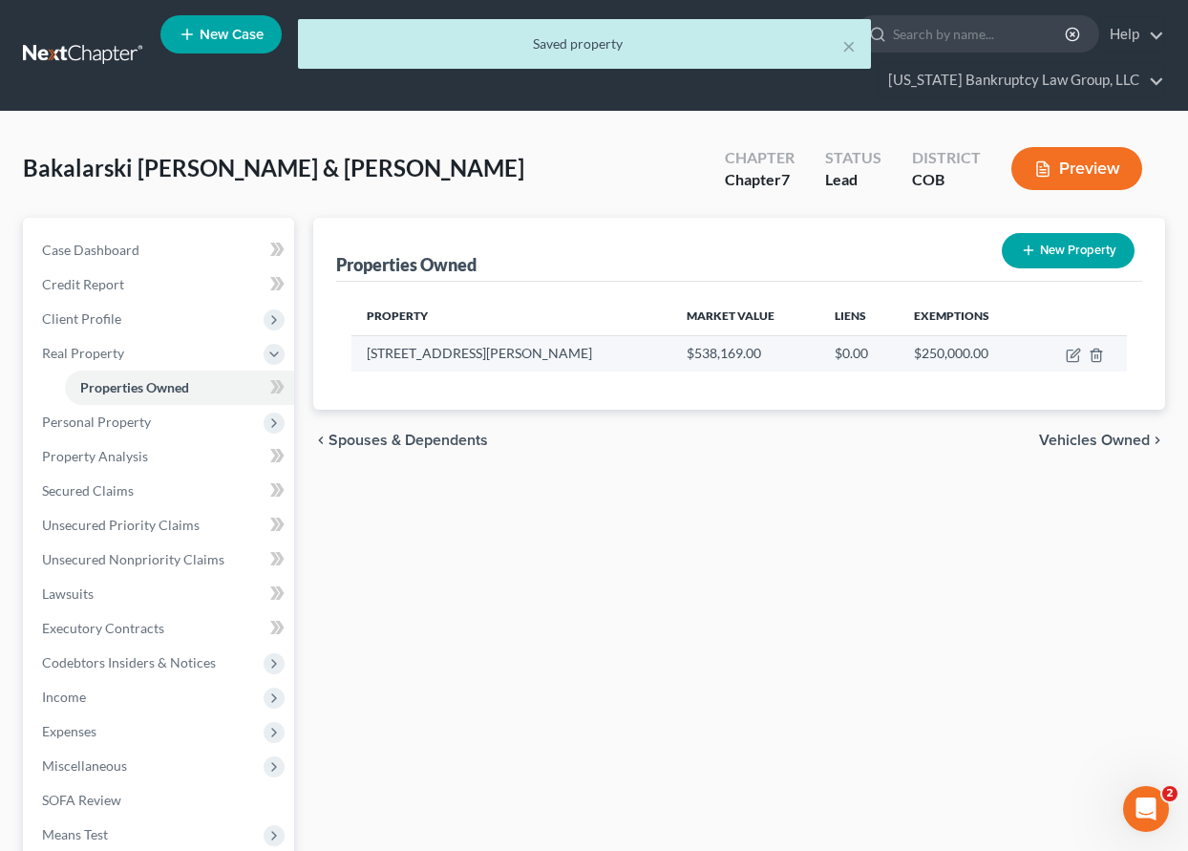
click at [1075, 346] on td at bounding box center [1078, 353] width 95 height 36
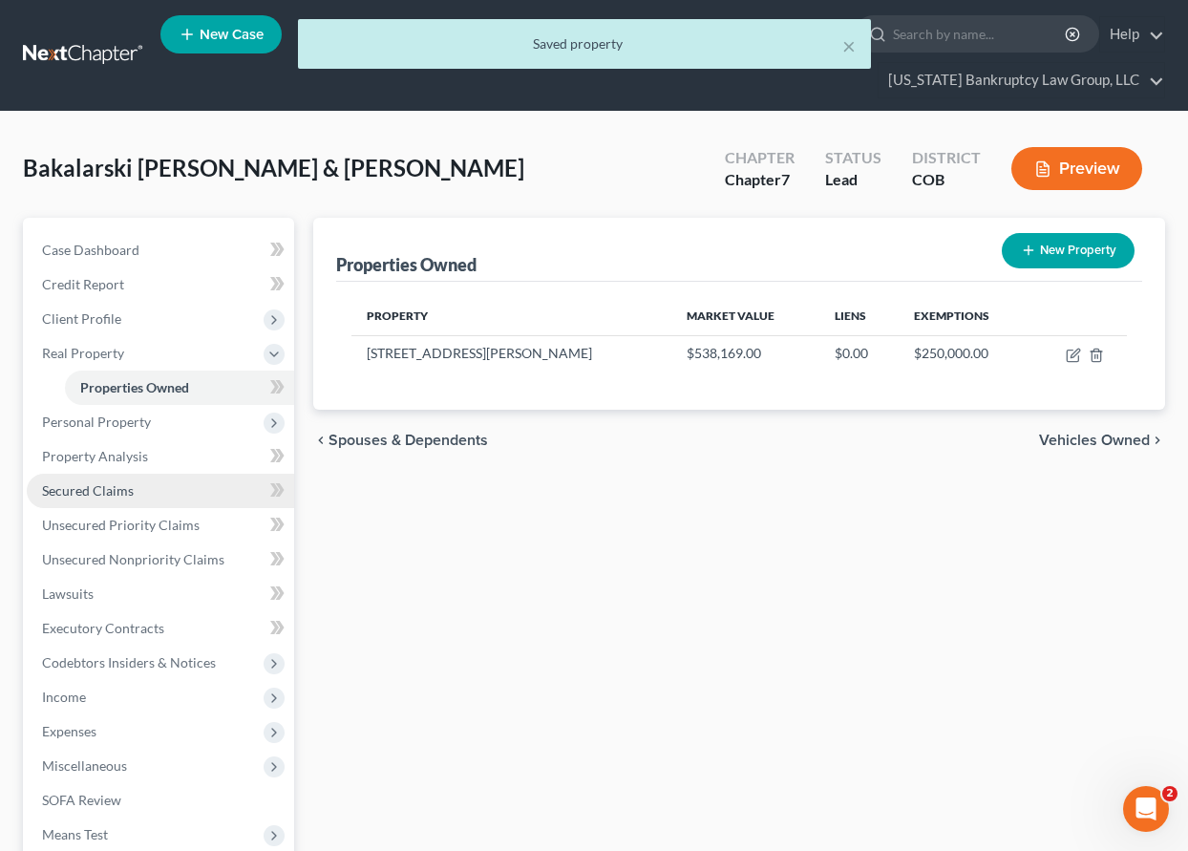
click at [118, 495] on span "Secured Claims" at bounding box center [88, 490] width 92 height 16
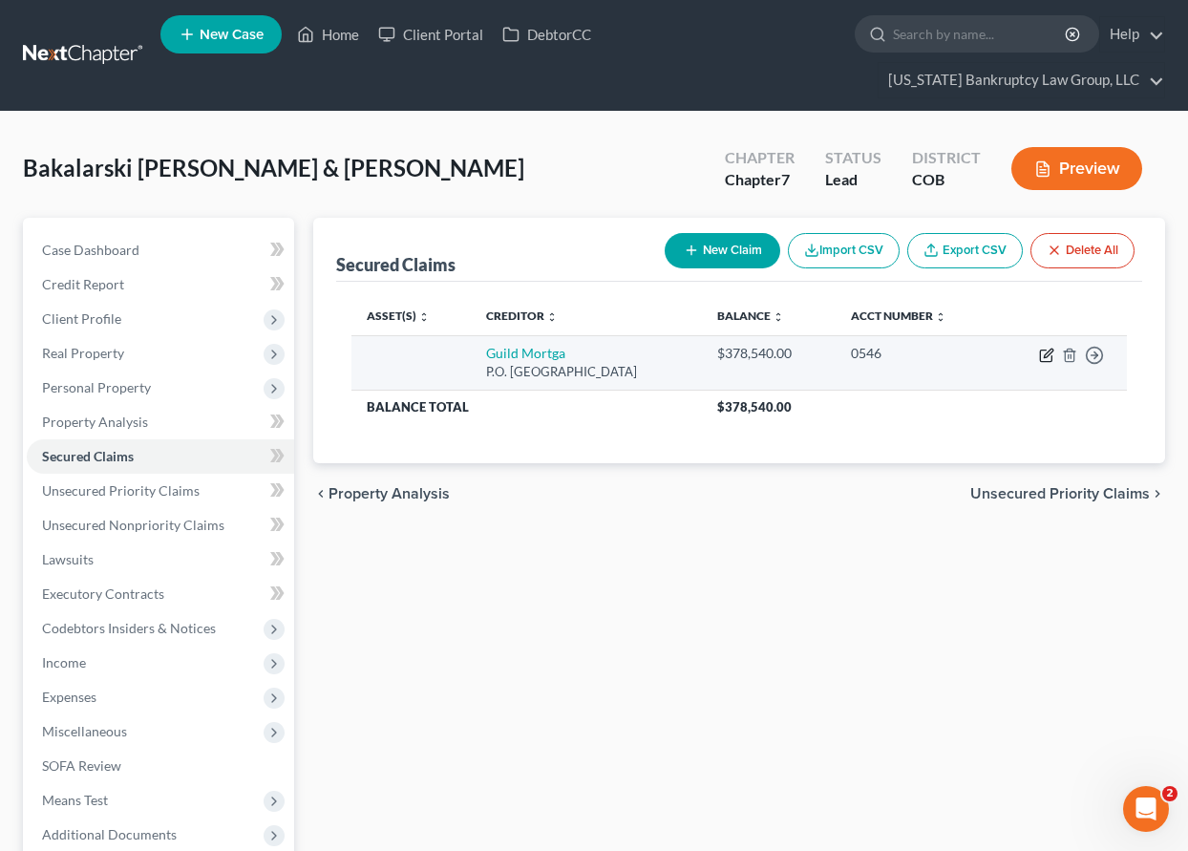
click at [1049, 350] on icon "button" at bounding box center [1046, 355] width 15 height 15
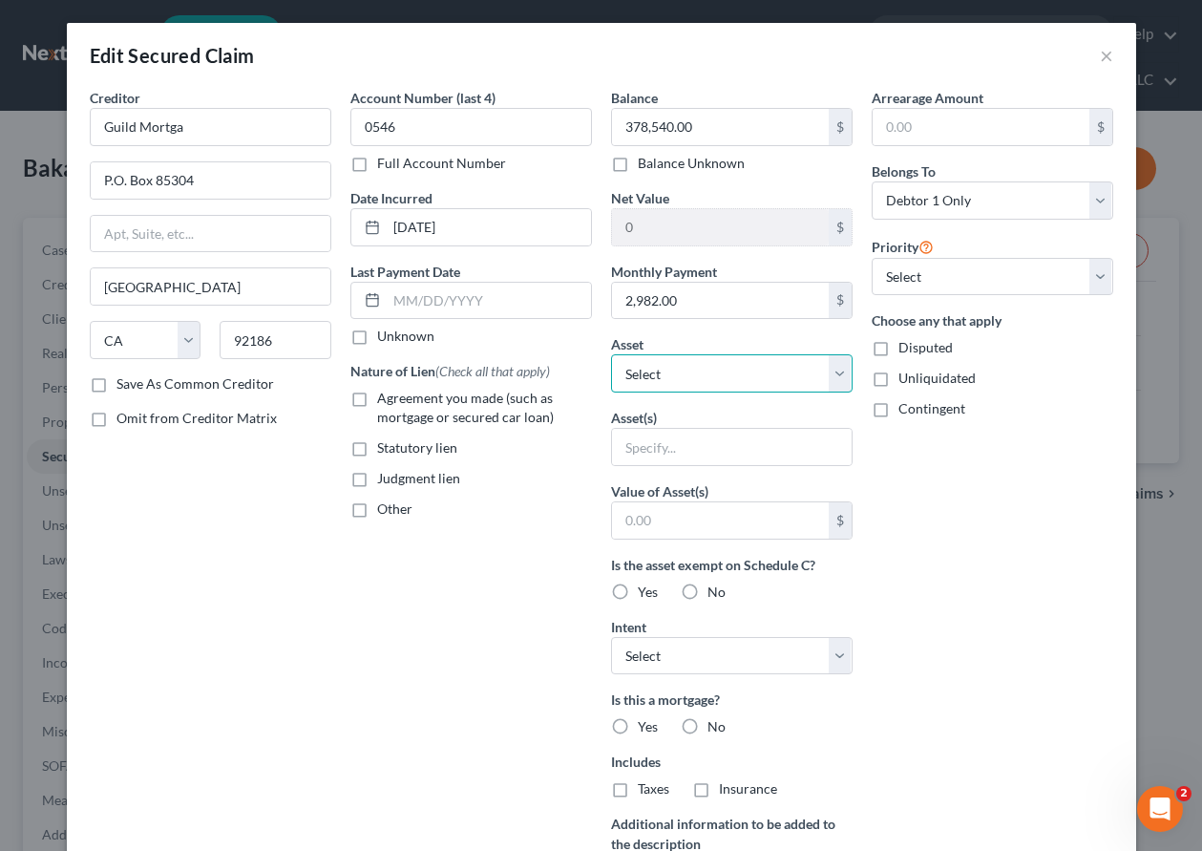
click at [663, 375] on select "Select Other Multiple Assets Electronics - 2 TVs, DVD/CD player, Playstation 5,…" at bounding box center [732, 373] width 242 height 38
click at [611, 354] on select "Select Other Multiple Assets Electronics - 2 TVs, DVD/CD player, Playstation 5,…" at bounding box center [732, 373] width 242 height 38
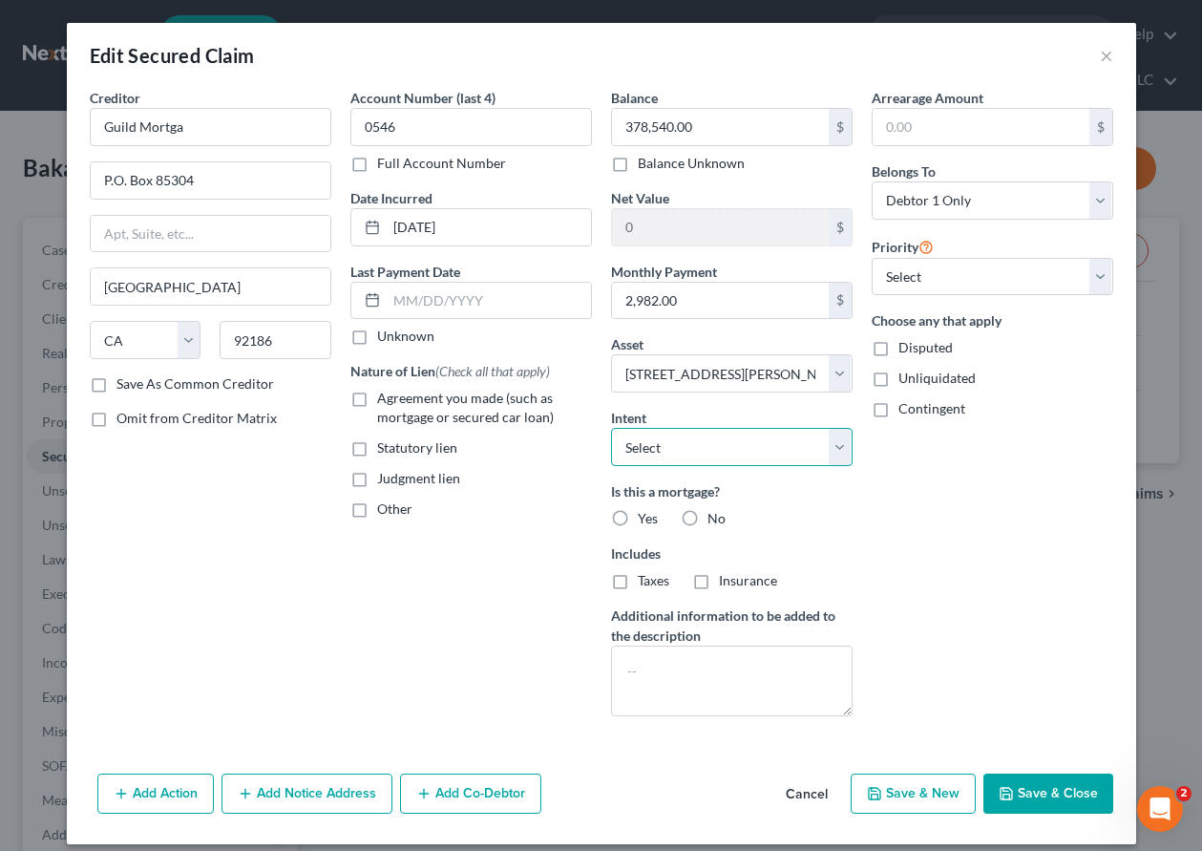
click at [727, 460] on select "Select Surrender Redeem Reaffirm Avoid Other" at bounding box center [732, 447] width 242 height 38
click at [611, 428] on select "Select Surrender Redeem Reaffirm Avoid Other" at bounding box center [732, 447] width 242 height 38
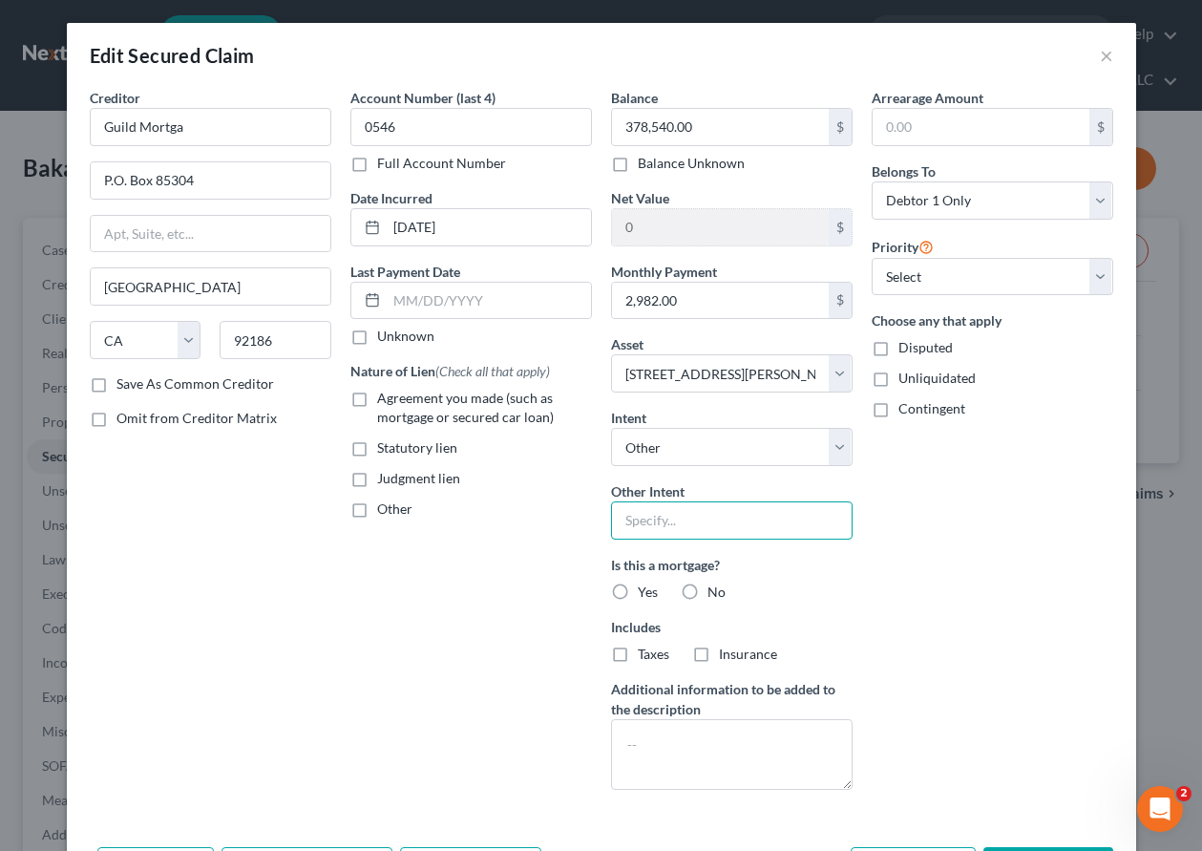
click at [684, 530] on input "text" at bounding box center [732, 520] width 242 height 38
click at [377, 400] on label "Agreement you made (such as mortgage or secured car loan)" at bounding box center [484, 408] width 215 height 38
click at [385, 400] on input "Agreement you made (such as mortgage or secured car loan)" at bounding box center [391, 395] width 12 height 12
click at [638, 591] on label "Yes" at bounding box center [648, 592] width 20 height 19
click at [646, 591] on input "Yes" at bounding box center [652, 589] width 12 height 12
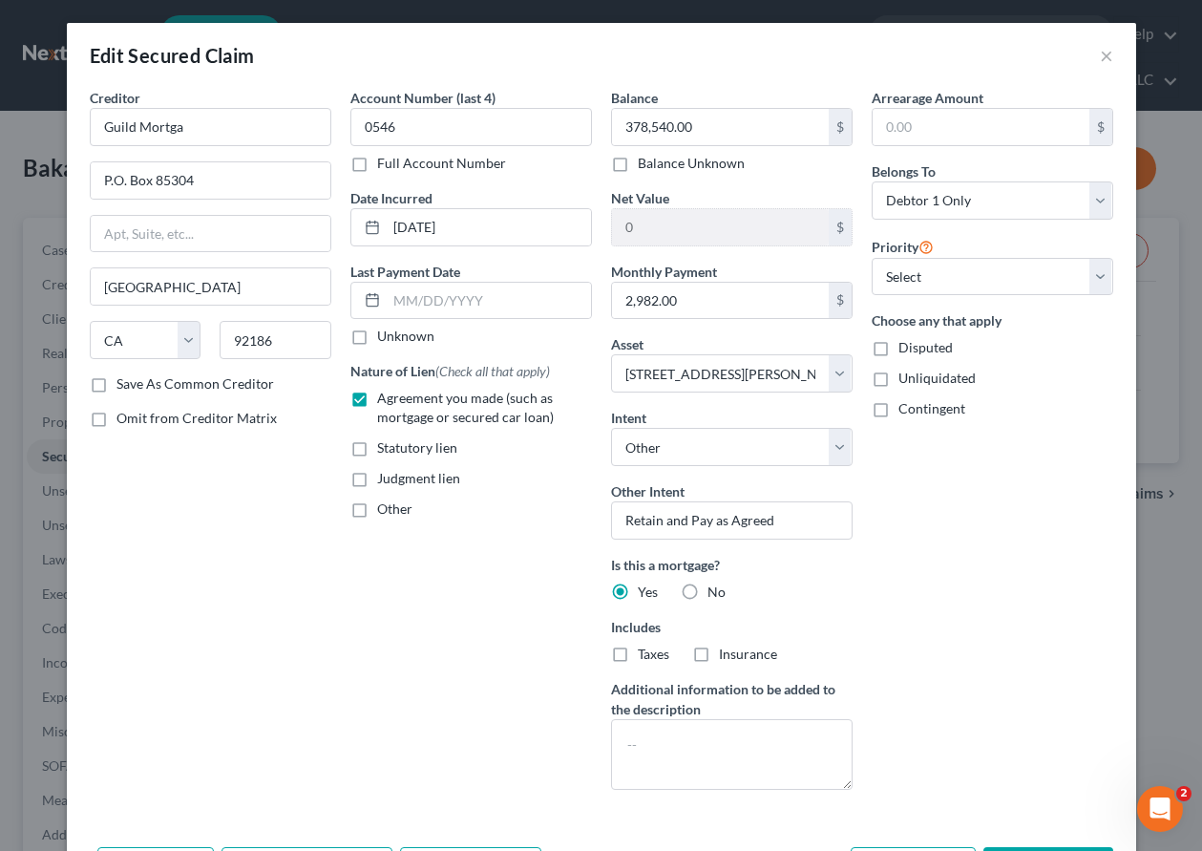
click at [638, 660] on label "Taxes" at bounding box center [654, 654] width 32 height 19
click at [646, 657] on input "Taxes" at bounding box center [652, 651] width 12 height 12
click at [719, 653] on label "Insurance" at bounding box center [748, 654] width 58 height 19
click at [727, 653] on input "Insurance" at bounding box center [733, 651] width 12 height 12
click at [987, 268] on select "Select 1st 2nd 3rd 4th 5th 6th 7th 8th 9th 10th 11th 12th 13th 14th 15th 16th 1…" at bounding box center [993, 277] width 242 height 38
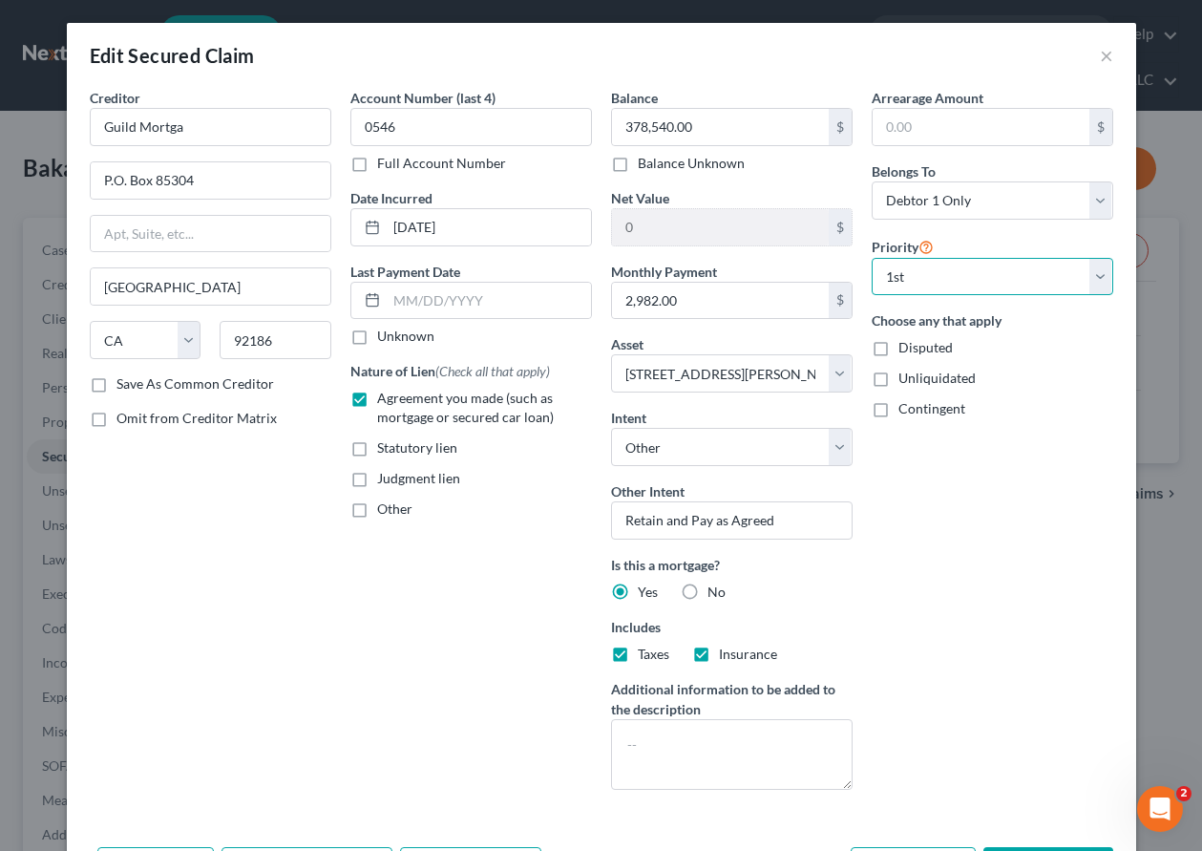
click at [872, 258] on select "Select 1st 2nd 3rd 4th 5th 6th 7th 8th 9th 10th 11th 12th 13th 14th 15th 16th 1…" at bounding box center [993, 277] width 242 height 38
click at [989, 192] on select "Select Debtor 1 Only Debtor 2 Only Debtor 1 And Debtor 2 Only At Least One Of T…" at bounding box center [993, 200] width 242 height 38
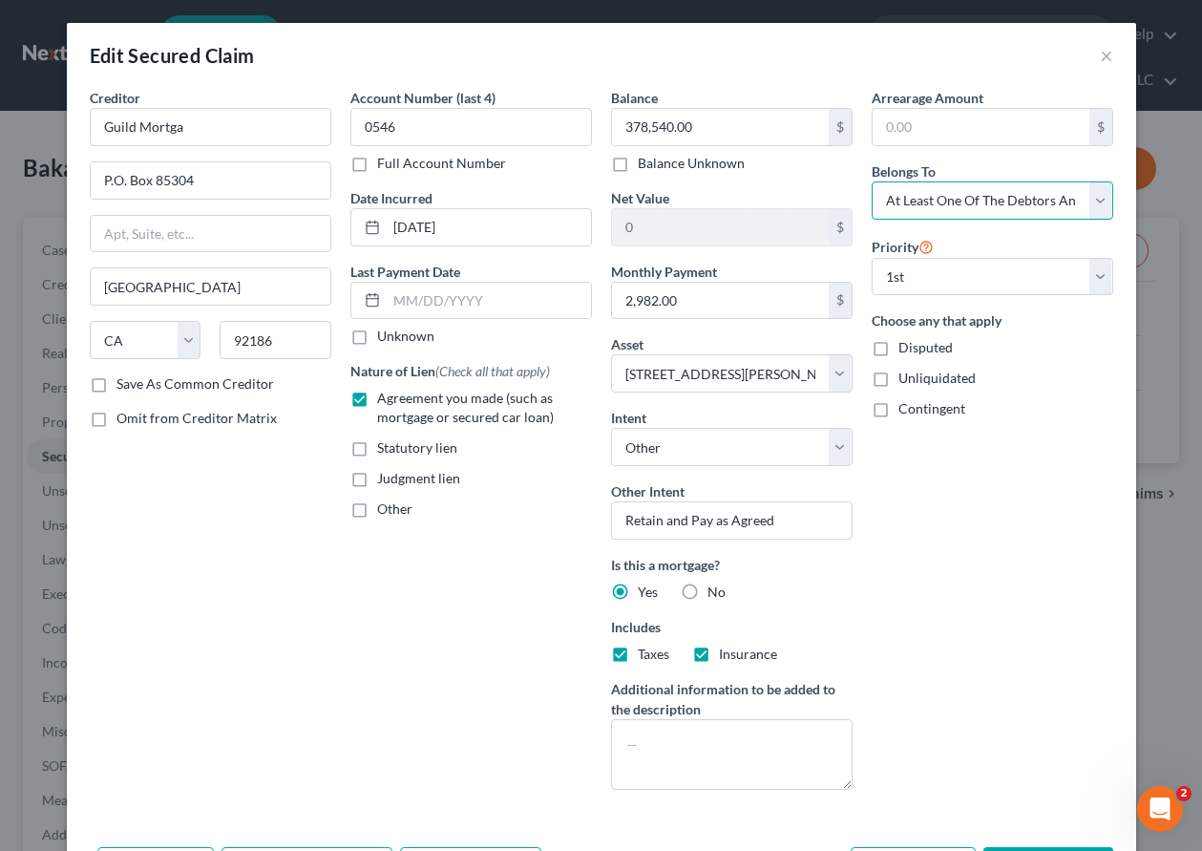
click at [872, 181] on select "Select Debtor 1 Only Debtor 2 Only Debtor 1 And Debtor 2 Only At Least One Of T…" at bounding box center [993, 200] width 242 height 38
click at [997, 208] on select "Select Debtor 1 Only Debtor 2 Only Debtor 1 And Debtor 2 Only At Least One Of T…" at bounding box center [993, 200] width 242 height 38
click at [872, 181] on select "Select Debtor 1 Only Debtor 2 Only Debtor 1 And Debtor 2 Only At Least One Of T…" at bounding box center [993, 200] width 242 height 38
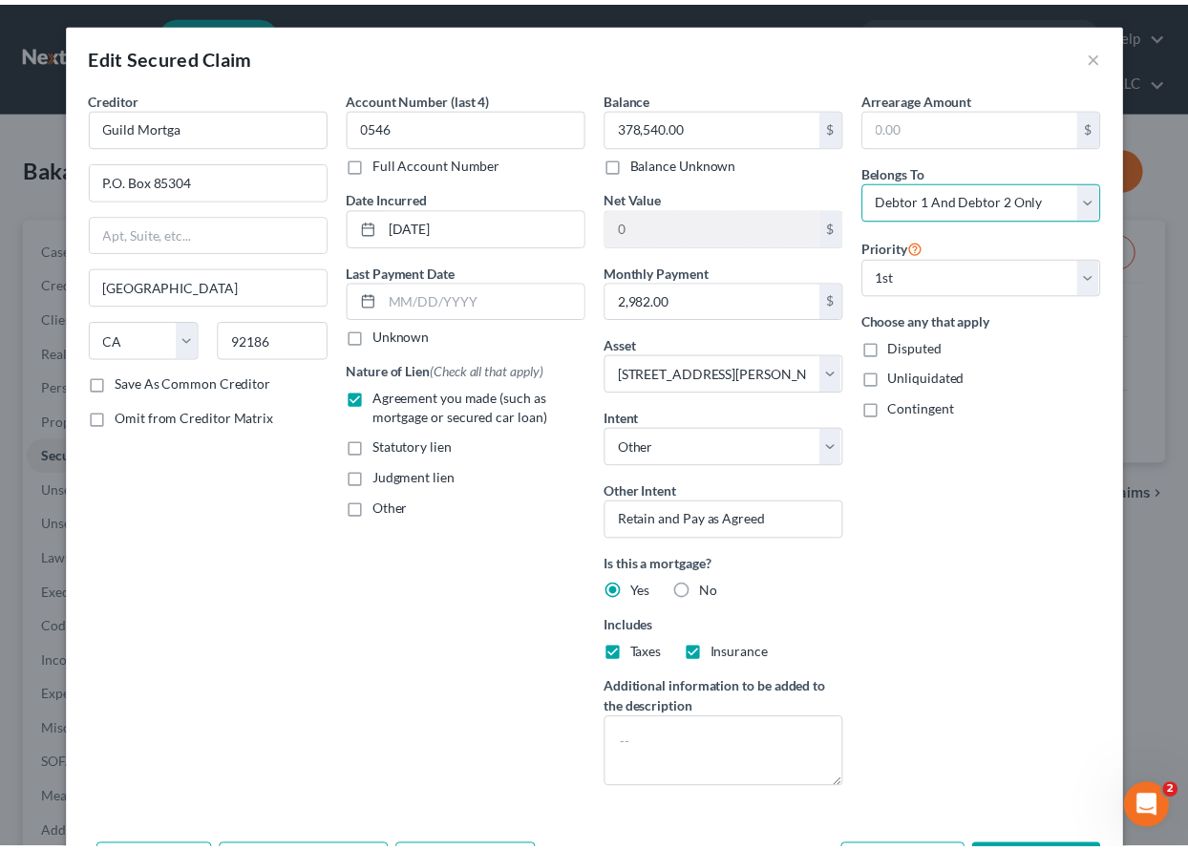
scroll to position [89, 0]
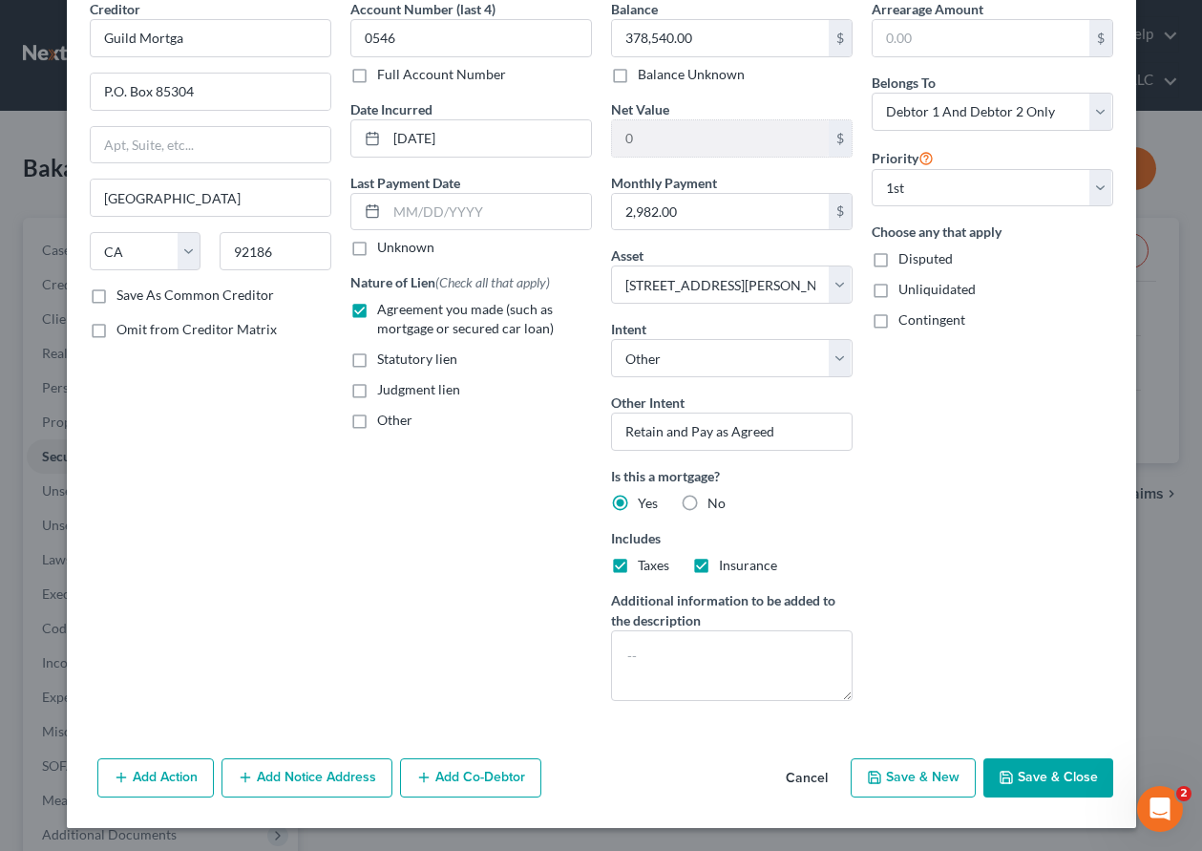
click at [1063, 782] on button "Save & Close" at bounding box center [1049, 778] width 130 height 40
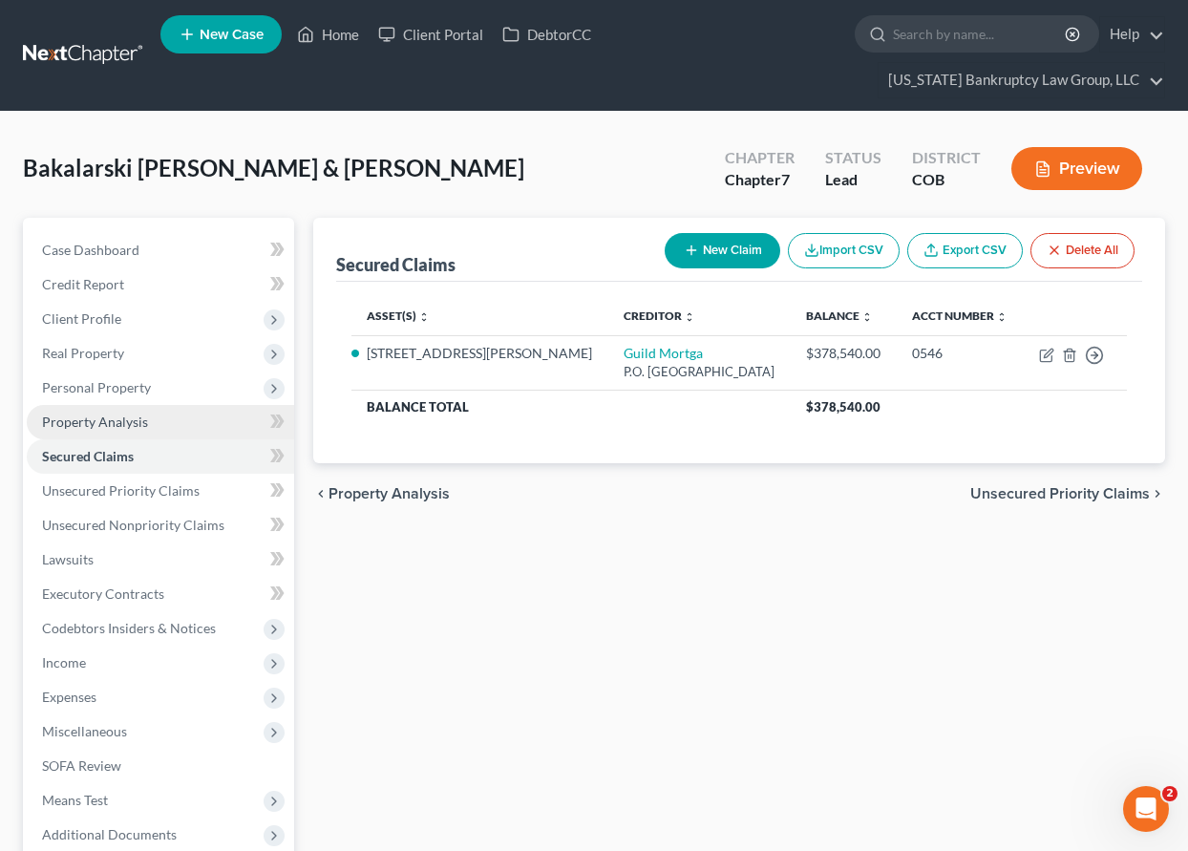
click at [119, 420] on span "Property Analysis" at bounding box center [95, 421] width 106 height 16
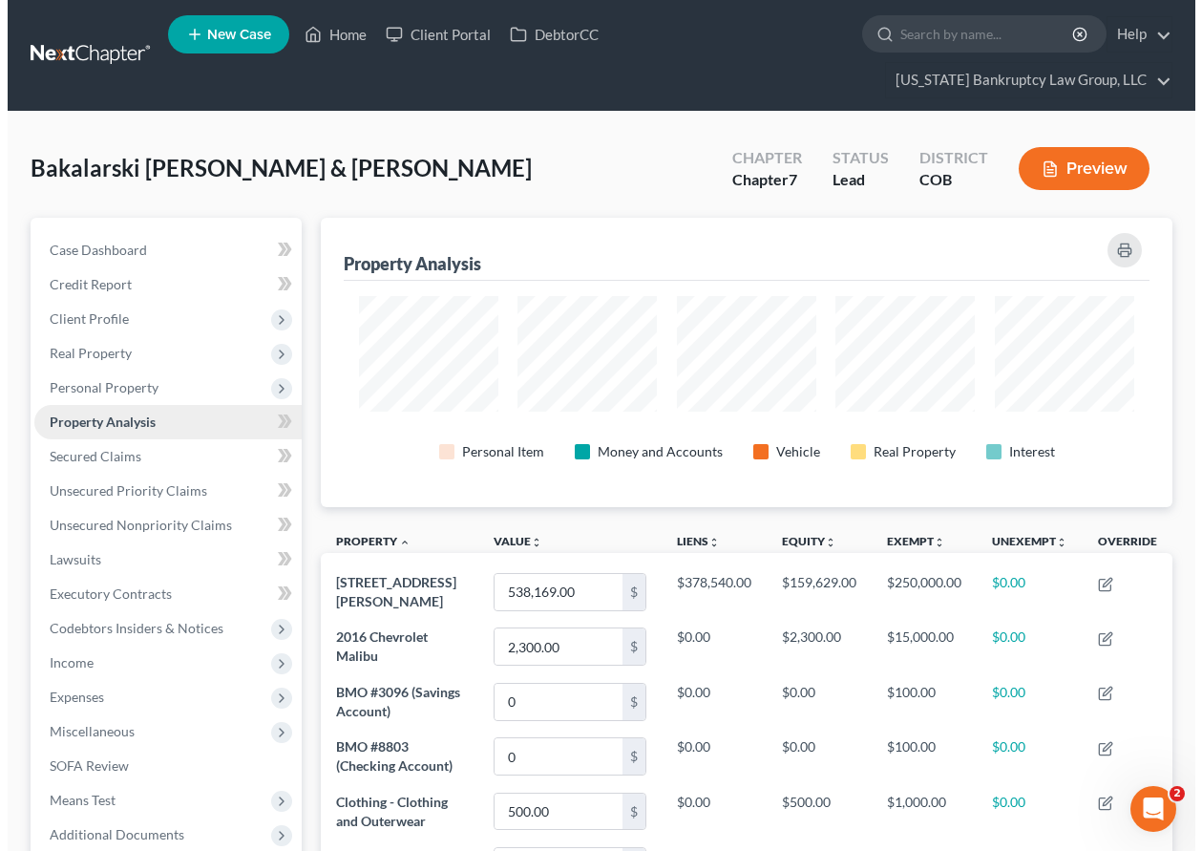
scroll to position [289, 852]
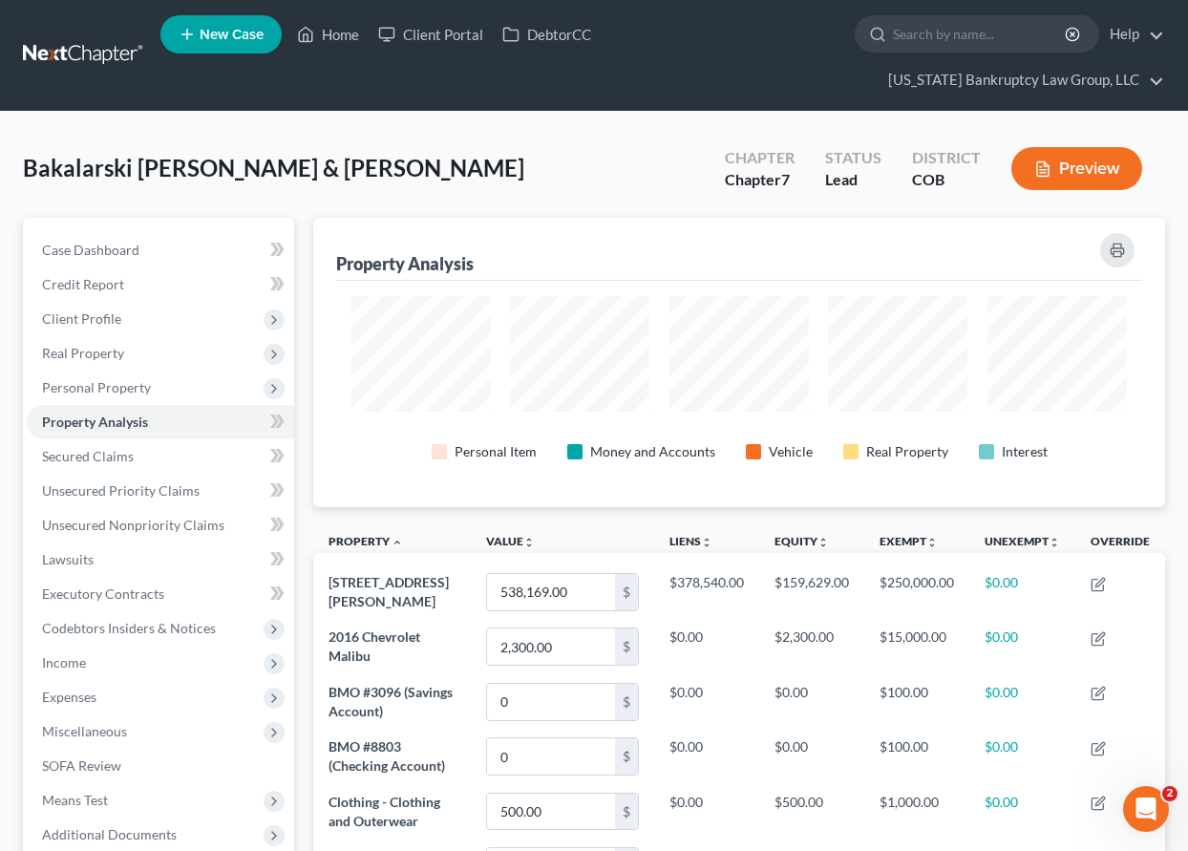
click at [629, 138] on div "Bakalarski [PERSON_NAME] & [PERSON_NAME] Upgraded Chapter Chapter 7 Status Lead…" at bounding box center [594, 176] width 1142 height 83
click at [705, 59] on ul "New Case Home Client Portal DebtorCC - No Result - See all results Or Press Ent…" at bounding box center [662, 56] width 1005 height 92
click at [338, 31] on link "Home" at bounding box center [327, 34] width 81 height 34
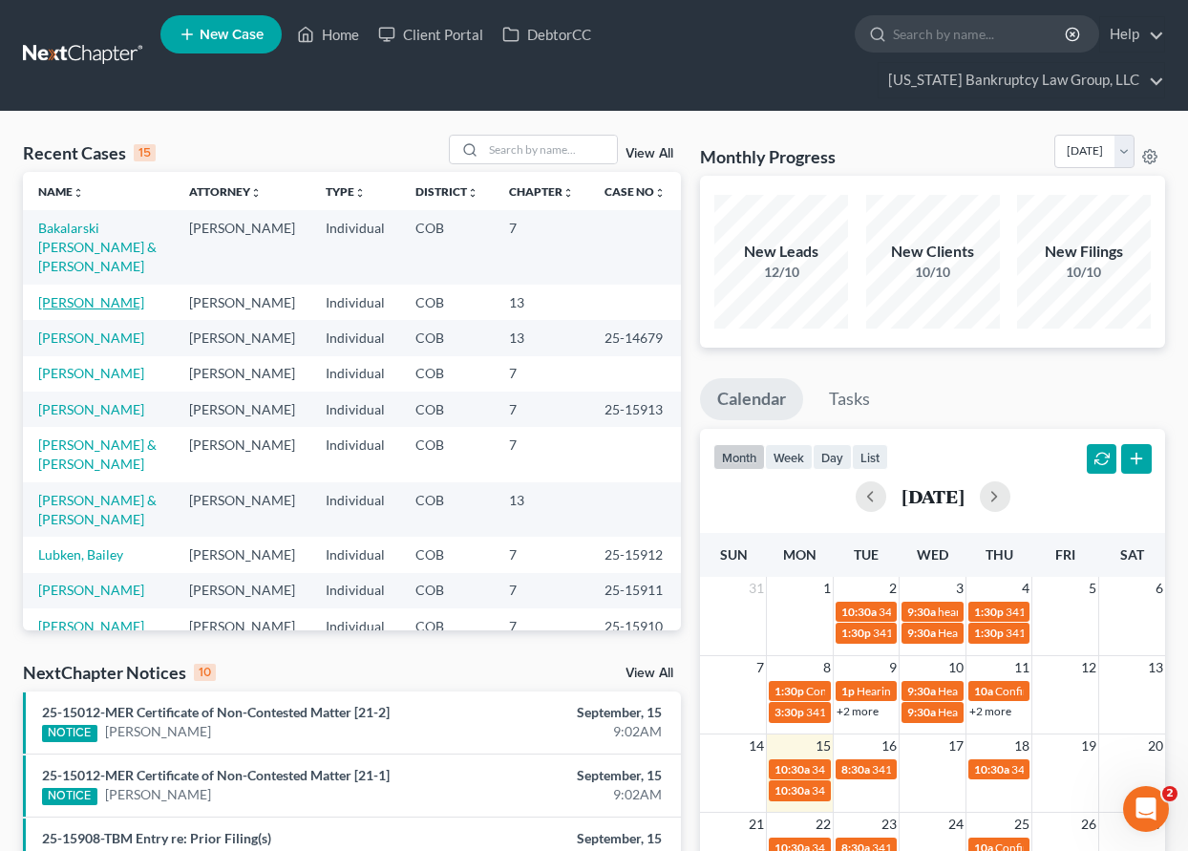
click at [88, 302] on link "[PERSON_NAME]" at bounding box center [91, 302] width 106 height 16
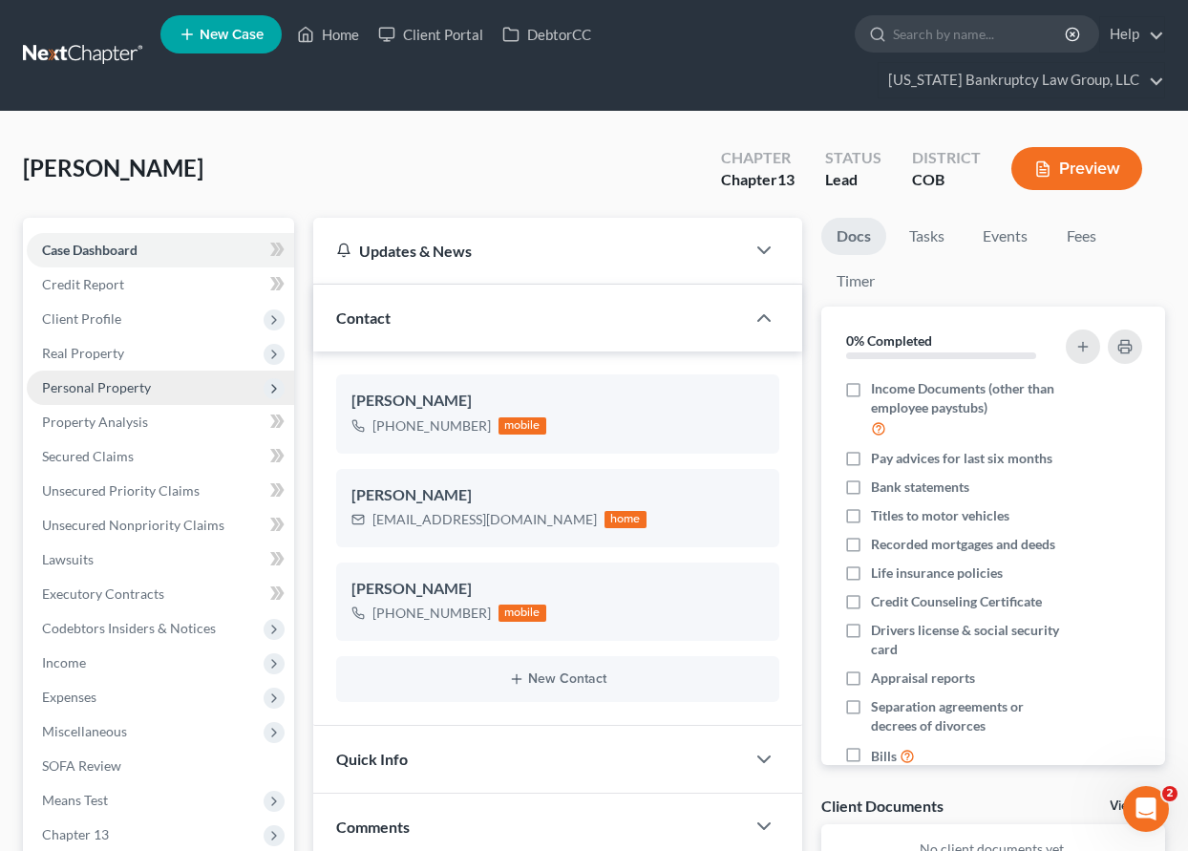
click at [117, 383] on span "Personal Property" at bounding box center [96, 387] width 109 height 16
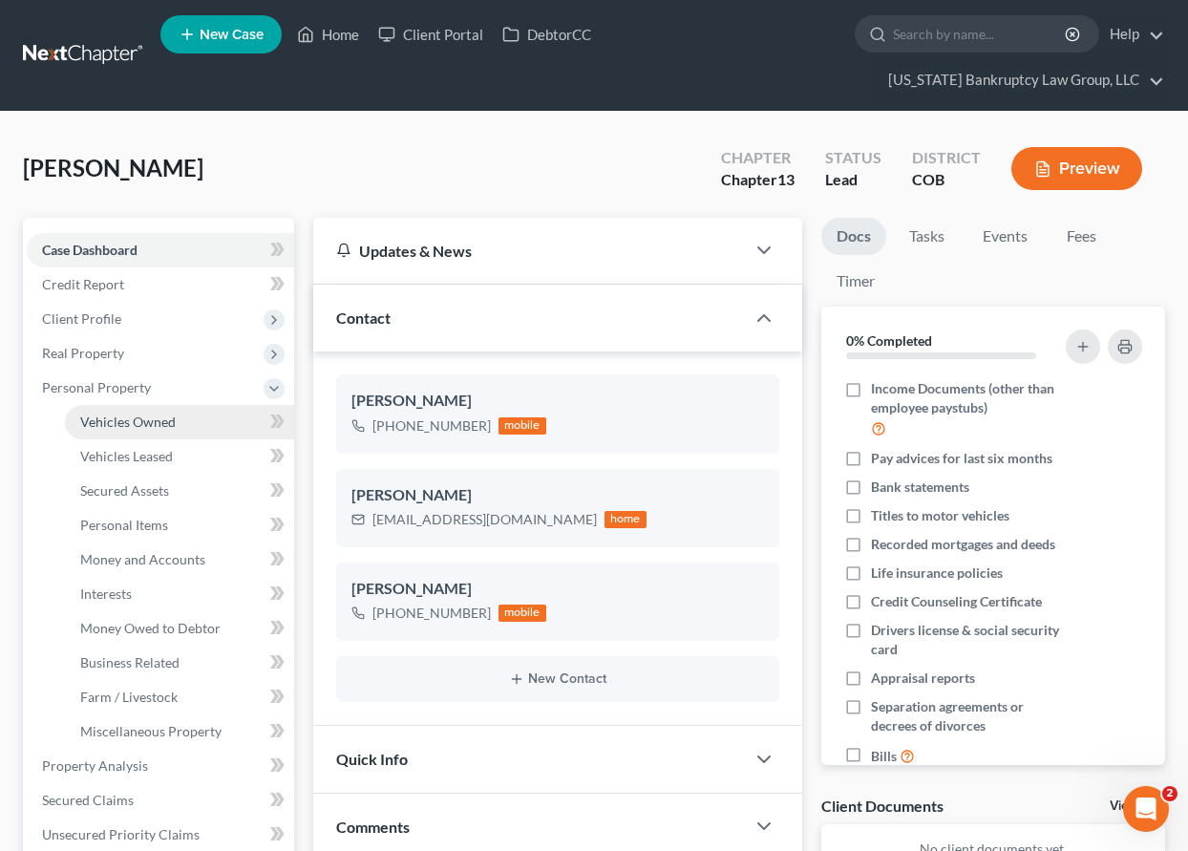
click at [134, 411] on link "Vehicles Owned" at bounding box center [179, 422] width 229 height 34
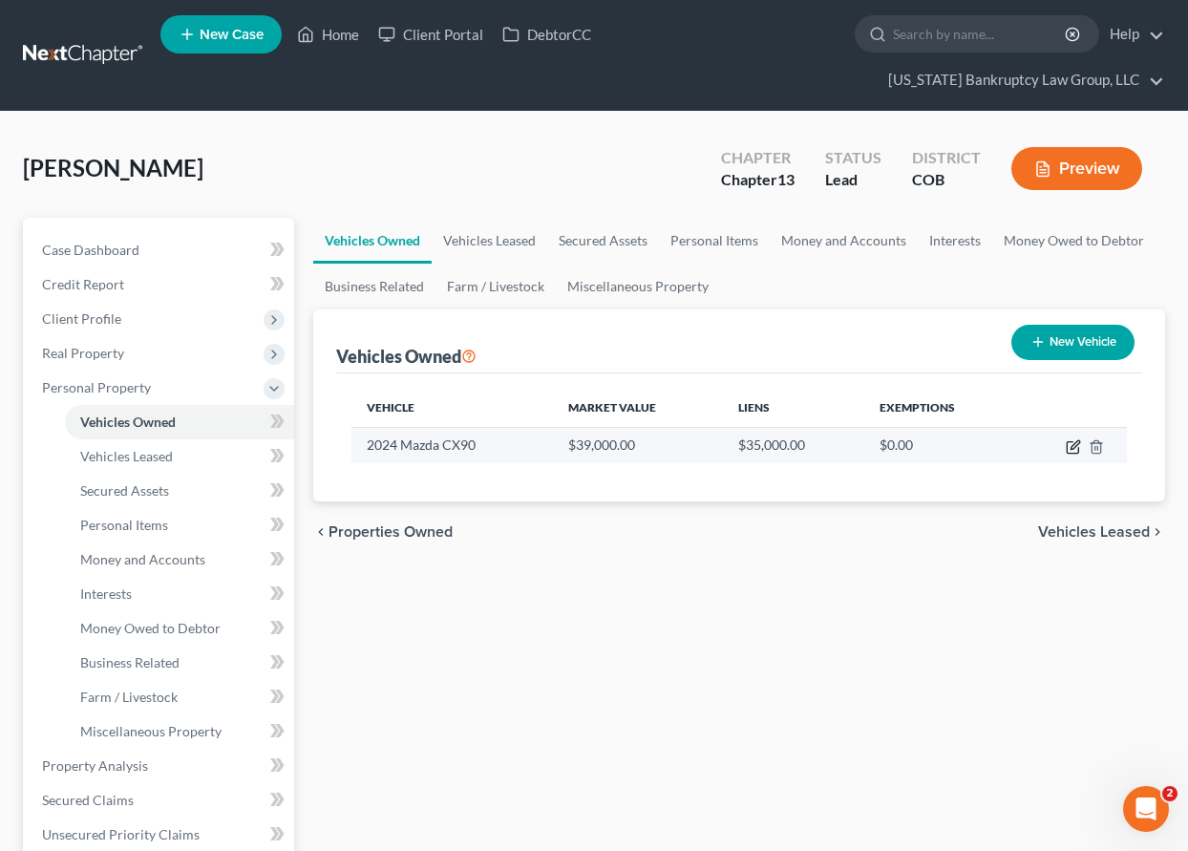
click at [1071, 445] on icon "button" at bounding box center [1073, 446] width 15 height 15
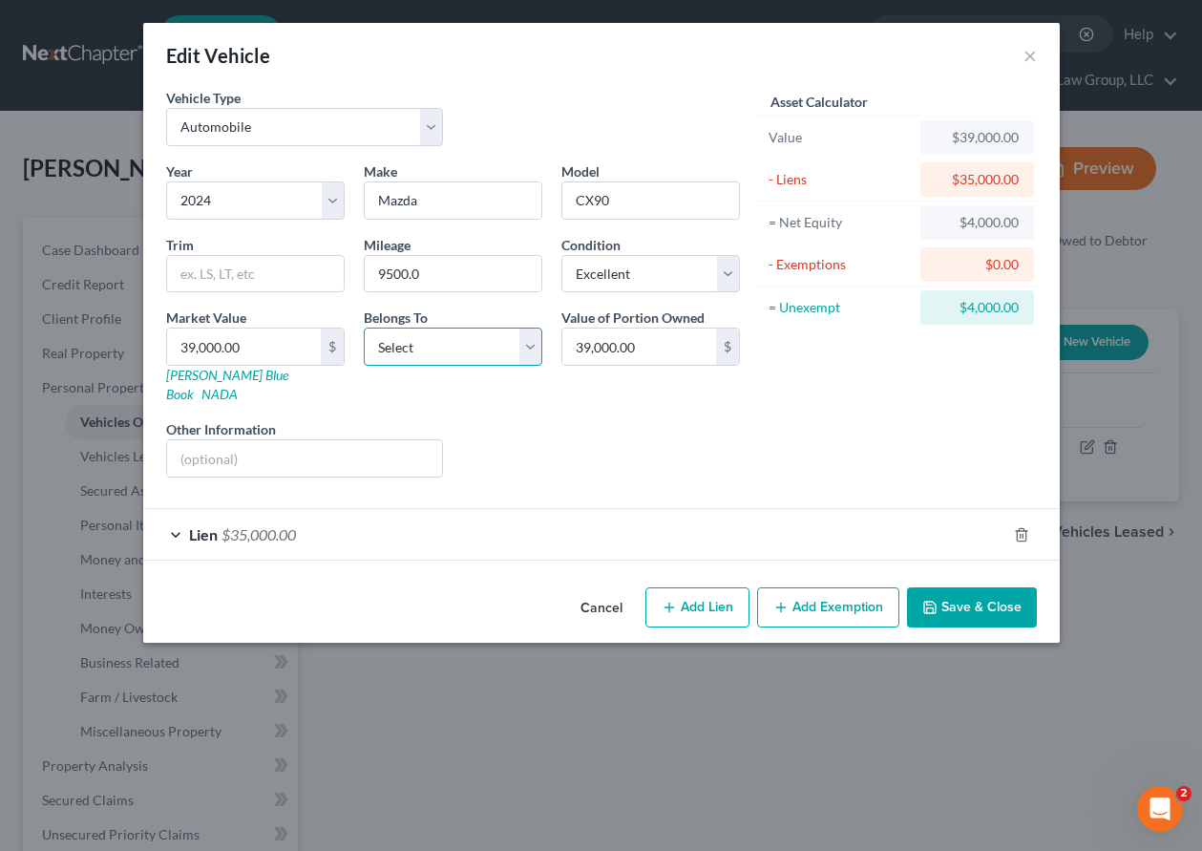
click at [456, 345] on select "Select Debtor 1 Only Debtor 2 Only Debtor 1 And Debtor 2 Only At Least One Of T…" at bounding box center [453, 347] width 179 height 38
click at [364, 328] on select "Select Debtor 1 Only Debtor 2 Only Debtor 1 And Debtor 2 Only At Least One Of T…" at bounding box center [453, 347] width 179 height 38
click at [286, 525] on span "$35,000.00" at bounding box center [259, 534] width 74 height 18
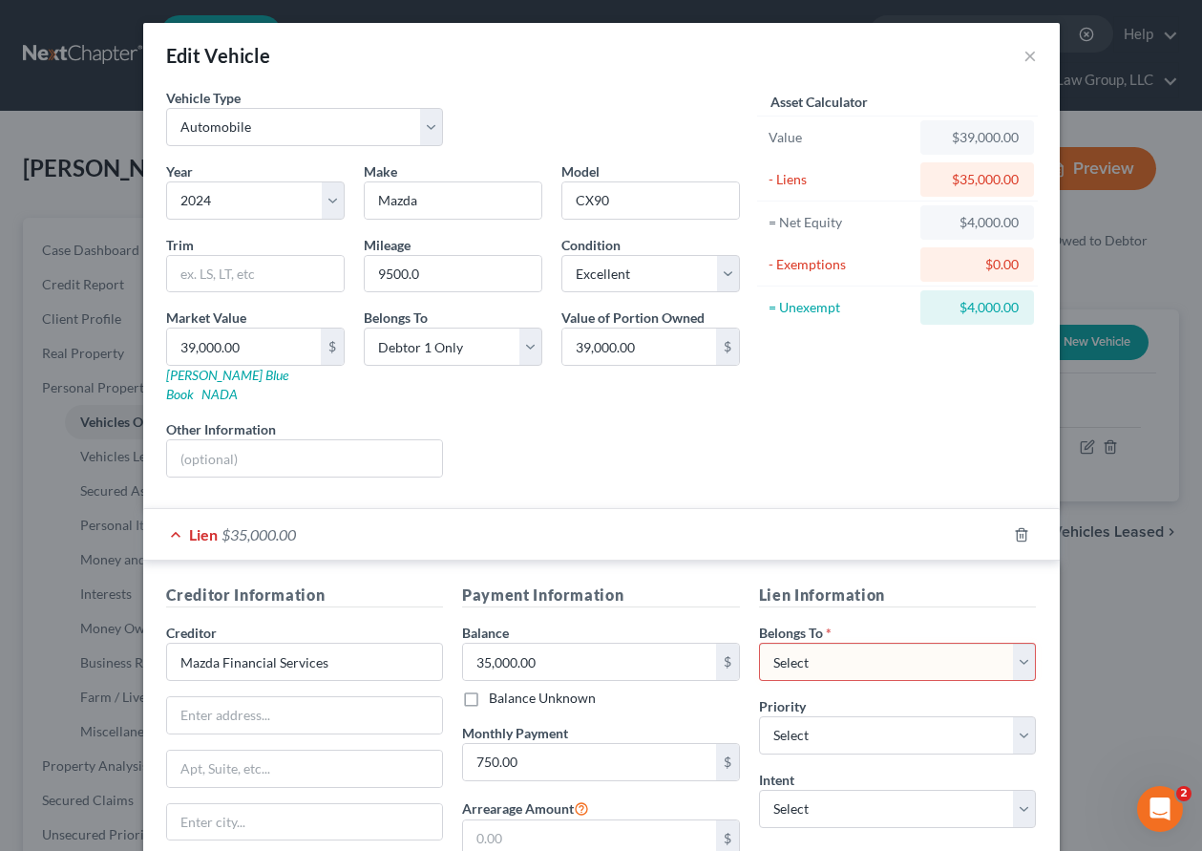
click at [884, 648] on select "Select Debtor 1 Only Debtor 2 Only Debtor 1 And Debtor 2 Only At Least One Of T…" at bounding box center [898, 662] width 278 height 38
click at [759, 643] on select "Select Debtor 1 Only Debtor 2 Only Debtor 1 And Debtor 2 Only At Least One Of T…" at bounding box center [898, 662] width 278 height 38
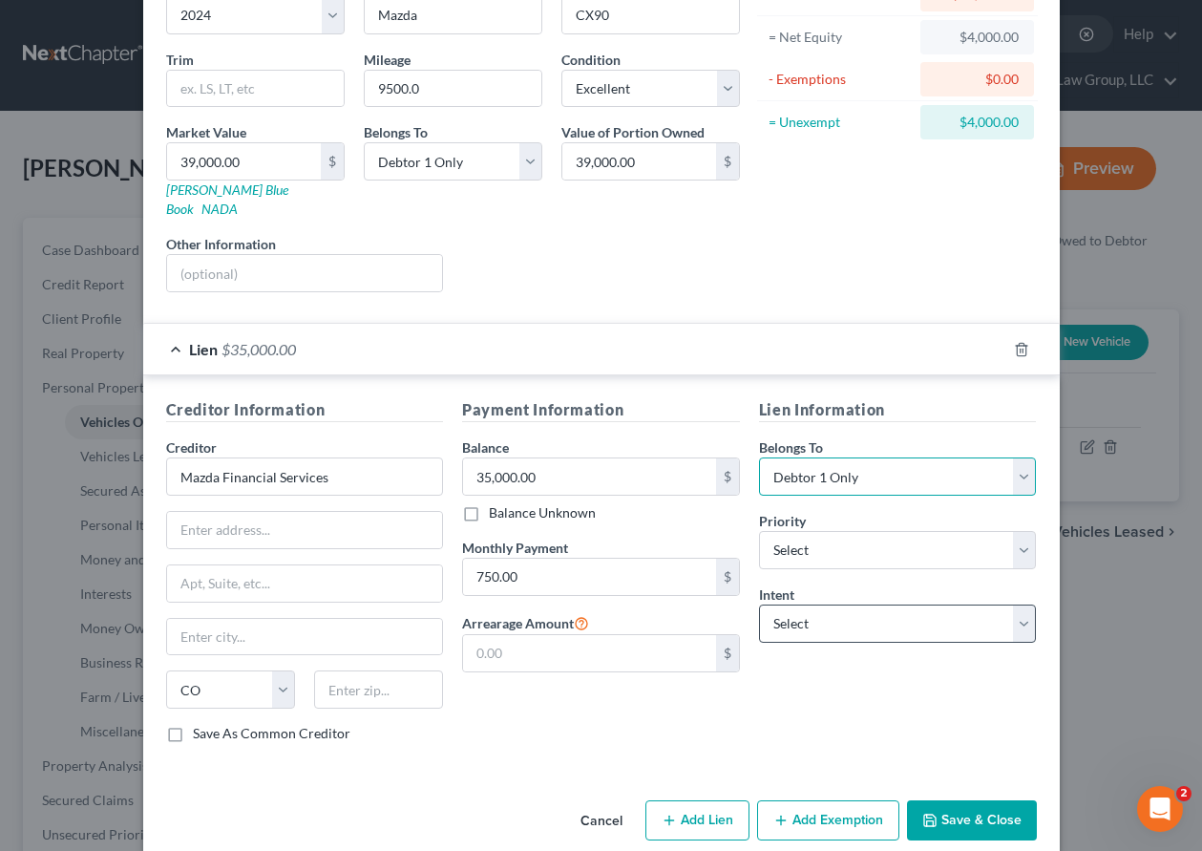
scroll to position [194, 0]
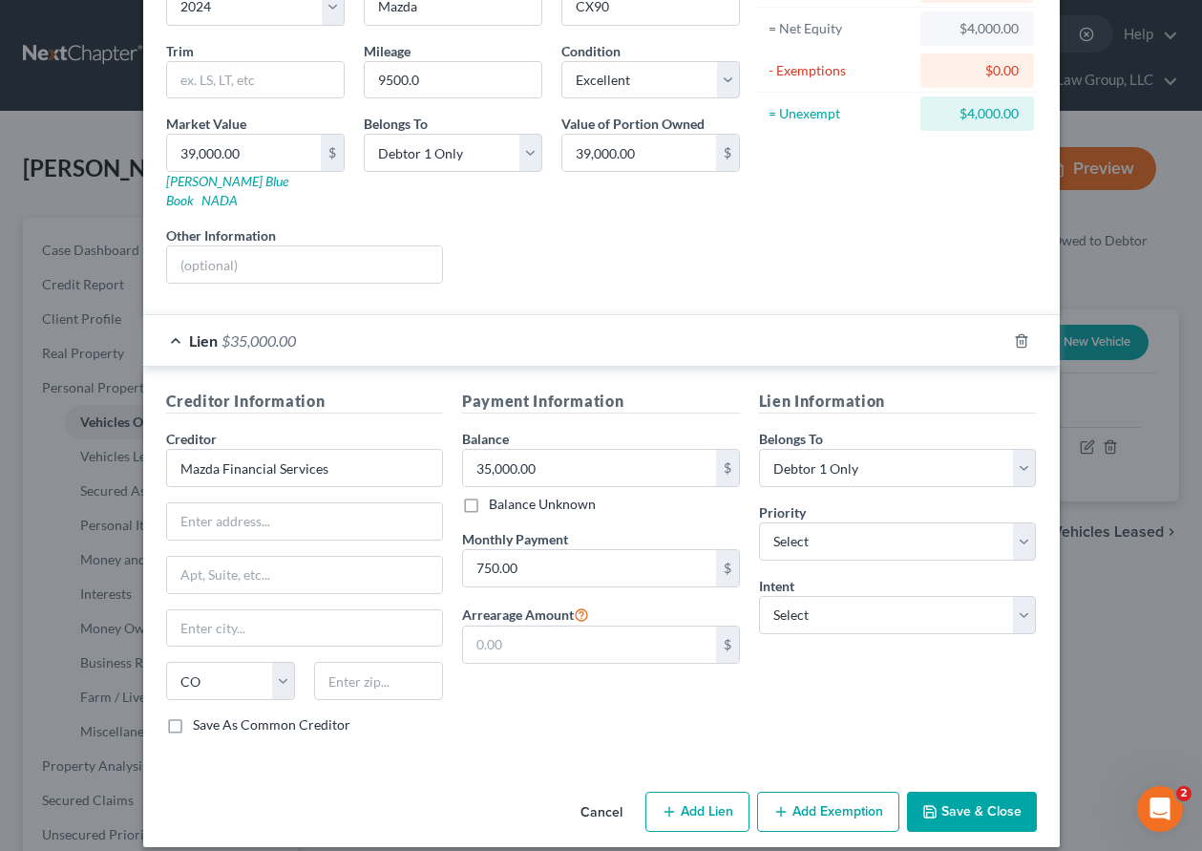
click at [939, 792] on button "Save & Close" at bounding box center [972, 812] width 130 height 40
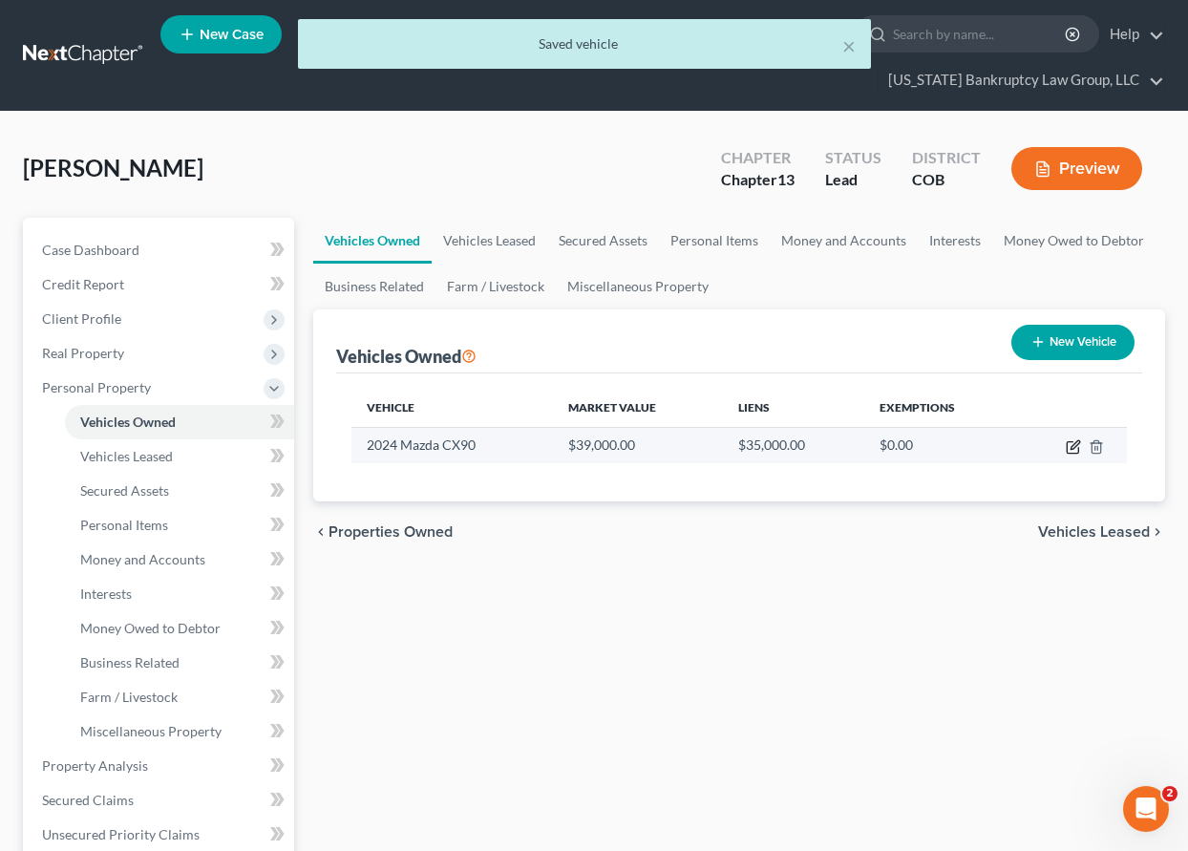
click at [1072, 448] on icon "button" at bounding box center [1073, 446] width 15 height 15
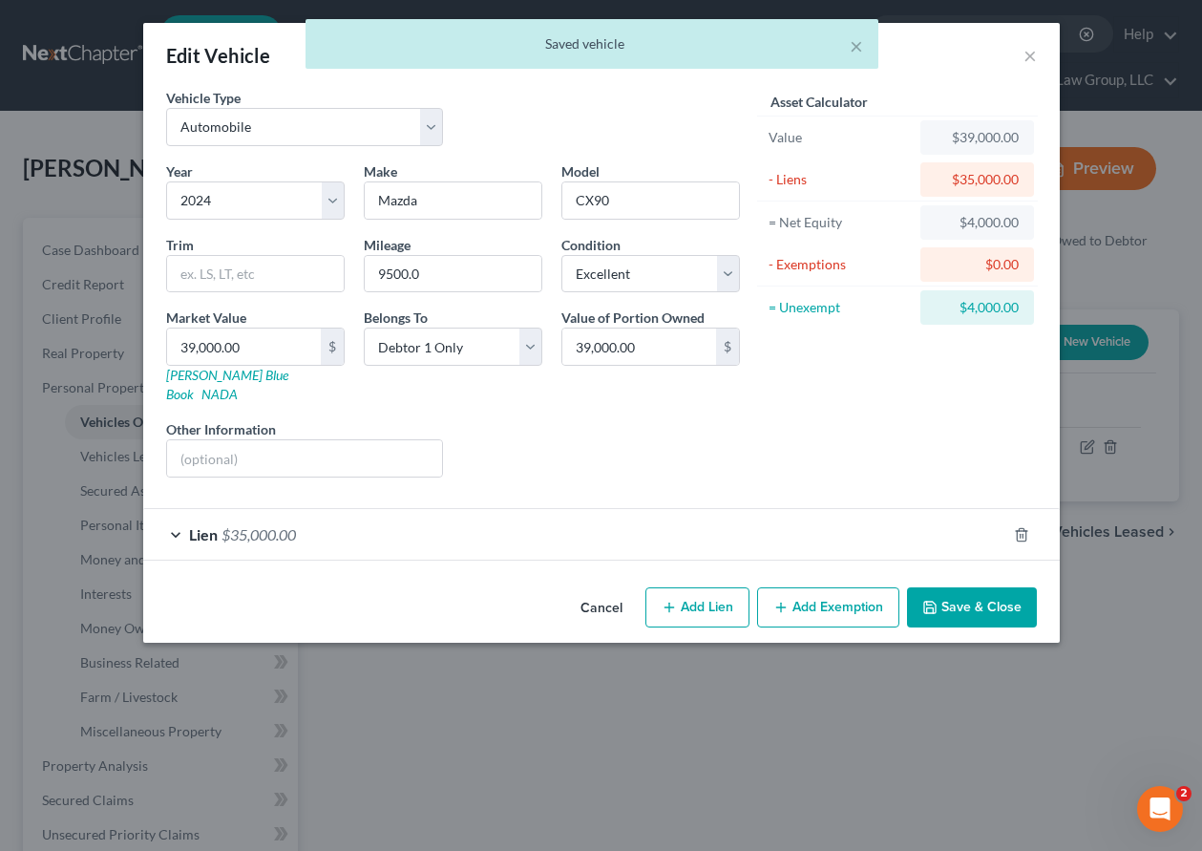
click at [796, 587] on button "Add Exemption" at bounding box center [828, 607] width 142 height 40
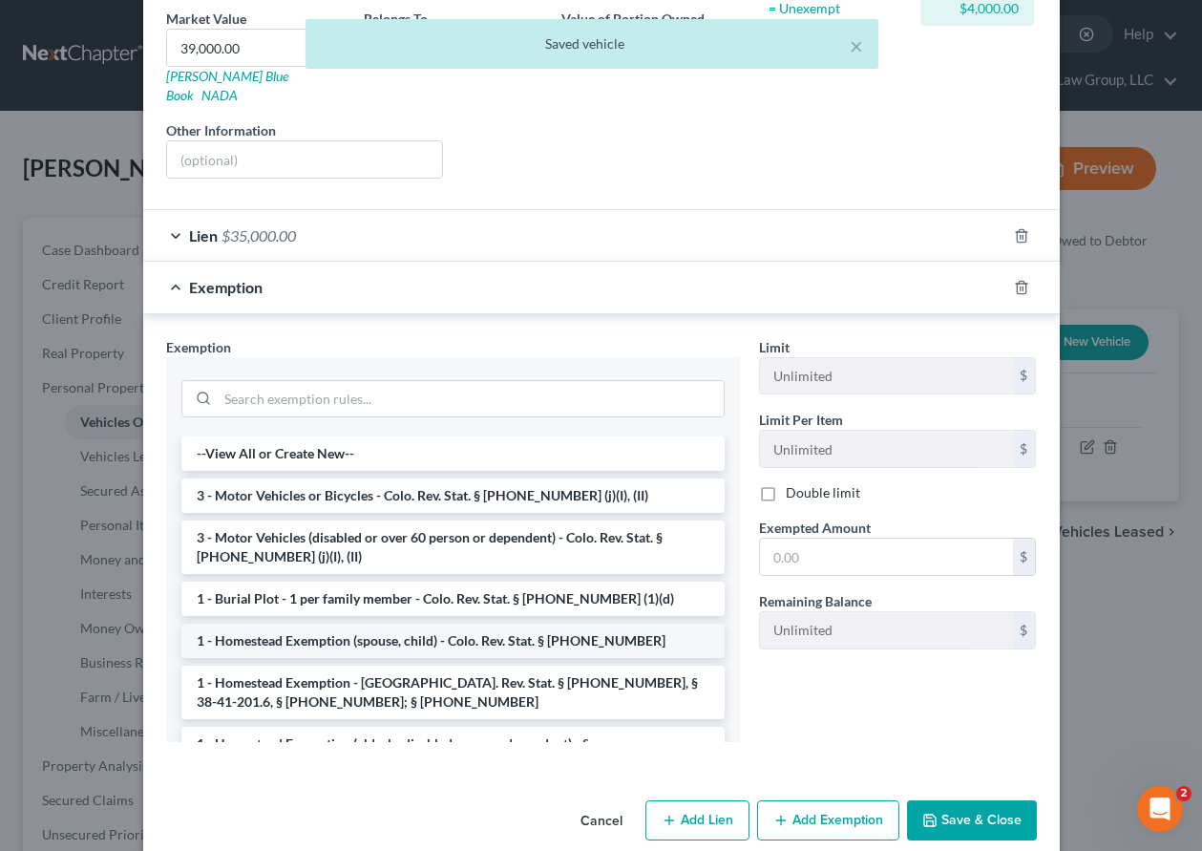
scroll to position [307, 0]
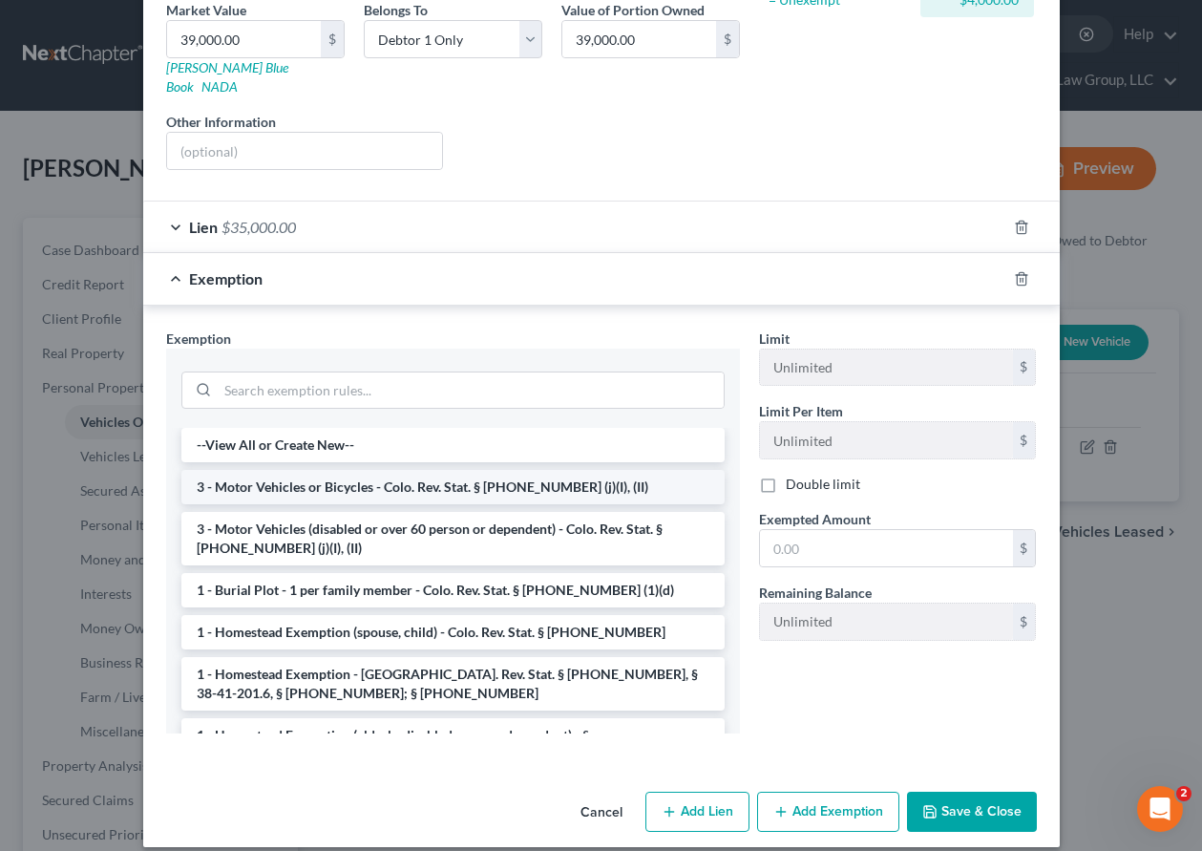
click at [373, 470] on li "3 - Motor Vehicles or Bicycles - Colo. Rev. Stat. § [PHONE_NUMBER] (j)(I), (II)" at bounding box center [452, 487] width 543 height 34
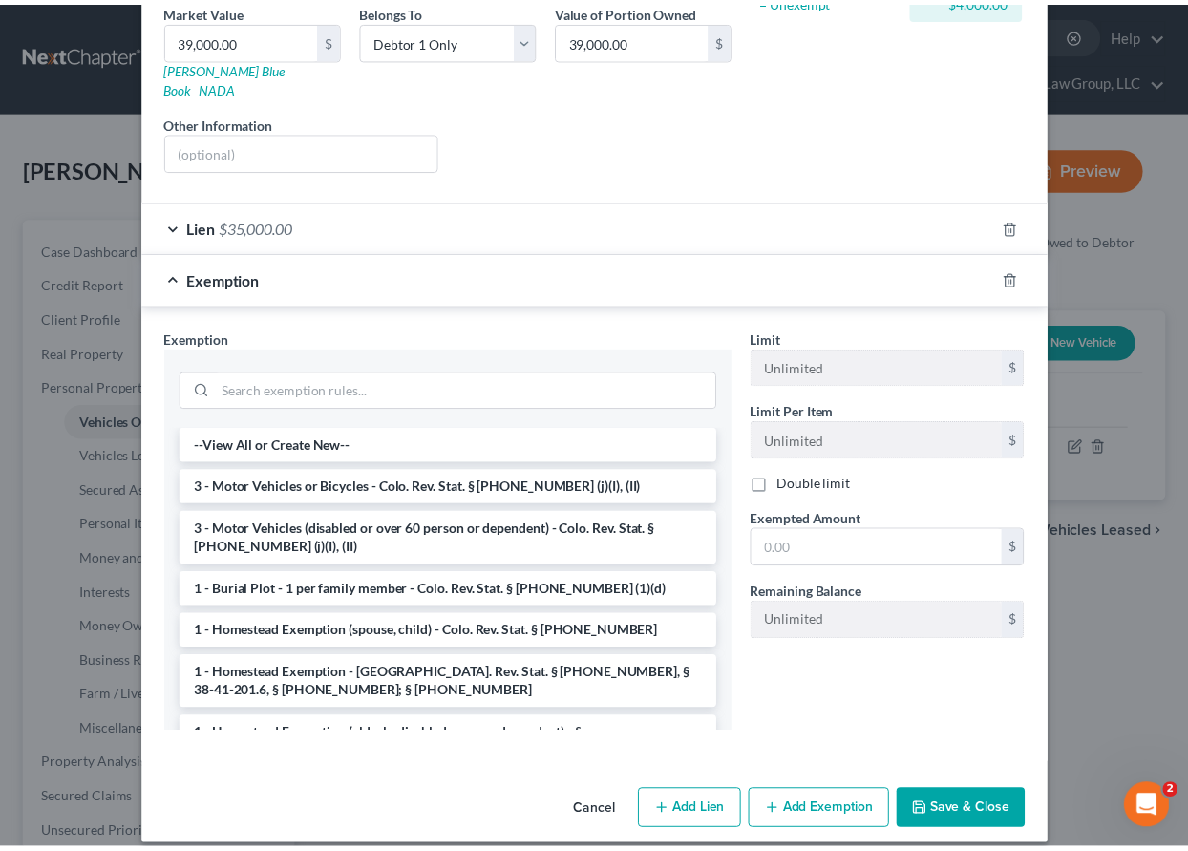
scroll to position [217, 0]
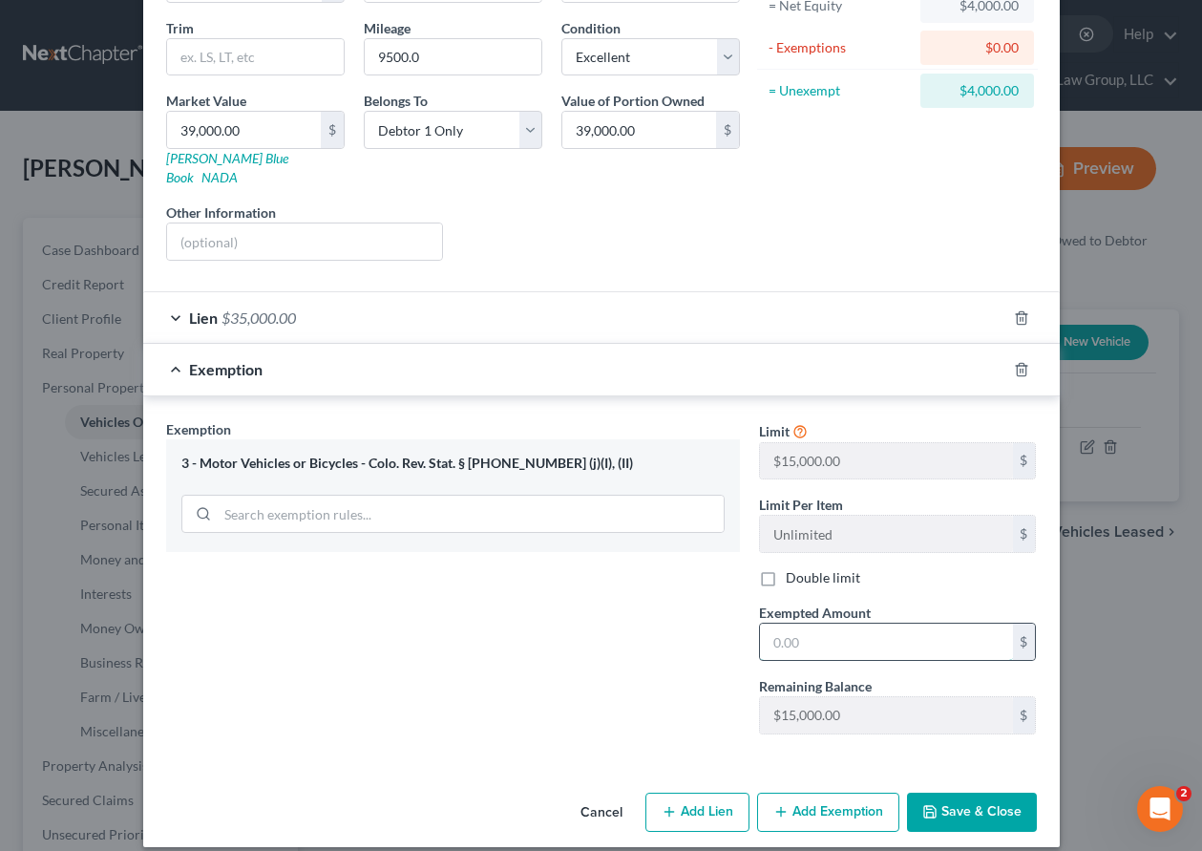
click at [860, 624] on input "text" at bounding box center [886, 642] width 253 height 36
click at [969, 793] on button "Save & Close" at bounding box center [972, 813] width 130 height 40
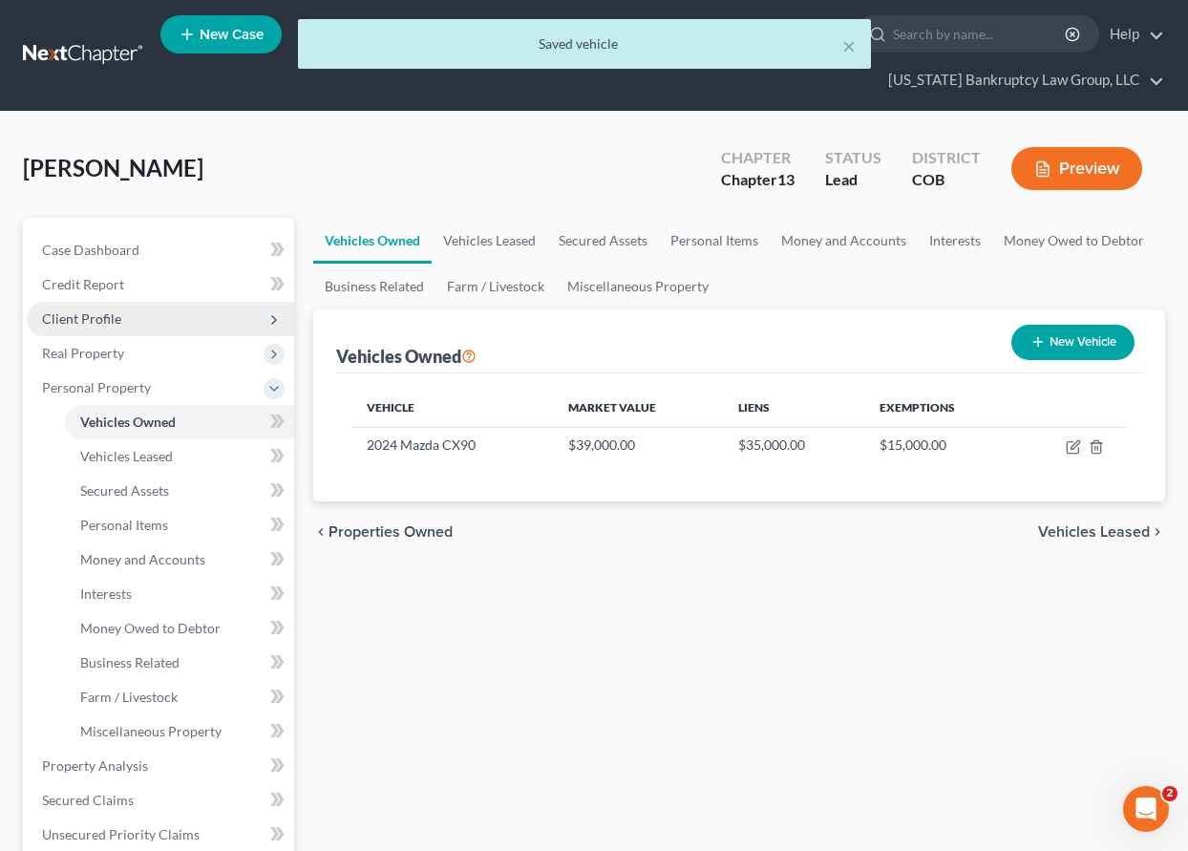
click at [85, 311] on span "Client Profile" at bounding box center [81, 318] width 79 height 16
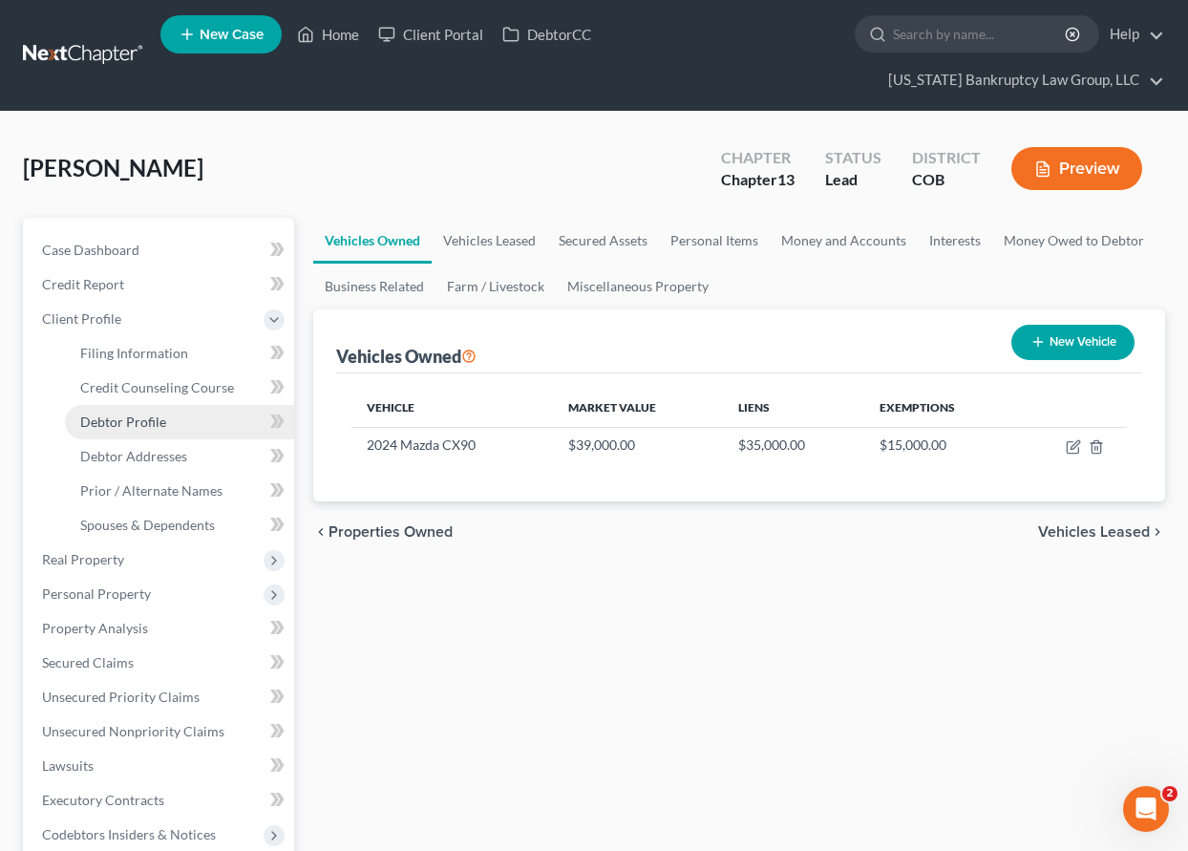
click at [143, 424] on span "Debtor Profile" at bounding box center [123, 421] width 86 height 16
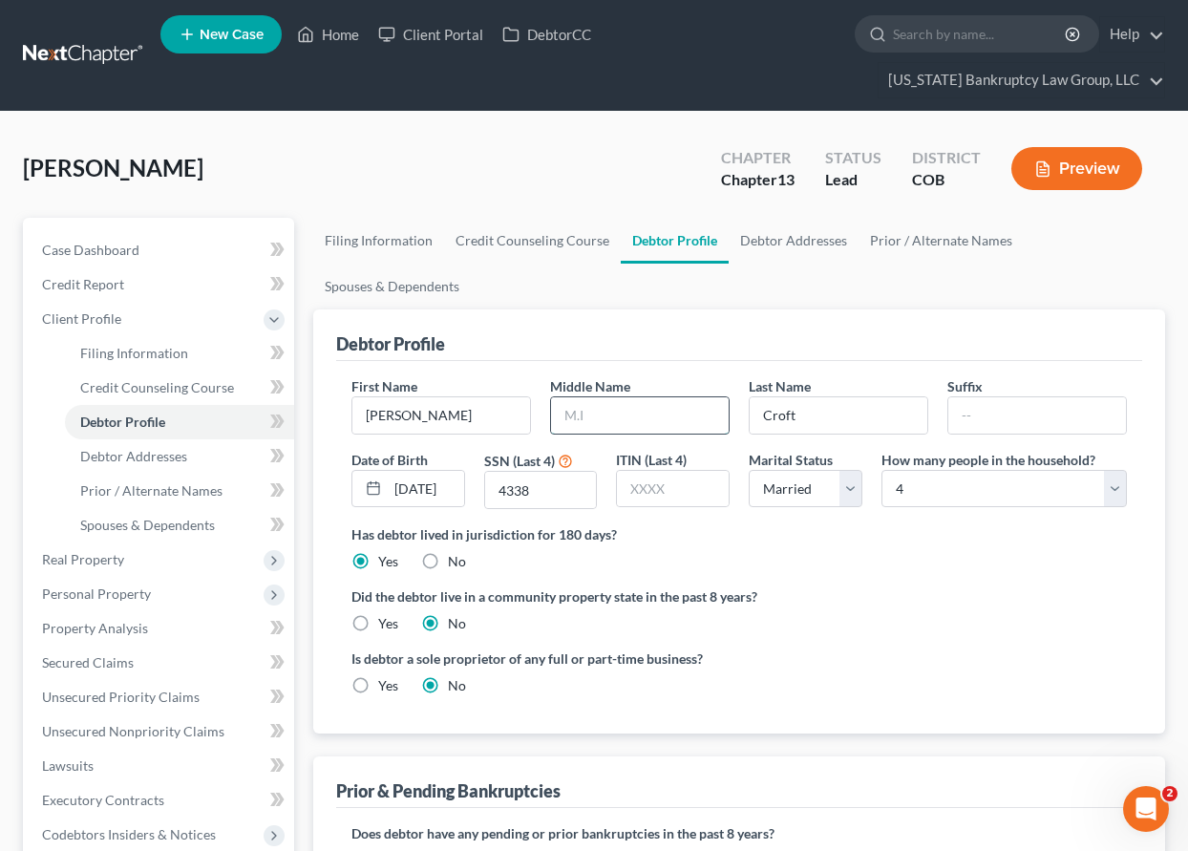
click at [624, 411] on input "text" at bounding box center [640, 415] width 178 height 36
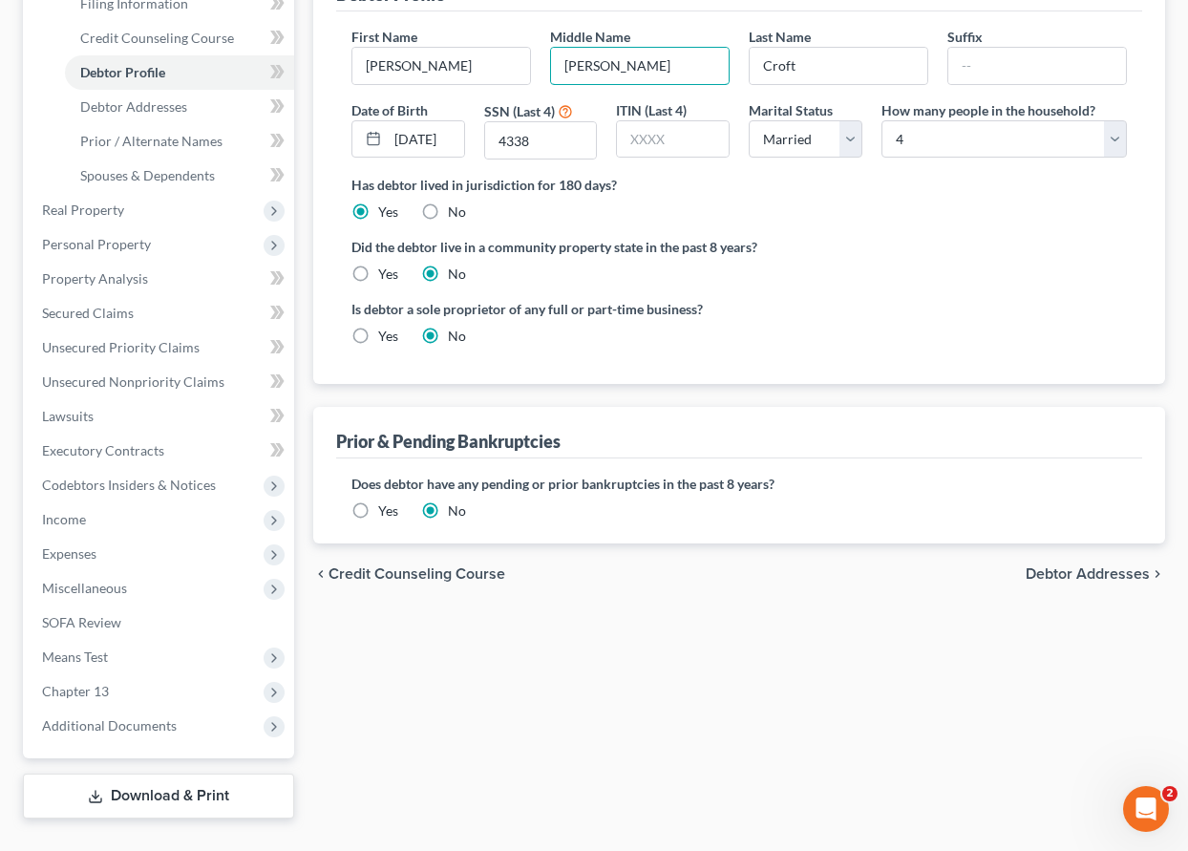
scroll to position [390, 0]
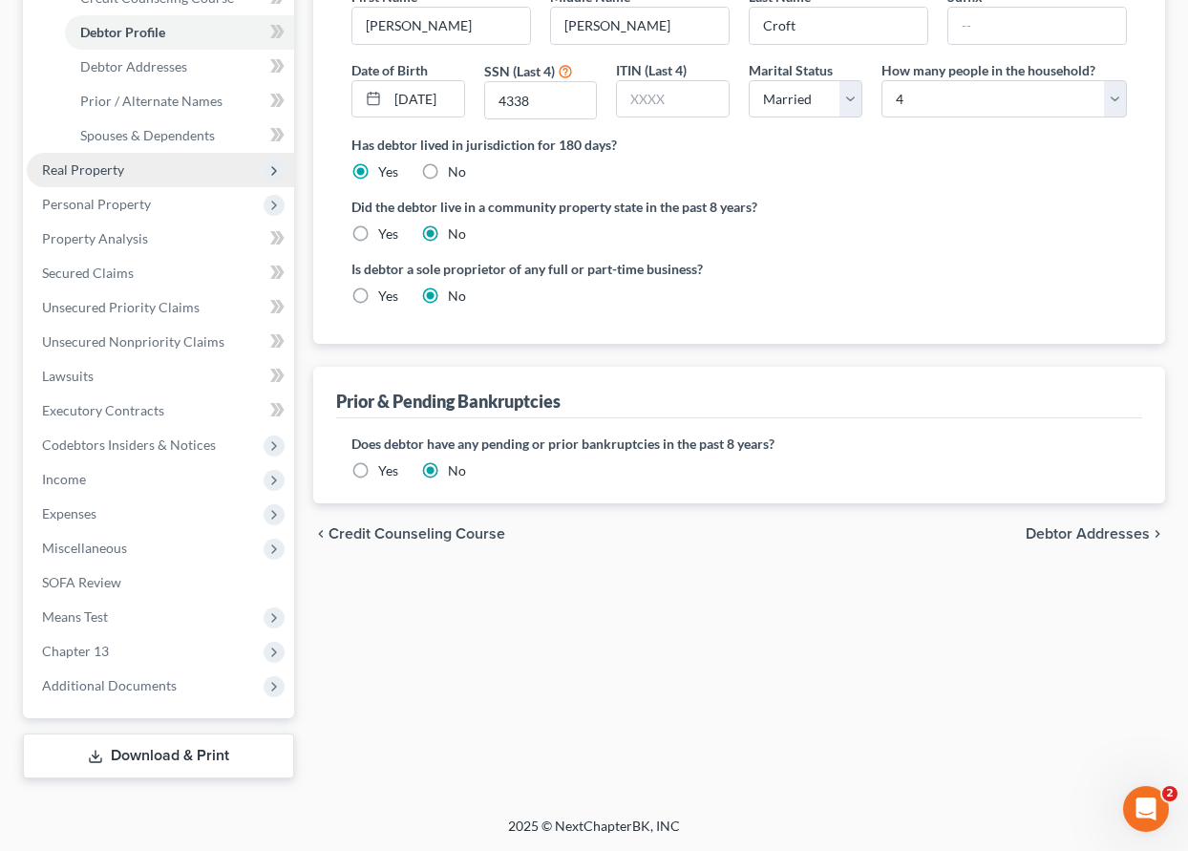
click at [95, 172] on span "Real Property" at bounding box center [83, 169] width 82 height 16
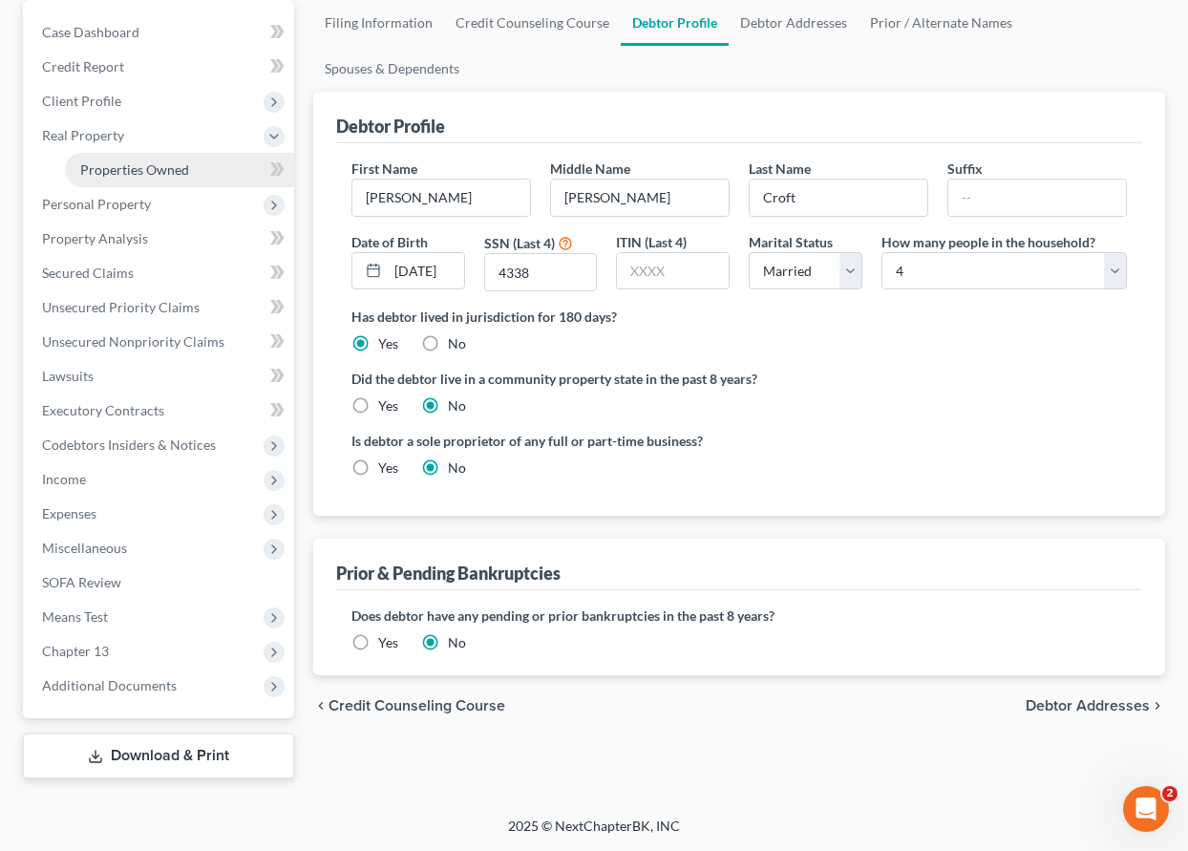
click at [96, 172] on span "Properties Owned" at bounding box center [134, 169] width 109 height 16
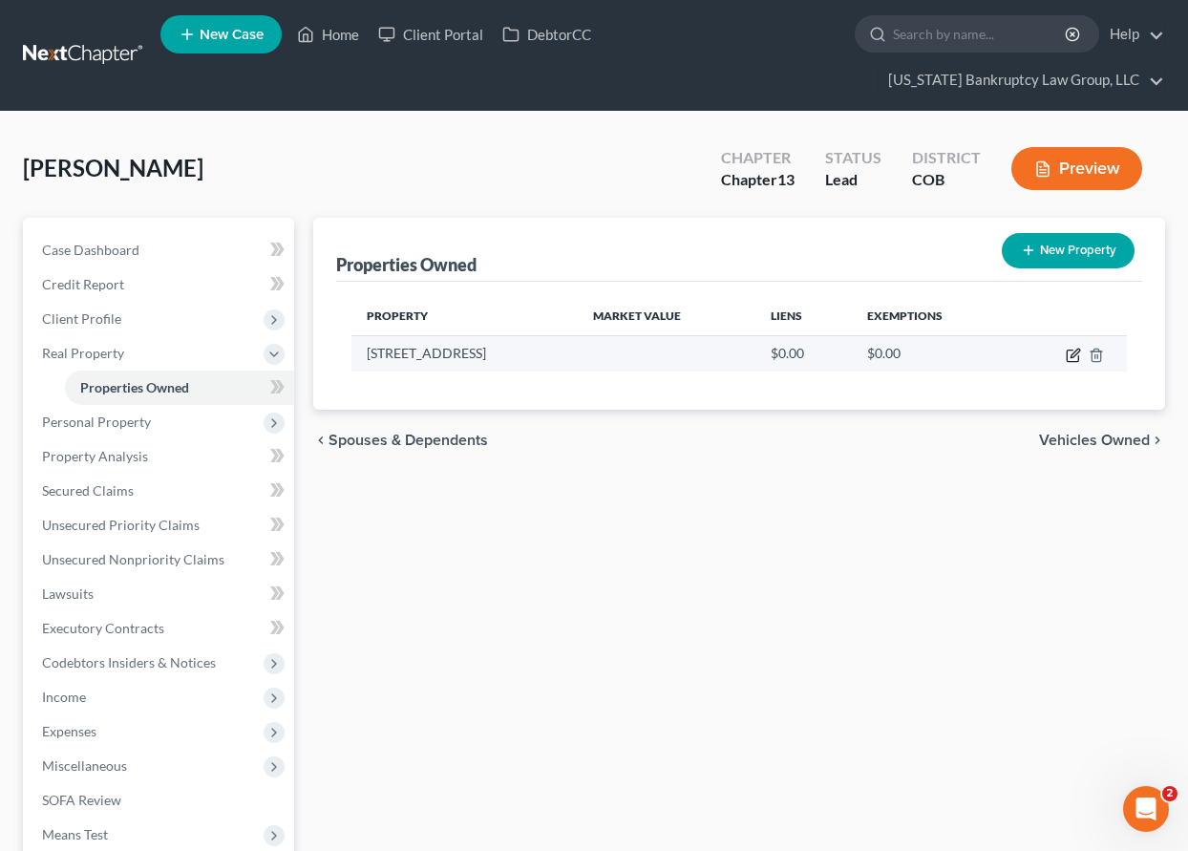
click at [1072, 351] on icon "button" at bounding box center [1073, 355] width 15 height 15
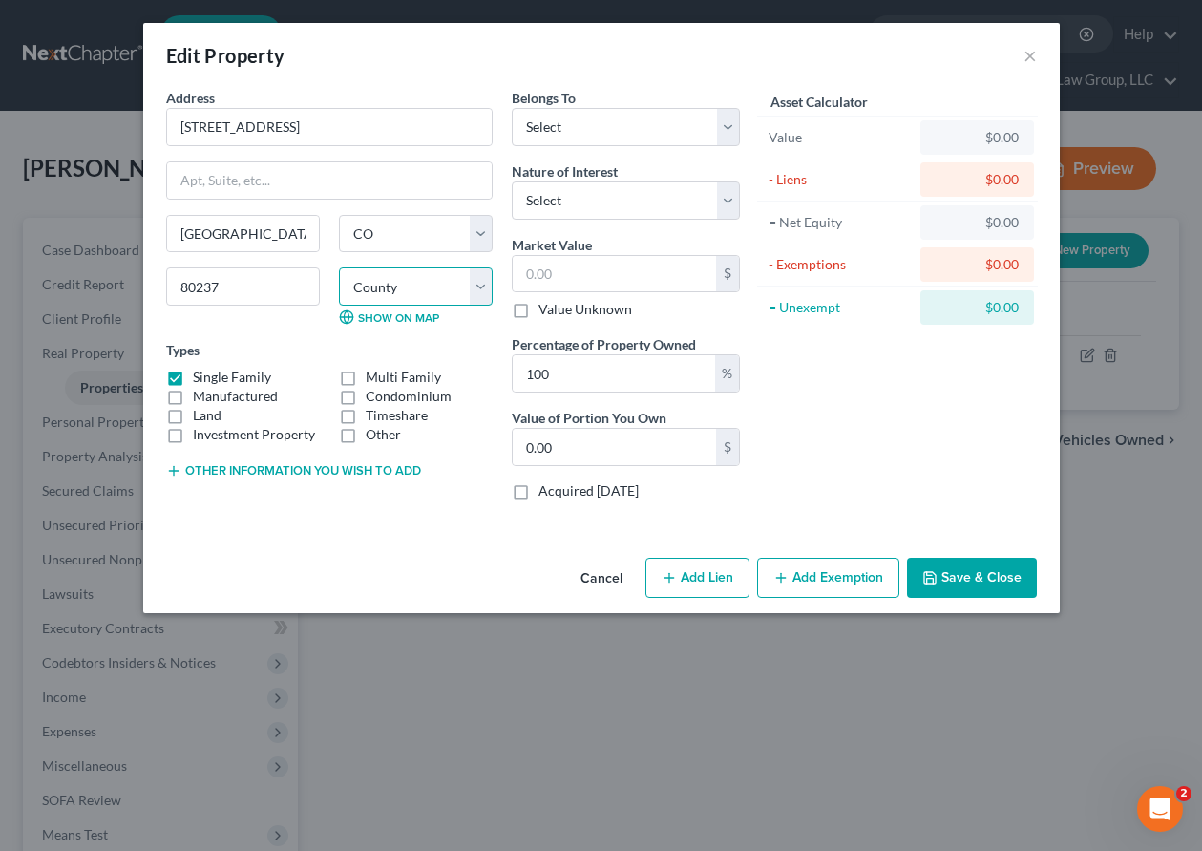
click at [416, 281] on select "County [GEOGRAPHIC_DATA] [GEOGRAPHIC_DATA] [GEOGRAPHIC_DATA] [GEOGRAPHIC_DATA] …" at bounding box center [416, 286] width 154 height 38
click at [339, 267] on select "County [GEOGRAPHIC_DATA] [GEOGRAPHIC_DATA] [GEOGRAPHIC_DATA] [GEOGRAPHIC_DATA] …" at bounding box center [416, 286] width 154 height 38
click at [661, 125] on select "Select Debtor 1 Only Debtor 2 Only Debtor 1 And Debtor 2 Only At Least One Of T…" at bounding box center [626, 127] width 228 height 38
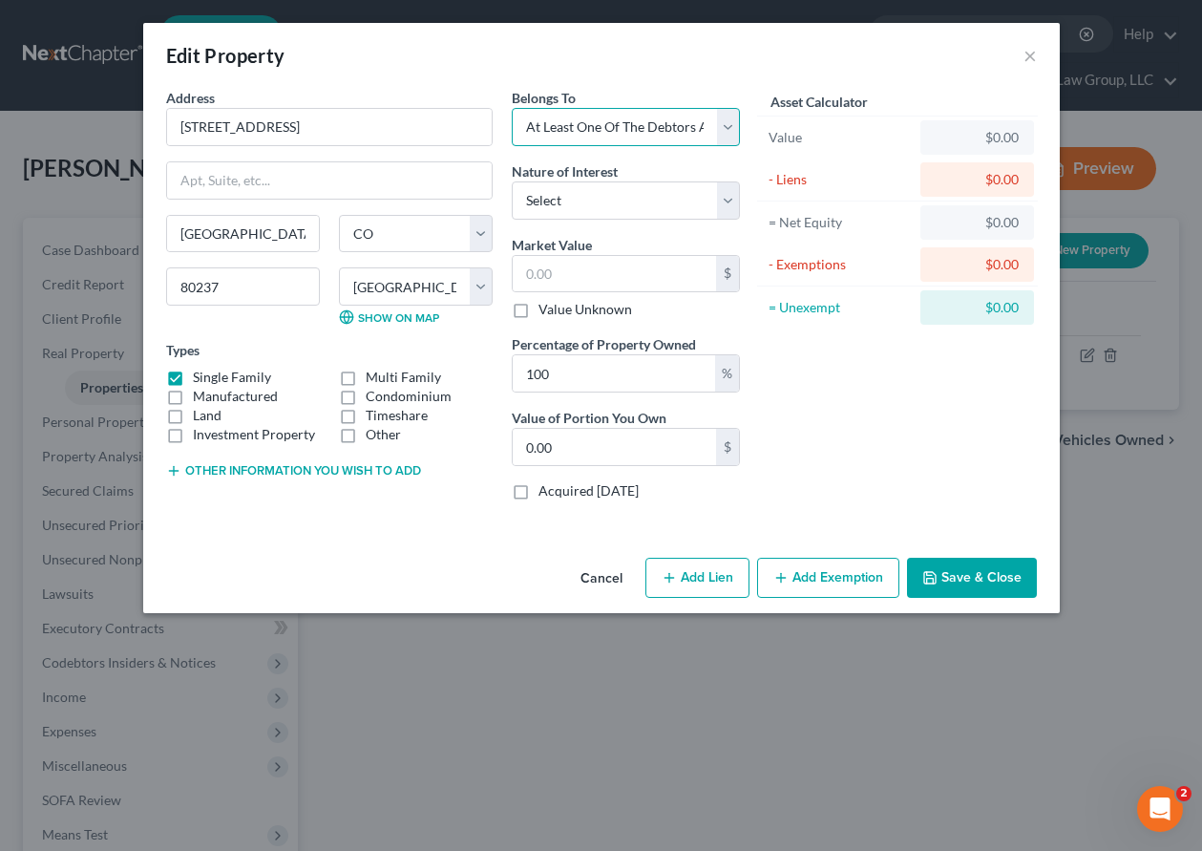
click at [512, 108] on select "Select Debtor 1 Only Debtor 2 Only Debtor 1 And Debtor 2 Only At Least One Of T…" at bounding box center [626, 127] width 228 height 38
click at [640, 204] on select "Select Fee Simple Joint Tenant Life Estate Equitable Interest Future Interest T…" at bounding box center [626, 200] width 228 height 38
click at [512, 181] on select "Select Fee Simple Joint Tenant Life Estate Equitable Interest Future Interest T…" at bounding box center [626, 200] width 228 height 38
click at [628, 271] on input "text" at bounding box center [614, 274] width 203 height 36
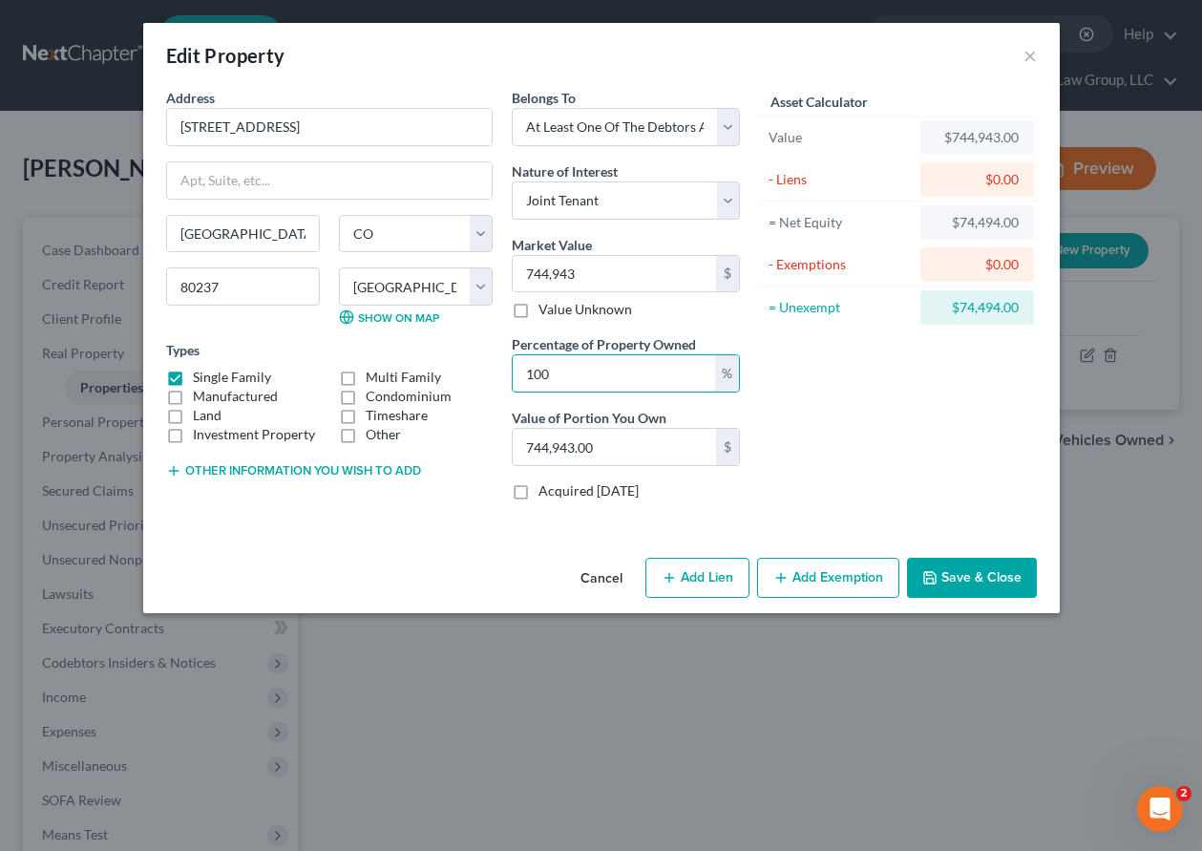
drag, startPoint x: 607, startPoint y: 381, endPoint x: 505, endPoint y: 384, distance: 102.2
click at [505, 383] on div "Belongs To * Select Debtor 1 Only Debtor 2 Only Debtor 1 And Debtor 2 Only At L…" at bounding box center [625, 302] width 247 height 428
click at [845, 578] on button "Add Exemption" at bounding box center [828, 578] width 142 height 40
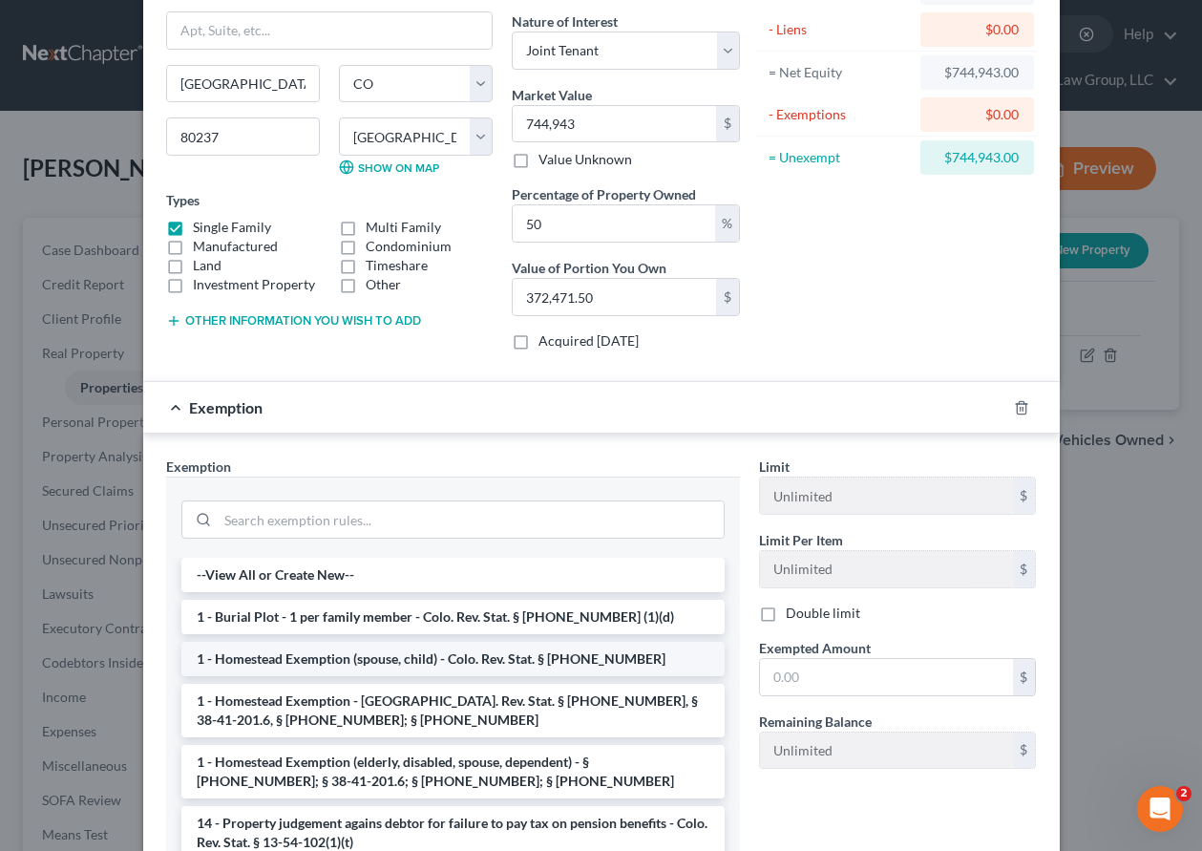
scroll to position [286, 0]
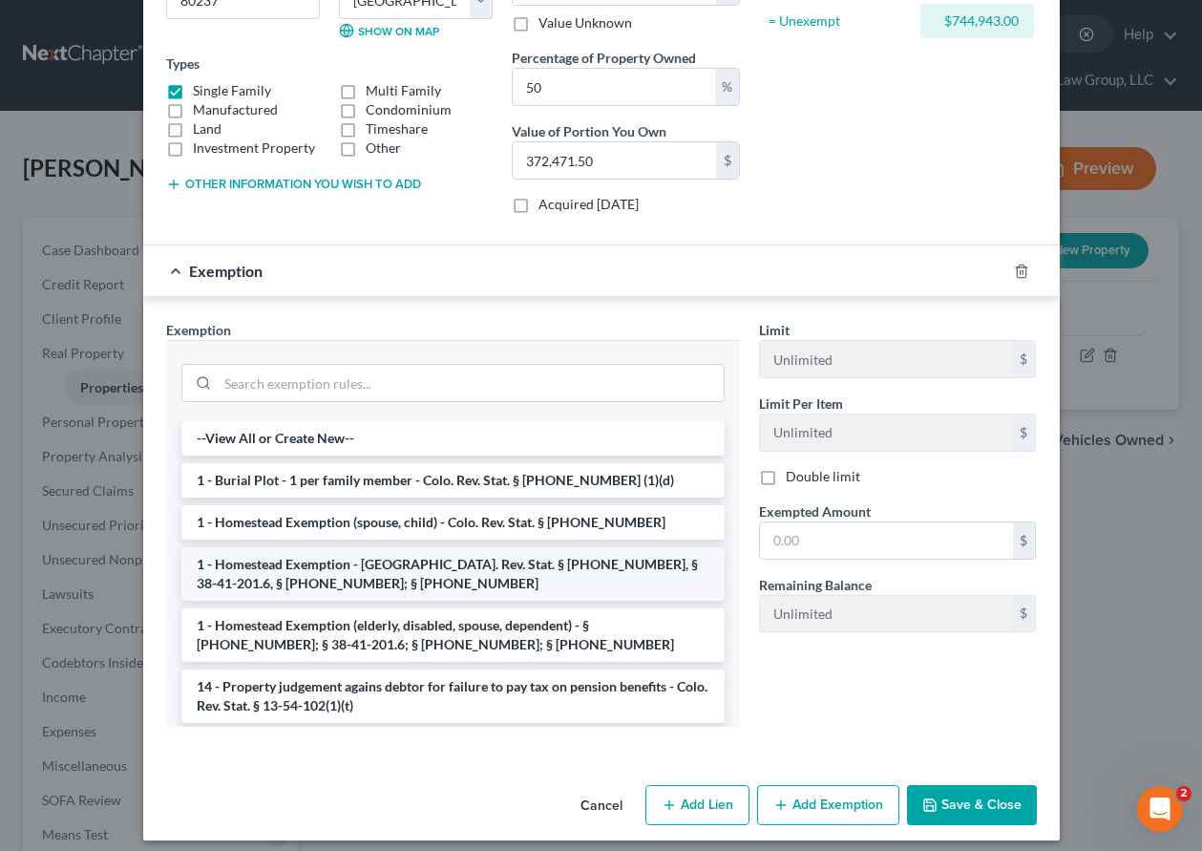
click at [358, 575] on li "1 - Homestead Exemption - [GEOGRAPHIC_DATA]. Rev. Stat. § [PHONE_NUMBER], § 38-…" at bounding box center [452, 573] width 543 height 53
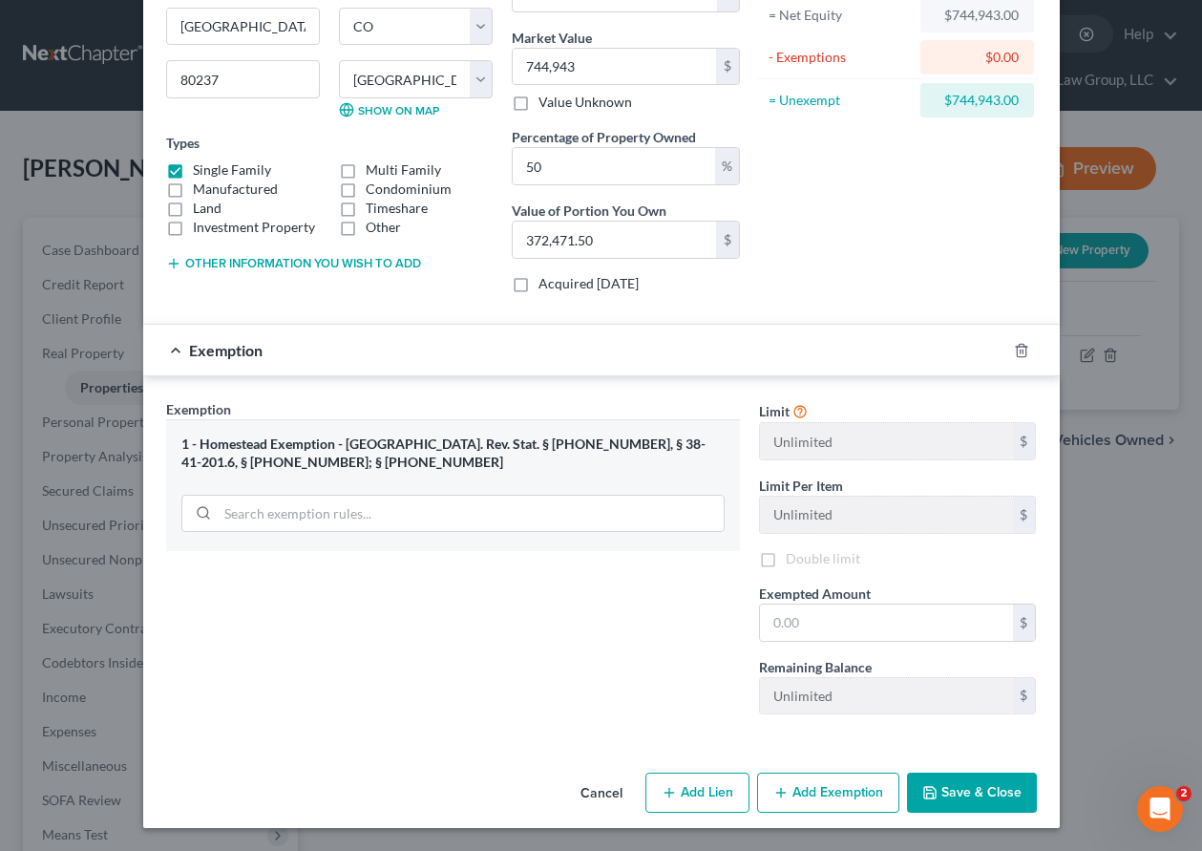
scroll to position [207, 0]
click at [872, 636] on input "text" at bounding box center [886, 622] width 253 height 36
click at [539, 289] on label "Acquired [DATE]" at bounding box center [589, 283] width 100 height 19
click at [546, 286] on input "Acquired [DATE]" at bounding box center [552, 280] width 12 height 12
click at [1004, 790] on button "Save & Close" at bounding box center [972, 793] width 130 height 40
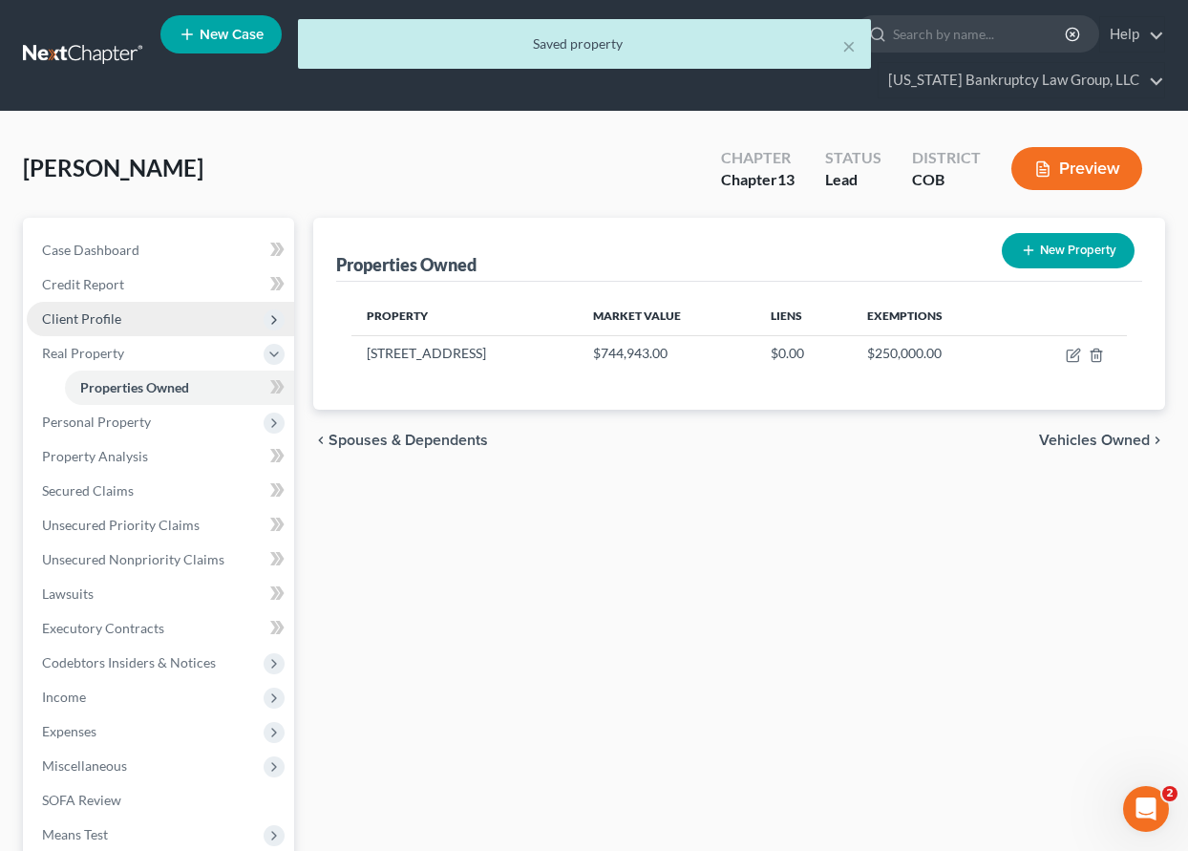
click at [86, 322] on span "Client Profile" at bounding box center [81, 318] width 79 height 16
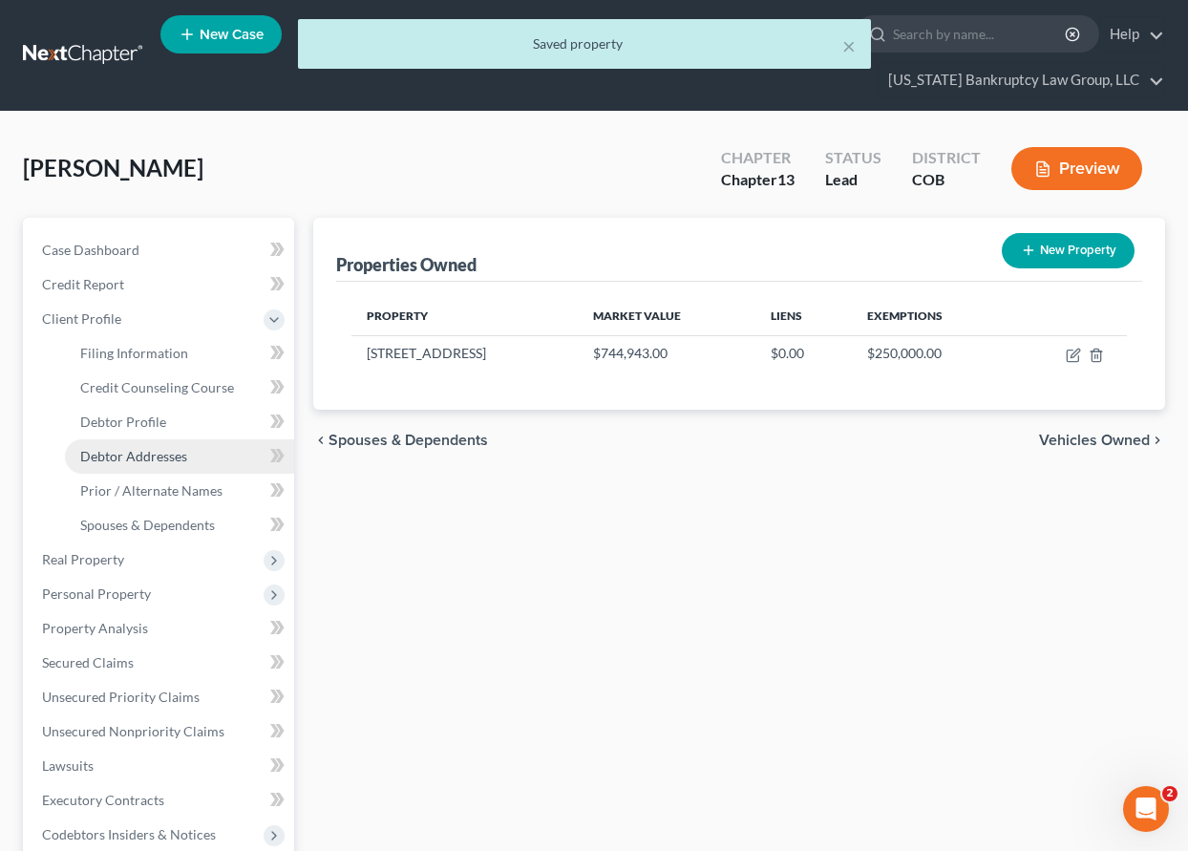
click at [130, 451] on span "Debtor Addresses" at bounding box center [133, 456] width 107 height 16
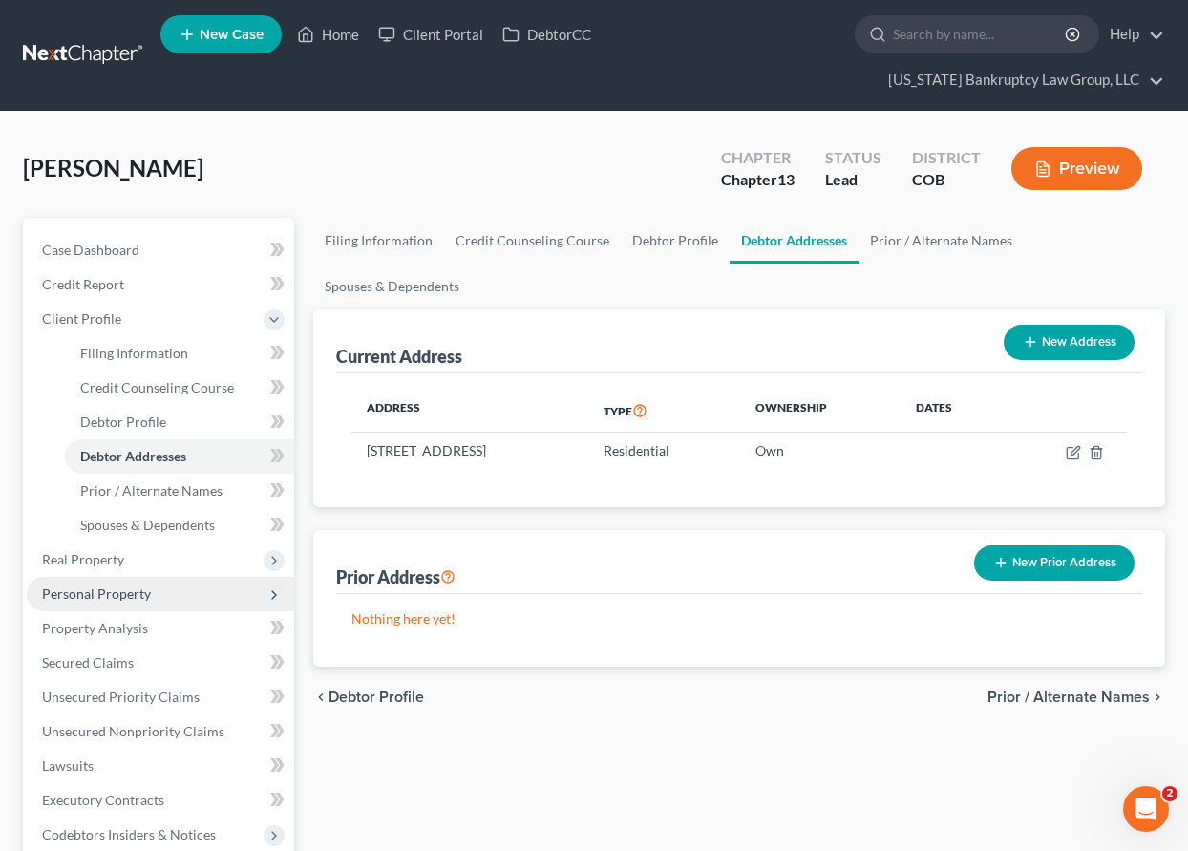
click at [118, 597] on span "Personal Property" at bounding box center [96, 593] width 109 height 16
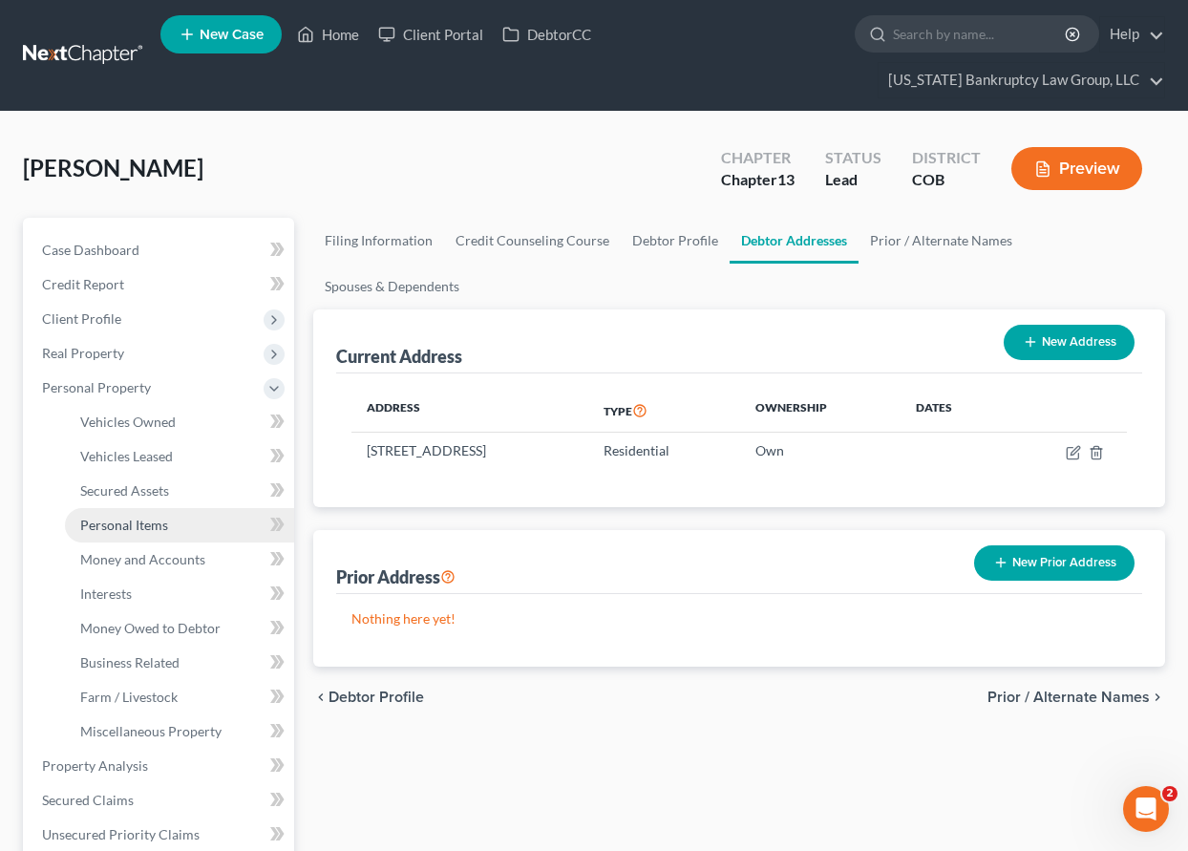
click at [147, 528] on span "Personal Items" at bounding box center [124, 525] width 88 height 16
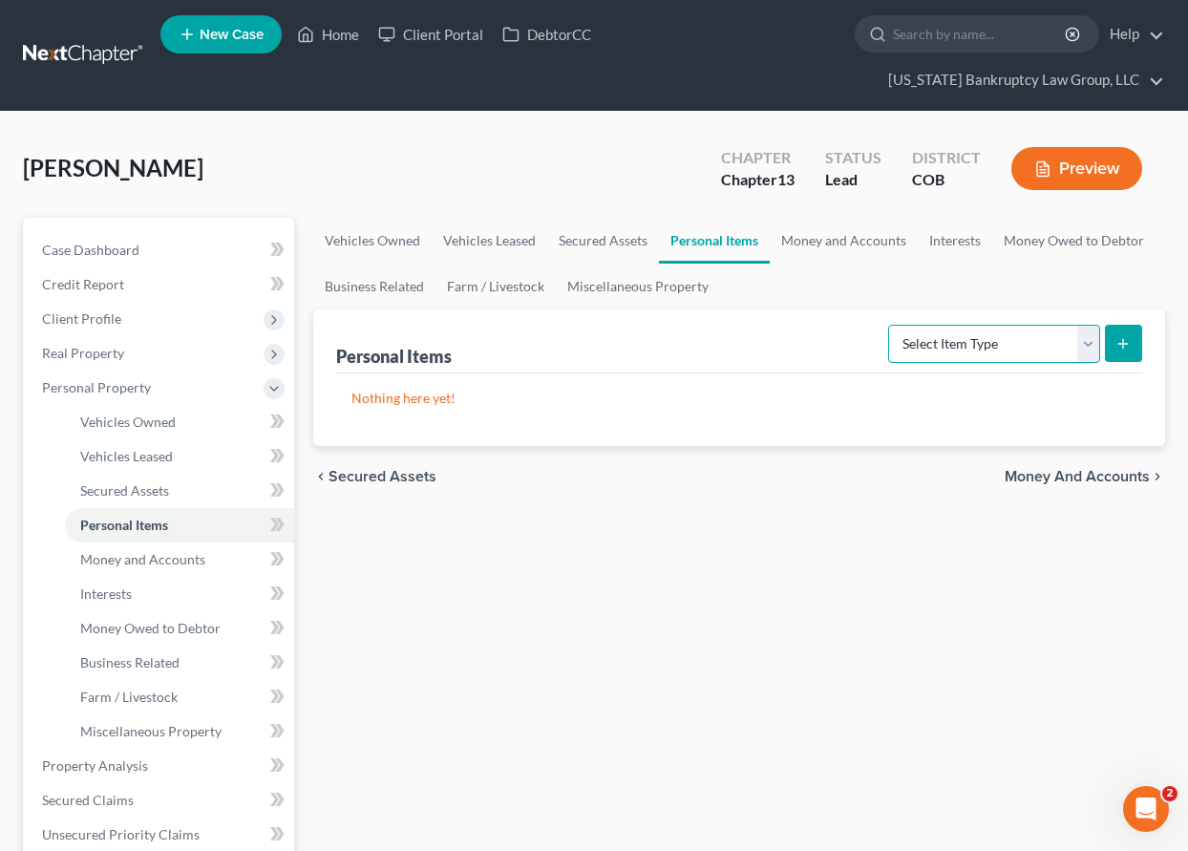
click at [996, 348] on select "Select Item Type Clothing Collectibles Of Value Electronics Firearms Household …" at bounding box center [994, 344] width 212 height 38
click at [890, 325] on select "Select Item Type Clothing Collectibles Of Value Electronics Firearms Household …" at bounding box center [994, 344] width 212 height 38
click at [1138, 325] on form "Select Item Type Clothing Collectibles Of Value Electronics Firearms Household …" at bounding box center [1015, 344] width 254 height 39
click at [1123, 348] on line "submit" at bounding box center [1123, 343] width 0 height 9
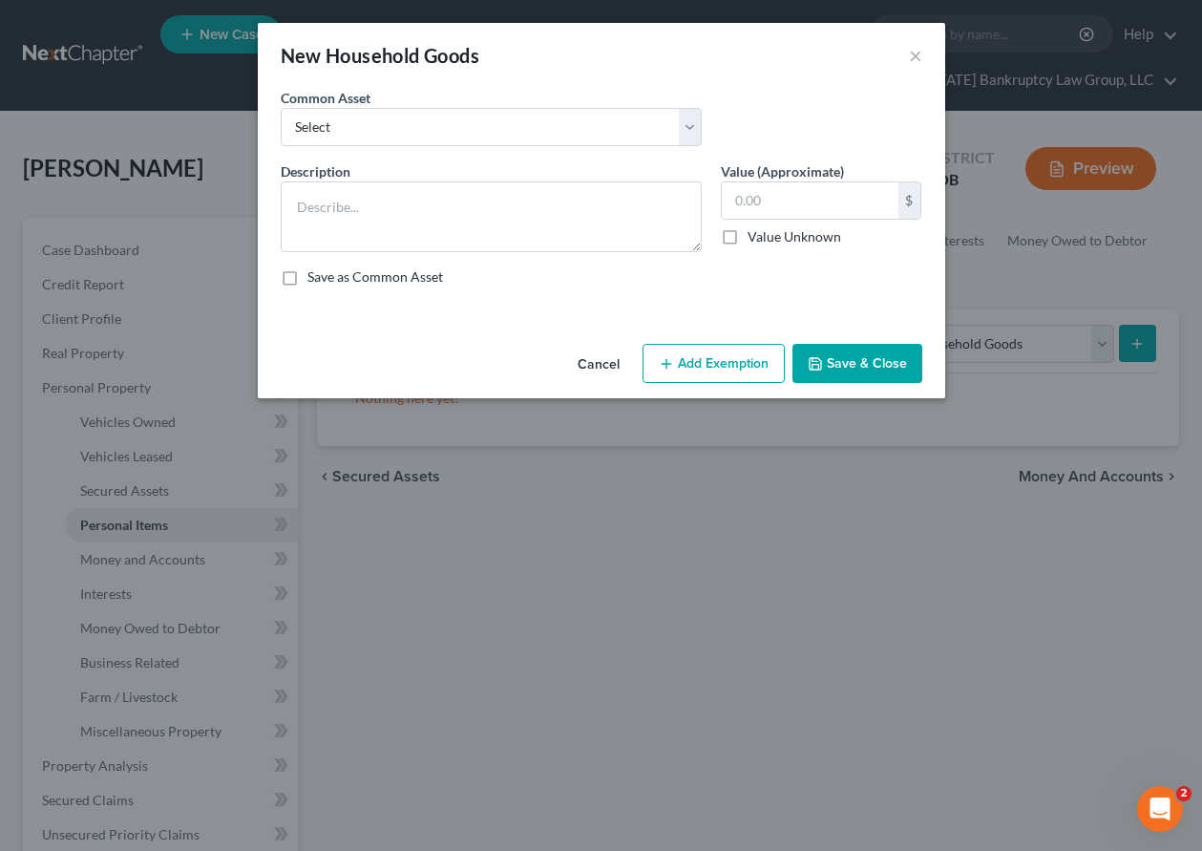
click at [381, 103] on div "Common Asset Select Household Goods Including:" at bounding box center [491, 117] width 440 height 58
click at [394, 129] on select "Select Household Goods Including:" at bounding box center [491, 127] width 421 height 38
click at [281, 108] on select "Select Household Goods Including:" at bounding box center [491, 127] width 421 height 38
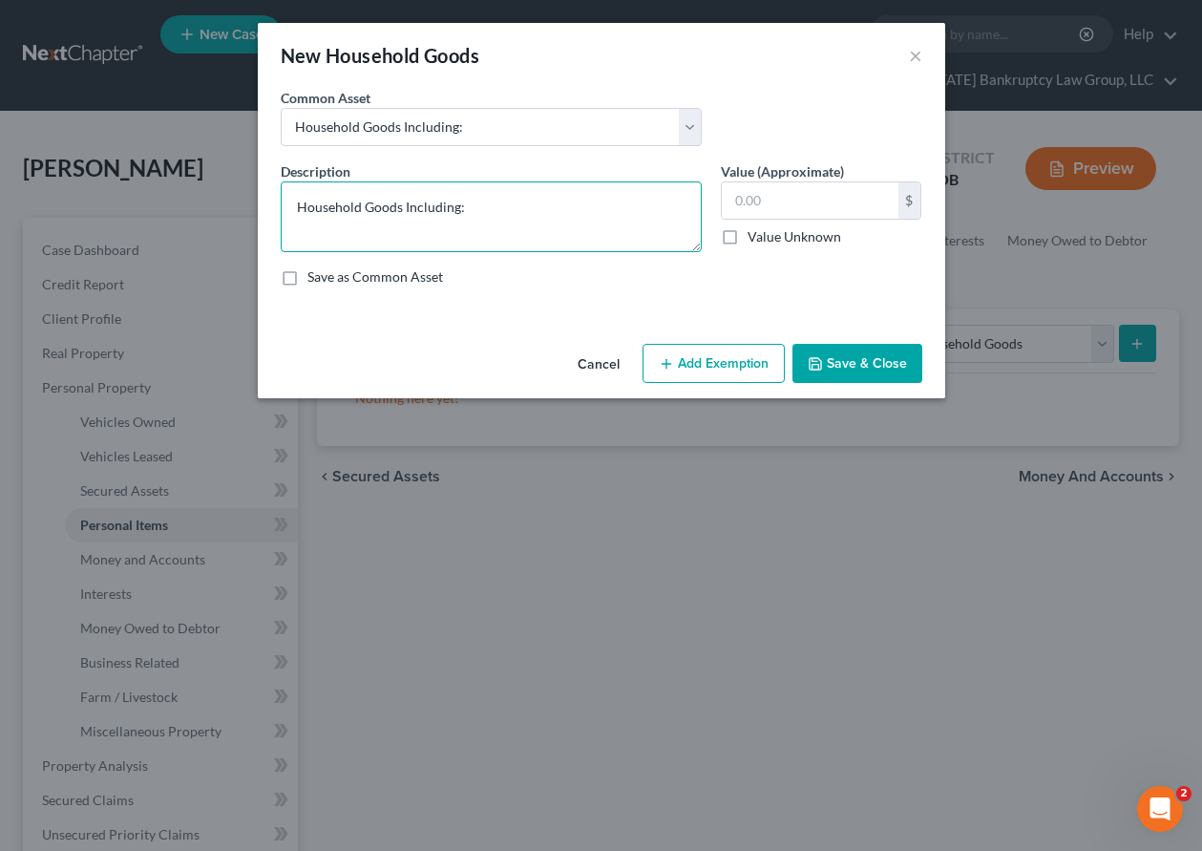
click at [490, 202] on textarea "Household Goods Including:" at bounding box center [491, 216] width 421 height 71
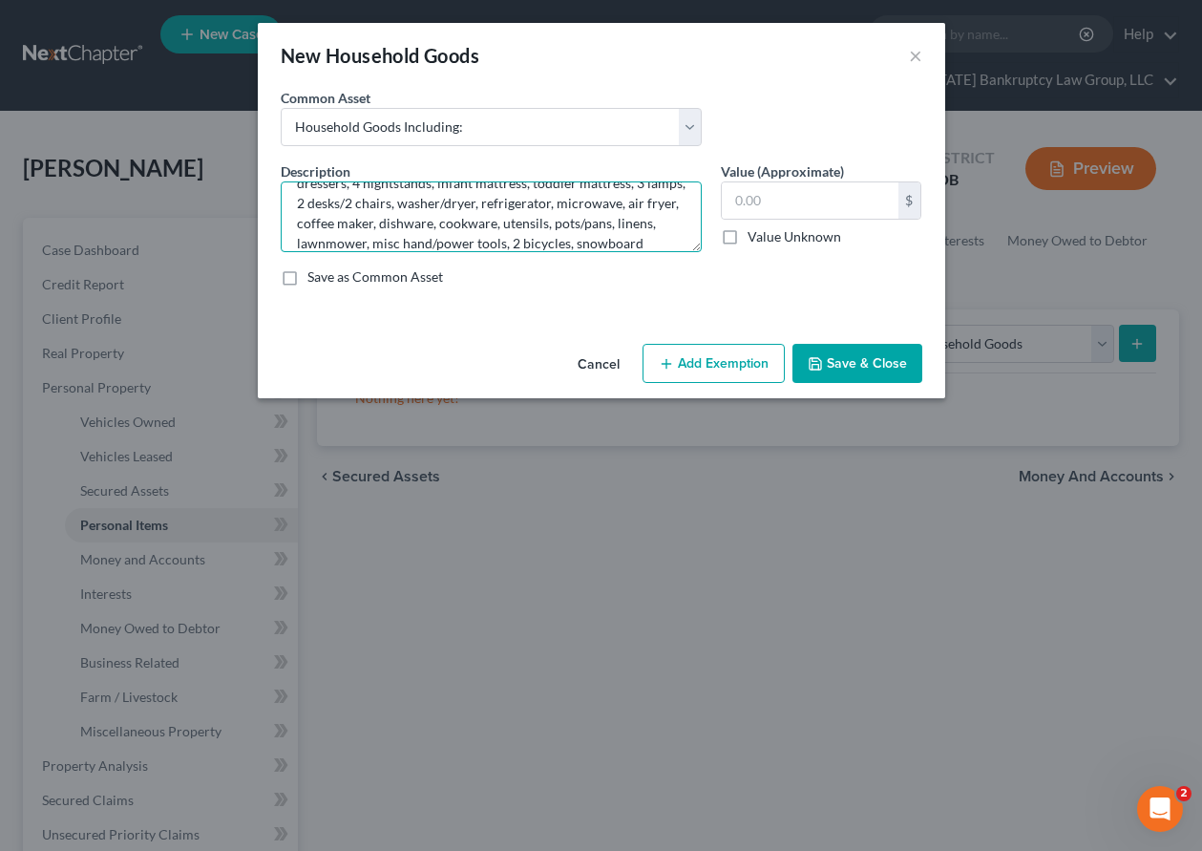
scroll to position [84, 0]
click at [632, 240] on textarea "Household Goods Including: 2 sofas, 3 chairs, 2 tables, entertainment center, b…" at bounding box center [491, 216] width 421 height 71
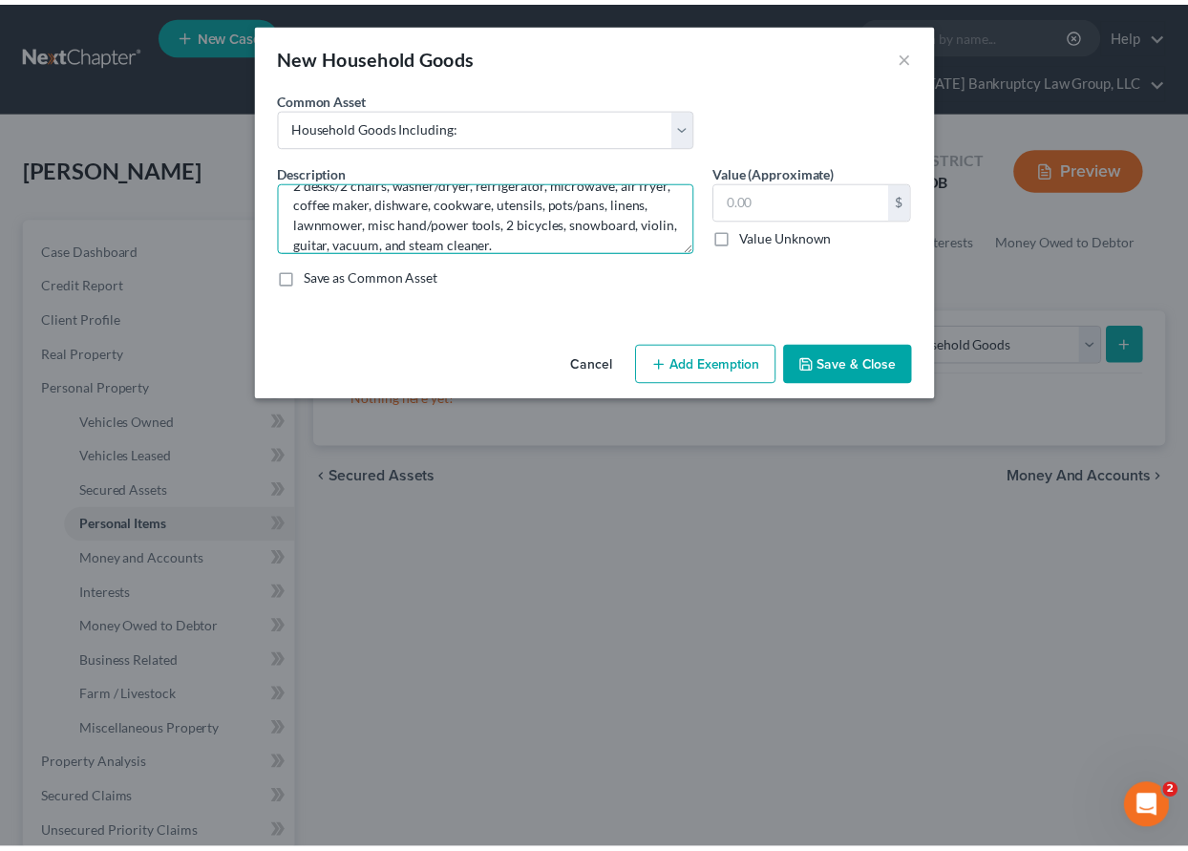
scroll to position [104, 0]
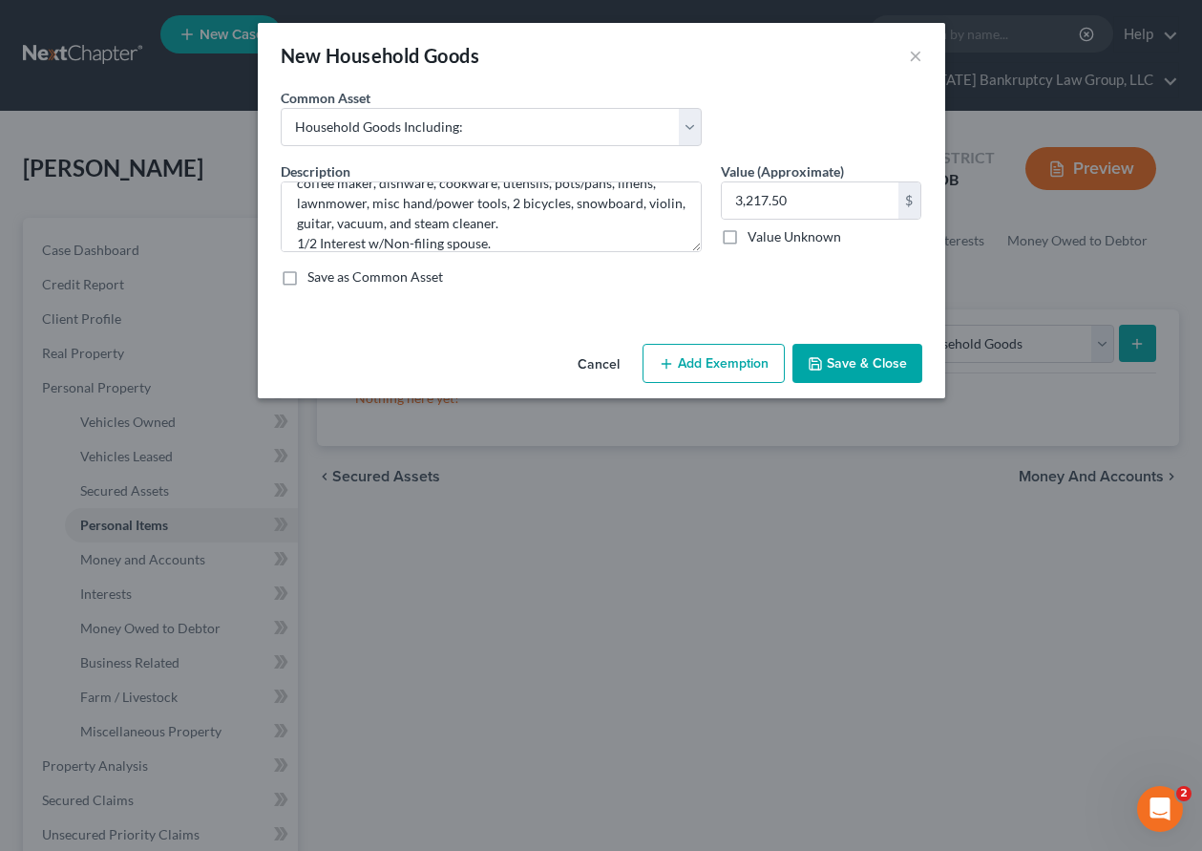
click at [734, 356] on button "Add Exemption" at bounding box center [714, 364] width 142 height 40
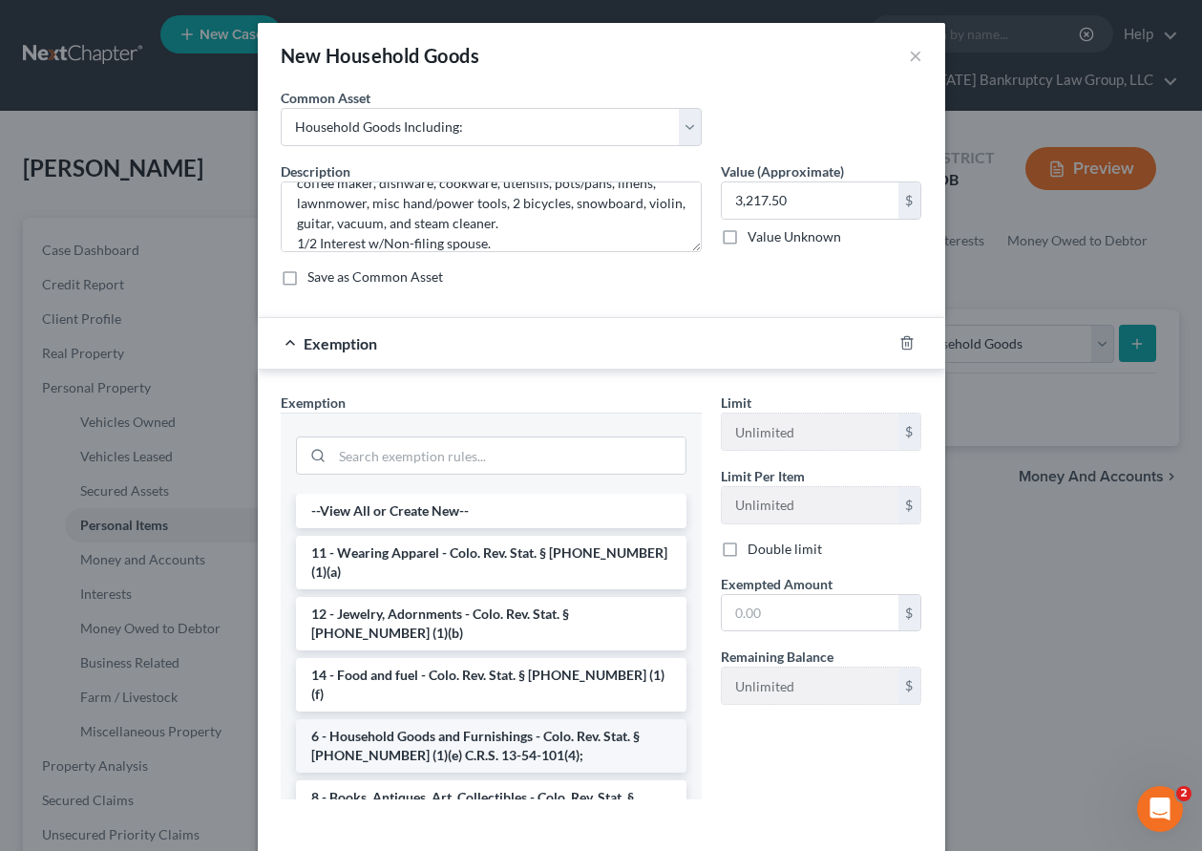
click at [526, 719] on li "6 - Household Goods and Furnishings - Colo. Rev. Stat. § [PHONE_NUMBER] (1)(e) …" at bounding box center [491, 745] width 391 height 53
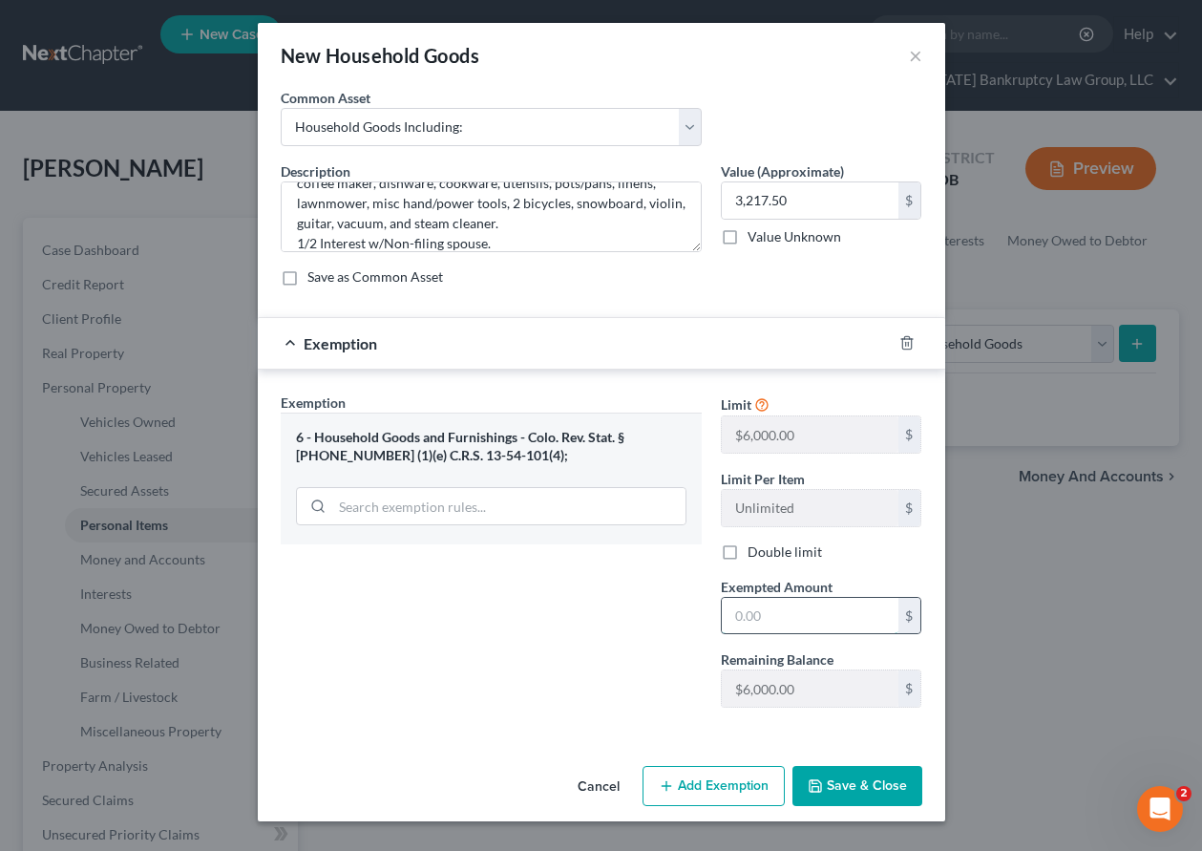
click at [804, 607] on input "text" at bounding box center [810, 616] width 177 height 36
click at [869, 789] on button "Save & Close" at bounding box center [858, 786] width 130 height 40
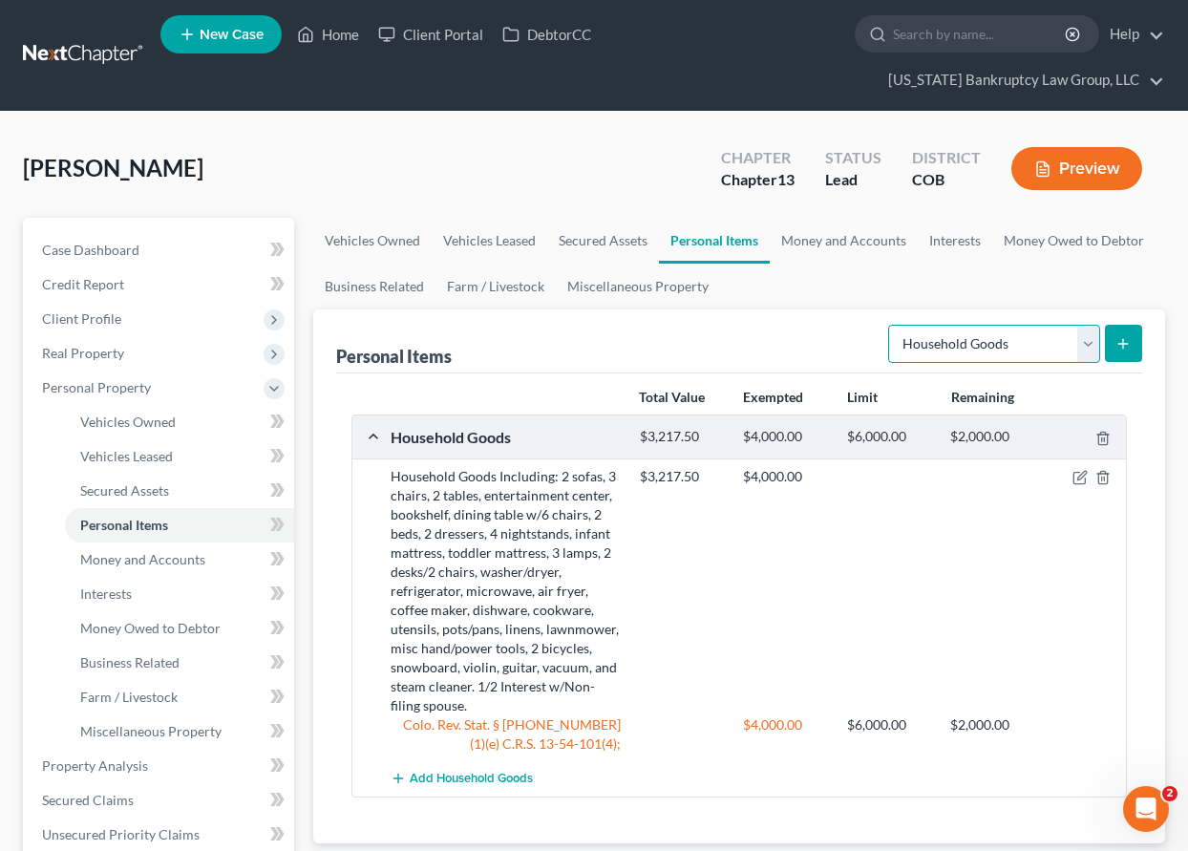
click at [964, 333] on select "Select Item Type Clothing Collectibles Of Value Electronics Firearms Household …" at bounding box center [994, 344] width 212 height 38
click at [890, 325] on select "Select Item Type Clothing Collectibles Of Value Electronics Firearms Household …" at bounding box center [994, 344] width 212 height 38
click at [1129, 350] on button "submit" at bounding box center [1123, 343] width 37 height 37
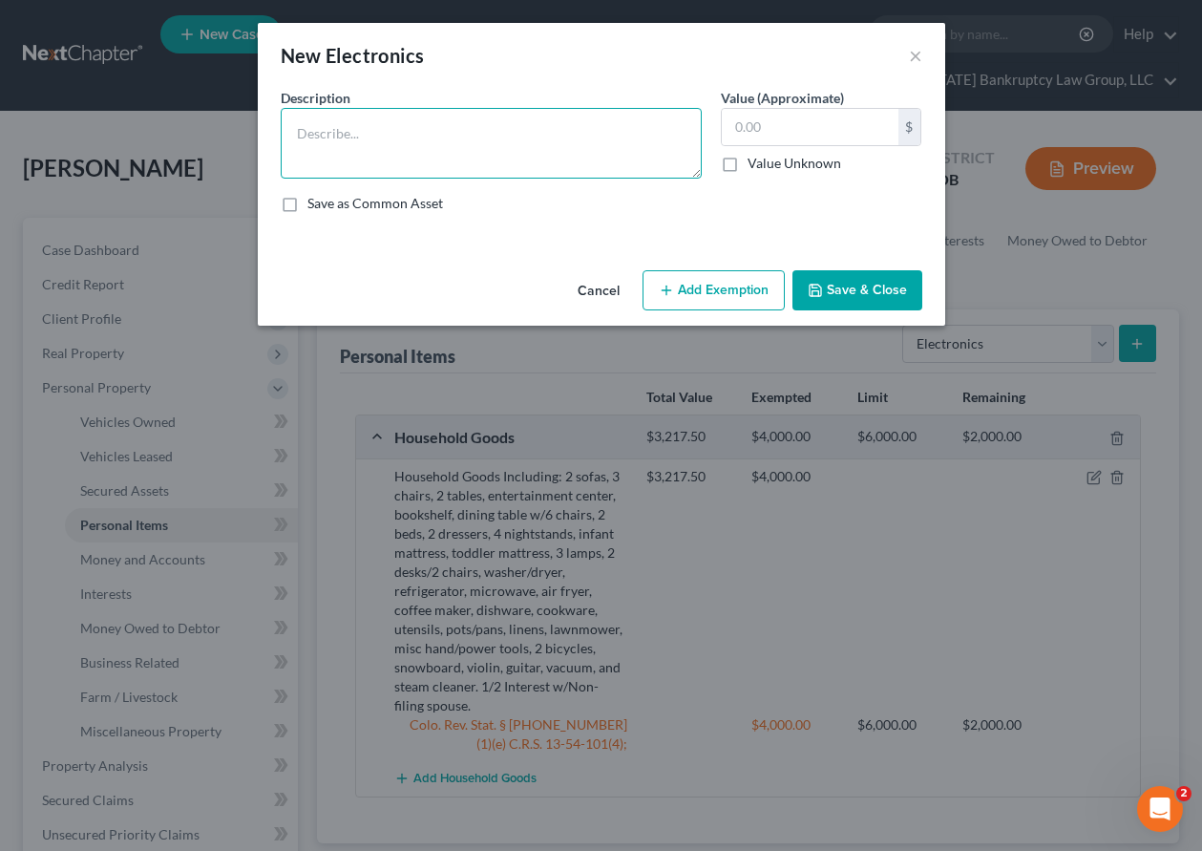
click at [556, 138] on textarea at bounding box center [491, 143] width 421 height 71
click at [396, 136] on textarea "3 TVs, 2 cellular telephones, and 2 computers." at bounding box center [491, 143] width 421 height 71
click at [404, 159] on textarea "3 TVs, 2 cellular telephones, and 2 computers." at bounding box center [491, 143] width 421 height 71
click at [576, 128] on textarea "3 TVs, 2 cellular telephones, and 2 computers." at bounding box center [491, 143] width 421 height 71
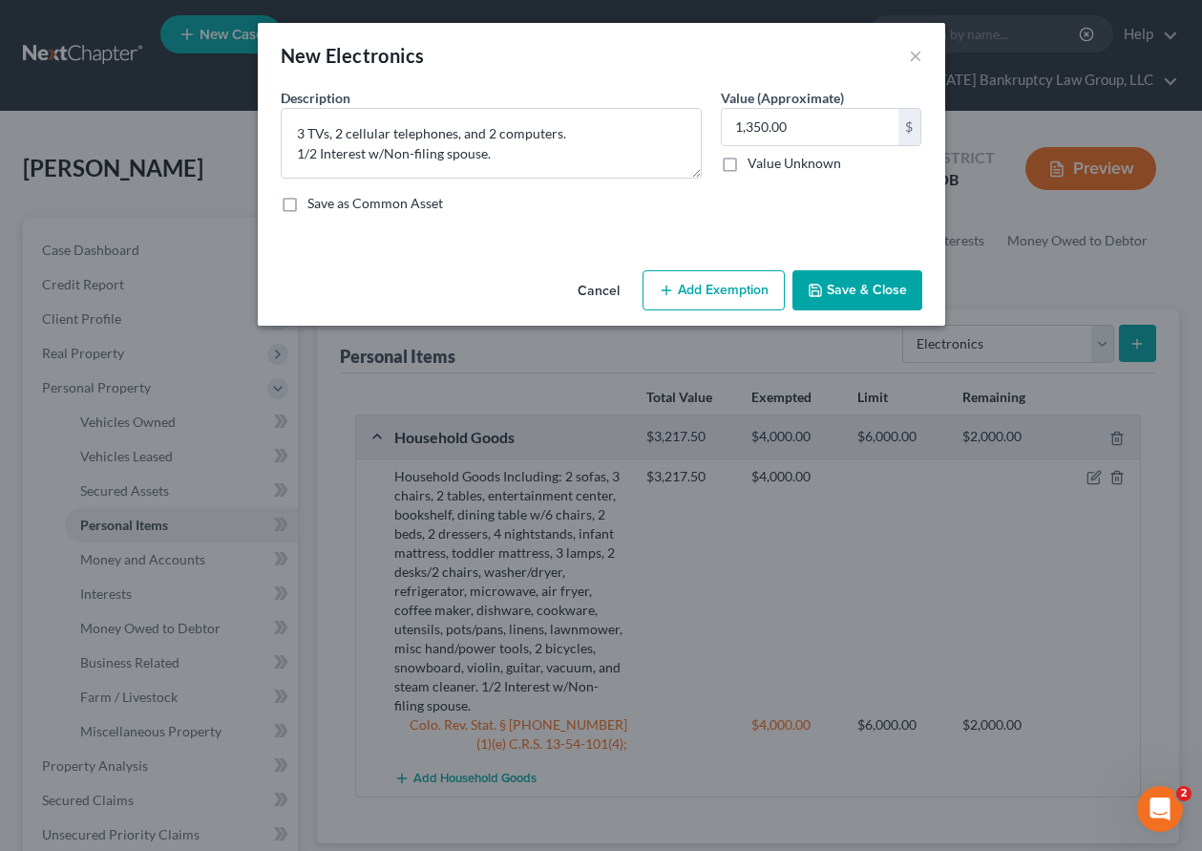
click at [724, 281] on button "Add Exemption" at bounding box center [714, 290] width 142 height 40
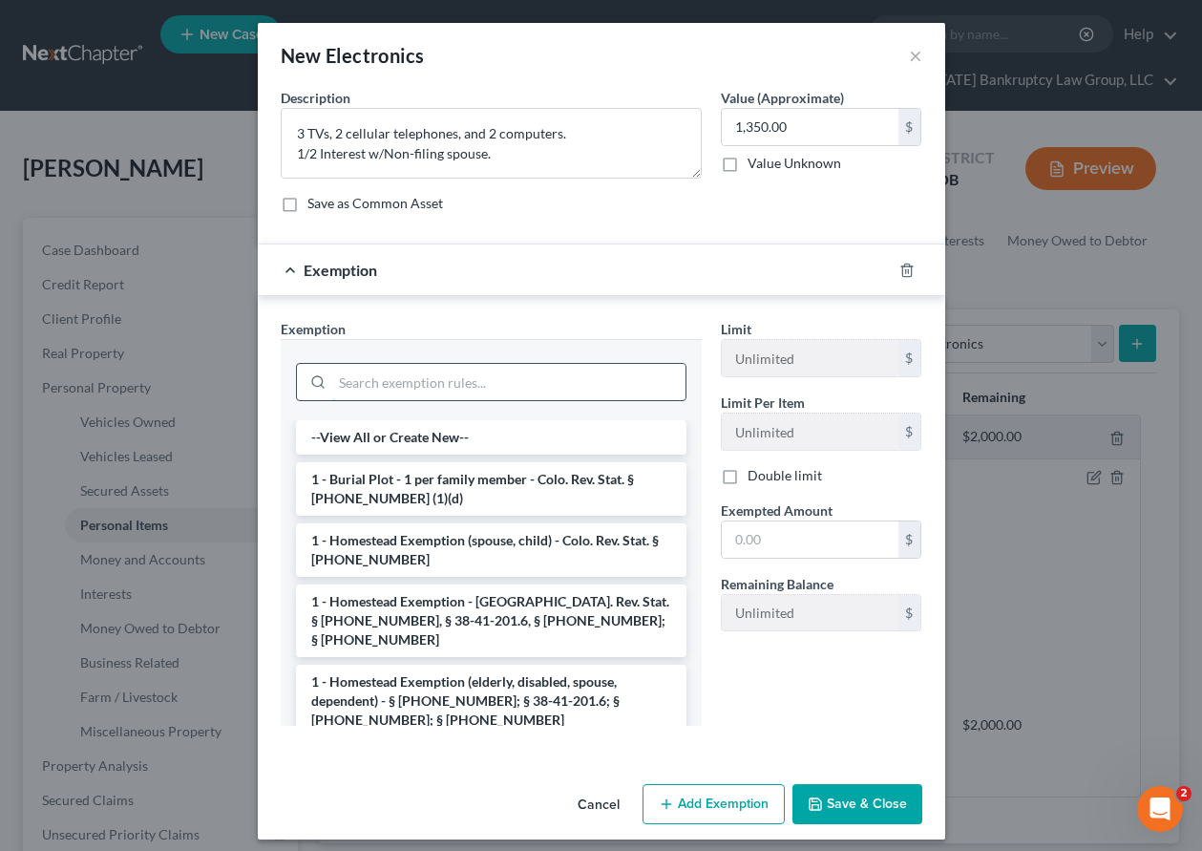
click at [553, 366] on input "search" at bounding box center [508, 382] width 353 height 36
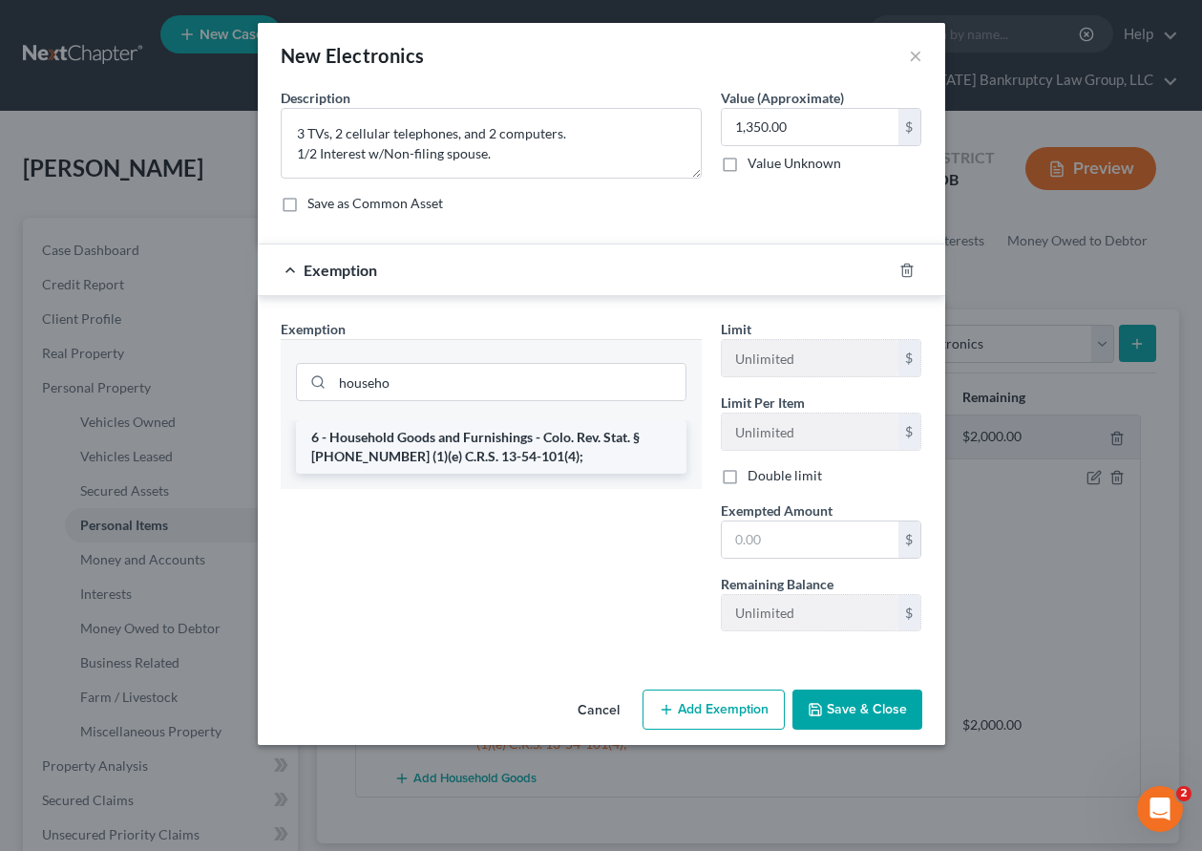
click at [524, 438] on li "6 - Household Goods and Furnishings - Colo. Rev. Stat. § [PHONE_NUMBER] (1)(e) …" at bounding box center [491, 446] width 391 height 53
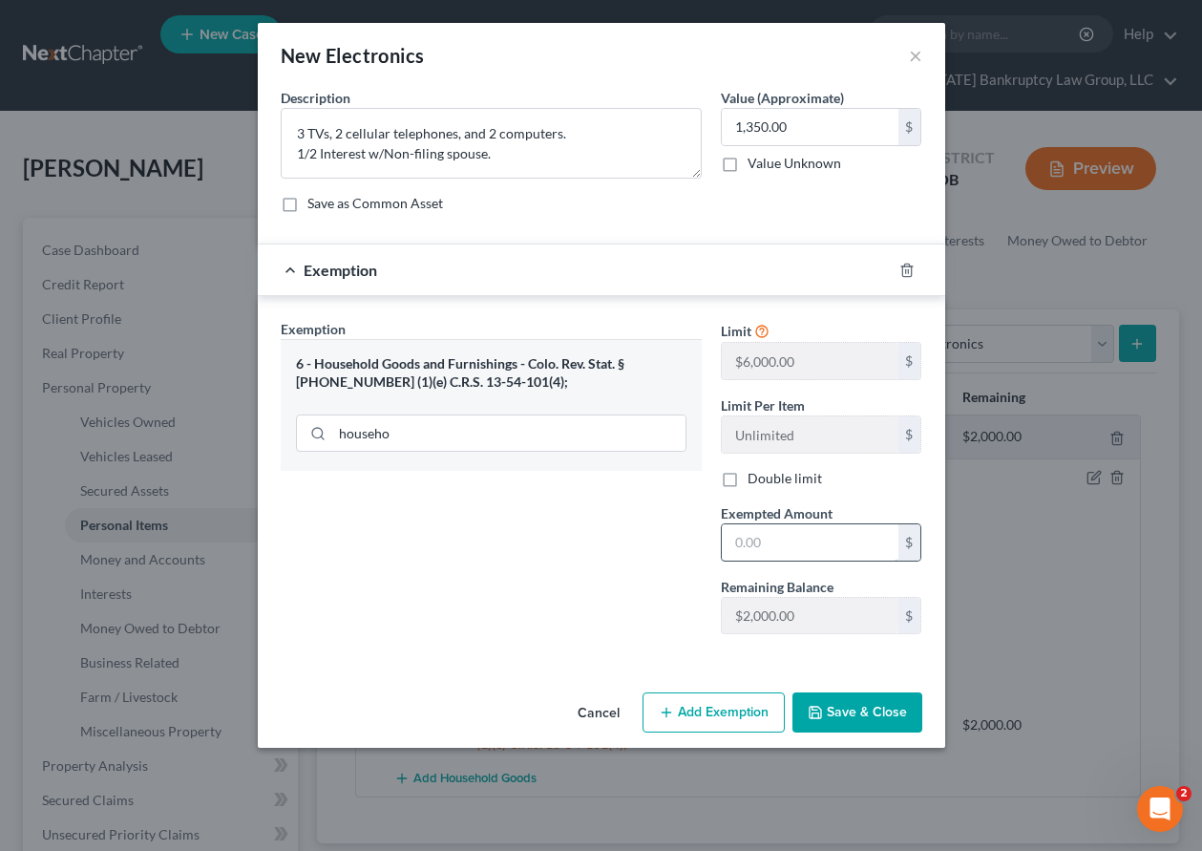
click at [809, 541] on input "text" at bounding box center [810, 542] width 177 height 36
click at [879, 715] on button "Save & Close" at bounding box center [858, 712] width 130 height 40
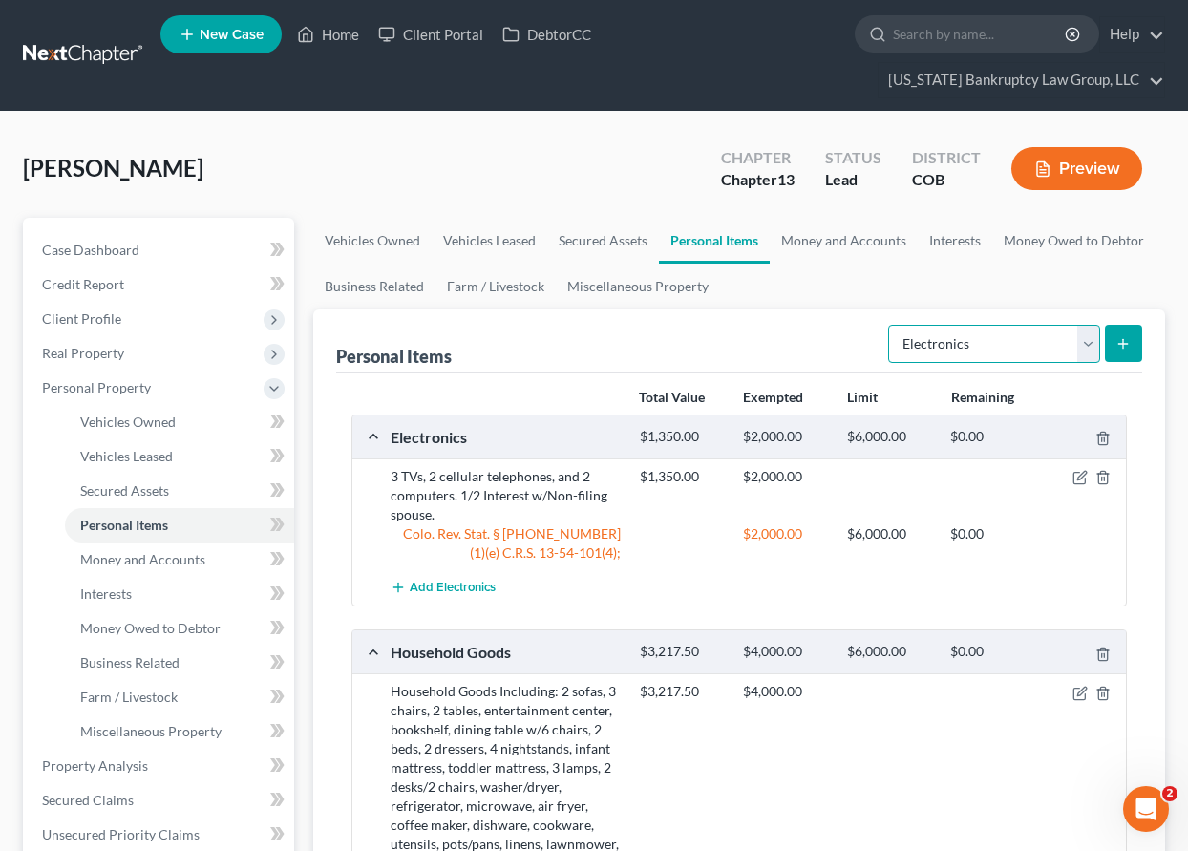
click at [1006, 344] on select "Select Item Type Clothing Collectibles Of Value Electronics Firearms Household …" at bounding box center [994, 344] width 212 height 38
click at [890, 325] on select "Select Item Type Clothing Collectibles Of Value Electronics Firearms Household …" at bounding box center [994, 344] width 212 height 38
click at [1122, 342] on icon "submit" at bounding box center [1122, 343] width 15 height 15
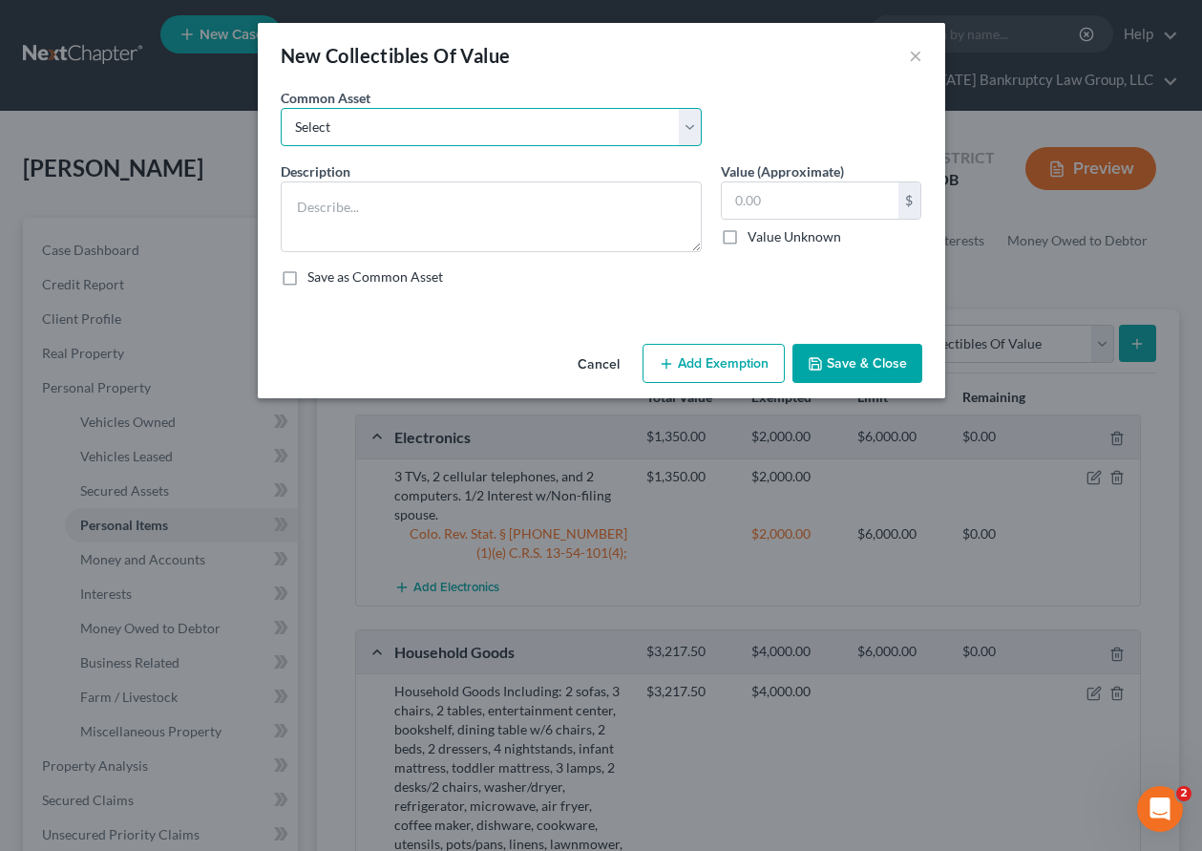
drag, startPoint x: 382, startPoint y: 119, endPoint x: 384, endPoint y: 138, distance: 18.2
click at [382, 119] on select "Select Books" at bounding box center [491, 127] width 421 height 38
click at [281, 108] on select "Select Books" at bounding box center [491, 127] width 421 height 38
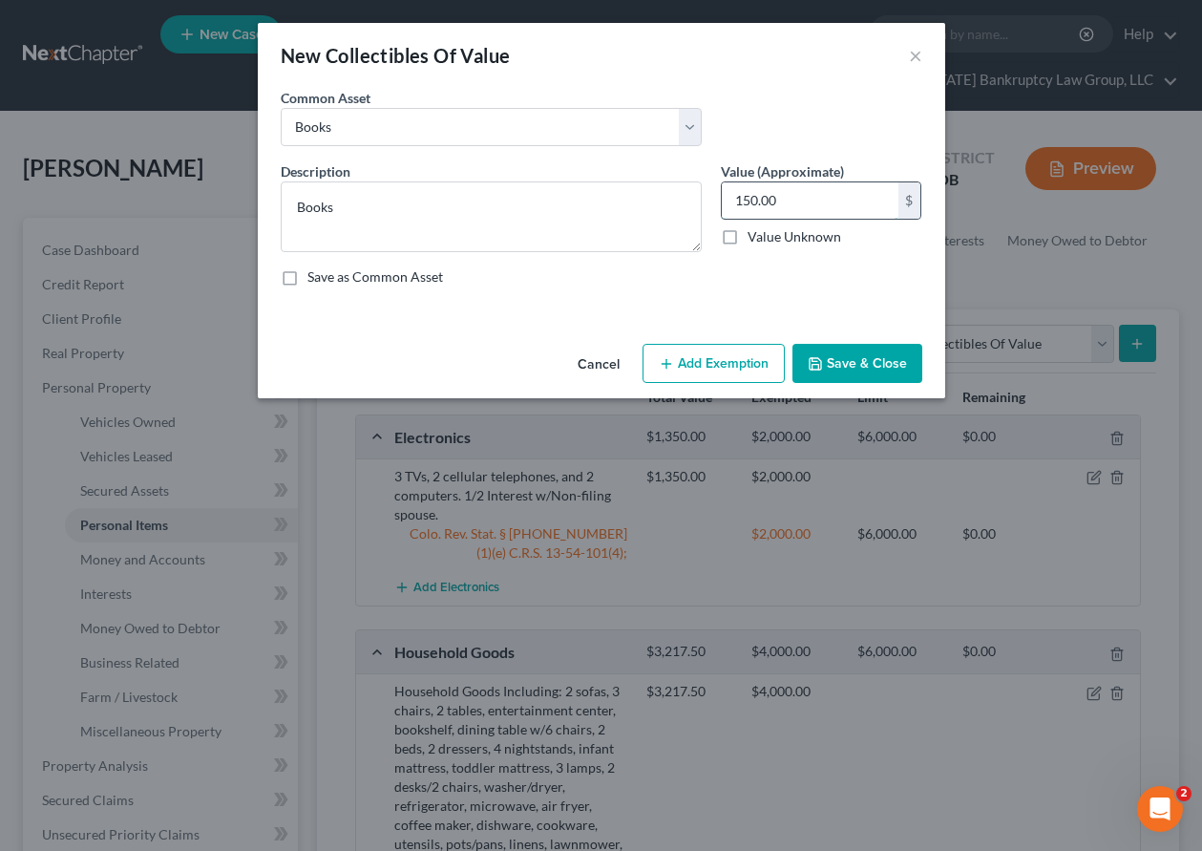
click at [846, 202] on input "150.00" at bounding box center [810, 200] width 177 height 36
click at [726, 359] on button "Add Exemption" at bounding box center [714, 364] width 142 height 40
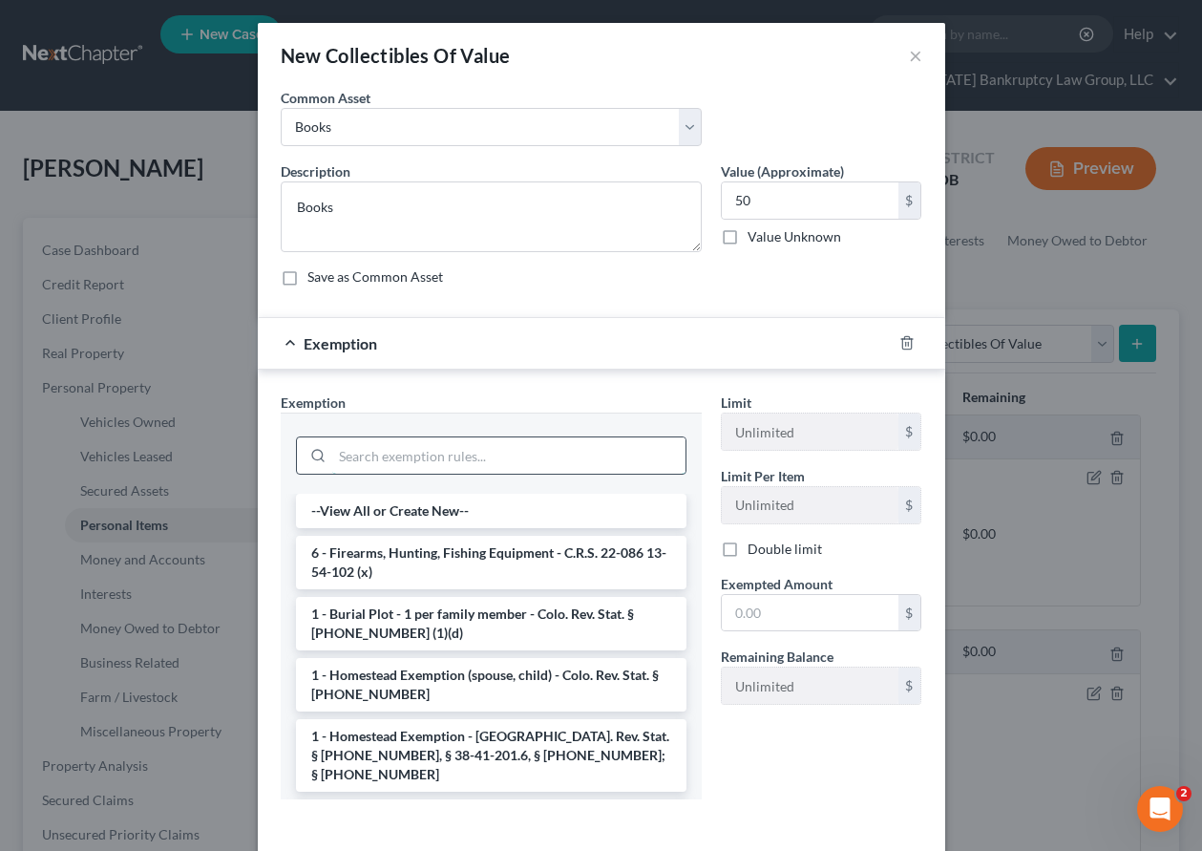
click at [531, 455] on input "search" at bounding box center [508, 455] width 353 height 36
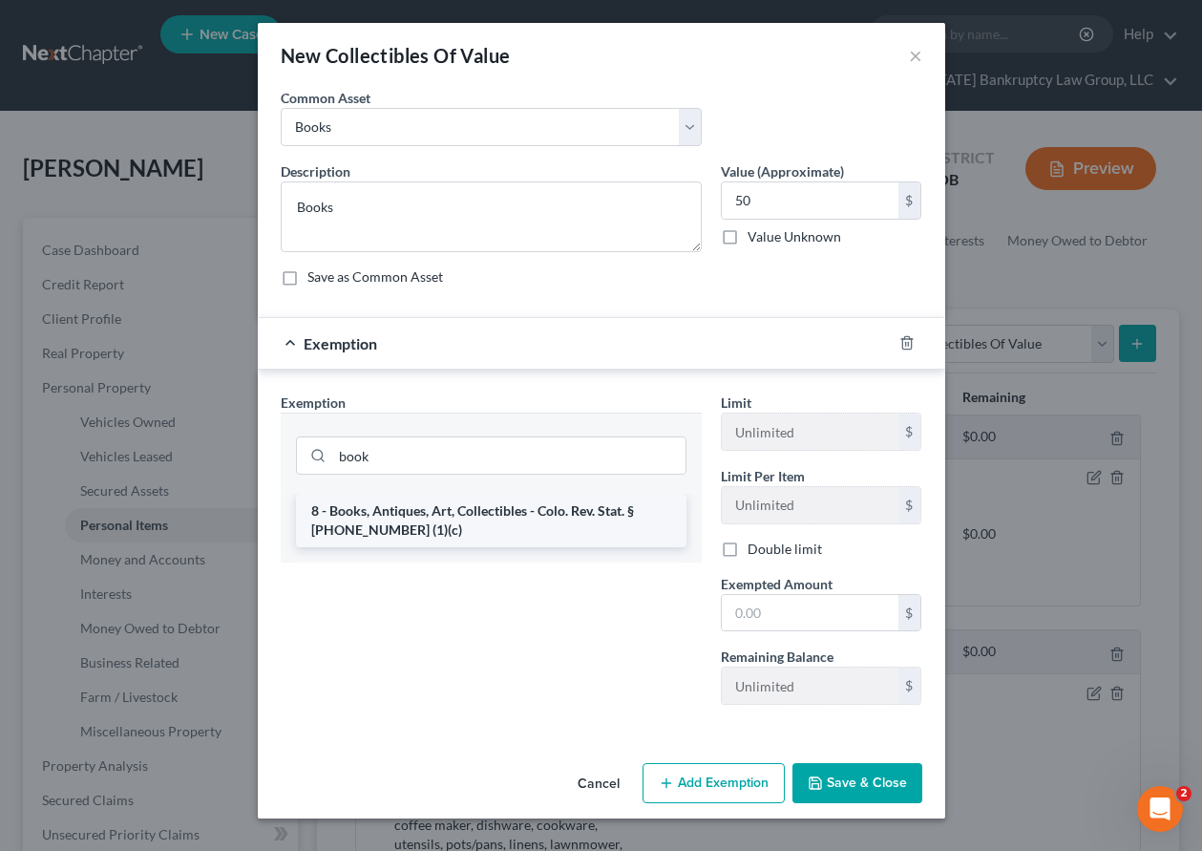
click at [528, 533] on li "8 - Books, Antiques, Art, Collectibles - Colo. Rev. Stat. § [PHONE_NUMBER] (1)(…" at bounding box center [491, 520] width 391 height 53
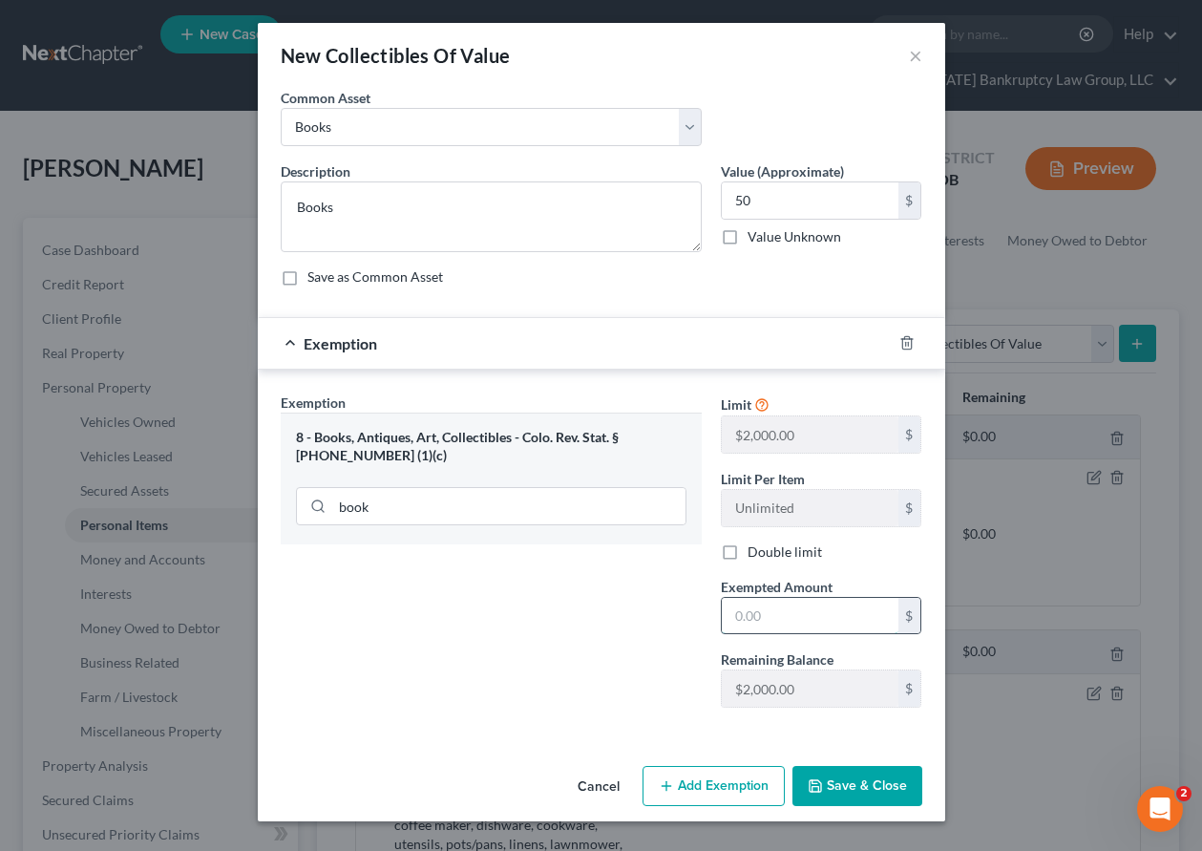
click at [813, 615] on input "text" at bounding box center [810, 616] width 177 height 36
click at [867, 792] on button "Save & Close" at bounding box center [858, 786] width 130 height 40
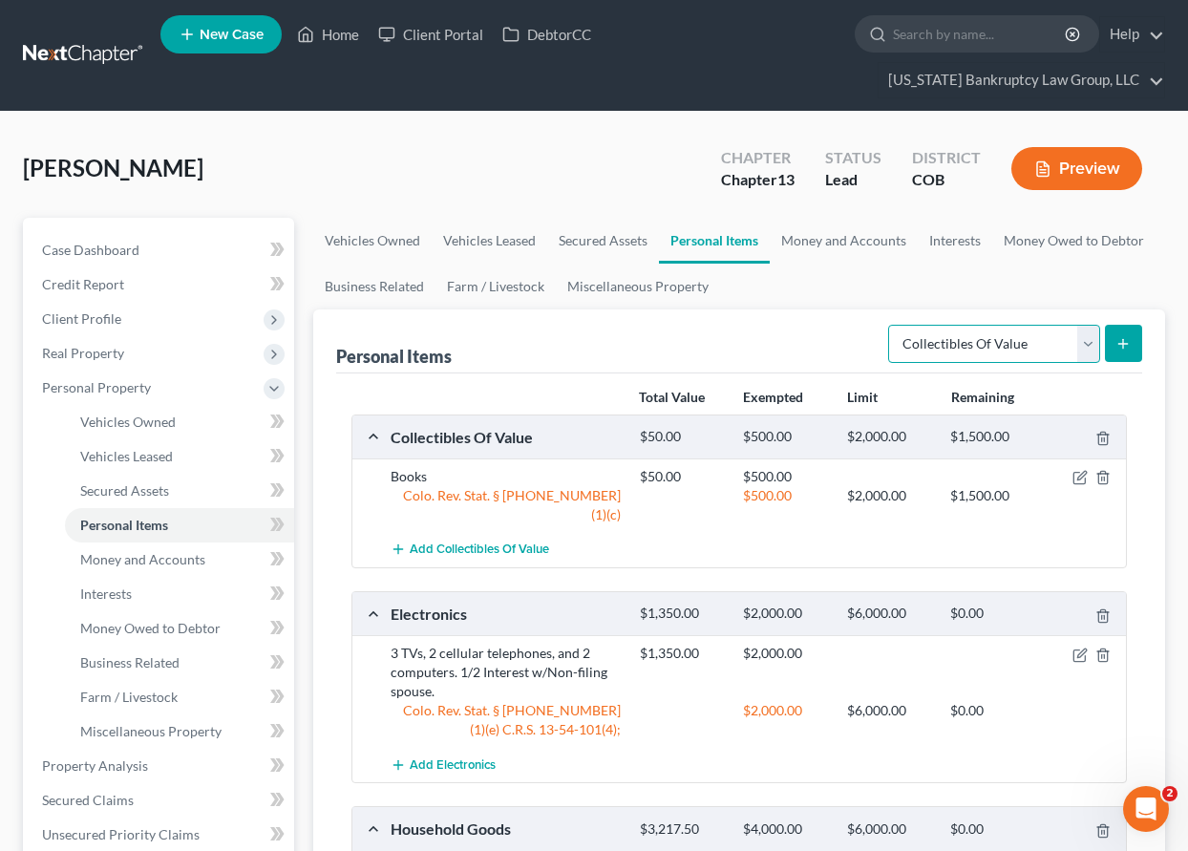
click at [1050, 345] on select "Select Item Type Clothing Collectibles Of Value Electronics Firearms Household …" at bounding box center [994, 344] width 212 height 38
click at [890, 325] on select "Select Item Type Clothing Collectibles Of Value Electronics Firearms Household …" at bounding box center [994, 344] width 212 height 38
drag, startPoint x: 1150, startPoint y: 331, endPoint x: 1137, endPoint y: 334, distance: 12.7
click at [1140, 333] on div "Personal Items Select Item Type Clothing Collectibles Of Value Electronics Fire…" at bounding box center [739, 772] width 852 height 926
click at [1125, 339] on icon "submit" at bounding box center [1122, 343] width 15 height 15
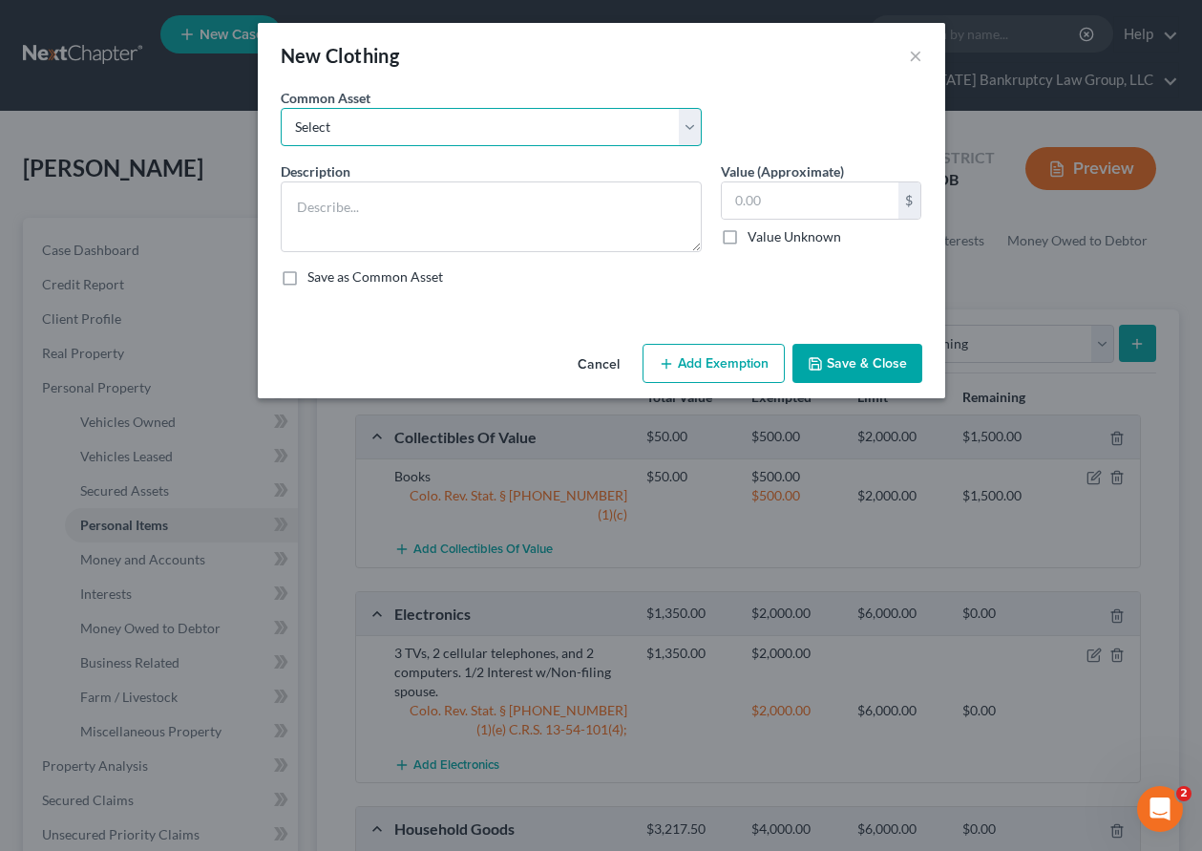
drag, startPoint x: 454, startPoint y: 114, endPoint x: 457, endPoint y: 137, distance: 23.2
click at [454, 114] on select "Select Clothing and Outerwear" at bounding box center [491, 127] width 421 height 38
click at [281, 108] on select "Select Clothing and Outerwear" at bounding box center [491, 127] width 421 height 38
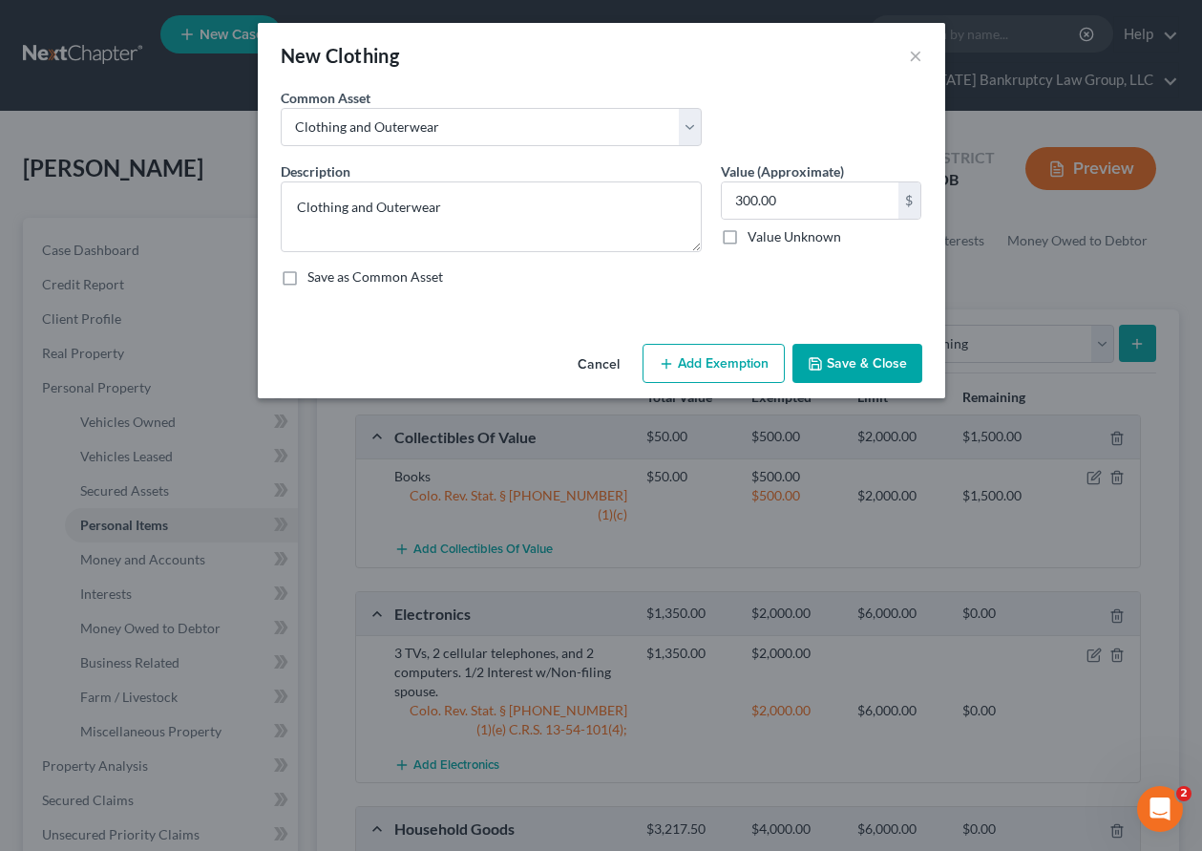
click at [756, 368] on button "Add Exemption" at bounding box center [714, 364] width 142 height 40
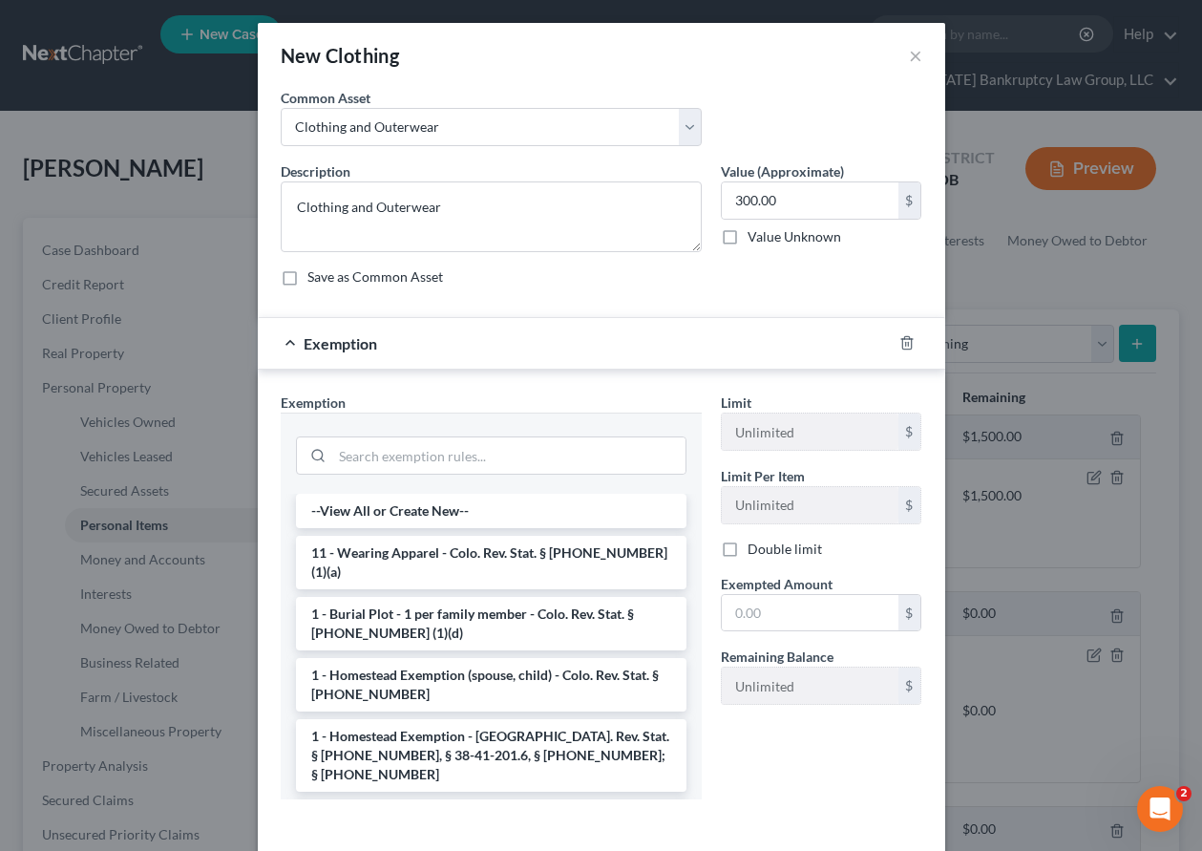
drag, startPoint x: 493, startPoint y: 557, endPoint x: 595, endPoint y: 608, distance: 114.5
click at [493, 556] on li "11 - Wearing Apparel - Colo. Rev. Stat. § [PHONE_NUMBER] (1)(a)" at bounding box center [491, 562] width 391 height 53
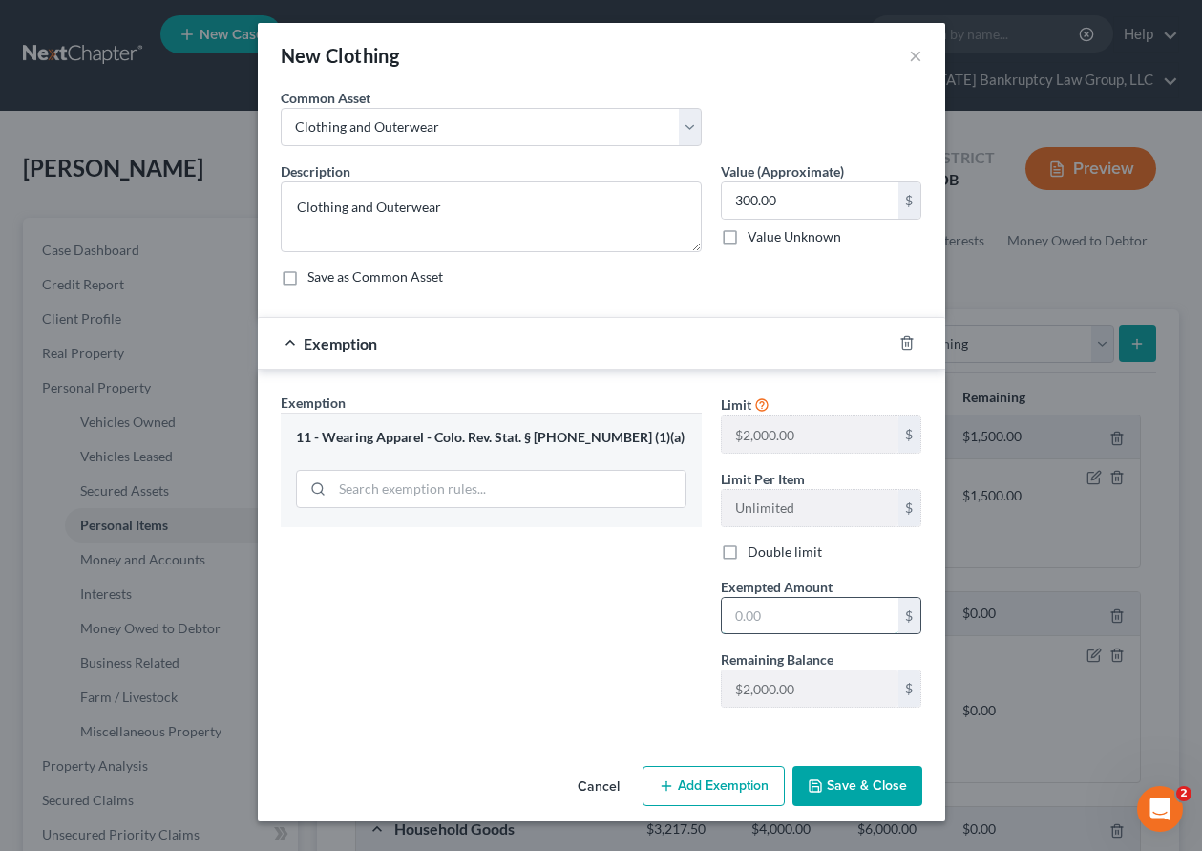
click at [805, 628] on input "text" at bounding box center [810, 616] width 177 height 36
click at [860, 734] on div "Exemption Set must be selected for CA. Exemption * 11 - Wearing Apparel - Colo.…" at bounding box center [602, 555] width 688 height 370
click at [851, 769] on button "Save & Close" at bounding box center [858, 786] width 130 height 40
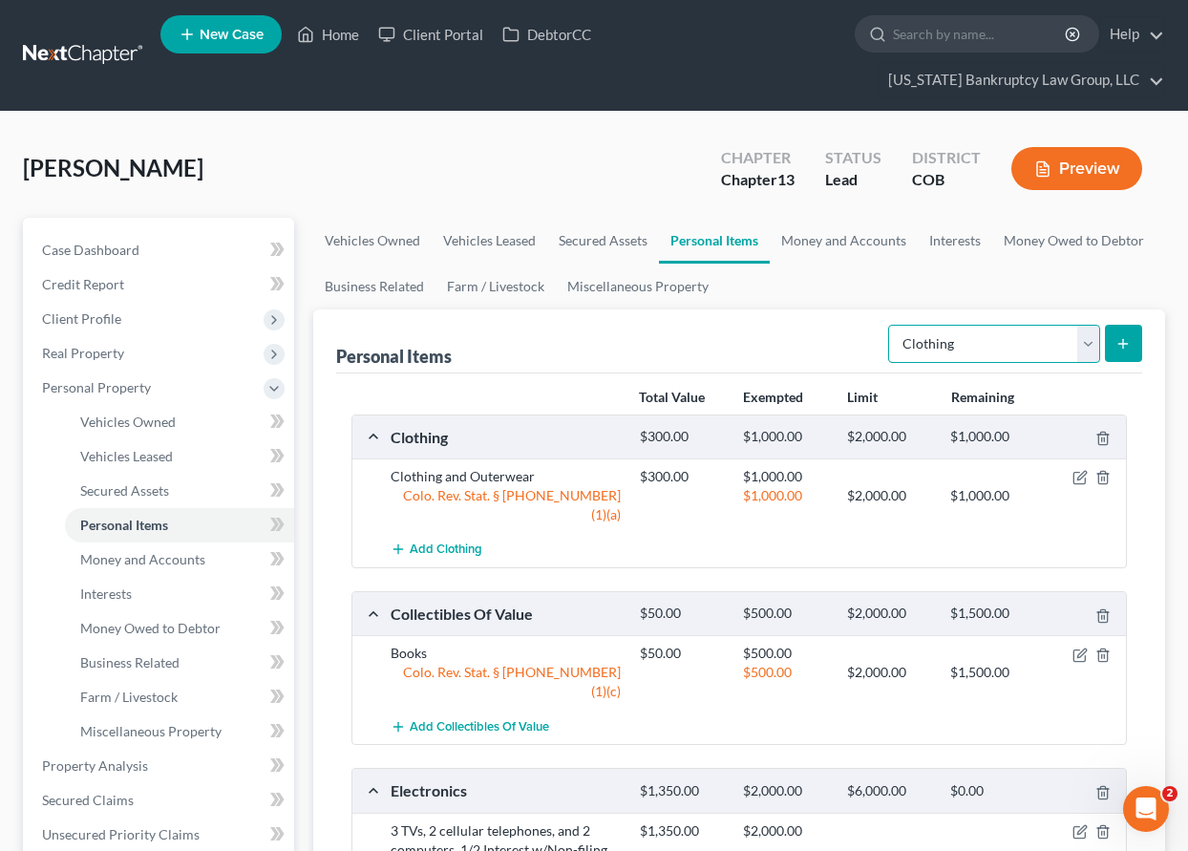
click at [1014, 349] on select "Select Item Type Clothing Collectibles Of Value Electronics Firearms Household …" at bounding box center [994, 344] width 212 height 38
click at [890, 325] on select "Select Item Type Clothing Collectibles Of Value Electronics Firearms Household …" at bounding box center [994, 344] width 212 height 38
click at [1112, 353] on button "submit" at bounding box center [1123, 343] width 37 height 37
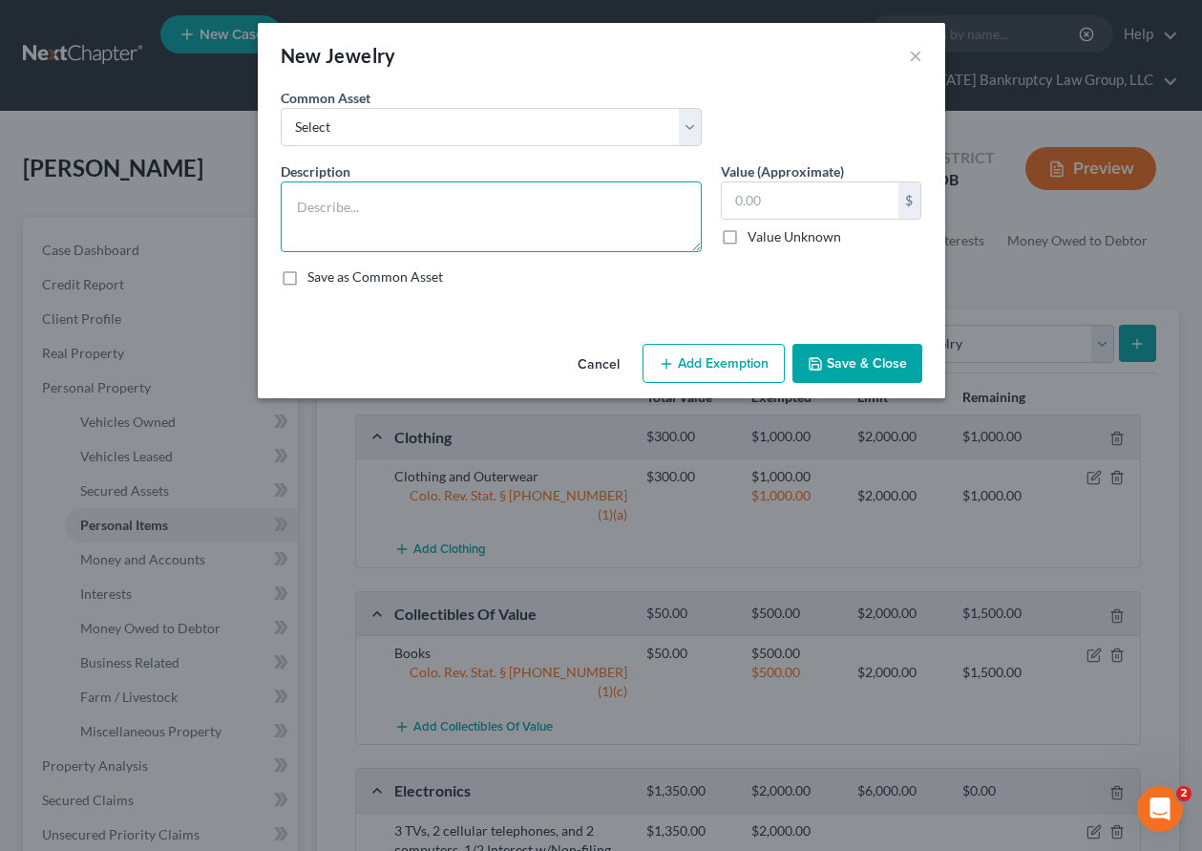
click at [456, 217] on textarea at bounding box center [491, 216] width 421 height 71
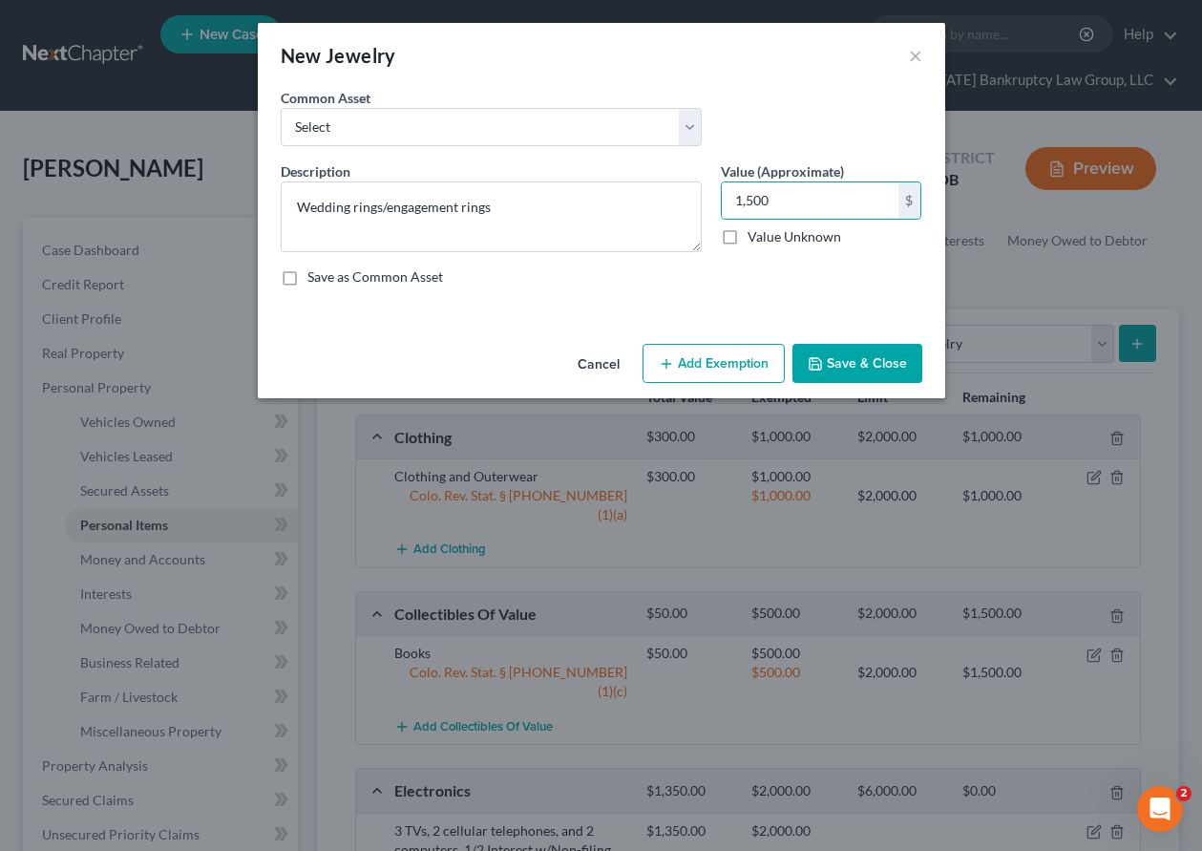
click at [757, 362] on button "Add Exemption" at bounding box center [714, 364] width 142 height 40
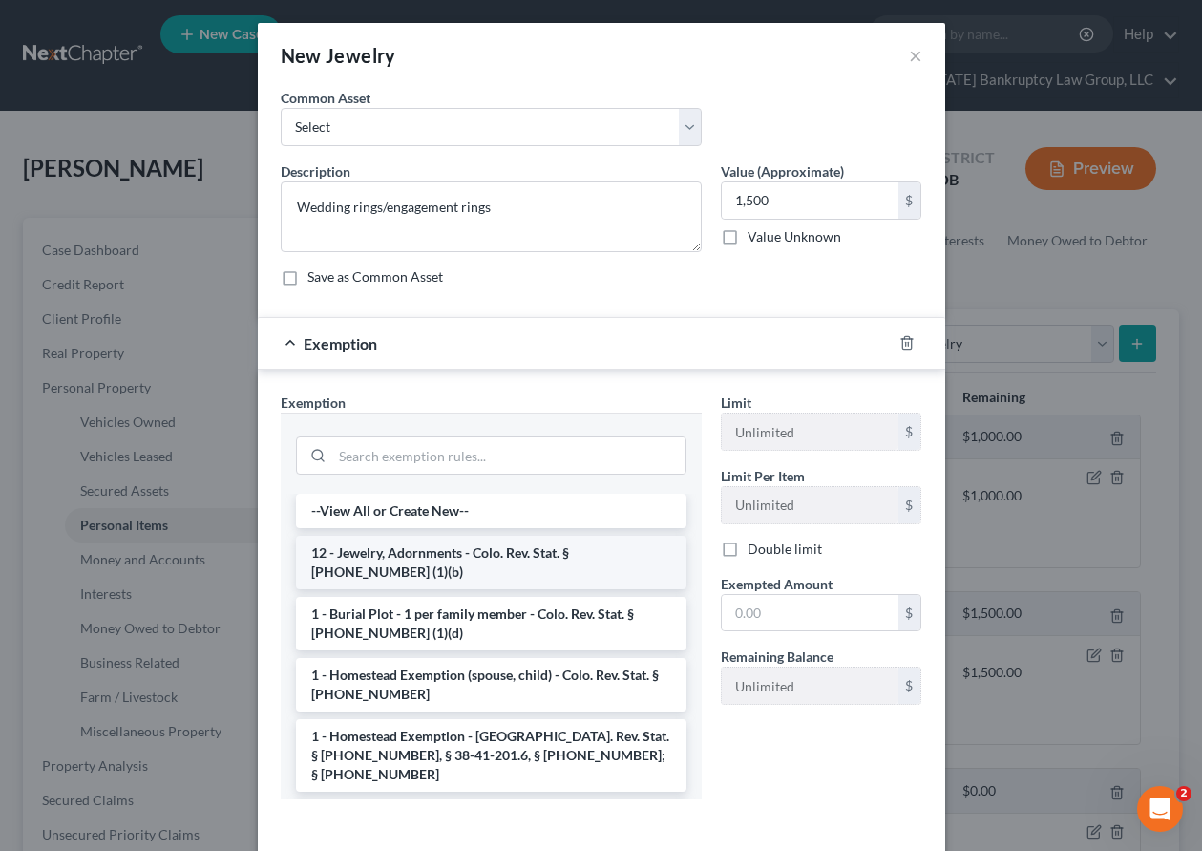
click at [507, 565] on li "12 - Jewelry, Adornments - Colo. Rev. Stat. § [PHONE_NUMBER] (1)(b)" at bounding box center [491, 562] width 391 height 53
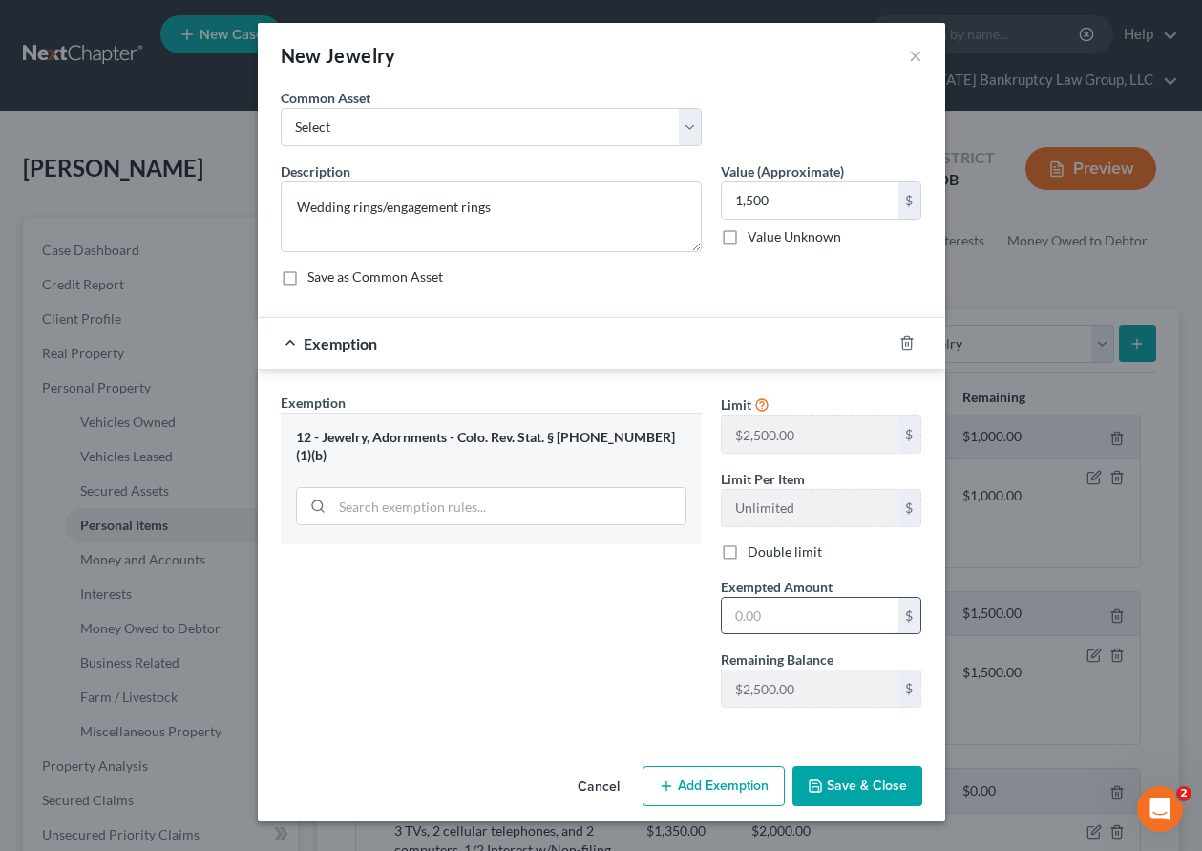
click at [788, 610] on input "text" at bounding box center [810, 616] width 177 height 36
click at [861, 776] on button "Save & Close" at bounding box center [858, 786] width 130 height 40
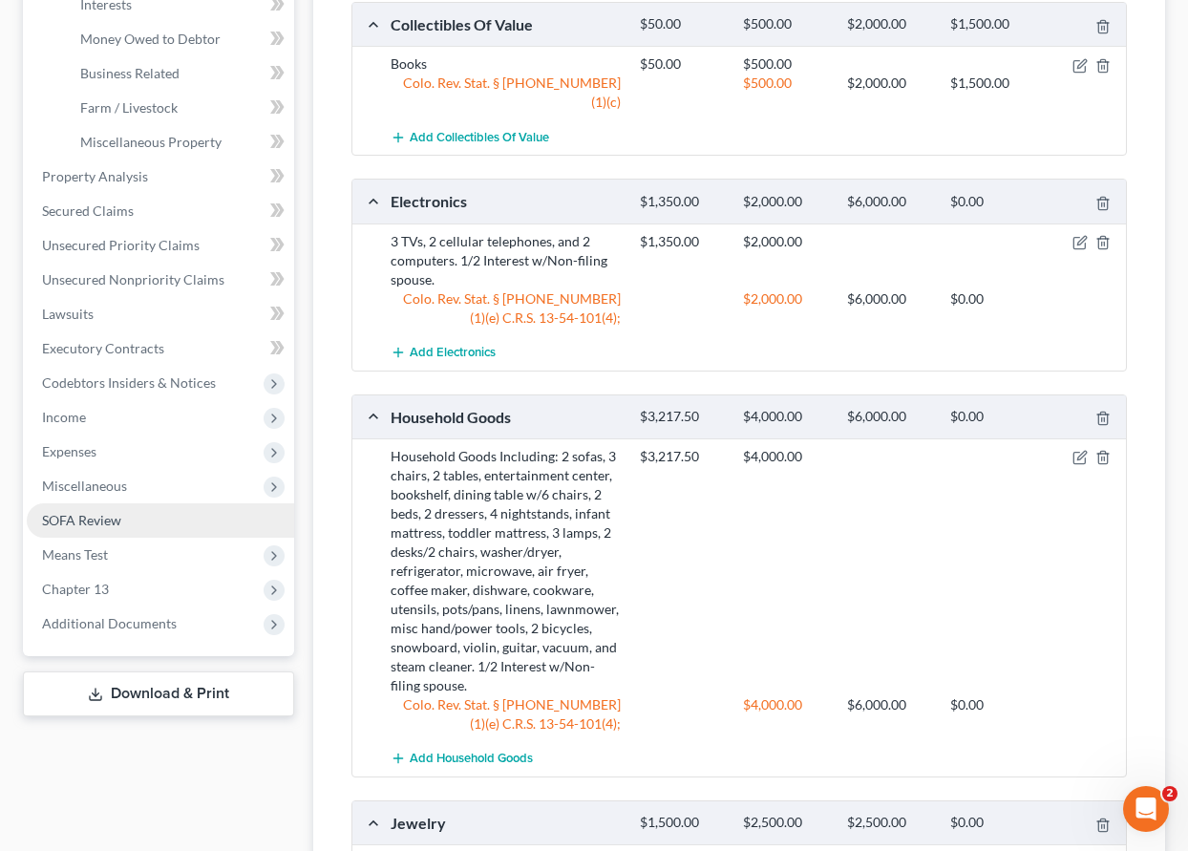
scroll to position [528, 0]
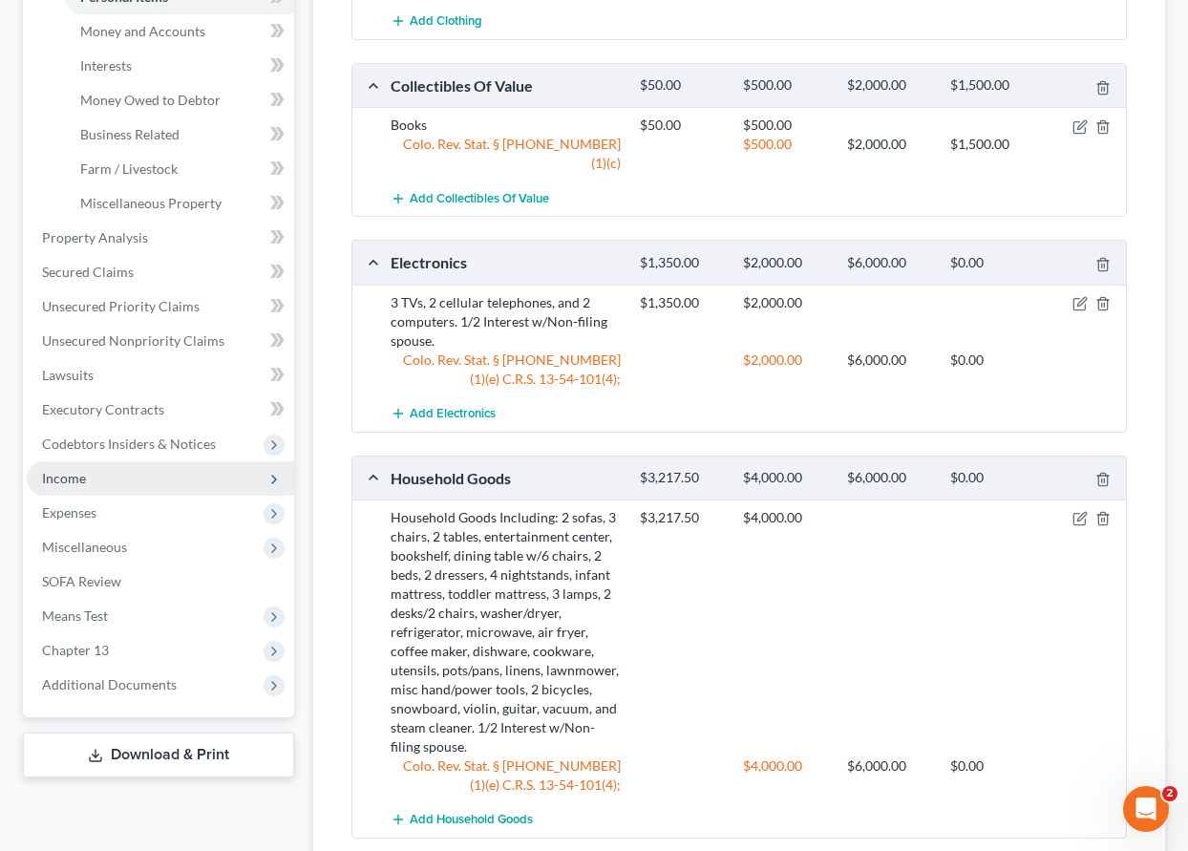
click at [72, 480] on span "Income" at bounding box center [64, 478] width 44 height 16
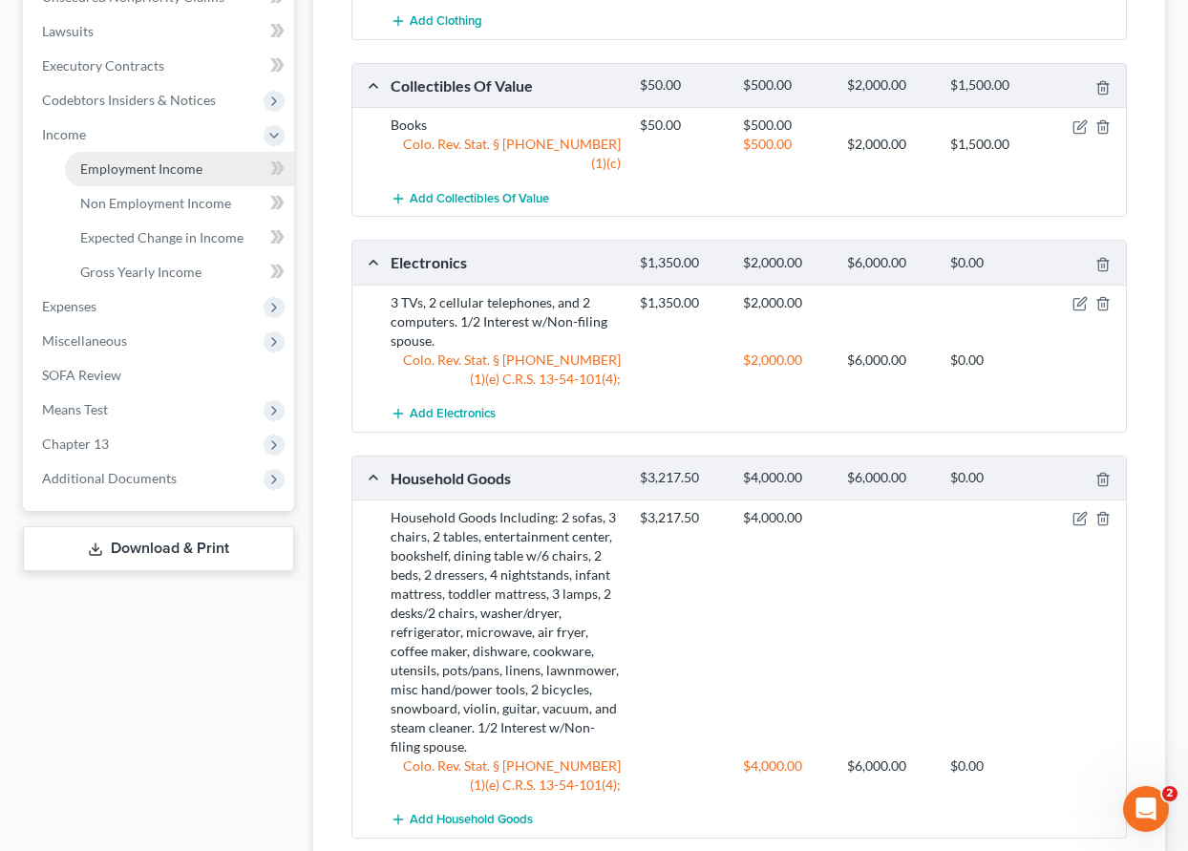
click at [181, 165] on span "Employment Income" at bounding box center [141, 168] width 122 height 16
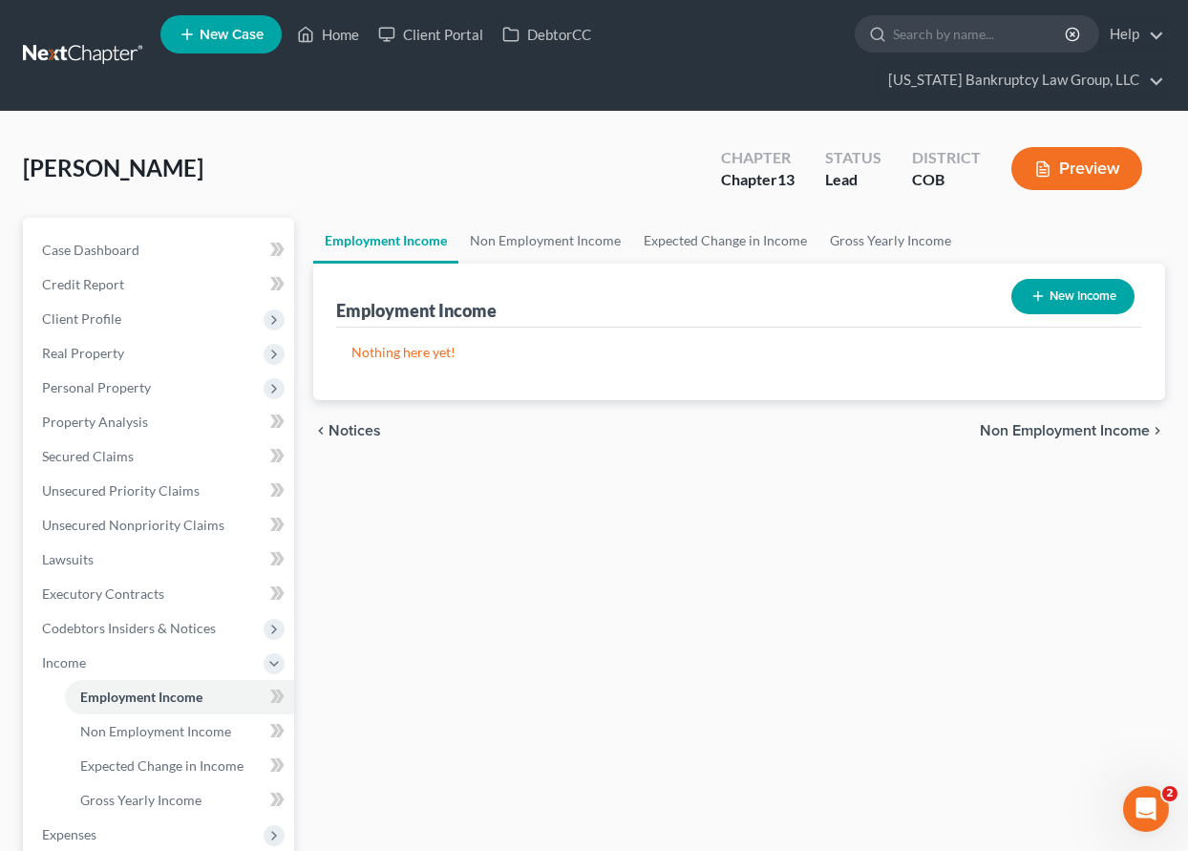
click at [1110, 288] on button "New Income" at bounding box center [1072, 296] width 123 height 35
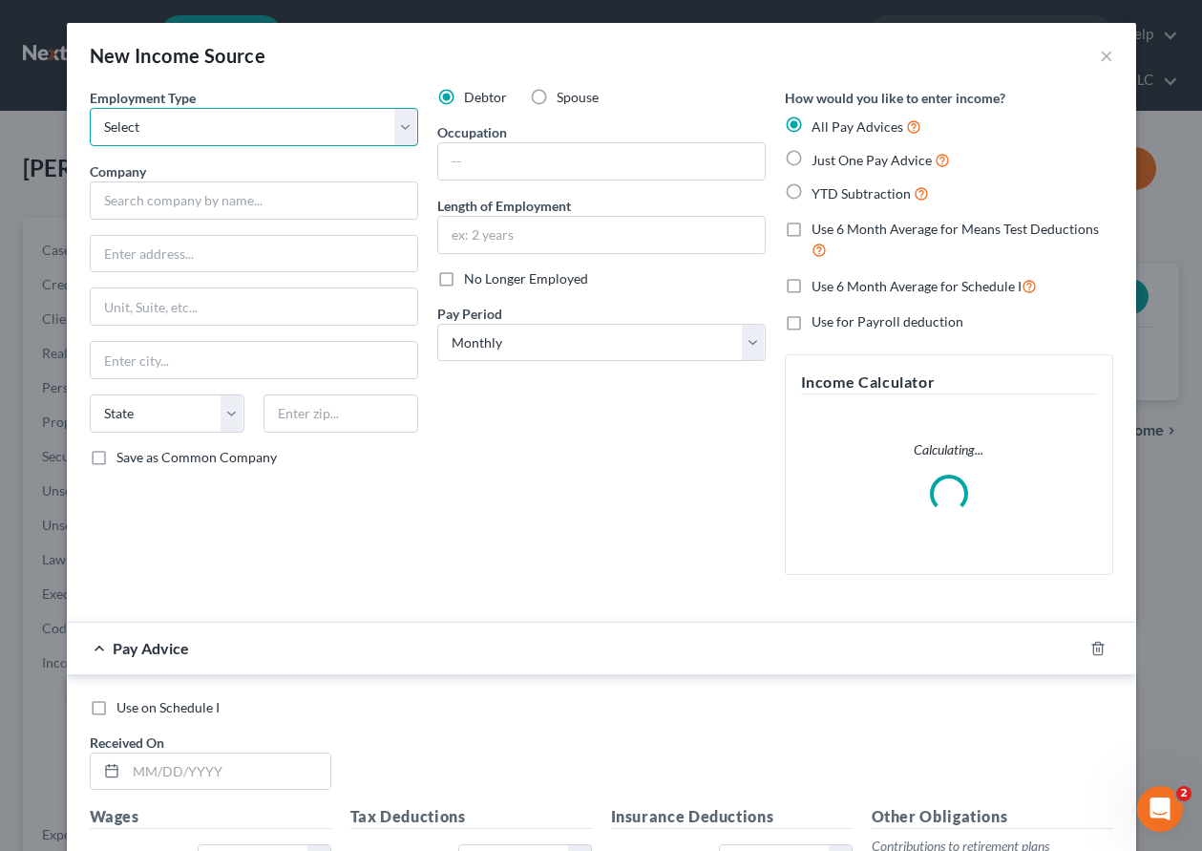
click at [286, 133] on select "Select Full or [DEMOGRAPHIC_DATA] Employment Self Employment" at bounding box center [254, 127] width 329 height 38
click at [90, 108] on select "Select Full or [DEMOGRAPHIC_DATA] Employment Self Employment" at bounding box center [254, 127] width 329 height 38
click at [557, 95] on label "Spouse" at bounding box center [578, 97] width 42 height 19
click at [564, 95] on input "Spouse" at bounding box center [570, 94] width 12 height 12
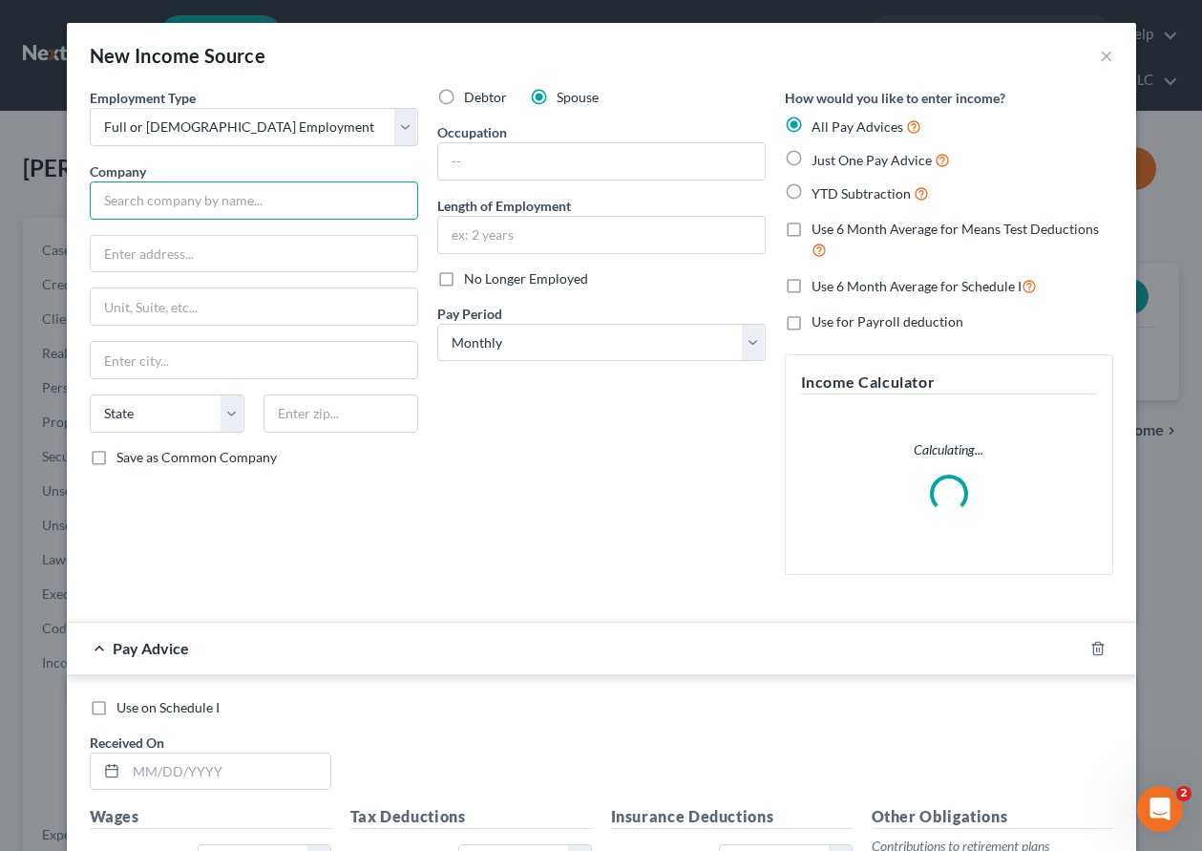
click at [296, 196] on input "text" at bounding box center [254, 200] width 329 height 38
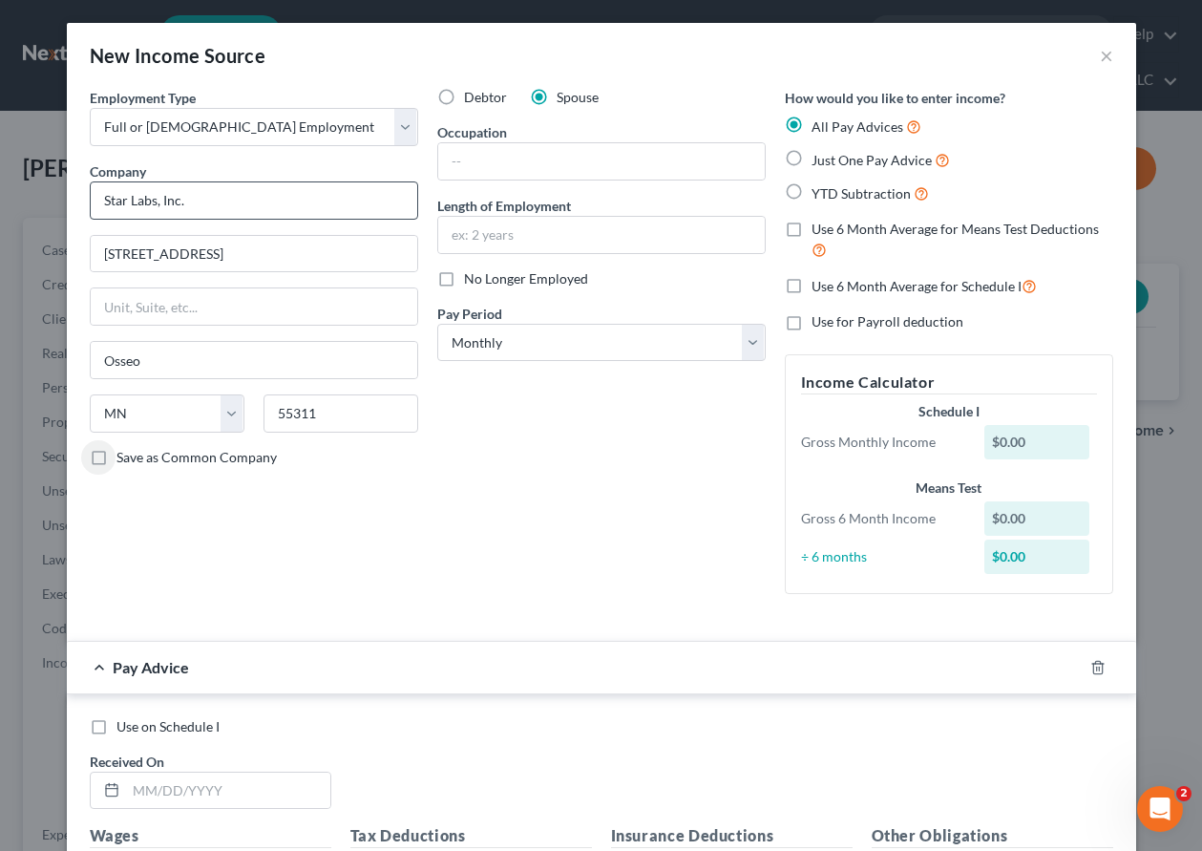
click at [124, 448] on input "Save as Common Company" at bounding box center [130, 454] width 12 height 12
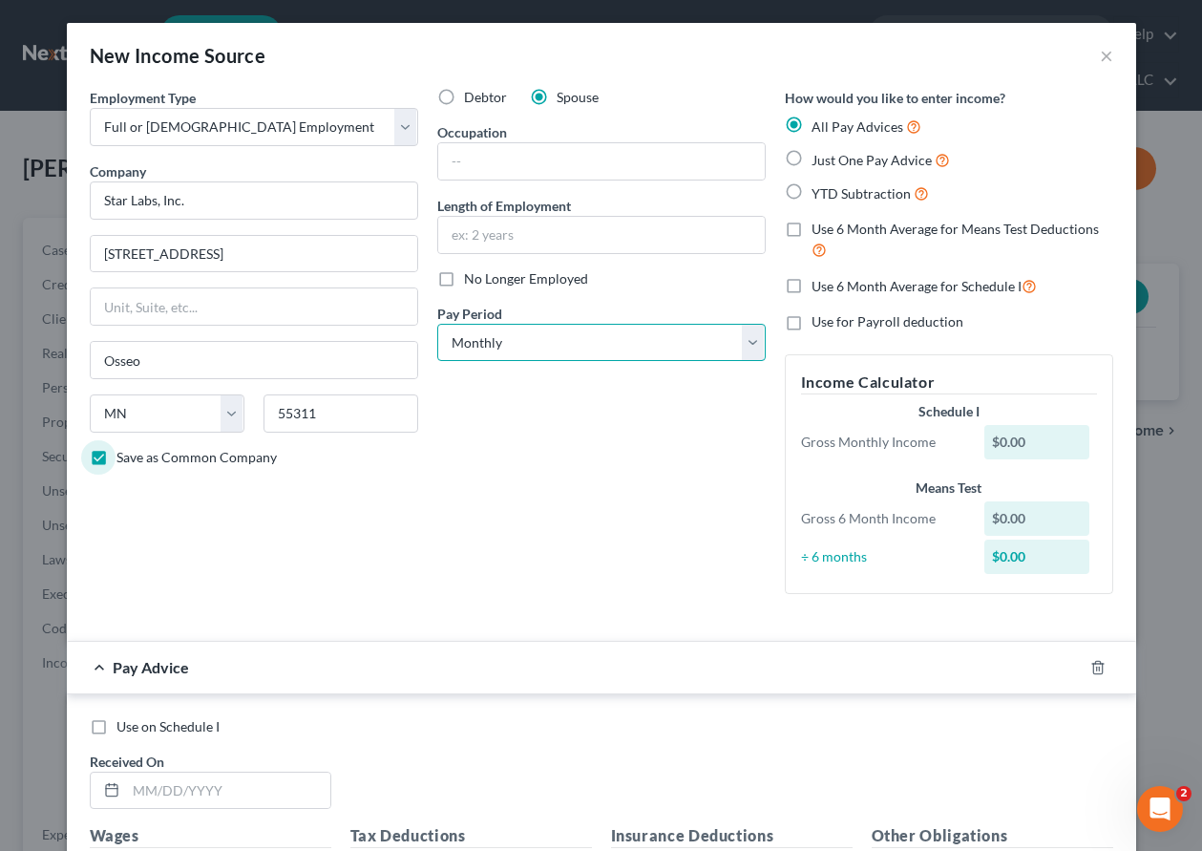
click at [531, 341] on select "Select Monthly Twice Monthly Every Other Week Weekly" at bounding box center [601, 343] width 329 height 38
drag, startPoint x: 531, startPoint y: 341, endPoint x: 546, endPoint y: 417, distance: 77.9
click at [531, 341] on select "Select Monthly Twice Monthly Every Other Week Weekly" at bounding box center [601, 343] width 329 height 38
click at [541, 349] on select "Select Monthly Twice Monthly Every Other Week Weekly" at bounding box center [601, 343] width 329 height 38
click at [437, 324] on select "Select Monthly Twice Monthly Every Other Week Weekly" at bounding box center [601, 343] width 329 height 38
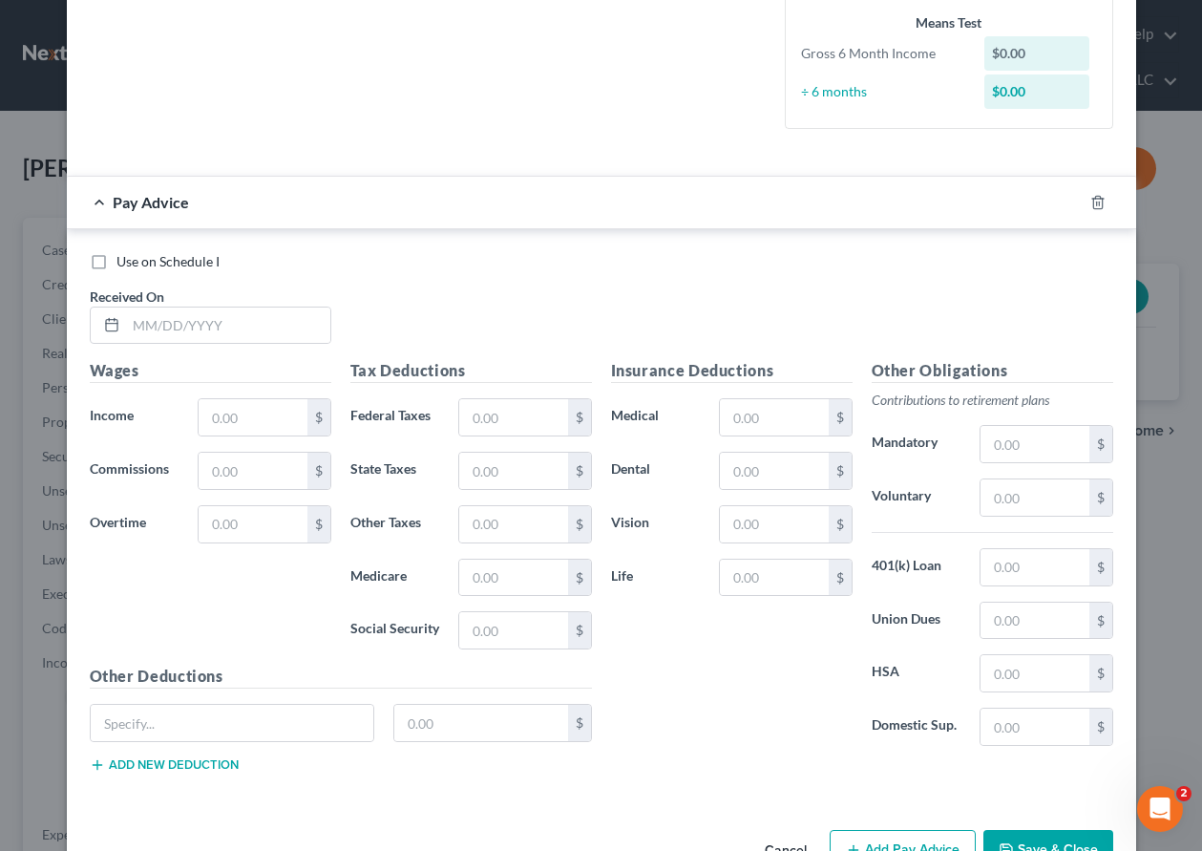
scroll to position [564, 0]
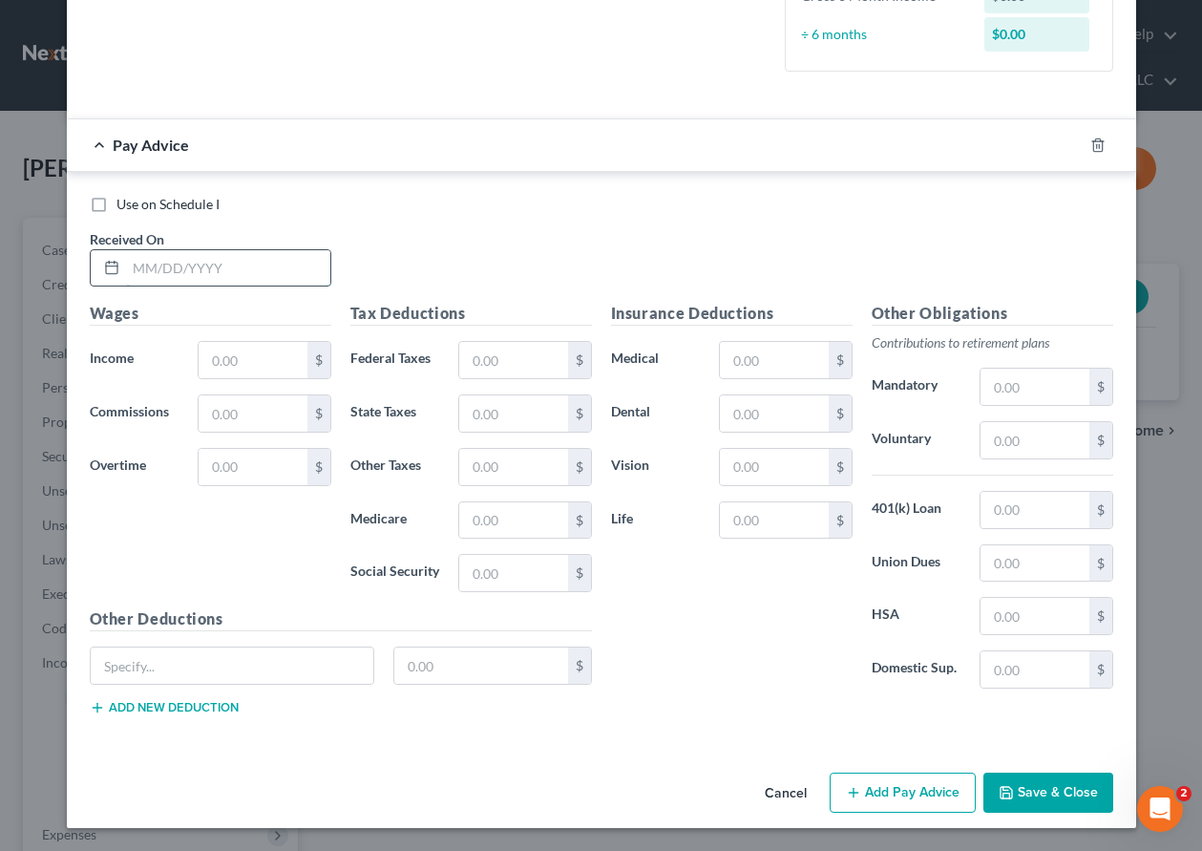
click at [250, 277] on input "text" at bounding box center [228, 268] width 204 height 36
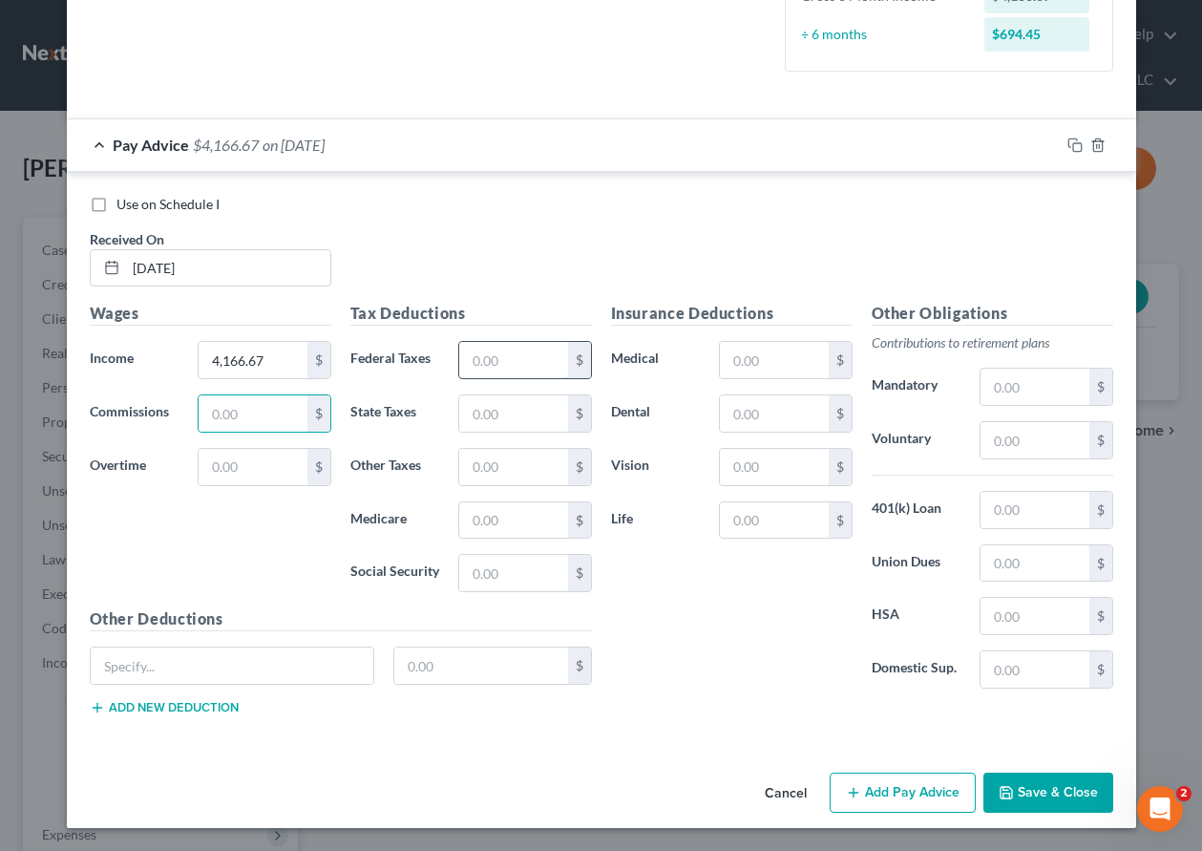
click at [540, 355] on input "text" at bounding box center [513, 360] width 108 height 36
click at [778, 462] on input "text" at bounding box center [774, 467] width 108 height 36
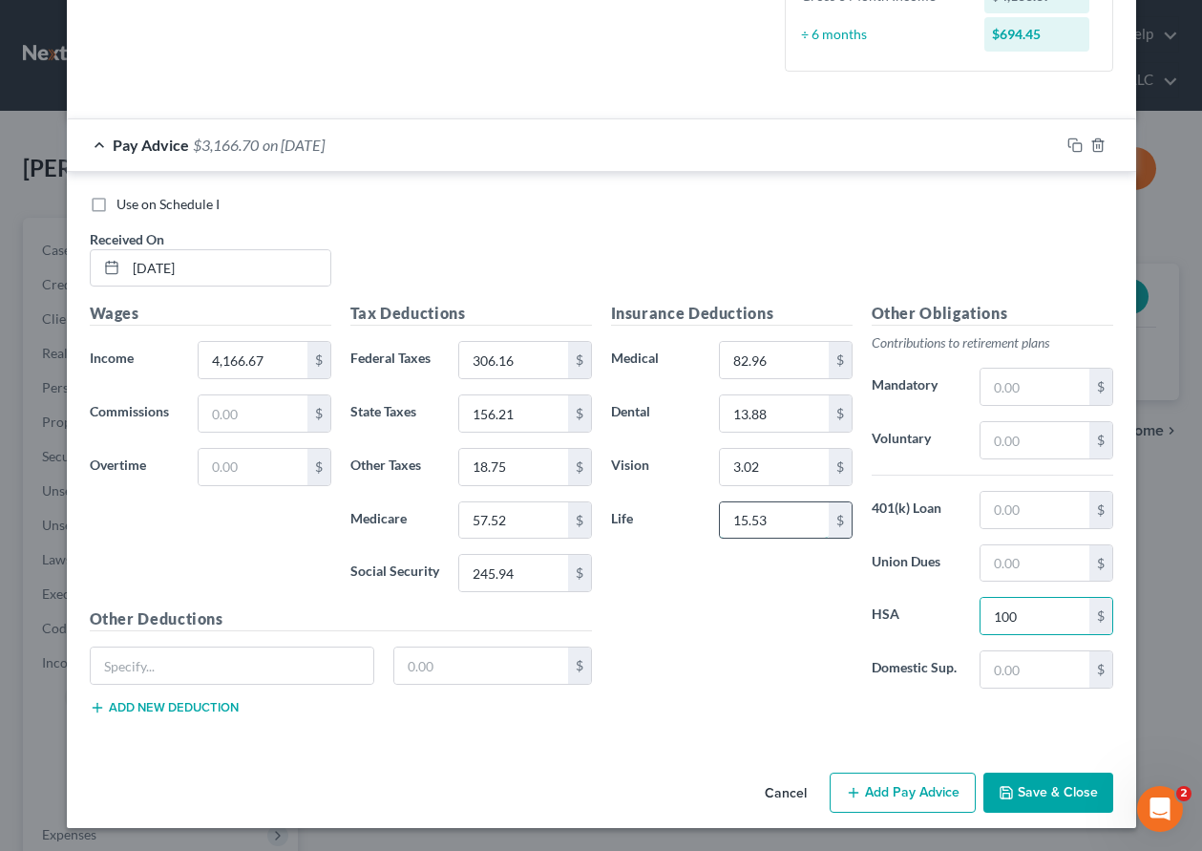
drag, startPoint x: 763, startPoint y: 522, endPoint x: 753, endPoint y: 523, distance: 10.5
click at [763, 522] on input "15.53" at bounding box center [774, 520] width 108 height 36
click at [1070, 142] on icon "button" at bounding box center [1075, 145] width 15 height 15
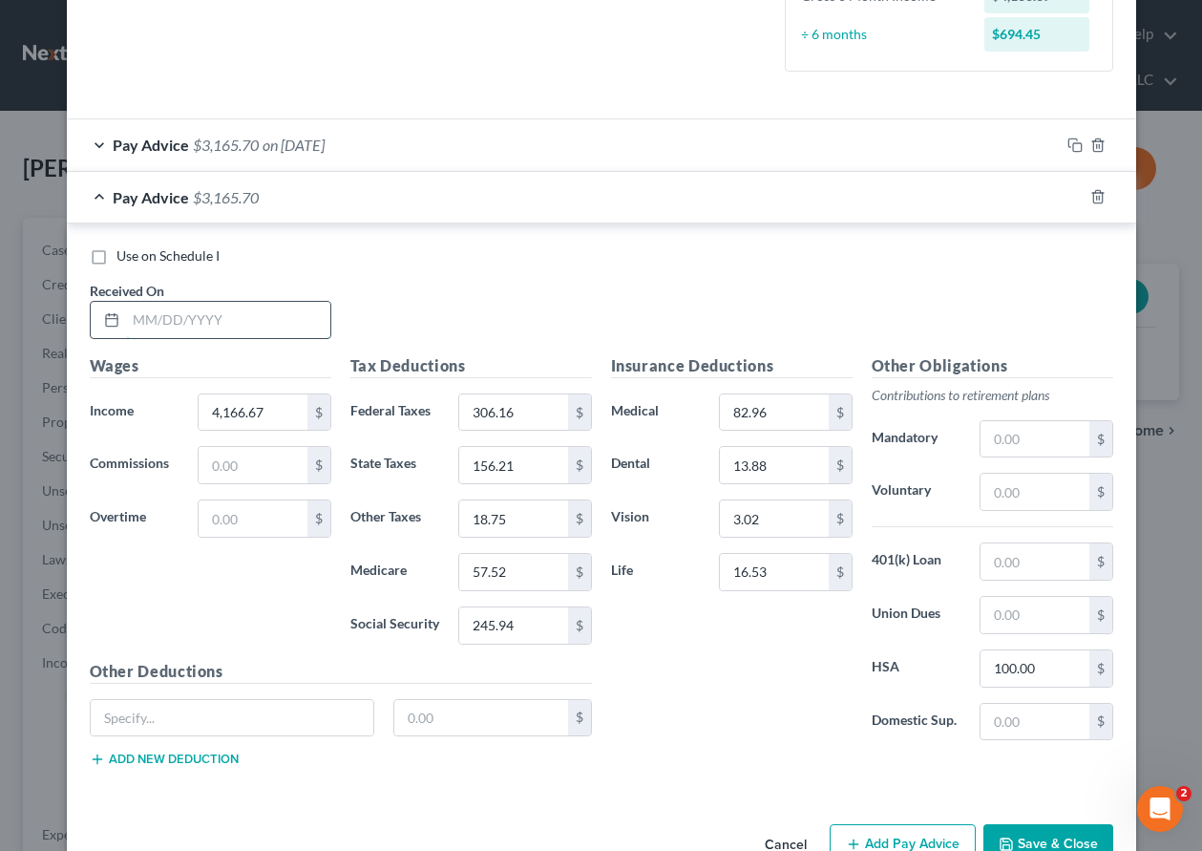
click at [220, 319] on input "text" at bounding box center [228, 320] width 204 height 36
click at [1068, 196] on icon "button" at bounding box center [1075, 196] width 15 height 15
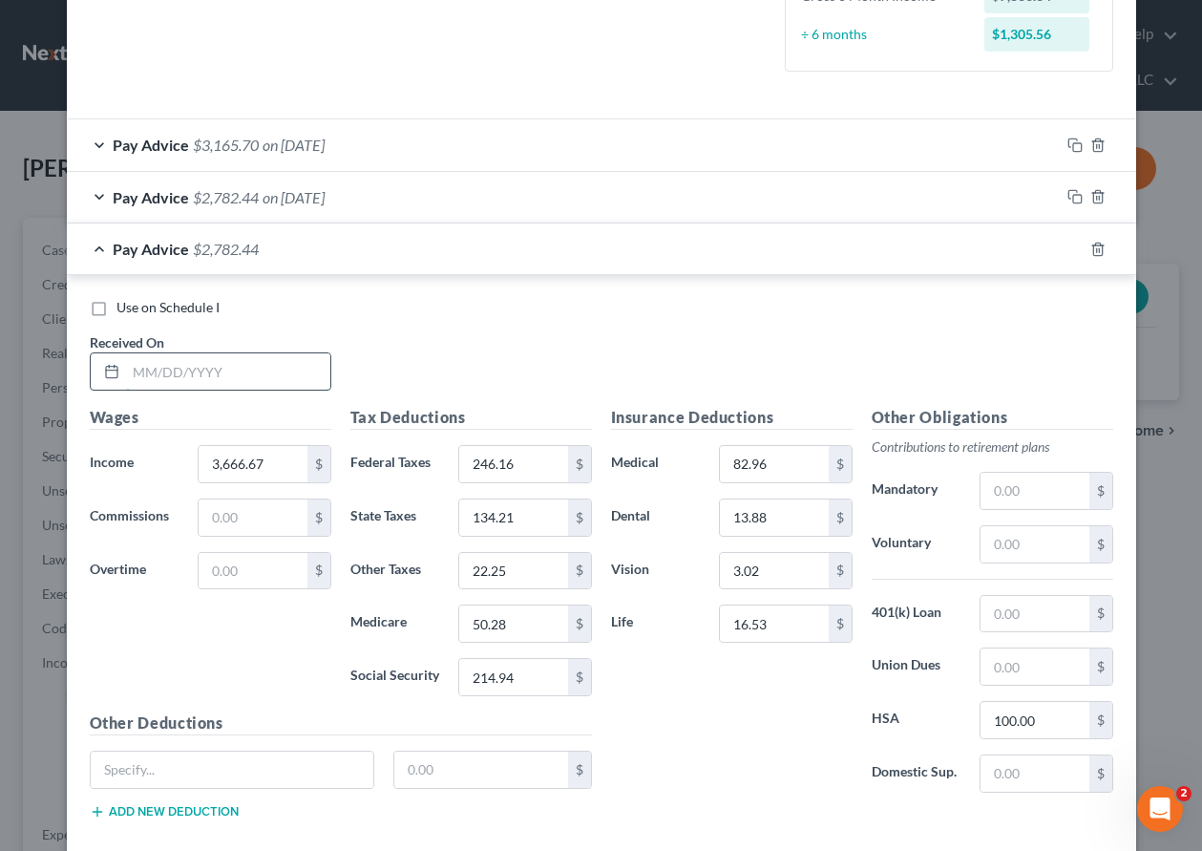
click at [261, 370] on input "text" at bounding box center [228, 371] width 204 height 36
click at [535, 625] on input "50.28" at bounding box center [513, 623] width 108 height 36
click at [1071, 198] on icon "button" at bounding box center [1075, 196] width 15 height 15
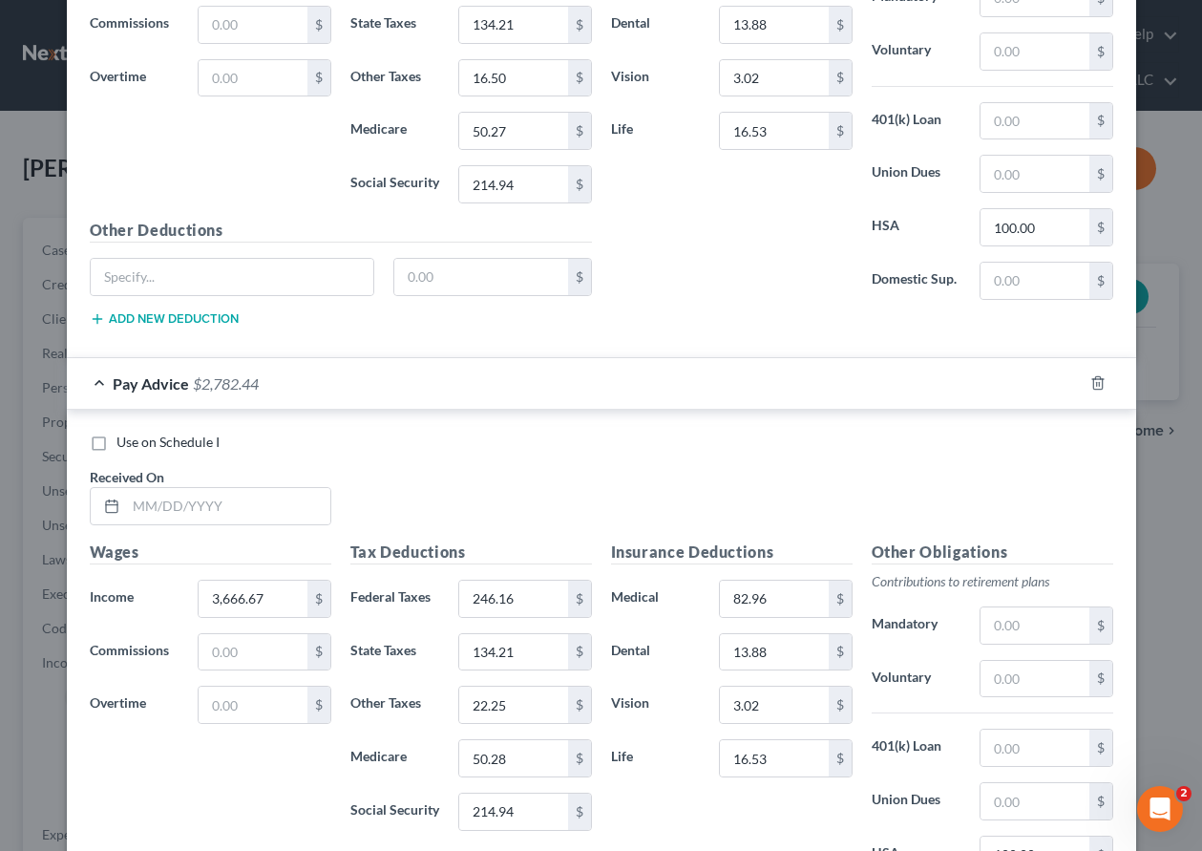
scroll to position [1137, 0]
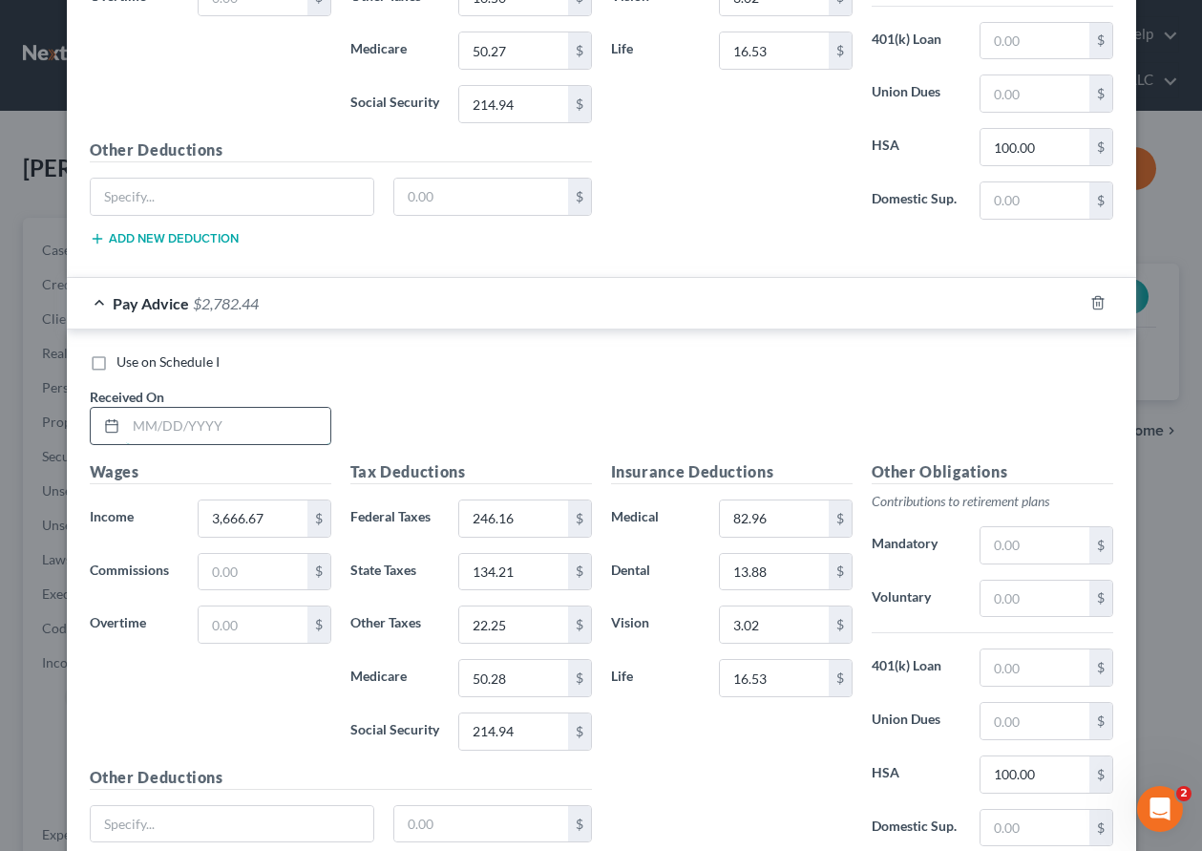
click at [231, 428] on input "text" at bounding box center [228, 426] width 204 height 36
click at [538, 681] on input "50.28" at bounding box center [513, 678] width 108 height 36
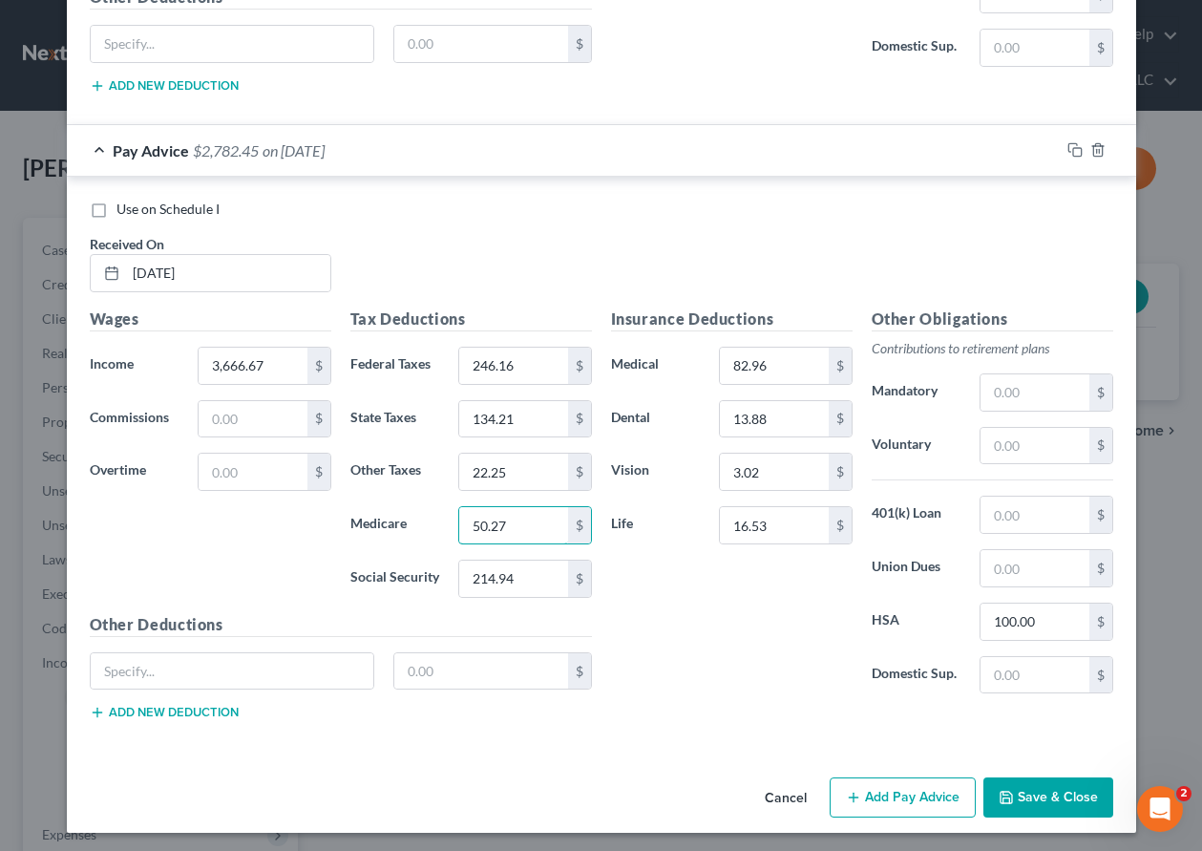
scroll to position [1295, 0]
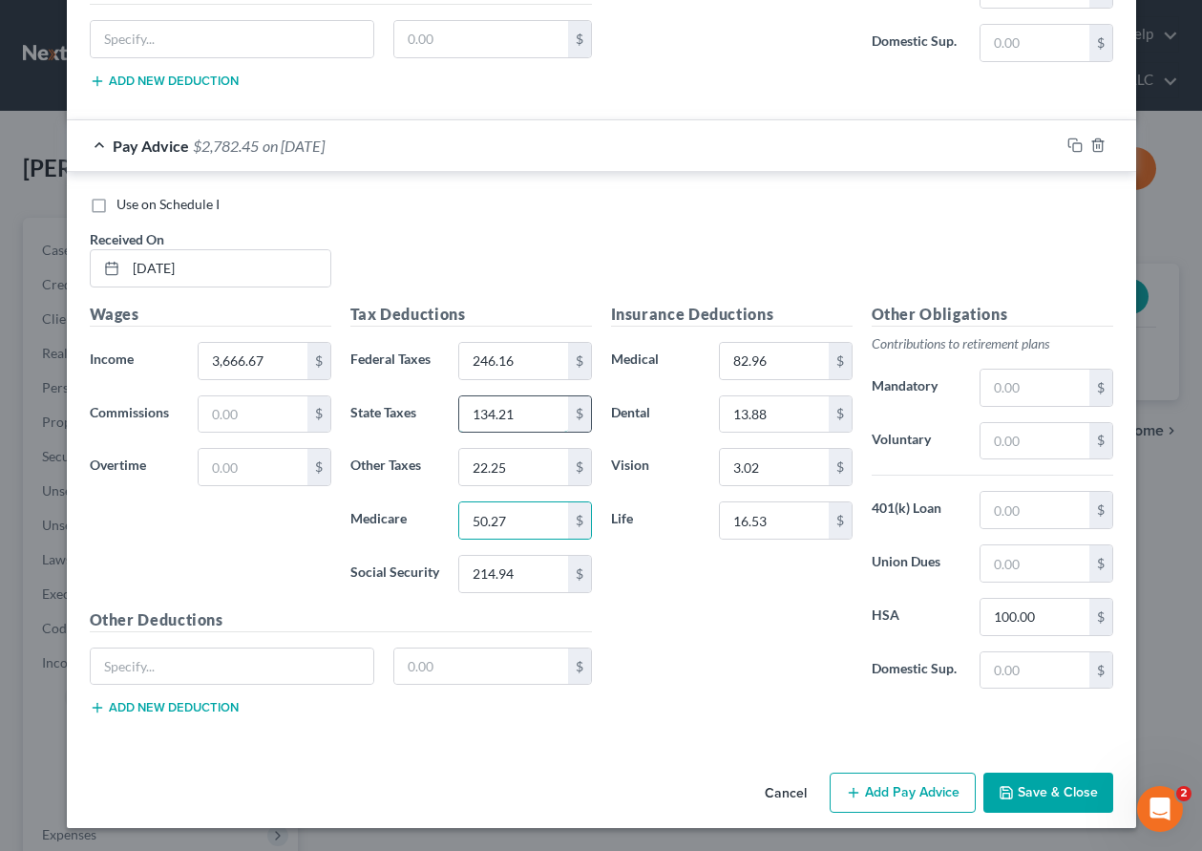
click at [520, 407] on input "134.21" at bounding box center [513, 414] width 108 height 36
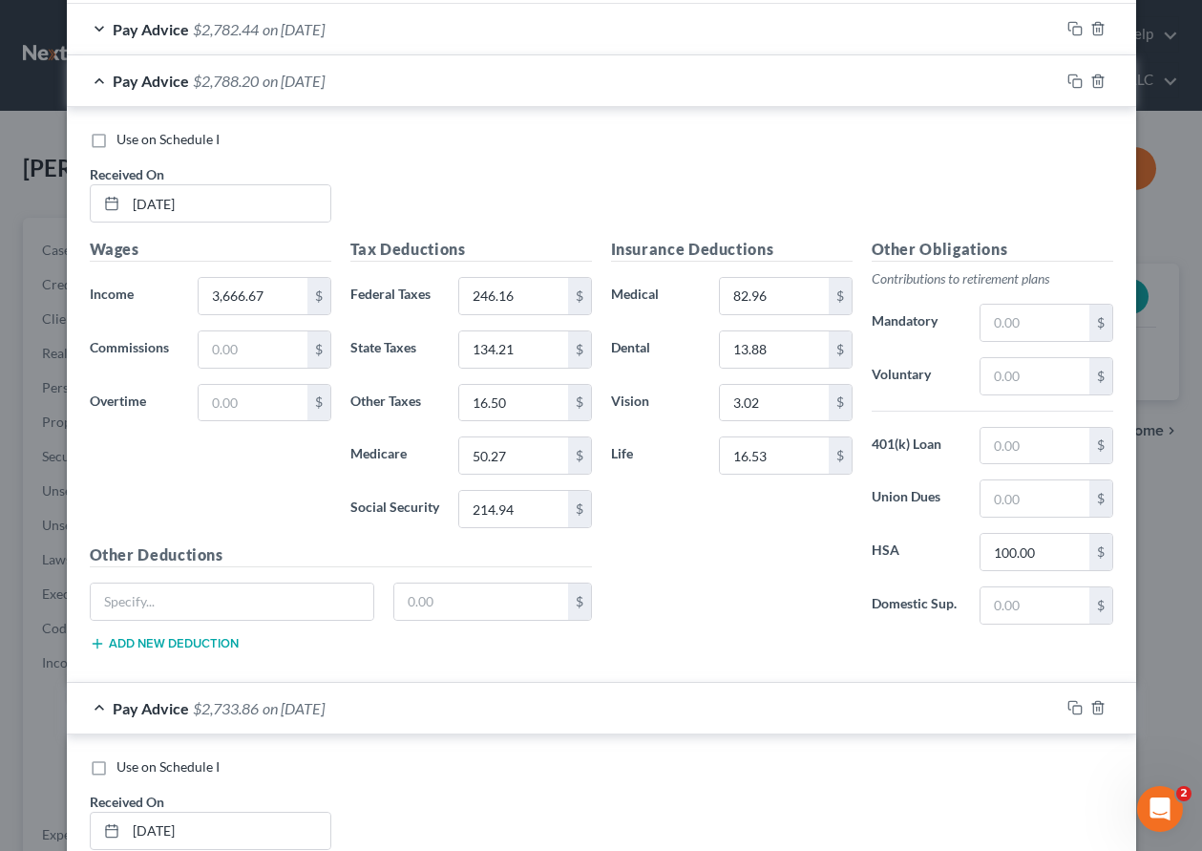
scroll to position [626, 0]
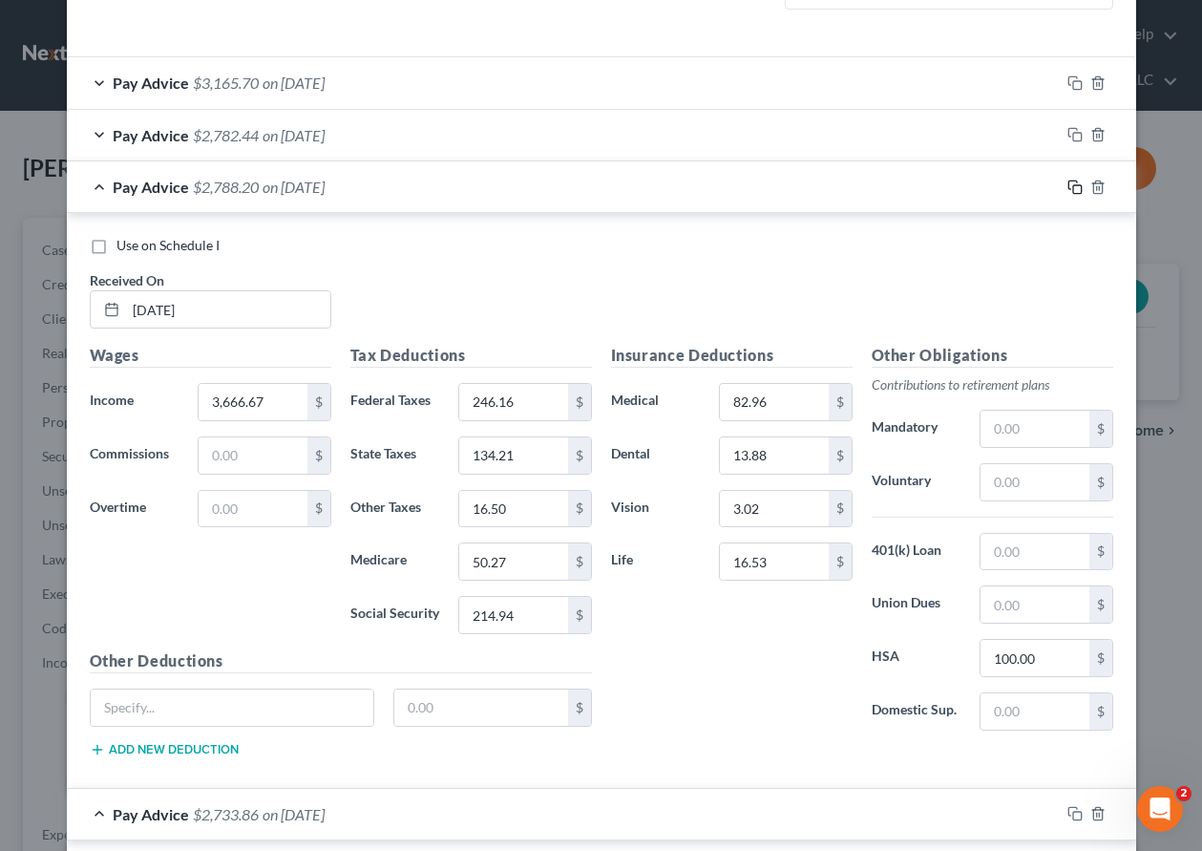
click at [1071, 186] on icon "button" at bounding box center [1075, 187] width 15 height 15
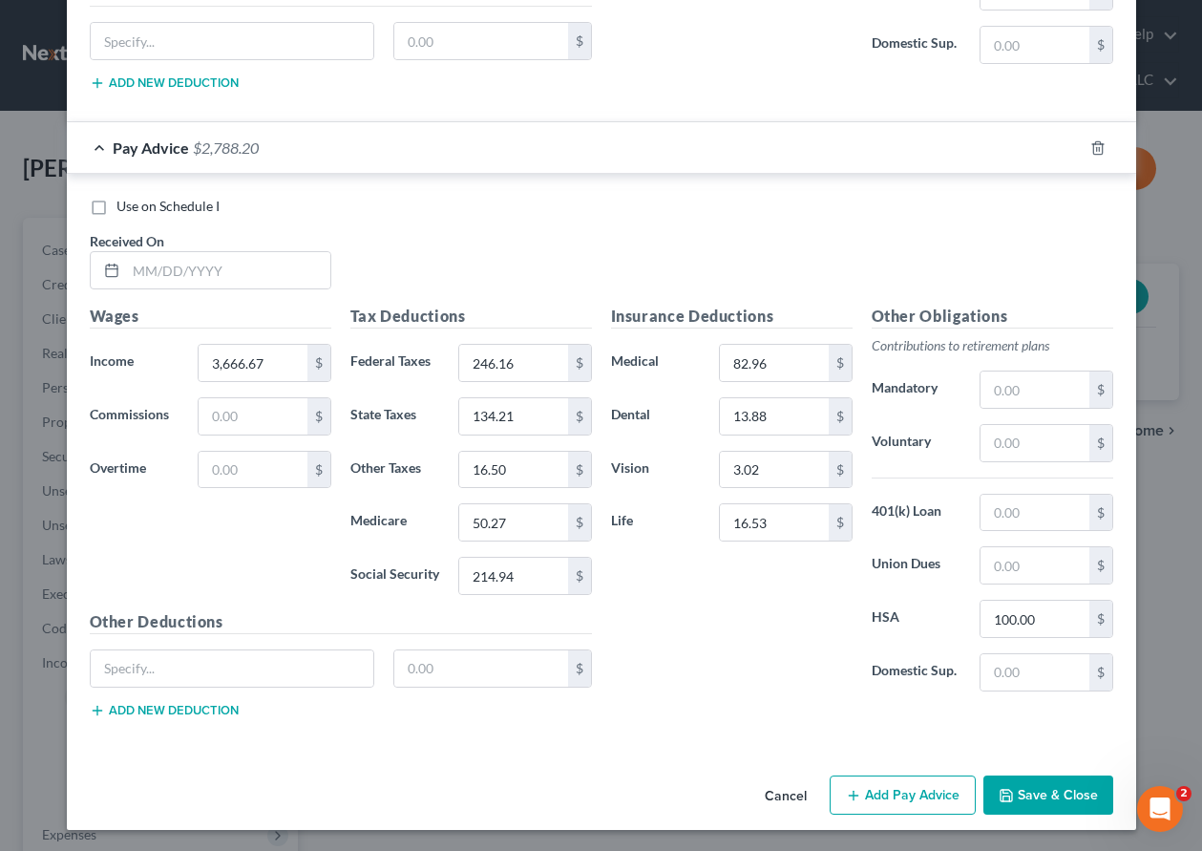
scroll to position [1347, 0]
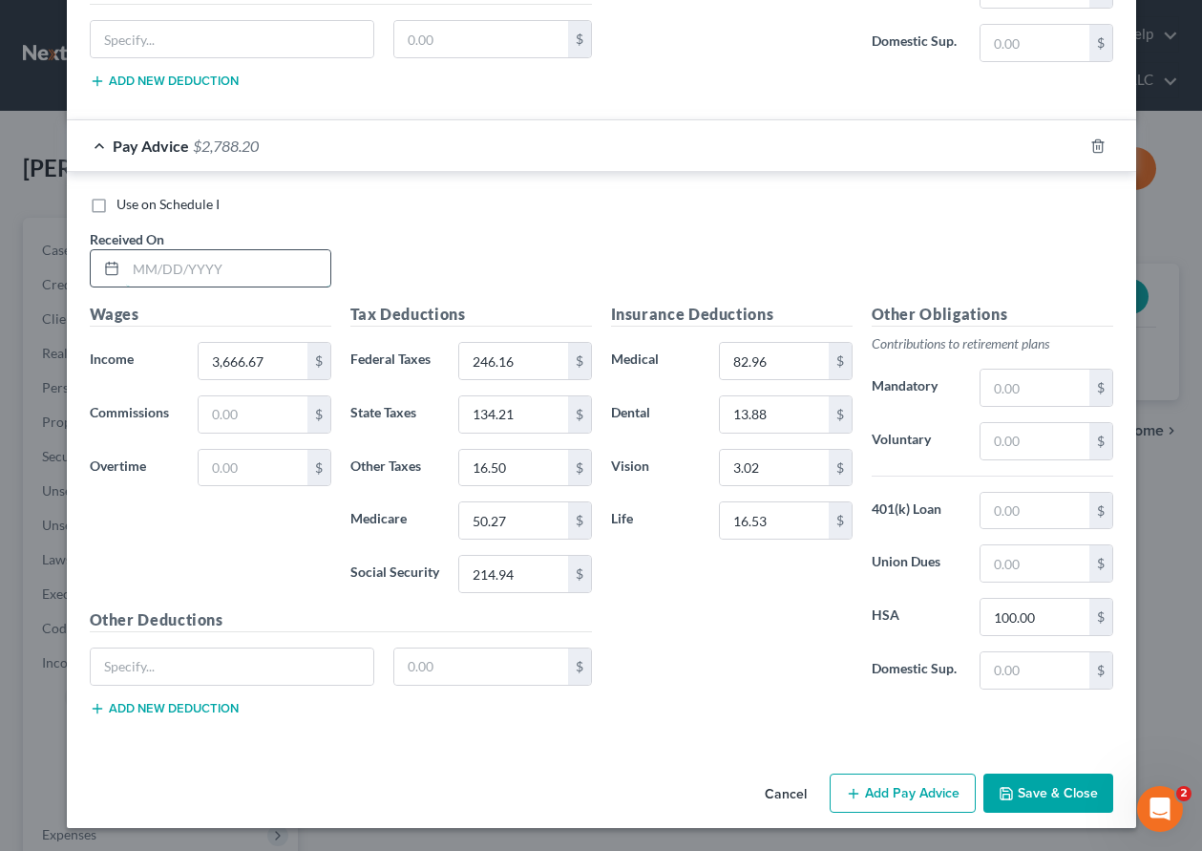
click at [244, 256] on input "text" at bounding box center [228, 268] width 204 height 36
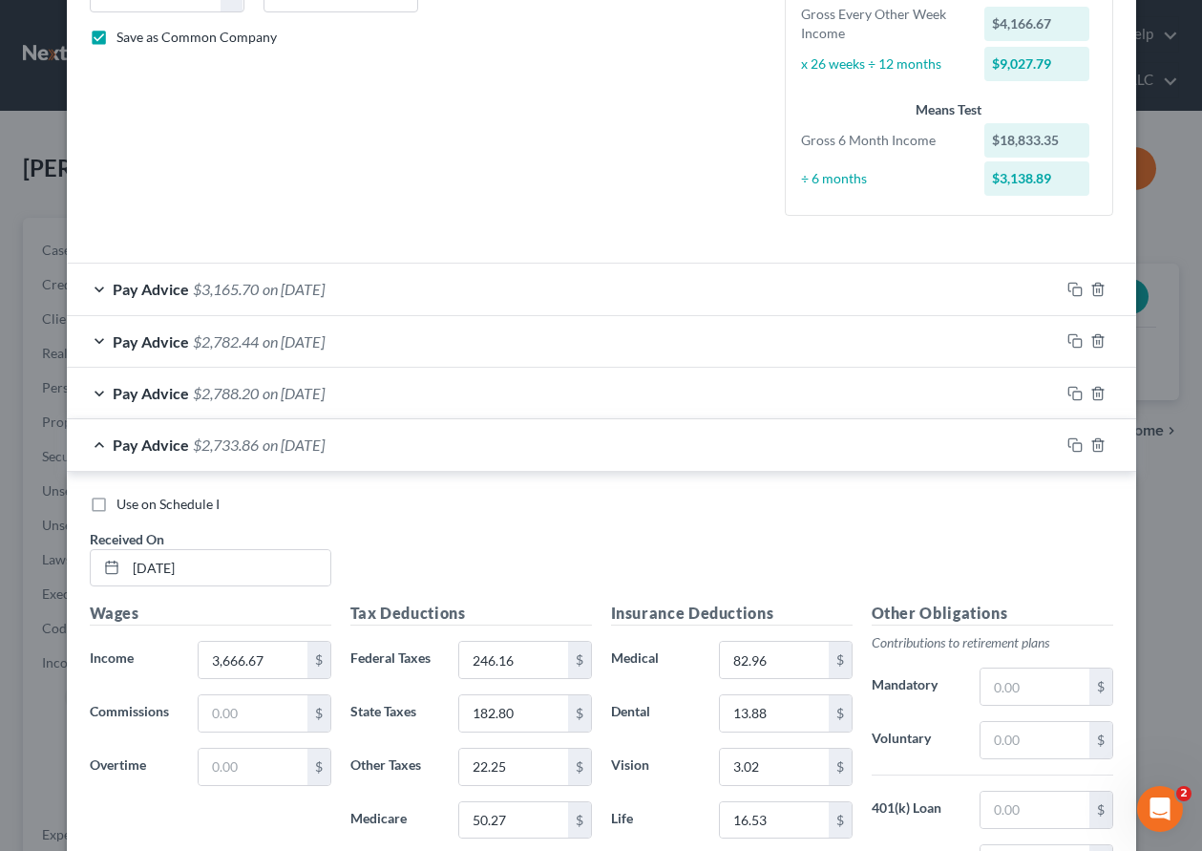
scroll to position [392, 0]
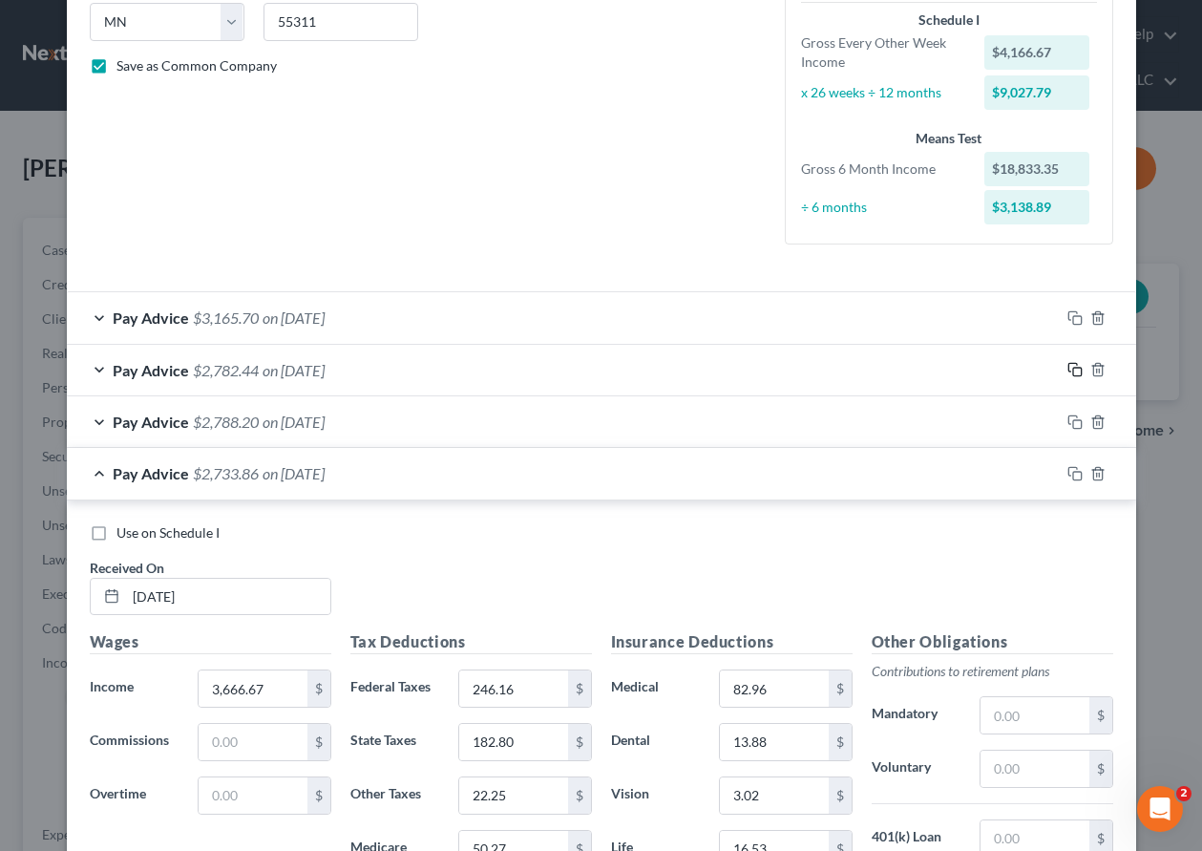
click at [1068, 369] on icon "button" at bounding box center [1075, 369] width 15 height 15
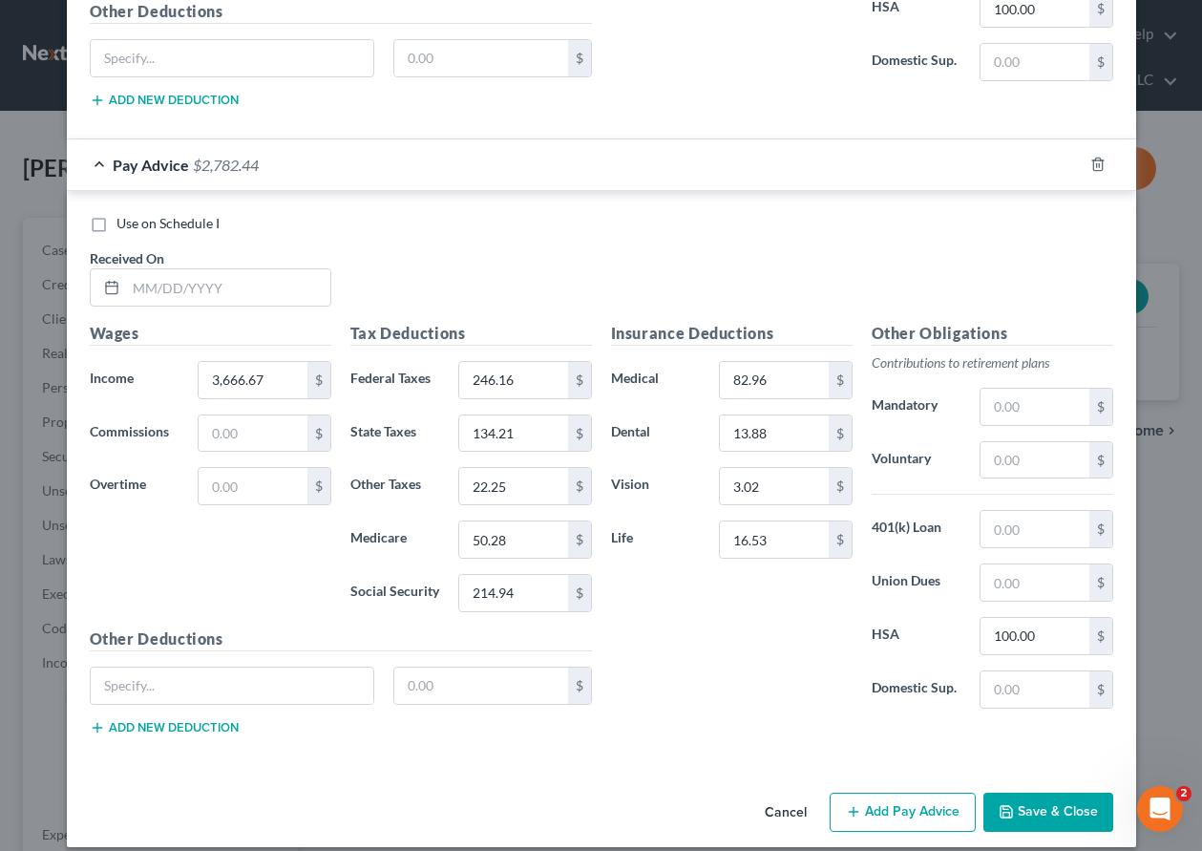
scroll to position [1974, 0]
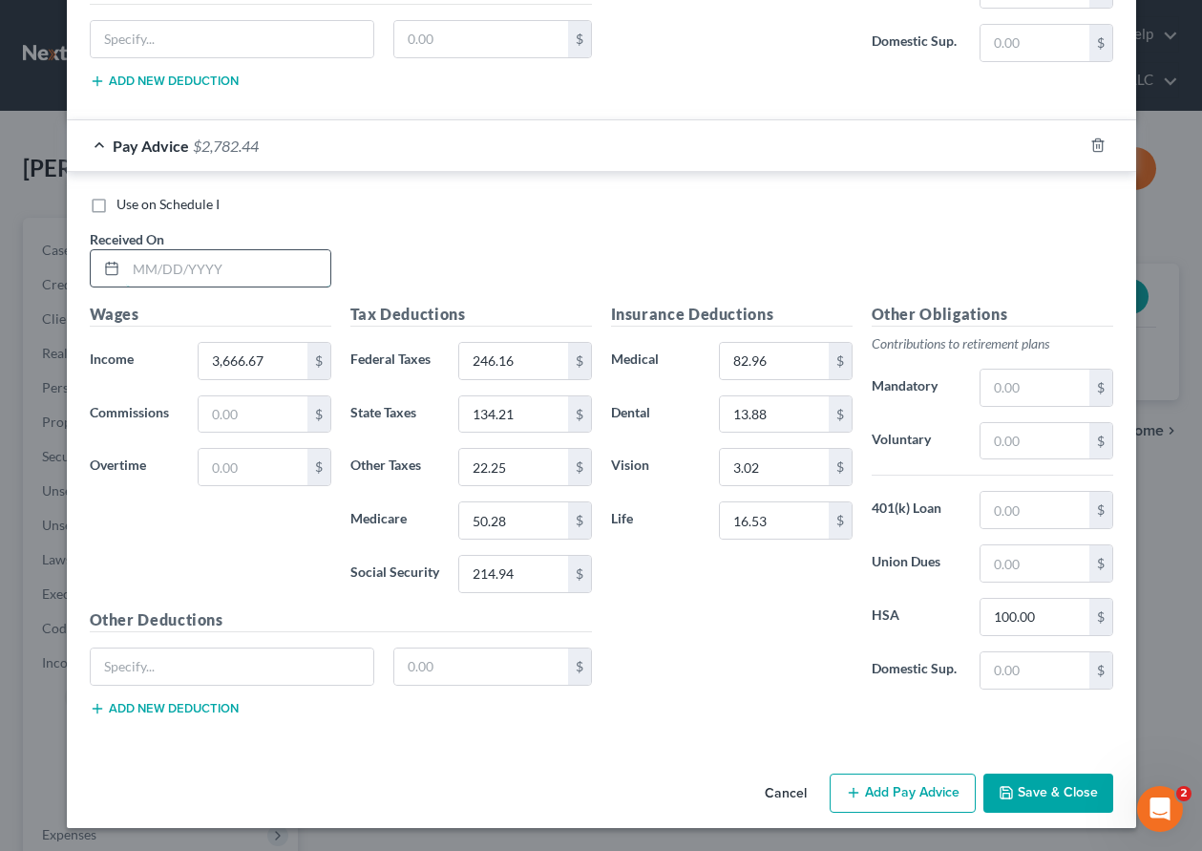
click at [270, 270] on input "text" at bounding box center [228, 268] width 204 height 36
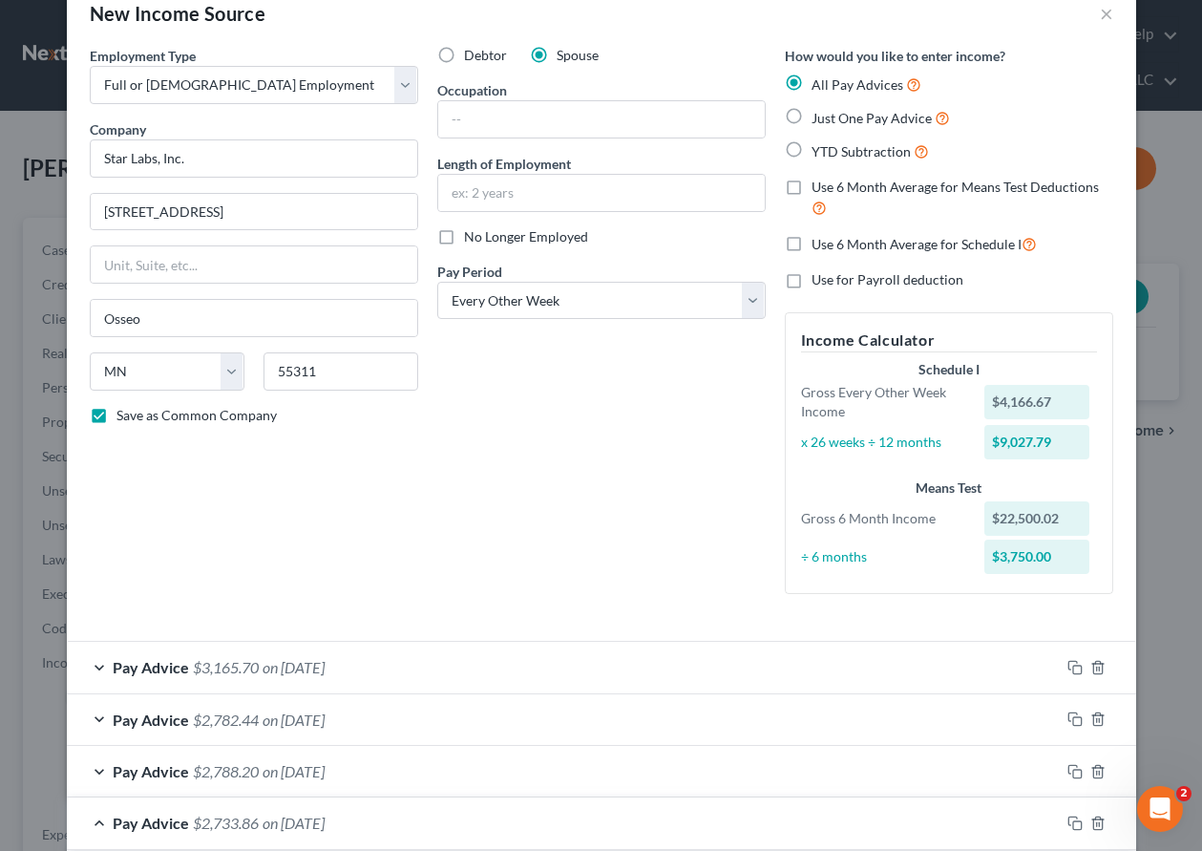
scroll to position [0, 0]
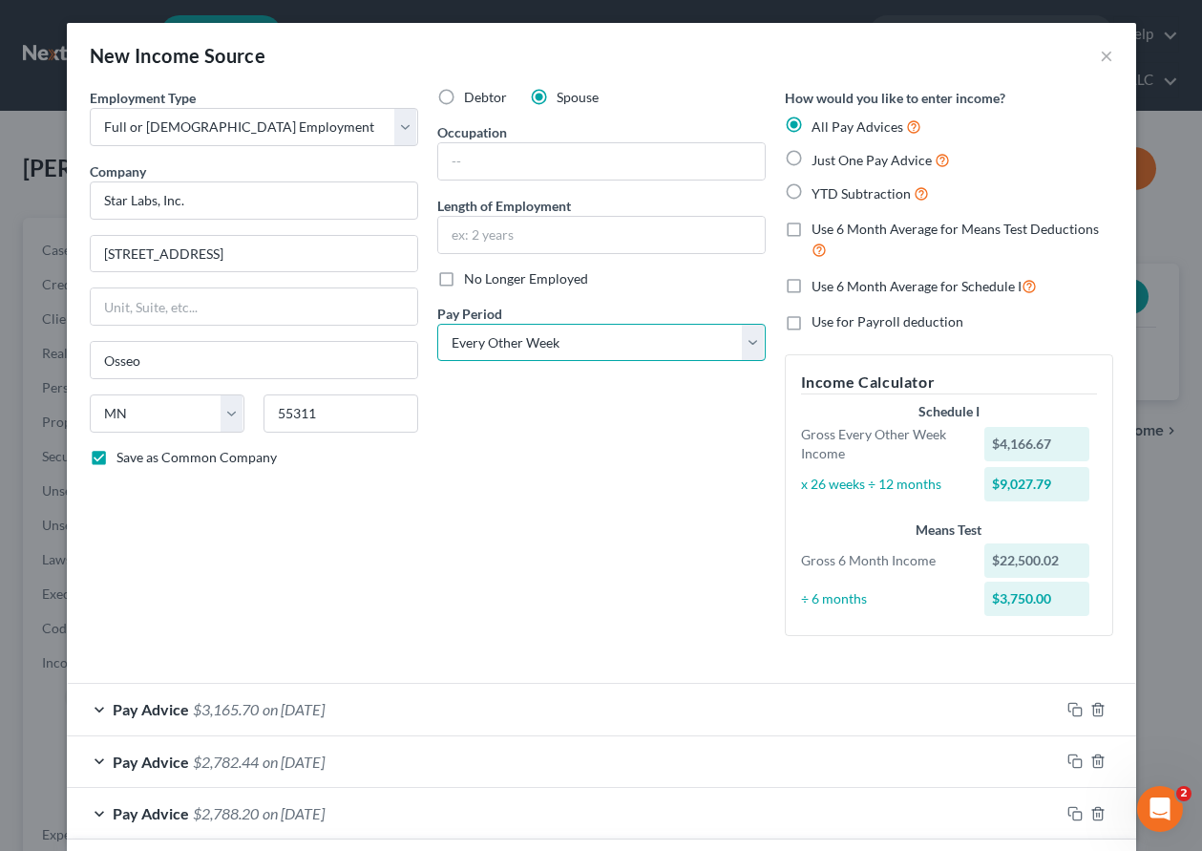
click at [605, 336] on select "Select Monthly Twice Monthly Every Other Week Weekly" at bounding box center [601, 343] width 329 height 38
click at [437, 324] on select "Select Monthly Twice Monthly Every Other Week Weekly" at bounding box center [601, 343] width 329 height 38
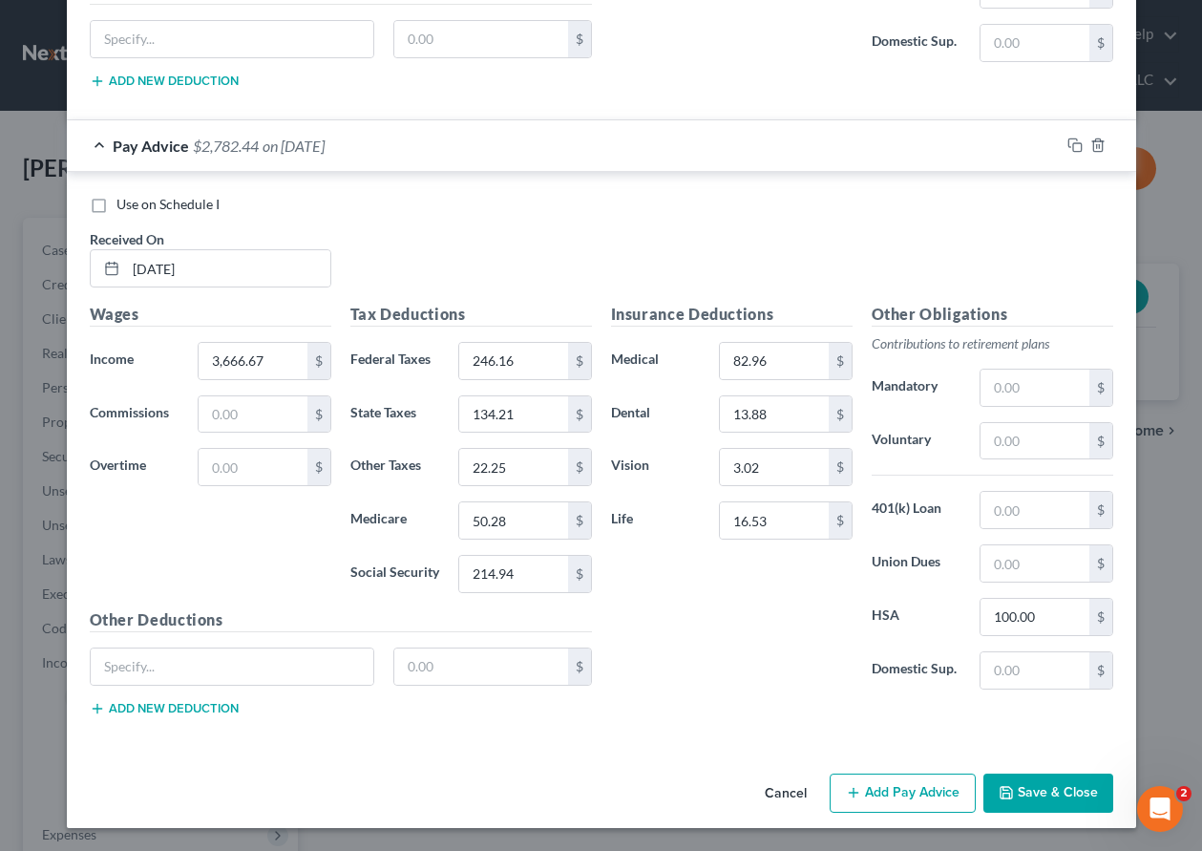
scroll to position [1970, 0]
click at [1060, 795] on button "Save & Close" at bounding box center [1049, 794] width 130 height 40
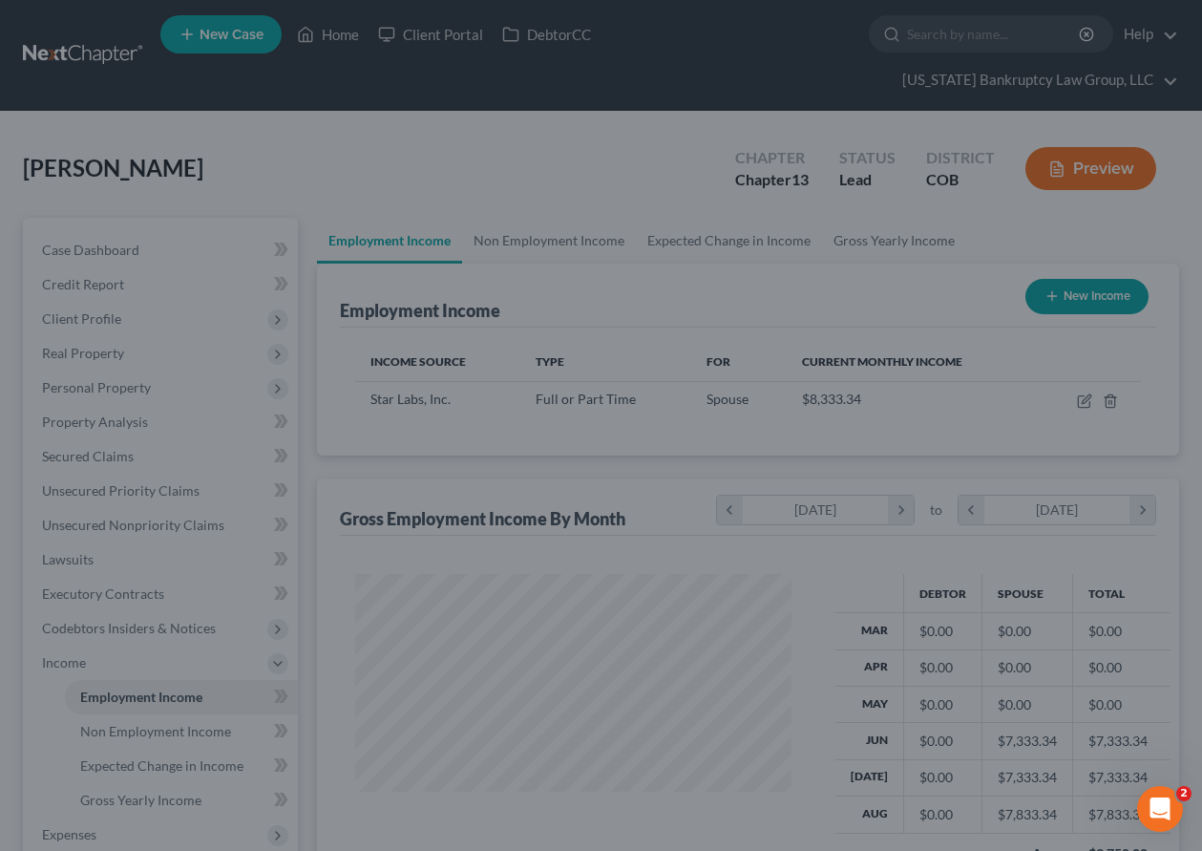
scroll to position [954623, 954490]
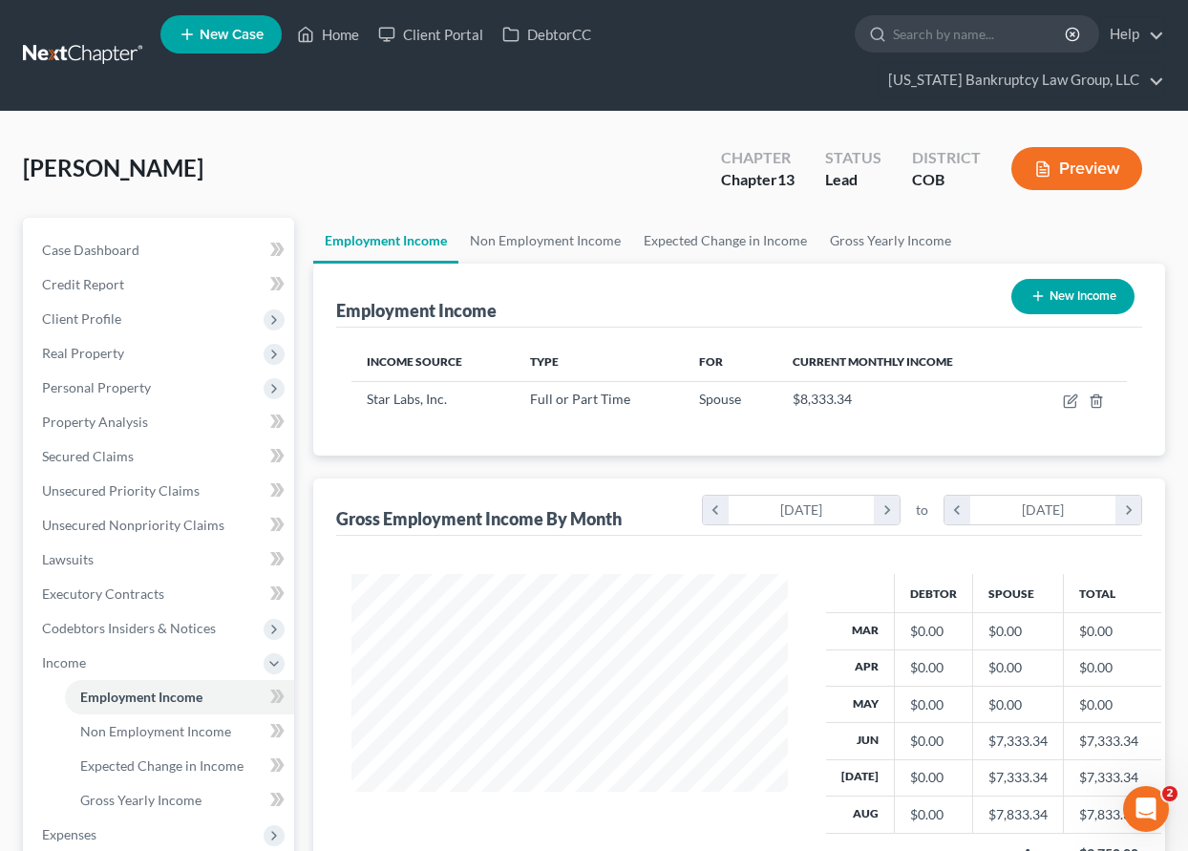
click at [1065, 292] on button "New Income" at bounding box center [1072, 296] width 123 height 35
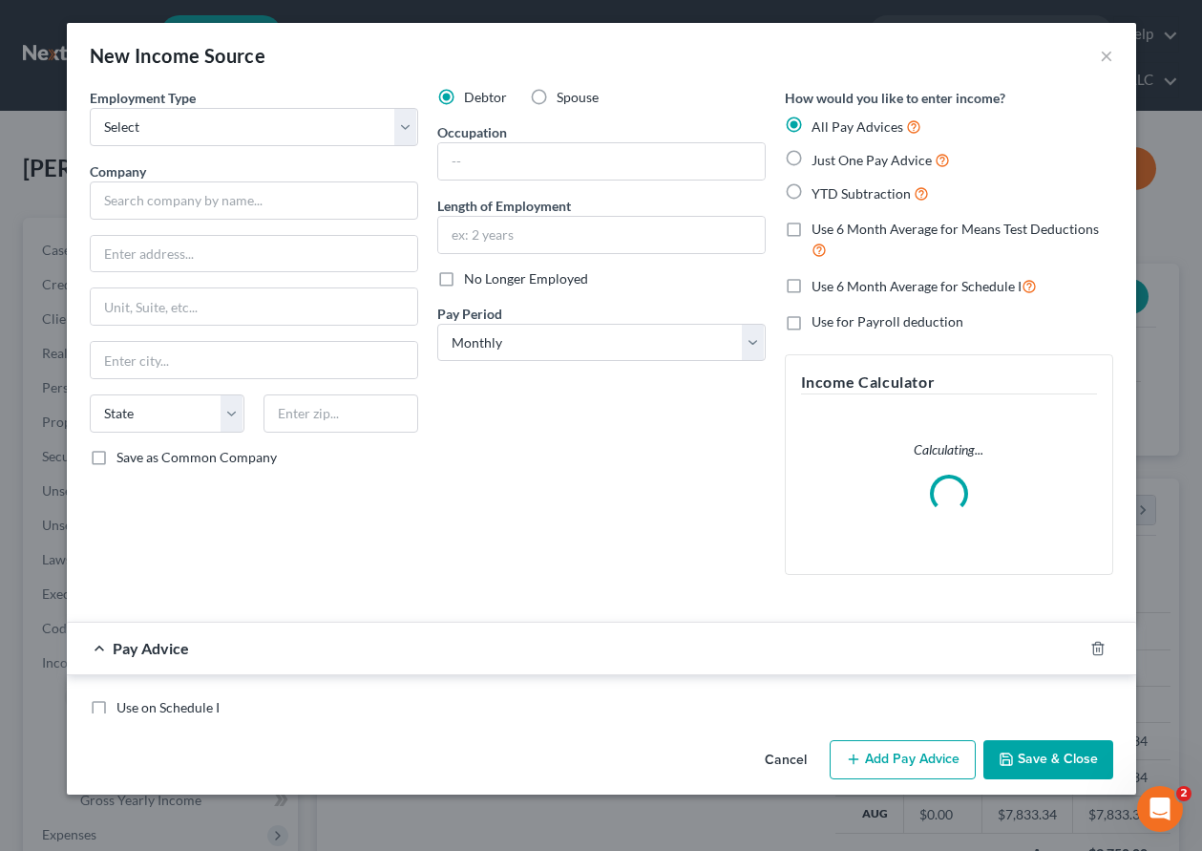
scroll to position [343, 480]
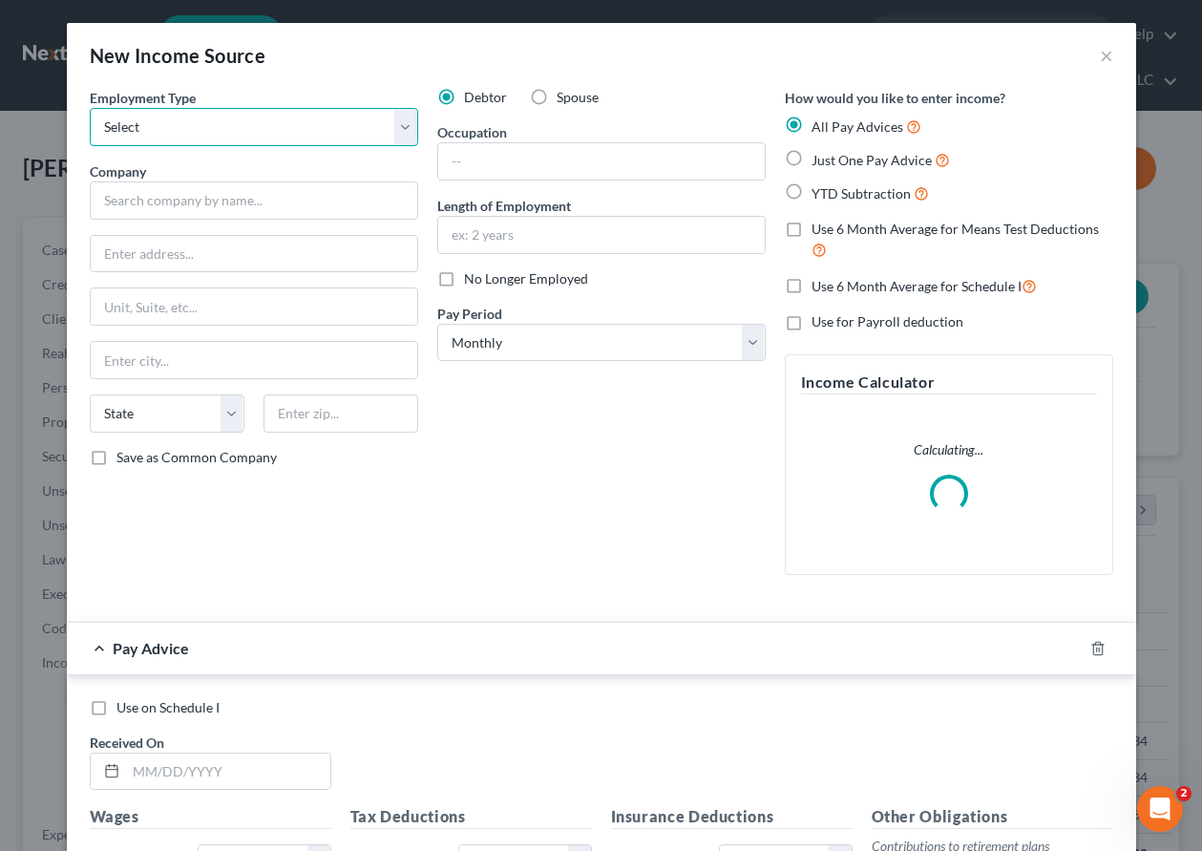
click at [276, 125] on select "Select Full or [DEMOGRAPHIC_DATA] Employment Self Employment" at bounding box center [254, 127] width 329 height 38
click at [90, 108] on select "Select Full or [DEMOGRAPHIC_DATA] Employment Self Employment" at bounding box center [254, 127] width 329 height 38
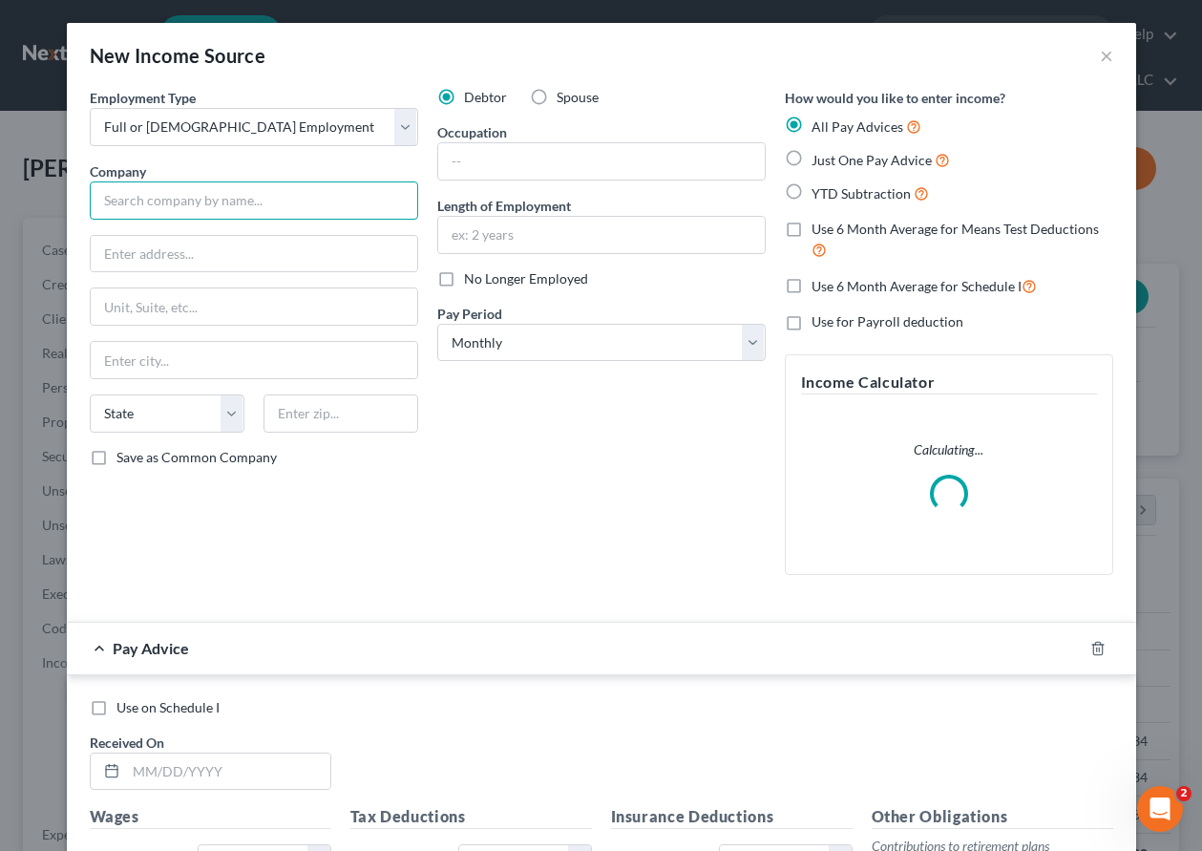
click at [265, 203] on input "text" at bounding box center [254, 200] width 329 height 38
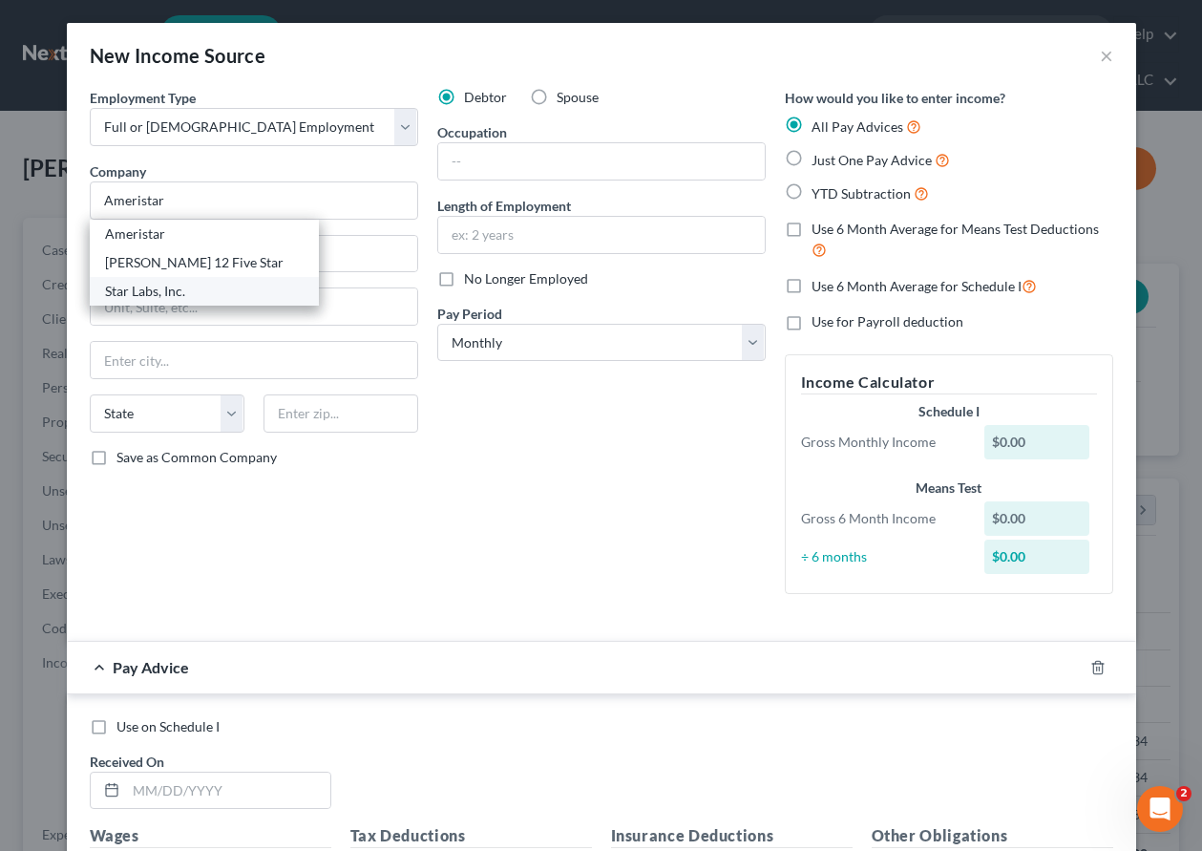
click at [158, 294] on div "Star Labs, Inc." at bounding box center [204, 291] width 199 height 19
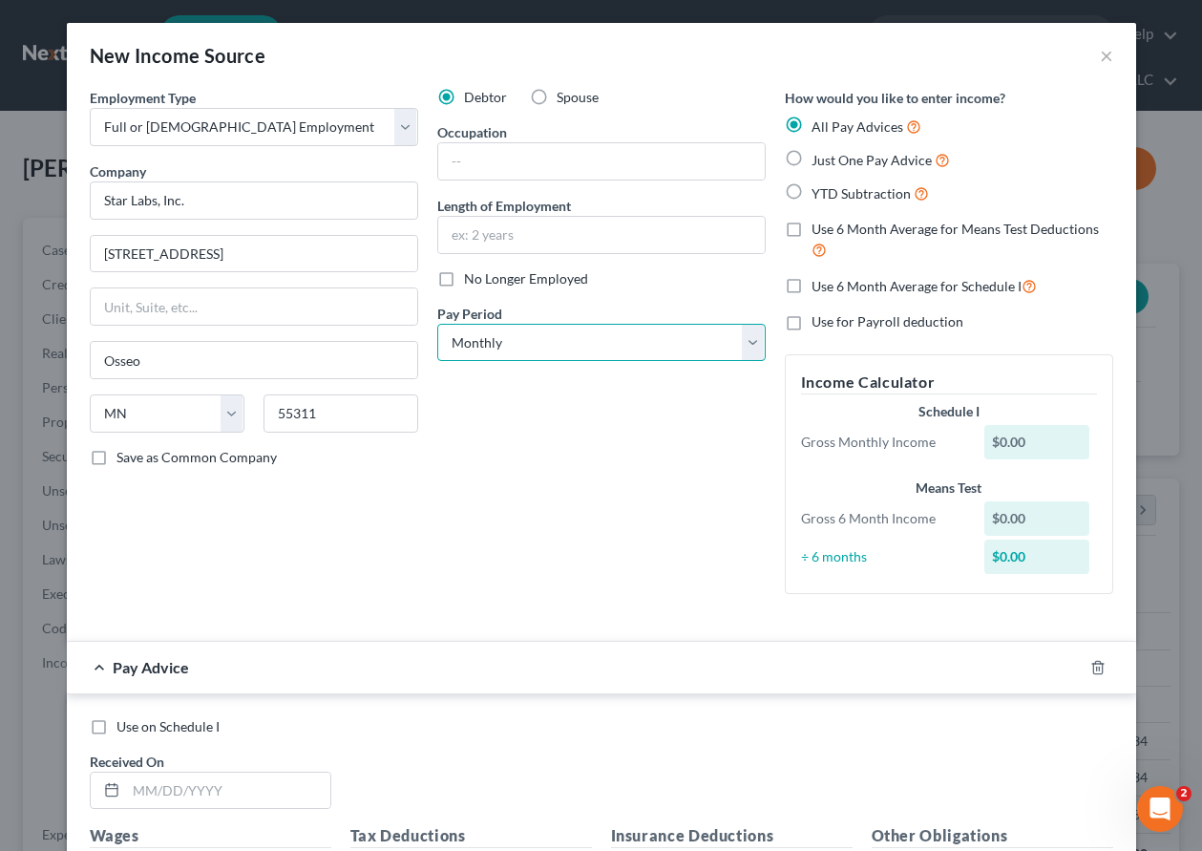
click at [596, 353] on select "Select Monthly Twice Monthly Every Other Week Weekly" at bounding box center [601, 343] width 329 height 38
click at [437, 324] on select "Select Monthly Twice Monthly Every Other Week Weekly" at bounding box center [601, 343] width 329 height 38
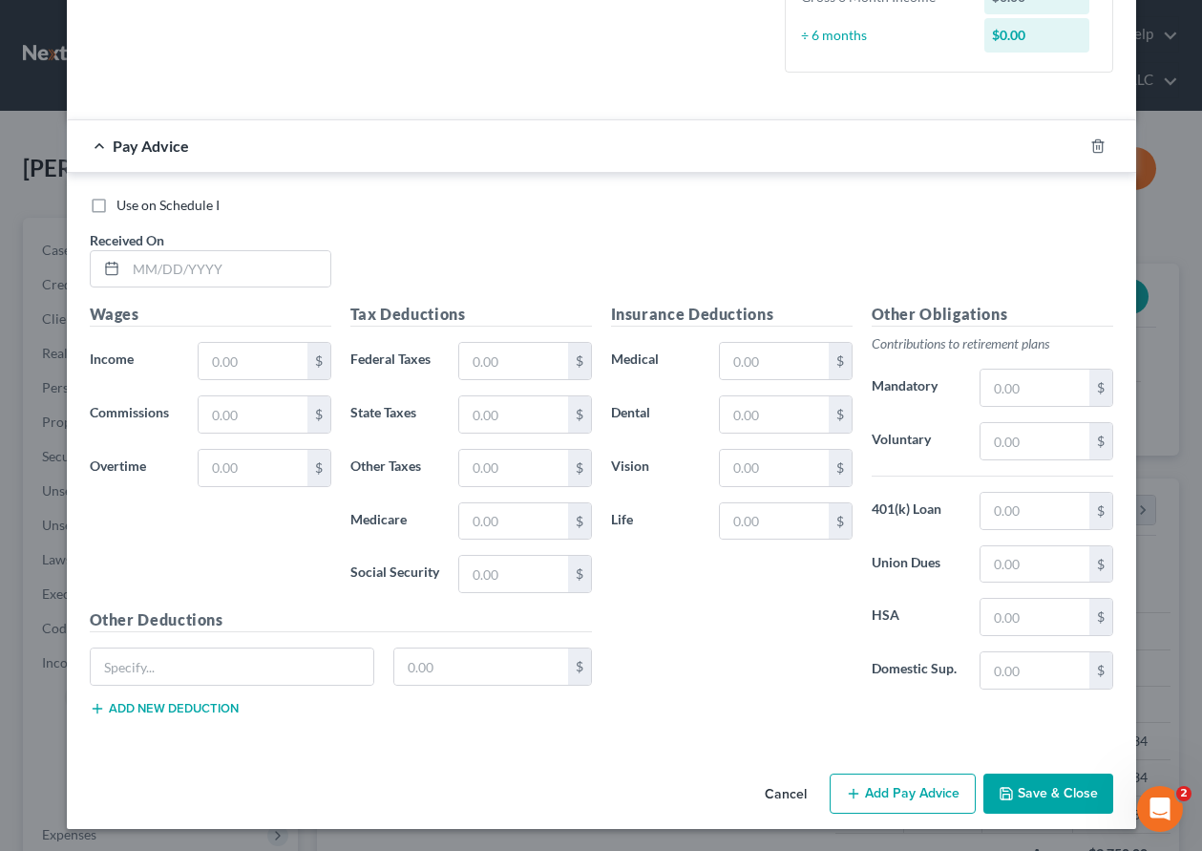
scroll to position [522, 0]
click at [288, 270] on input "text" at bounding box center [228, 268] width 204 height 36
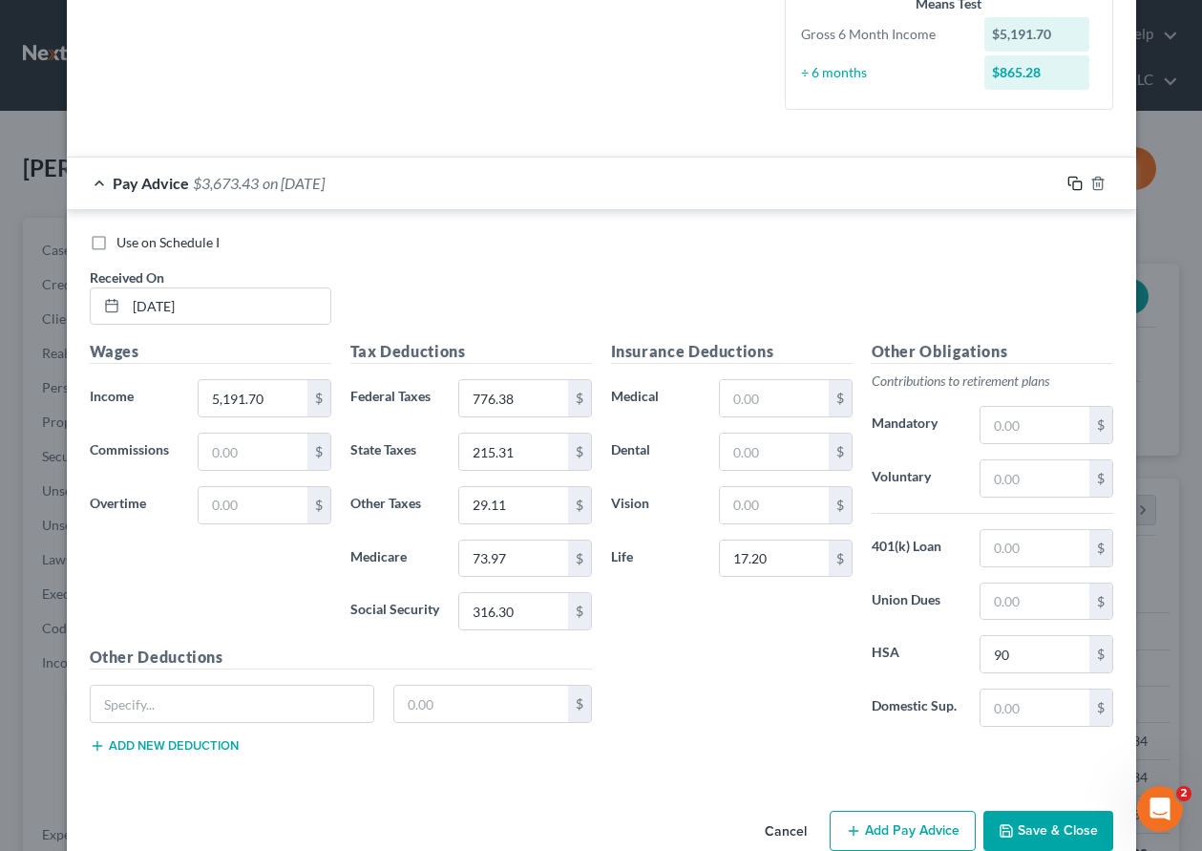
click at [1071, 183] on icon "button" at bounding box center [1075, 183] width 15 height 15
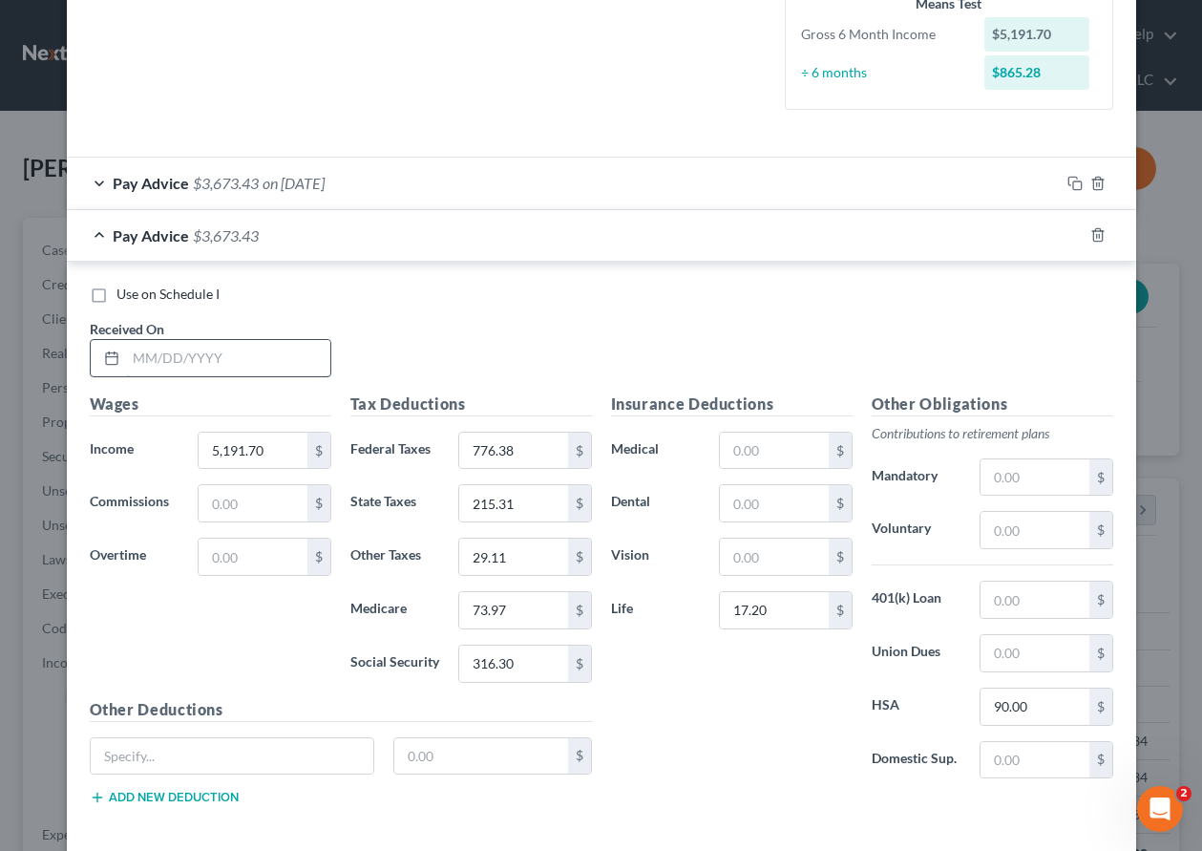
click at [241, 343] on div "Received On *" at bounding box center [210, 348] width 261 height 58
click at [269, 368] on input "text" at bounding box center [228, 358] width 204 height 36
click at [515, 606] on input "73.97" at bounding box center [513, 610] width 108 height 36
click at [523, 667] on input "316.30" at bounding box center [513, 664] width 108 height 36
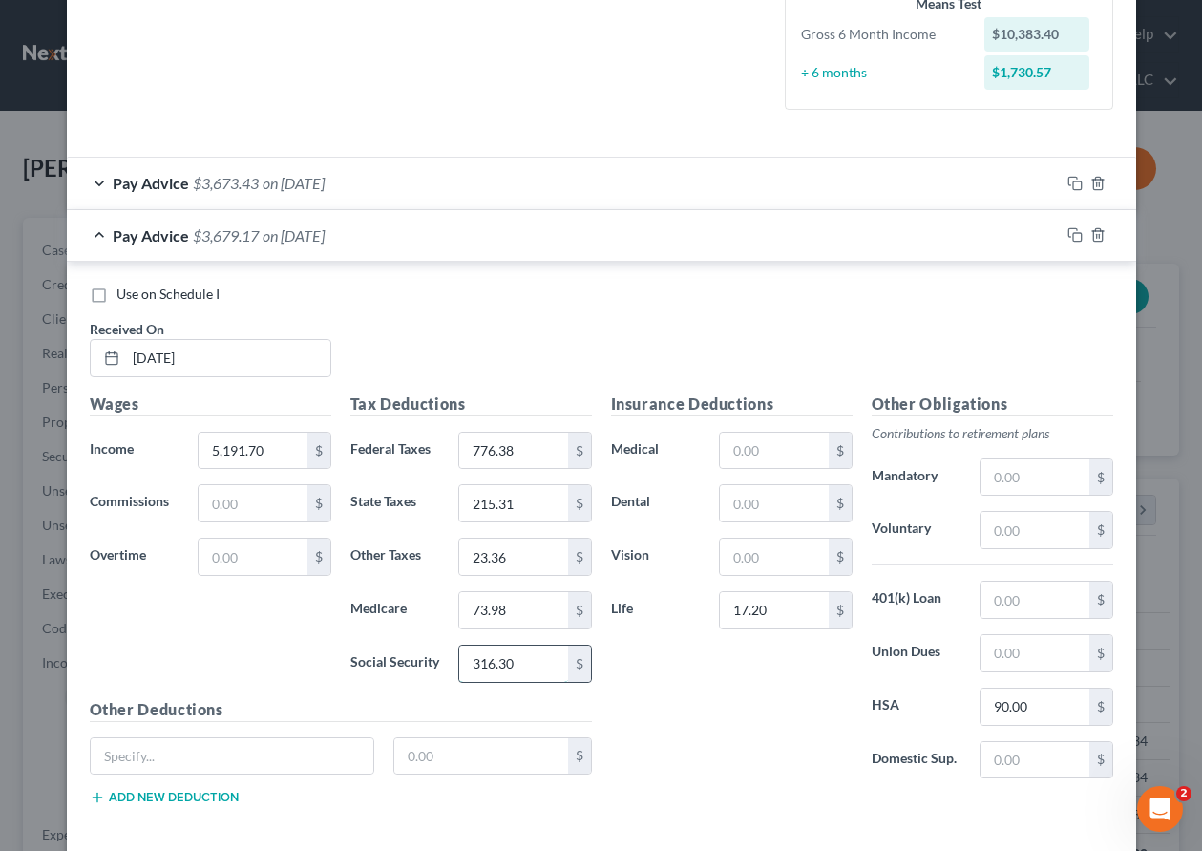
click at [523, 667] on input "316.30" at bounding box center [513, 664] width 108 height 36
drag, startPoint x: 1069, startPoint y: 180, endPoint x: 1138, endPoint y: 217, distance: 78.6
click at [1069, 180] on icon "button" at bounding box center [1075, 183] width 15 height 15
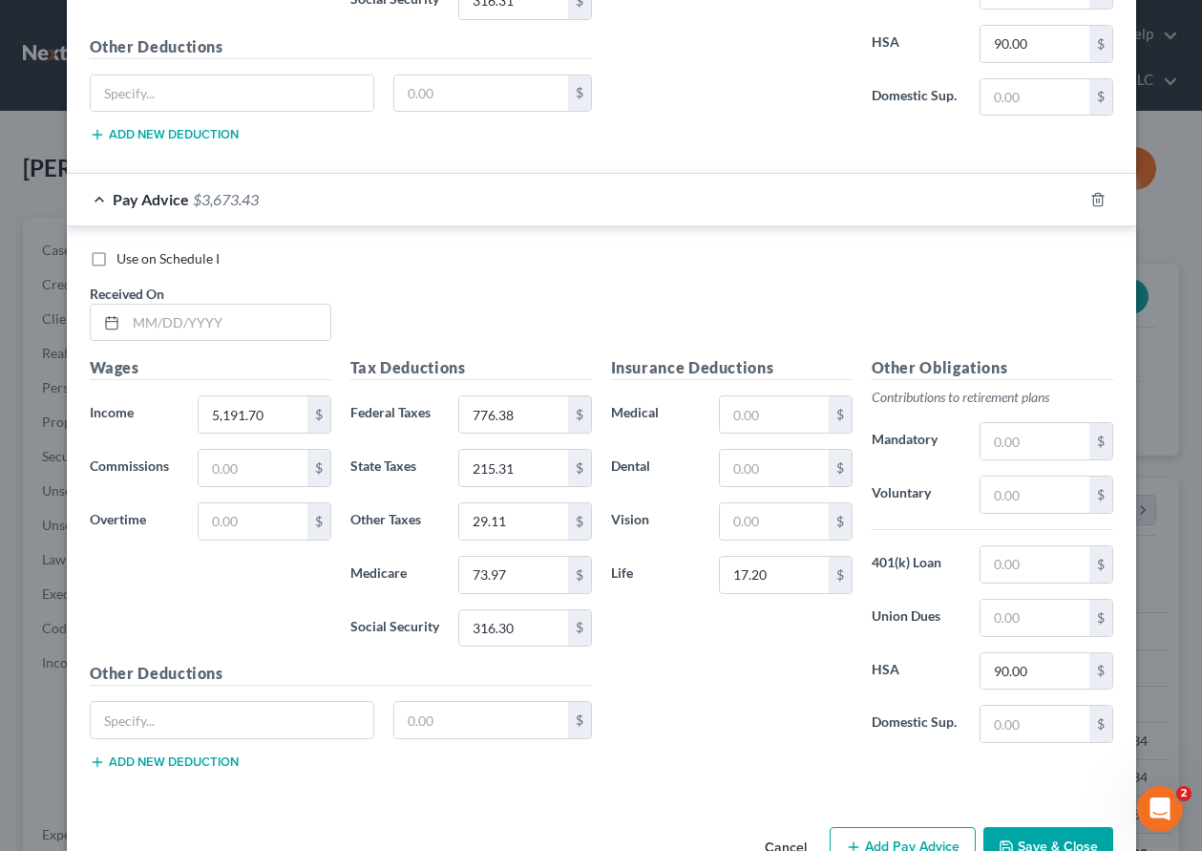
scroll to position [1191, 0]
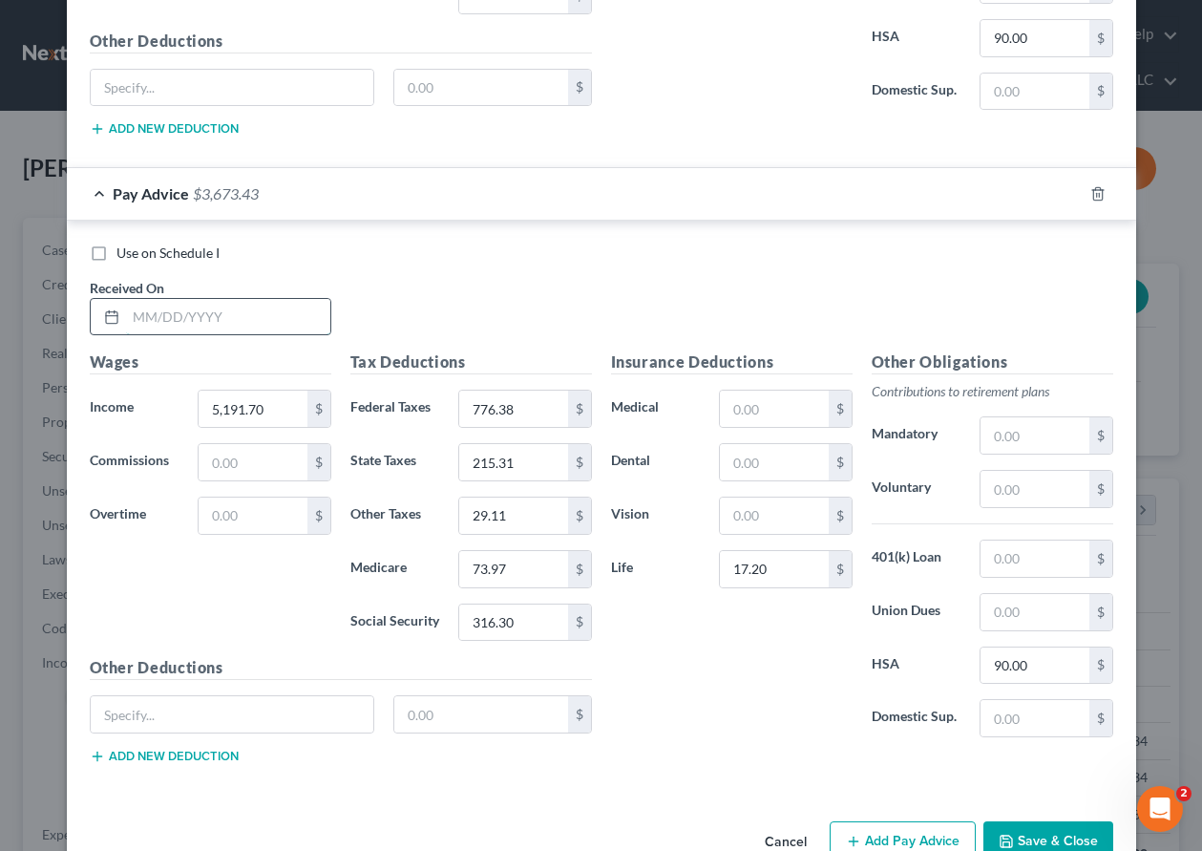
click at [218, 314] on input "text" at bounding box center [228, 317] width 204 height 36
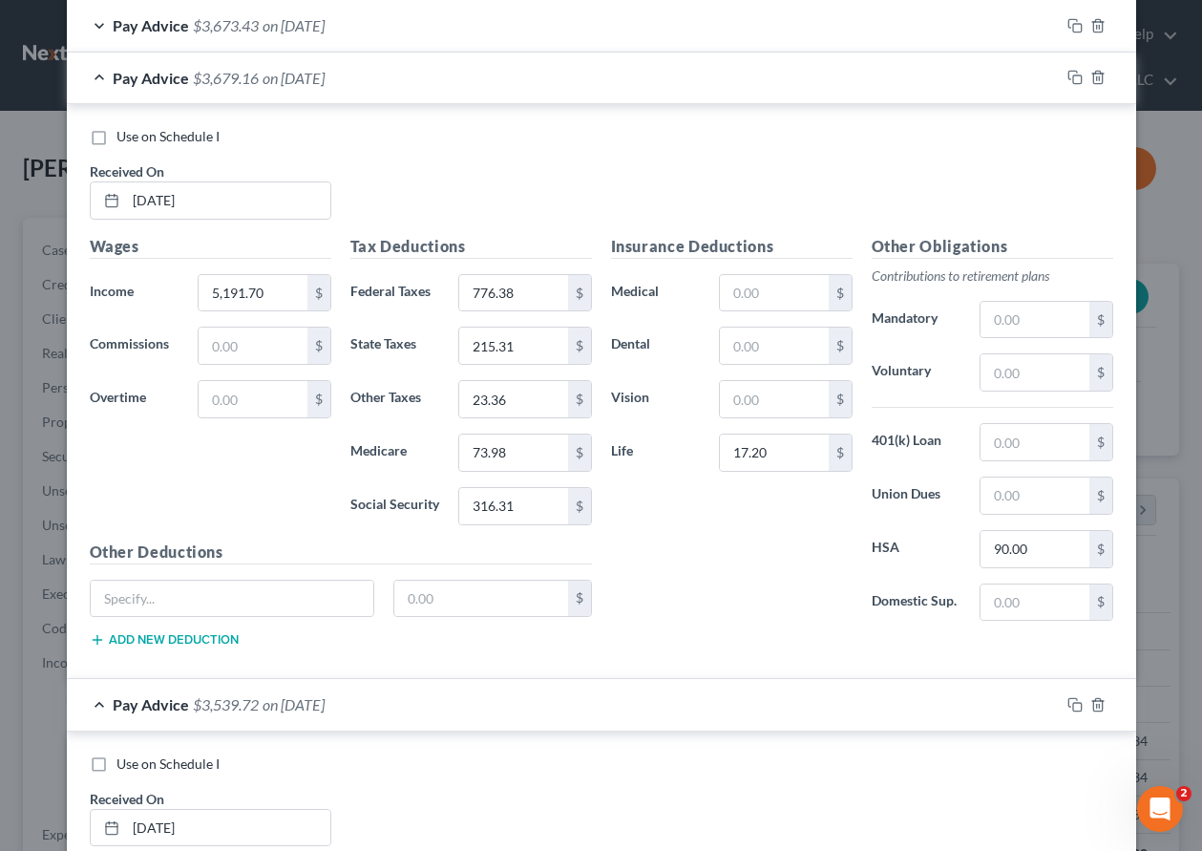
scroll to position [618, 0]
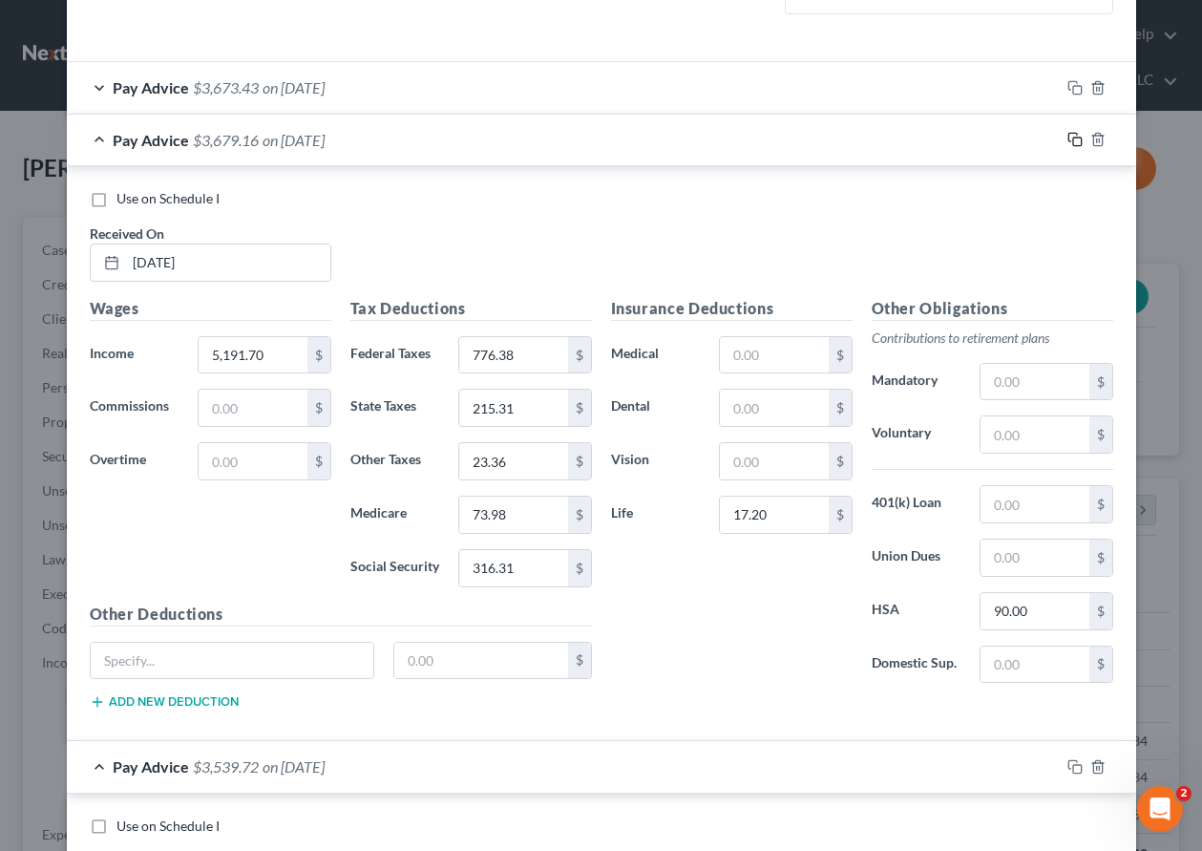
click at [1068, 136] on icon "button" at bounding box center [1075, 139] width 15 height 15
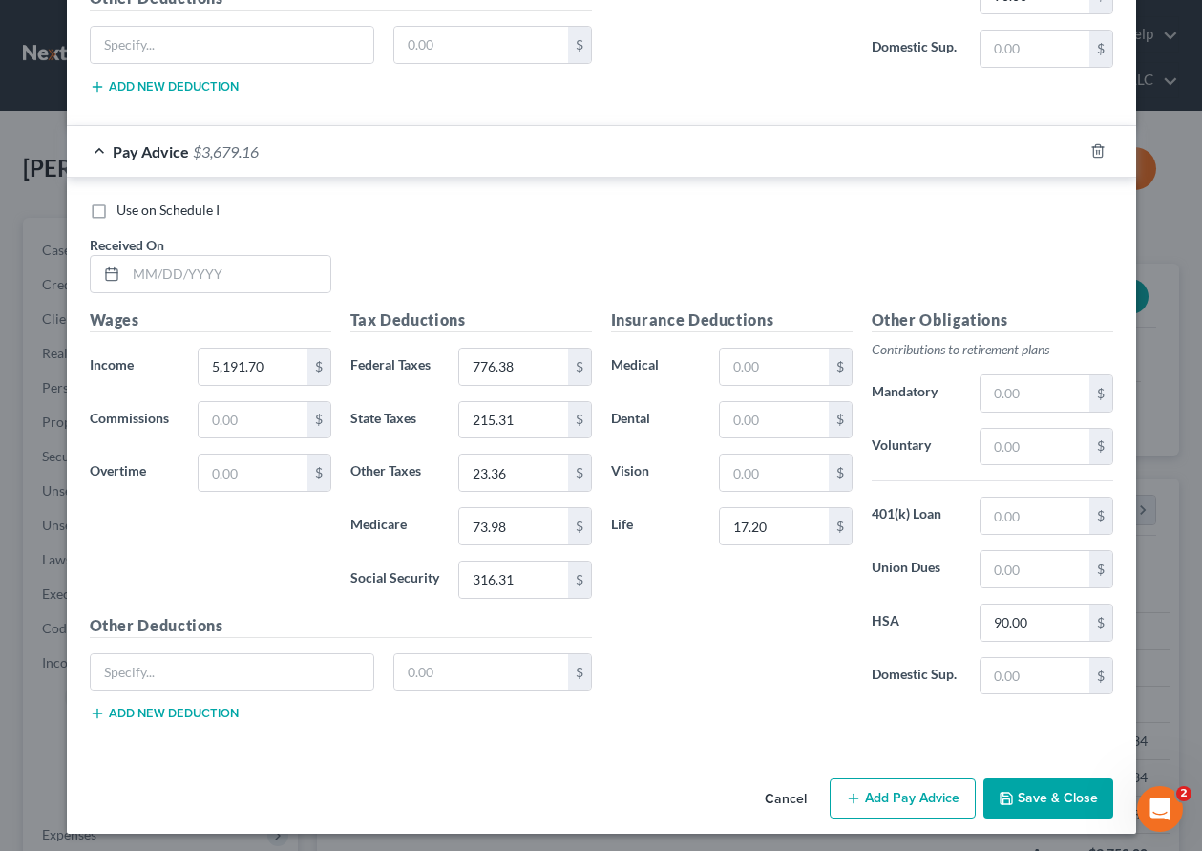
scroll to position [1286, 0]
click at [254, 272] on input "text" at bounding box center [228, 273] width 204 height 36
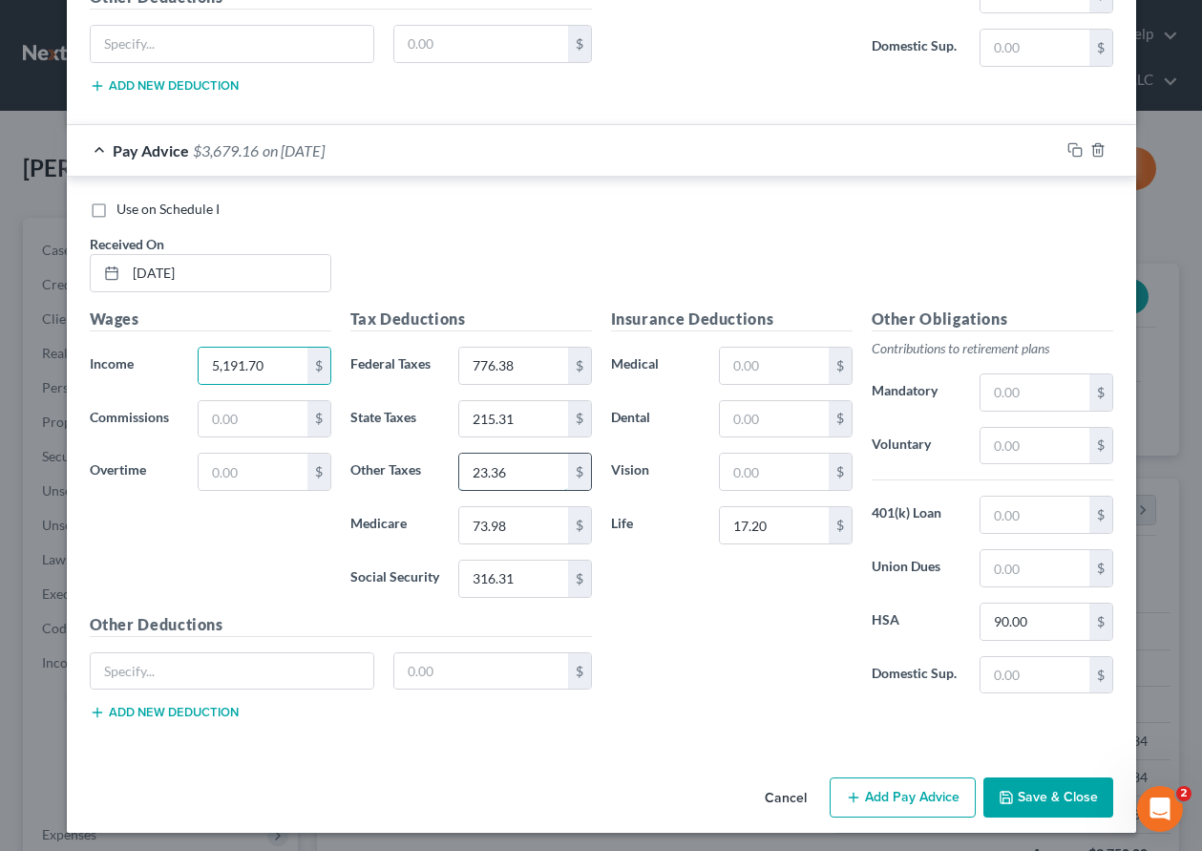
click at [512, 475] on input "23.36" at bounding box center [513, 472] width 108 height 36
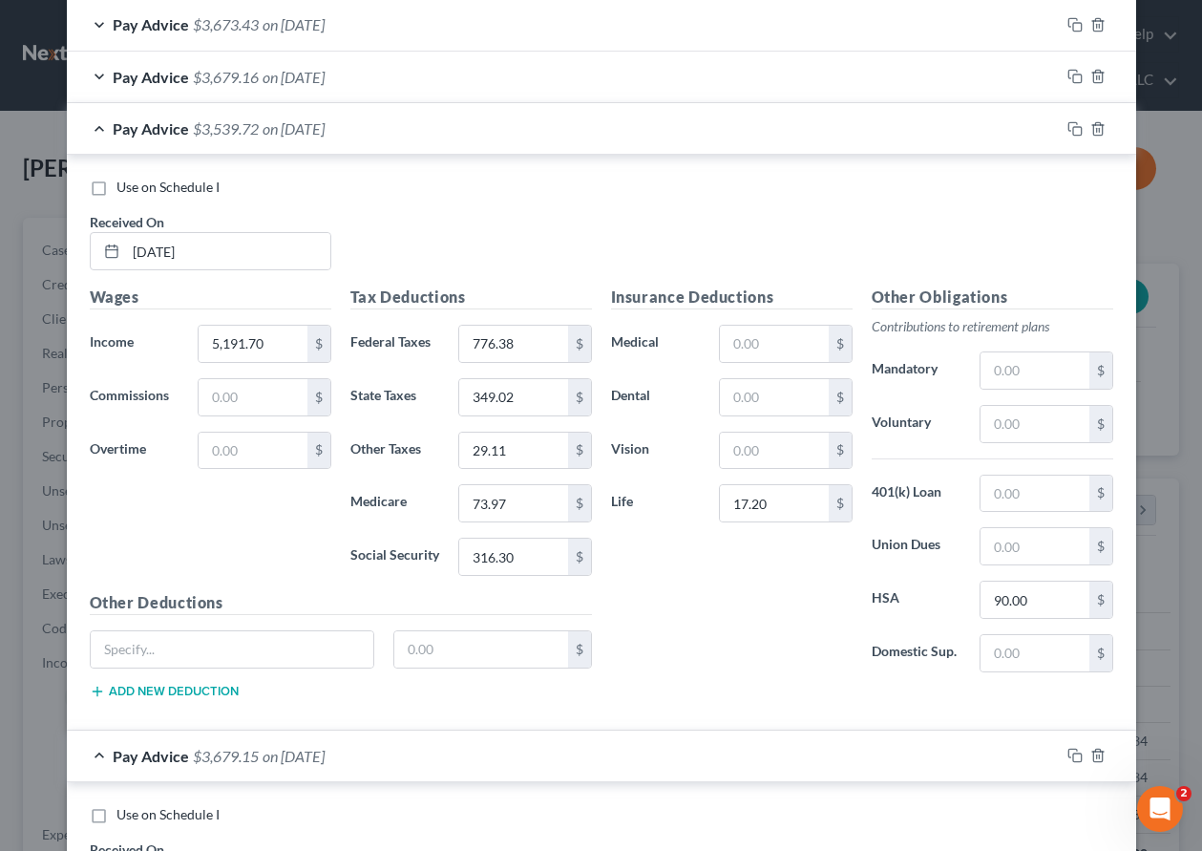
scroll to position [618, 0]
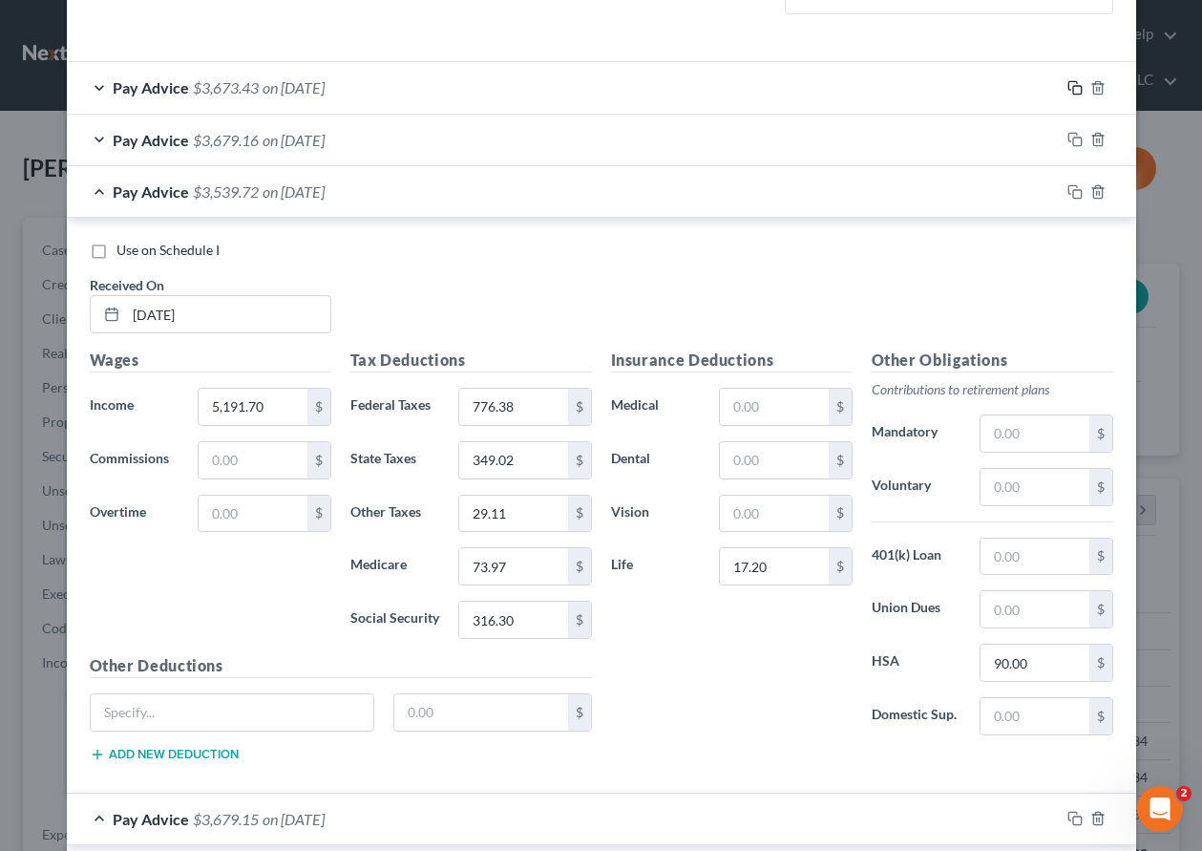
click at [1068, 82] on icon "button" at bounding box center [1075, 87] width 15 height 15
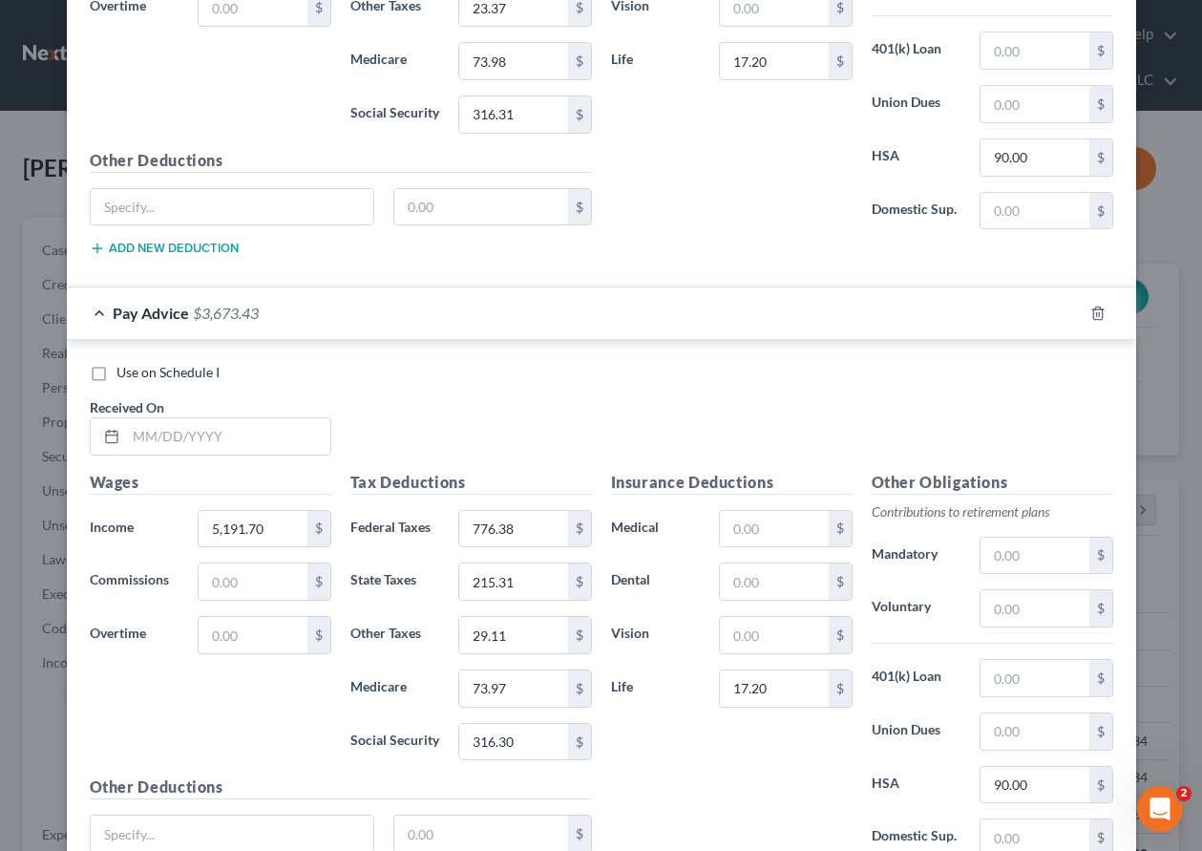
scroll to position [1764, 0]
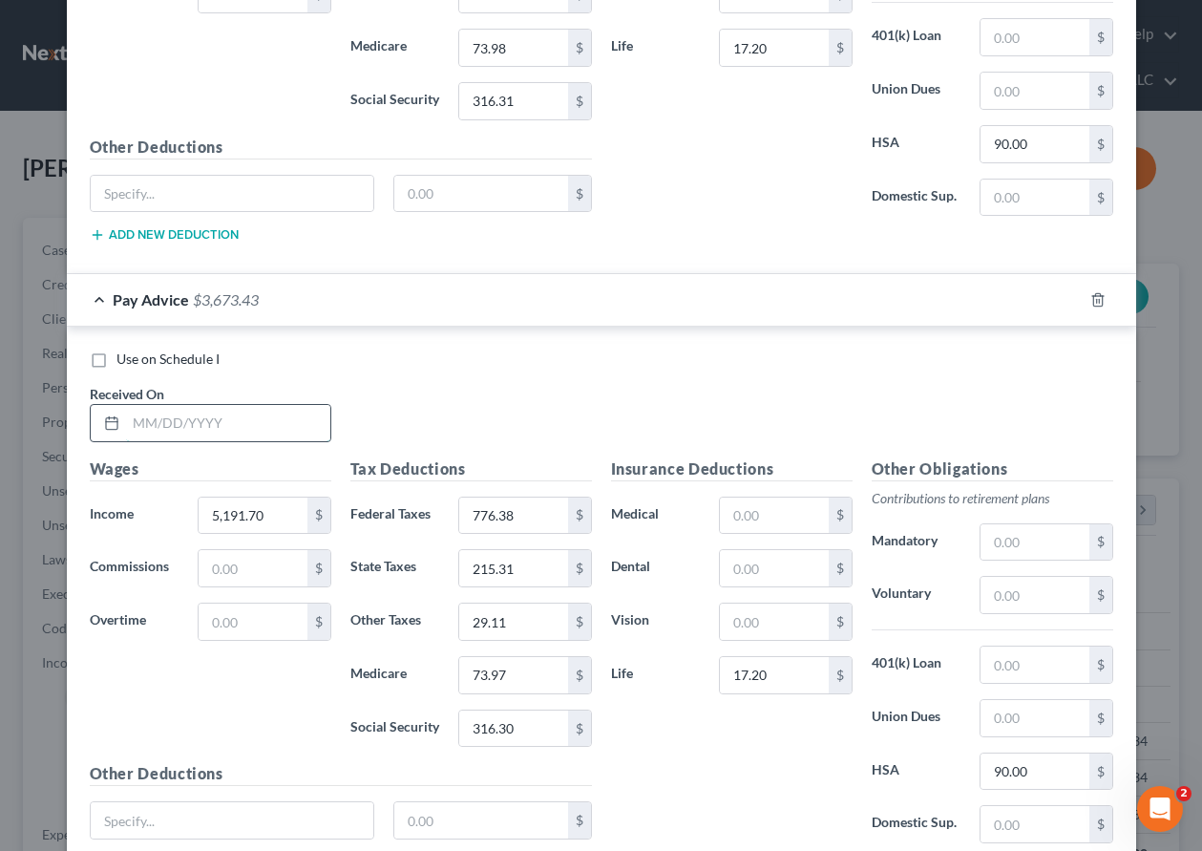
click at [265, 418] on input "text" at bounding box center [228, 423] width 204 height 36
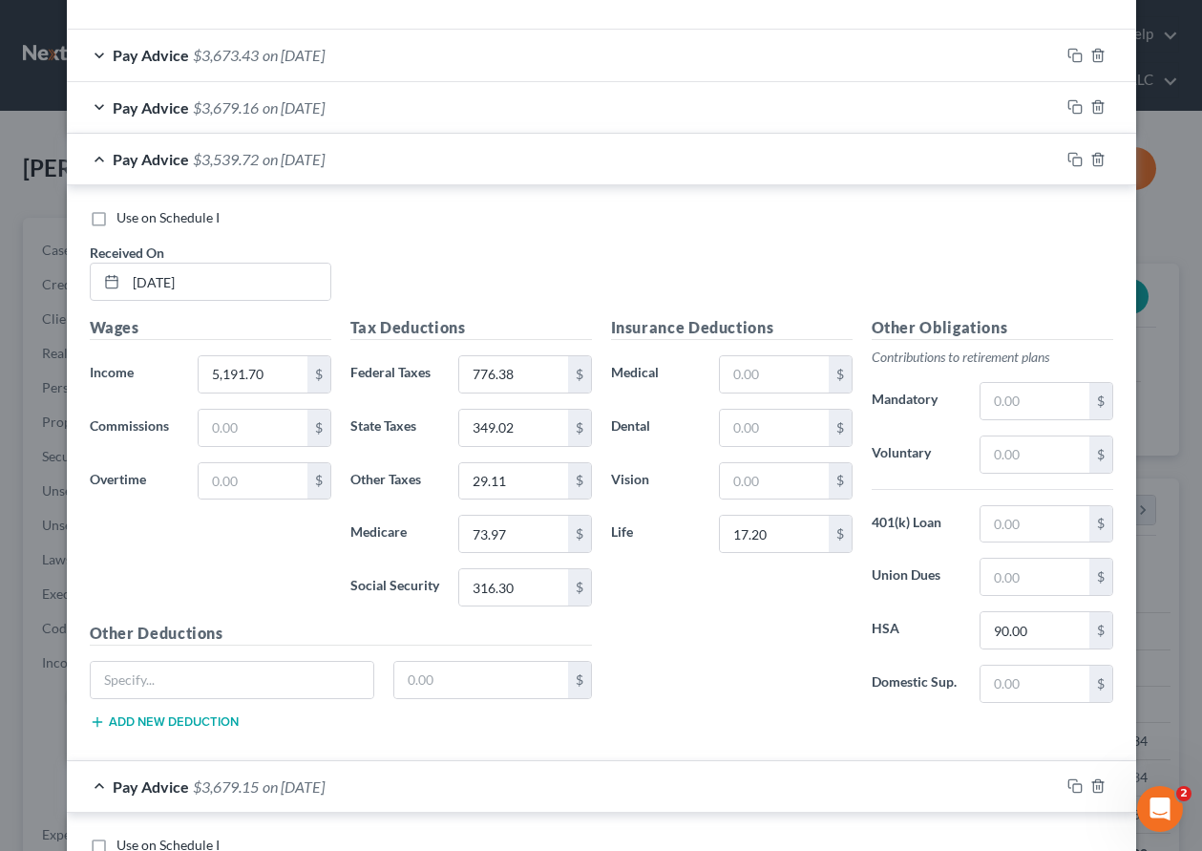
scroll to position [618, 0]
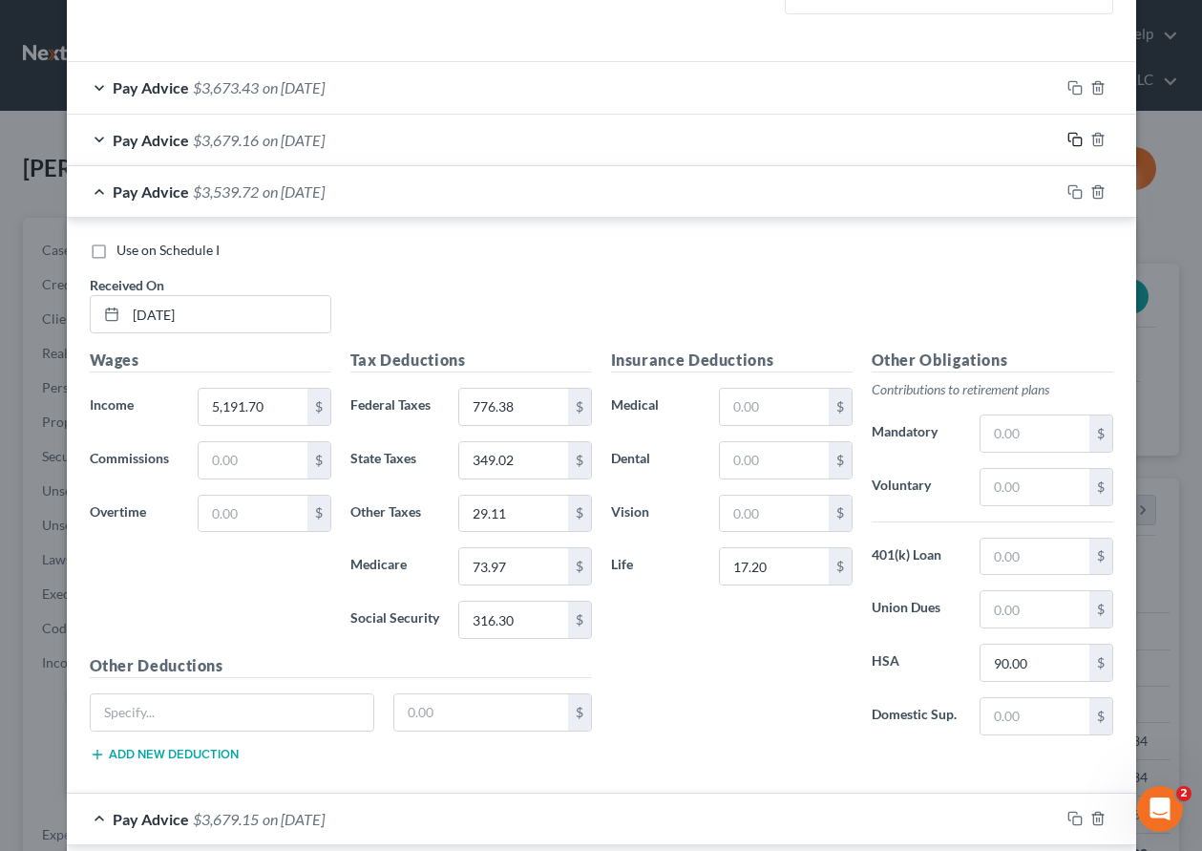
drag, startPoint x: 1070, startPoint y: 137, endPoint x: 869, endPoint y: 317, distance: 269.8
click at [1070, 137] on icon "button" at bounding box center [1075, 139] width 15 height 15
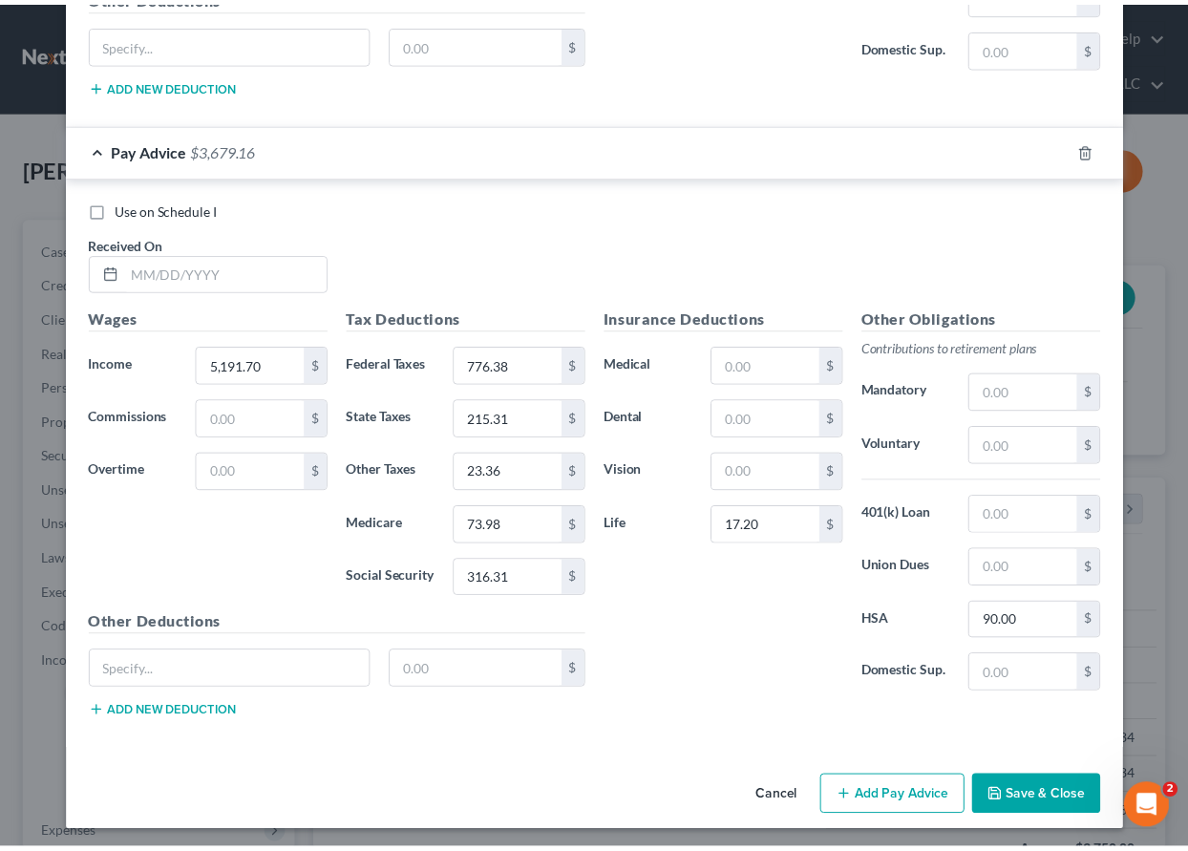
scroll to position [2546, 0]
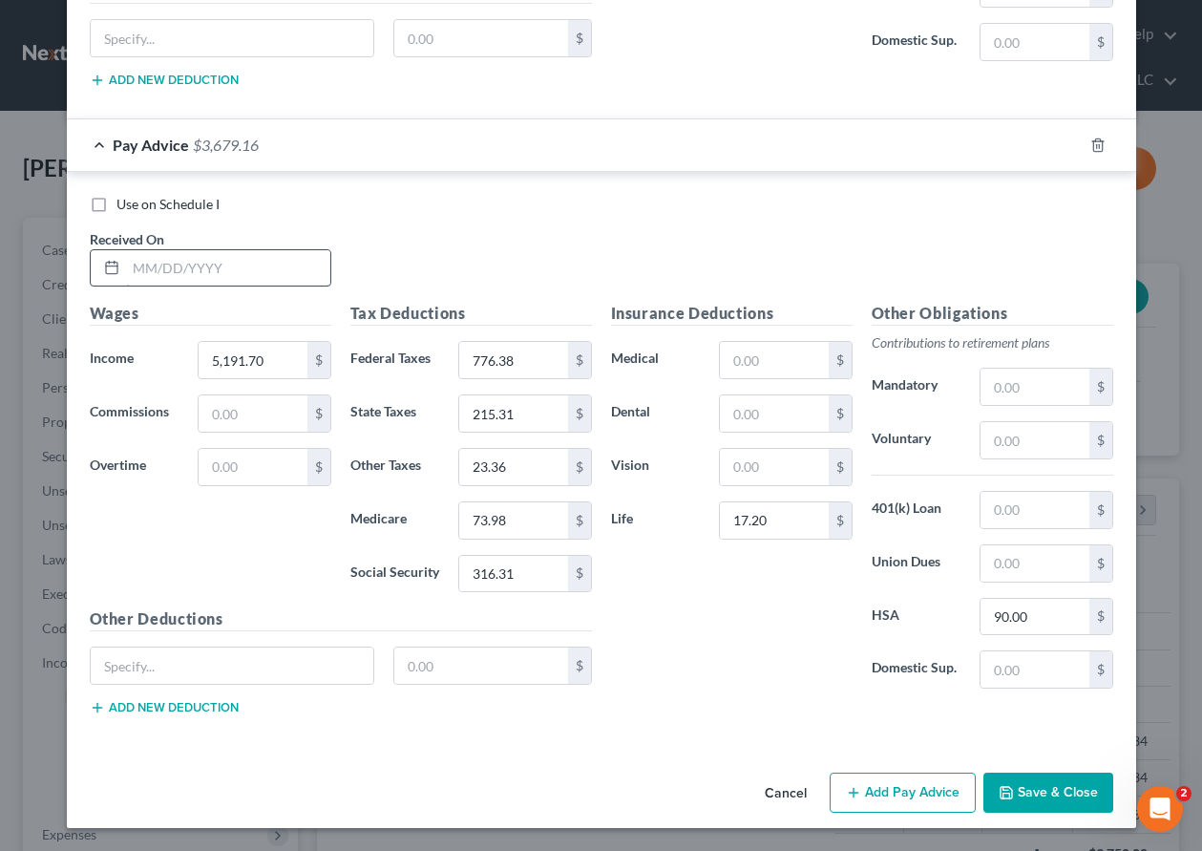
click at [265, 263] on input "text" at bounding box center [228, 268] width 204 height 36
click at [1047, 797] on button "Save & Close" at bounding box center [1049, 793] width 130 height 40
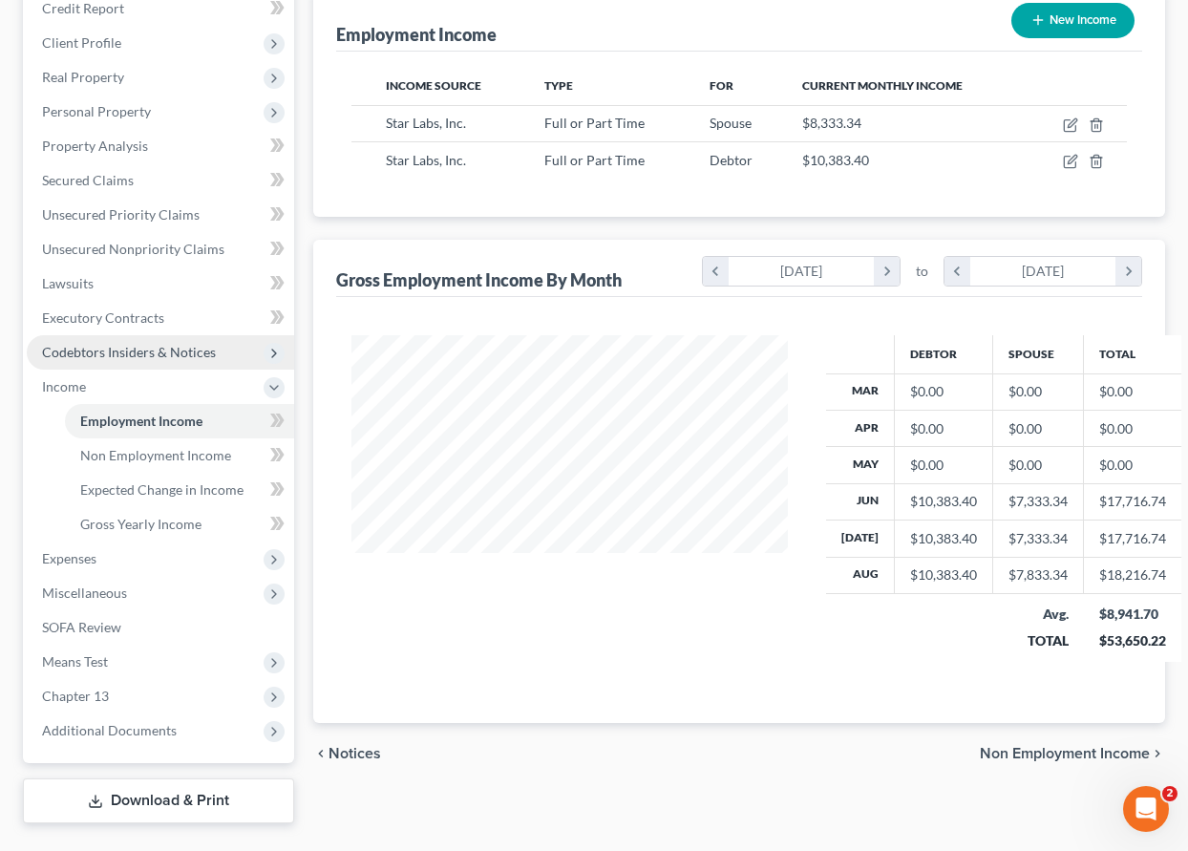
scroll to position [321, 0]
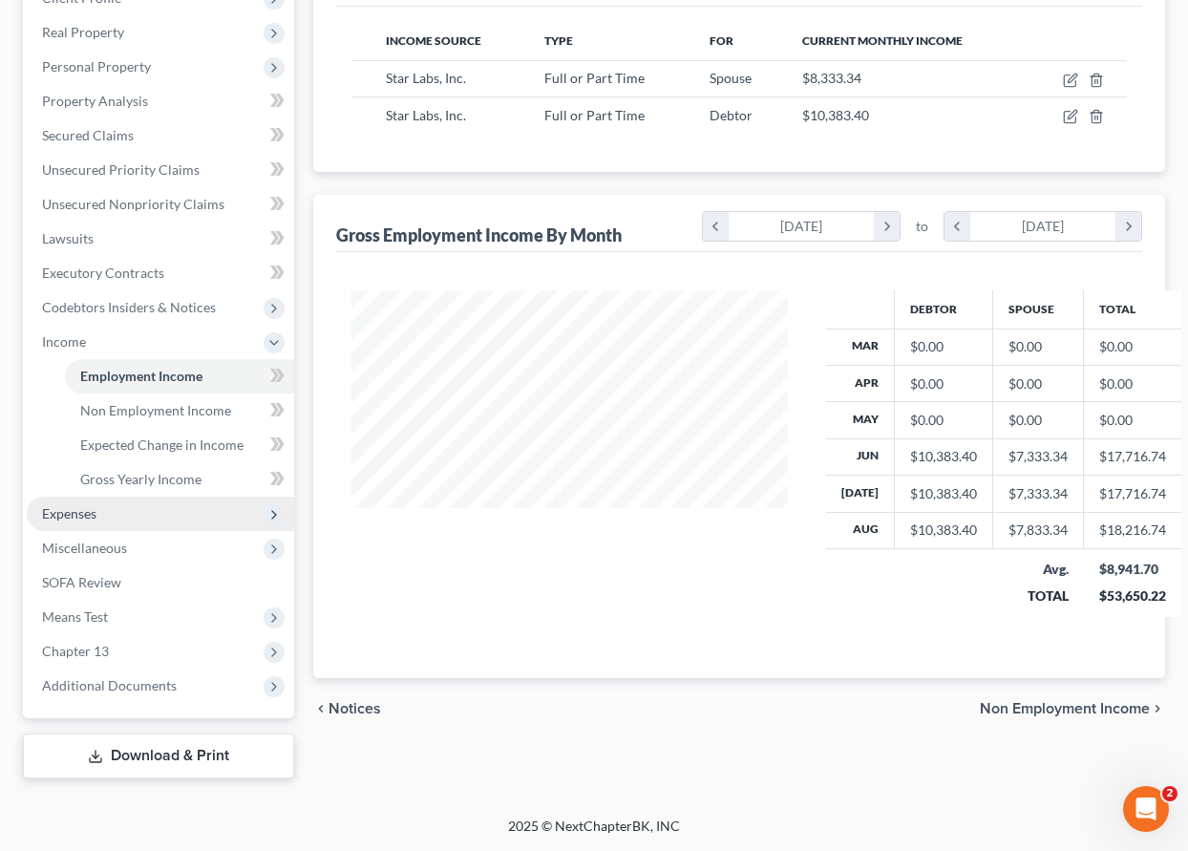
click at [73, 509] on span "Expenses" at bounding box center [69, 513] width 54 height 16
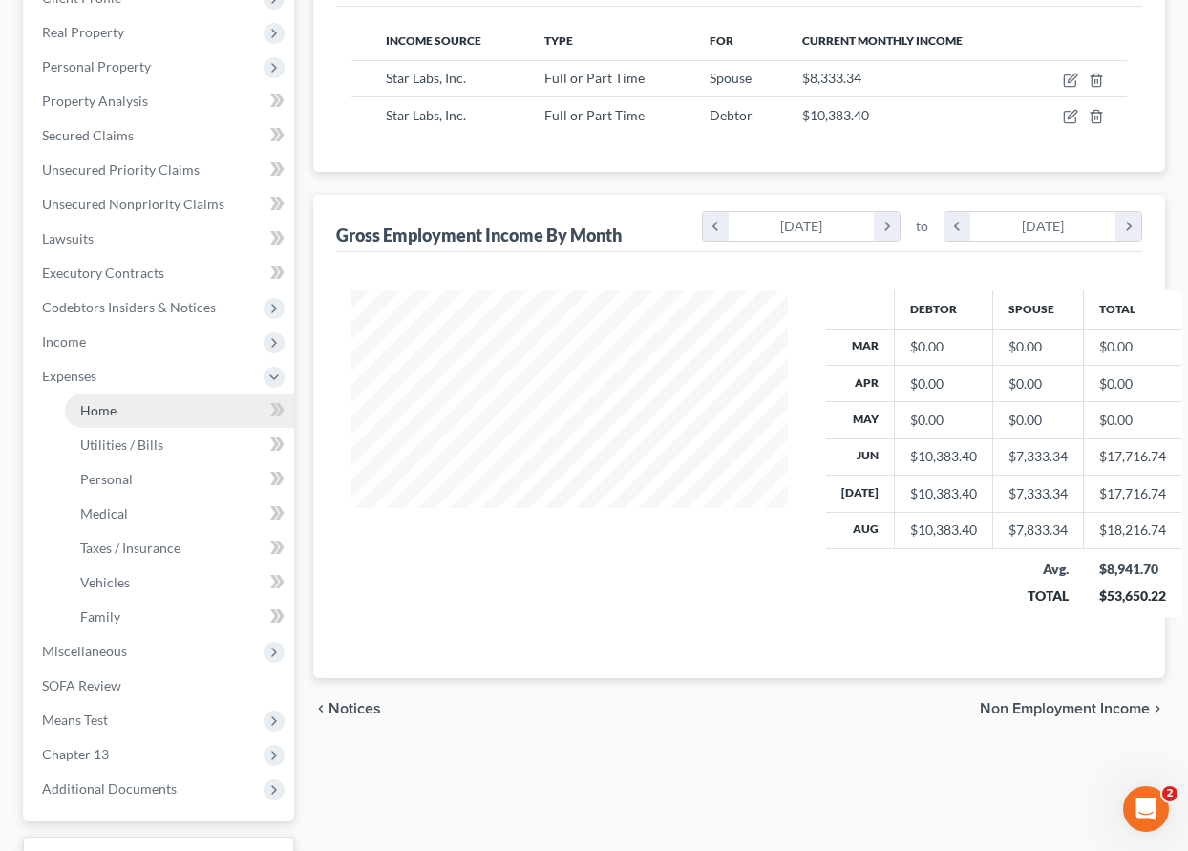
click at [102, 407] on span "Home" at bounding box center [98, 410] width 36 height 16
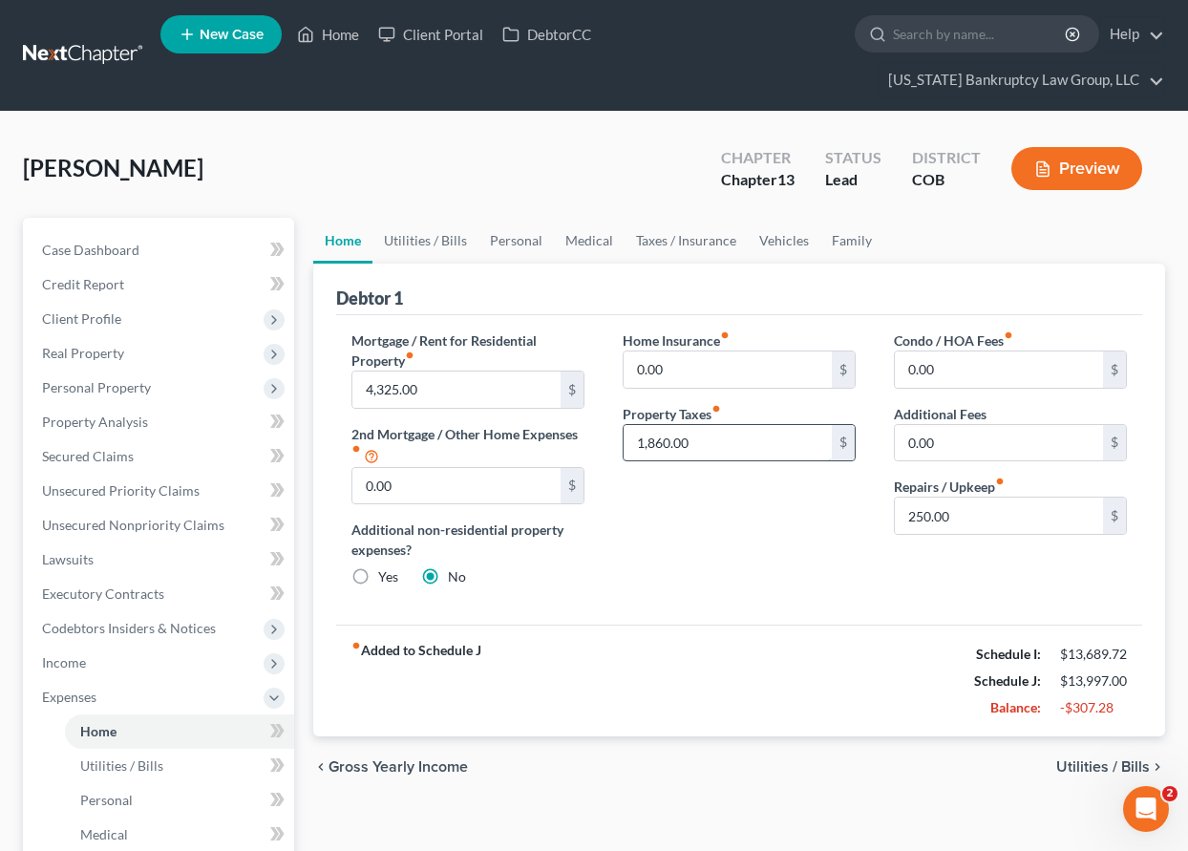
click at [714, 443] on input "1,860.00" at bounding box center [728, 443] width 208 height 36
click at [414, 236] on link "Utilities / Bills" at bounding box center [425, 241] width 106 height 46
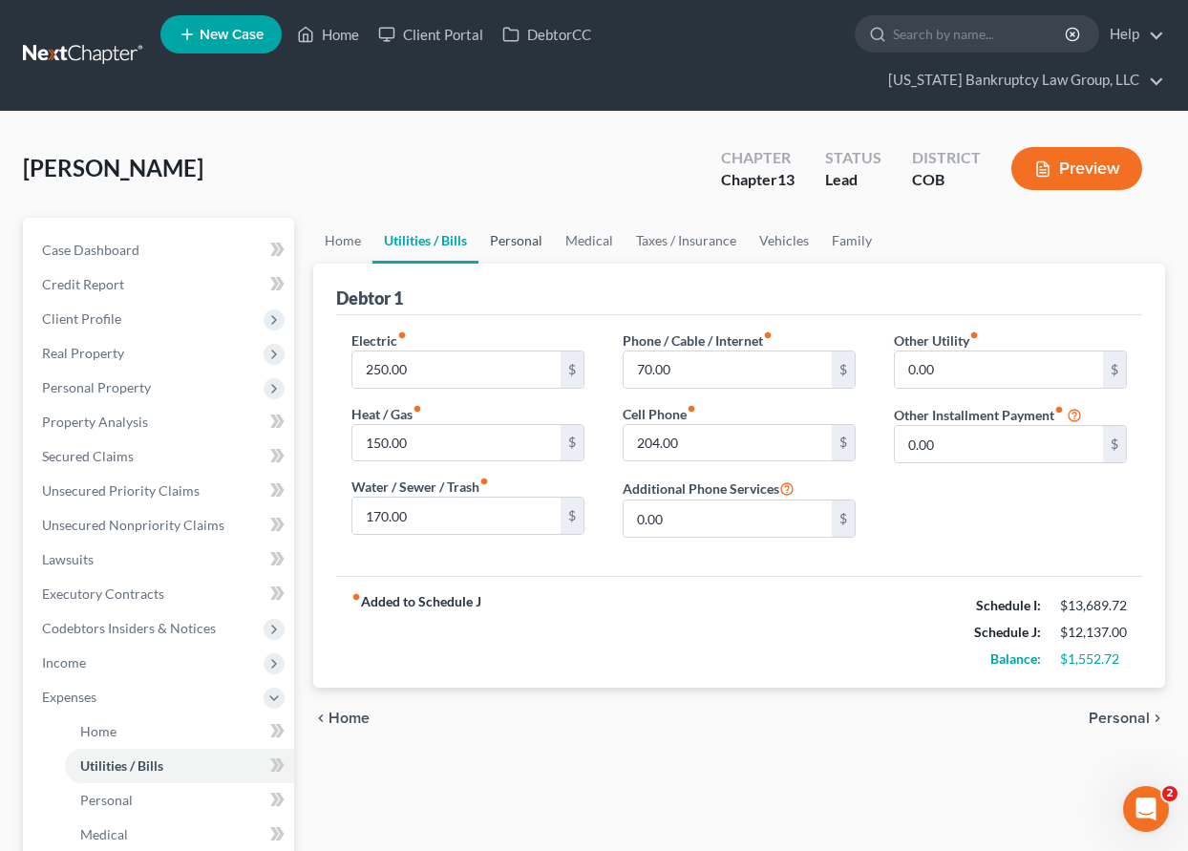
click at [496, 236] on link "Personal" at bounding box center [515, 241] width 75 height 46
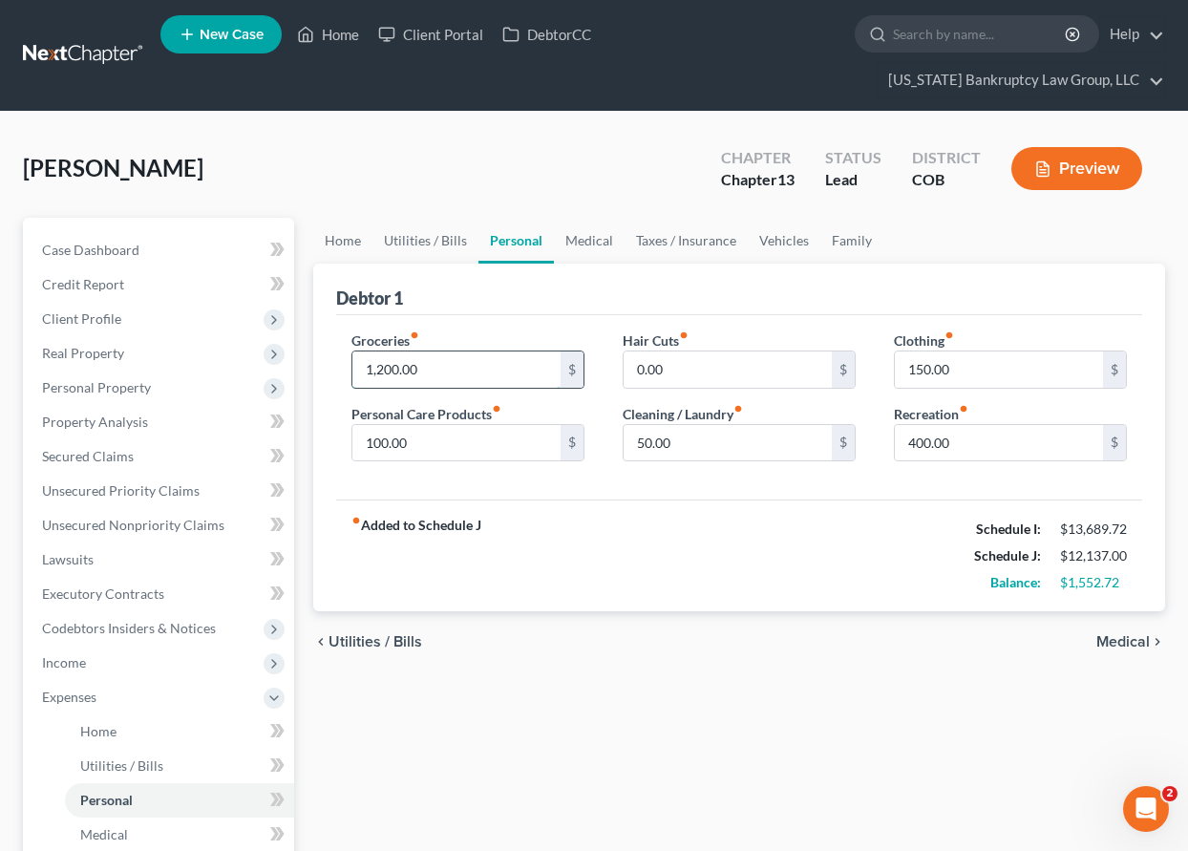
click at [450, 368] on input "1,200.00" at bounding box center [456, 369] width 208 height 36
click at [977, 453] on input "400.00" at bounding box center [999, 443] width 208 height 36
click at [596, 239] on link "Medical" at bounding box center [589, 241] width 71 height 46
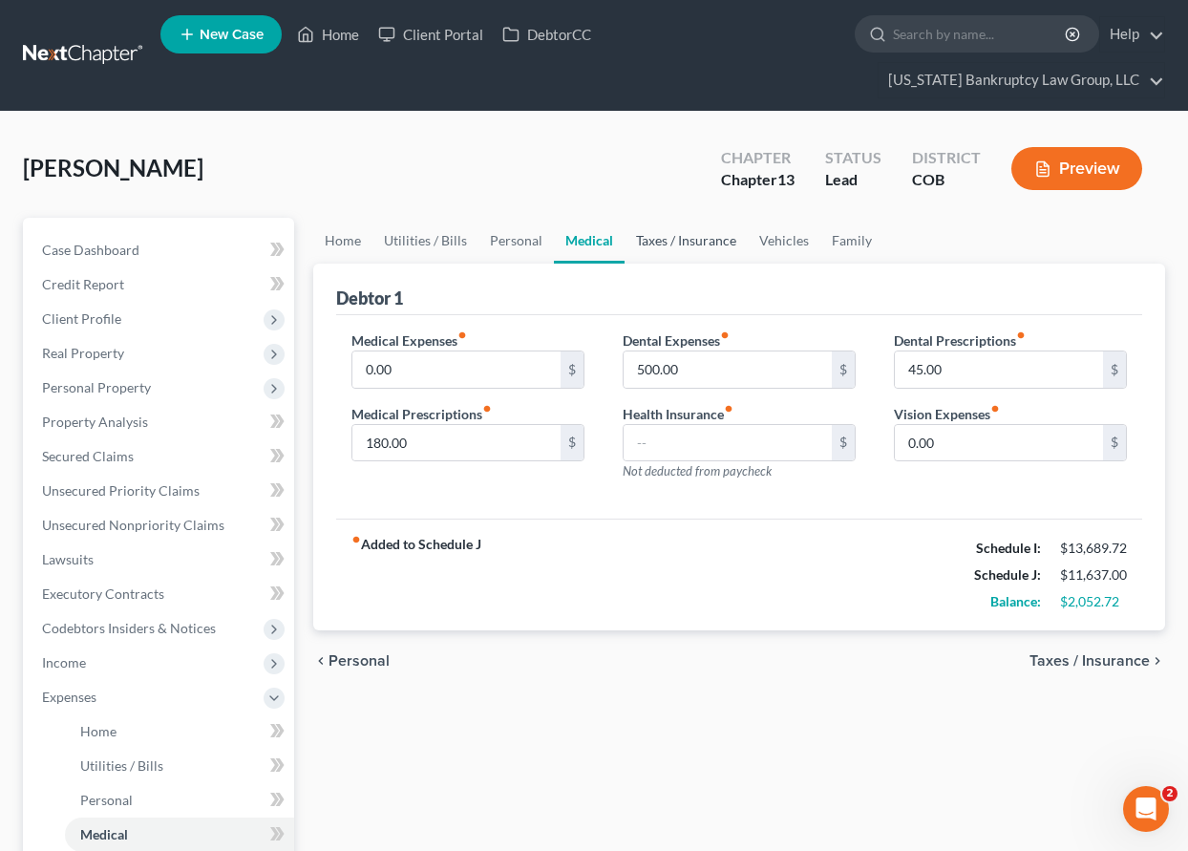
click at [656, 240] on link "Taxes / Insurance" at bounding box center [686, 241] width 123 height 46
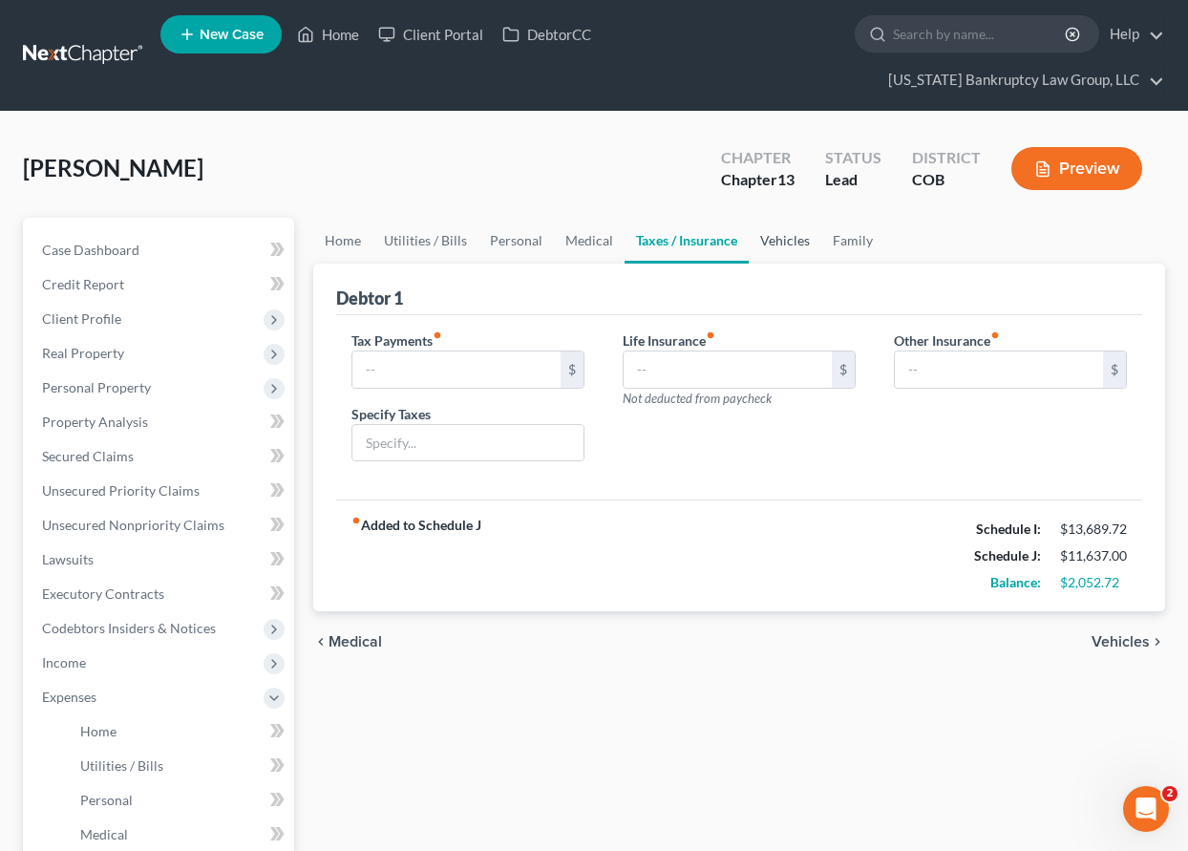
click at [776, 243] on link "Vehicles" at bounding box center [785, 241] width 73 height 46
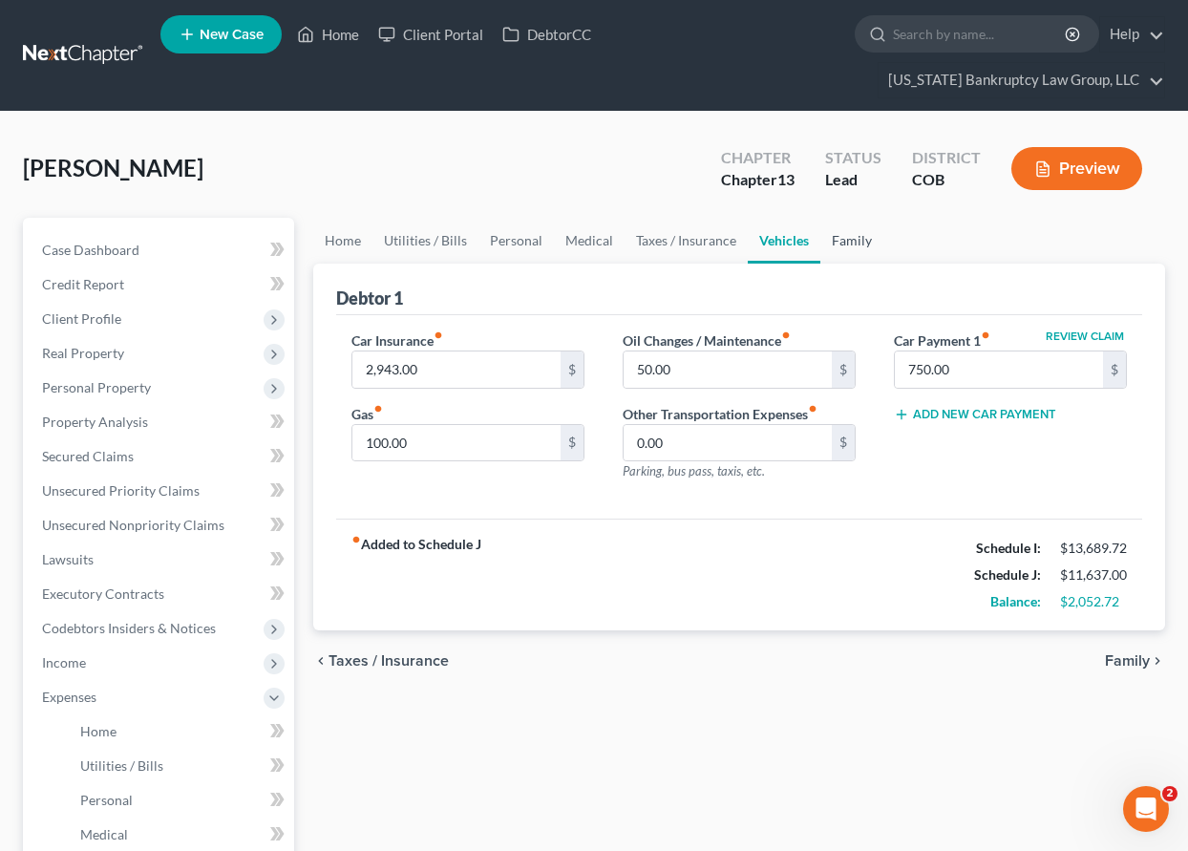
click at [842, 236] on link "Family" at bounding box center [851, 241] width 63 height 46
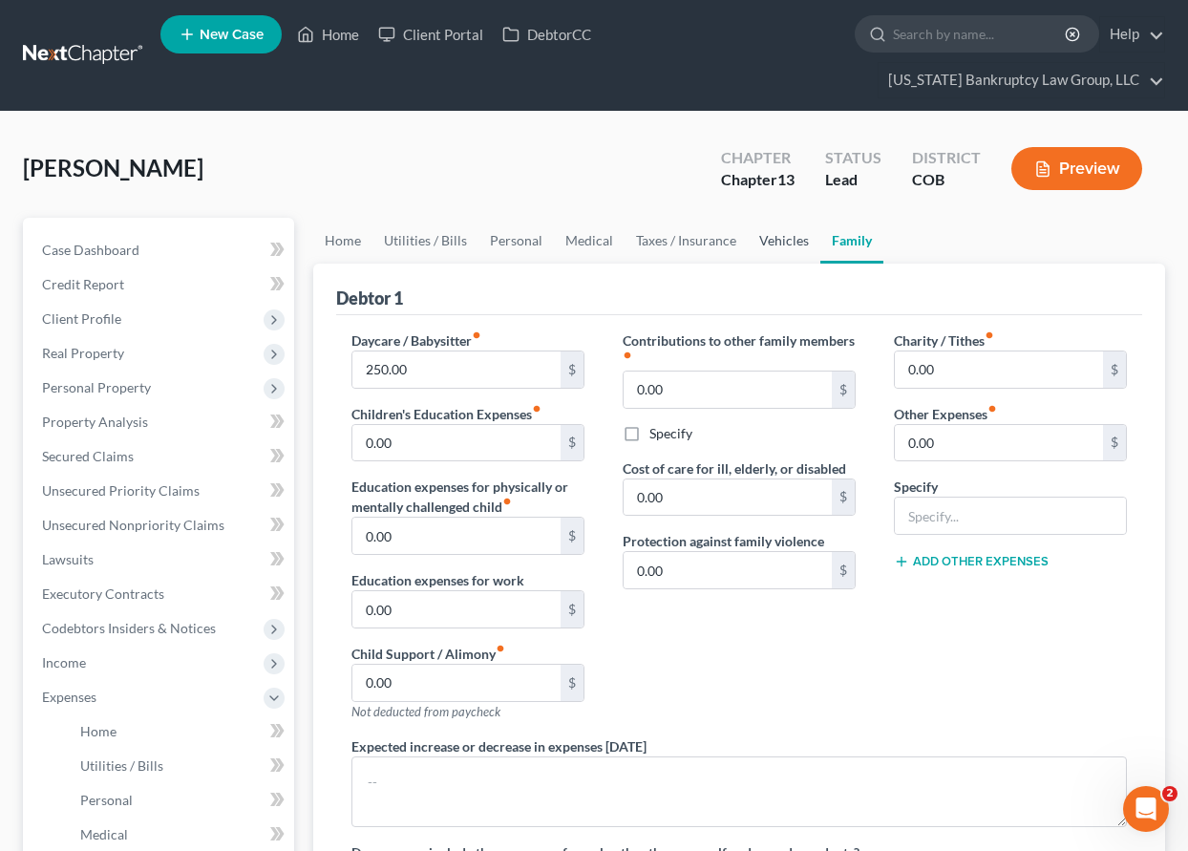
click at [785, 234] on link "Vehicles" at bounding box center [784, 241] width 73 height 46
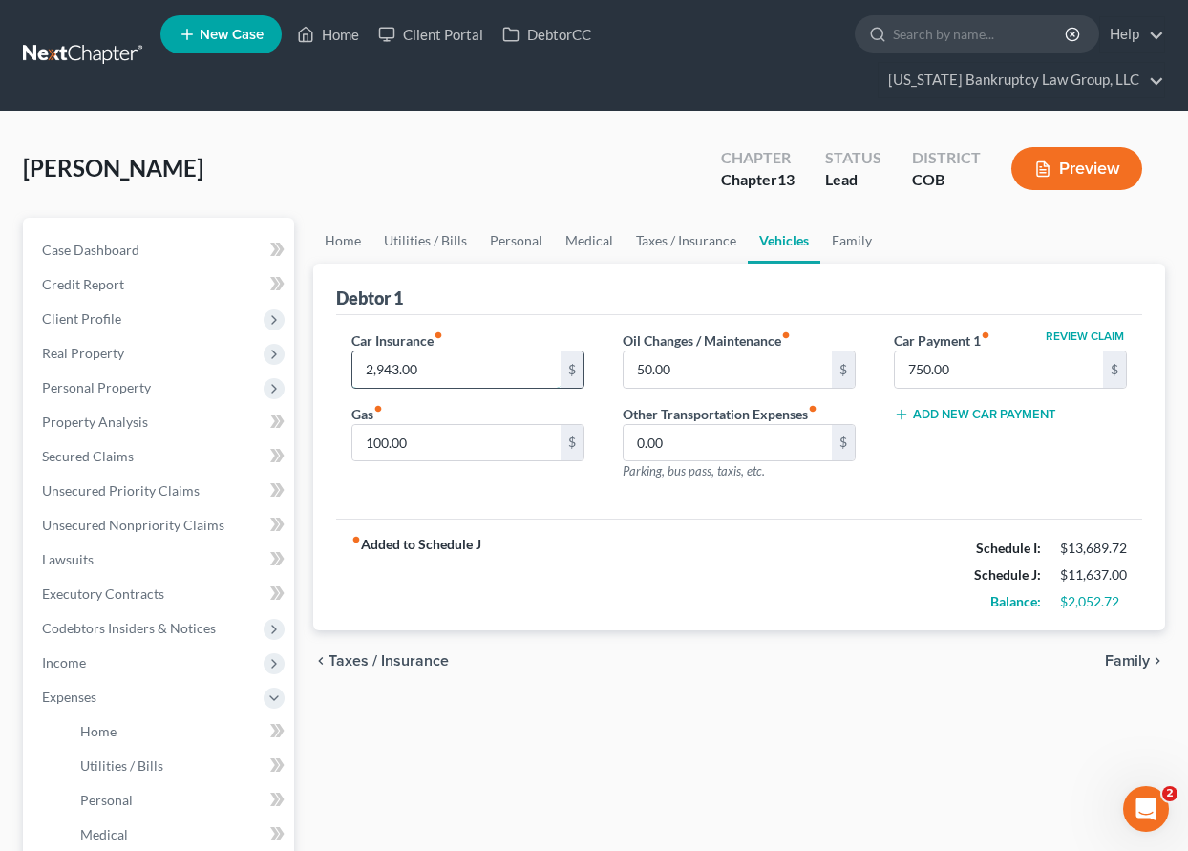
click at [440, 355] on input "2,943.00" at bounding box center [456, 369] width 208 height 36
click at [948, 481] on div "Review Claim Car Payment 1 fiber_manual_record 750.00 $ Add New Car Payment" at bounding box center [1010, 413] width 271 height 166
click at [709, 231] on link "Taxes / Insurance" at bounding box center [686, 241] width 123 height 46
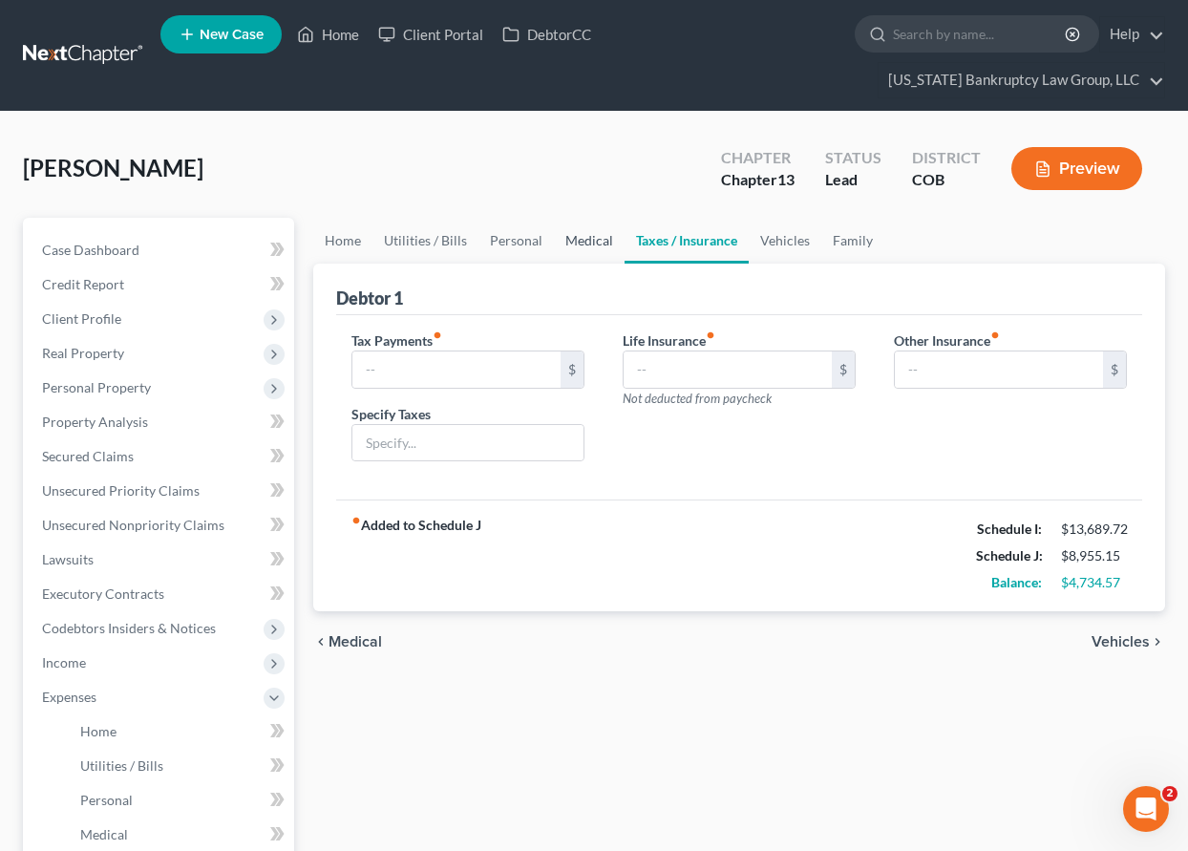
click at [581, 240] on link "Medical" at bounding box center [589, 241] width 71 height 46
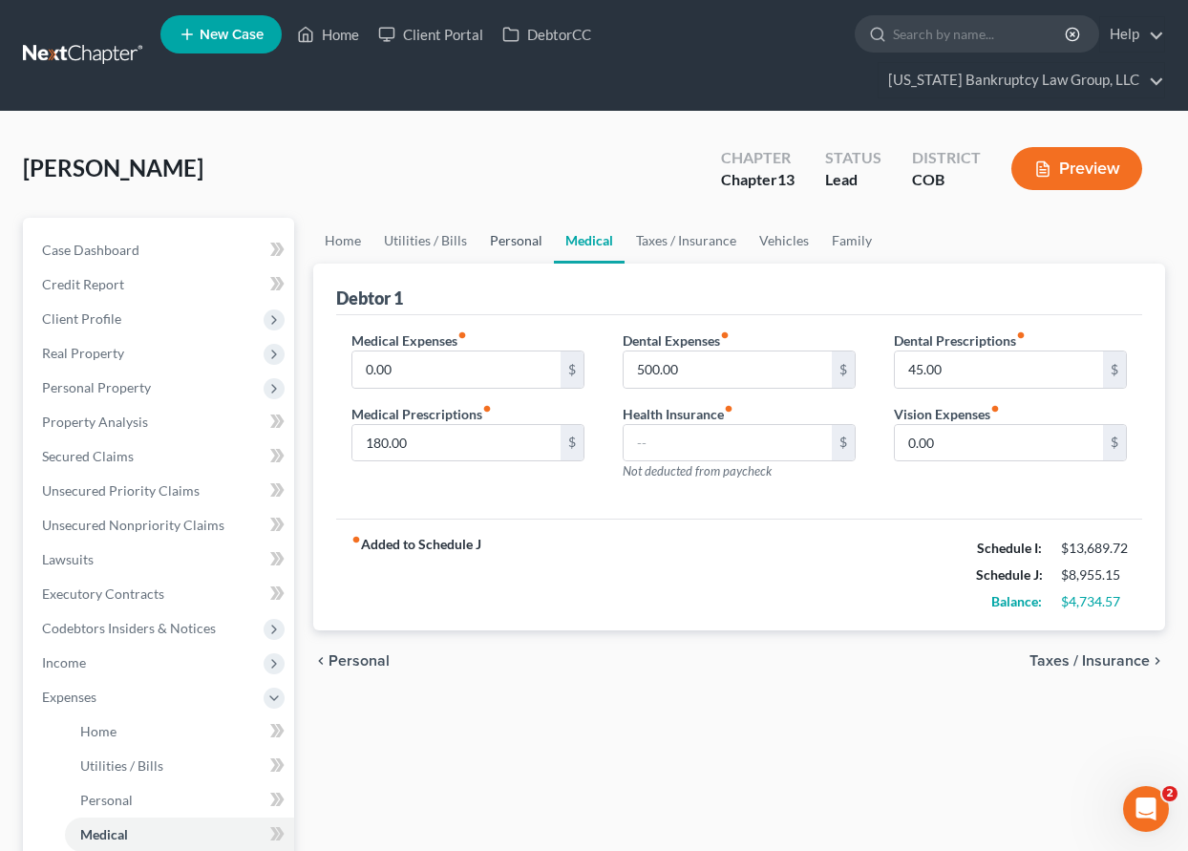
click at [525, 235] on link "Personal" at bounding box center [515, 241] width 75 height 46
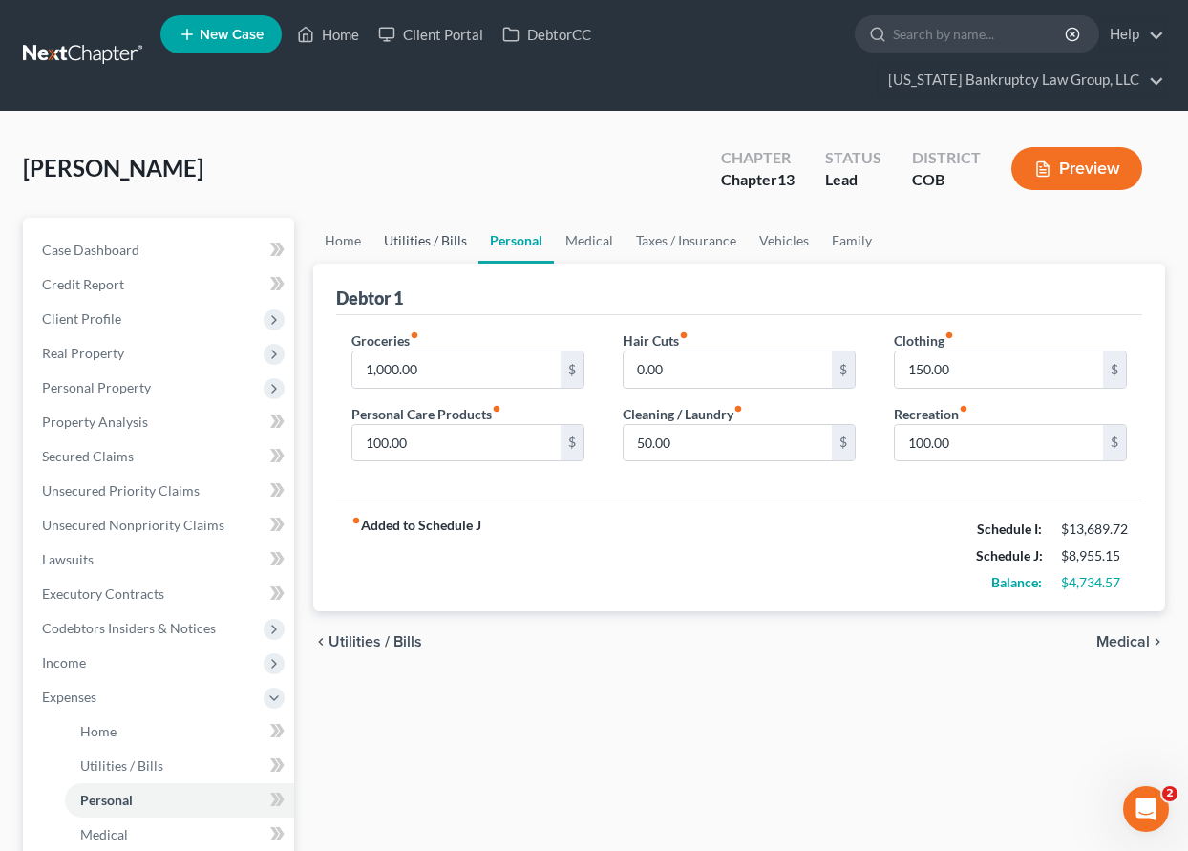
click at [449, 234] on link "Utilities / Bills" at bounding box center [425, 241] width 106 height 46
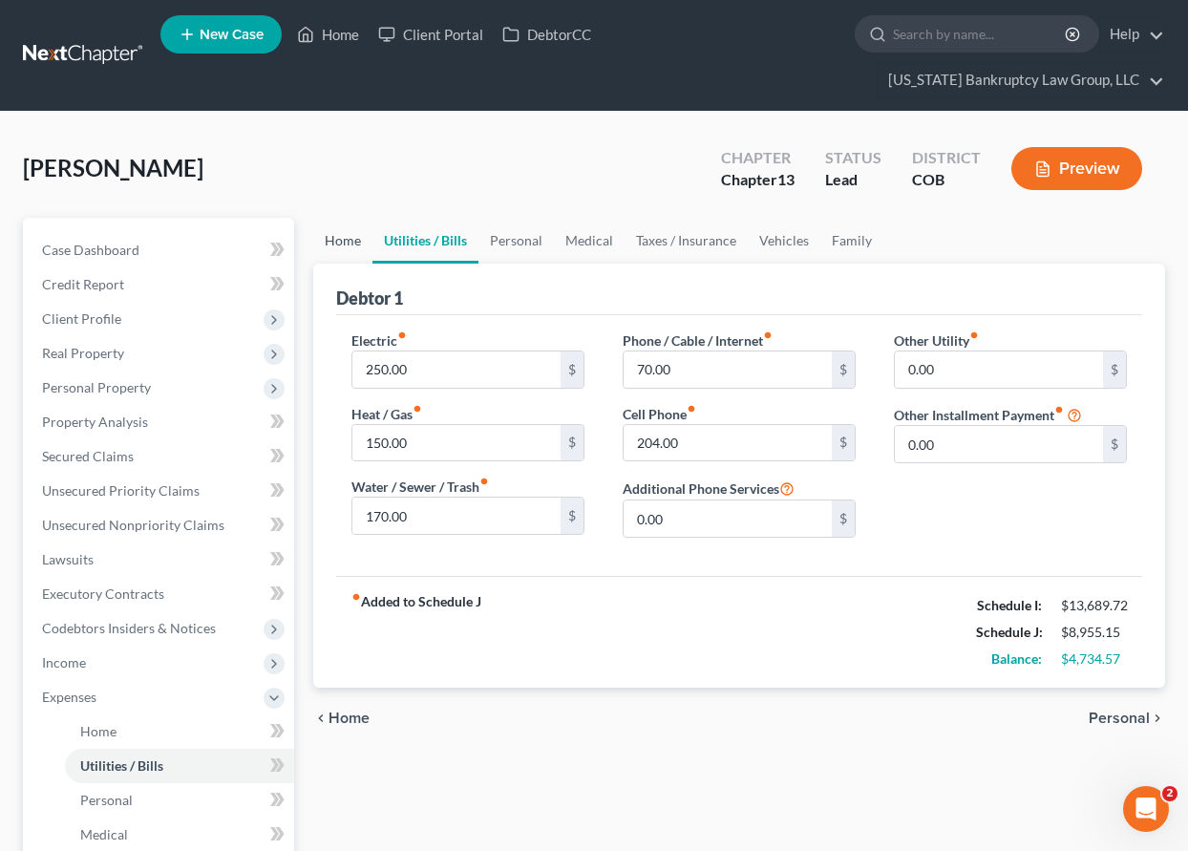
click at [347, 239] on link "Home" at bounding box center [342, 241] width 59 height 46
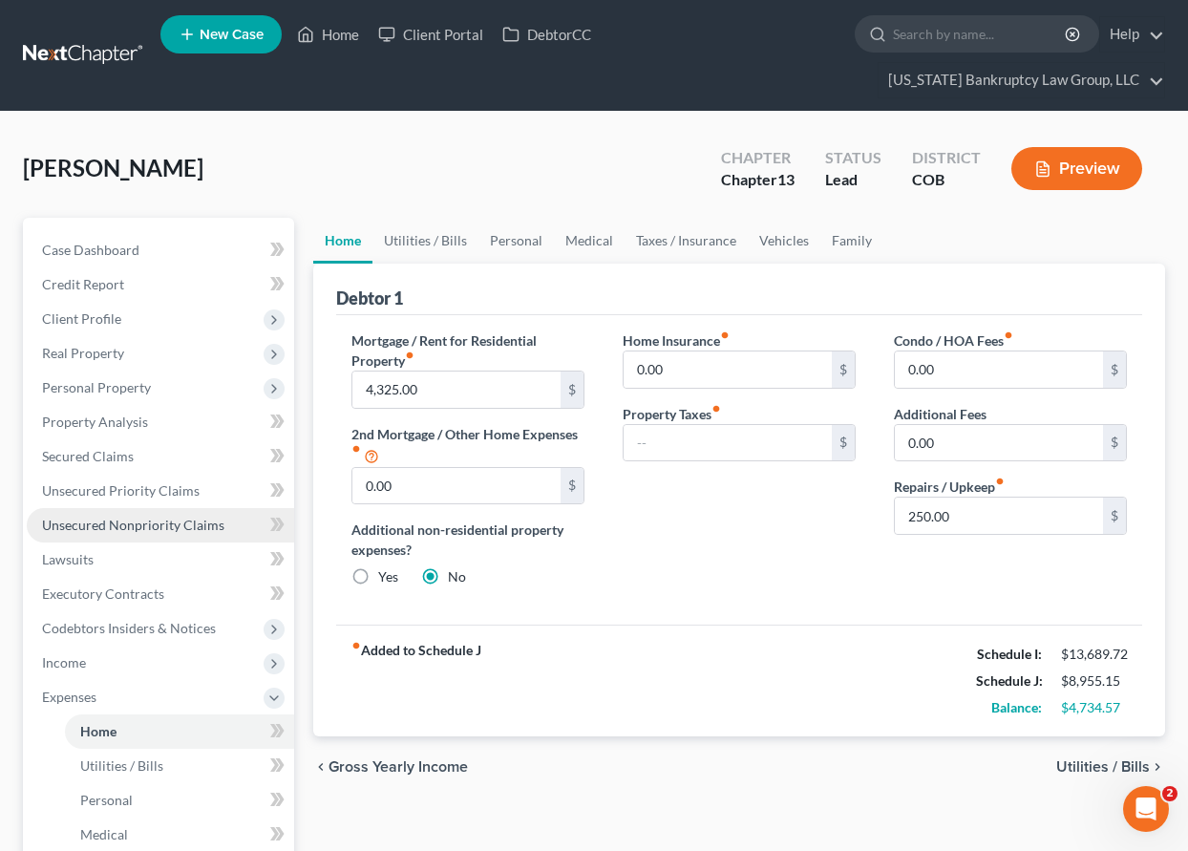
click at [146, 521] on span "Unsecured Nonpriority Claims" at bounding box center [133, 525] width 182 height 16
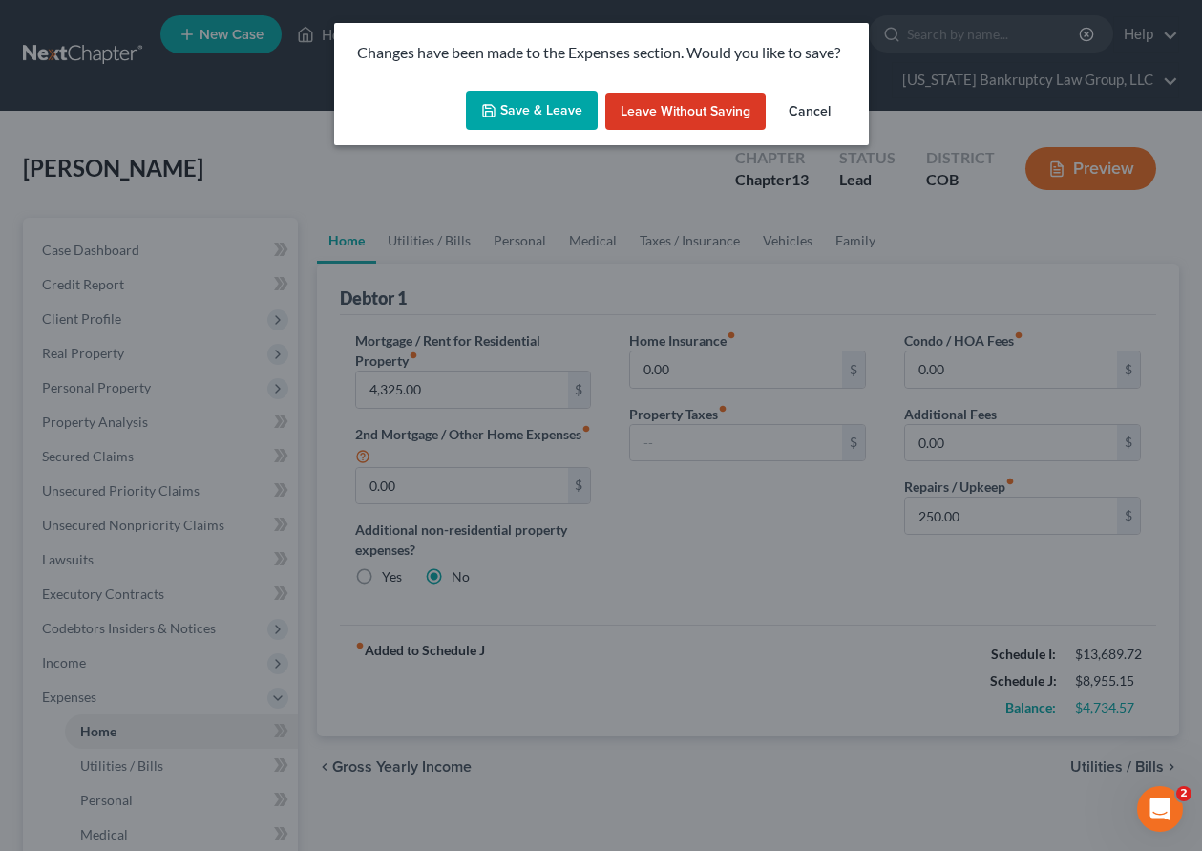
click at [509, 135] on div "Save & Leave Leave without Saving Cancel" at bounding box center [601, 114] width 535 height 63
click at [512, 92] on button "Save & Leave" at bounding box center [532, 111] width 132 height 40
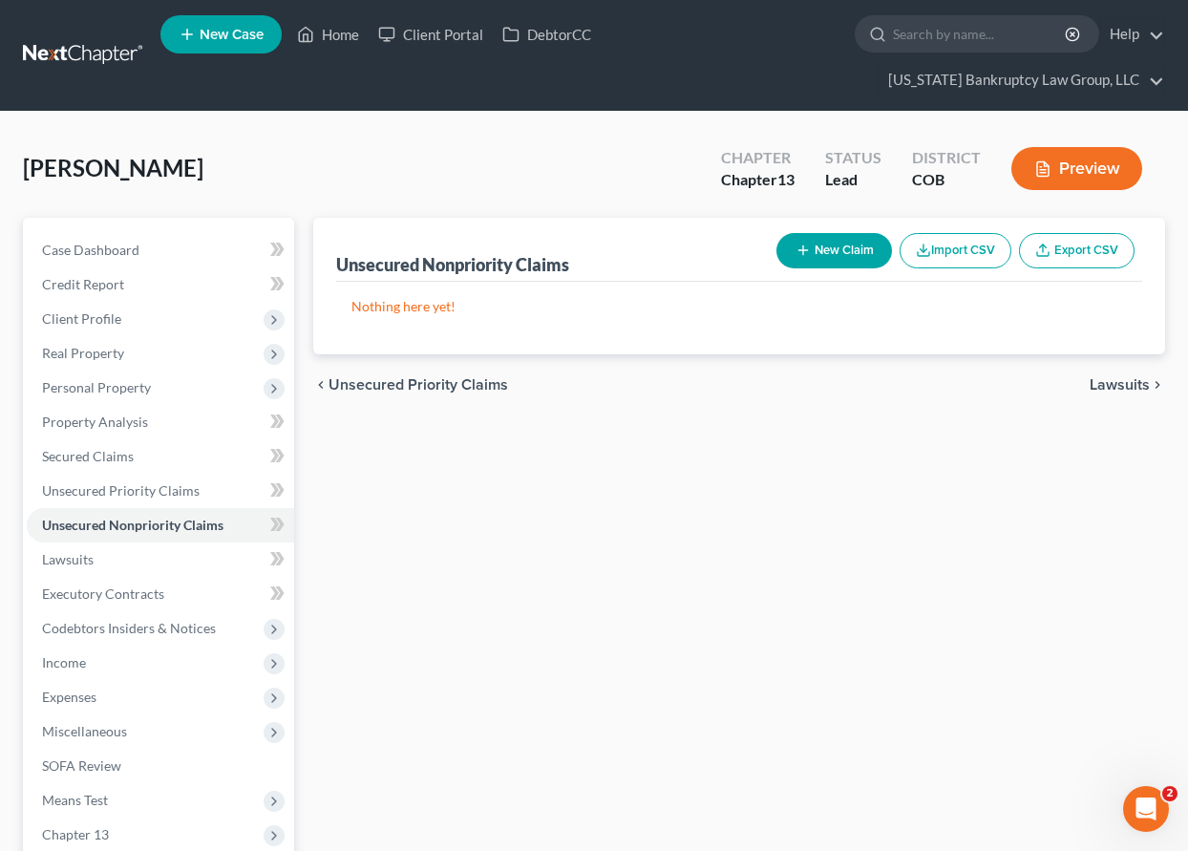
click at [852, 250] on button "New Claim" at bounding box center [834, 250] width 116 height 35
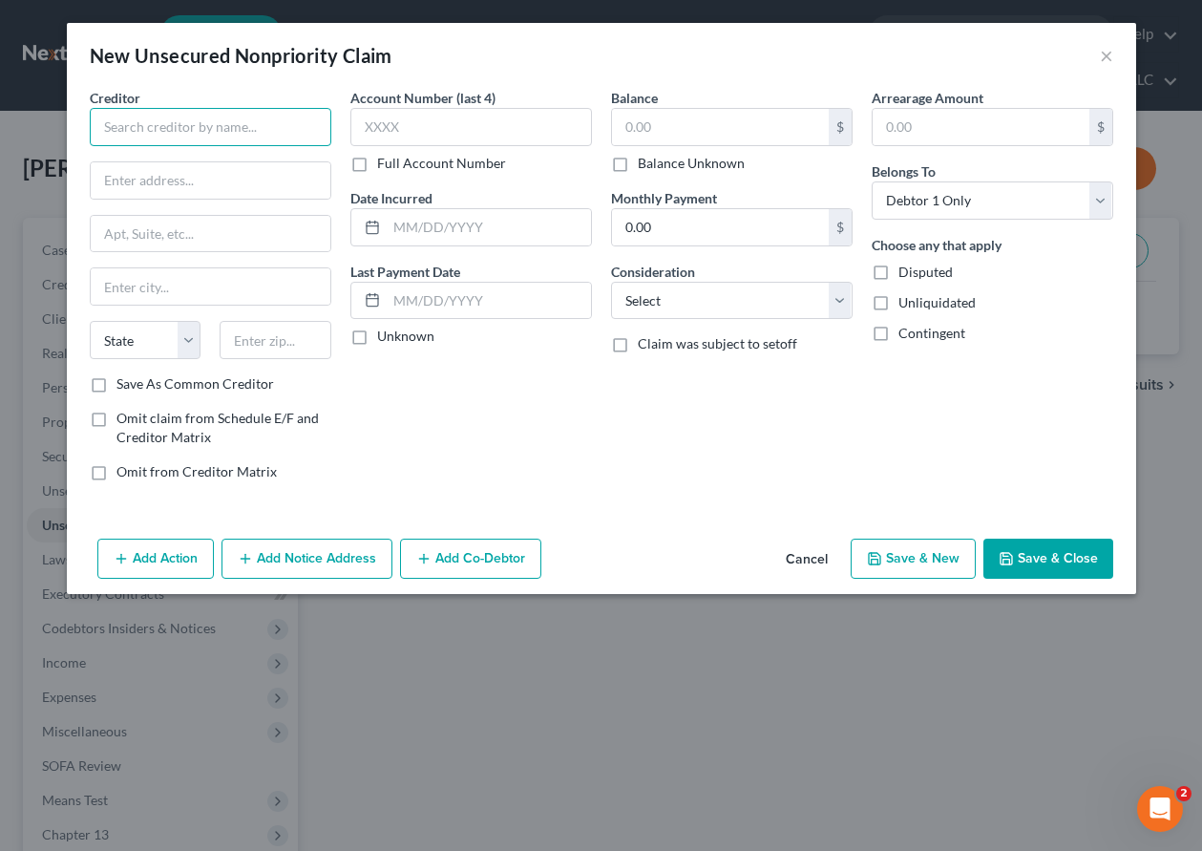
click at [230, 132] on input "text" at bounding box center [211, 127] width 242 height 38
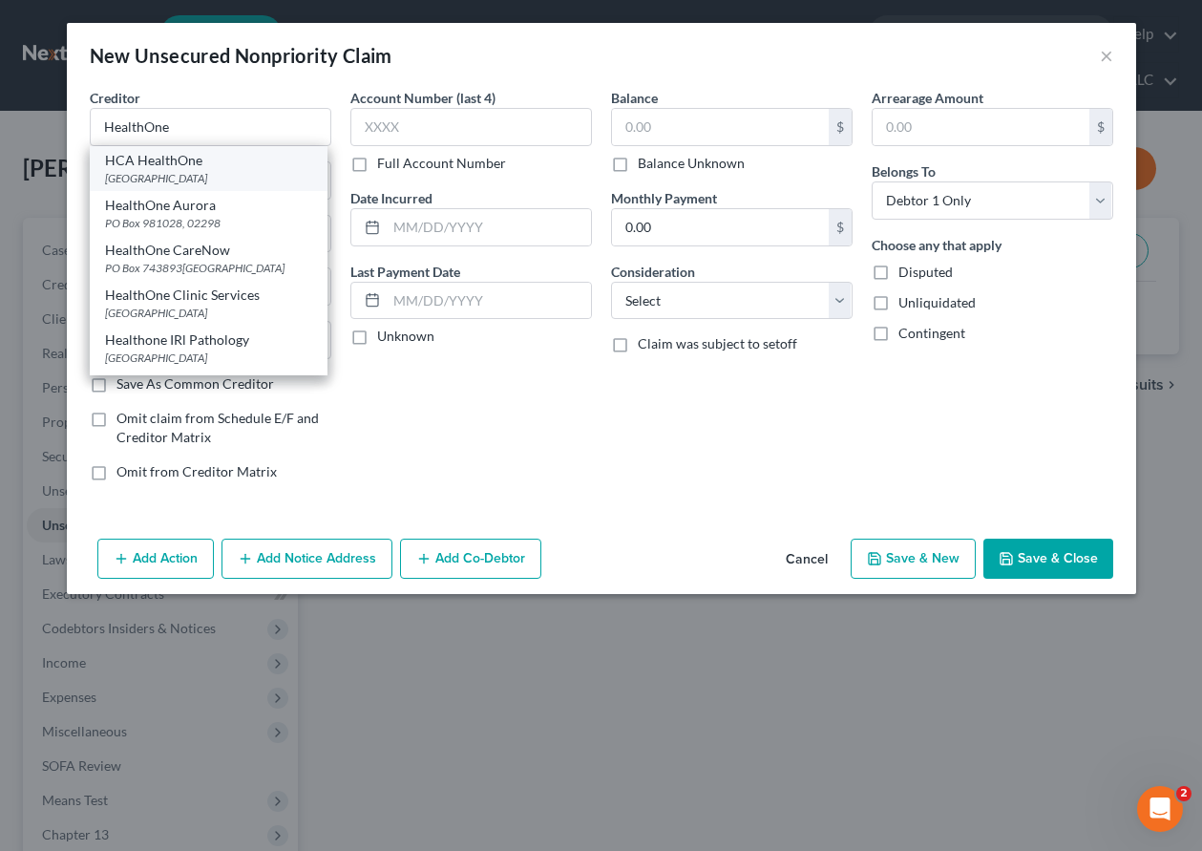
click at [202, 168] on div "HCA HealthOne" at bounding box center [208, 160] width 207 height 19
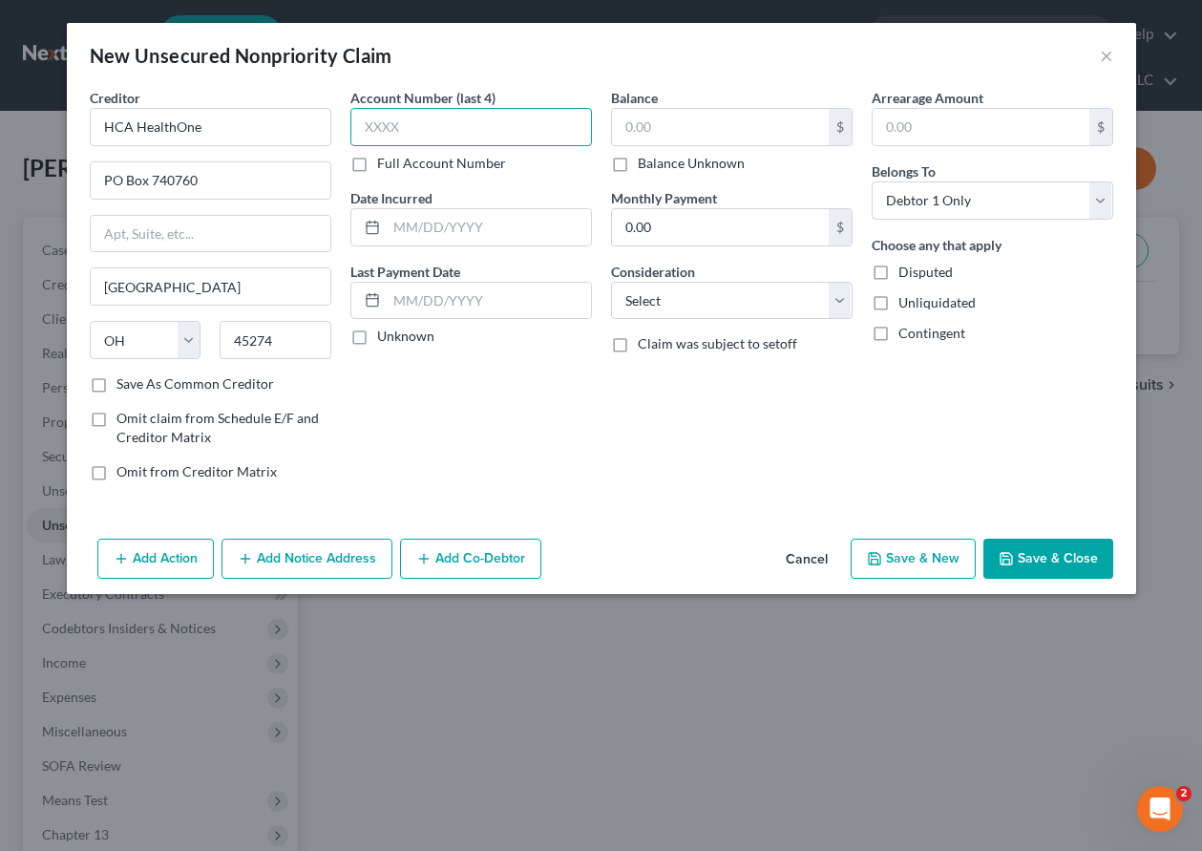
click at [465, 126] on input "text" at bounding box center [471, 127] width 242 height 38
click at [1091, 549] on button "Save & Close" at bounding box center [1049, 559] width 130 height 40
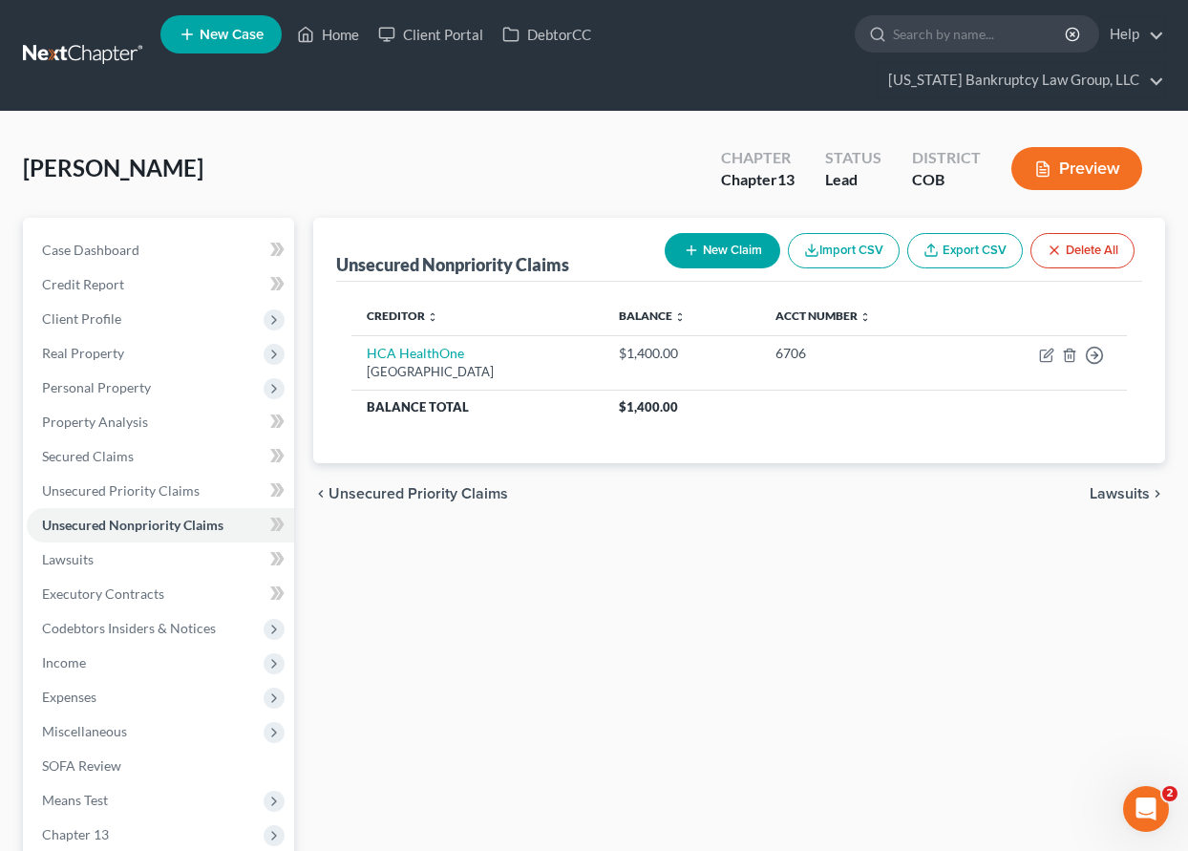
click at [711, 247] on button "New Claim" at bounding box center [723, 250] width 116 height 35
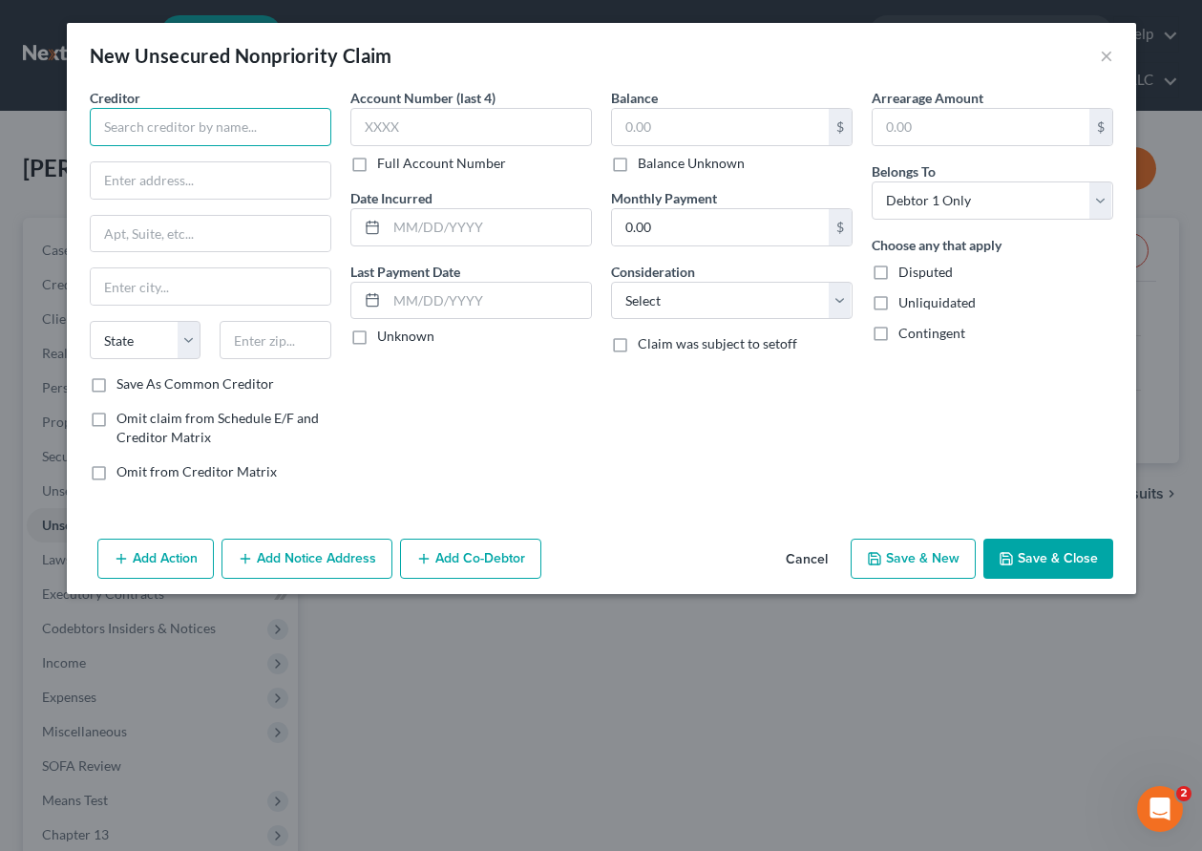
click at [228, 122] on input "text" at bounding box center [211, 127] width 242 height 38
click at [124, 374] on input "Save As Common Creditor" at bounding box center [130, 380] width 12 height 12
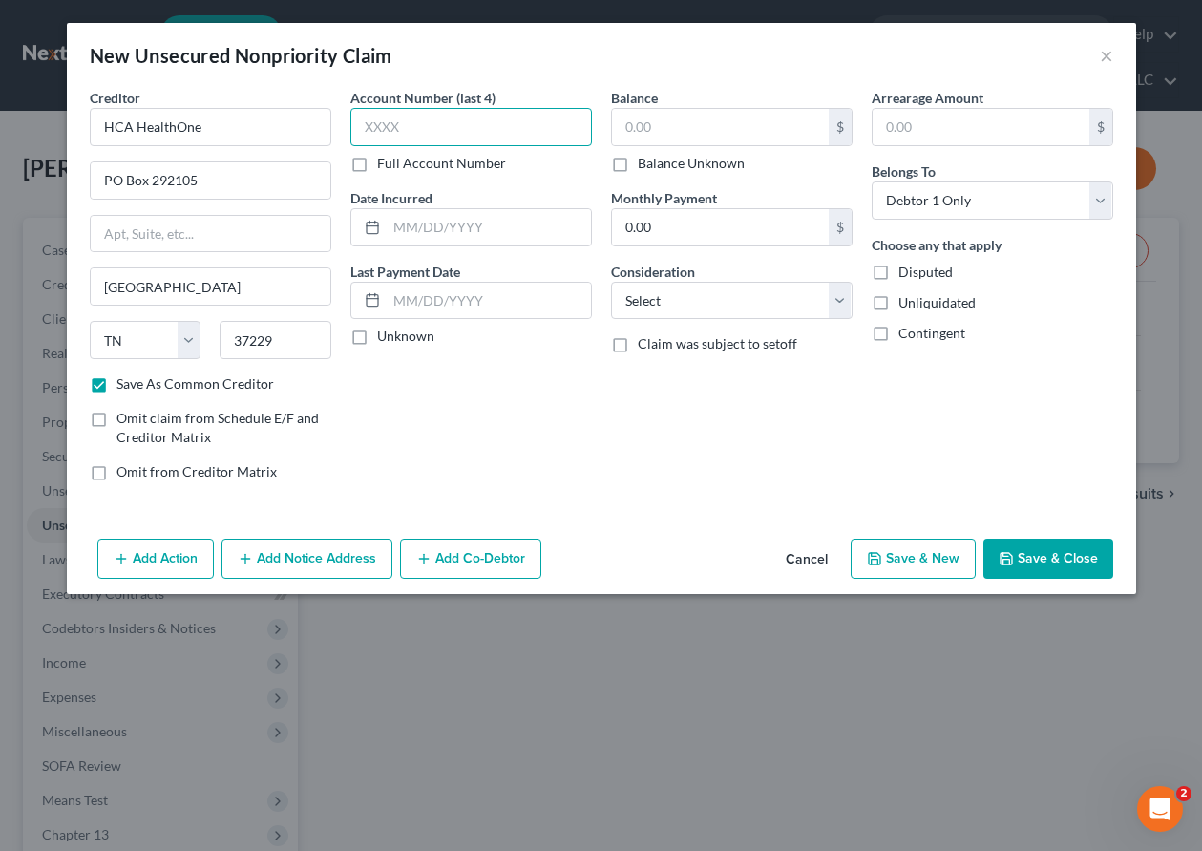
click at [478, 117] on input "text" at bounding box center [471, 127] width 242 height 38
click at [1017, 559] on button "Save & Close" at bounding box center [1049, 559] width 130 height 40
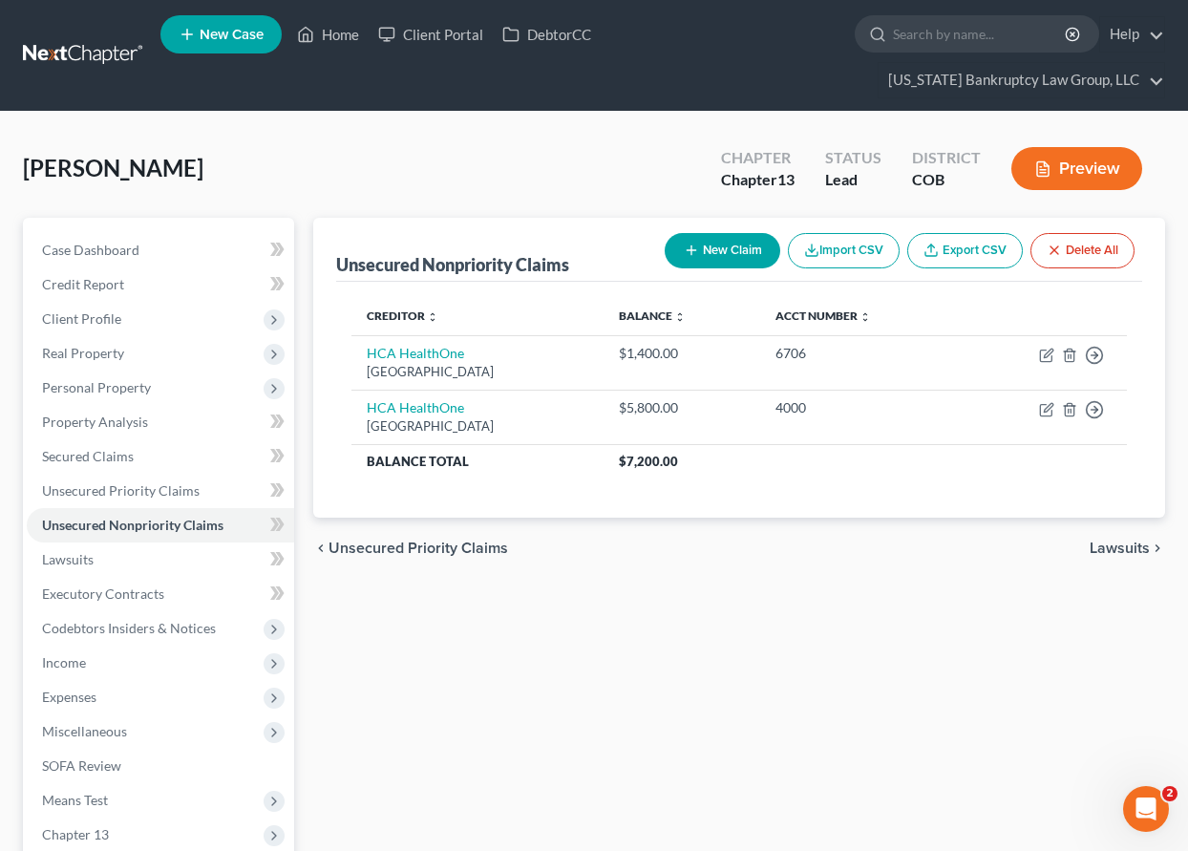
click at [708, 248] on button "New Claim" at bounding box center [723, 250] width 116 height 35
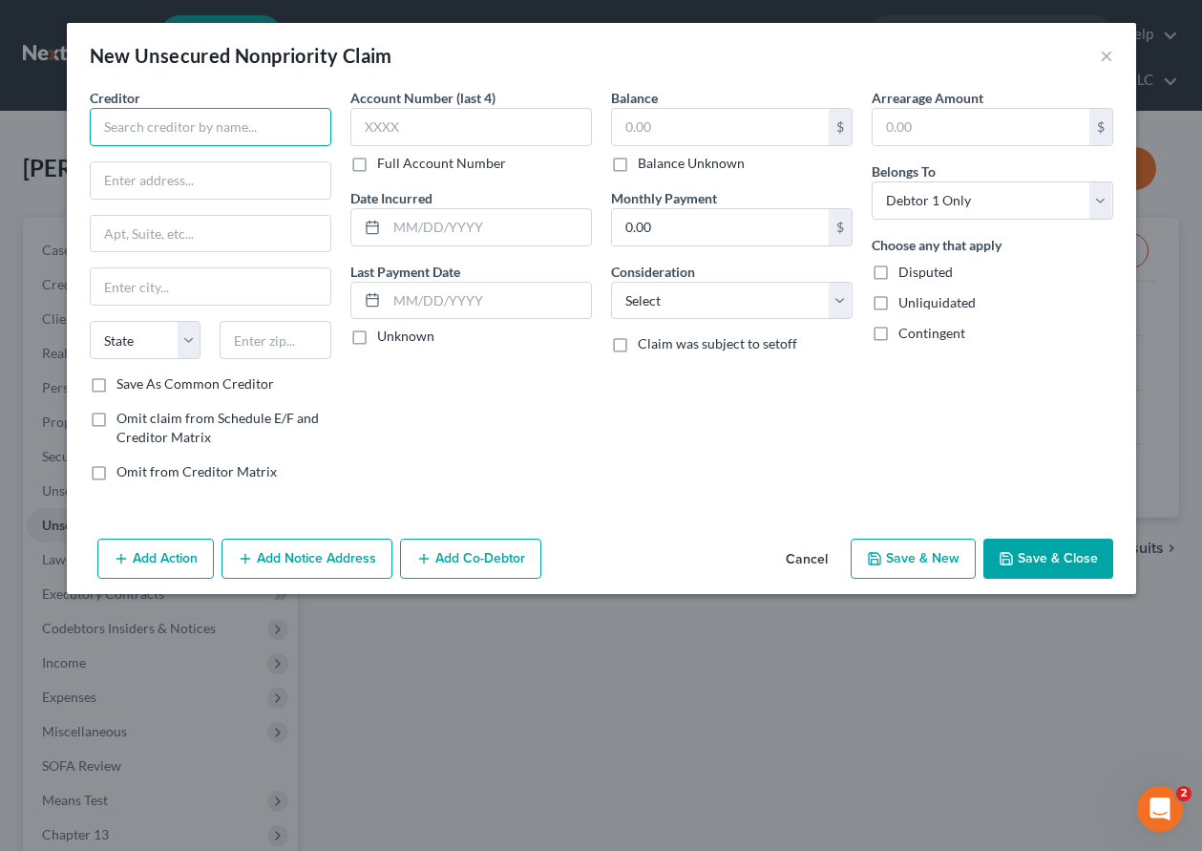
click at [274, 132] on input "text" at bounding box center [211, 127] width 242 height 38
click at [124, 374] on input "Save As Common Creditor" at bounding box center [130, 380] width 12 height 12
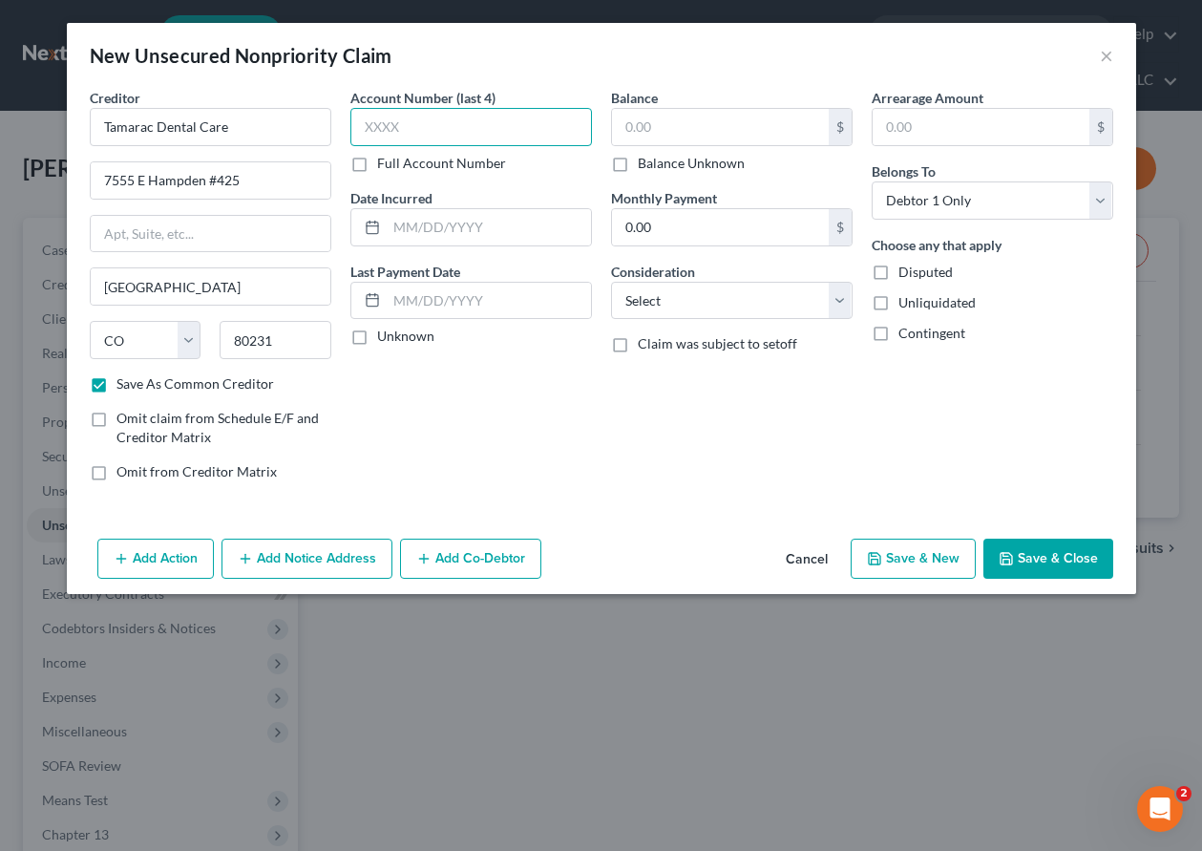
click at [433, 123] on input "text" at bounding box center [471, 127] width 242 height 38
click at [419, 118] on input "text" at bounding box center [471, 127] width 242 height 38
click at [1056, 549] on button "Save & Close" at bounding box center [1049, 559] width 130 height 40
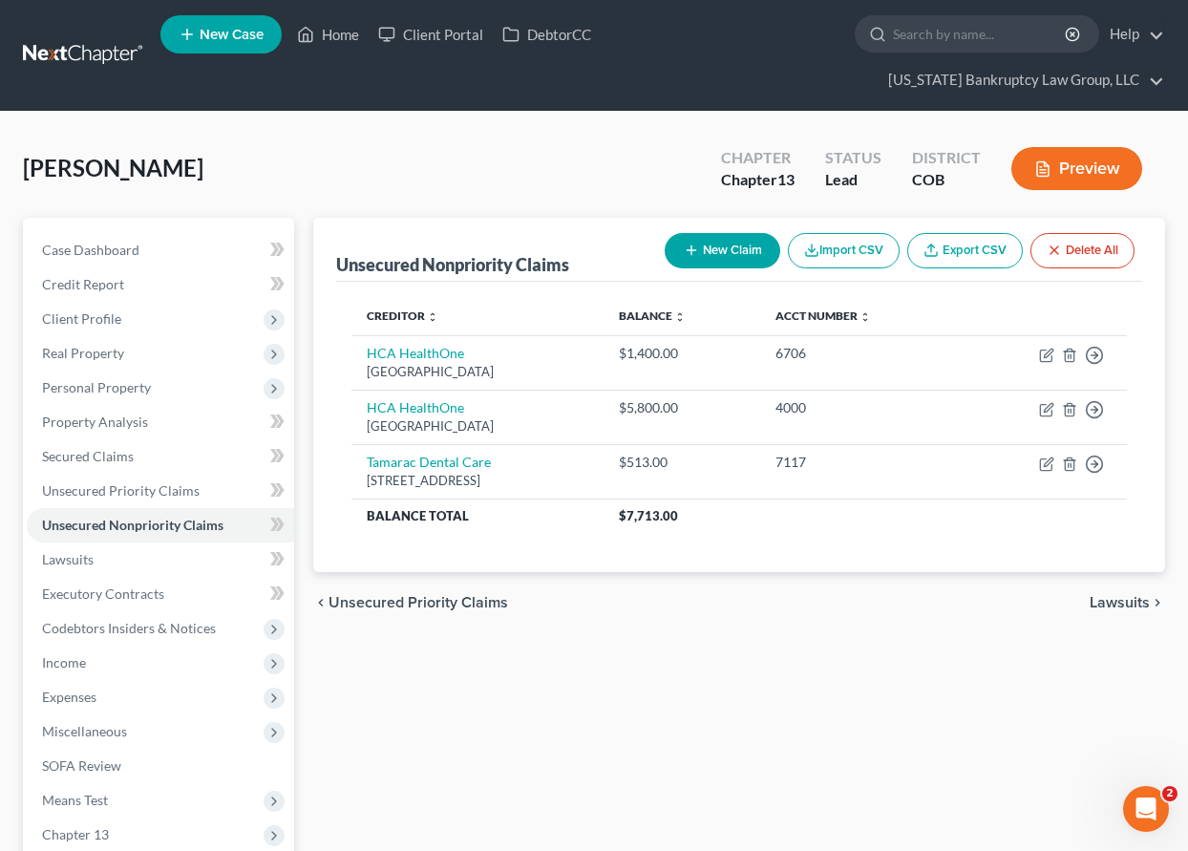
click at [732, 249] on button "New Claim" at bounding box center [723, 250] width 116 height 35
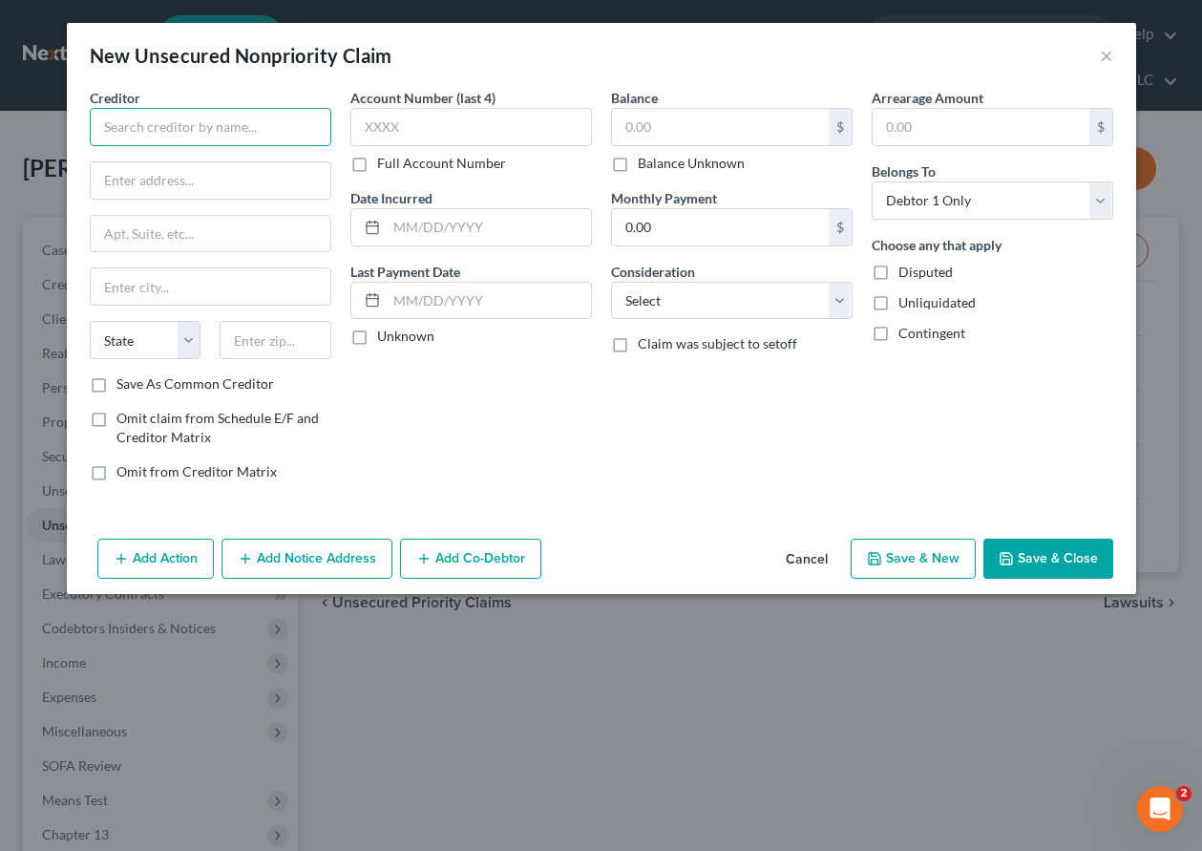
click at [245, 126] on input "text" at bounding box center [211, 127] width 242 height 38
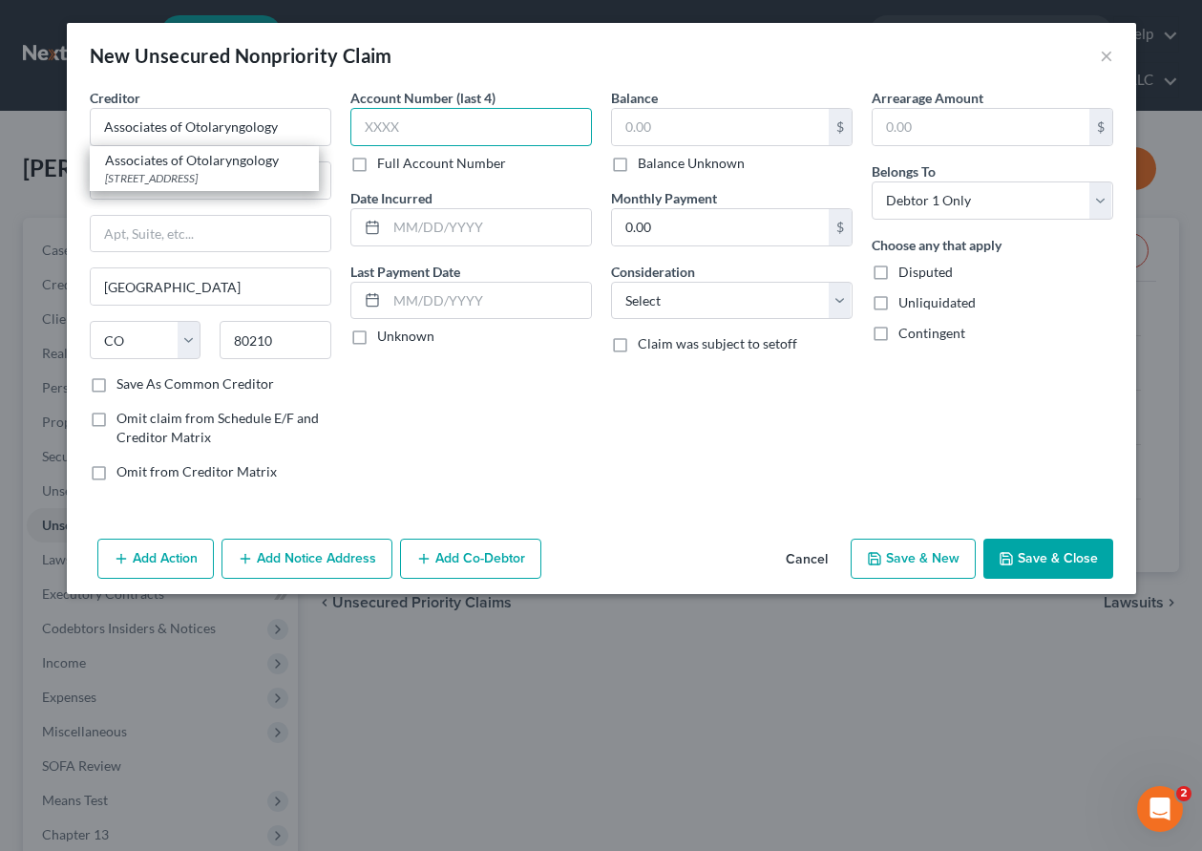
click at [419, 135] on input "text" at bounding box center [471, 127] width 242 height 38
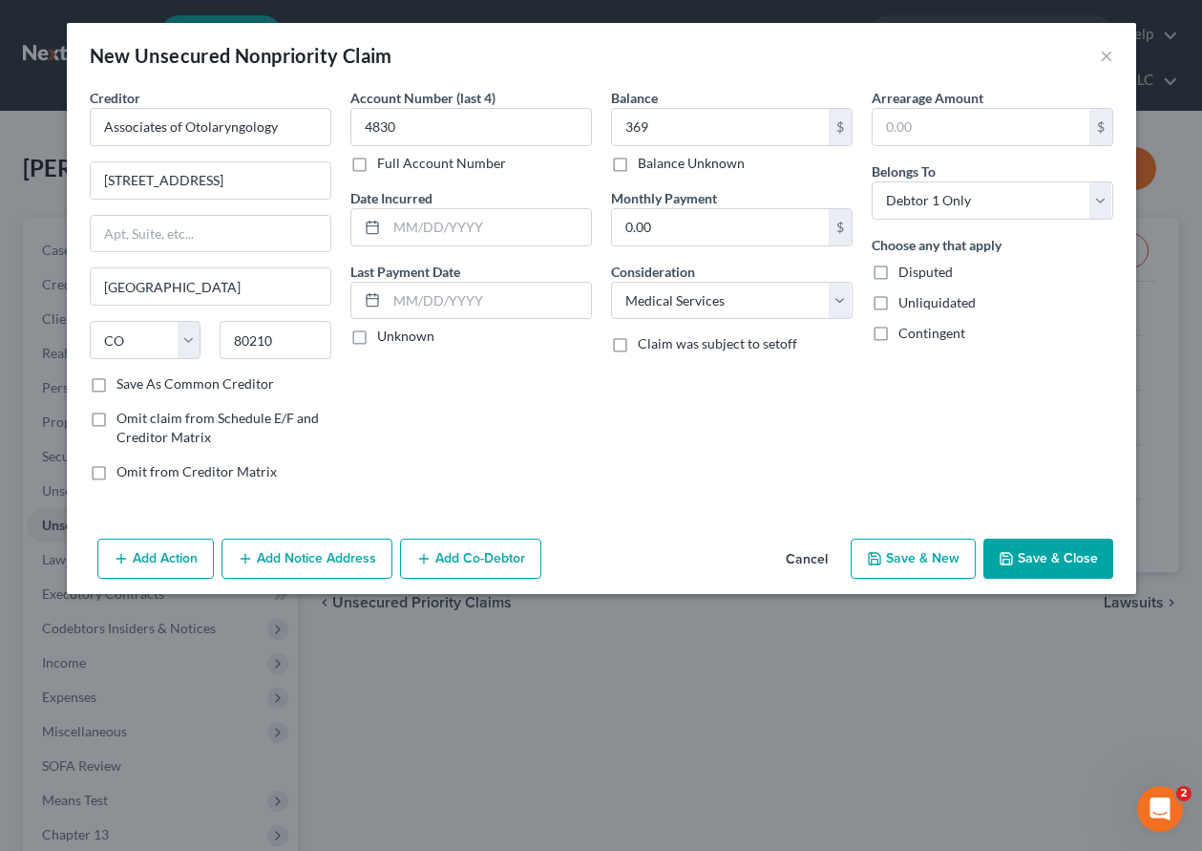
click at [1069, 546] on button "Save & Close" at bounding box center [1049, 559] width 130 height 40
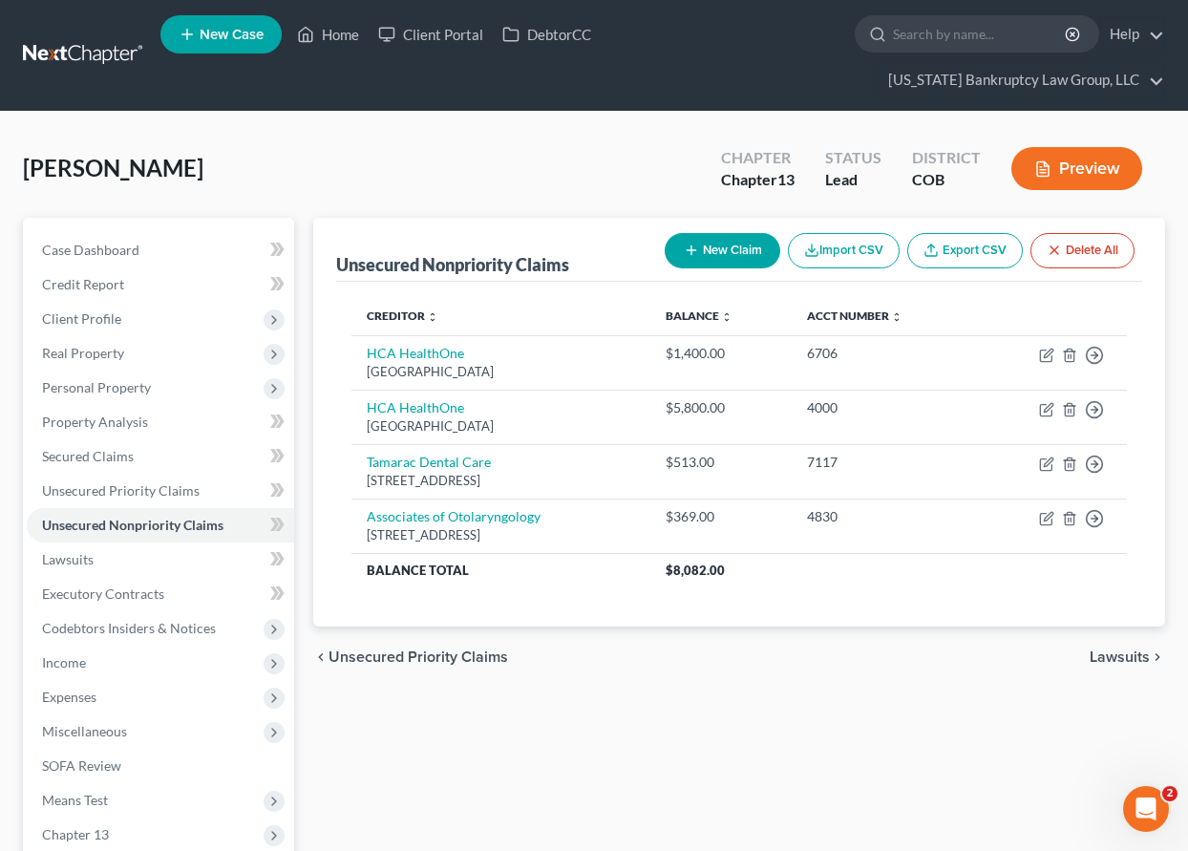
click at [698, 241] on button "New Claim" at bounding box center [723, 250] width 116 height 35
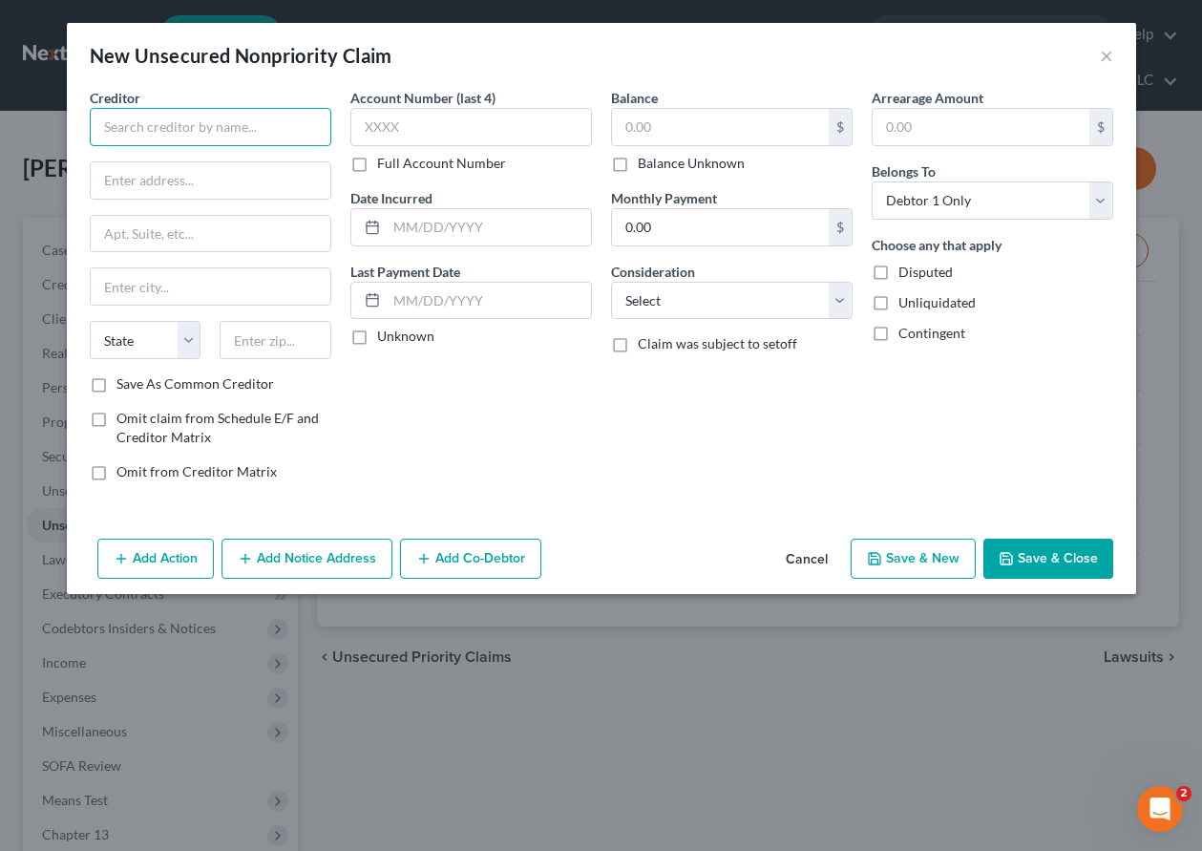
click at [226, 130] on input "text" at bounding box center [211, 127] width 242 height 38
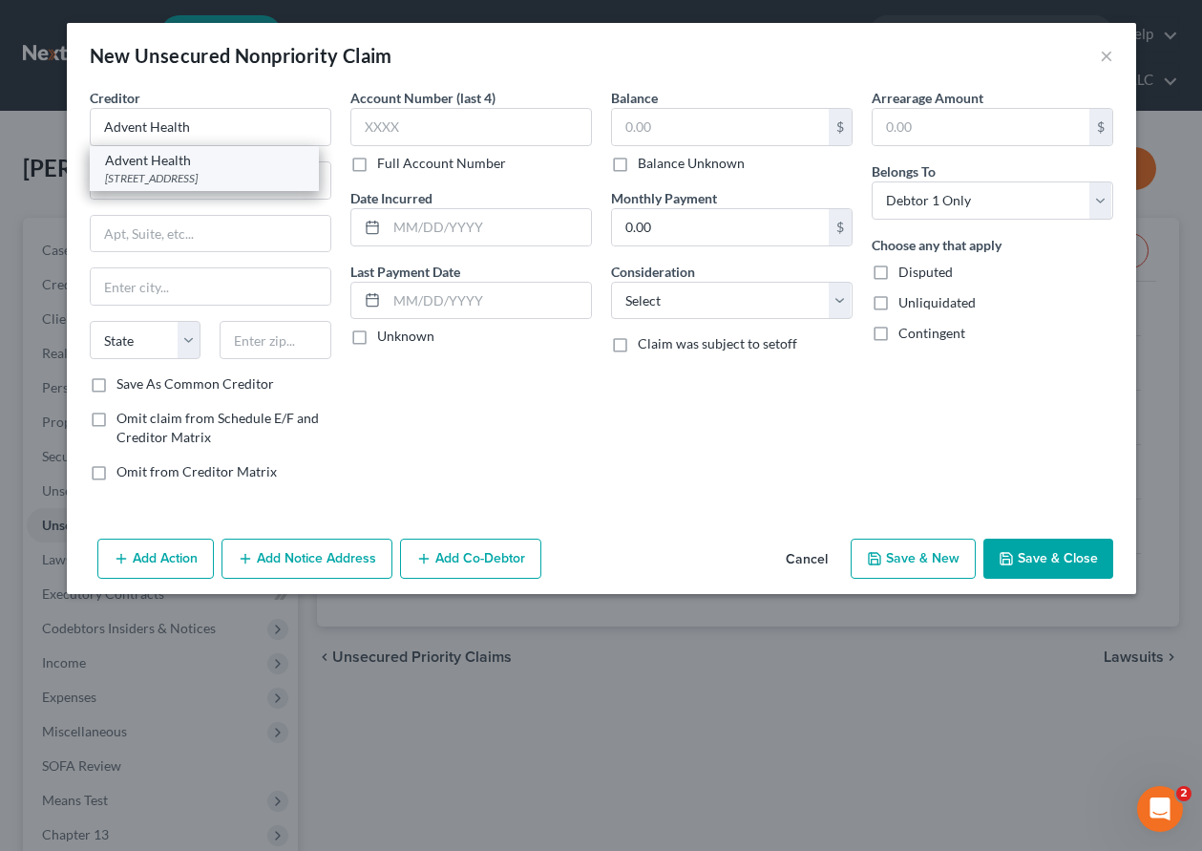
click at [224, 180] on div "[STREET_ADDRESS]" at bounding box center [204, 178] width 199 height 16
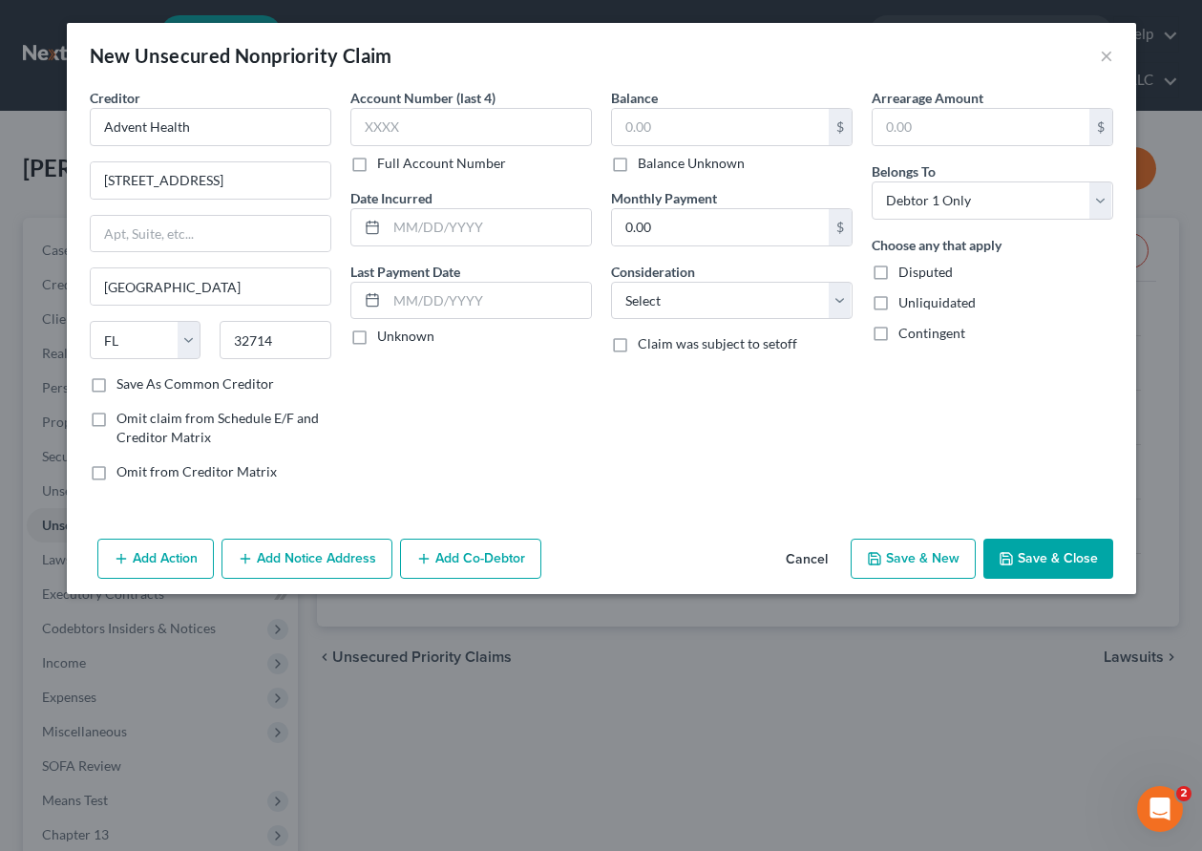
click at [215, 210] on div "Creditor * Advent Health [GEOGRAPHIC_DATA] [US_STATE][GEOGRAPHIC_DATA] [GEOGRAP…" at bounding box center [211, 231] width 242 height 286
drag, startPoint x: 213, startPoint y: 180, endPoint x: -10, endPoint y: 180, distance: 222.5
click at [0, 180] on html "Home New Case Client Portal DebtorCC [US_STATE] Bankruptcy Law Group, LLC [EMAI…" at bounding box center [601, 517] width 1202 height 1034
click at [124, 374] on input "Save As Common Creditor" at bounding box center [130, 380] width 12 height 12
click at [529, 128] on input "text" at bounding box center [471, 127] width 242 height 38
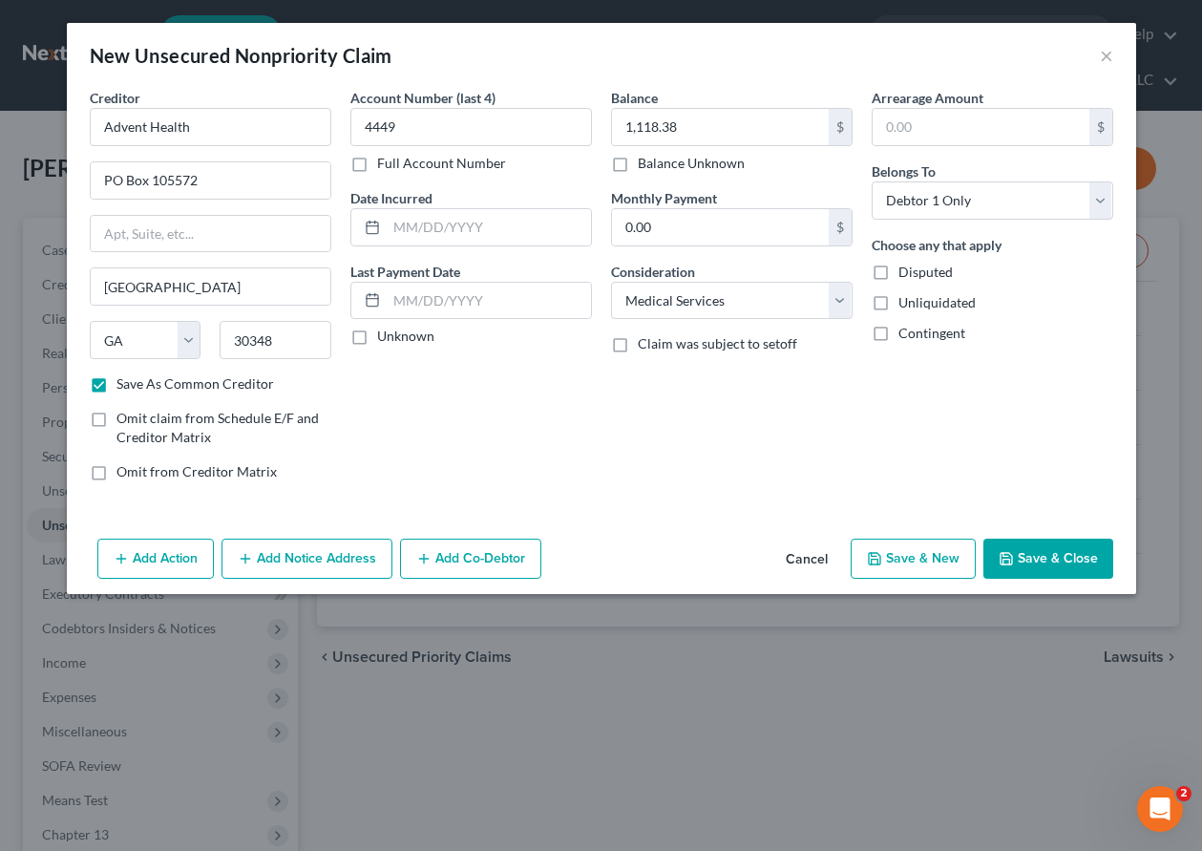
click at [1043, 556] on button "Save & Close" at bounding box center [1049, 559] width 130 height 40
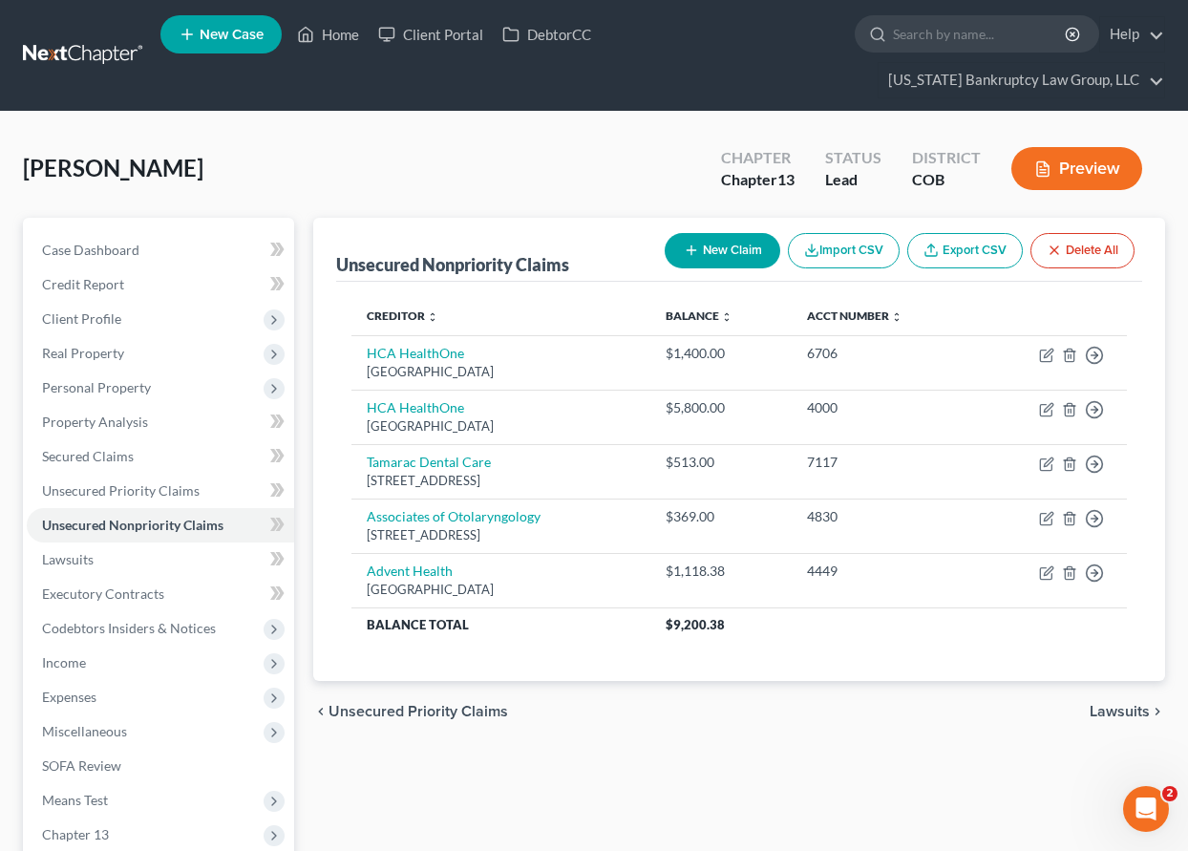
click at [732, 254] on button "New Claim" at bounding box center [723, 250] width 116 height 35
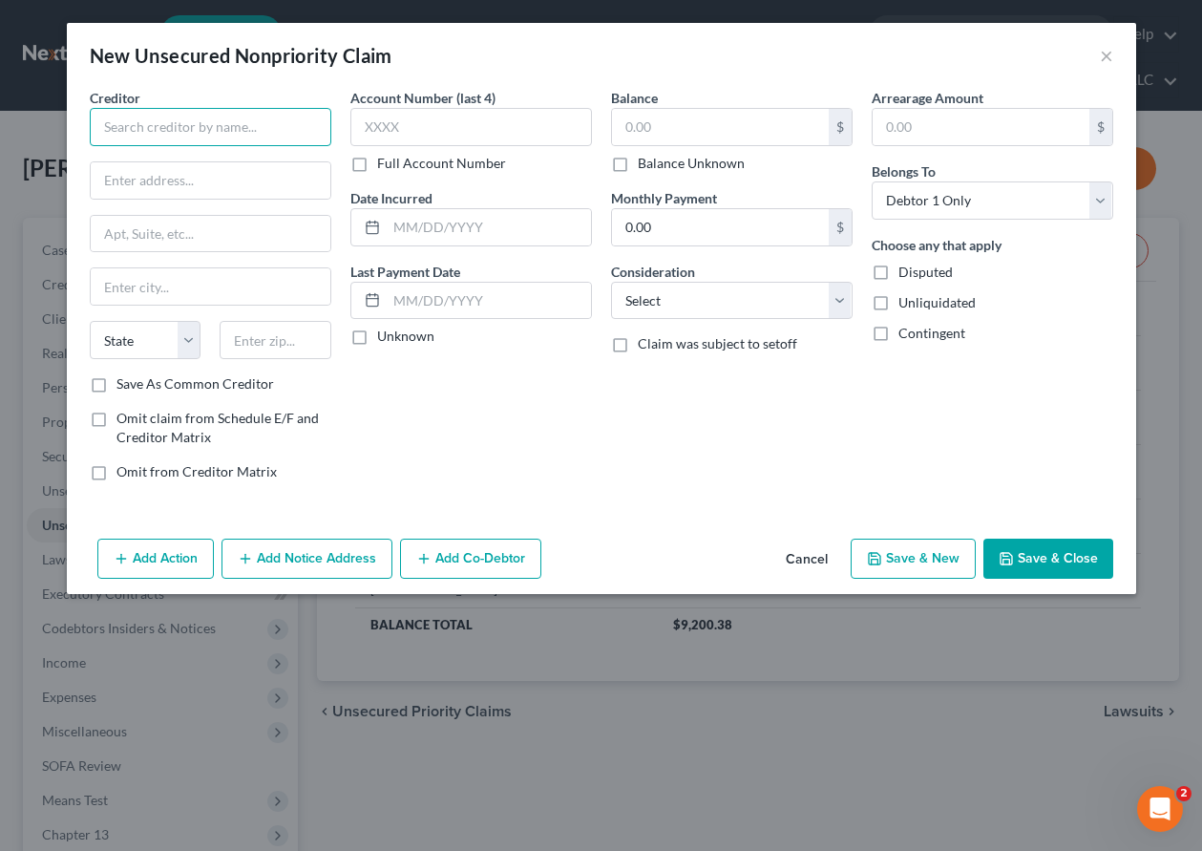
click at [236, 118] on input "text" at bounding box center [211, 127] width 242 height 38
click at [124, 374] on input "Save As Common Creditor" at bounding box center [130, 380] width 12 height 12
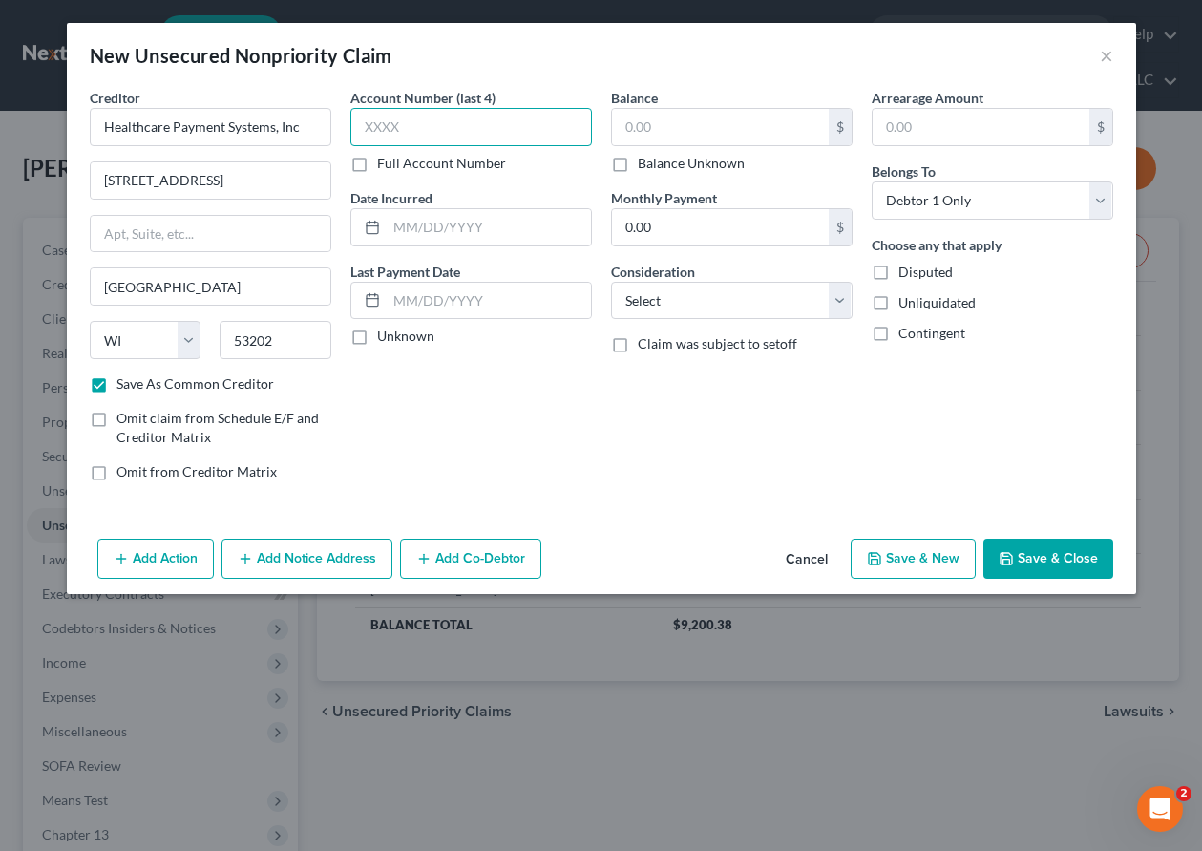
click at [464, 128] on input "text" at bounding box center [471, 127] width 242 height 38
click at [1078, 575] on button "Save & Close" at bounding box center [1049, 559] width 130 height 40
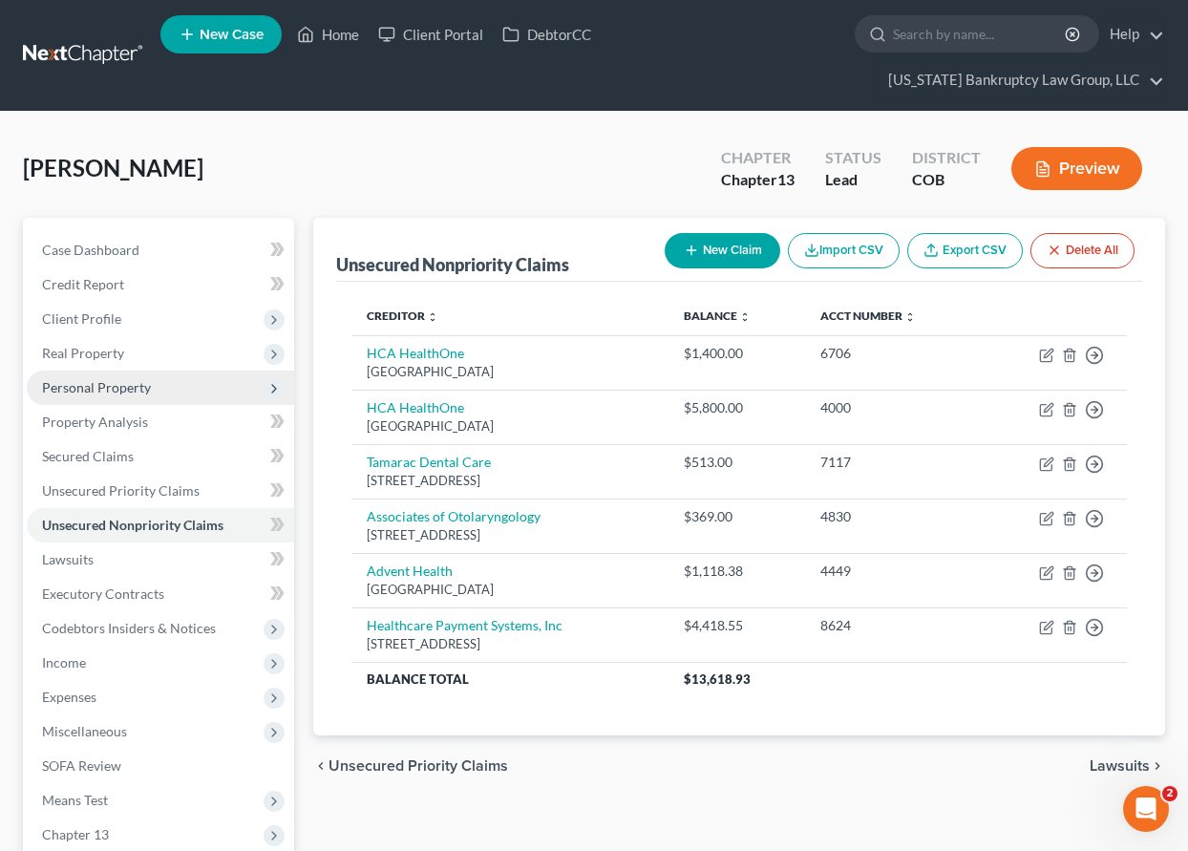
click at [90, 382] on span "Personal Property" at bounding box center [96, 387] width 109 height 16
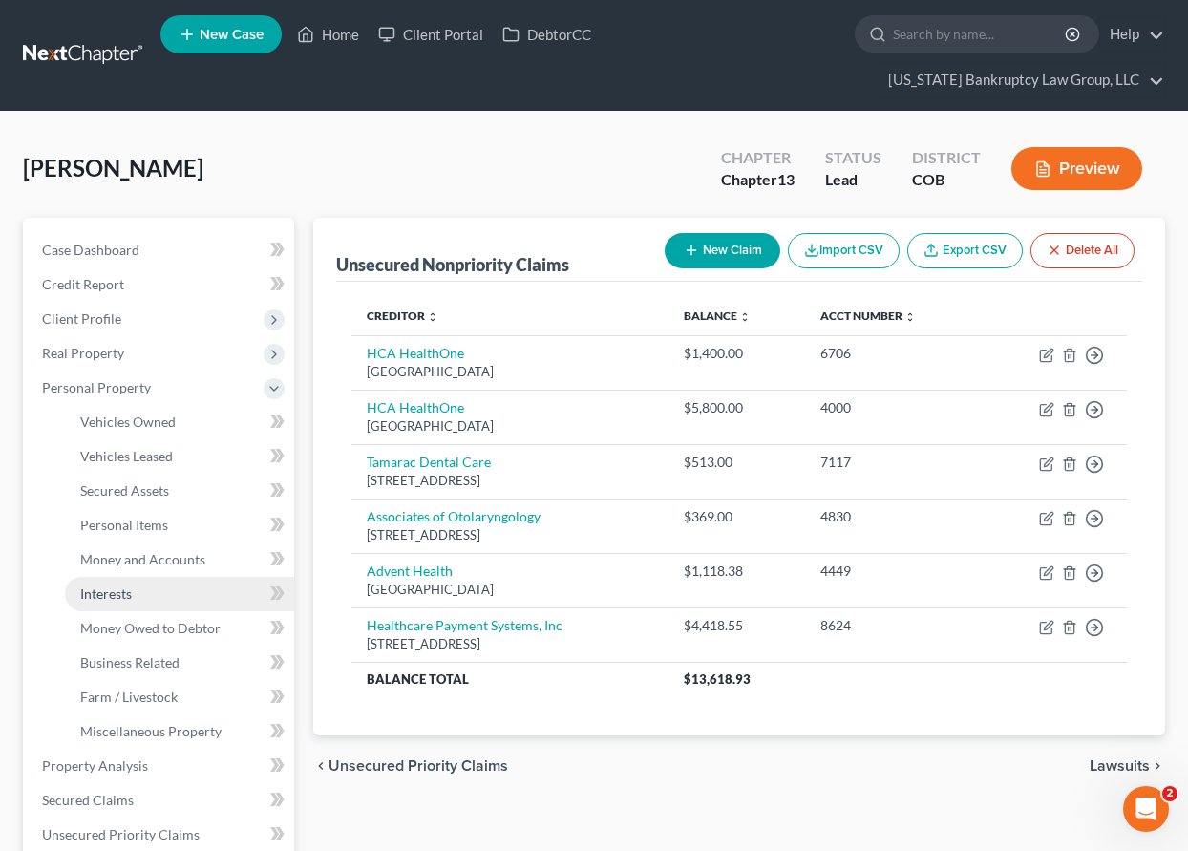
click at [101, 601] on span "Interests" at bounding box center [106, 593] width 52 height 16
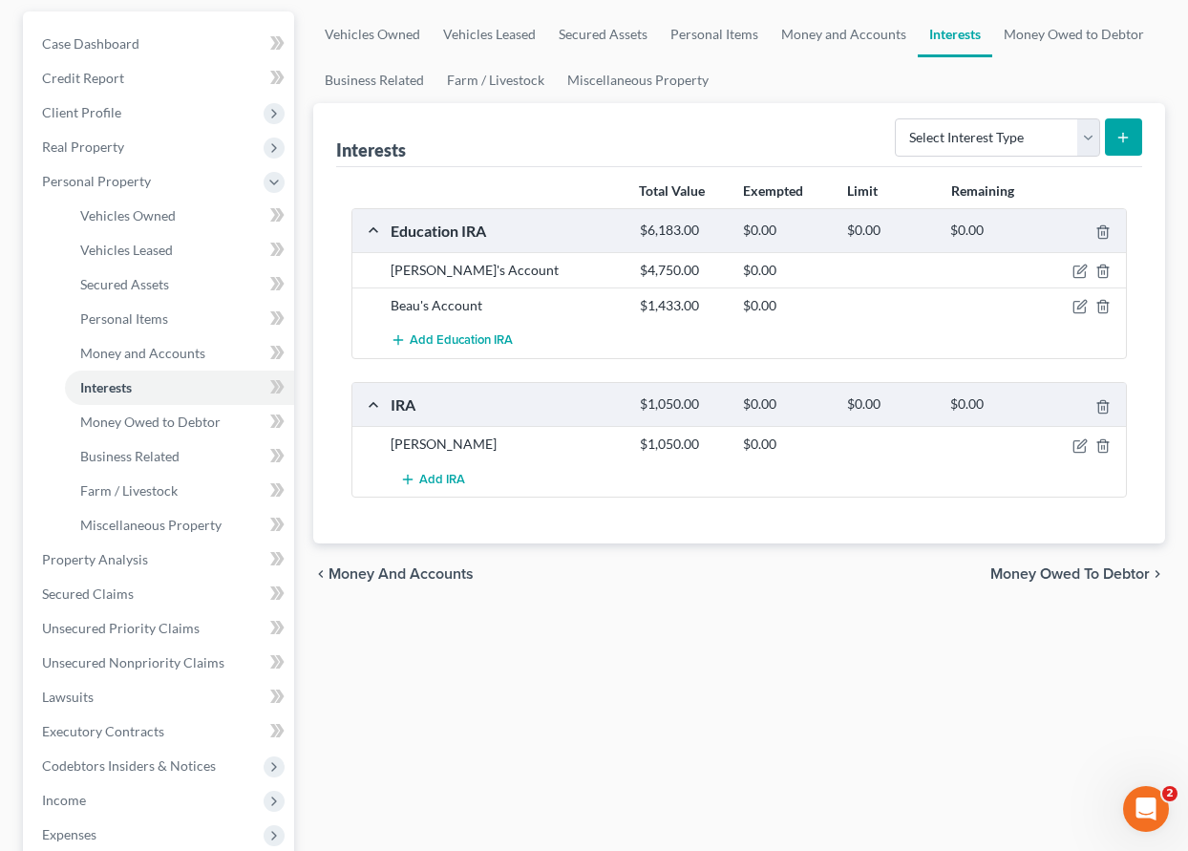
scroll to position [286, 0]
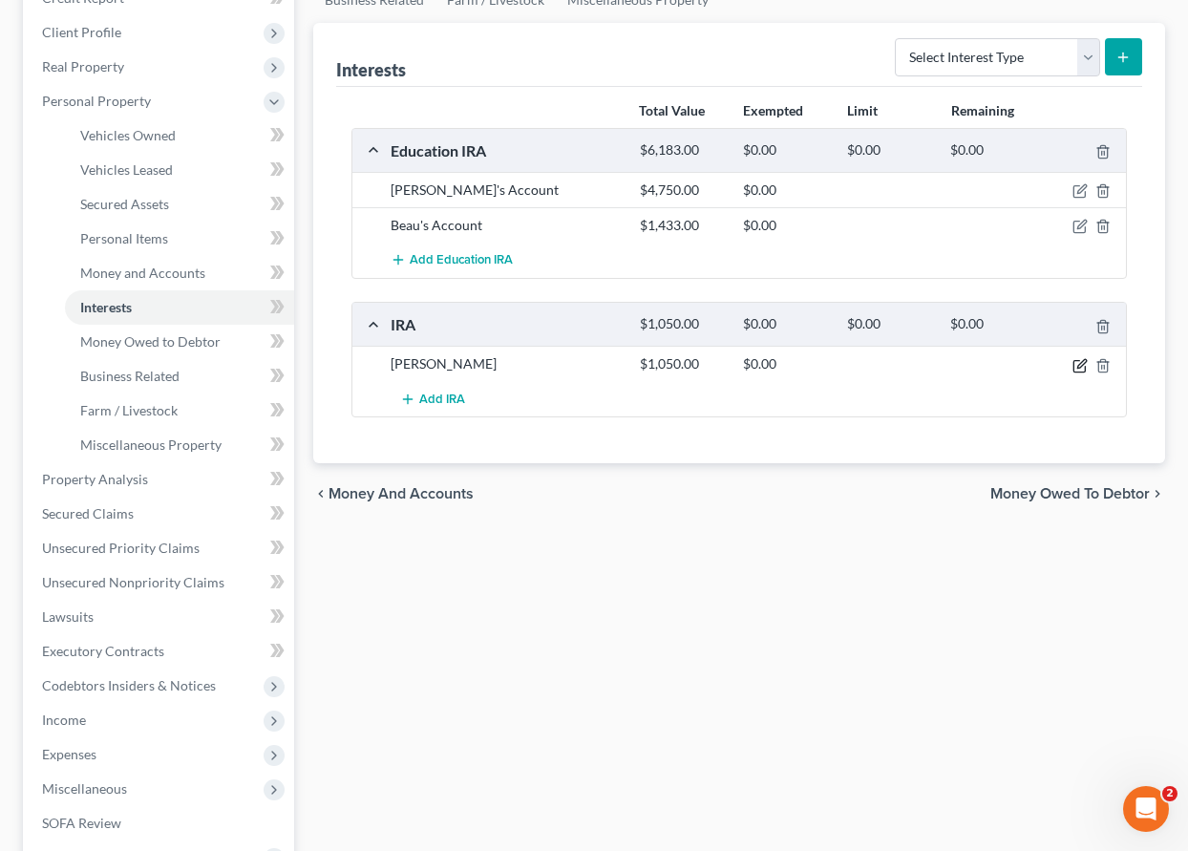
click at [1080, 362] on icon "button" at bounding box center [1079, 365] width 15 height 15
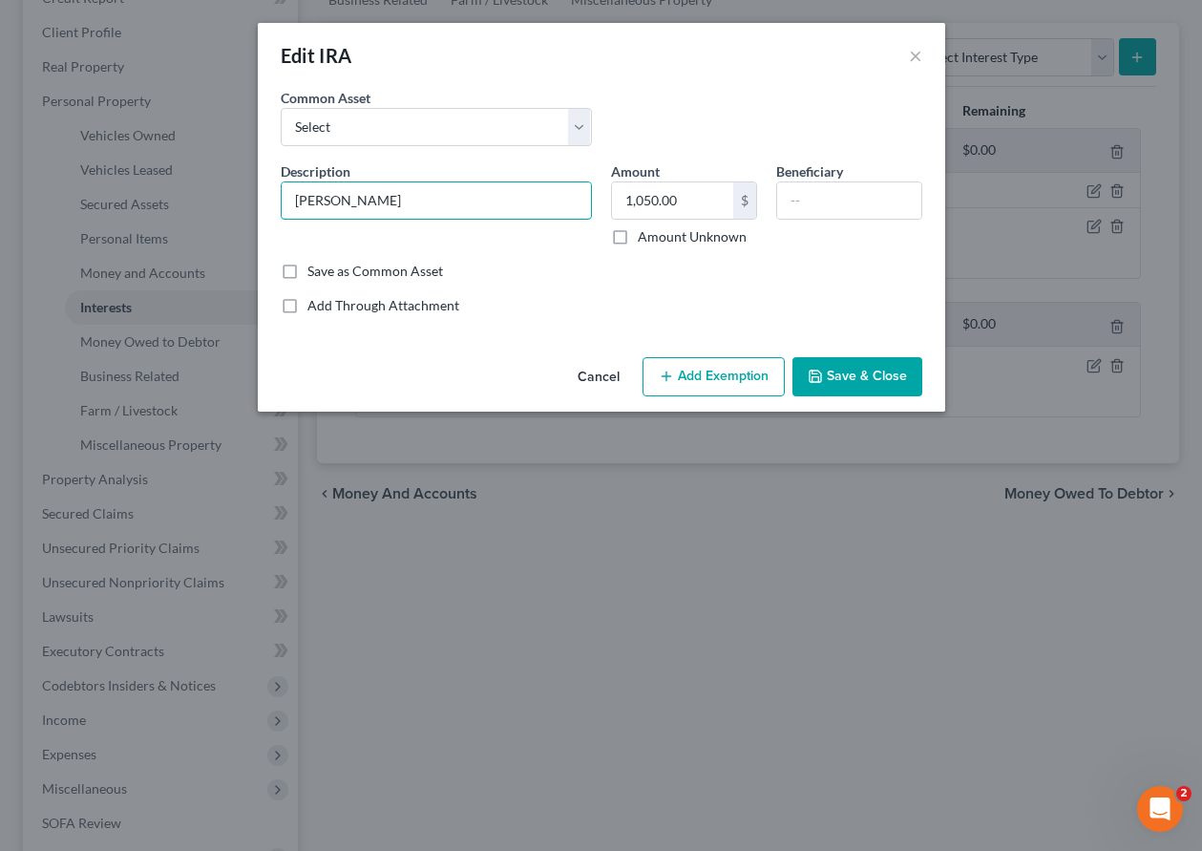
drag, startPoint x: 386, startPoint y: 201, endPoint x: 279, endPoint y: 200, distance: 107.0
click at [279, 200] on div "Description * [PERSON_NAME]" at bounding box center [436, 203] width 330 height 85
click at [771, 375] on button "Add Exemption" at bounding box center [714, 377] width 142 height 40
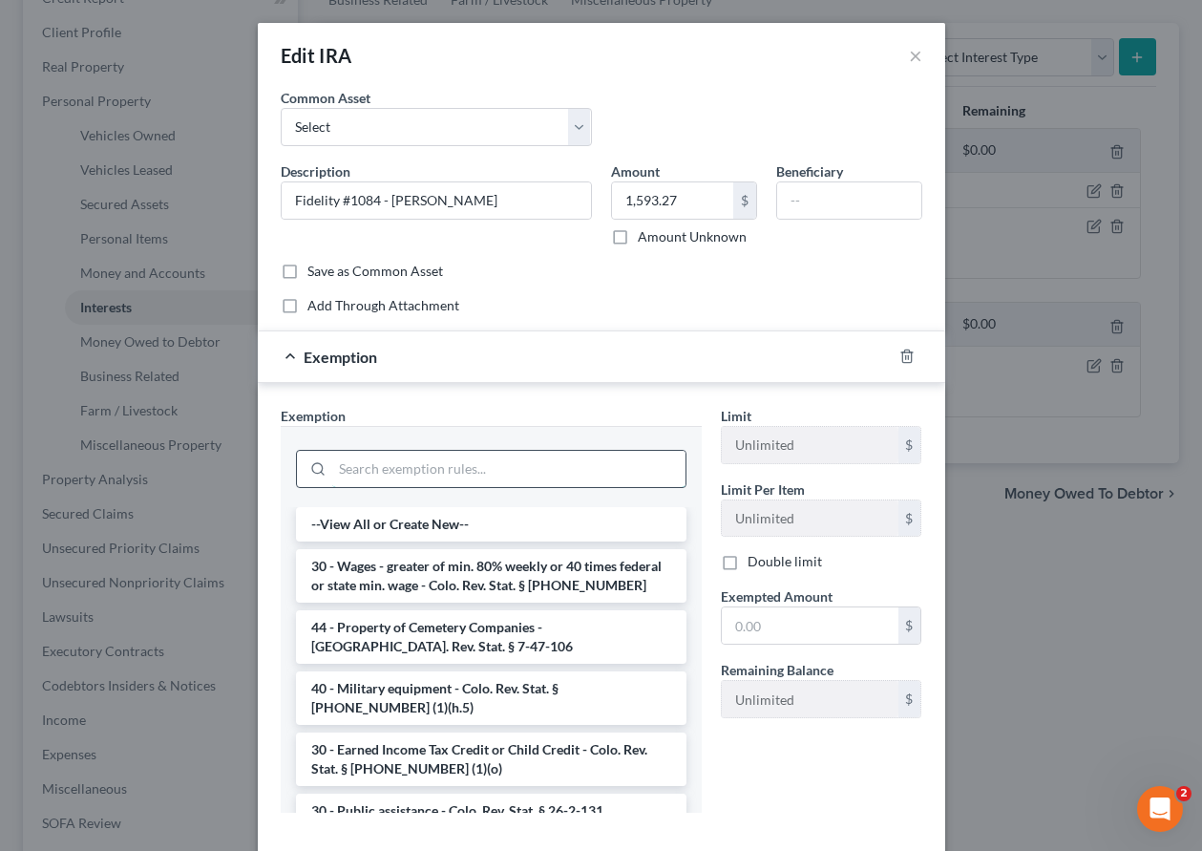
click at [353, 463] on input "search" at bounding box center [508, 469] width 353 height 36
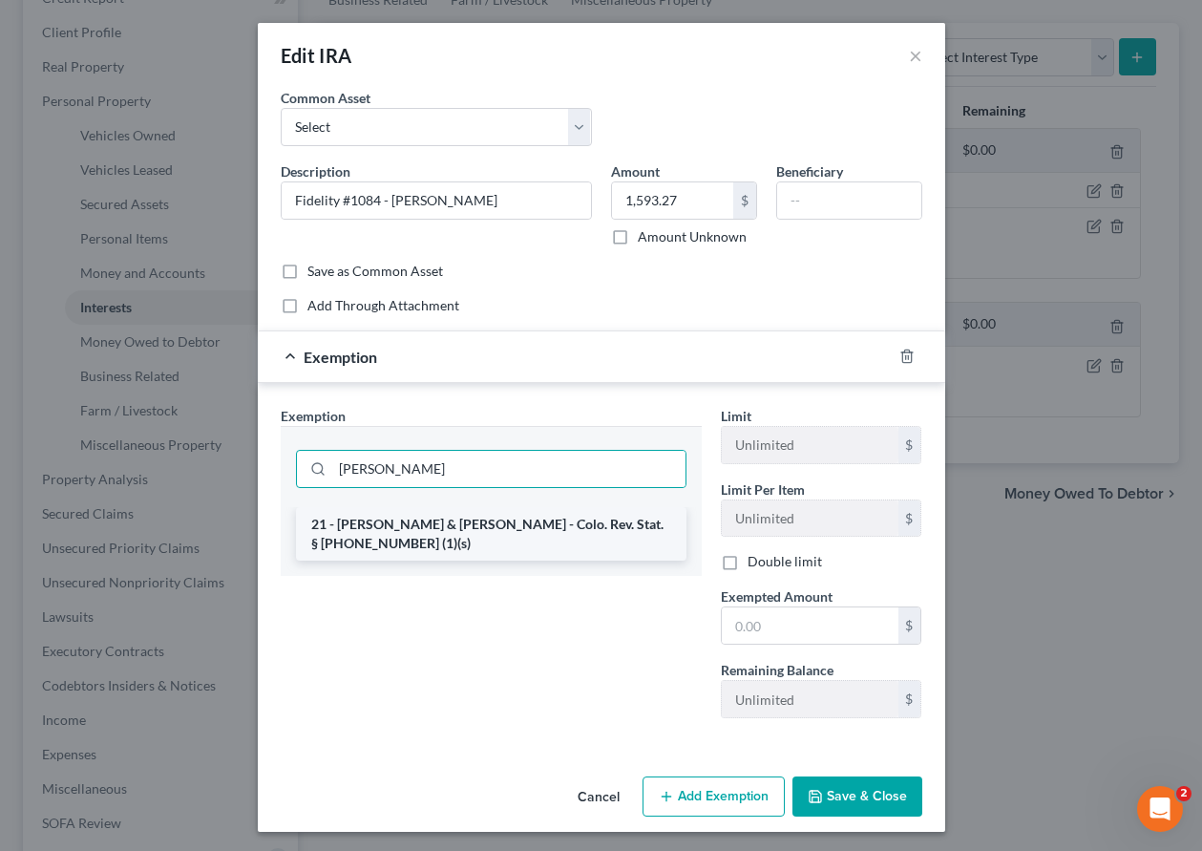
click at [415, 522] on li "21 - [PERSON_NAME] & [PERSON_NAME] - Colo. Rev. Stat. § [PHONE_NUMBER] (1)(s)" at bounding box center [491, 533] width 391 height 53
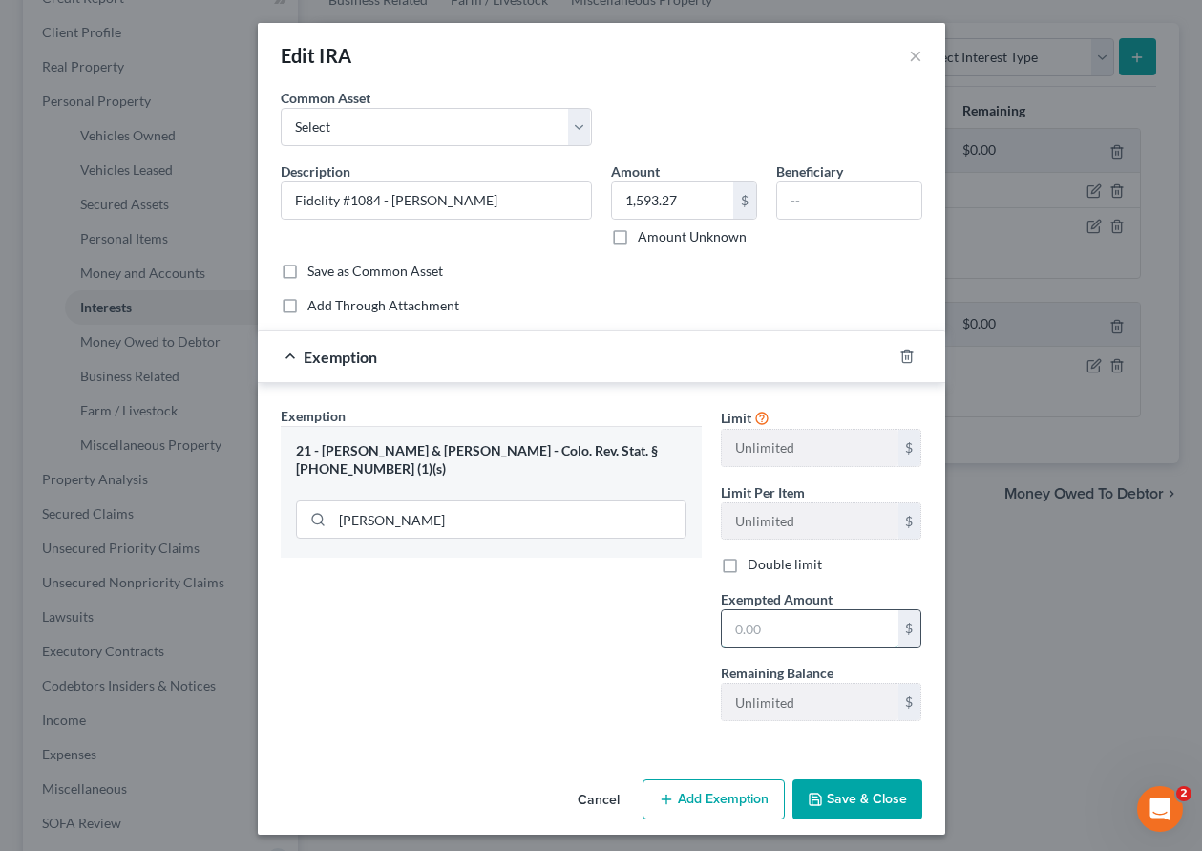
click at [777, 629] on input "text" at bounding box center [810, 628] width 177 height 36
click at [858, 787] on button "Save & Close" at bounding box center [858, 799] width 130 height 40
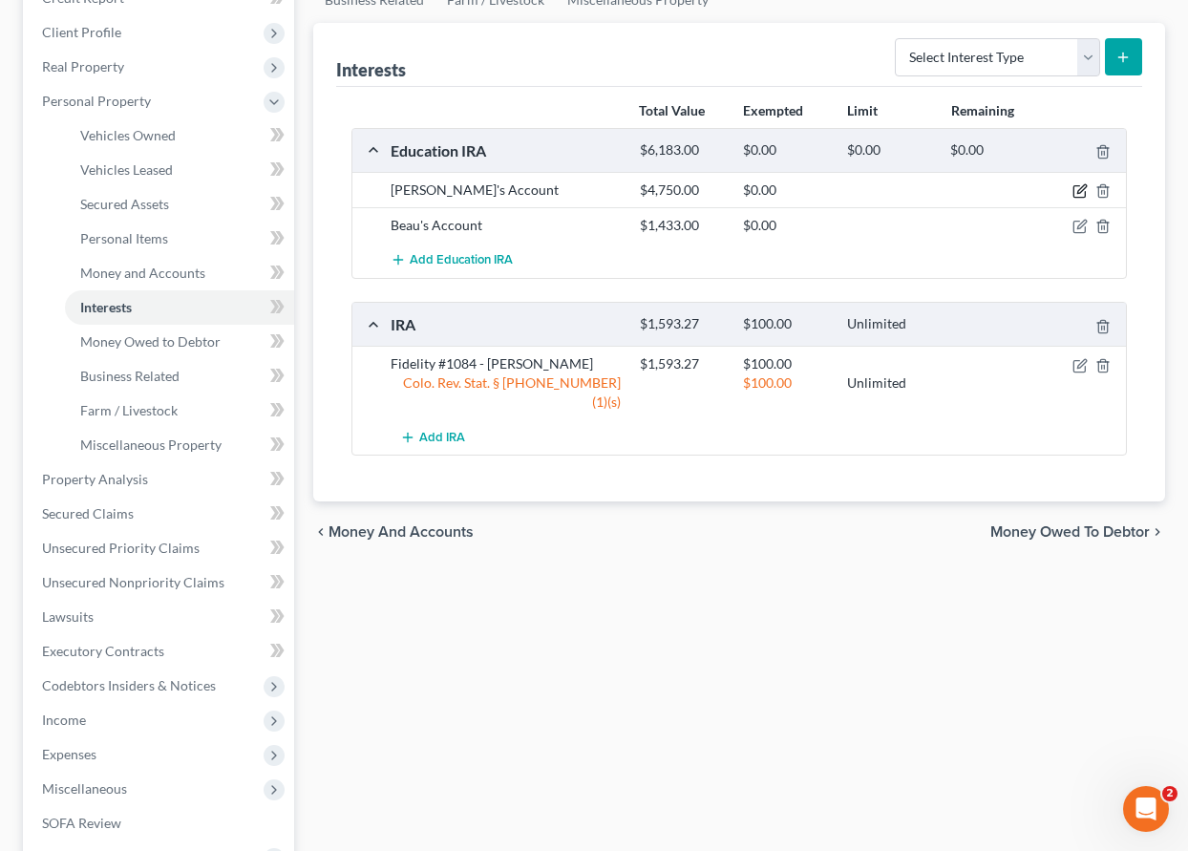
click at [1081, 189] on icon "button" at bounding box center [1081, 189] width 9 height 9
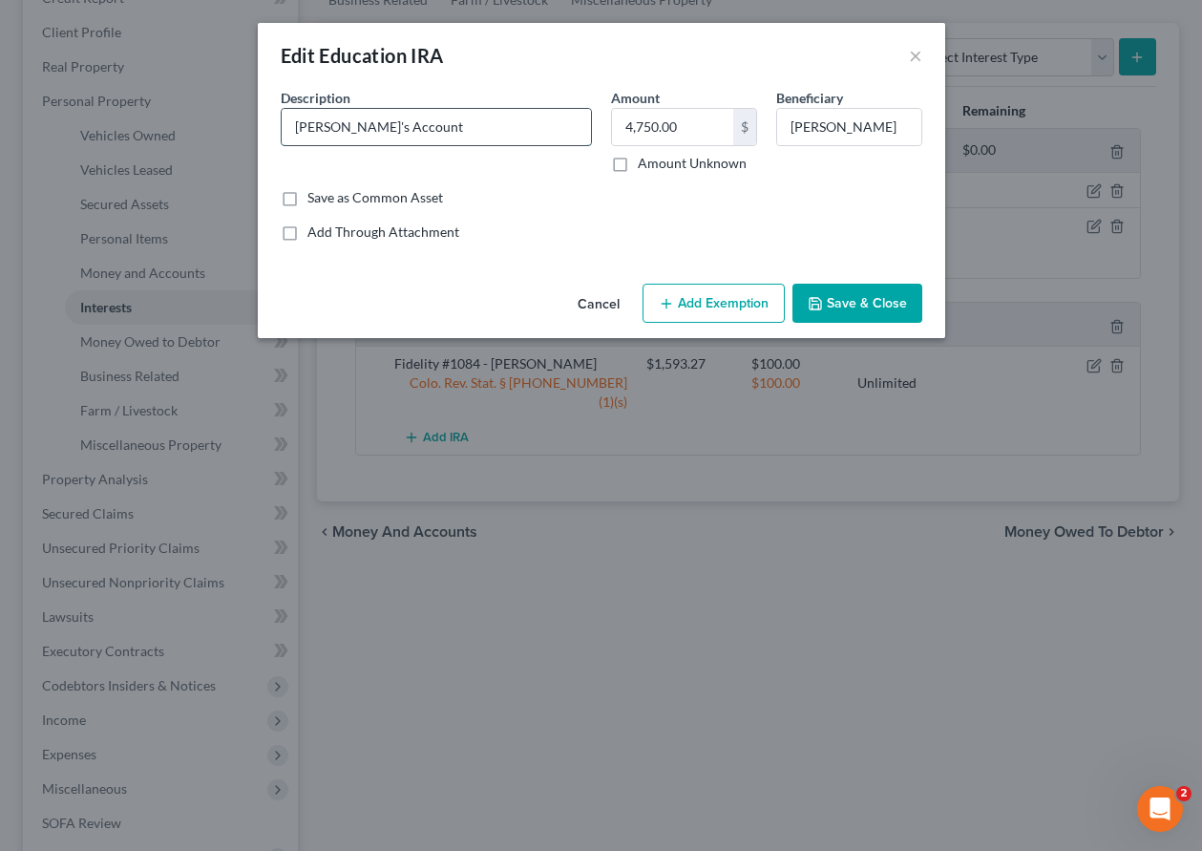
drag, startPoint x: 441, startPoint y: 128, endPoint x: 284, endPoint y: 128, distance: 157.6
click at [284, 128] on input "[PERSON_NAME]'s Account" at bounding box center [436, 127] width 309 height 36
drag, startPoint x: 789, startPoint y: 124, endPoint x: 972, endPoint y: 124, distance: 183.4
click at [972, 124] on div "Edit Education IRA × An exemption set must first be selected from the Filing In…" at bounding box center [601, 425] width 1202 height 851
click at [739, 309] on button "Add Exemption" at bounding box center [714, 304] width 142 height 40
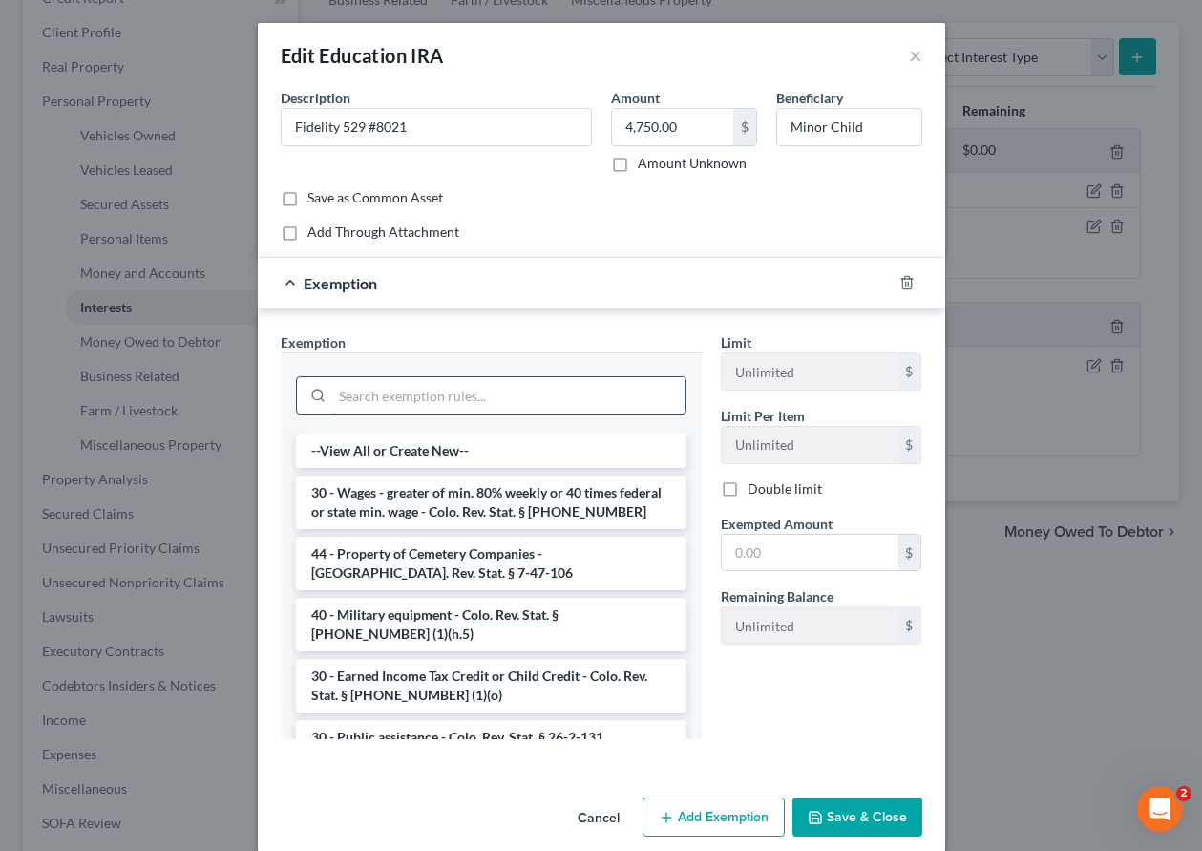
click at [568, 400] on input "search" at bounding box center [508, 395] width 353 height 36
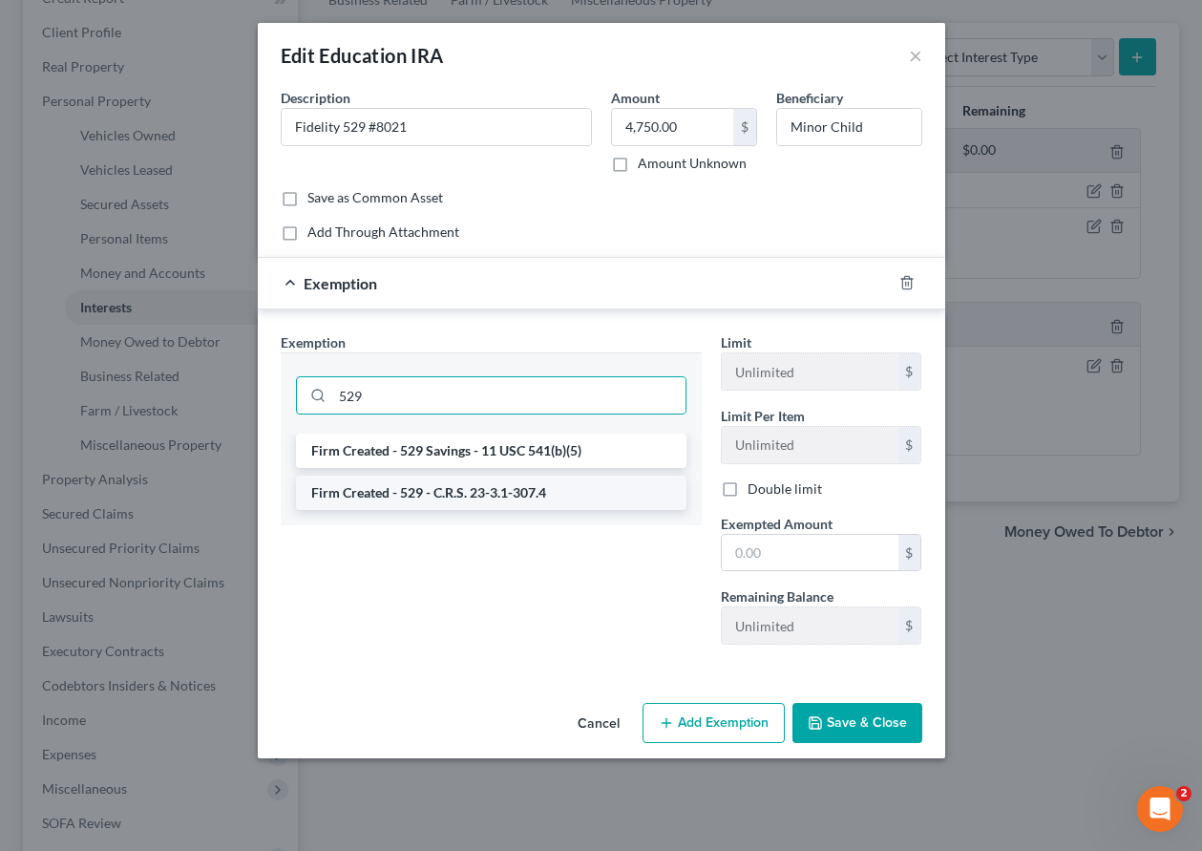
click at [441, 493] on li "Firm Created - 529 - C.R.S. 23-3.1-307.4" at bounding box center [491, 493] width 391 height 34
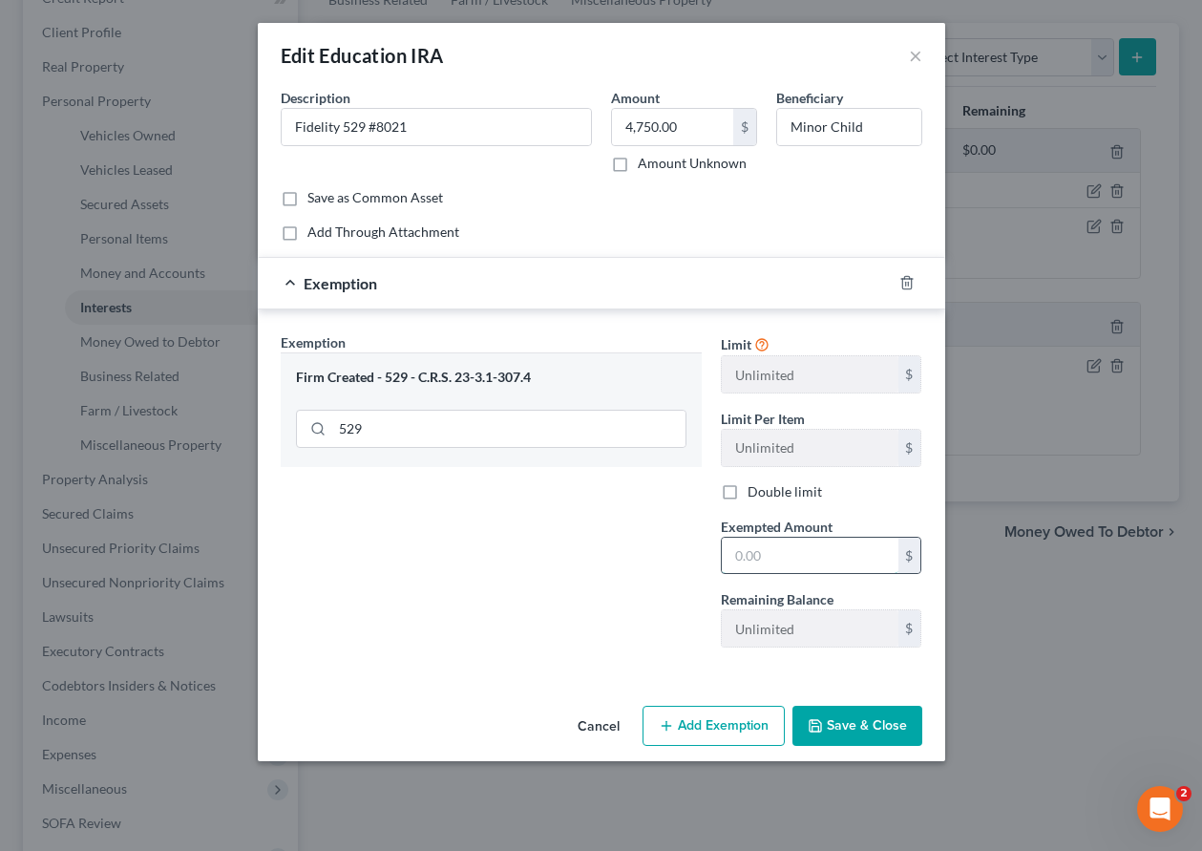
click at [778, 566] on input "text" at bounding box center [810, 556] width 177 height 36
click at [873, 728] on button "Save & Close" at bounding box center [858, 726] width 130 height 40
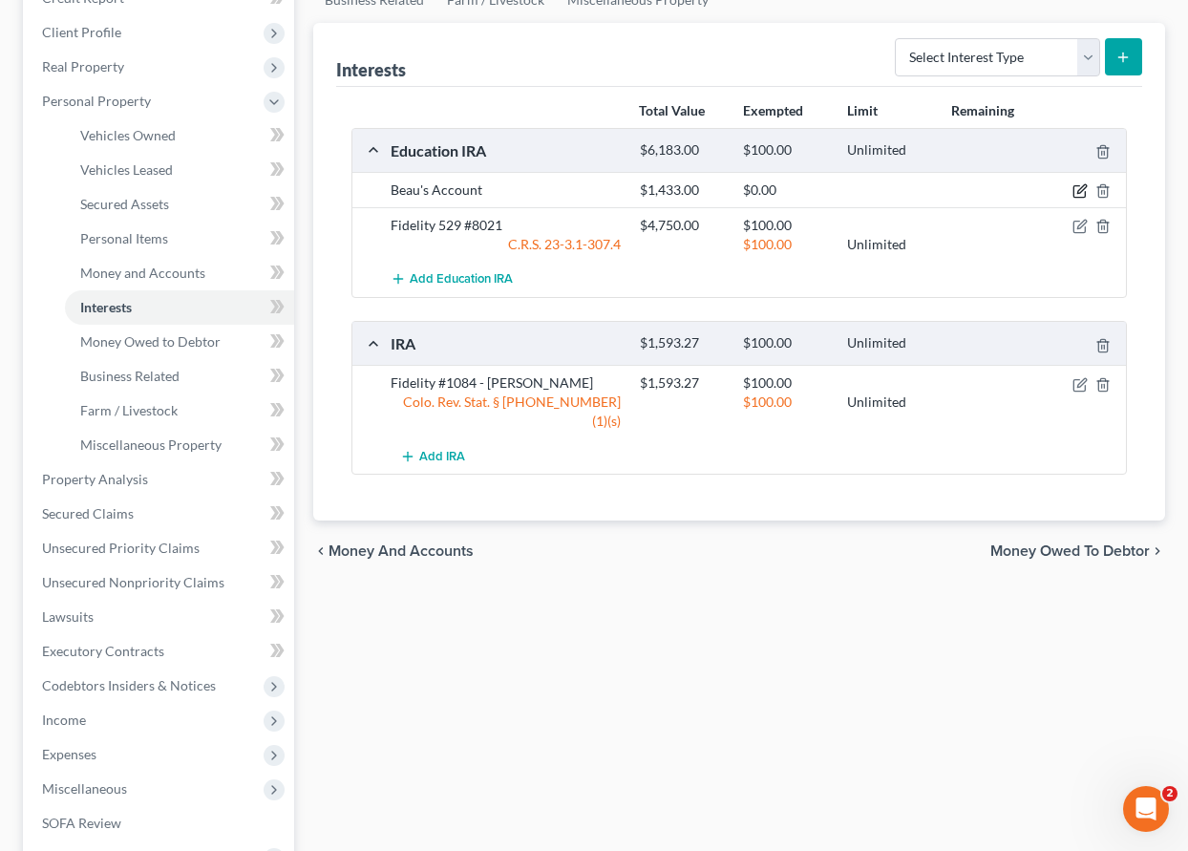
click at [1079, 191] on icon "button" at bounding box center [1081, 189] width 9 height 9
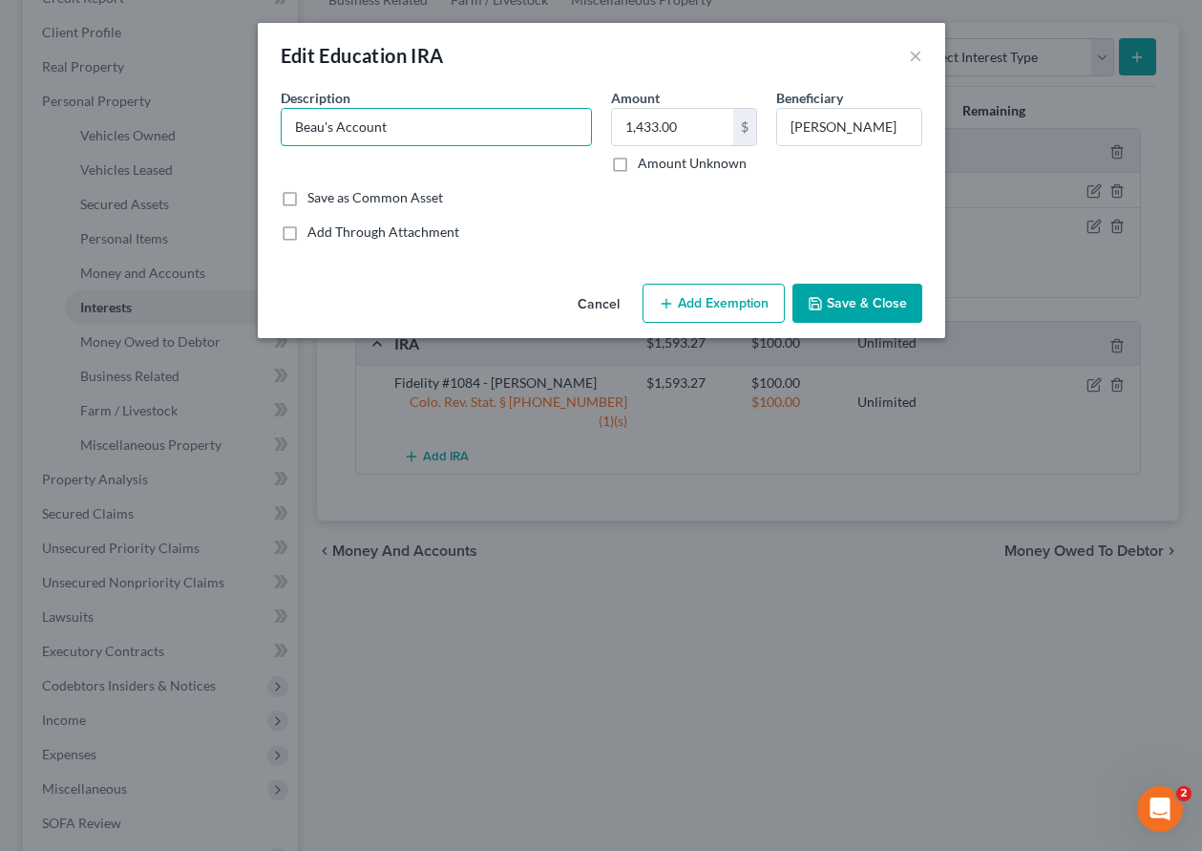
drag, startPoint x: 387, startPoint y: 127, endPoint x: 222, endPoint y: 133, distance: 165.3
click at [231, 127] on div "Edit Education IRA × An exemption set must first be selected from the Filing In…" at bounding box center [601, 425] width 1202 height 851
click at [725, 298] on button "Add Exemption" at bounding box center [714, 304] width 142 height 40
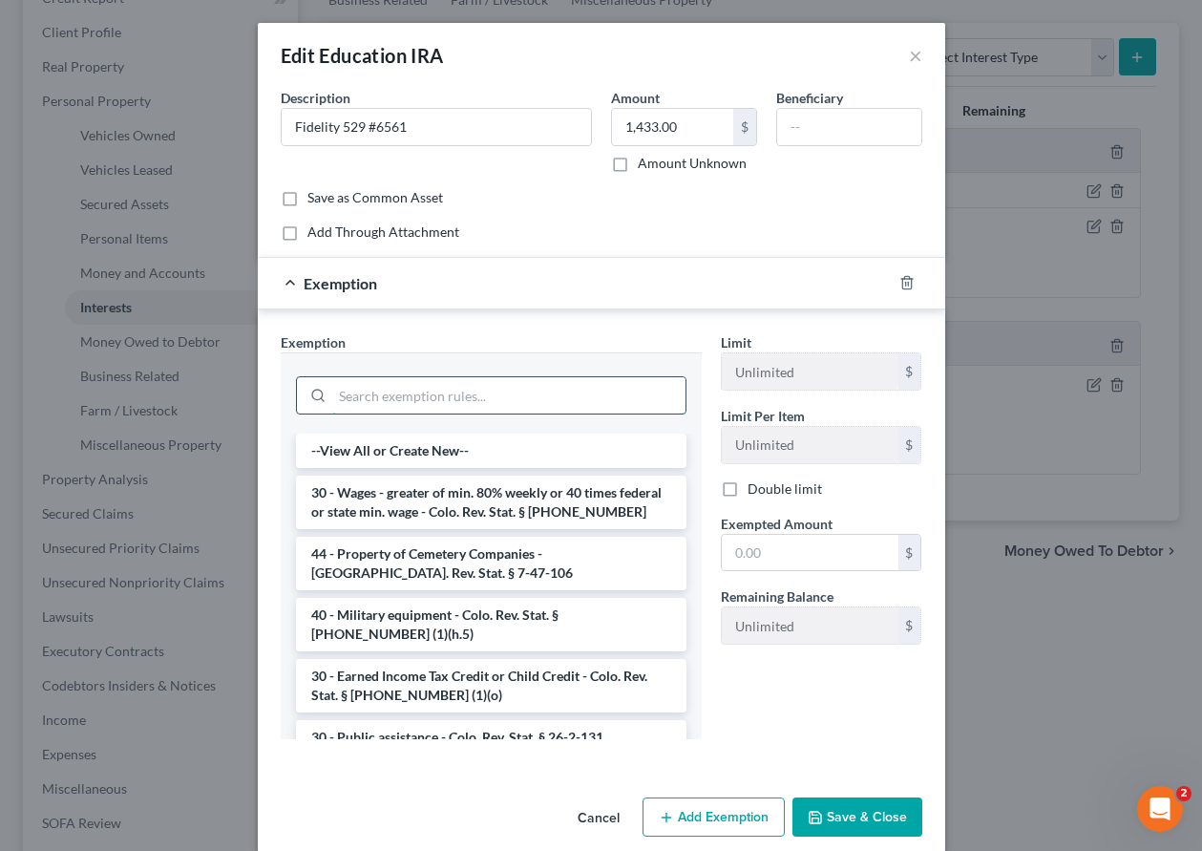
click at [462, 397] on input "search" at bounding box center [508, 395] width 353 height 36
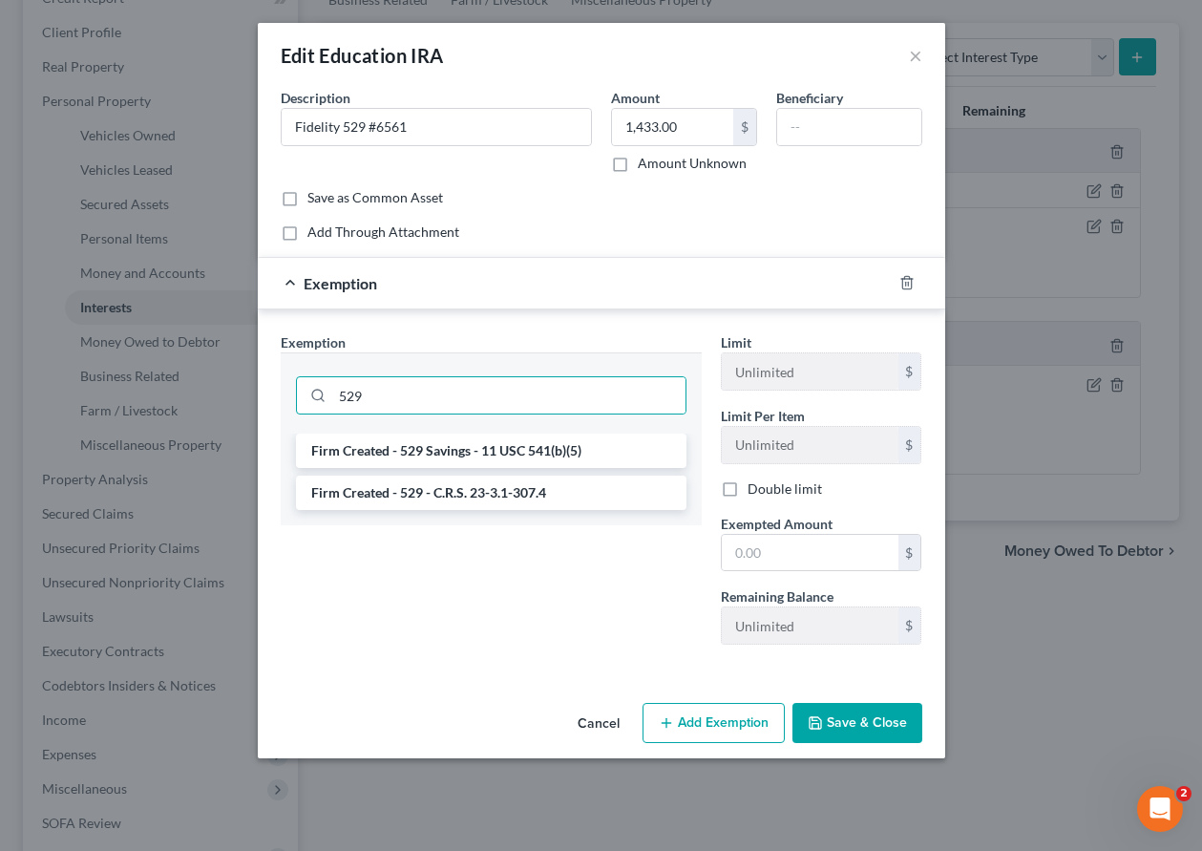
click at [443, 492] on li "Firm Created - 529 - C.R.S. 23-3.1-307.4" at bounding box center [491, 493] width 391 height 34
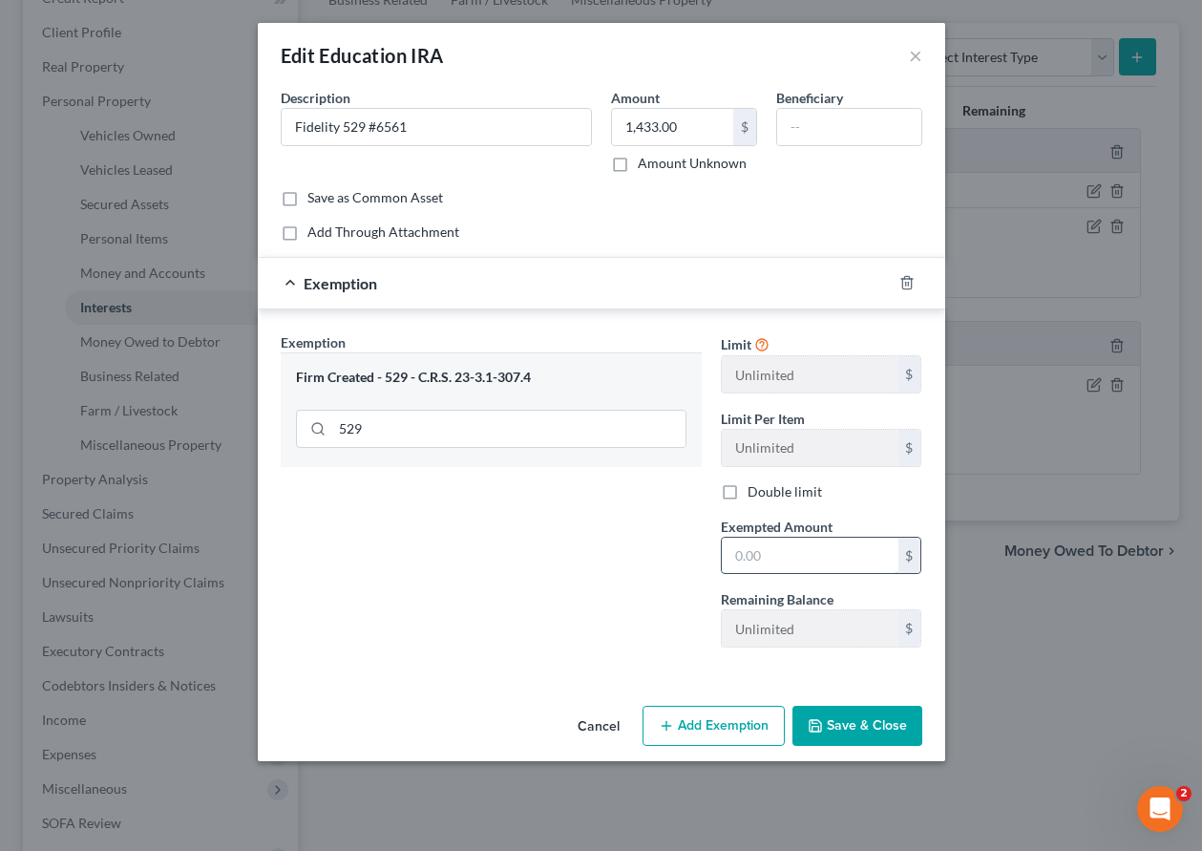
click at [823, 564] on input "text" at bounding box center [810, 556] width 177 height 36
click at [837, 732] on button "Save & Close" at bounding box center [858, 726] width 130 height 40
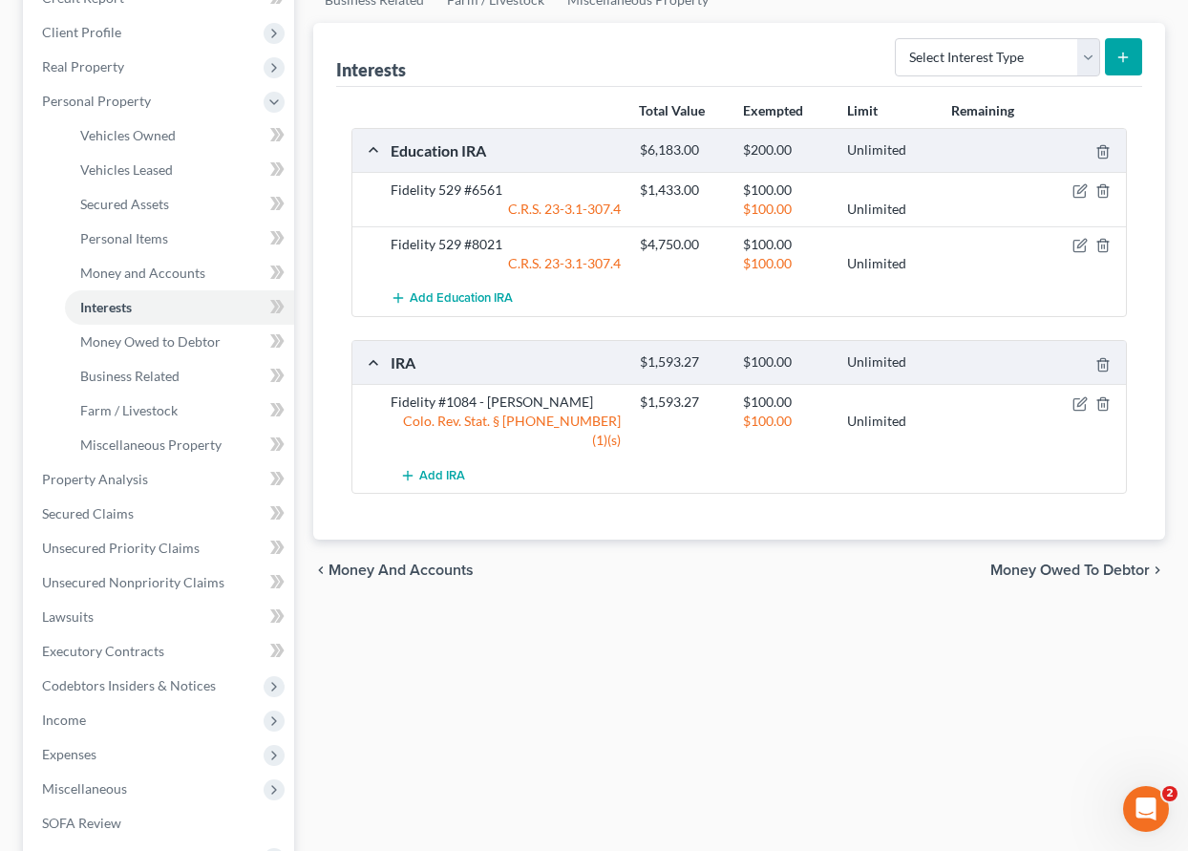
click at [1141, 703] on div "Vehicles Owned Vehicles Leased Secured Assets Personal Items Money and Accounts…" at bounding box center [739, 475] width 871 height 1088
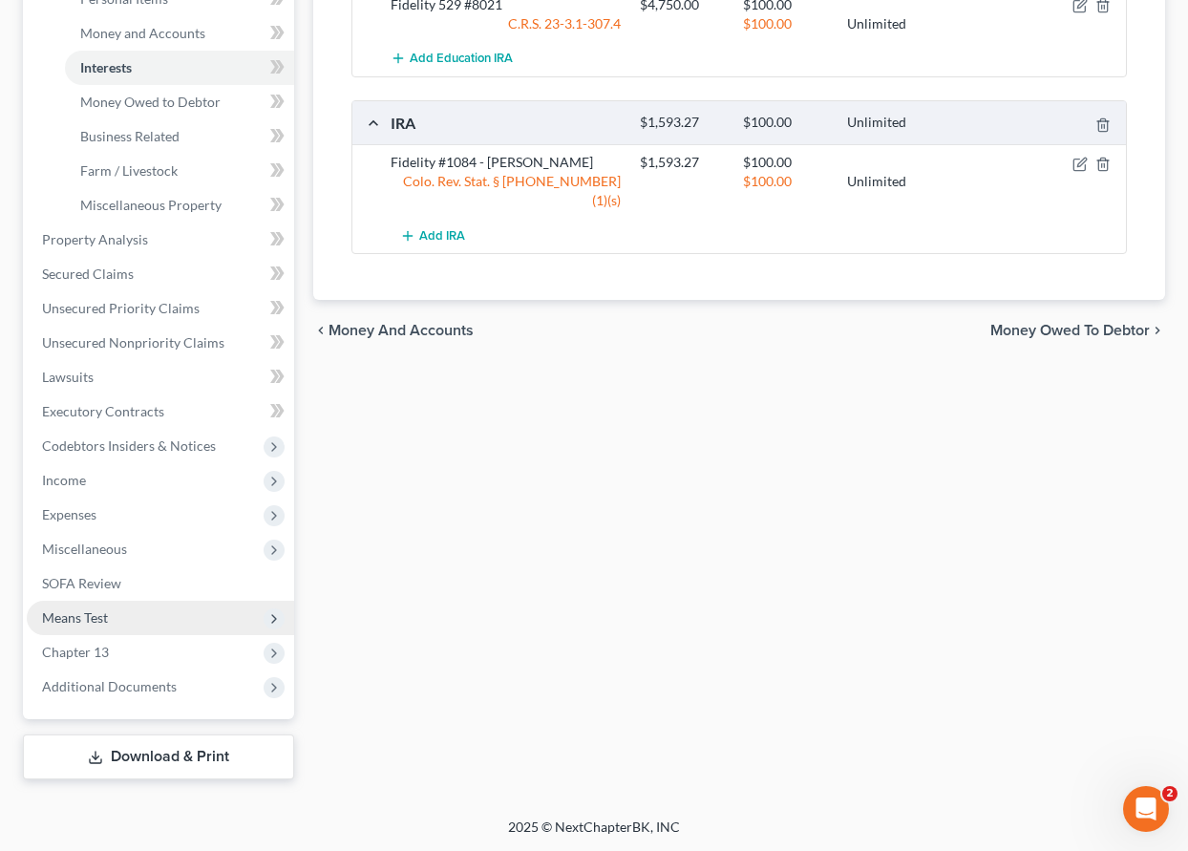
scroll to position [527, 0]
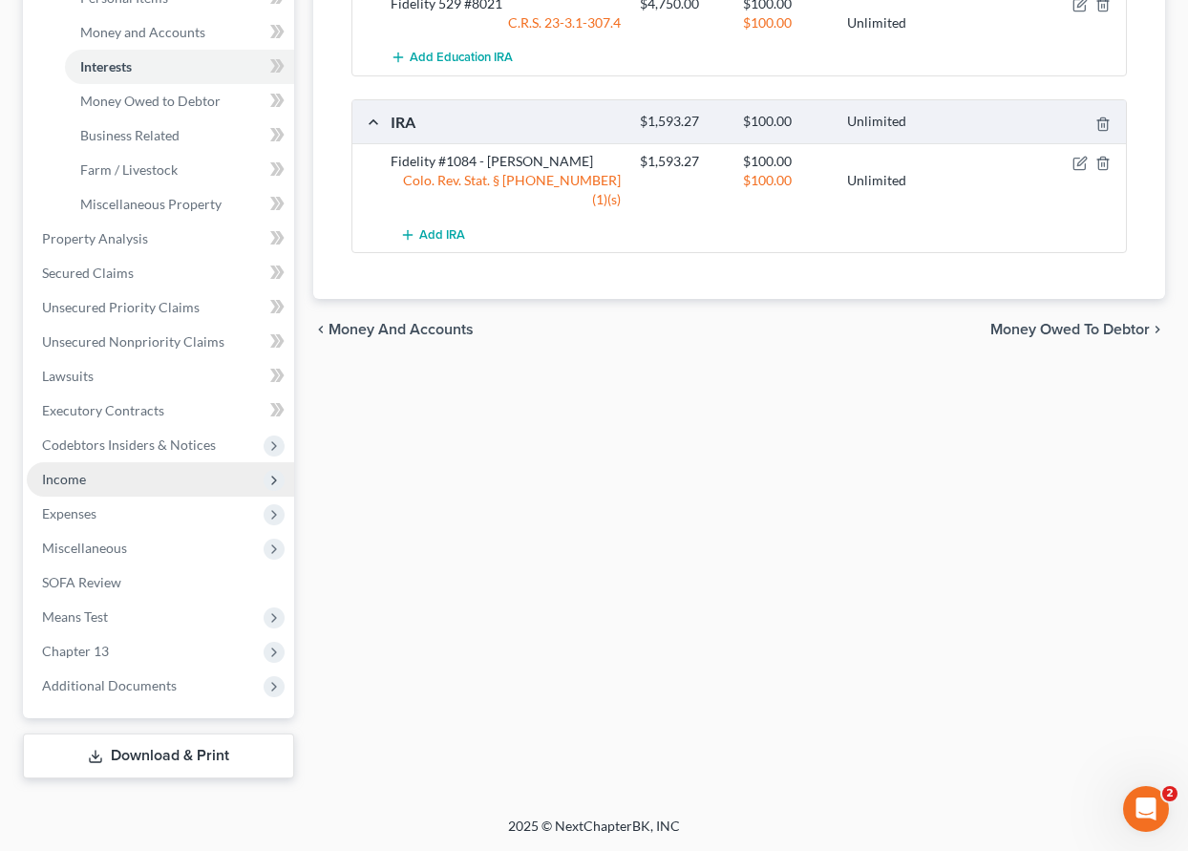
click at [71, 478] on span "Income" at bounding box center [64, 479] width 44 height 16
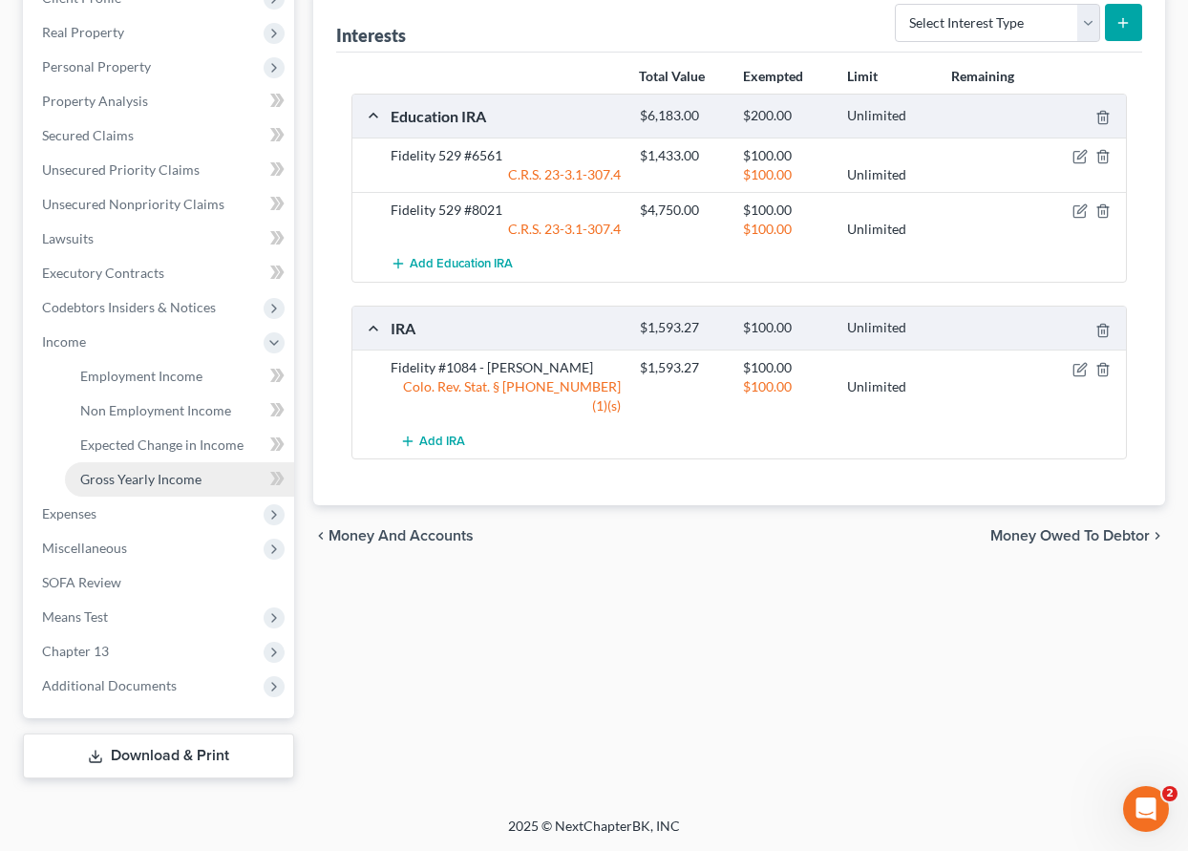
click at [140, 477] on span "Gross Yearly Income" at bounding box center [140, 479] width 121 height 16
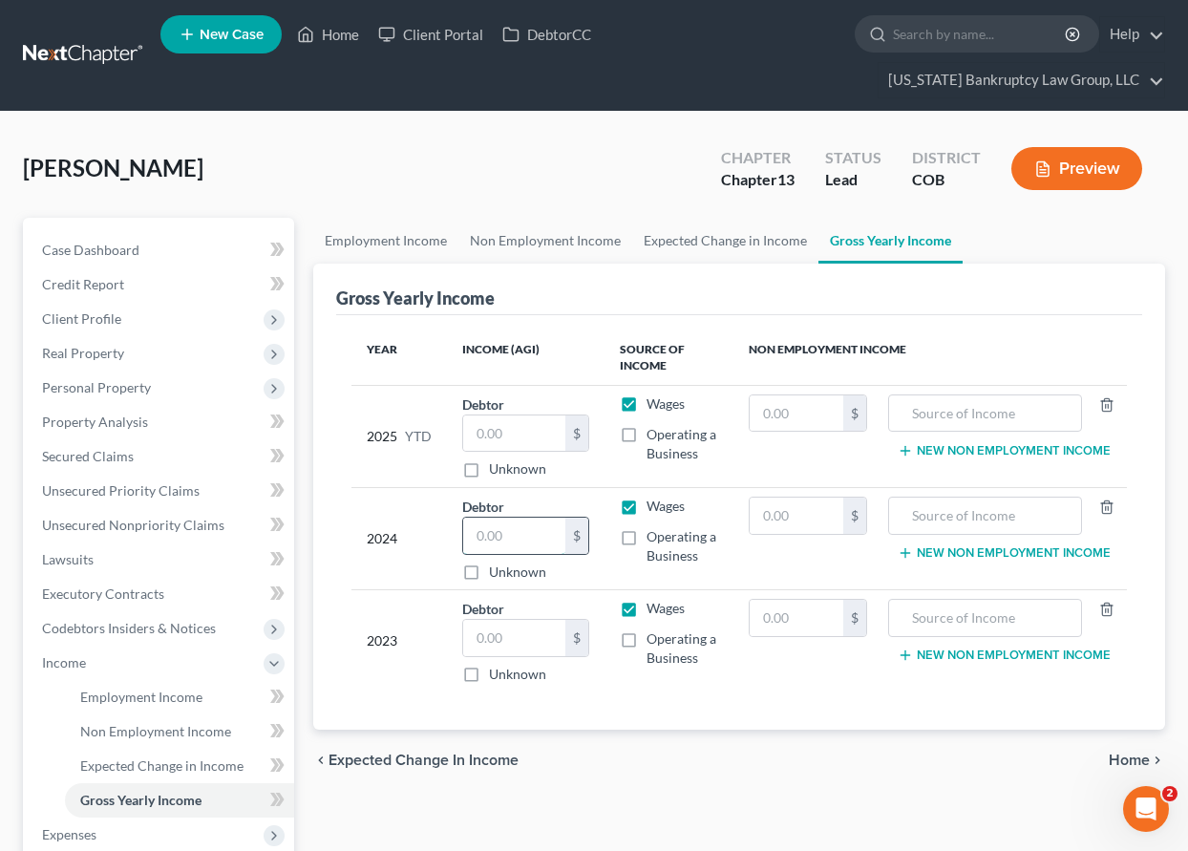
click at [521, 538] on input "text" at bounding box center [514, 536] width 102 height 36
click at [1078, 283] on div "Gross Yearly Income" at bounding box center [739, 290] width 806 height 52
click at [520, 541] on input "178" at bounding box center [514, 536] width 102 height 36
click at [530, 634] on input "text" at bounding box center [514, 638] width 102 height 36
click at [117, 382] on span "Personal Property" at bounding box center [96, 387] width 109 height 16
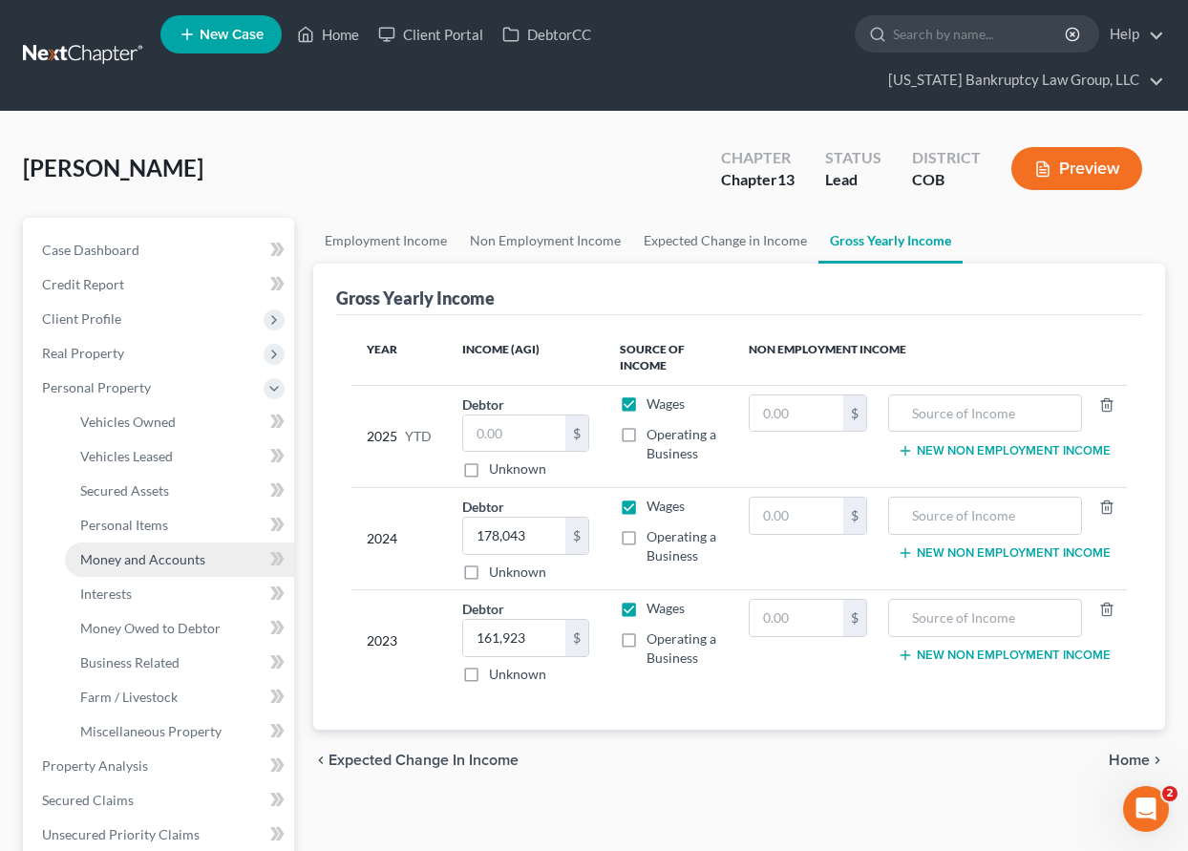
click at [164, 560] on span "Money and Accounts" at bounding box center [142, 559] width 125 height 16
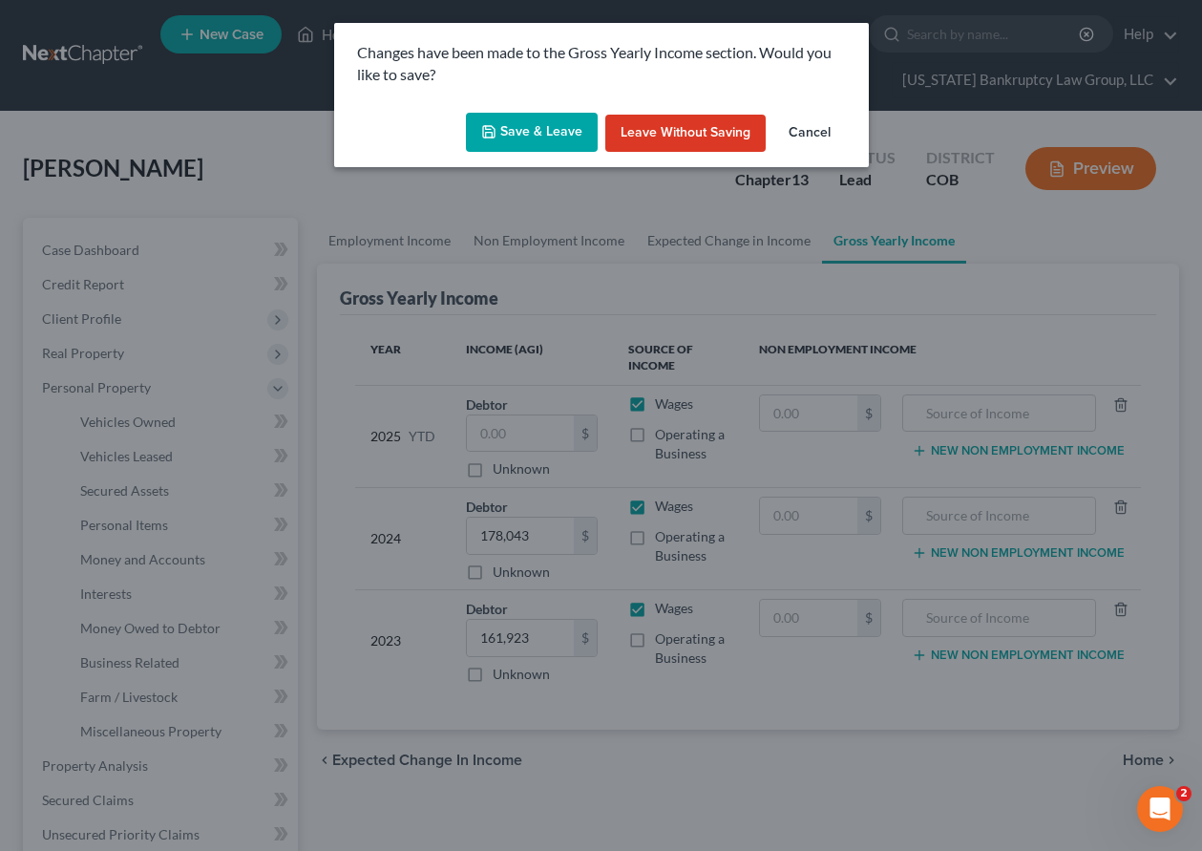
click at [527, 144] on button "Save & Leave" at bounding box center [532, 133] width 132 height 40
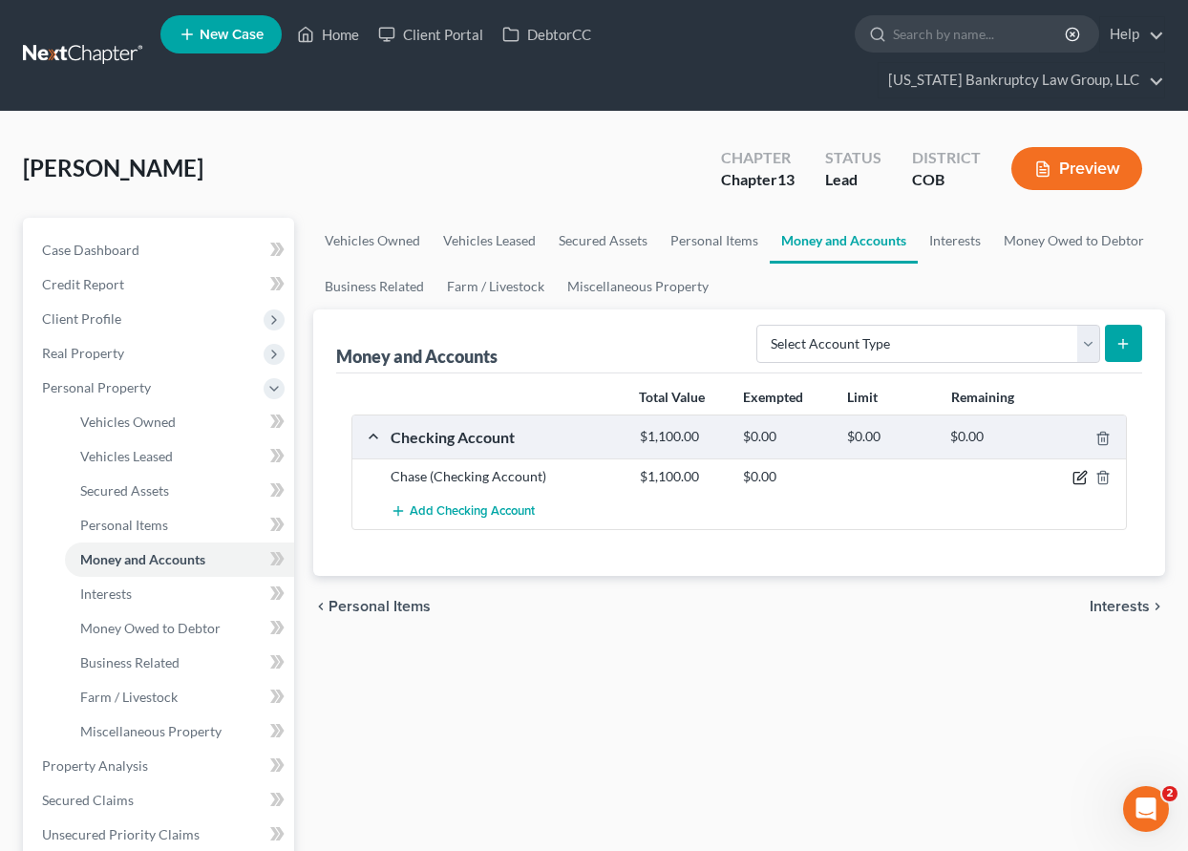
click at [1085, 477] on icon "button" at bounding box center [1079, 477] width 15 height 15
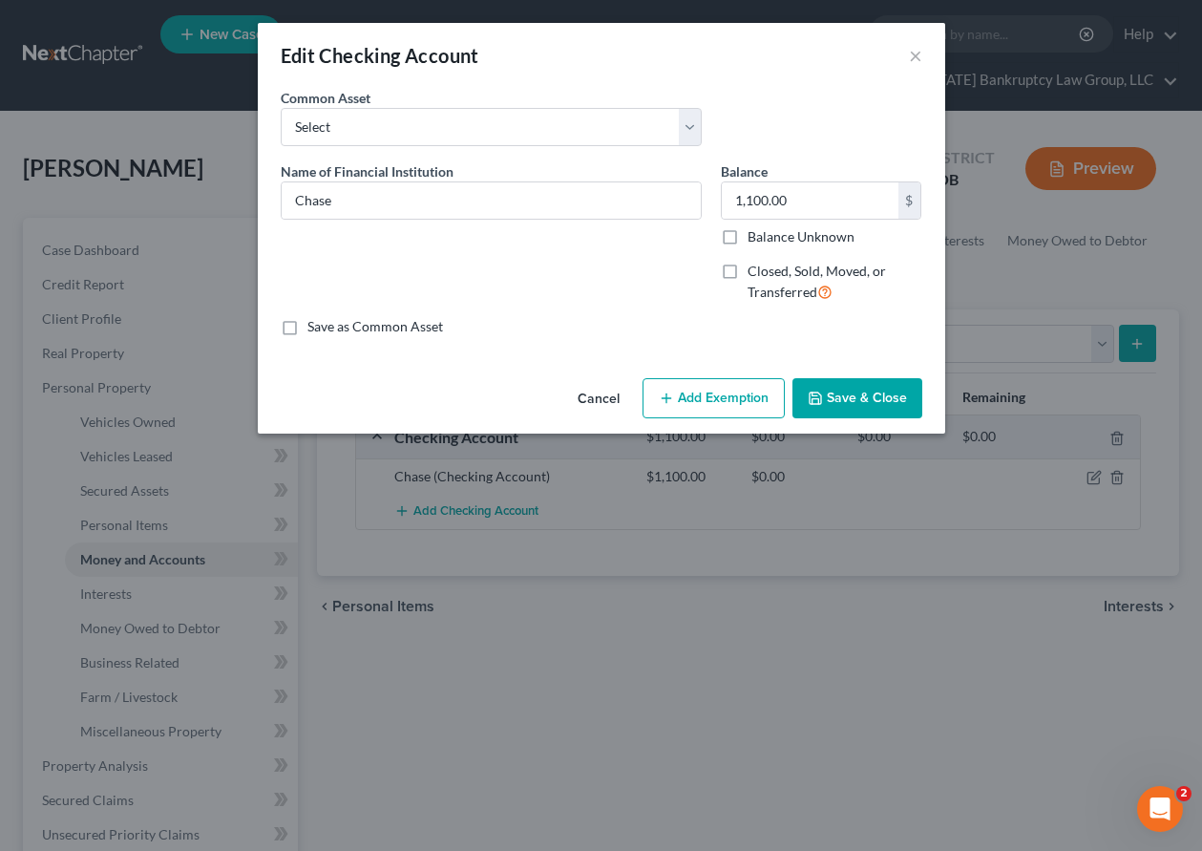
click at [604, 392] on button "Cancel" at bounding box center [598, 399] width 73 height 38
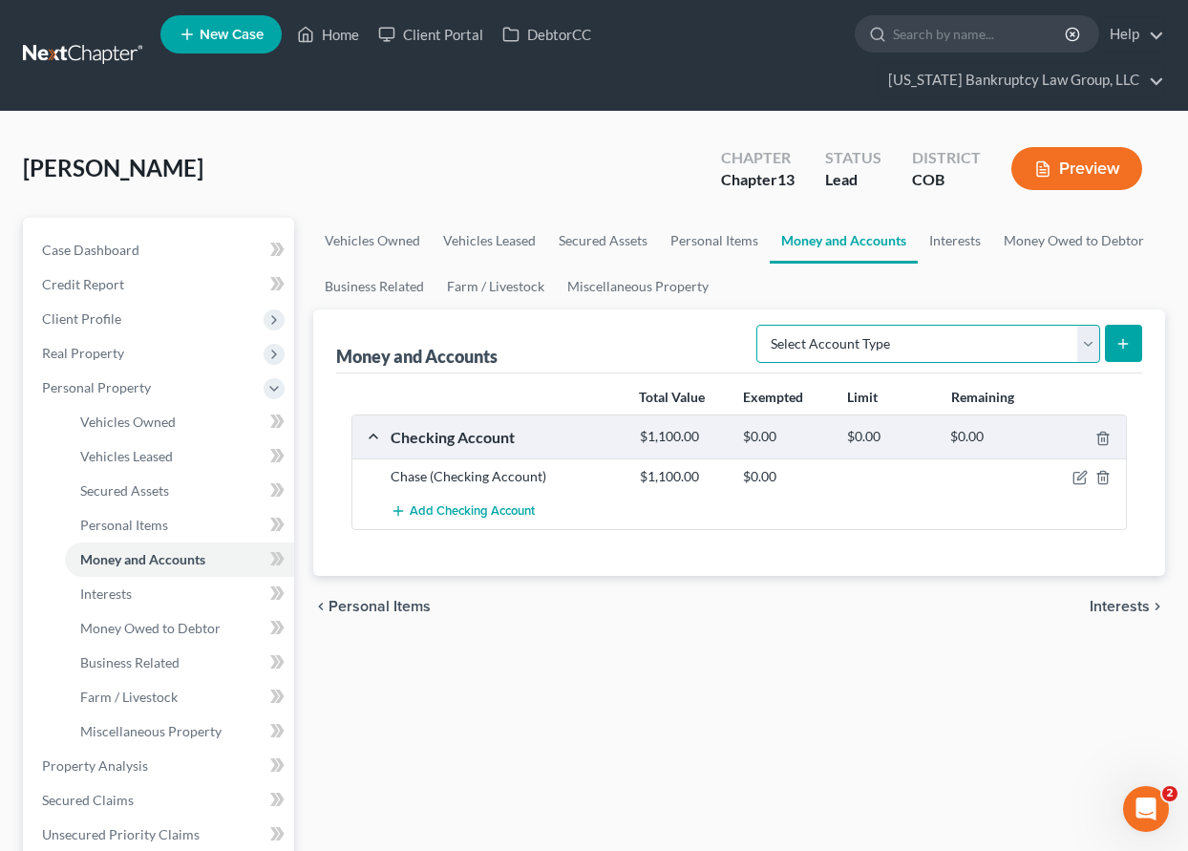
click at [919, 340] on select "Select Account Type Brokerage Cash on Hand Certificates of Deposit Checking Acc…" at bounding box center [928, 344] width 344 height 38
click at [760, 325] on select "Select Account Type Brokerage Cash on Hand Certificates of Deposit Checking Acc…" at bounding box center [928, 344] width 344 height 38
click at [1123, 344] on line "submit" at bounding box center [1123, 344] width 9 height 0
drag, startPoint x: 117, startPoint y: 521, endPoint x: 123, endPoint y: 544, distance: 23.9
click at [117, 521] on span "Personal Items" at bounding box center [124, 525] width 88 height 16
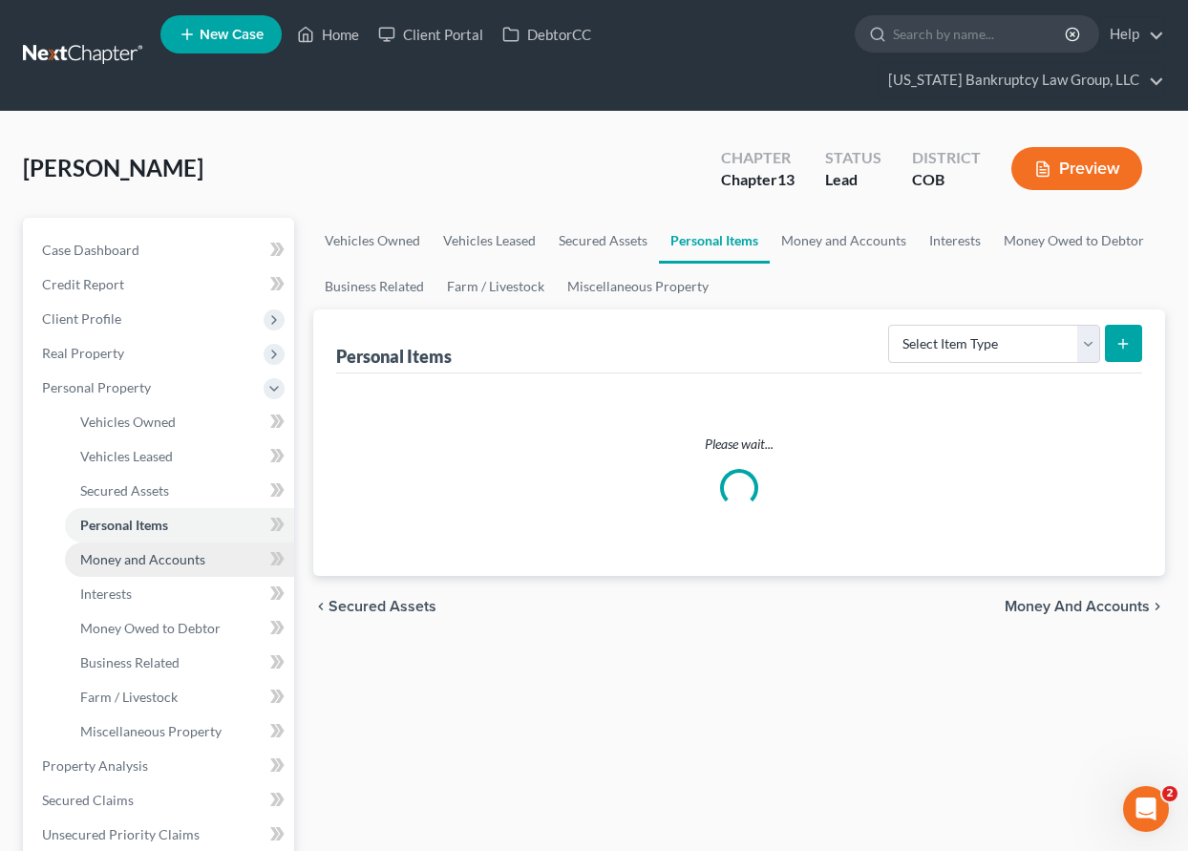
click at [132, 562] on span "Money and Accounts" at bounding box center [142, 559] width 125 height 16
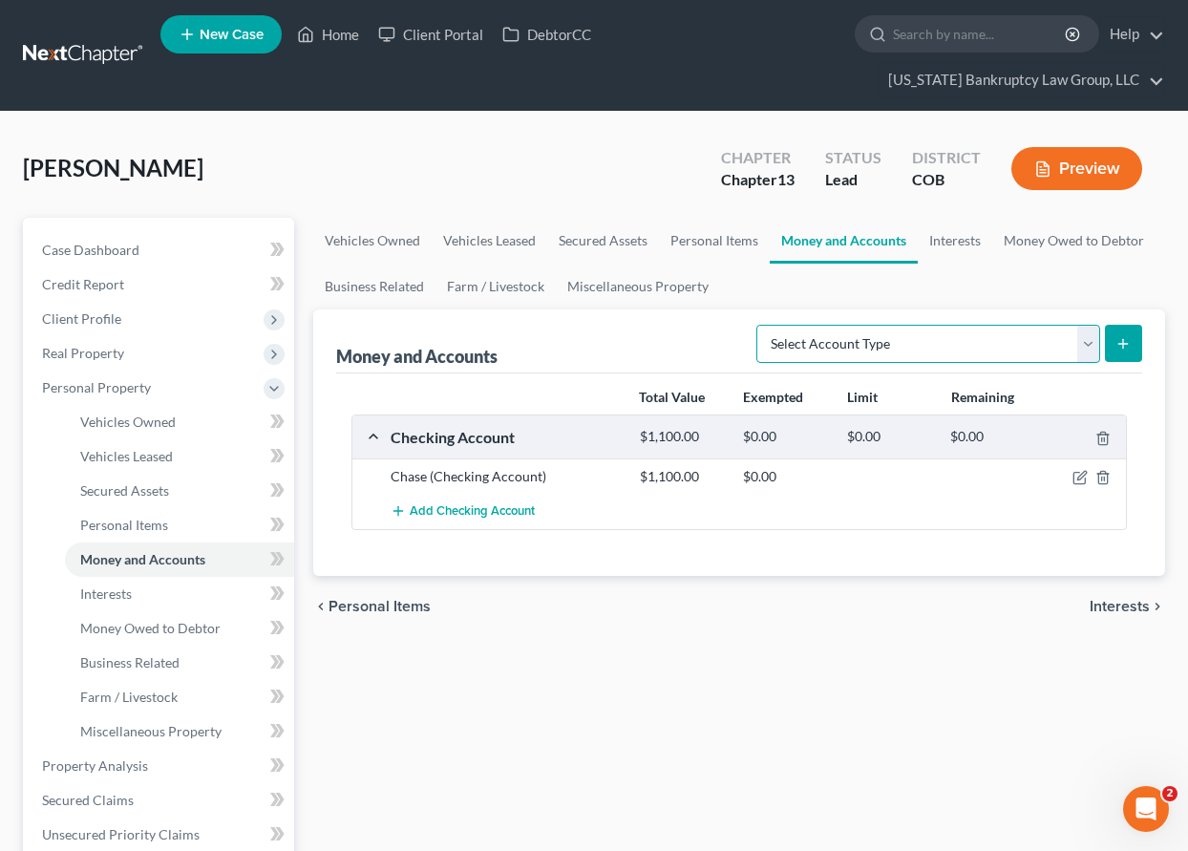
click at [908, 341] on select "Select Account Type Brokerage Cash on Hand Certificates of Deposit Checking Acc…" at bounding box center [928, 344] width 344 height 38
click at [760, 325] on select "Select Account Type Brokerage Cash on Hand Certificates of Deposit Checking Acc…" at bounding box center [928, 344] width 344 height 38
click at [1127, 349] on icon "submit" at bounding box center [1122, 343] width 15 height 15
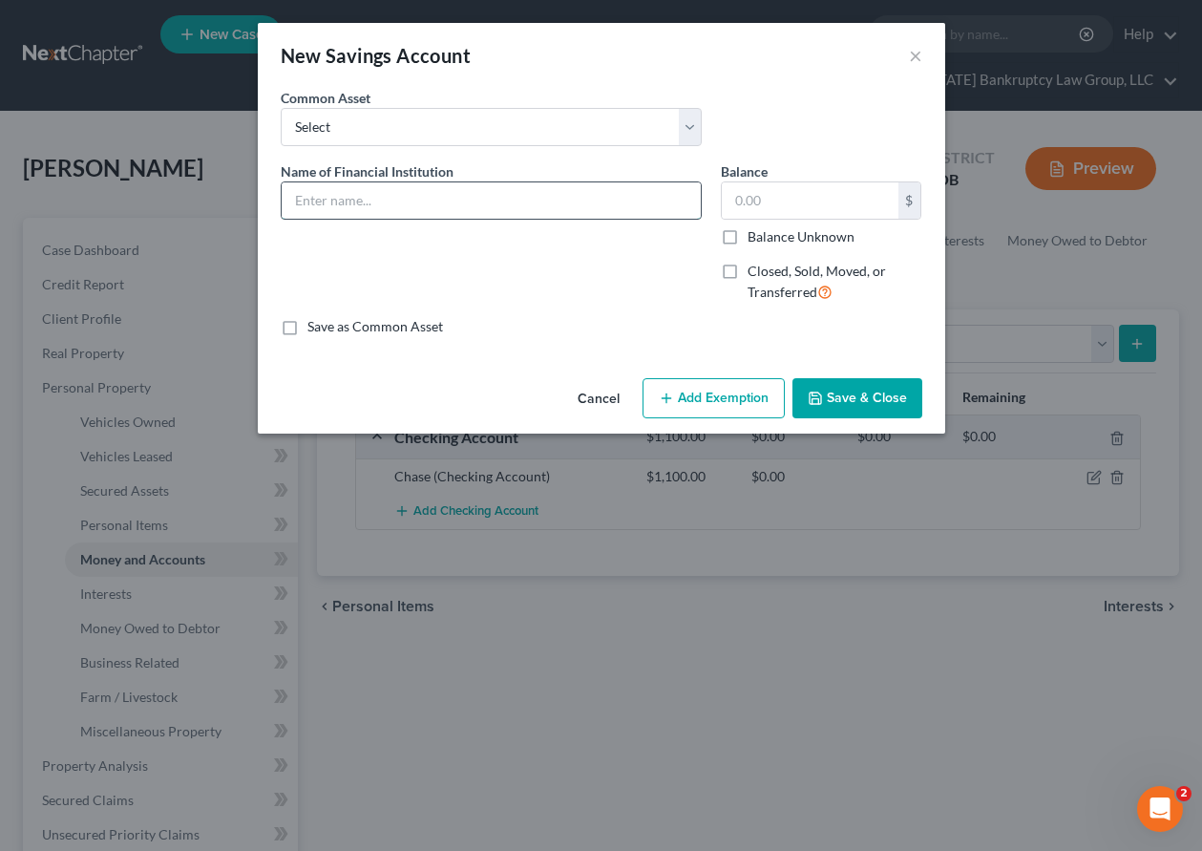
drag, startPoint x: 419, startPoint y: 201, endPoint x: 424, endPoint y: 190, distance: 11.5
click at [419, 201] on input "text" at bounding box center [491, 200] width 419 height 36
click at [755, 227] on input "Balance Unknown" at bounding box center [761, 233] width 12 height 12
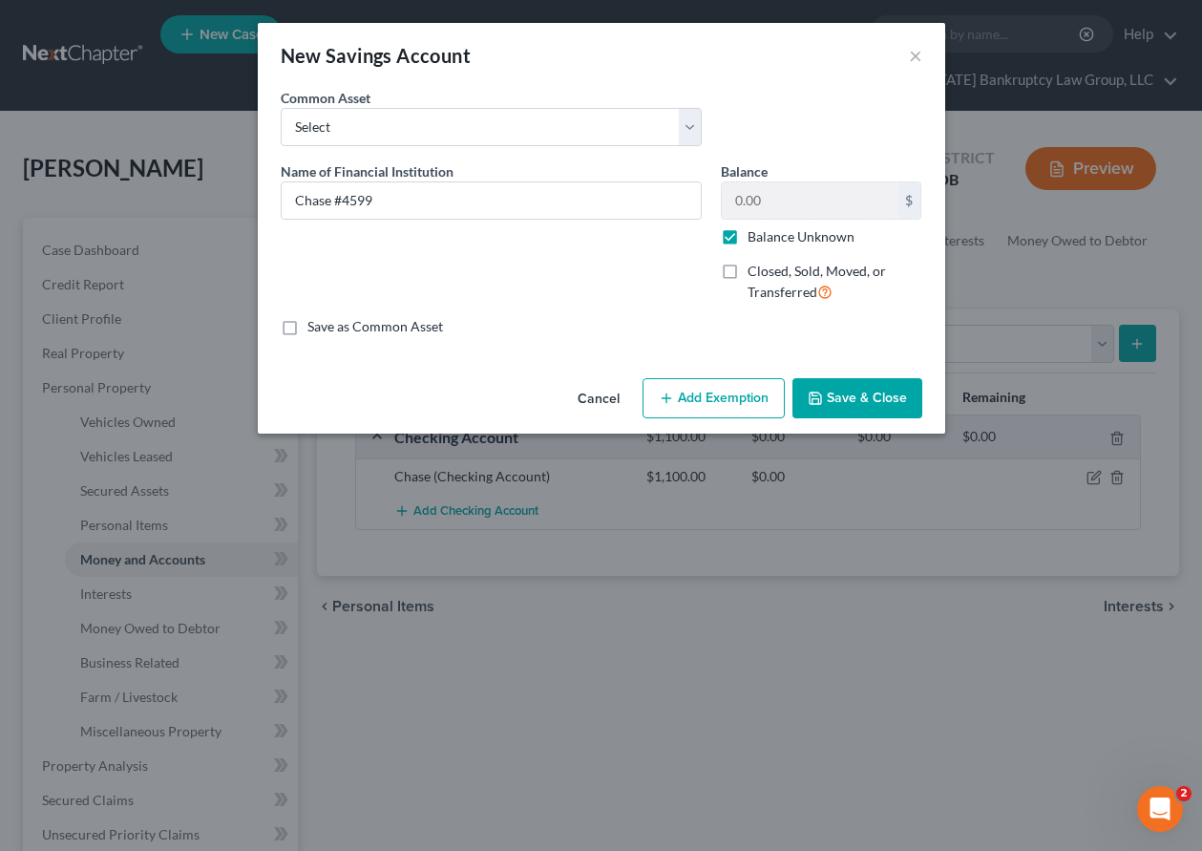
click at [695, 392] on button "Add Exemption" at bounding box center [714, 398] width 142 height 40
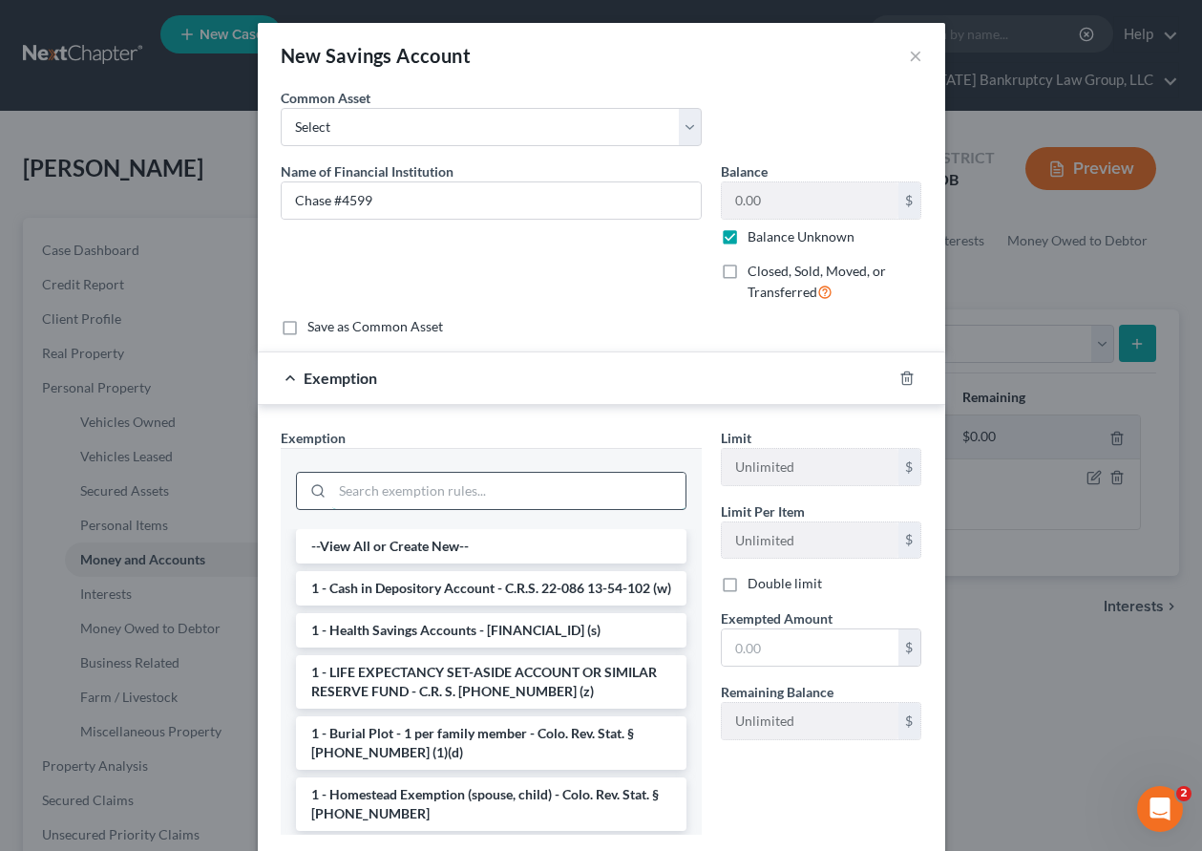
click at [523, 495] on input "search" at bounding box center [508, 491] width 353 height 36
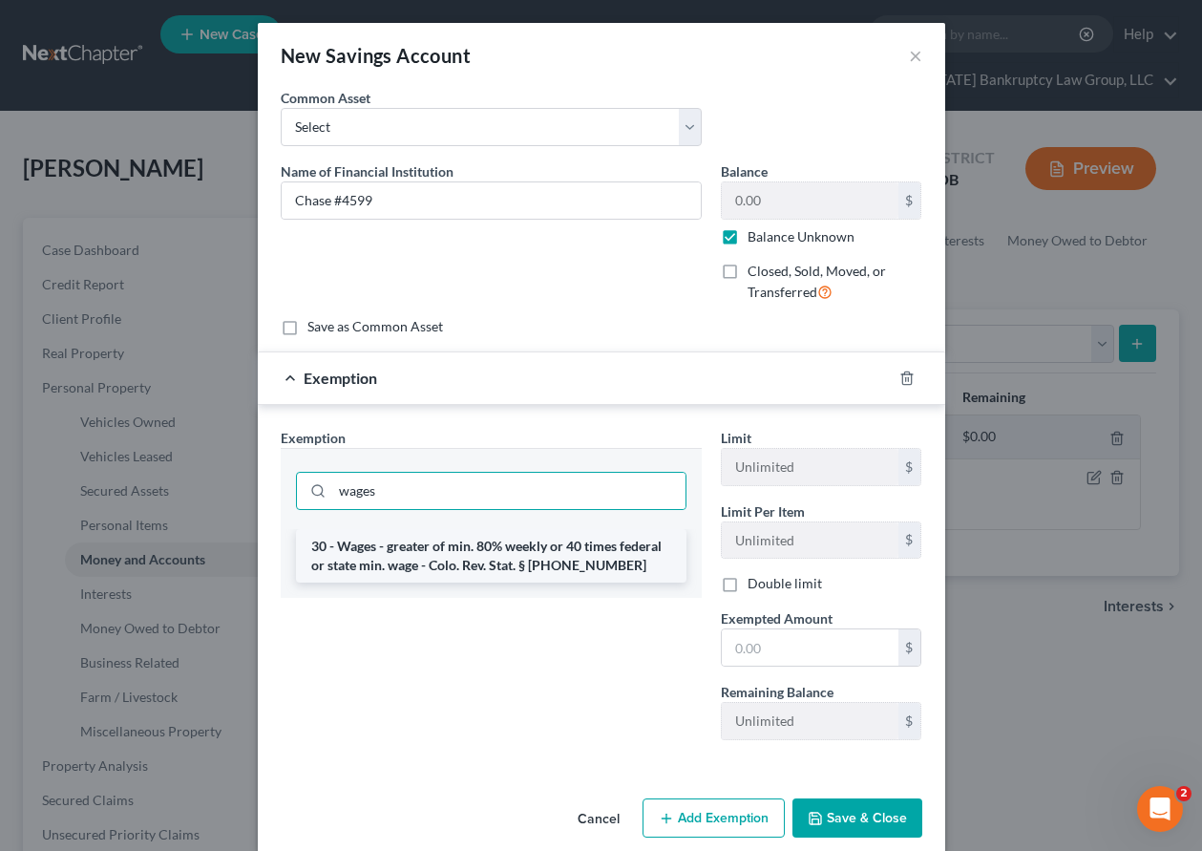
click at [561, 565] on li "30 - Wages - greater of min. 80% weekly or 40 times federal or state min. wage …" at bounding box center [491, 555] width 391 height 53
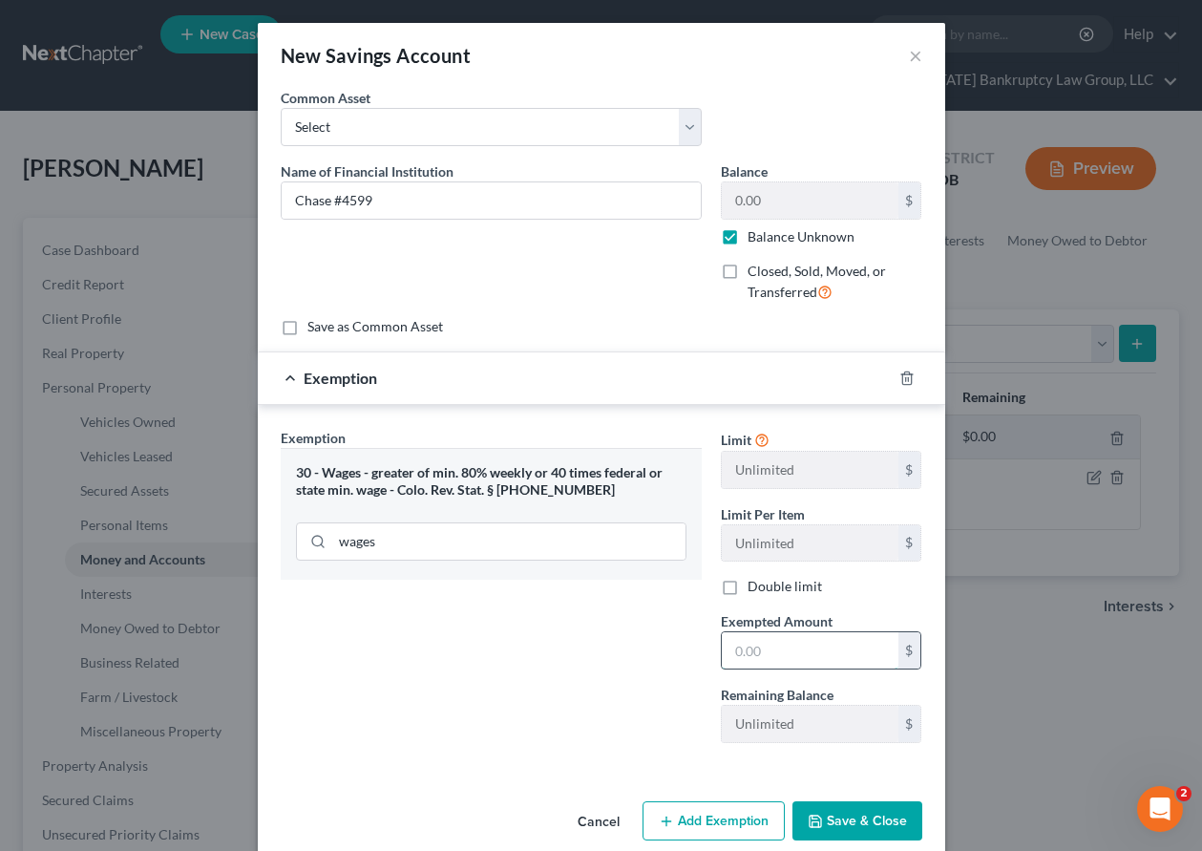
click at [754, 642] on input "text" at bounding box center [810, 650] width 177 height 36
click at [524, 731] on div "Exemption Set must be selected for CA. Exemption * 30 - Wages - greater of min.…" at bounding box center [491, 593] width 440 height 330
drag, startPoint x: 785, startPoint y: 641, endPoint x: 806, endPoint y: 733, distance: 95.0
click at [785, 641] on input "8" at bounding box center [810, 650] width 177 height 36
click at [848, 813] on button "Save & Close" at bounding box center [858, 821] width 130 height 40
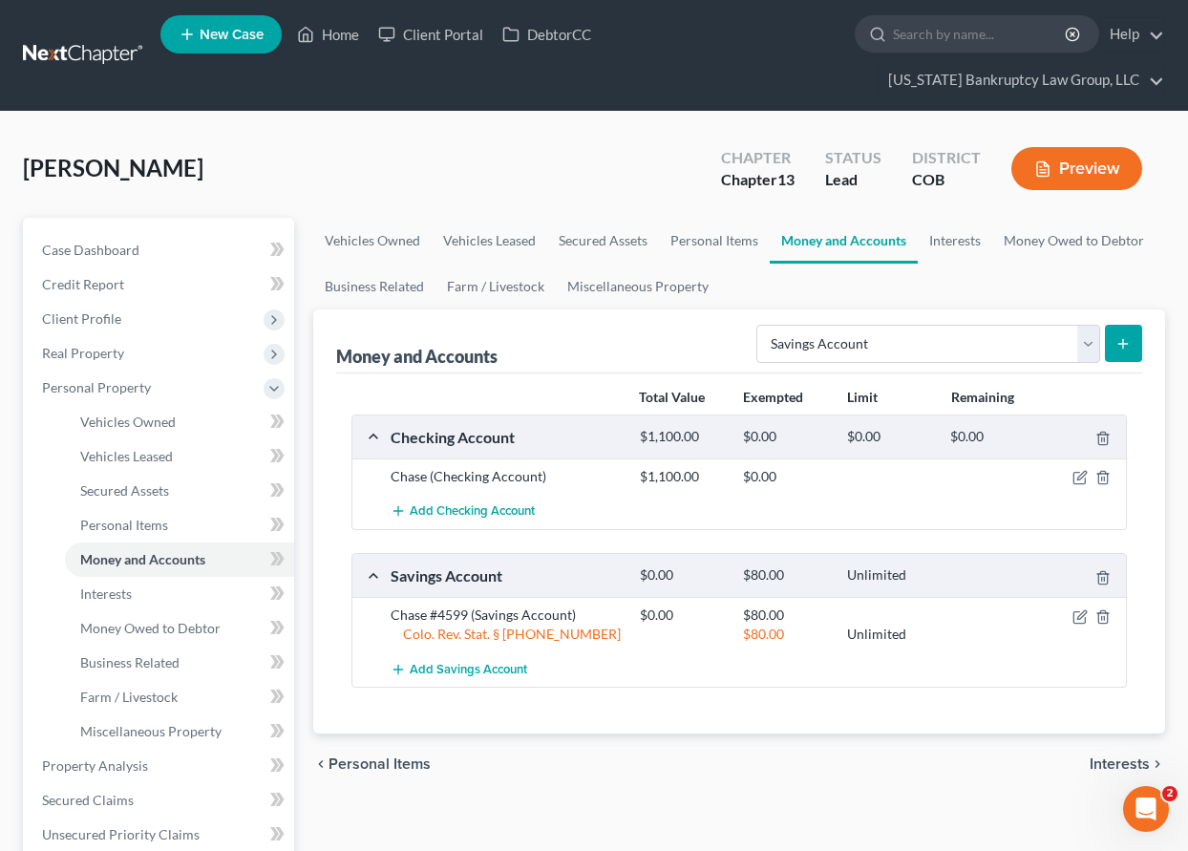
click at [1120, 336] on icon "submit" at bounding box center [1122, 343] width 15 height 15
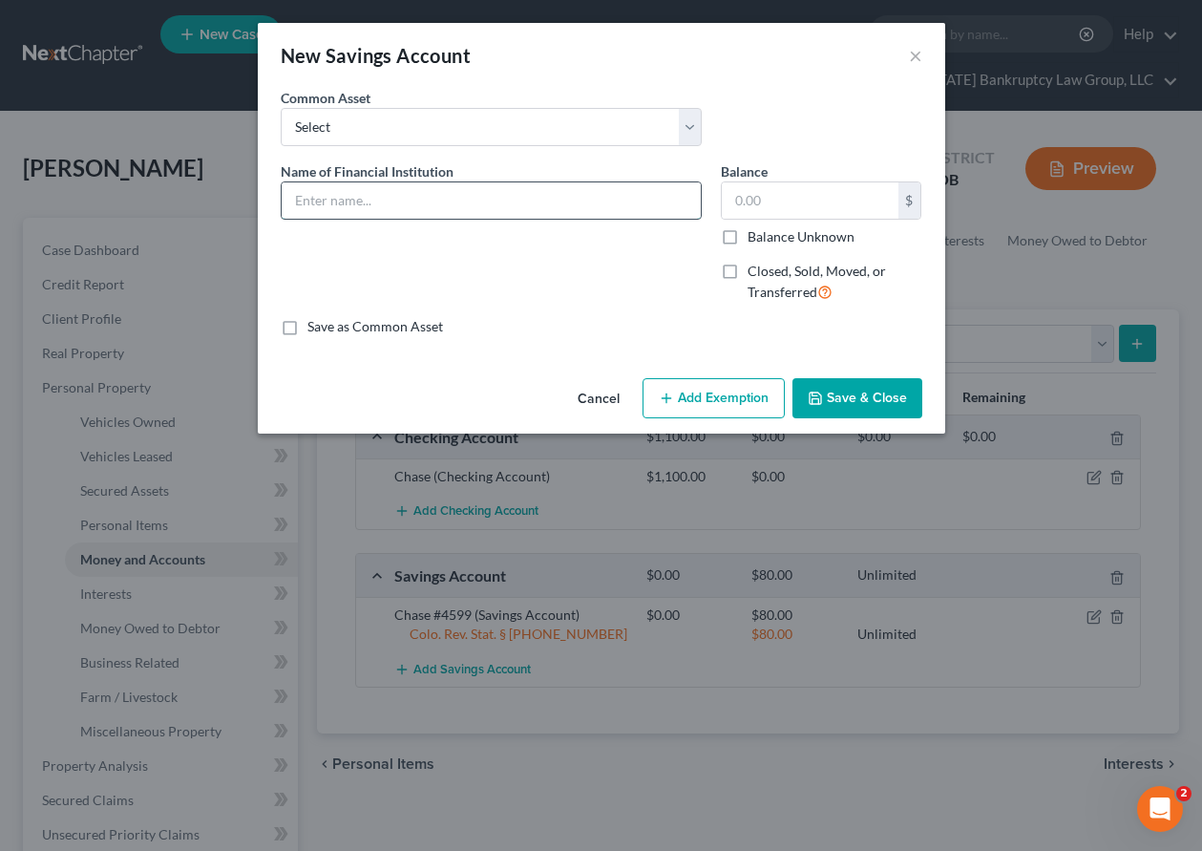
click at [403, 202] on input "text" at bounding box center [491, 200] width 419 height 36
click at [755, 227] on input "Balance Unknown" at bounding box center [761, 233] width 12 height 12
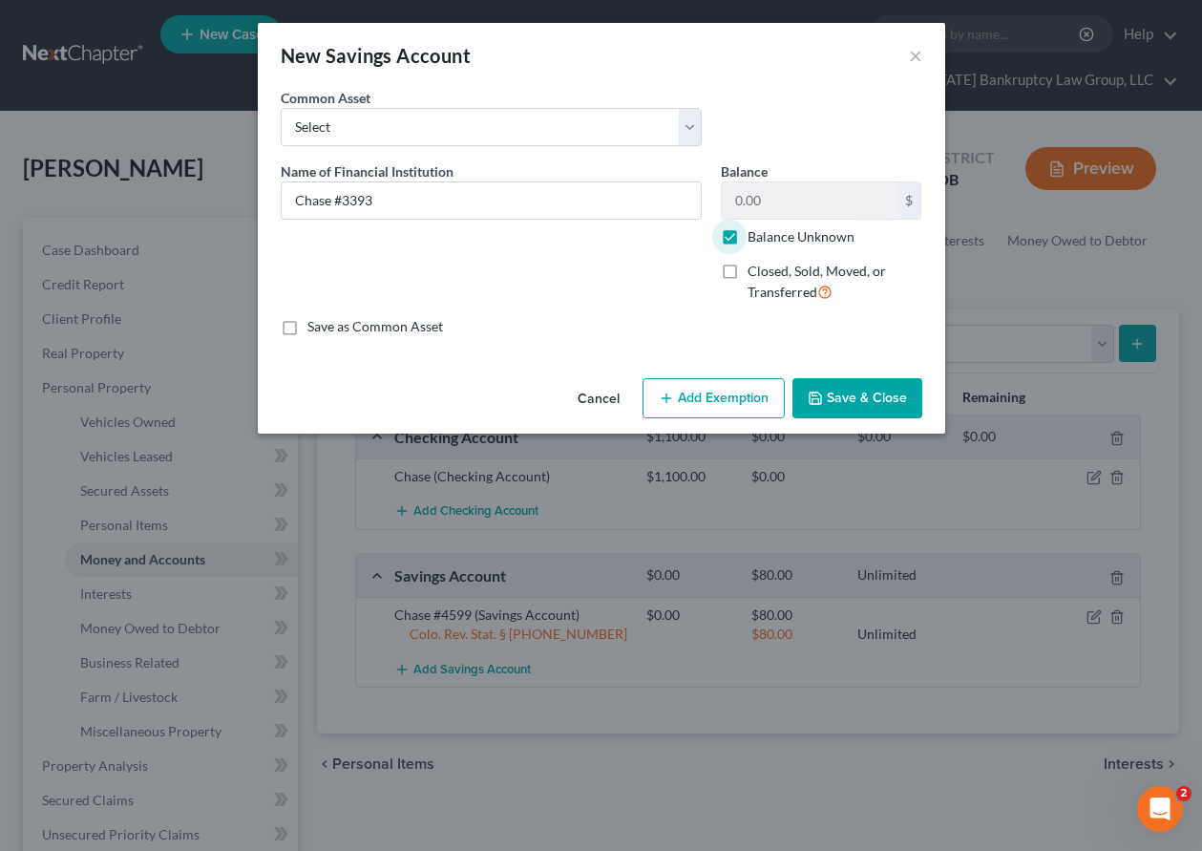
click at [732, 399] on button "Add Exemption" at bounding box center [714, 398] width 142 height 40
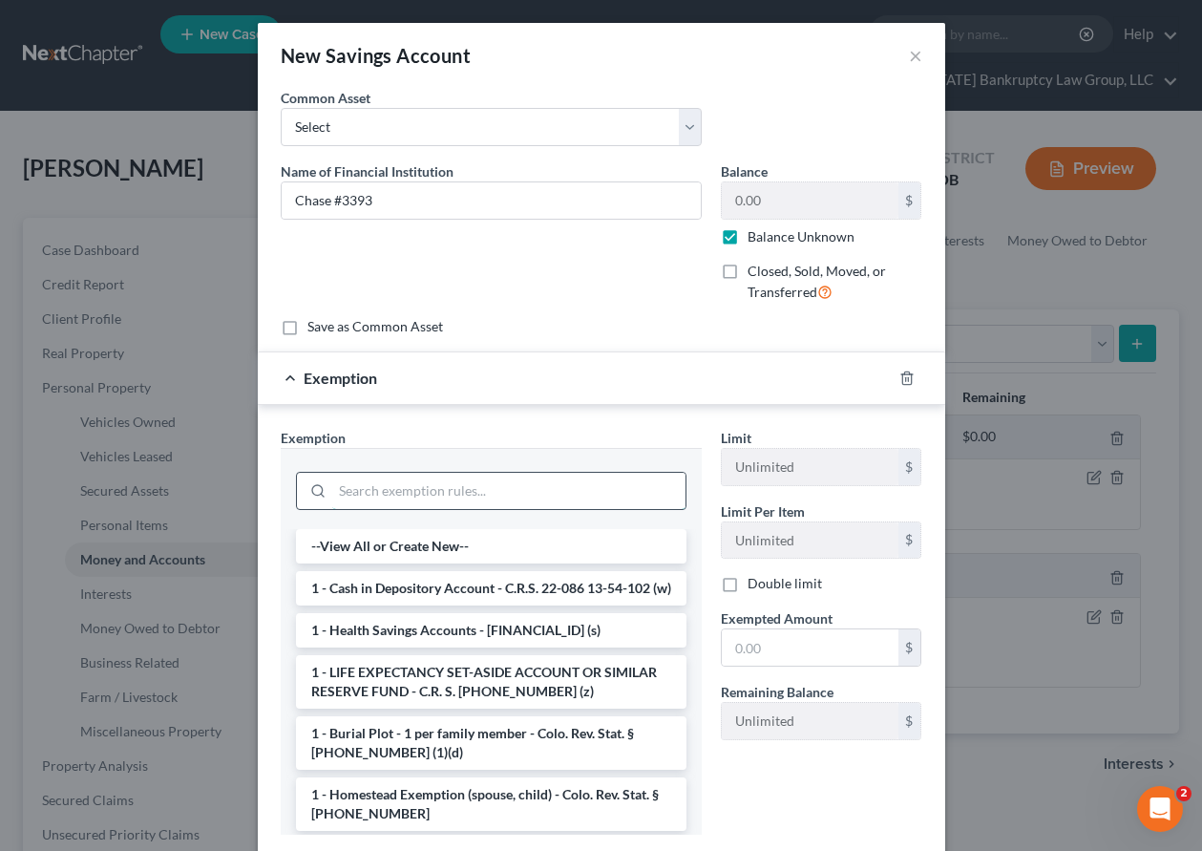
click at [528, 488] on input "search" at bounding box center [508, 491] width 353 height 36
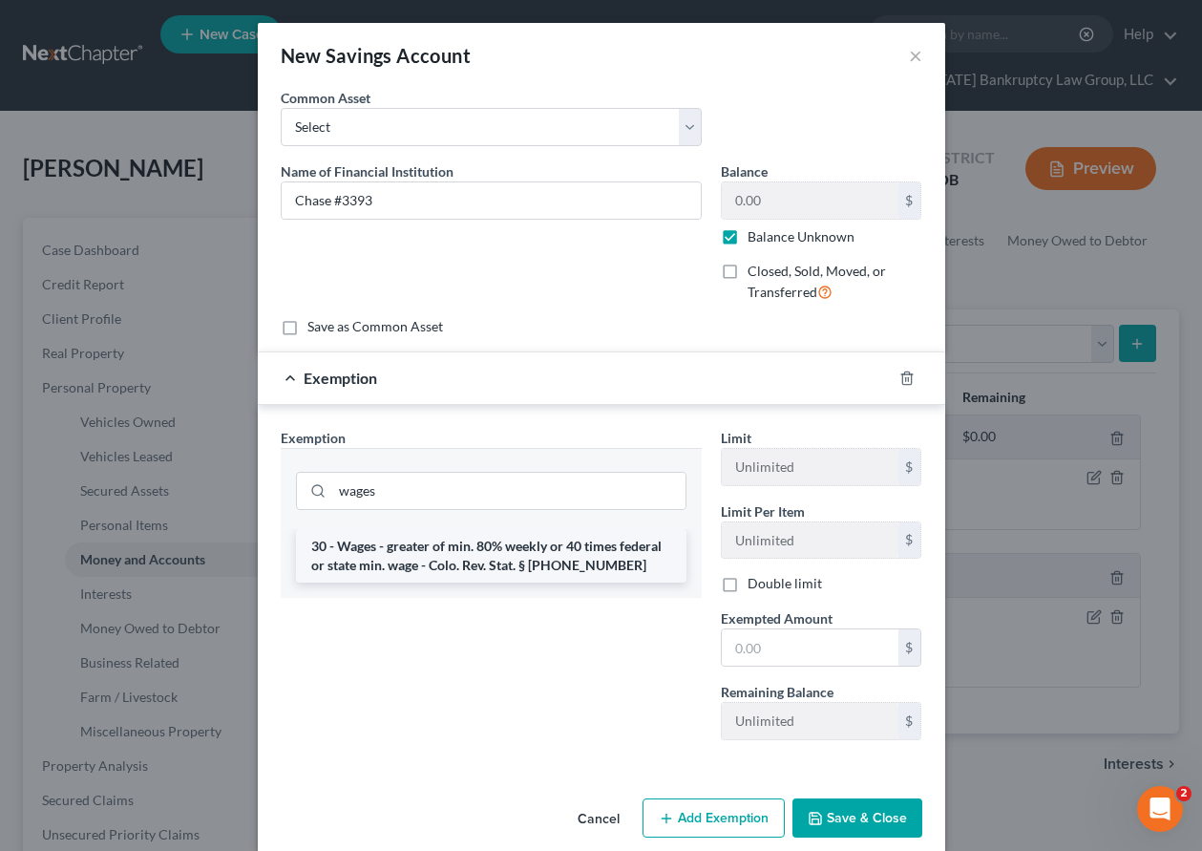
click at [549, 568] on li "30 - Wages - greater of min. 80% weekly or 40 times federal or state min. wage …" at bounding box center [491, 555] width 391 height 53
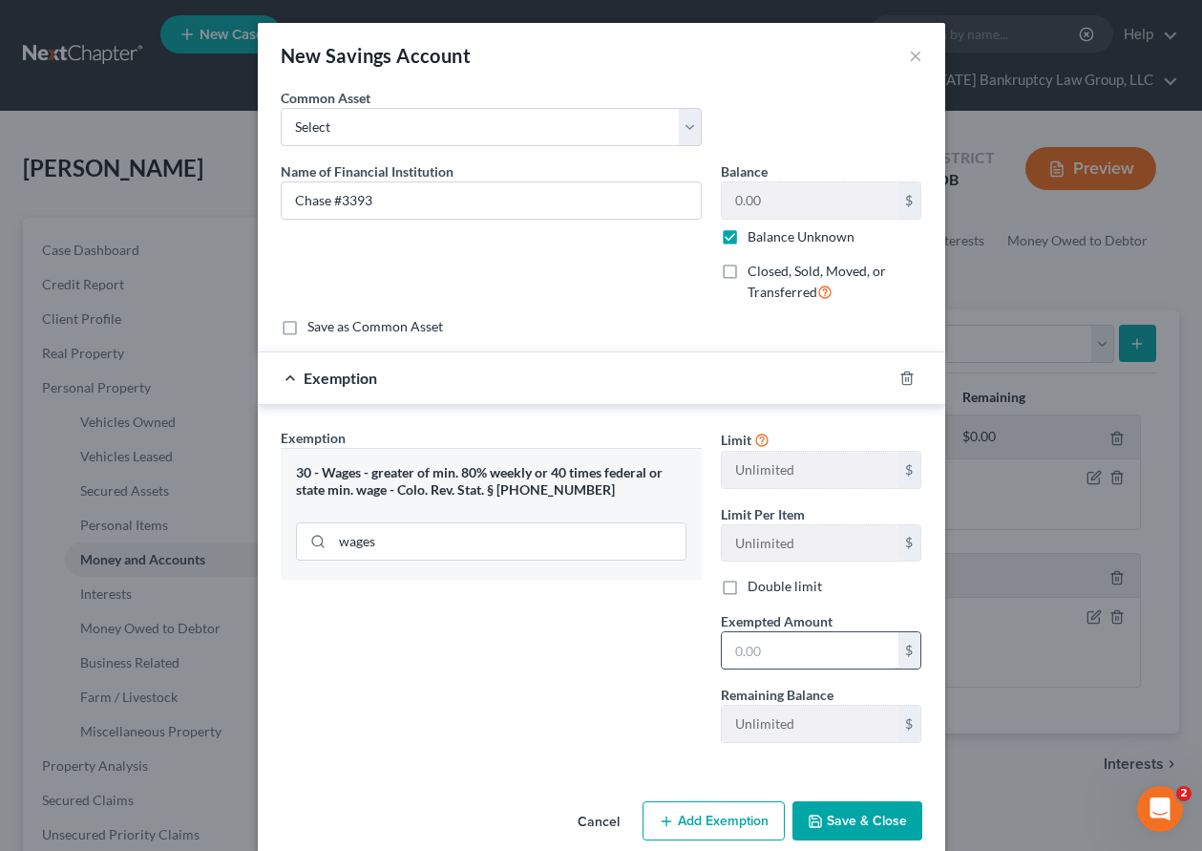
click at [852, 665] on input "text" at bounding box center [810, 650] width 177 height 36
drag, startPoint x: 492, startPoint y: 686, endPoint x: 596, endPoint y: 726, distance: 111.6
click at [492, 686] on div "Exemption Set must be selected for CA. Exemption * 30 - Wages - greater of min.…" at bounding box center [491, 593] width 440 height 330
click at [822, 828] on button "Save & Close" at bounding box center [858, 821] width 130 height 40
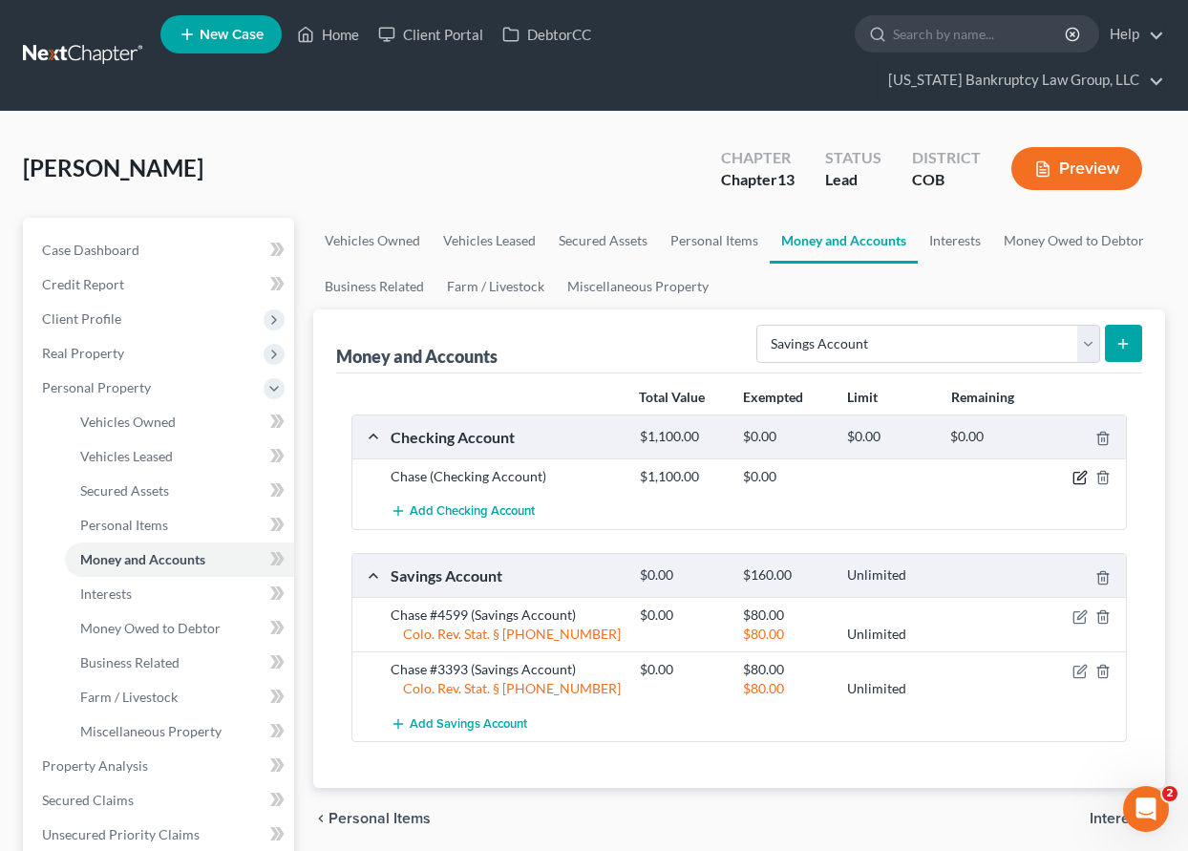
click at [1080, 477] on icon "button" at bounding box center [1079, 477] width 15 height 15
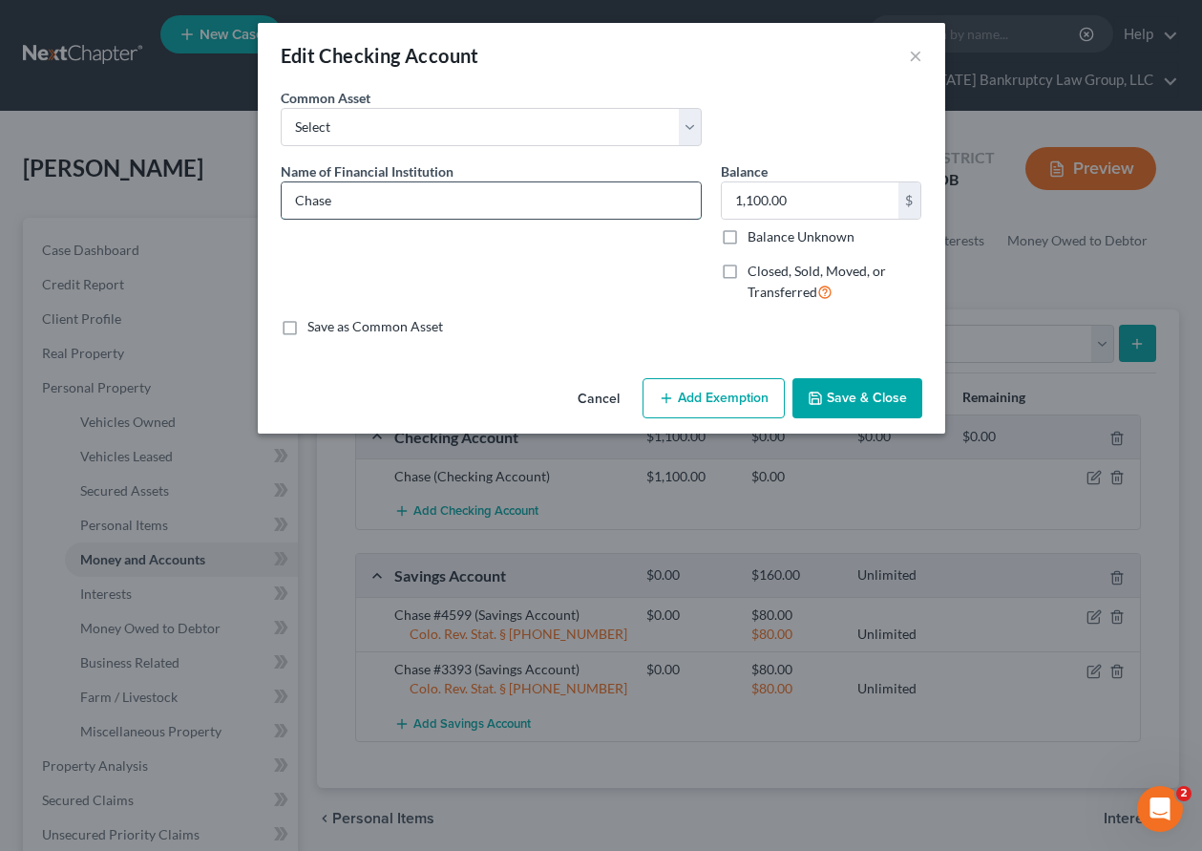
click at [409, 196] on input "Chase" at bounding box center [491, 200] width 419 height 36
click at [755, 227] on input "Balance Unknown" at bounding box center [761, 233] width 12 height 12
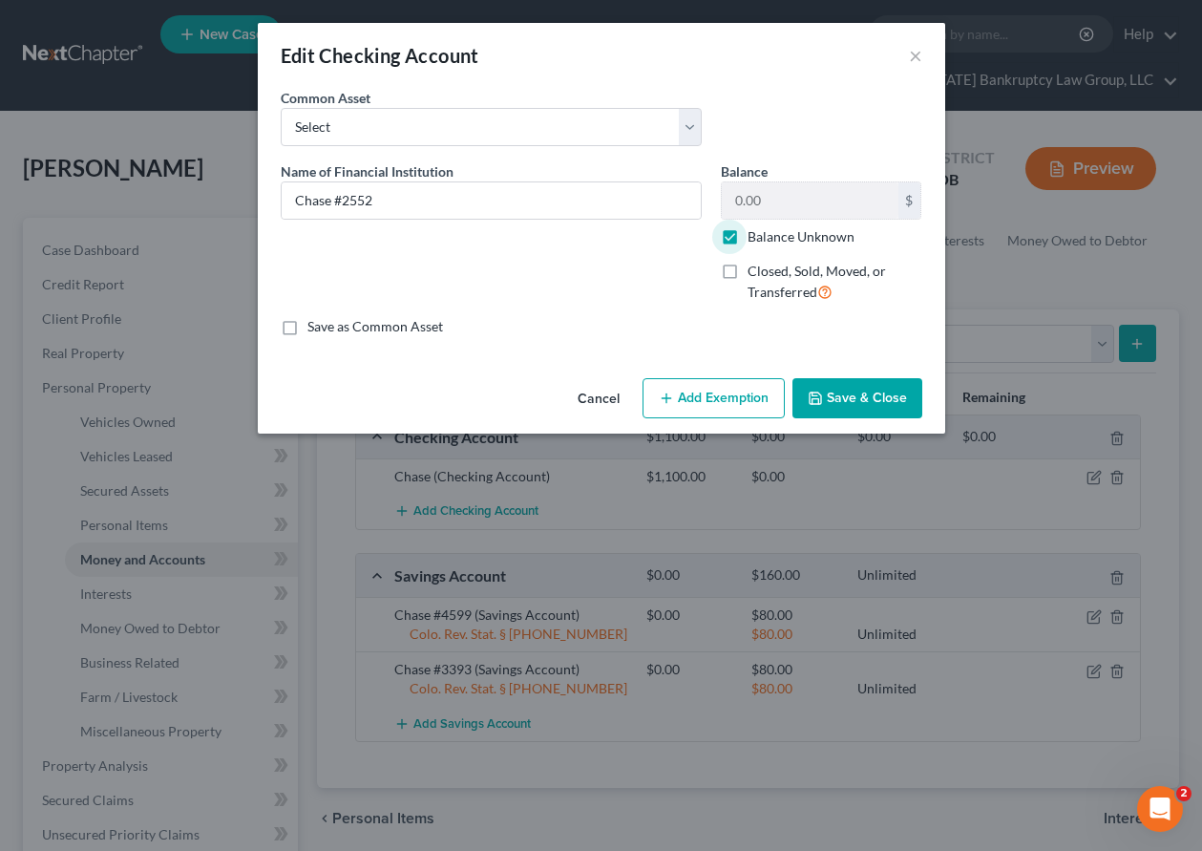
click at [725, 400] on button "Add Exemption" at bounding box center [714, 398] width 142 height 40
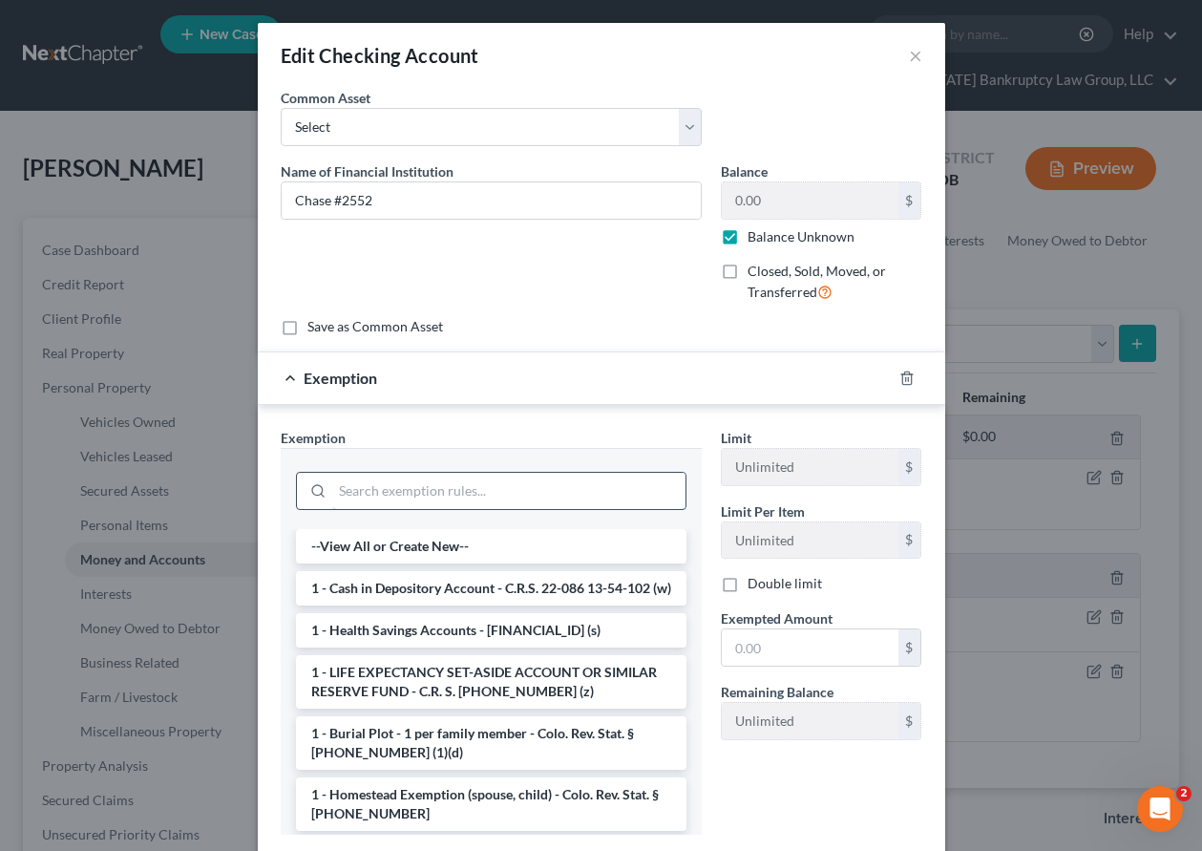
click at [557, 491] on input "search" at bounding box center [508, 491] width 353 height 36
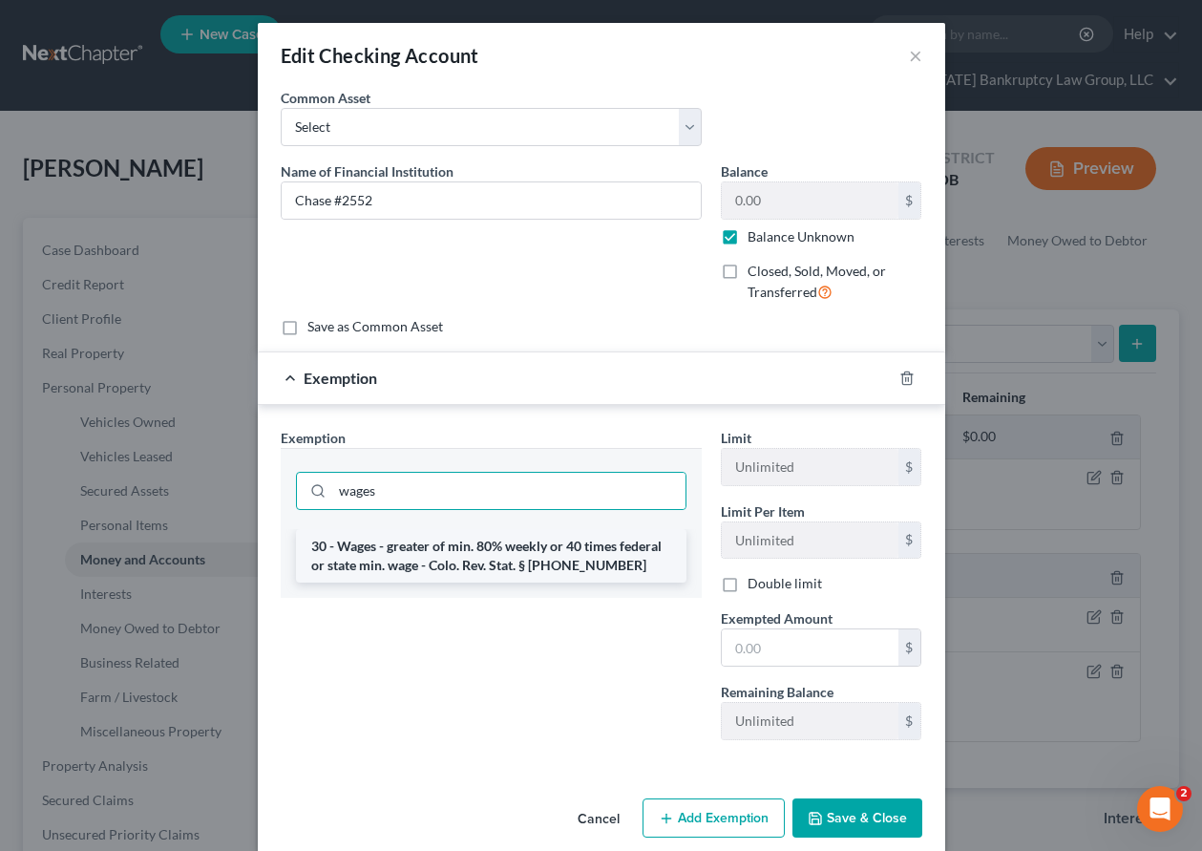
click at [568, 542] on li "30 - Wages - greater of min. 80% weekly or 40 times federal or state min. wage …" at bounding box center [491, 555] width 391 height 53
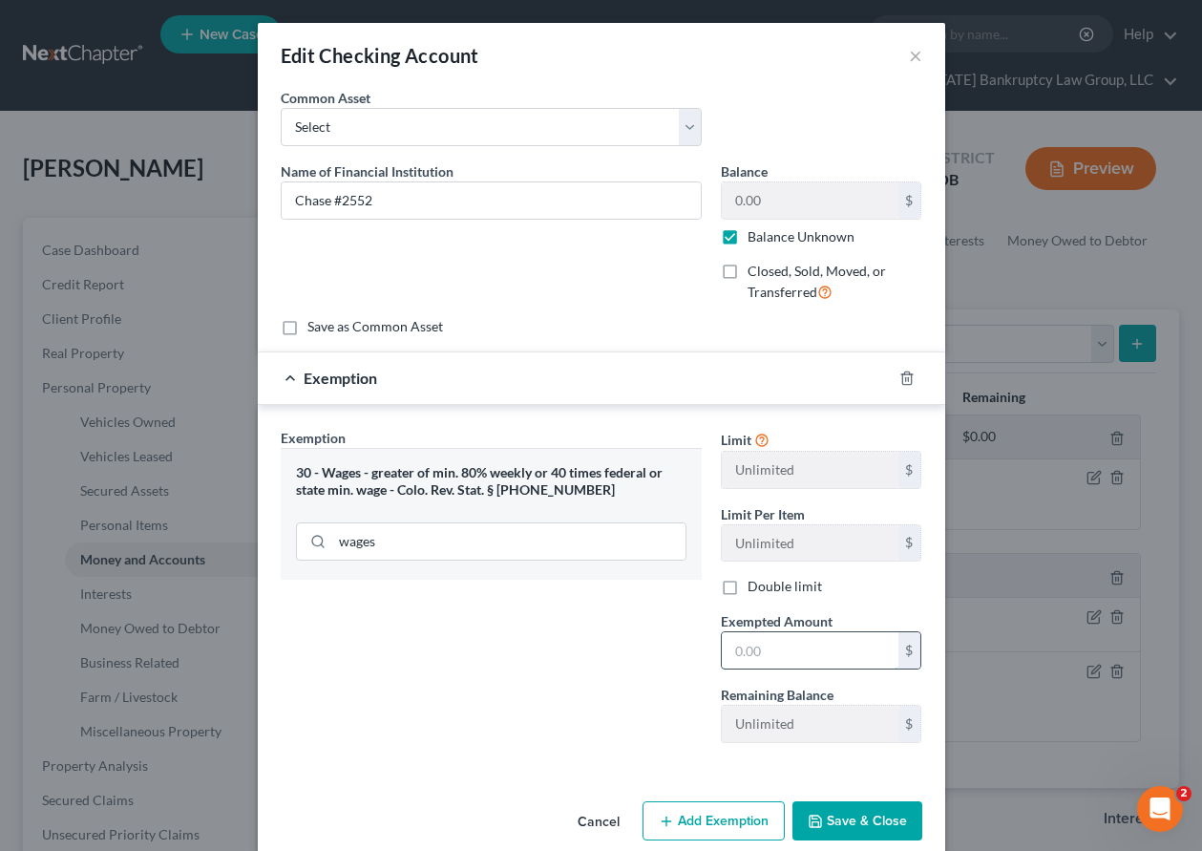
click at [764, 643] on input "text" at bounding box center [810, 650] width 177 height 36
click at [472, 705] on div "Exemption Set must be selected for CA. Exemption * 30 - Wages - greater of min.…" at bounding box center [491, 593] width 440 height 330
click at [819, 816] on button "Save & Close" at bounding box center [858, 821] width 130 height 40
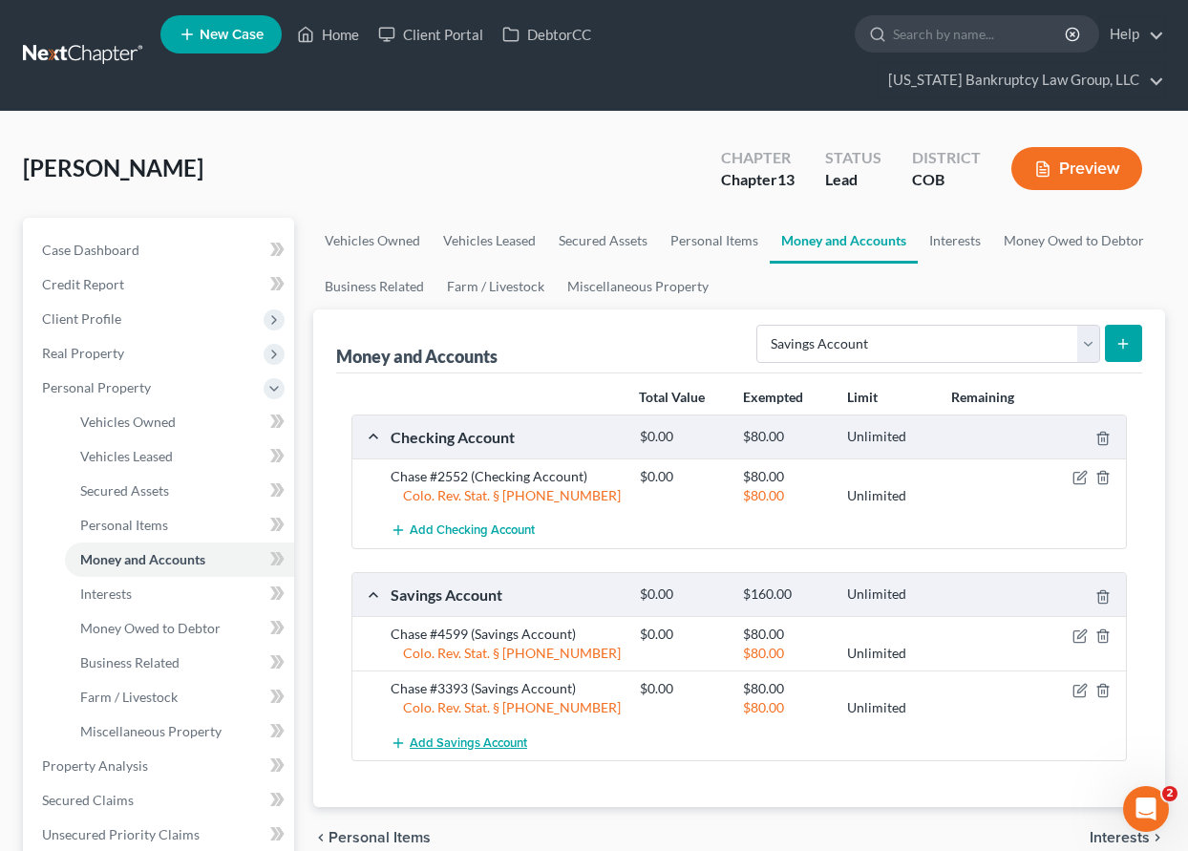
click at [499, 738] on span "Add Savings Account" at bounding box center [468, 742] width 117 height 15
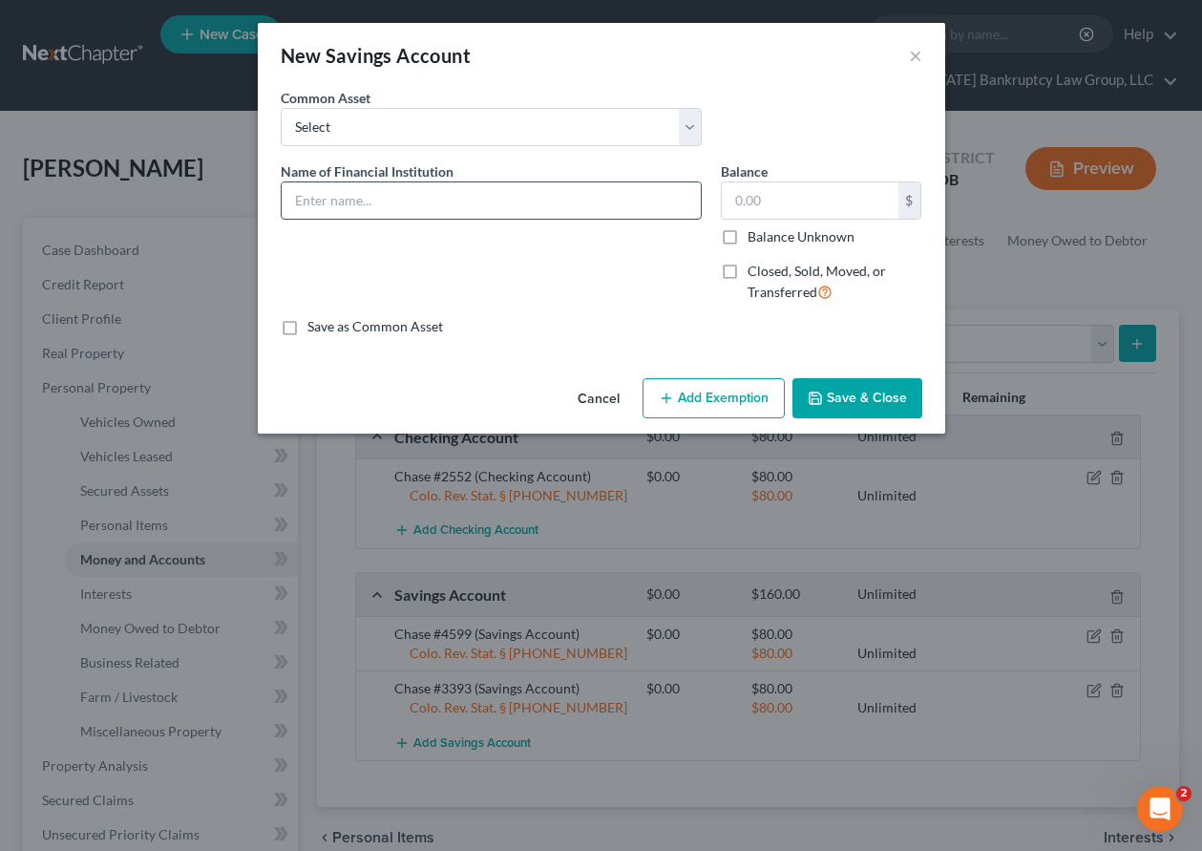
click at [520, 201] on input "text" at bounding box center [491, 200] width 419 height 36
click at [748, 242] on label "Balance Unknown" at bounding box center [801, 236] width 107 height 19
click at [755, 240] on input "Balance Unknown" at bounding box center [761, 233] width 12 height 12
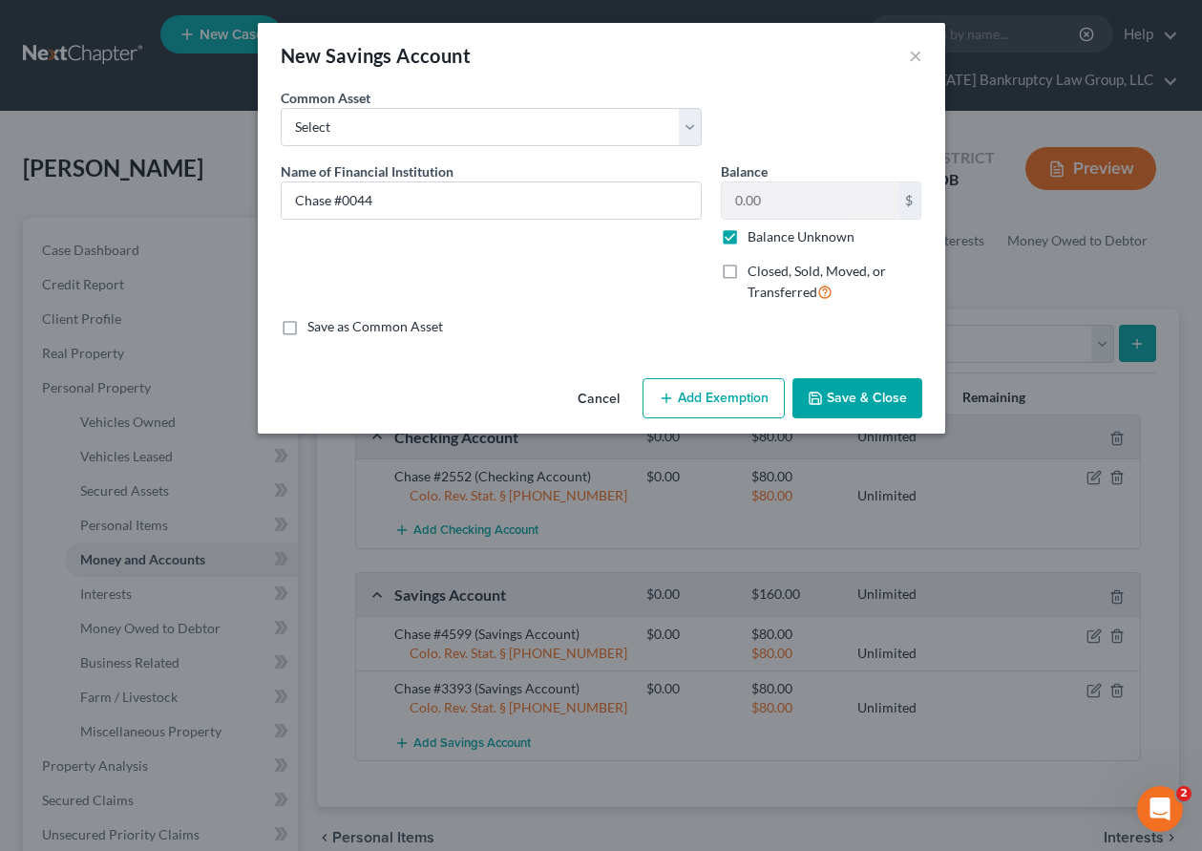
click at [745, 385] on button "Add Exemption" at bounding box center [714, 398] width 142 height 40
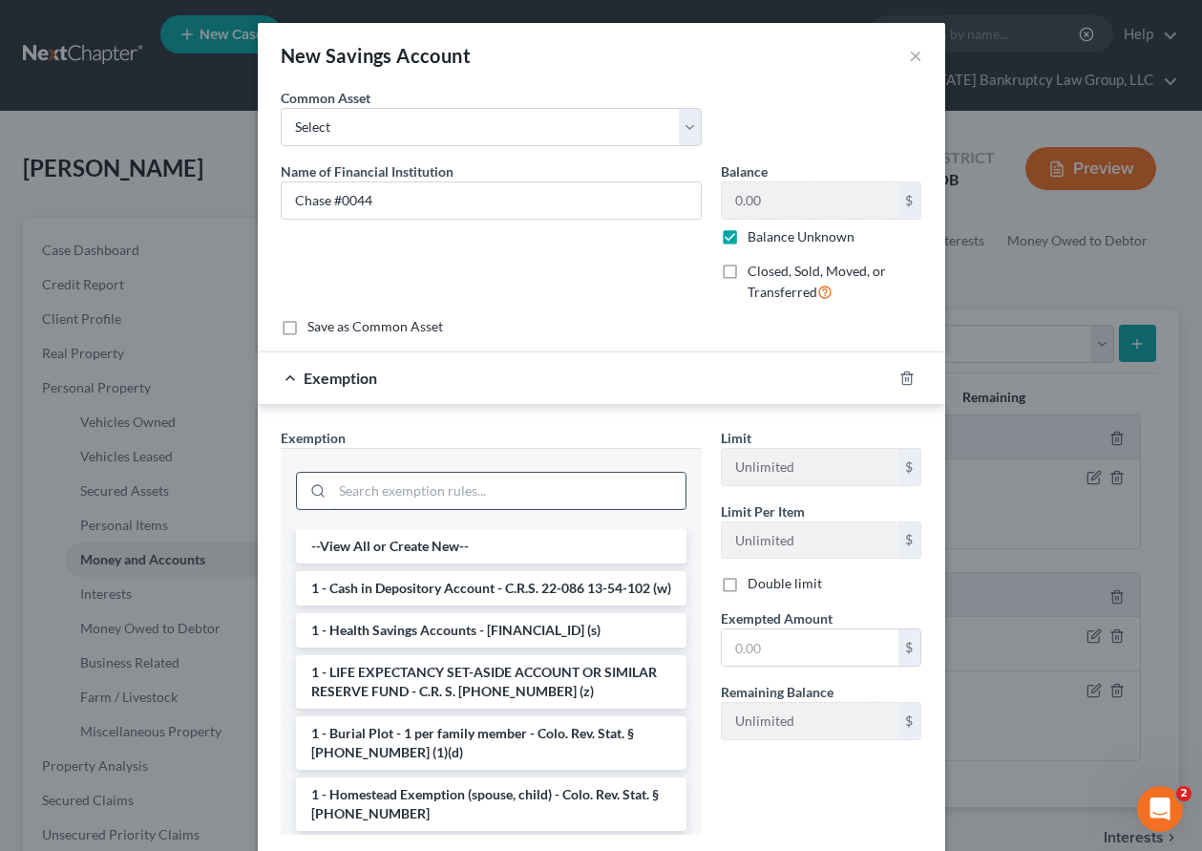
click at [496, 487] on input "search" at bounding box center [508, 491] width 353 height 36
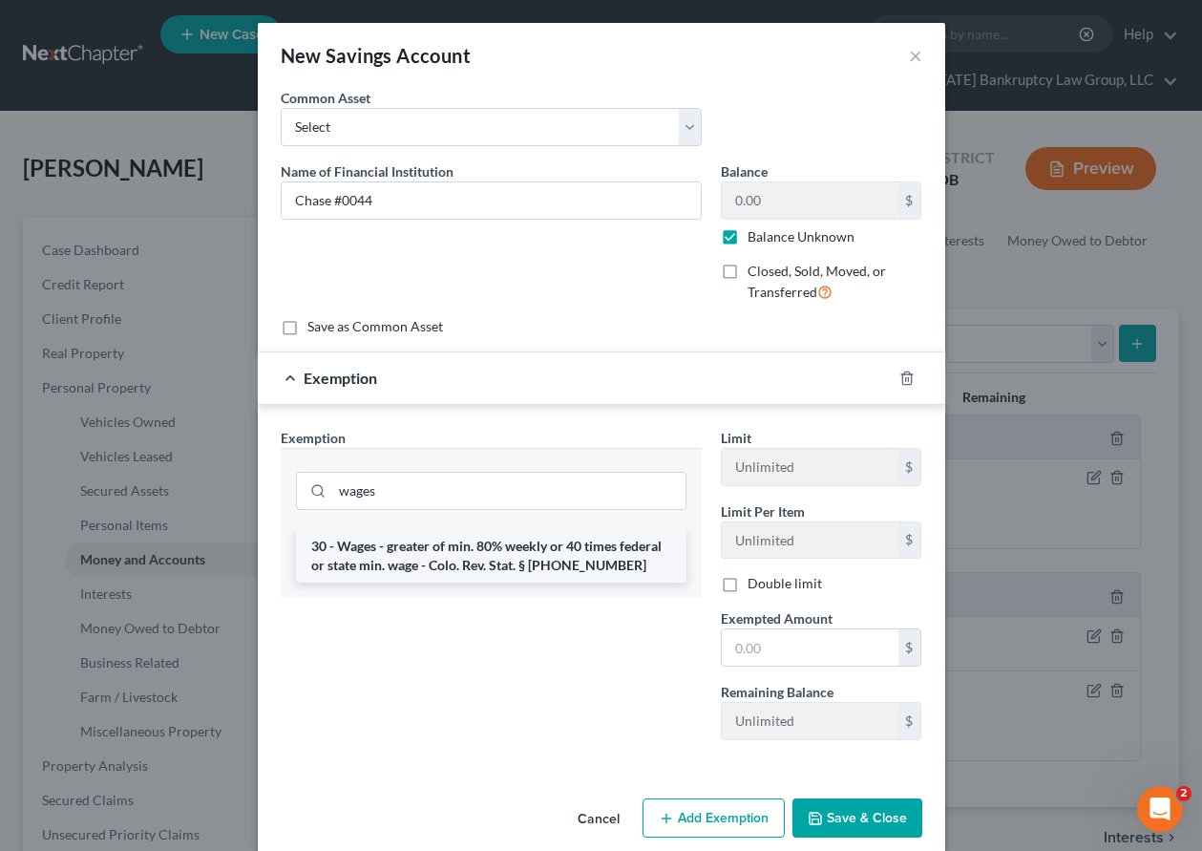
click at [518, 564] on li "30 - Wages - greater of min. 80% weekly or 40 times federal or state min. wage …" at bounding box center [491, 555] width 391 height 53
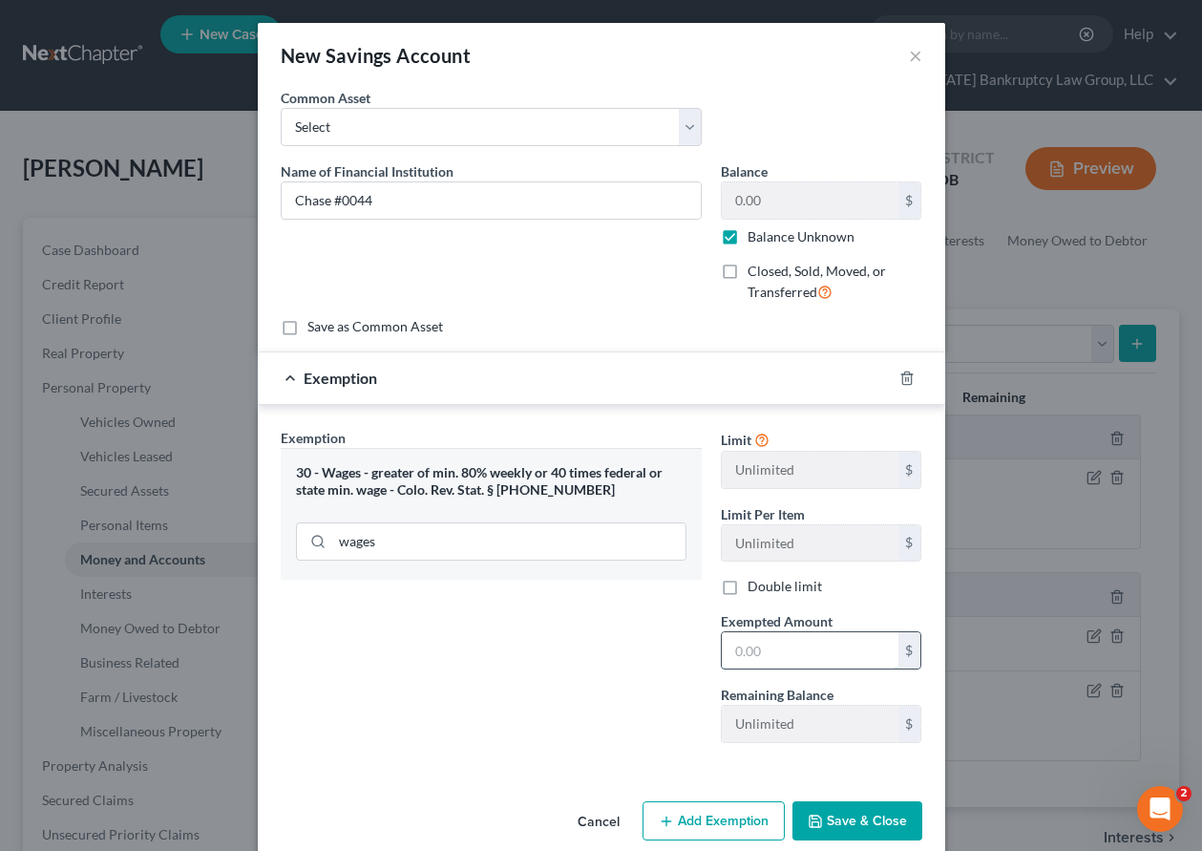
click at [762, 657] on input "text" at bounding box center [810, 650] width 177 height 36
drag, startPoint x: 537, startPoint y: 650, endPoint x: 838, endPoint y: 807, distance: 340.0
click at [537, 650] on div "Exemption Set must be selected for CA. Exemption * 30 - Wages - greater of min.…" at bounding box center [491, 593] width 440 height 330
click at [886, 807] on button "Save & Close" at bounding box center [858, 821] width 130 height 40
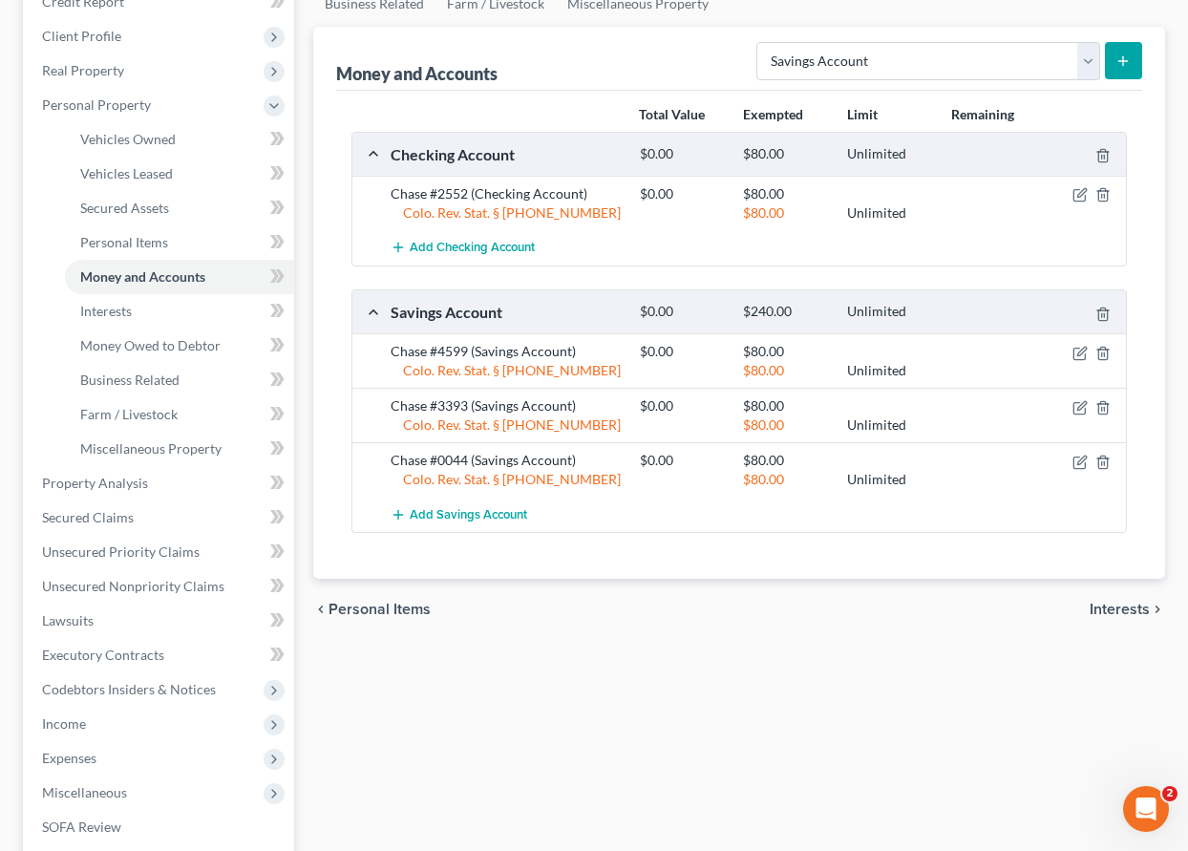
scroll to position [286, 0]
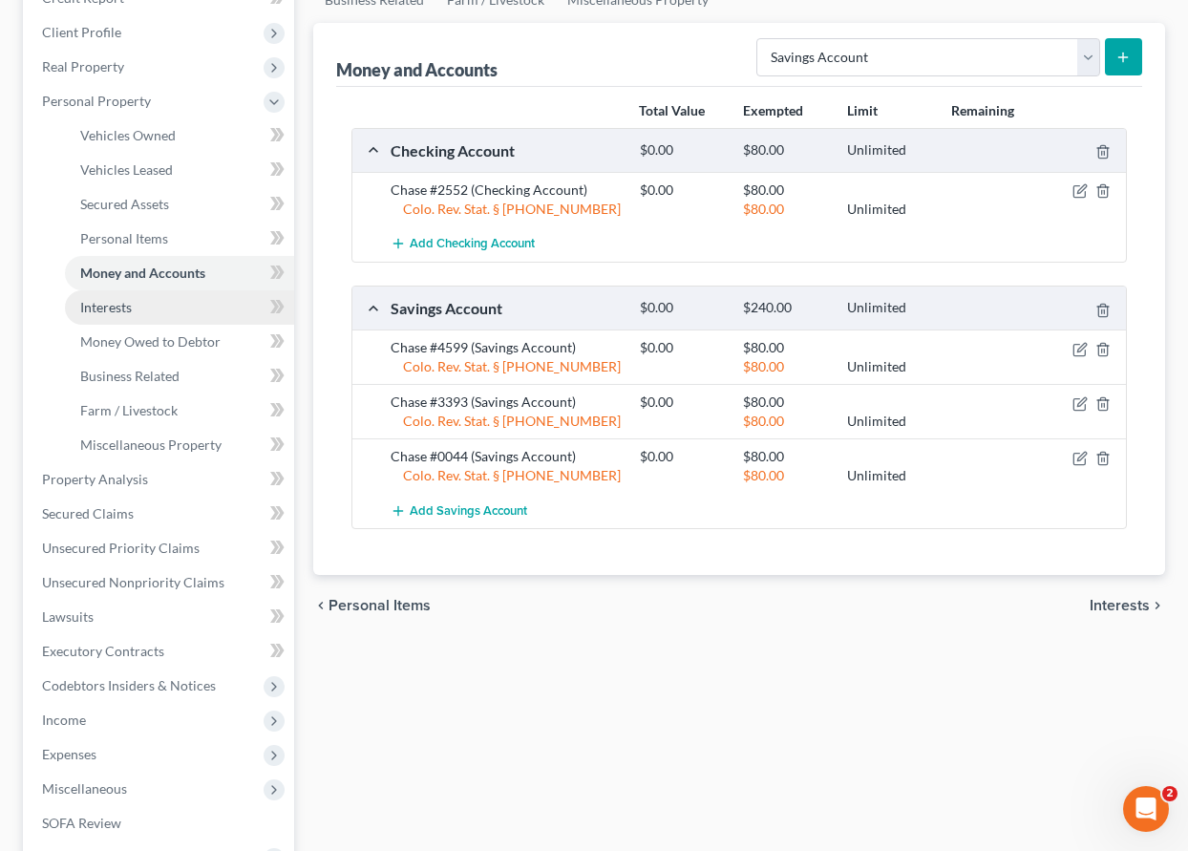
click at [129, 305] on span "Interests" at bounding box center [106, 307] width 52 height 16
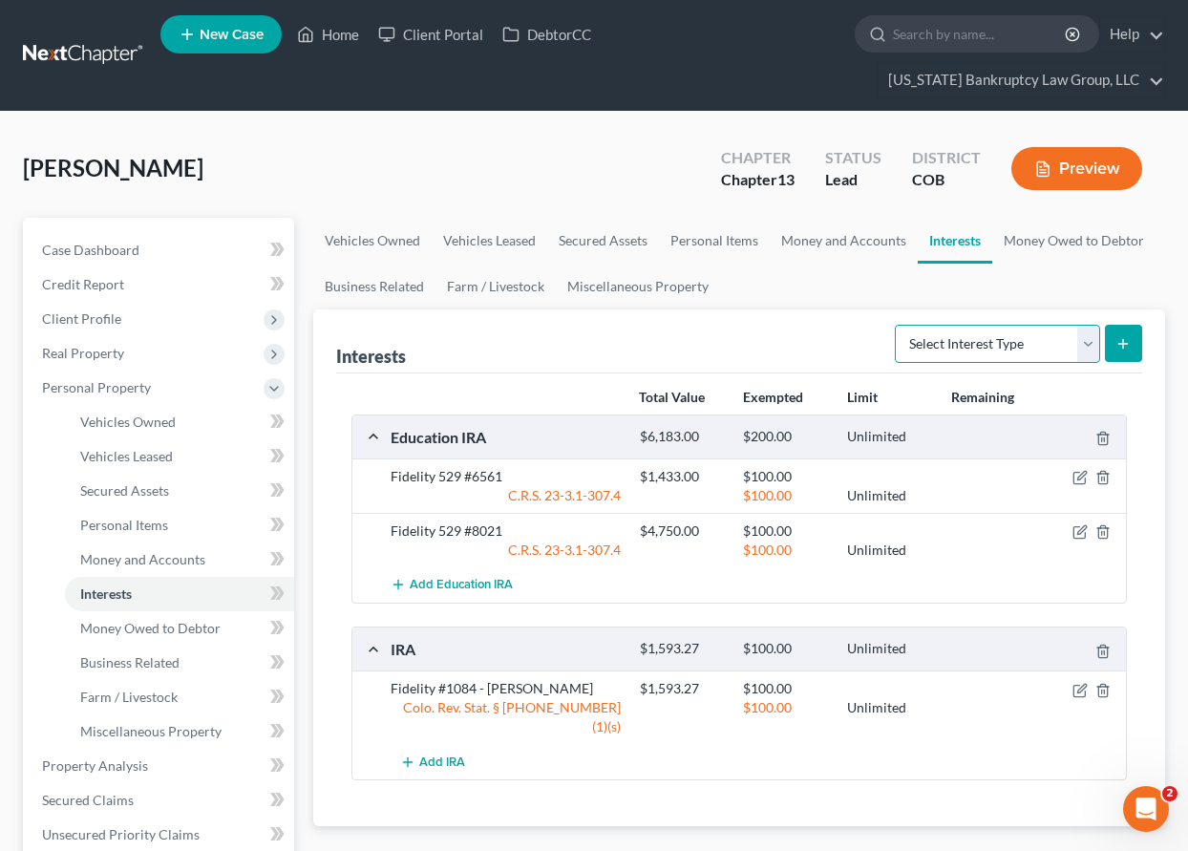
click at [1023, 333] on select "Select Interest Type 401K Annuity Bond Education IRA Government Bond Government…" at bounding box center [997, 344] width 205 height 38
click at [897, 325] on select "Select Interest Type 401K Annuity Bond Education IRA Government Bond Government…" at bounding box center [997, 344] width 205 height 38
click at [1107, 339] on button "submit" at bounding box center [1123, 343] width 37 height 37
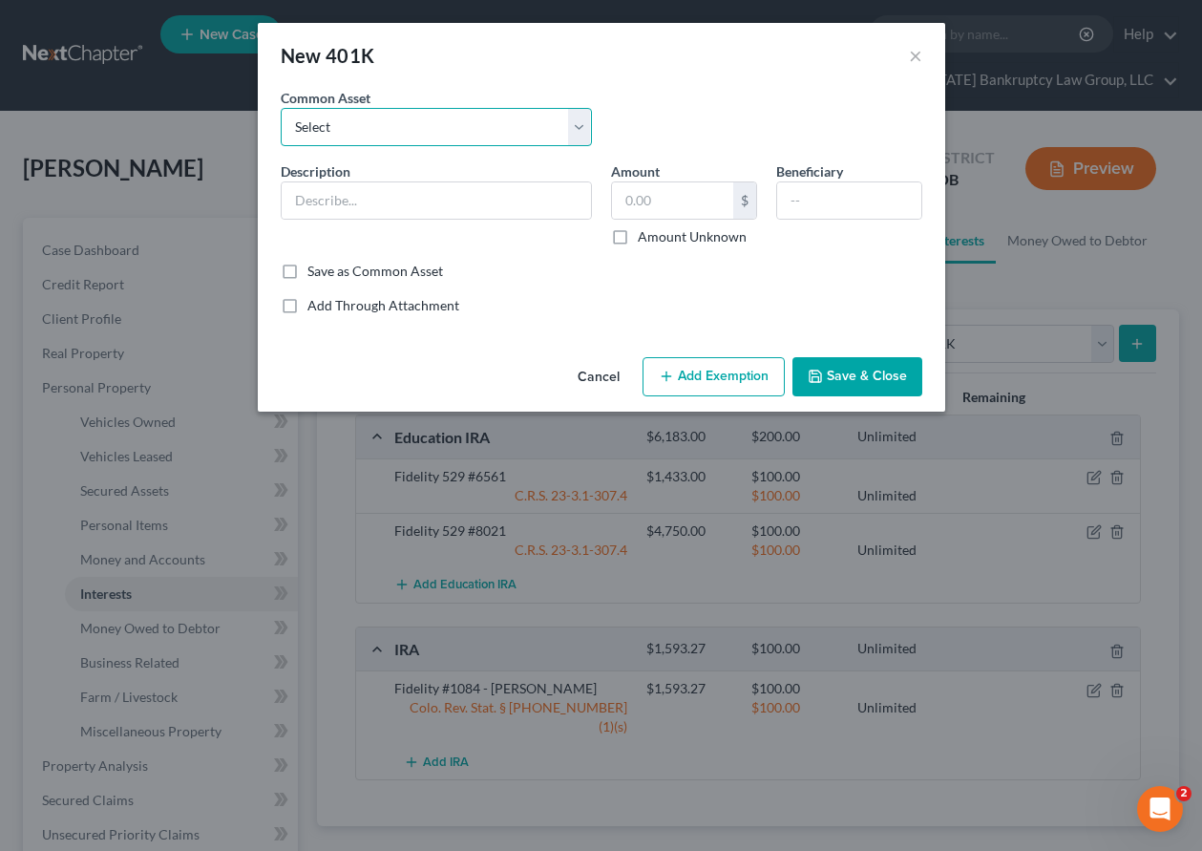
drag, startPoint x: 419, startPoint y: 112, endPoint x: 426, endPoint y: 128, distance: 17.6
click at [419, 112] on select "Select Employer Sponsored Retirement Account" at bounding box center [436, 127] width 311 height 38
click at [281, 108] on select "Select Employer Sponsored Retirement Account" at bounding box center [436, 127] width 311 height 38
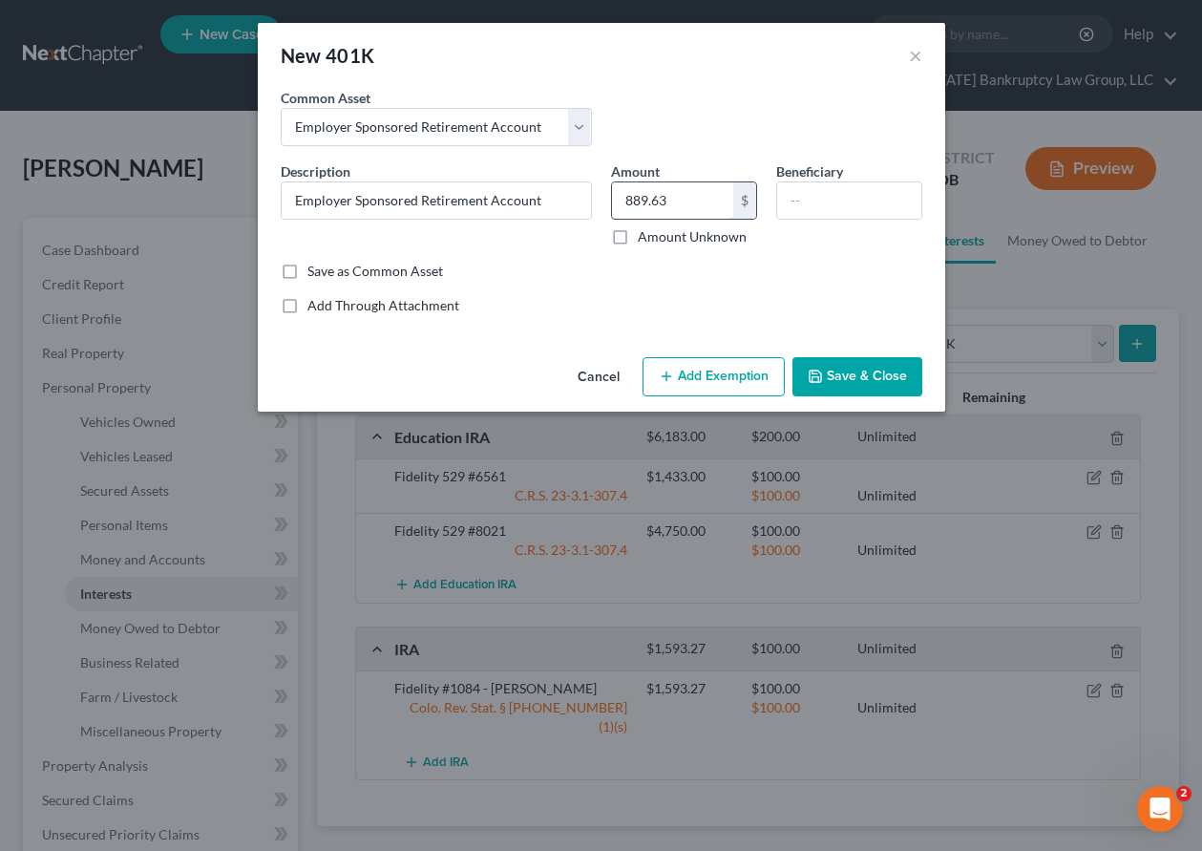
click at [691, 201] on input "889.63" at bounding box center [672, 200] width 121 height 36
drag, startPoint x: 703, startPoint y: 193, endPoint x: 594, endPoint y: 201, distance: 109.1
click at [595, 201] on div "Description * Employer Sponsored Retirement Account Amount 3,087.75 $ Amount Un…" at bounding box center [601, 211] width 661 height 100
click at [751, 368] on button "Add Exemption" at bounding box center [714, 377] width 142 height 40
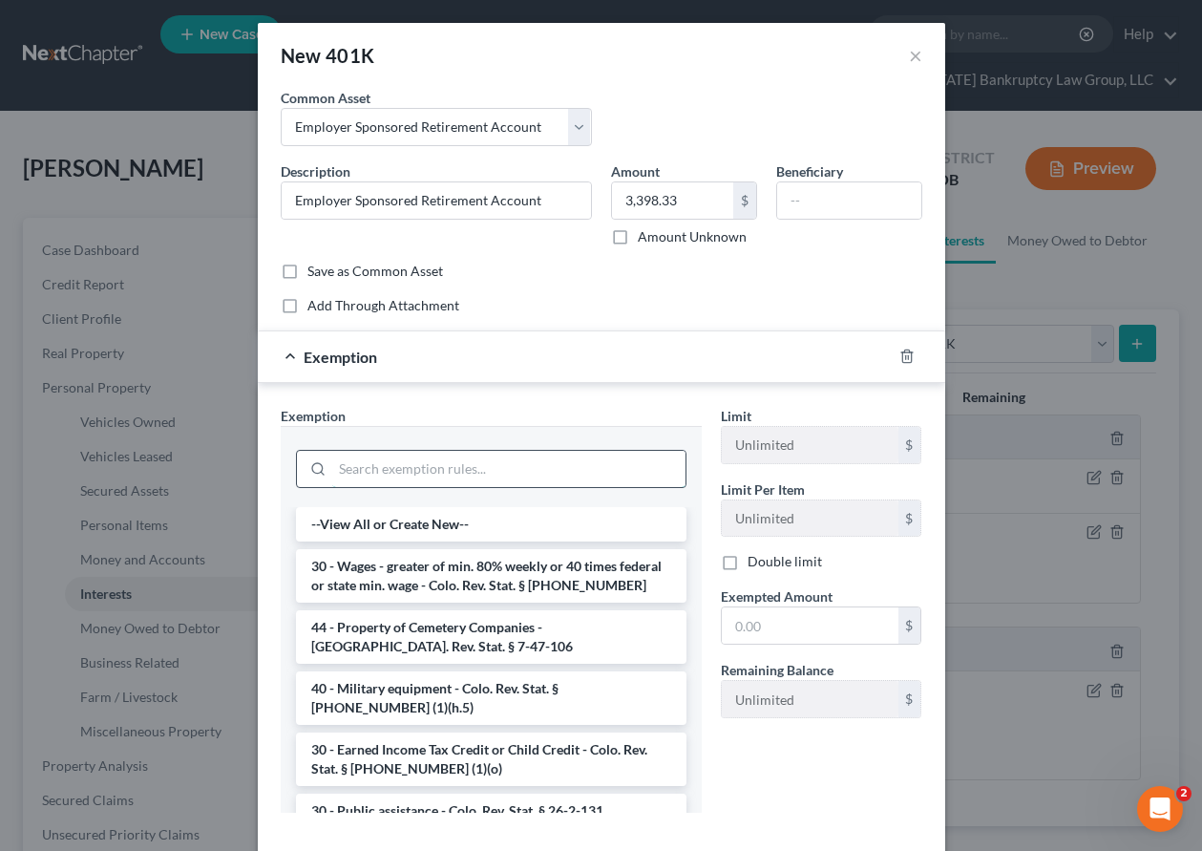
click at [524, 469] on input "search" at bounding box center [508, 469] width 353 height 36
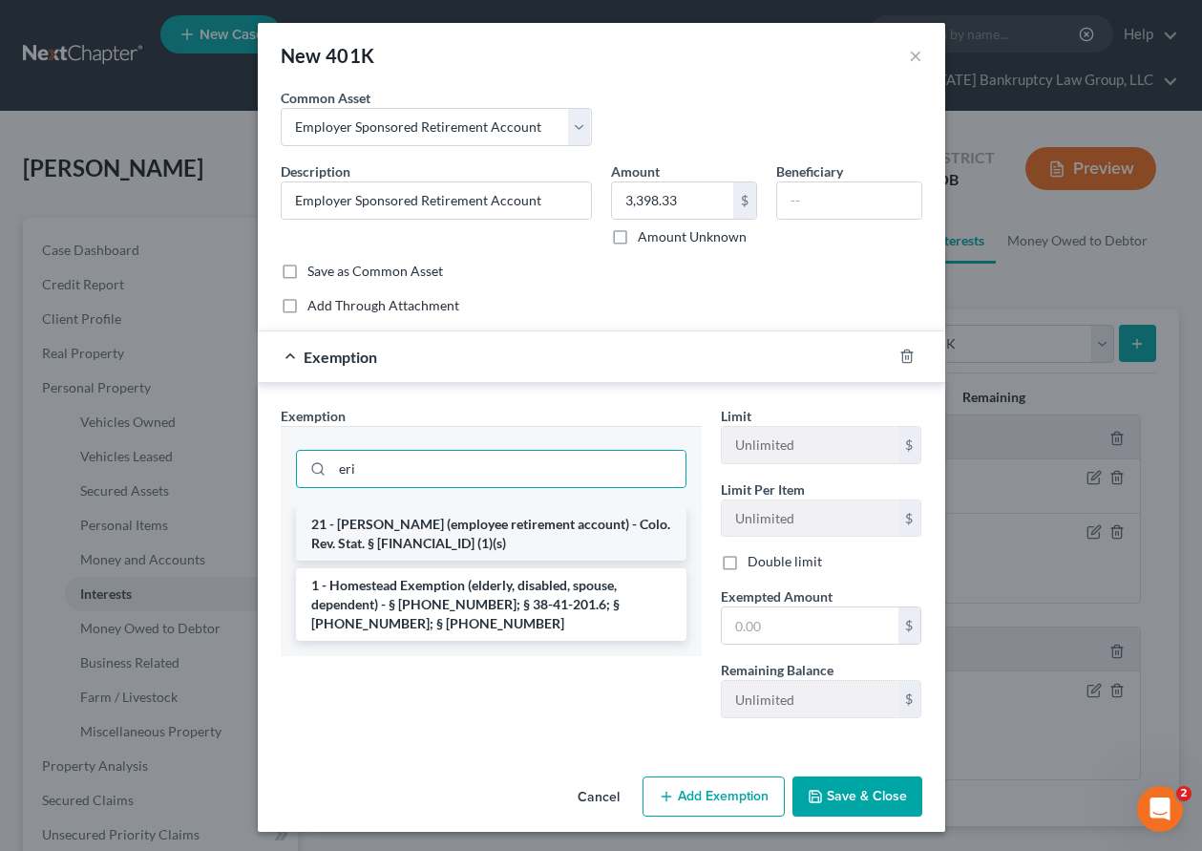
click at [460, 526] on li "21 - [PERSON_NAME] (employee retirement account) - Colo. Rev. Stat. § [FINANCIA…" at bounding box center [491, 533] width 391 height 53
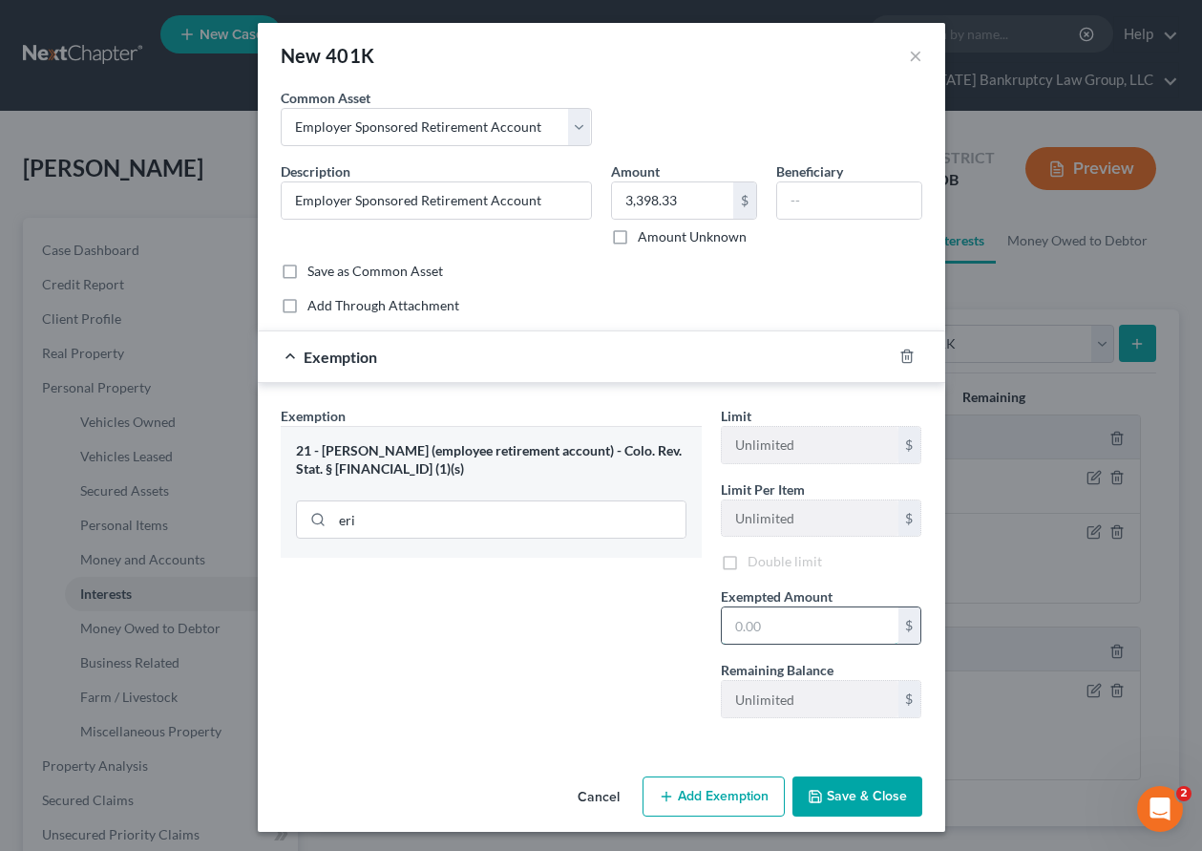
click at [797, 634] on input "text" at bounding box center [810, 625] width 177 height 36
click at [872, 811] on button "Save & Close" at bounding box center [858, 796] width 130 height 40
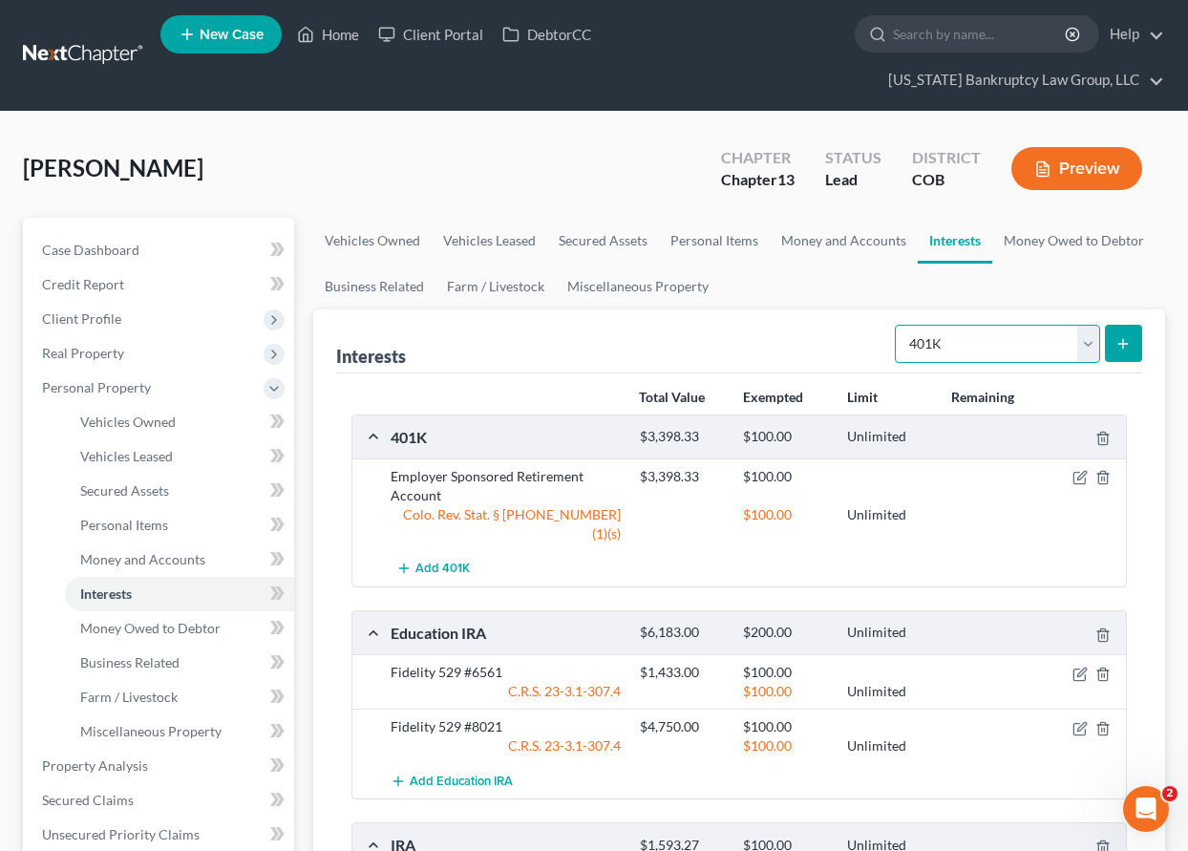
click at [975, 335] on select "Select Interest Type 401K Annuity Bond Education IRA Government Bond Government…" at bounding box center [997, 344] width 205 height 38
click at [897, 325] on select "Select Interest Type 401K Annuity Bond Education IRA Government Bond Government…" at bounding box center [997, 344] width 205 height 38
click at [1124, 338] on icon "submit" at bounding box center [1122, 343] width 15 height 15
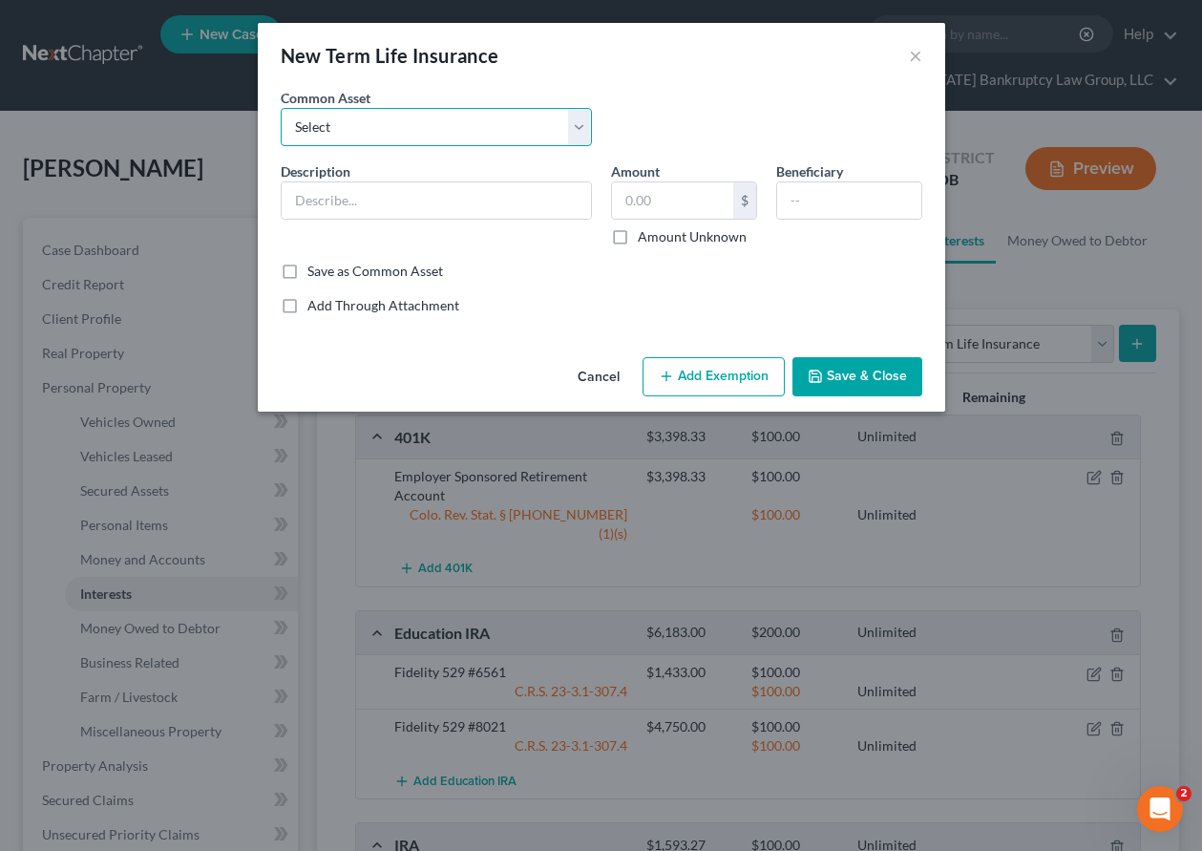
click at [408, 130] on select "Select Employer Sponsored Group Term Life Term Life Insurance Policy" at bounding box center [436, 127] width 311 height 38
click at [281, 108] on select "Select Employer Sponsored Group Term Life Term Life Insurance Policy" at bounding box center [436, 127] width 311 height 38
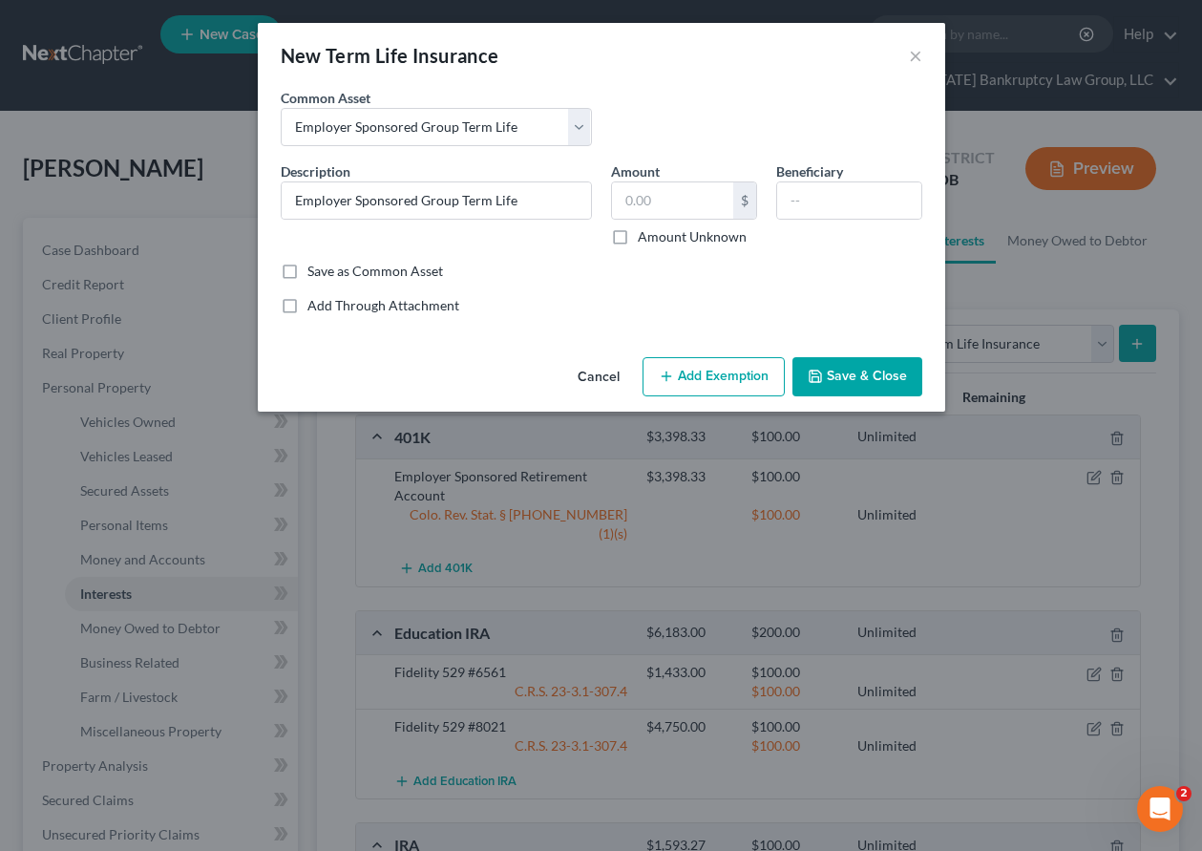
click at [724, 386] on button "Add Exemption" at bounding box center [714, 377] width 142 height 40
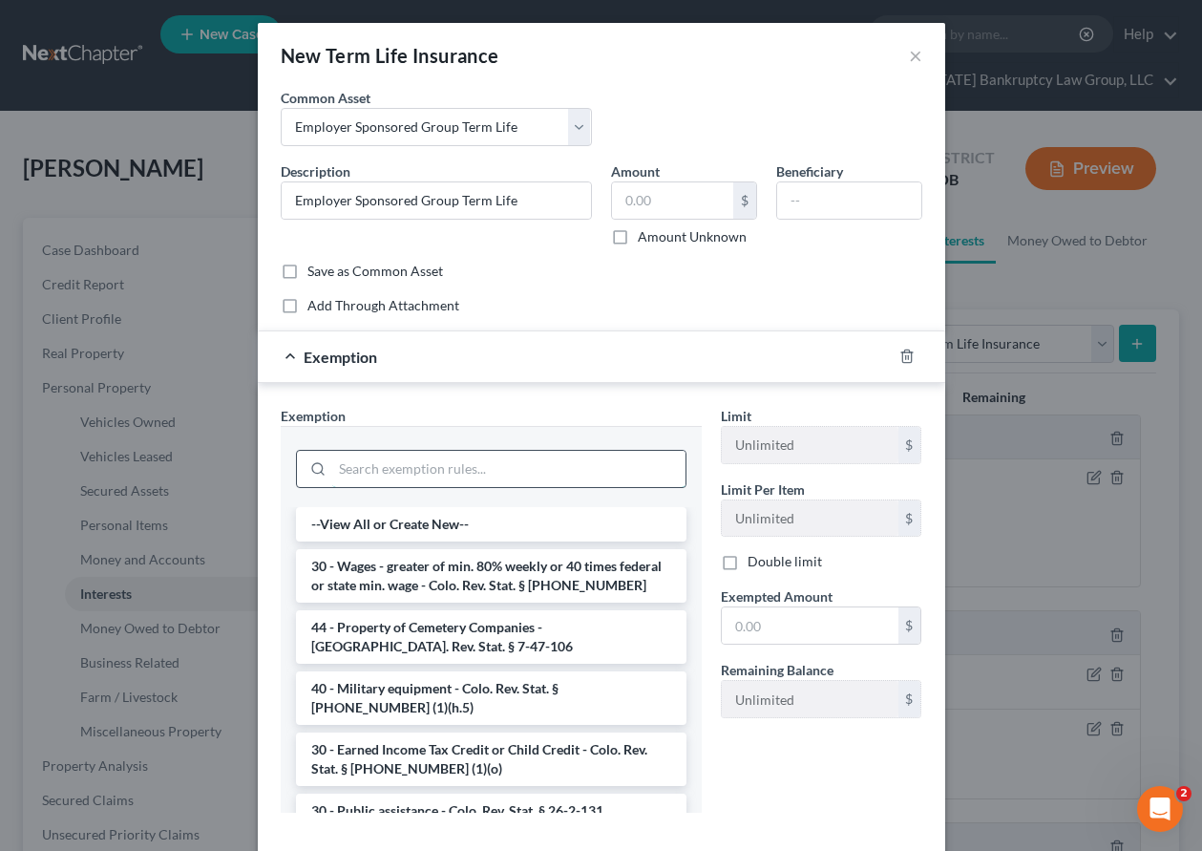
click at [501, 453] on input "search" at bounding box center [508, 469] width 353 height 36
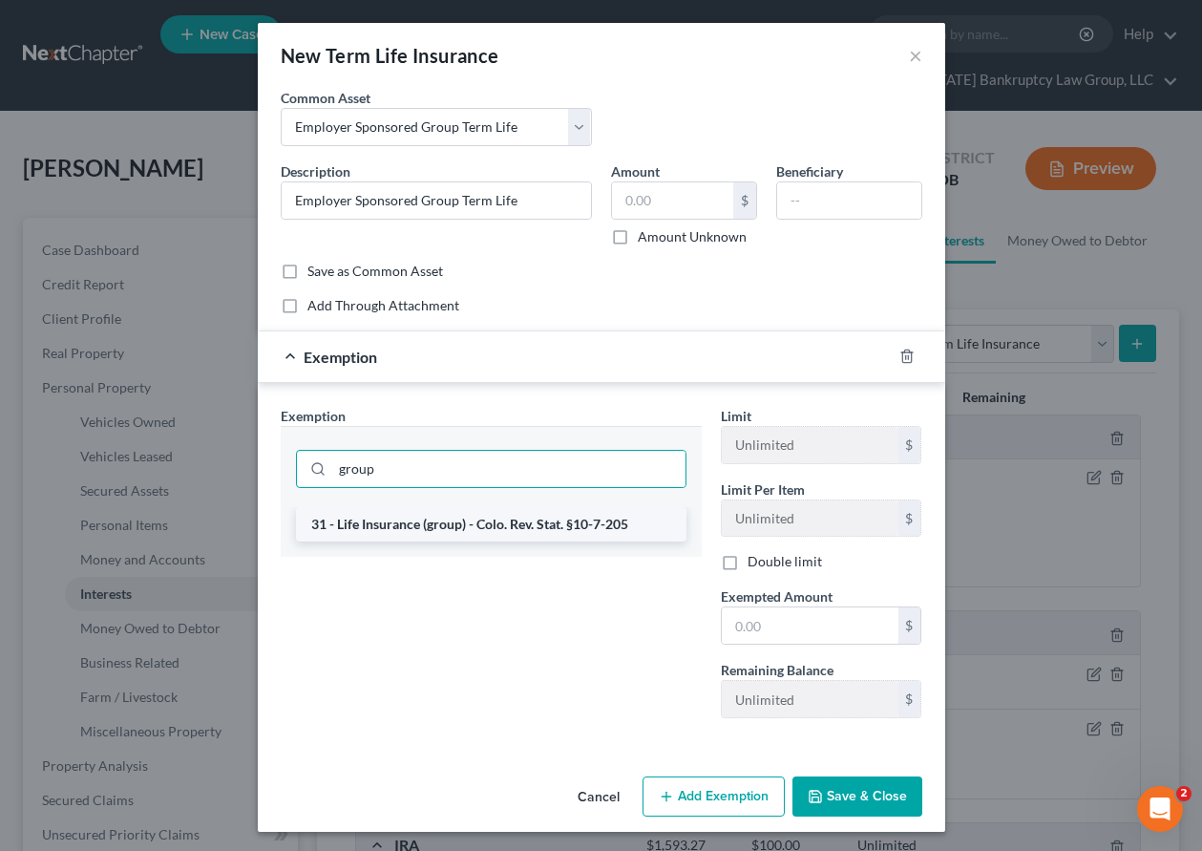
click at [509, 527] on li "31 - Life Insurance (group) - Colo. Rev. Stat. §10-7-205" at bounding box center [491, 524] width 391 height 34
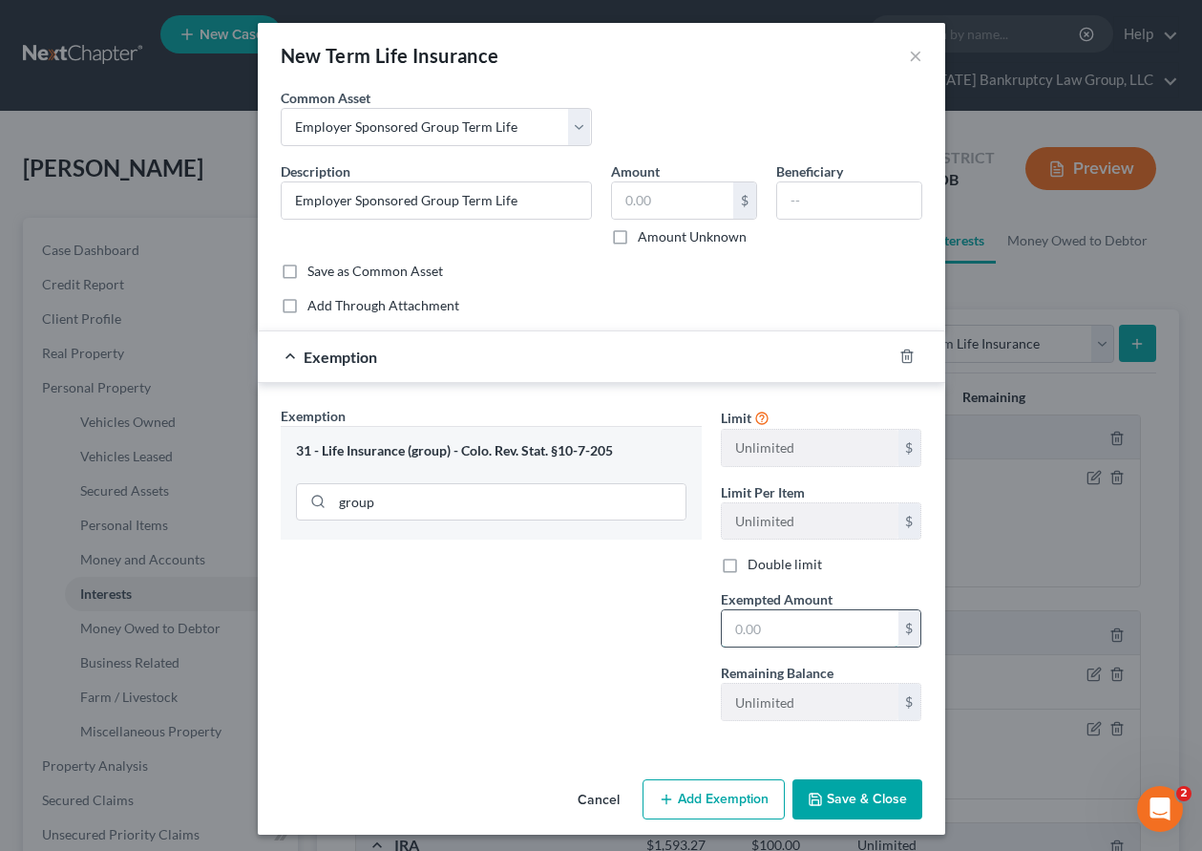
click at [750, 618] on input "text" at bounding box center [810, 628] width 177 height 36
click at [878, 802] on button "Save & Close" at bounding box center [858, 799] width 130 height 40
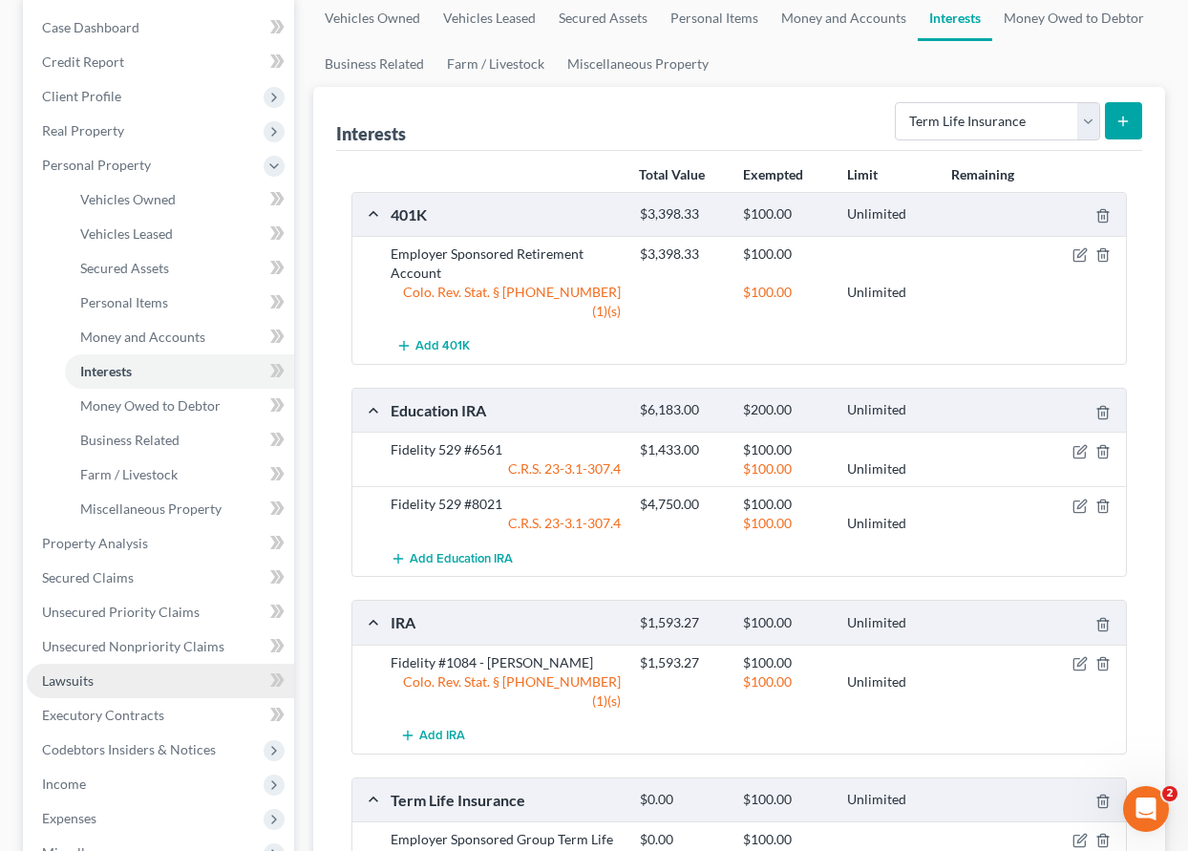
scroll to position [95, 0]
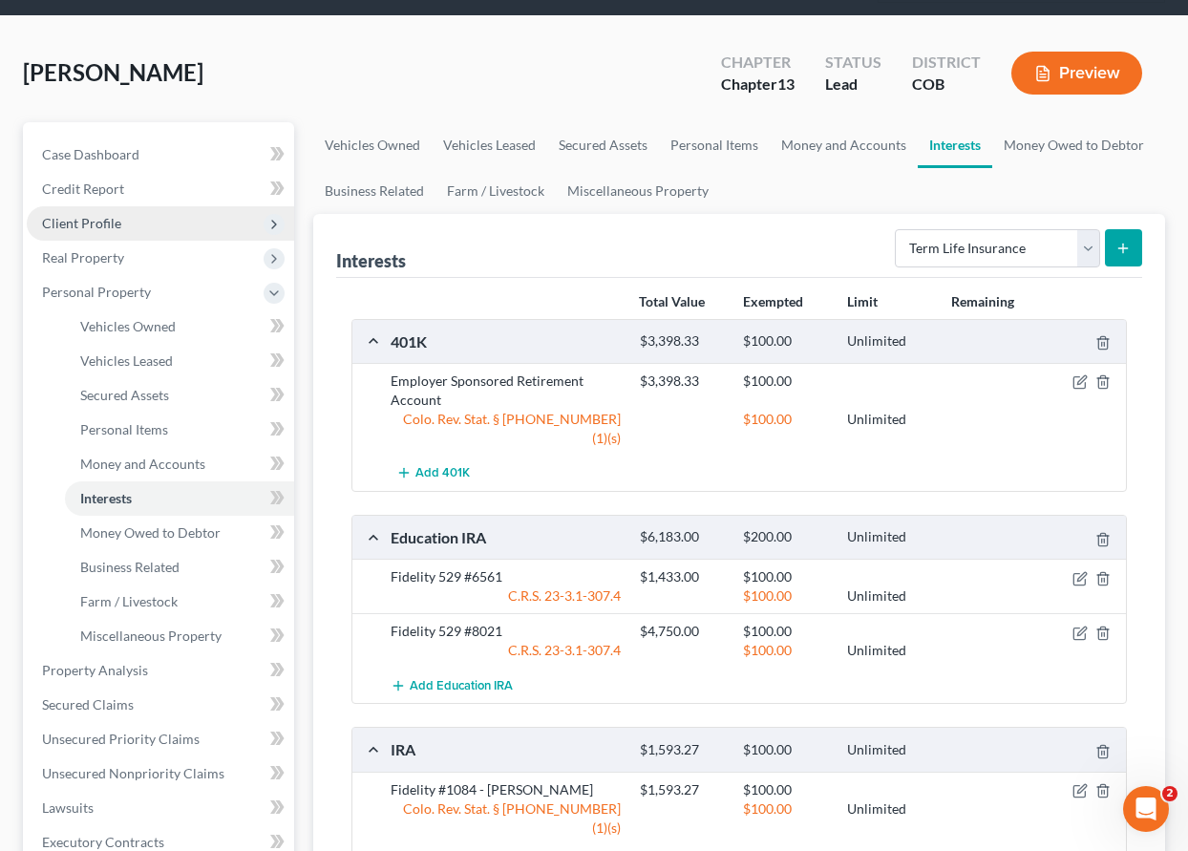
click at [98, 223] on span "Client Profile" at bounding box center [81, 223] width 79 height 16
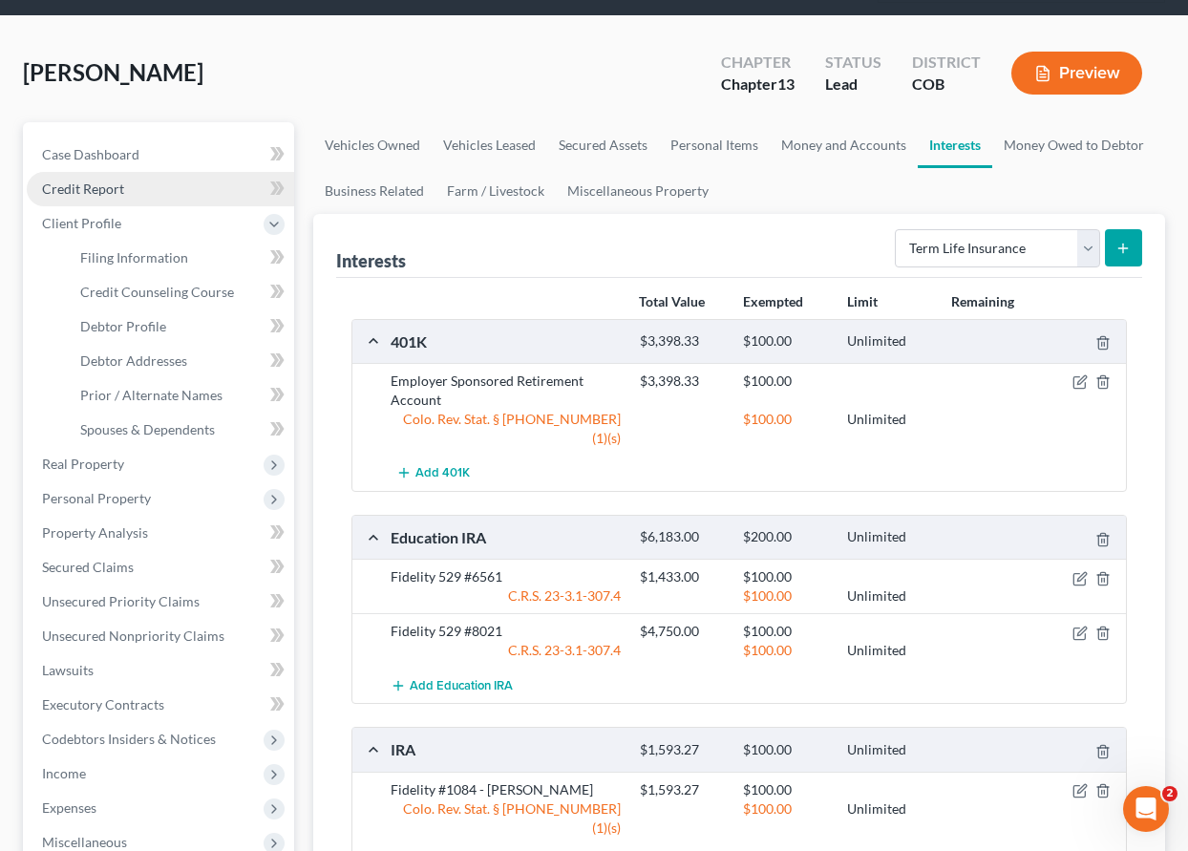
click at [102, 192] on span "Credit Report" at bounding box center [83, 188] width 82 height 16
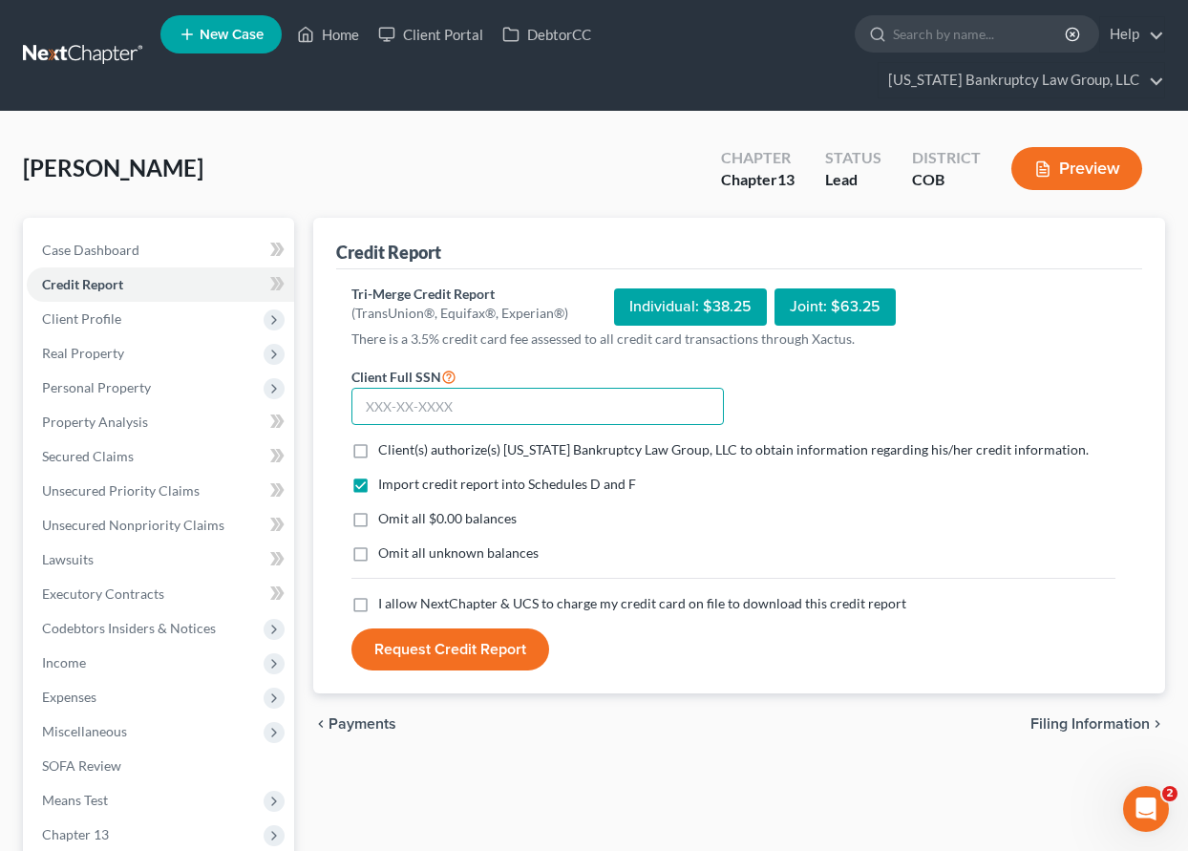
click at [537, 409] on input "text" at bounding box center [537, 407] width 372 height 38
click at [378, 448] on label "Client(s) authorize(s) [US_STATE] Bankruptcy Law Group, LLC to obtain informati…" at bounding box center [733, 449] width 710 height 19
click at [386, 448] on input "Client(s) authorize(s) [US_STATE] Bankruptcy Law Group, LLC to obtain informati…" at bounding box center [392, 446] width 12 height 12
click at [378, 516] on label "Omit all $0.00 balances" at bounding box center [447, 518] width 138 height 19
click at [386, 516] on input "Omit all $0.00 balances" at bounding box center [392, 515] width 12 height 12
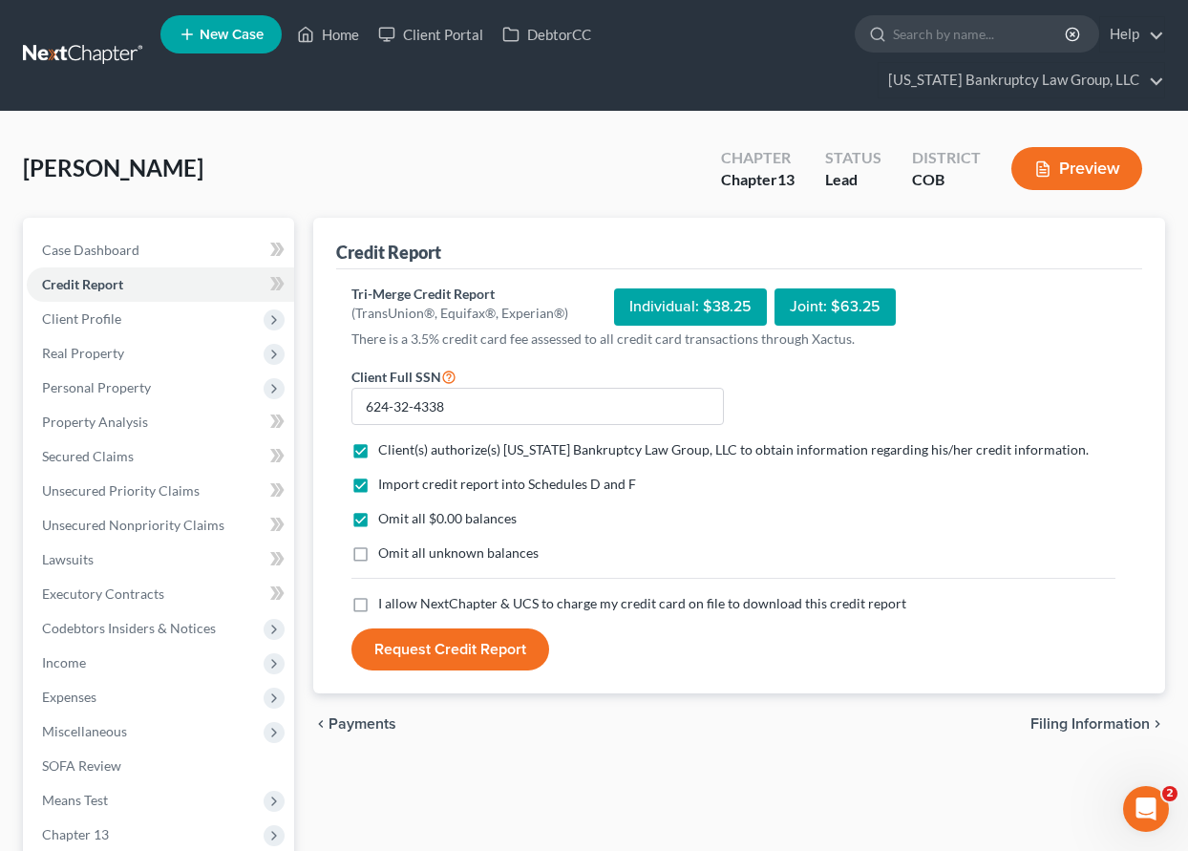
click at [378, 553] on label "Omit all unknown balances" at bounding box center [458, 552] width 160 height 19
click at [386, 553] on input "Omit all unknown balances" at bounding box center [392, 549] width 12 height 12
click at [378, 609] on label "I allow NextChapter & UCS to charge my credit card on file to download this cre…" at bounding box center [642, 603] width 528 height 19
click at [386, 606] on input "I allow NextChapter & UCS to charge my credit card on file to download this cre…" at bounding box center [392, 600] width 12 height 12
click at [448, 654] on button "Request Credit Report" at bounding box center [450, 649] width 198 height 42
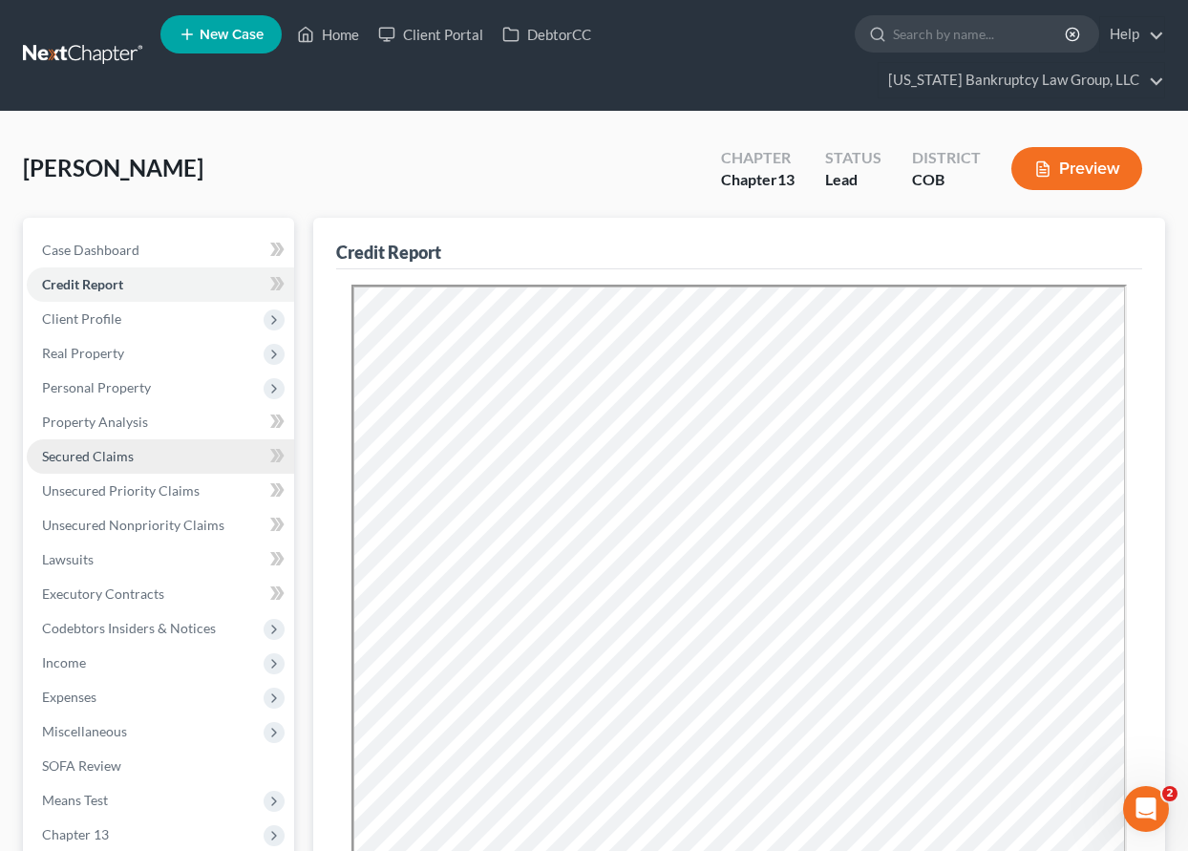
click at [104, 454] on span "Secured Claims" at bounding box center [88, 456] width 92 height 16
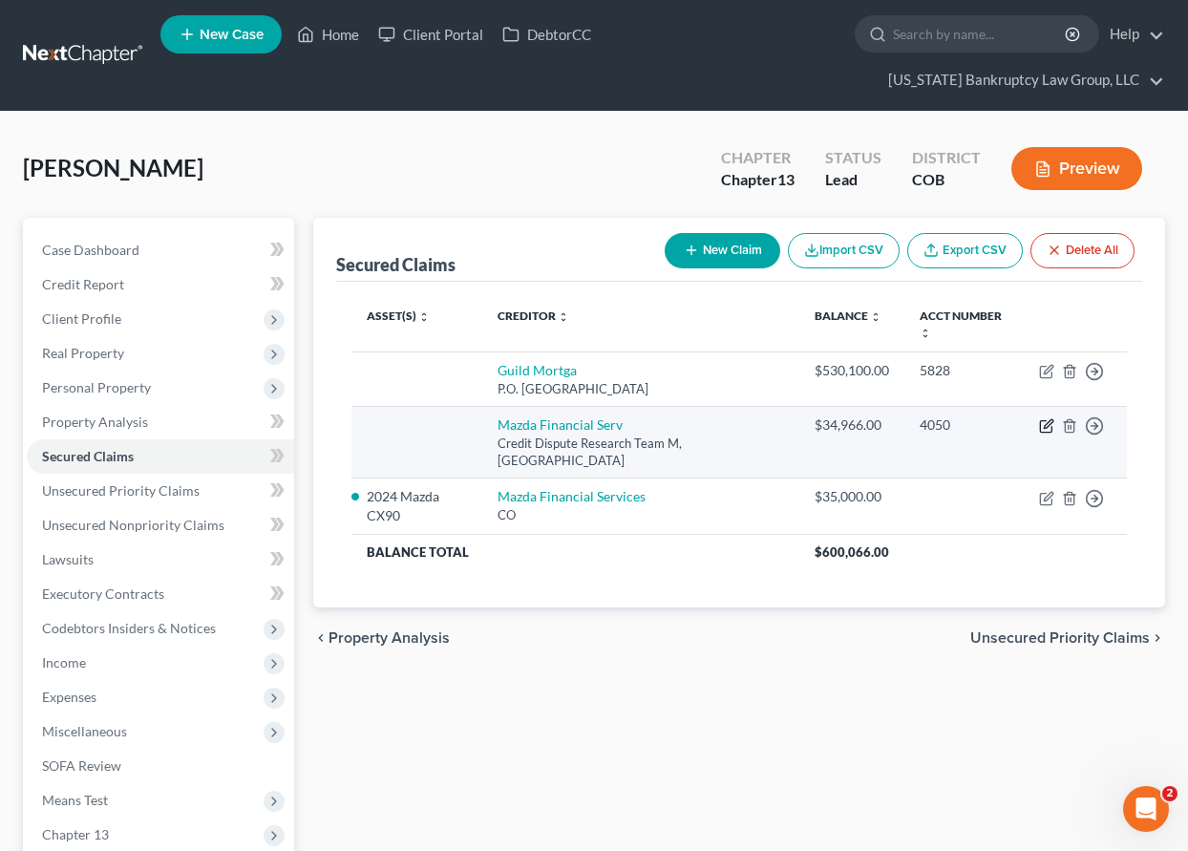
click at [1047, 423] on icon "button" at bounding box center [1046, 425] width 15 height 15
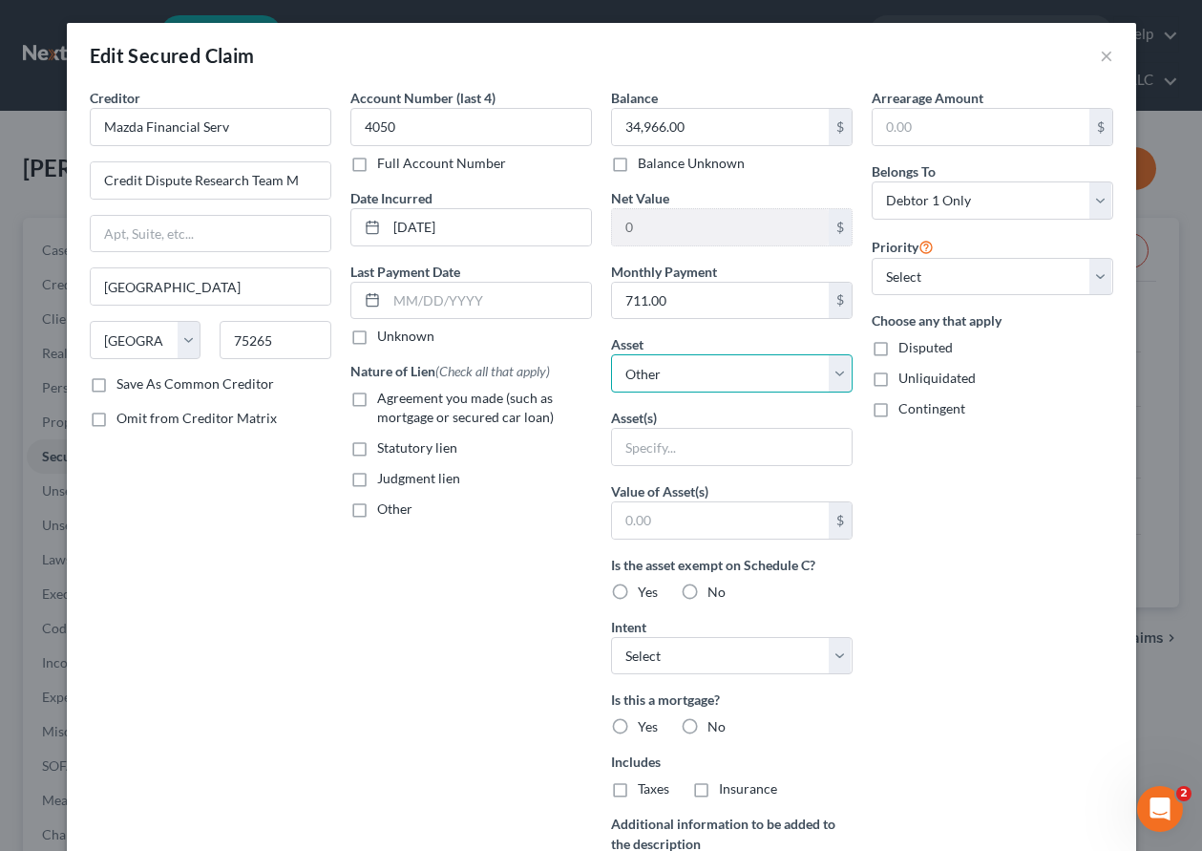
click at [690, 375] on select "Select Other Multiple Assets Chase #4599 (Savings Account) - $0.0 Electronics -…" at bounding box center [732, 373] width 242 height 38
click at [611, 354] on select "Select Other Multiple Assets Chase #4599 (Savings Account) - $0.0 Electronics -…" at bounding box center [732, 373] width 242 height 38
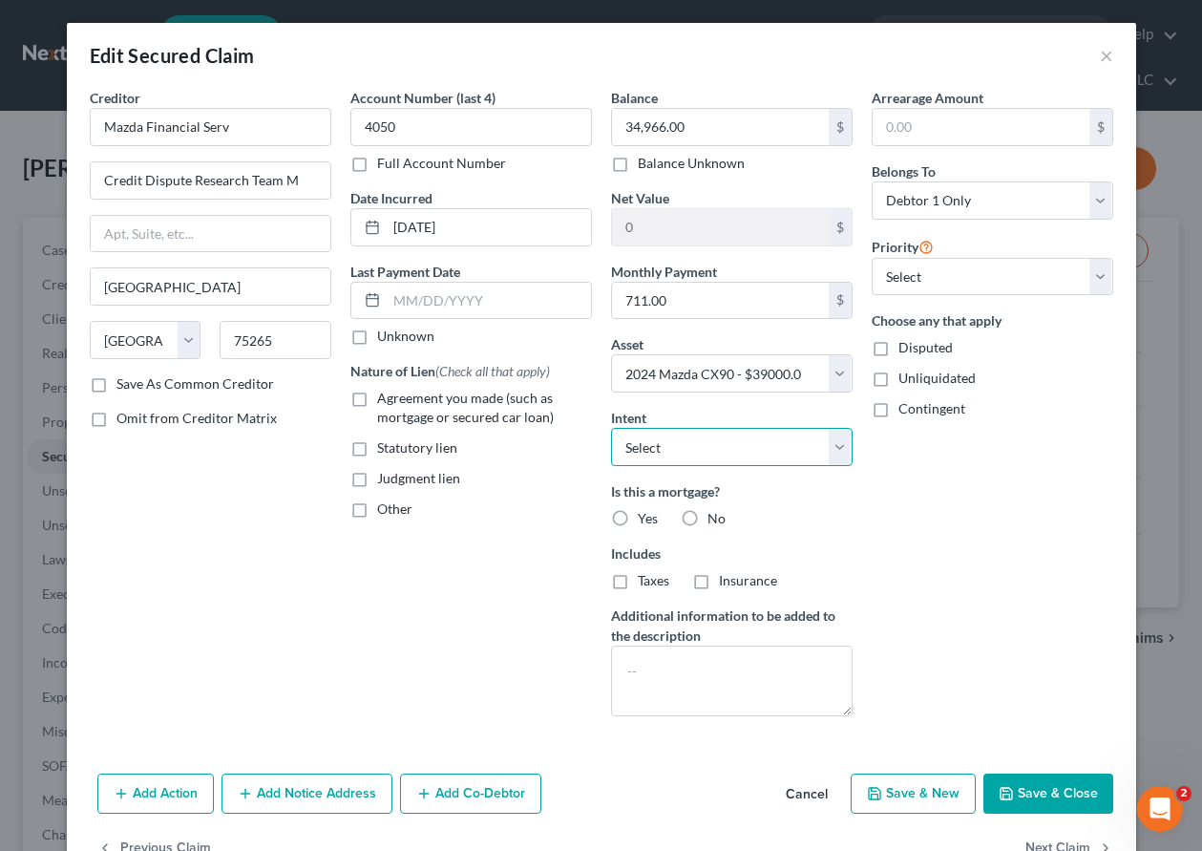
click at [723, 446] on select "Select Surrender Redeem Reaffirm Avoid Other" at bounding box center [732, 447] width 242 height 38
click at [611, 428] on select "Select Surrender Redeem Reaffirm Avoid Other" at bounding box center [732, 447] width 242 height 38
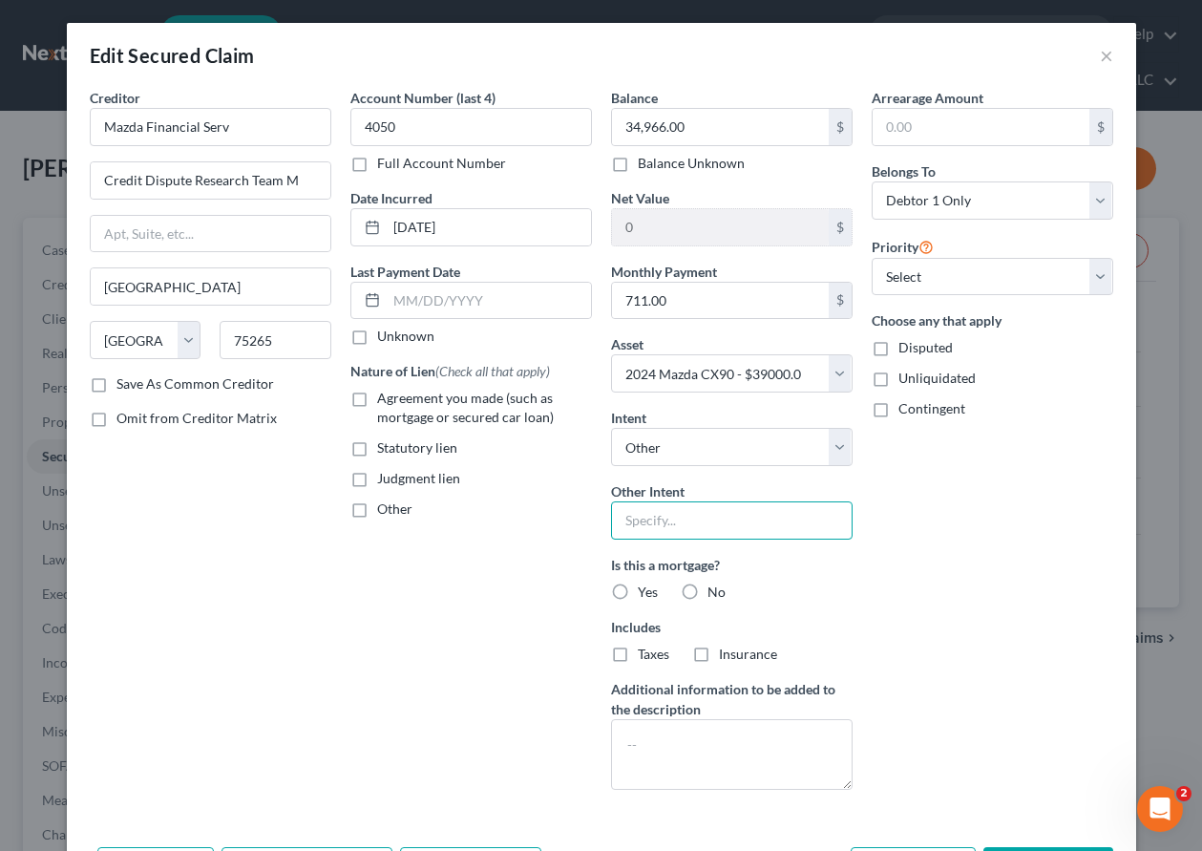
click at [699, 515] on input "text" at bounding box center [732, 520] width 242 height 38
click at [708, 586] on label "No" at bounding box center [717, 592] width 18 height 19
click at [715, 586] on input "No" at bounding box center [721, 589] width 12 height 12
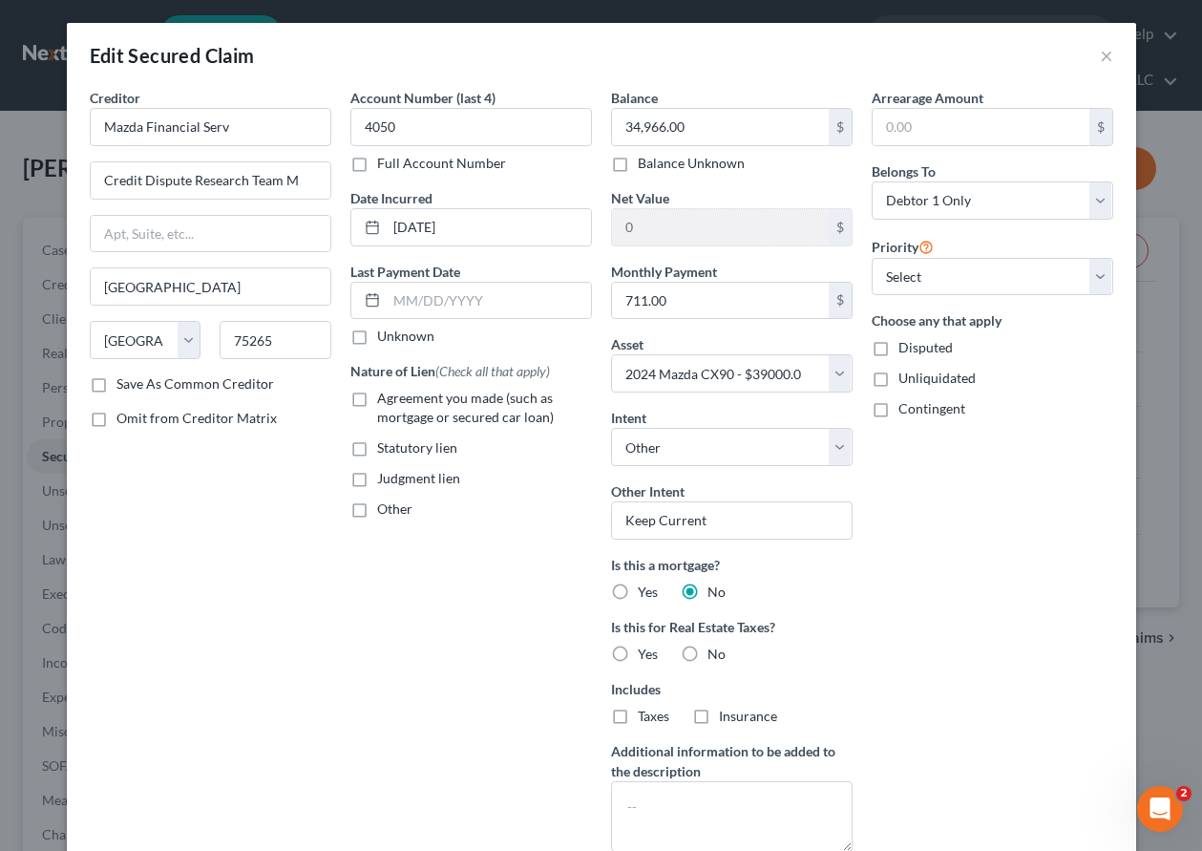
click at [708, 651] on label "No" at bounding box center [717, 654] width 18 height 19
click at [715, 651] on input "No" at bounding box center [721, 651] width 12 height 12
click at [377, 400] on label "Agreement you made (such as mortgage or secured car loan)" at bounding box center [484, 408] width 215 height 38
click at [385, 400] on input "Agreement you made (such as mortgage or secured car loan)" at bounding box center [391, 395] width 12 height 12
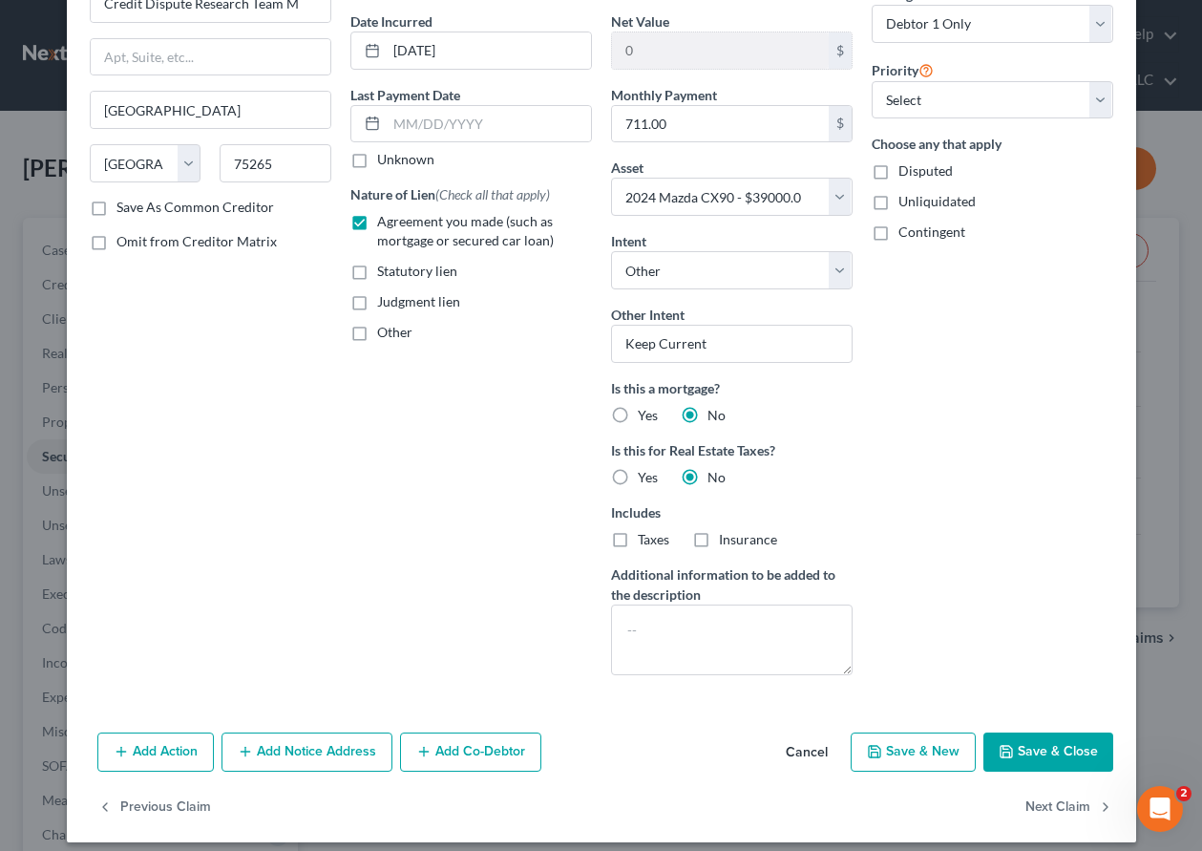
scroll to position [191, 0]
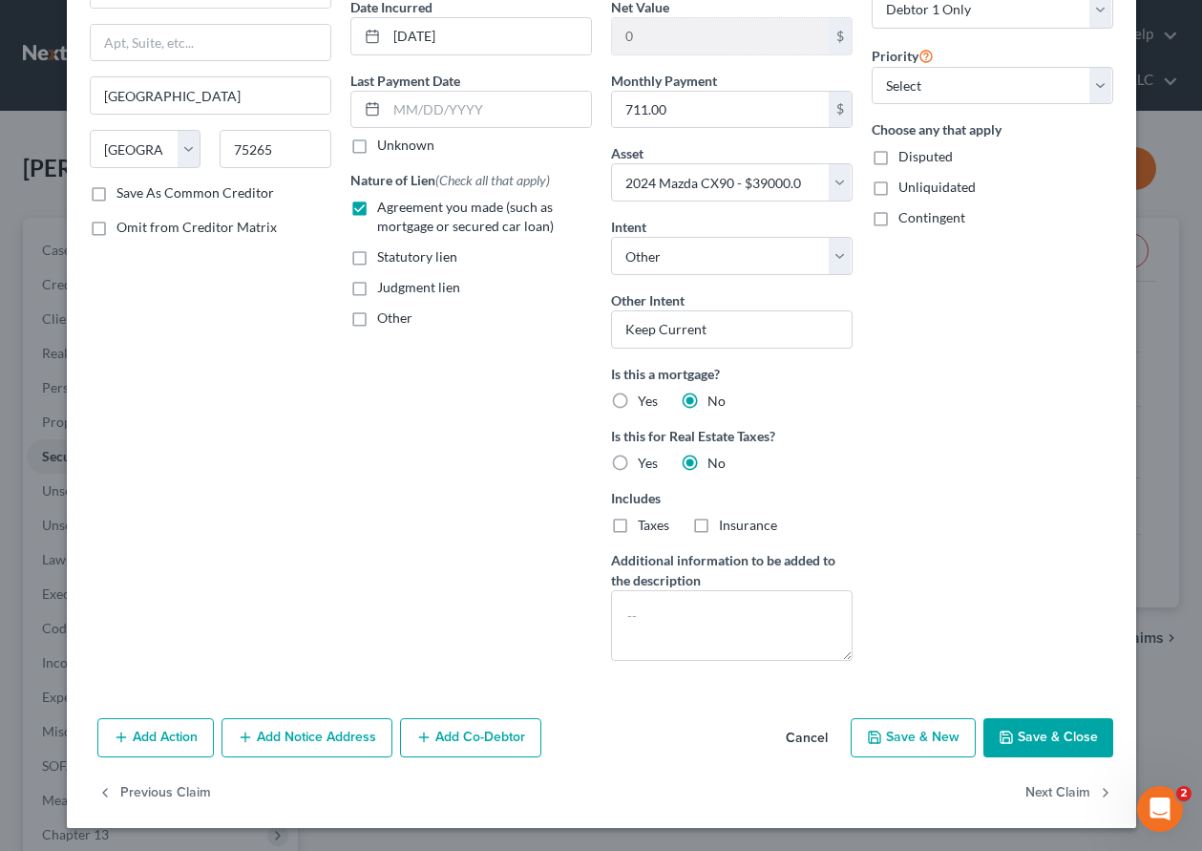
click at [1057, 722] on button "Save & Close" at bounding box center [1049, 738] width 130 height 40
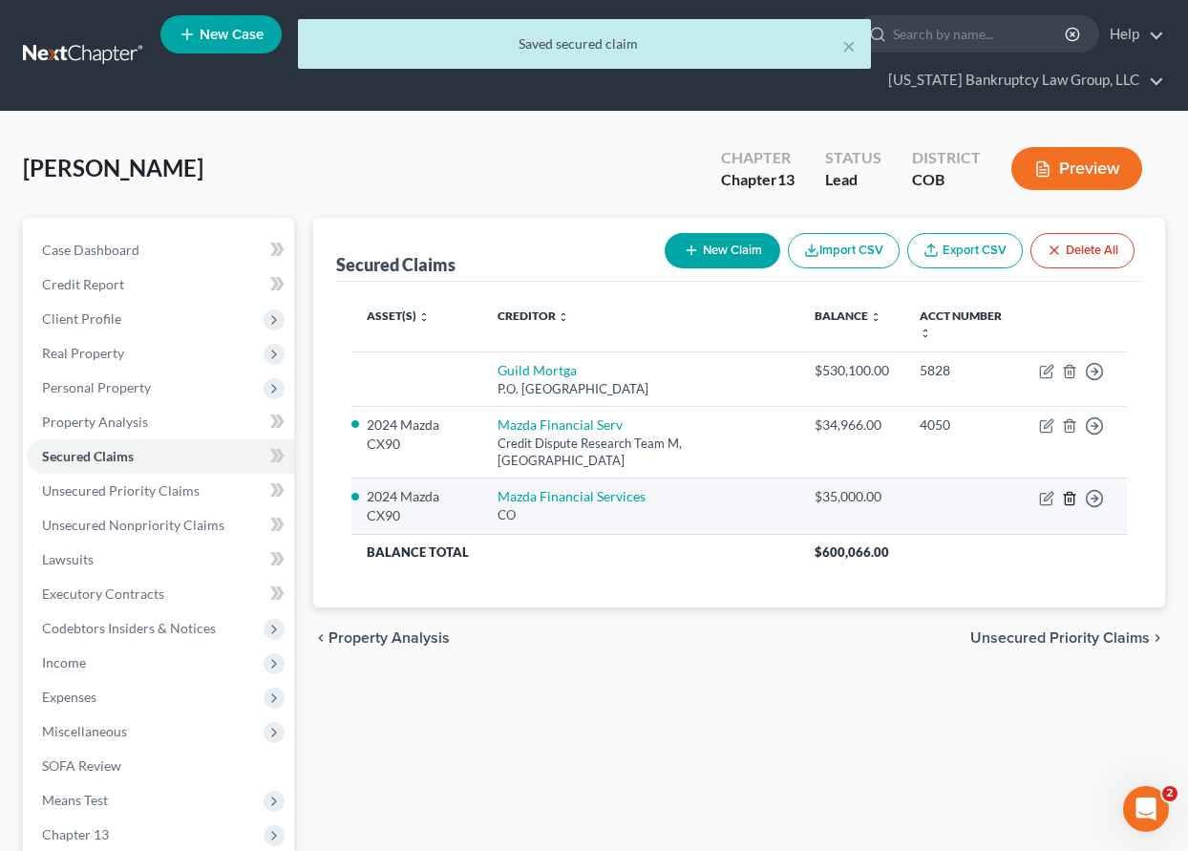
click at [1069, 498] on line "button" at bounding box center [1069, 500] width 0 height 4
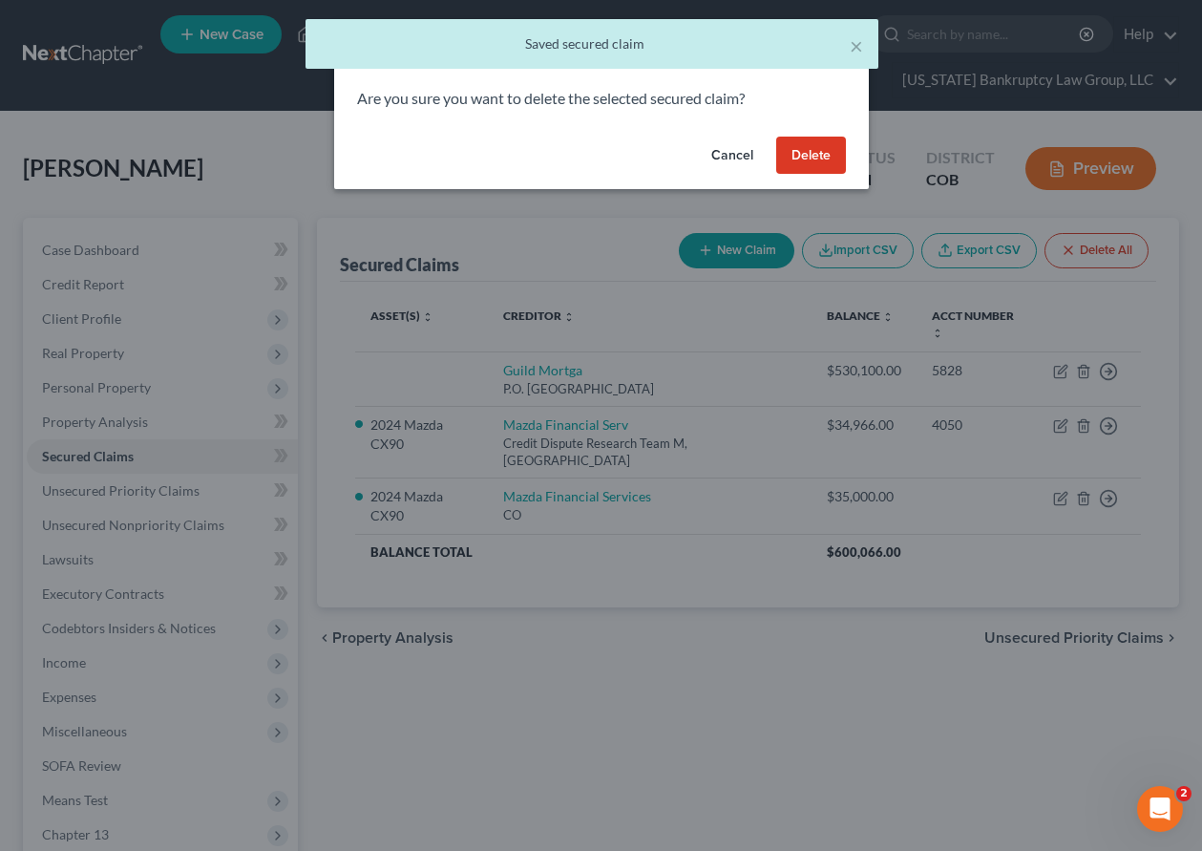
click at [825, 157] on button "Delete" at bounding box center [811, 156] width 70 height 38
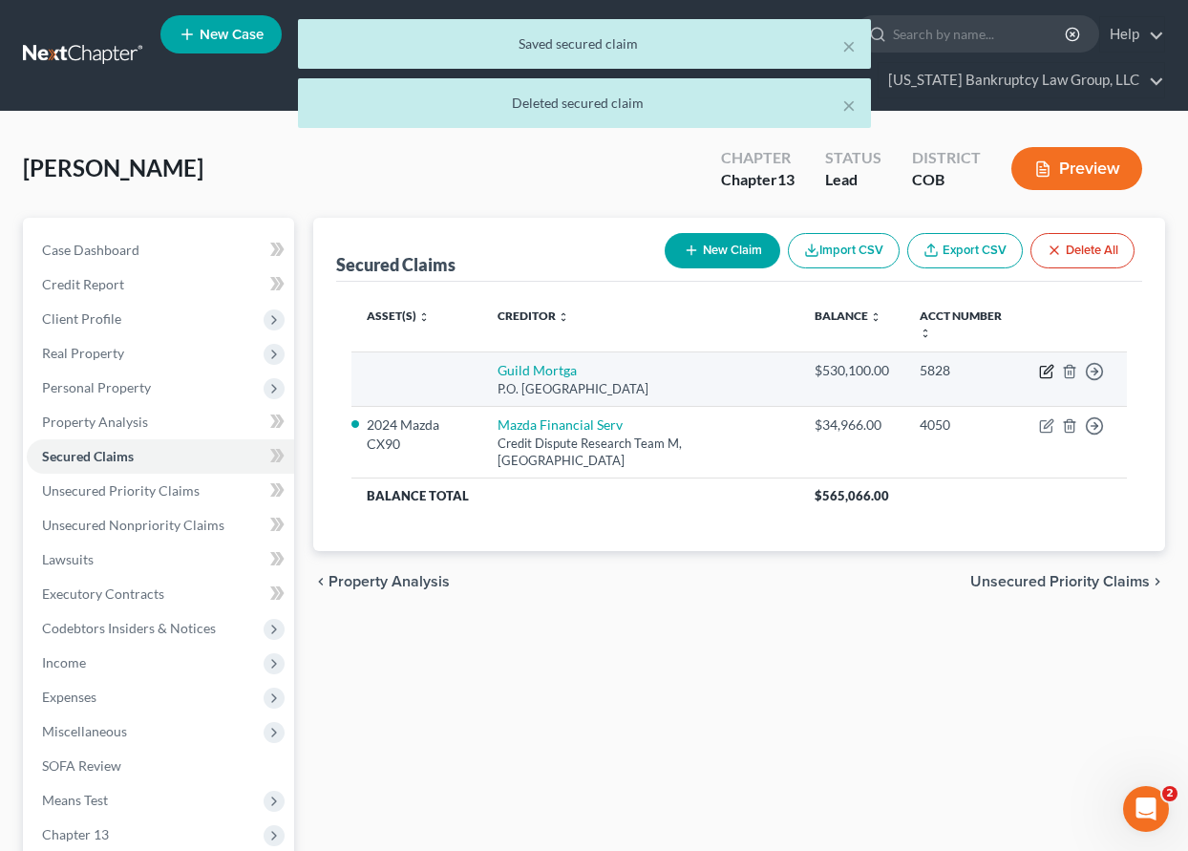
click at [1050, 368] on icon "button" at bounding box center [1048, 369] width 9 height 9
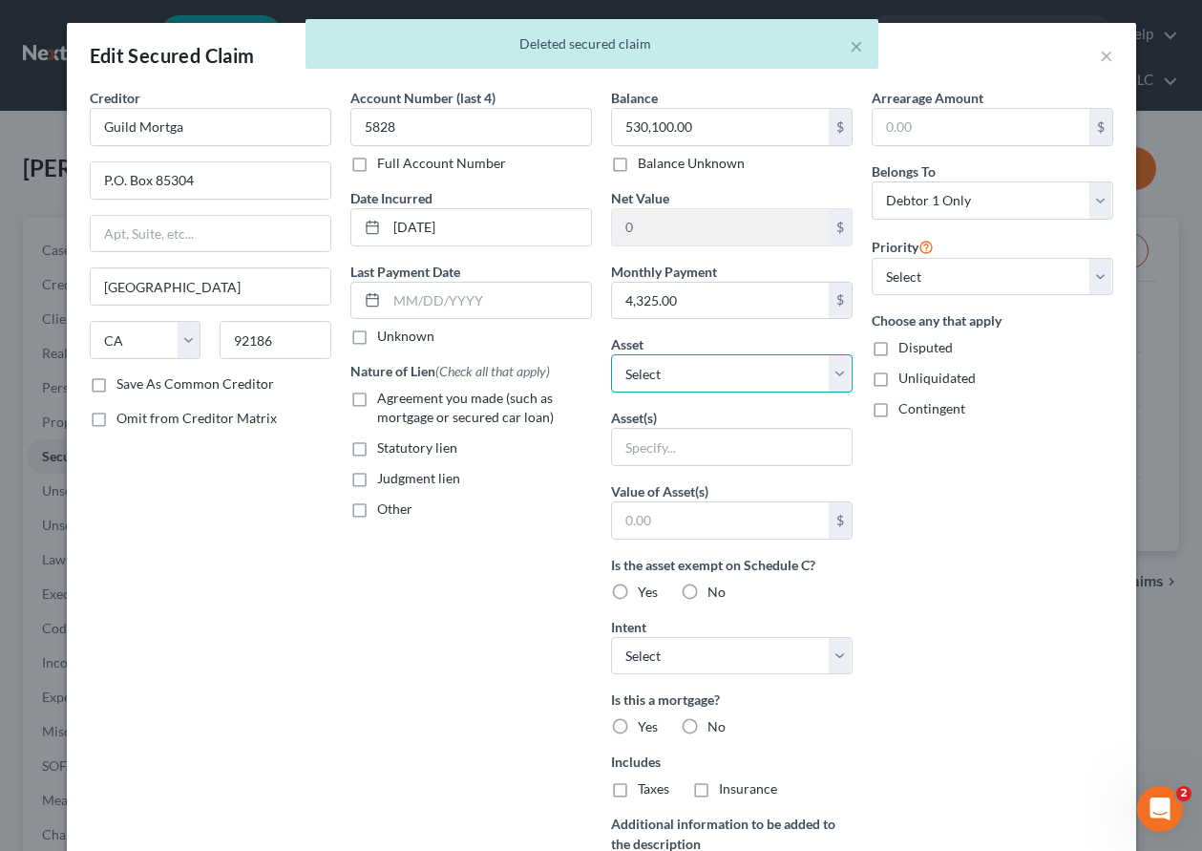
click at [753, 375] on select "Select Other Multiple Assets Chase #4599 (Savings Account) - $0.0 Electronics -…" at bounding box center [732, 373] width 242 height 38
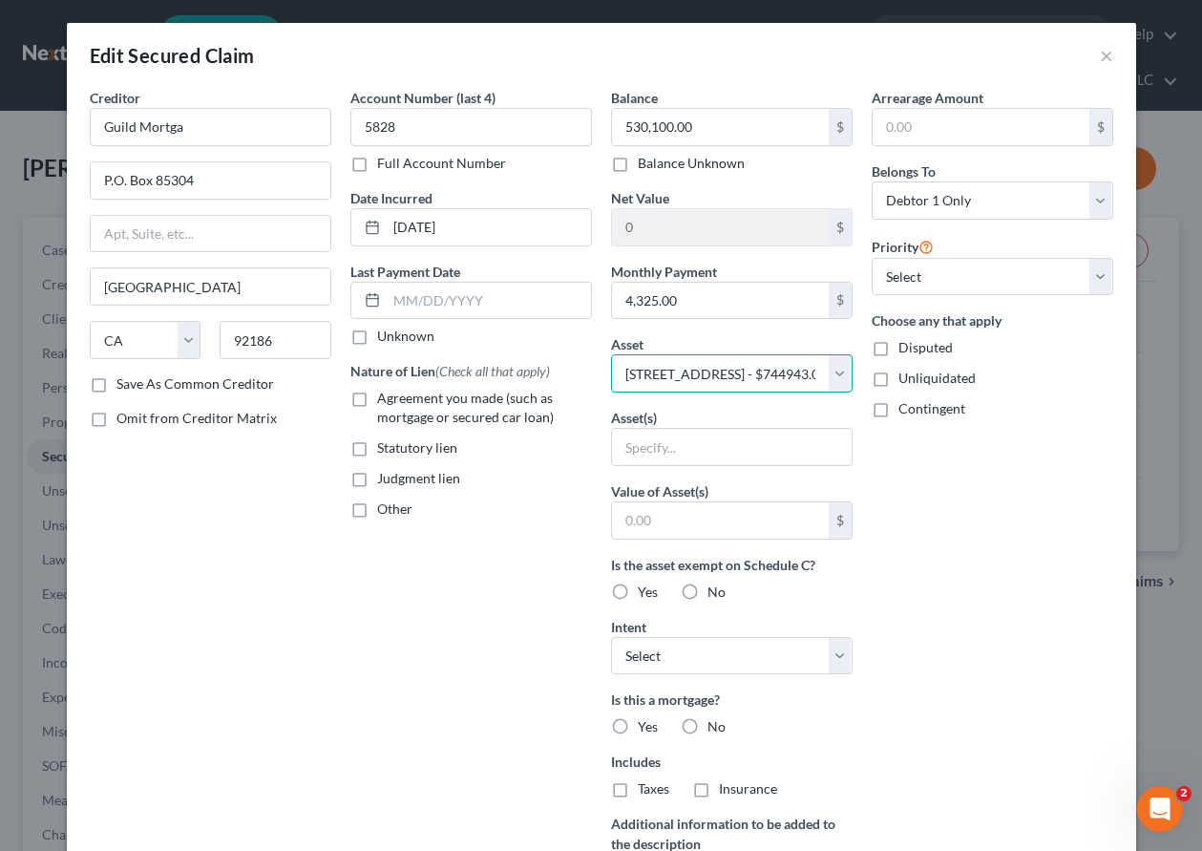
click at [611, 354] on select "Select Other Multiple Assets Chase #4599 (Savings Account) - $0.0 Electronics -…" at bounding box center [732, 373] width 242 height 38
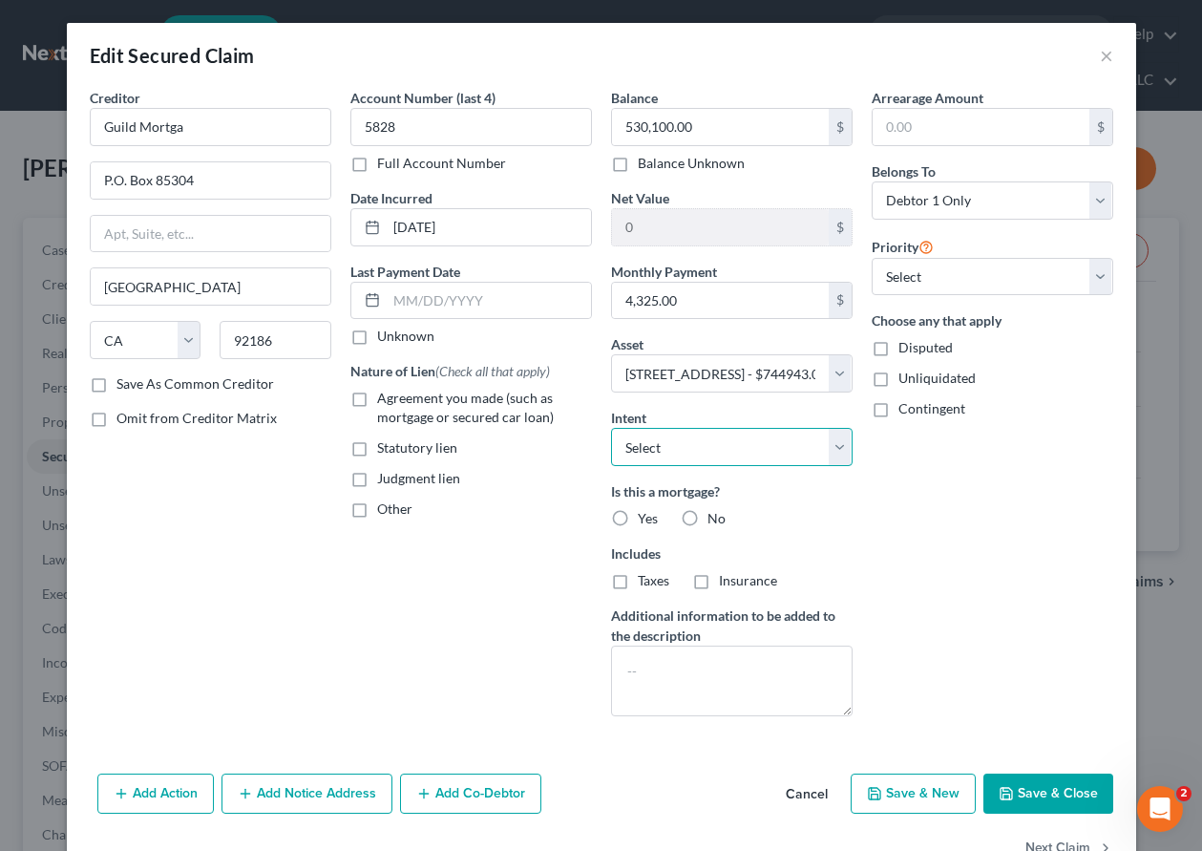
click at [725, 442] on select "Select Surrender Redeem Reaffirm Avoid Other" at bounding box center [732, 447] width 242 height 38
click at [611, 428] on select "Select Surrender Redeem Reaffirm Avoid Other" at bounding box center [732, 447] width 242 height 38
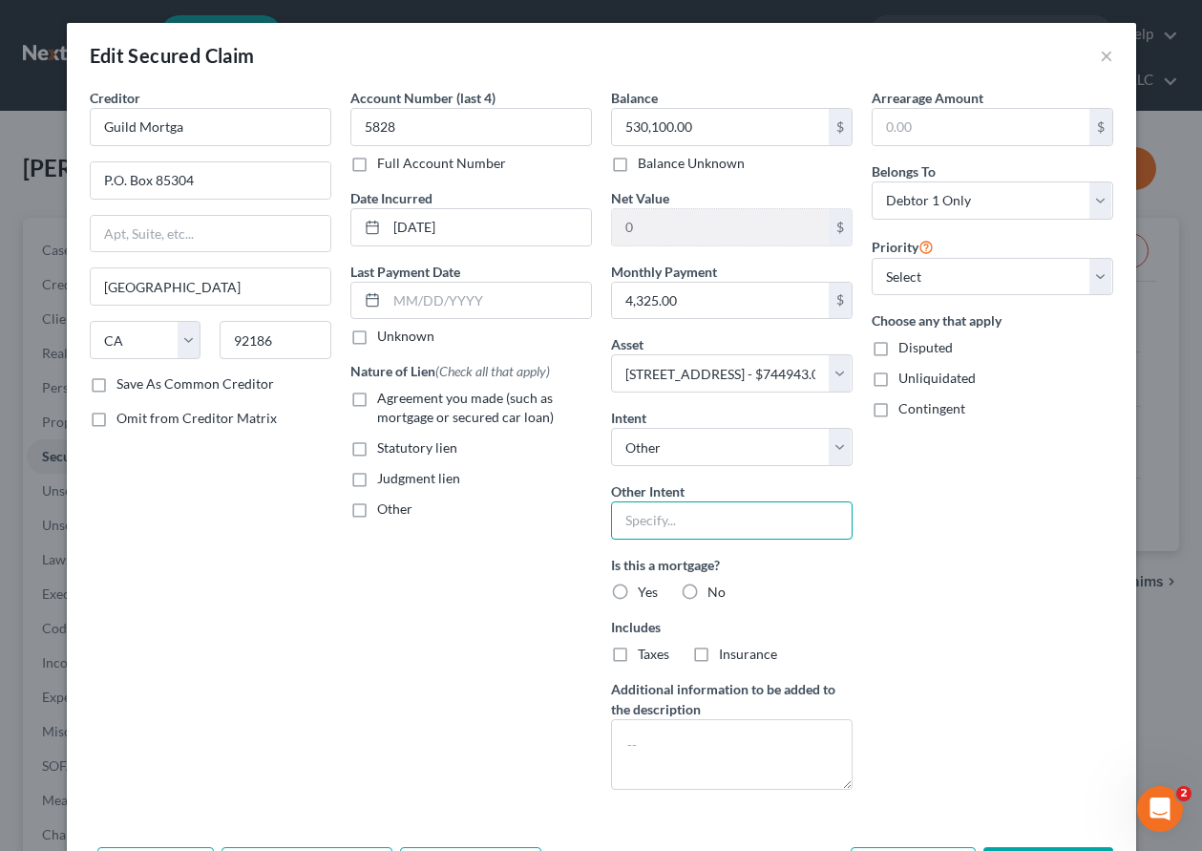
drag, startPoint x: 720, startPoint y: 521, endPoint x: 731, endPoint y: 540, distance: 21.0
click at [720, 521] on input "text" at bounding box center [732, 520] width 242 height 38
click at [377, 394] on label "Agreement you made (such as mortgage or secured car loan)" at bounding box center [484, 408] width 215 height 38
click at [385, 394] on input "Agreement you made (such as mortgage or secured car loan)" at bounding box center [391, 395] width 12 height 12
click at [415, 314] on input "text" at bounding box center [489, 301] width 204 height 36
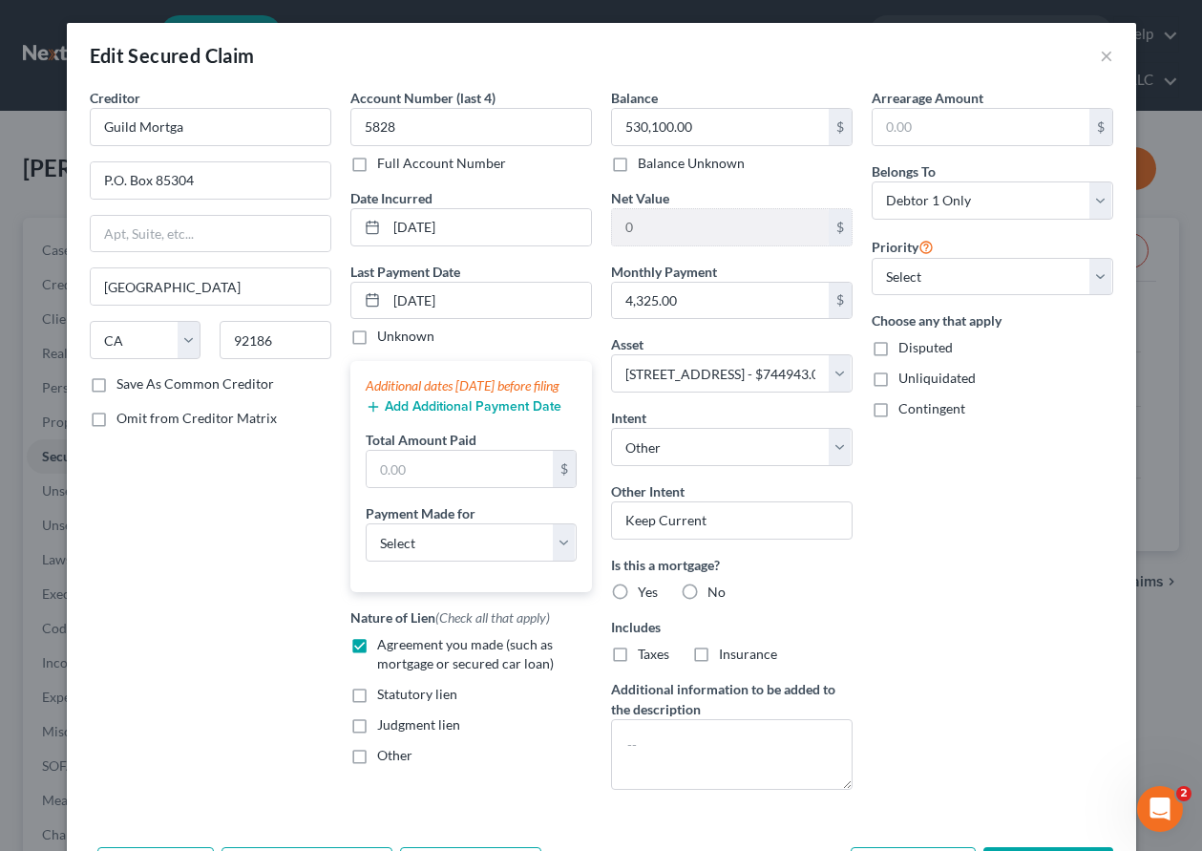
click at [451, 414] on button "Add Additional Payment Date" at bounding box center [464, 406] width 196 height 15
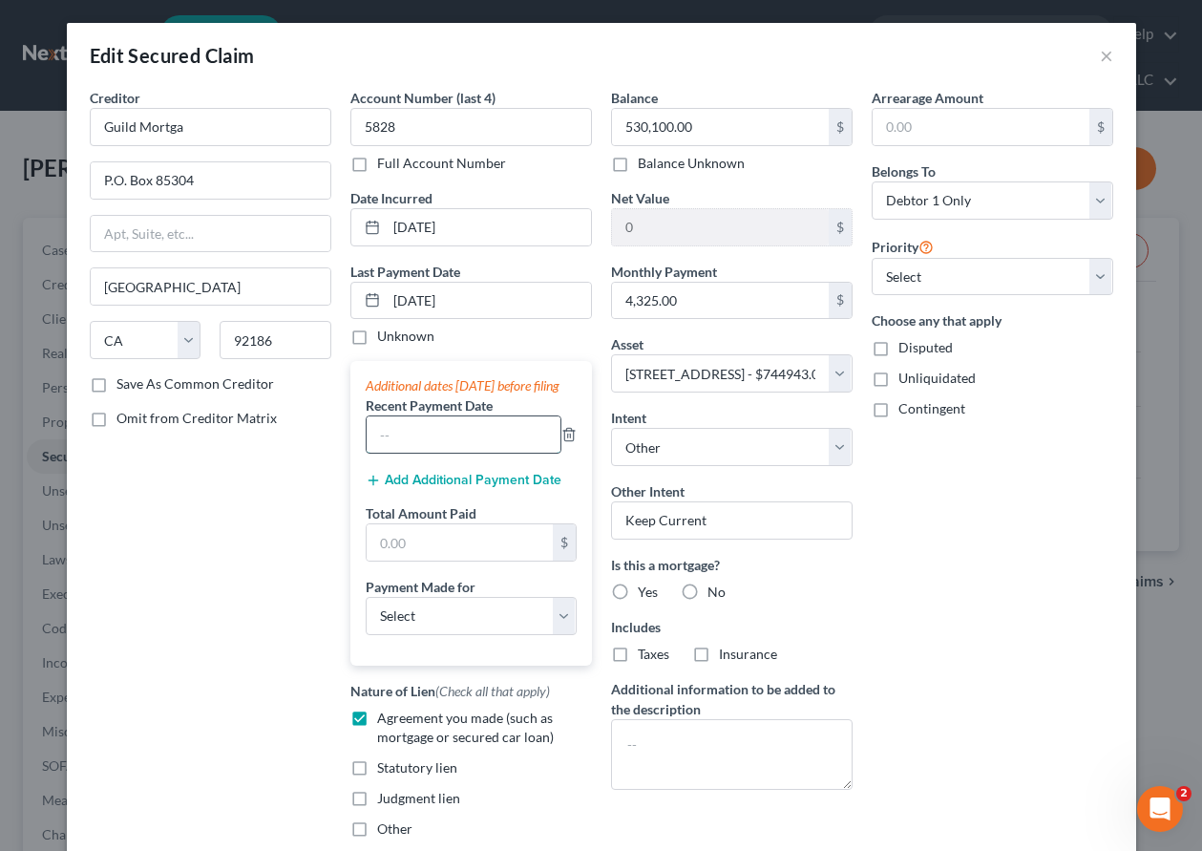
click at [442, 453] on input "text" at bounding box center [464, 434] width 194 height 36
click at [446, 560] on input "text" at bounding box center [460, 542] width 186 height 36
click at [431, 634] on select "Select Car Credit Card Loan Repayment Mortgage Other Suppliers Or Vendors" at bounding box center [471, 616] width 211 height 38
click at [366, 615] on select "Select Car Credit Card Loan Repayment Mortgage Other Suppliers Or Vendors" at bounding box center [471, 616] width 211 height 38
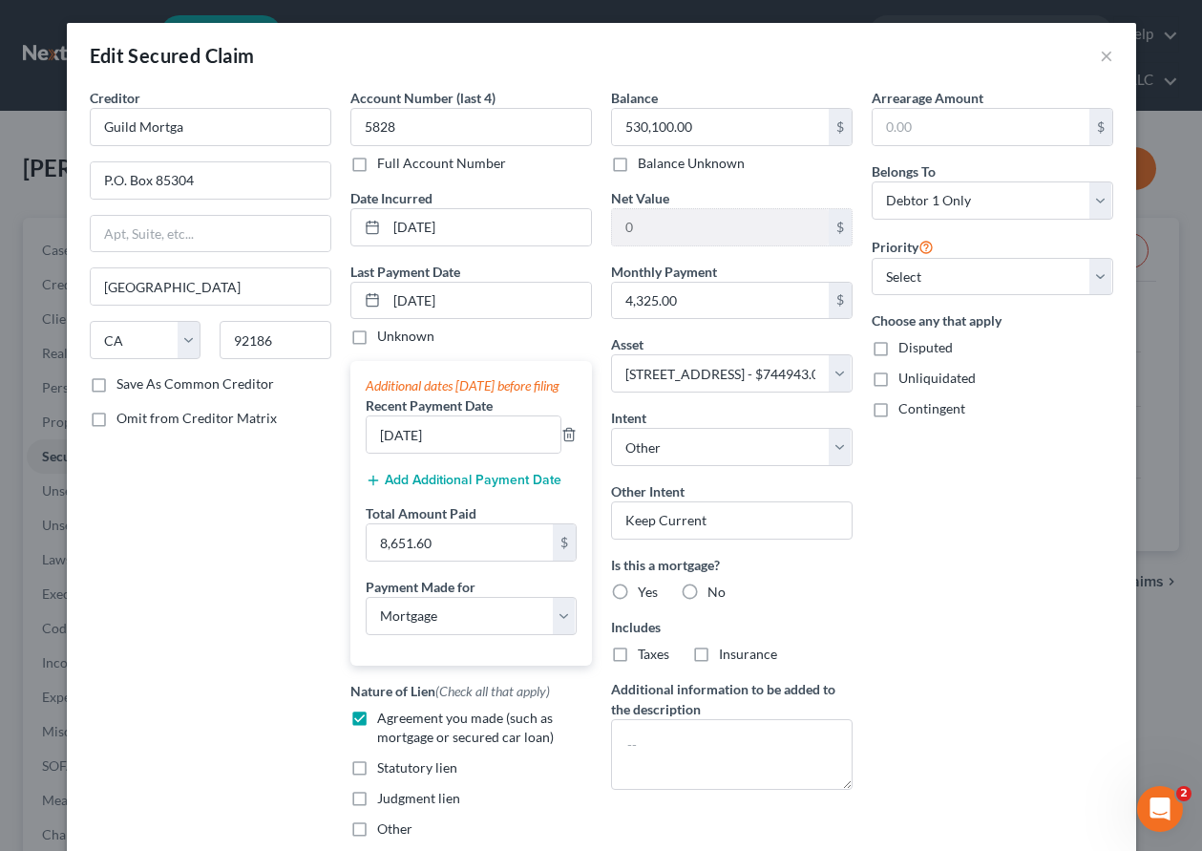
click at [638, 594] on label "Yes" at bounding box center [648, 592] width 20 height 19
click at [646, 594] on input "Yes" at bounding box center [652, 589] width 12 height 12
click at [638, 654] on label "Taxes" at bounding box center [654, 654] width 32 height 19
click at [646, 654] on input "Taxes" at bounding box center [652, 651] width 12 height 12
drag, startPoint x: 691, startPoint y: 656, endPoint x: 1028, endPoint y: 400, distance: 422.5
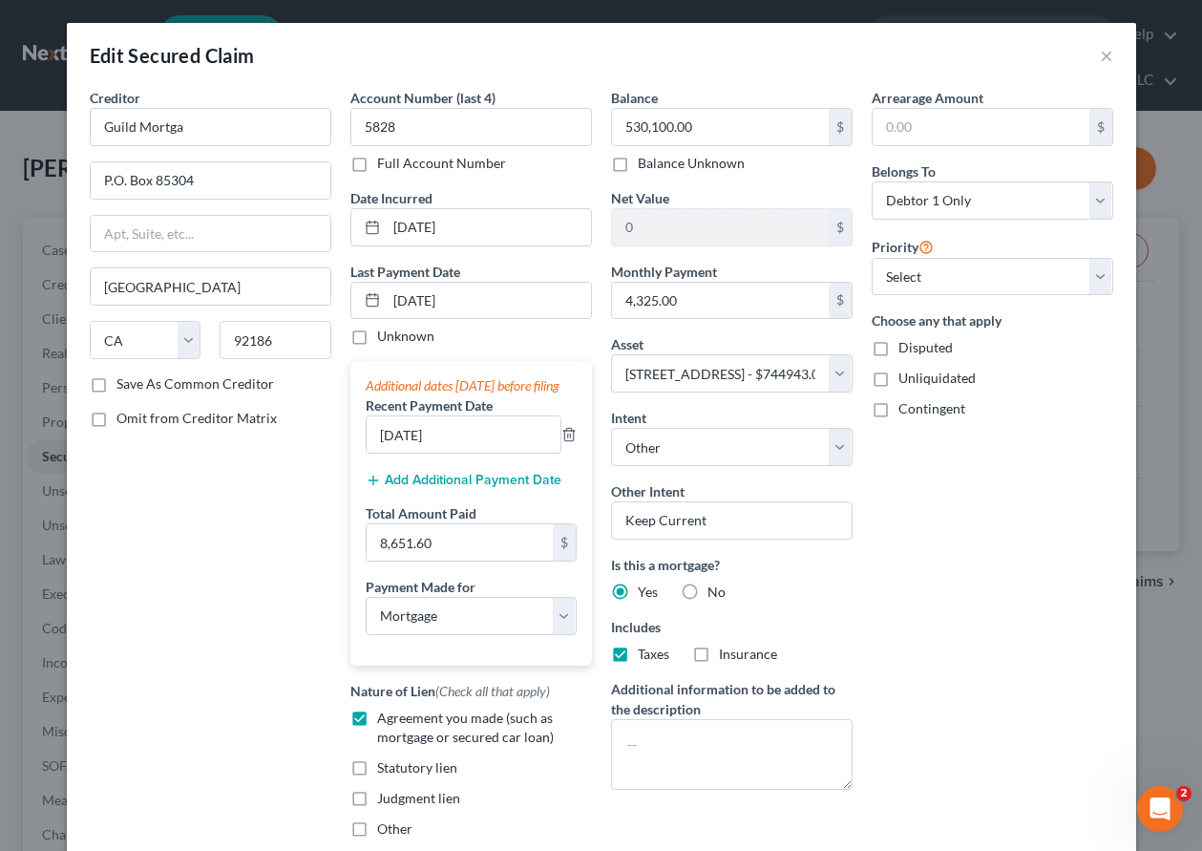
click at [719, 656] on label "Insurance" at bounding box center [748, 654] width 58 height 19
click at [727, 656] on input "Insurance" at bounding box center [733, 651] width 12 height 12
drag, startPoint x: 985, startPoint y: 275, endPoint x: 986, endPoint y: 292, distance: 17.3
click at [985, 275] on select "Select 1st 2nd 3rd 4th 5th 6th 7th 8th 9th 10th 11th 12th 13th 14th 15th 16th 1…" at bounding box center [993, 277] width 242 height 38
click at [872, 258] on select "Select 1st 2nd 3rd 4th 5th 6th 7th 8th 9th 10th 11th 12th 13th 14th 15th 16th 1…" at bounding box center [993, 277] width 242 height 38
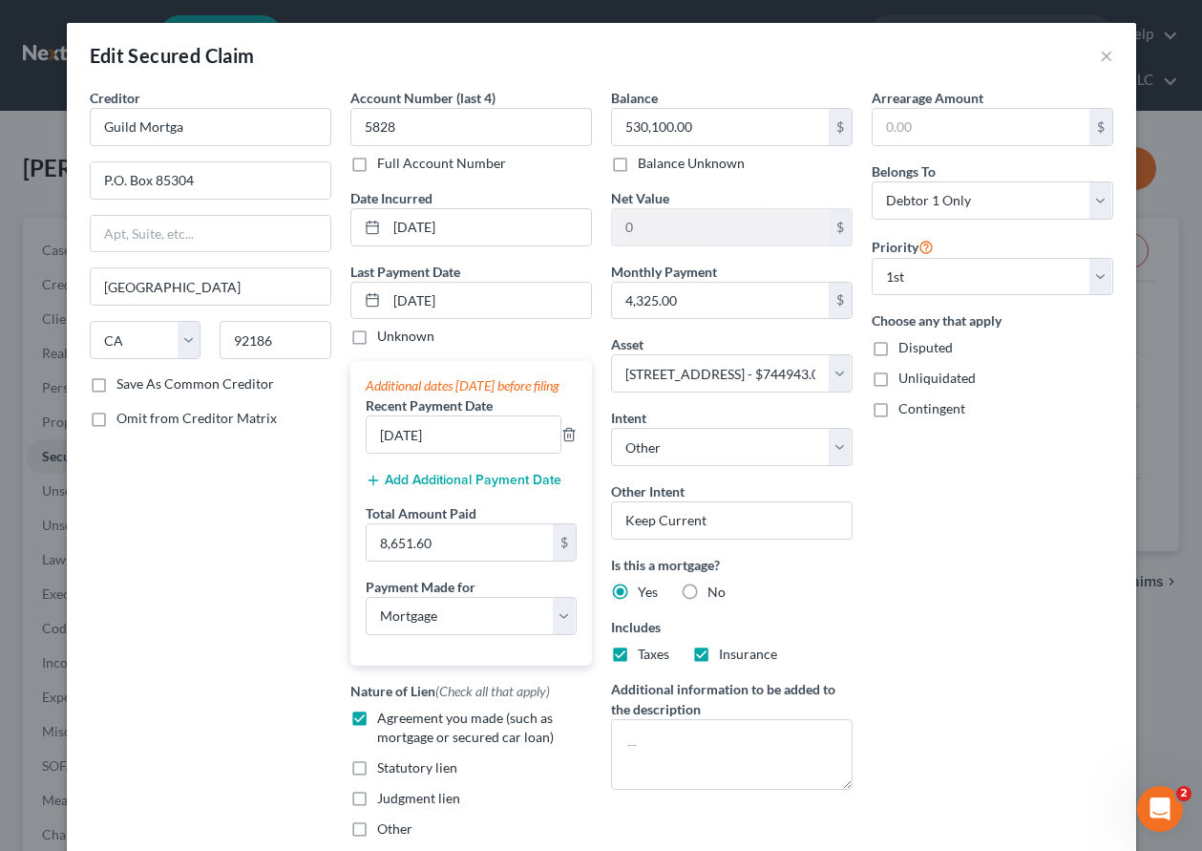
click at [1012, 575] on div "Arrearage Amount $ Belongs To * Select Debtor 1 Only Debtor 2 Only Debtor 1 And…" at bounding box center [992, 471] width 261 height 766
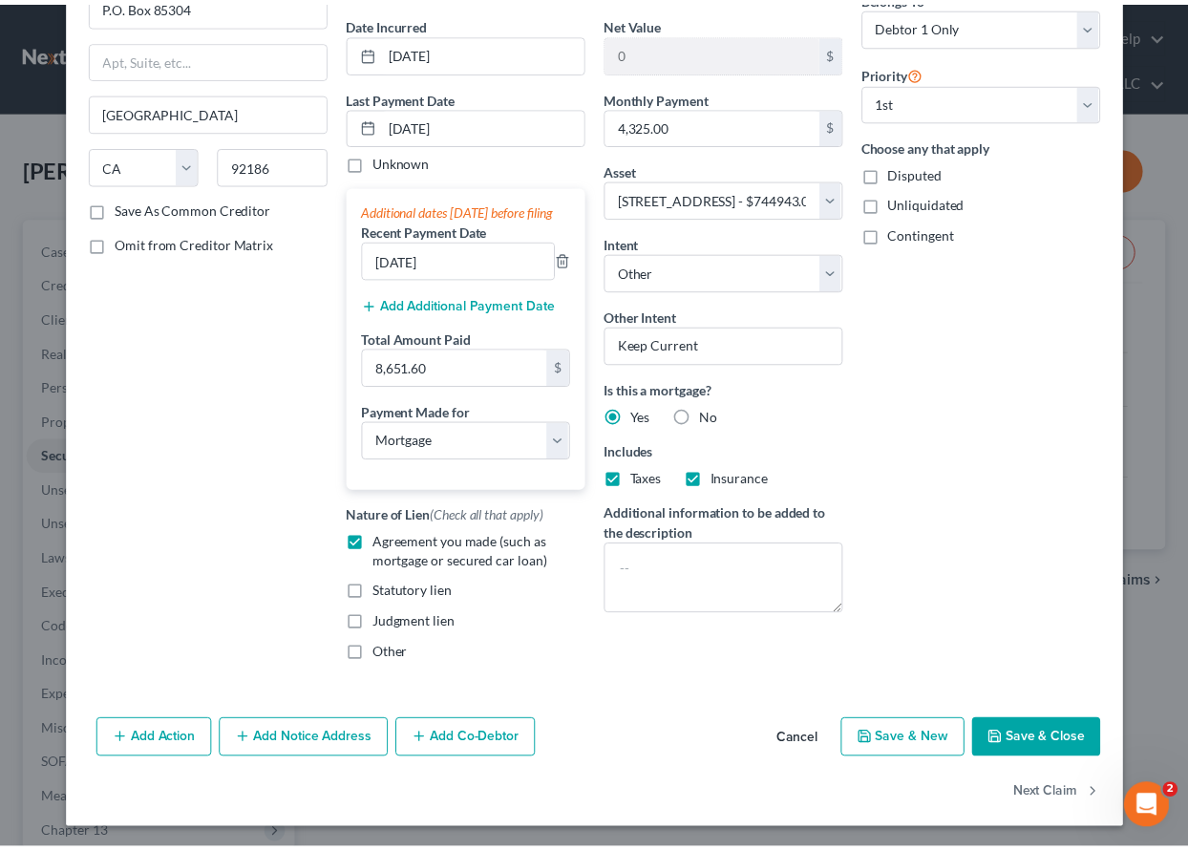
scroll to position [197, 0]
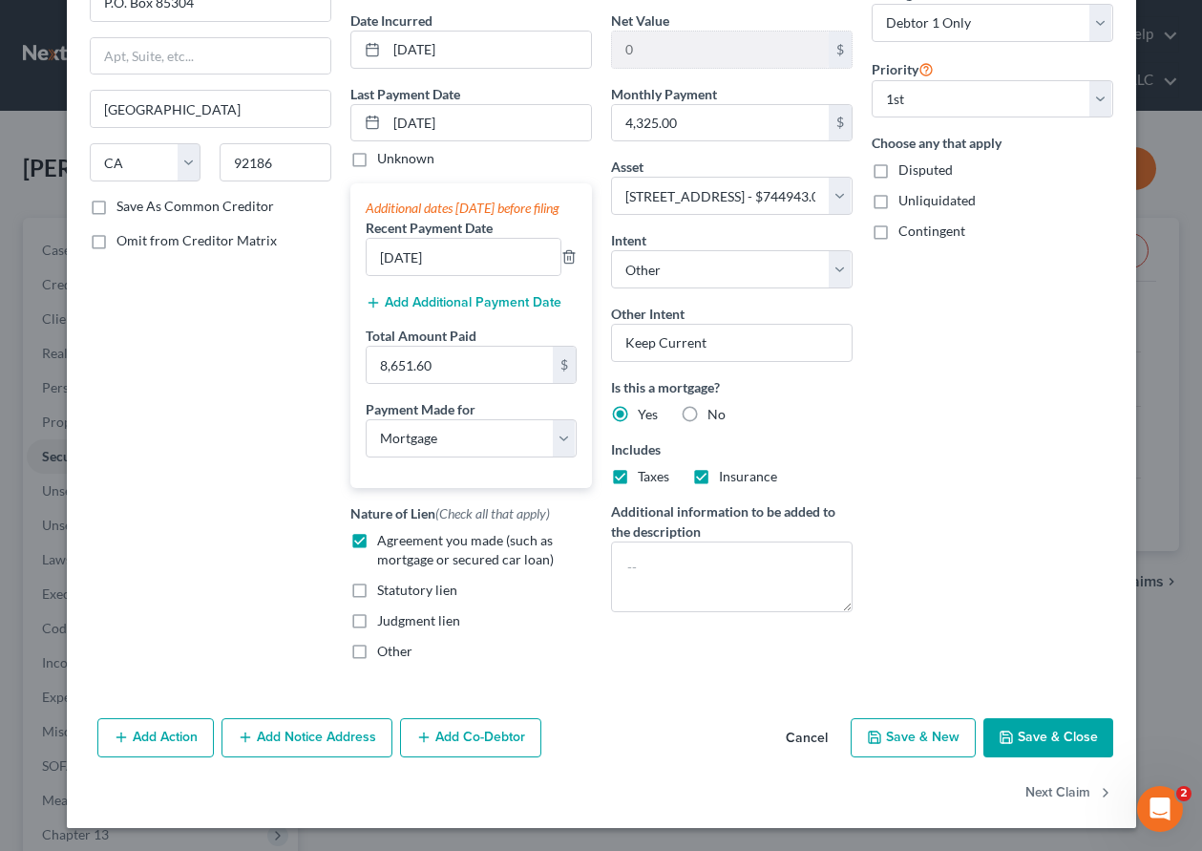
click at [1034, 738] on button "Save & Close" at bounding box center [1049, 738] width 130 height 40
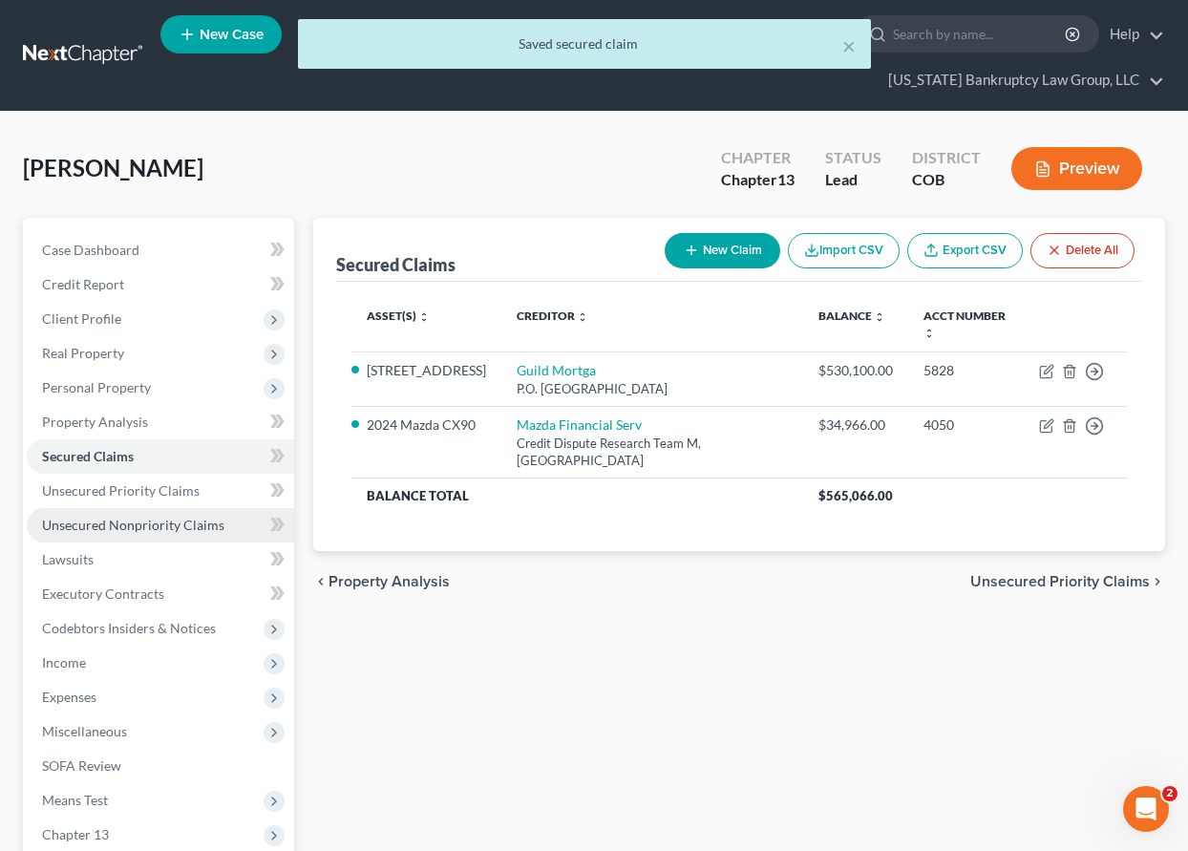
click at [91, 523] on span "Unsecured Nonpriority Claims" at bounding box center [133, 525] width 182 height 16
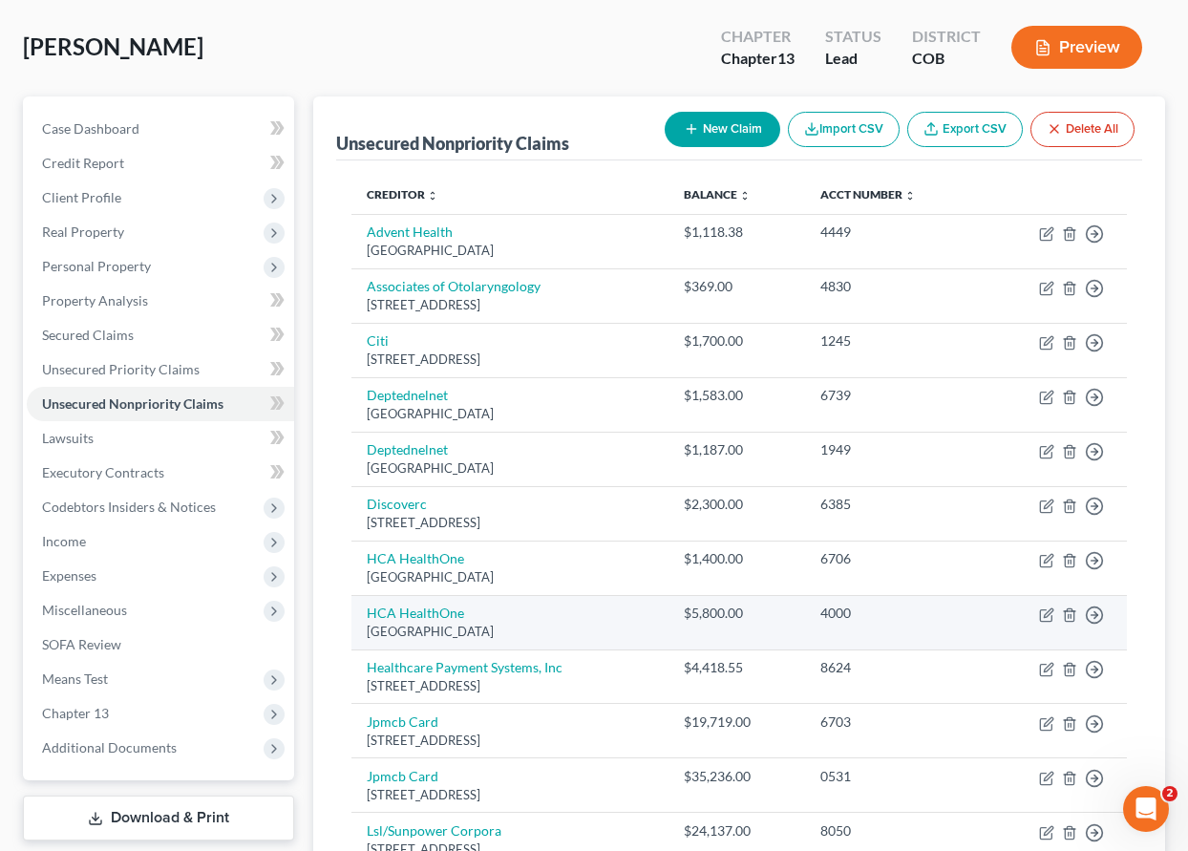
scroll to position [112, 0]
